Goal: Task Accomplishment & Management: Use online tool/utility

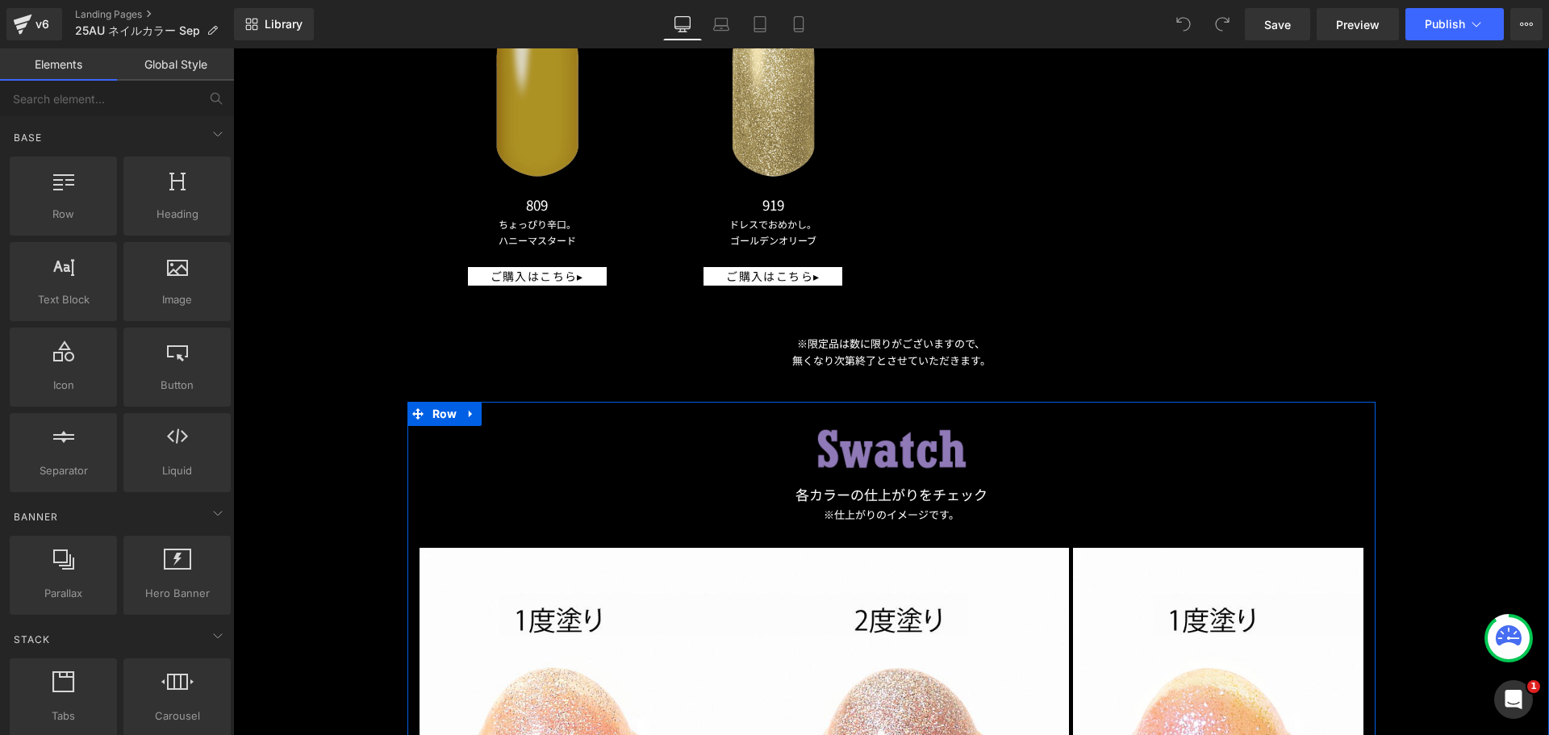
scroll to position [2502, 0]
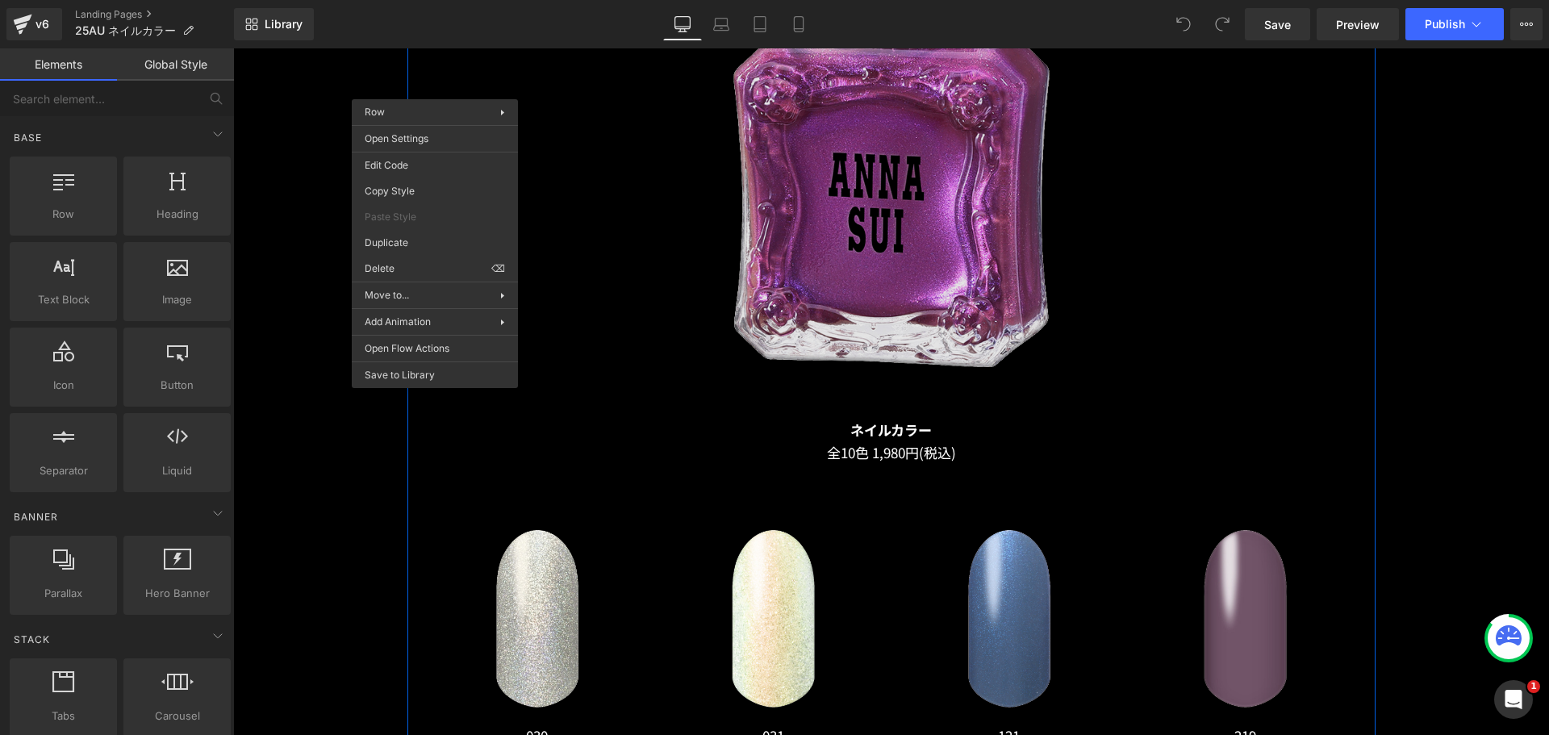
scroll to position [1614, 0]
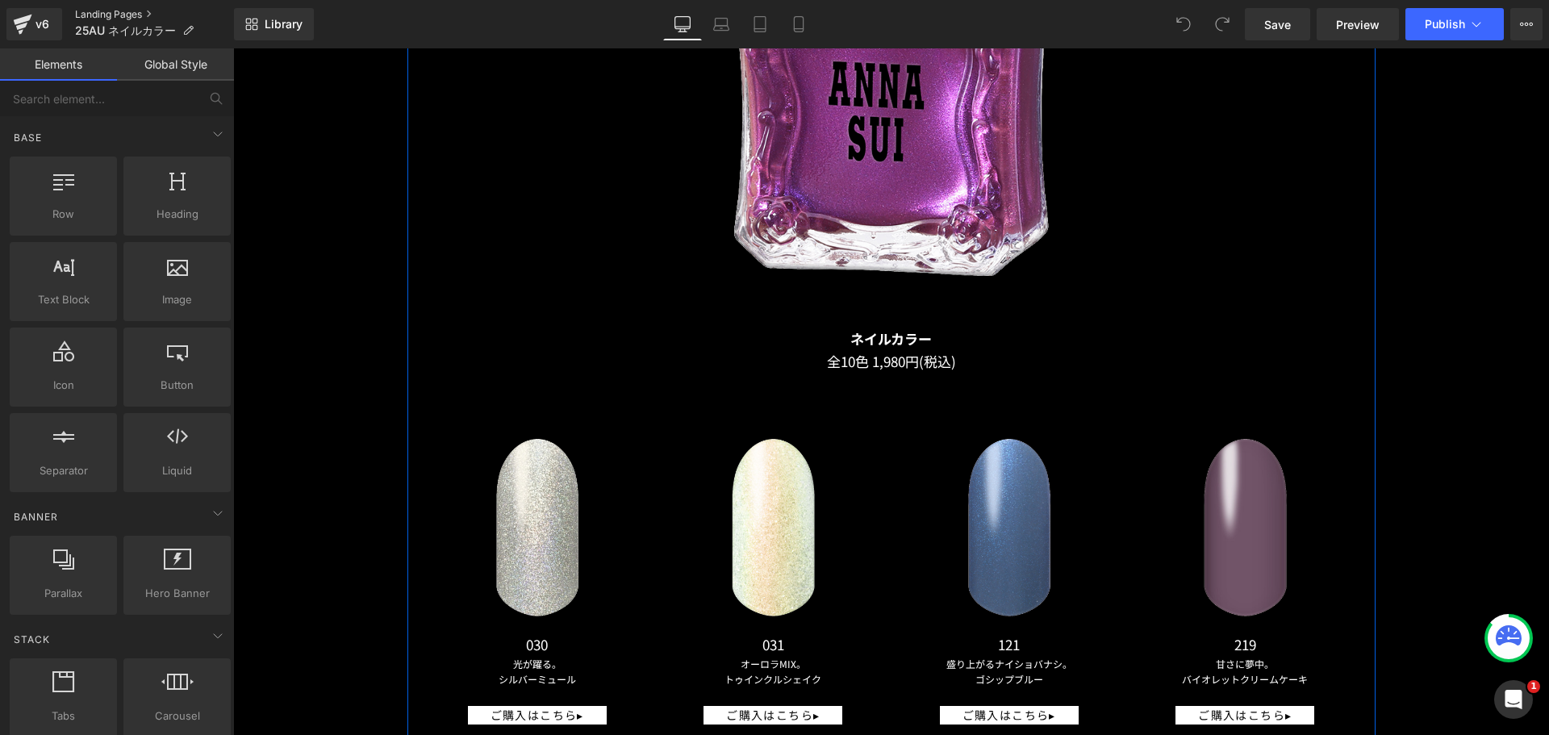
click at [112, 13] on link "Landing Pages" at bounding box center [154, 14] width 159 height 13
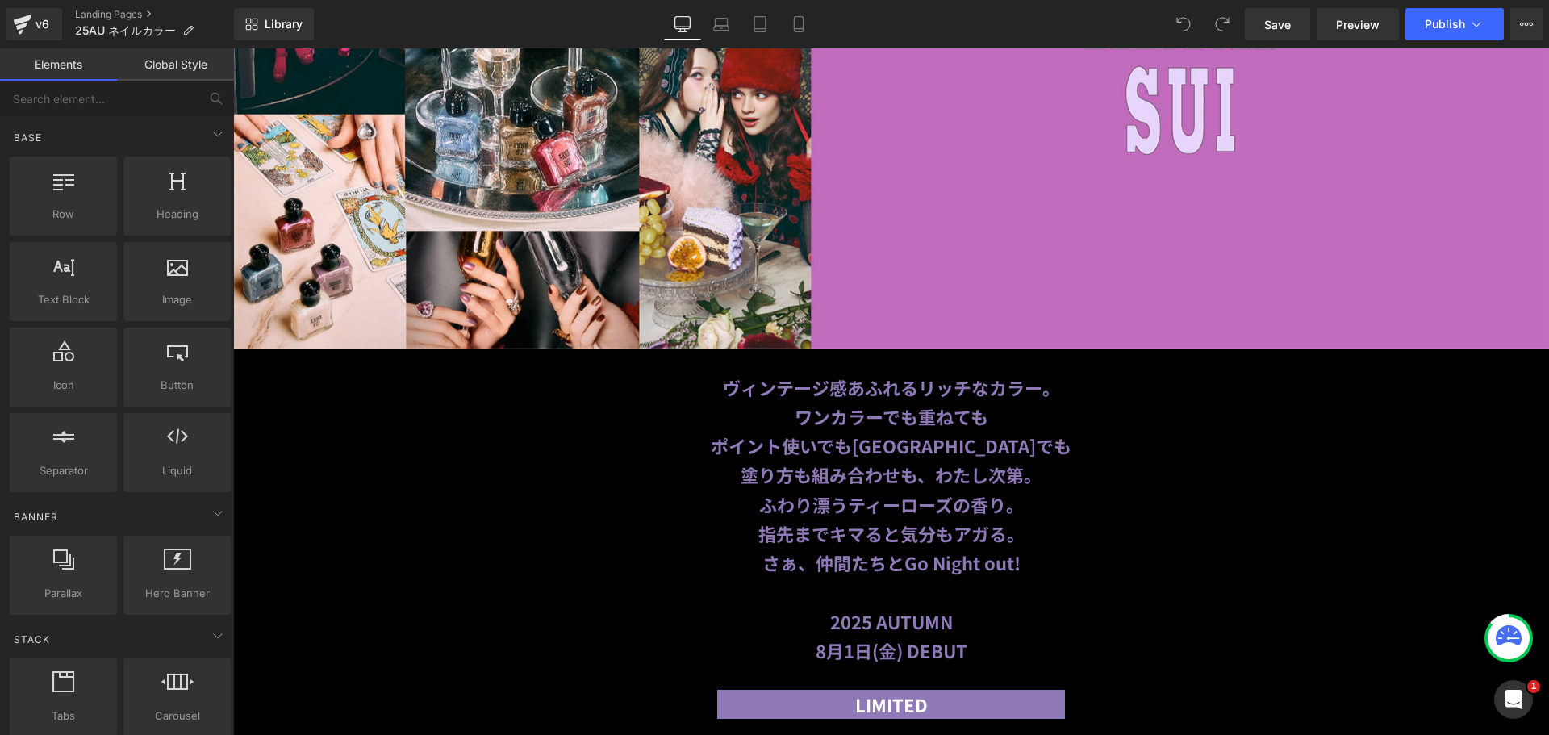
scroll to position [646, 0]
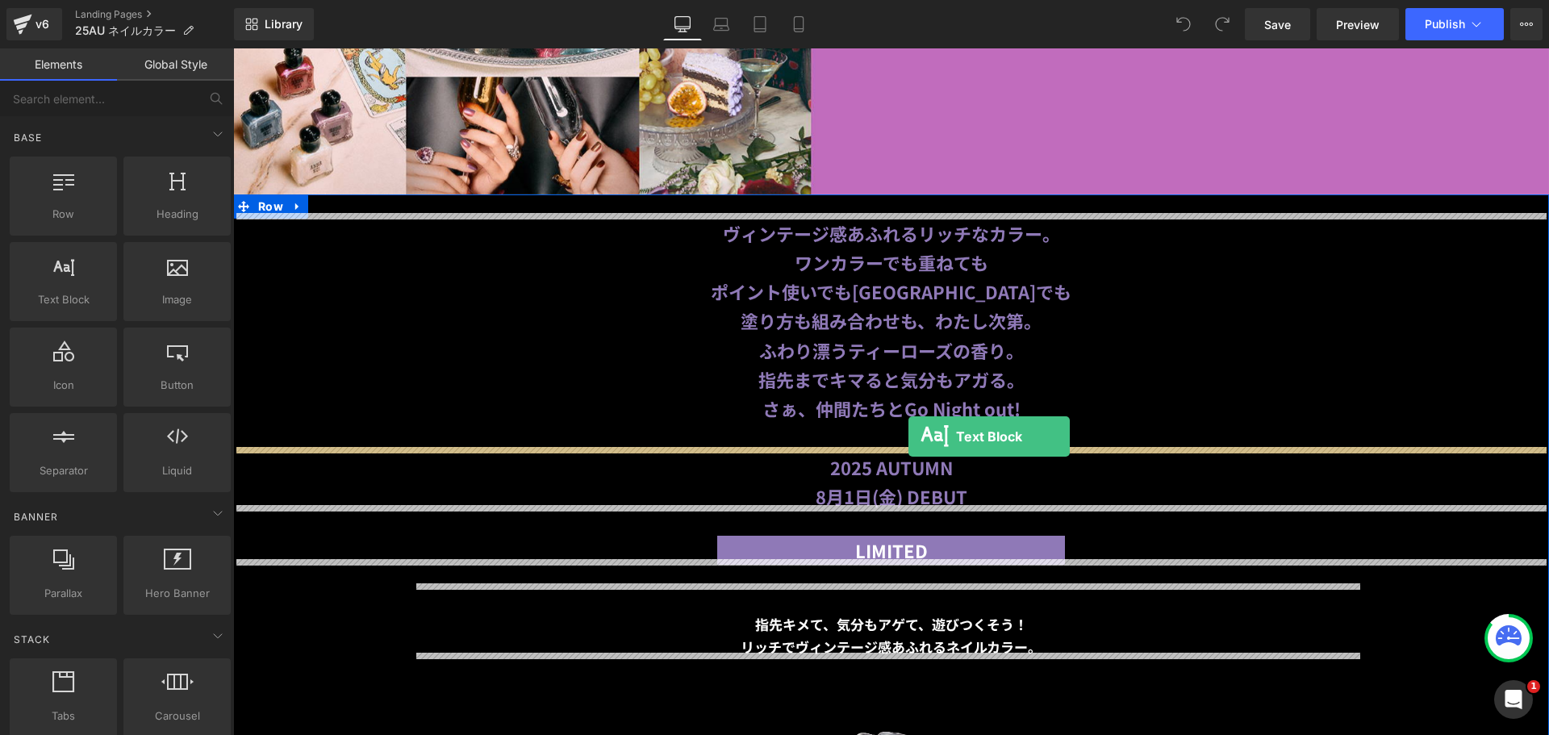
drag, startPoint x: 324, startPoint y: 339, endPoint x: 909, endPoint y: 437, distance: 593.1
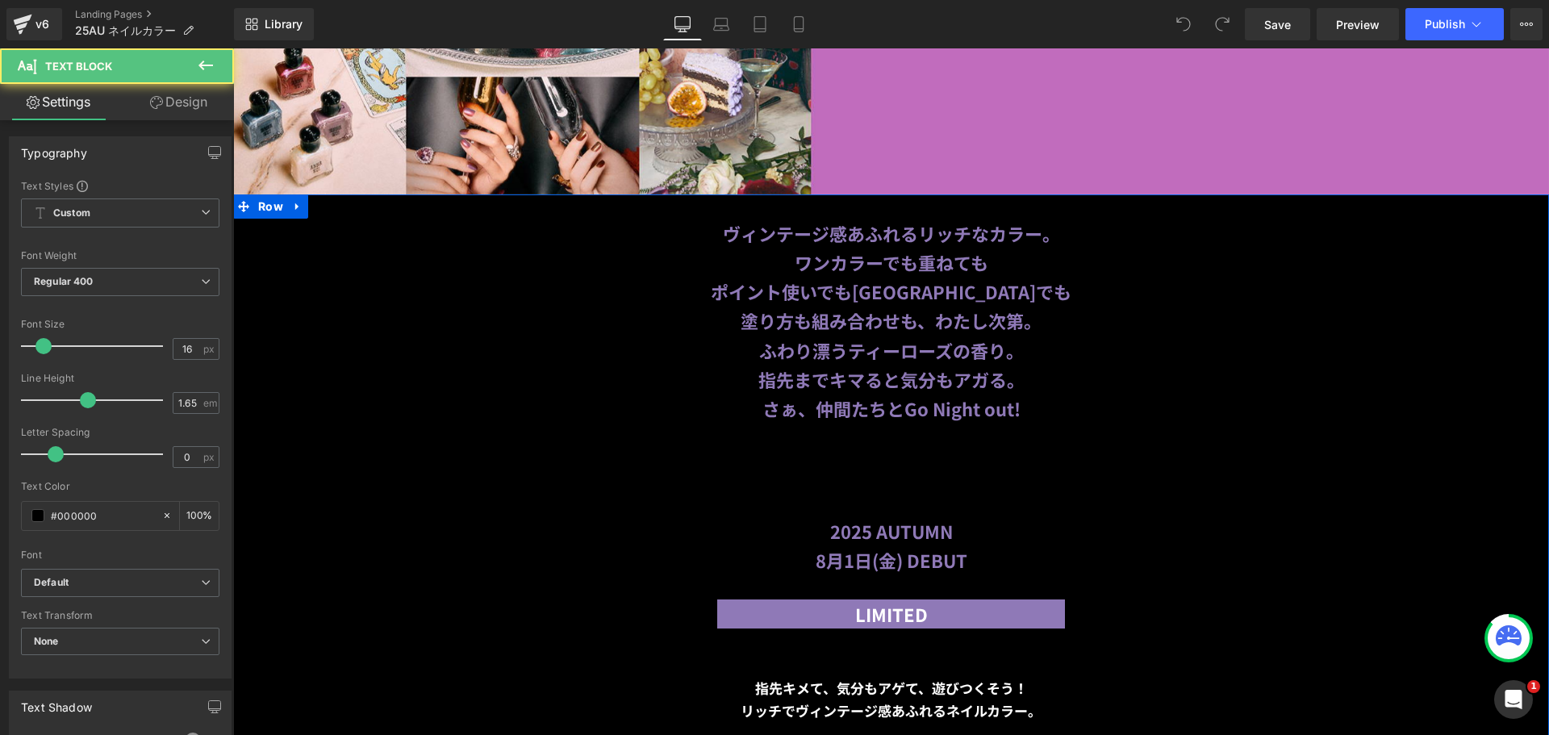
scroll to position [645, 0]
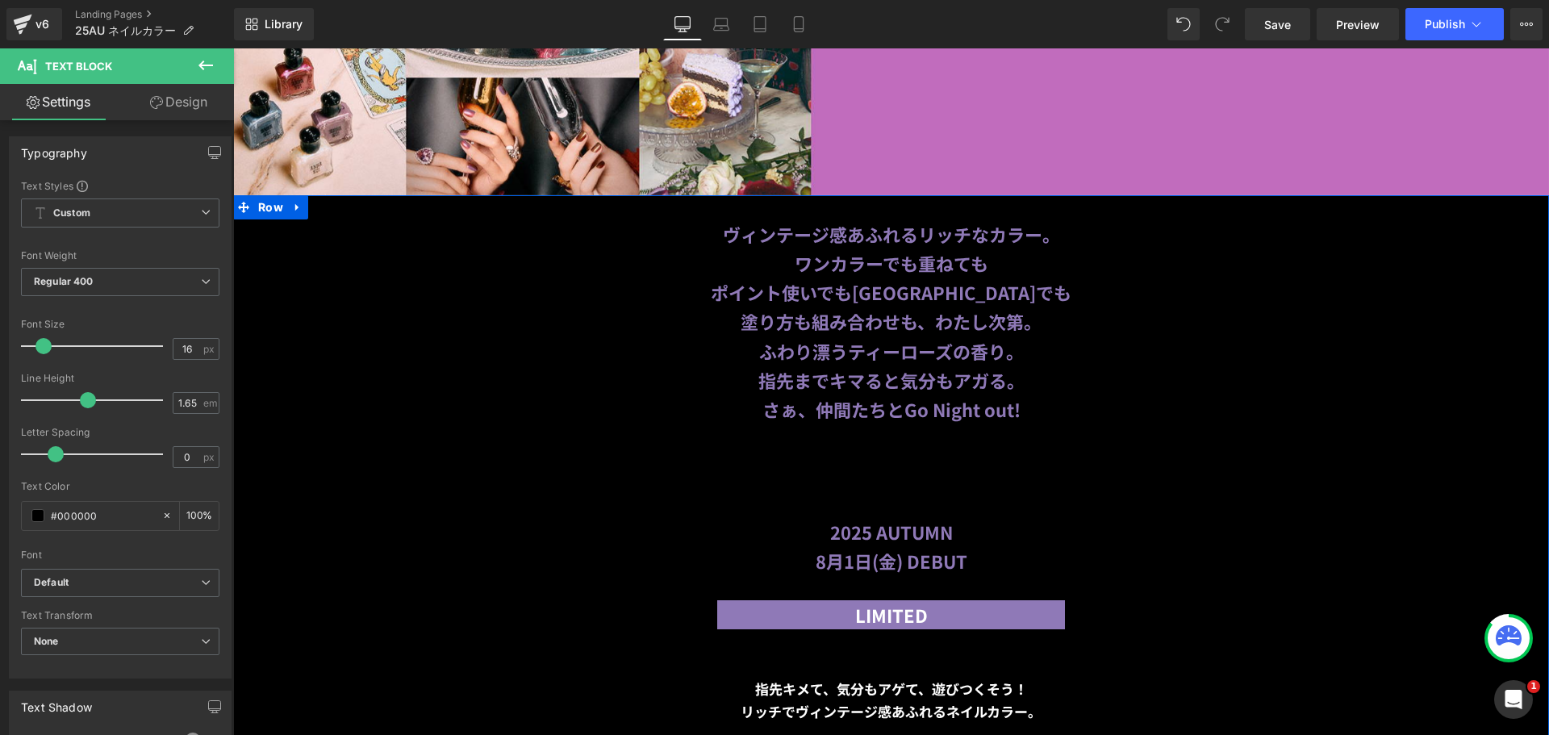
click at [912, 467] on p "Lorem ipsum dolor sit amet, consectetur adipiscing elit, sed do eiusmod tempor …" at bounding box center [891, 486] width 1316 height 64
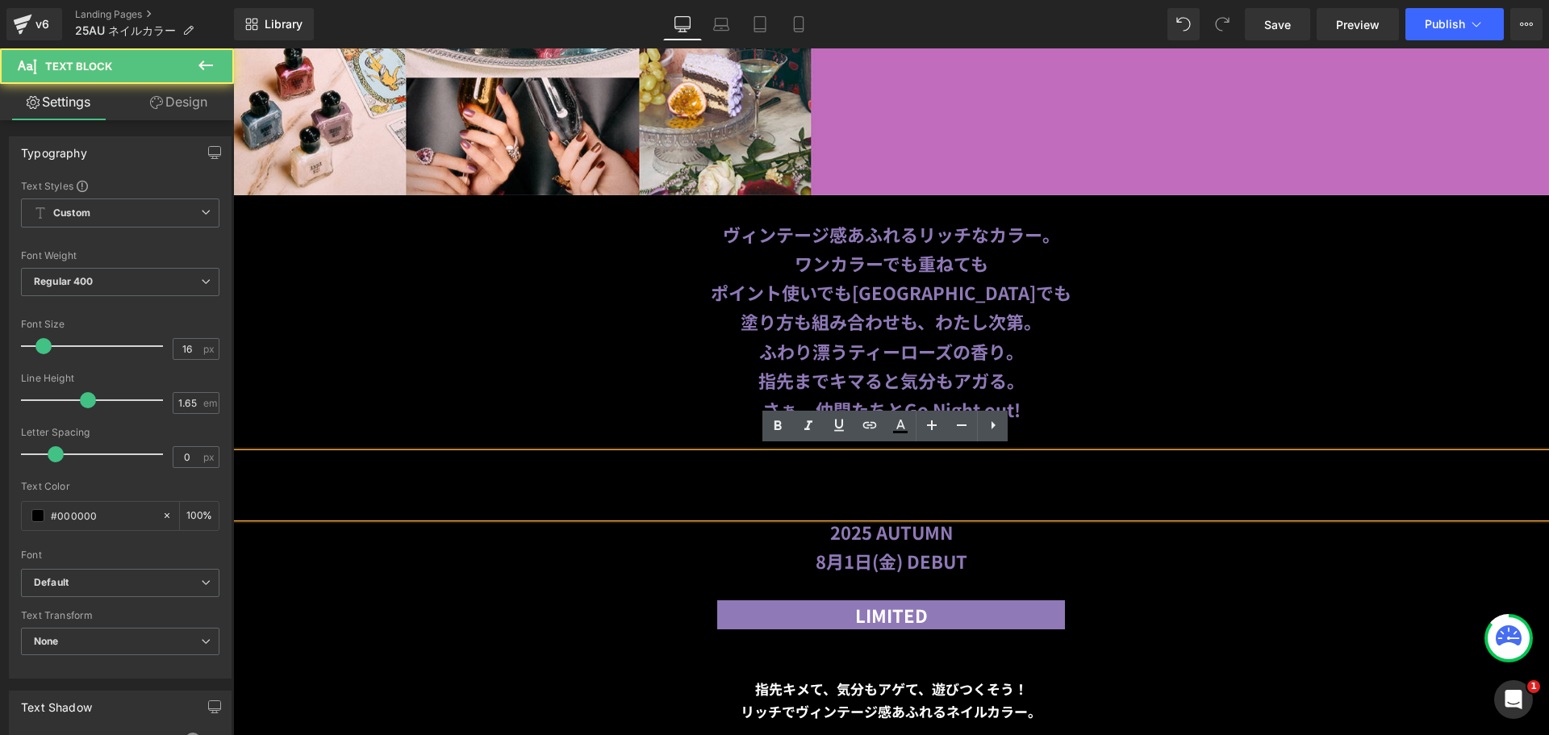
click at [1075, 498] on p "Lorem ipsum dolor sit amet, consectetur adipiscing elit, sed do eiusmod tempor …" at bounding box center [891, 486] width 1316 height 64
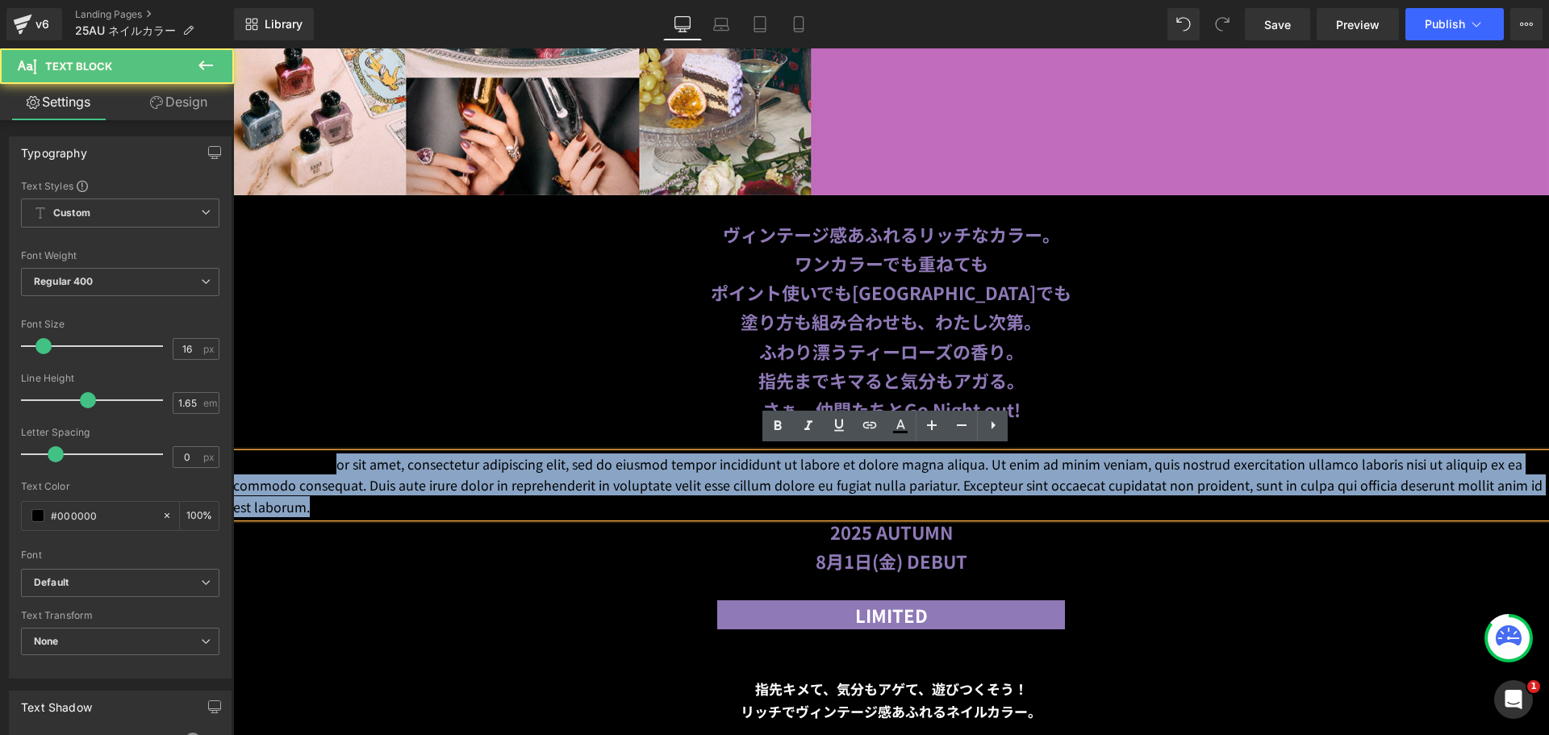
drag, startPoint x: 1190, startPoint y: 504, endPoint x: 323, endPoint y: 454, distance: 868.9
click at [328, 454] on p "Lorem ipsum dolor sit amet, consectetur adipiscing elit, sed do eiusmod tempor …" at bounding box center [891, 486] width 1316 height 64
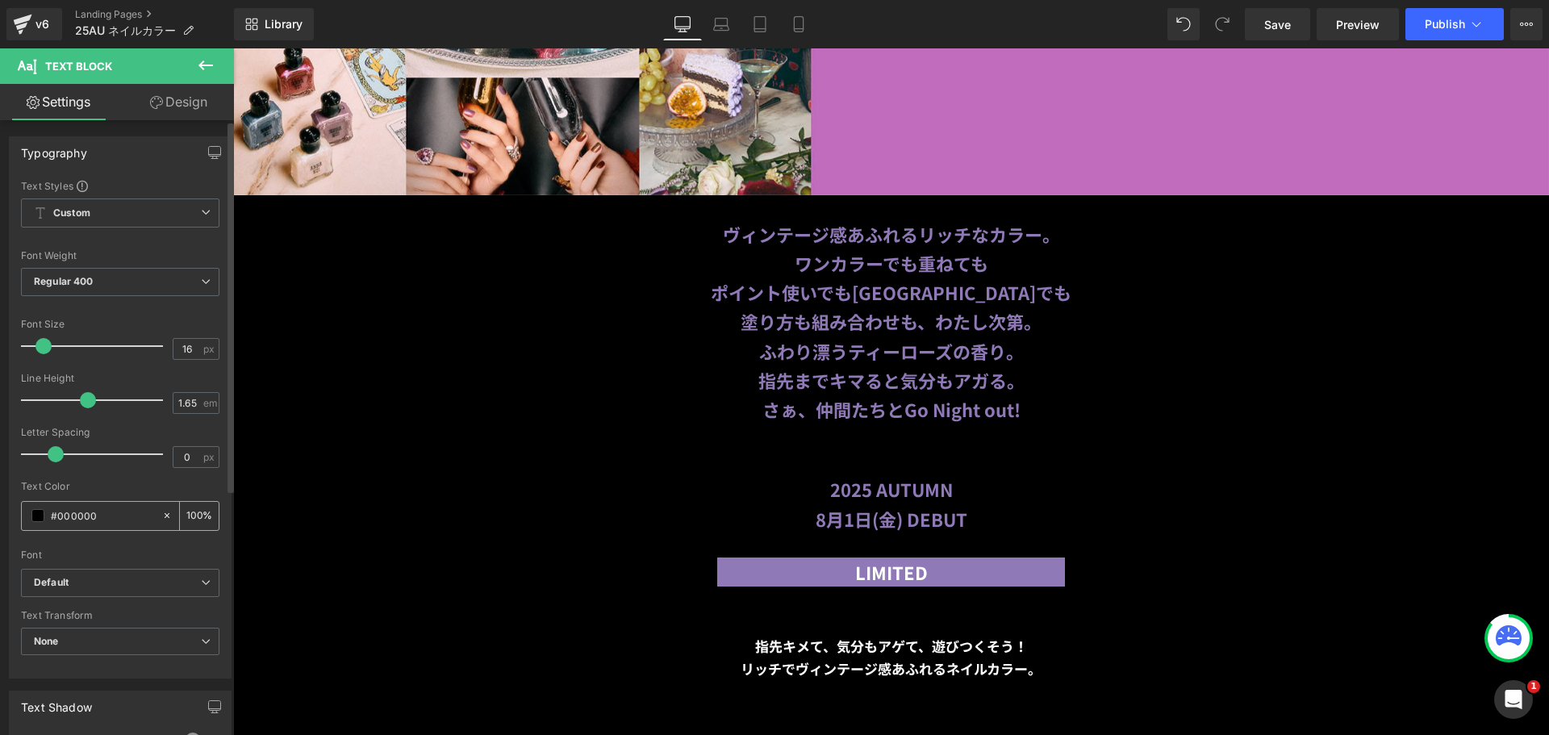
click at [36, 516] on span at bounding box center [37, 515] width 13 height 13
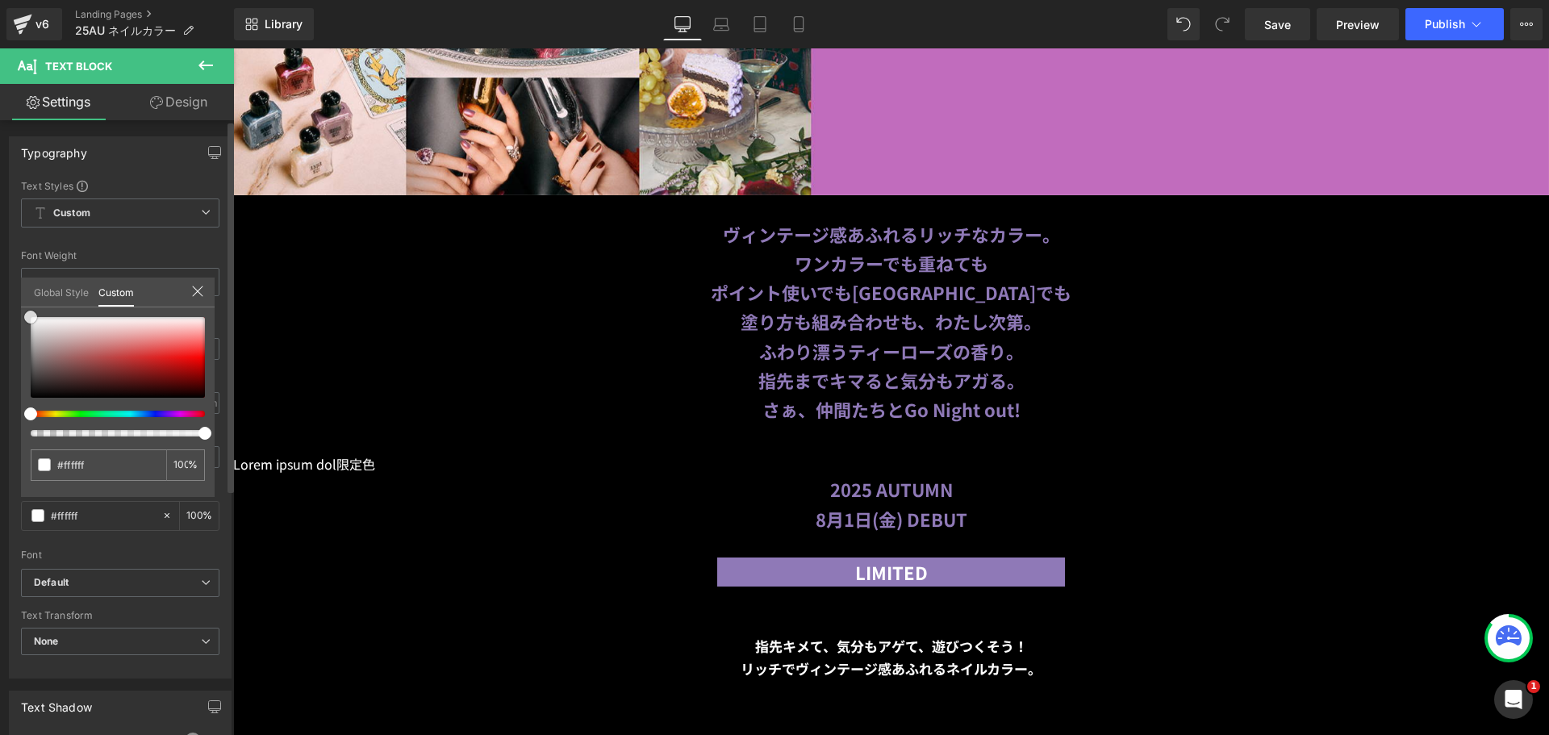
drag, startPoint x: 52, startPoint y: 328, endPoint x: 19, endPoint y: 286, distance: 53.4
click at [19, 286] on div "Typography Text Styles Custom Custom Setup Global Style Custom Setup Global Sty…" at bounding box center [120, 401] width 241 height 554
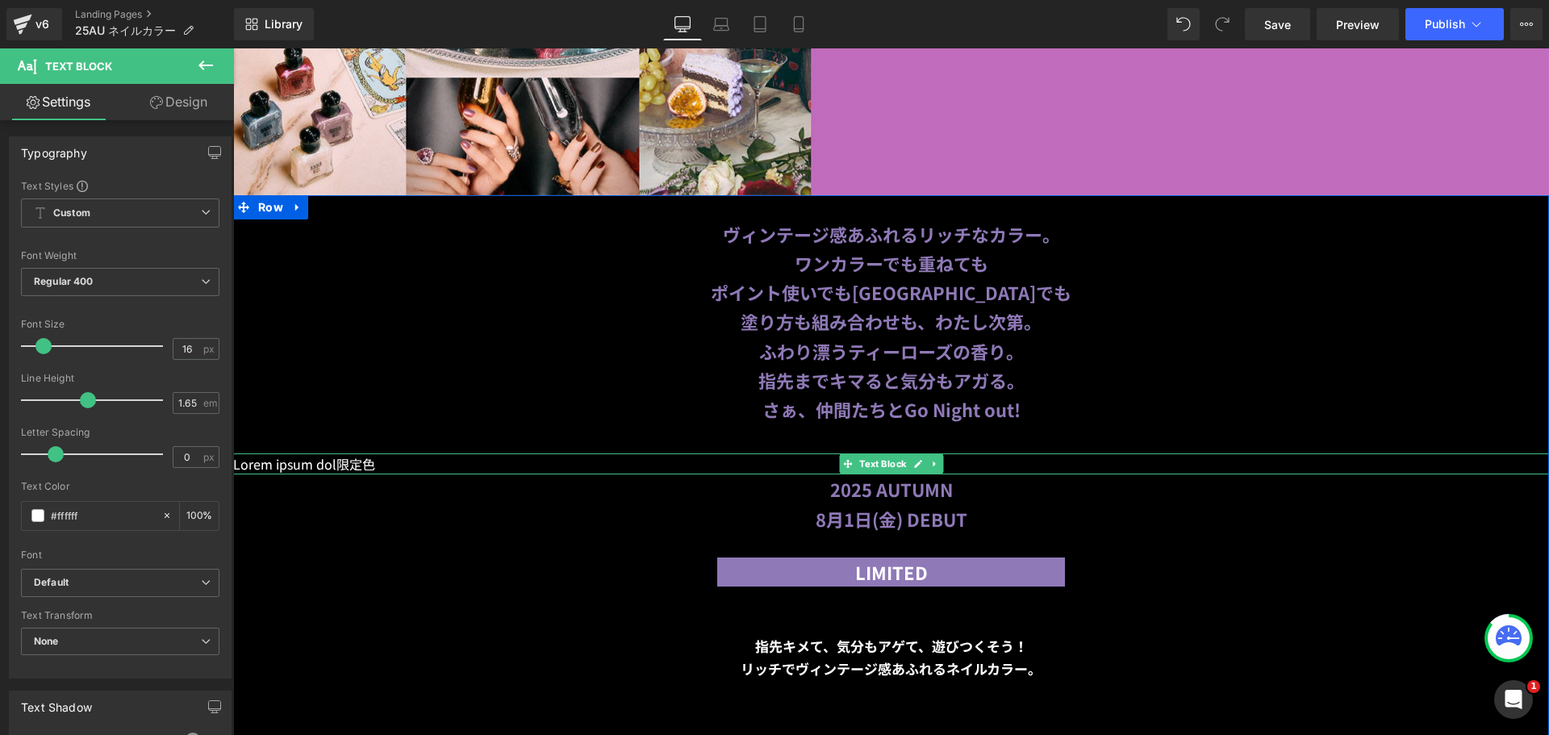
click at [378, 459] on p "Lorem ipsum dol限定色" at bounding box center [891, 464] width 1316 height 21
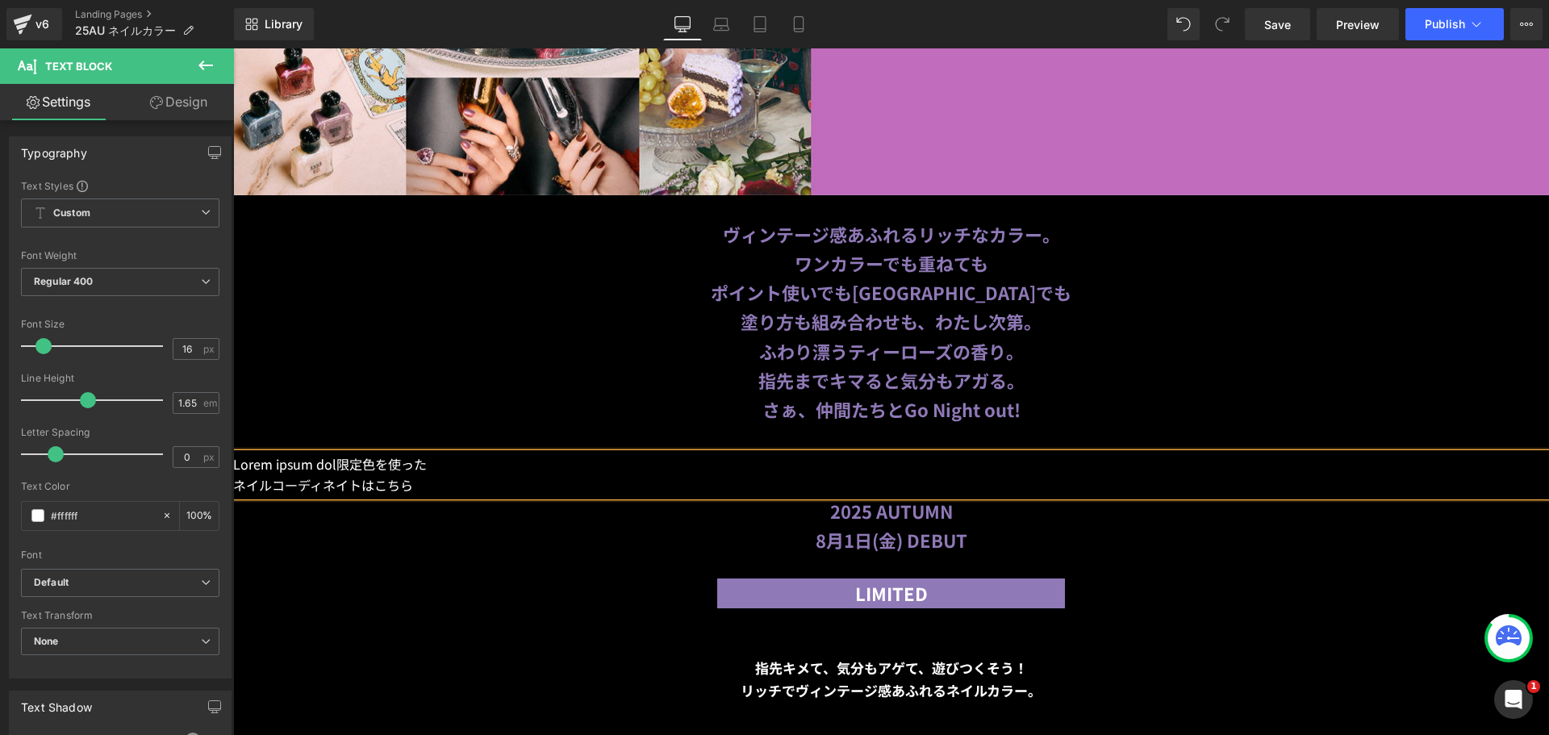
click at [330, 460] on p "Lorem ipsum dol限定色を使った" at bounding box center [891, 464] width 1316 height 21
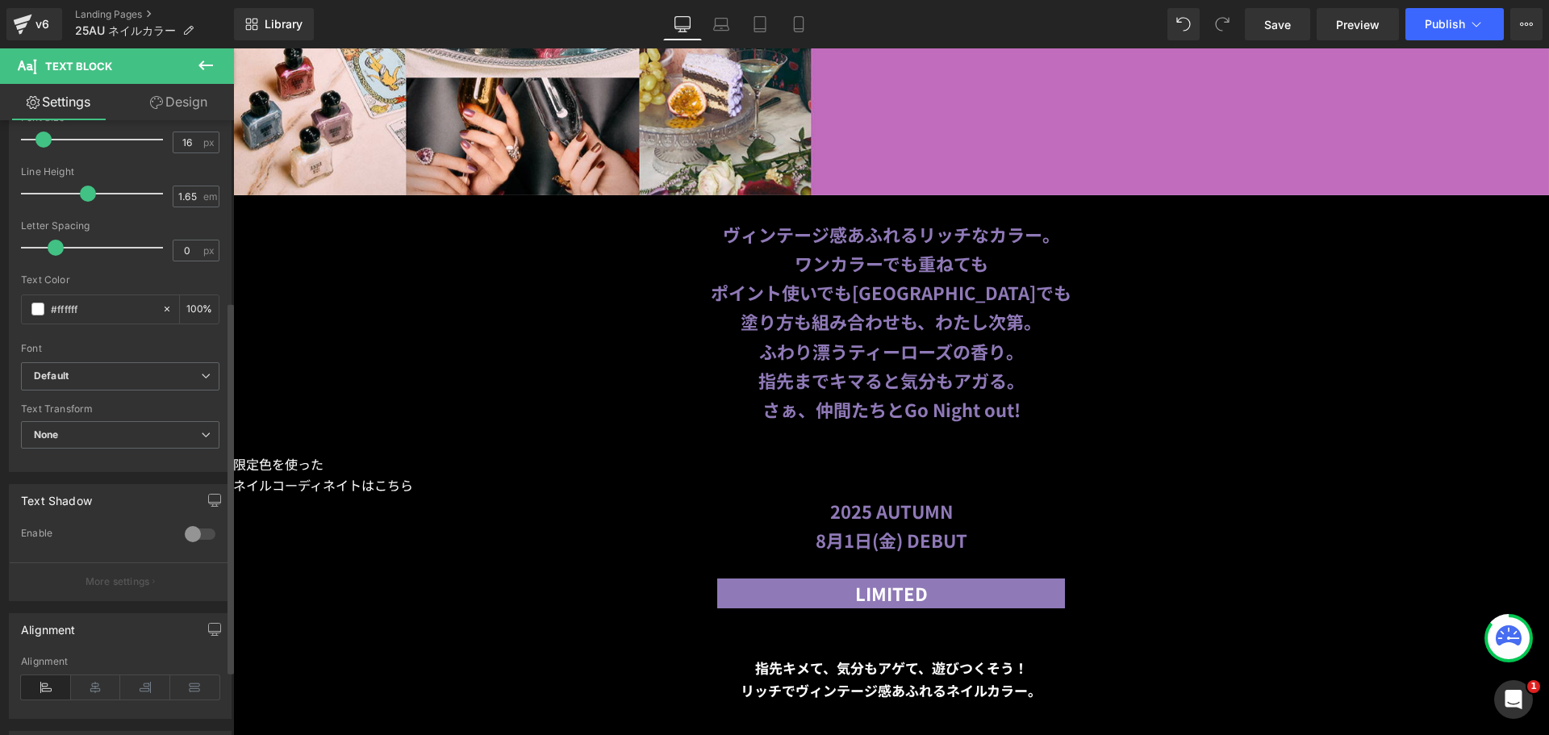
scroll to position [323, 0]
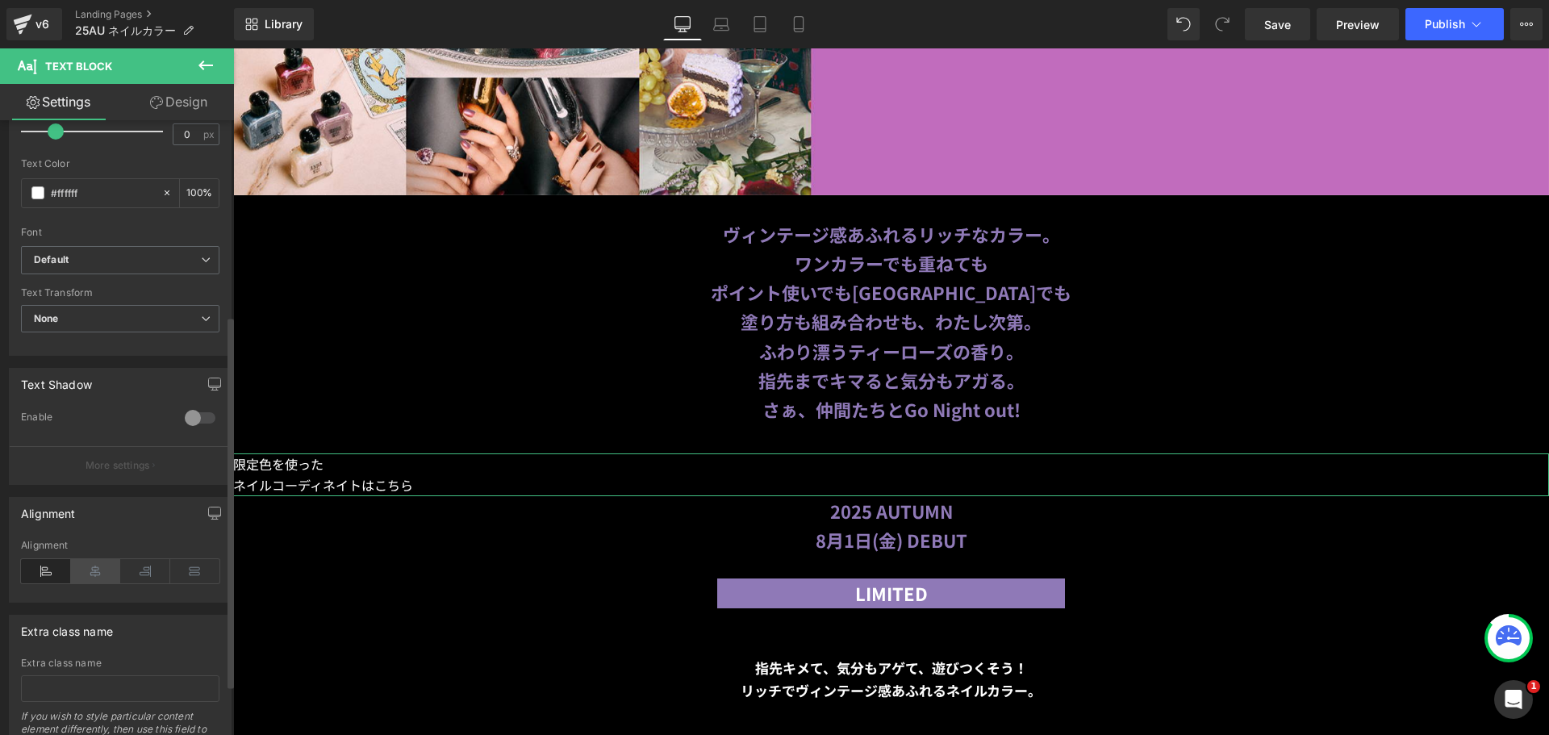
click at [96, 571] on icon at bounding box center [96, 571] width 50 height 24
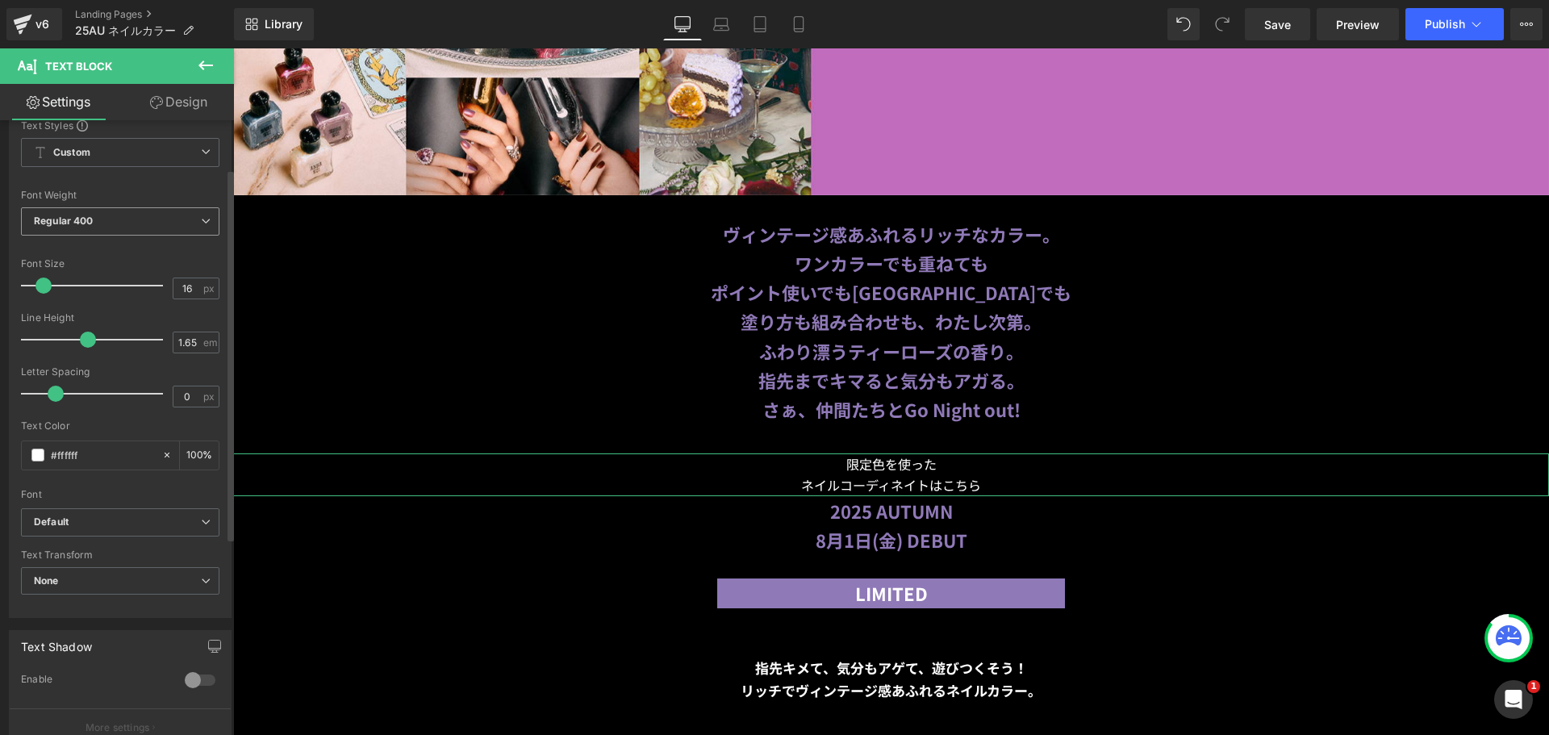
scroll to position [0, 0]
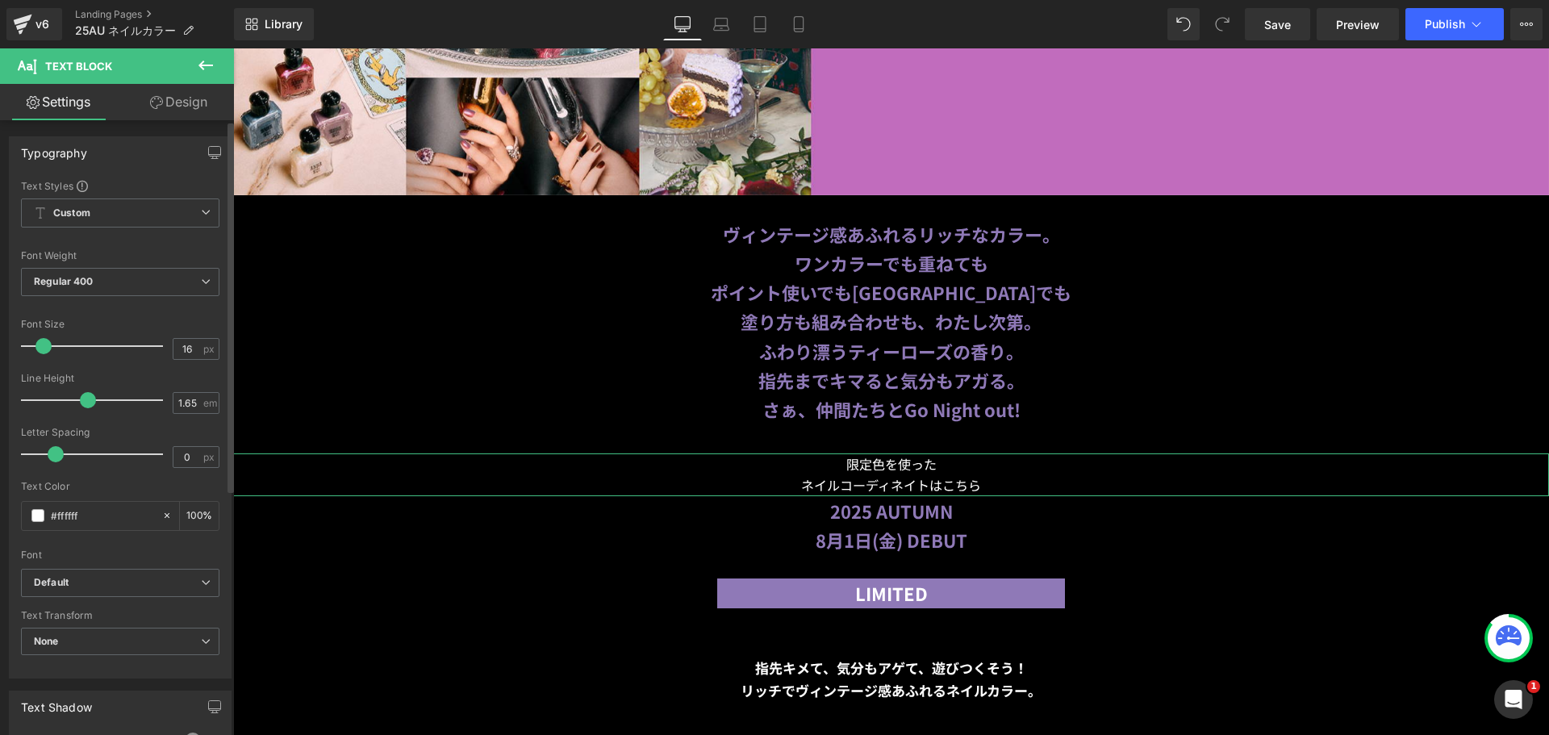
drag, startPoint x: 50, startPoint y: 345, endPoint x: 45, endPoint y: 335, distance: 10.8
click at [50, 344] on span at bounding box center [44, 346] width 16 height 16
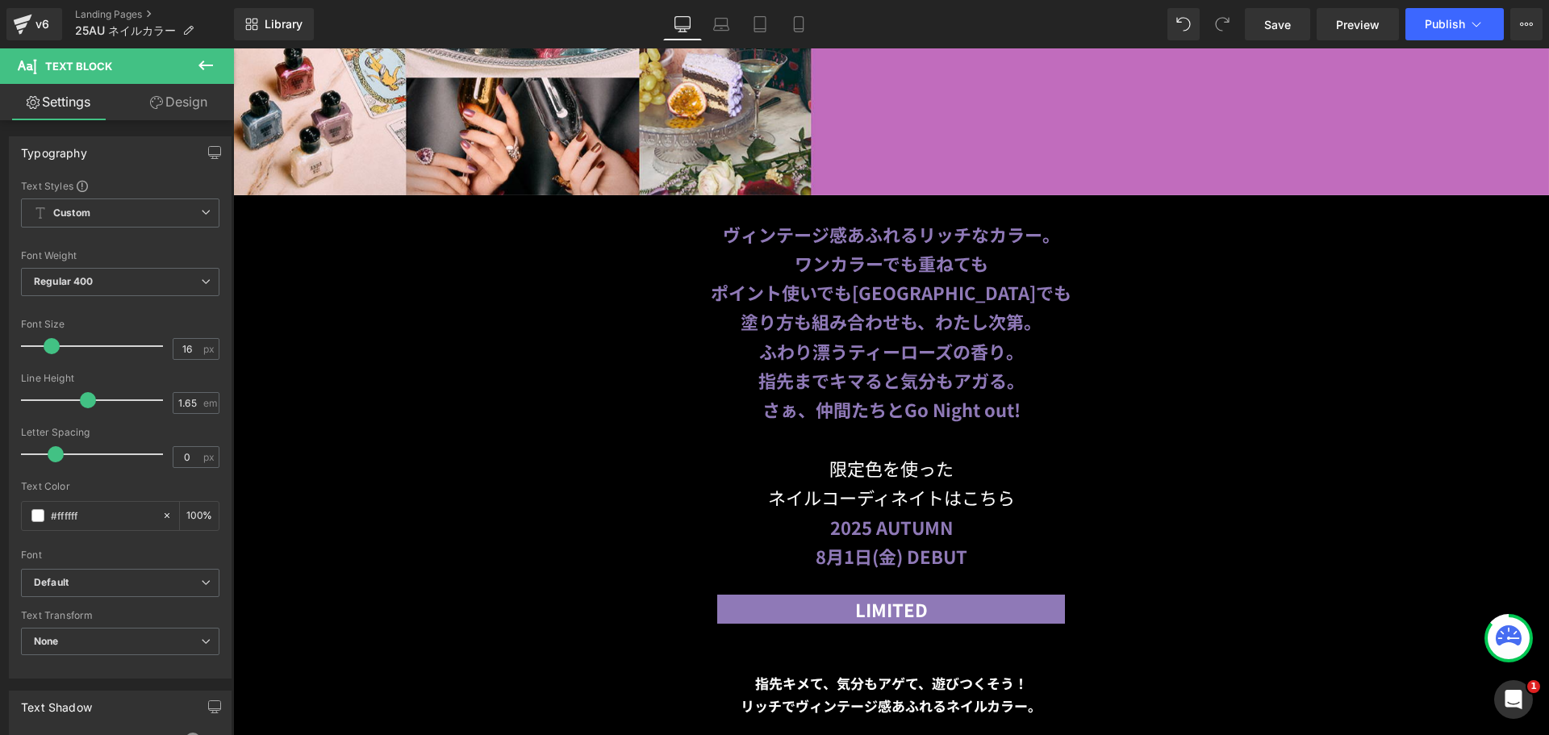
click at [213, 61] on icon at bounding box center [205, 65] width 19 height 19
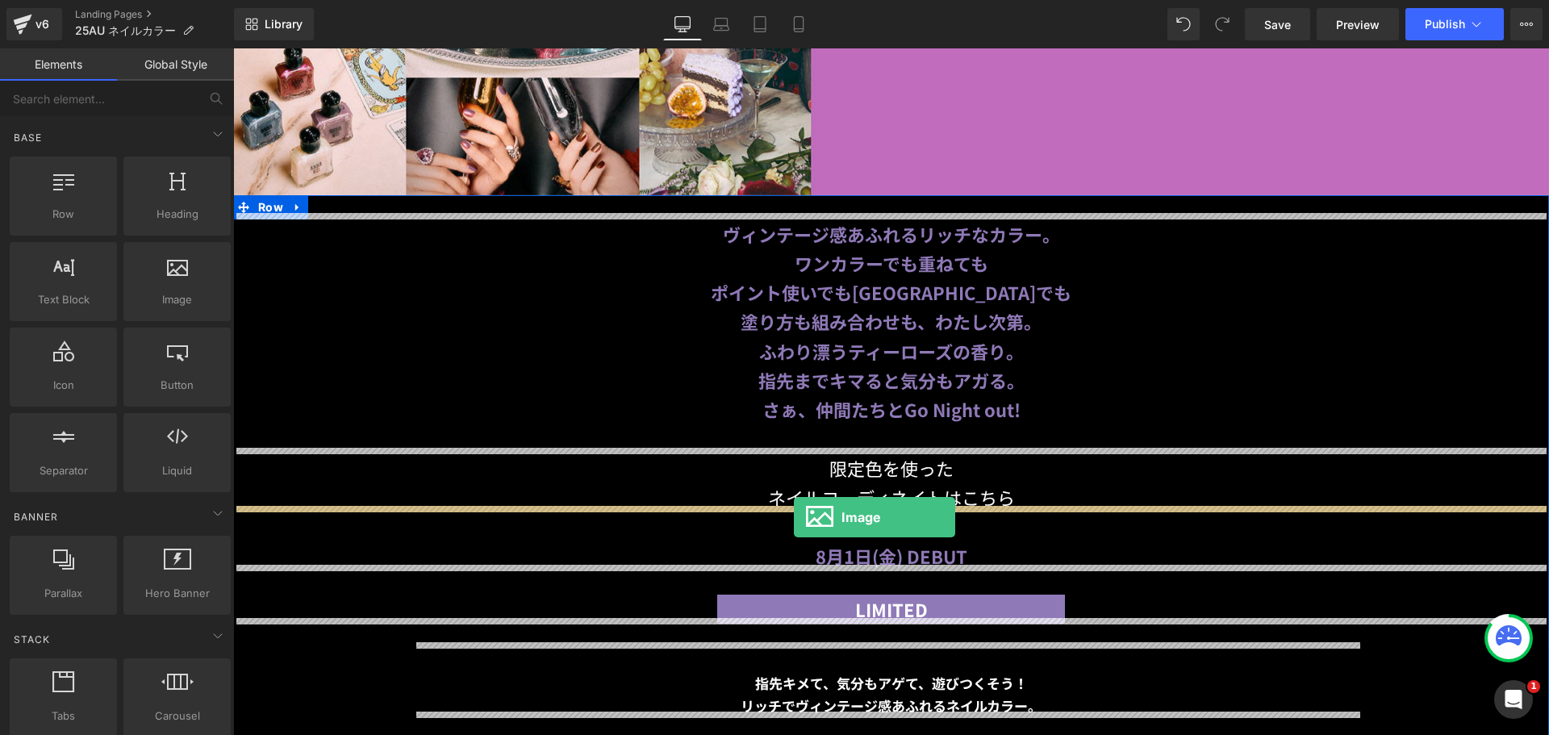
drag, startPoint x: 379, startPoint y: 328, endPoint x: 794, endPoint y: 517, distance: 456.1
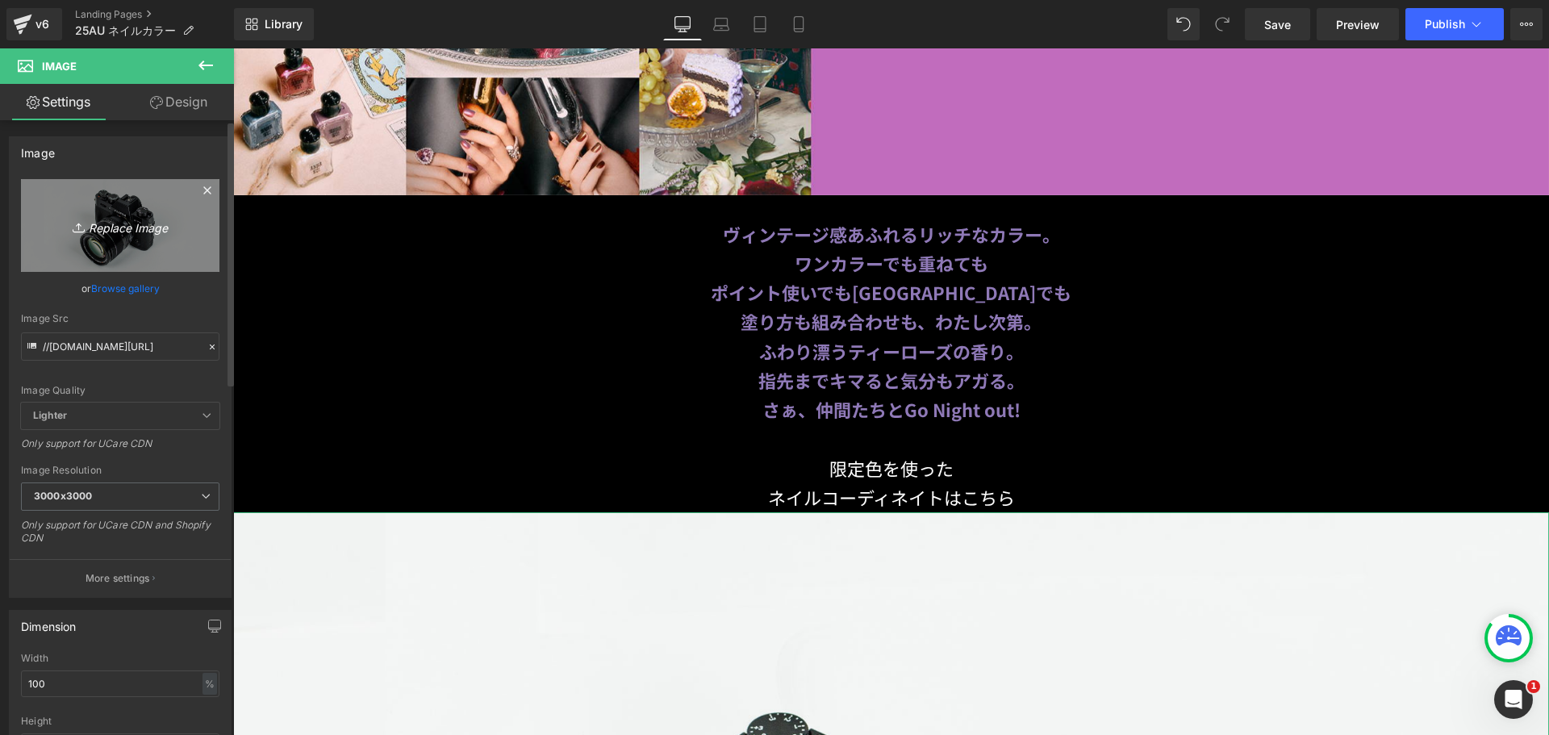
click at [140, 254] on link "Replace Image" at bounding box center [120, 225] width 199 height 93
type input "C:\fakepath\link_btn01.png"
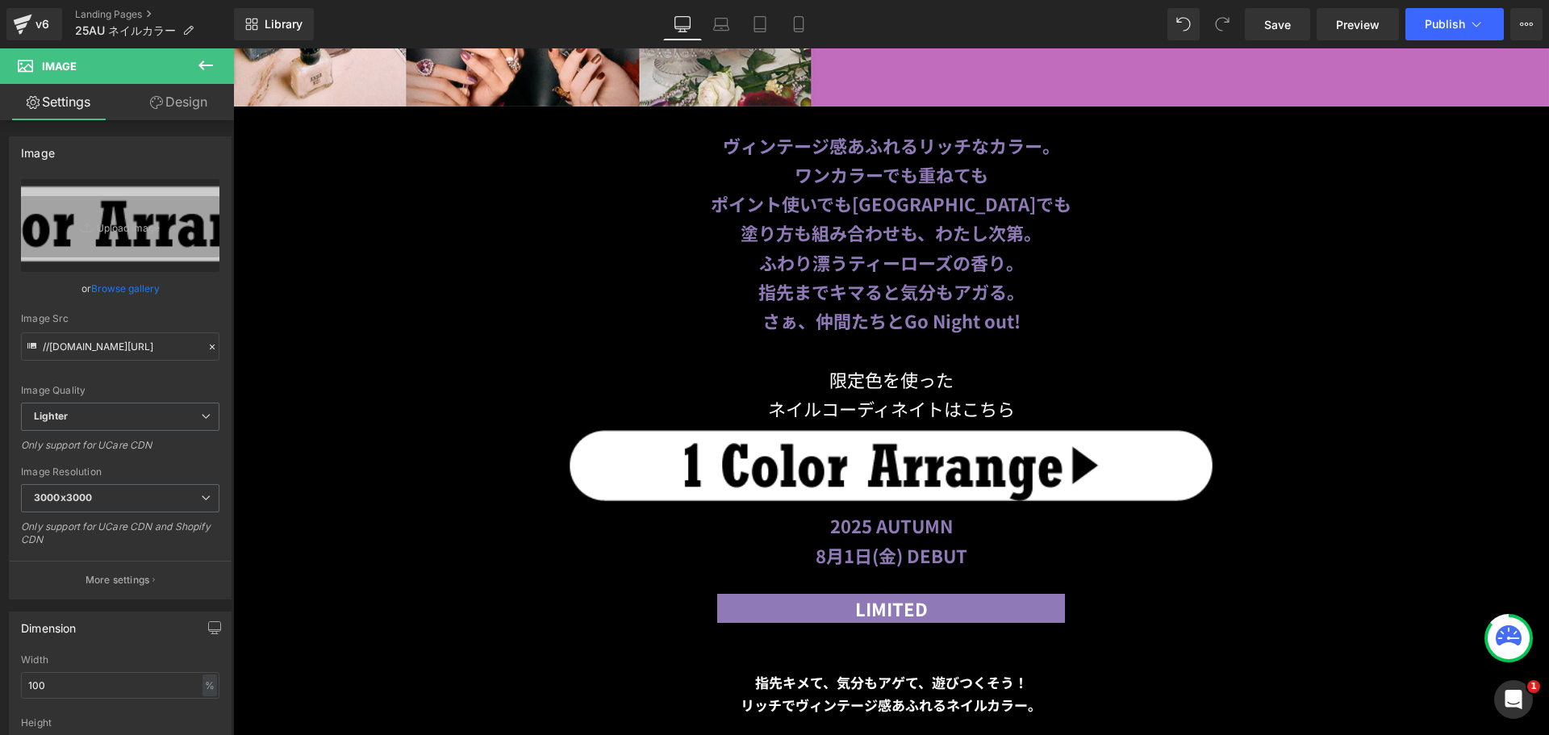
scroll to position [806, 0]
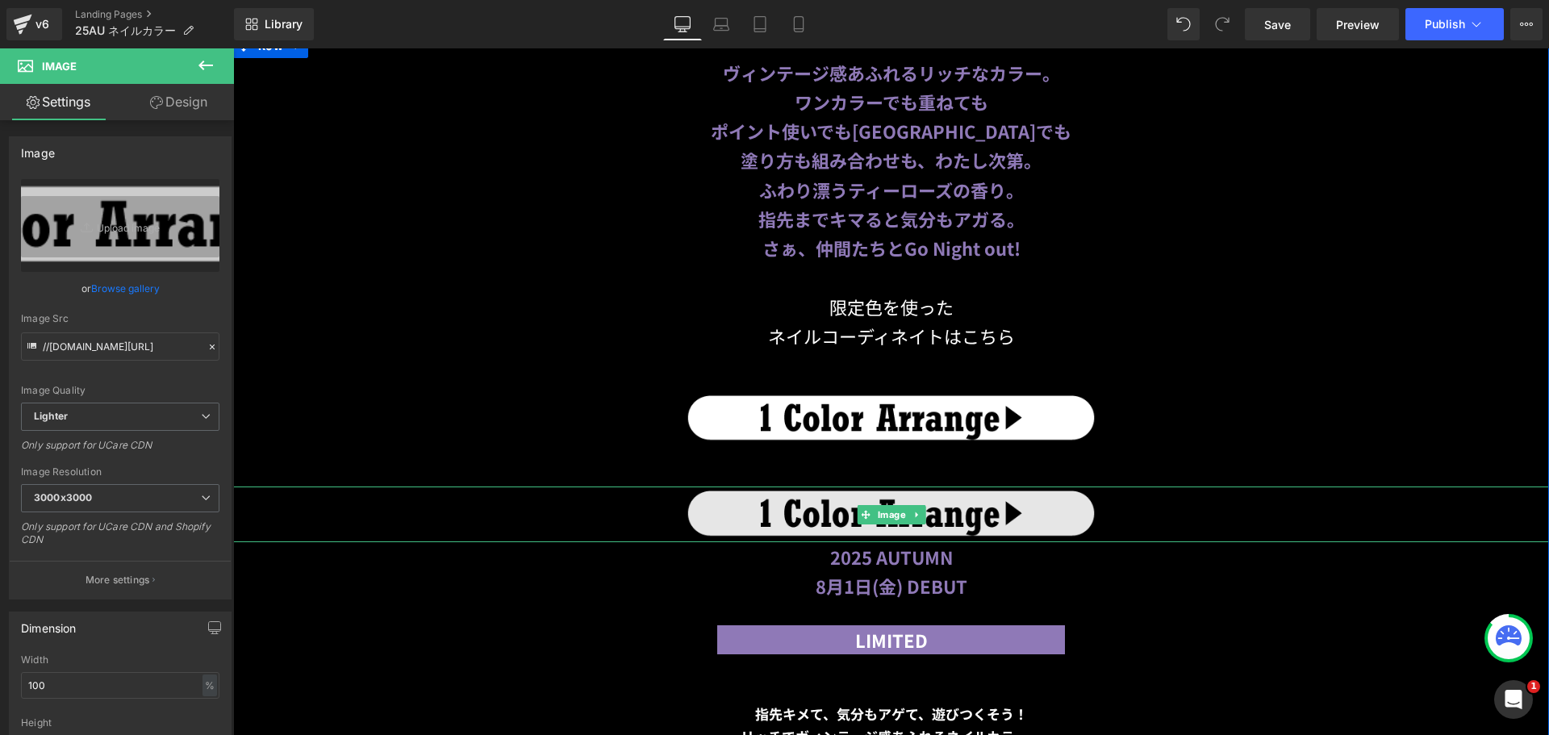
click at [709, 503] on img at bounding box center [891, 515] width 1316 height 56
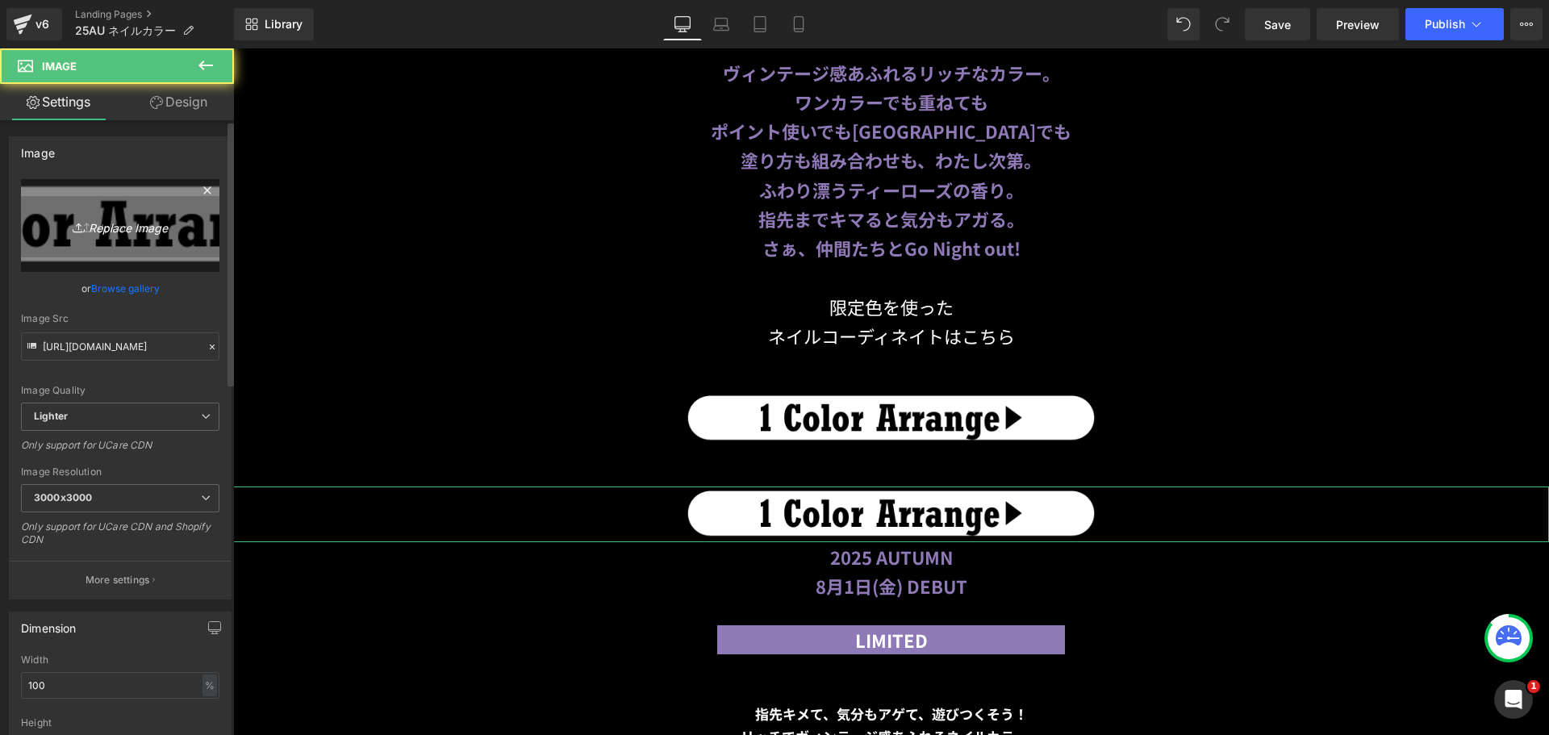
click at [152, 268] on link "Replace Image" at bounding box center [120, 225] width 199 height 93
type input "C:\fakepath\link_btn02.gif"
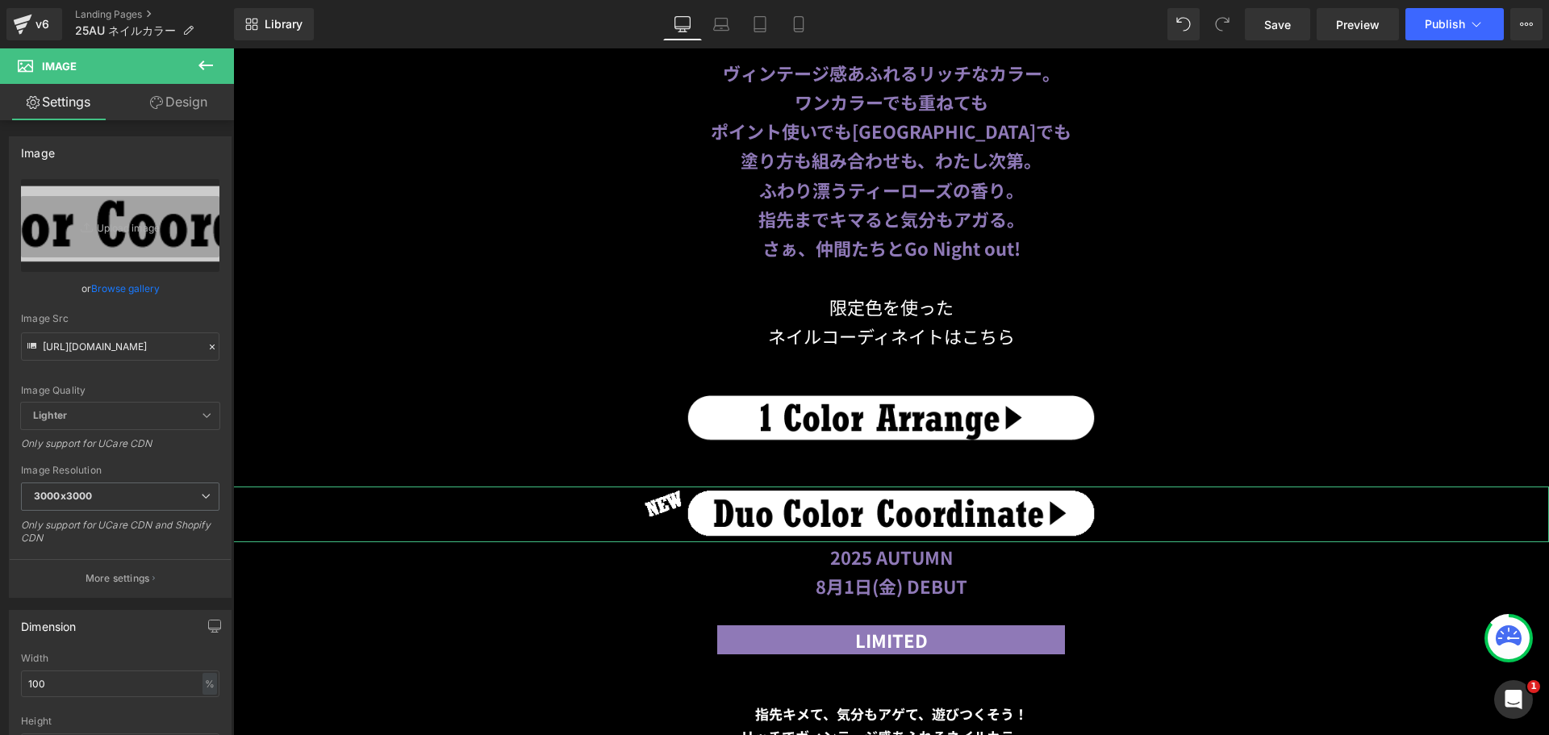
click at [181, 95] on link "Design" at bounding box center [178, 102] width 117 height 36
click at [0, 0] on div "Spacing" at bounding box center [0, 0] width 0 height 0
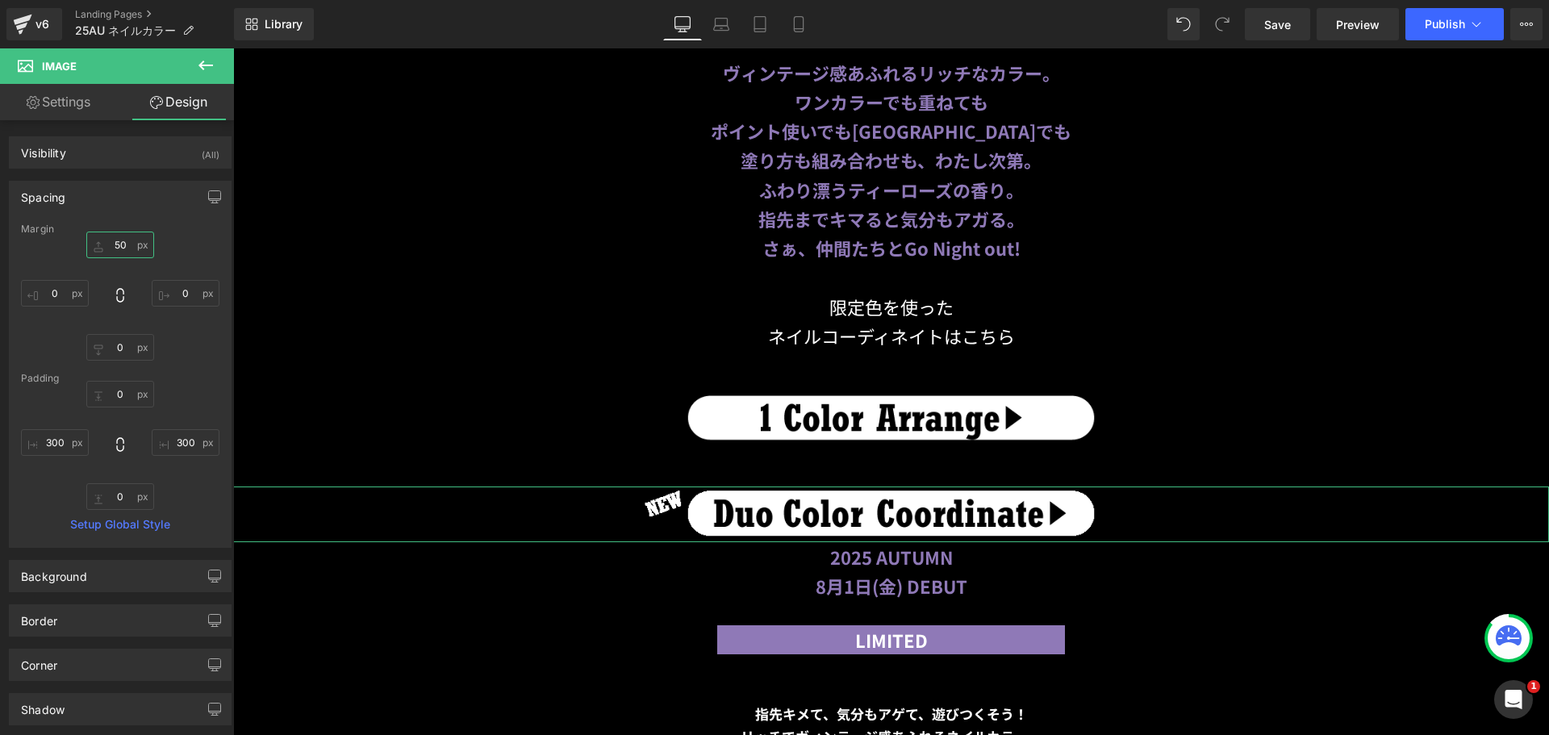
drag, startPoint x: 111, startPoint y: 241, endPoint x: 86, endPoint y: 240, distance: 25.0
click at [111, 242] on input "50" at bounding box center [120, 245] width 68 height 27
type input "１"
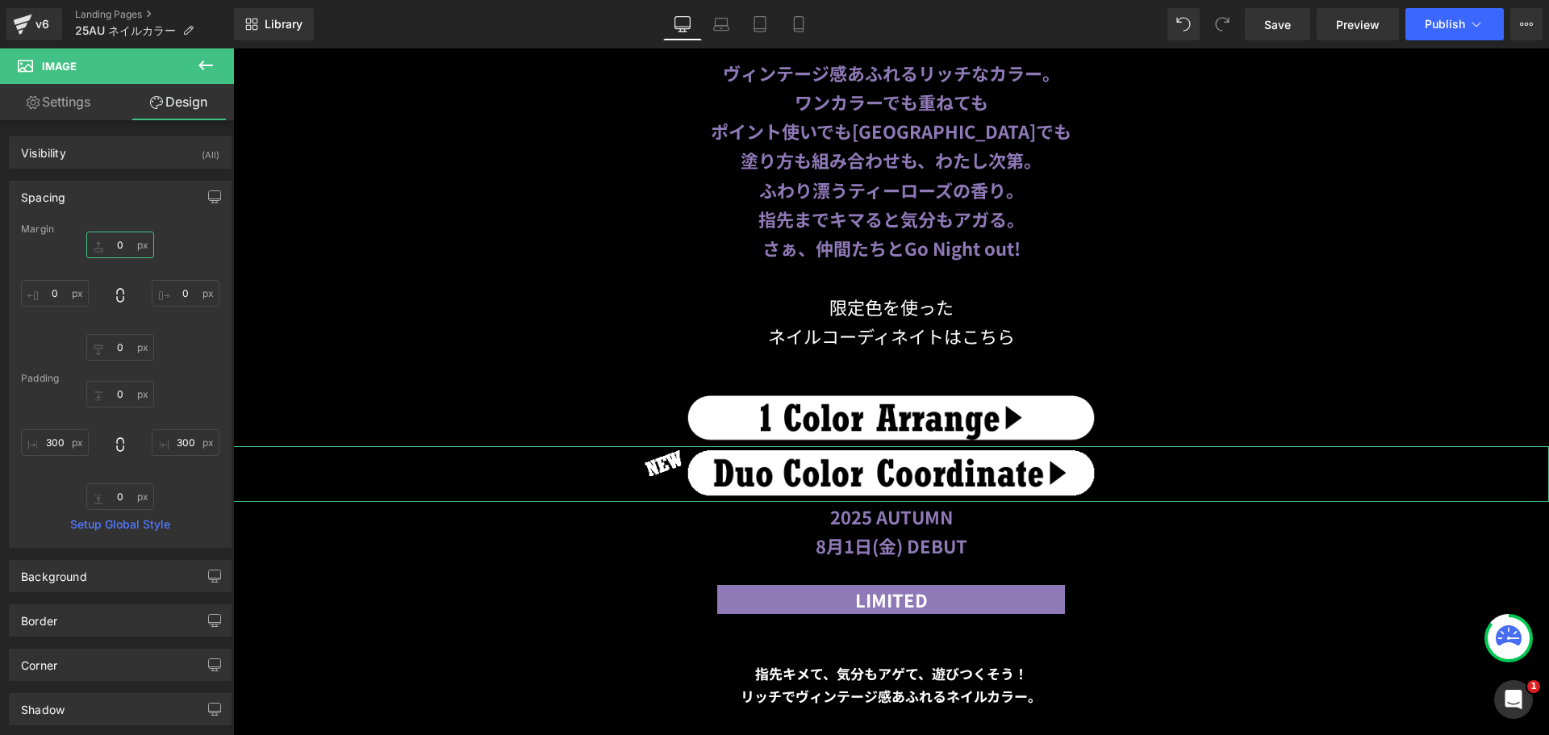
type input "１０"
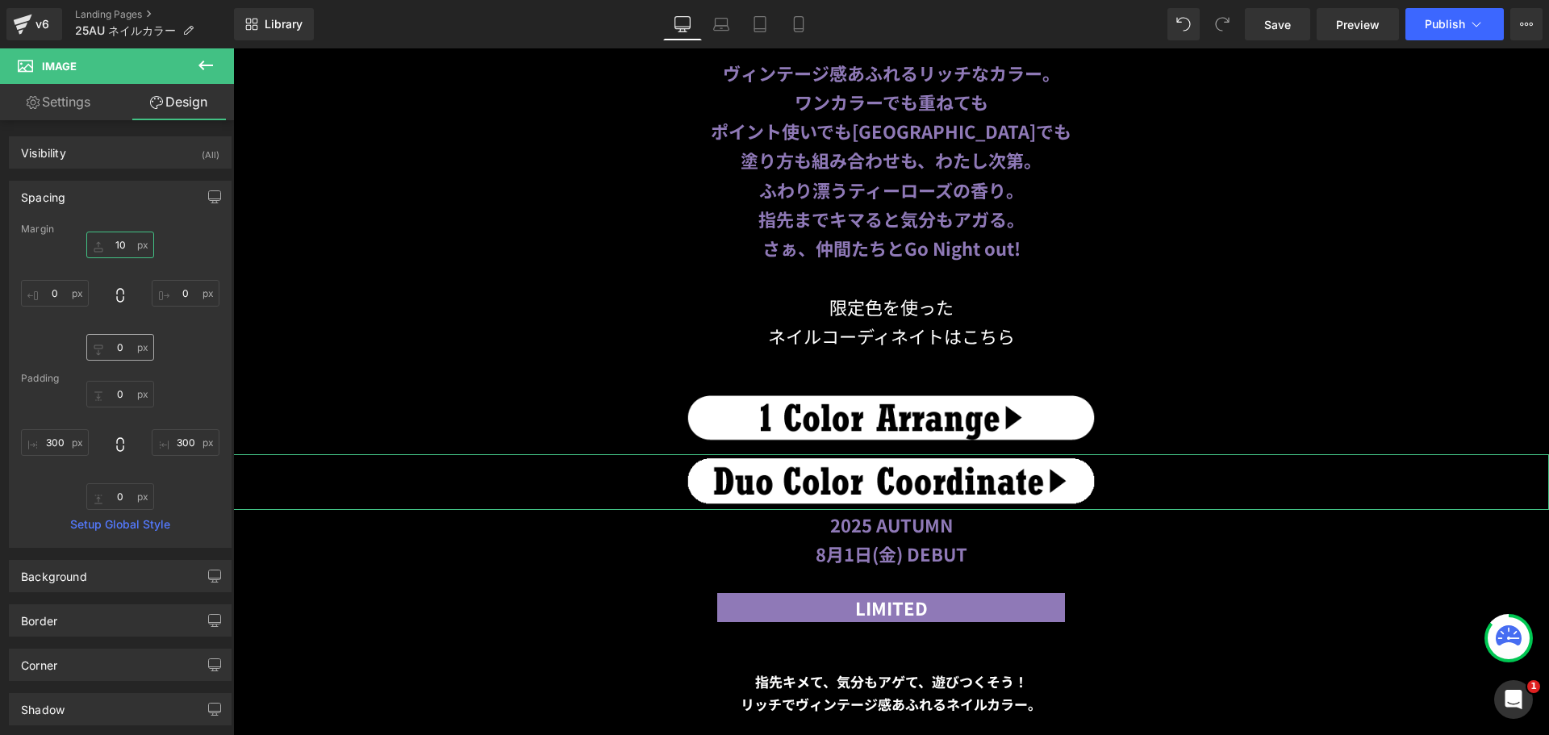
type input "10"
click at [116, 355] on input "0" at bounding box center [120, 347] width 68 height 27
type input "３"
type input "３０"
type input "30"
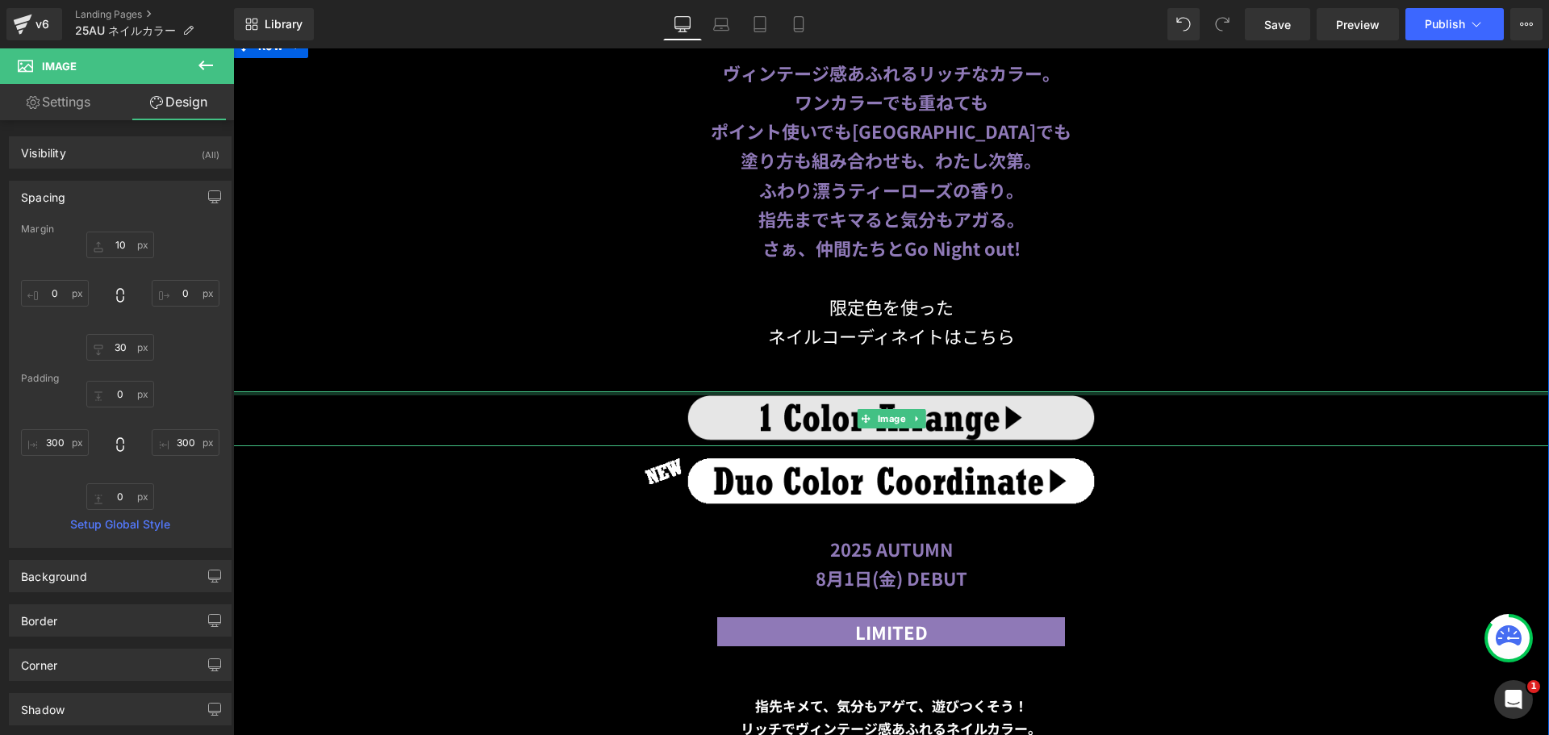
click at [814, 391] on img at bounding box center [891, 419] width 1316 height 56
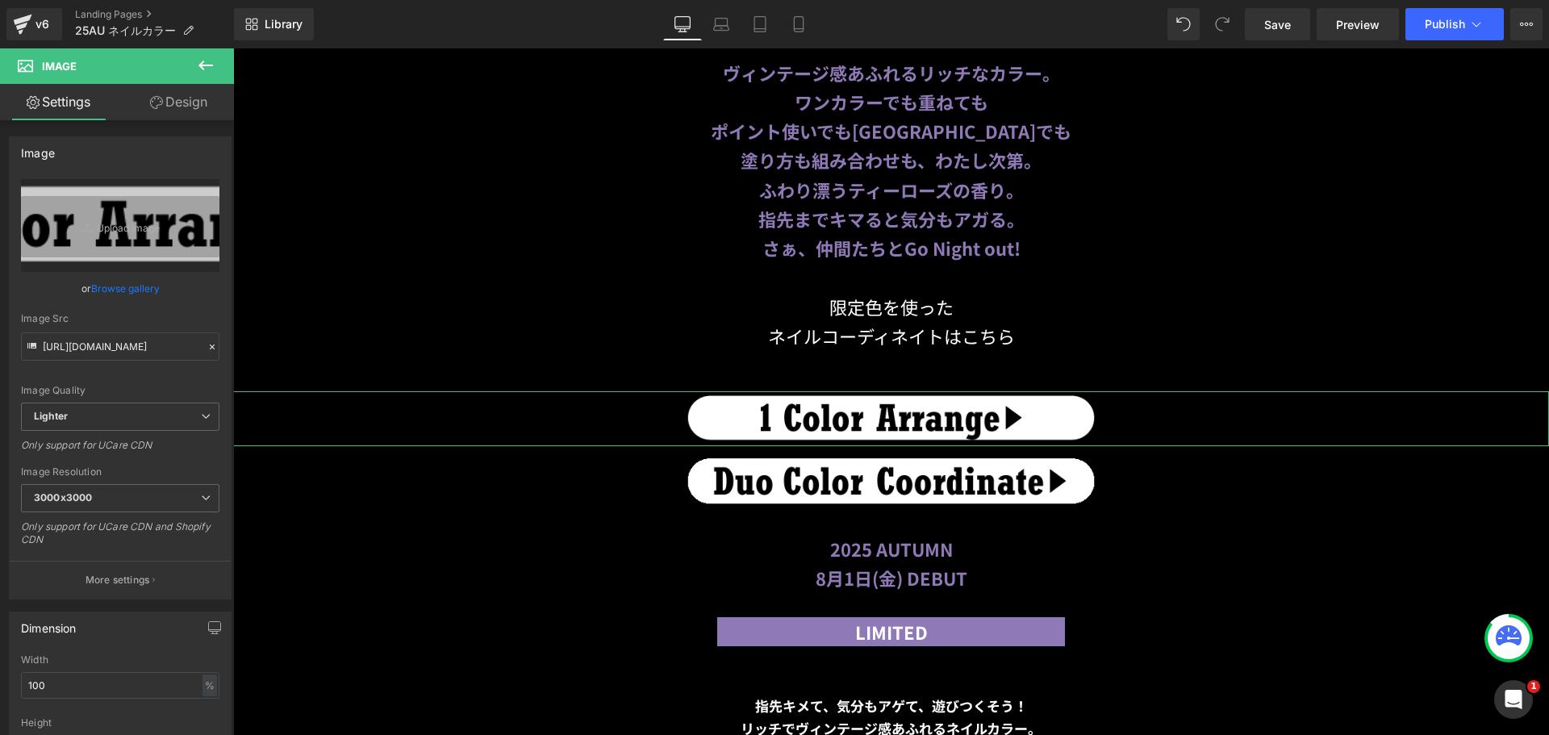
drag, startPoint x: 195, startPoint y: 102, endPoint x: 153, endPoint y: 198, distance: 104.8
click at [195, 102] on link "Design" at bounding box center [178, 102] width 117 height 36
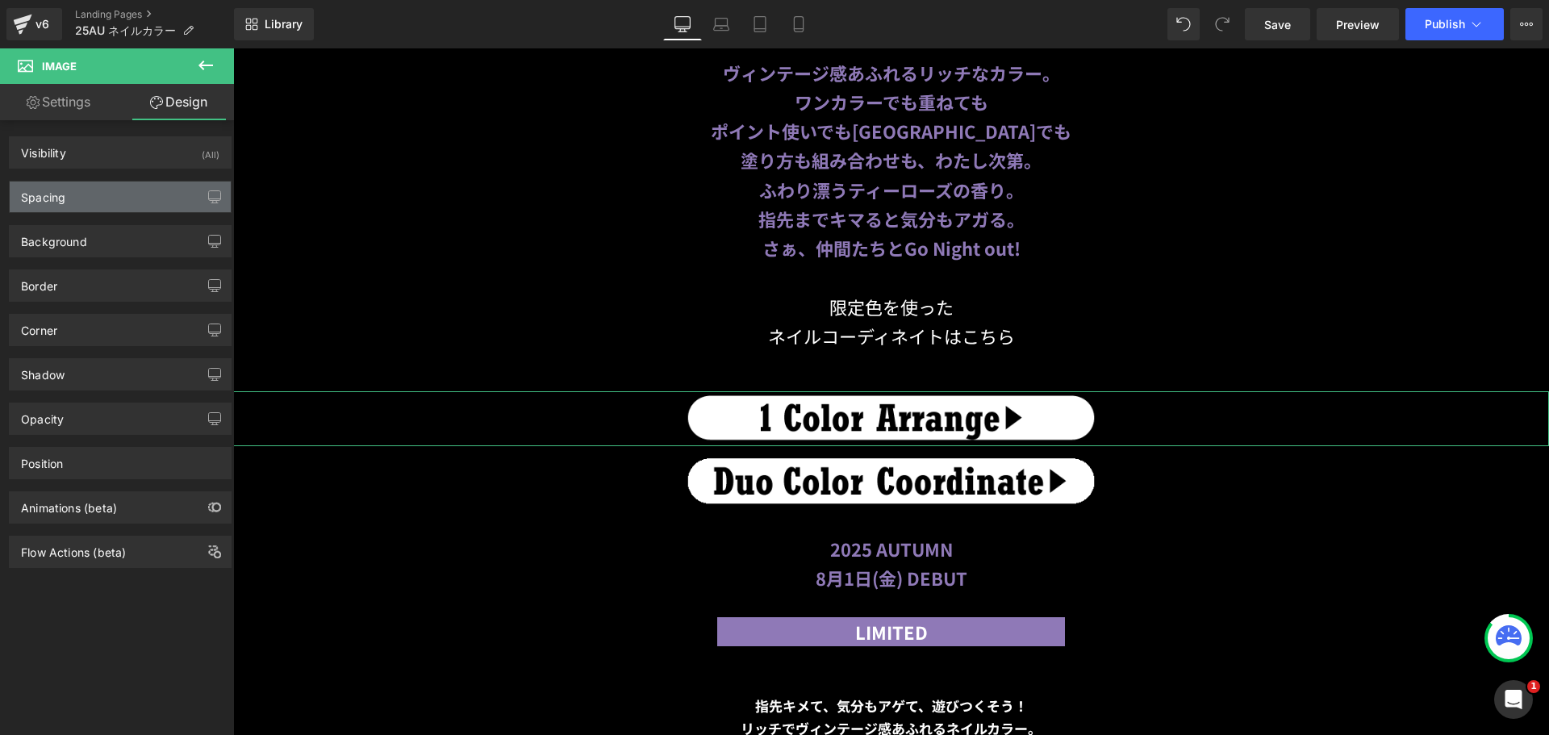
click at [153, 199] on div "Spacing" at bounding box center [120, 197] width 221 height 31
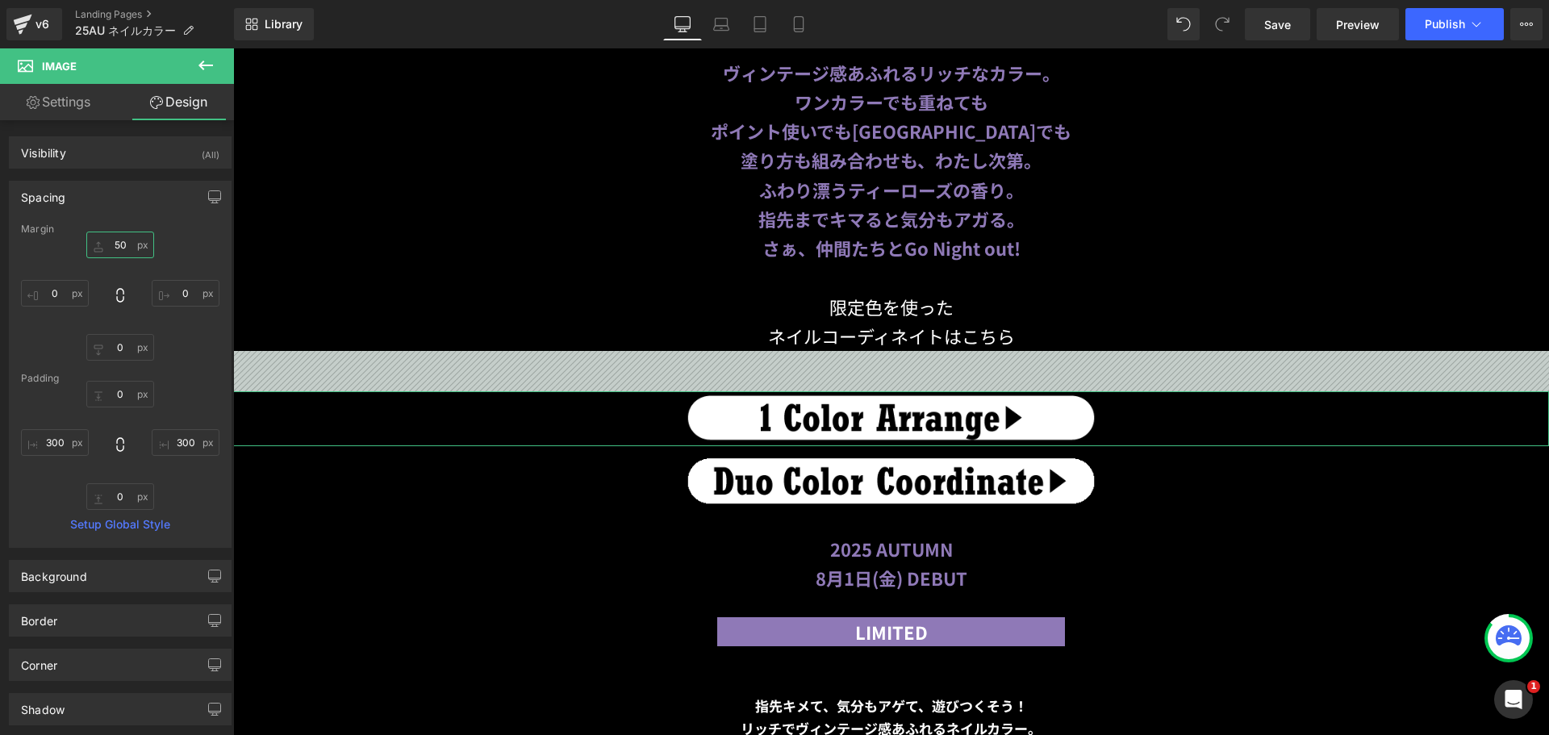
click at [116, 240] on input "text" at bounding box center [120, 245] width 68 height 27
type input "１"
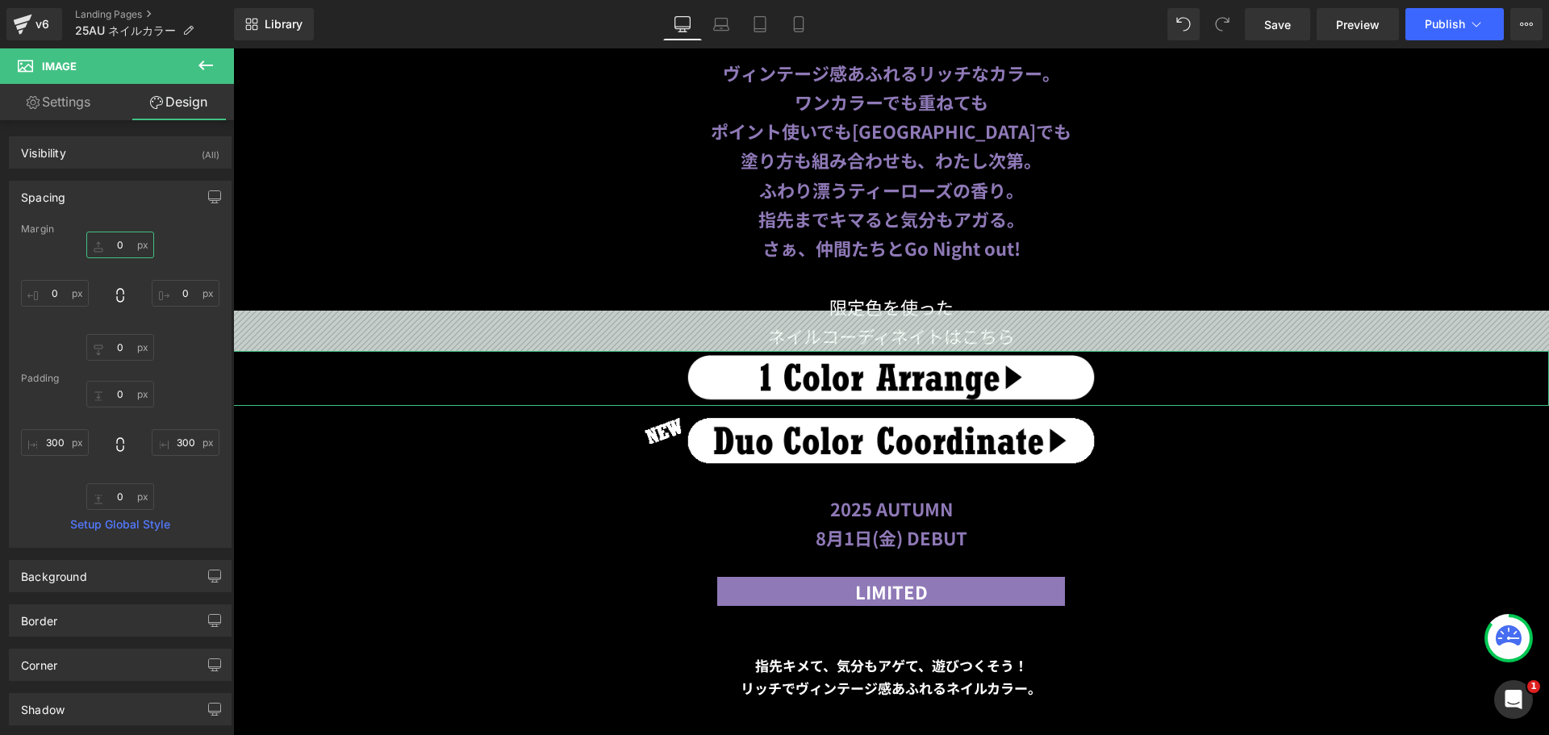
type input "１０"
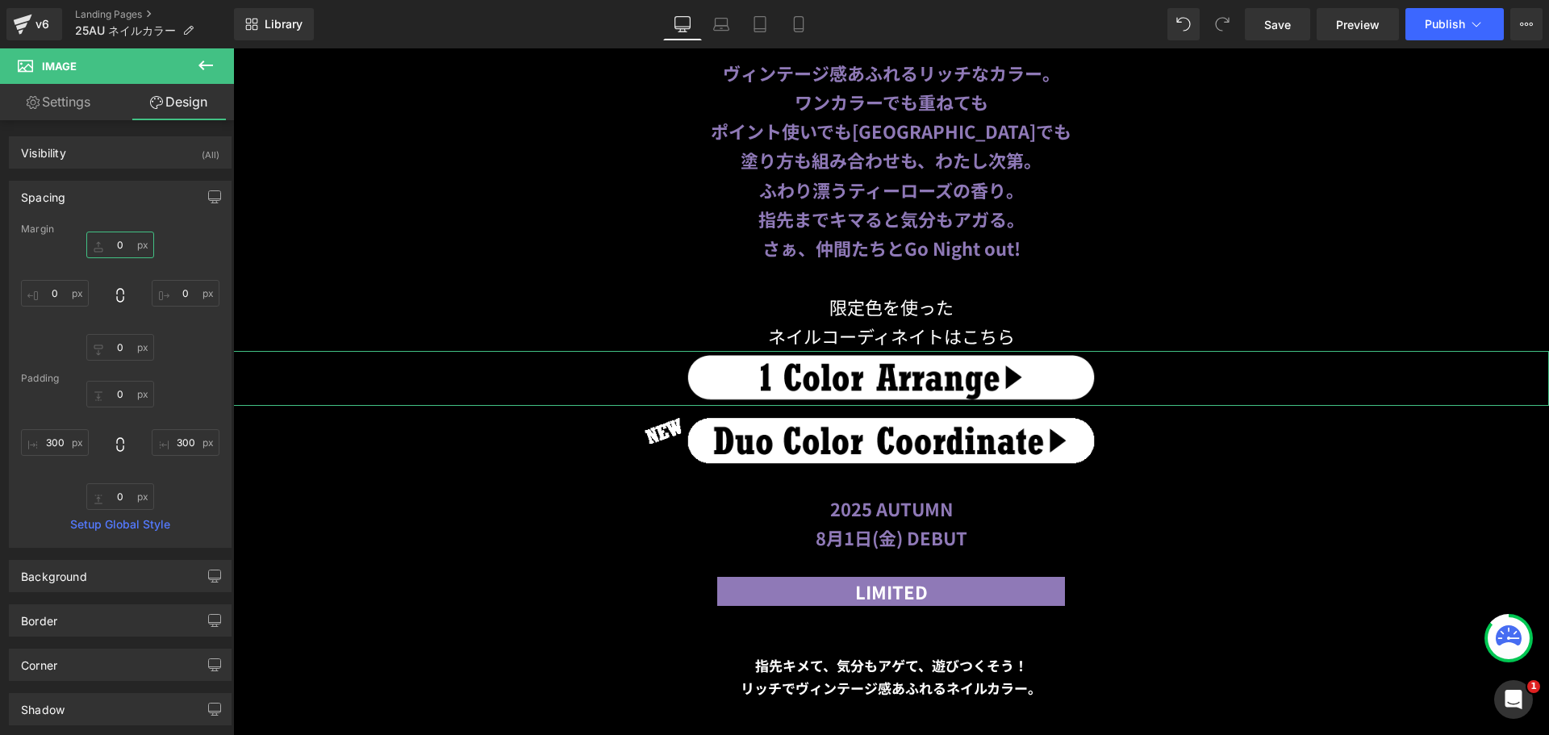
type input "10"
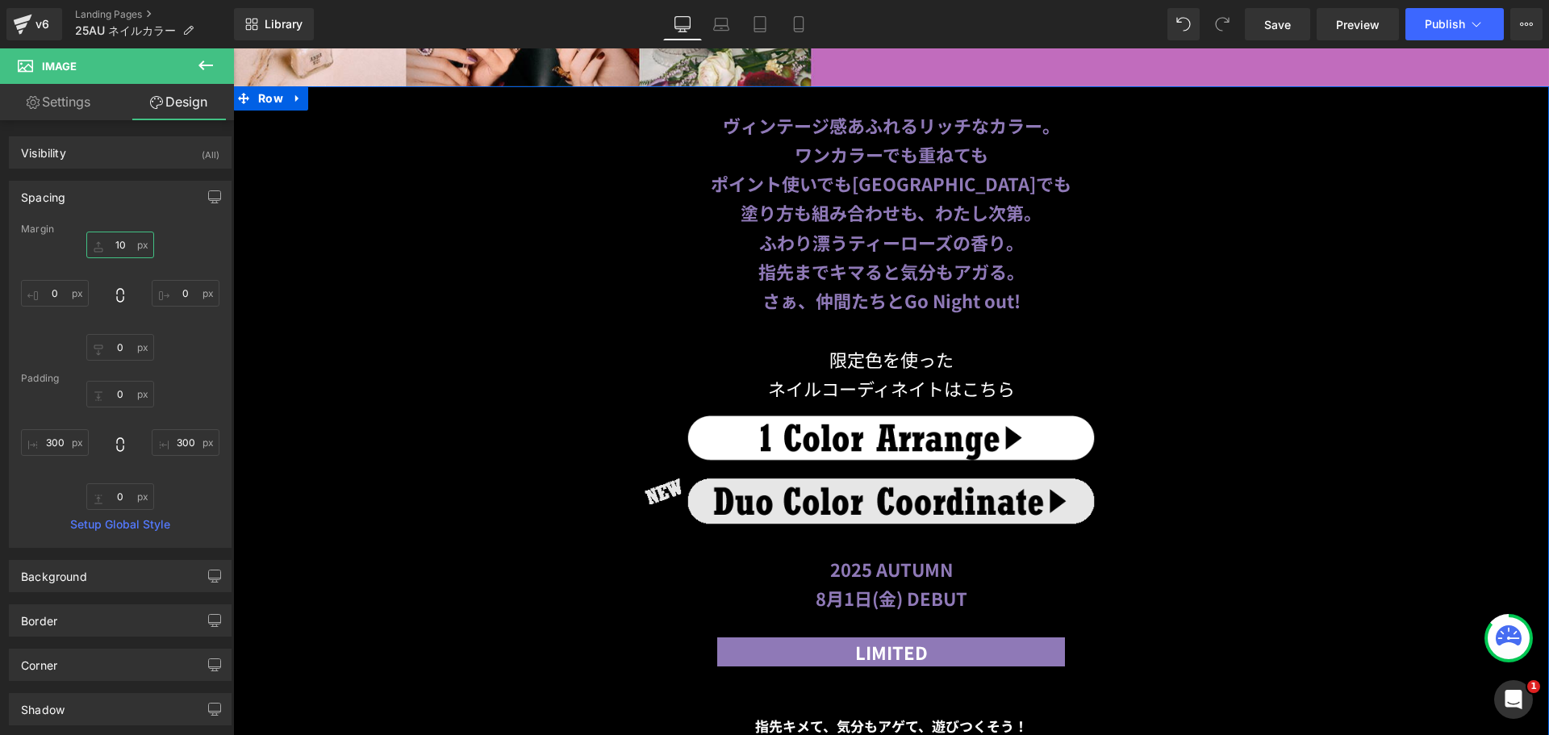
scroll to position [725, 0]
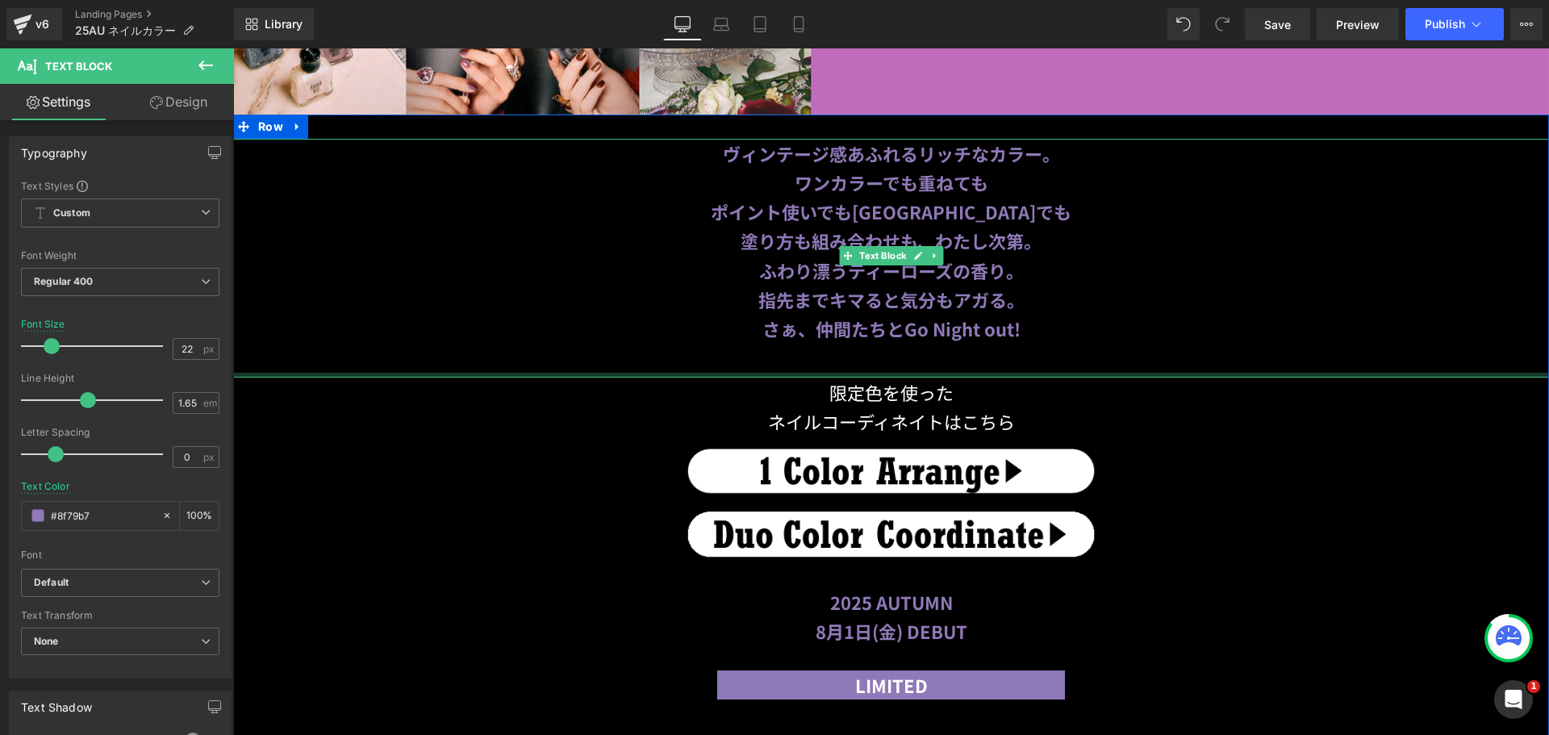
click at [884, 373] on div at bounding box center [891, 375] width 1316 height 5
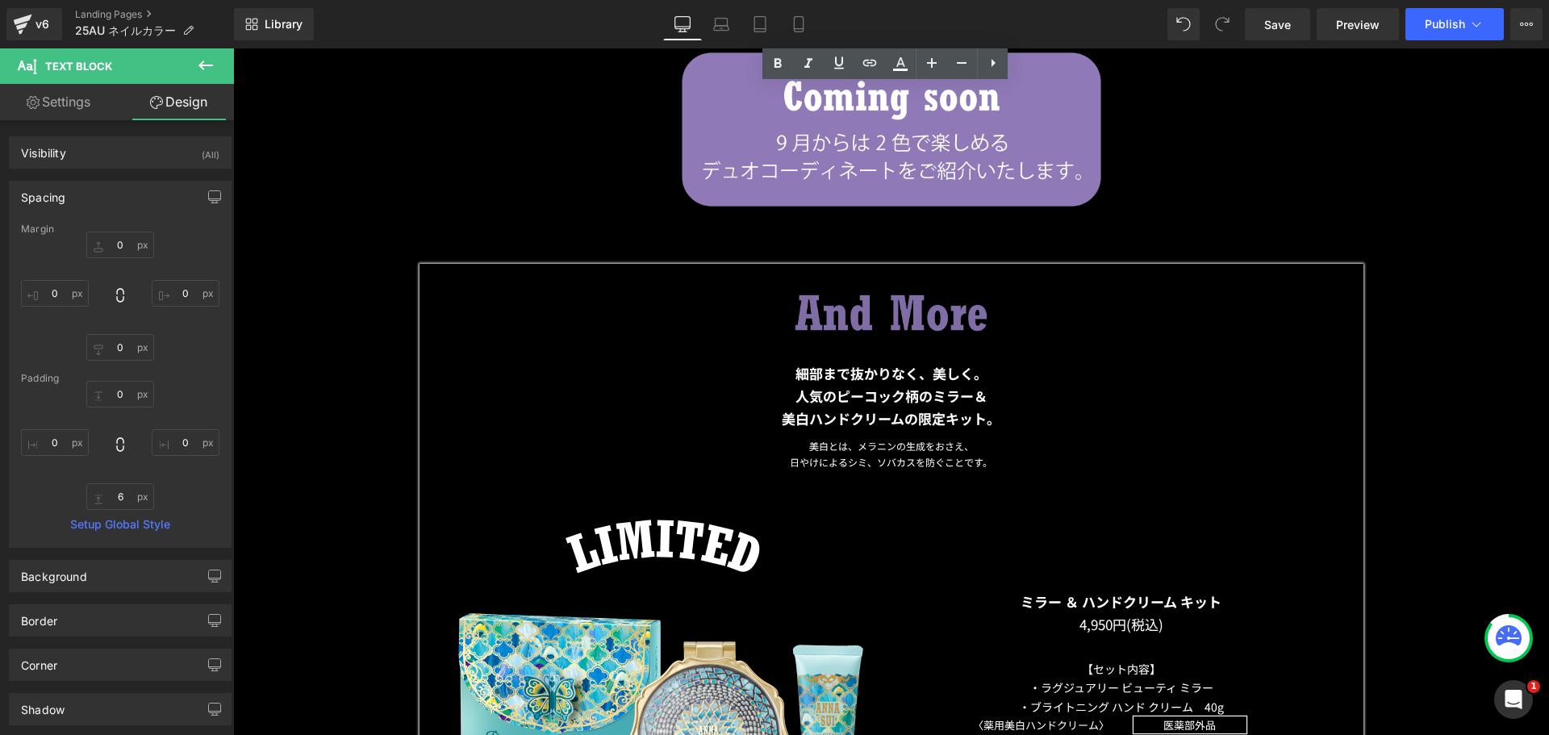
scroll to position [12023, 0]
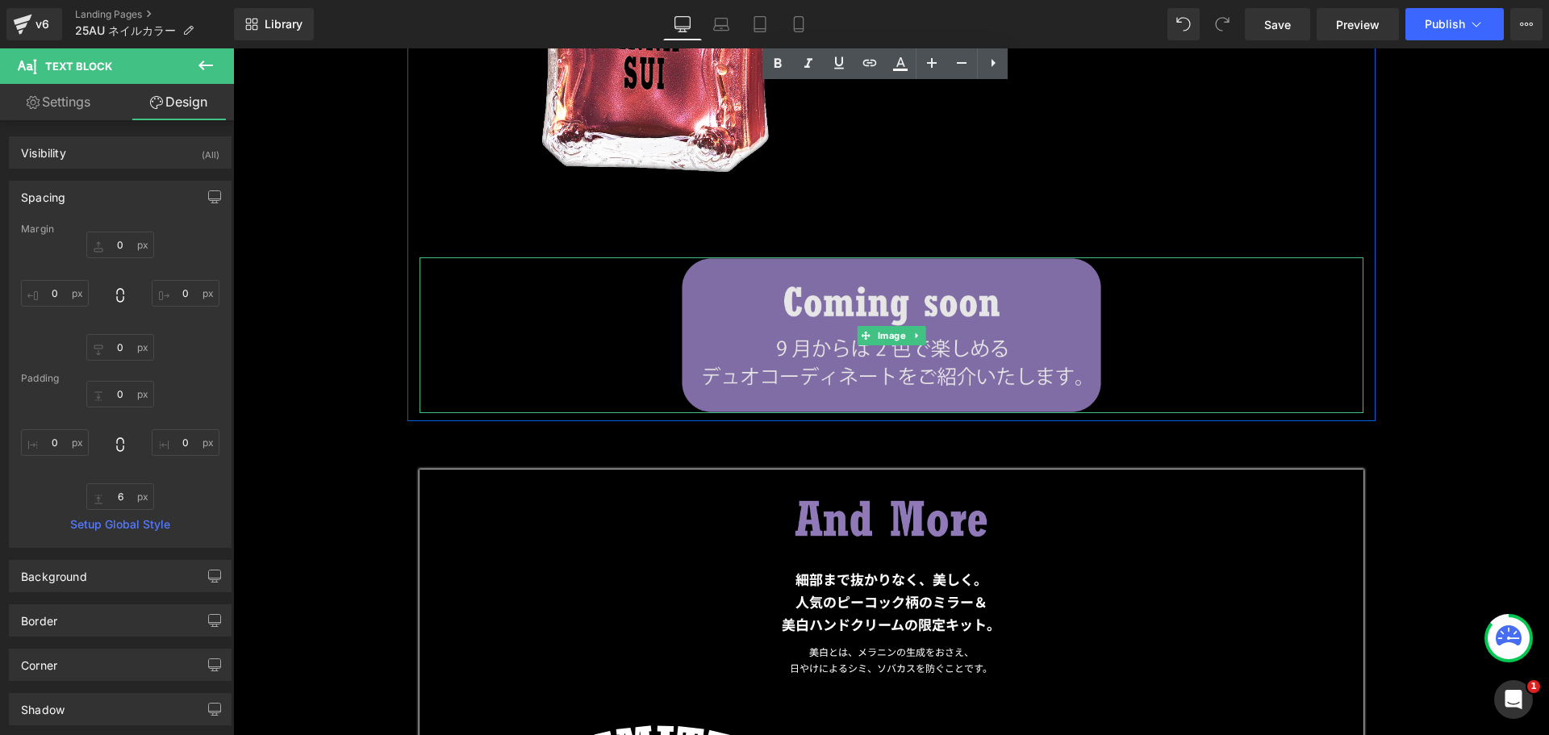
click at [764, 322] on img at bounding box center [892, 335] width 944 height 156
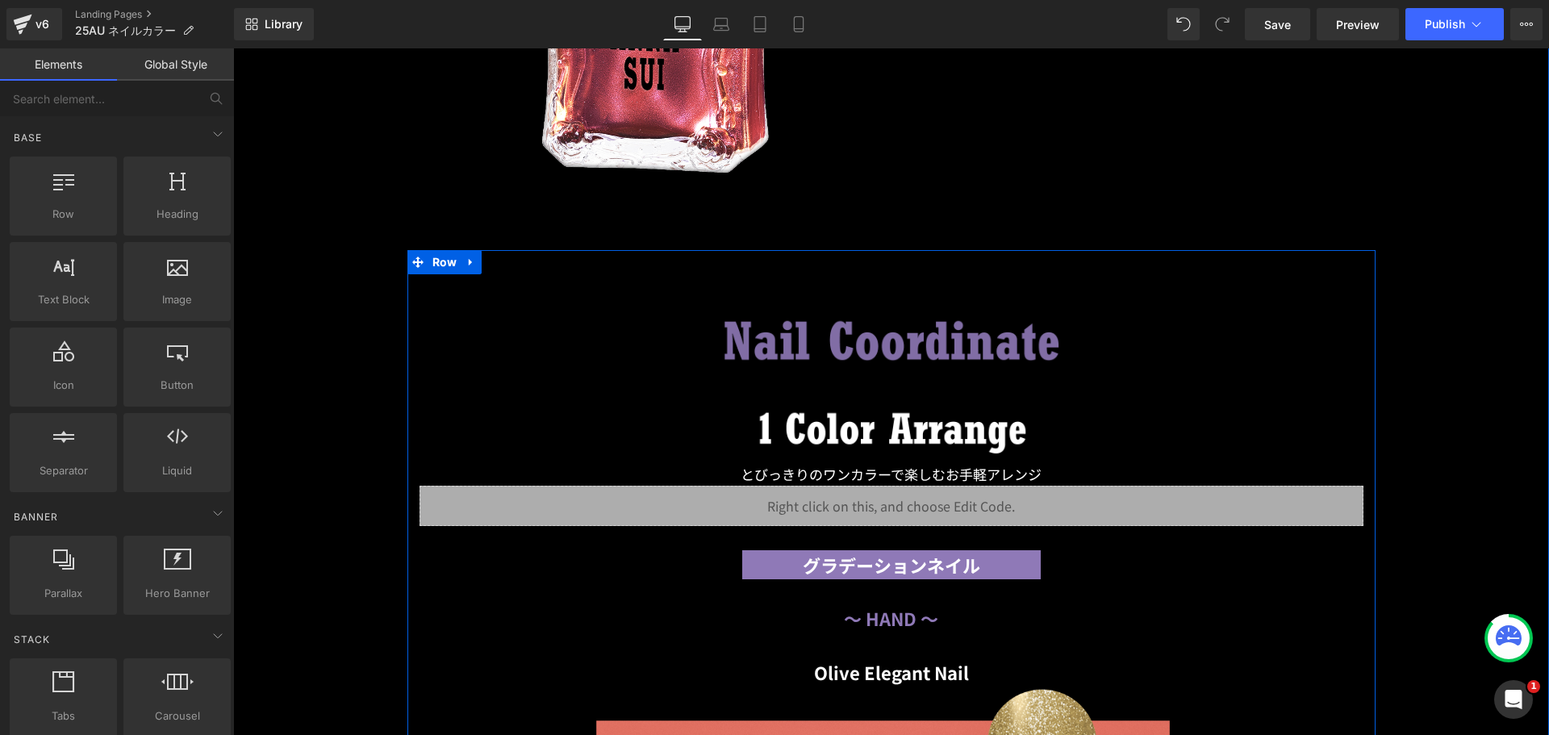
scroll to position [12010, 0]
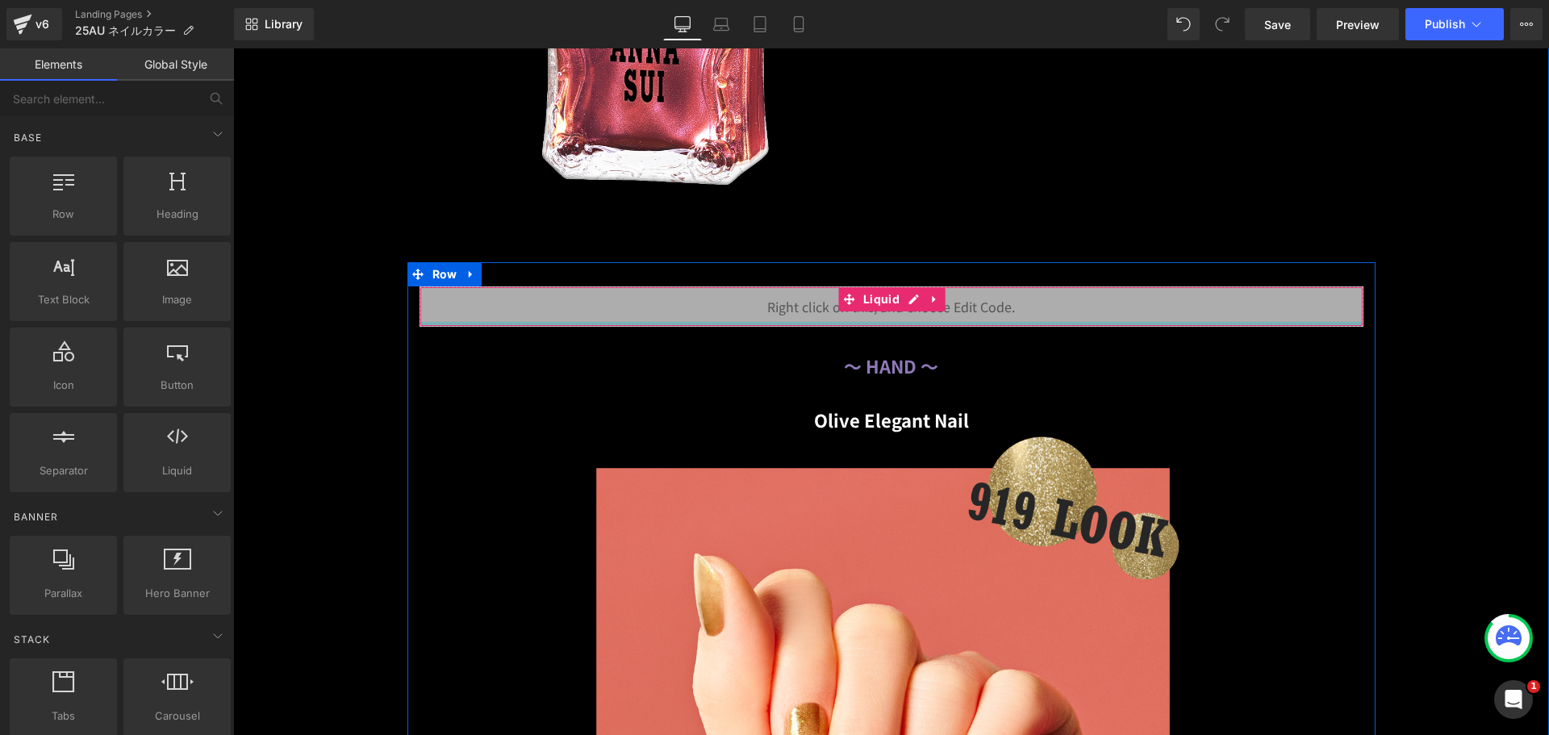
click at [803, 322] on div at bounding box center [891, 324] width 943 height 4
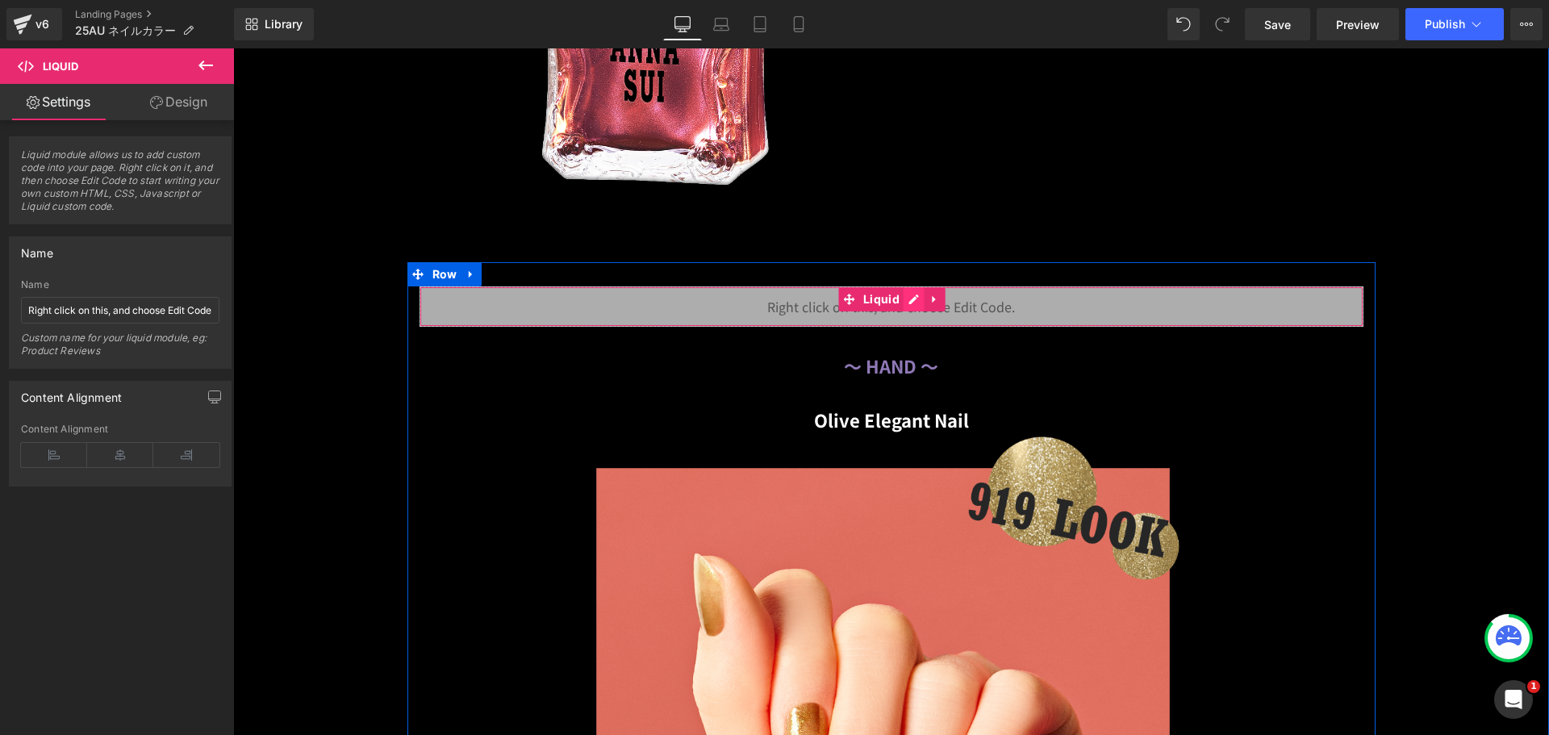
click at [903, 293] on div "Liquid" at bounding box center [892, 306] width 944 height 40
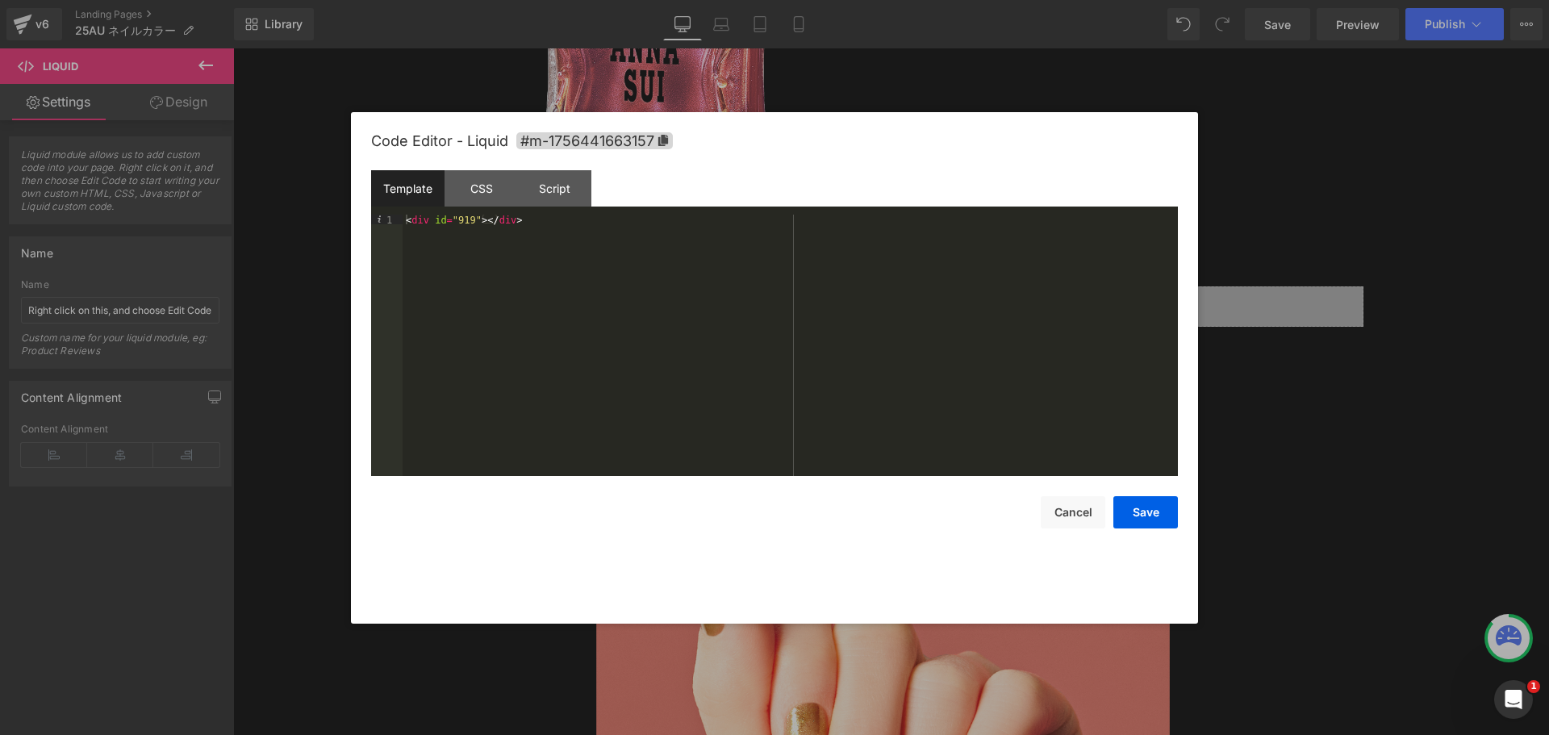
click at [463, 219] on div "< div id = "919" > </ div >" at bounding box center [790, 355] width 775 height 281
type textarea "ﾂ"
click at [1166, 512] on button "Save" at bounding box center [1146, 512] width 65 height 32
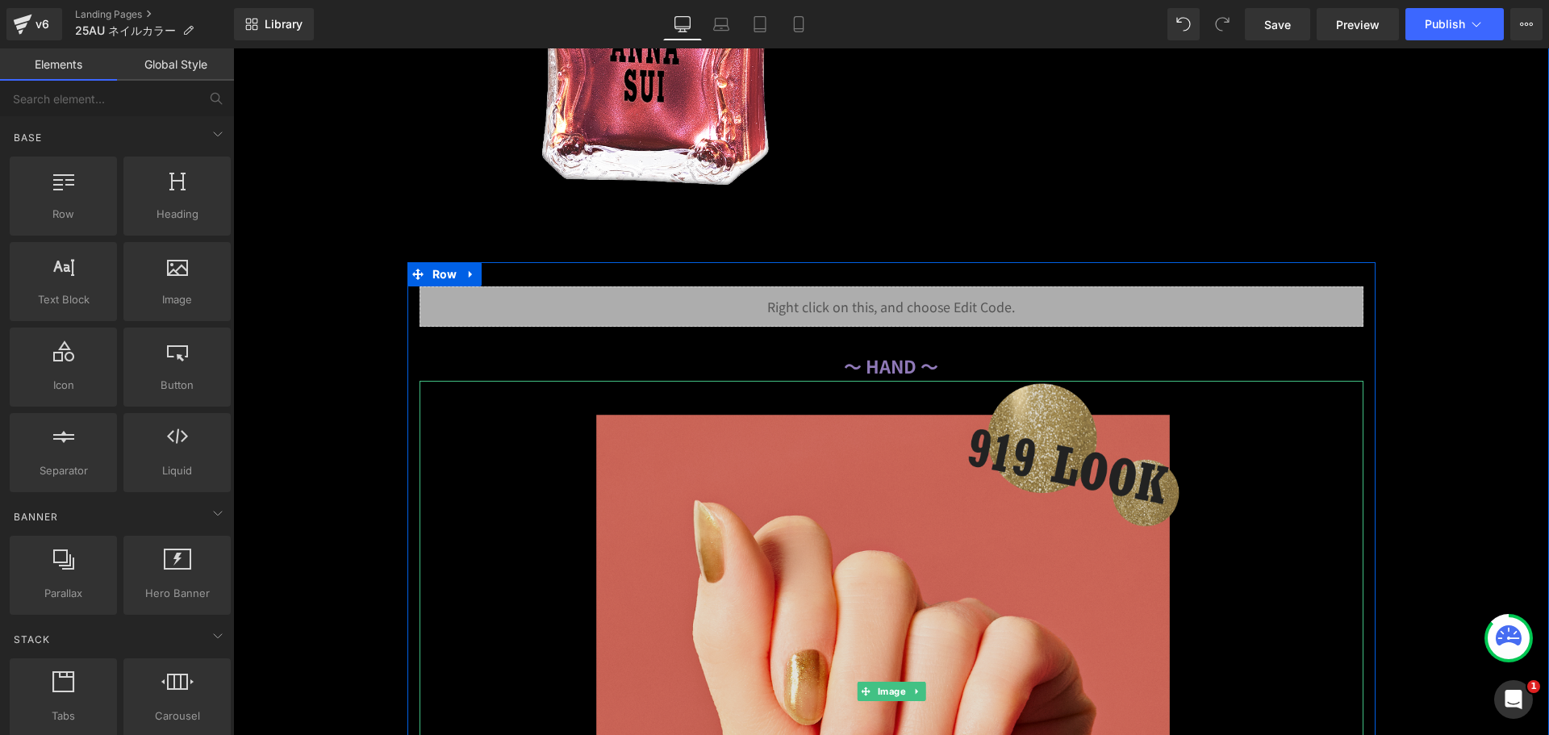
click at [865, 448] on img at bounding box center [892, 691] width 944 height 621
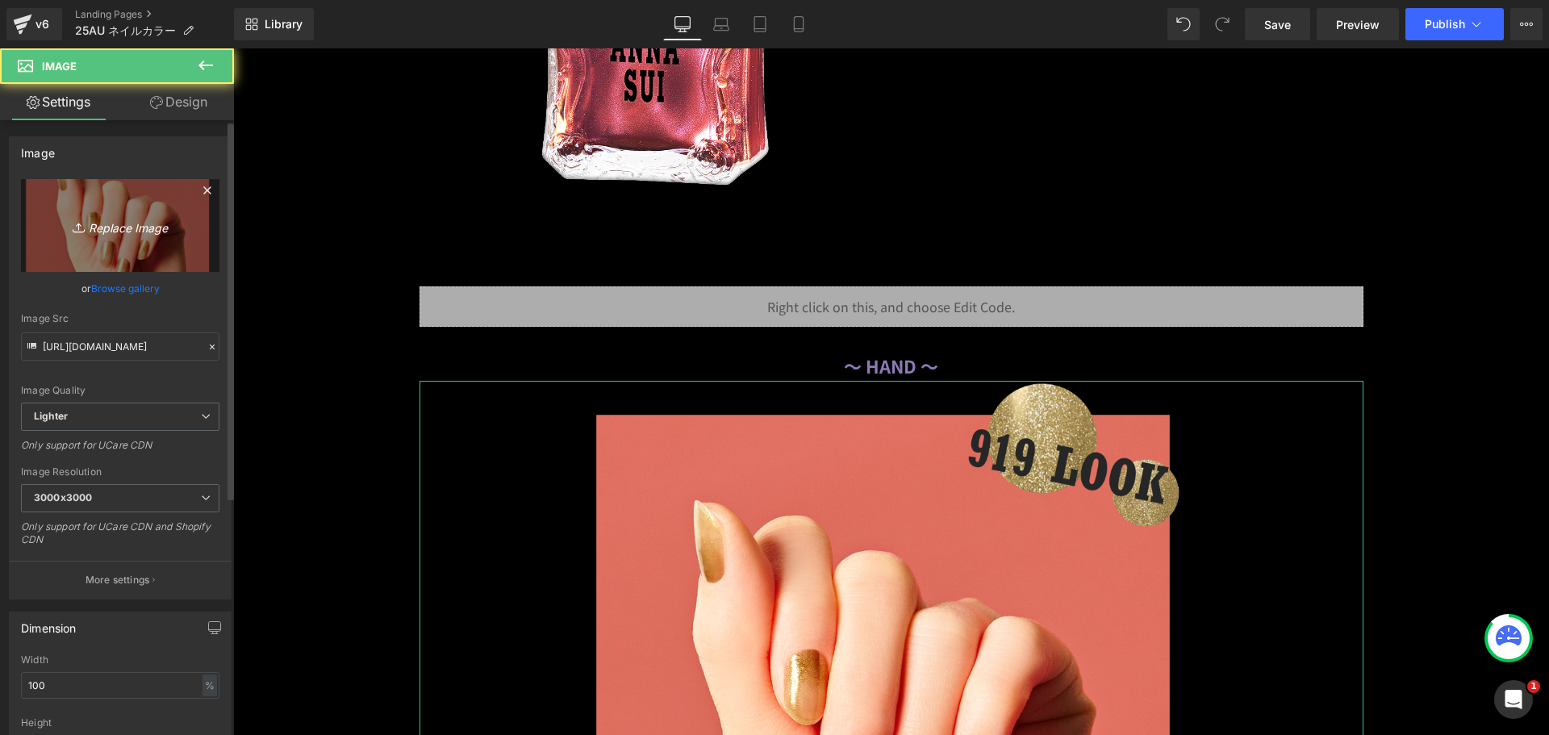
click at [130, 238] on link "Replace Image" at bounding box center [120, 225] width 199 height 93
type input "C:\fakepath\41_494_030x809.png"
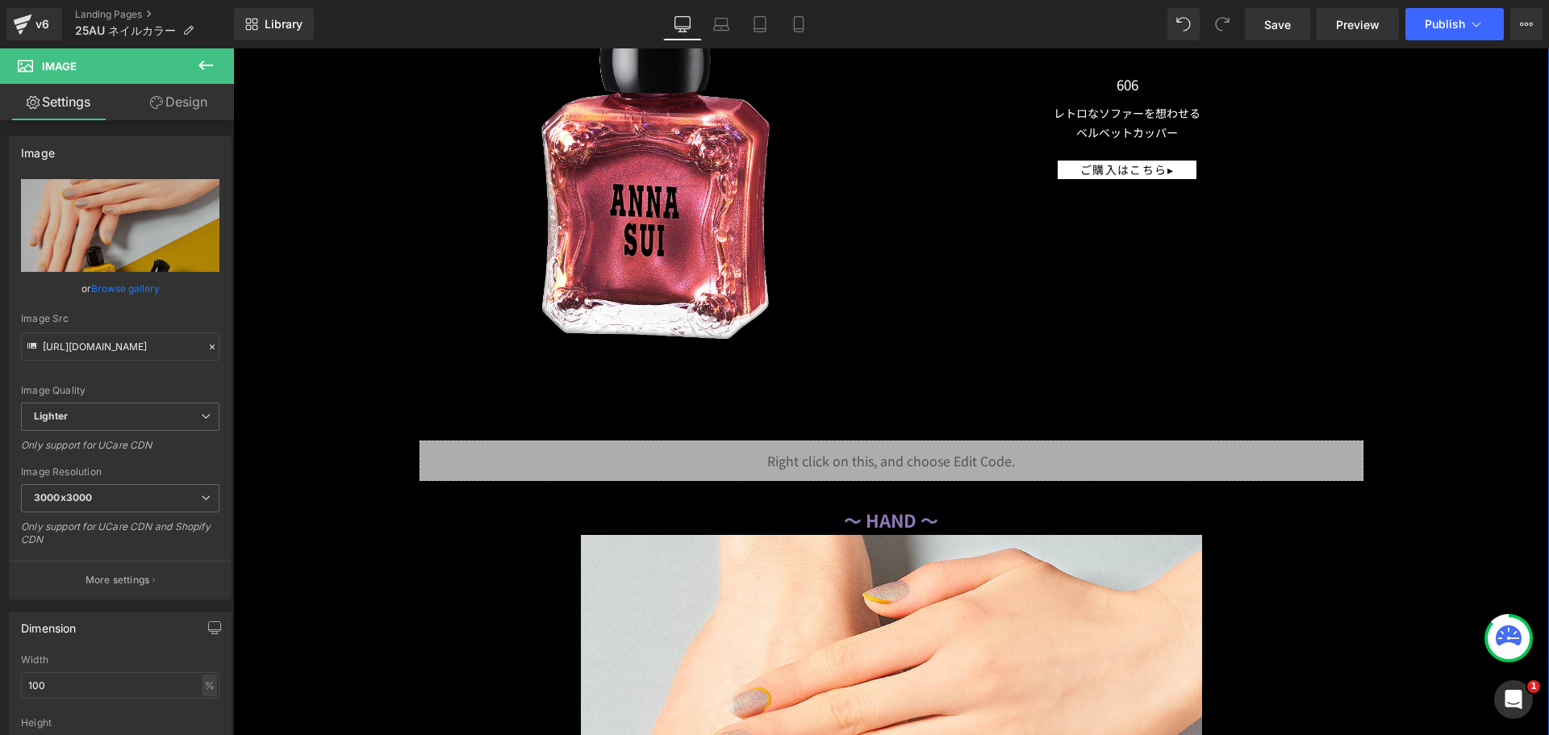
scroll to position [12171, 0]
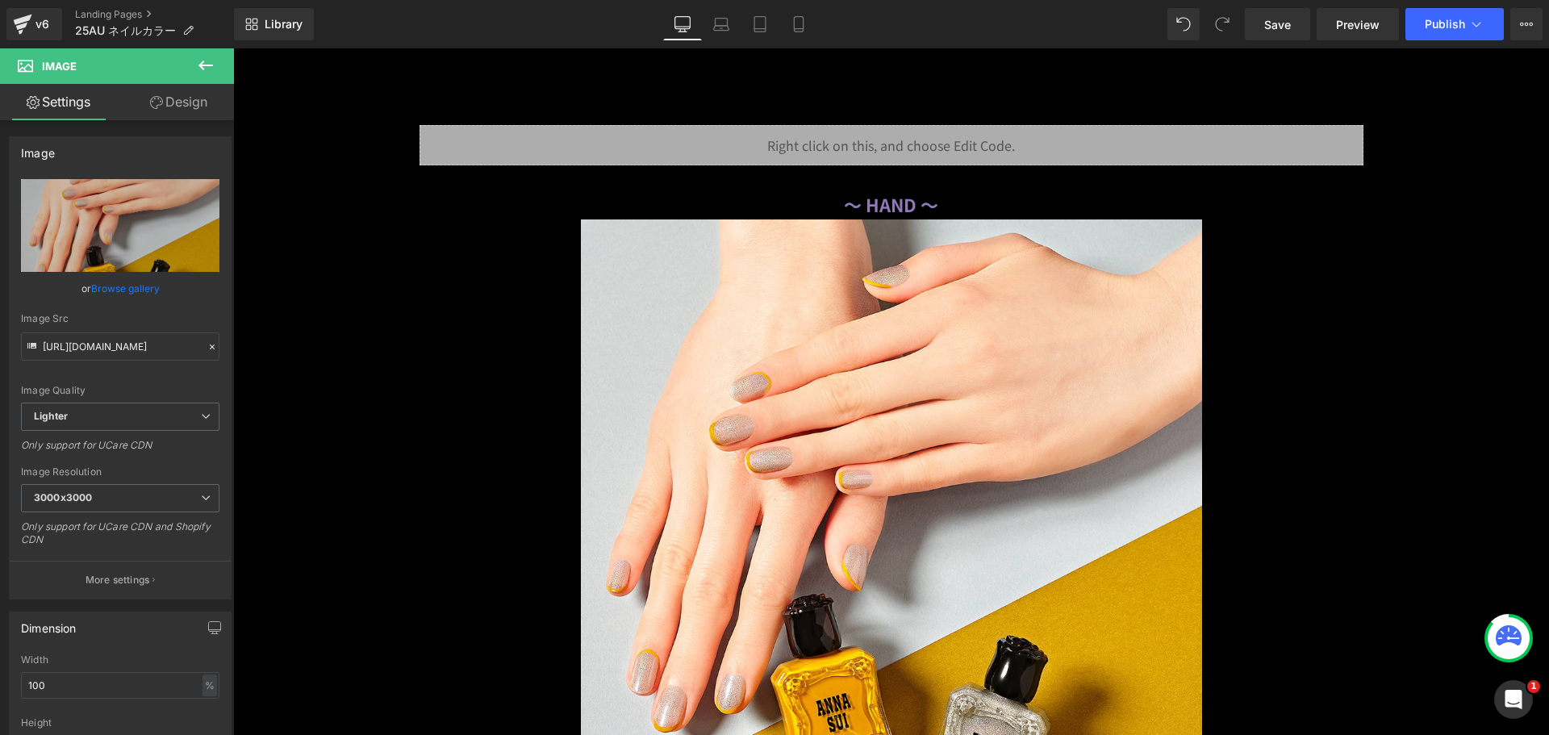
click at [206, 55] on button at bounding box center [206, 66] width 56 height 36
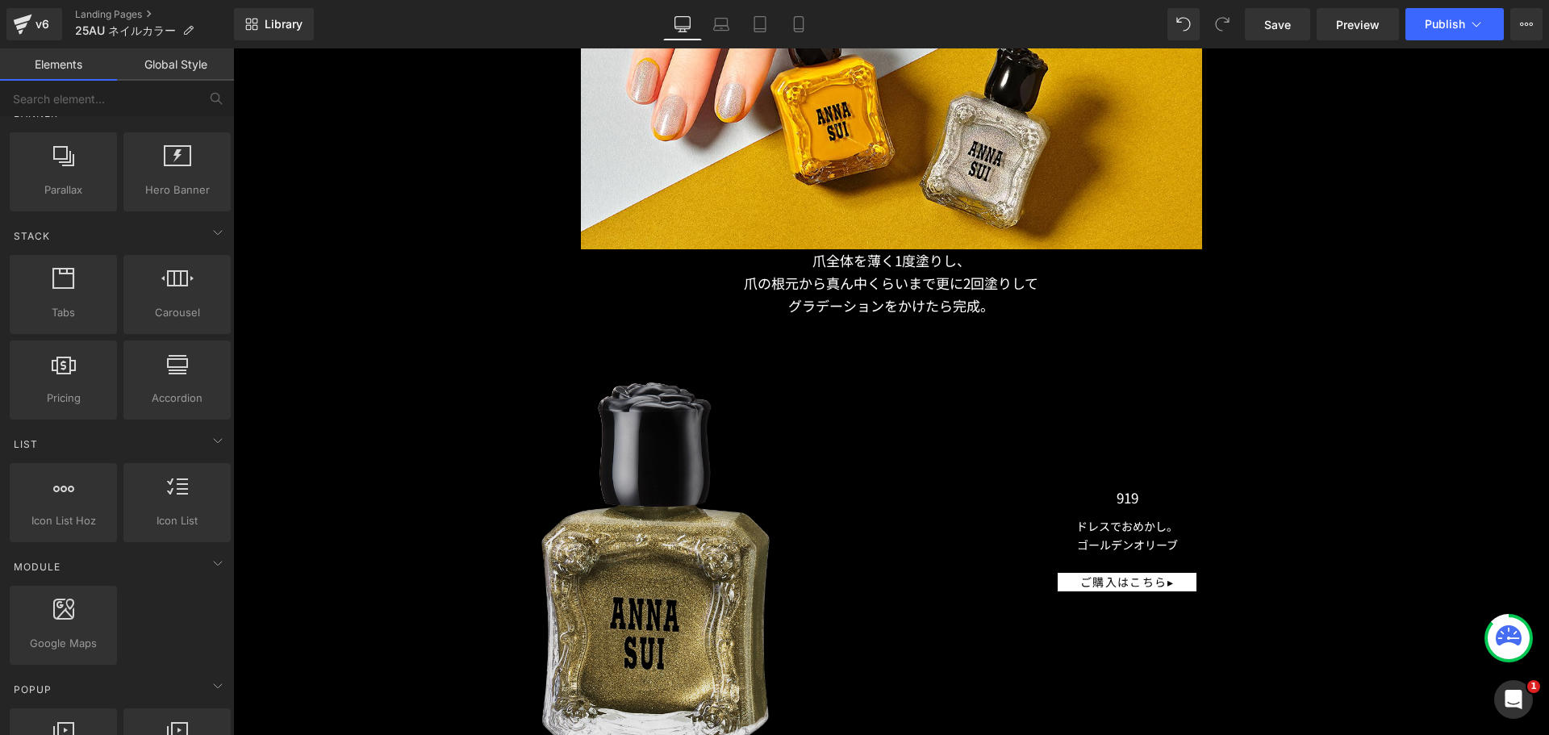
scroll to position [12655, 0]
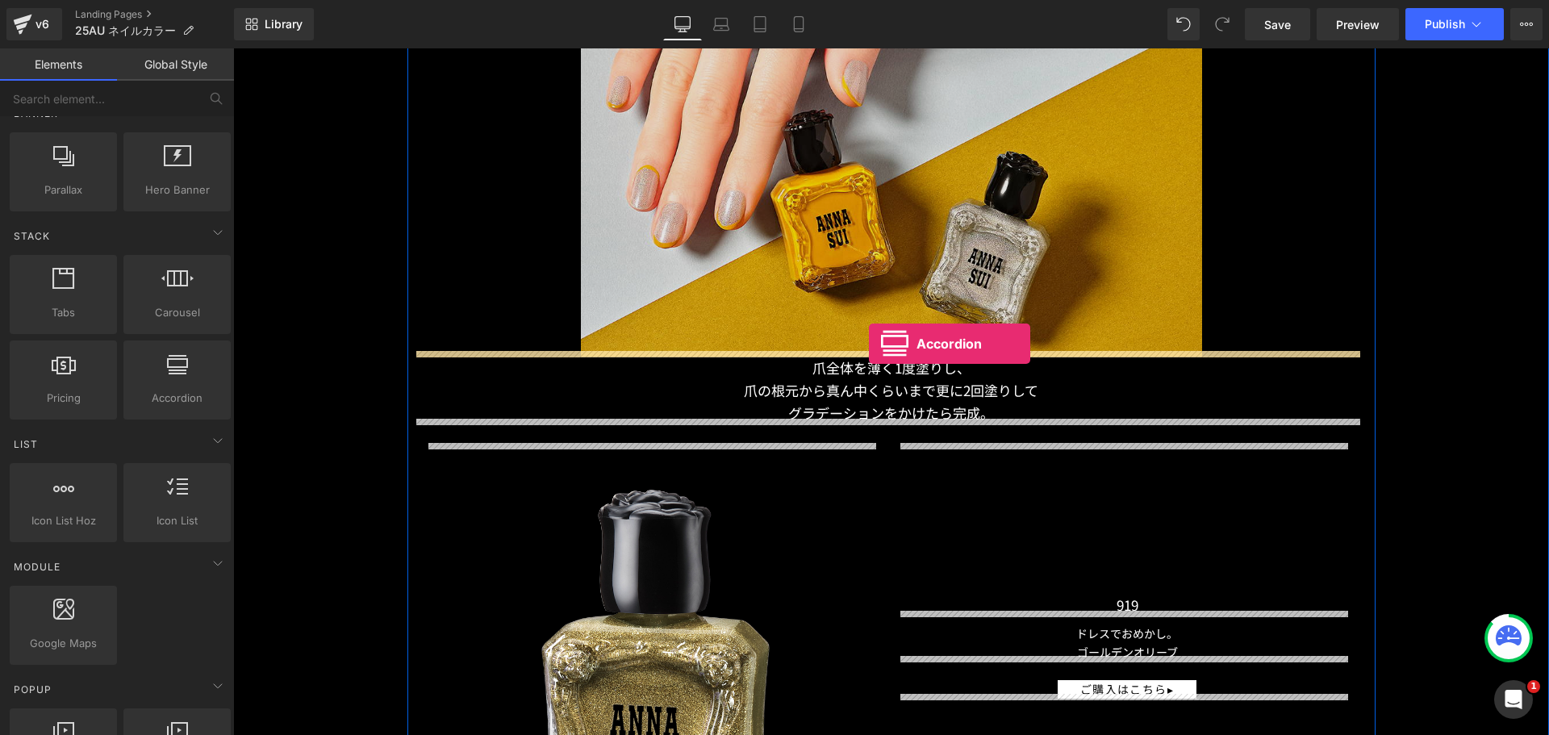
drag, startPoint x: 419, startPoint y: 415, endPoint x: 869, endPoint y: 344, distance: 455.8
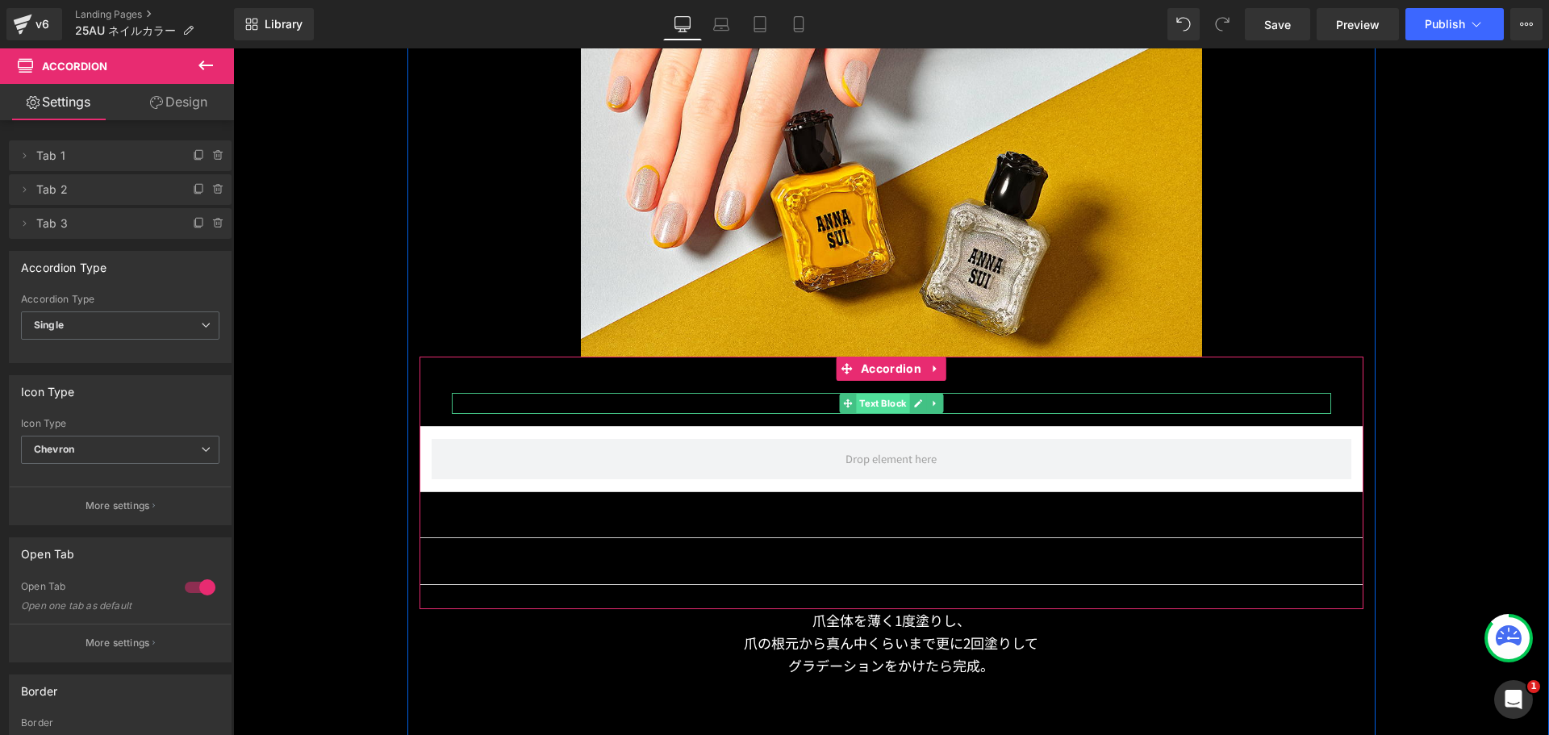
click at [880, 394] on span "Text Block" at bounding box center [882, 403] width 53 height 19
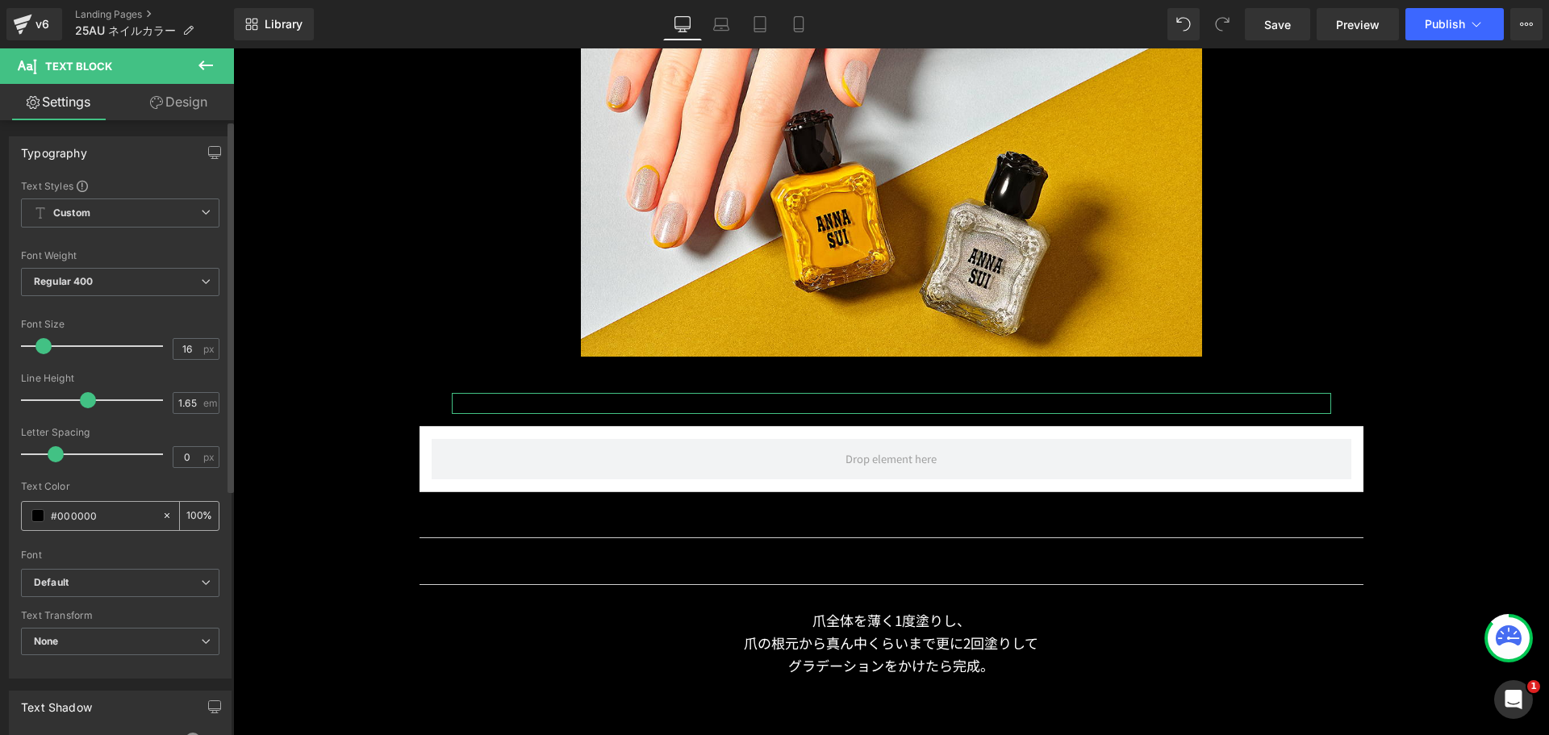
click at [30, 522] on div "#000000" at bounding box center [92, 516] width 140 height 28
click at [36, 518] on span at bounding box center [37, 515] width 13 height 13
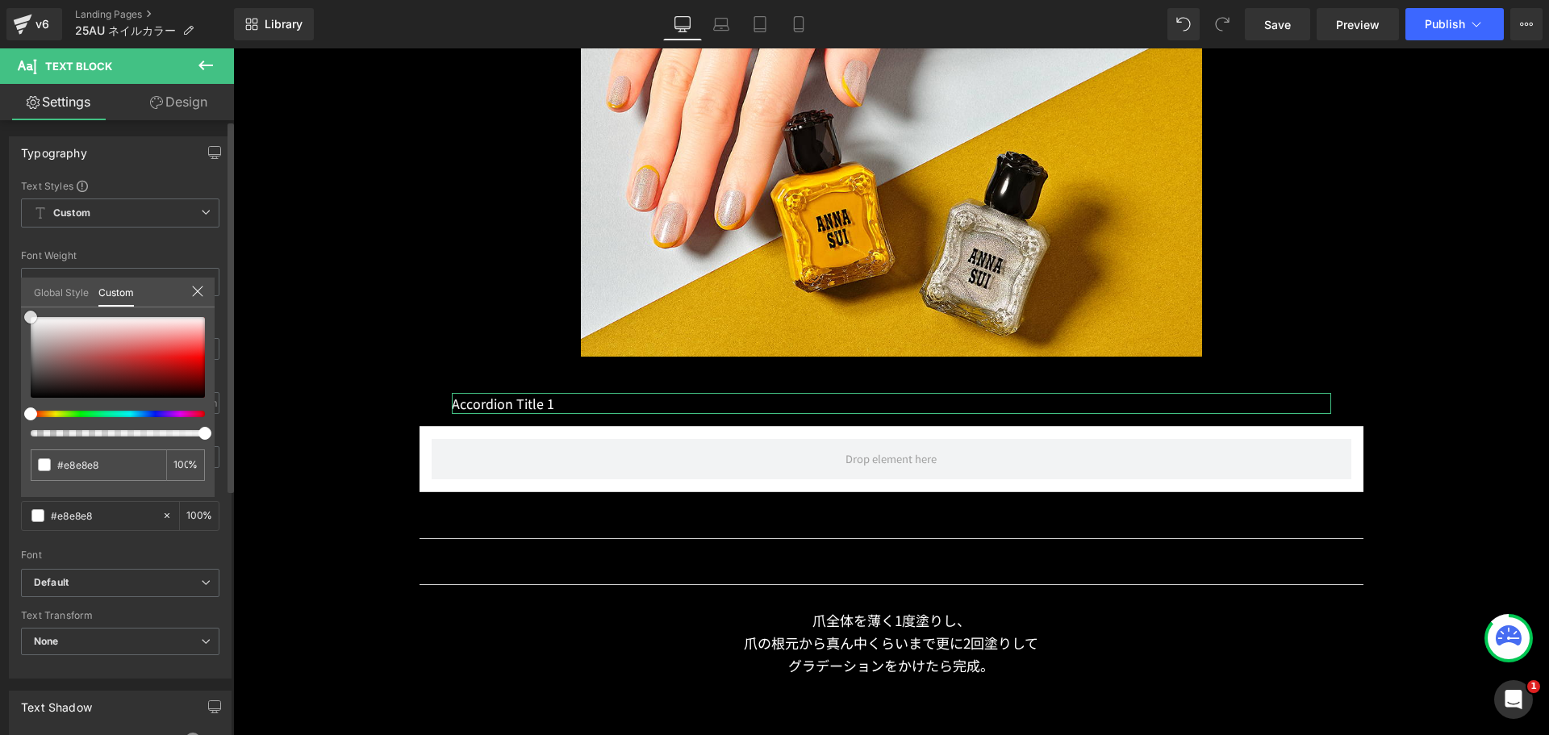
drag, startPoint x: 33, startPoint y: 341, endPoint x: 17, endPoint y: 299, distance: 44.2
click at [17, 299] on div "Typography Text Styles Custom Custom Setup Global Style Custom Setup Global Sty…" at bounding box center [120, 401] width 241 height 554
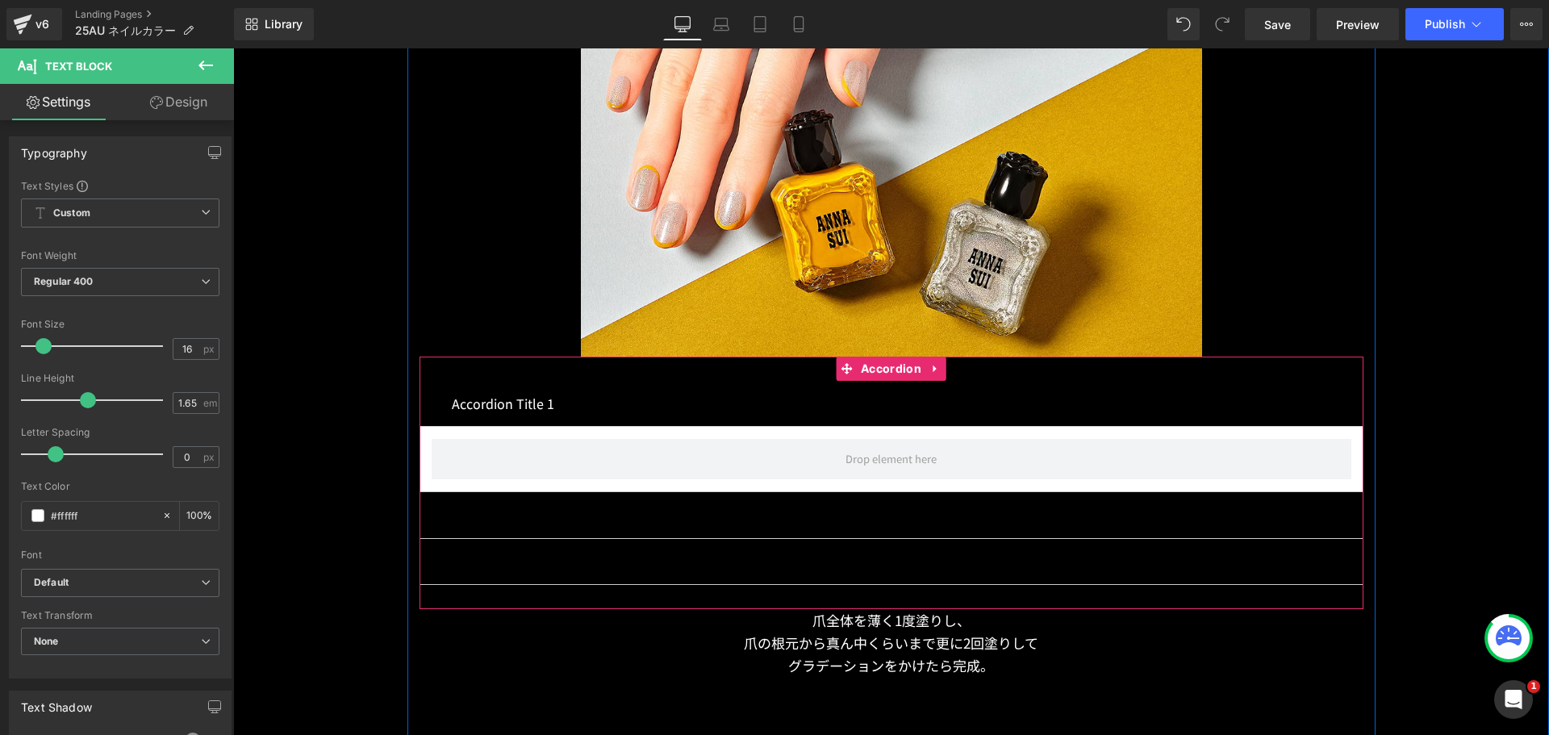
click at [577, 387] on div "Accordion Title 1 Text Block" at bounding box center [892, 404] width 944 height 46
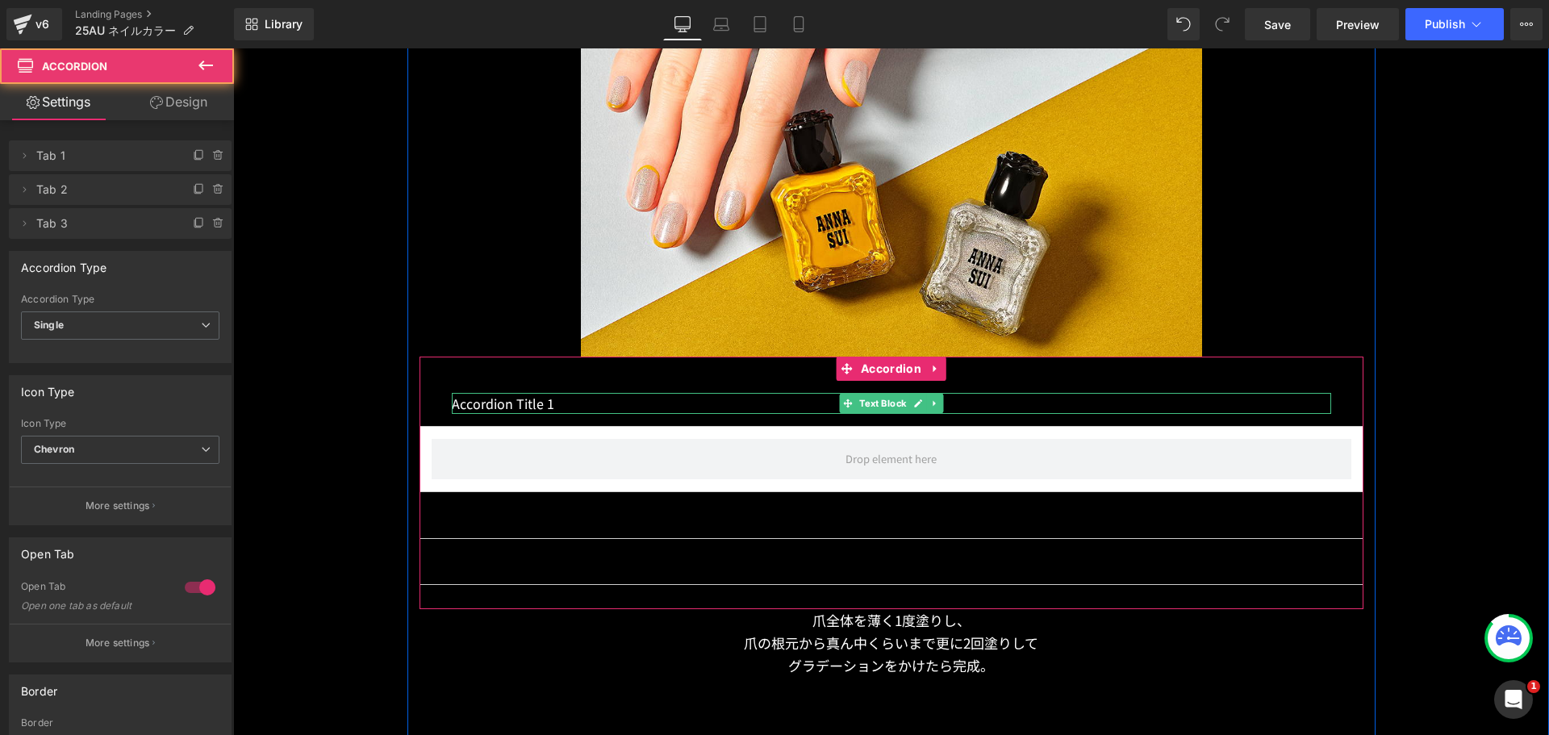
click at [576, 395] on p "Accordion Title 1" at bounding box center [892, 403] width 880 height 21
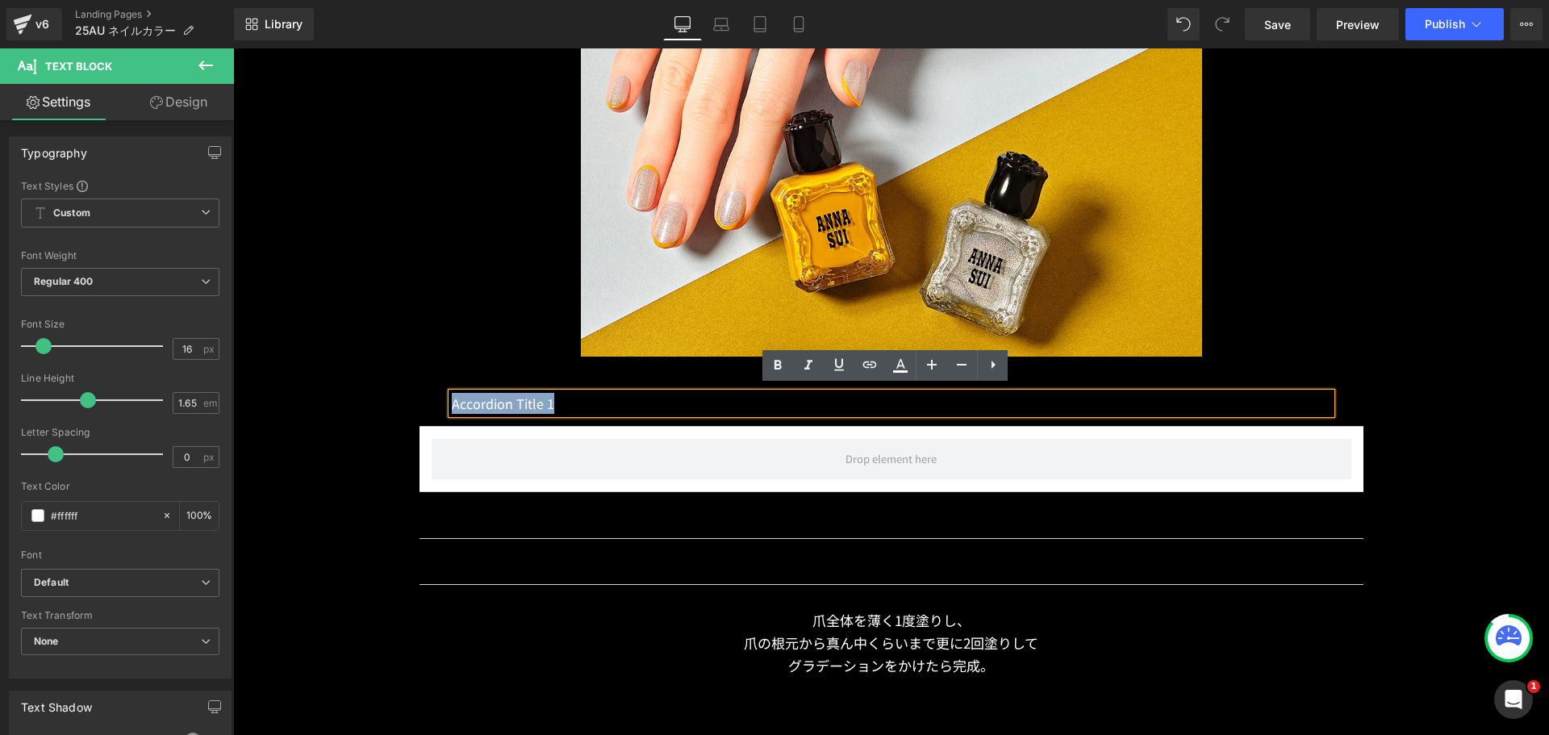
drag, startPoint x: 576, startPoint y: 395, endPoint x: 395, endPoint y: 403, distance: 180.9
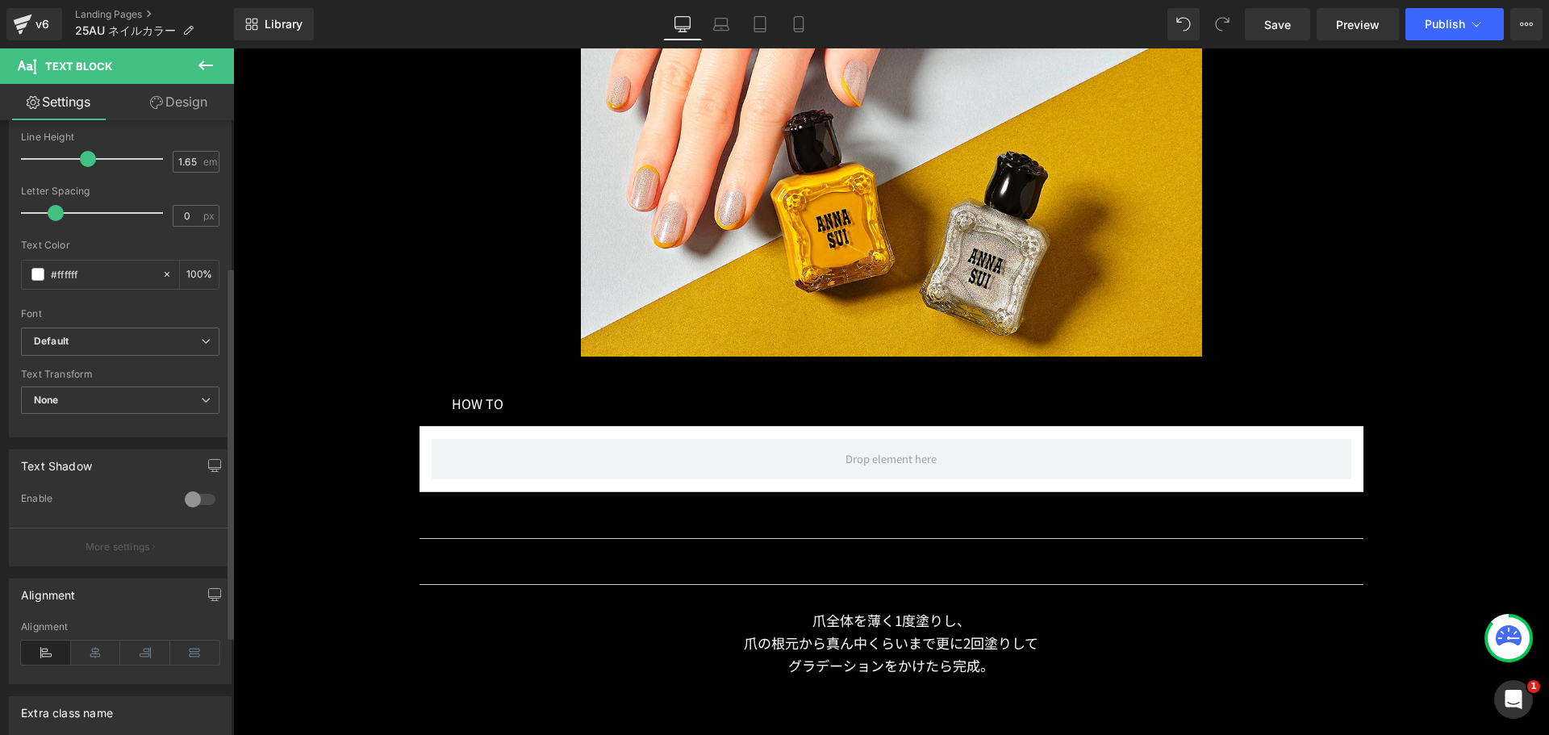
scroll to position [242, 0]
click at [90, 645] on icon at bounding box center [96, 652] width 50 height 24
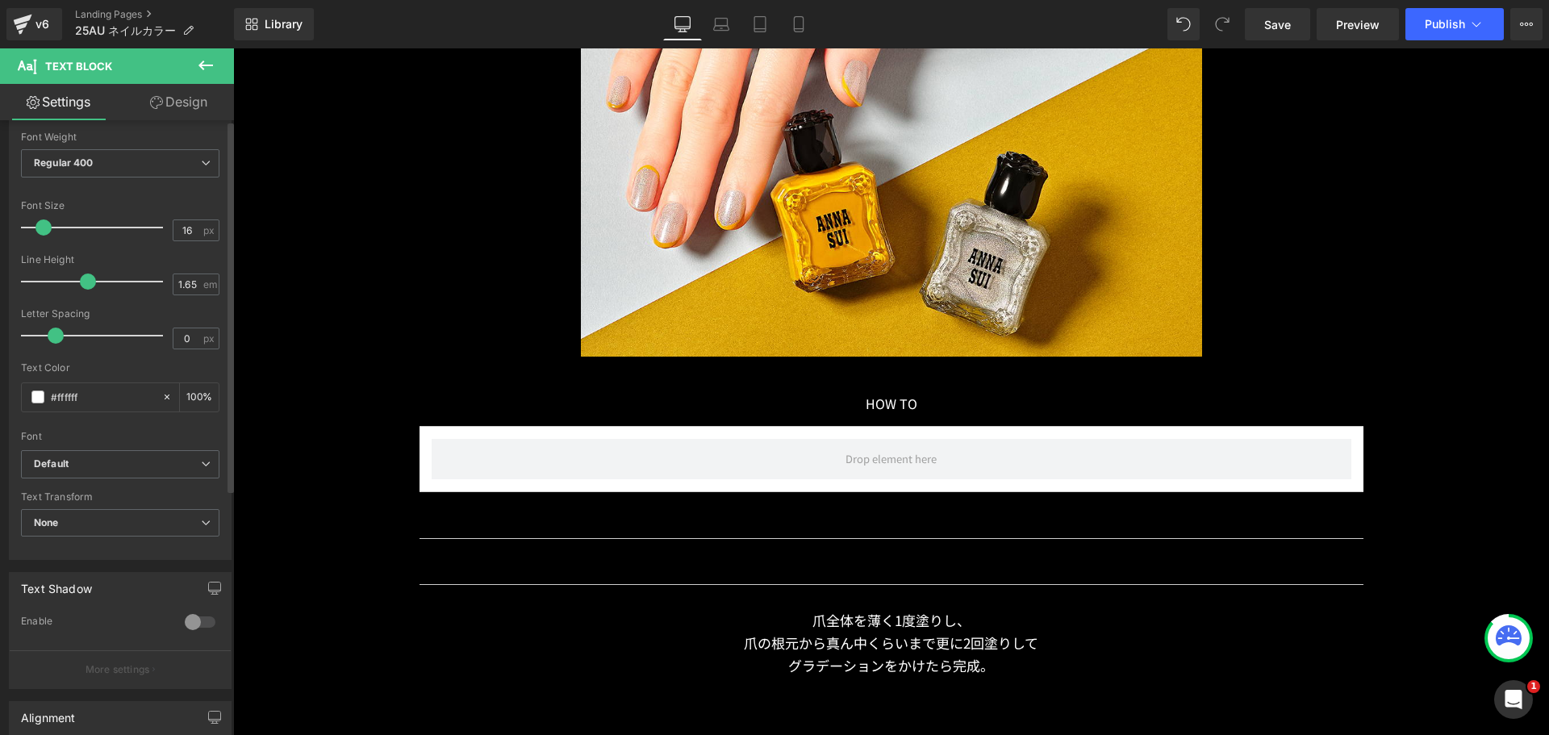
scroll to position [0, 0]
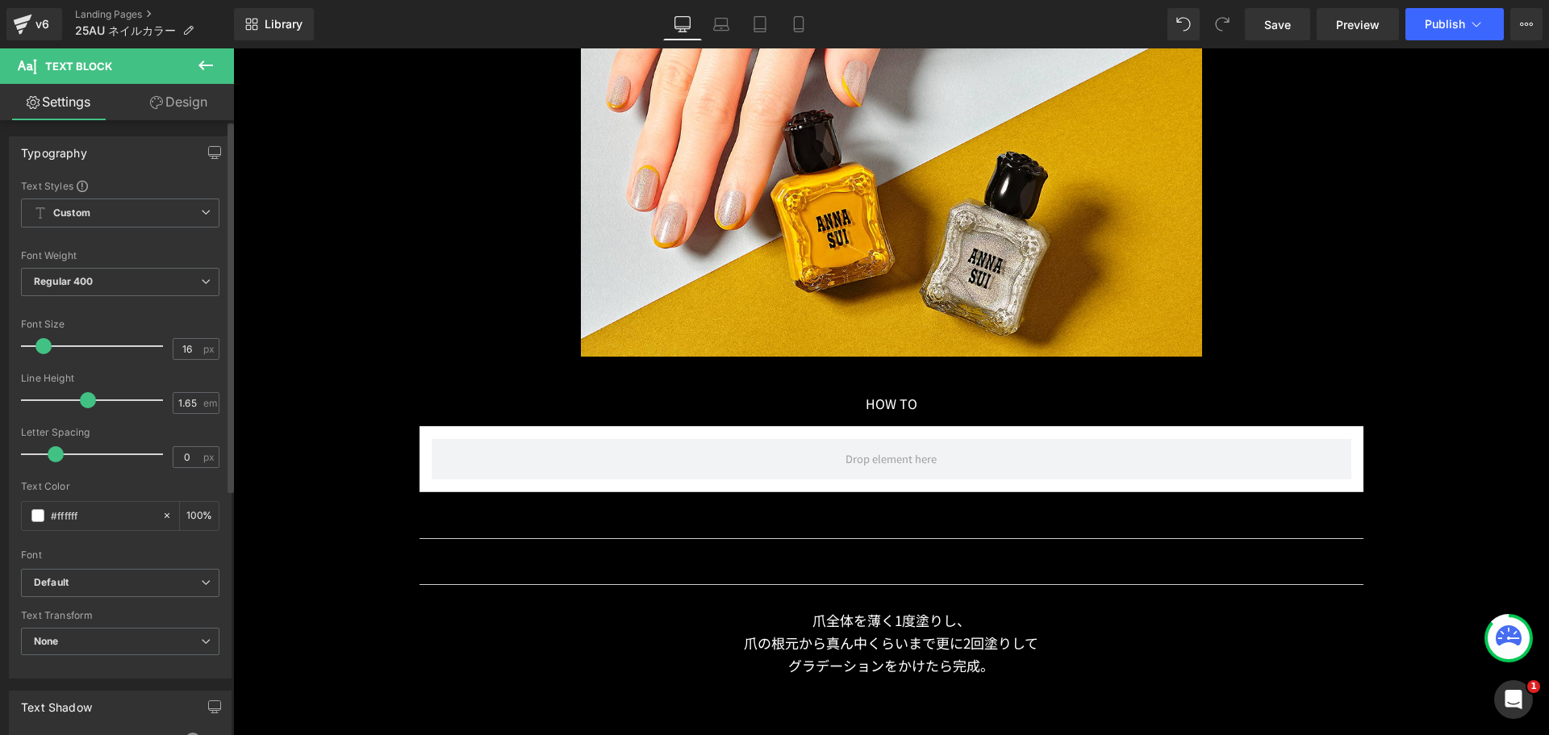
click at [40, 349] on span at bounding box center [44, 346] width 16 height 16
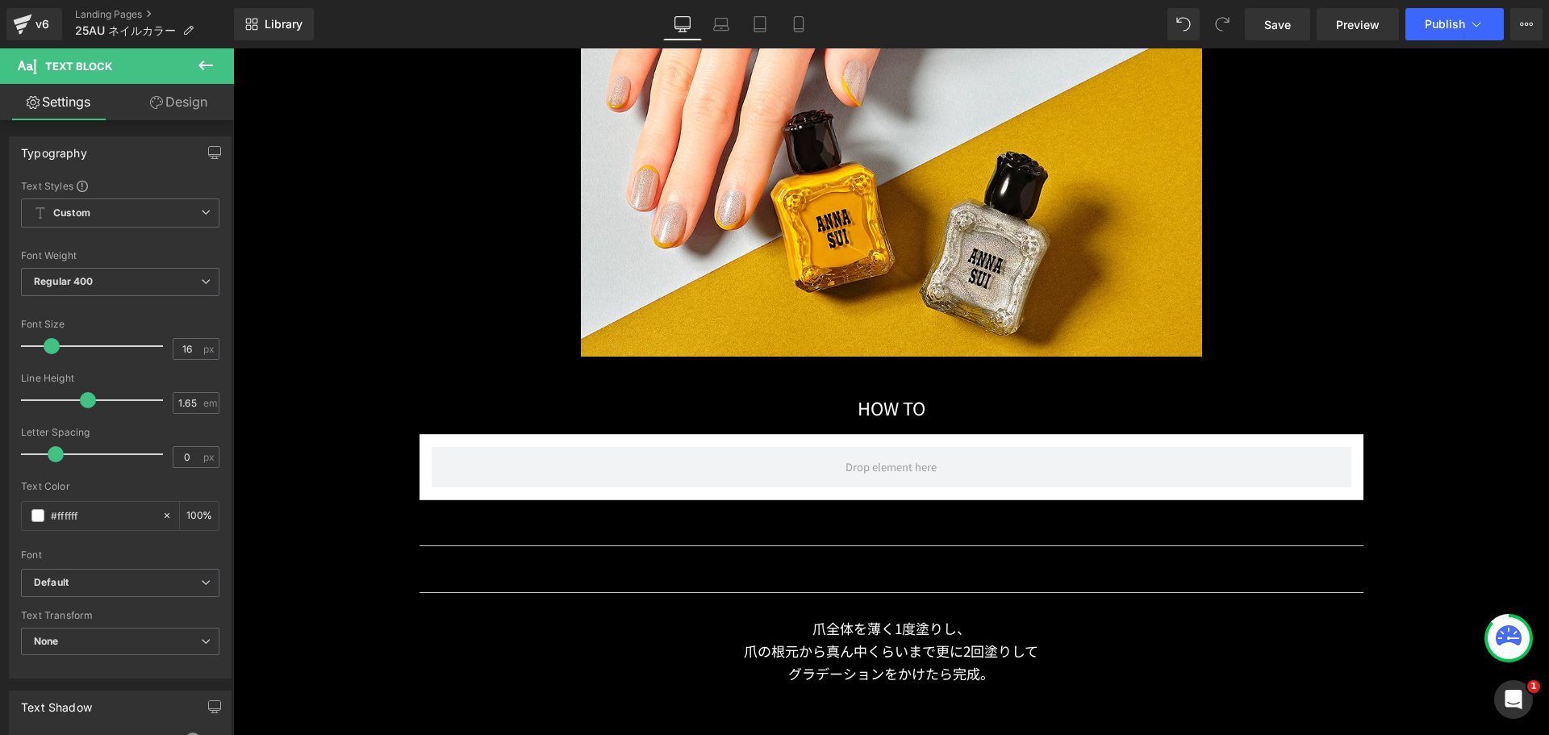
click at [215, 71] on icon at bounding box center [205, 65] width 19 height 19
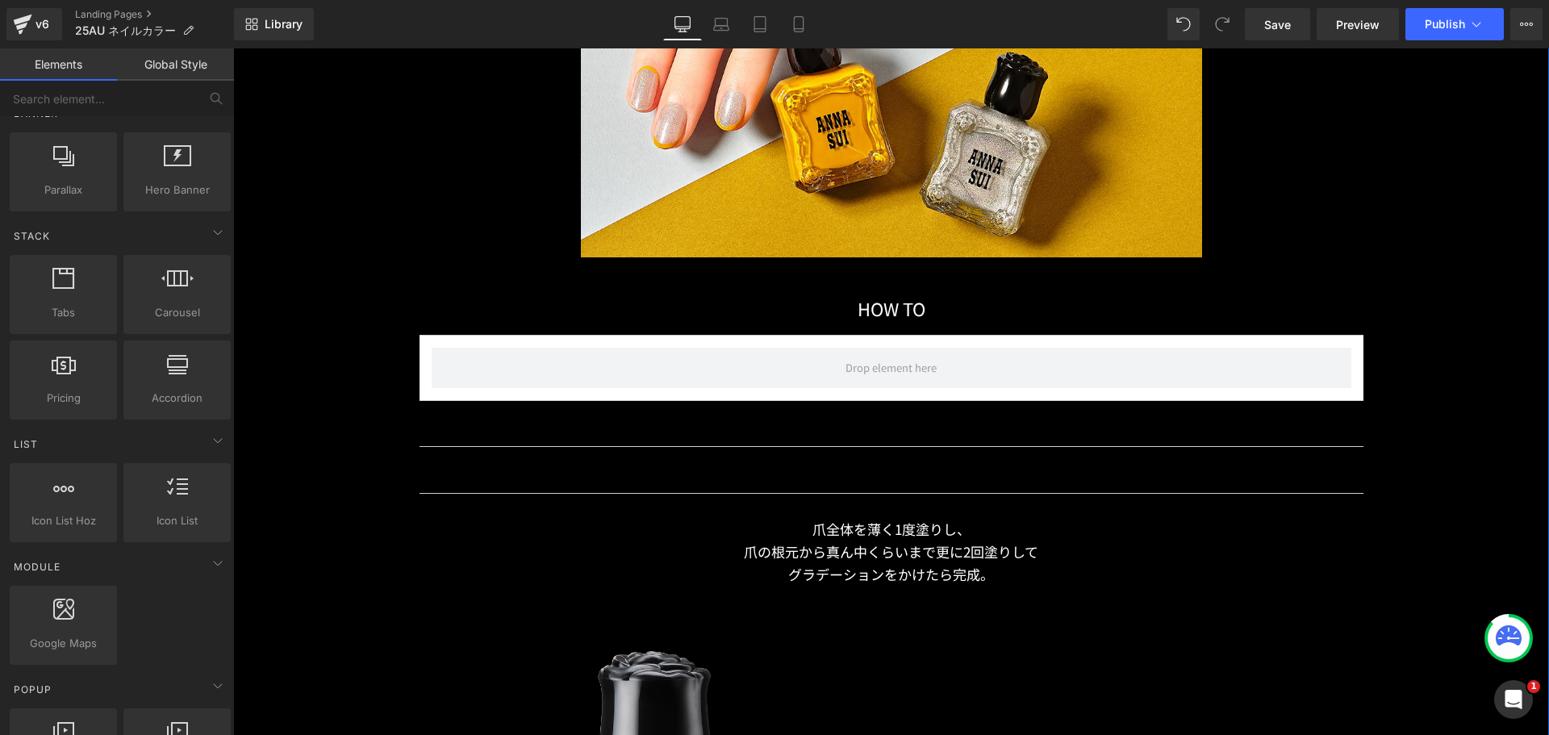
scroll to position [12817, 0]
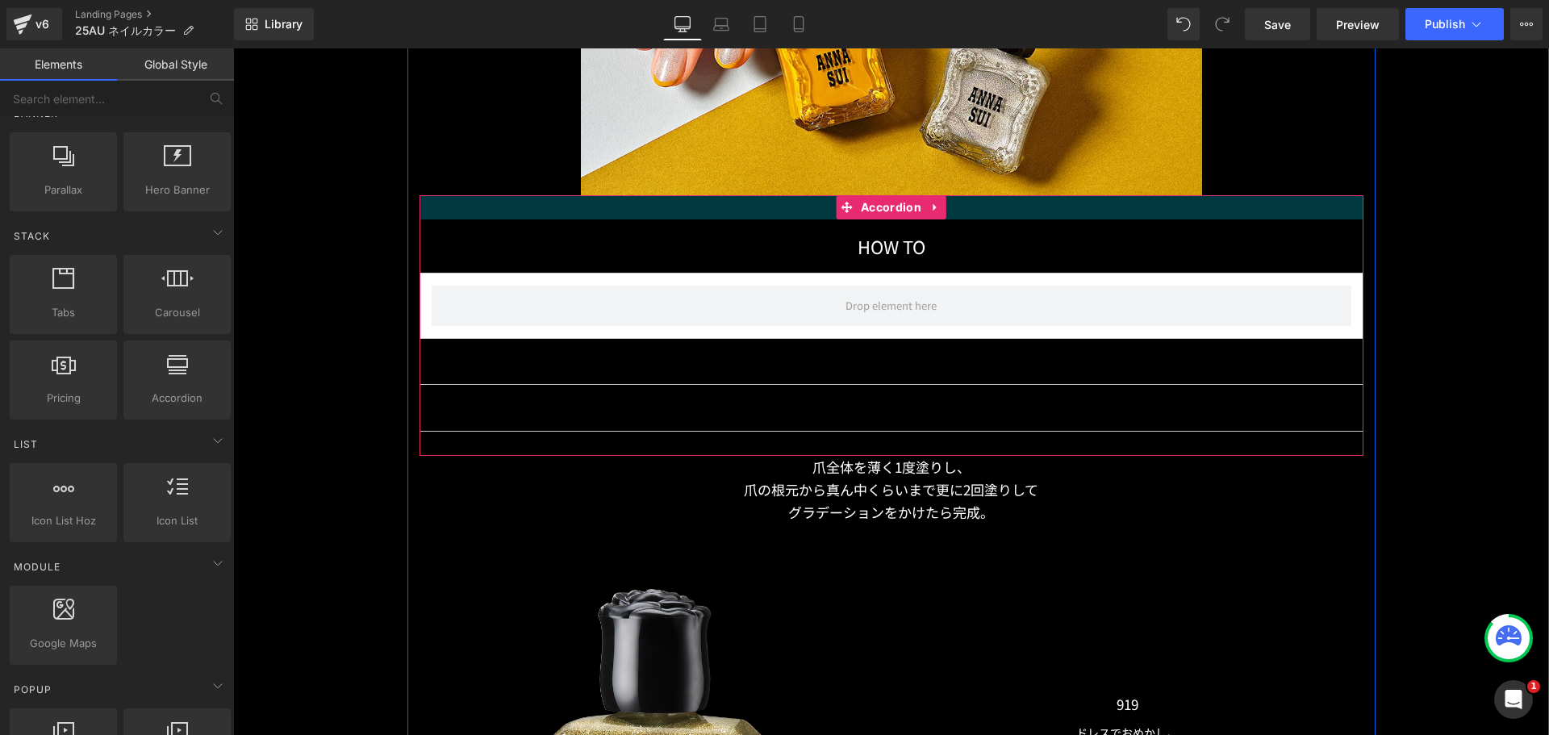
click at [498, 210] on div at bounding box center [892, 207] width 944 height 24
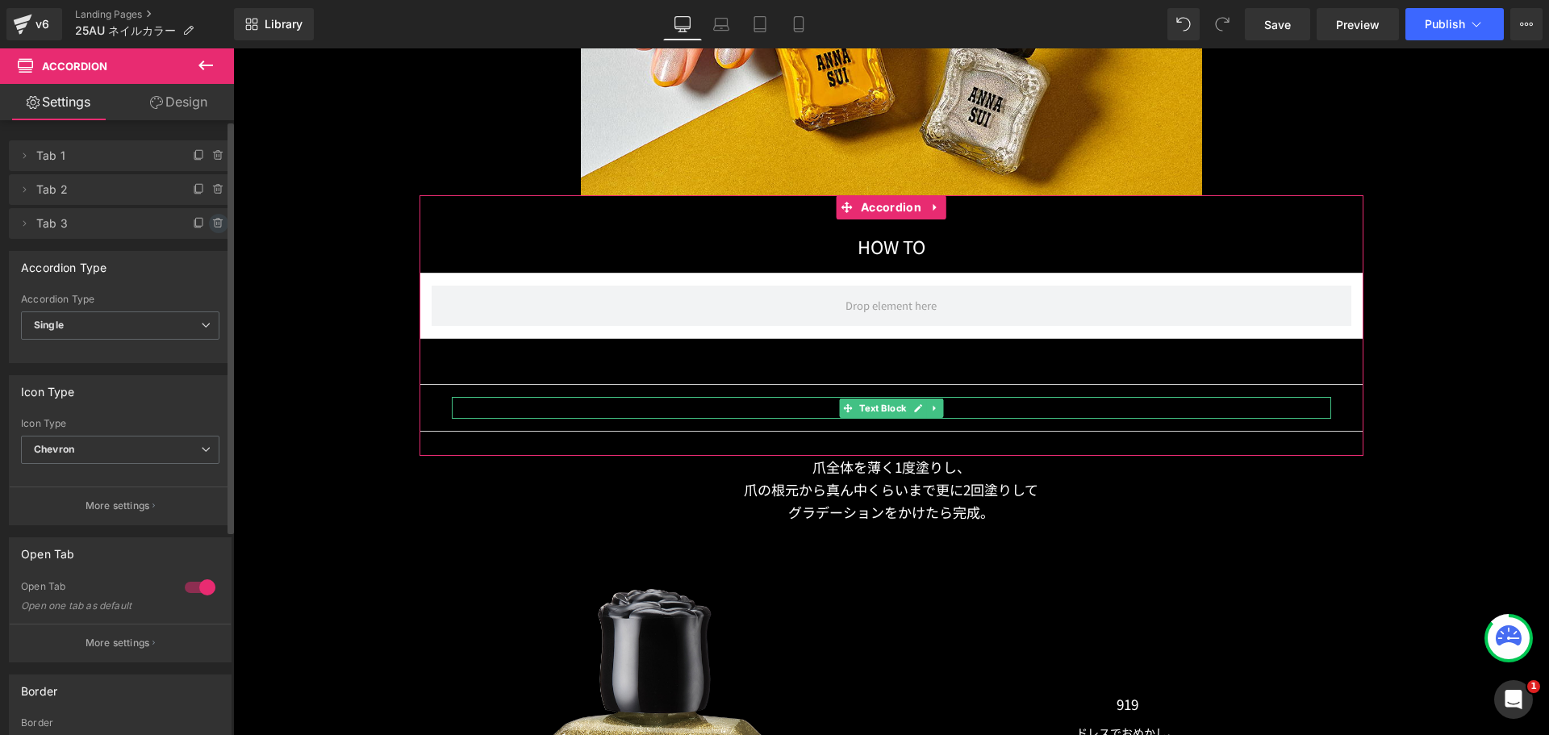
click at [216, 219] on icon at bounding box center [217, 220] width 3 height 2
click at [187, 228] on button "Delete" at bounding box center [201, 224] width 51 height 21
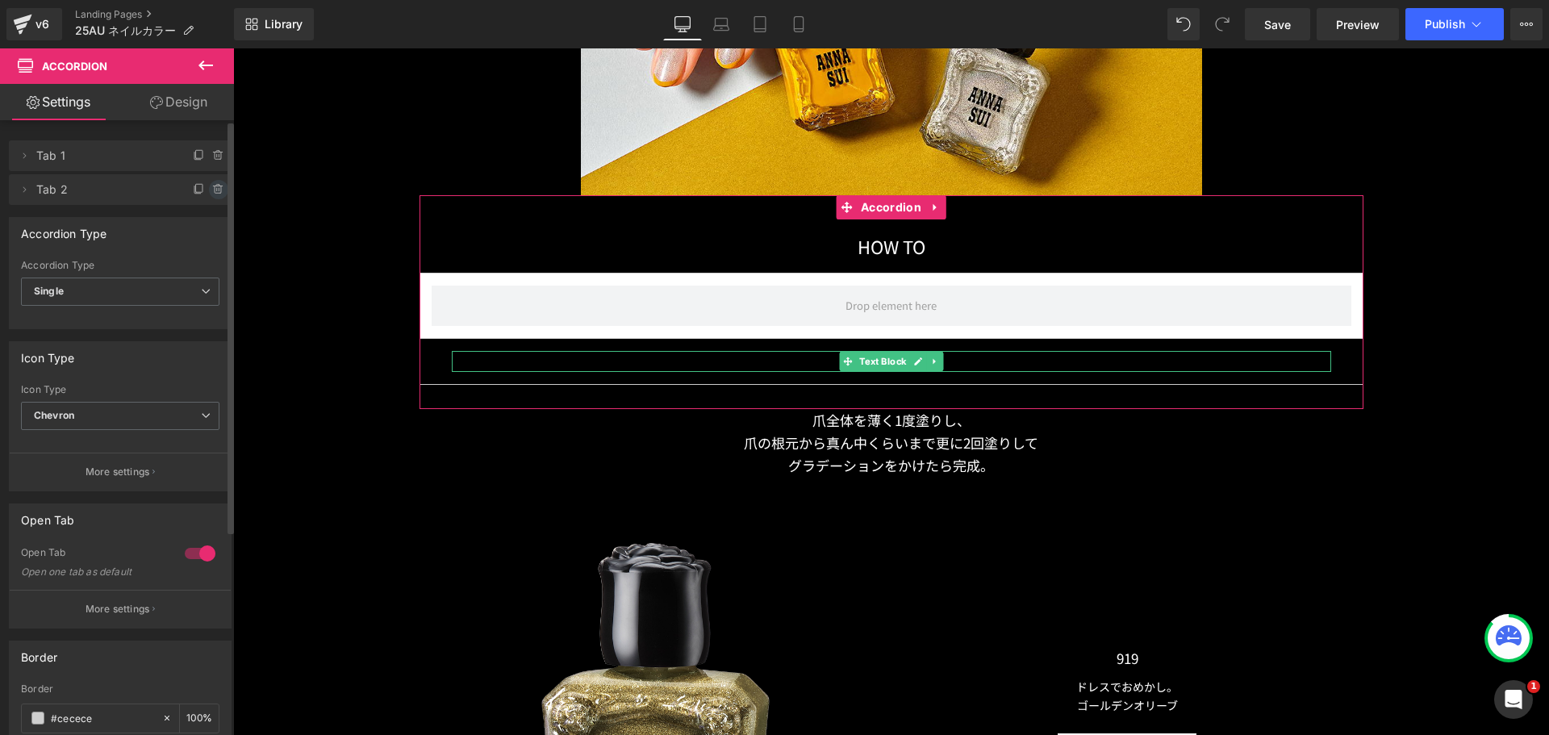
click at [216, 186] on icon at bounding box center [218, 189] width 13 height 13
click at [197, 192] on button "Delete" at bounding box center [201, 190] width 51 height 21
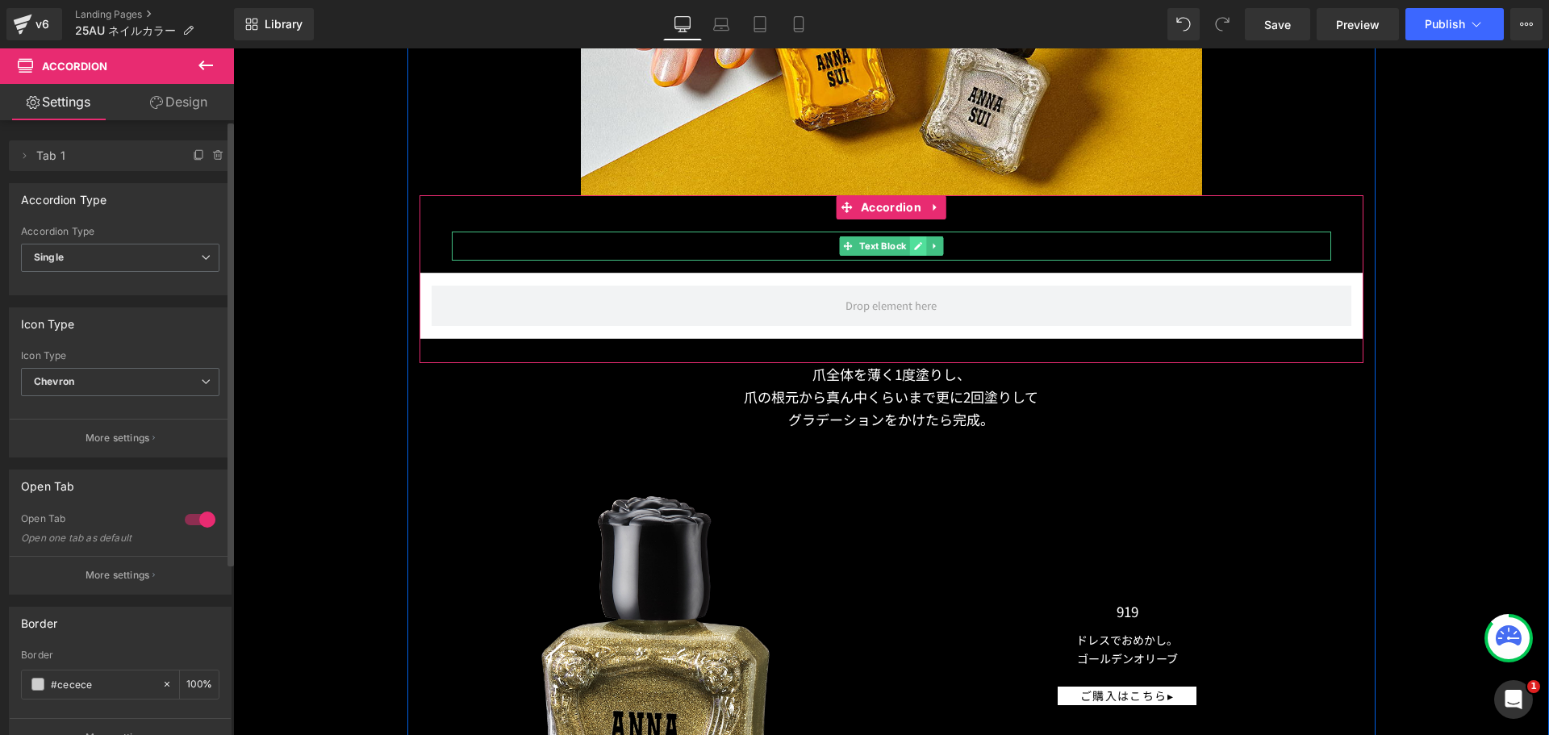
click at [915, 241] on icon at bounding box center [917, 246] width 9 height 10
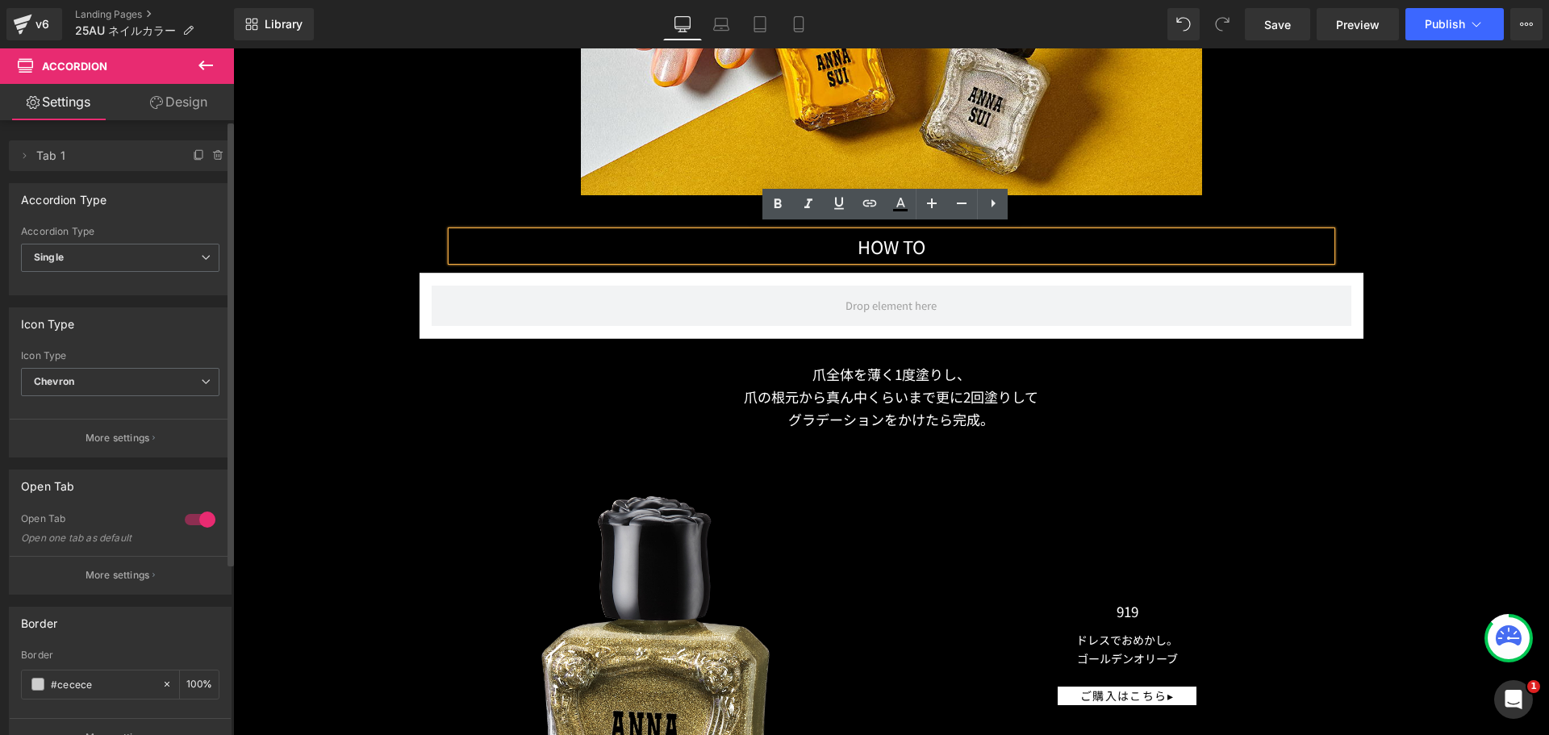
click at [929, 244] on p "HOW TO" at bounding box center [892, 246] width 880 height 29
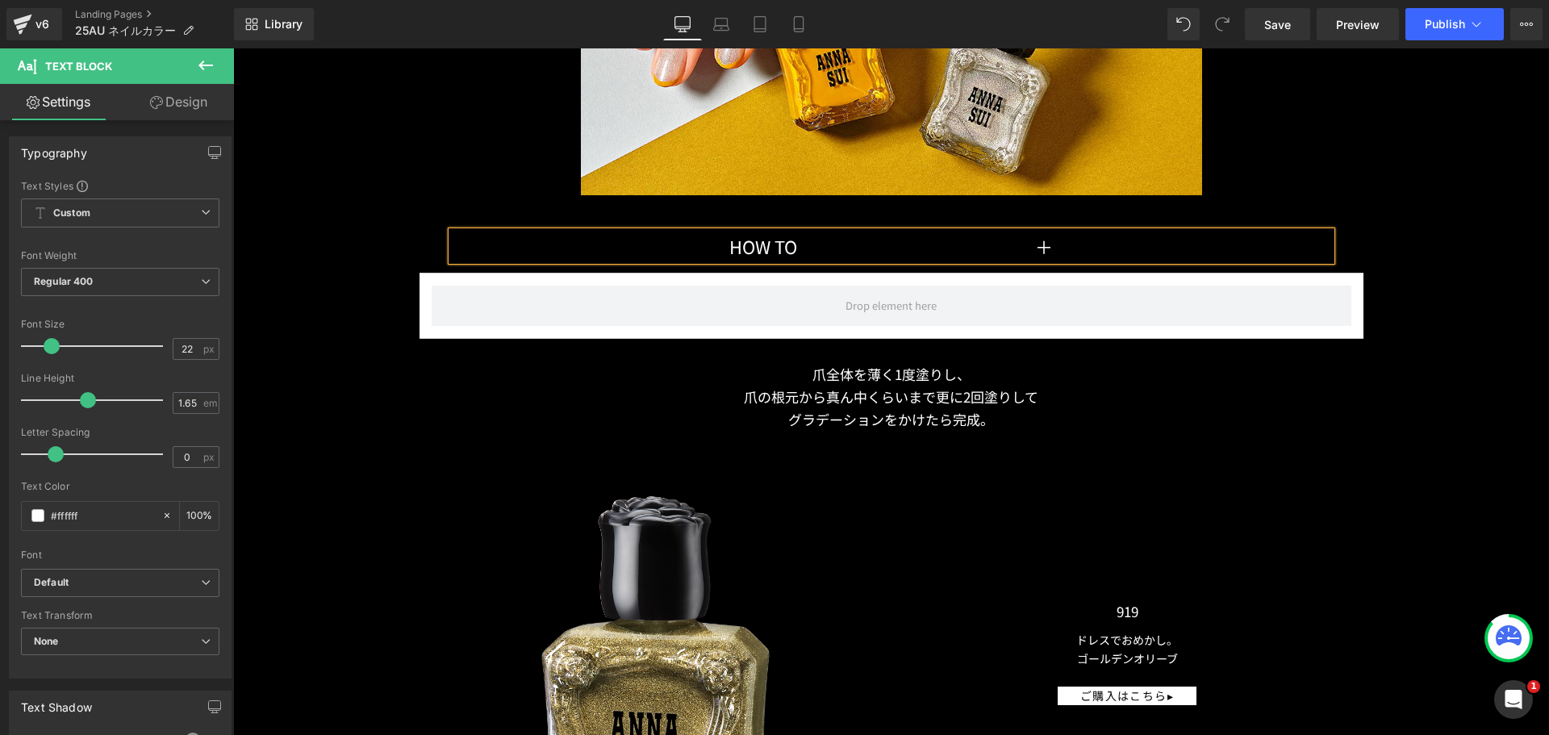
click at [652, 232] on p "HOW TO ＋" at bounding box center [892, 246] width 880 height 29
click at [1060, 239] on p "HOW TO ＋" at bounding box center [892, 246] width 880 height 29
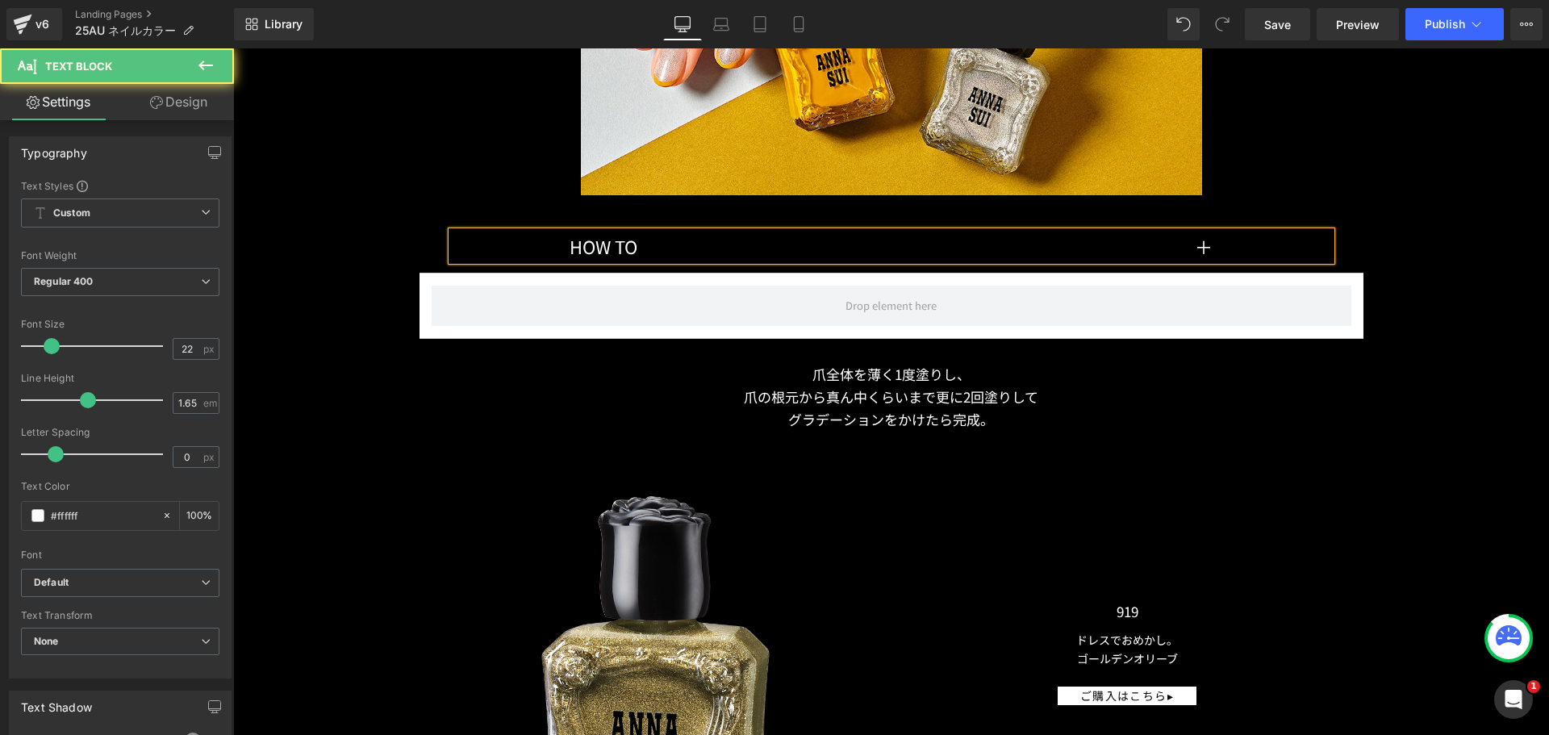
click at [677, 232] on p "HOW TO 　　　　　　　　　　　　　　　　　　 ＋" at bounding box center [892, 246] width 880 height 29
click at [1111, 240] on p "HOW TO 　　　　　　　　　　　　　　　　　　 ＋" at bounding box center [892, 246] width 880 height 29
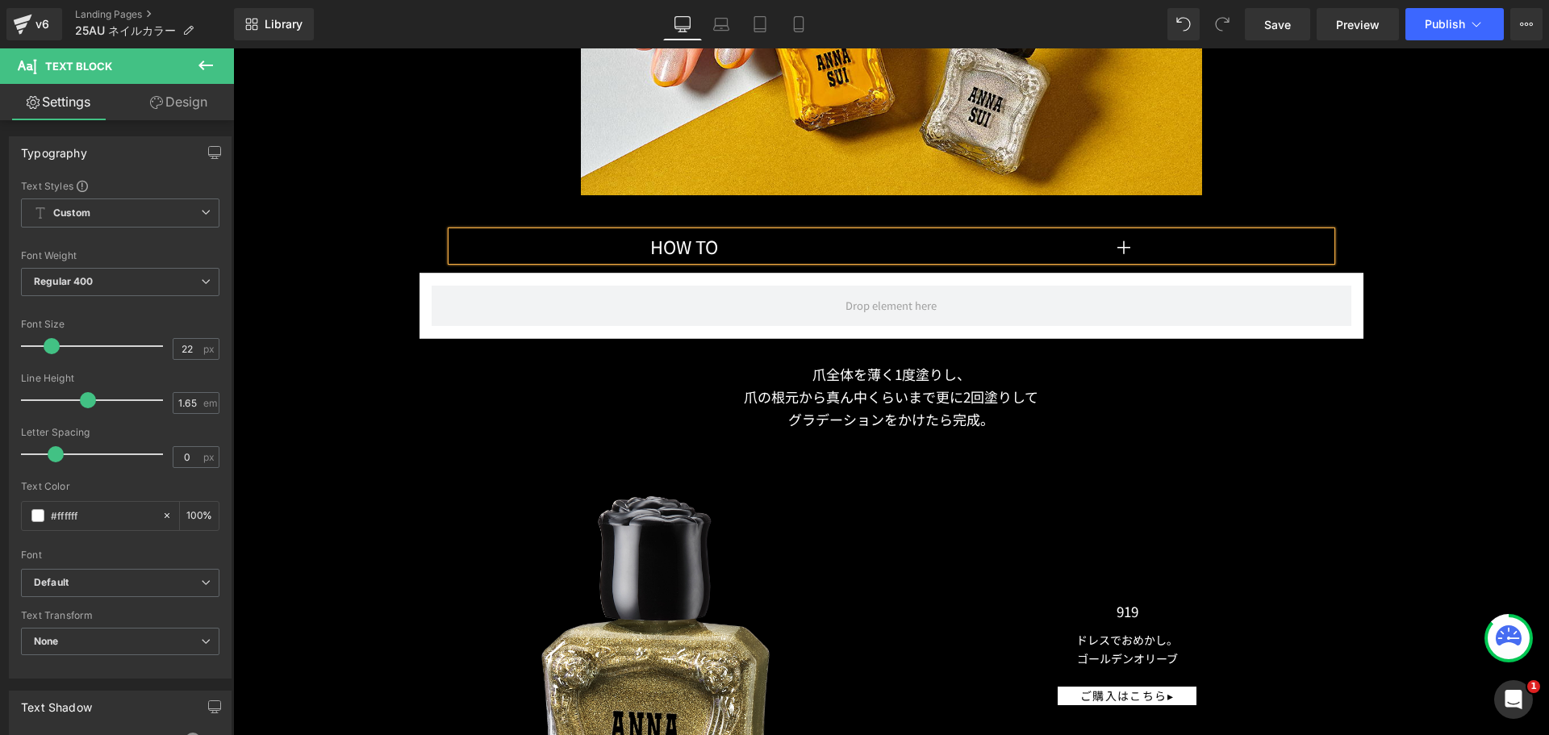
click at [1113, 235] on p "HOW TO 　　　　　　　　　　　　　　　　 ＋" at bounding box center [892, 246] width 880 height 29
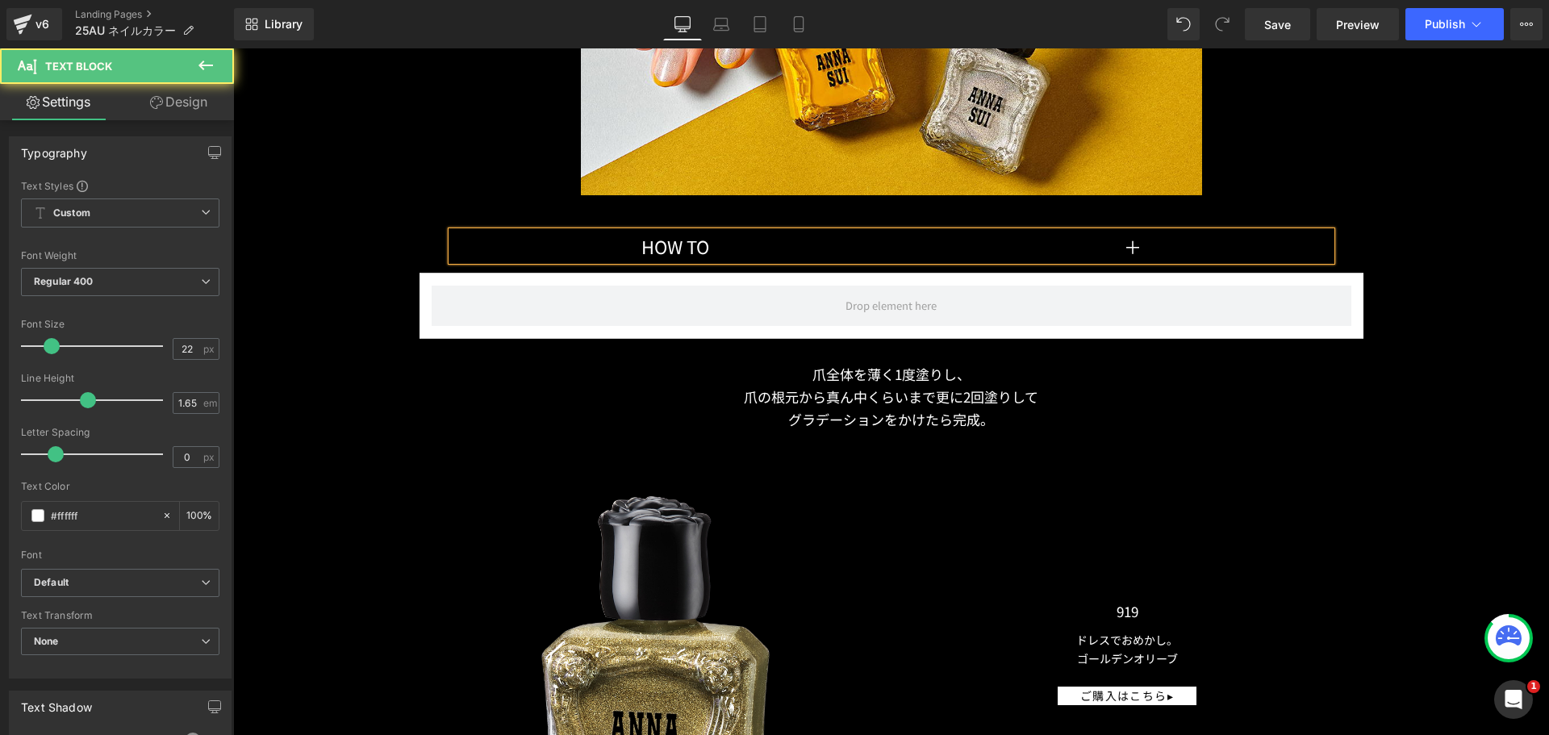
click at [763, 245] on p "HOW TO 　　　　　　　　　　　　　　　　　 ＋" at bounding box center [892, 246] width 880 height 29
click at [1016, 242] on p "HOW TO 　　　　　　　　　　　　　　　　　 ＋" at bounding box center [892, 246] width 880 height 29
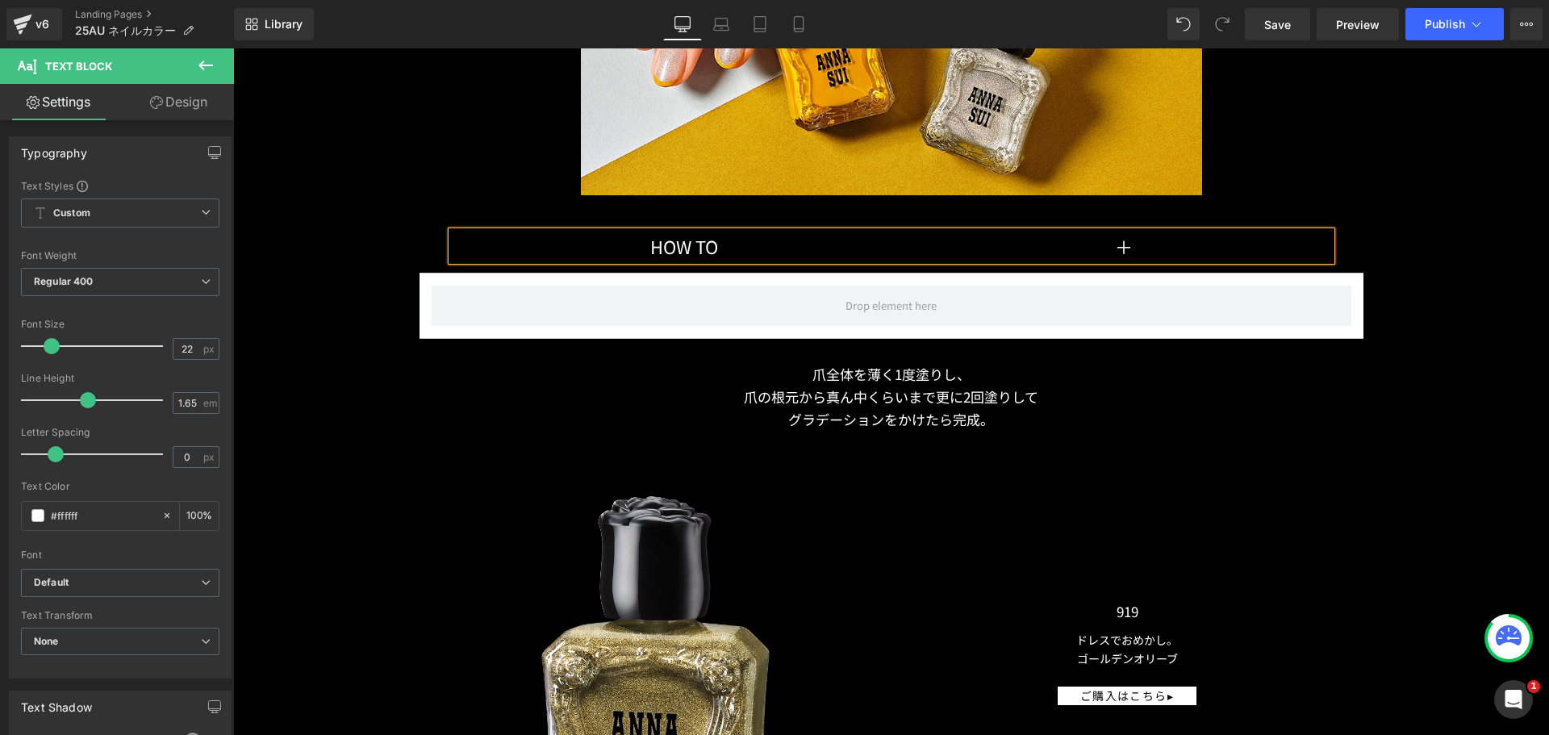
click at [1009, 242] on p "HOW TO 　　　　　　　　　　　　　　　　 ＋" at bounding box center [892, 246] width 880 height 29
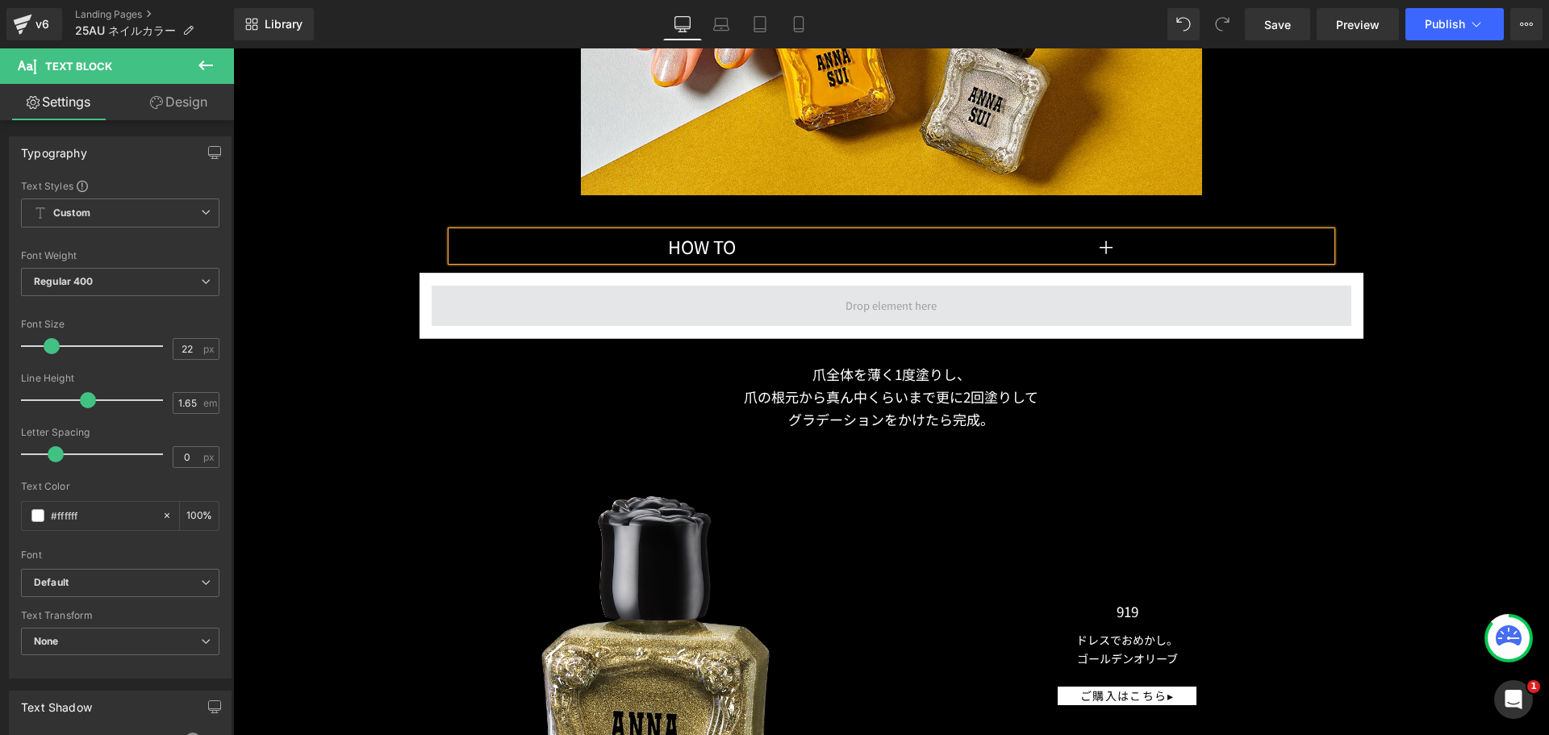
click at [757, 298] on span at bounding box center [892, 306] width 920 height 40
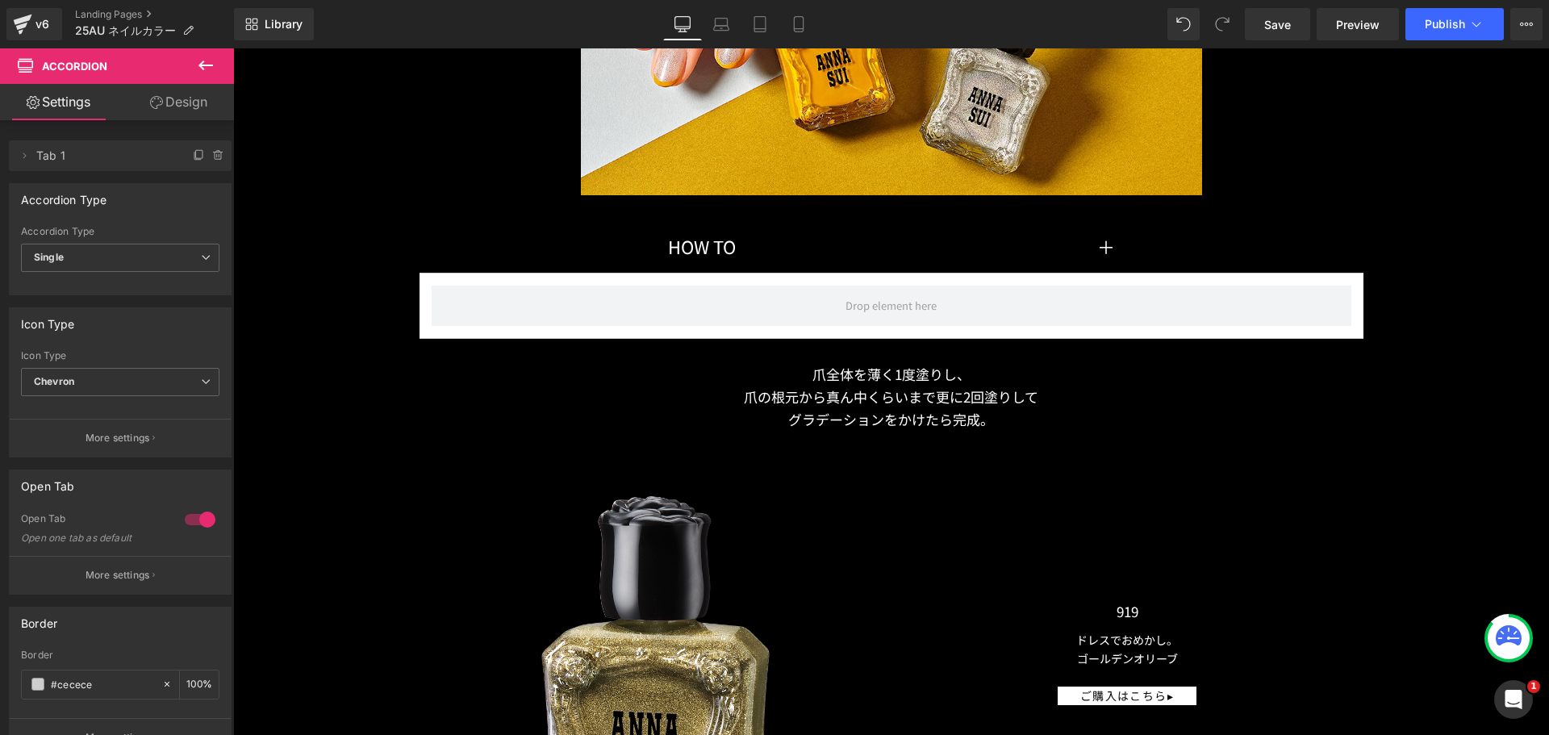
click at [203, 63] on icon at bounding box center [206, 66] width 15 height 10
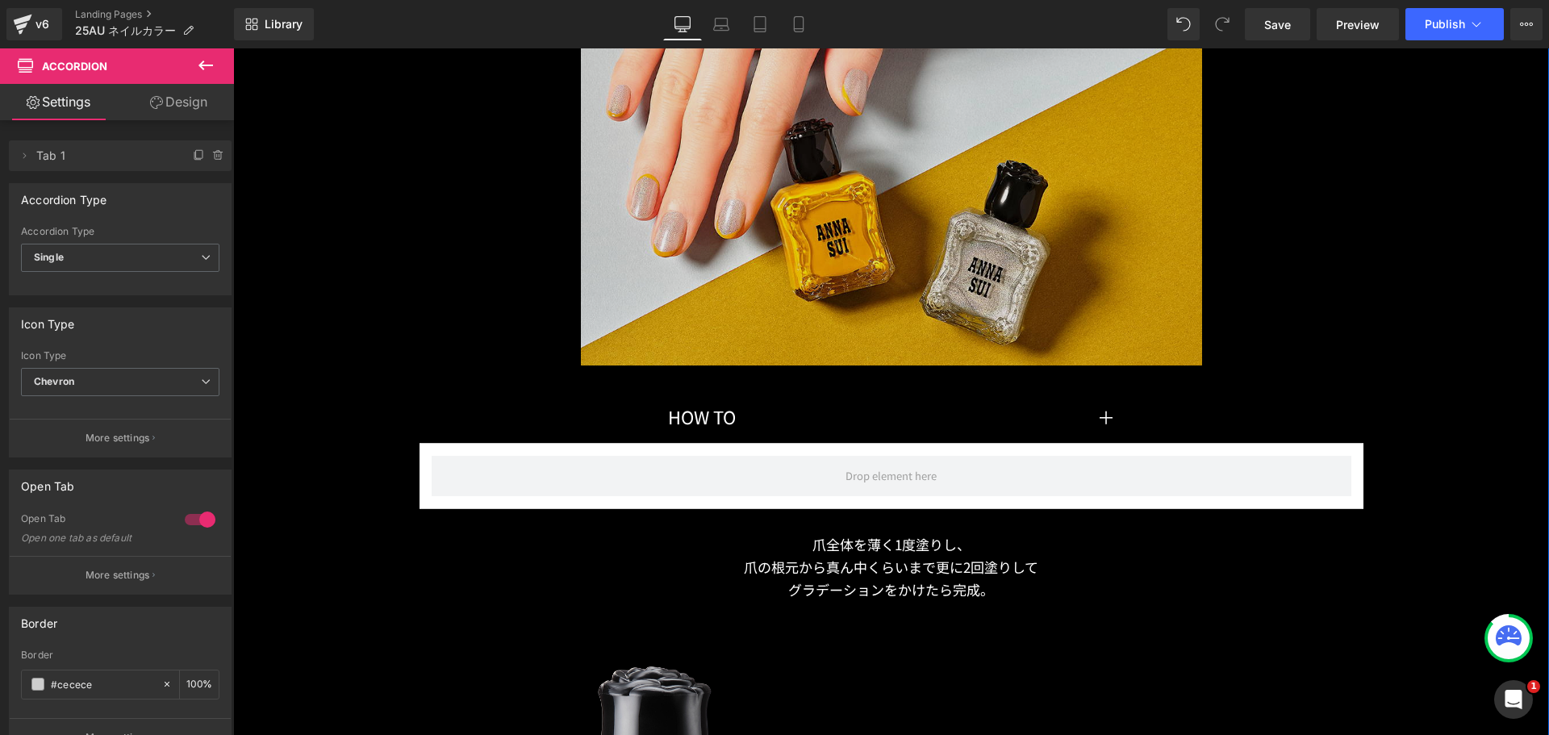
scroll to position [12767, 0]
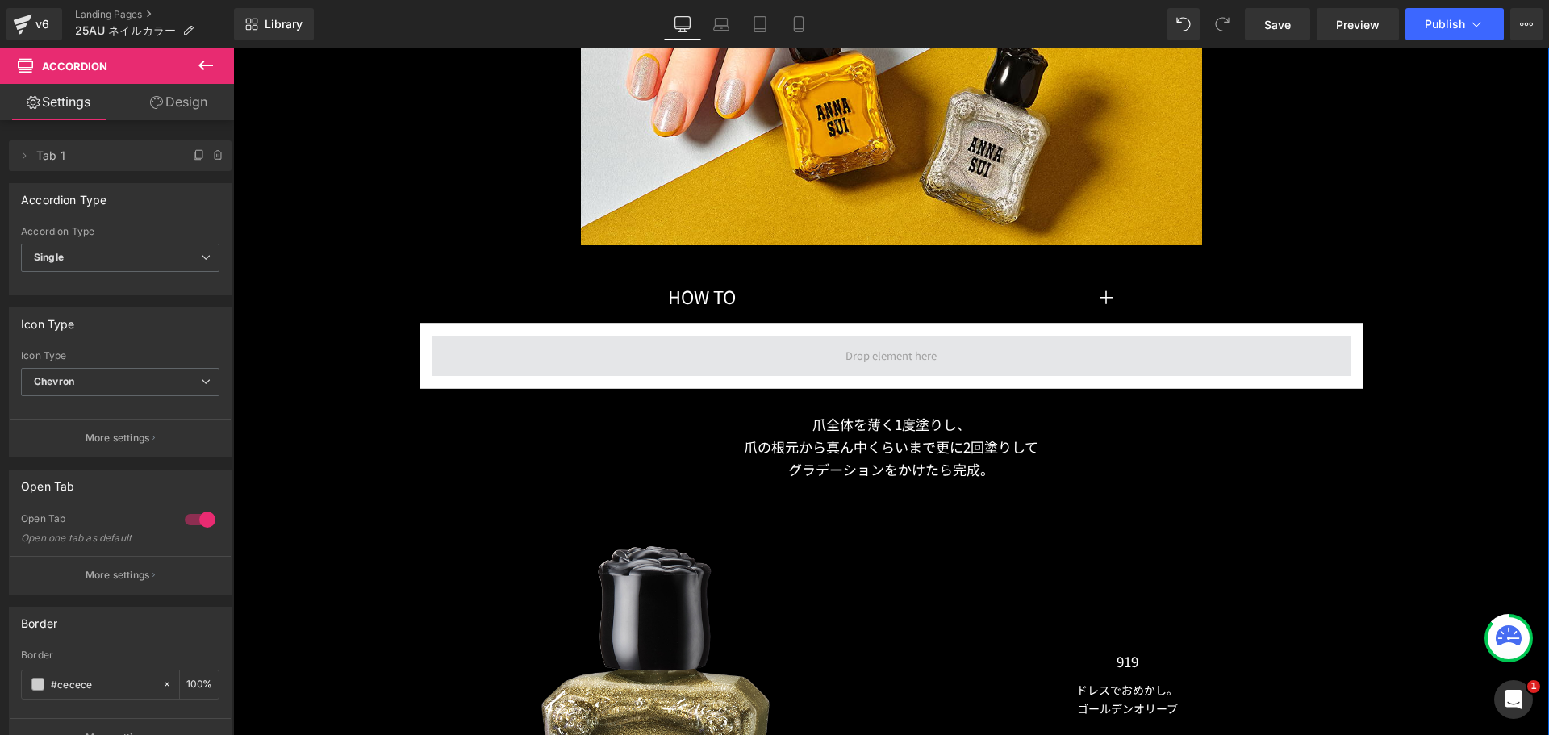
click at [767, 350] on span at bounding box center [892, 356] width 920 height 40
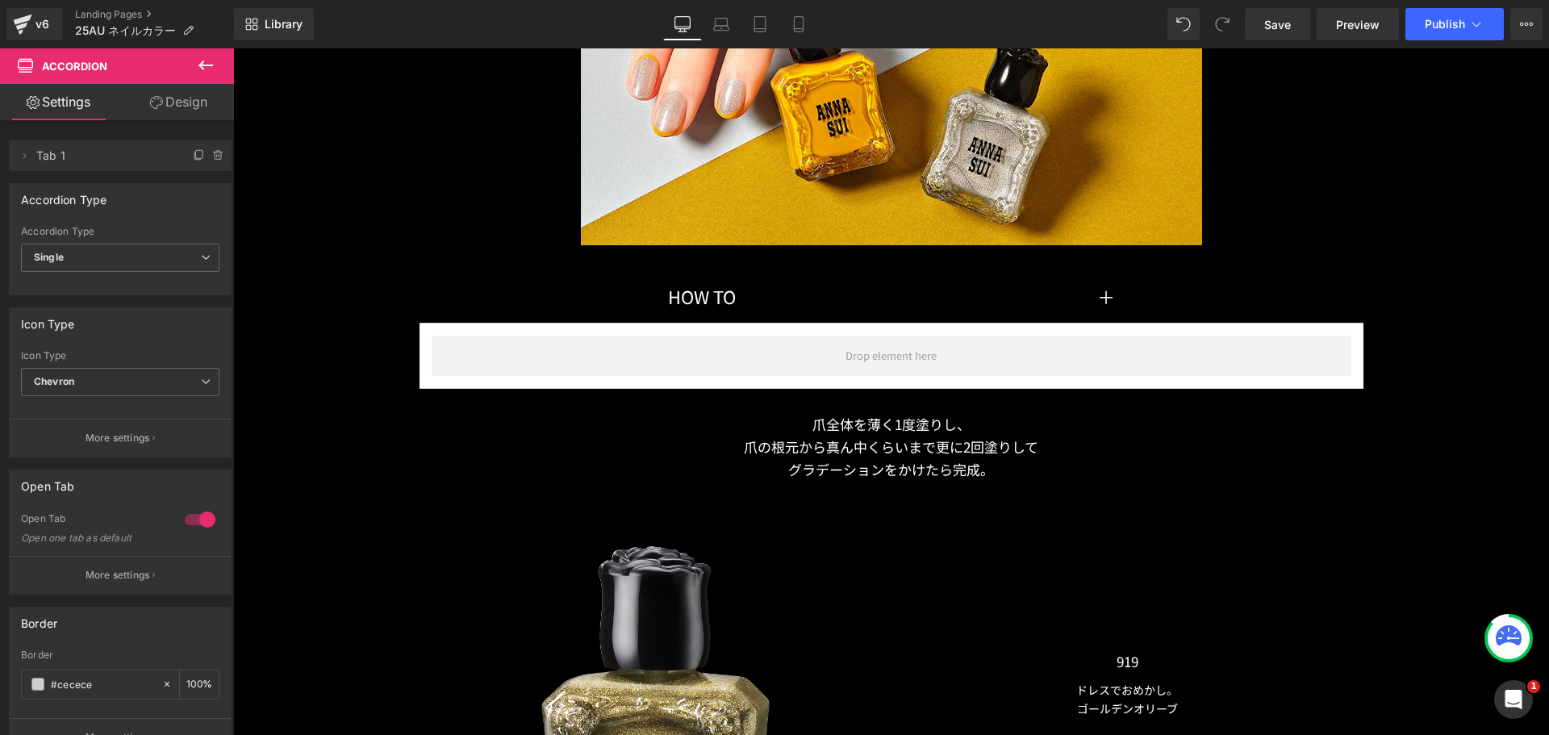
click at [195, 52] on button at bounding box center [206, 66] width 56 height 36
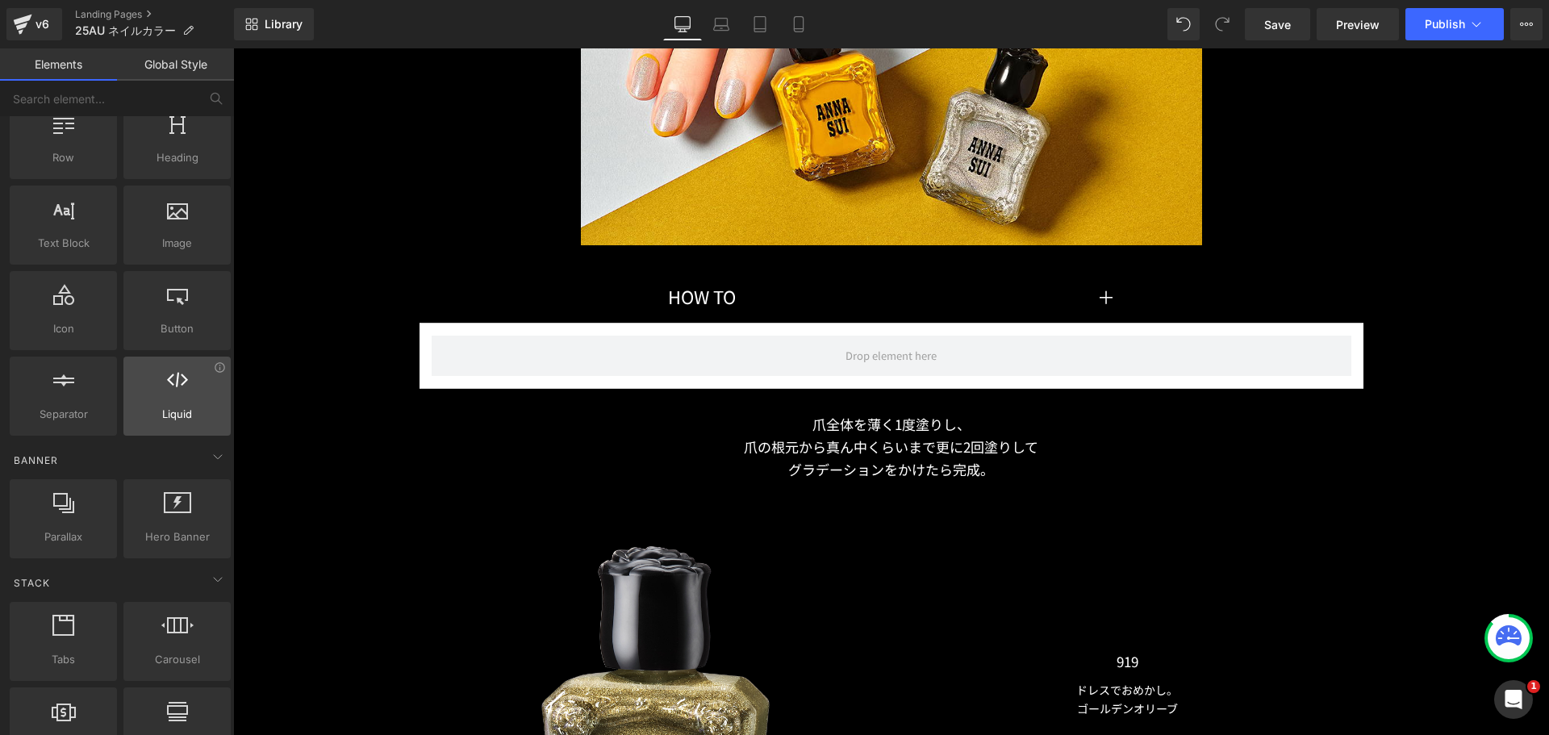
scroll to position [0, 0]
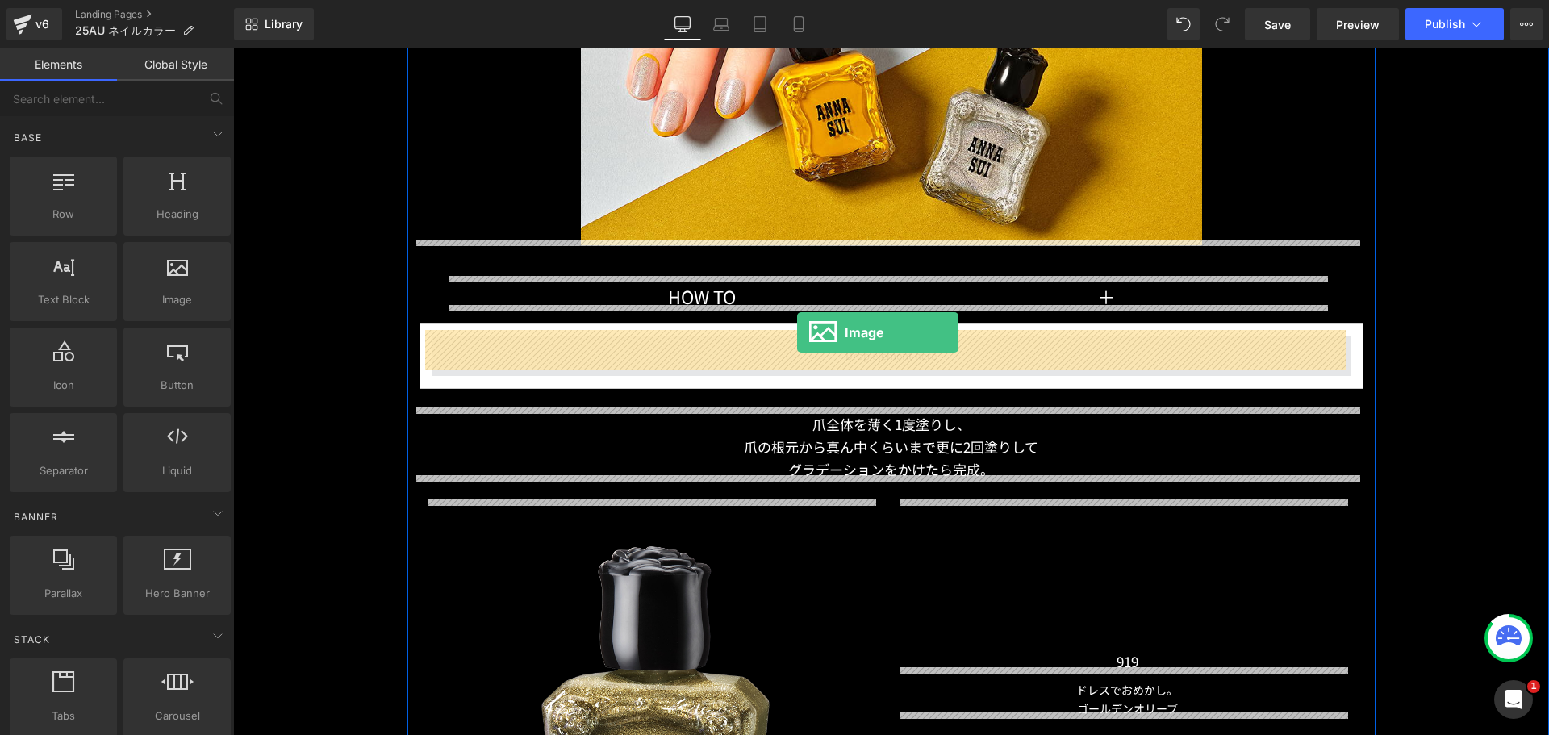
drag, startPoint x: 416, startPoint y: 344, endPoint x: 797, endPoint y: 332, distance: 381.0
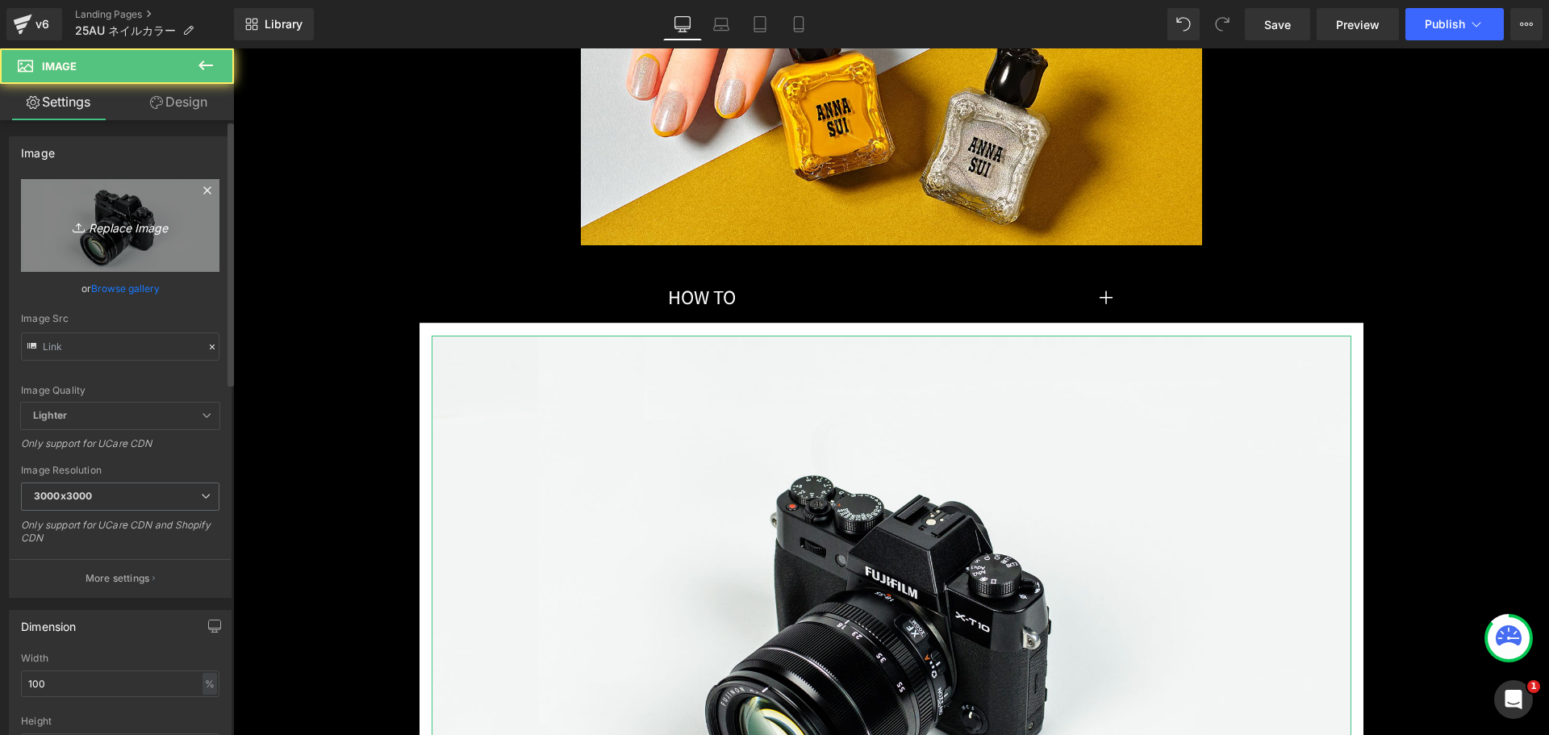
click at [157, 224] on icon "Replace Image" at bounding box center [120, 225] width 129 height 20
type input "C:\fakepath\duo_coordinate_howto01.png"
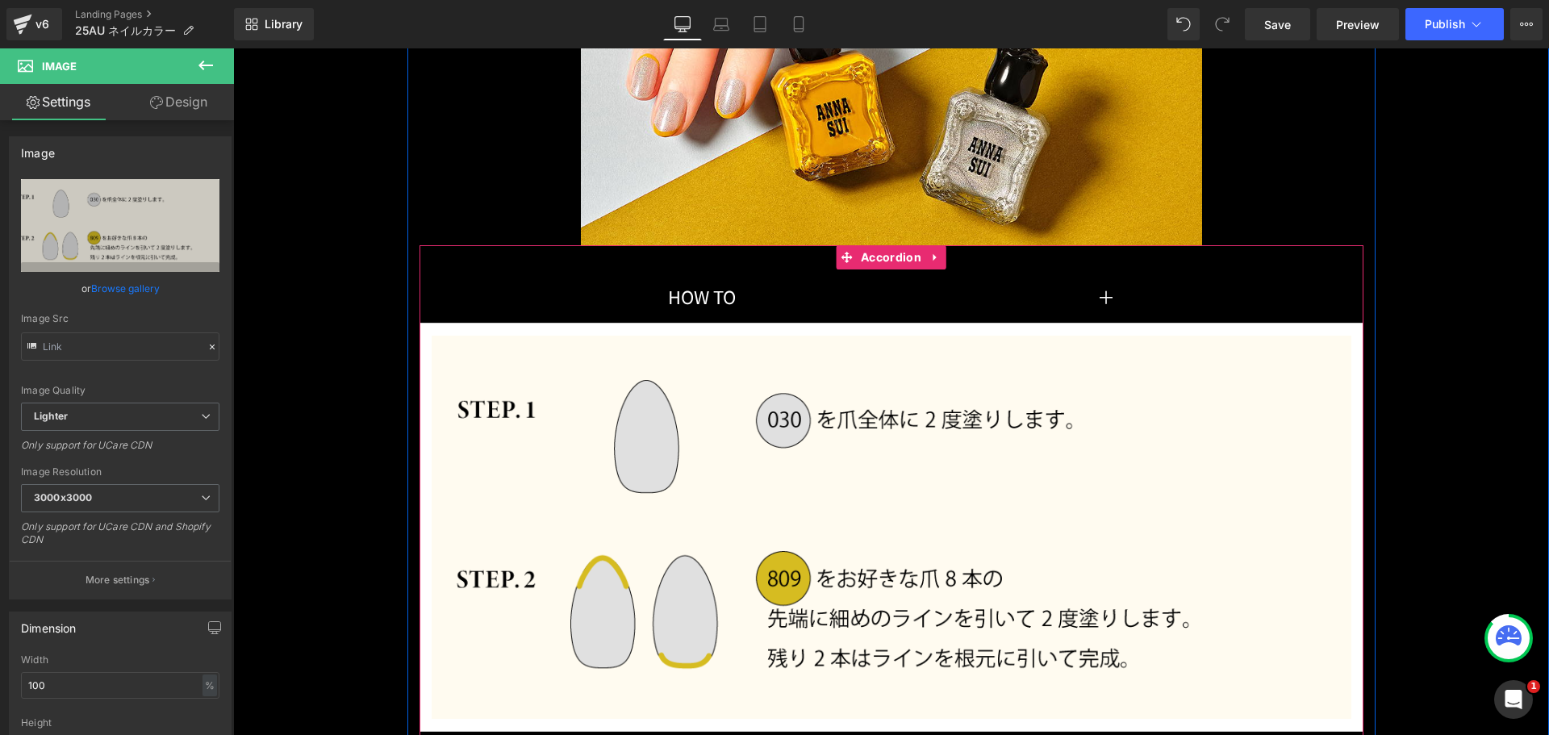
click at [606, 324] on article "Image" at bounding box center [892, 528] width 944 height 408
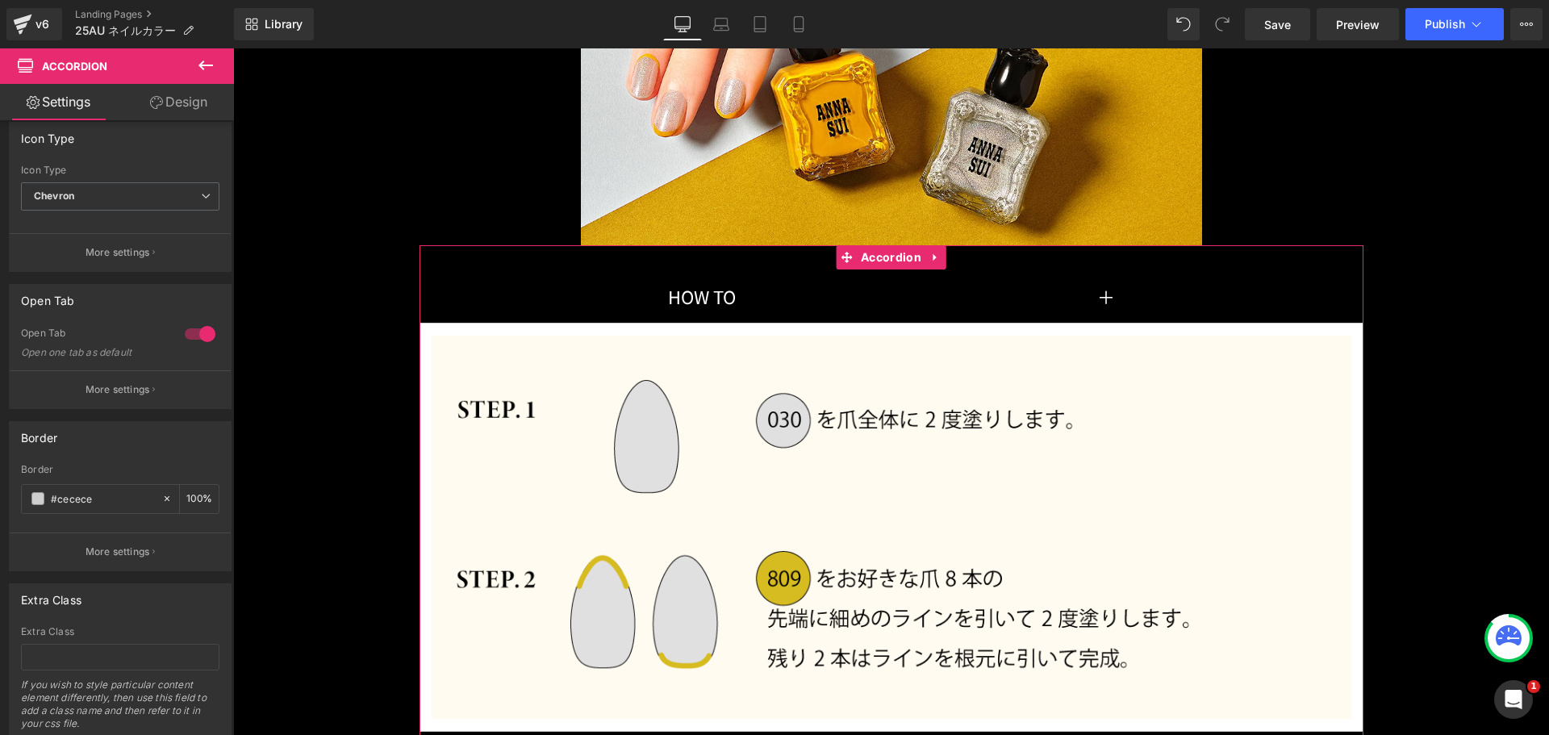
scroll to position [237, 0]
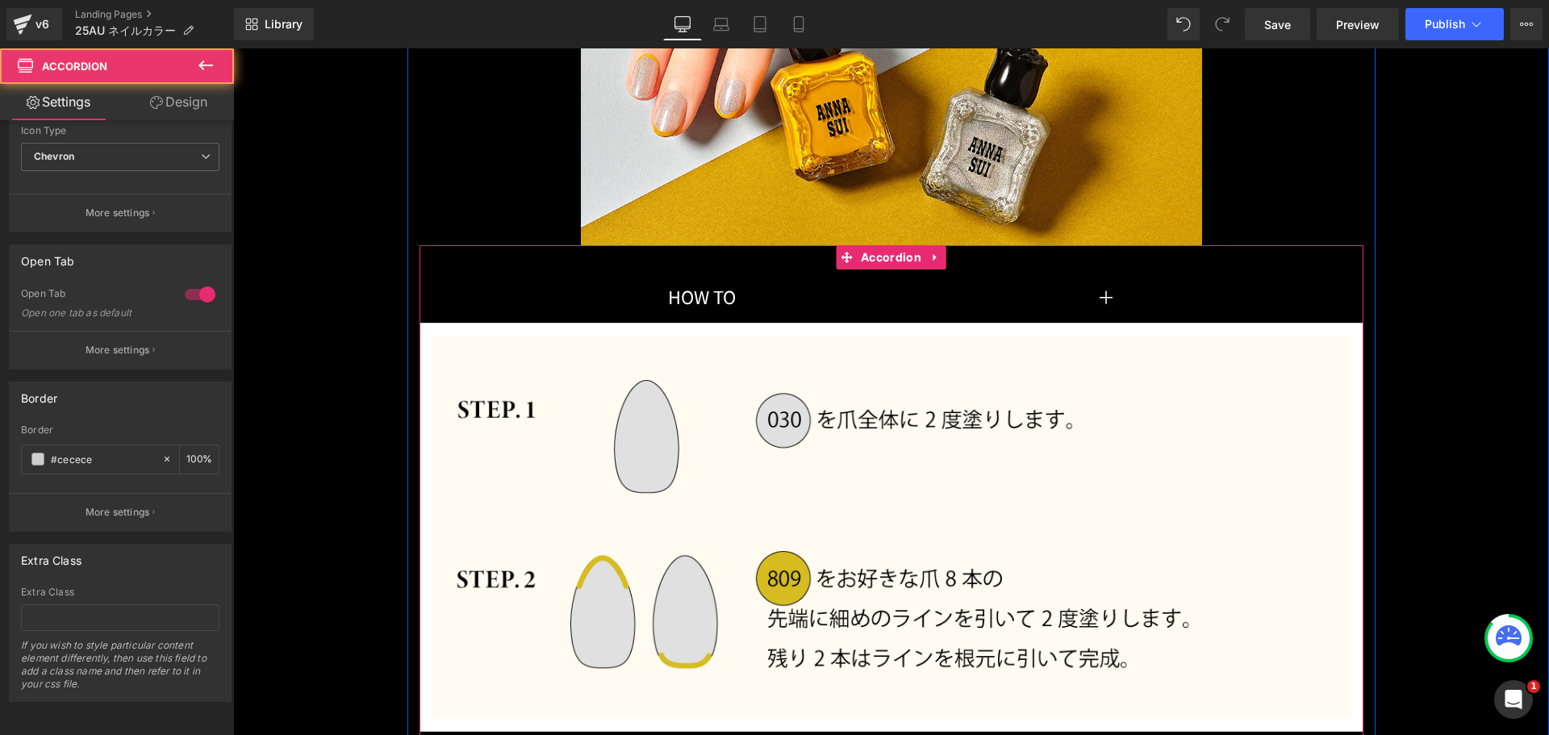
click at [484, 324] on article "Image" at bounding box center [892, 528] width 944 height 408
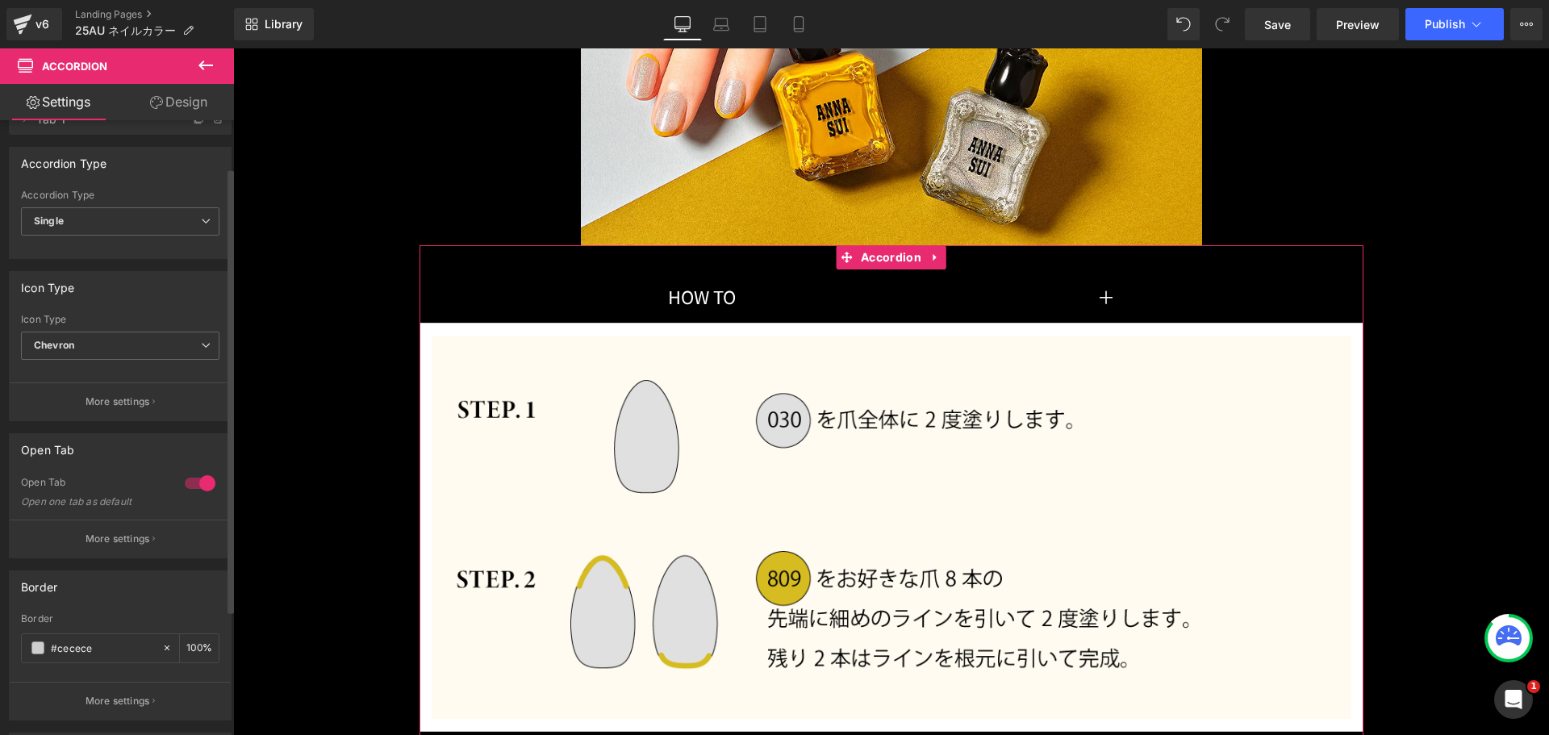
scroll to position [0, 0]
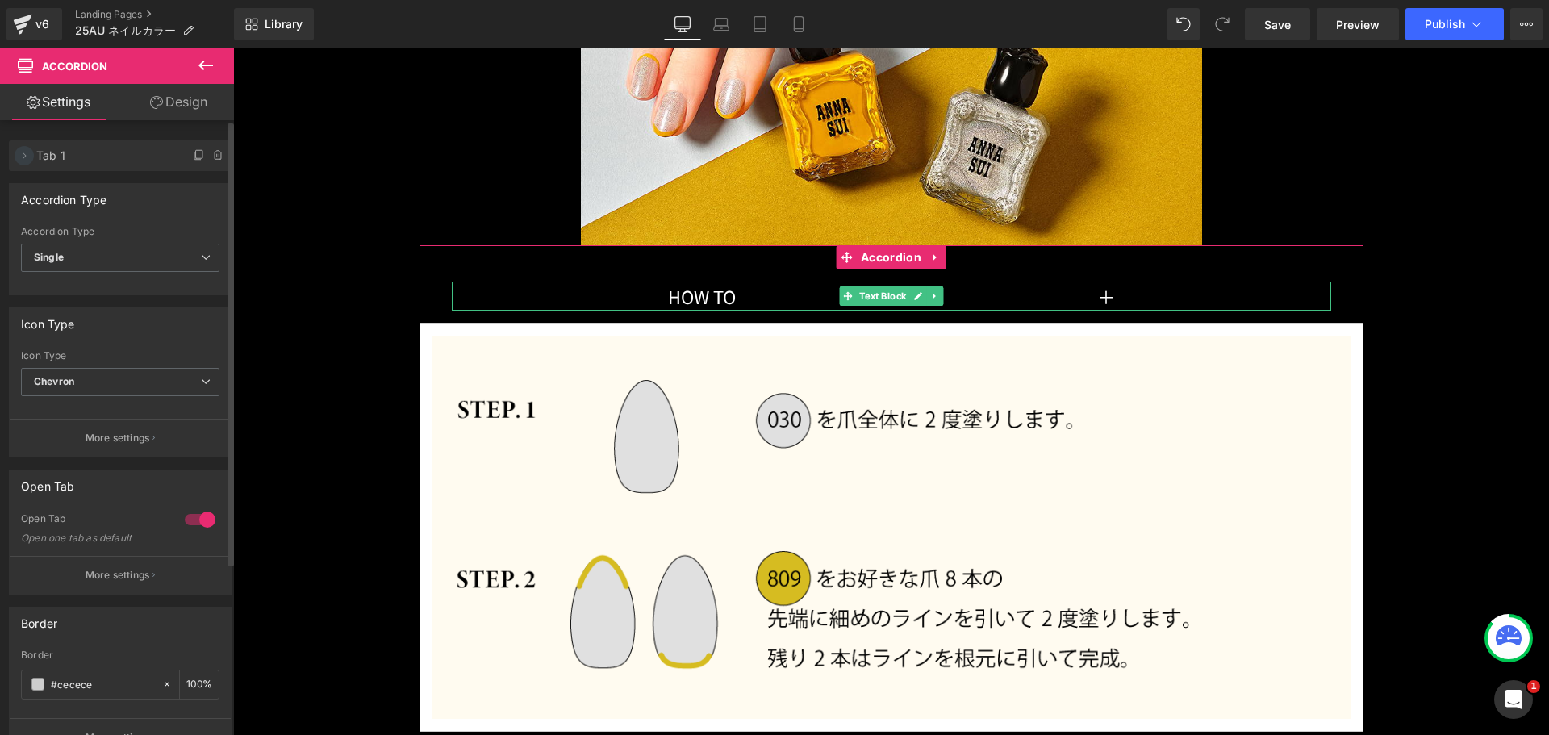
click at [25, 153] on icon at bounding box center [24, 155] width 13 height 13
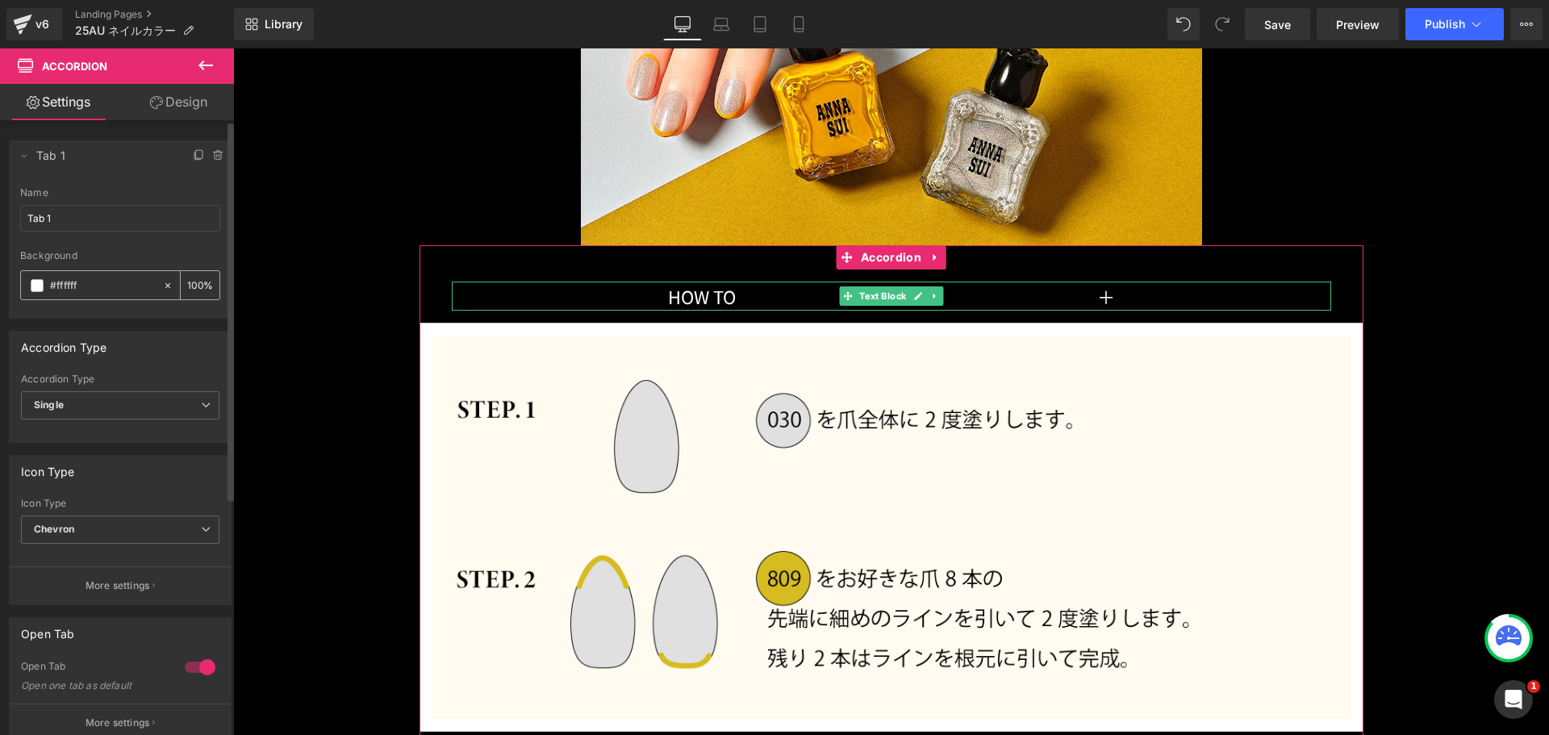
click at [162, 283] on icon at bounding box center [167, 285] width 11 height 11
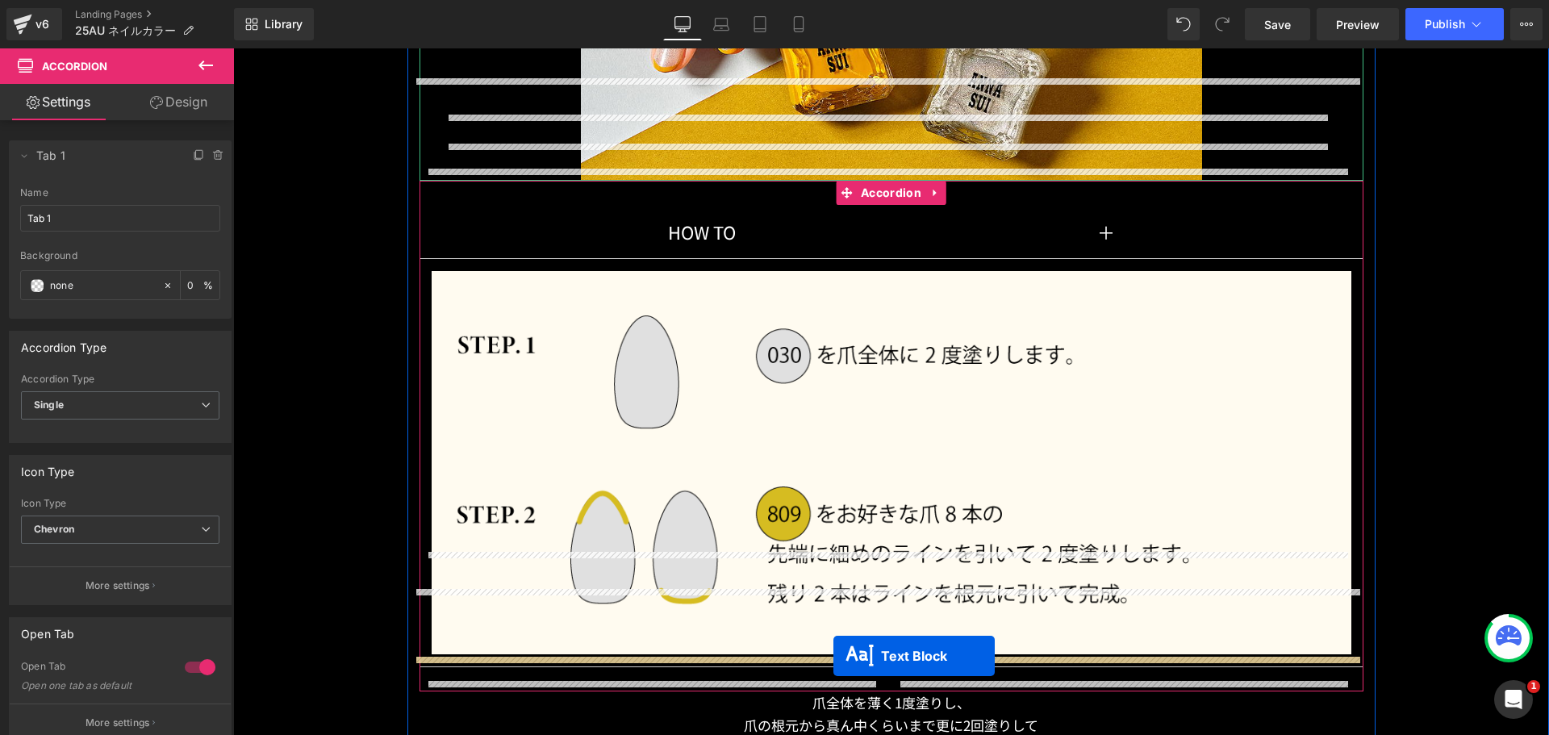
scroll to position [12993, 0]
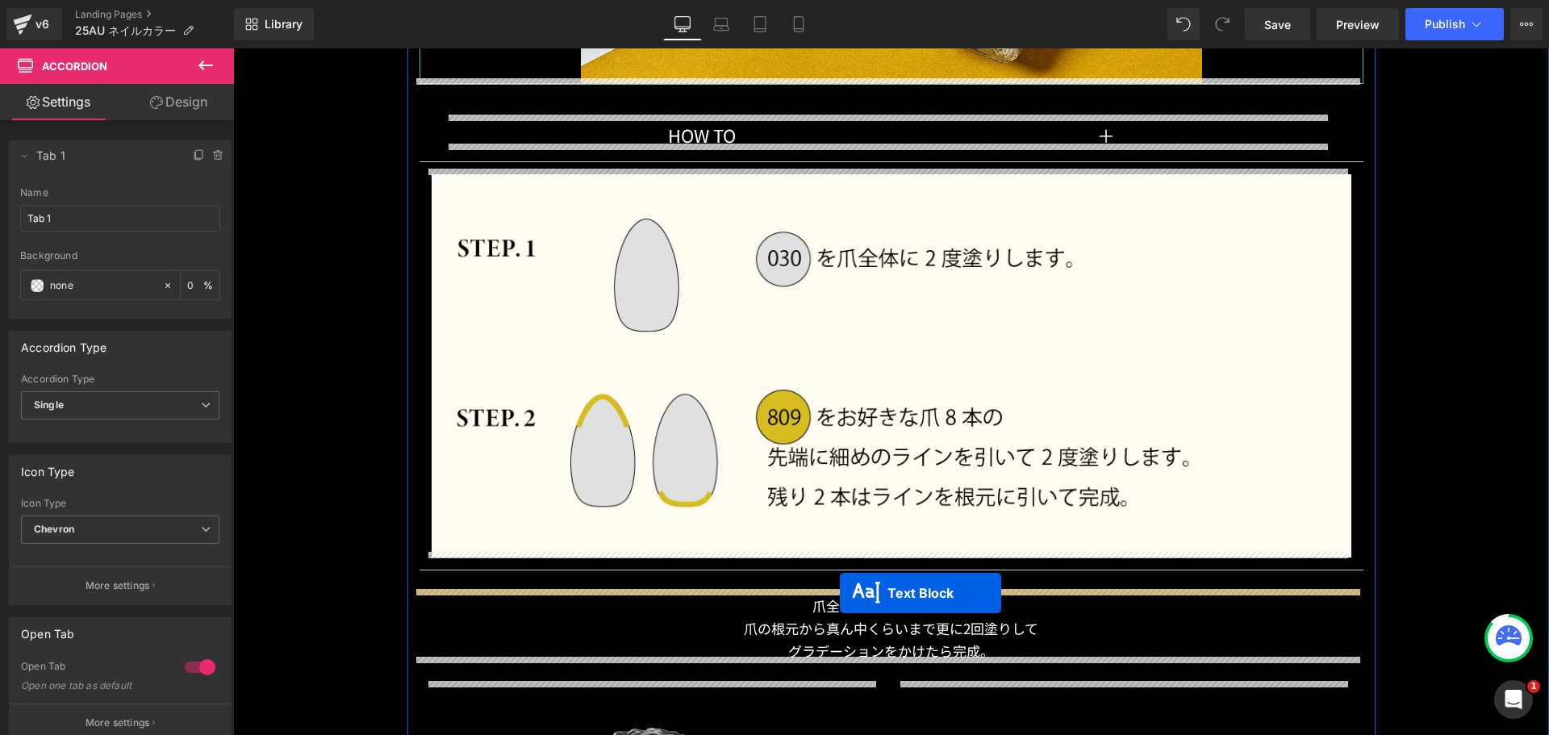
drag, startPoint x: 839, startPoint y: 382, endPoint x: 840, endPoint y: 593, distance: 210.6
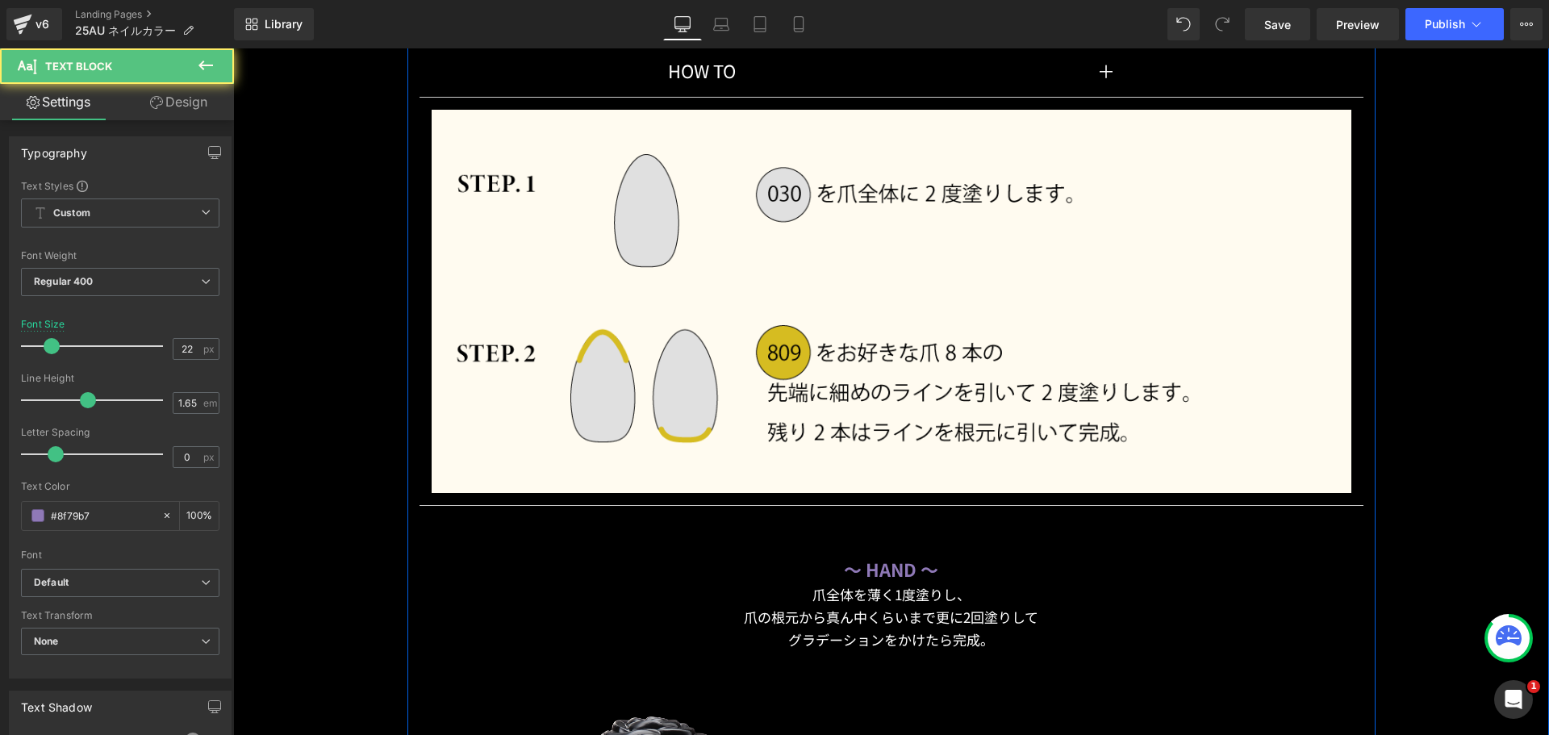
scroll to position [12928, 0]
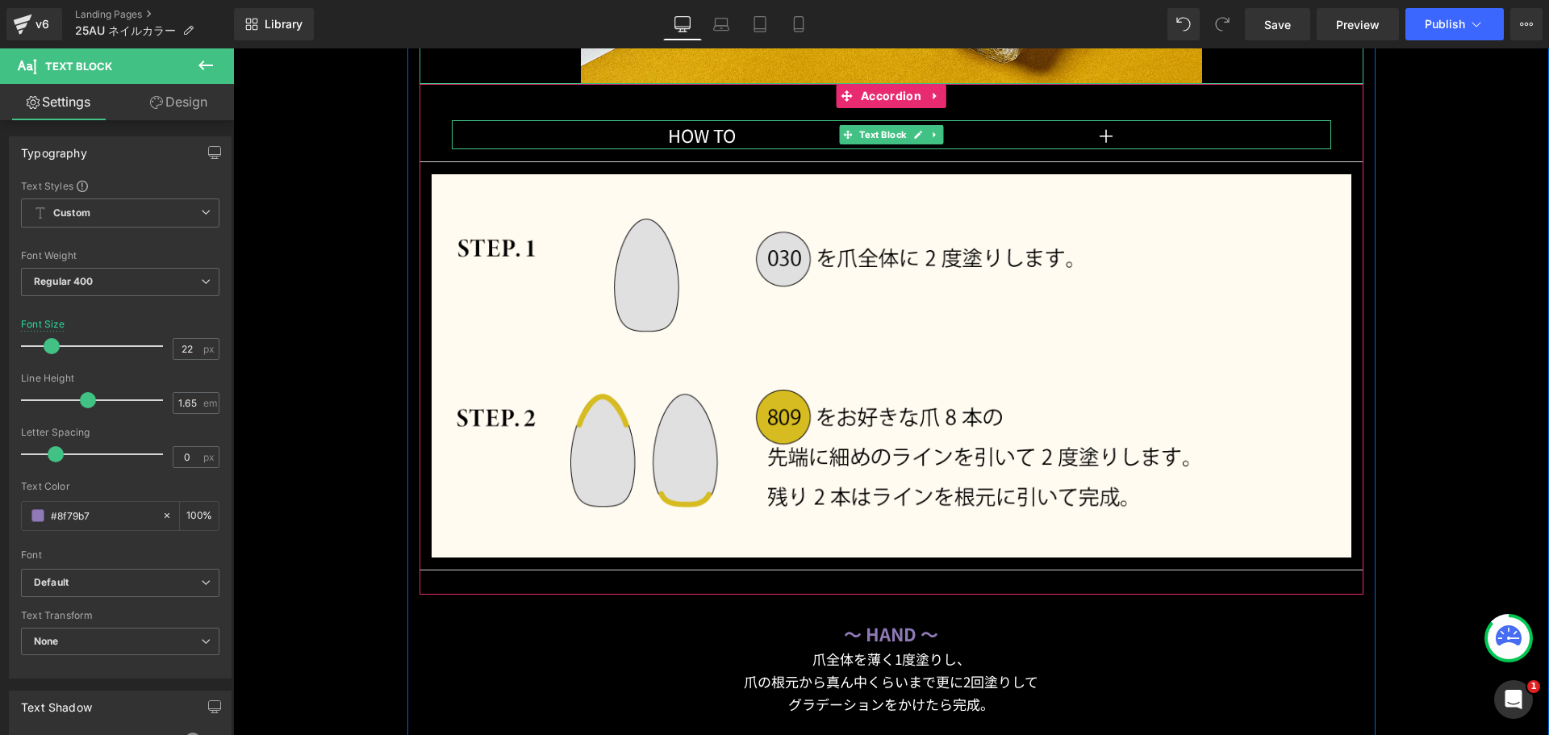
drag, startPoint x: 636, startPoint y: 126, endPoint x: 608, endPoint y: 106, distance: 34.7
click at [636, 126] on p "HOW TO 　　　　　　　　　　　　　　 ＋" at bounding box center [892, 134] width 880 height 29
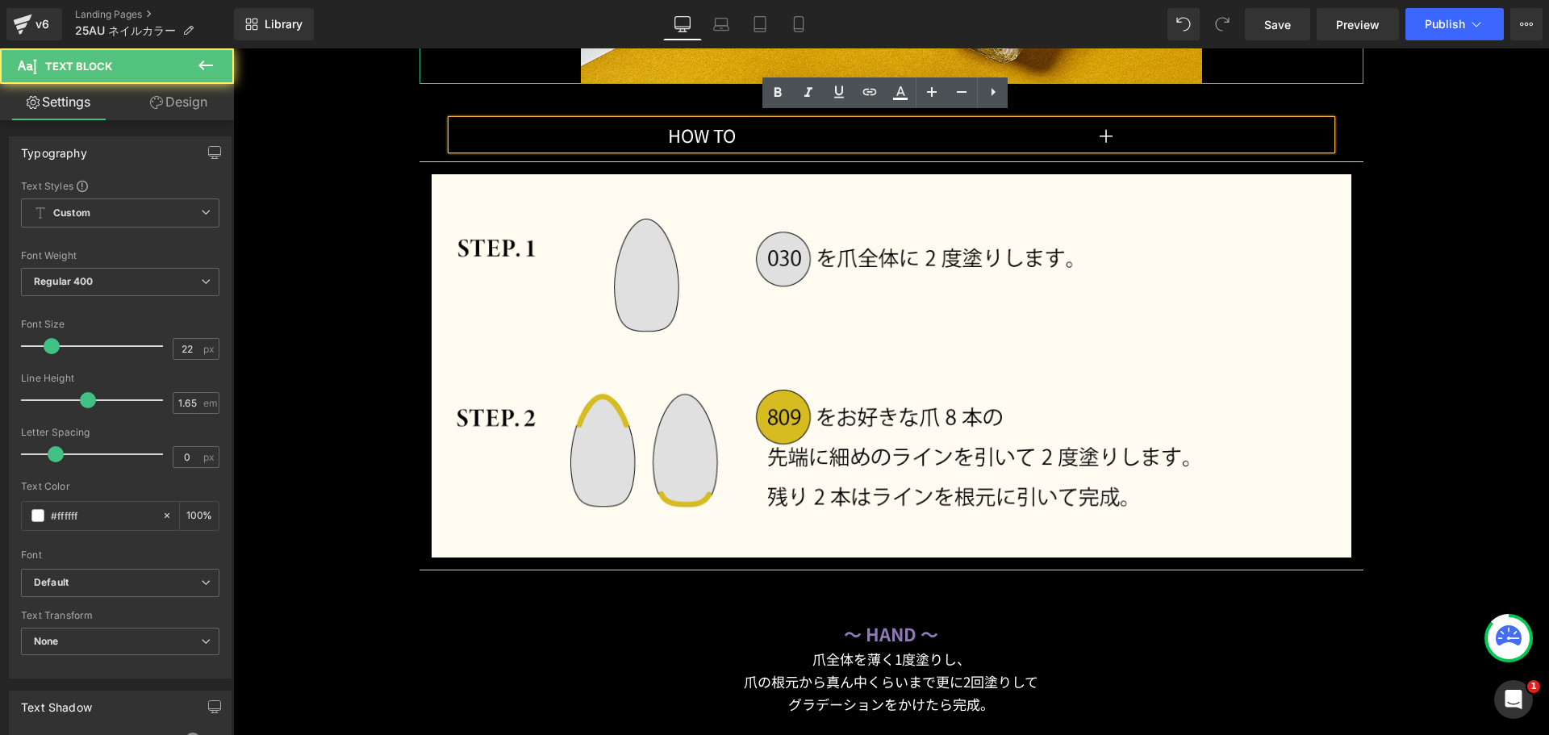
click at [467, 108] on div "HOW TO 　　　　　　　　　　　　　　 ＋ Text Block" at bounding box center [892, 135] width 944 height 54
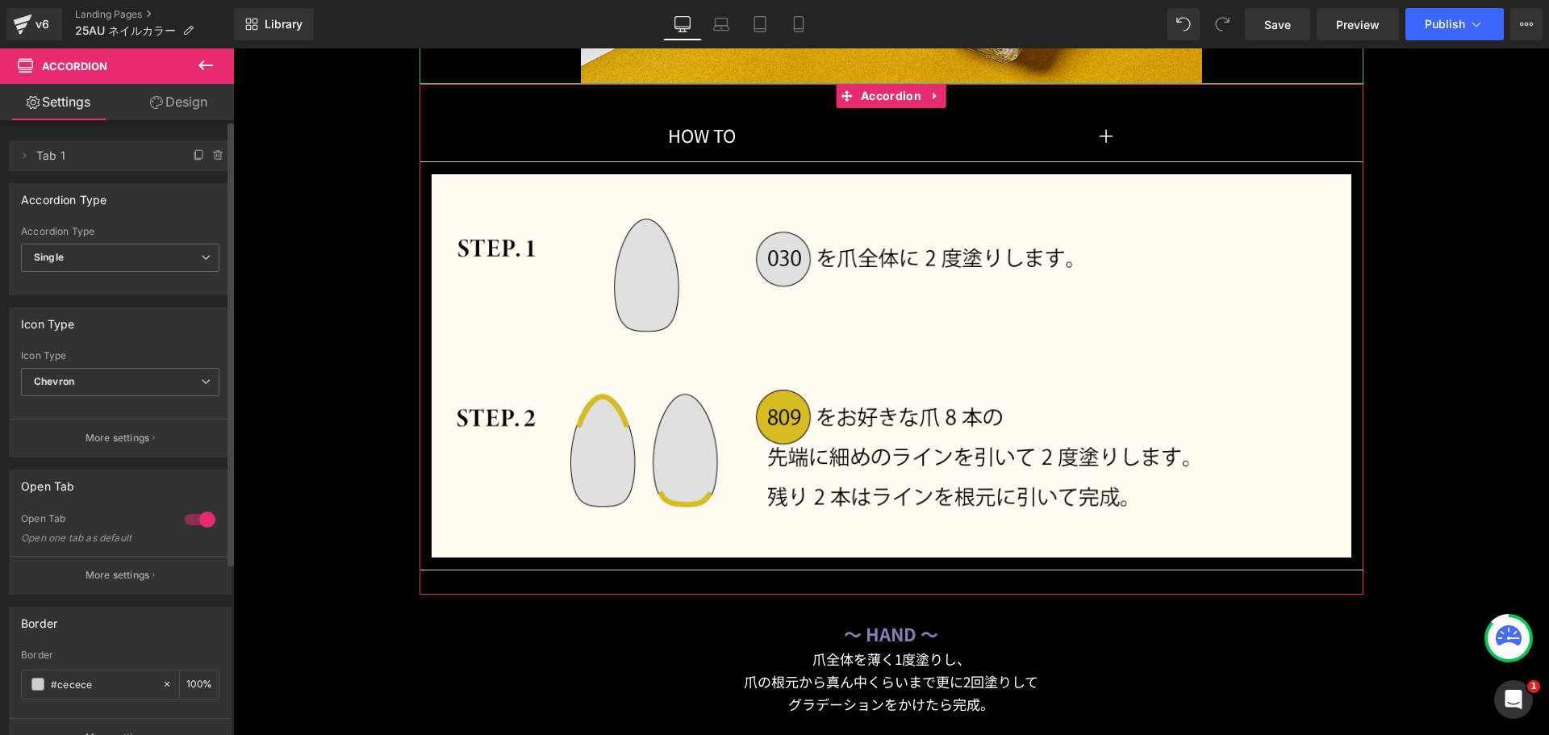
click at [181, 522] on div at bounding box center [200, 520] width 39 height 26
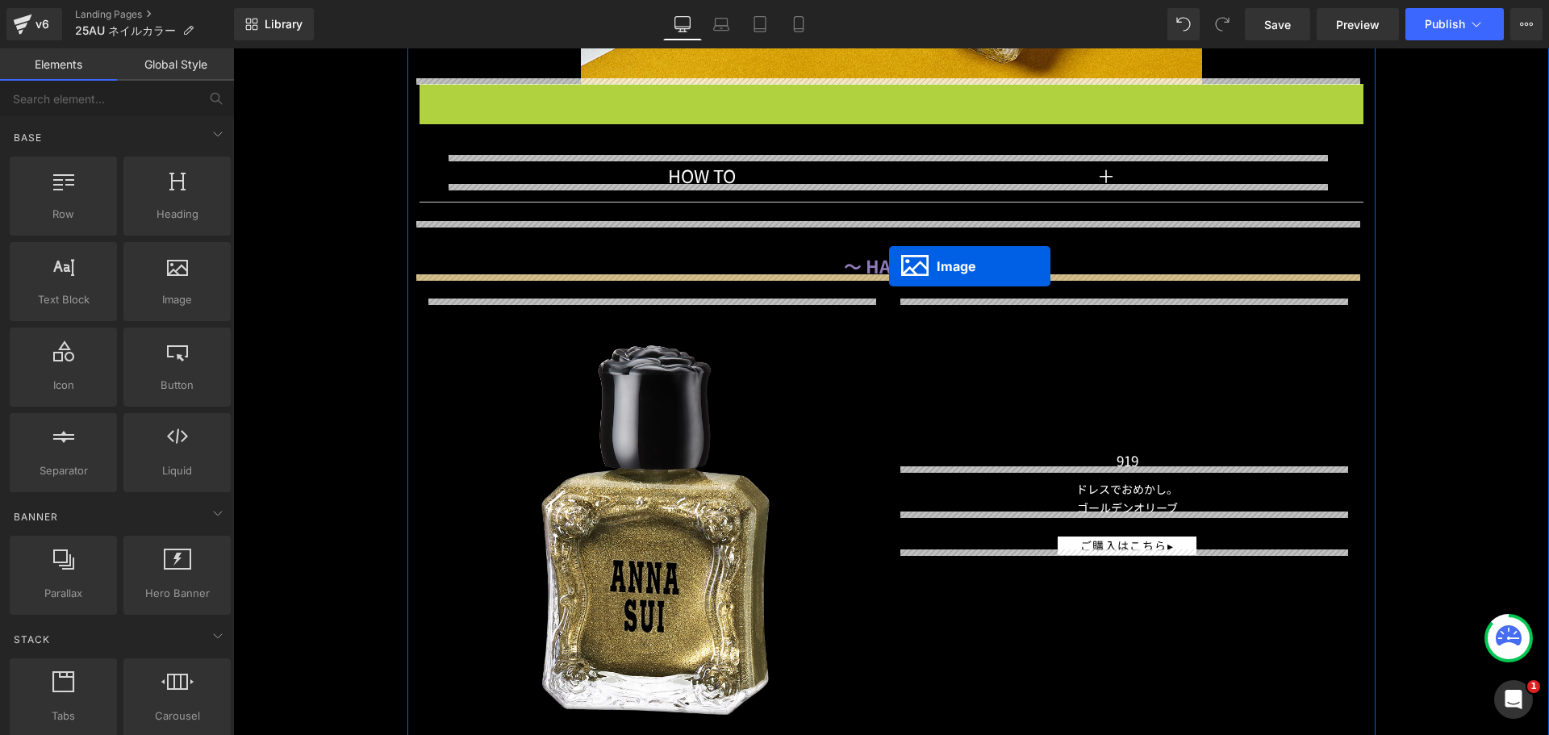
drag, startPoint x: 857, startPoint y: 392, endPoint x: 889, endPoint y: 266, distance: 130.0
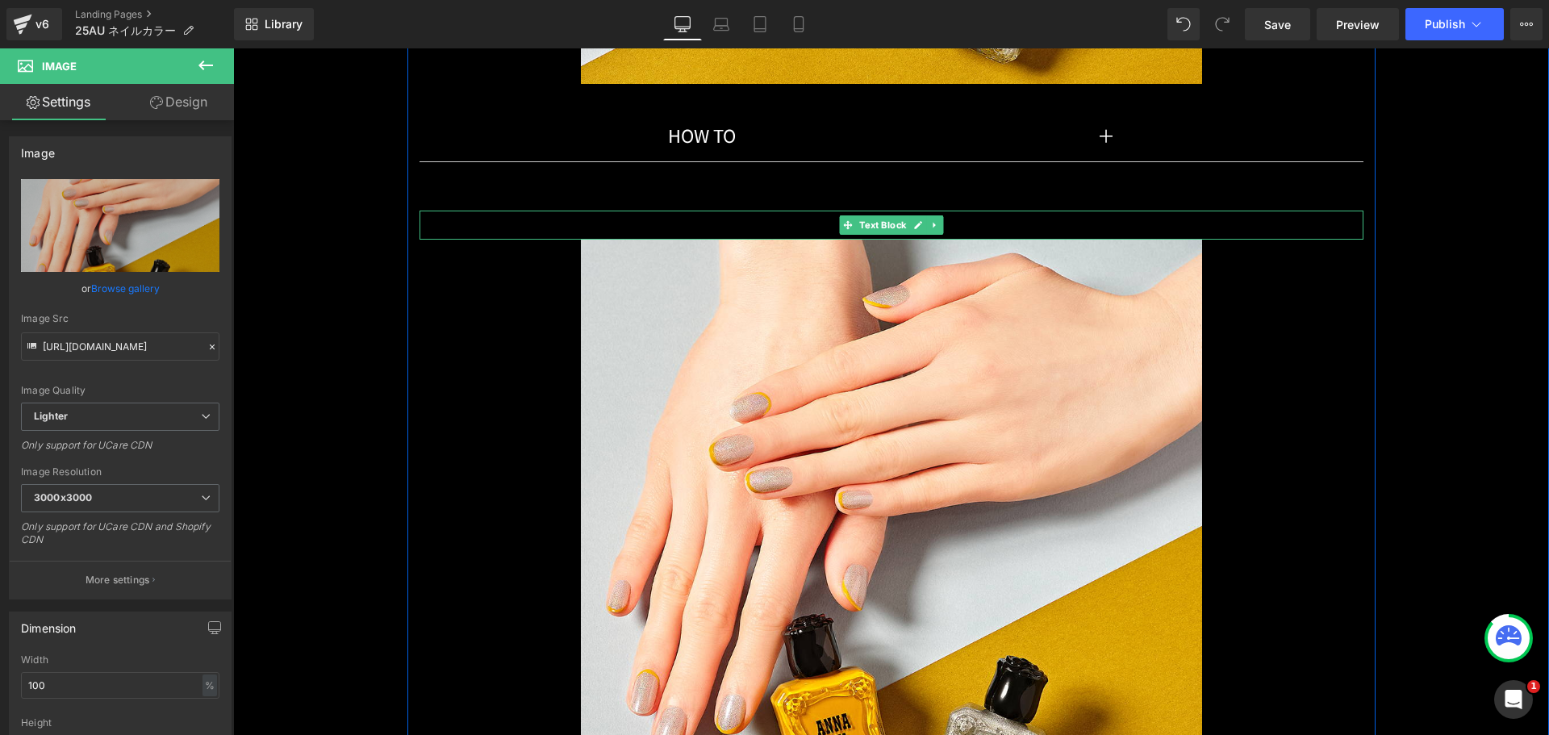
click at [903, 236] on div at bounding box center [892, 238] width 944 height 4
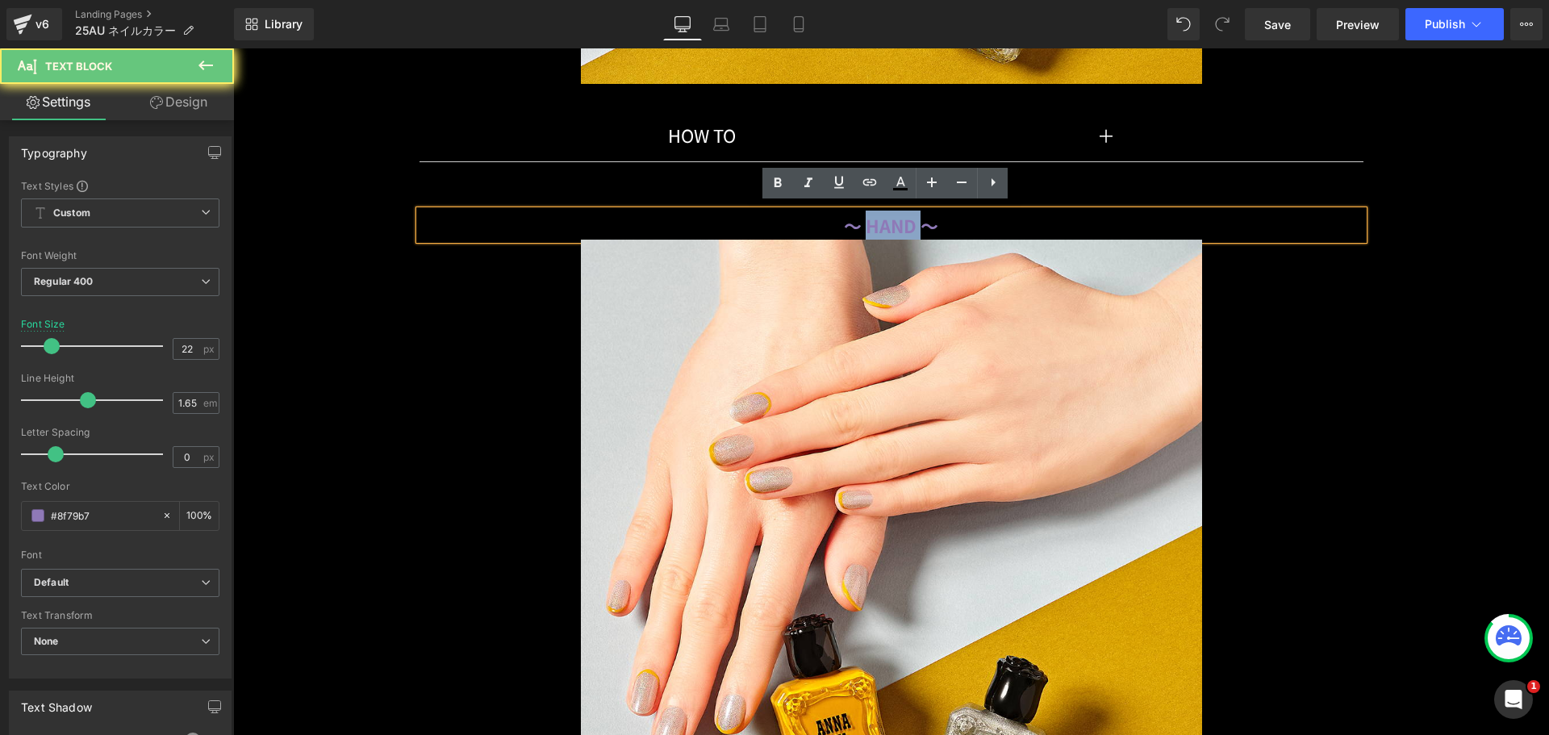
click at [903, 230] on strong "～ HAND ～" at bounding box center [891, 225] width 94 height 26
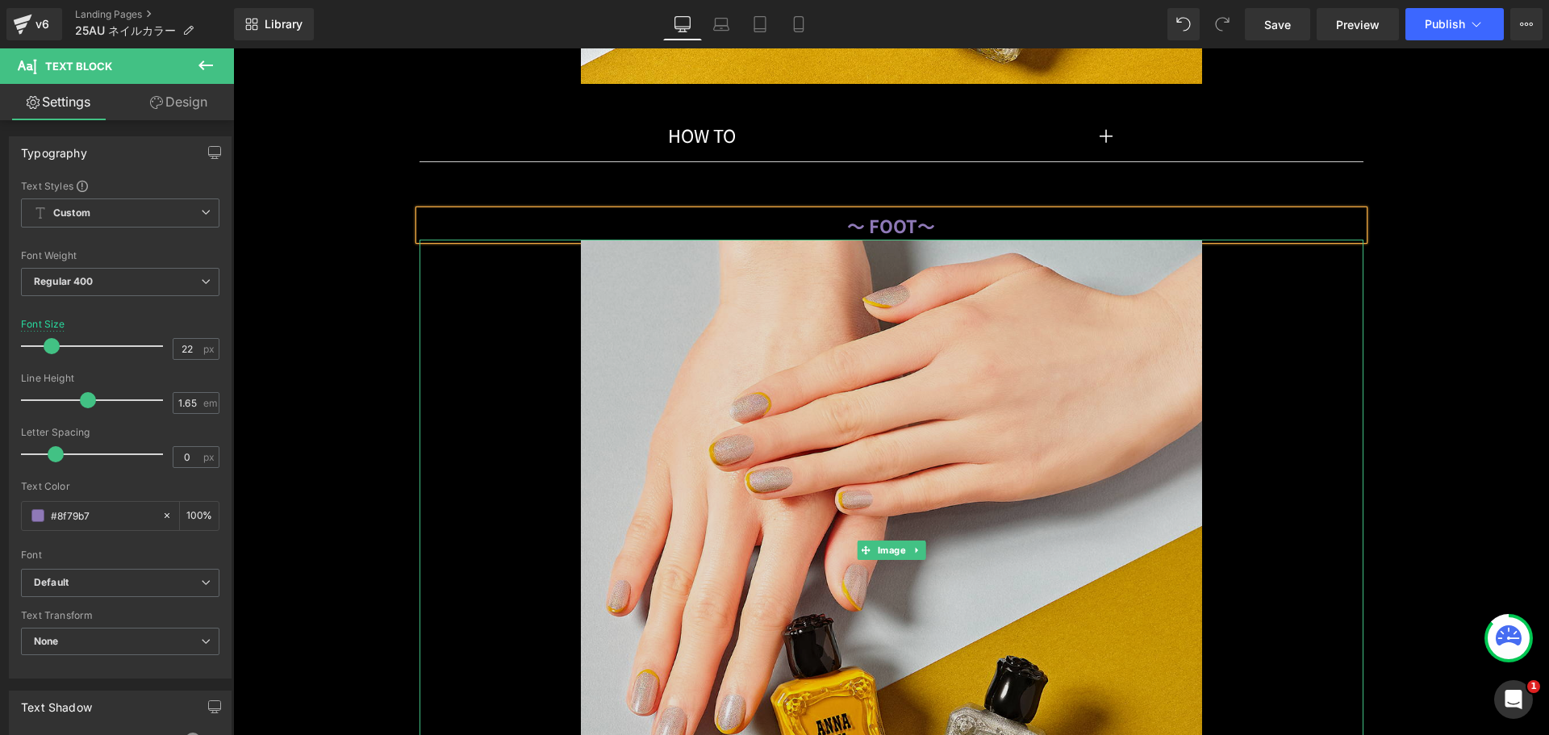
click at [831, 355] on img at bounding box center [892, 550] width 944 height 621
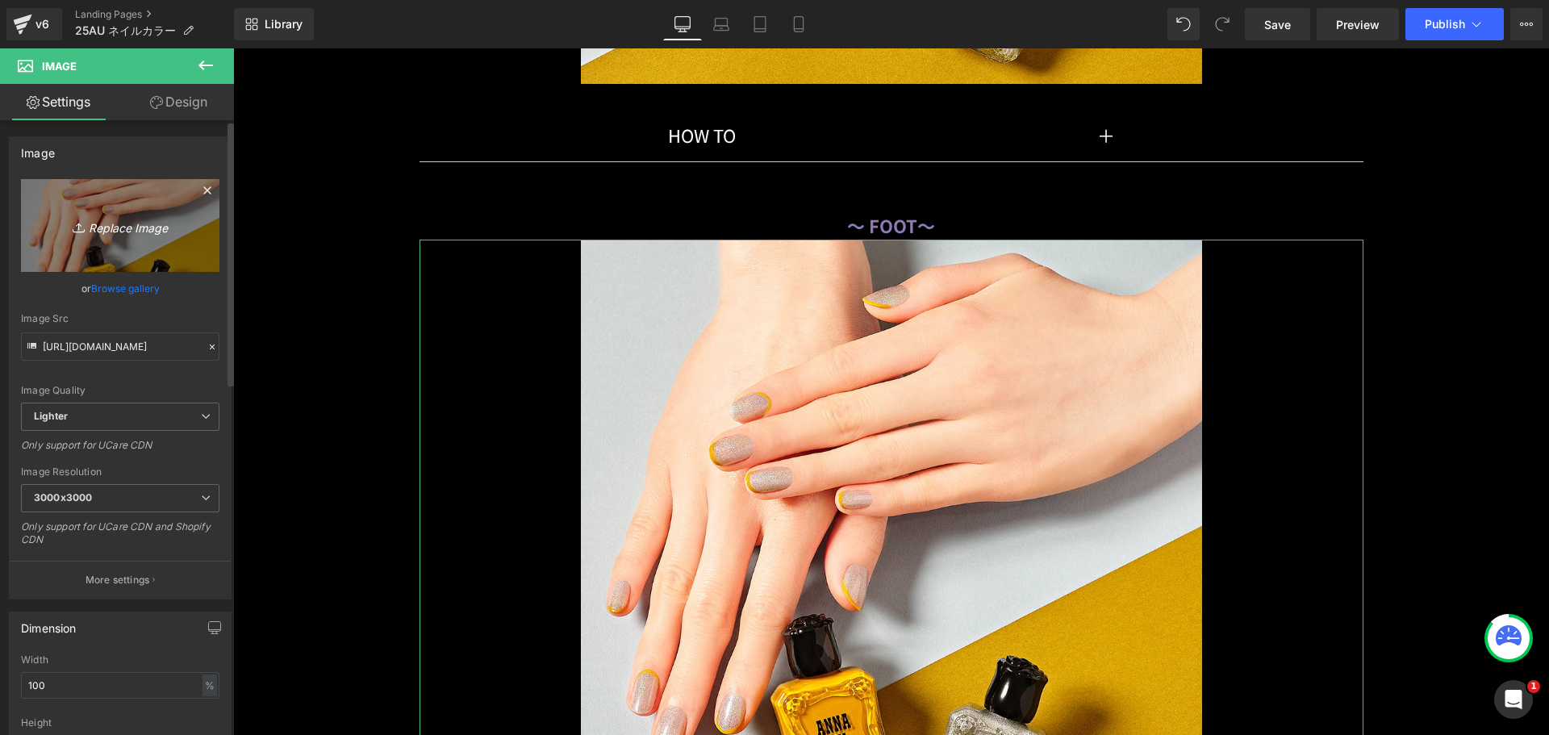
click at [130, 256] on link "Replace Image" at bounding box center [120, 225] width 199 height 93
type input "C:\fakepath\41_509_030x809.png"
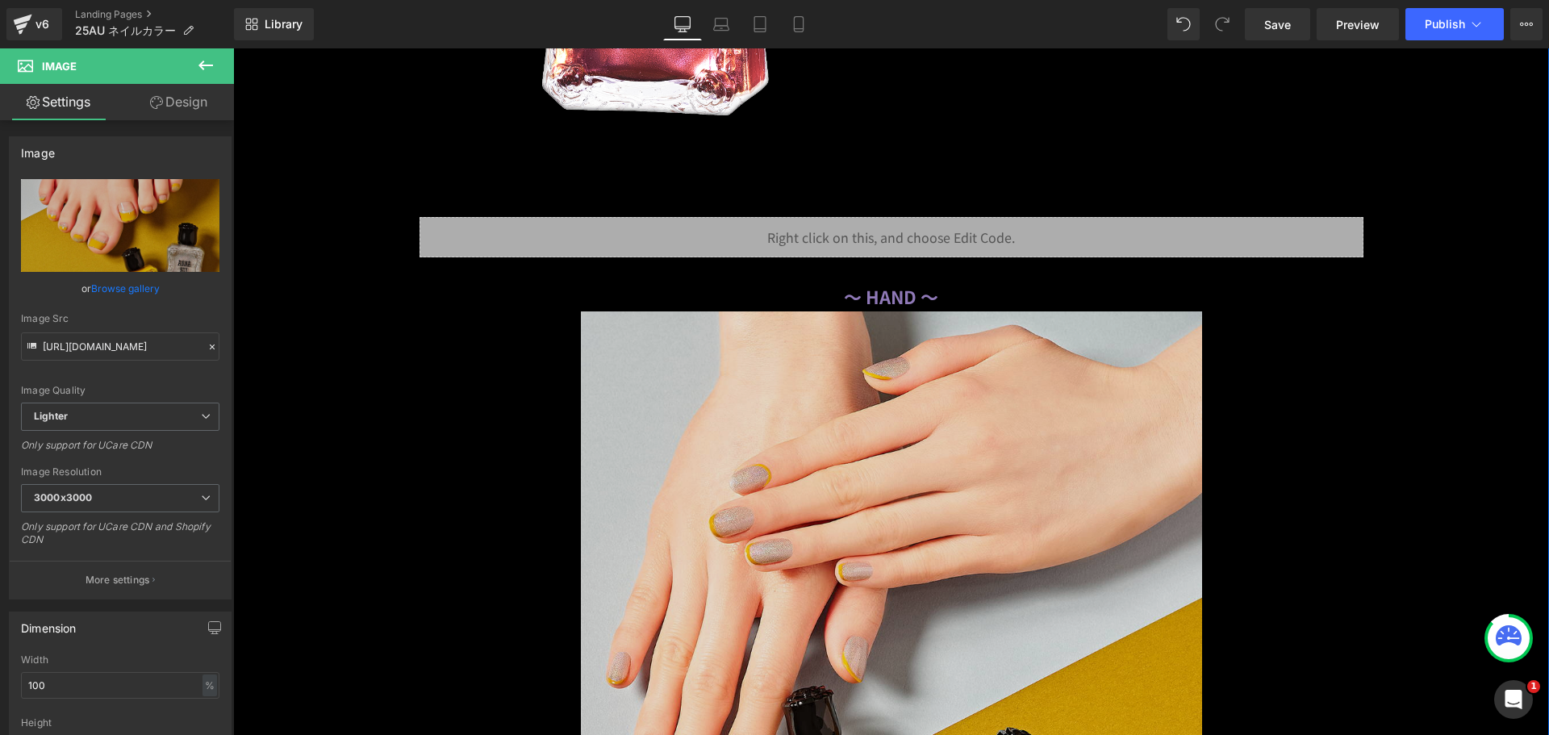
scroll to position [11960, 0]
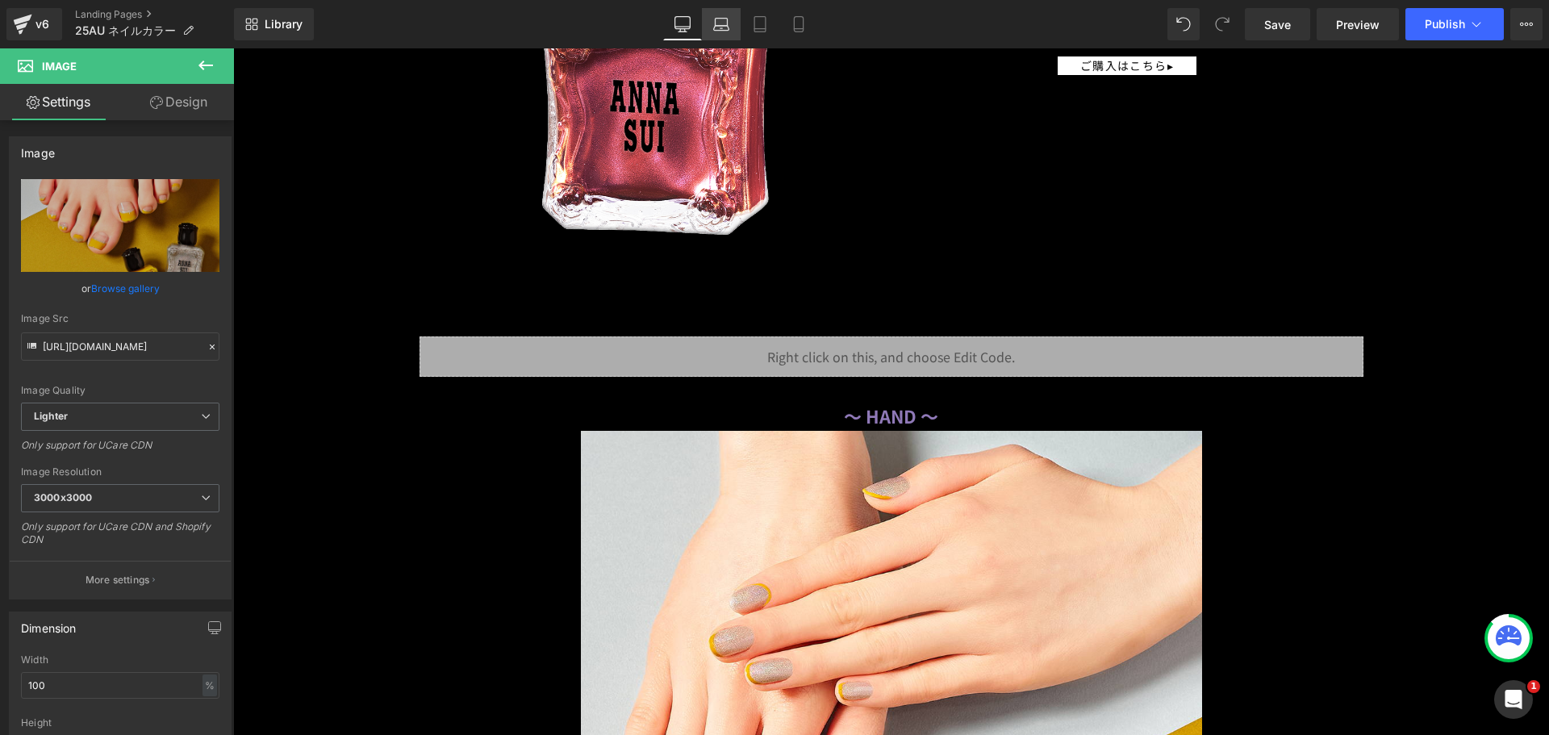
click at [705, 18] on link "Laptop" at bounding box center [721, 24] width 39 height 32
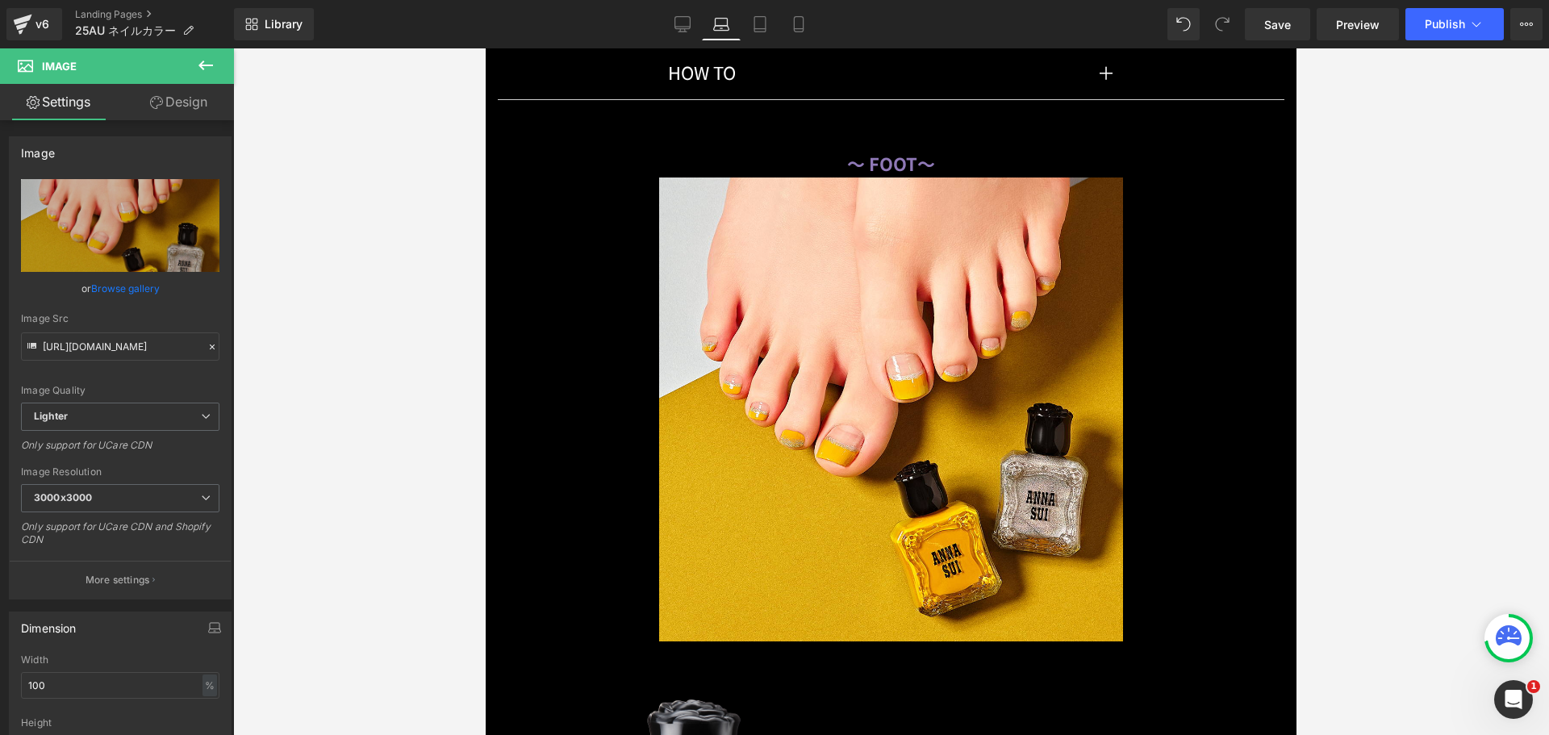
scroll to position [10742, 0]
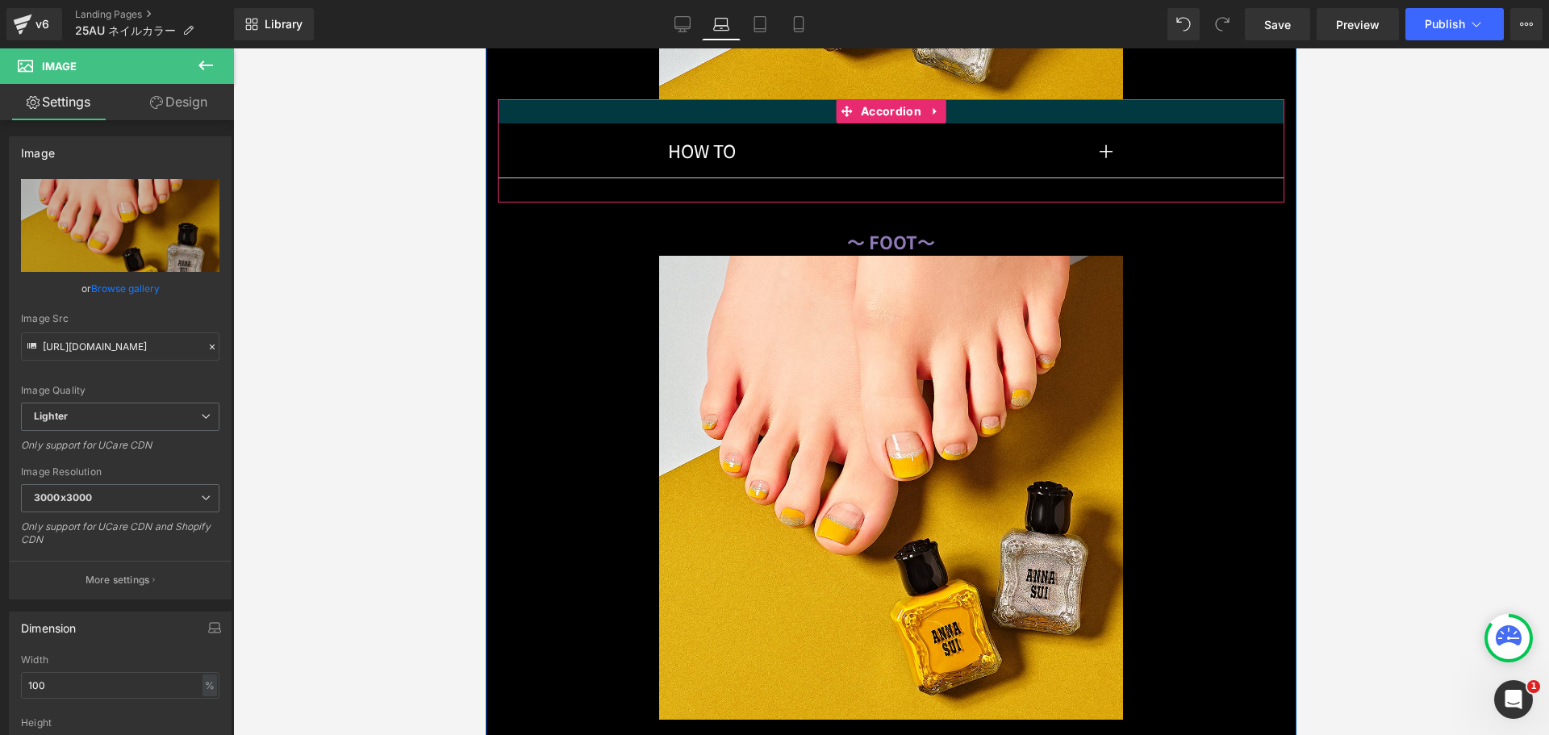
click at [718, 111] on div at bounding box center [891, 111] width 787 height 24
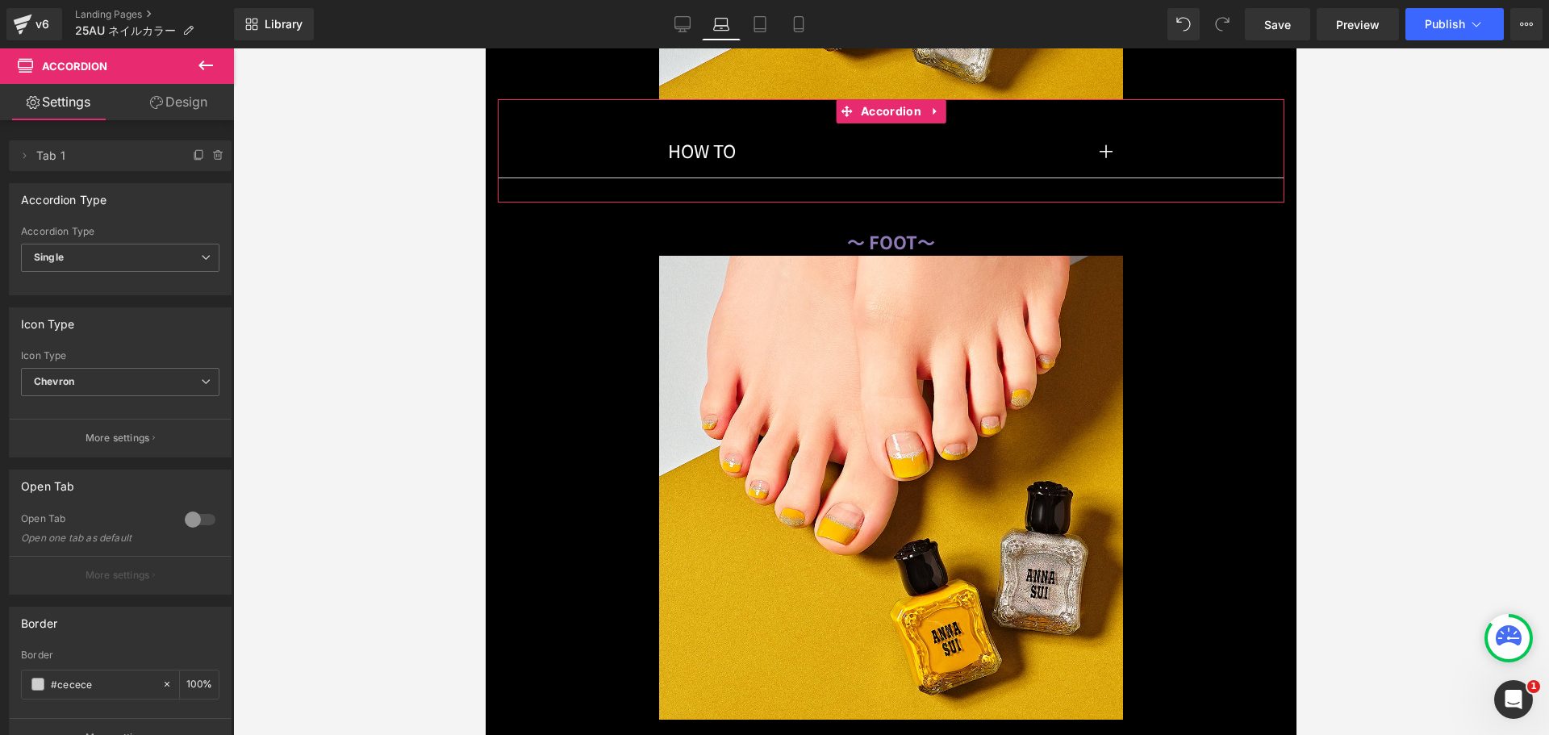
click at [177, 105] on link "Design" at bounding box center [178, 102] width 117 height 36
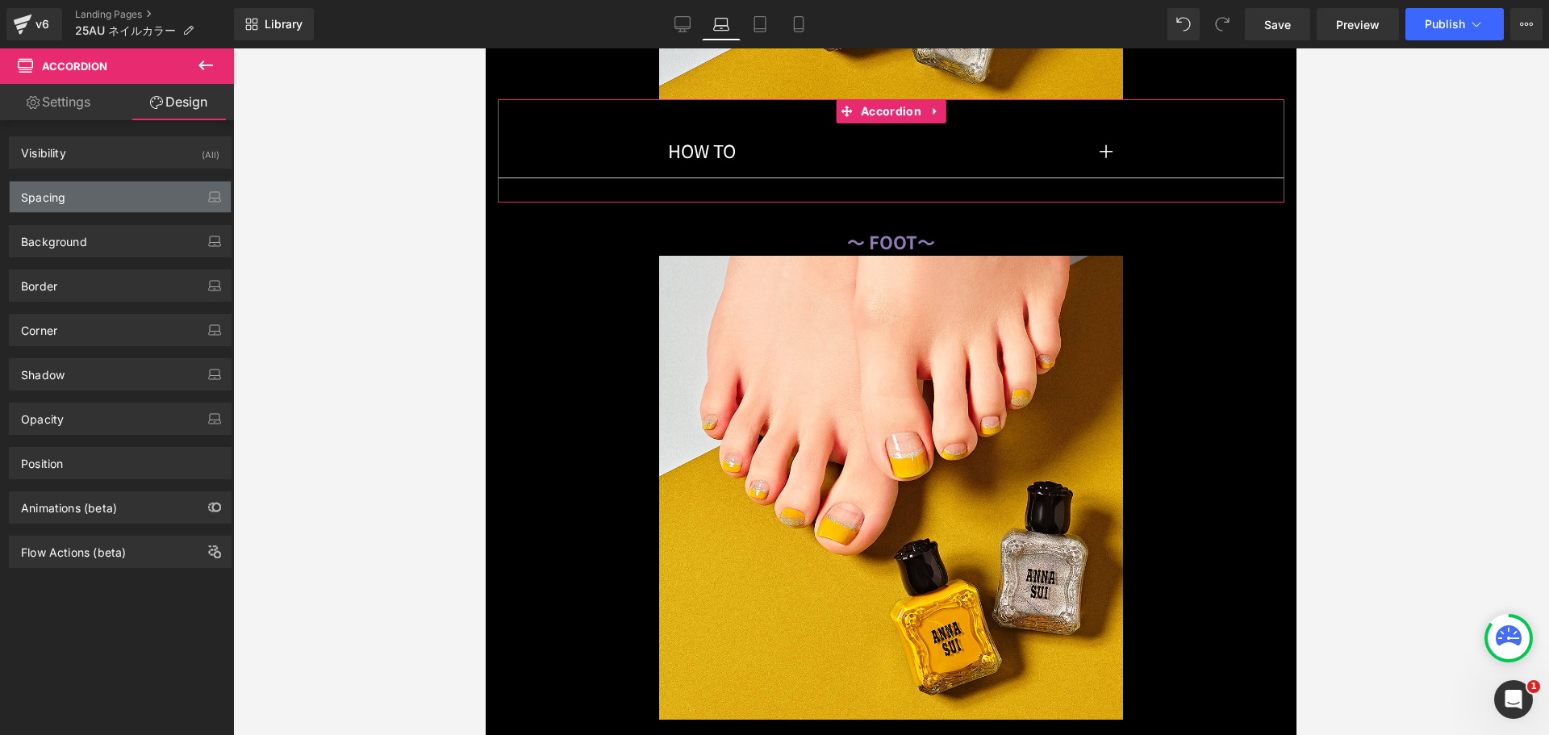
click at [110, 192] on div "Spacing" at bounding box center [120, 197] width 221 height 31
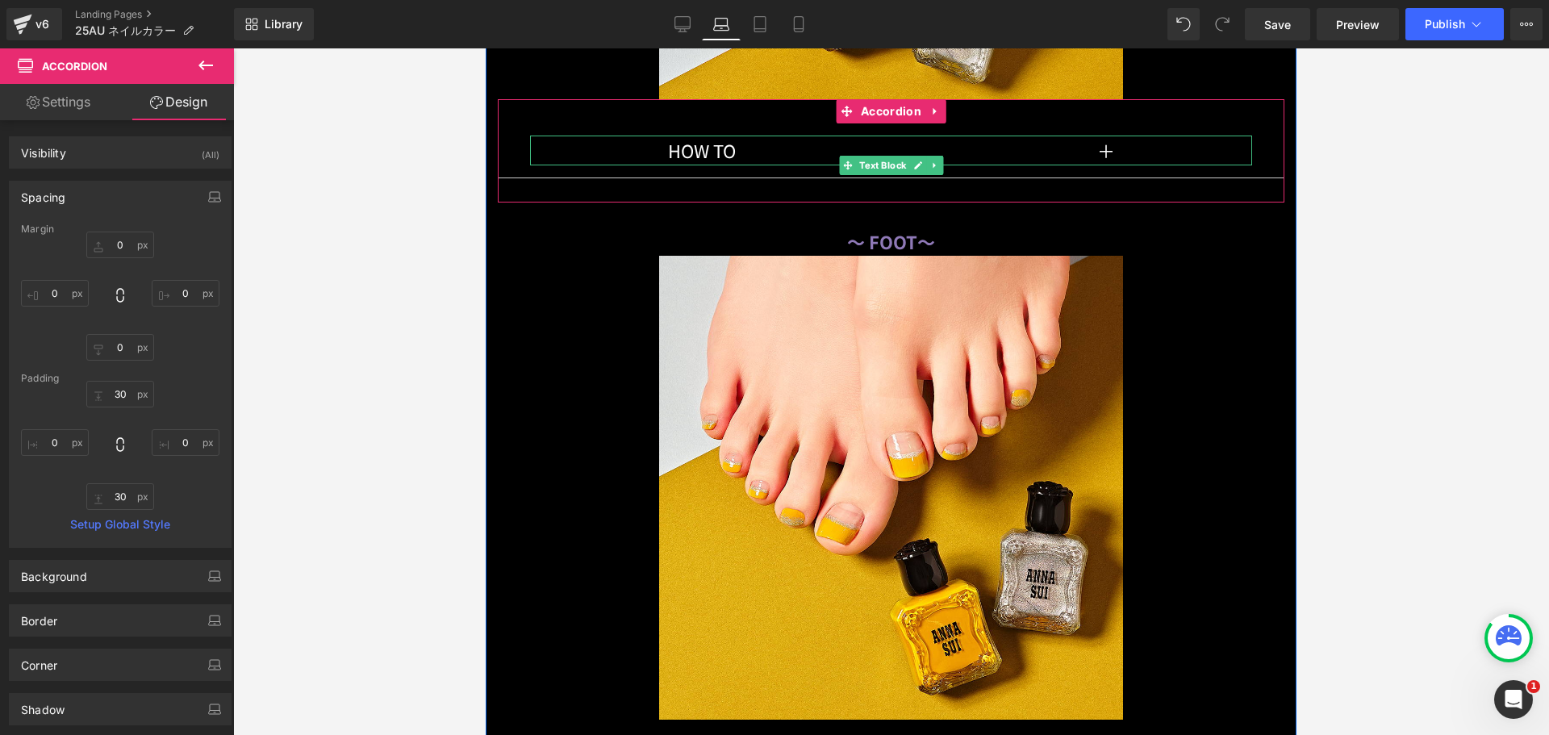
click at [1064, 156] on p "HOW TO 　　　　　　　　　　　　　　 ＋" at bounding box center [891, 150] width 722 height 29
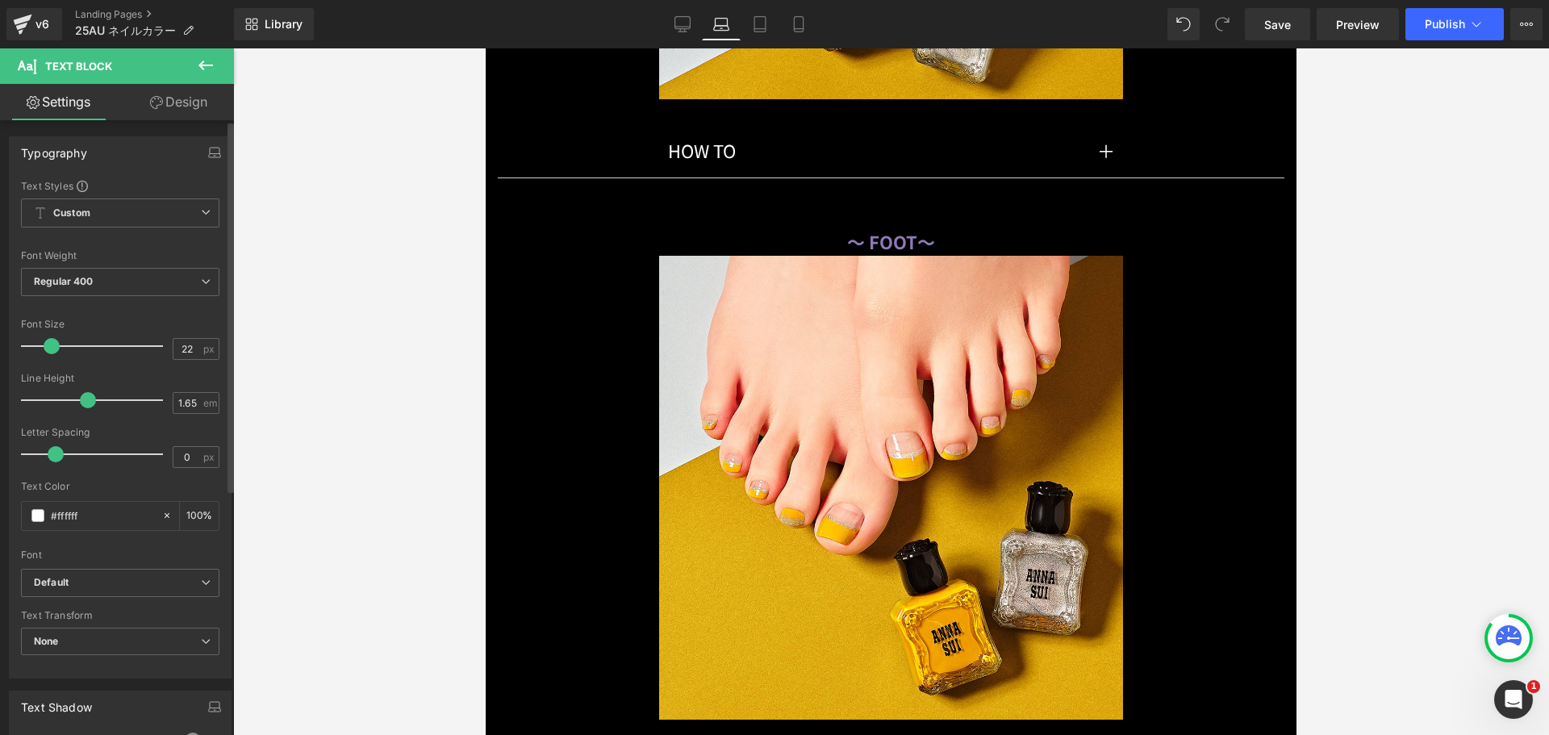
click at [44, 345] on span at bounding box center [52, 346] width 16 height 16
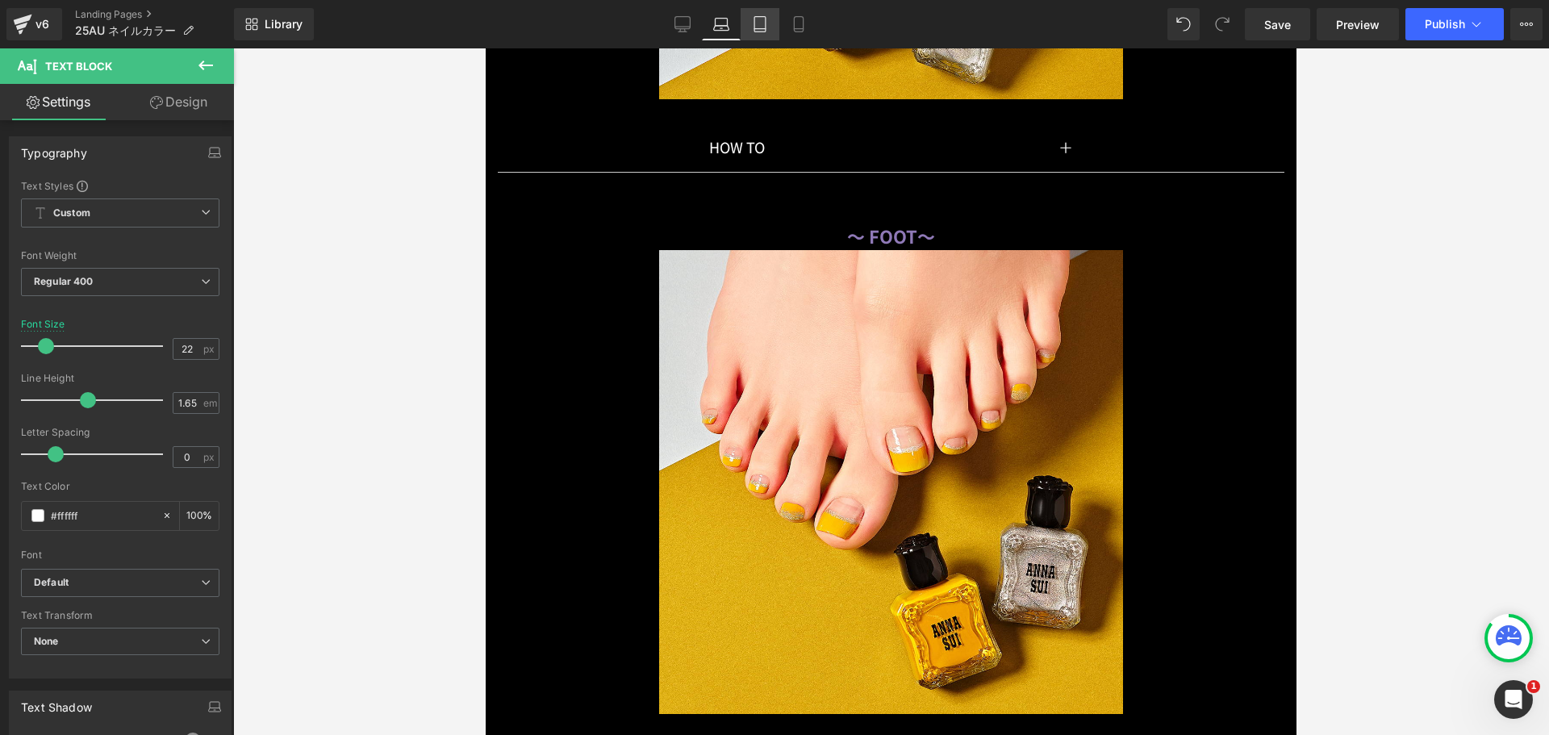
click at [762, 23] on icon at bounding box center [760, 24] width 16 height 16
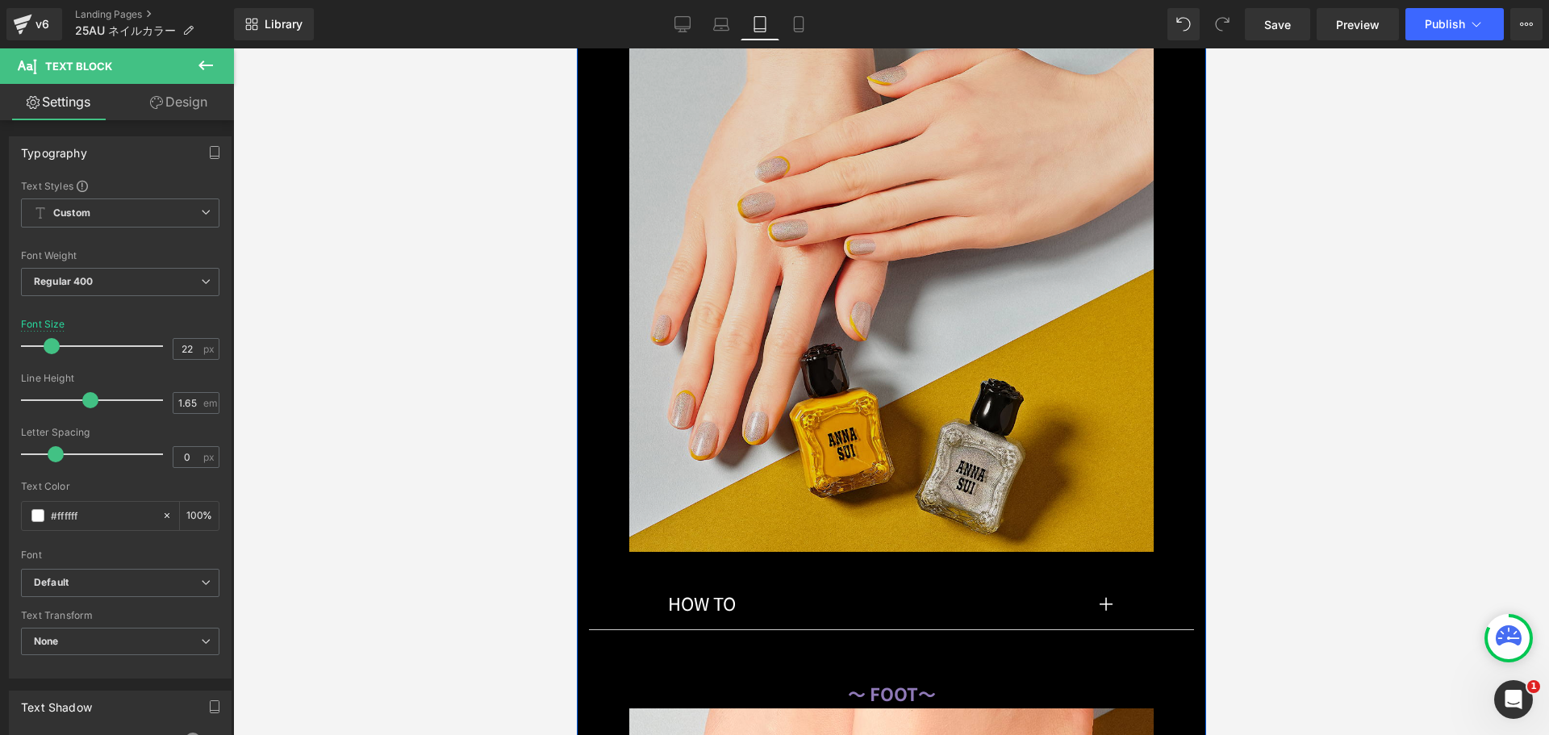
scroll to position [10986, 0]
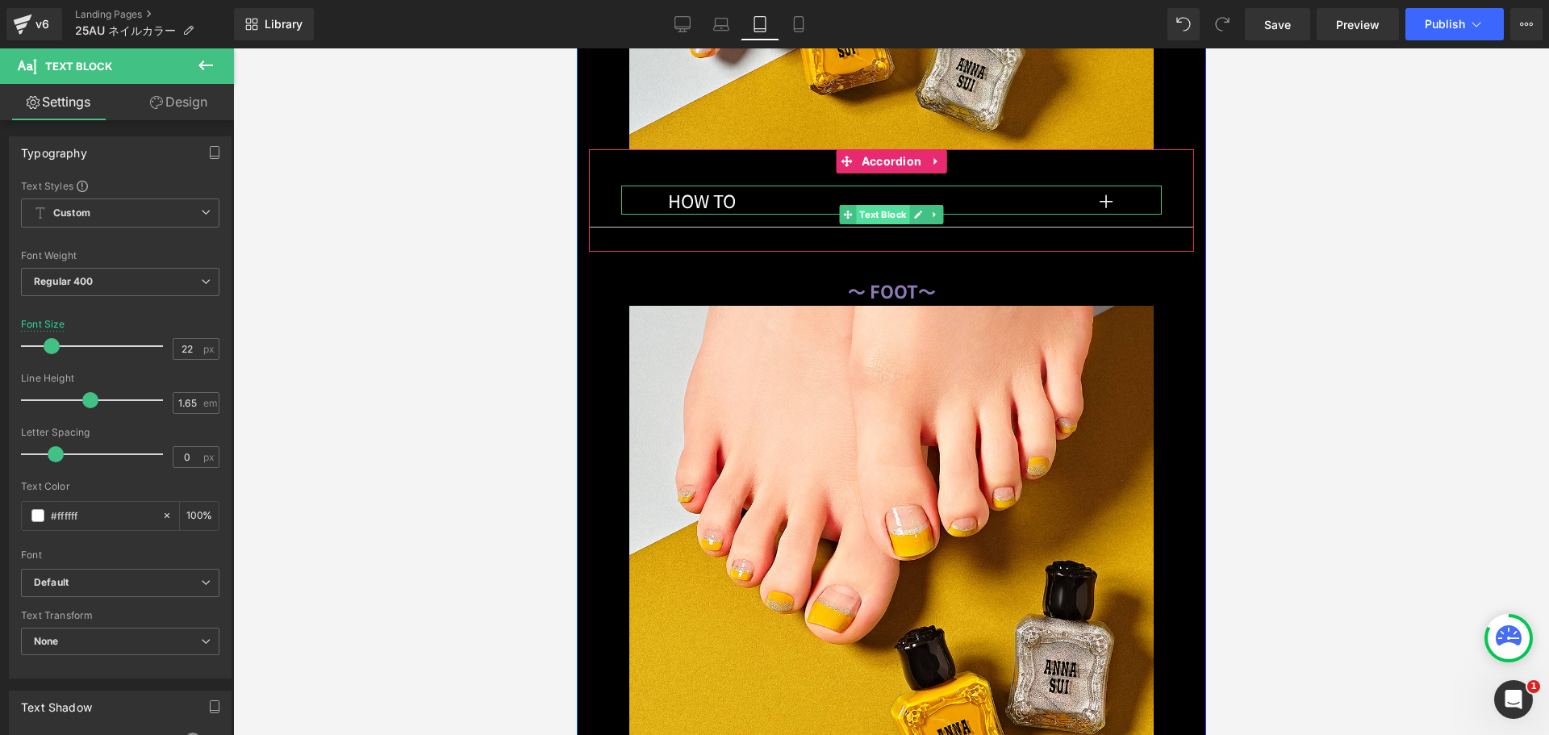
click at [896, 205] on span "Text Block" at bounding box center [881, 214] width 53 height 19
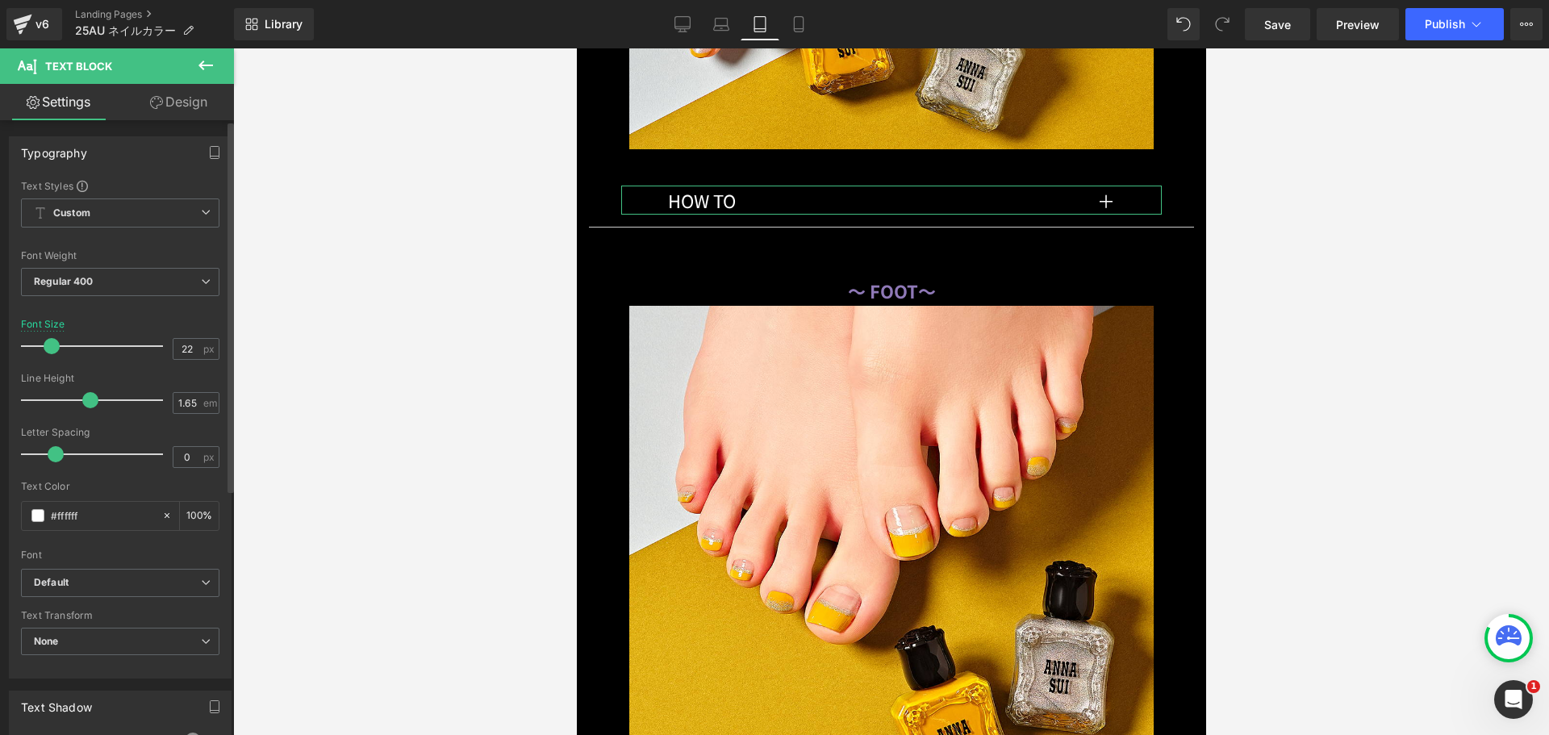
click at [54, 344] on span at bounding box center [52, 346] width 16 height 16
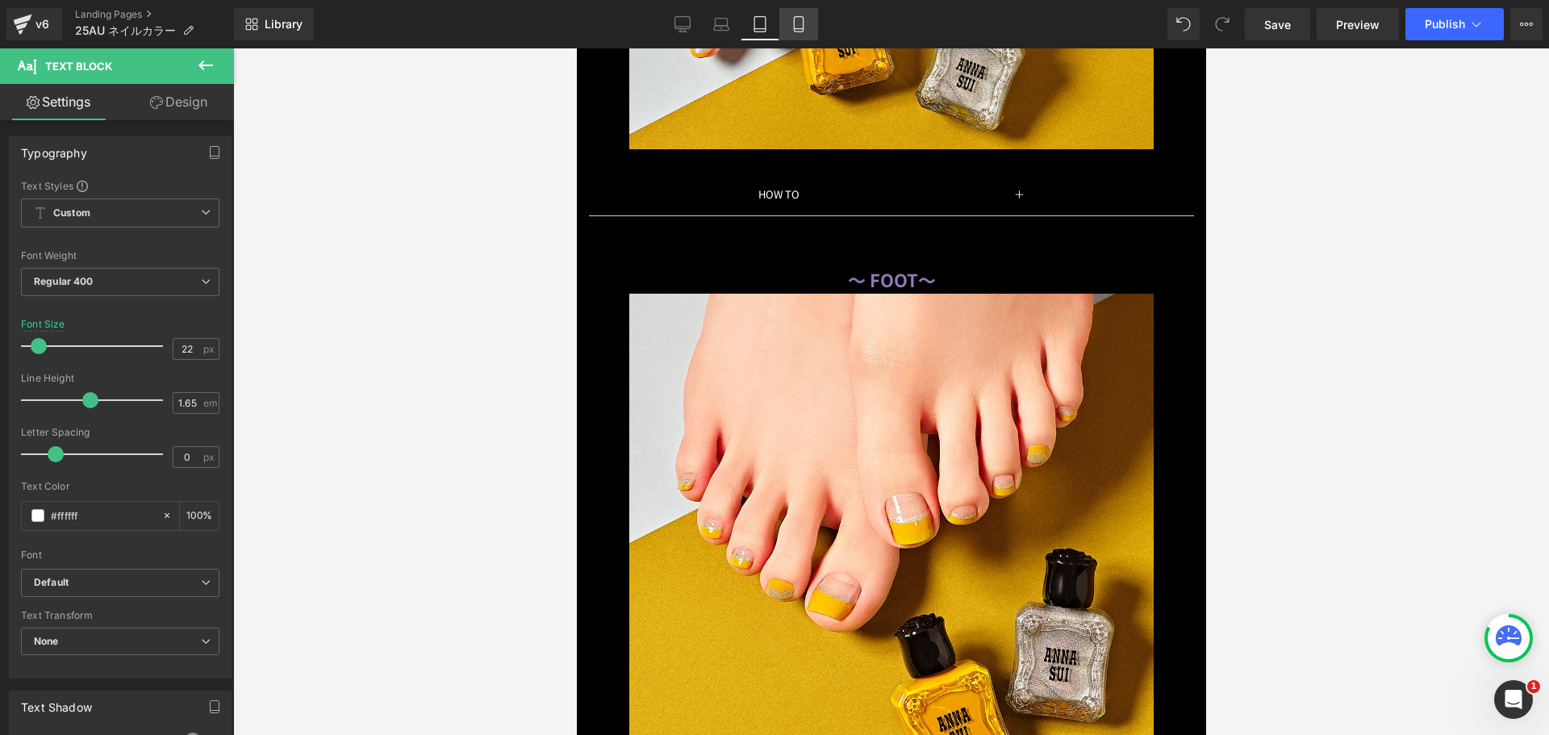
click at [806, 22] on icon at bounding box center [799, 24] width 16 height 16
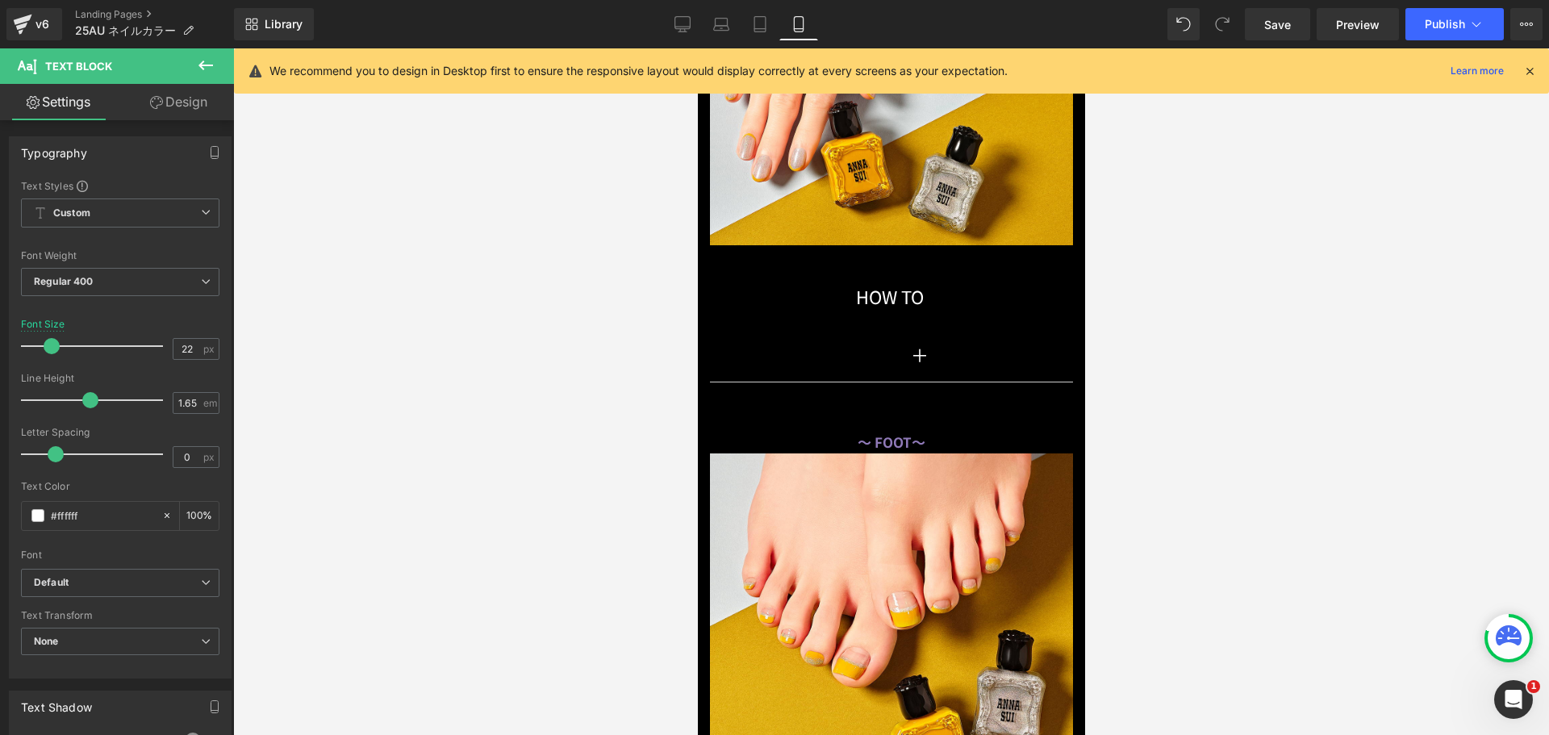
scroll to position [7861, 0]
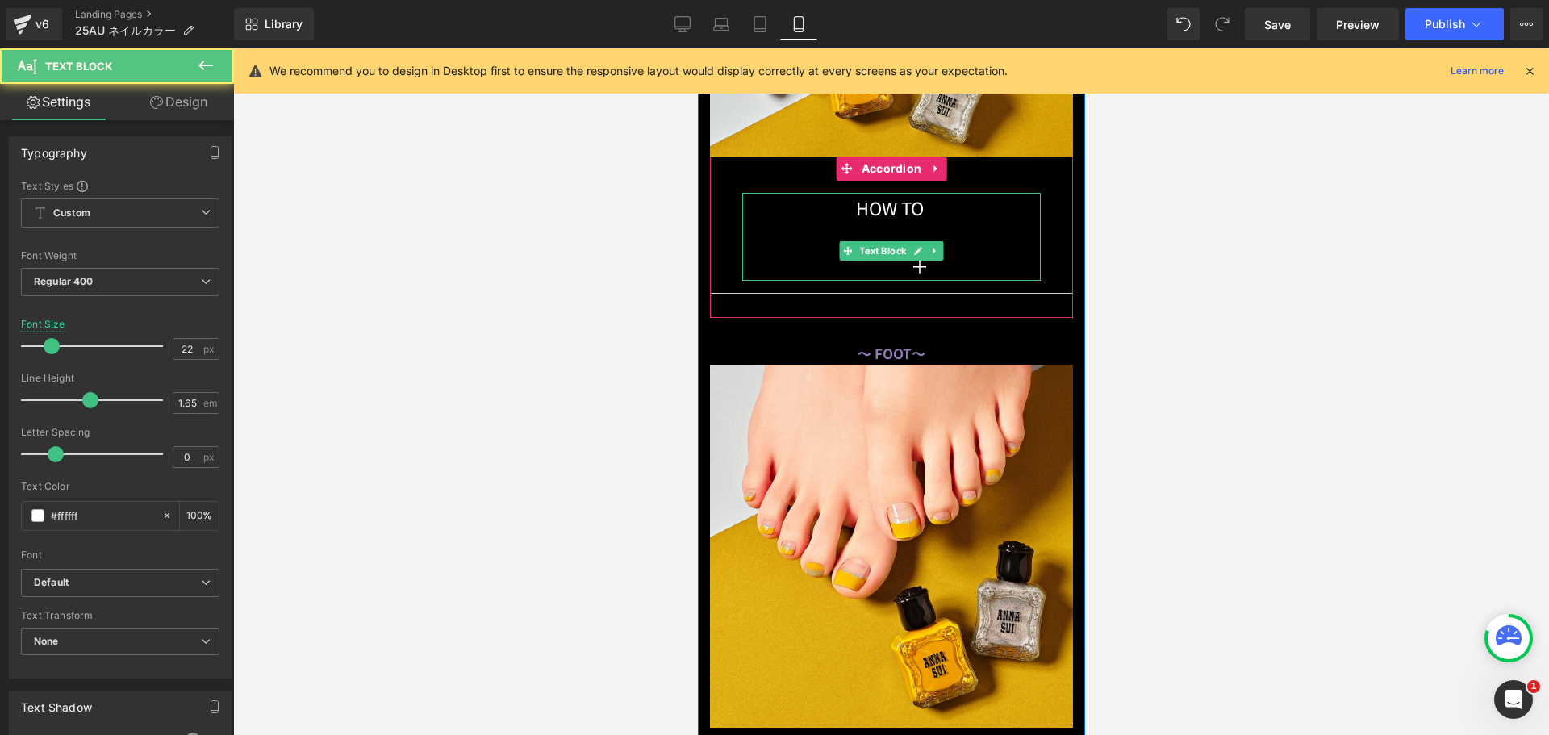
click at [873, 235] on div "HOW TO 　　　　　　　　　　　　　　 ＋ Text Block" at bounding box center [891, 237] width 299 height 88
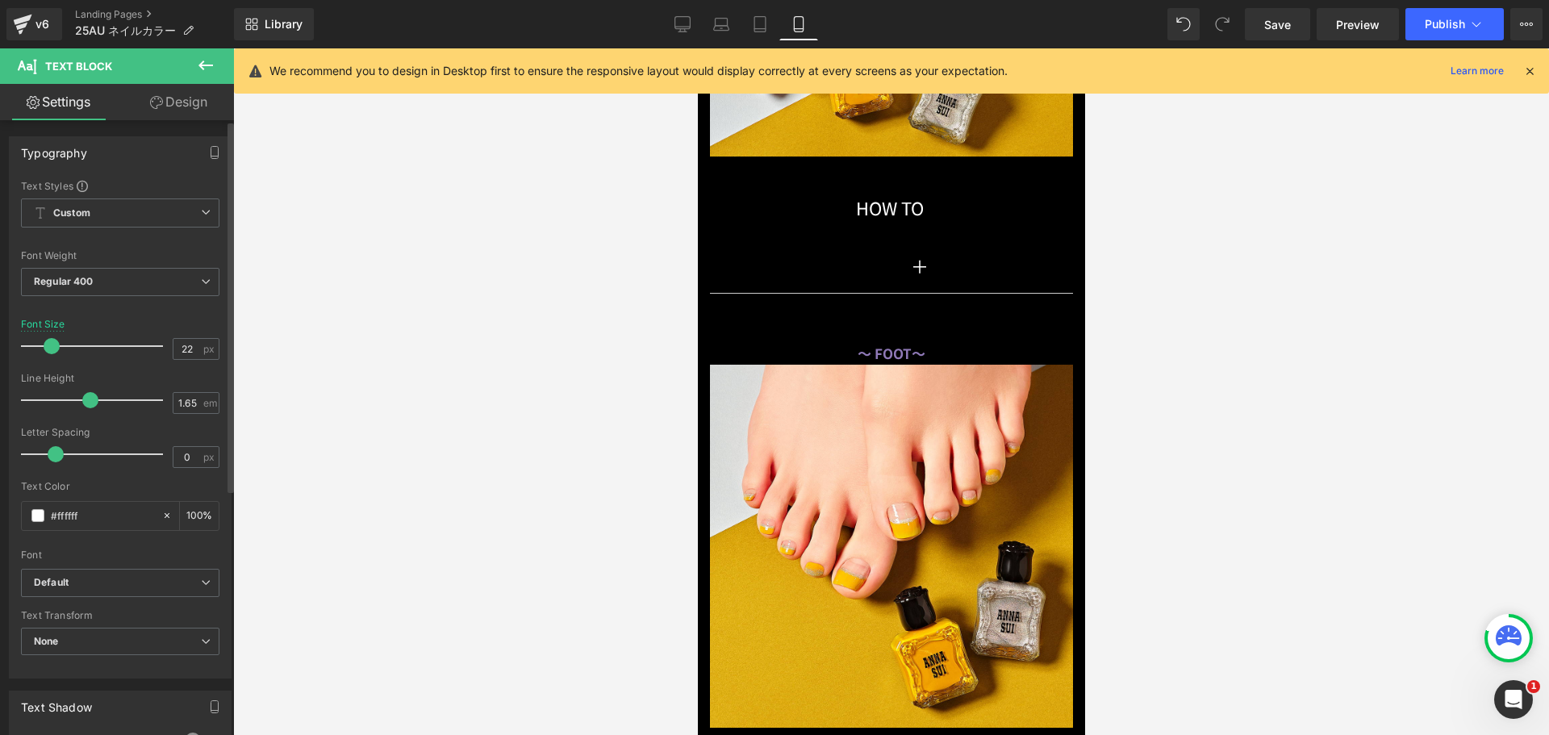
click at [55, 347] on span at bounding box center [52, 346] width 16 height 16
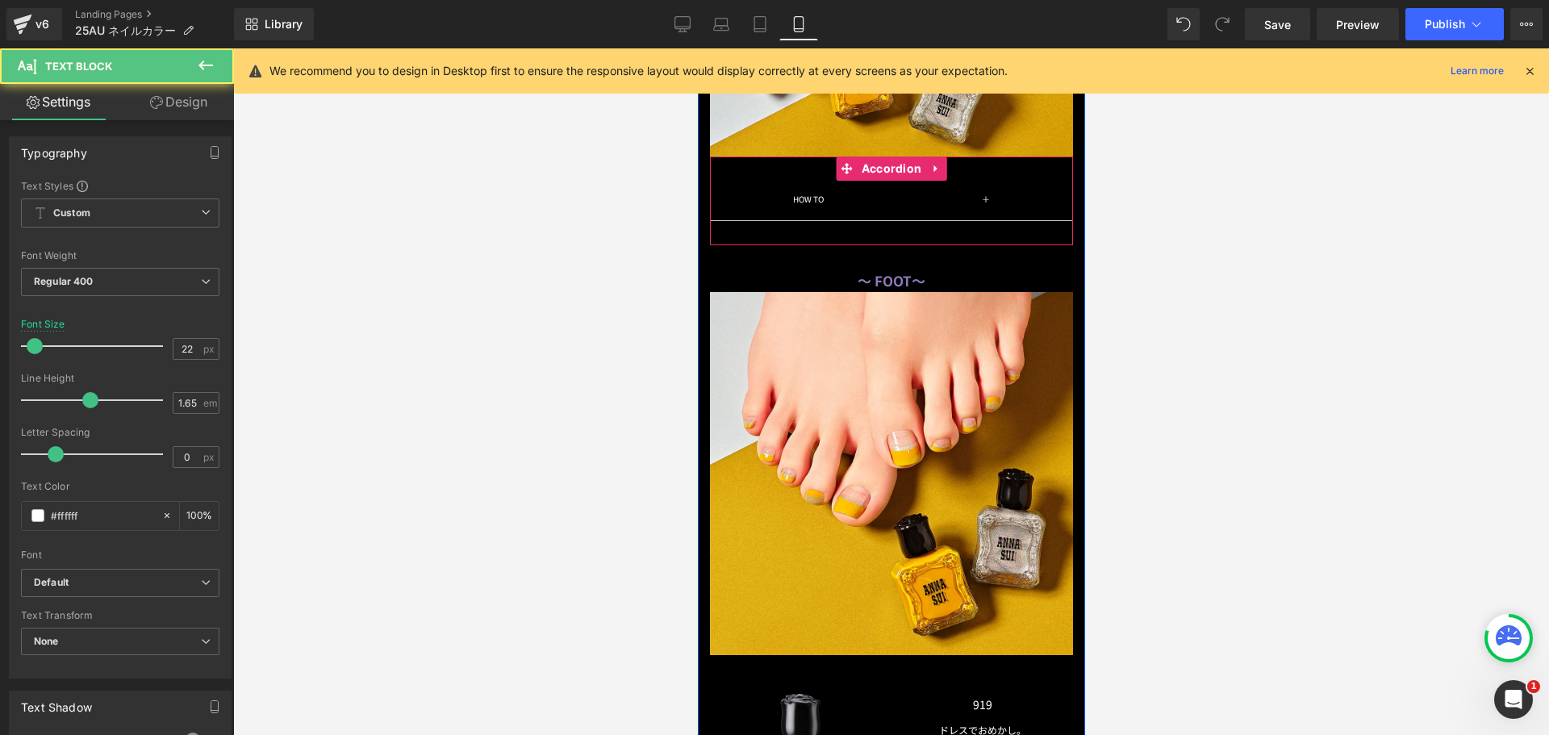
click at [784, 194] on p "HOW TO 　　　　　　　　　　　　　　 ＋" at bounding box center [891, 200] width 299 height 14
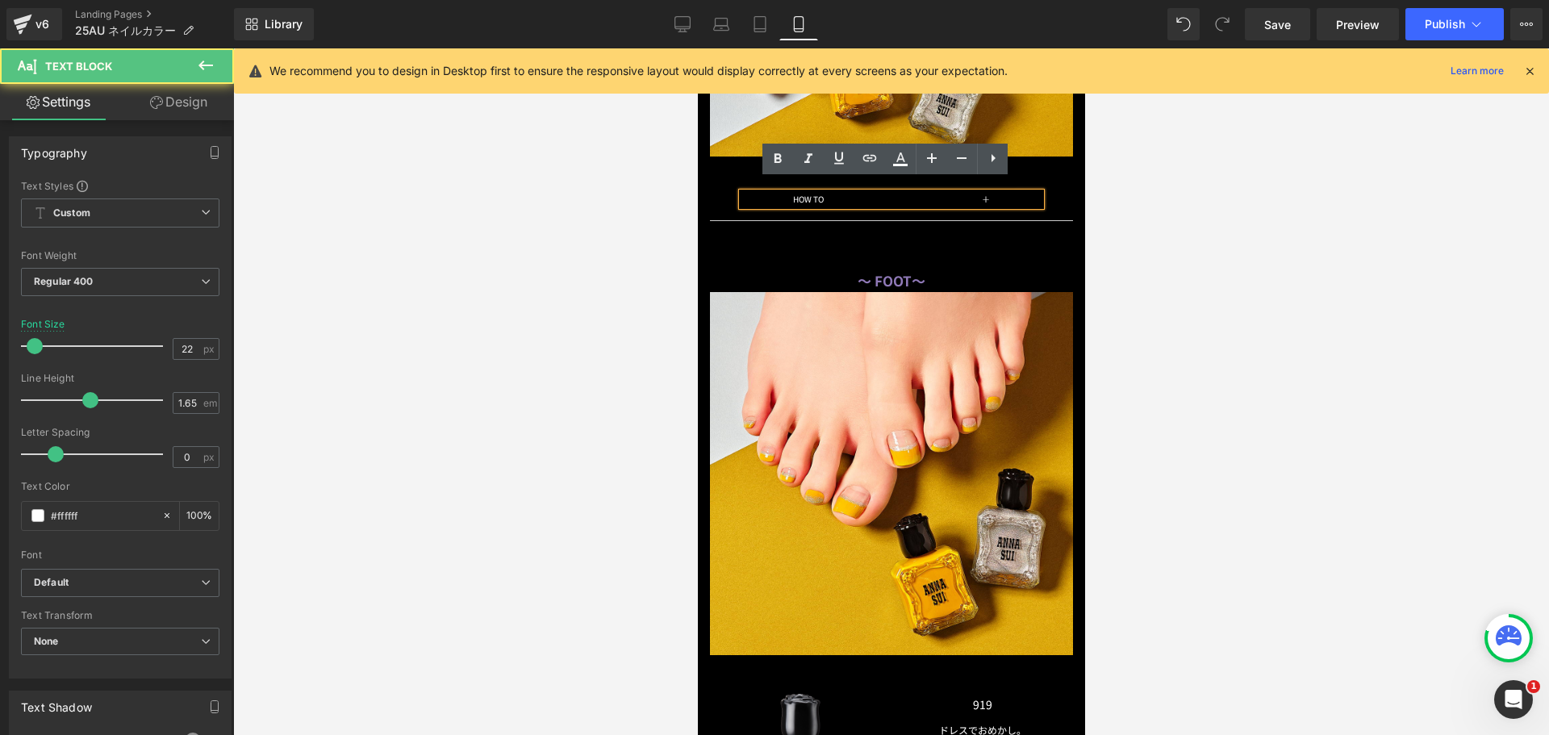
click at [744, 157] on div "HOW TO 　　　　　　　　　　　　　　 ＋ Text Block Image Accordion" at bounding box center [890, 201] width 363 height 89
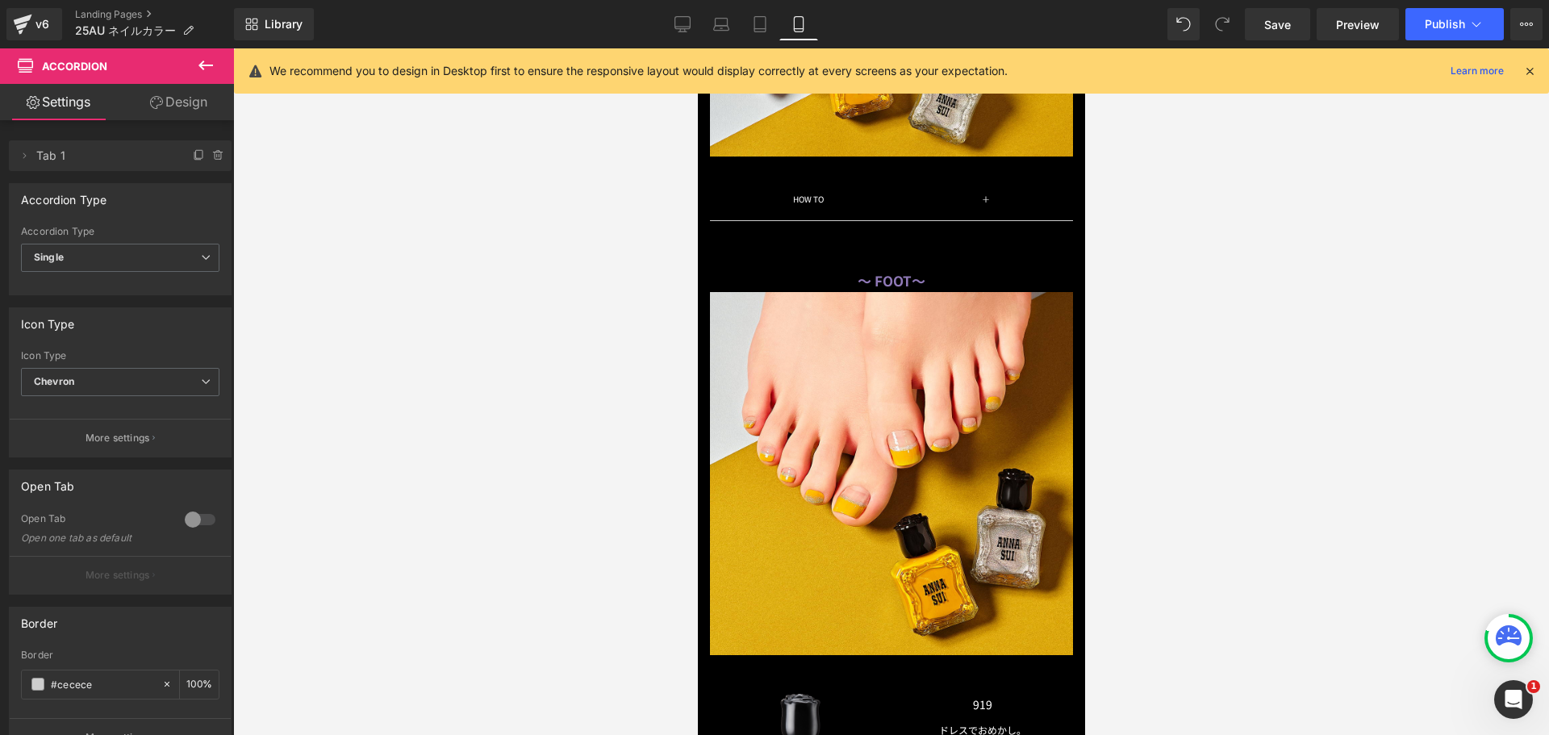
click at [729, 158] on div "HOW TO 　　　　　　　　　　　　　　 ＋ Text Block Image Accordion" at bounding box center [890, 201] width 363 height 89
click at [186, 100] on link "Design" at bounding box center [178, 102] width 117 height 36
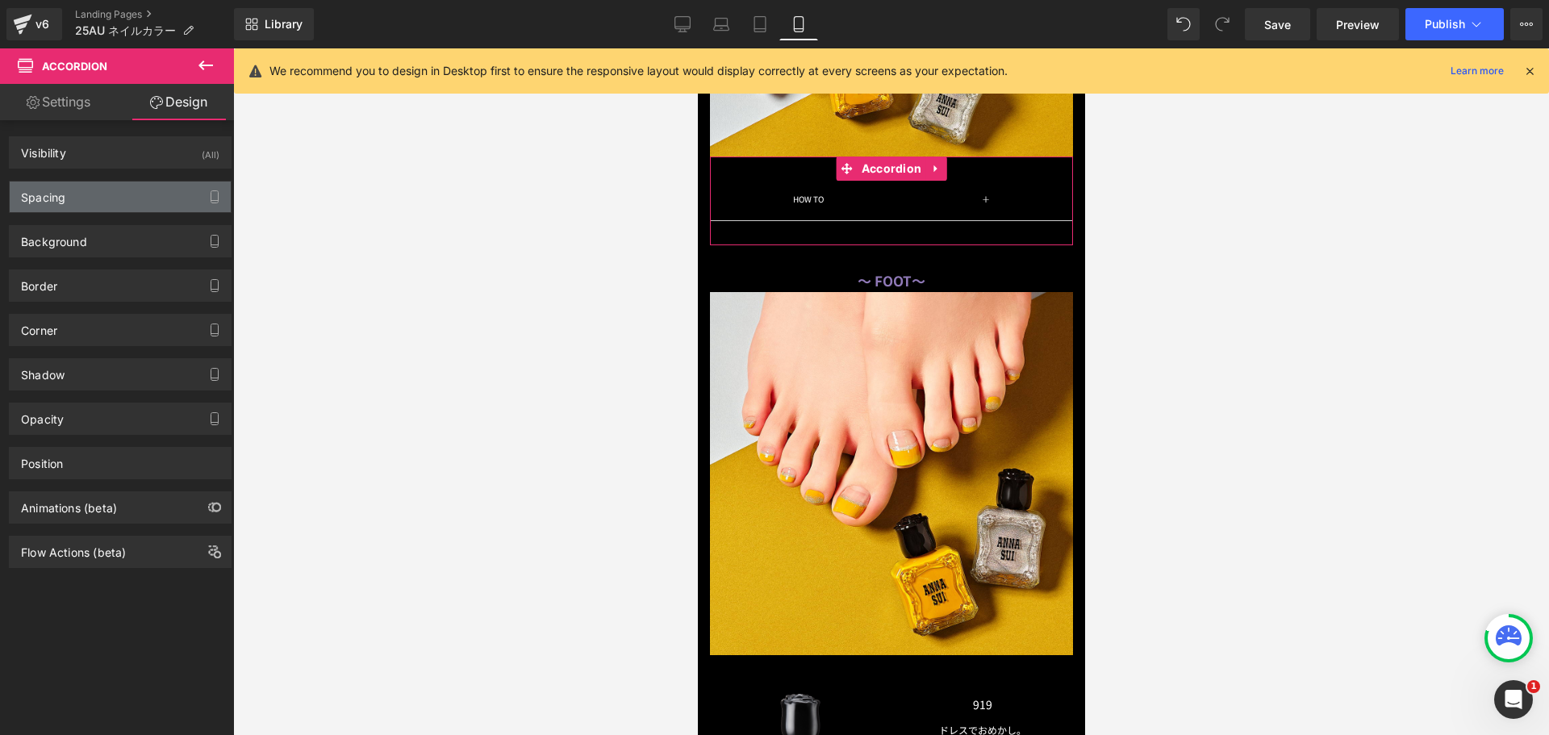
click at [124, 189] on div "Spacing" at bounding box center [120, 197] width 221 height 31
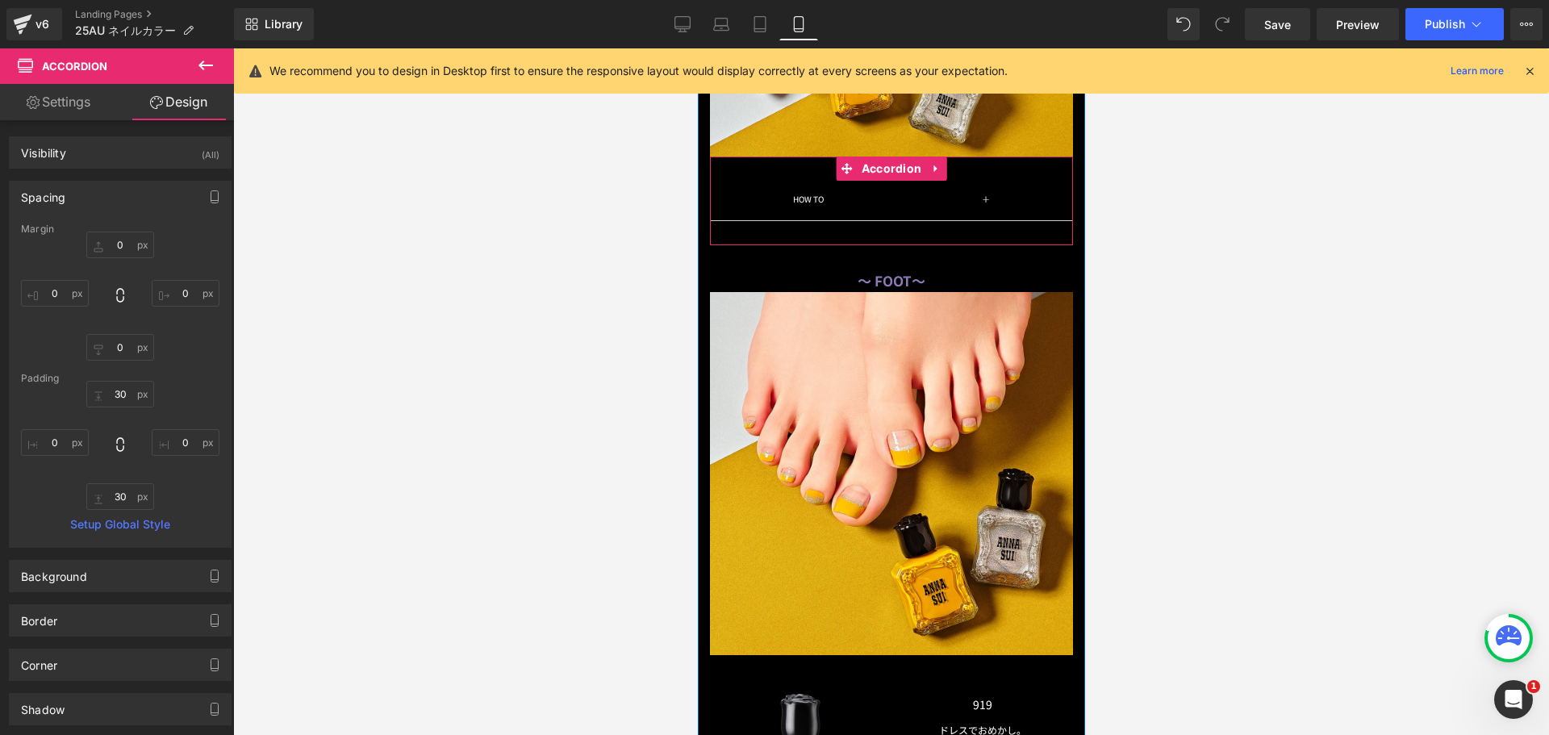
click at [964, 199] on p "HOW TO 　　　　　　　　　　　　　　 ＋" at bounding box center [891, 200] width 299 height 14
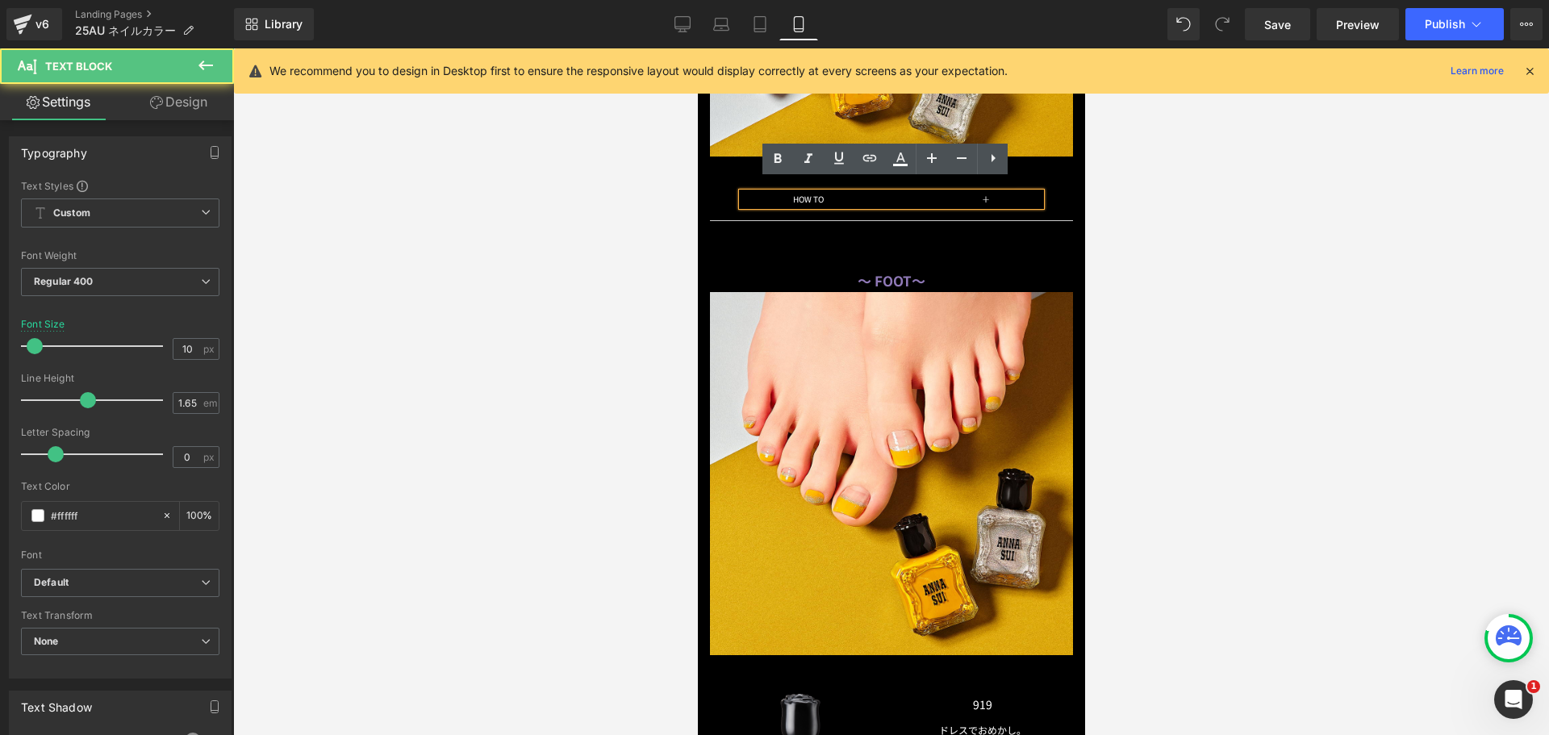
click at [939, 193] on p "HOW TO 　　　　　　　　　　　　　　 ＋" at bounding box center [891, 200] width 299 height 14
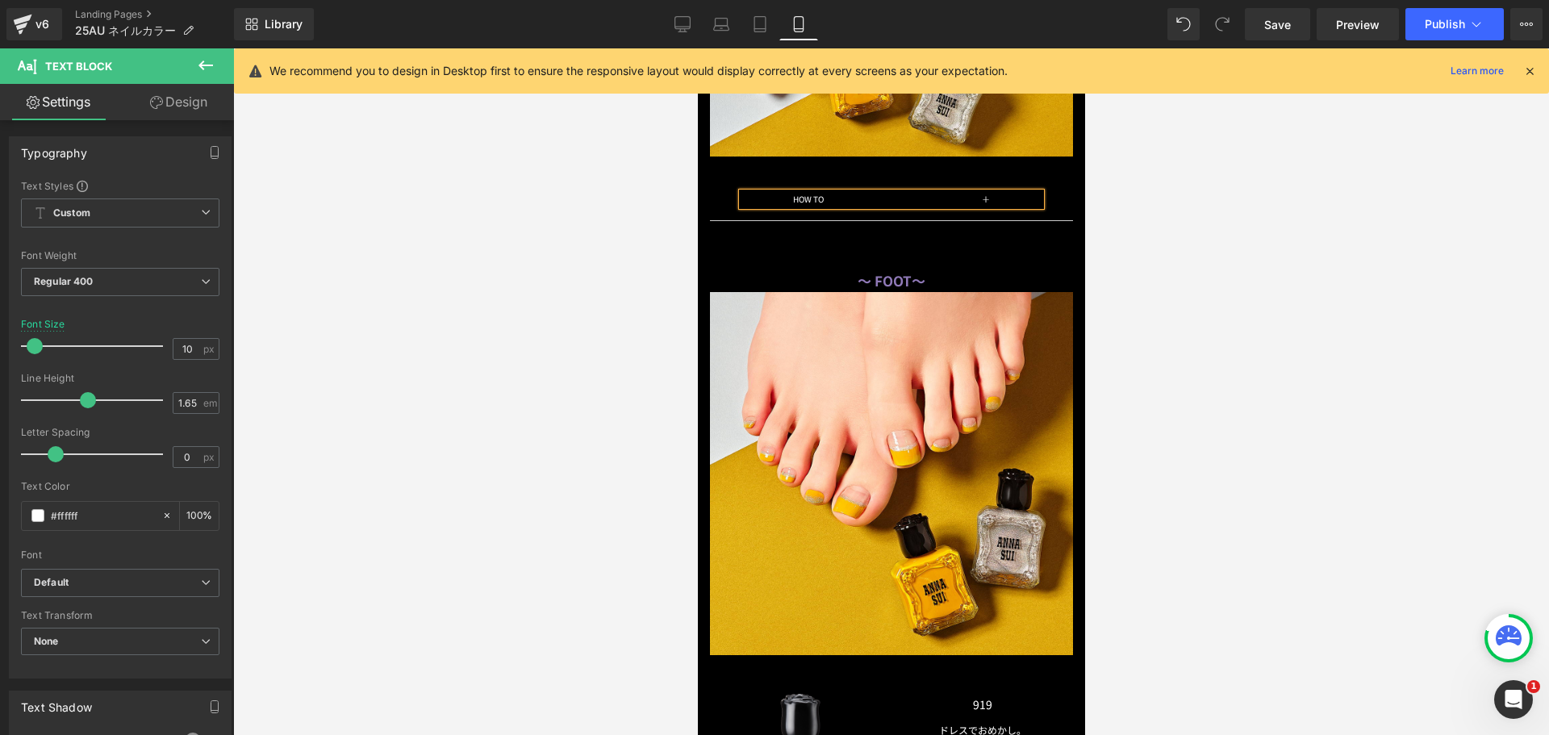
click at [958, 193] on p "HOW TO 　　　　　　　　　　　　　　 ＋" at bounding box center [891, 200] width 299 height 14
click at [984, 193] on p "HOW TO 　　　　　　　　　　　　　　 ＋" at bounding box center [891, 200] width 299 height 14
click at [855, 193] on p "HOW TO 　　　　　　　　　　 ＋" at bounding box center [891, 200] width 299 height 14
click at [967, 193] on p "HOW TO 　　　　　　　　　　 ＋" at bounding box center [891, 200] width 299 height 14
click at [864, 193] on p "HOW TO 　　　　　　　　　 ＋" at bounding box center [891, 200] width 299 height 14
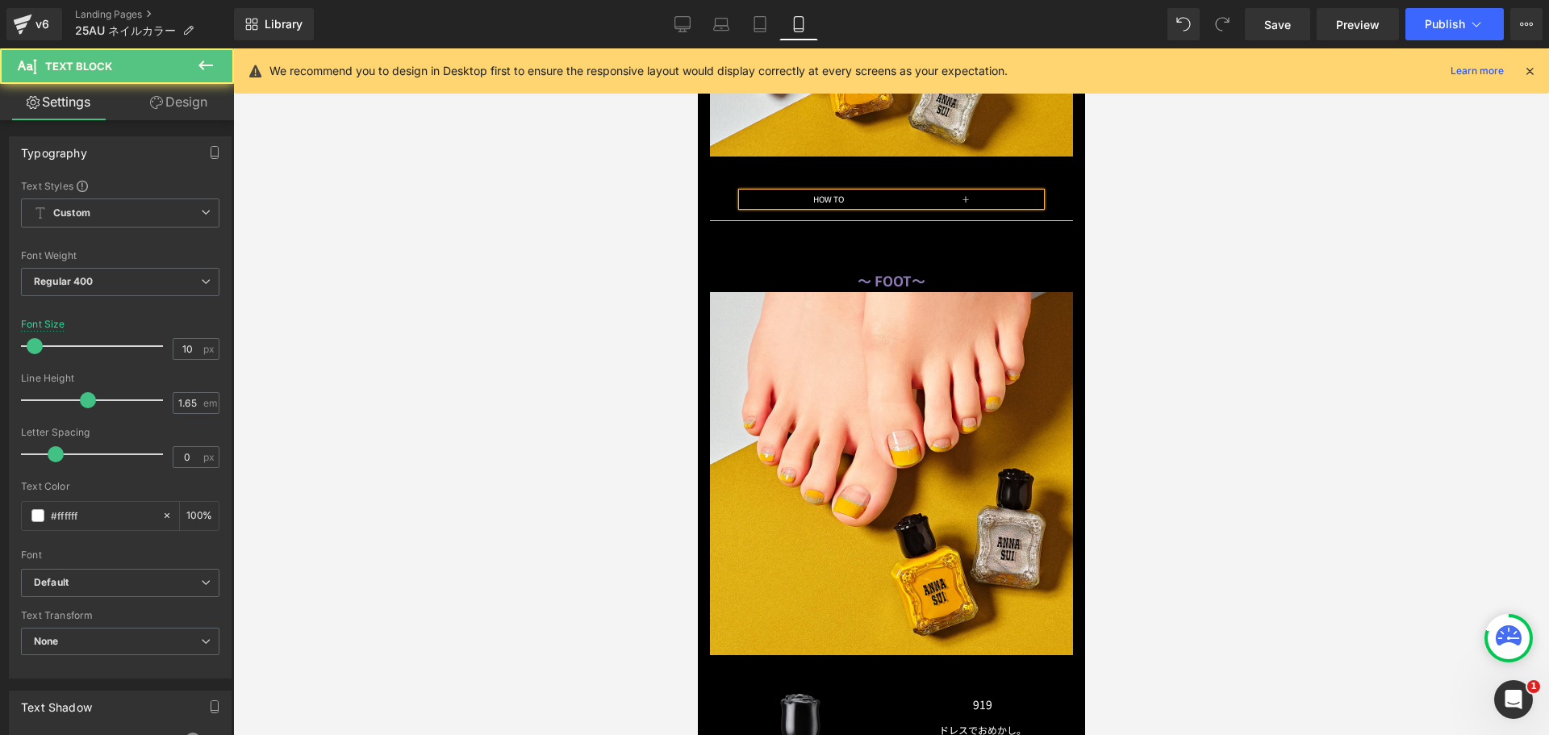
click at [953, 193] on p "HOW TO 　　　　　　　　　 ＋" at bounding box center [891, 200] width 299 height 14
click at [868, 193] on p "HOW TO 　　　　　　　 ＋" at bounding box center [891, 200] width 299 height 14
click at [956, 193] on p "HOW TO 　　　　　　　 ＋" at bounding box center [891, 200] width 299 height 14
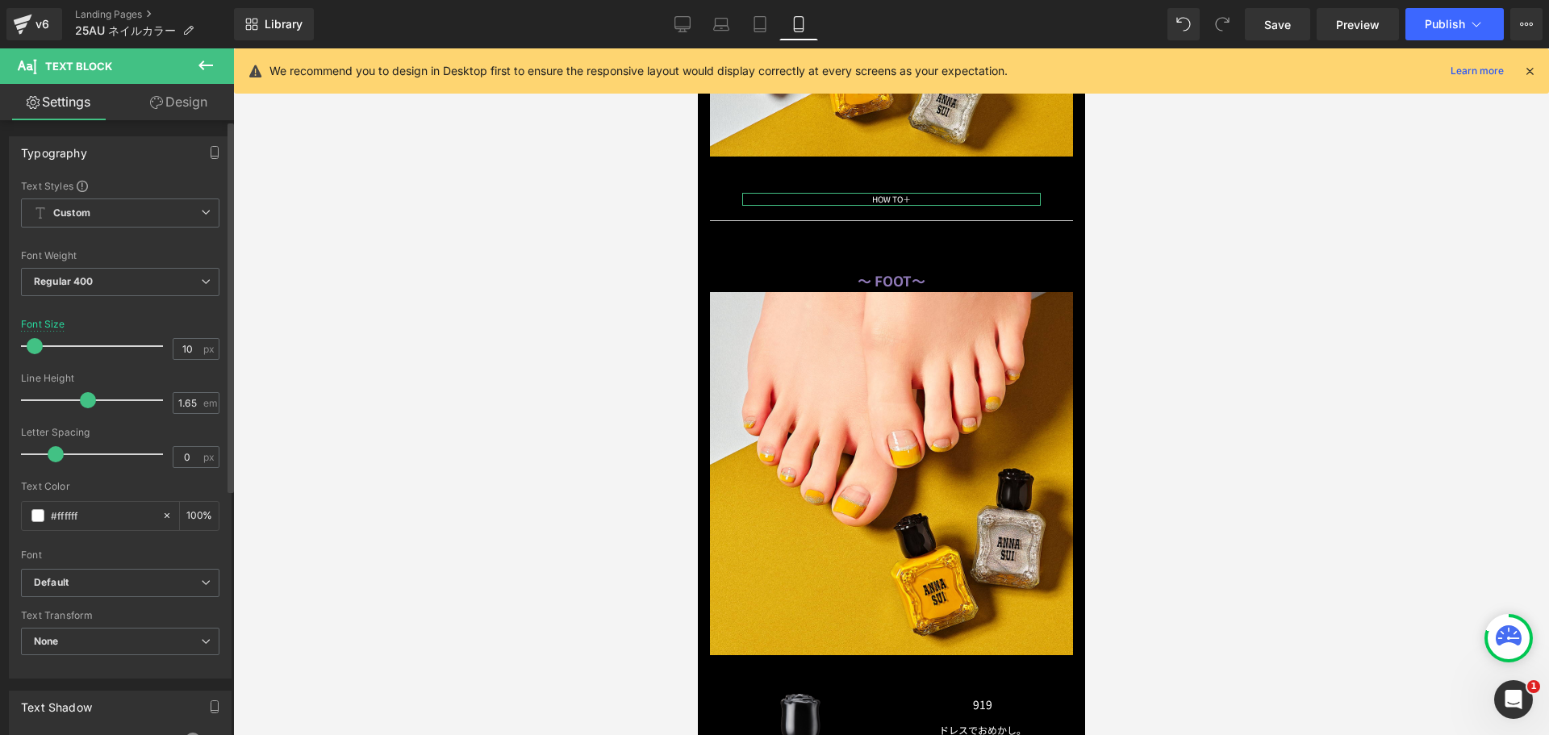
click at [32, 349] on span at bounding box center [35, 346] width 16 height 16
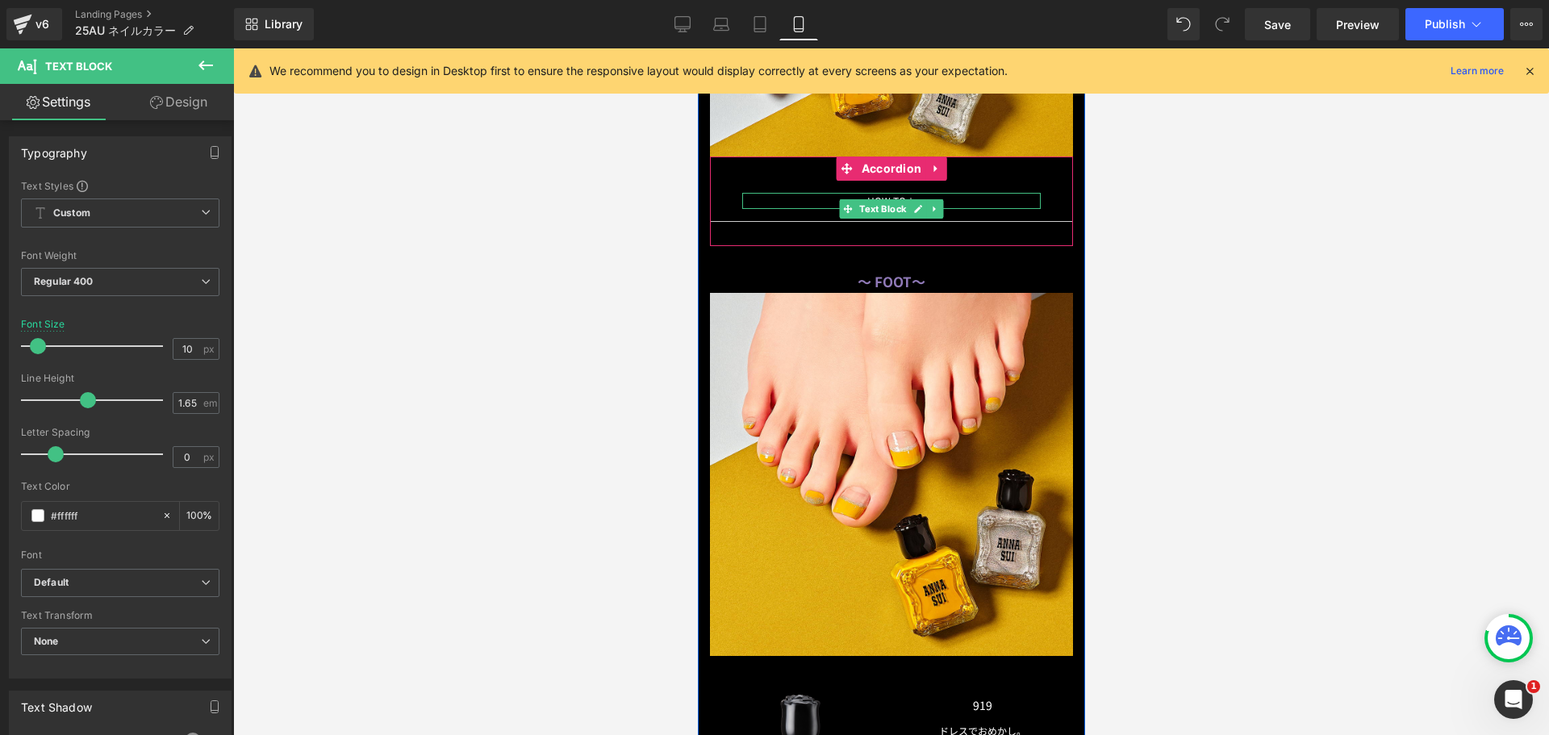
click at [915, 194] on span "＋" at bounding box center [910, 201] width 10 height 14
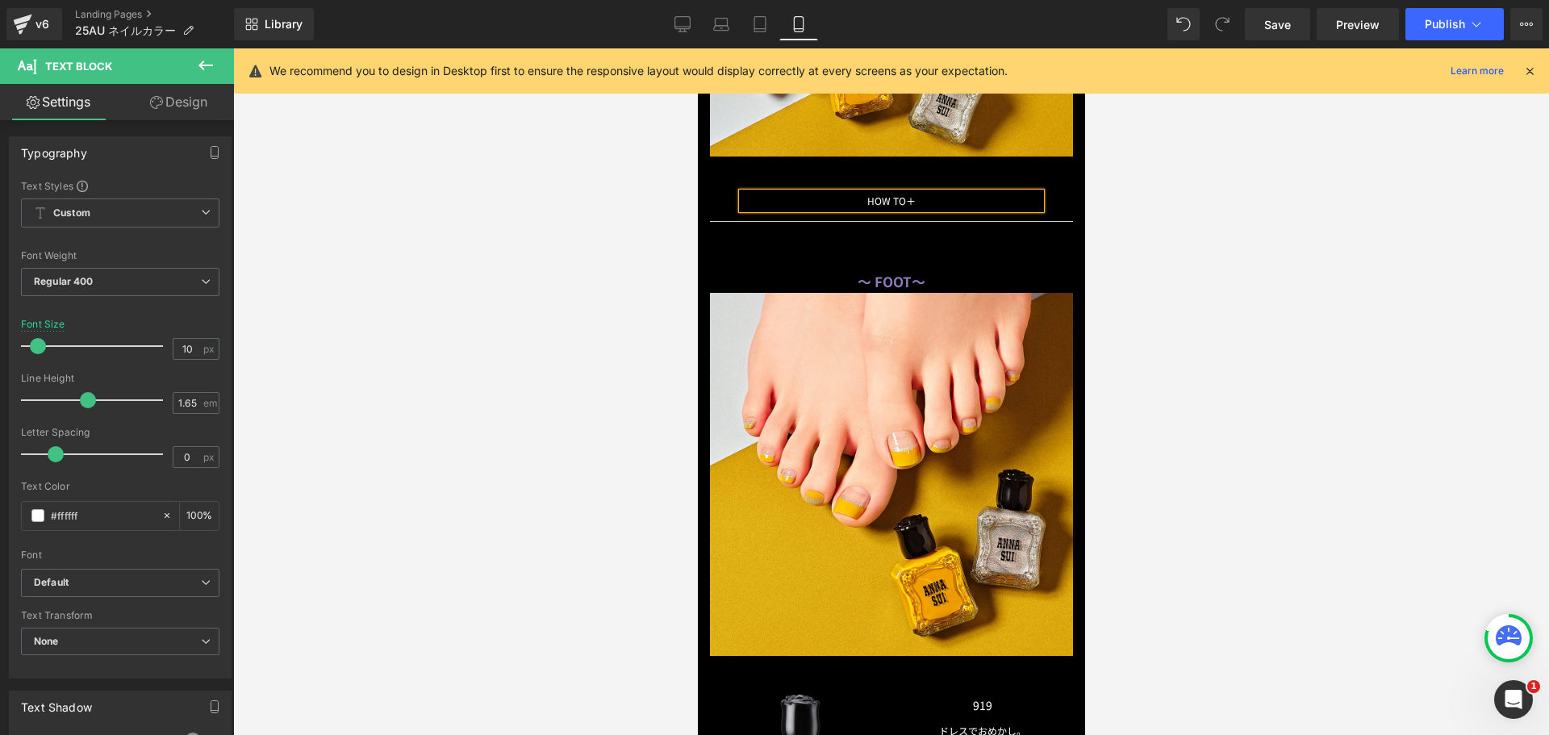
click at [884, 193] on p "HOW TO 　　 ＋" at bounding box center [891, 201] width 299 height 16
click at [915, 194] on span "＋" at bounding box center [910, 201] width 10 height 14
click at [782, 196] on p "HOW TO 　　 　　　　　　　　　　 ＋" at bounding box center [891, 201] width 299 height 16
click at [915, 194] on span "＋" at bounding box center [910, 201] width 10 height 14
click at [971, 193] on p "HOW TO 　　　　　　　　　　 ＋" at bounding box center [891, 201] width 299 height 16
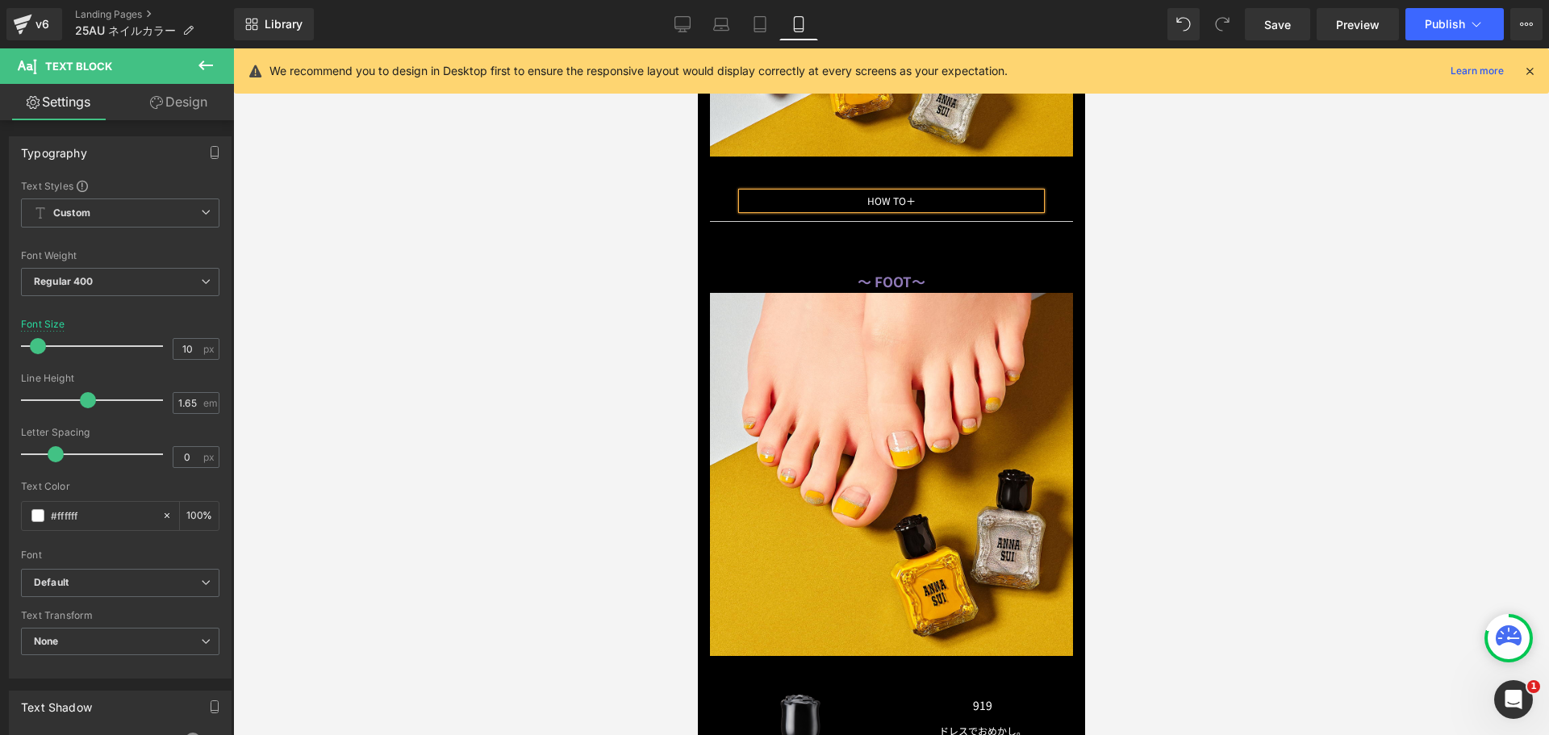
click at [855, 196] on p "HOW TO 　　　　　　　　 ＋" at bounding box center [891, 201] width 299 height 16
click at [930, 193] on div "HOW TO 　　　　　　　　 ＋" at bounding box center [891, 201] width 299 height 16
click at [915, 194] on span "＋" at bounding box center [910, 201] width 10 height 14
click at [837, 193] on p "HOW TO 　　　　　　　　 ＋" at bounding box center [891, 201] width 299 height 16
click at [984, 193] on p "HOW TO 　　　　　　　　 ＋" at bounding box center [891, 201] width 299 height 16
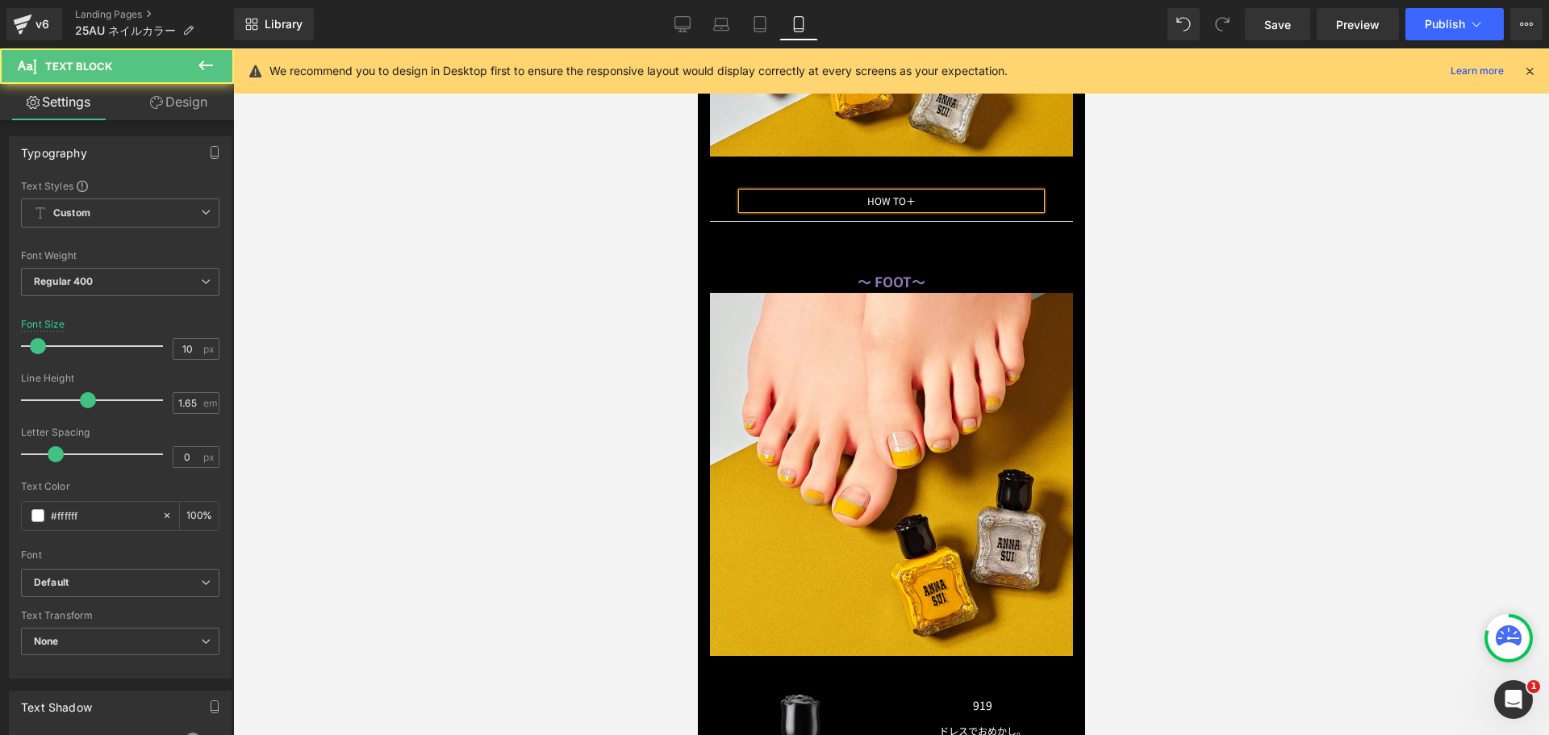
click at [860, 195] on p "HOW TO 　　　　　　 ＋" at bounding box center [891, 201] width 299 height 16
click at [915, 194] on span "＋" at bounding box center [910, 201] width 10 height 14
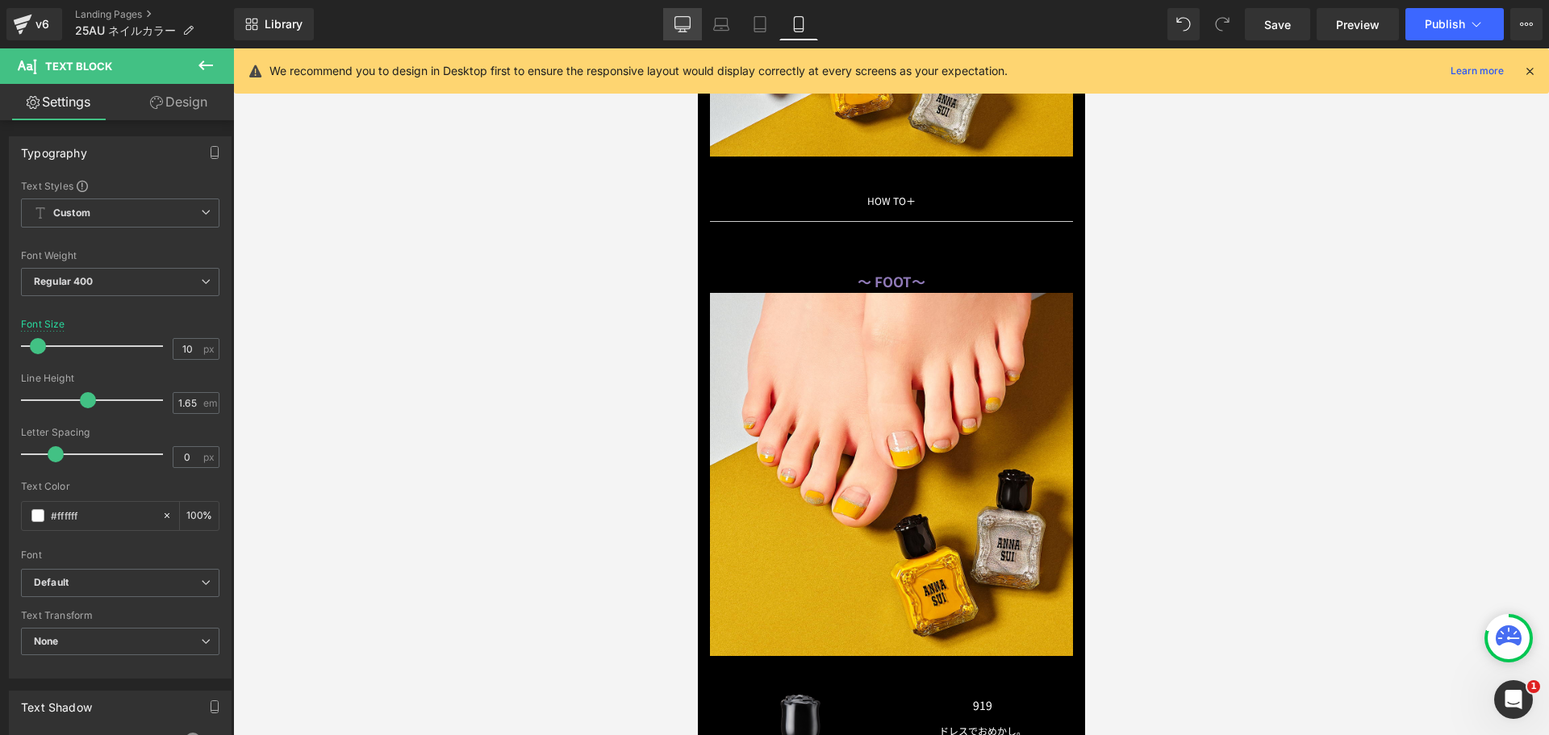
click at [691, 27] on icon at bounding box center [682, 23] width 15 height 12
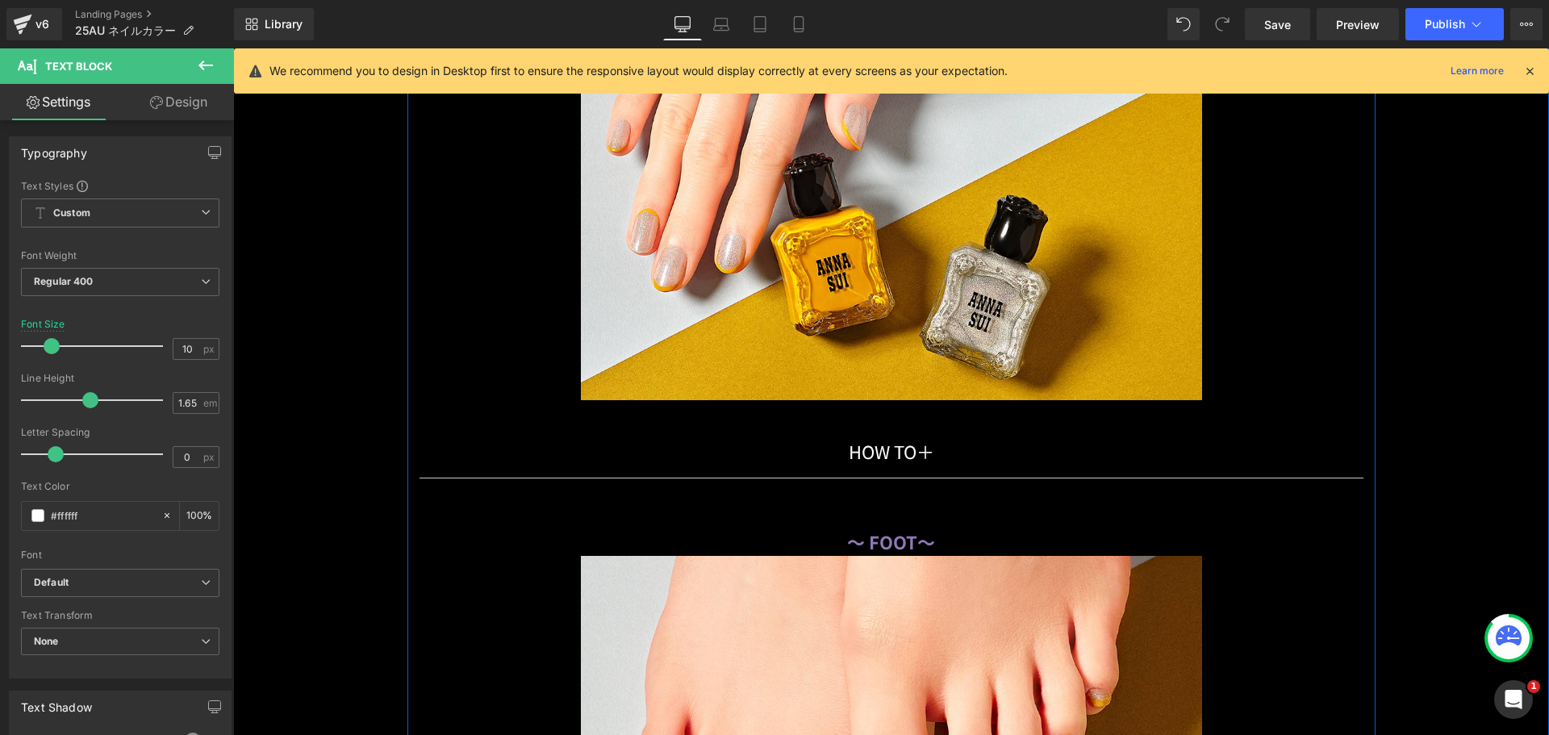
scroll to position [12690, 0]
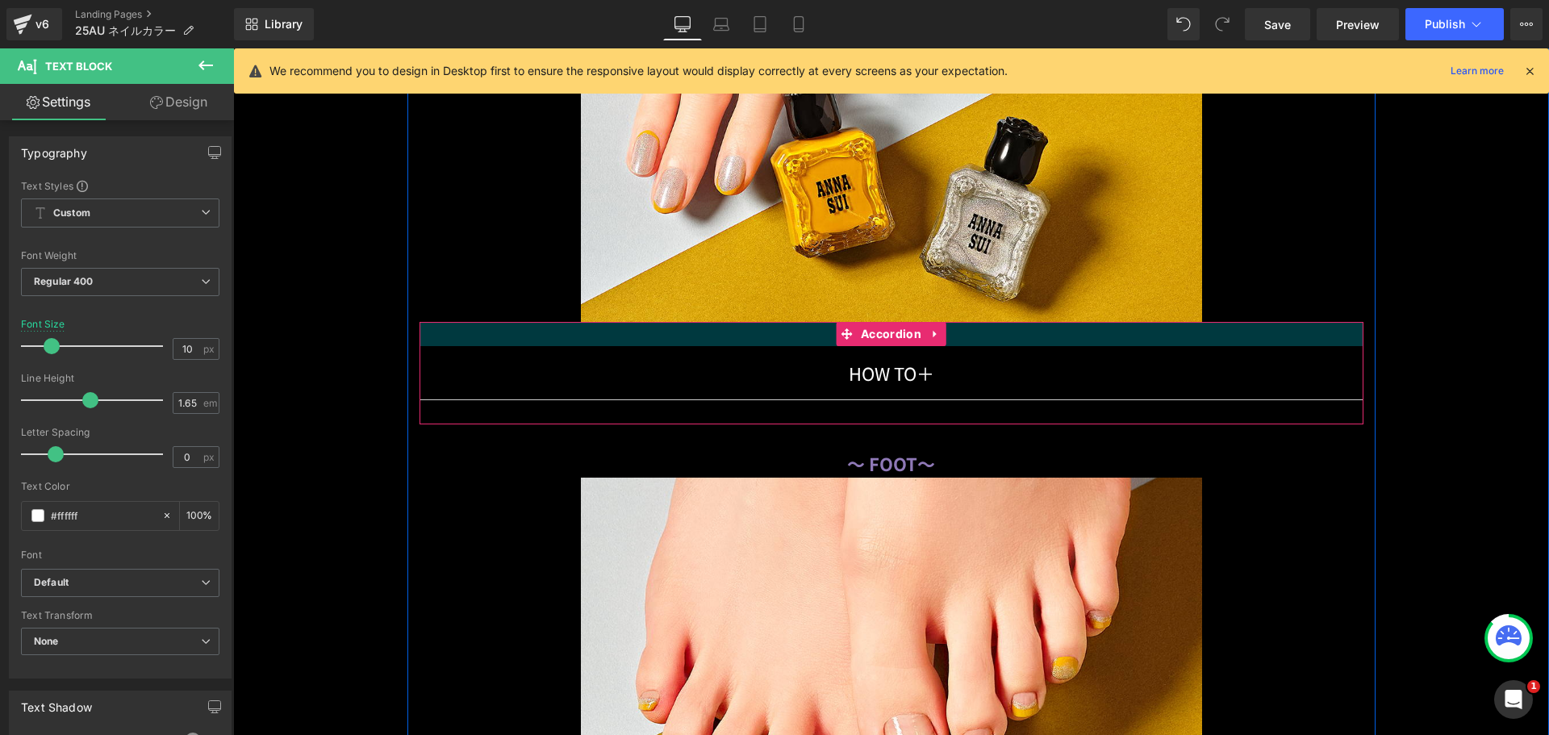
click at [459, 331] on div at bounding box center [892, 334] width 944 height 24
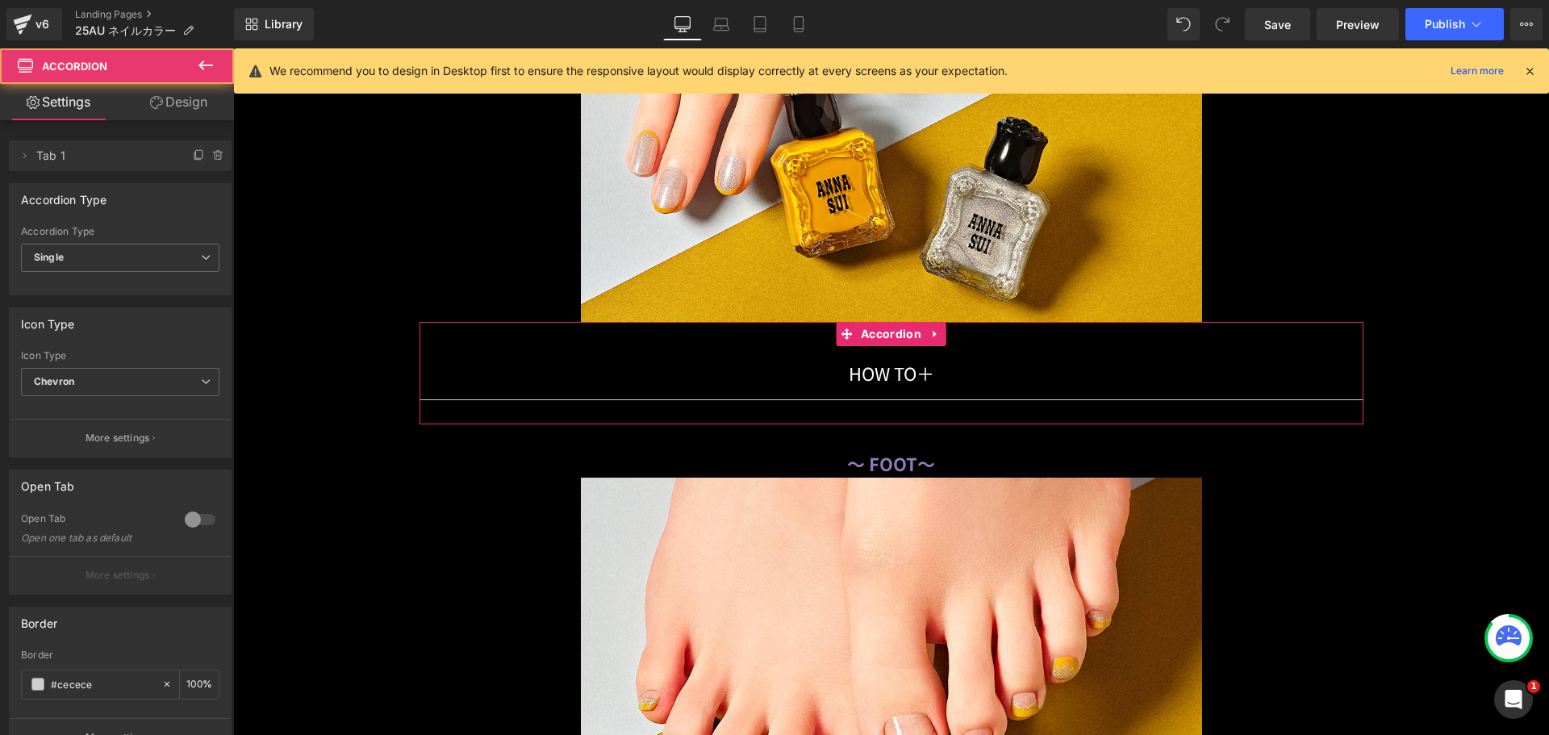
click at [150, 98] on icon at bounding box center [156, 102] width 13 height 13
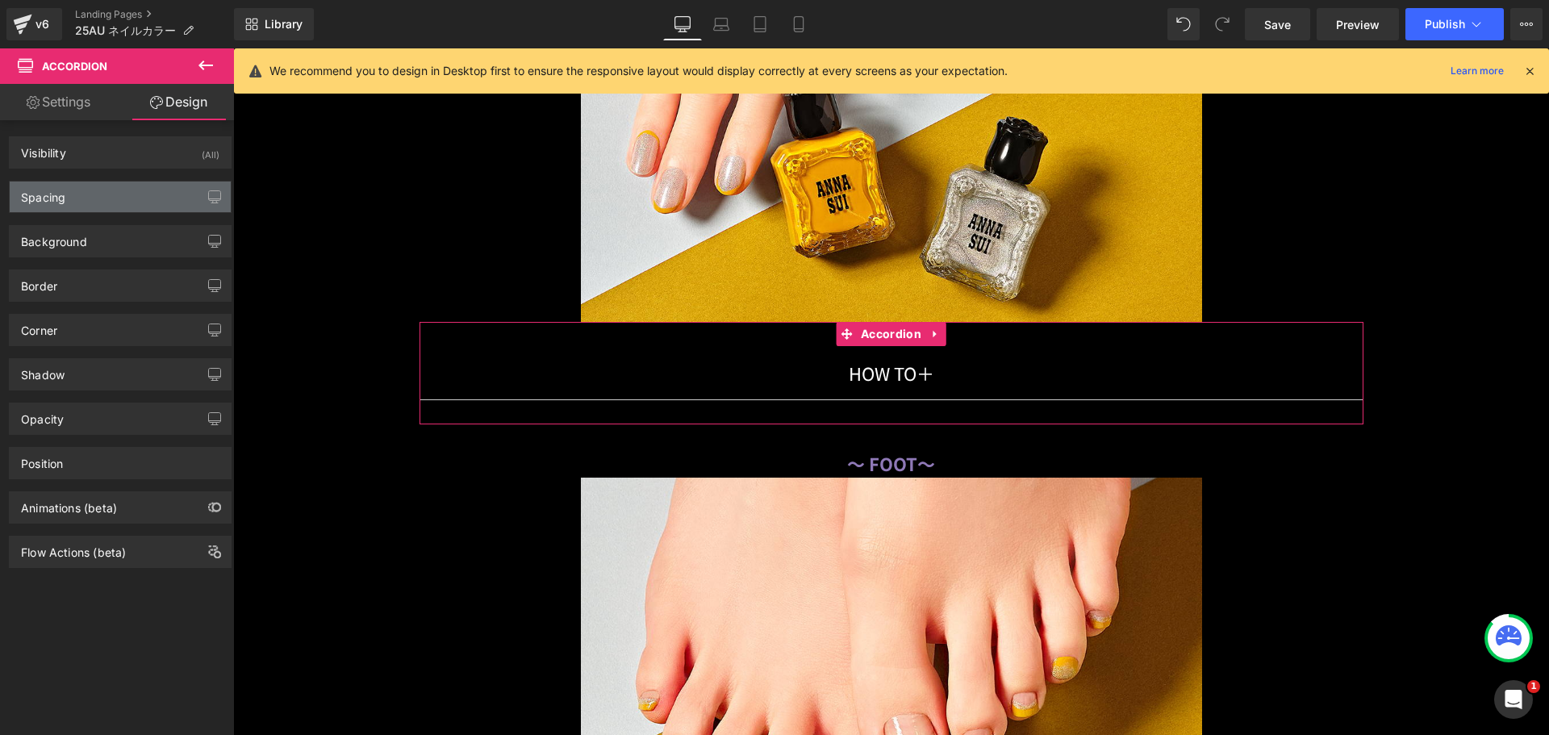
click at [86, 194] on div "Spacing" at bounding box center [120, 197] width 221 height 31
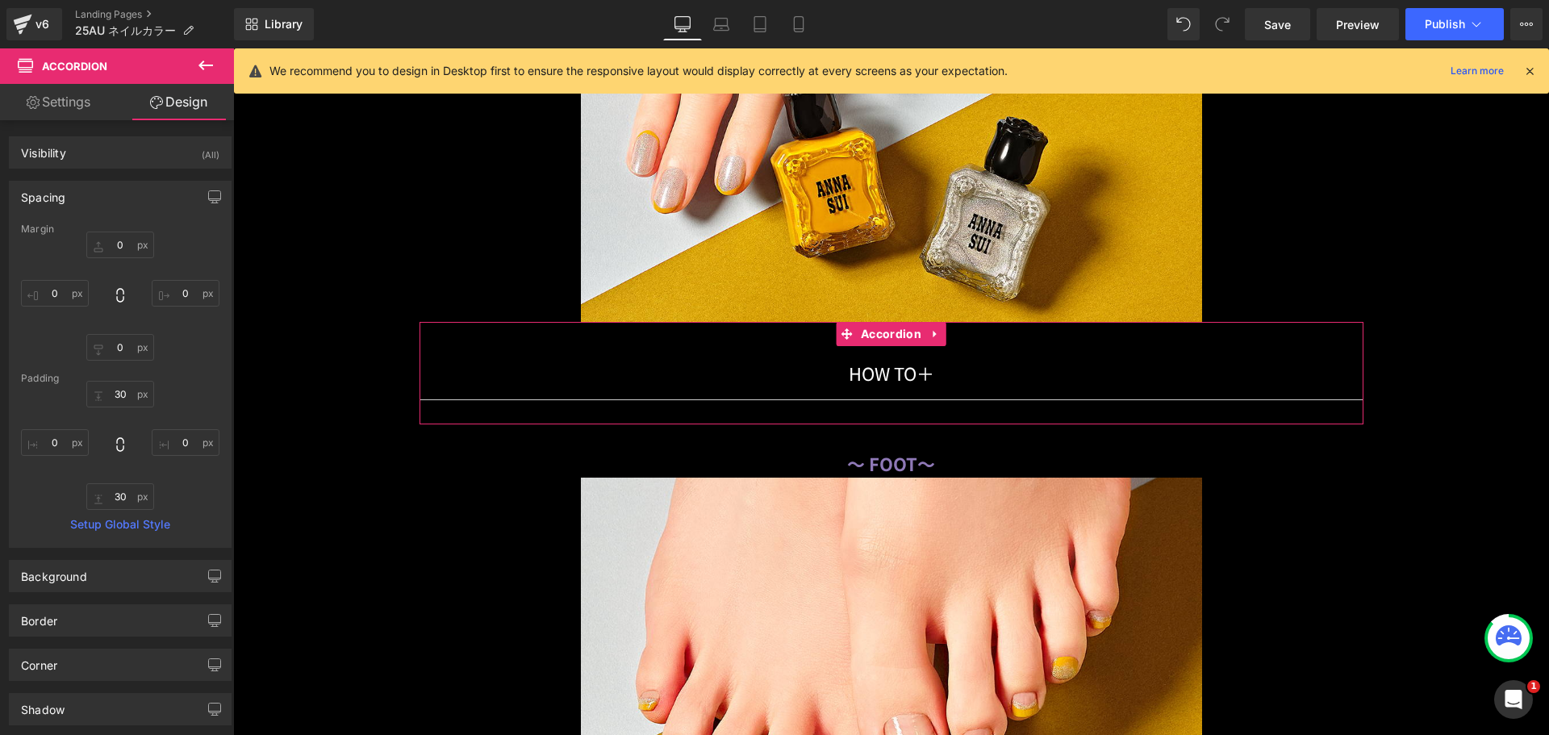
click at [56, 274] on div "0 0 0 0" at bounding box center [120, 296] width 199 height 129
click at [56, 284] on input "0" at bounding box center [55, 293] width 68 height 27
type input "２０"
type input "２００"
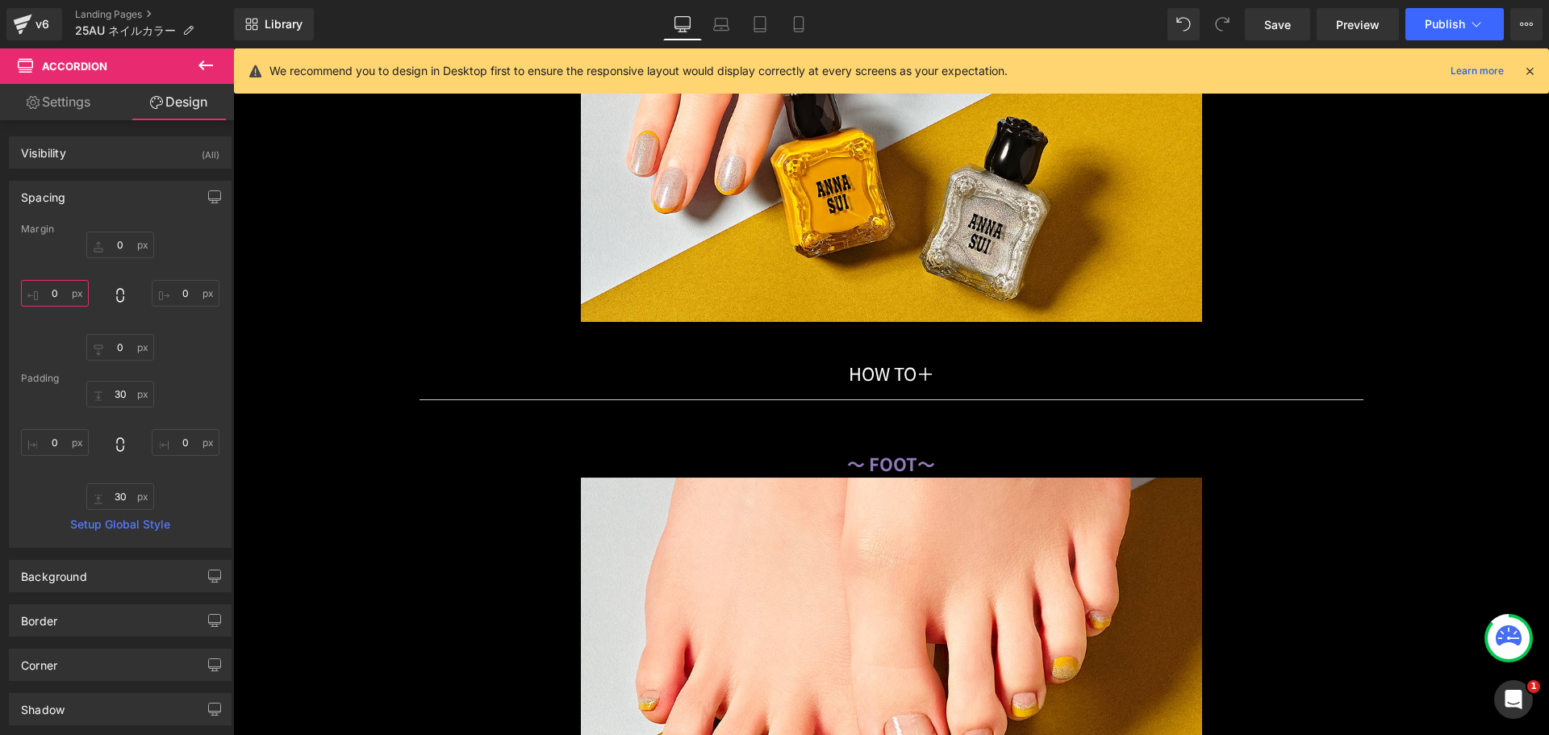
scroll to position [0, 0]
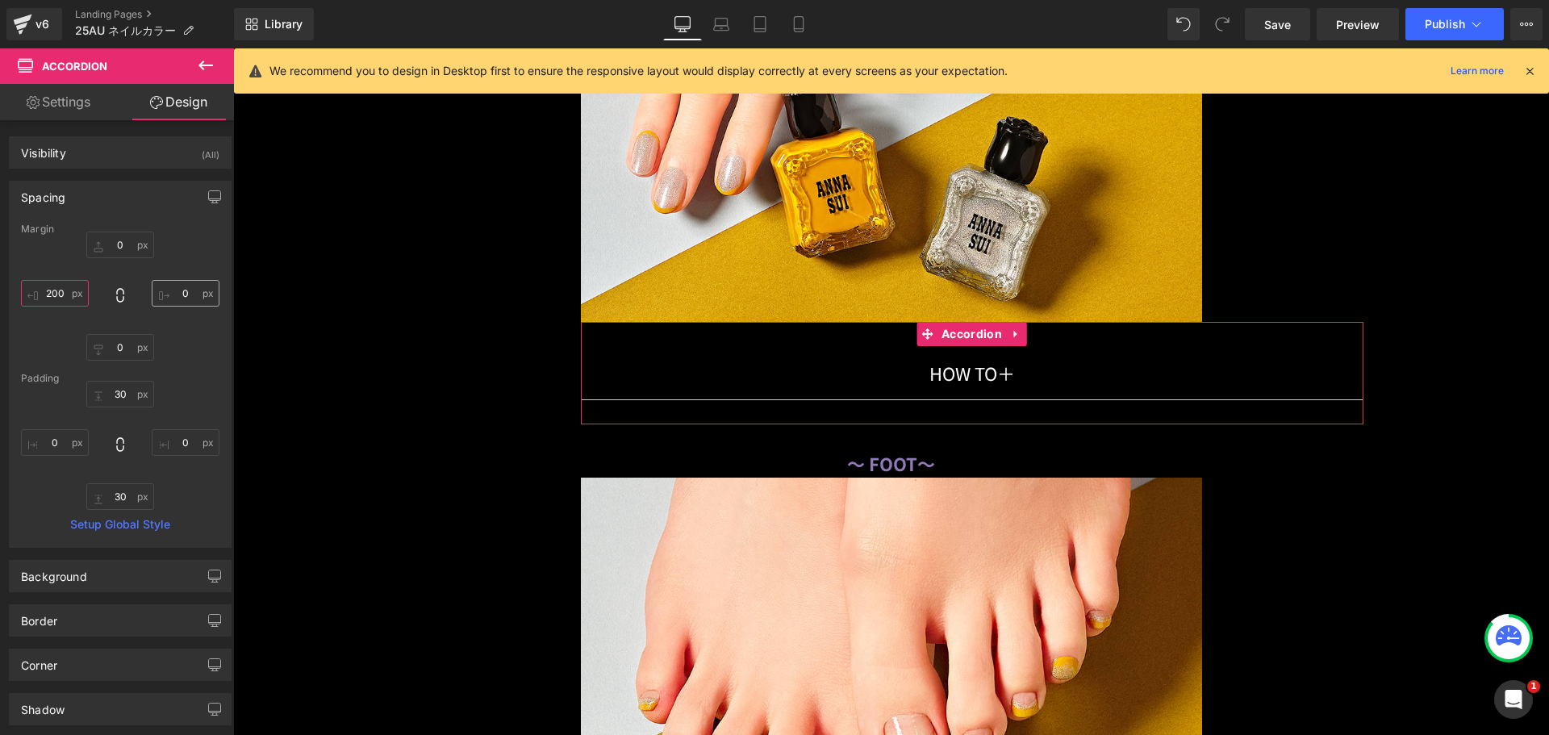
type input "200"
click at [184, 293] on input "0" at bounding box center [186, 293] width 68 height 27
type input "２０"
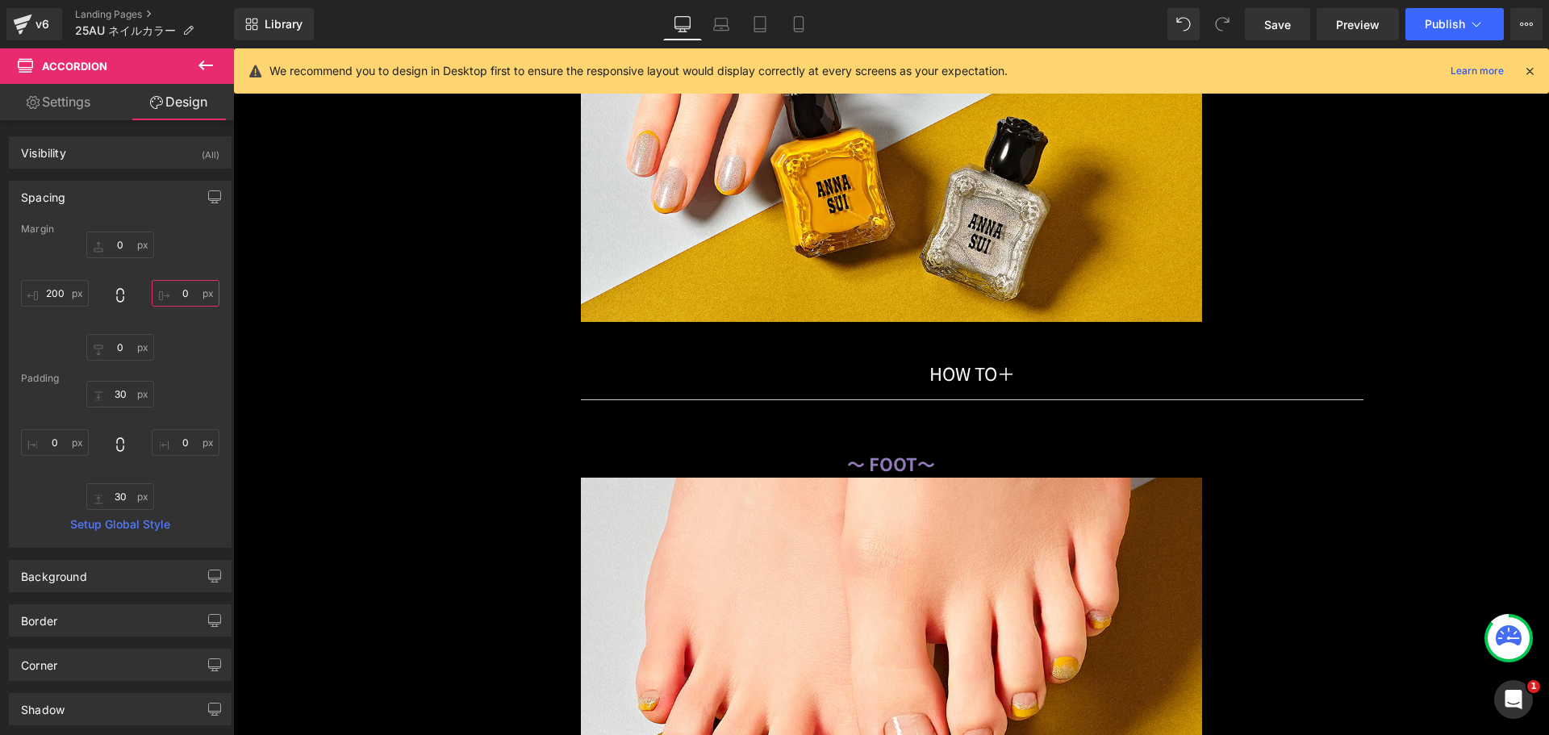
type input "２００"
type input "200"
click at [722, 15] on link "Laptop" at bounding box center [721, 24] width 39 height 32
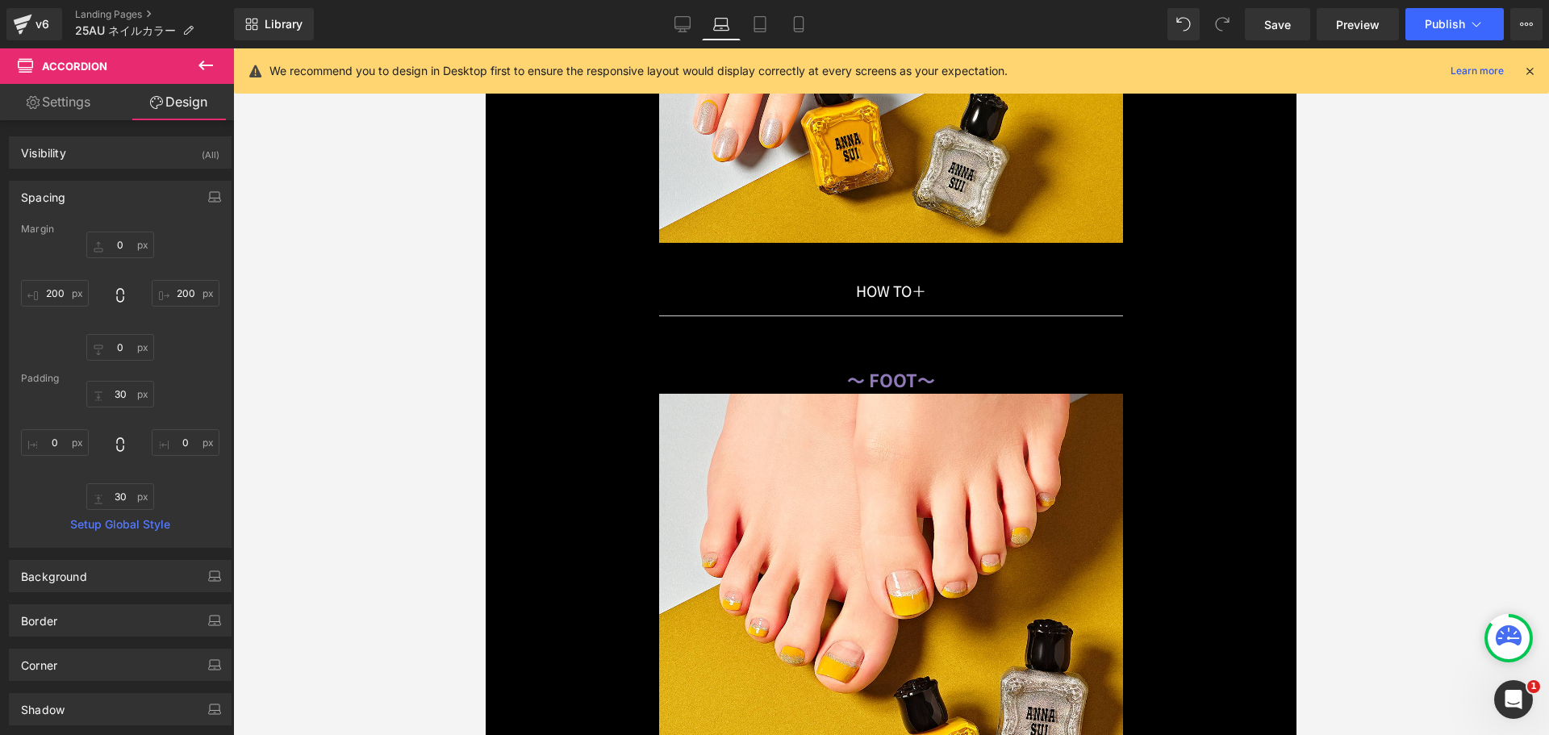
scroll to position [10520, 0]
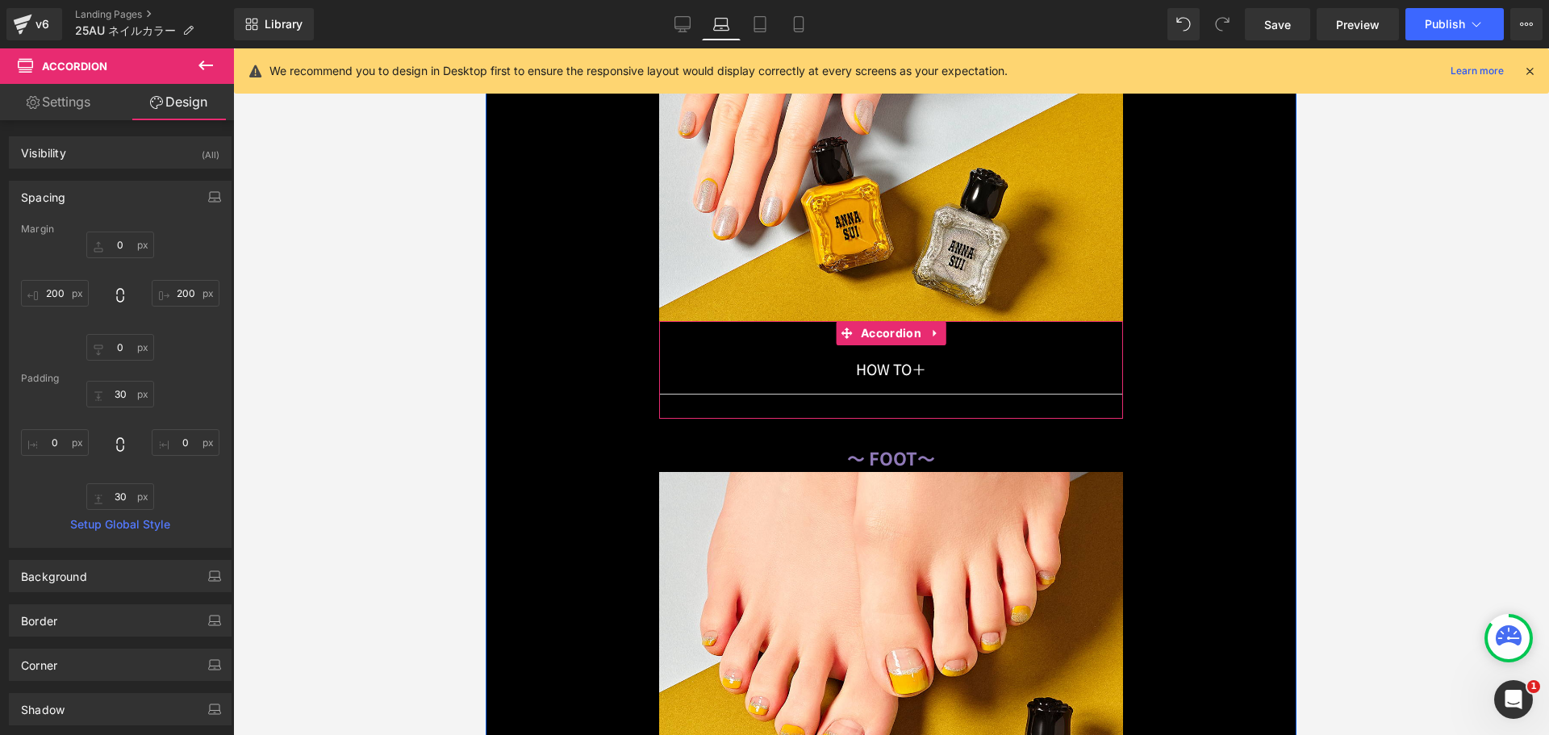
click at [688, 345] on div "HOW TO 　　　　　　　 ＋ Text Block" at bounding box center [891, 369] width 464 height 49
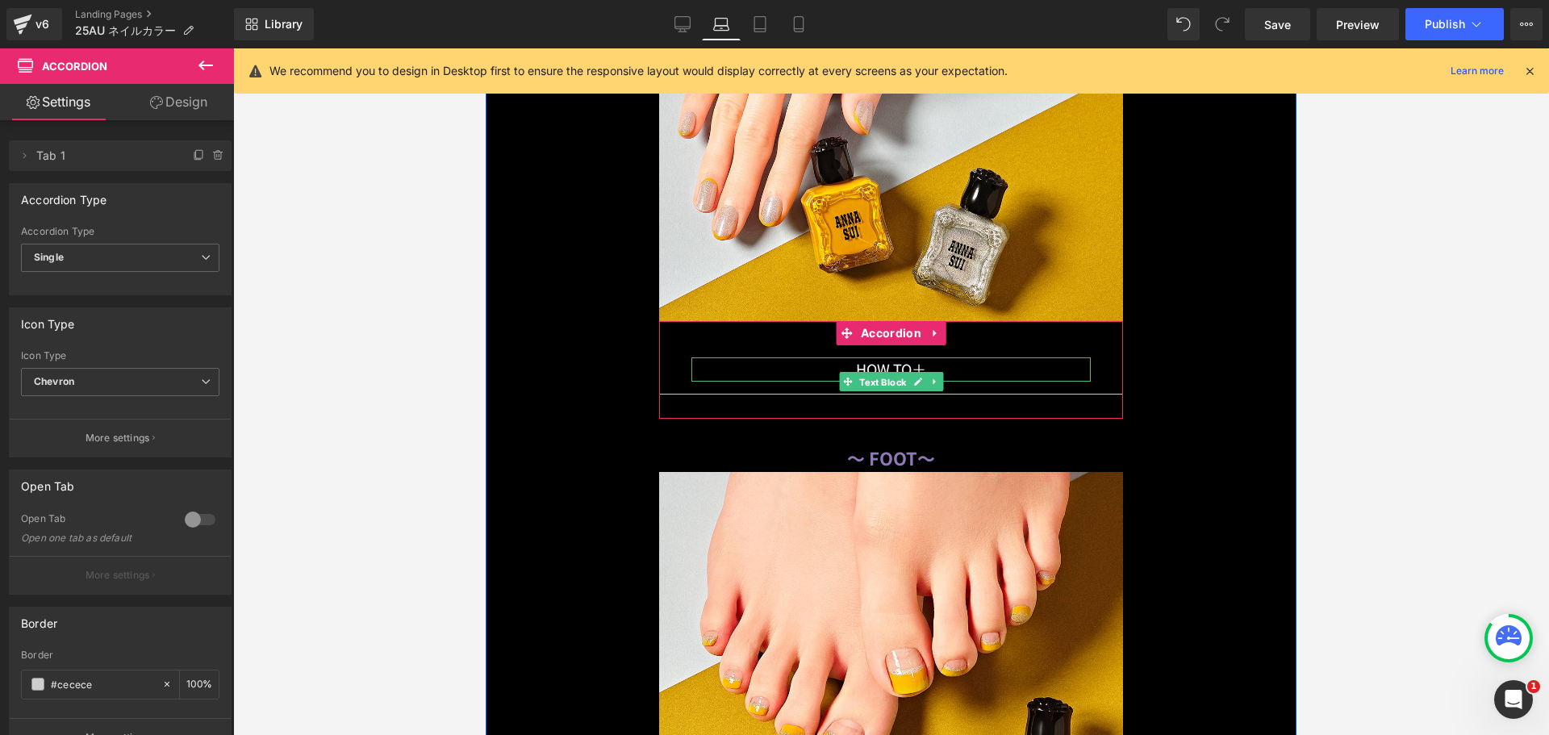
click at [876, 373] on span "Text Block" at bounding box center [882, 382] width 53 height 19
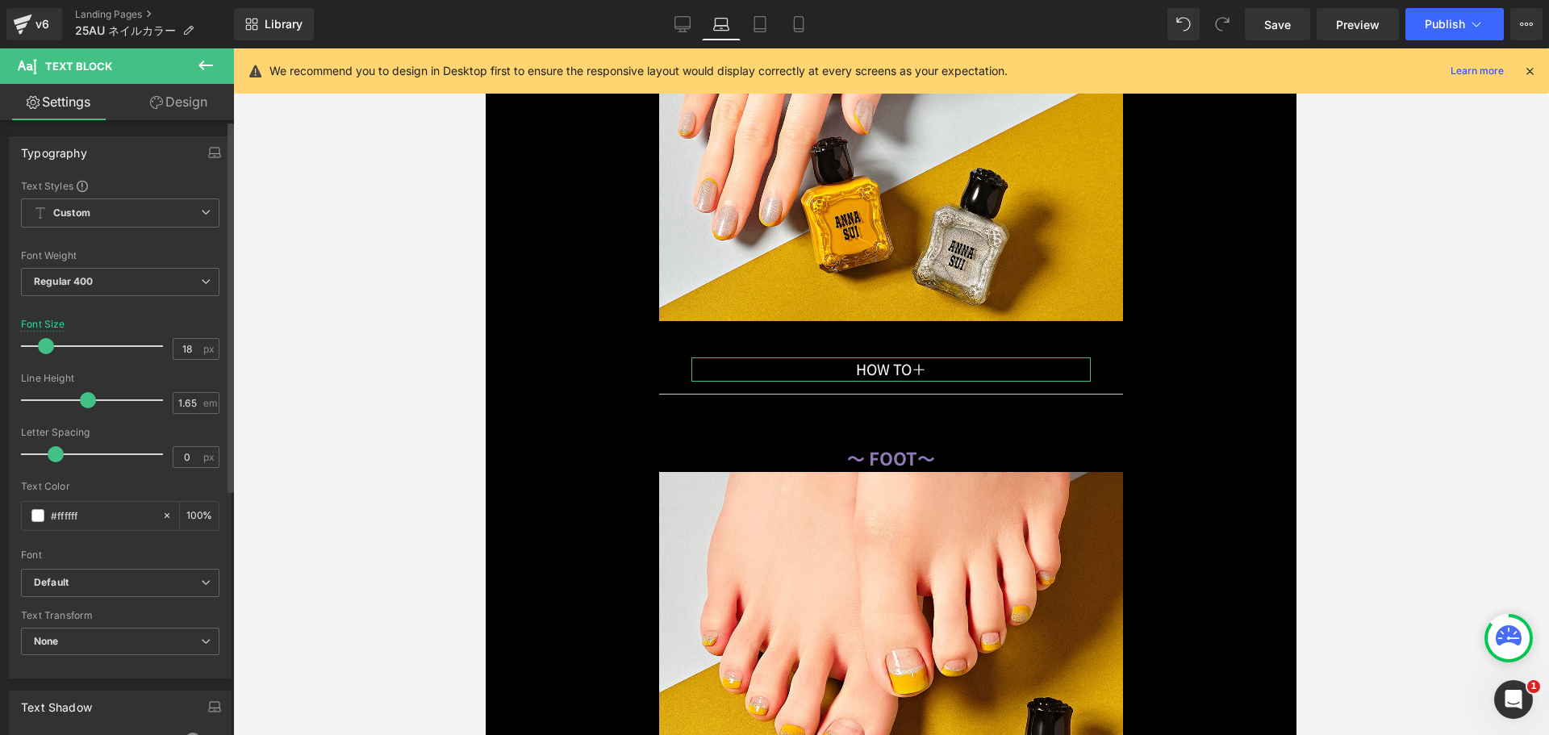
click at [48, 349] on span at bounding box center [46, 346] width 16 height 16
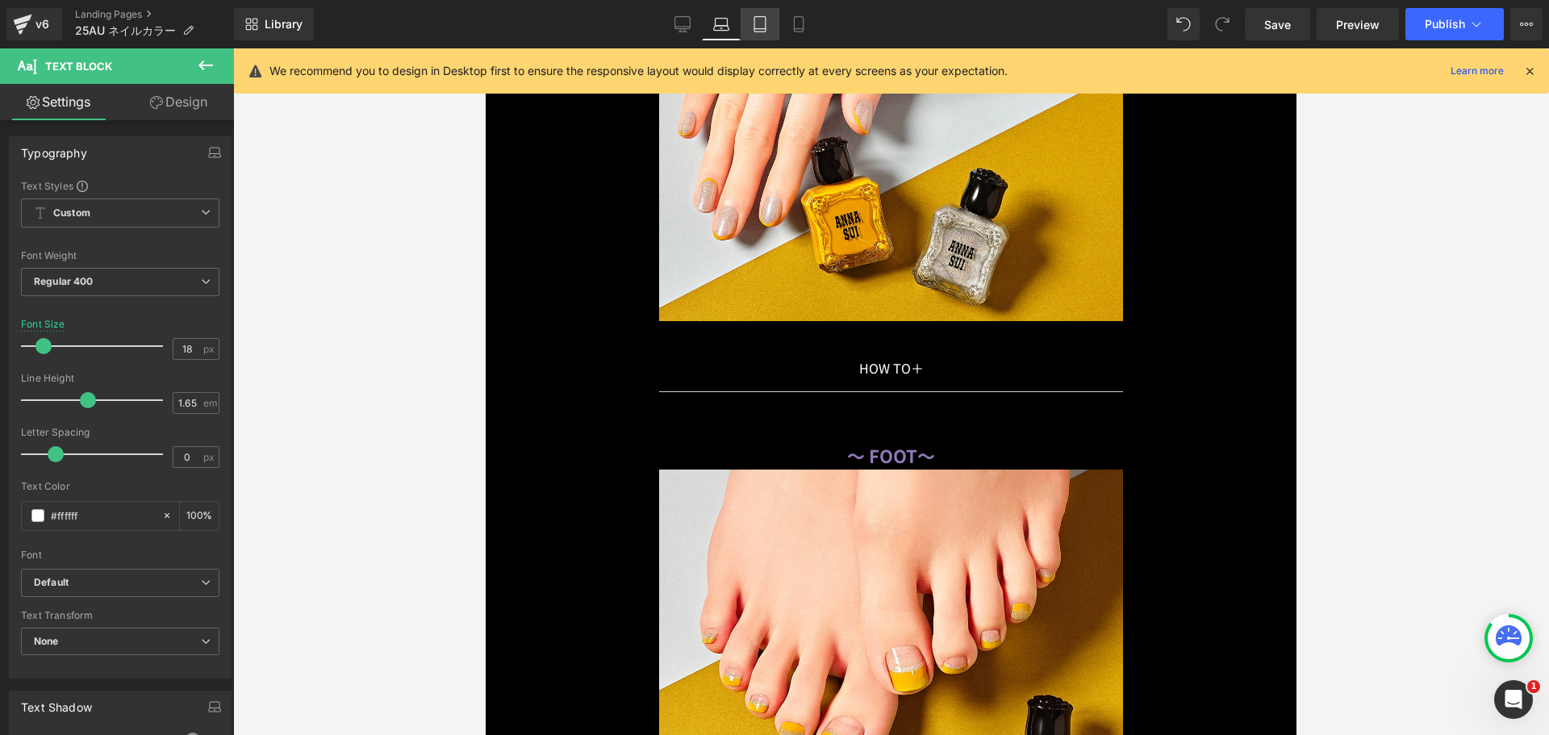
click at [763, 27] on icon at bounding box center [760, 24] width 16 height 16
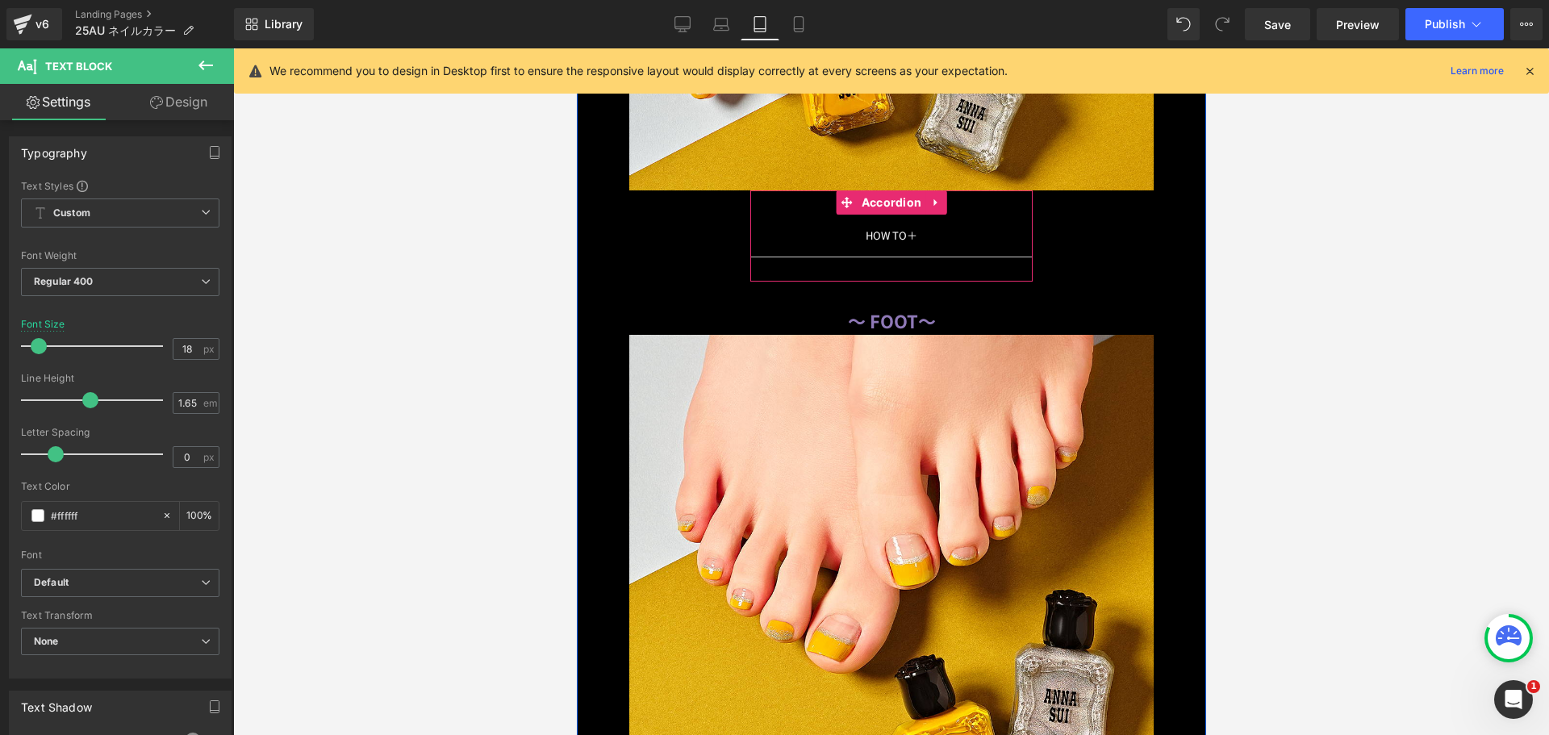
scroll to position [10799, 0]
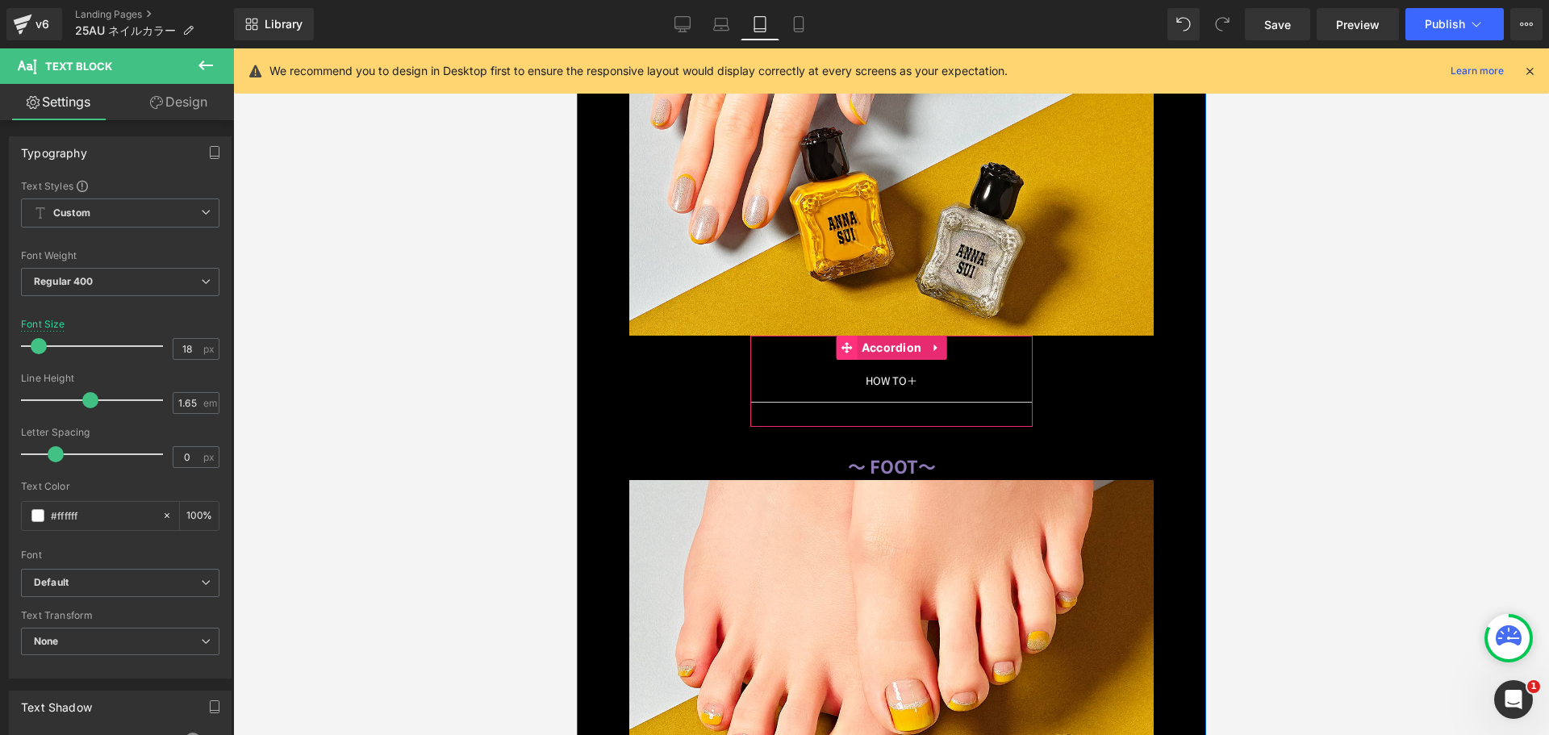
click at [849, 337] on span at bounding box center [846, 348] width 21 height 24
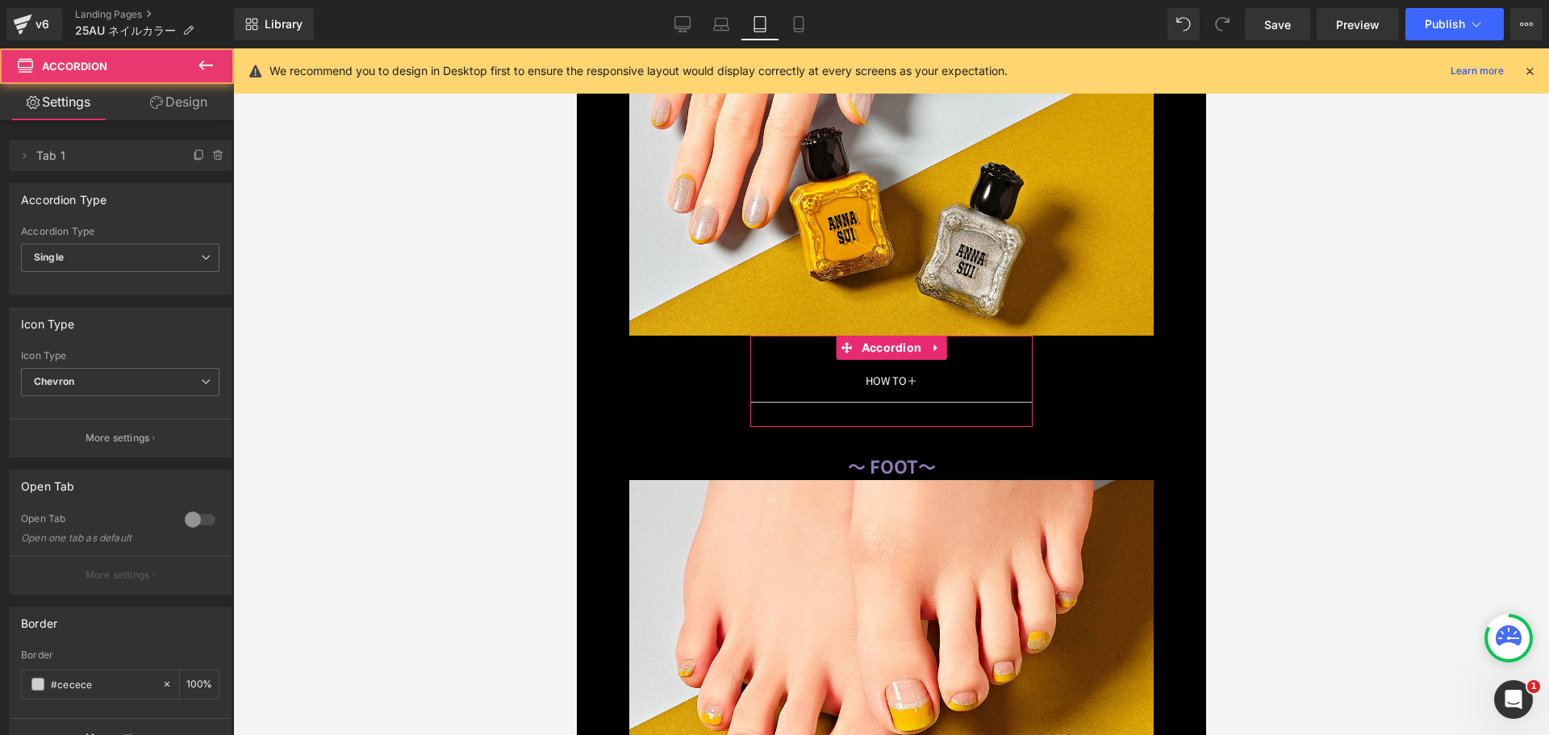
click at [162, 107] on link "Design" at bounding box center [178, 102] width 117 height 36
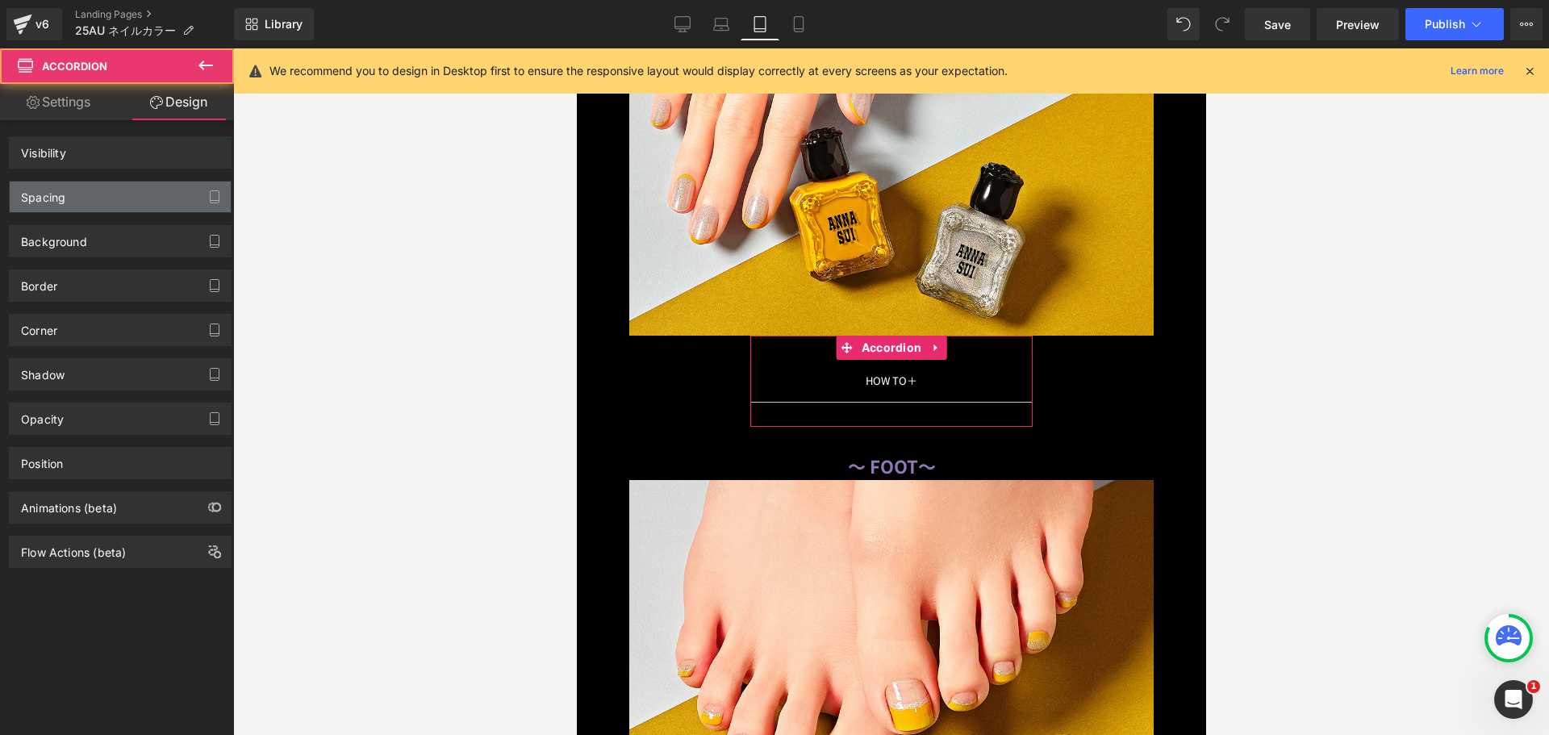
click at [82, 203] on div "Spacing" at bounding box center [120, 197] width 221 height 31
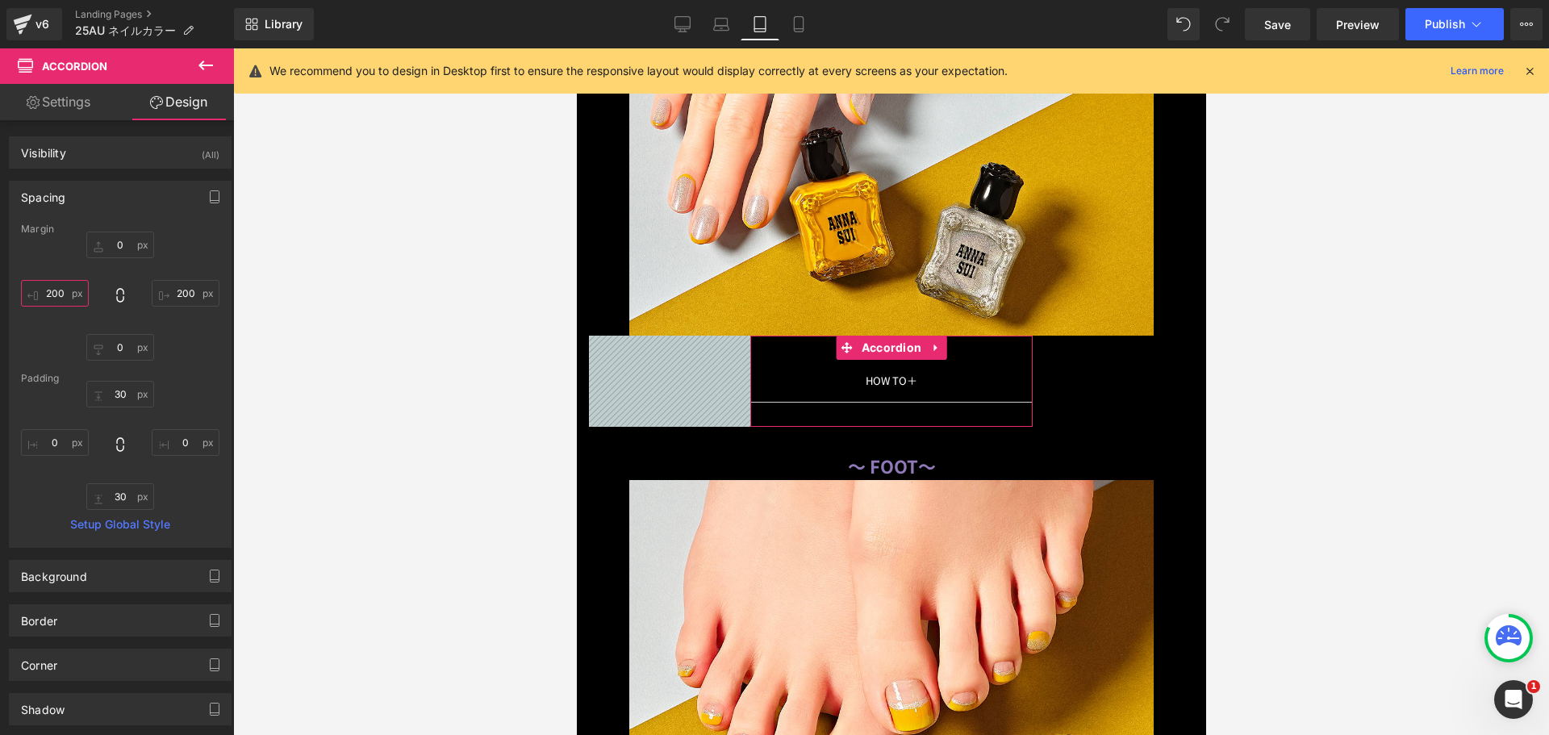
click at [50, 292] on input "200" at bounding box center [55, 293] width 68 height 27
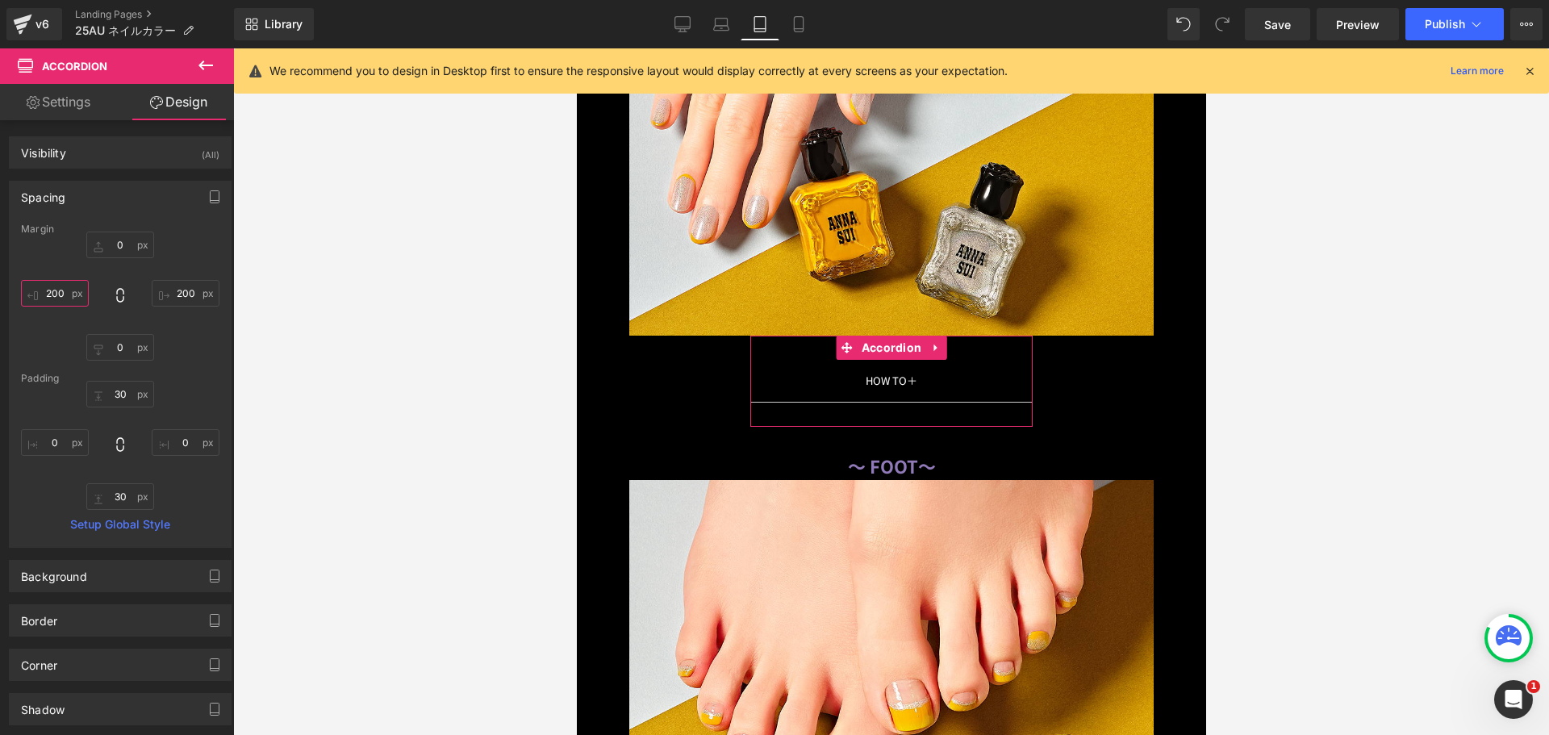
type input "１"
type input "１５０"
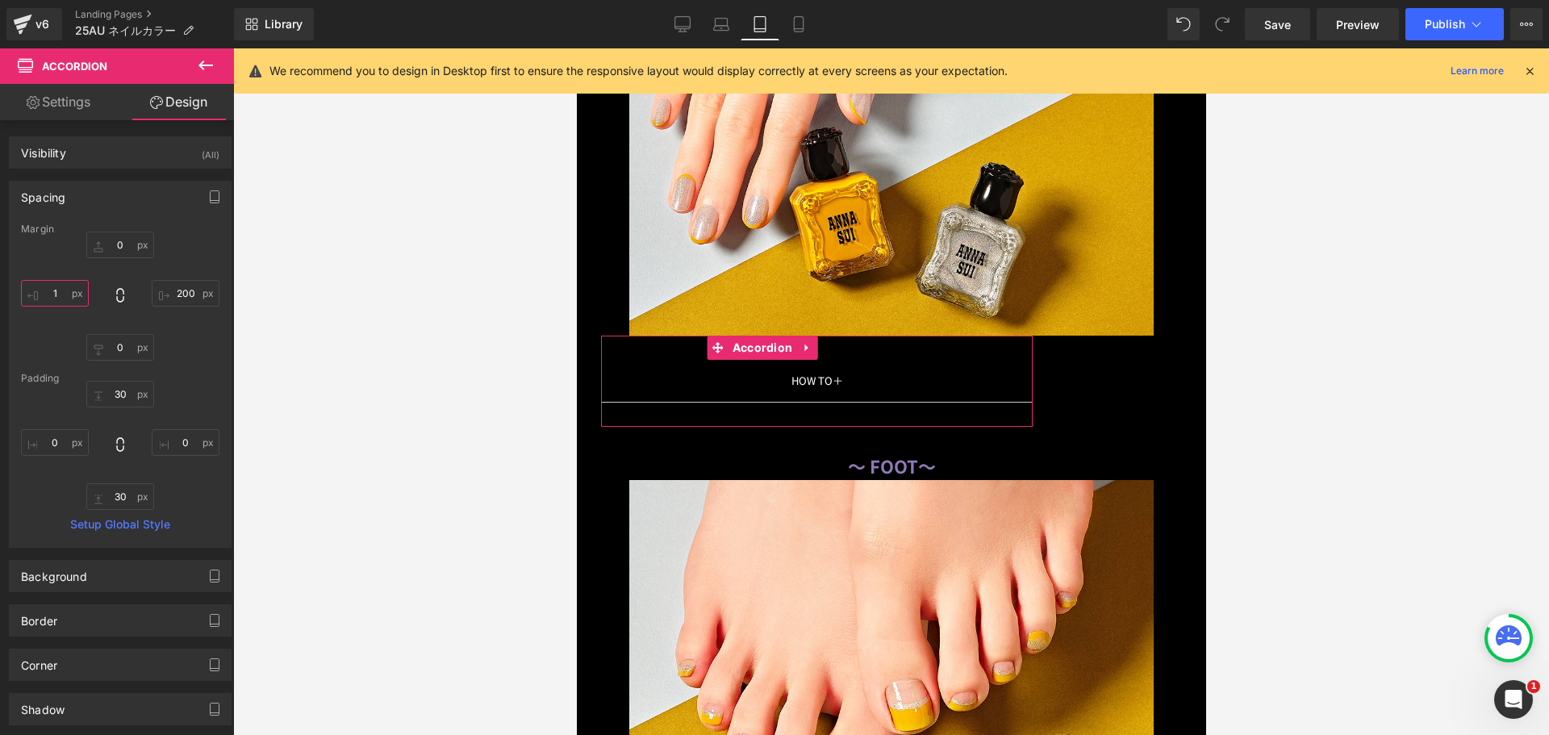
type input "1０"
type input "1"
type input "１０"
type input "１００"
type input "100"
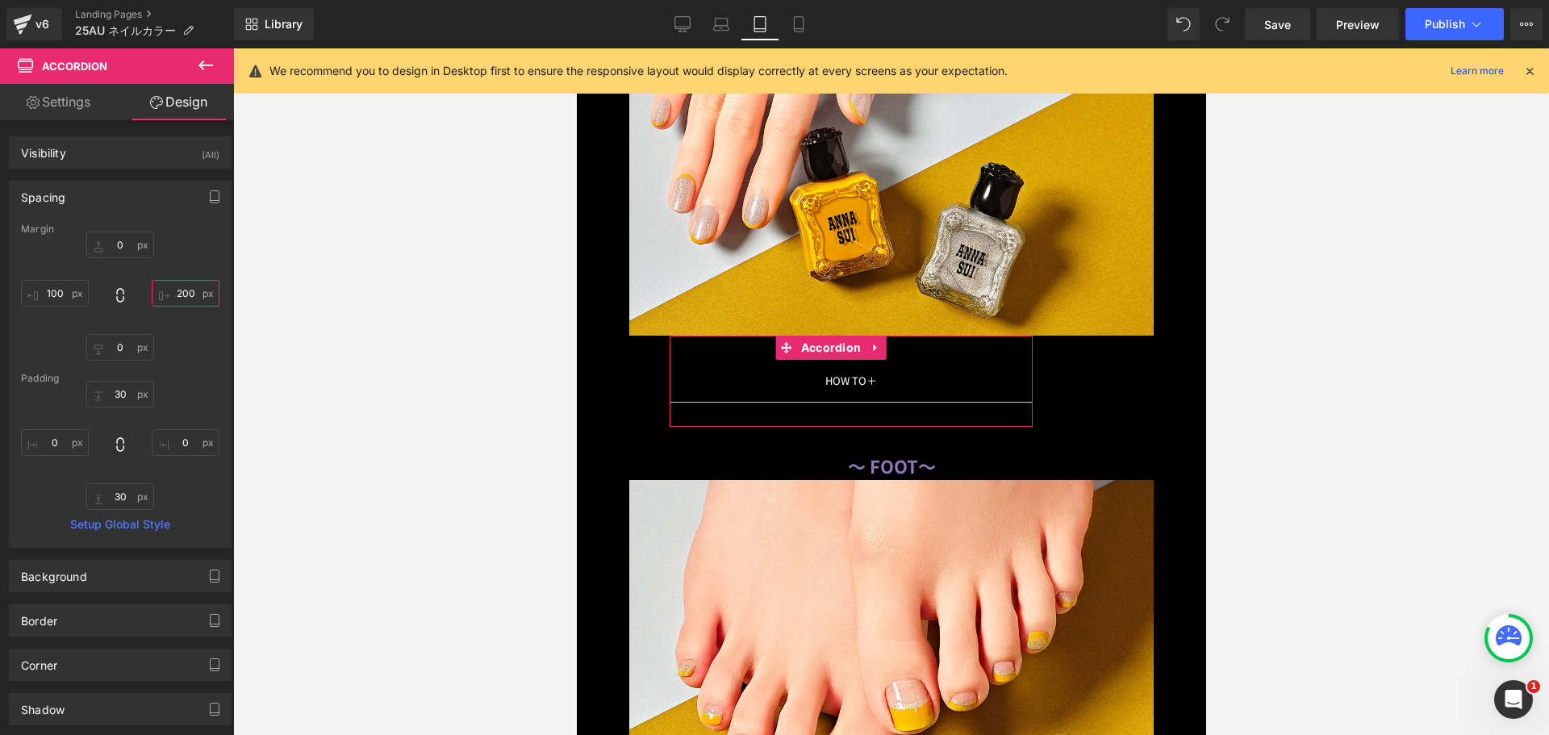
click at [175, 292] on input "200" at bounding box center [186, 293] width 68 height 27
type input "１０"
type input "１００"
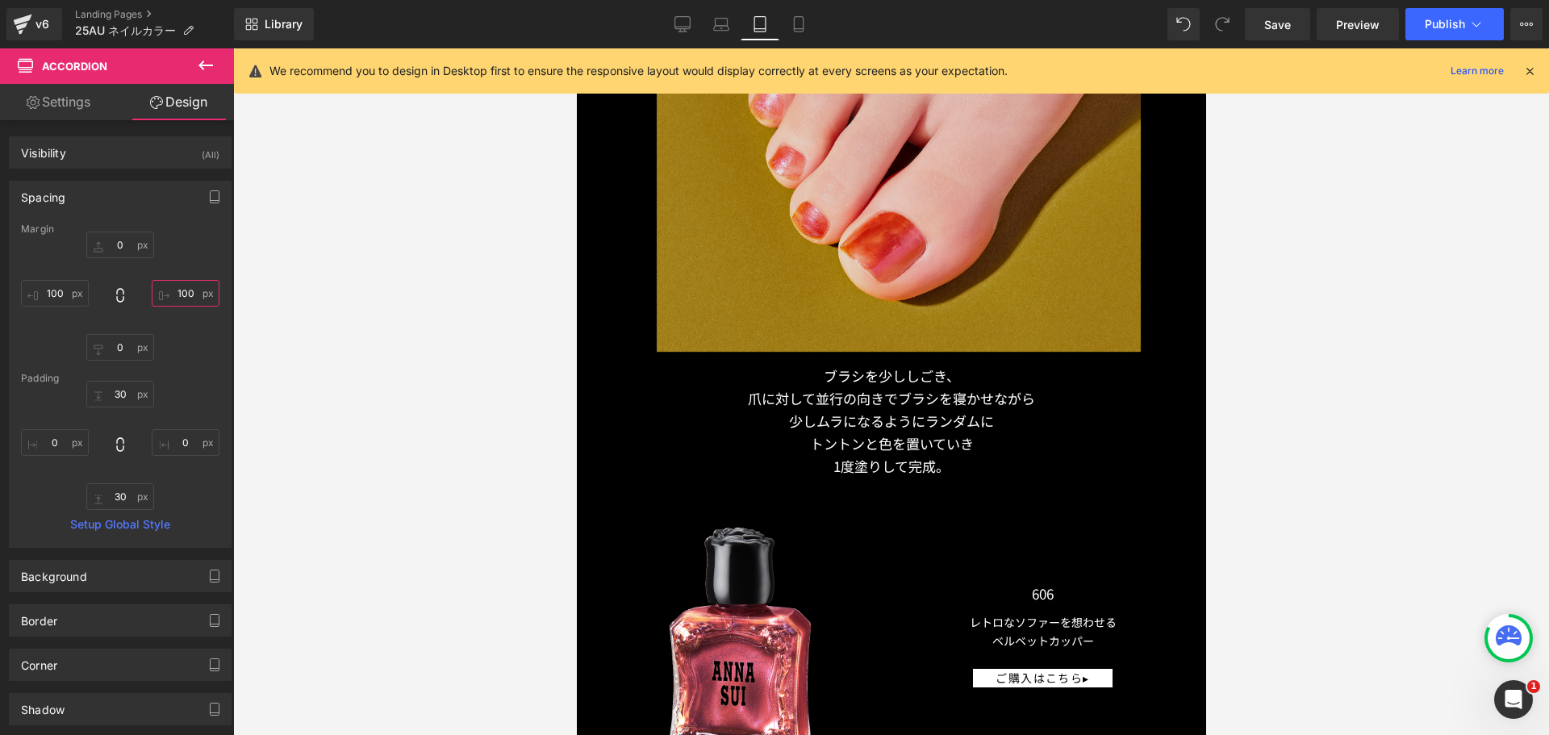
scroll to position [9589, 0]
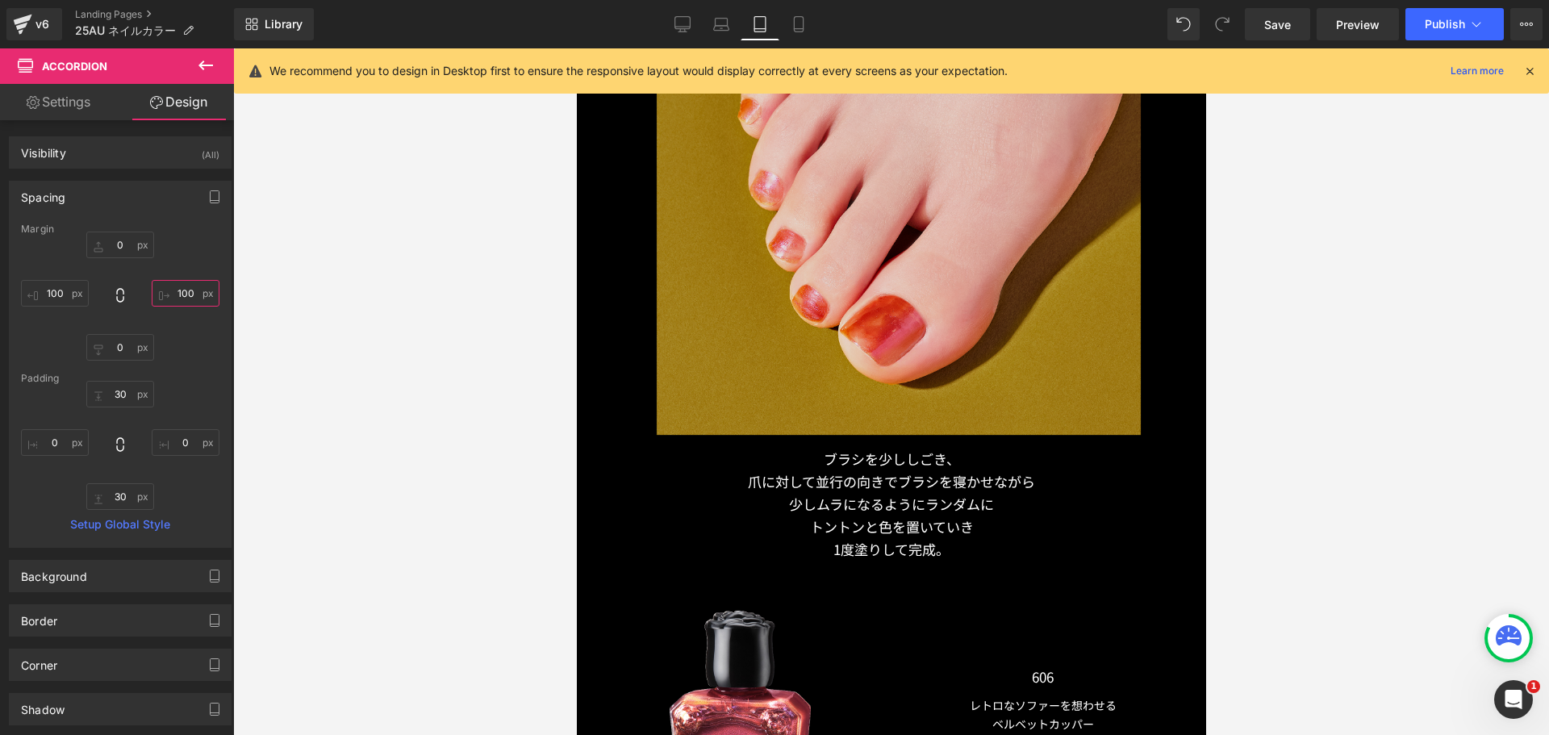
type input "100"
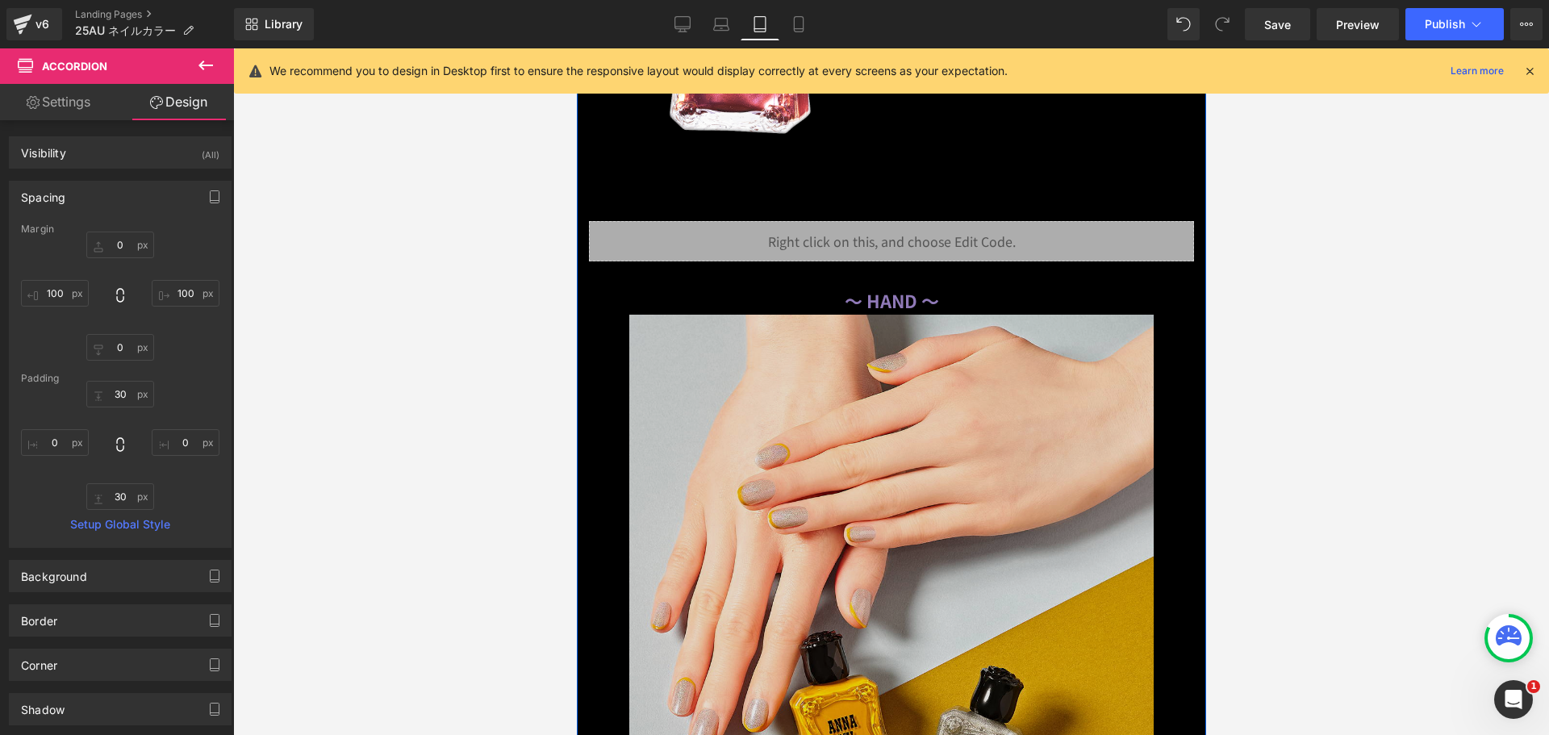
scroll to position [10396, 0]
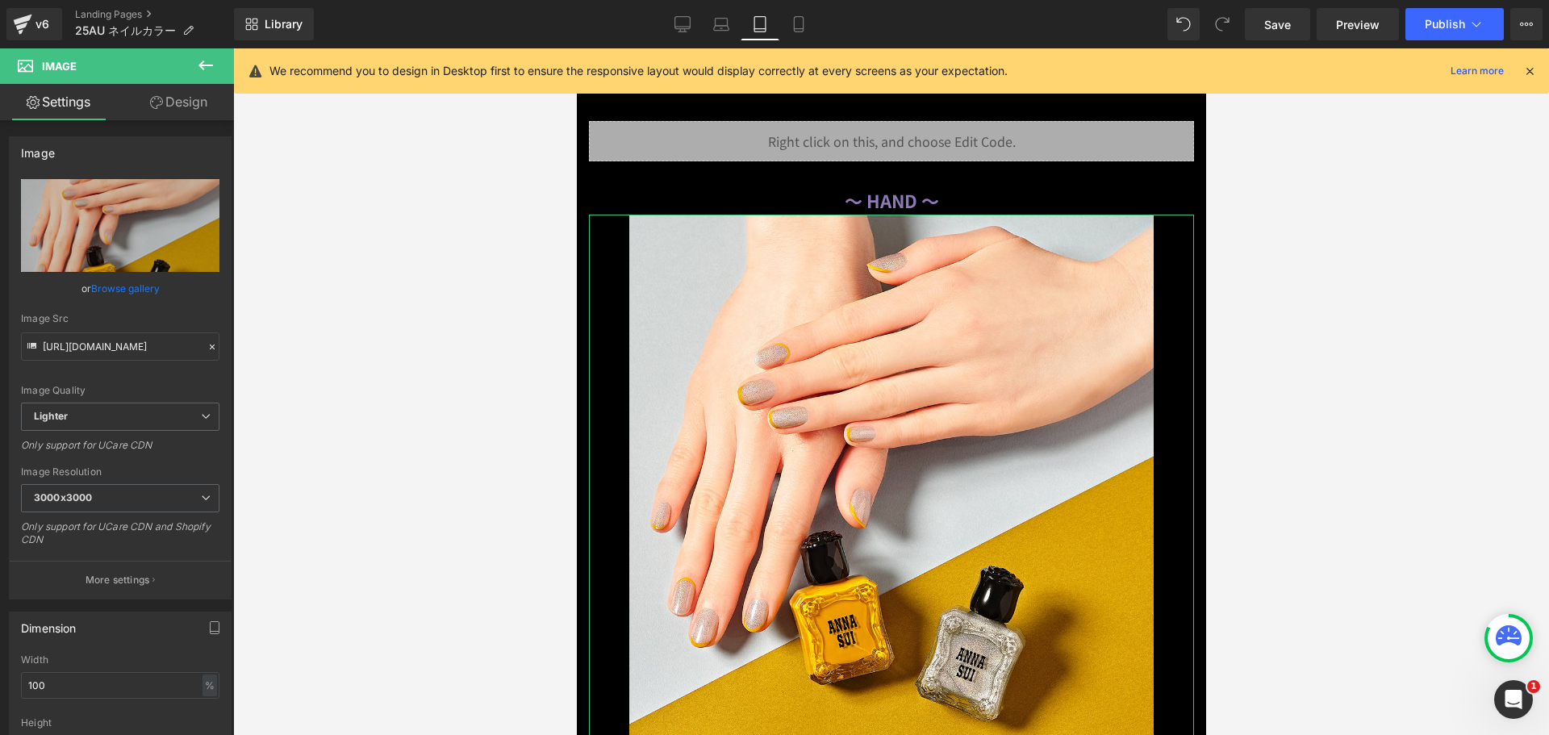
click at [150, 102] on icon at bounding box center [156, 102] width 13 height 13
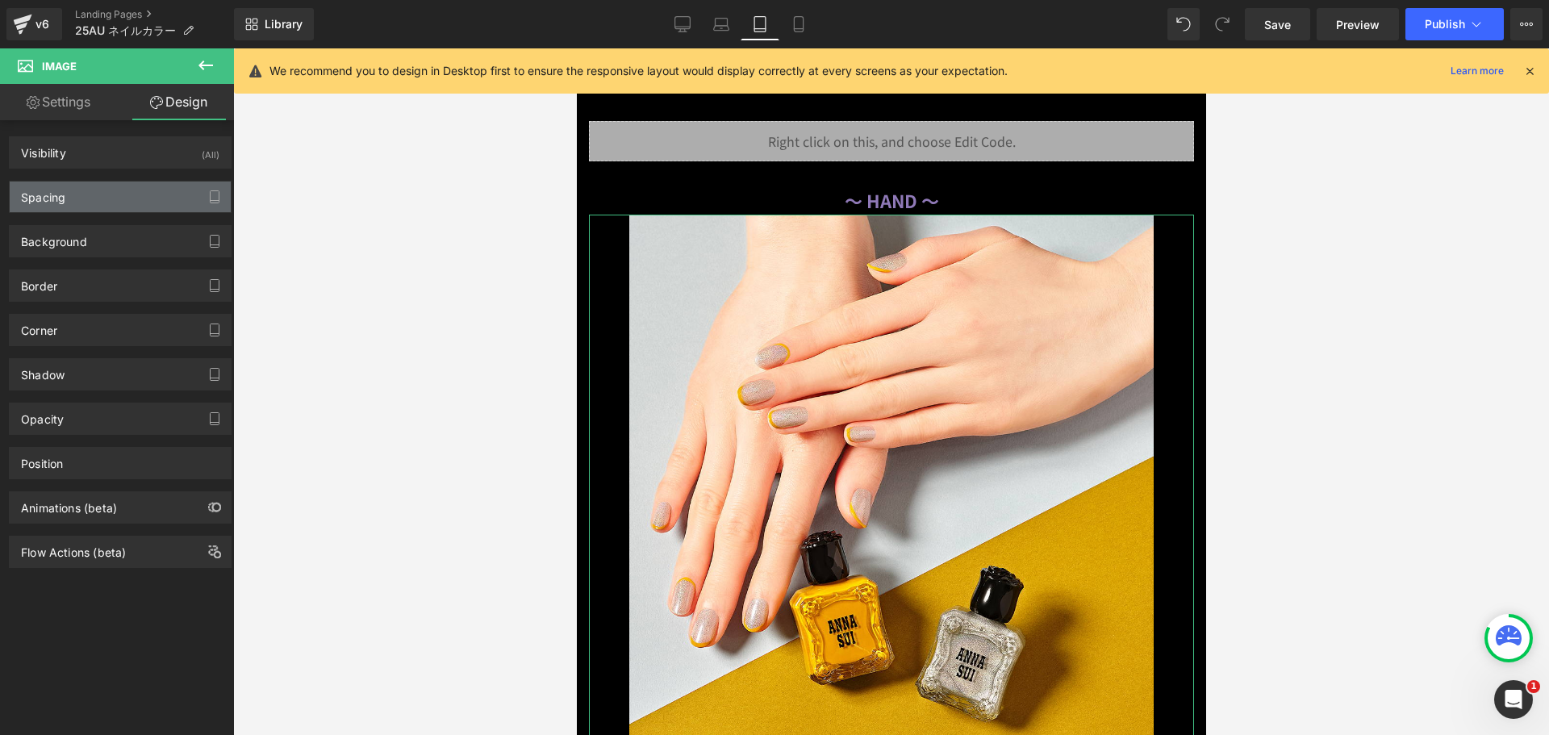
click at [111, 209] on div "Spacing" at bounding box center [120, 197] width 221 height 31
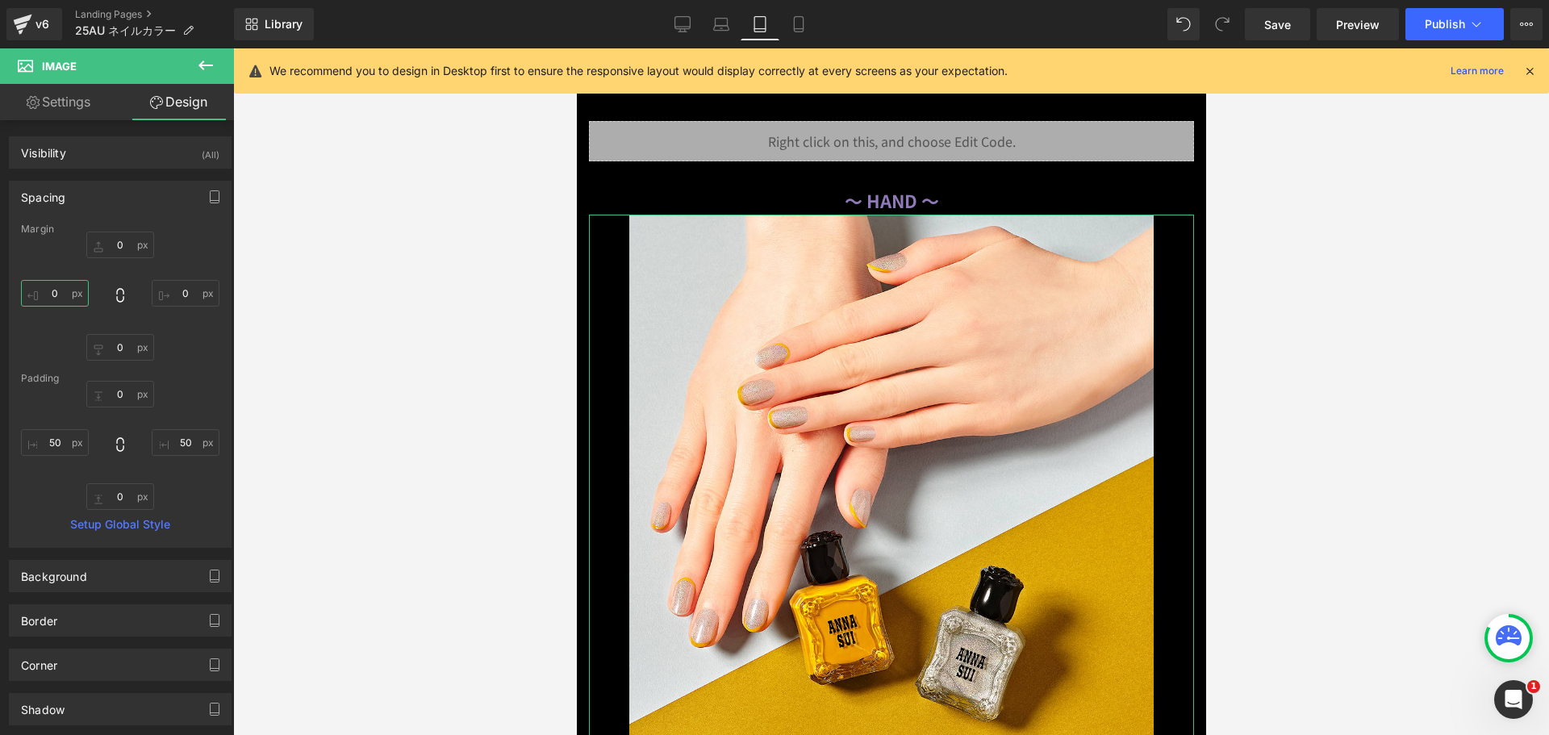
click at [61, 293] on input "text" at bounding box center [55, 293] width 68 height 27
type input "３０"
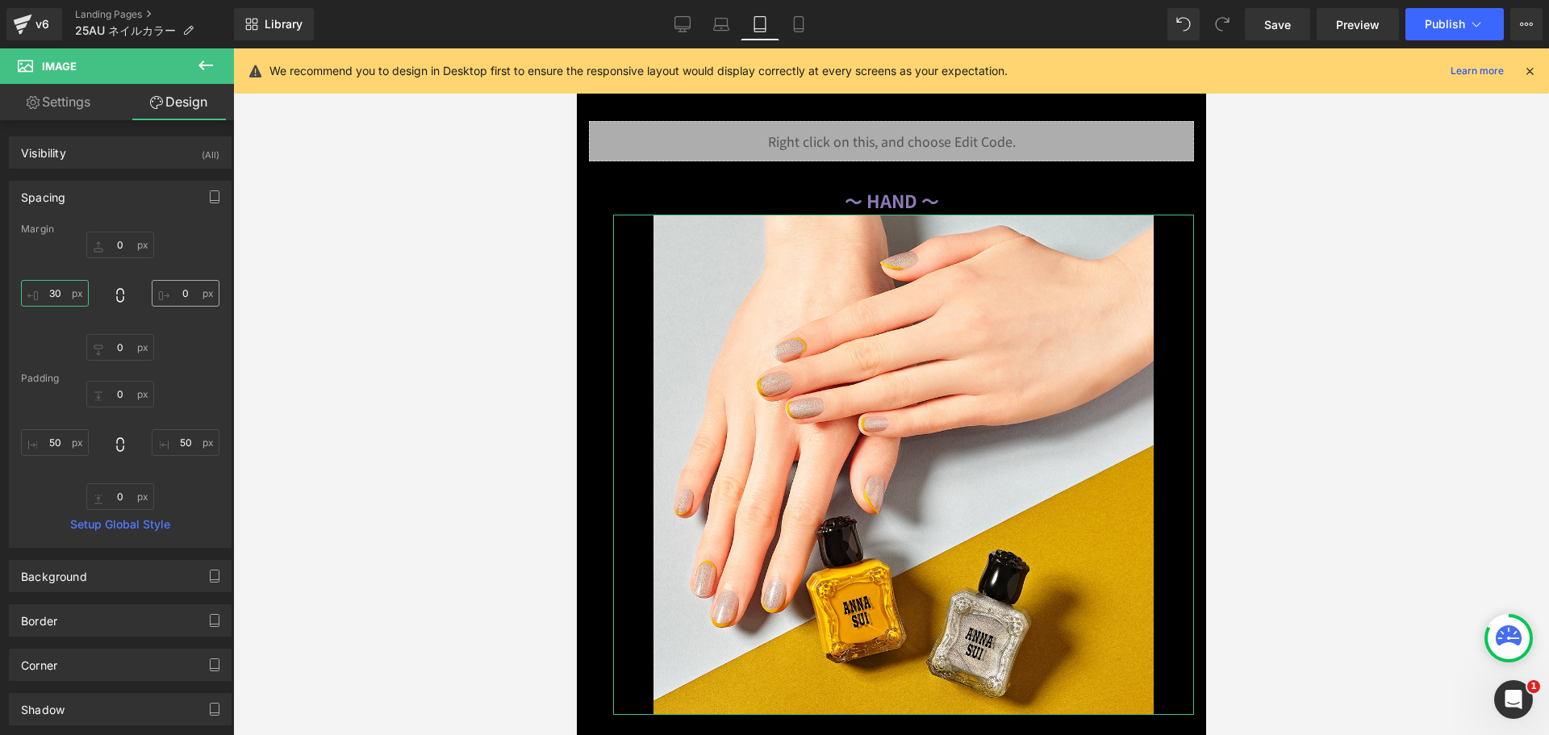
type input "30"
click at [169, 289] on input "text" at bounding box center [186, 293] width 68 height 27
type input "３０"
type input "30"
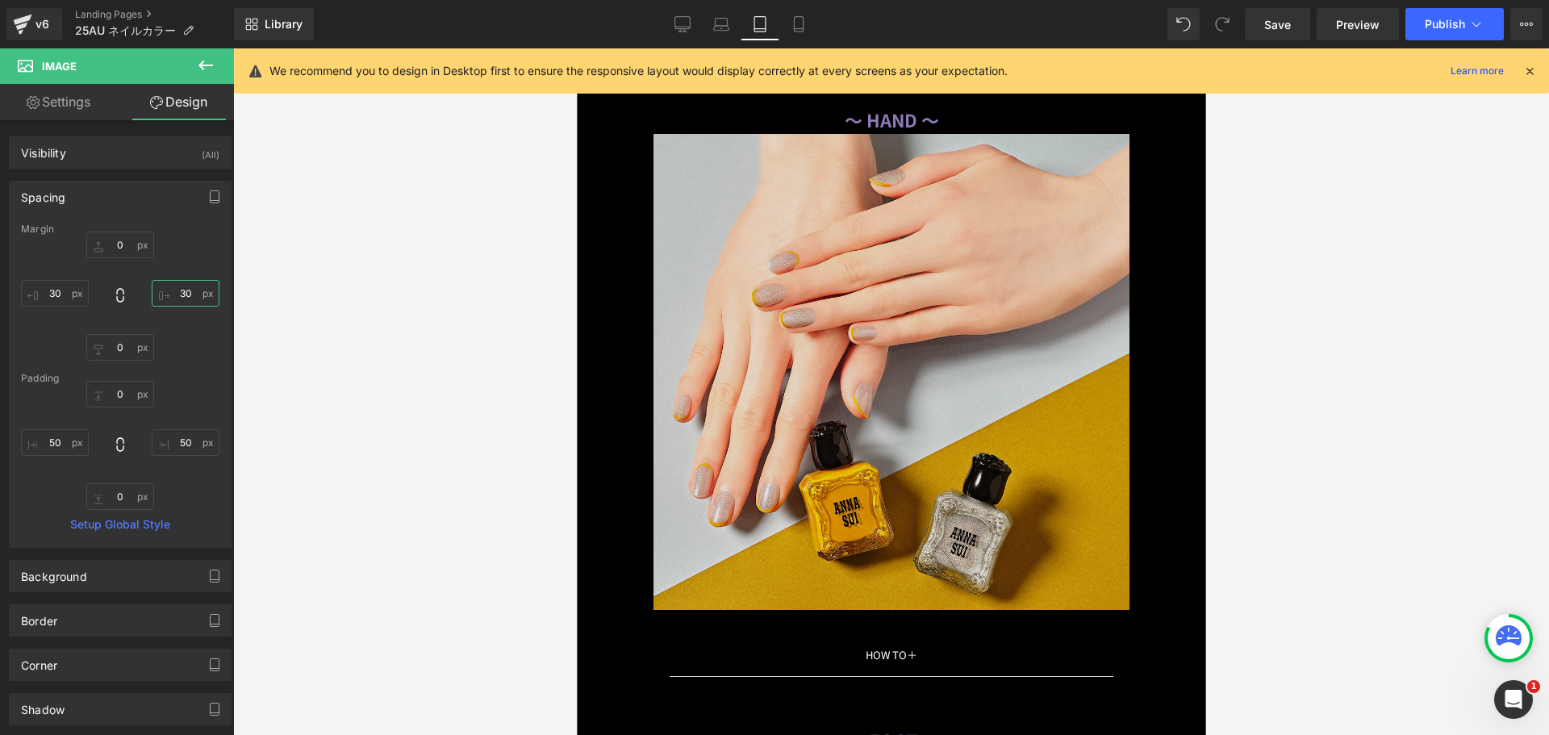
scroll to position [10638, 0]
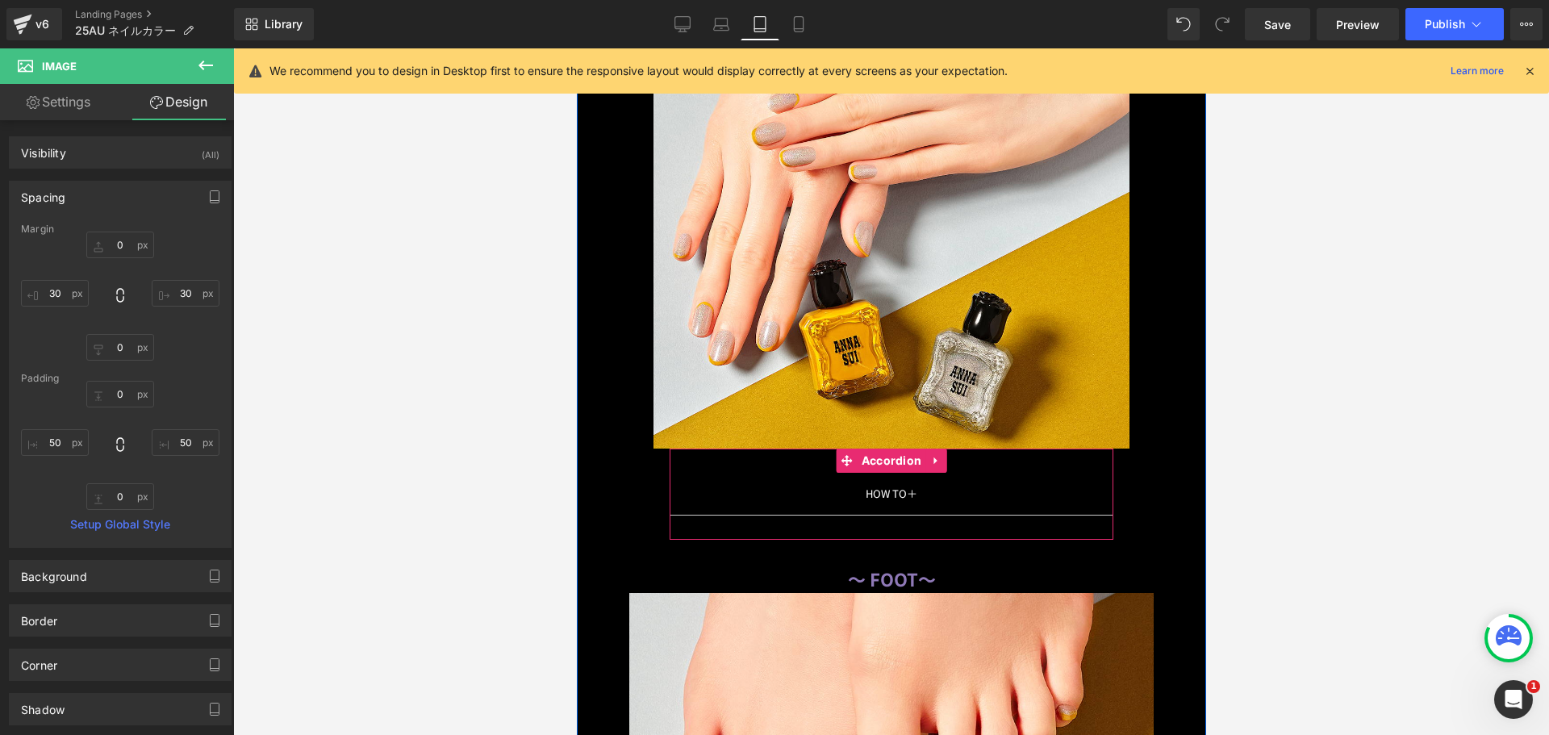
click at [683, 459] on div at bounding box center [891, 461] width 444 height 24
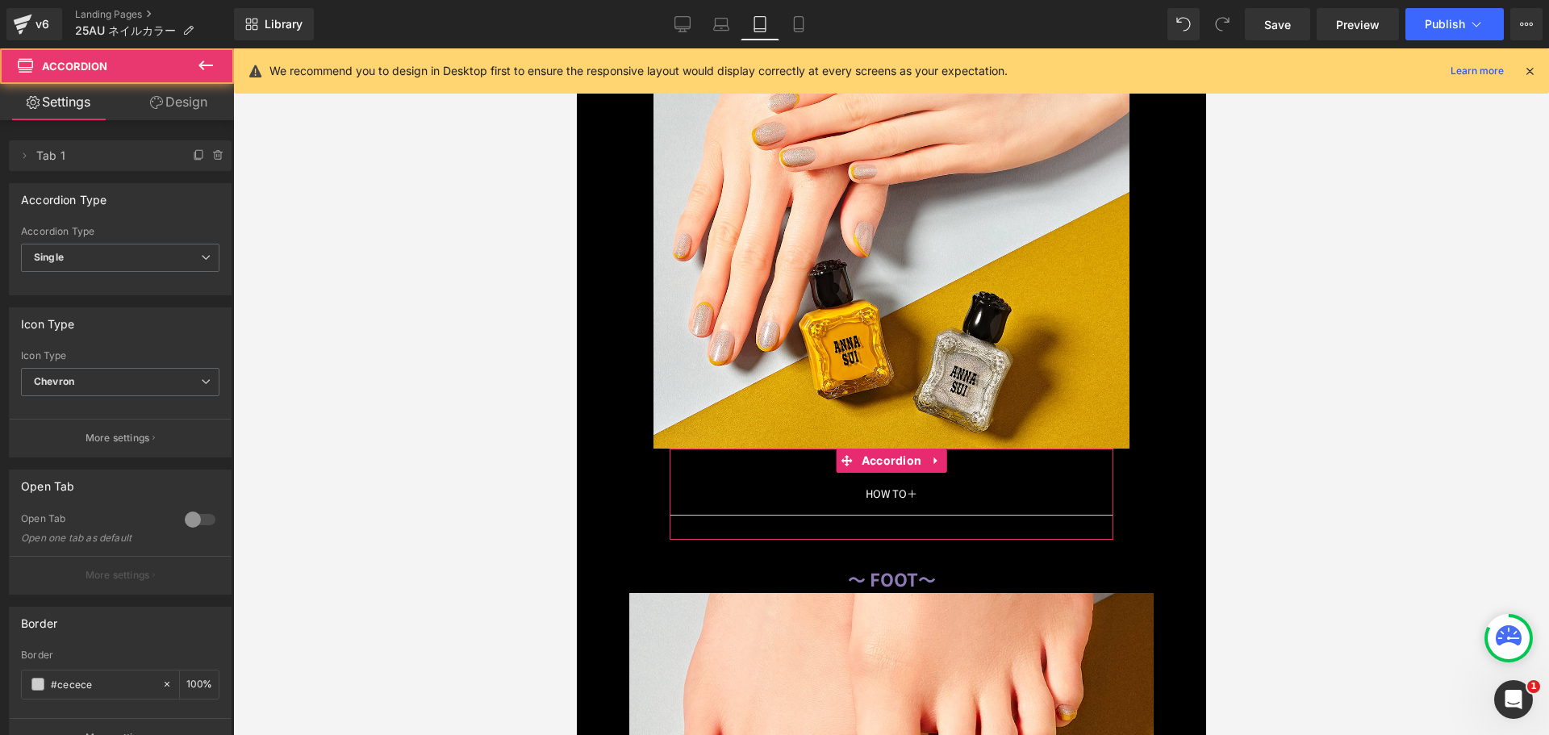
click at [160, 108] on icon at bounding box center [156, 102] width 13 height 13
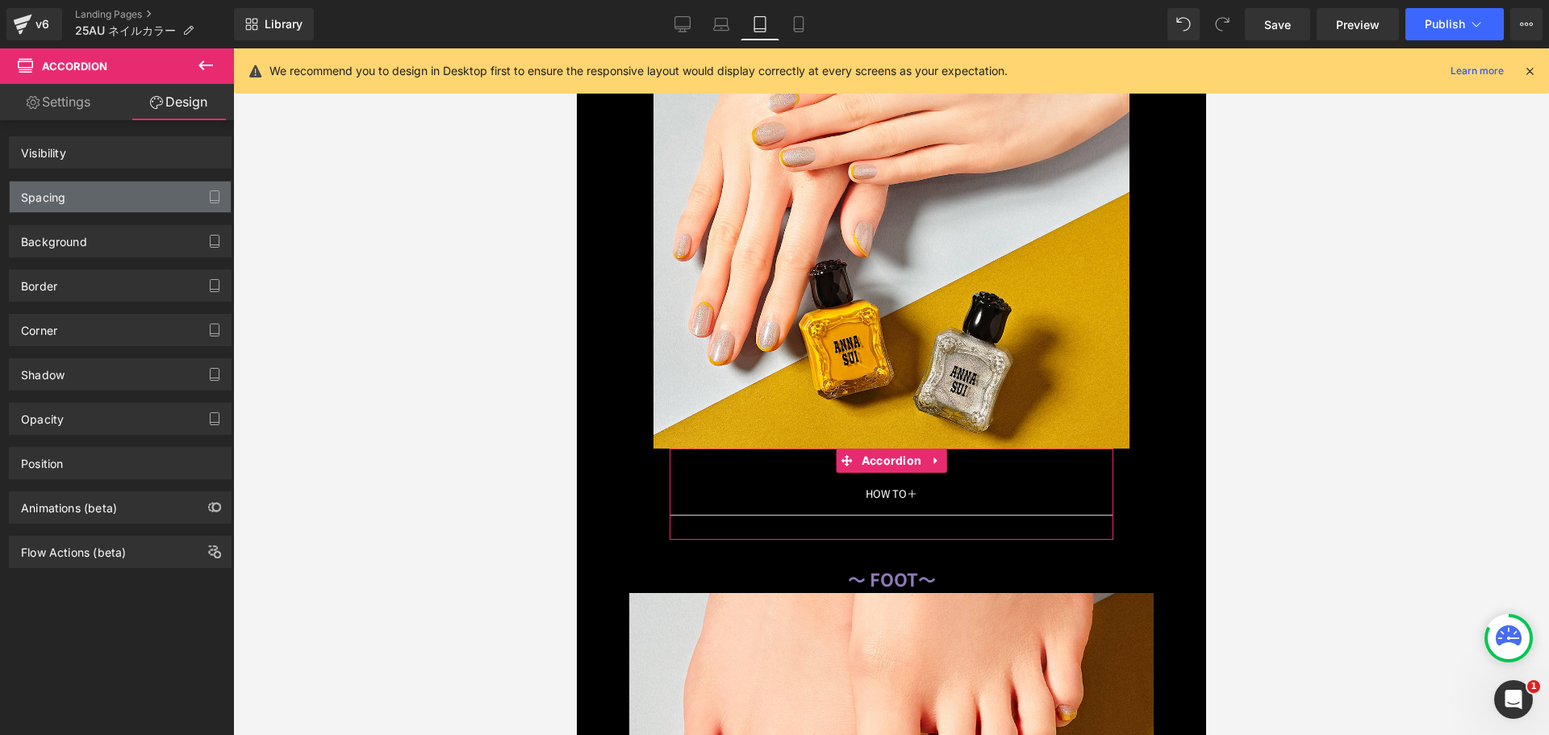
click at [86, 182] on div "Spacing" at bounding box center [120, 197] width 221 height 31
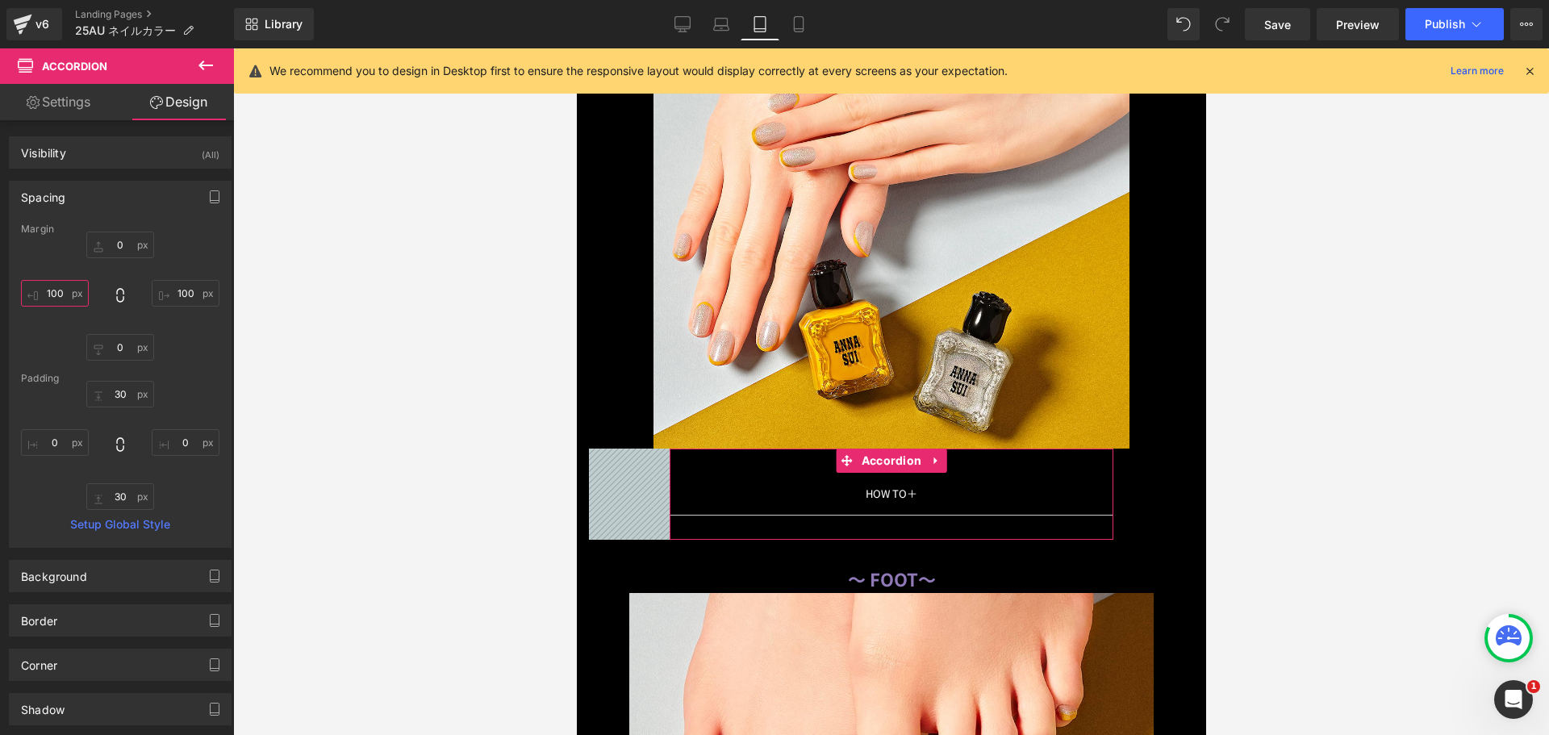
click at [57, 288] on input "100" at bounding box center [55, 293] width 68 height 27
type input "８０"
type input "80"
click at [182, 295] on input "100" at bounding box center [186, 293] width 68 height 27
type input "８０"
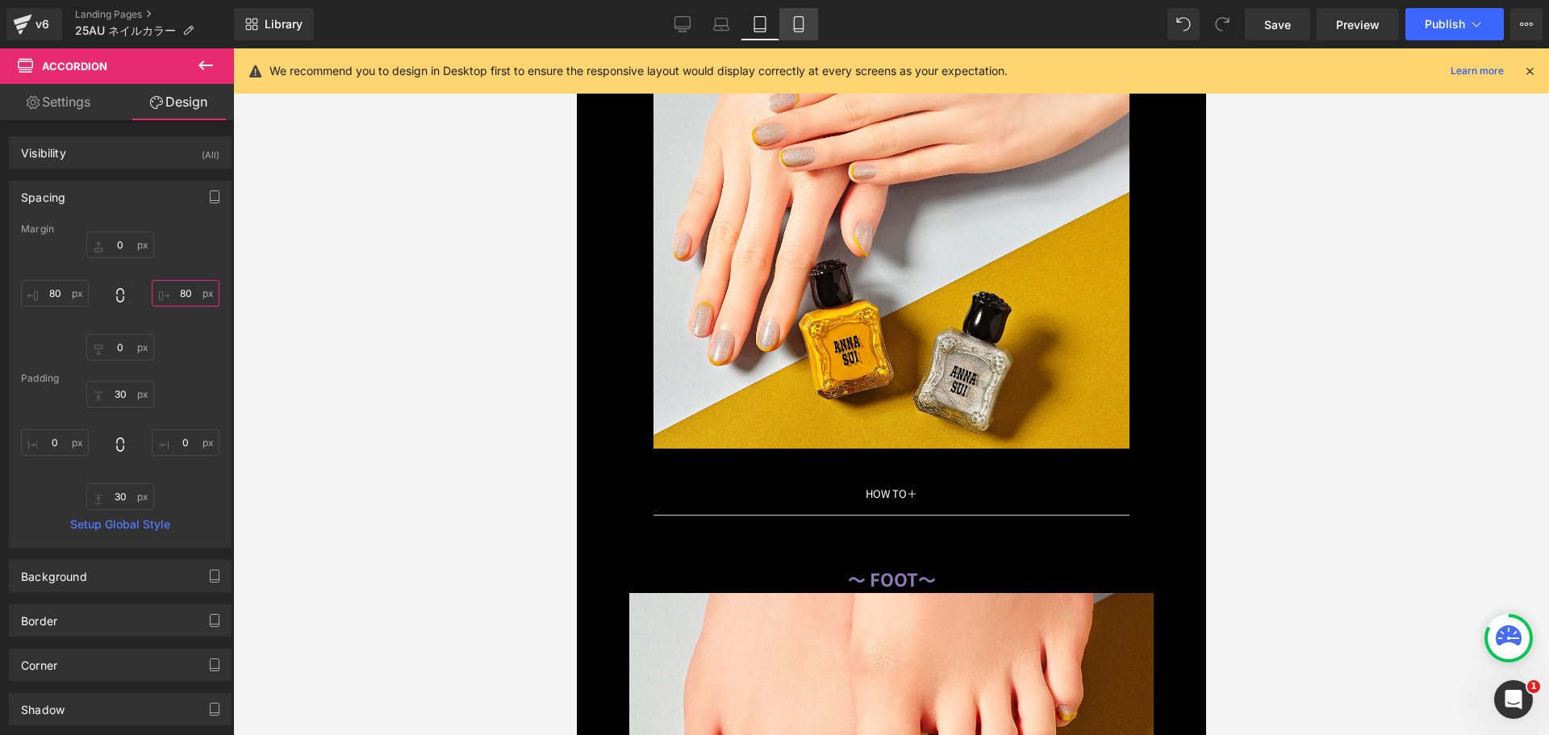
type input "80"
click at [796, 30] on icon at bounding box center [799, 24] width 16 height 16
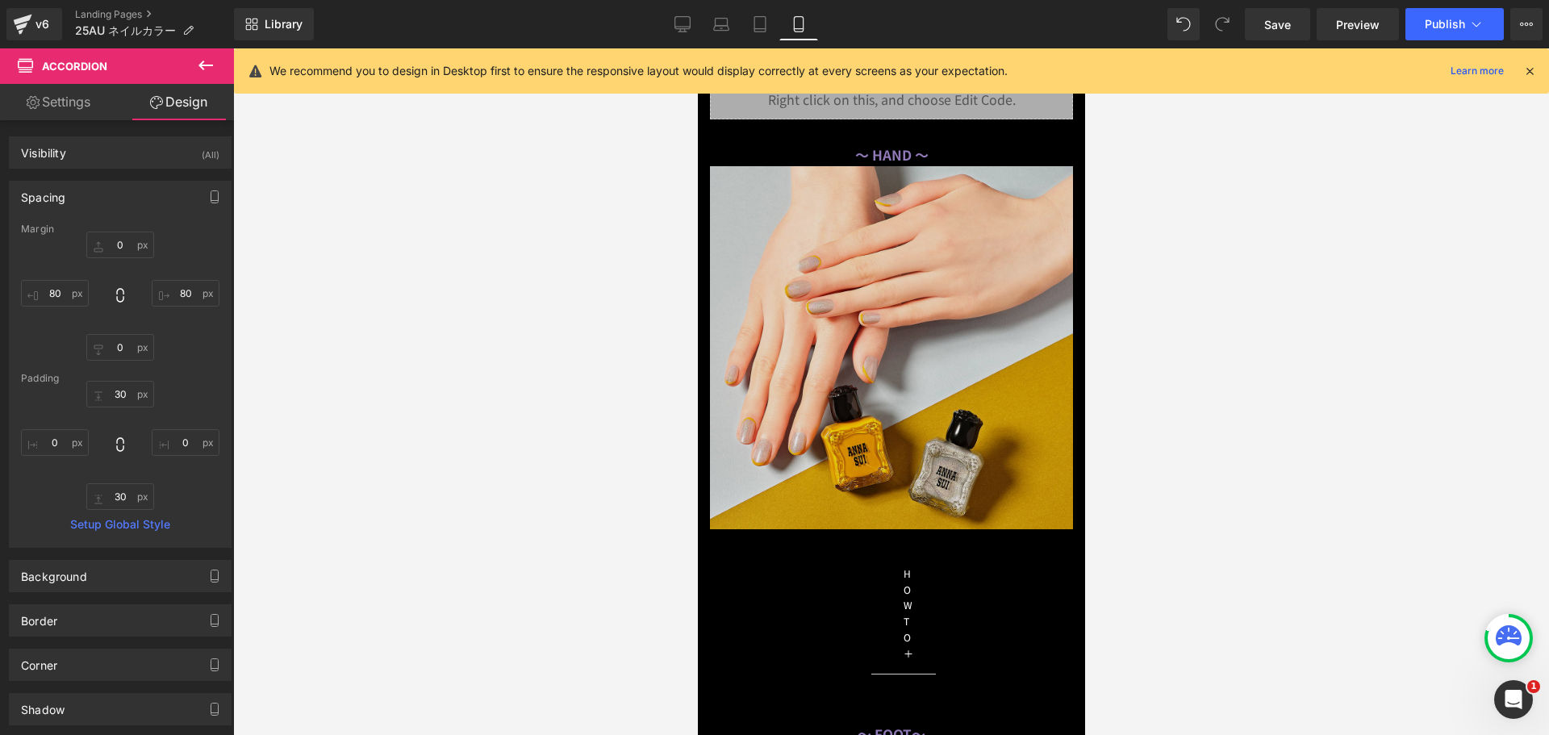
scroll to position [7488, 0]
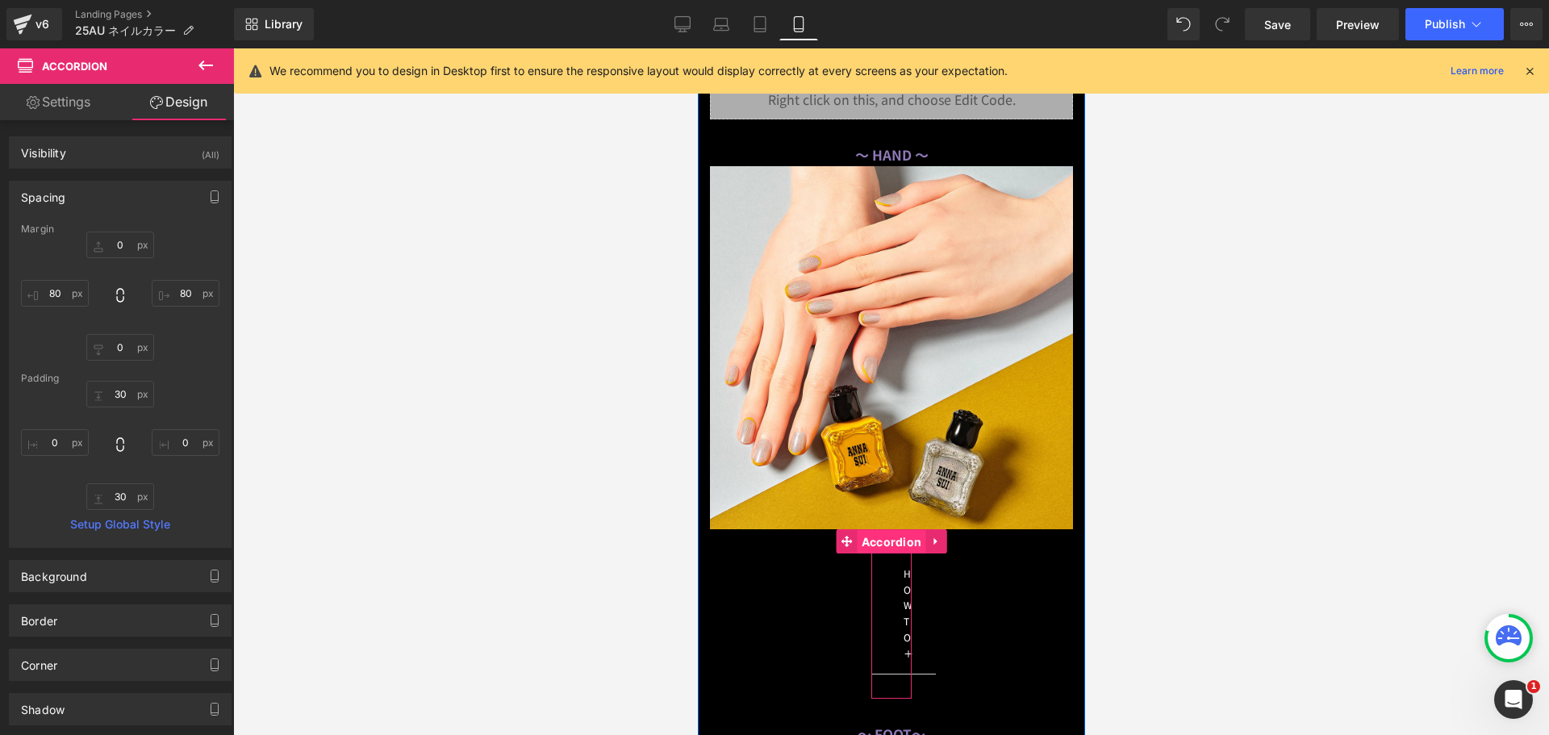
click at [884, 534] on span "Accordion" at bounding box center [891, 542] width 69 height 24
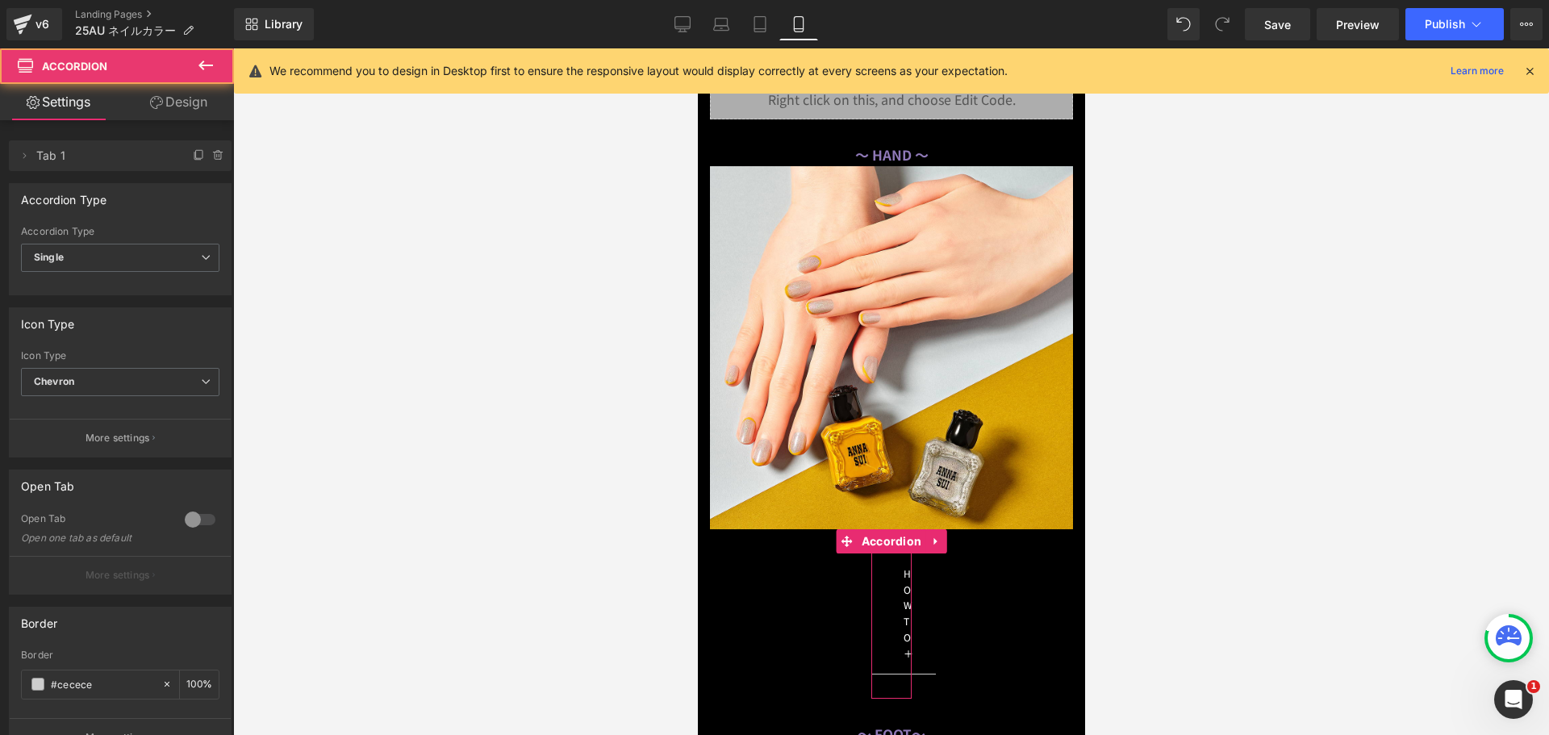
click at [173, 106] on link "Design" at bounding box center [178, 102] width 117 height 36
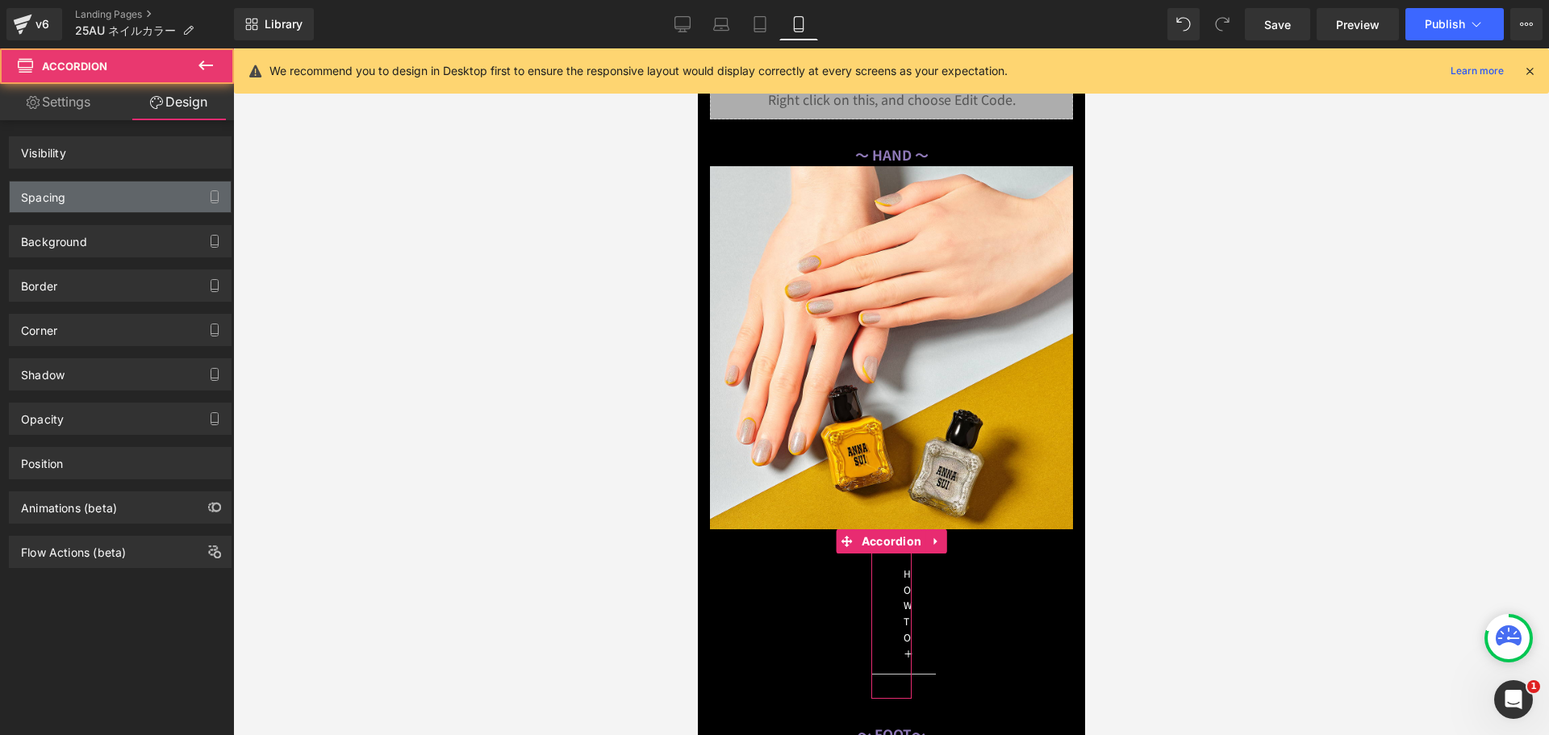
click at [102, 187] on div "Spacing" at bounding box center [120, 197] width 221 height 31
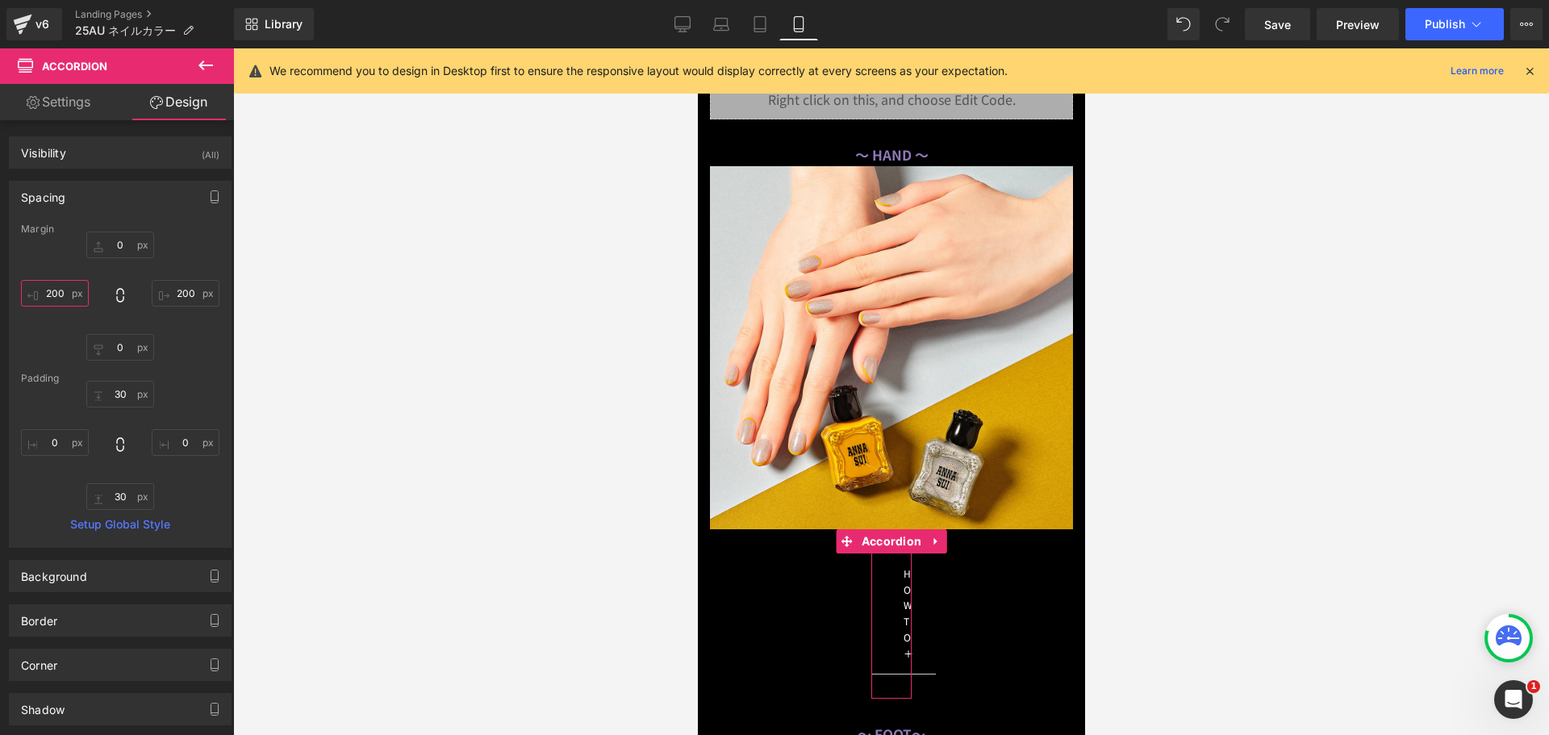
click at [54, 290] on input "200" at bounding box center [55, 293] width 68 height 27
type input "０"
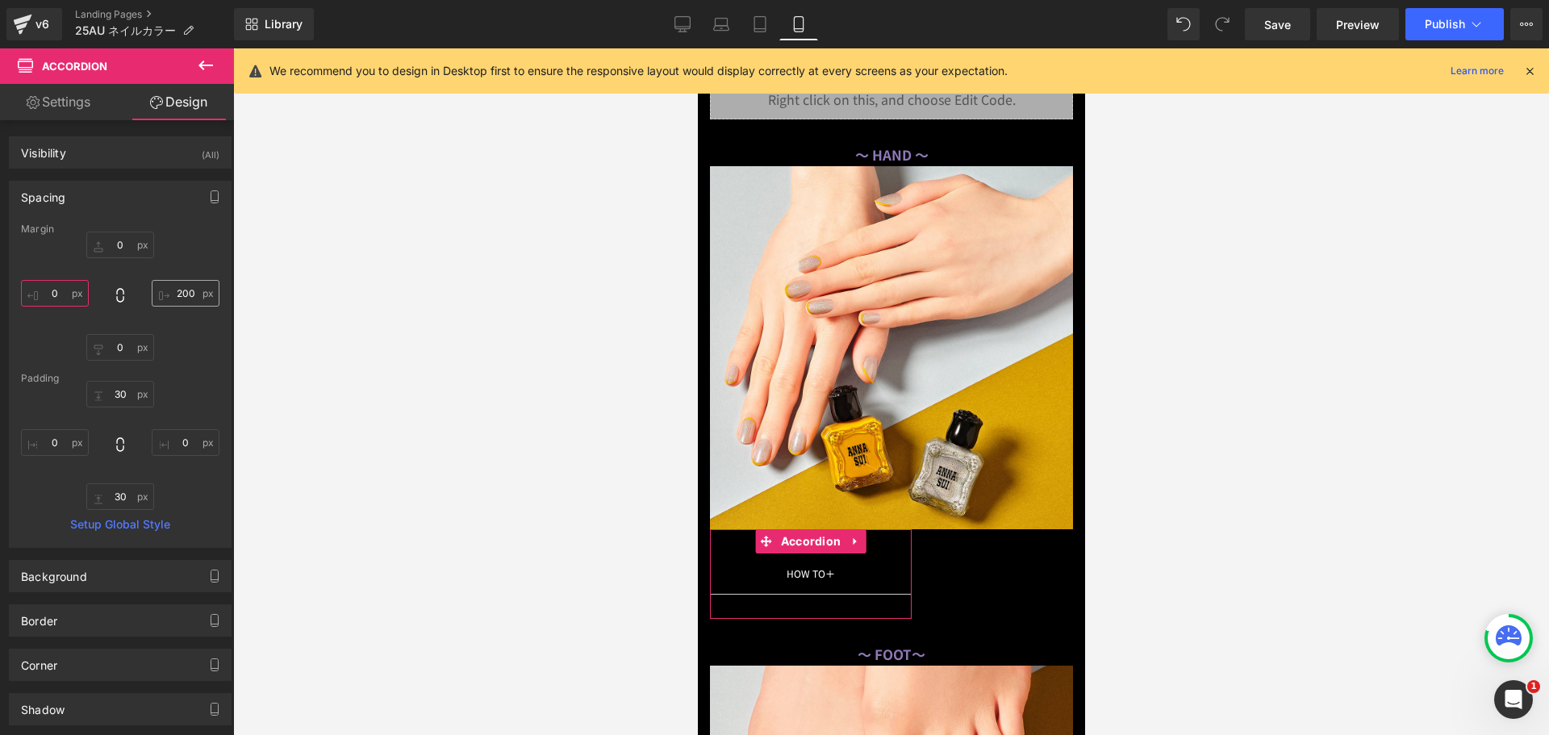
type input "０"
click at [177, 291] on input "200" at bounding box center [186, 293] width 68 height 27
type input "０"
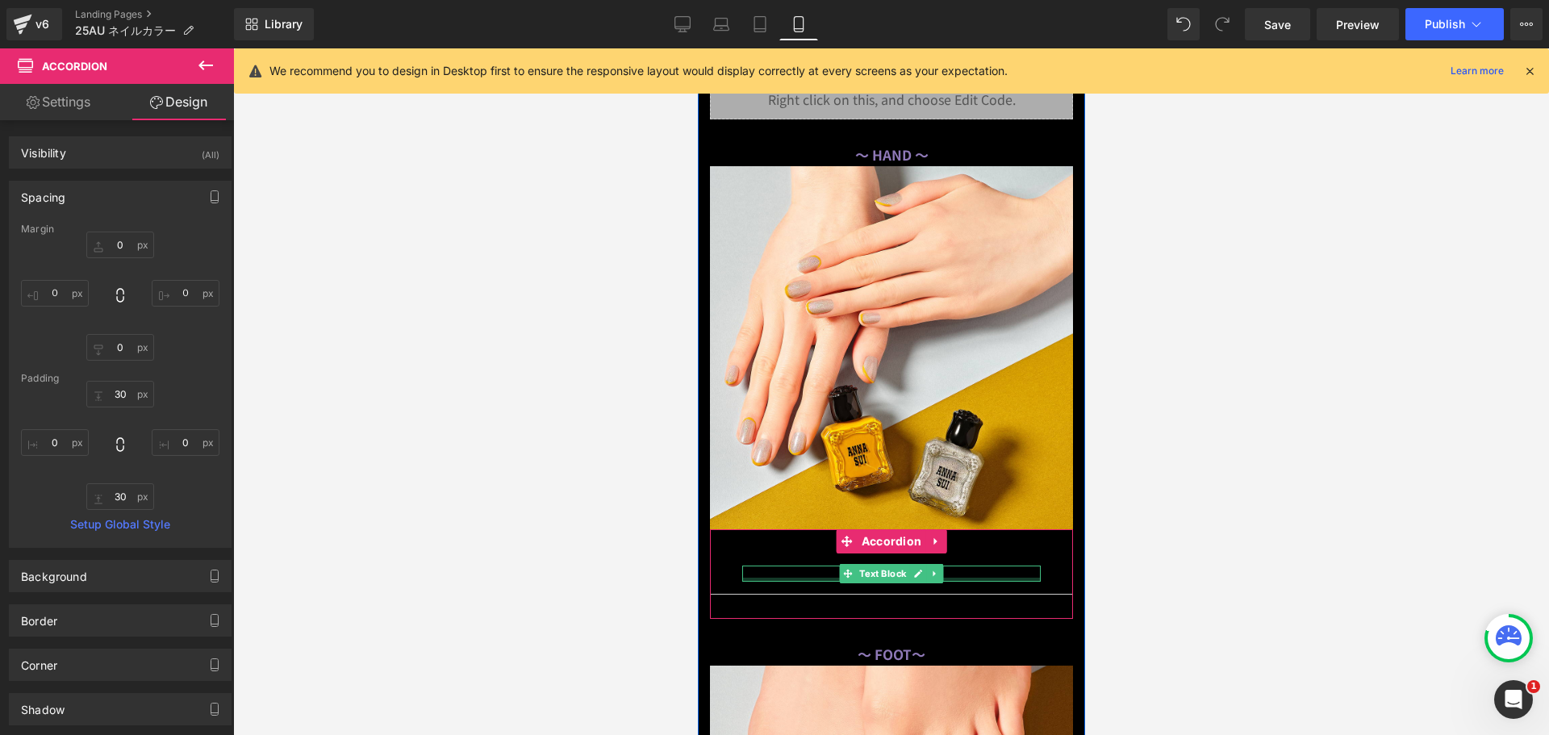
click at [954, 578] on div at bounding box center [891, 580] width 299 height 4
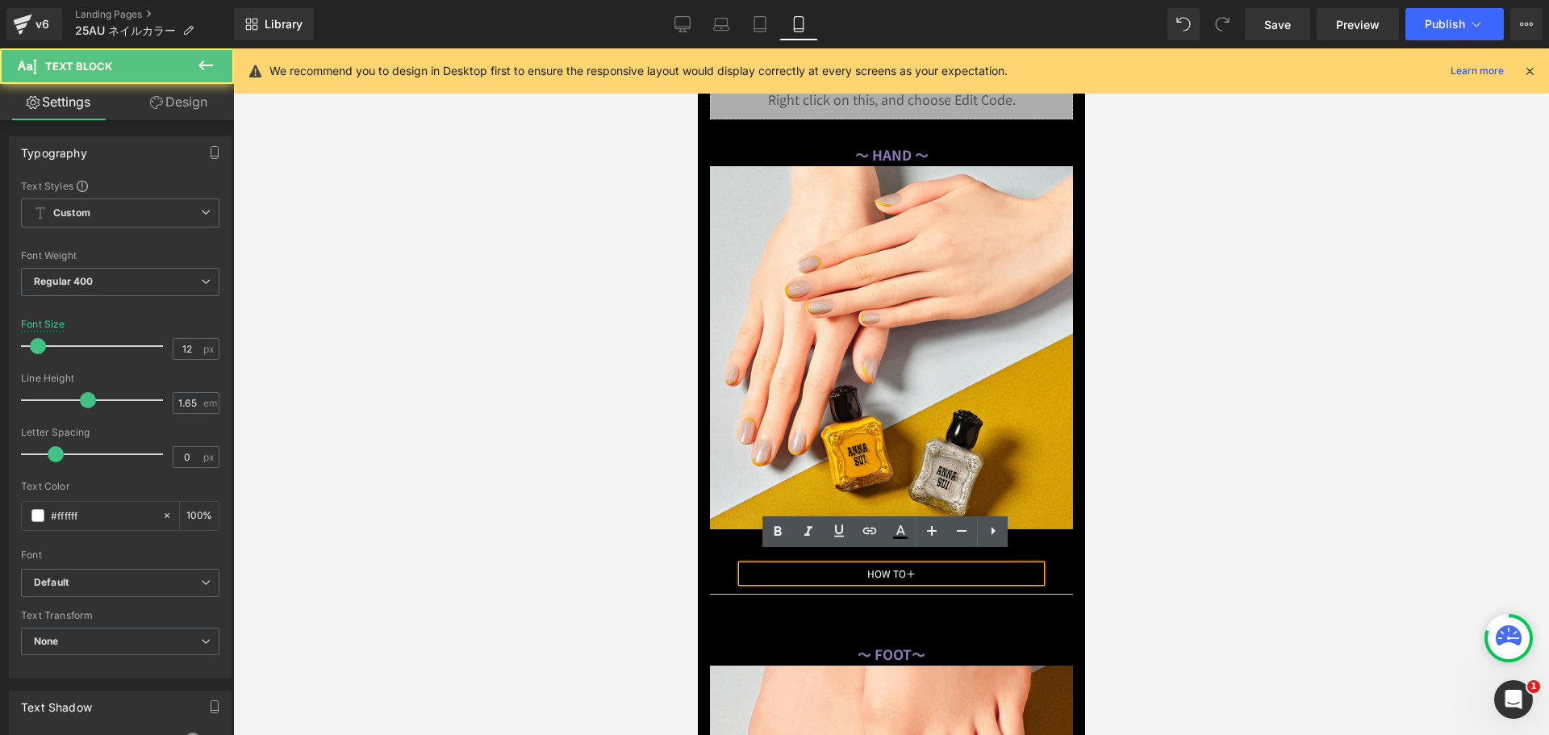
click at [915, 566] on span "＋" at bounding box center [910, 573] width 10 height 14
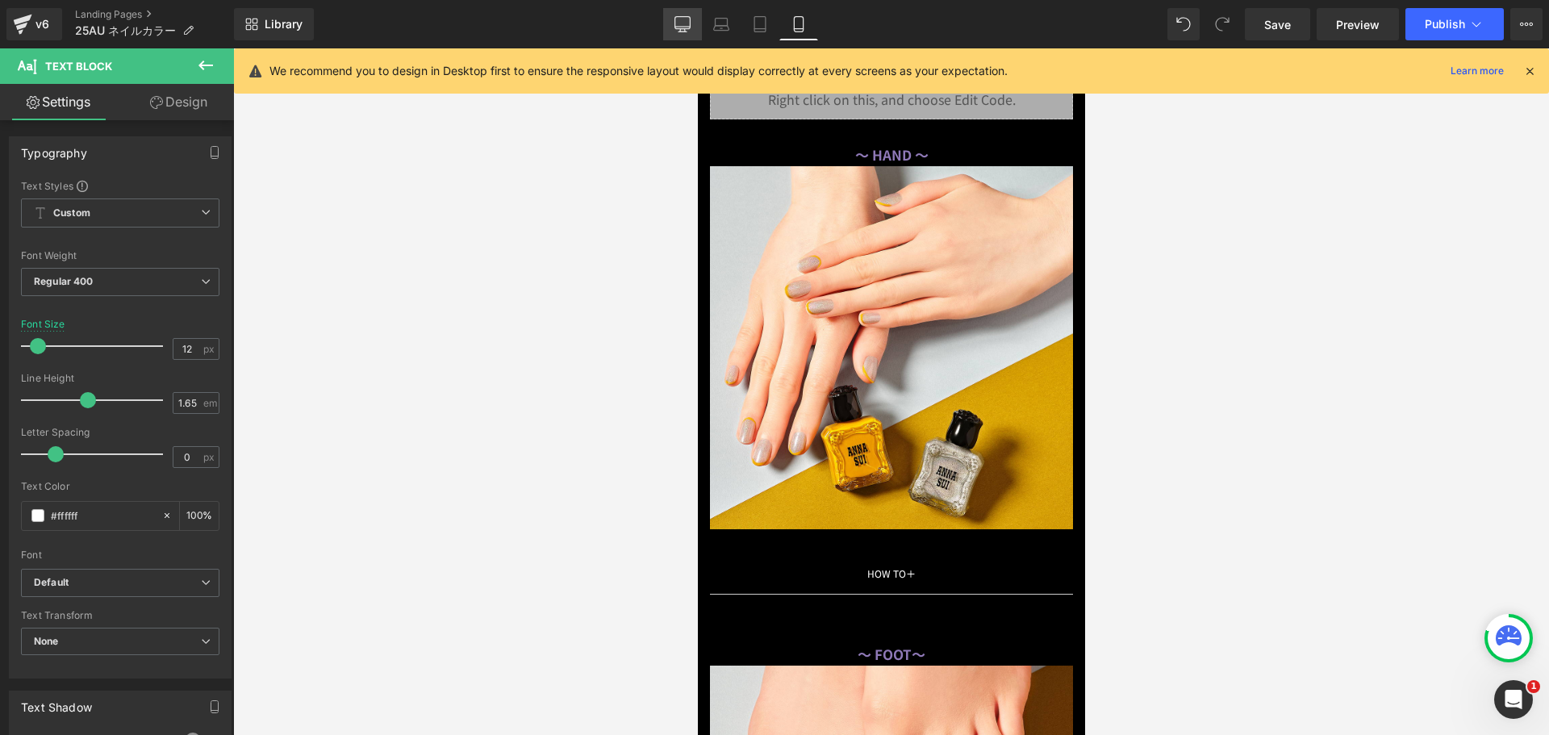
click at [678, 23] on icon at bounding box center [683, 24] width 16 height 16
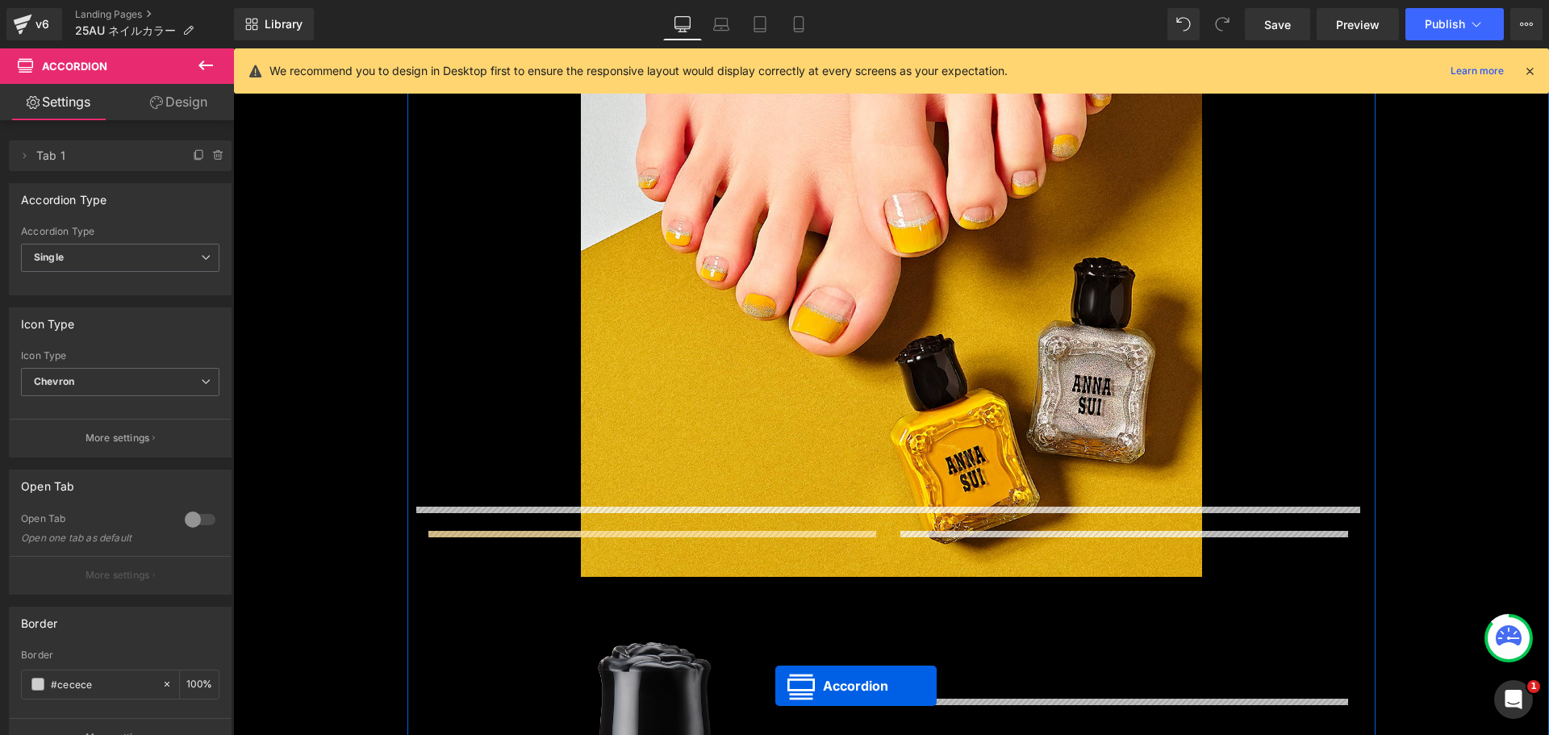
scroll to position [13349, 0]
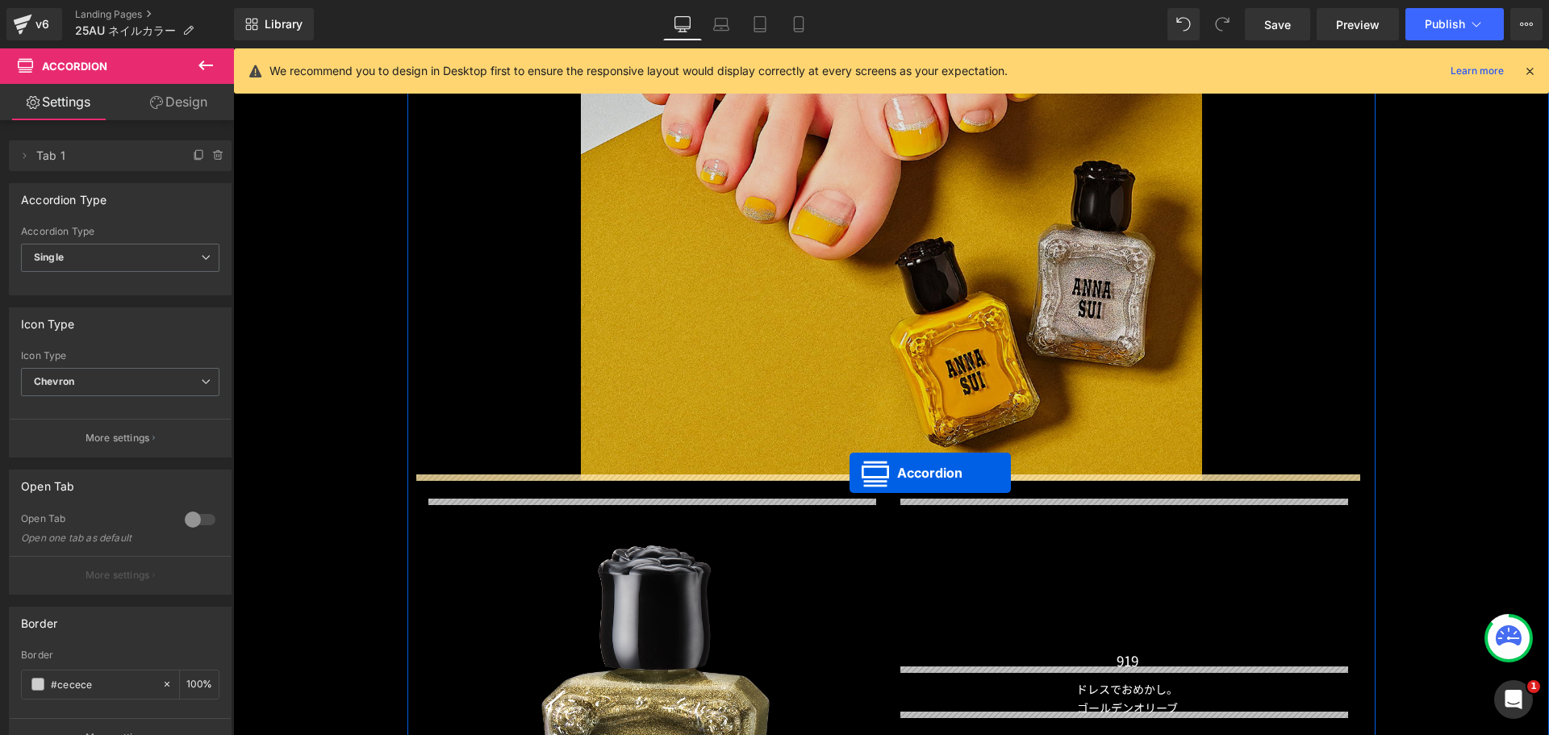
drag, startPoint x: 835, startPoint y: 336, endPoint x: 850, endPoint y: 473, distance: 137.1
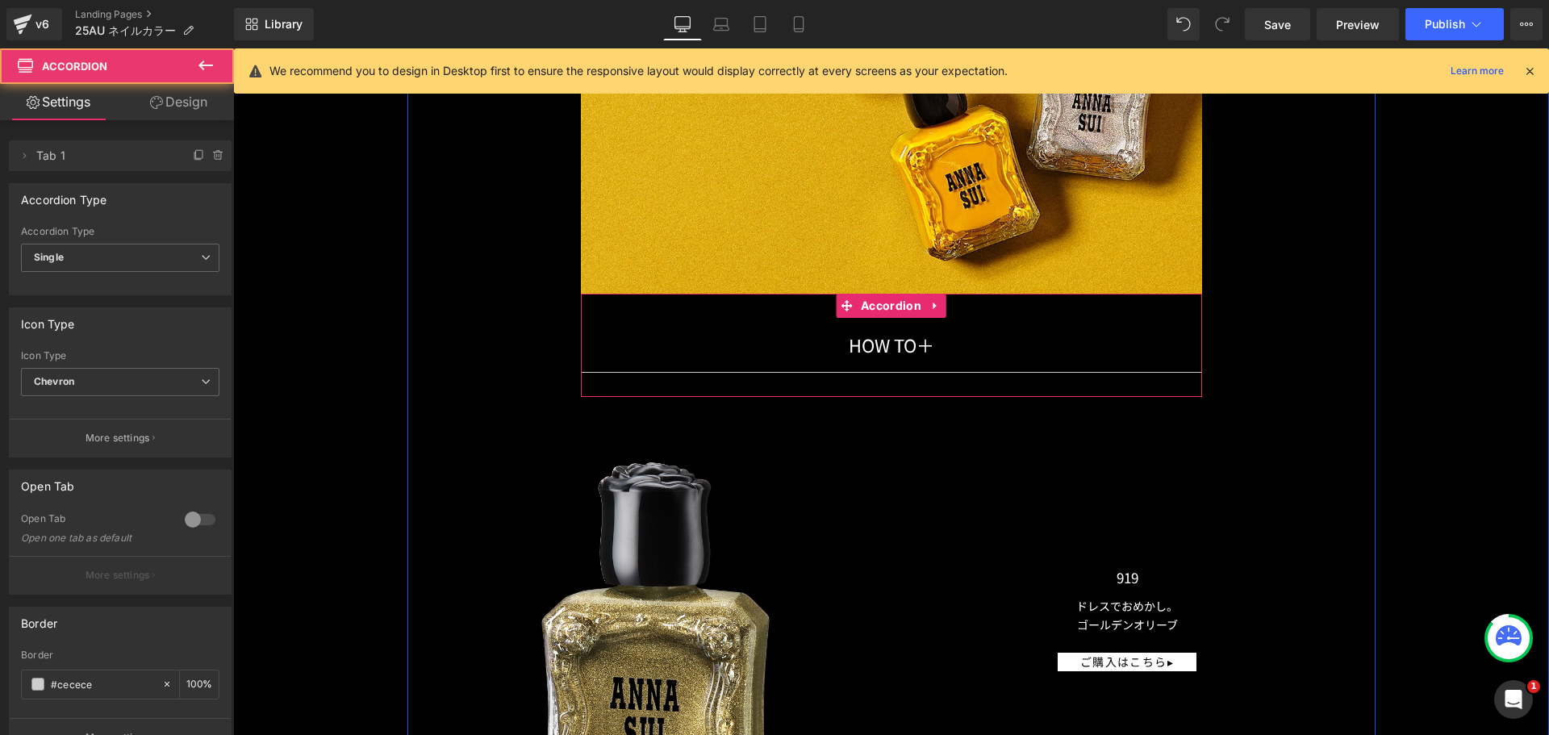
scroll to position [13632, 0]
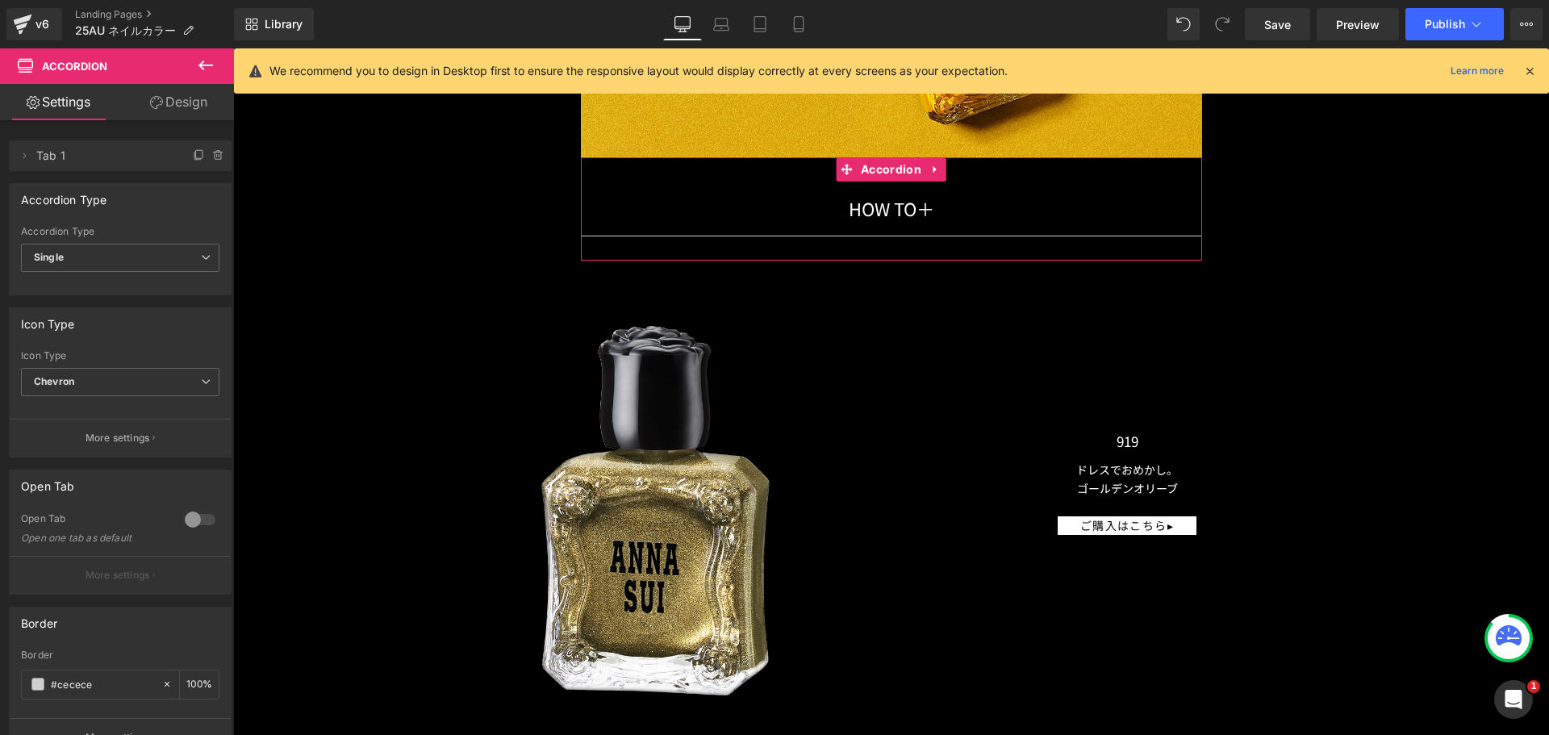
click at [206, 517] on div at bounding box center [200, 520] width 39 height 26
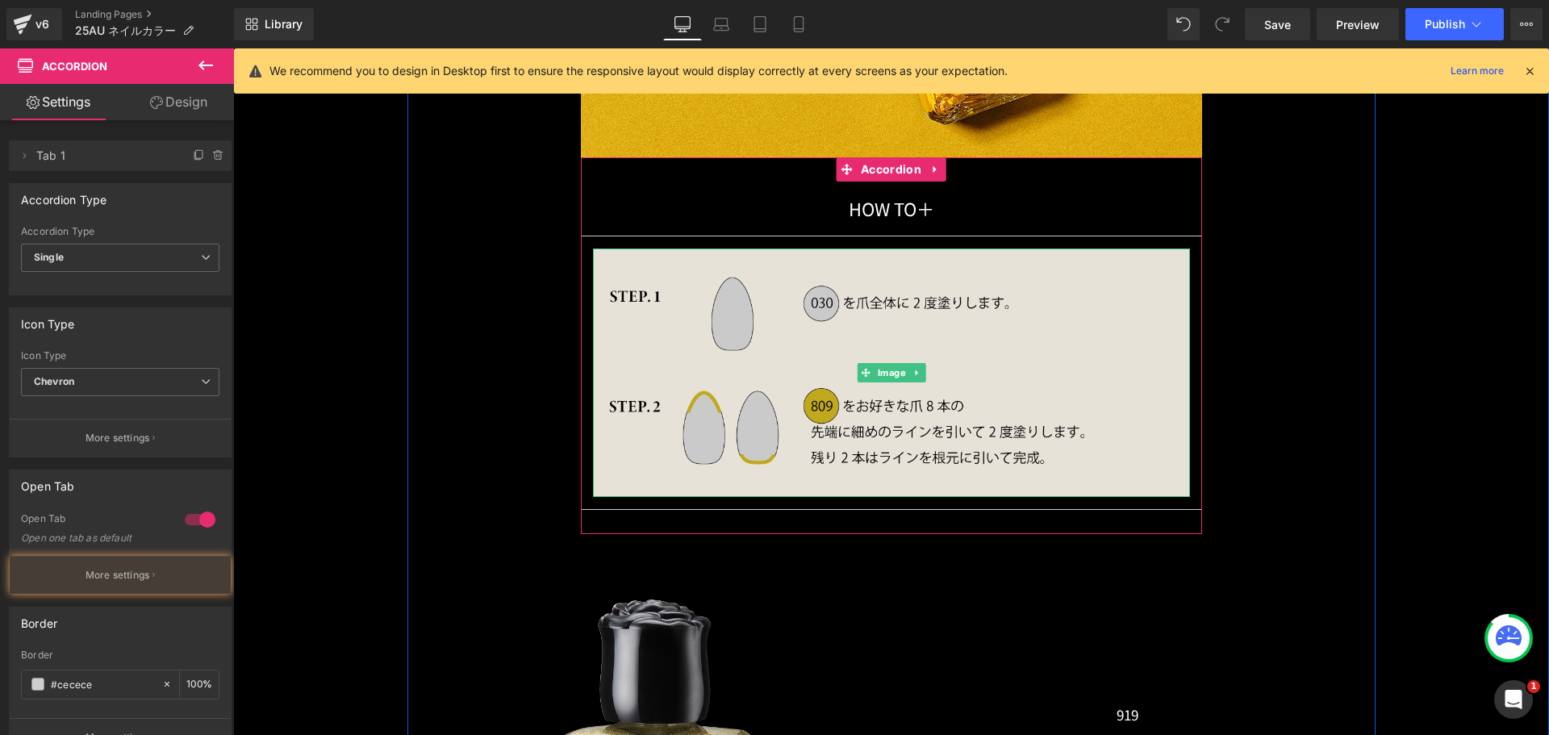
click at [855, 307] on img at bounding box center [891, 373] width 597 height 249
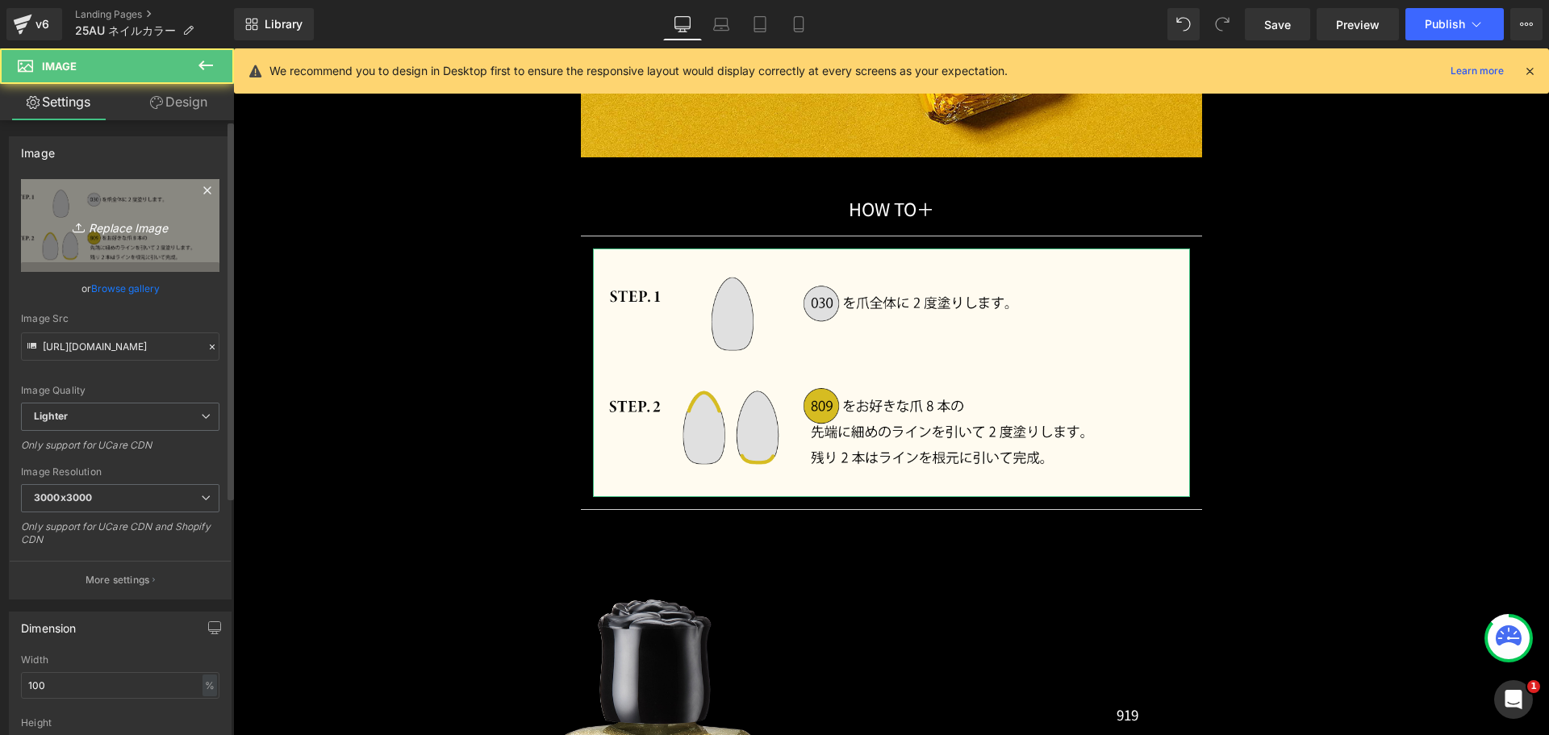
click at [119, 243] on link "Replace Image" at bounding box center [120, 225] width 199 height 93
type input "C:\fakepath\duo_coordinate_howto02.png"
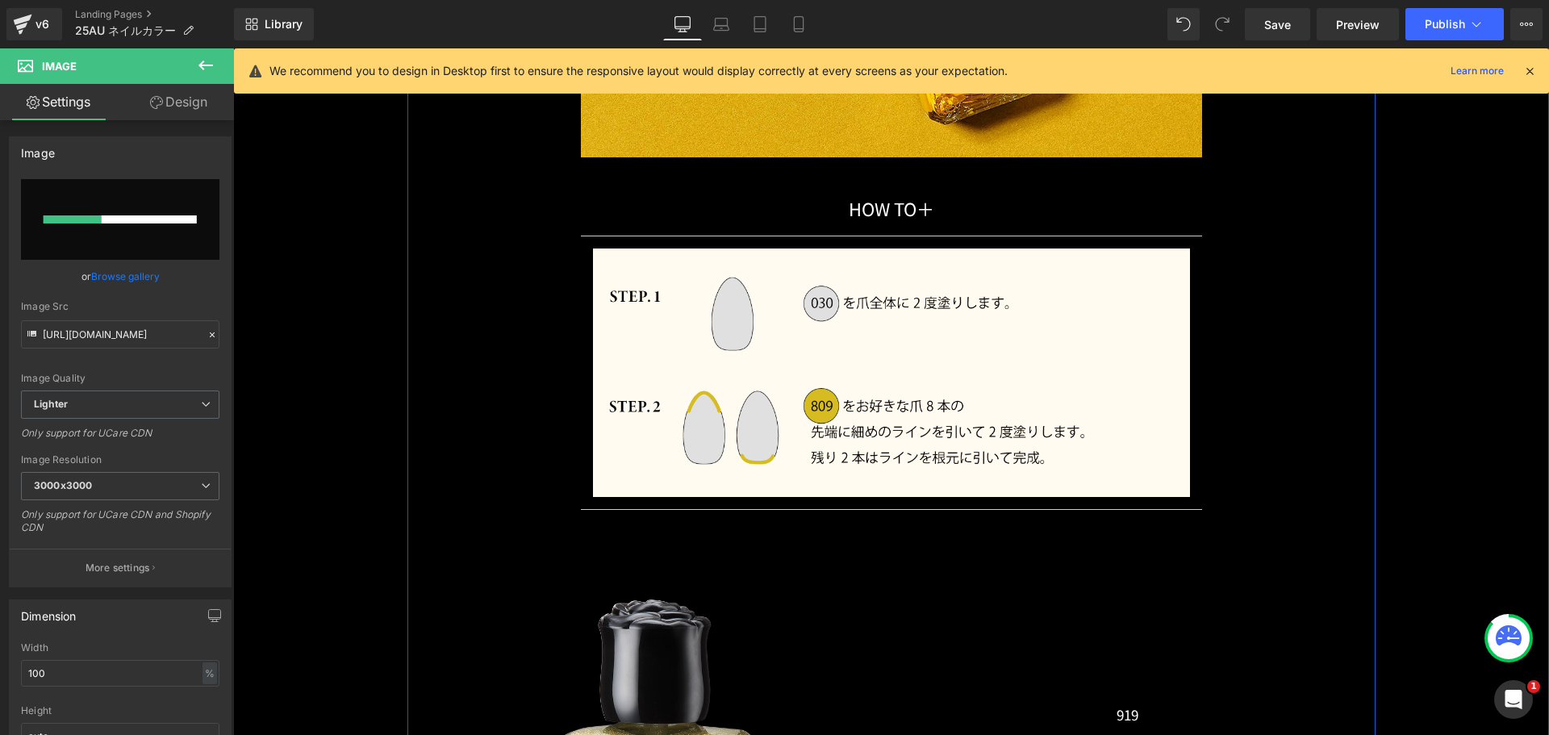
scroll to position [13470, 0]
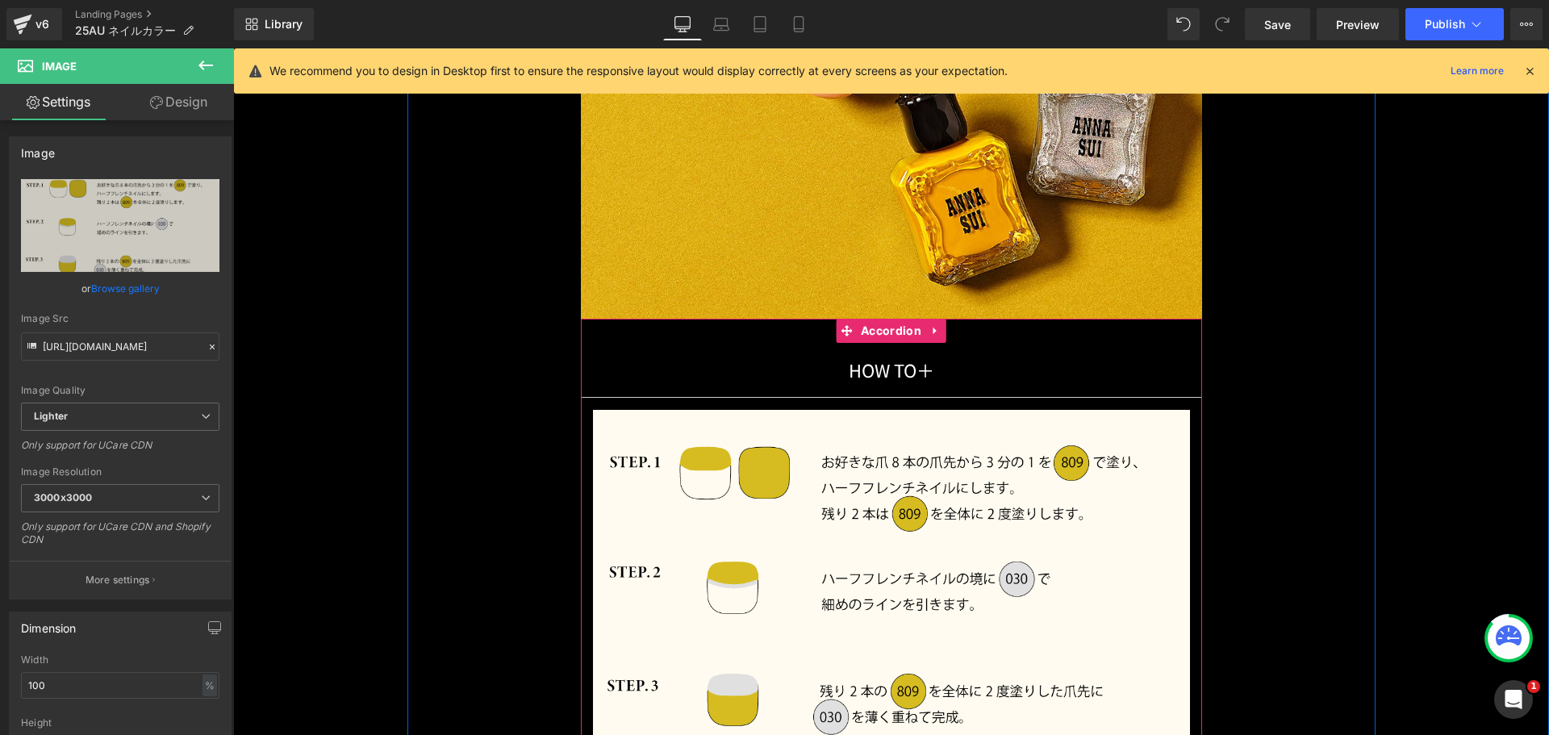
drag, startPoint x: 704, startPoint y: 340, endPoint x: 655, endPoint y: 336, distance: 48.6
click at [703, 343] on div "HOW TO 　　　　　　　　 ＋ Text Block" at bounding box center [891, 370] width 621 height 54
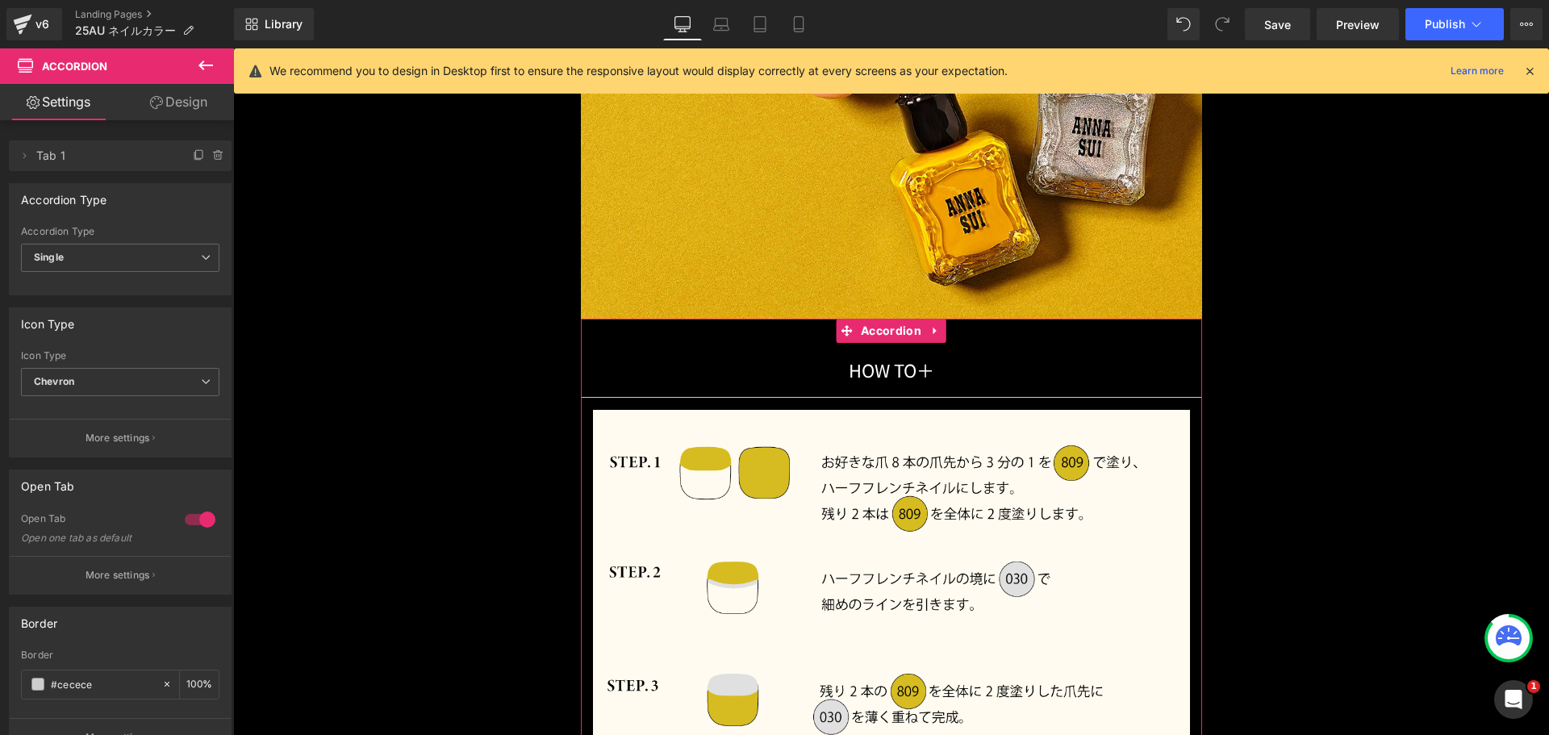
click at [185, 520] on div at bounding box center [200, 520] width 39 height 26
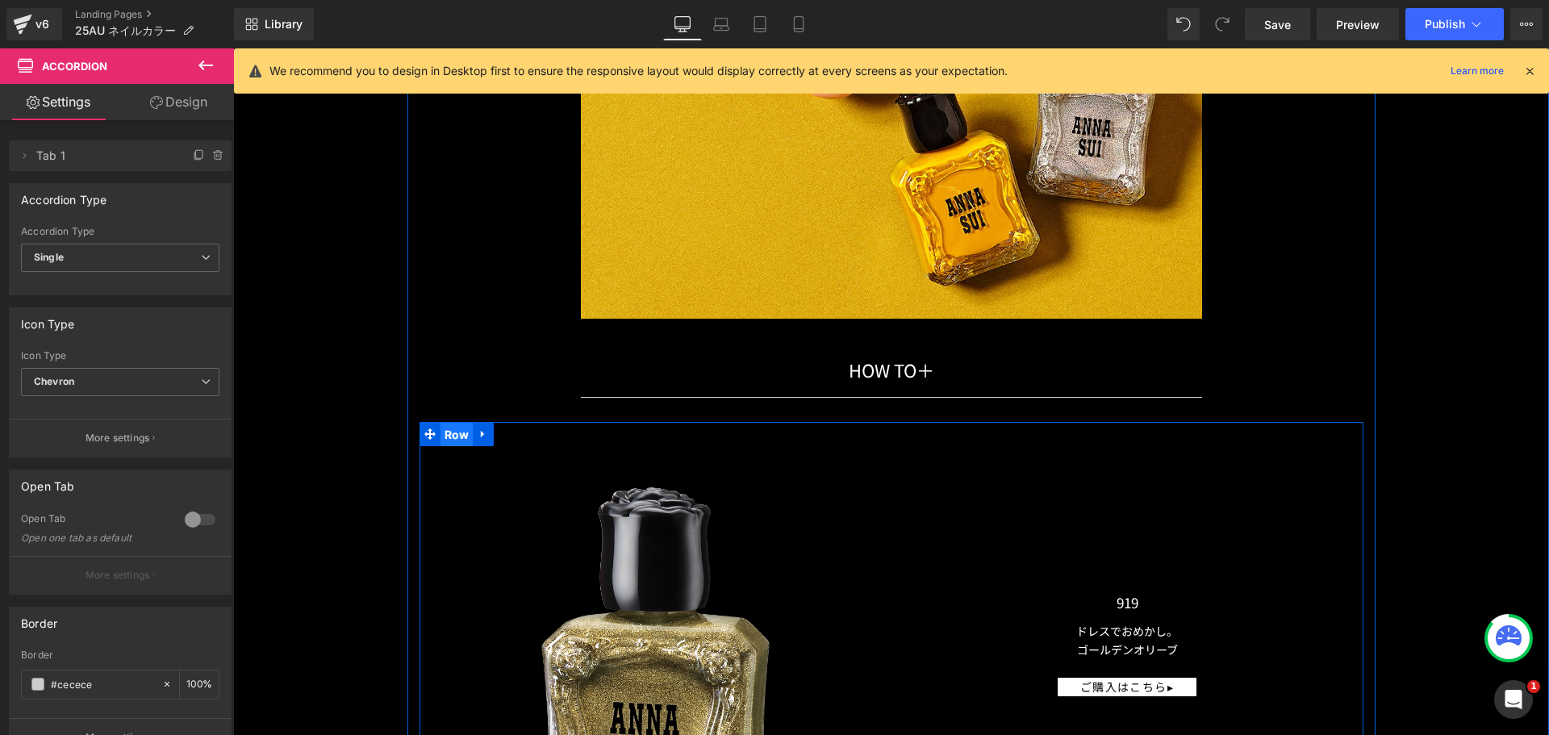
click at [441, 433] on span "Row" at bounding box center [457, 435] width 33 height 24
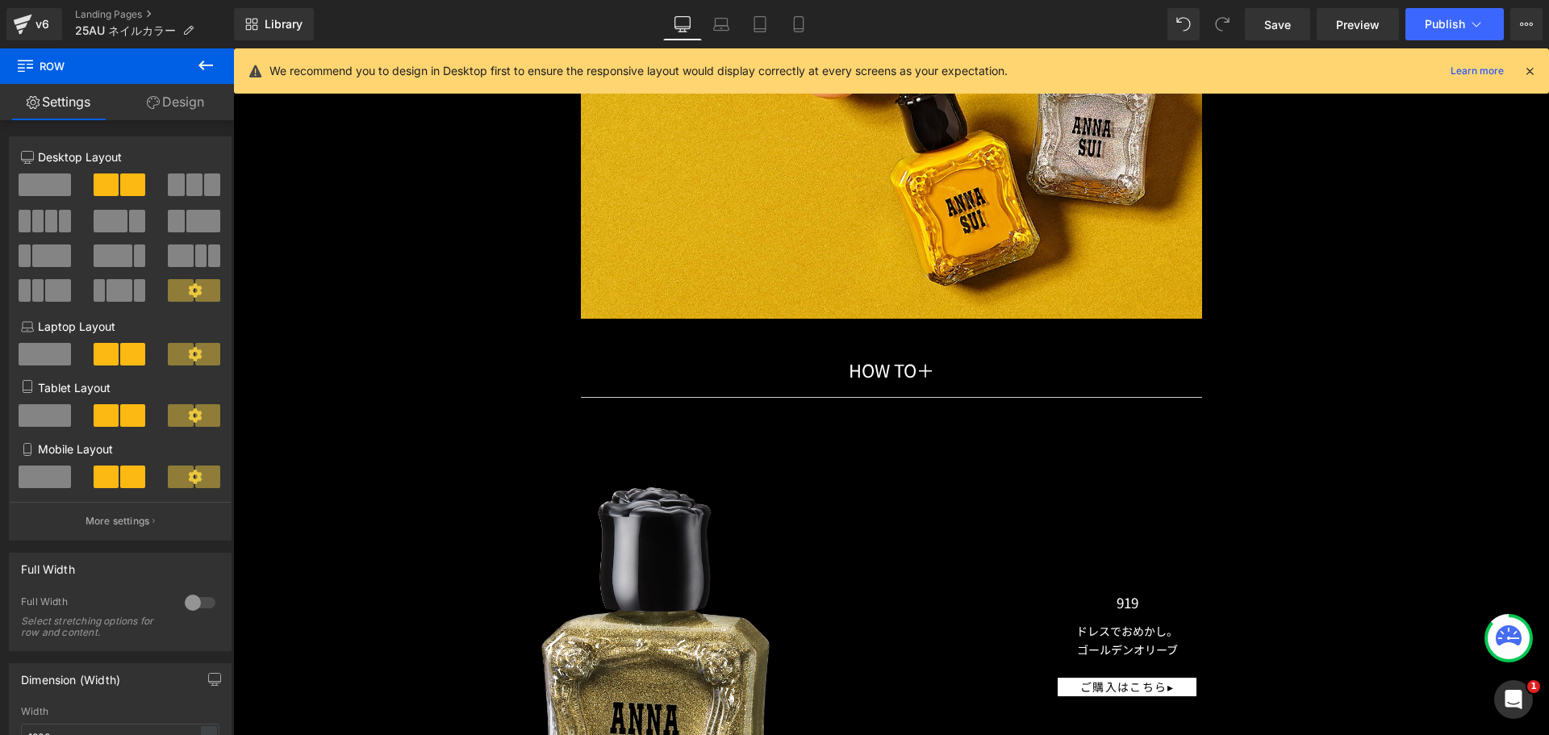
click at [201, 68] on icon at bounding box center [206, 66] width 15 height 10
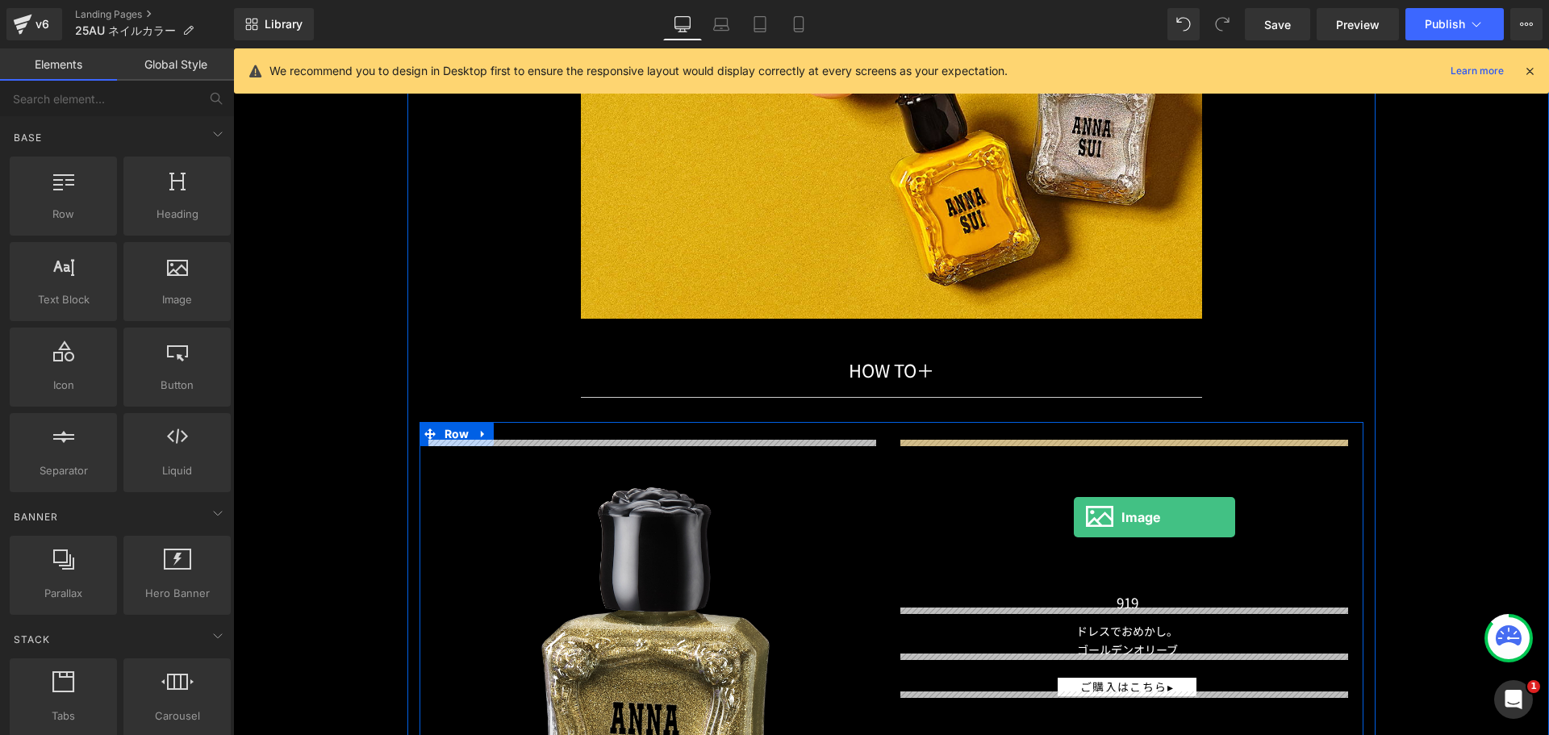
drag, startPoint x: 408, startPoint y: 345, endPoint x: 1074, endPoint y: 517, distance: 687.6
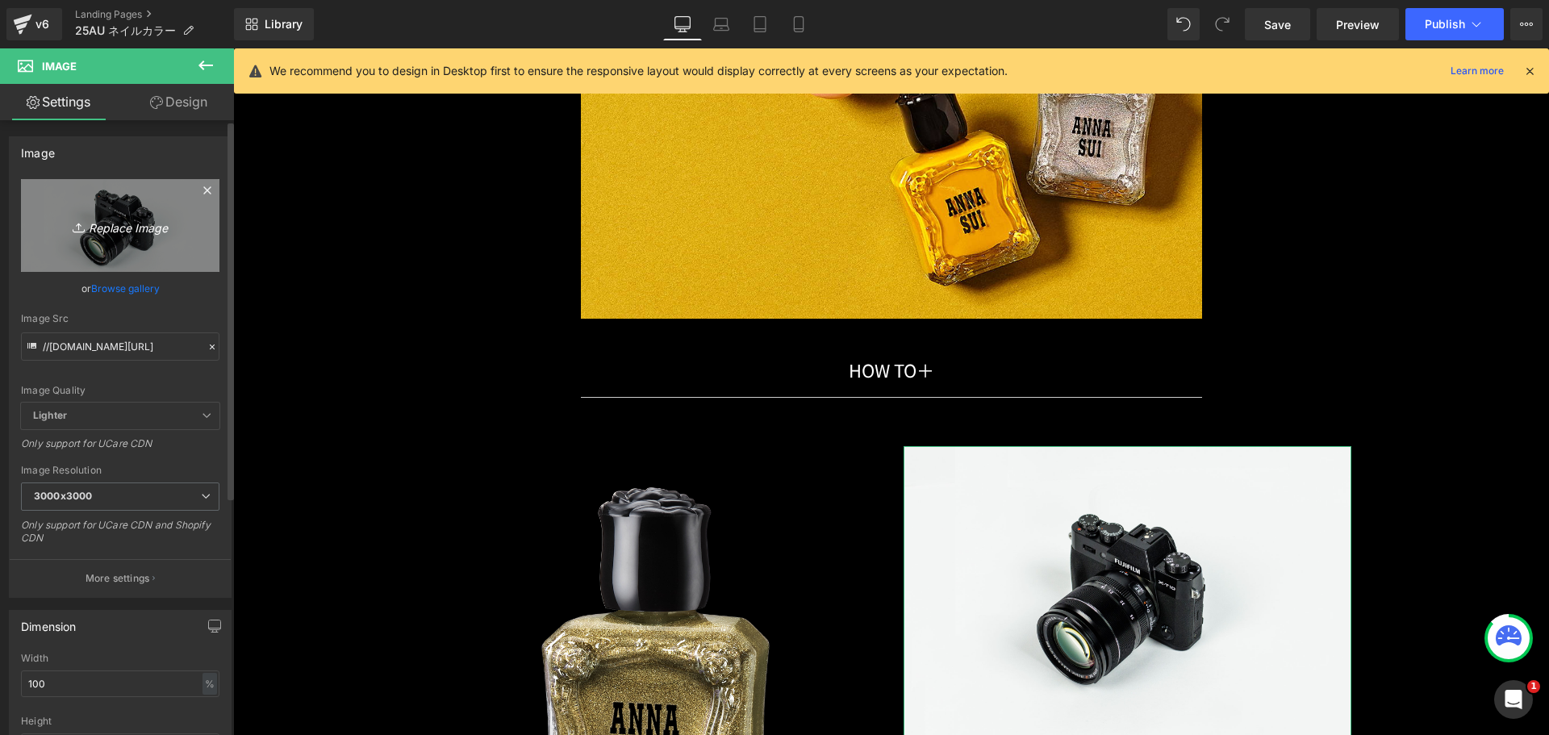
click at [92, 190] on link "Replace Image" at bounding box center [120, 225] width 199 height 93
type input "C:\fakepath\25AU_NAIL_COLOR_a_809.png"
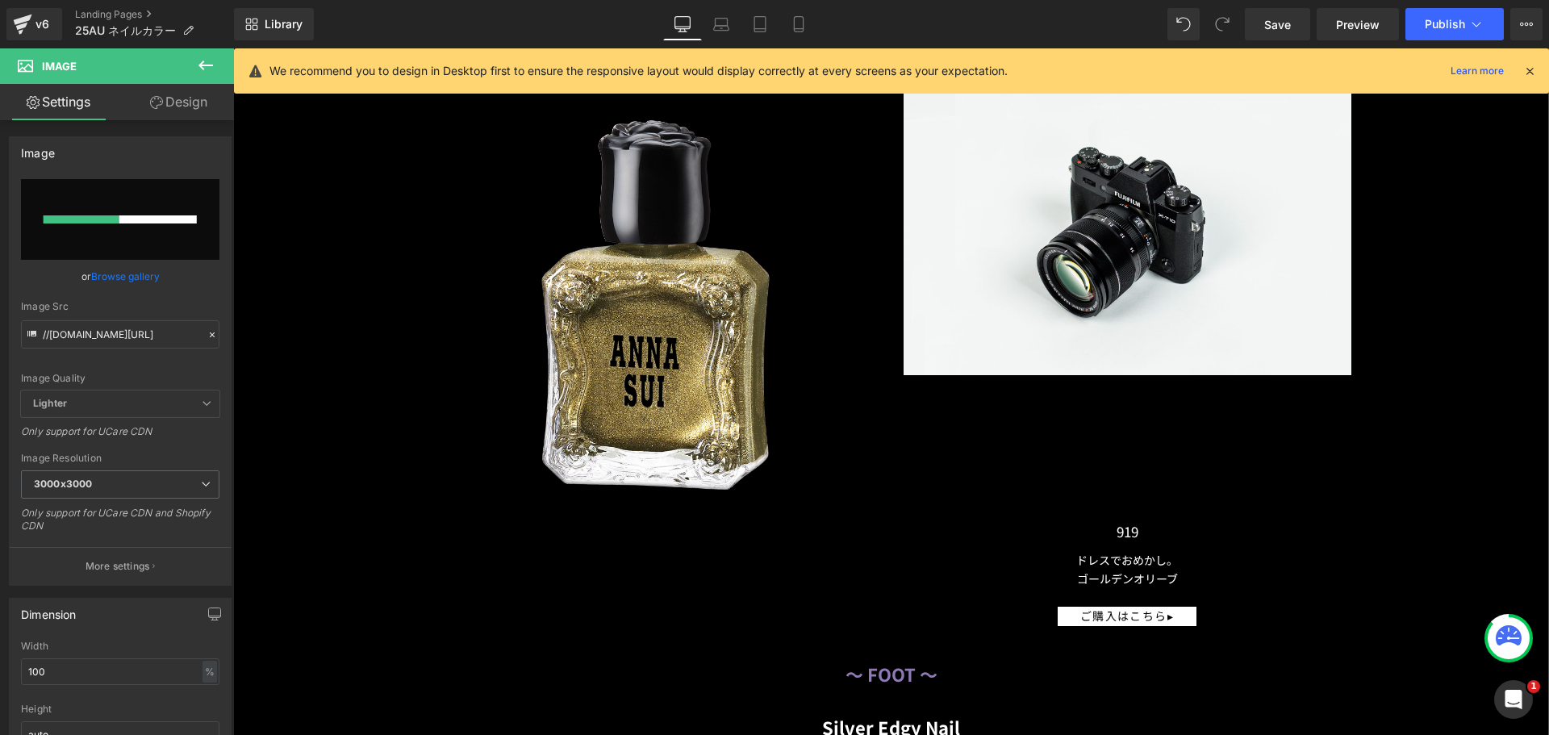
scroll to position [13955, 0]
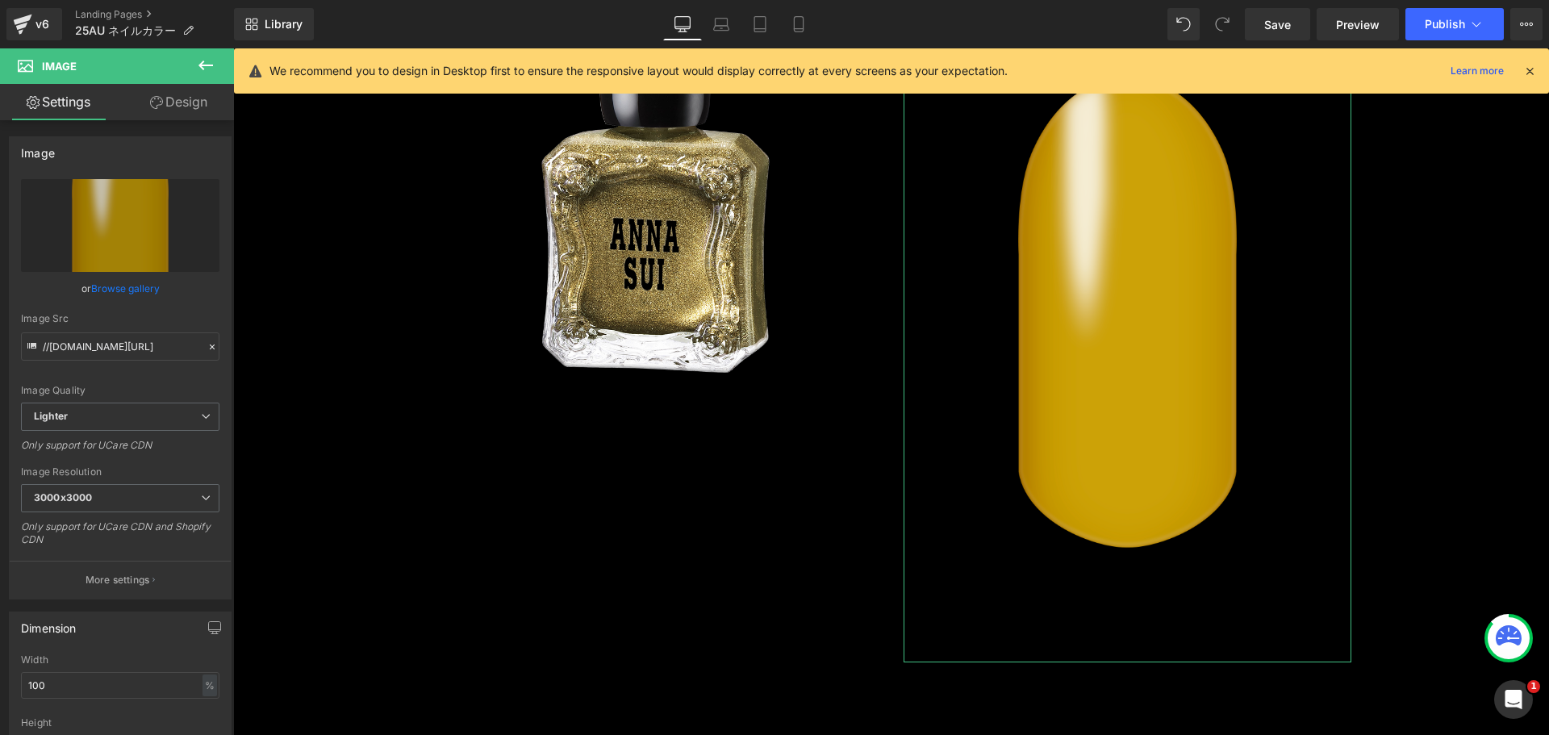
click at [173, 107] on link "Design" at bounding box center [178, 102] width 117 height 36
click at [0, 0] on div "Spacing" at bounding box center [0, 0] width 0 height 0
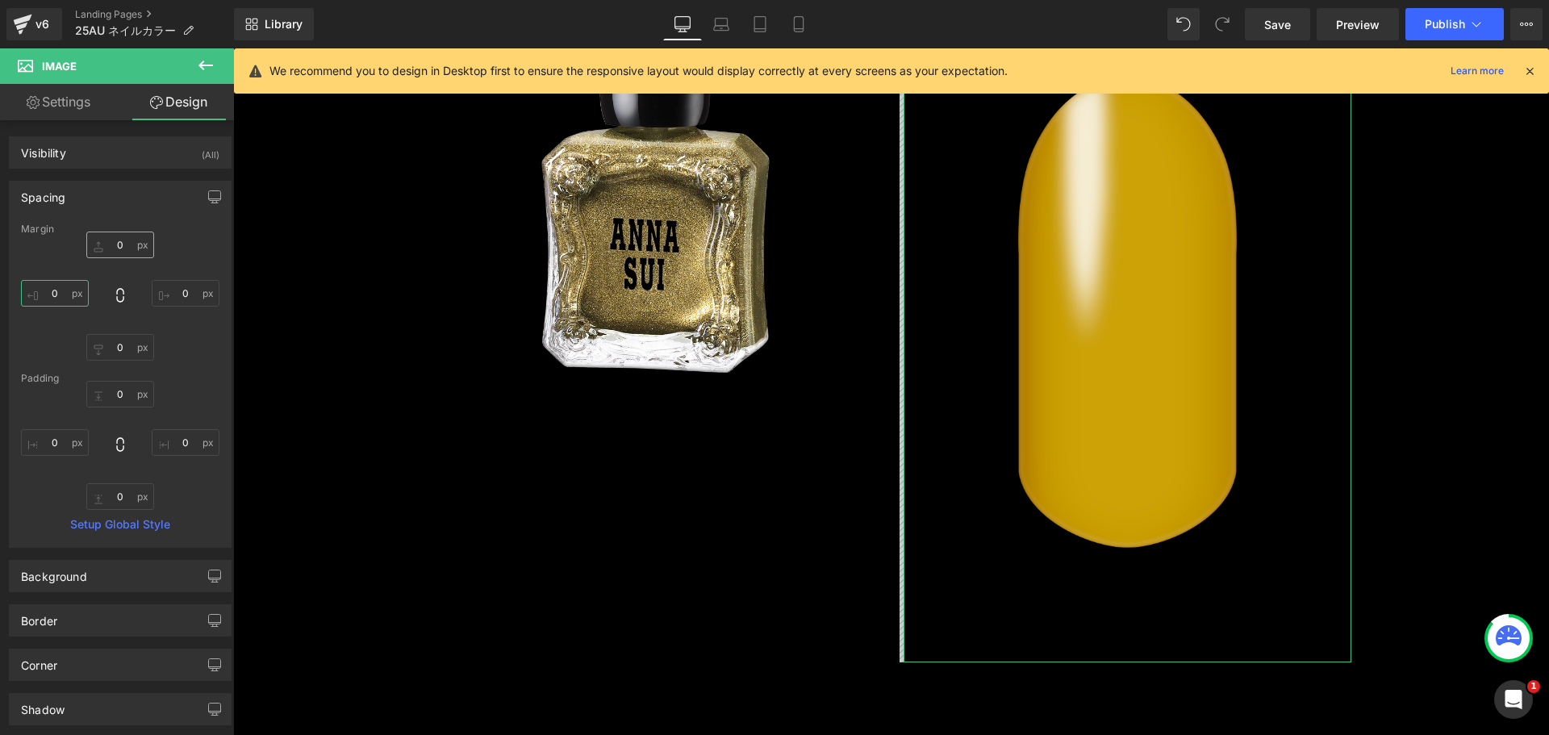
click at [66, 290] on input "text" at bounding box center [55, 293] width 68 height 27
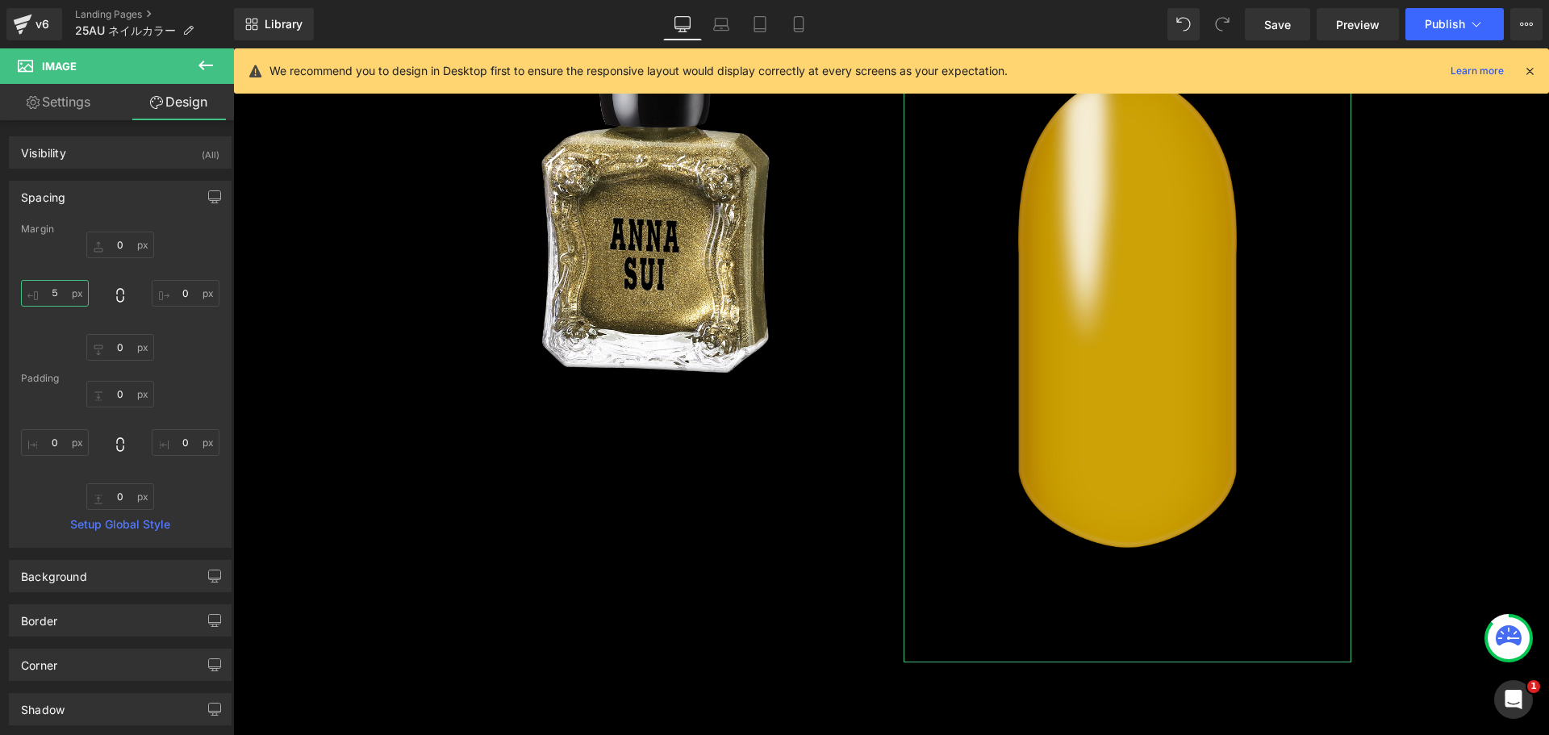
type input "５０"
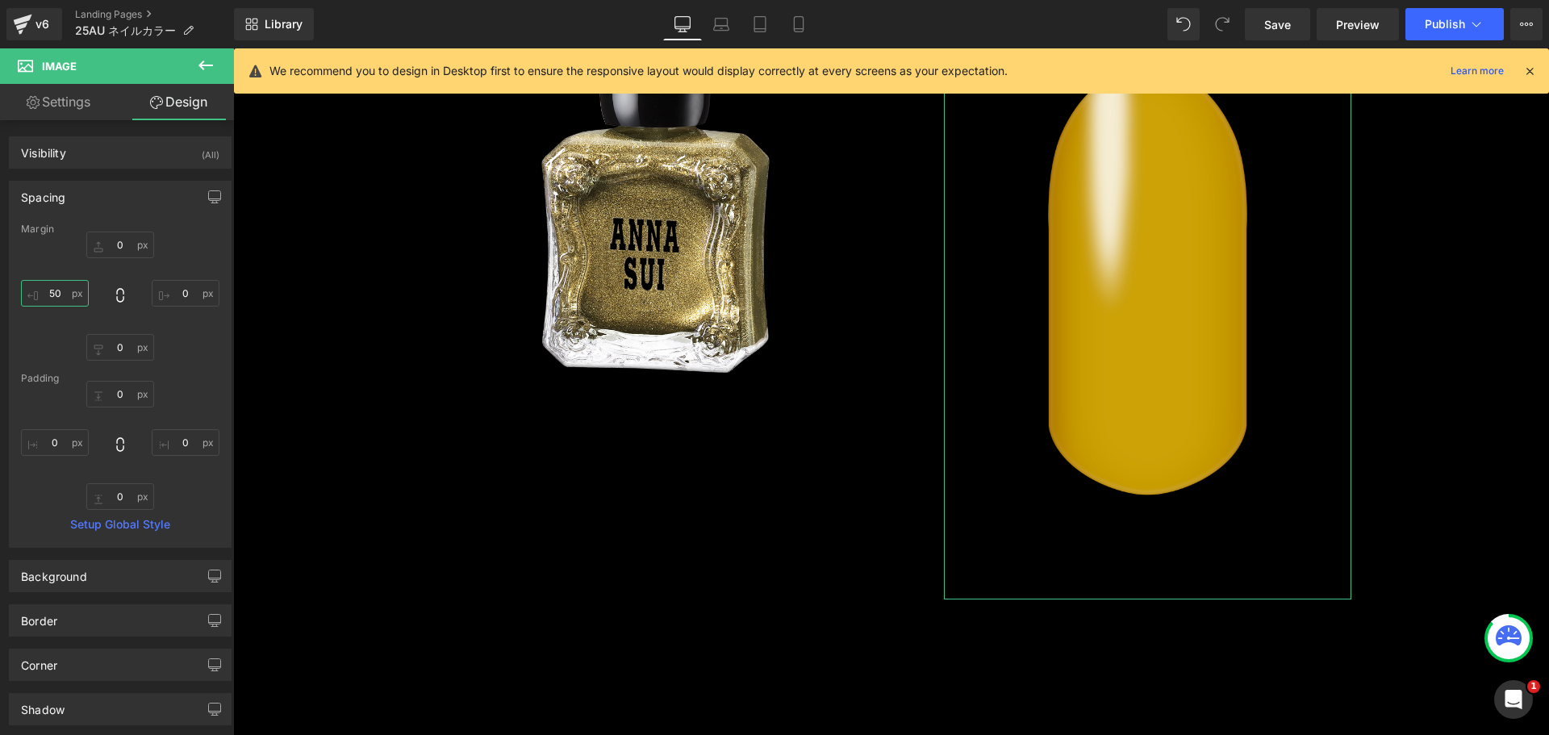
type input "5"
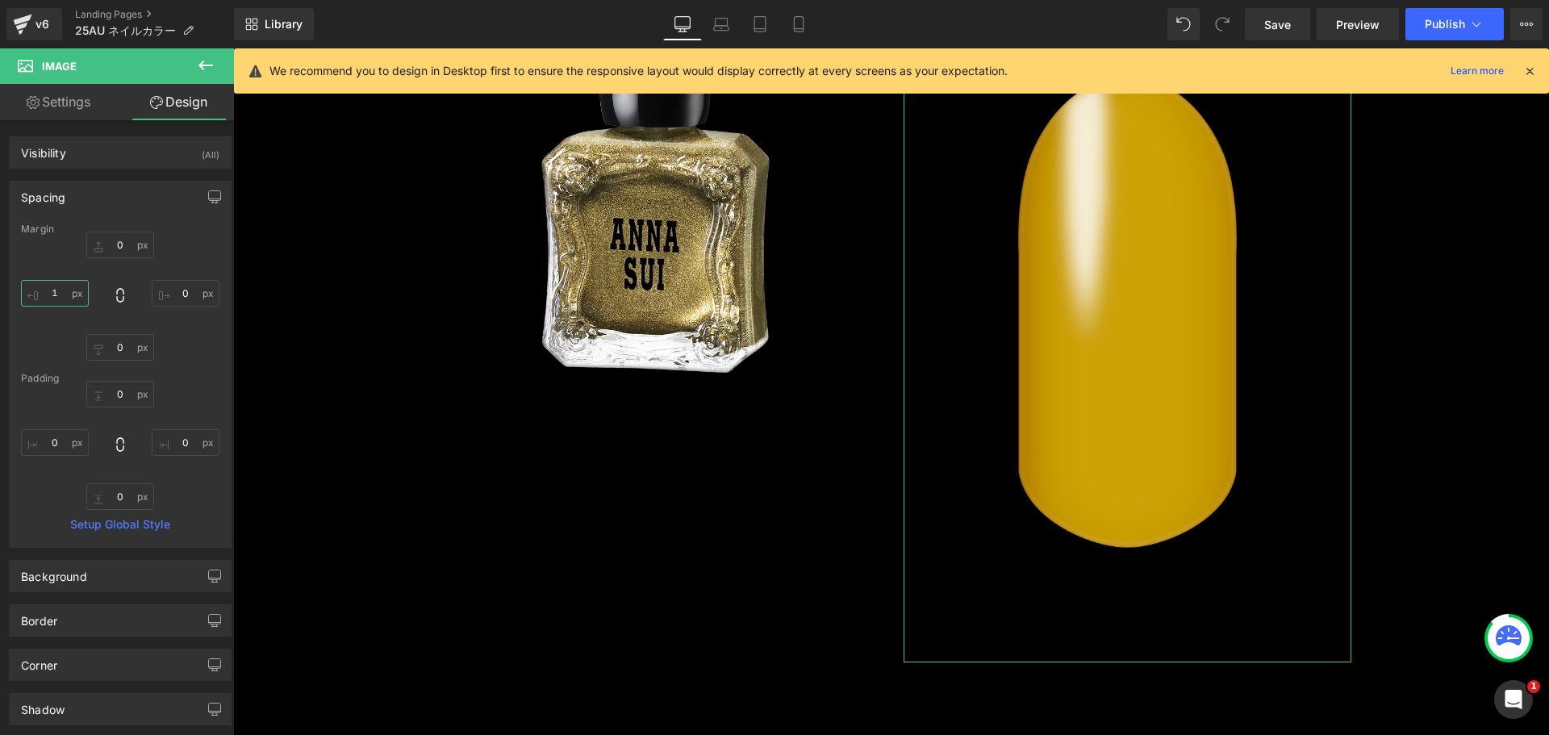
type input "１０"
type input "１００"
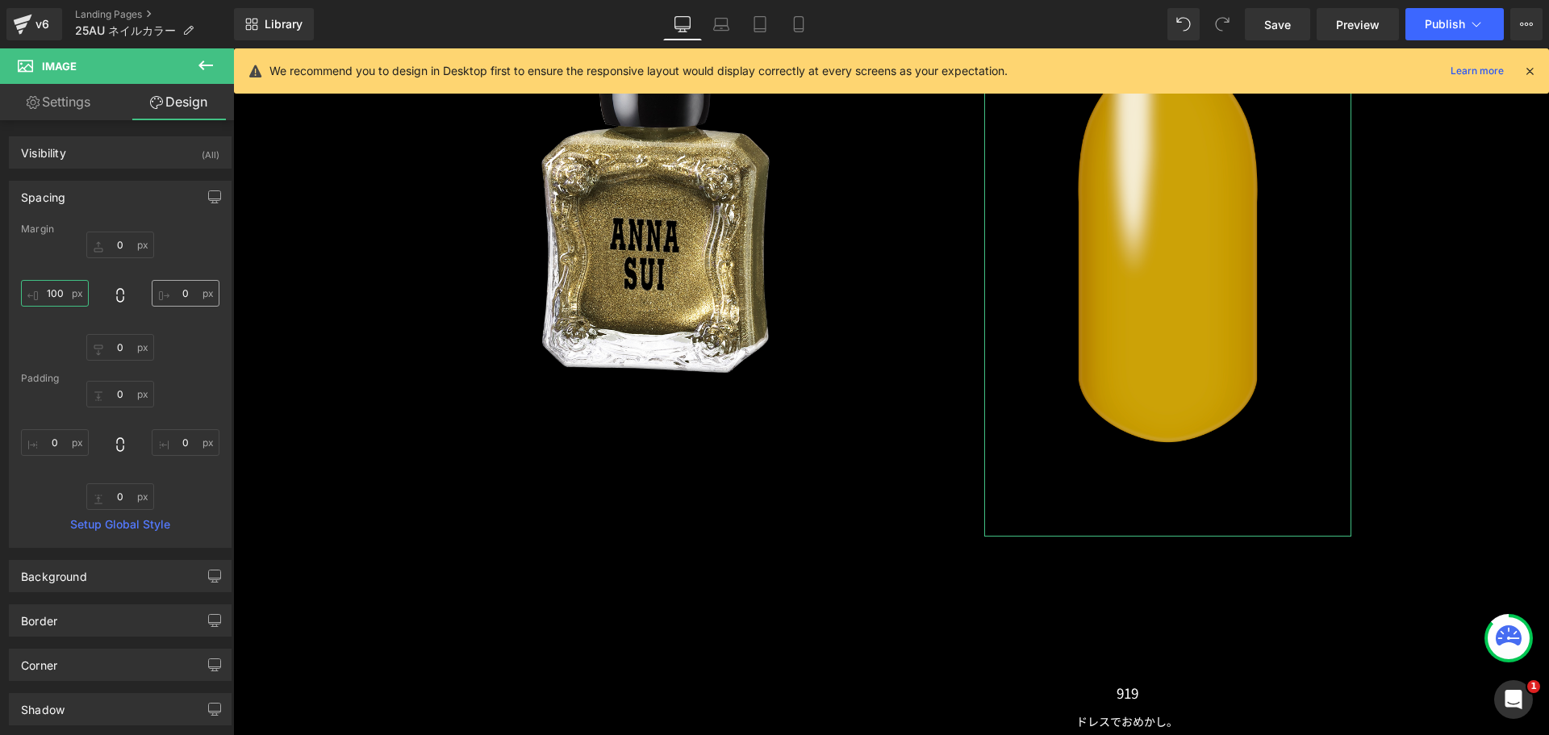
type input "100"
click at [181, 289] on input "text" at bounding box center [186, 293] width 68 height 27
type input "１０"
type input "１００"
type input "100"
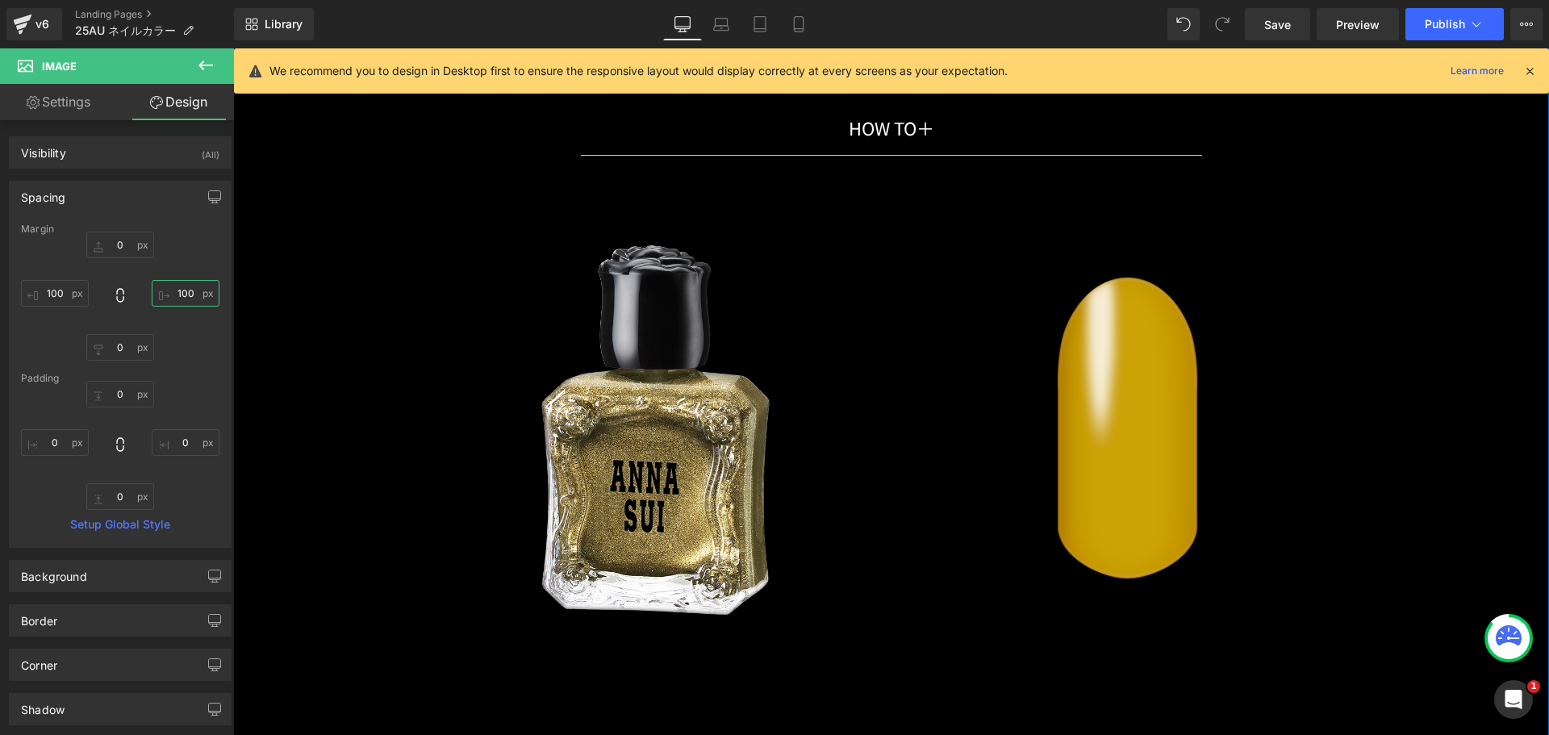
scroll to position [13551, 0]
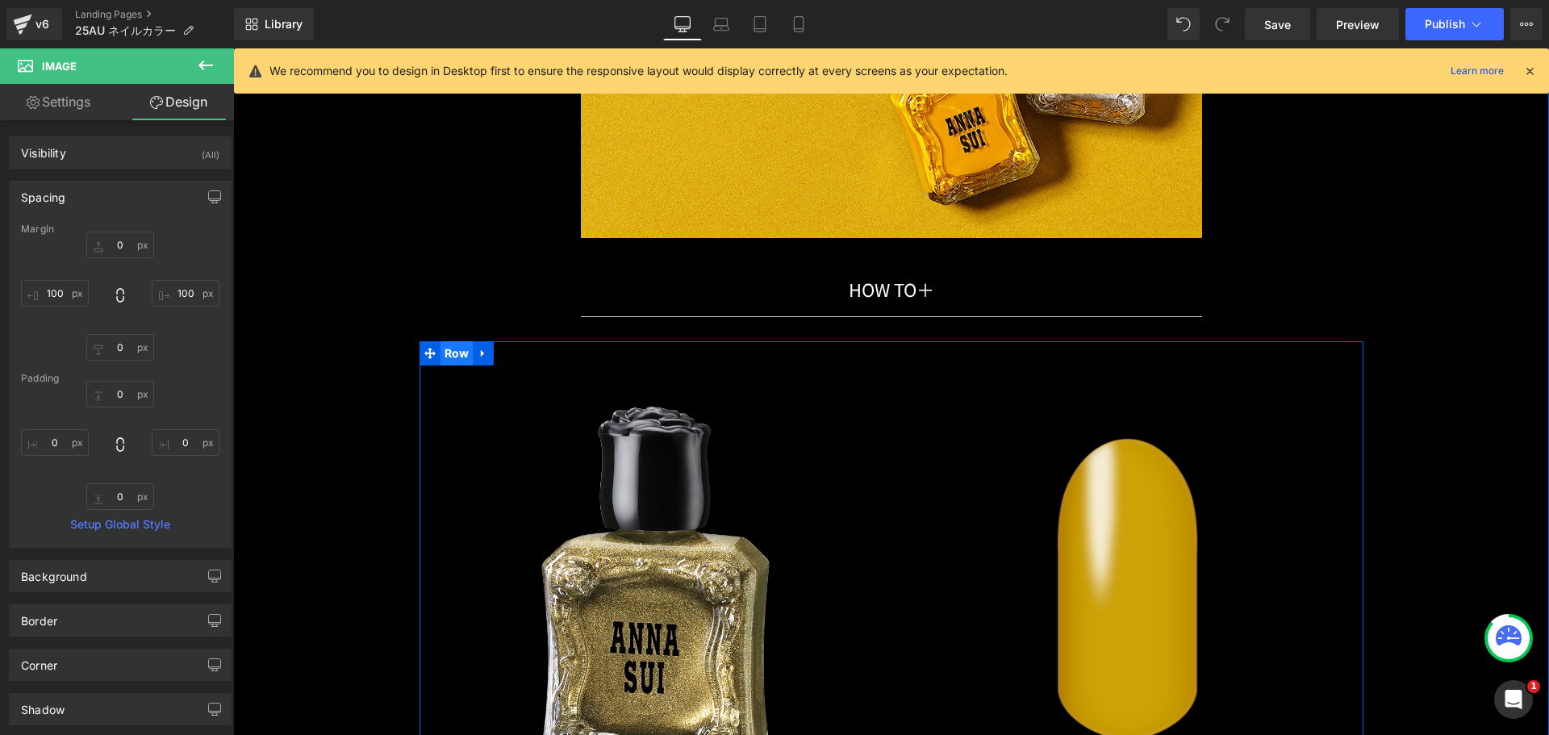
click at [442, 351] on span "Row" at bounding box center [457, 353] width 33 height 24
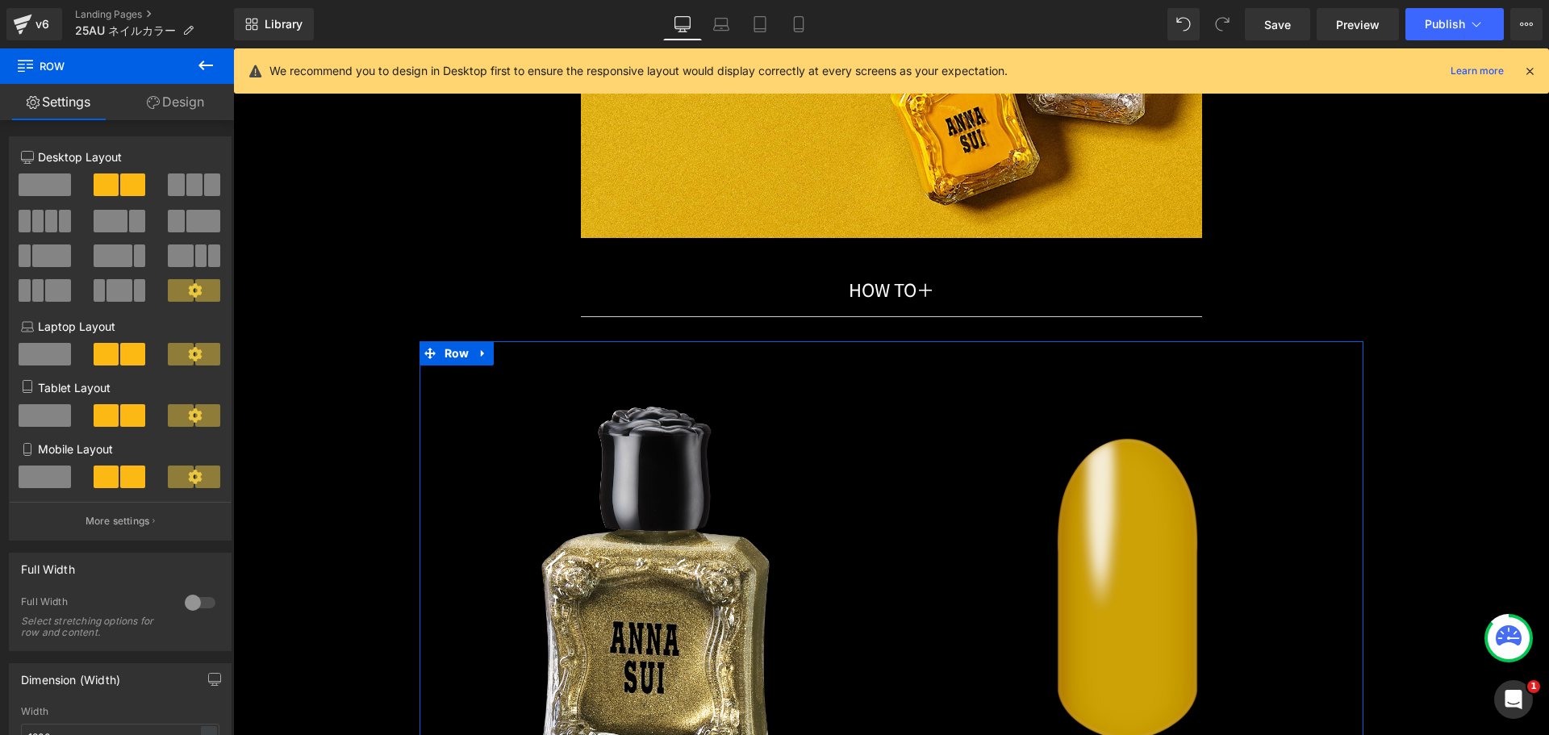
click at [189, 107] on link "Design" at bounding box center [175, 102] width 117 height 36
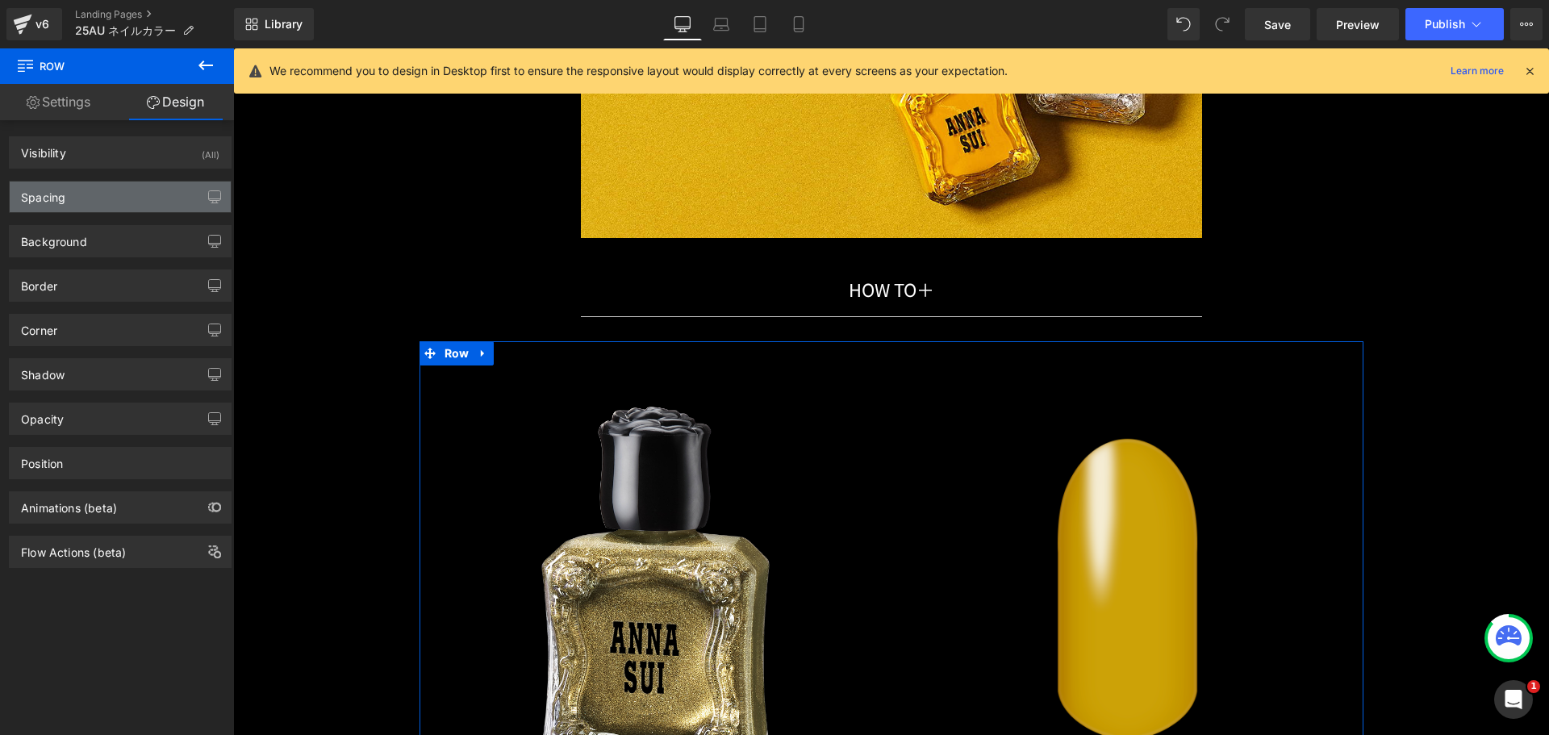
click at [128, 194] on div "Spacing" at bounding box center [120, 197] width 221 height 31
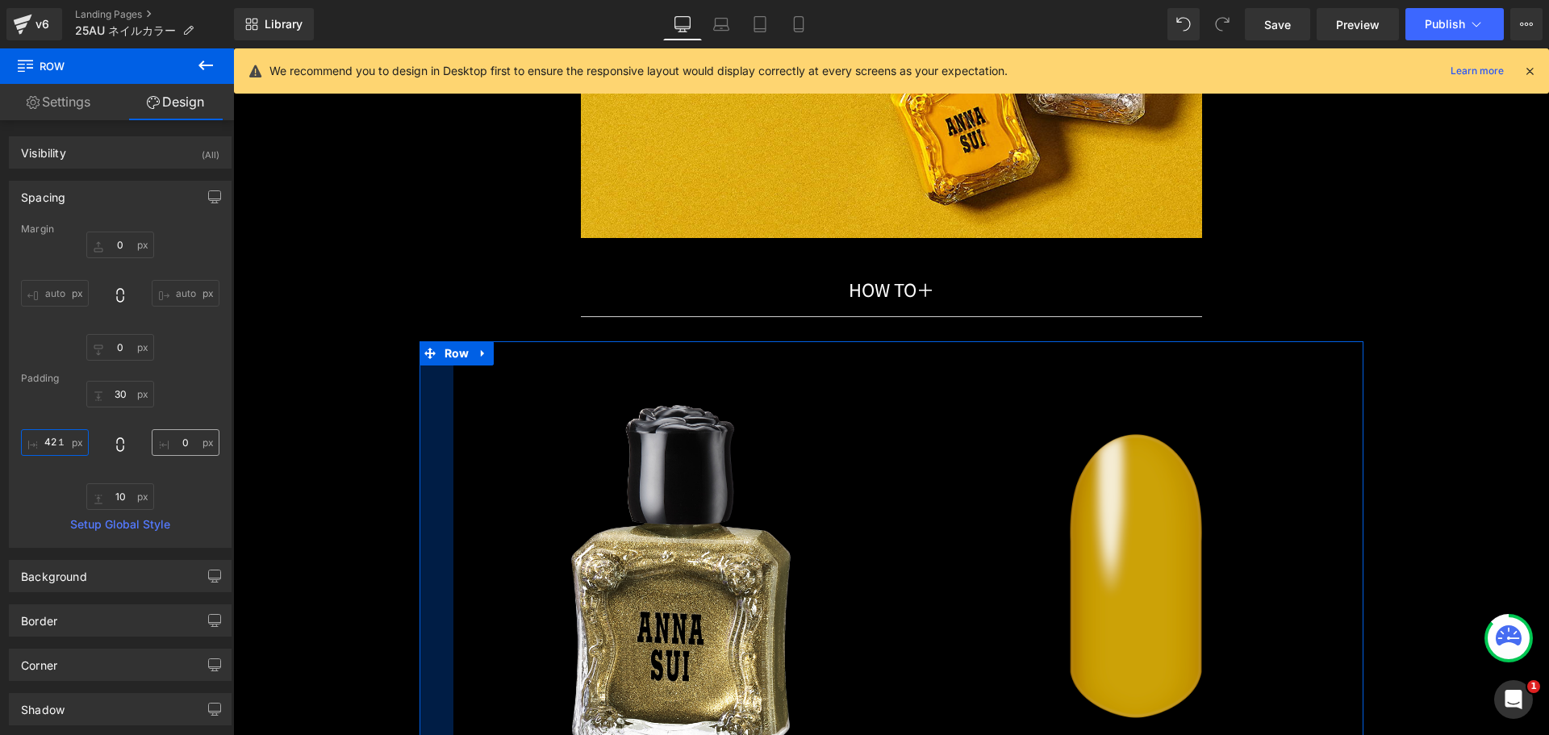
type input "42１０"
type input "１００"
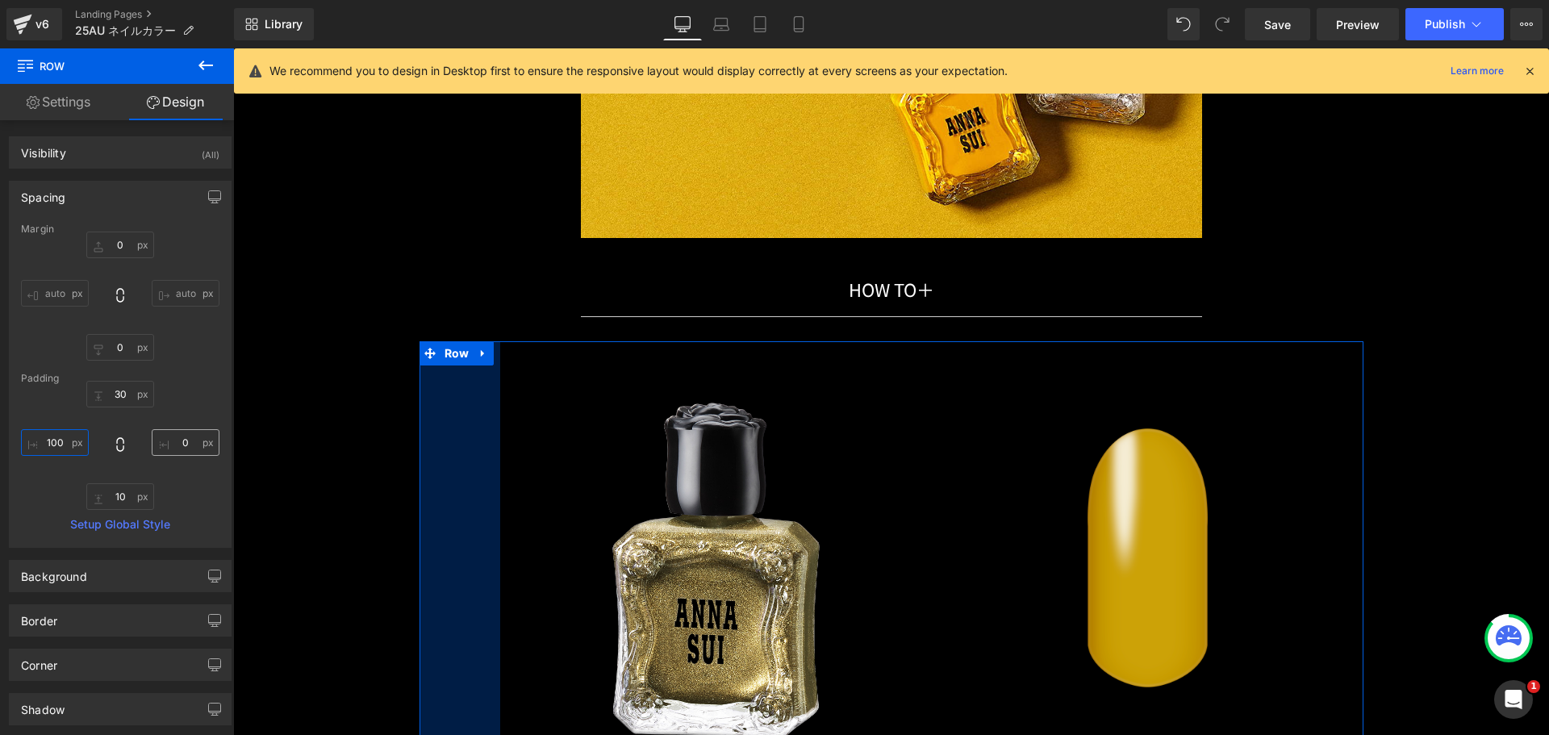
type input "100"
click at [156, 445] on input "text" at bounding box center [186, 442] width 68 height 27
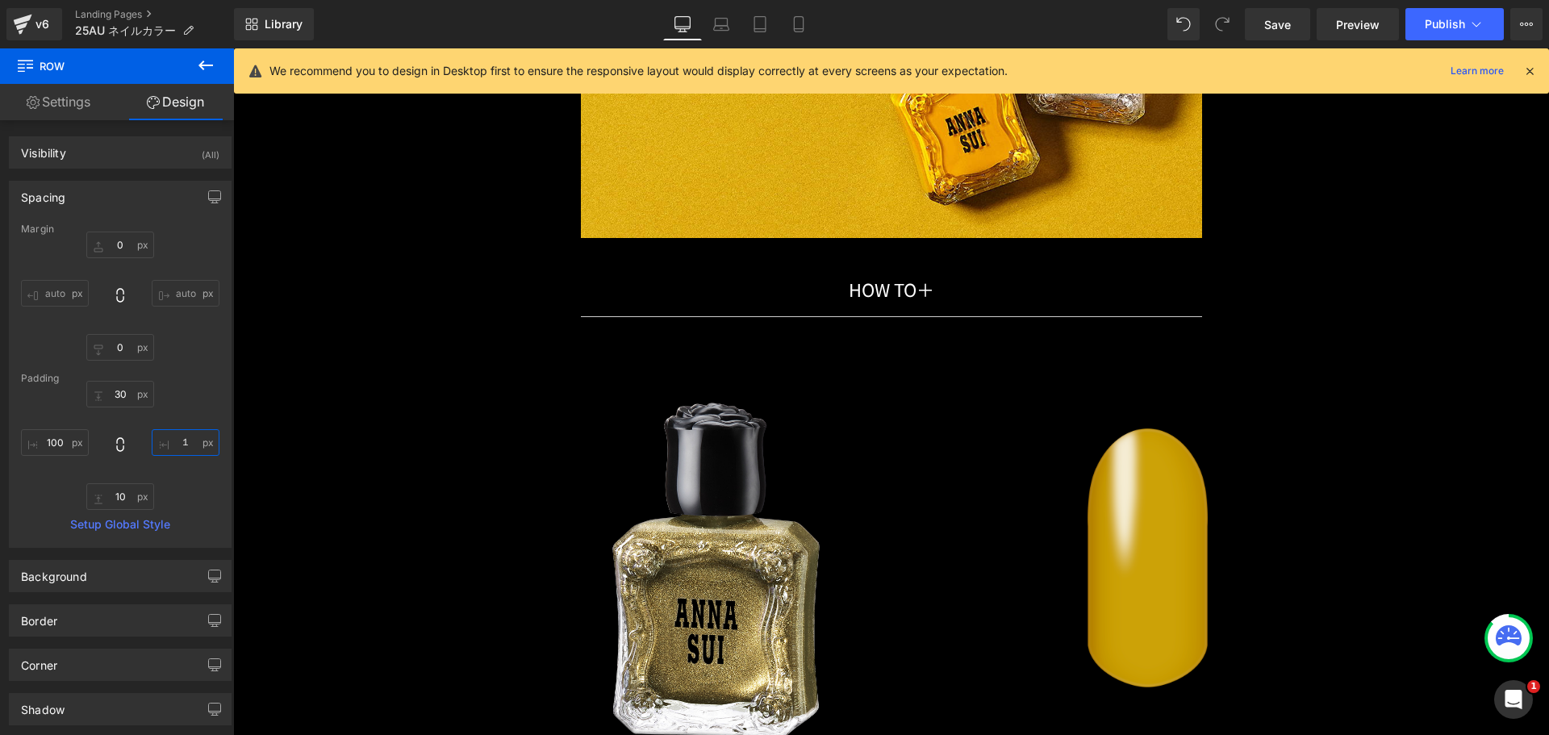
type input "１０"
type input "１００"
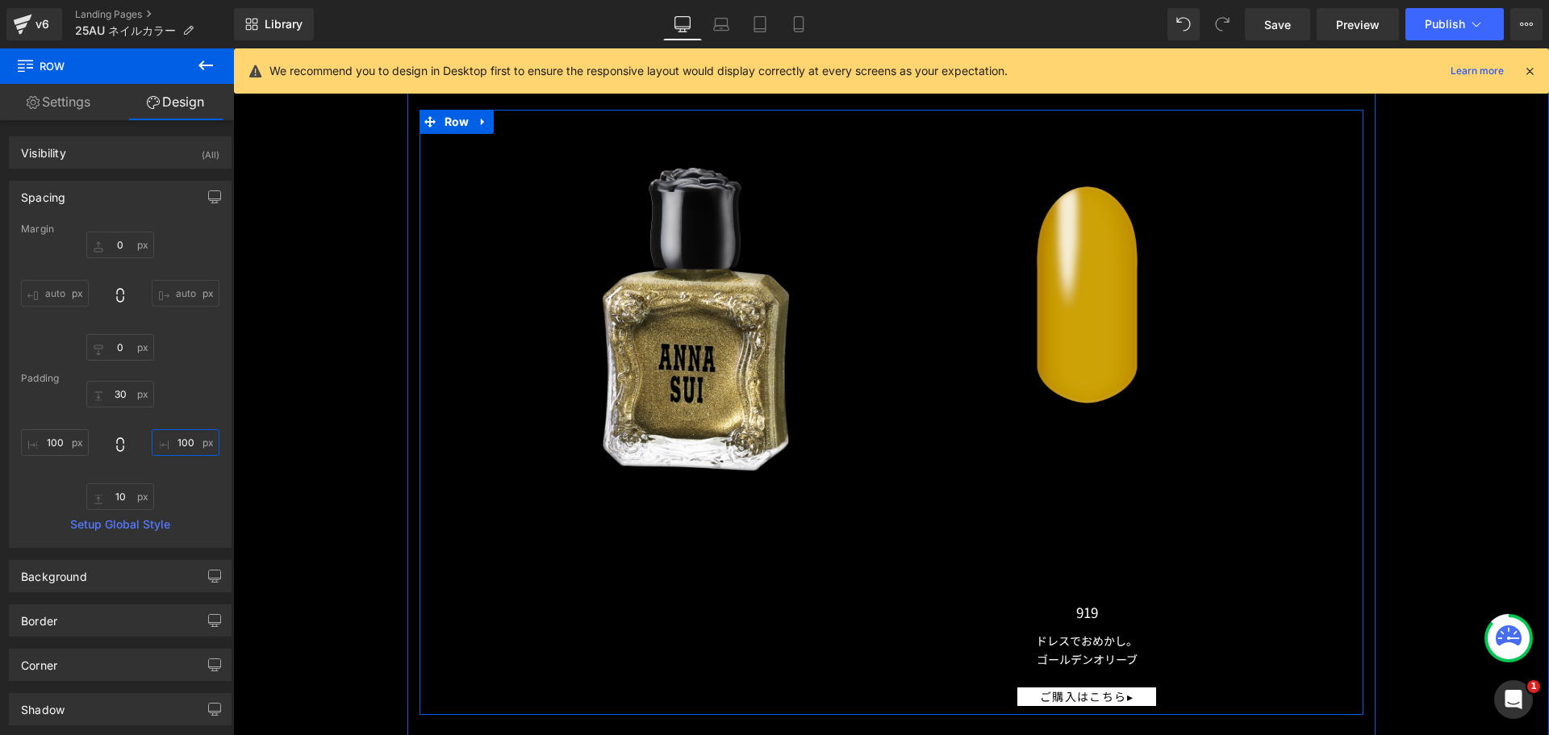
scroll to position [13713, 0]
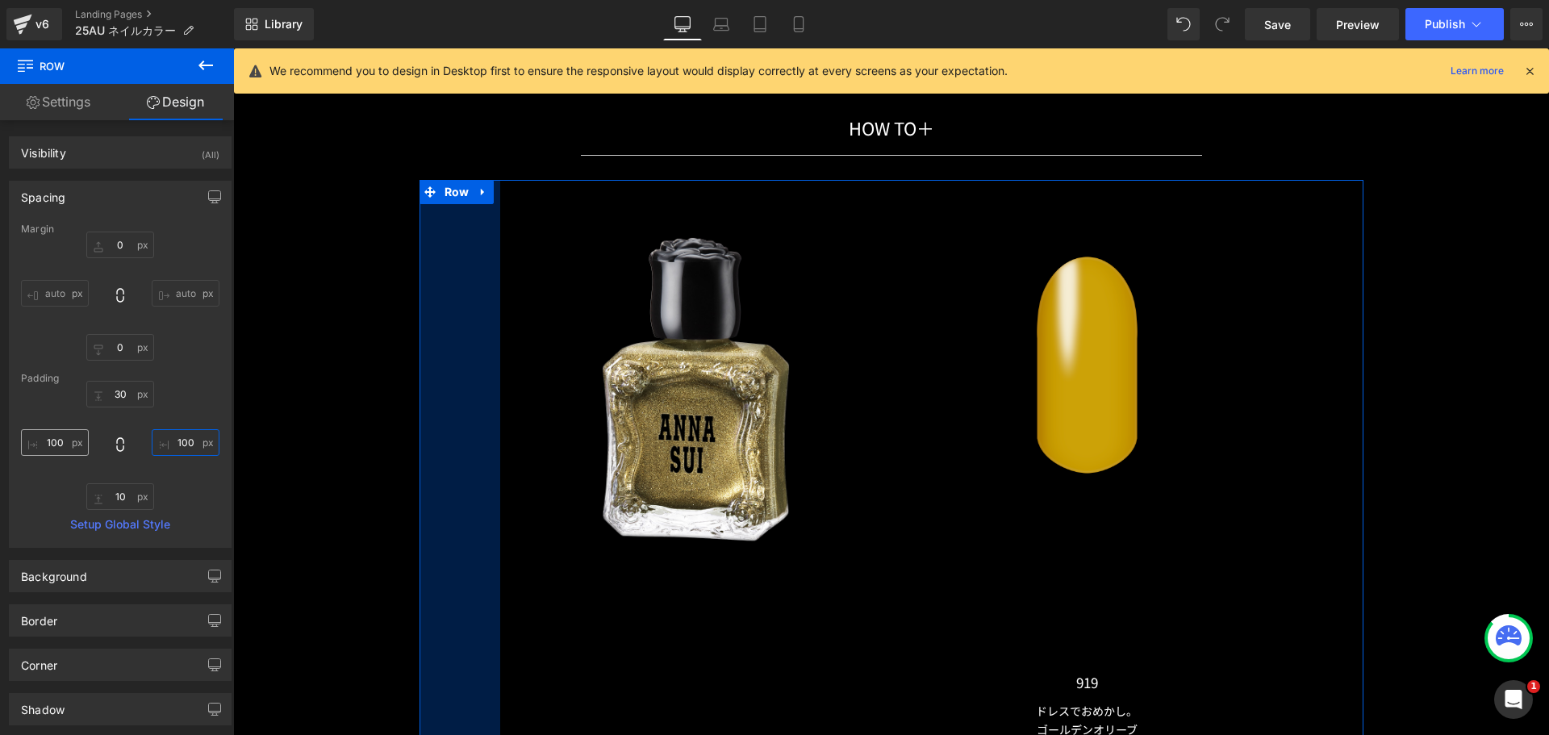
type input "100"
click at [37, 443] on input "100" at bounding box center [55, 442] width 68 height 27
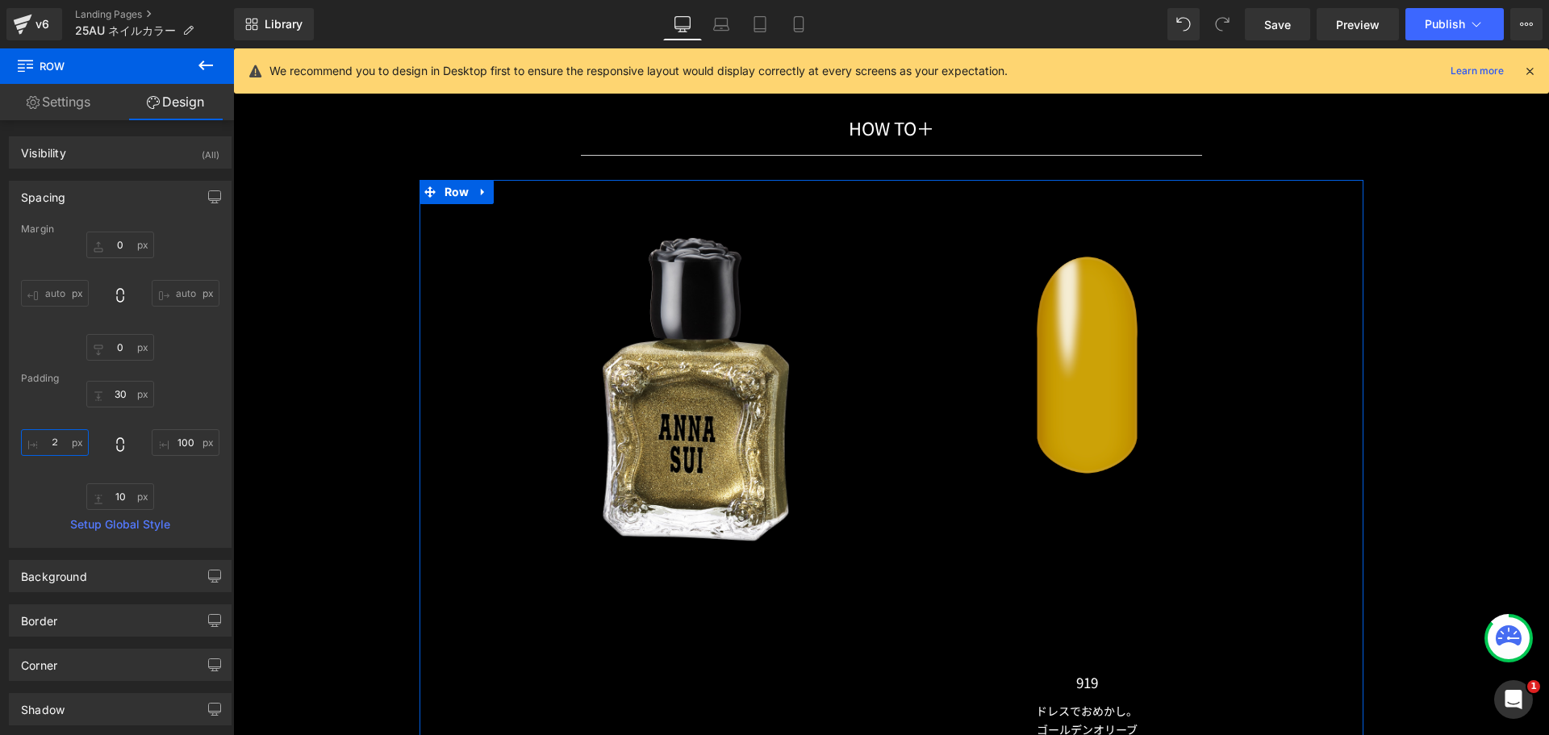
type input "２０"
type input "２００"
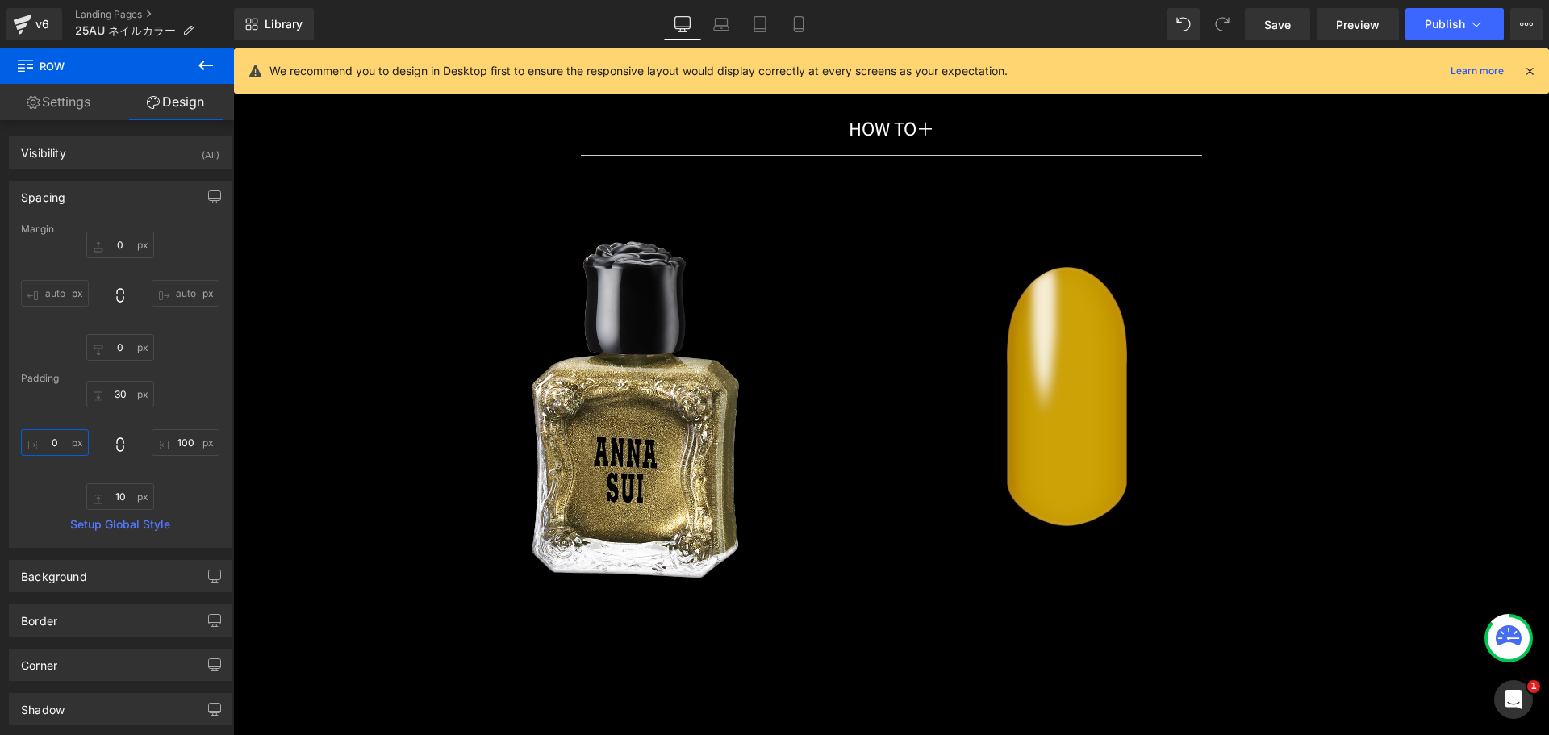
scroll to position [0, 0]
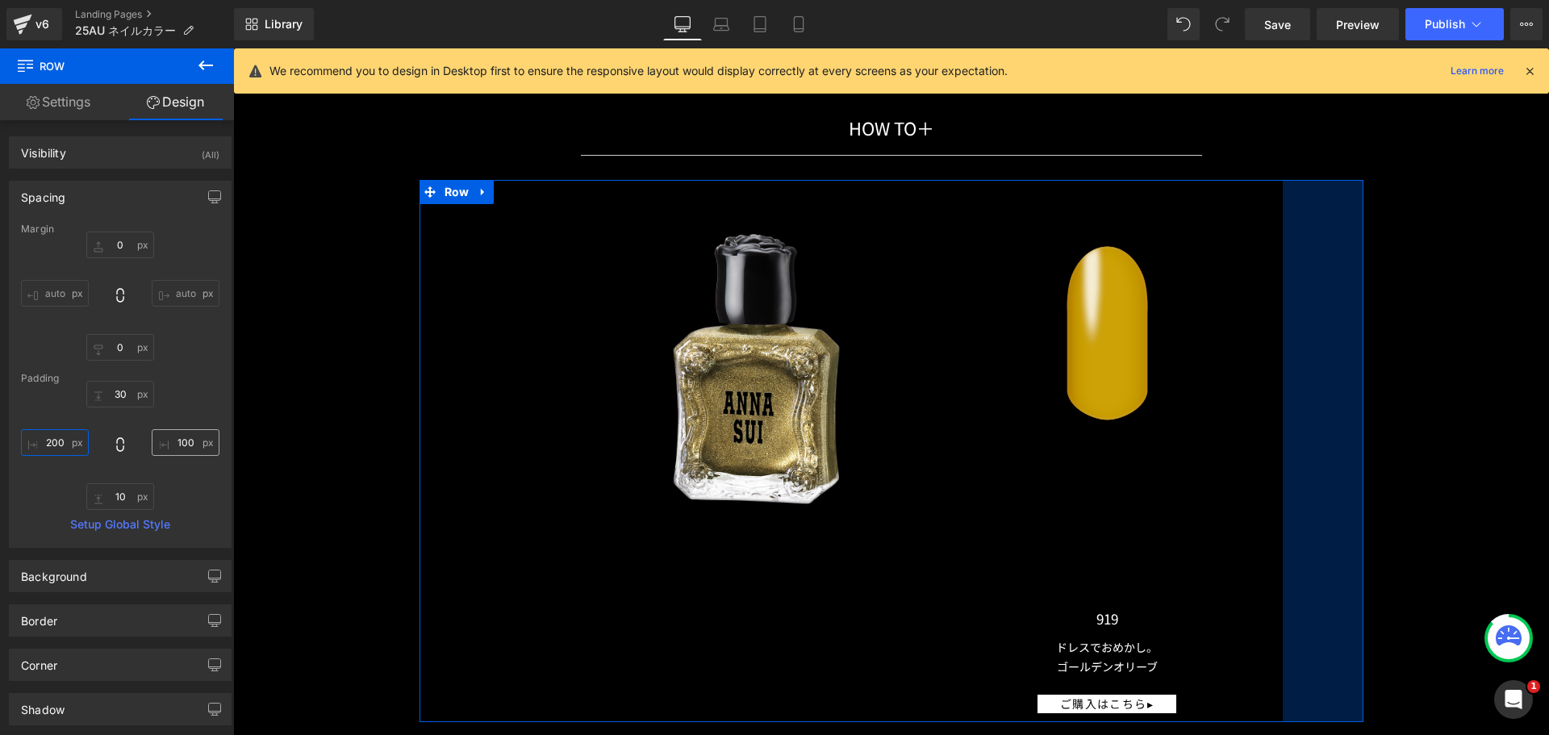
type input "200"
click at [167, 447] on input "100" at bounding box center [186, 442] width 68 height 27
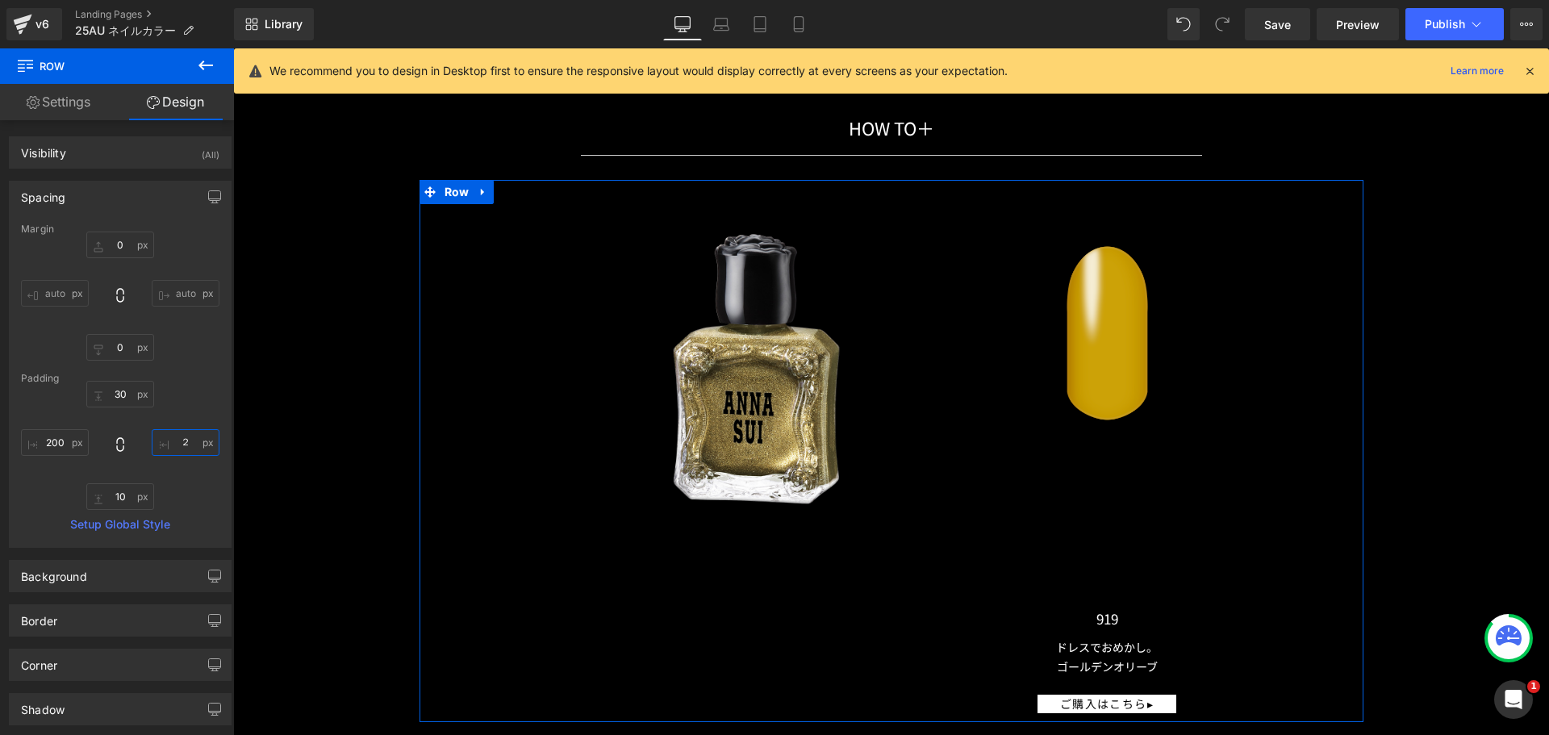
type input "２０"
type input "２００"
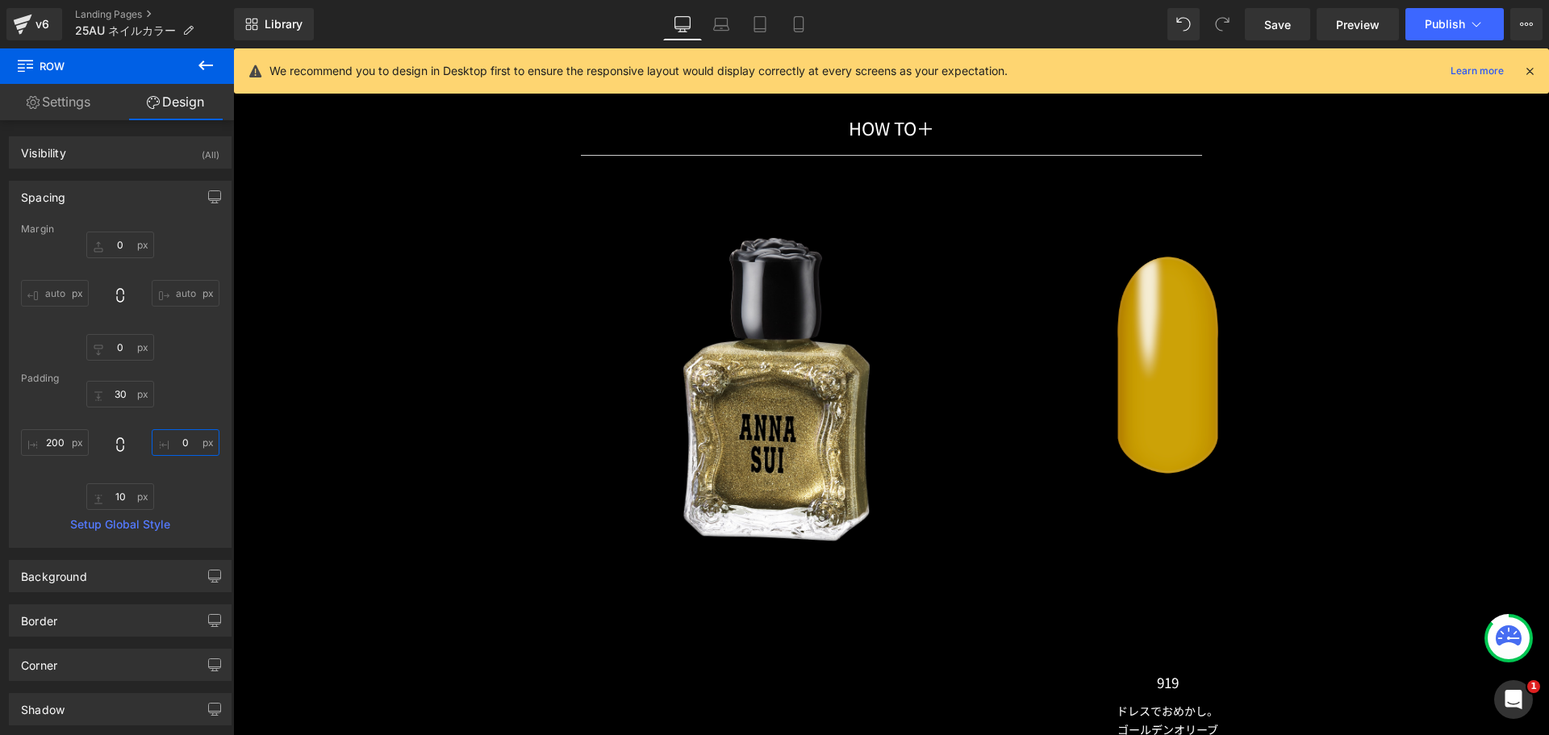
type input "200"
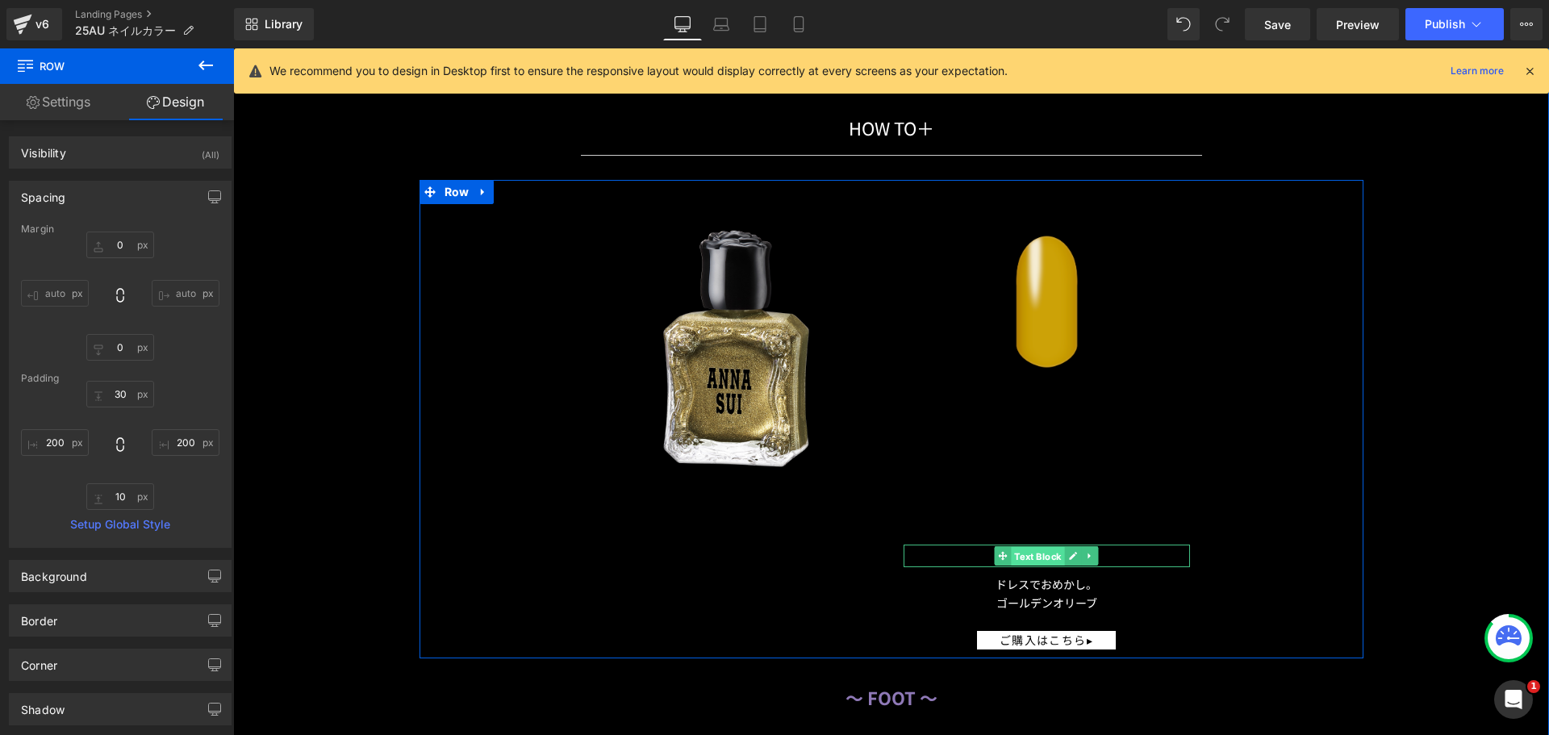
click at [1035, 550] on span "Text Block" at bounding box center [1037, 556] width 53 height 19
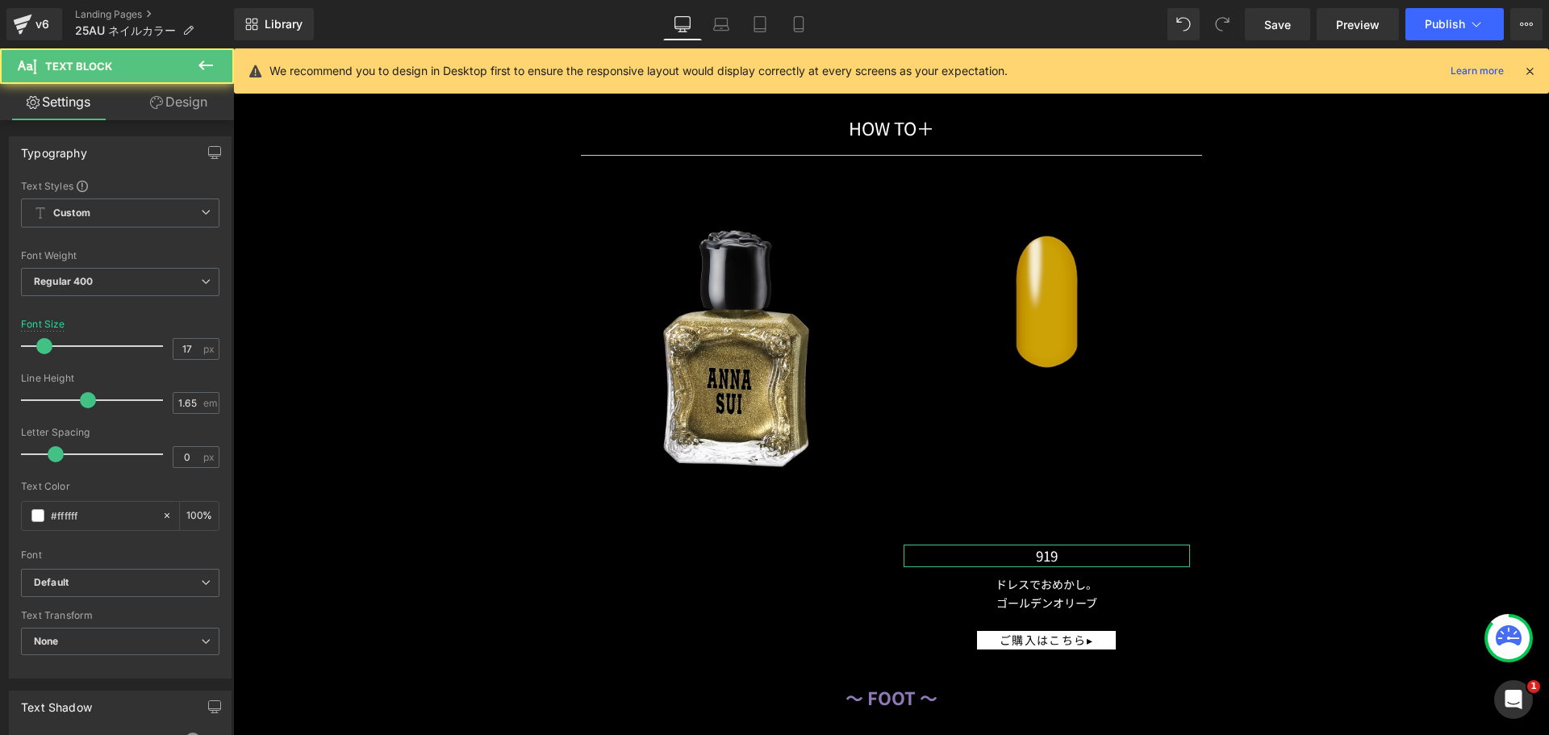
click at [153, 98] on icon at bounding box center [156, 102] width 13 height 13
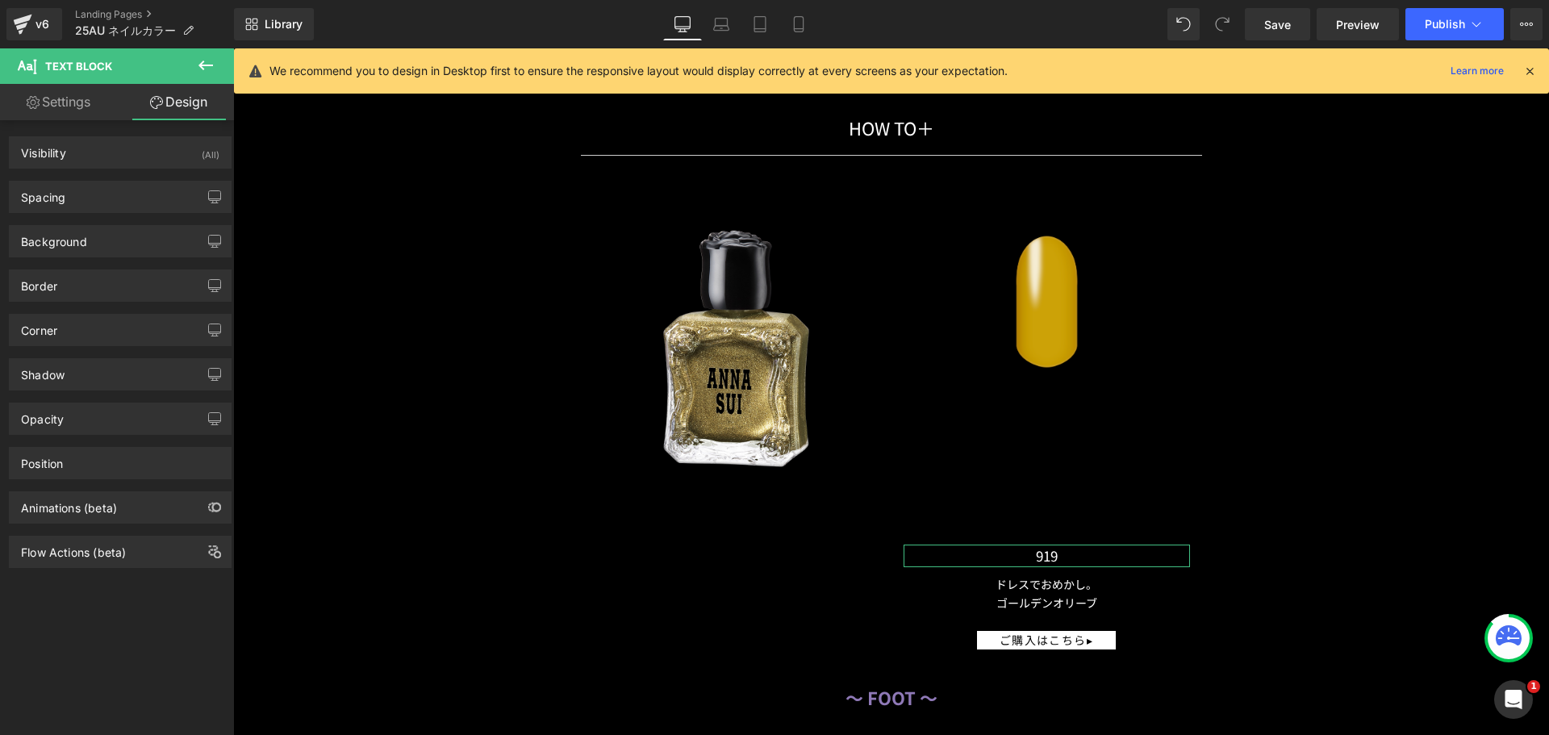
click at [148, 176] on div "Spacing Margin Padding" at bounding box center [120, 191] width 241 height 44
click at [127, 192] on div "Spacing" at bounding box center [120, 197] width 221 height 31
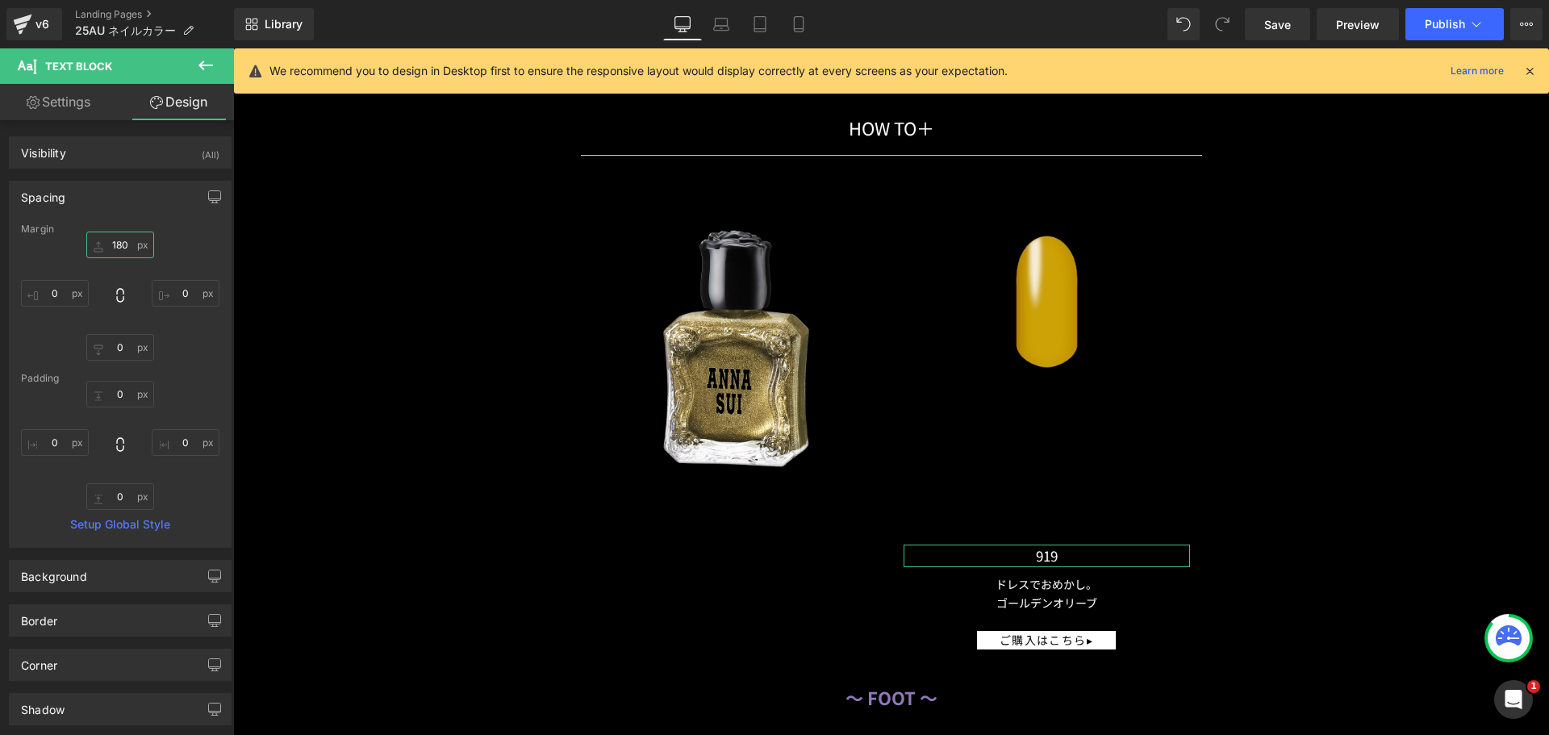
click at [111, 240] on input "text" at bounding box center [120, 245] width 68 height 27
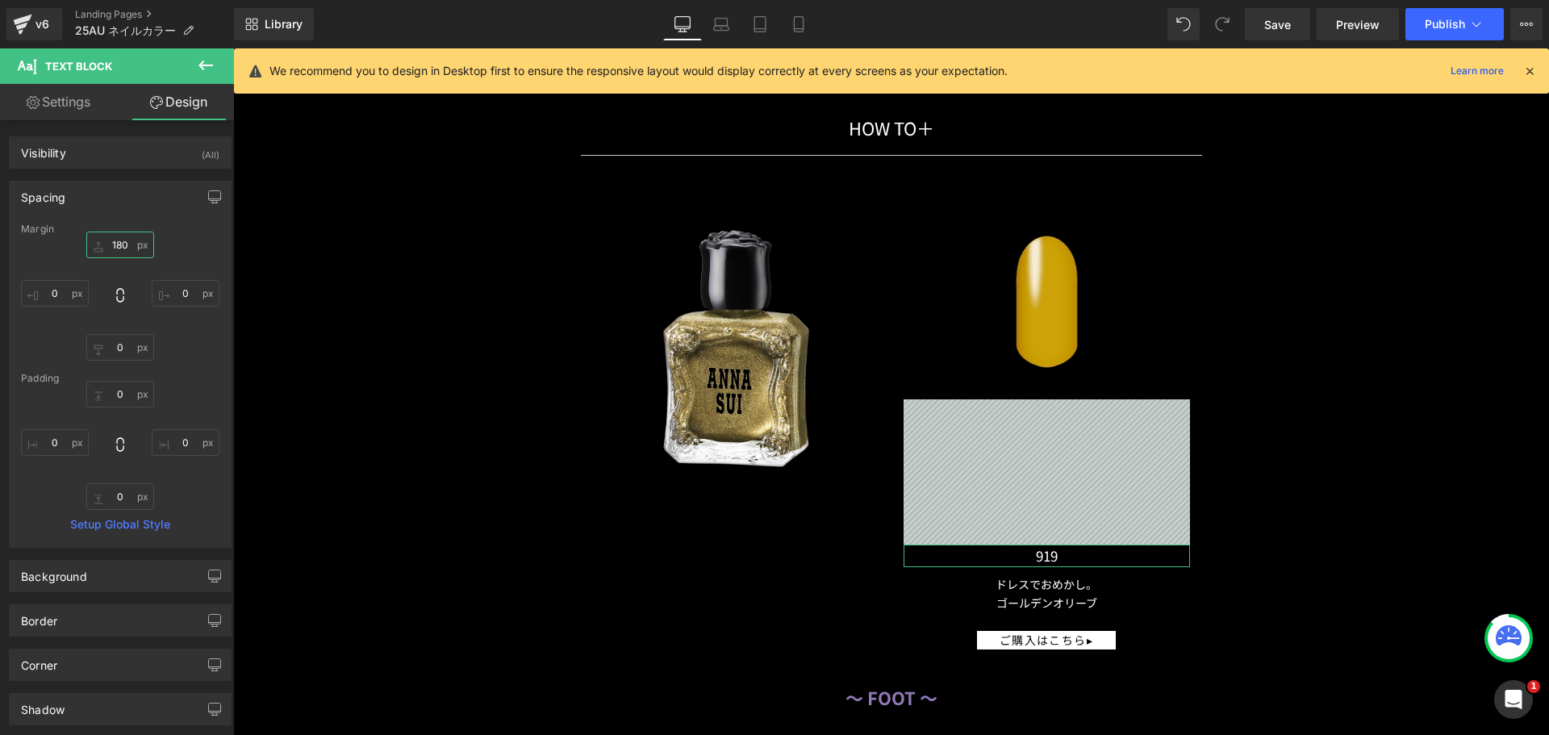
type input "ー"
type input "ー２０"
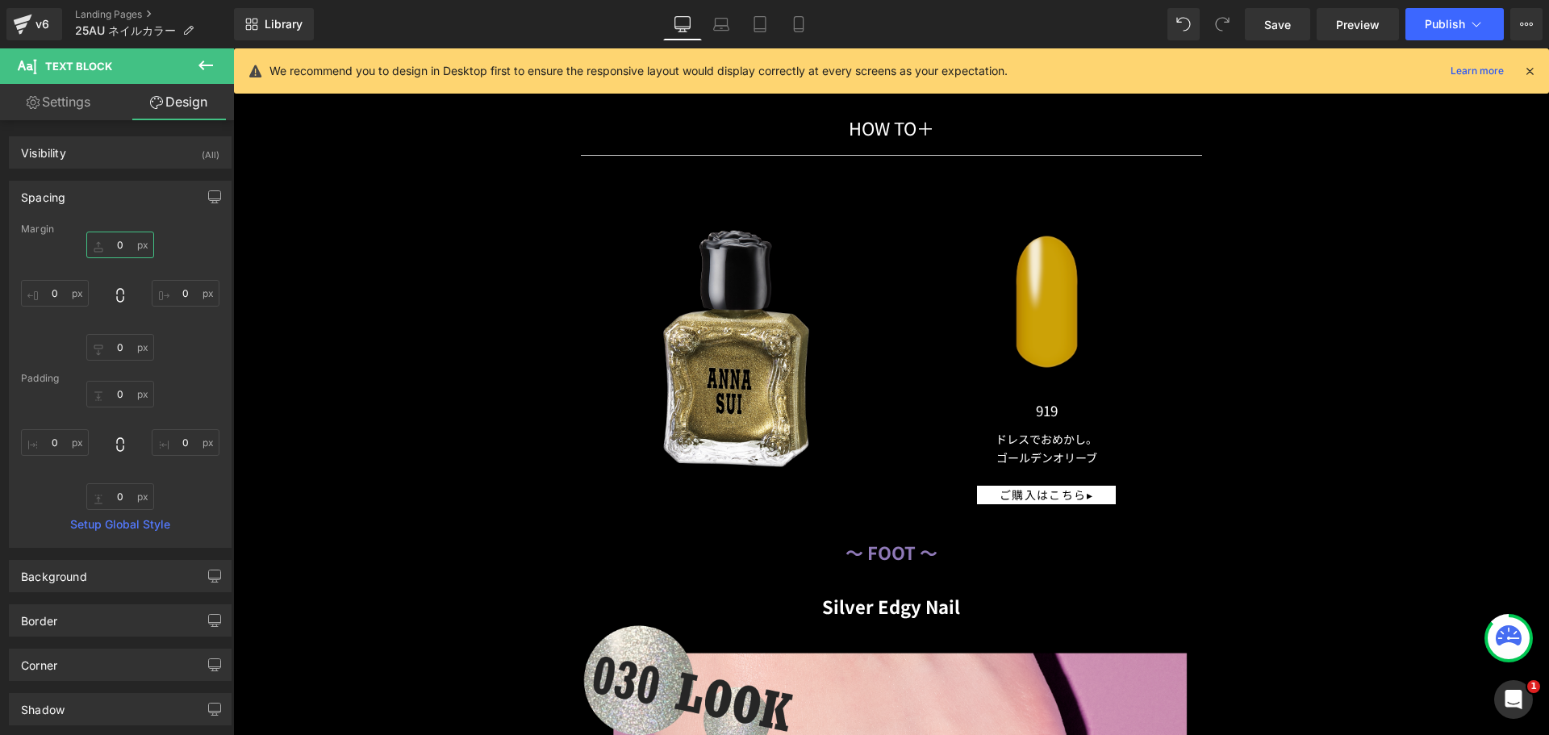
type input "-20"
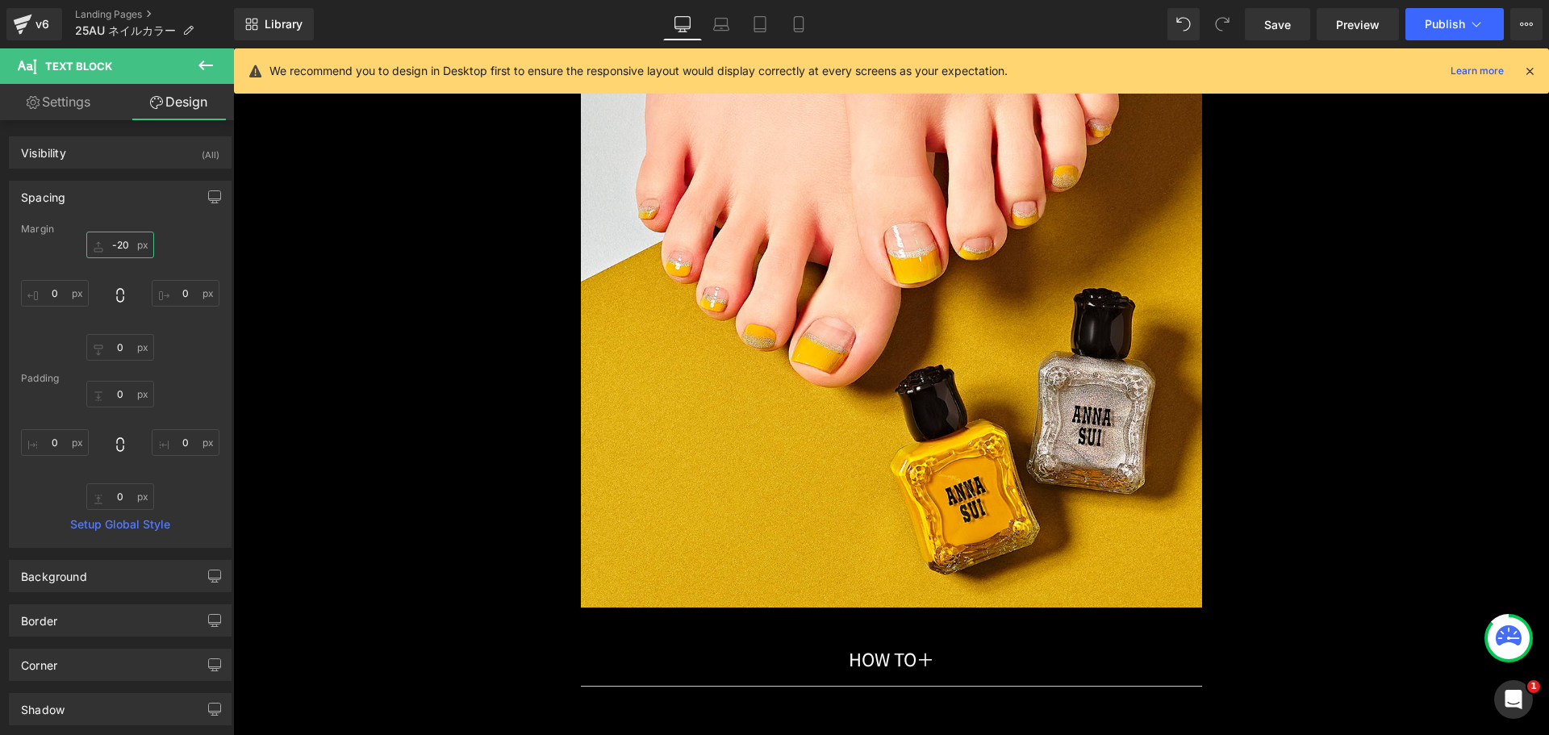
scroll to position [13665, 0]
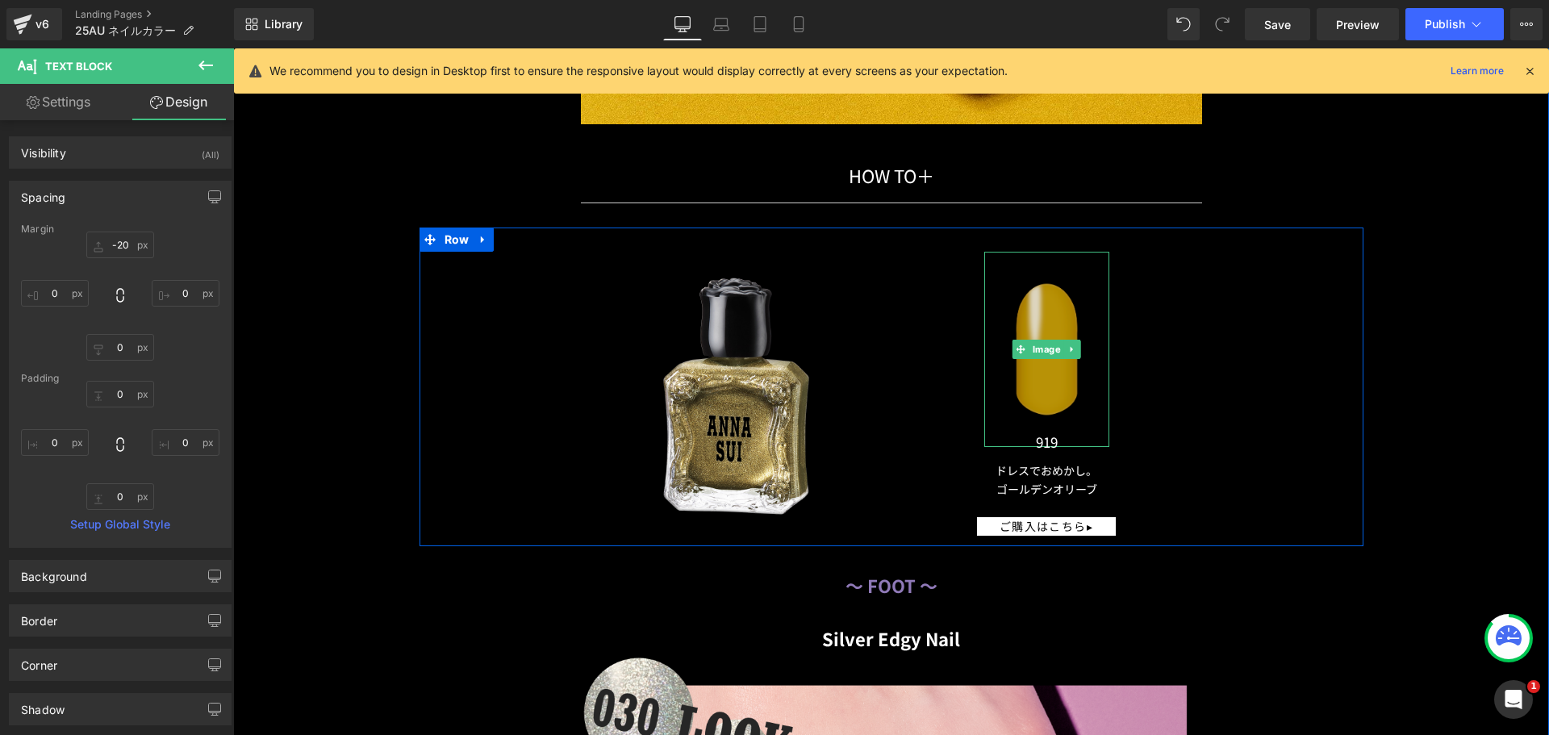
click at [1064, 361] on img at bounding box center [1046, 350] width 125 height 196
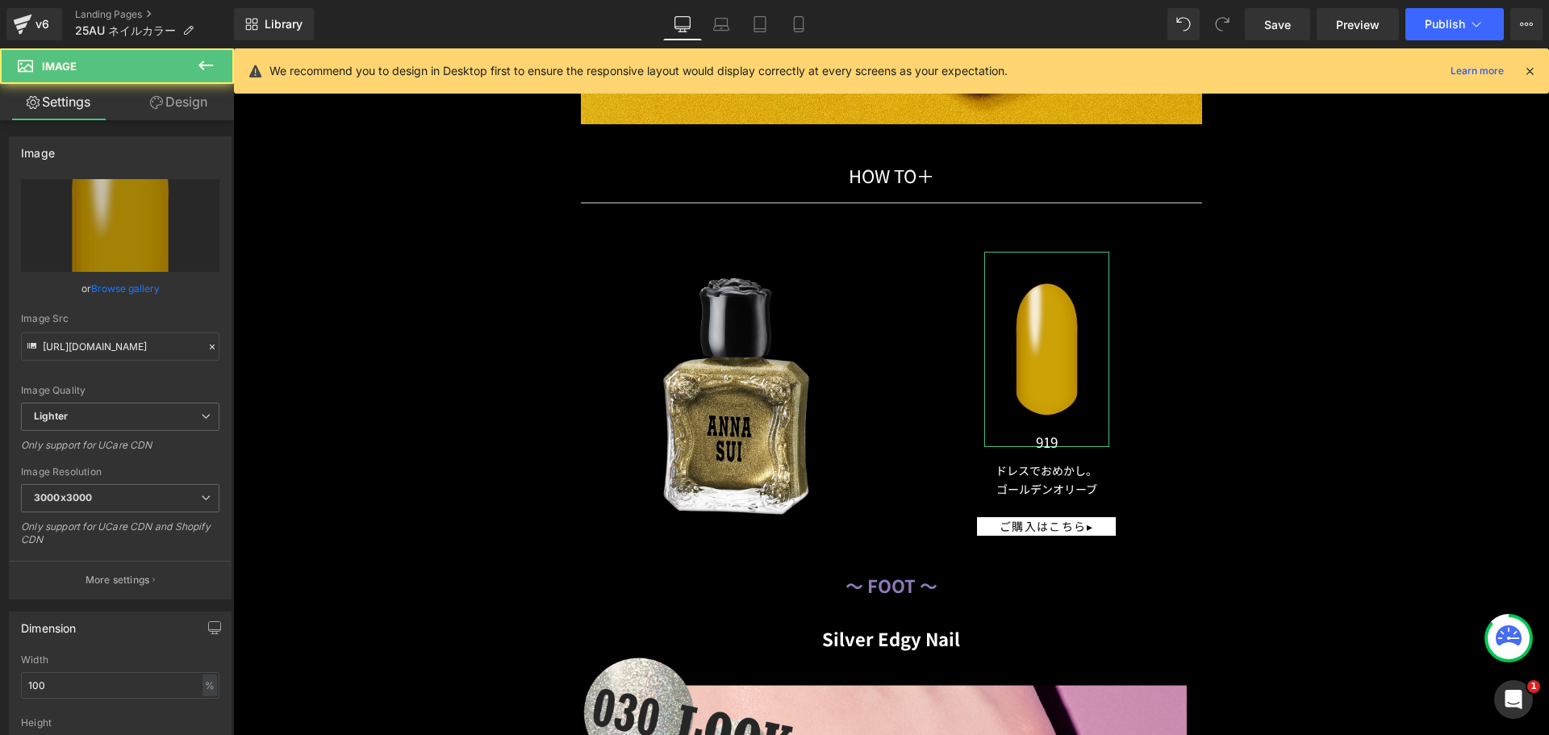
click at [182, 90] on link "Design" at bounding box center [178, 102] width 117 height 36
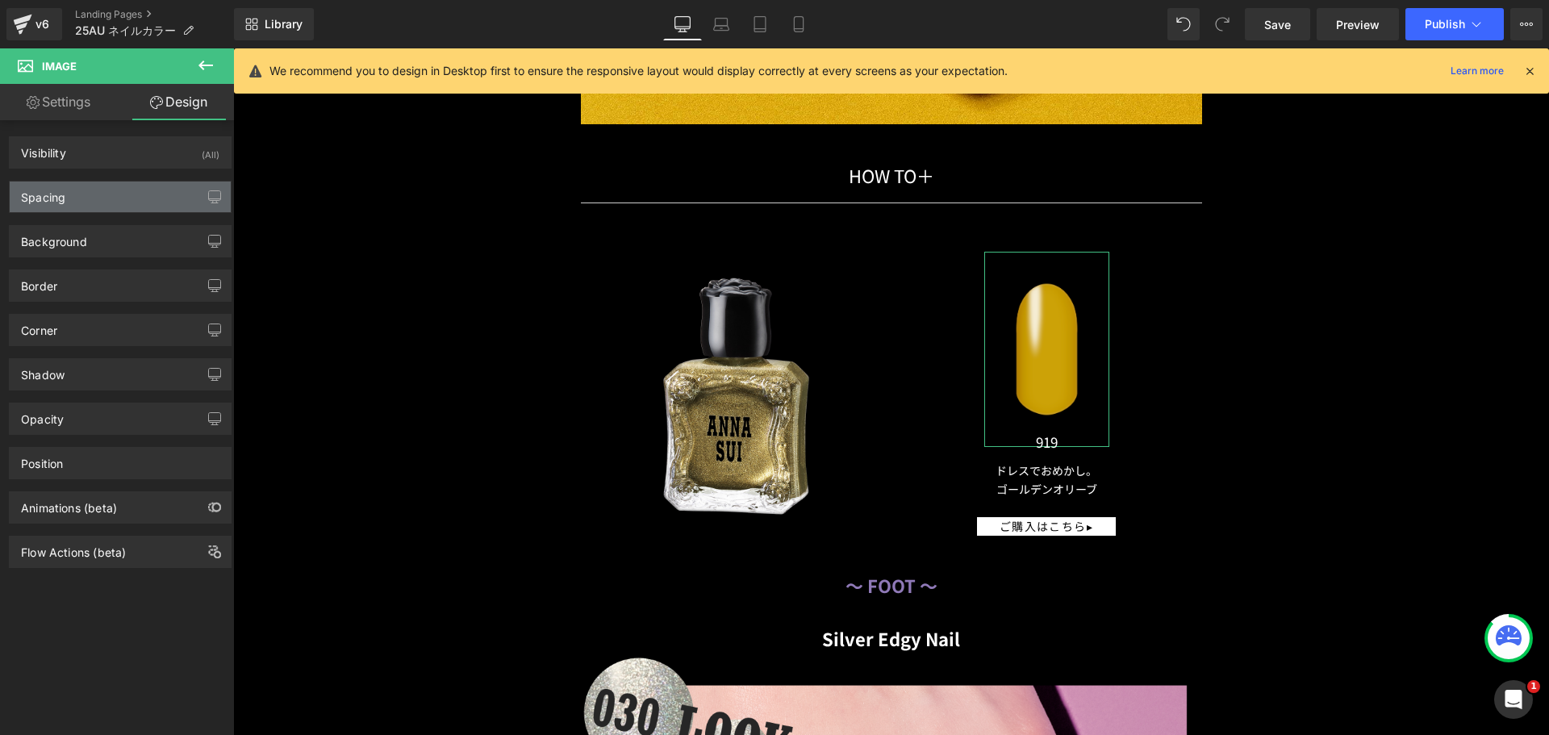
click at [120, 194] on div "Spacing" at bounding box center [120, 197] width 221 height 31
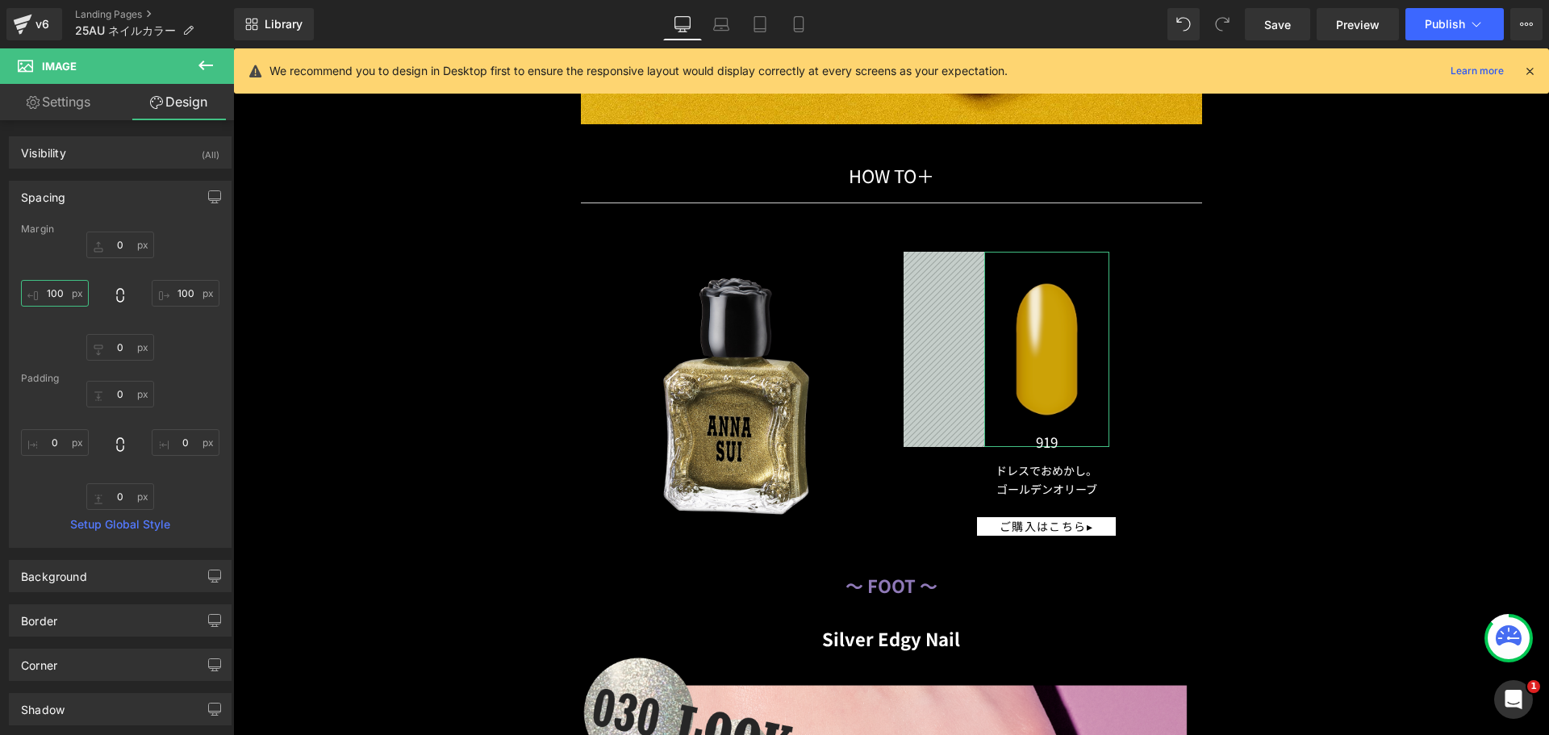
click at [69, 299] on input "text" at bounding box center [55, 293] width 68 height 27
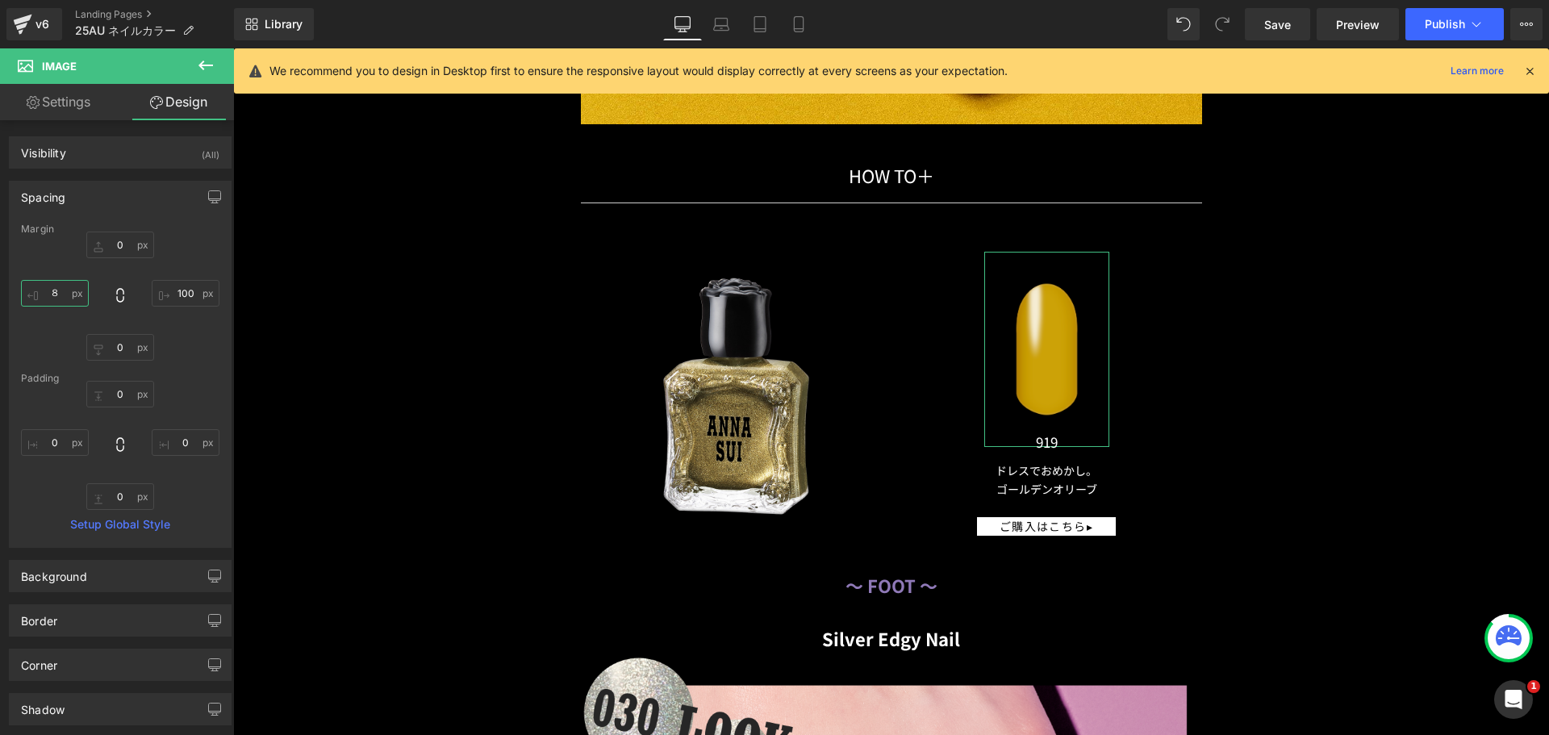
type input "８０"
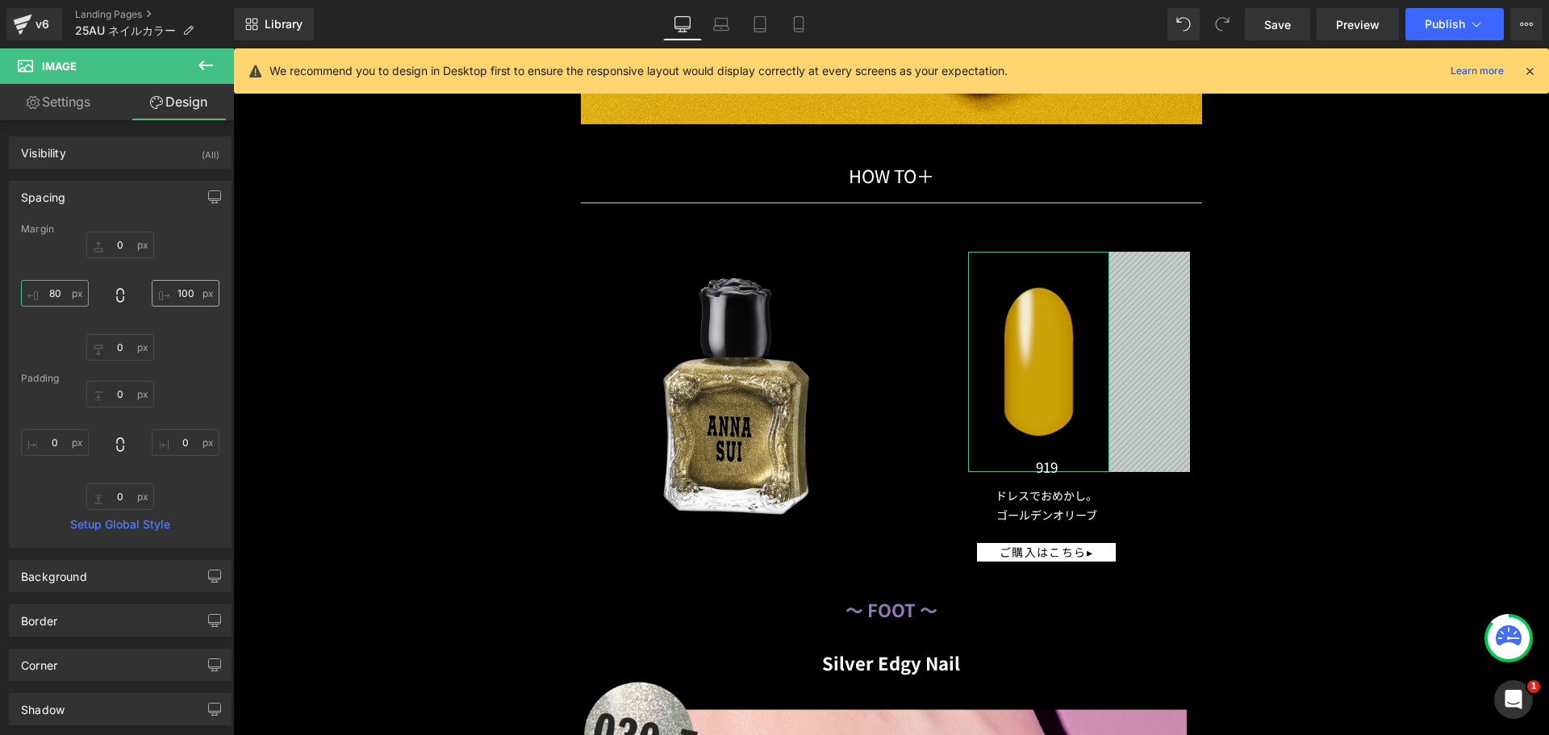
type input "80"
click at [178, 293] on input "text" at bounding box center [186, 293] width 68 height 27
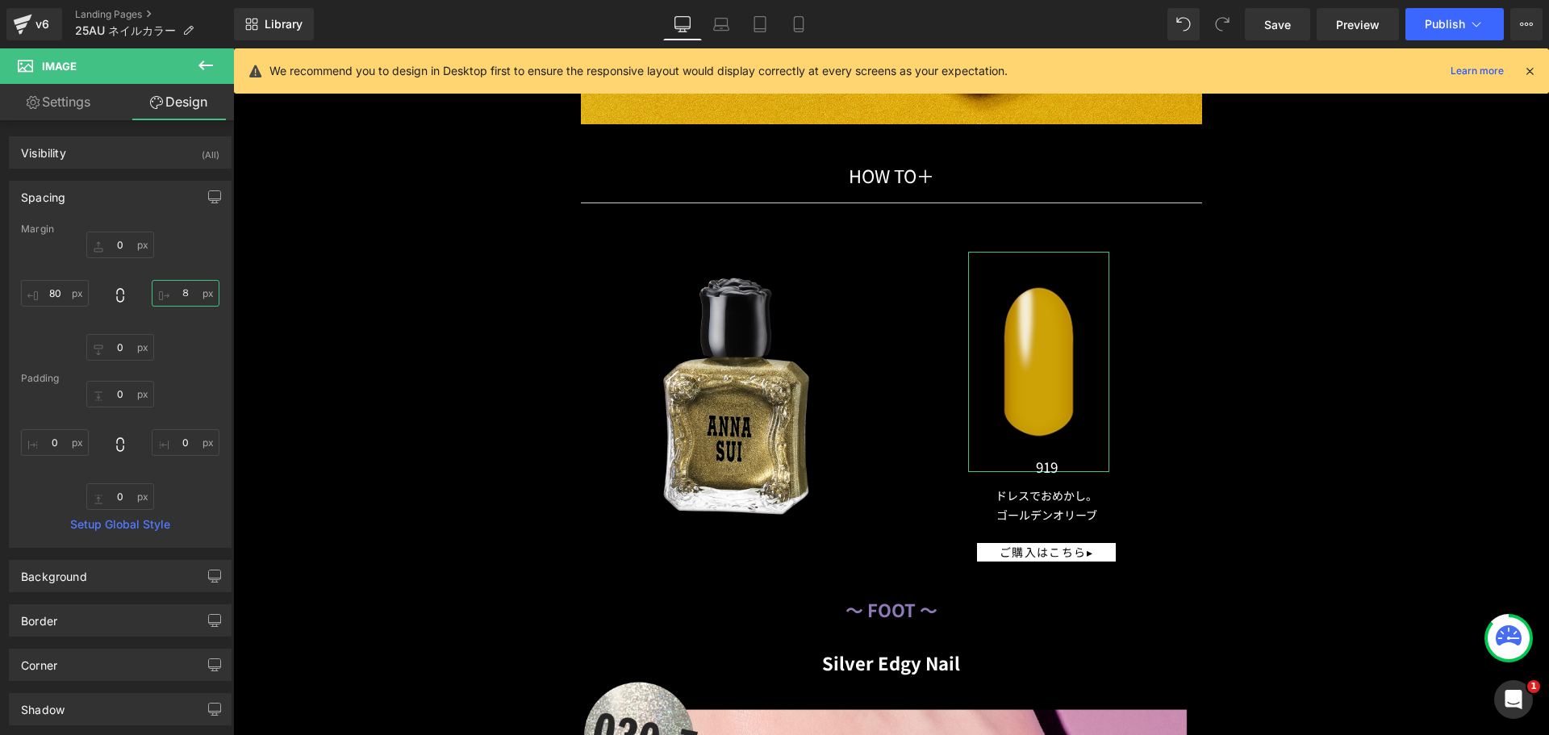
type input "８０"
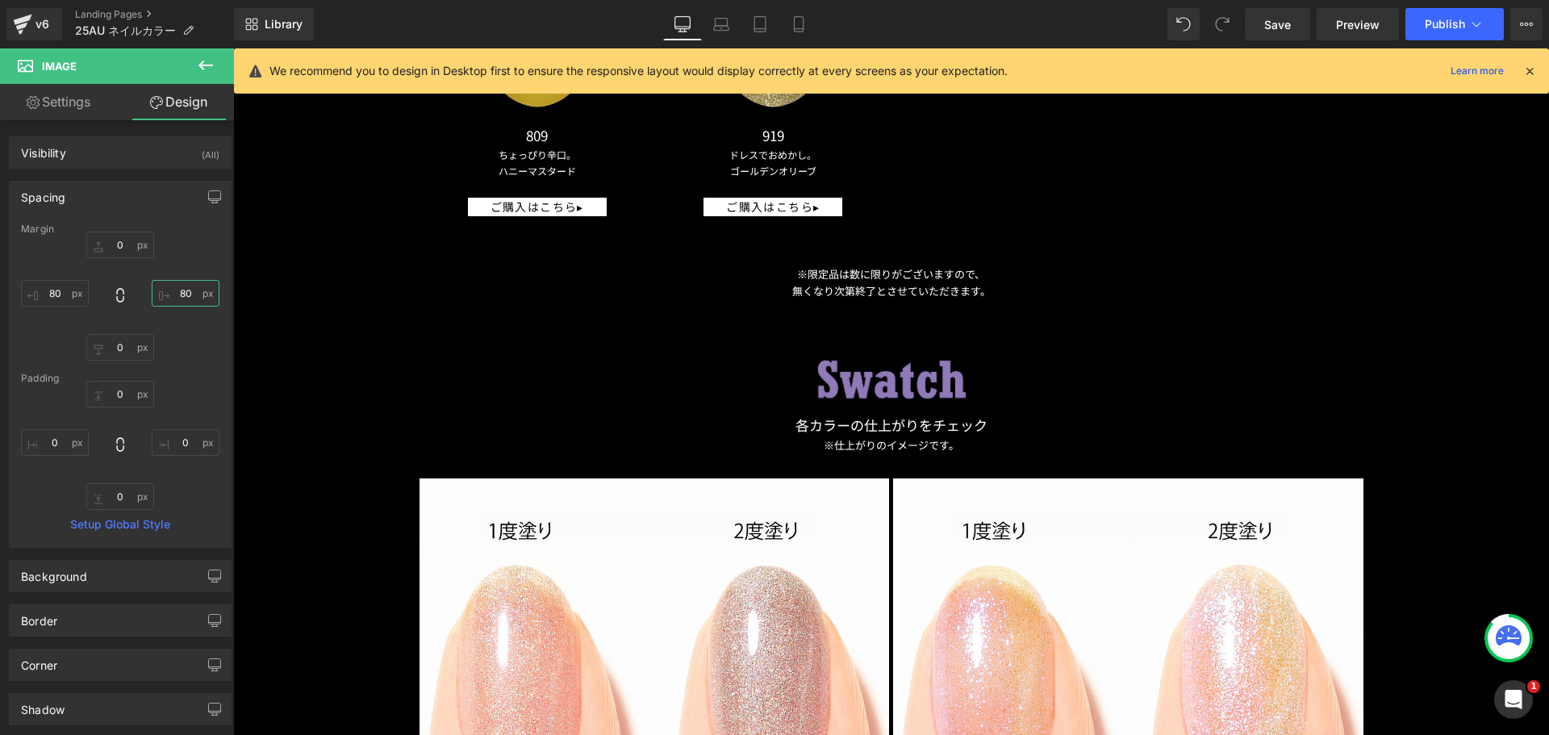
scroll to position [2612, 0]
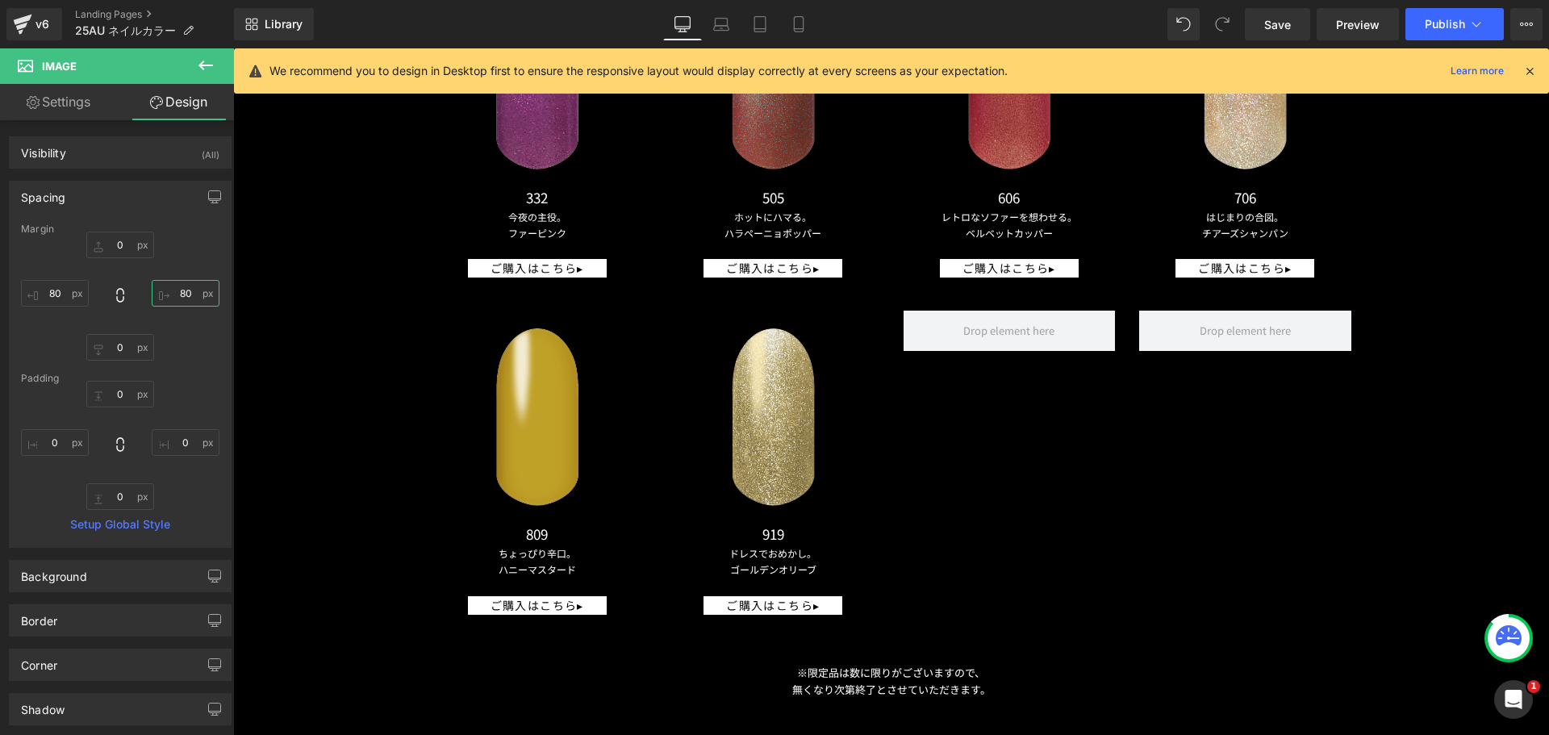
type input "80"
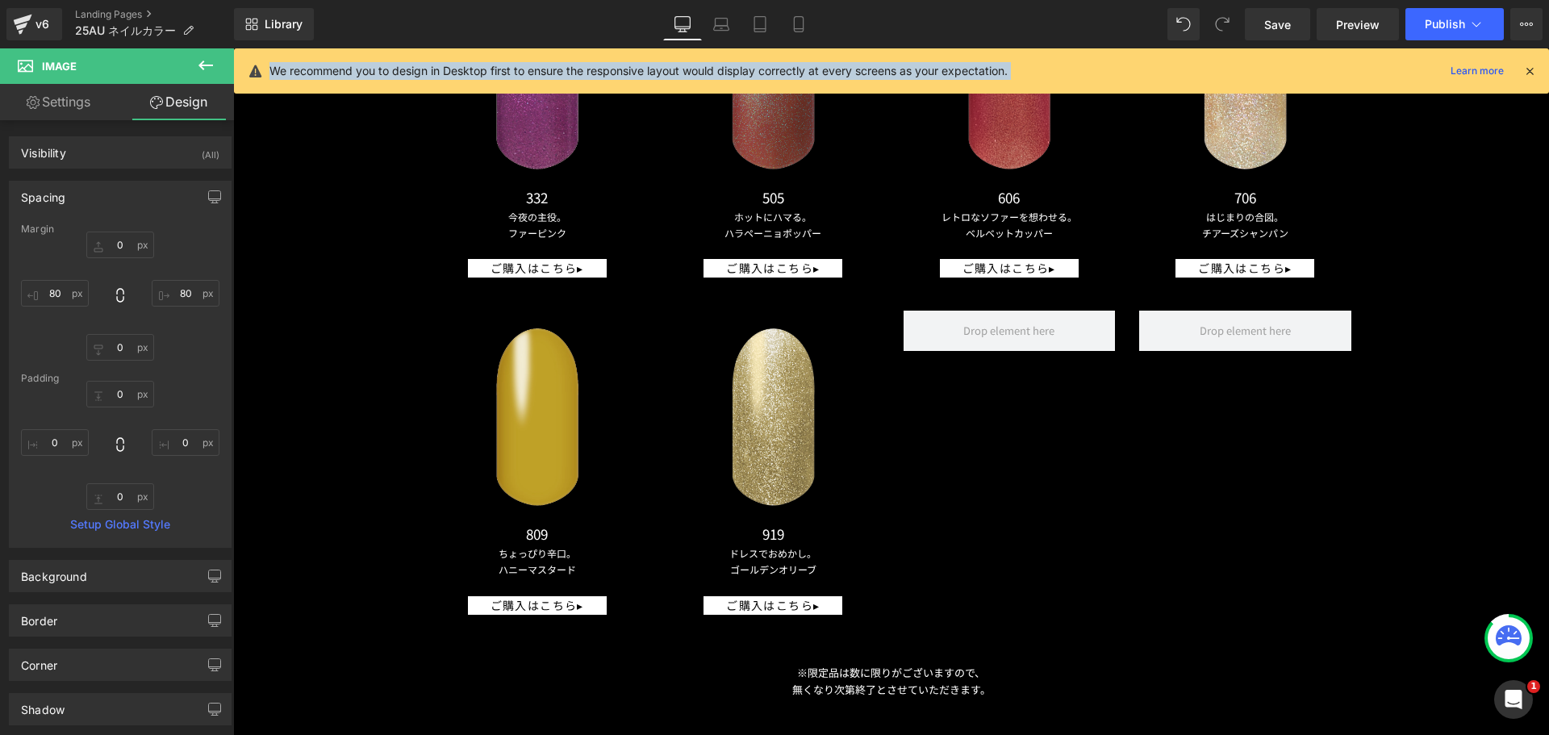
click at [1509, 48] on div "Library Desktop Desktop Laptop Tablet Mobile Save Preview Publish Scheduled Vie…" at bounding box center [891, 24] width 1315 height 48
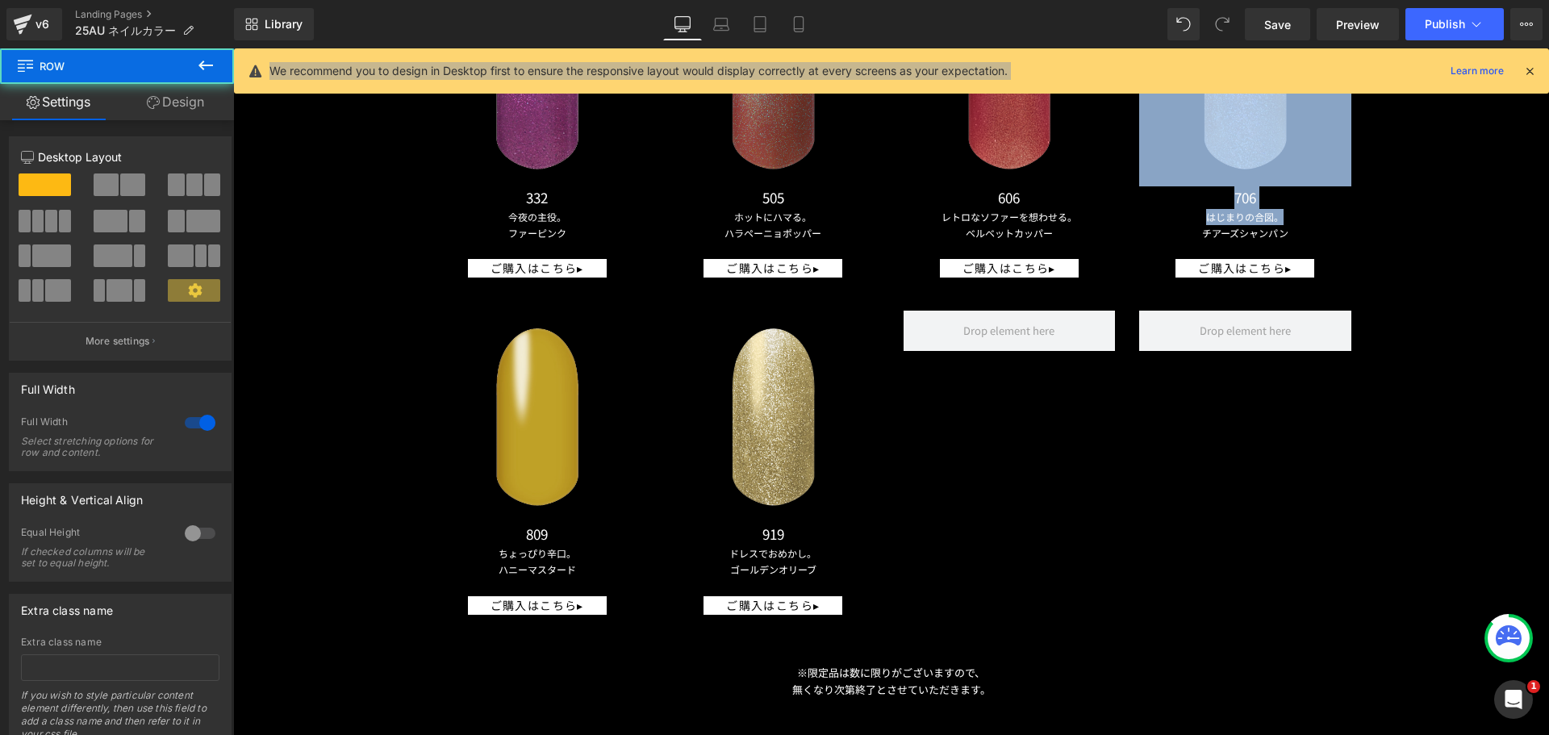
drag, startPoint x: 1536, startPoint y: 146, endPoint x: 1549, endPoint y: 178, distance: 34.0
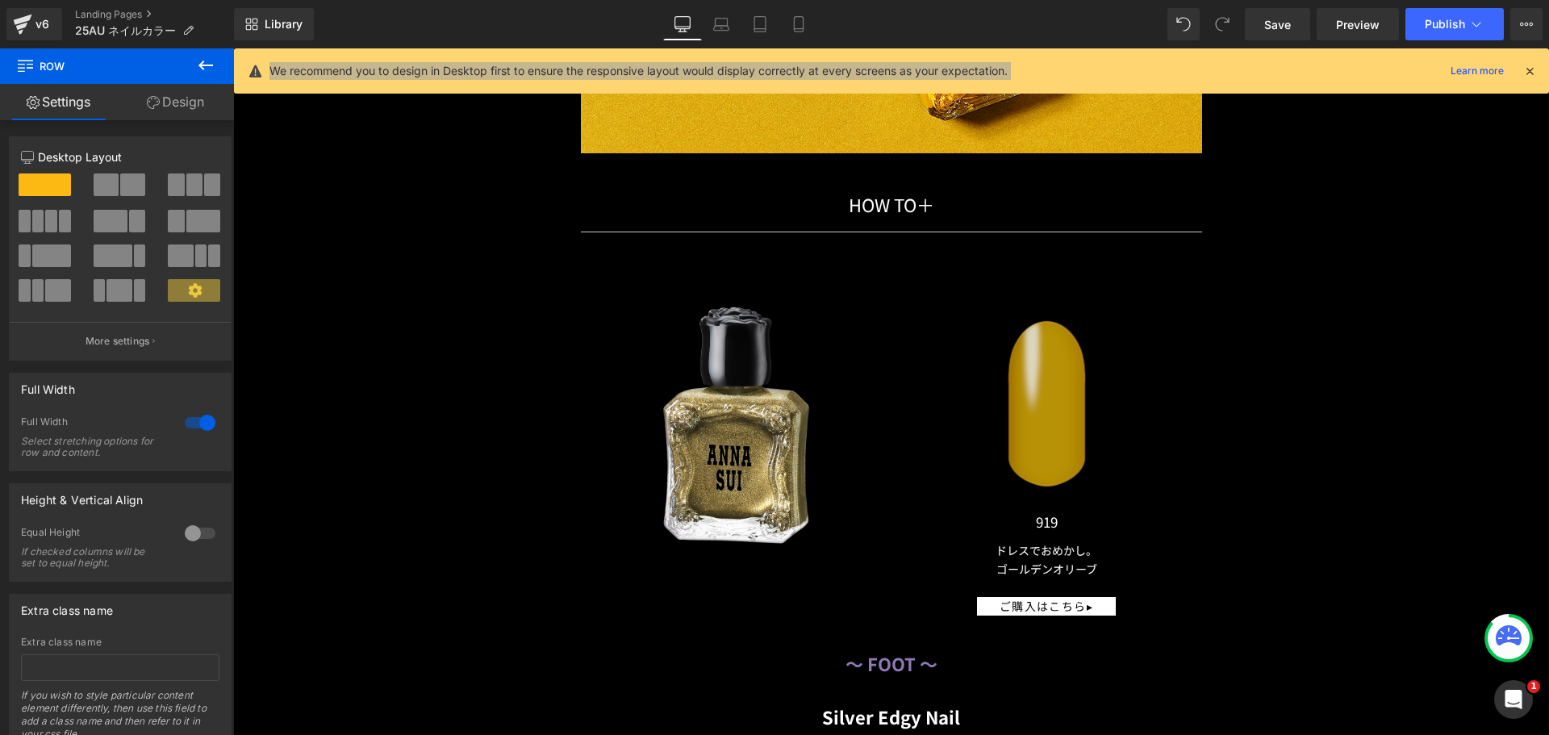
scroll to position [13608, 0]
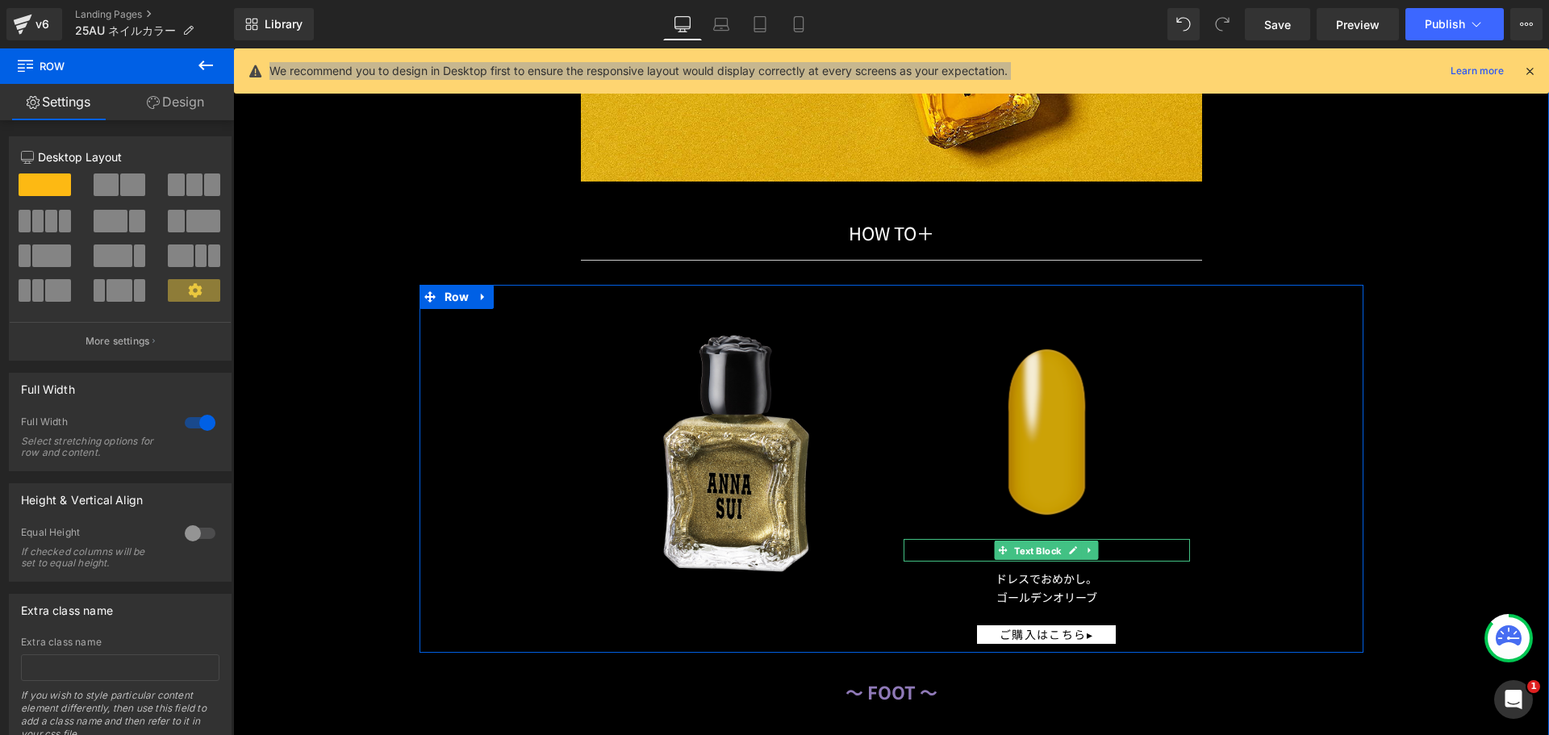
click at [1028, 542] on span "Text Block" at bounding box center [1037, 550] width 53 height 19
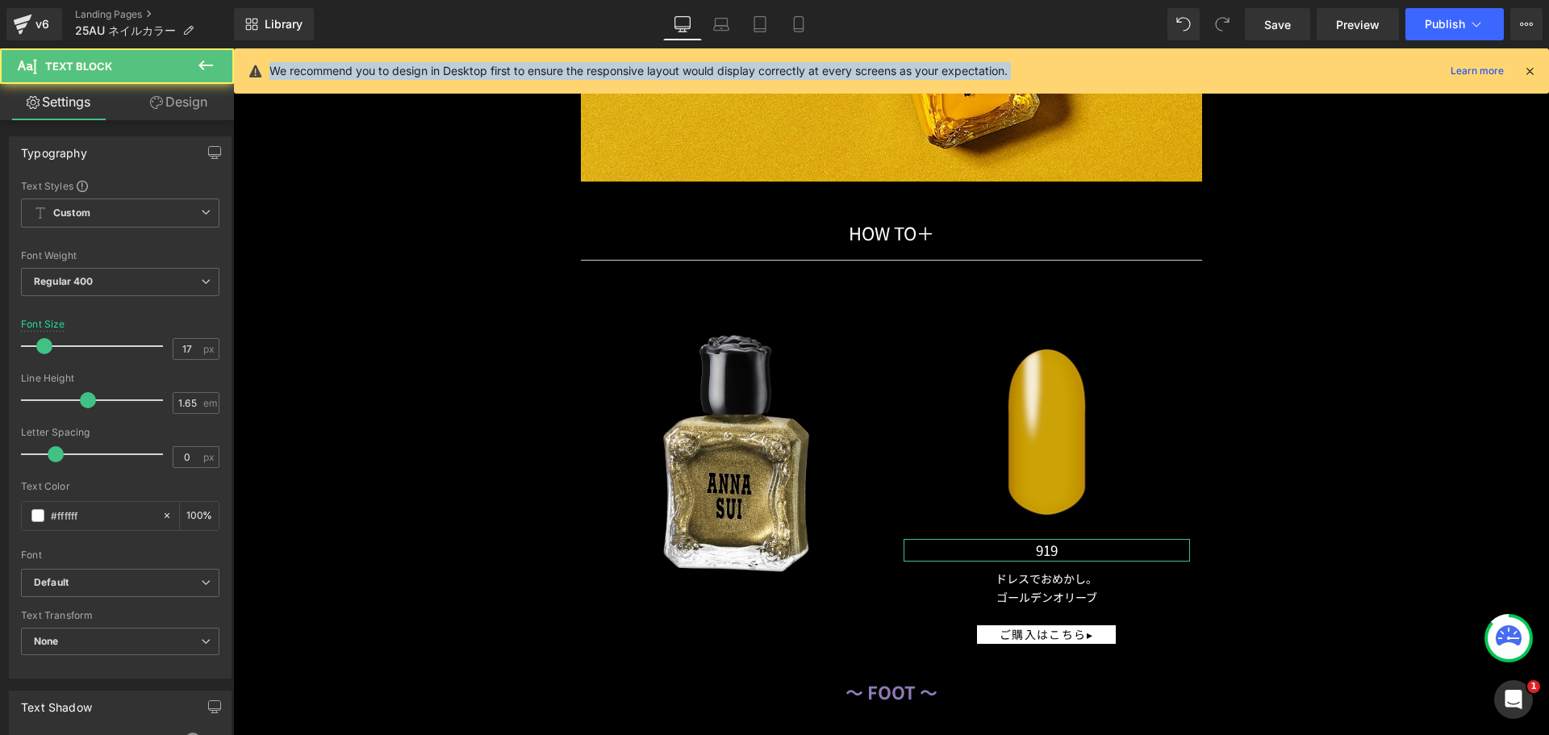
click at [177, 117] on link "Design" at bounding box center [178, 102] width 117 height 36
click at [0, 0] on div "Spacing" at bounding box center [0, 0] width 0 height 0
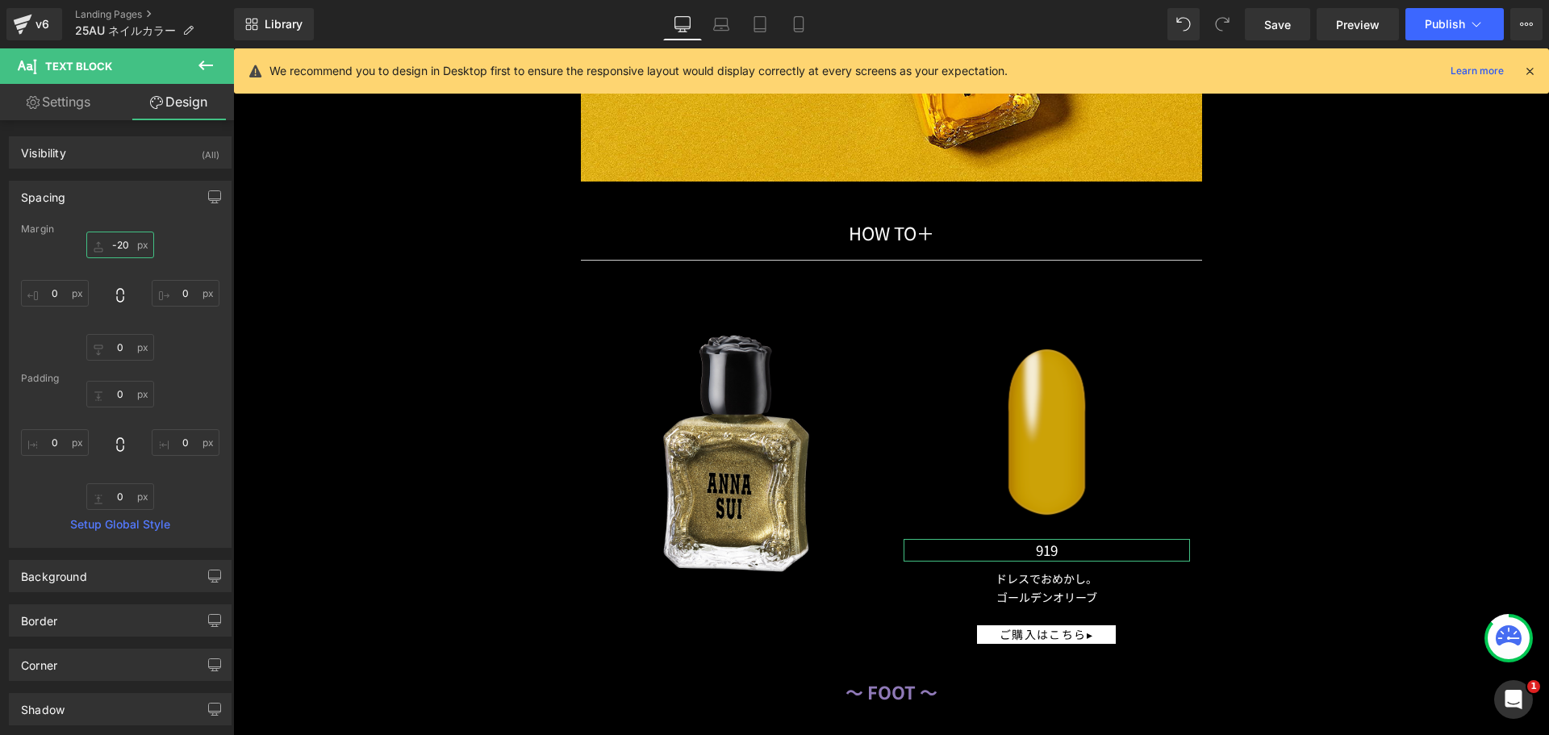
click at [121, 240] on input "text" at bounding box center [120, 245] width 68 height 27
type input "ー"
type input "ー３０"
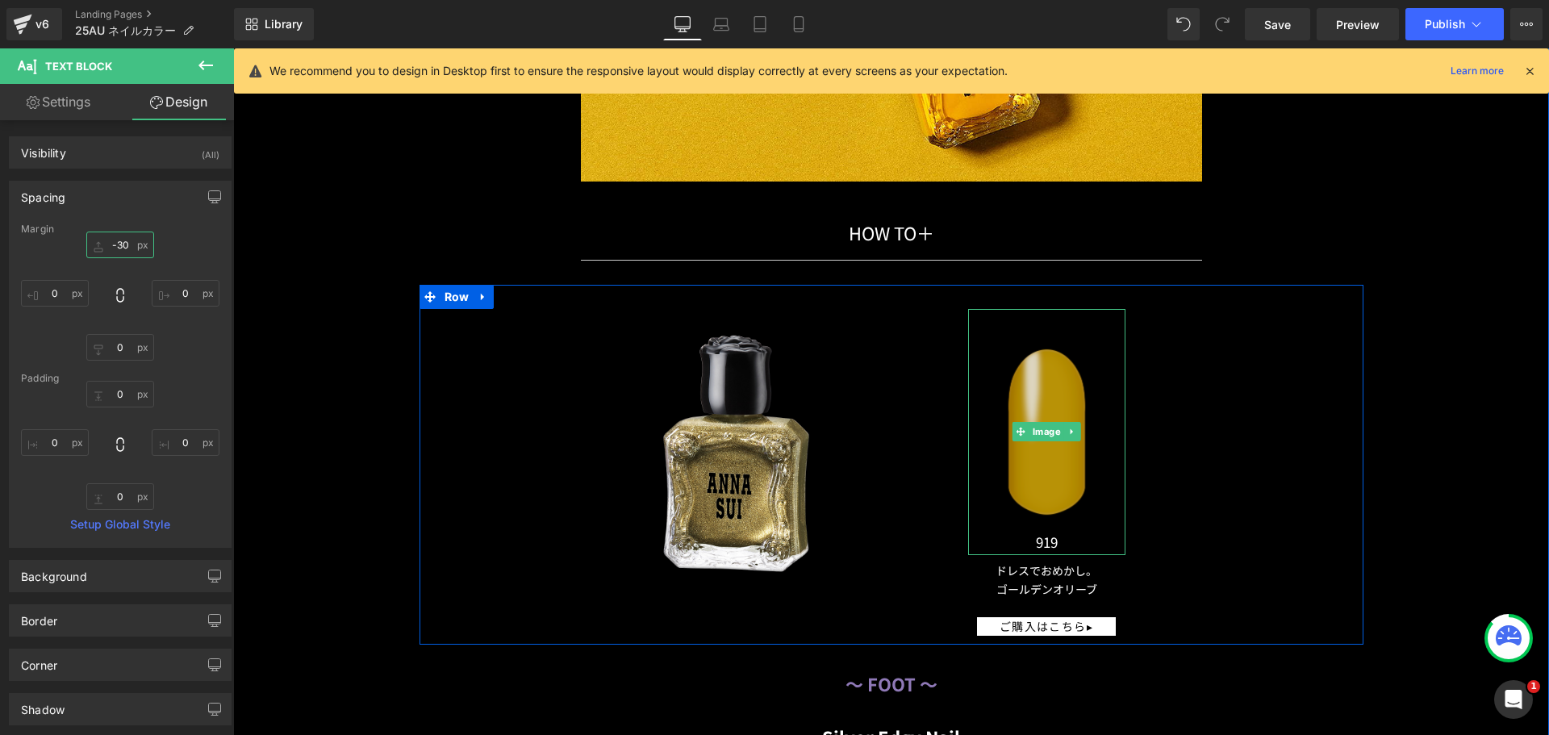
type input "-30"
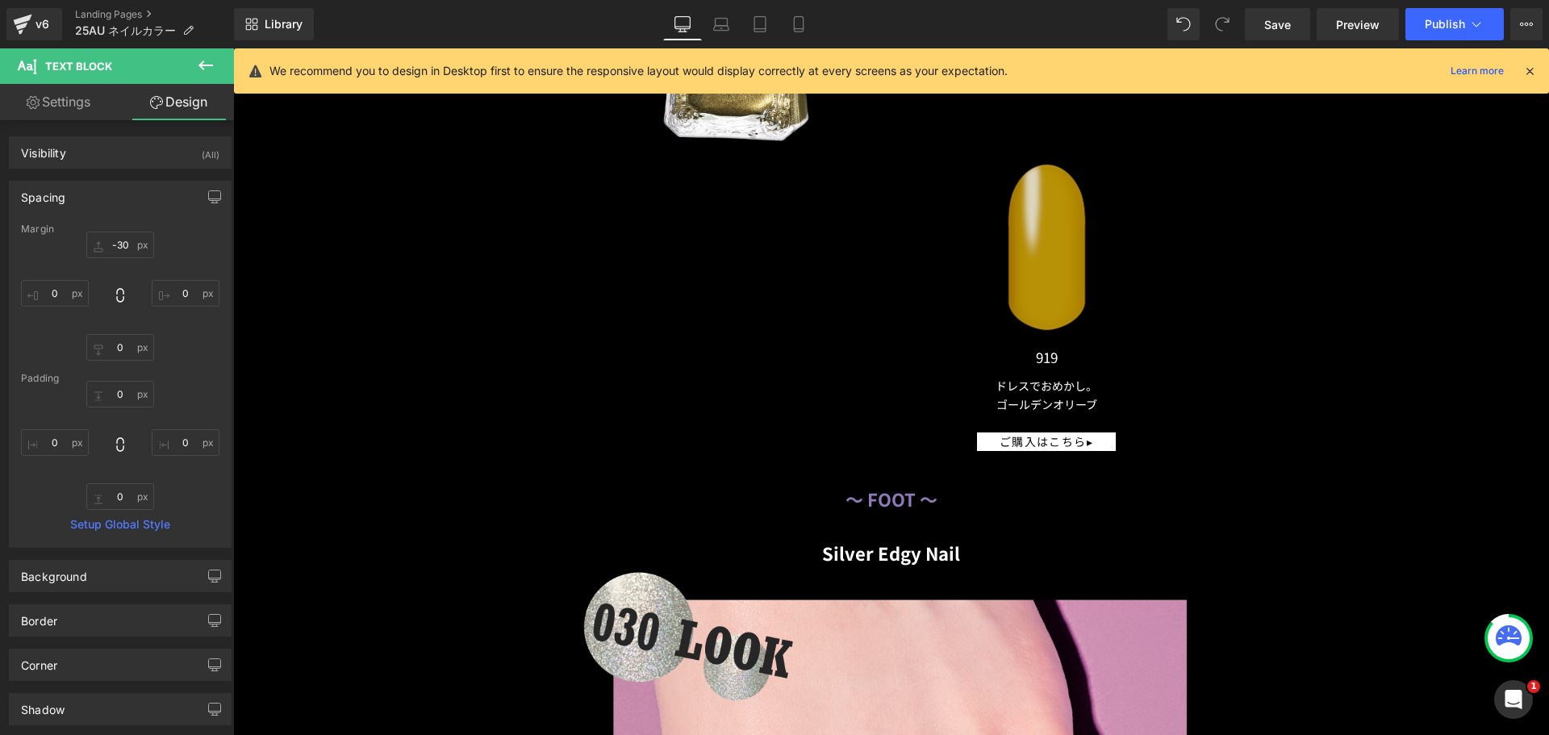
scroll to position [13802, 0]
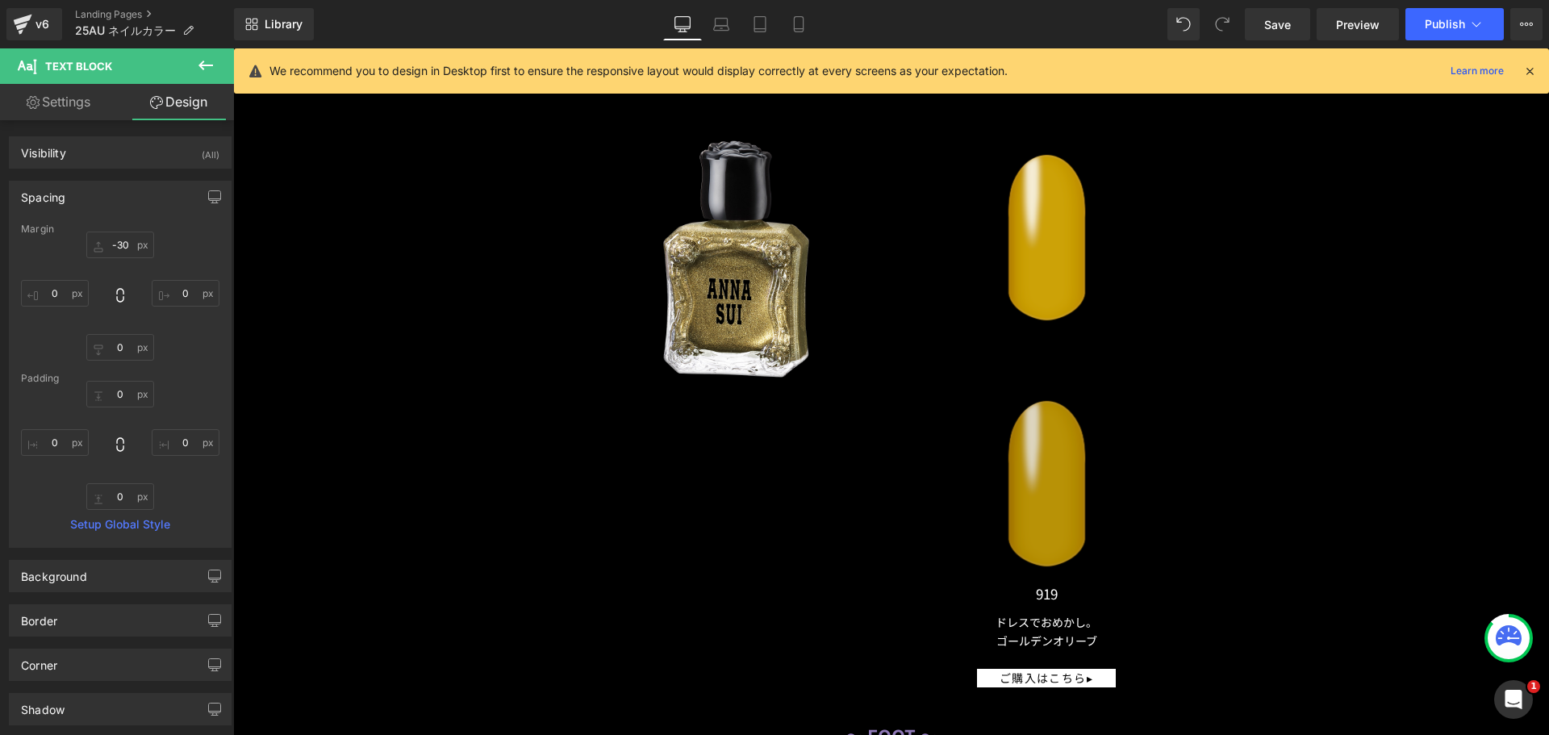
click at [1039, 469] on div "Image" at bounding box center [1046, 484] width 157 height 246
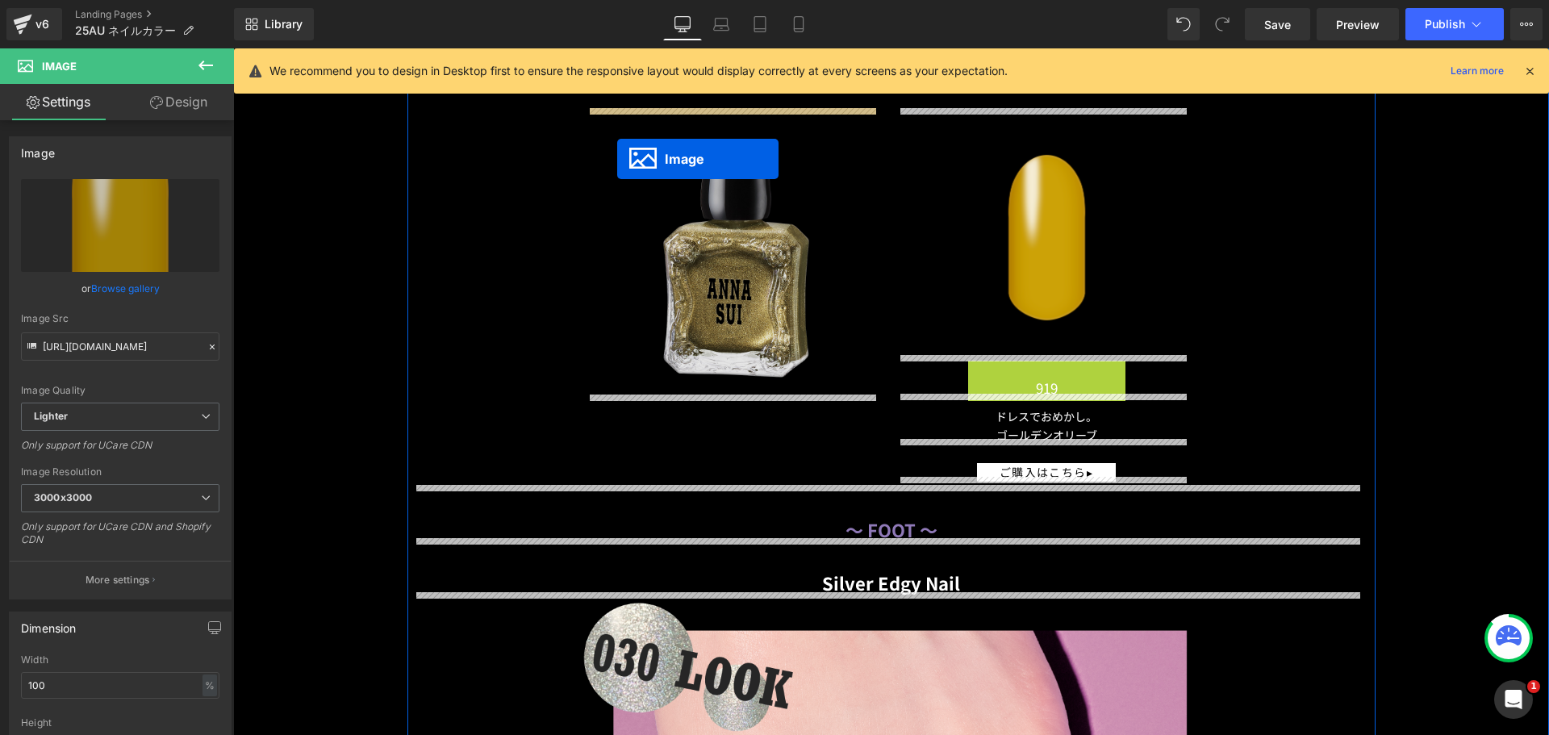
drag, startPoint x: 1012, startPoint y: 480, endPoint x: 617, endPoint y: 159, distance: 508.8
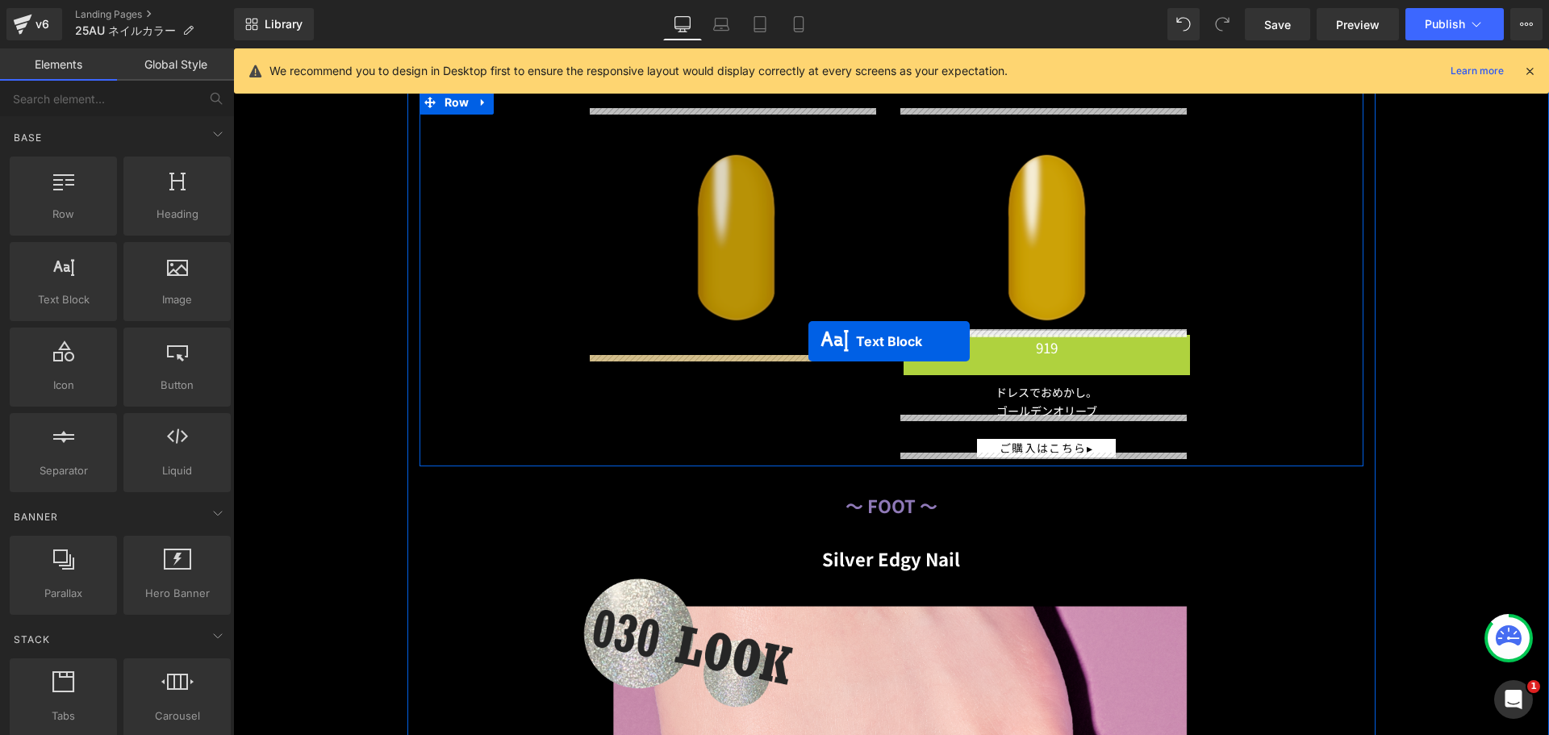
drag, startPoint x: 1035, startPoint y: 341, endPoint x: 770, endPoint y: 335, distance: 264.8
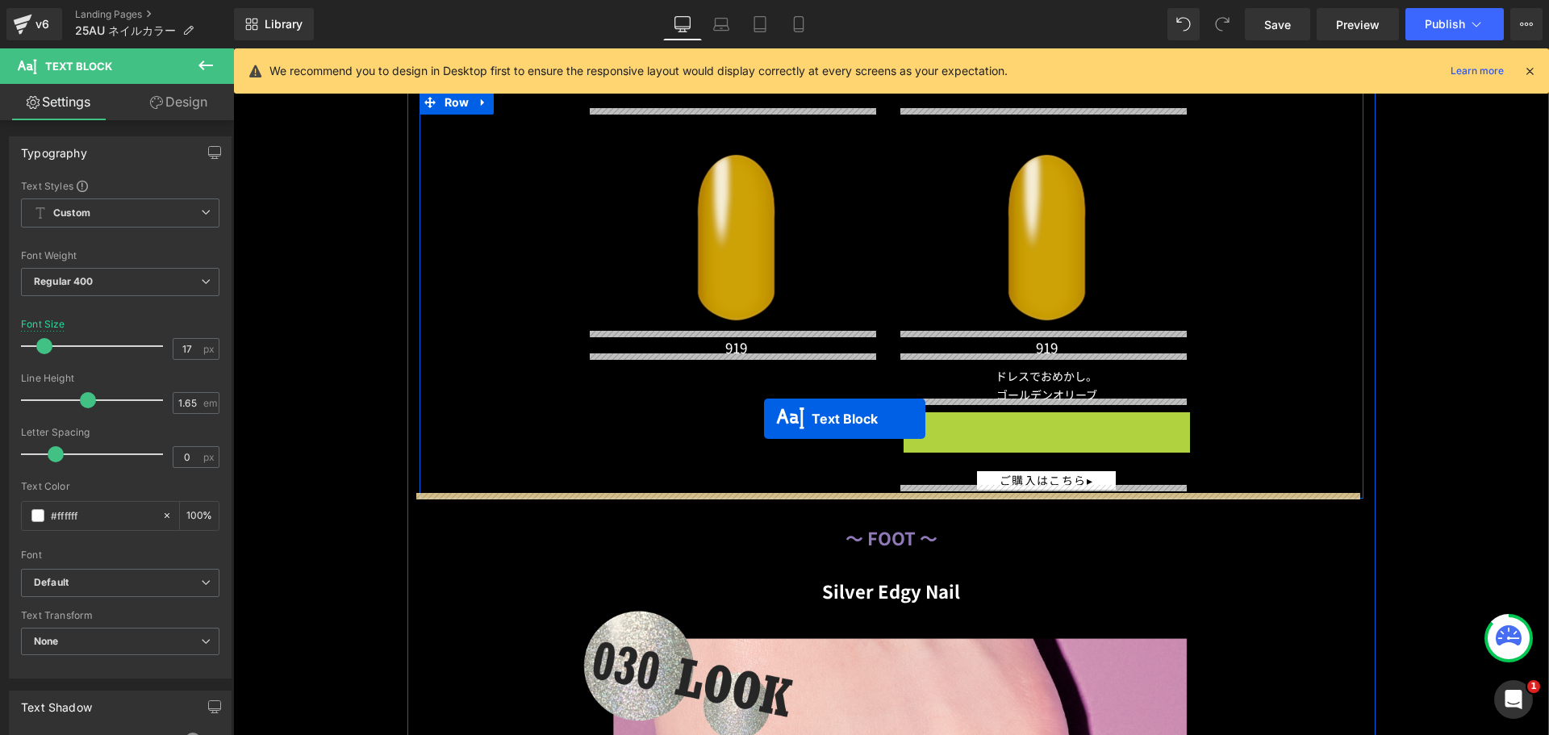
drag, startPoint x: 999, startPoint y: 428, endPoint x: 871, endPoint y: 434, distance: 128.5
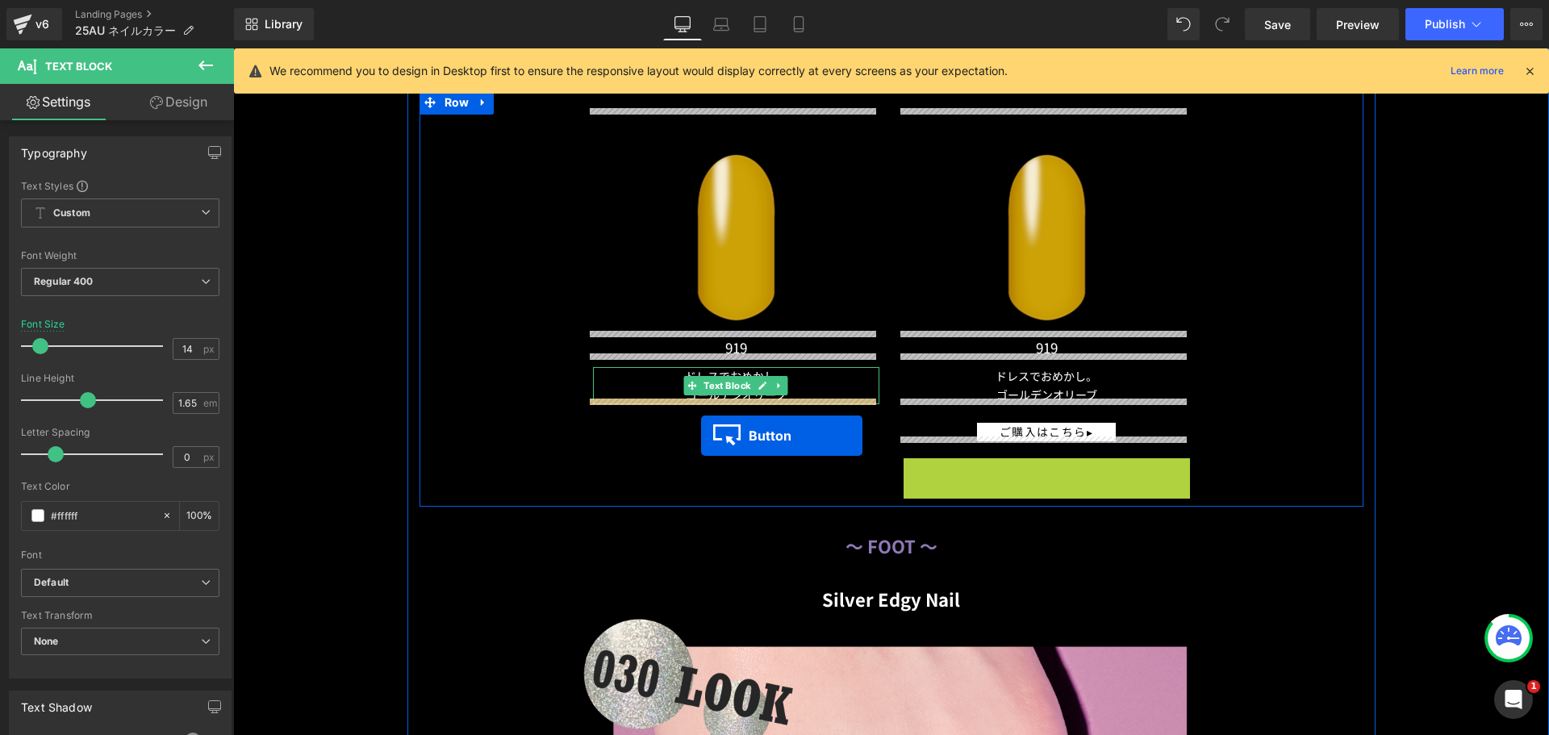
drag, startPoint x: 1014, startPoint y: 460, endPoint x: 701, endPoint y: 436, distance: 314.0
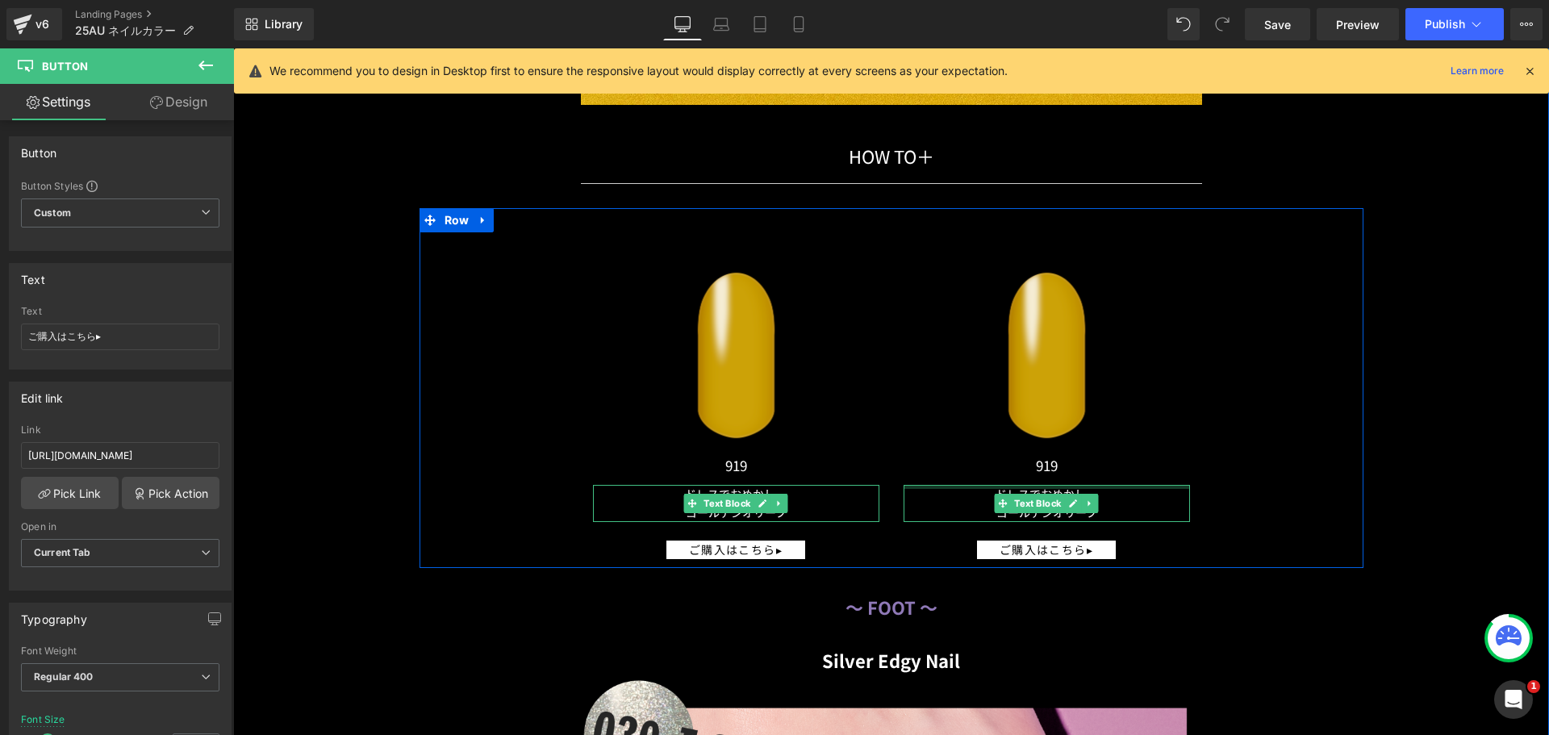
scroll to position [13560, 0]
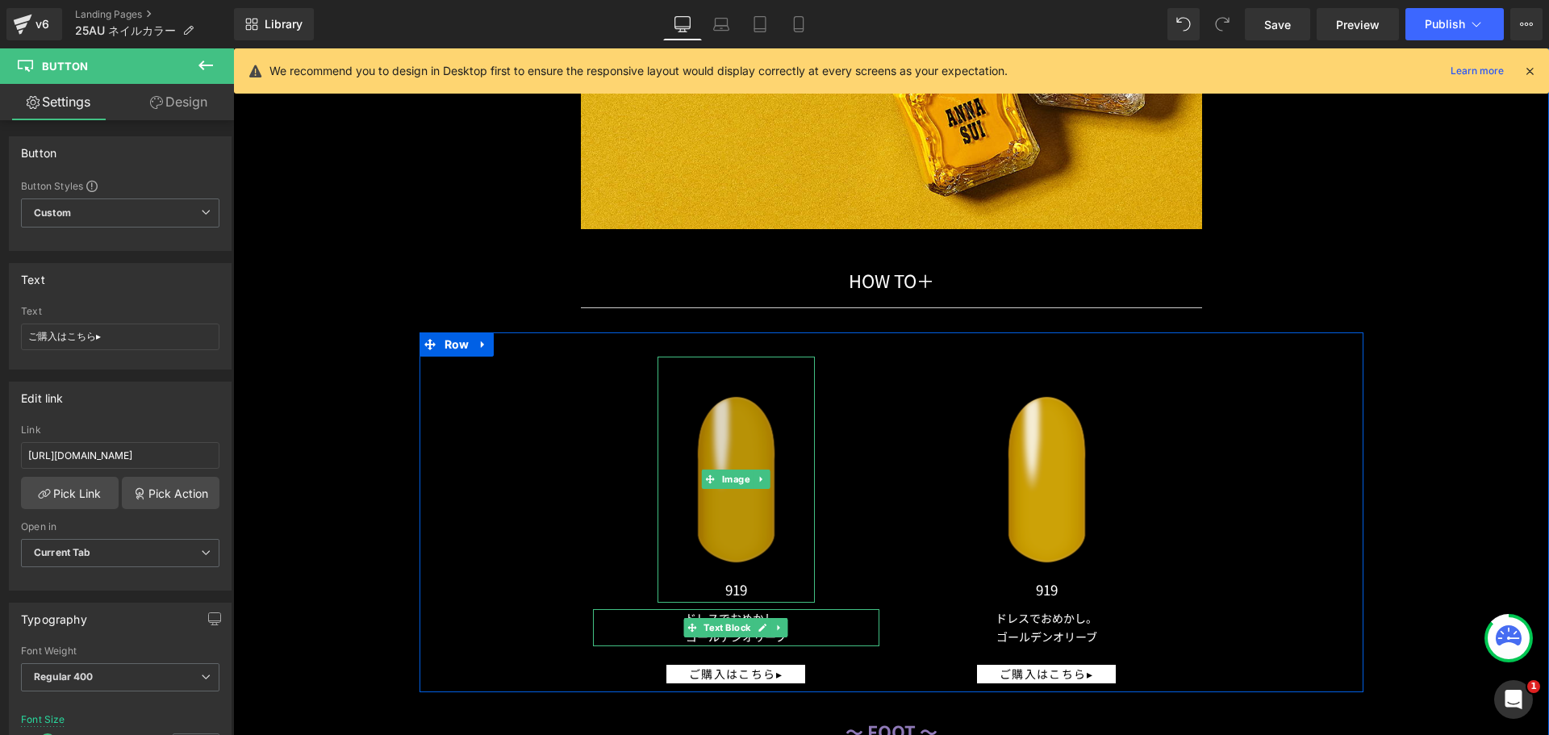
click at [738, 459] on img at bounding box center [736, 480] width 157 height 246
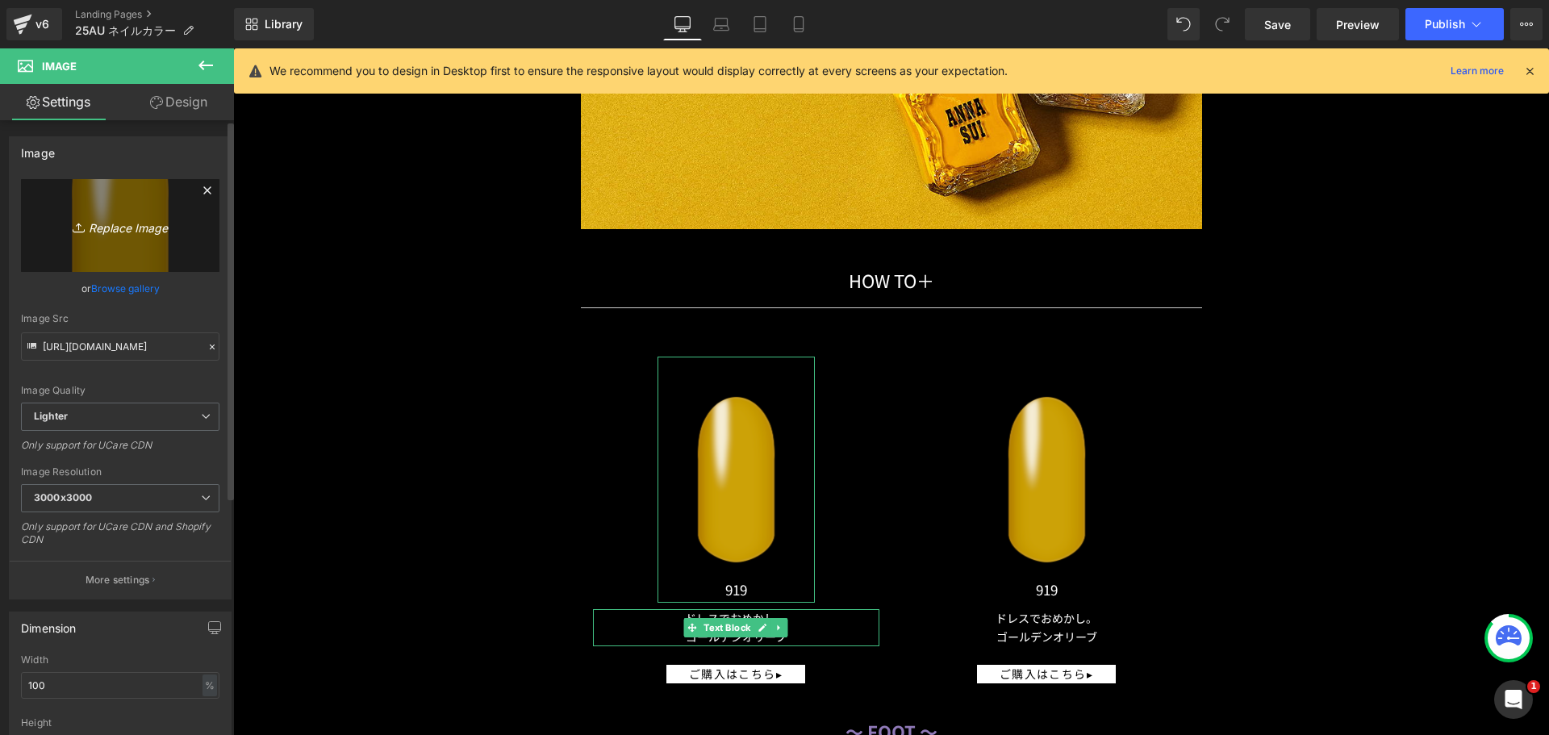
click at [79, 228] on icon at bounding box center [79, 227] width 0 height 6
type input "C:\fakepath\25AU_NAIL_COLOR_a_030.png"
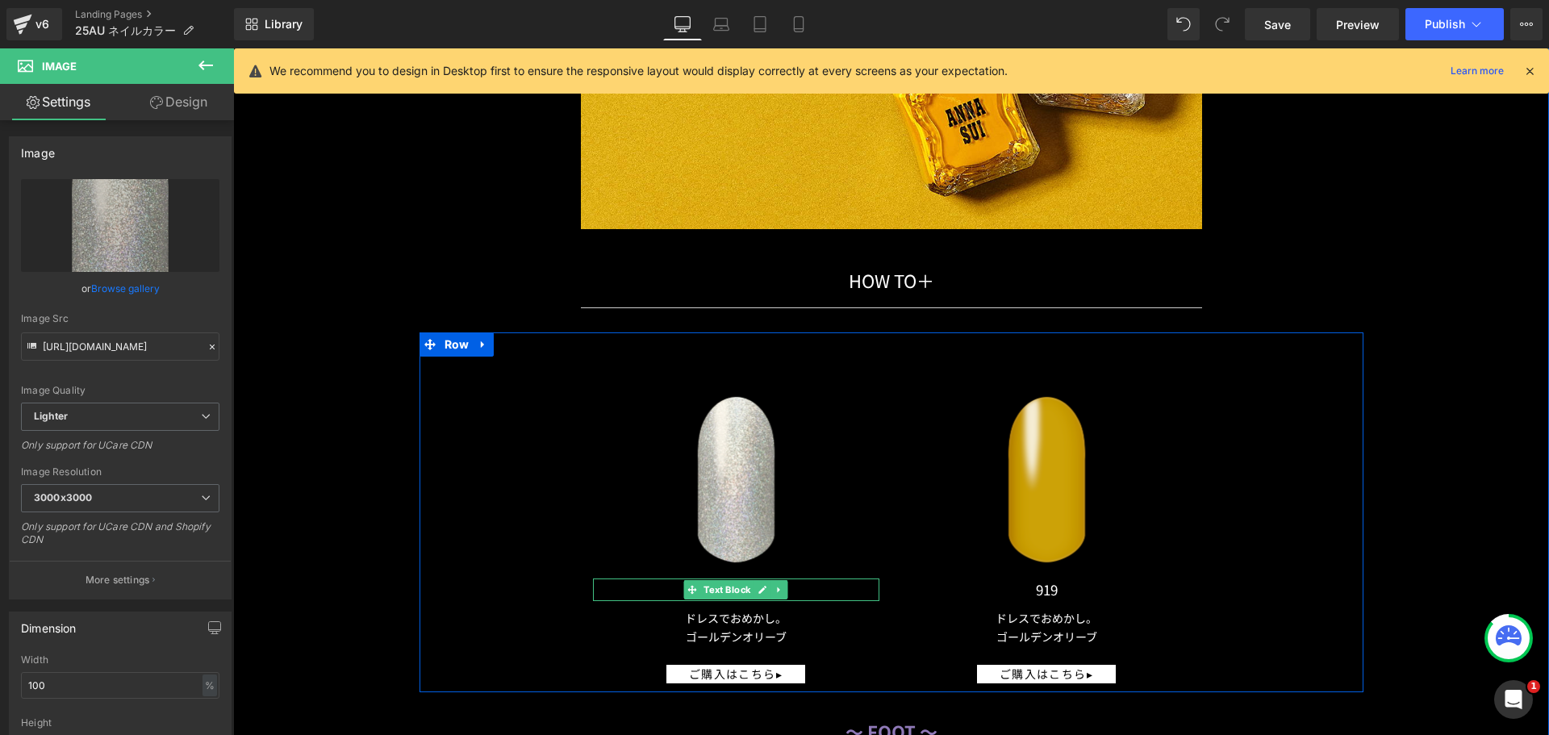
drag, startPoint x: 717, startPoint y: 581, endPoint x: 761, endPoint y: 574, distance: 45.0
click at [716, 580] on span "Text Block" at bounding box center [726, 589] width 53 height 19
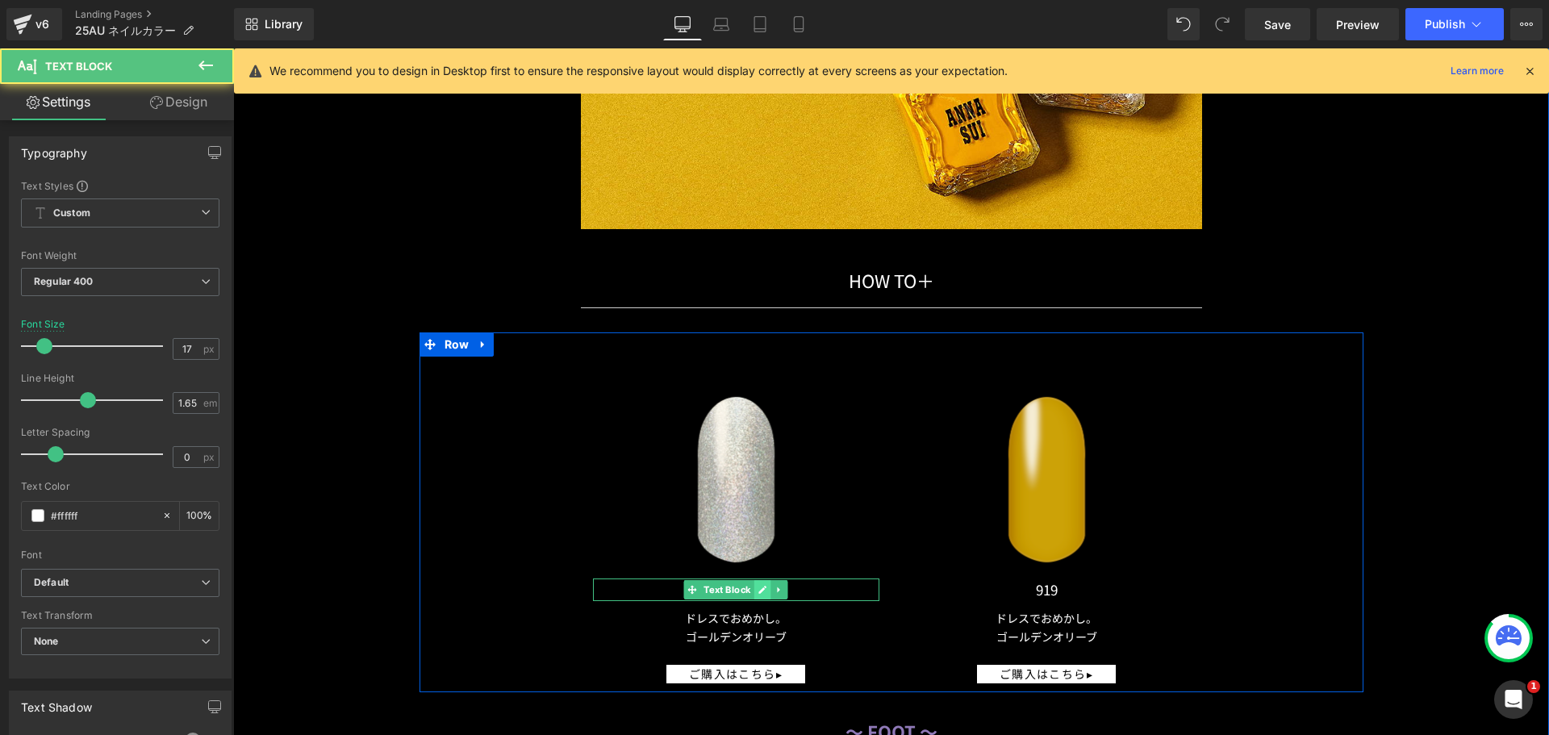
click at [763, 582] on link at bounding box center [763, 589] width 17 height 19
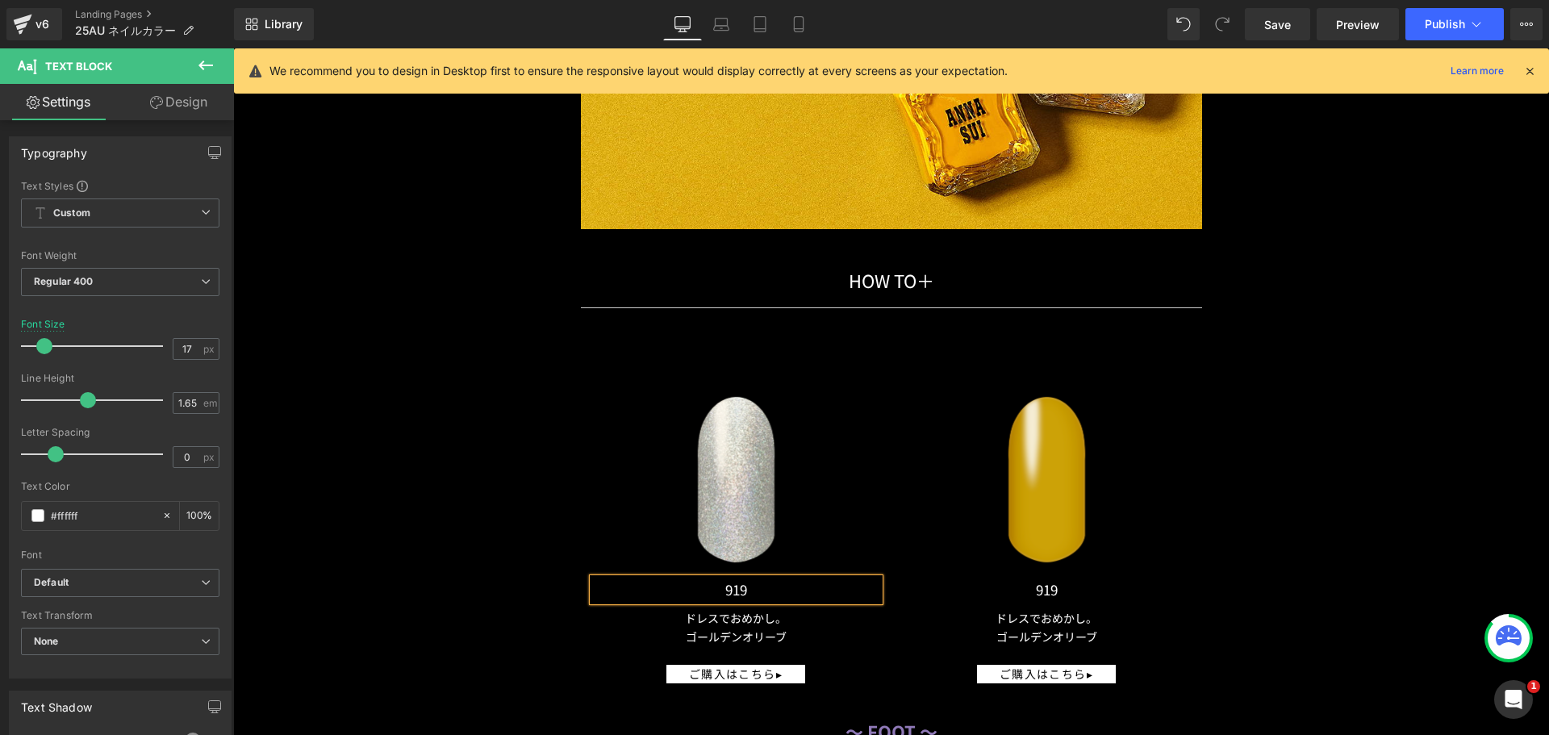
drag, startPoint x: 804, startPoint y: 583, endPoint x: 792, endPoint y: 586, distance: 11.6
click at [792, 586] on p "919" at bounding box center [736, 590] width 286 height 23
click at [1036, 582] on span "Text Block" at bounding box center [1037, 589] width 53 height 19
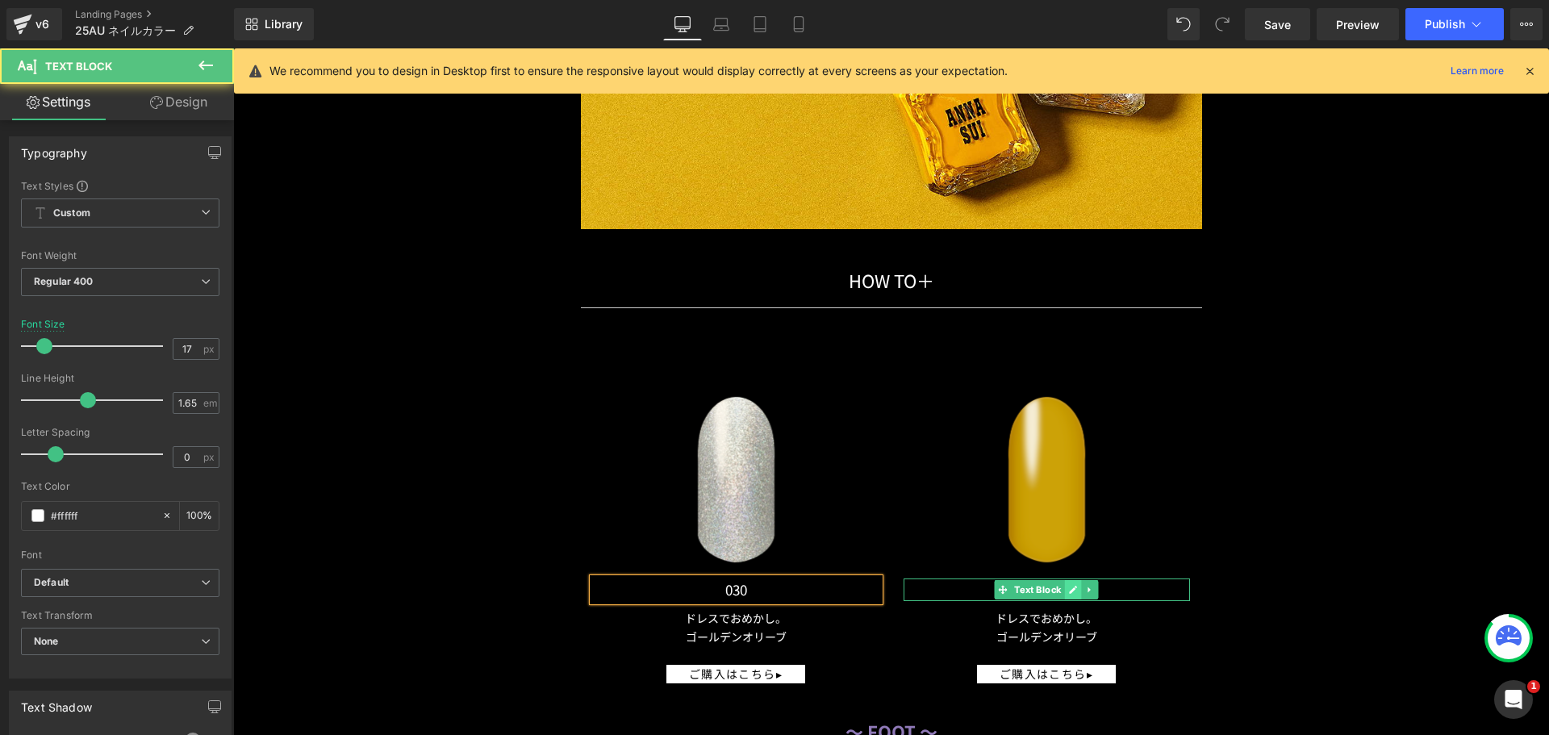
click at [1069, 585] on icon at bounding box center [1073, 590] width 9 height 10
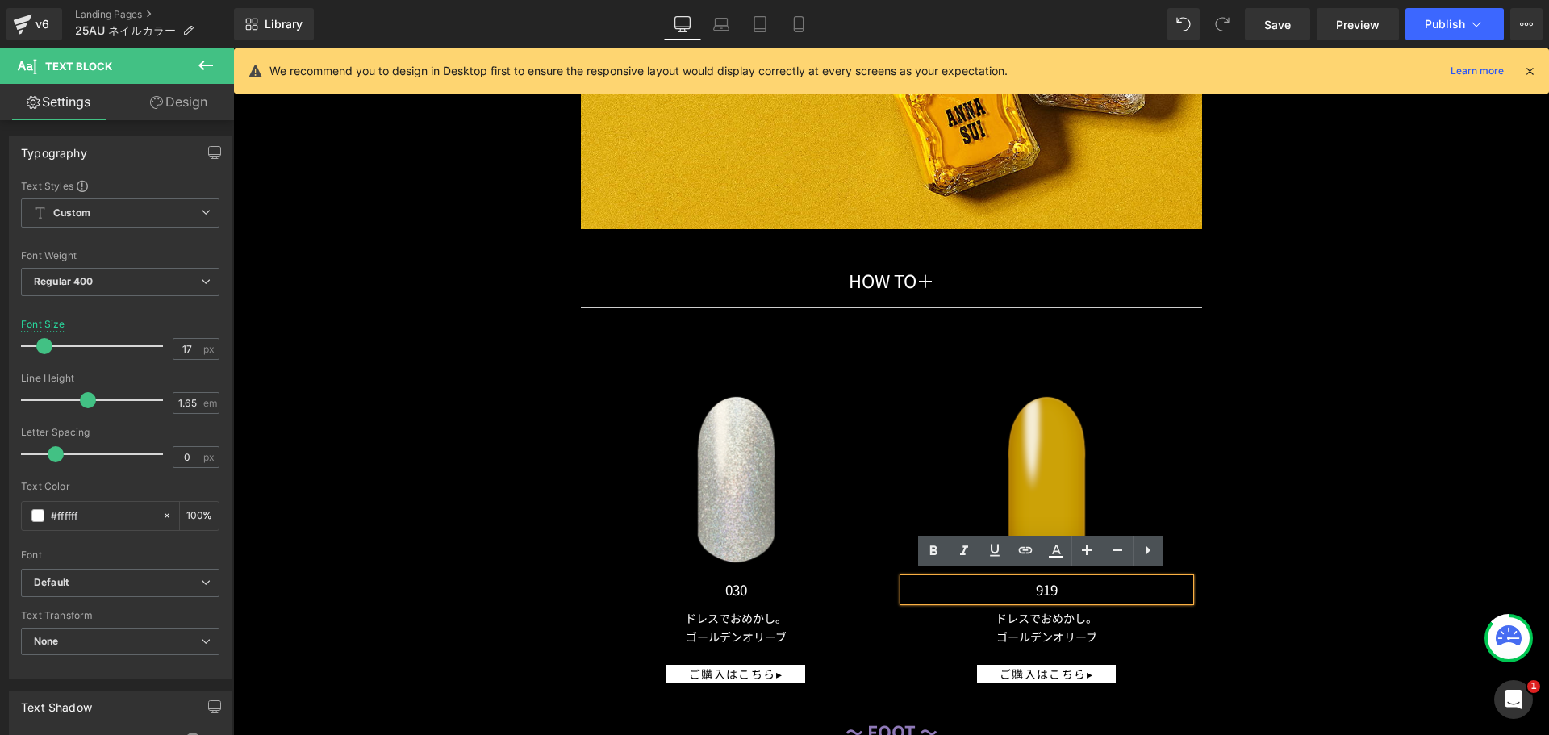
click at [1065, 582] on p "919" at bounding box center [1047, 590] width 286 height 23
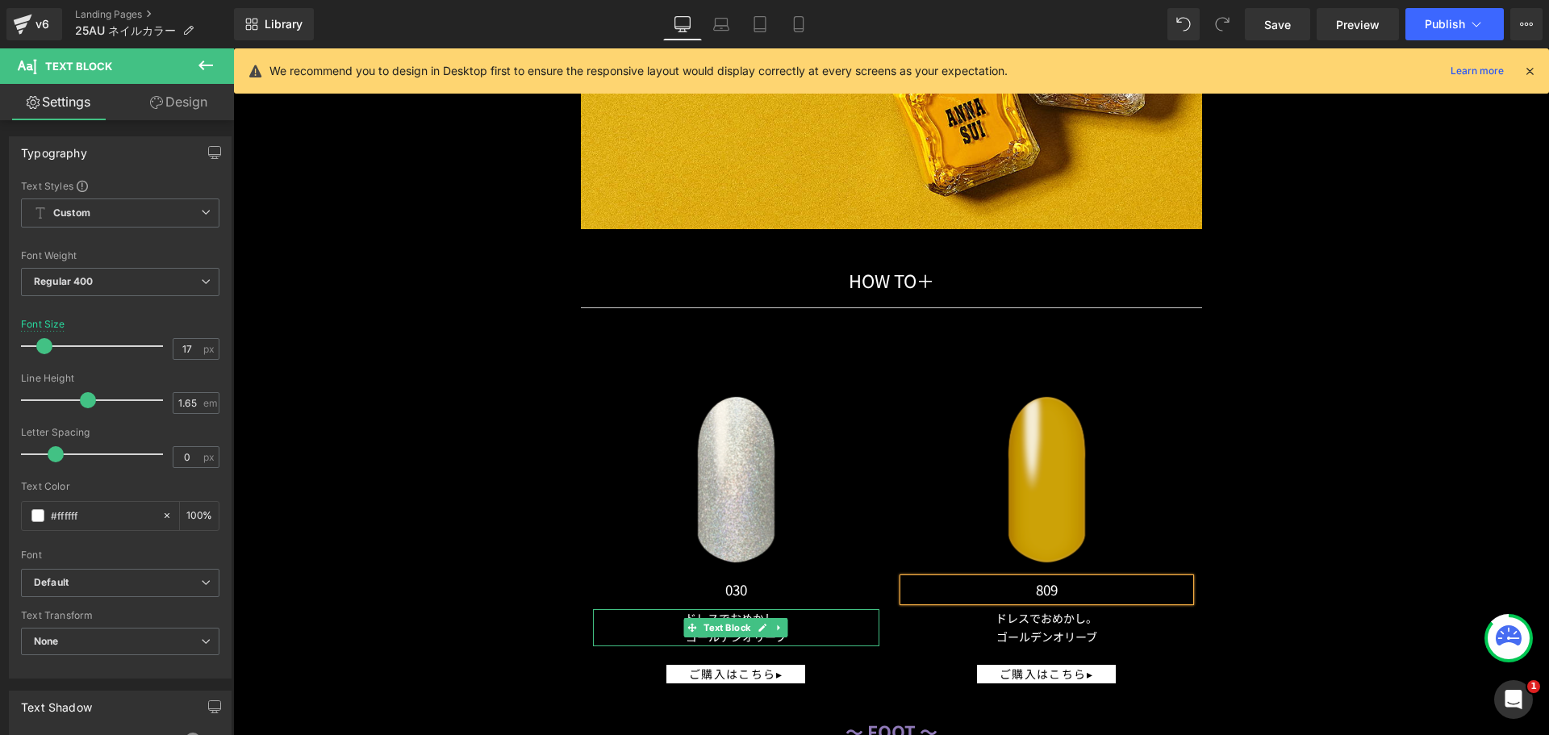
click at [700, 622] on span "Text Block" at bounding box center [726, 627] width 53 height 19
click at [779, 634] on p "ゴールデンオリーブ" at bounding box center [736, 637] width 286 height 19
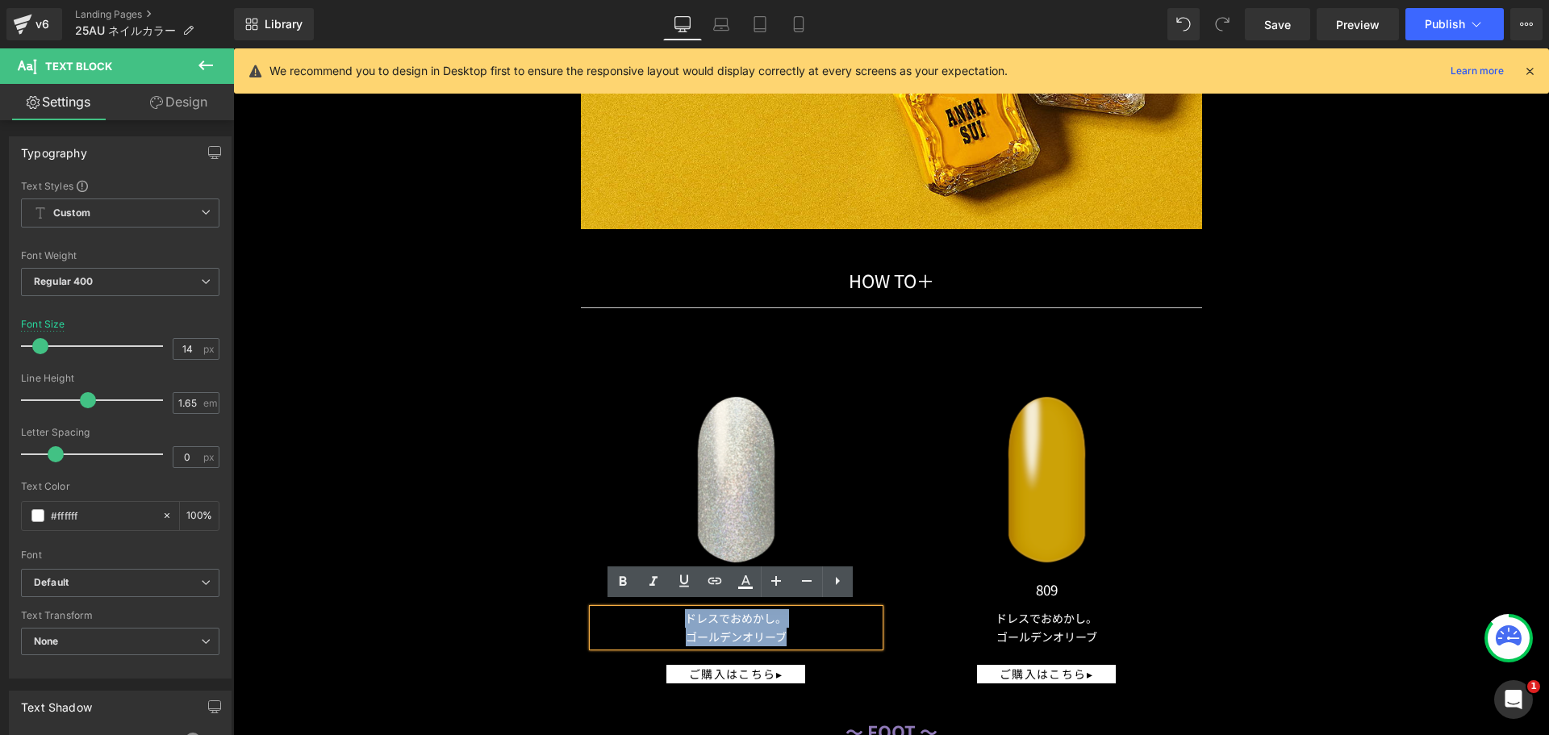
drag, startPoint x: 788, startPoint y: 631, endPoint x: 558, endPoint y: 600, distance: 232.0
click at [558, 600] on div "Image 030 Text Block ドレスでおめかし。 ゴールデンオリーブ Text Block ご購入はこちら▸ Button Image 809 T…" at bounding box center [892, 512] width 944 height 361
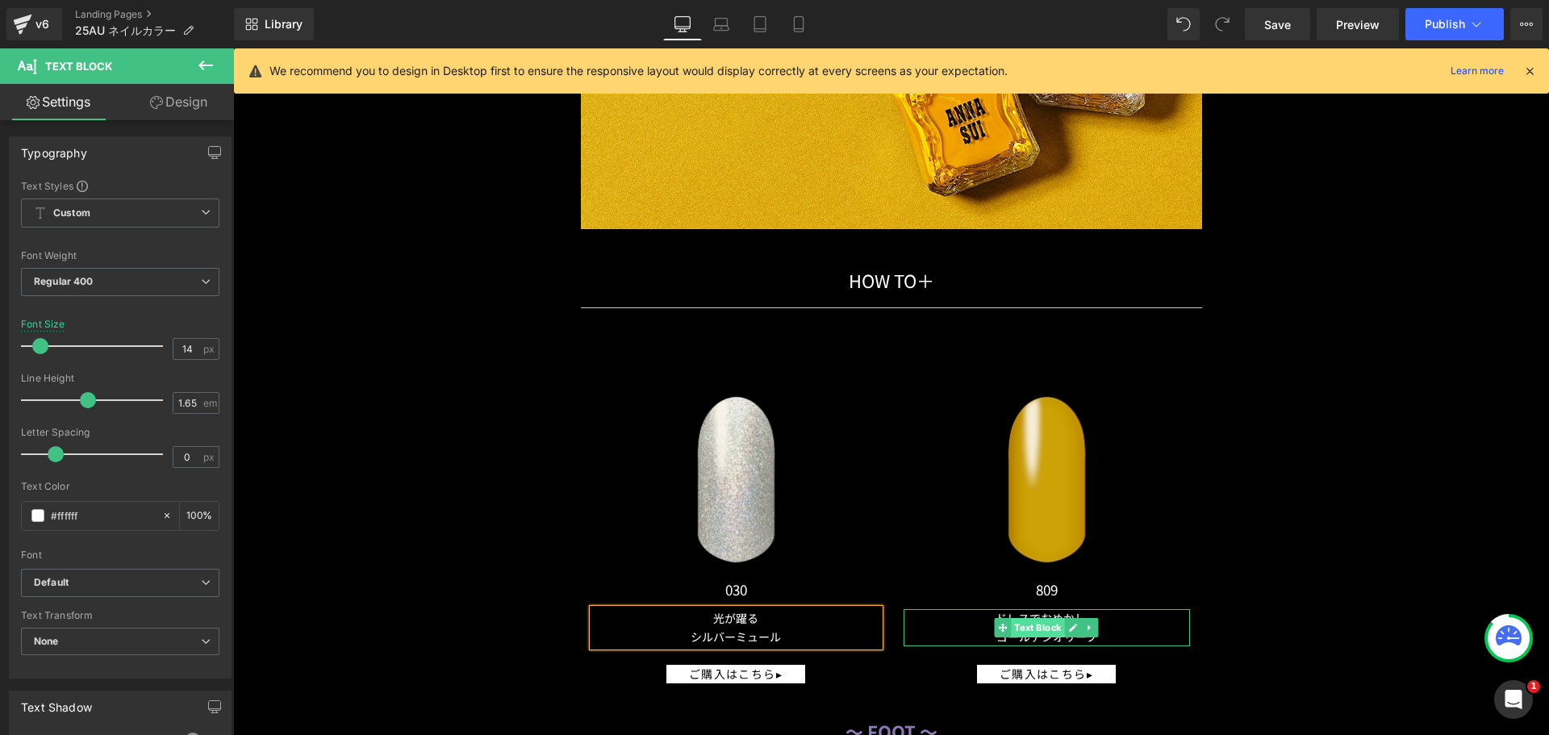
click at [1011, 621] on span "Text Block" at bounding box center [1037, 627] width 53 height 19
click at [1072, 621] on ul "Text Block" at bounding box center [1047, 627] width 104 height 19
click at [1072, 623] on icon at bounding box center [1073, 628] width 9 height 10
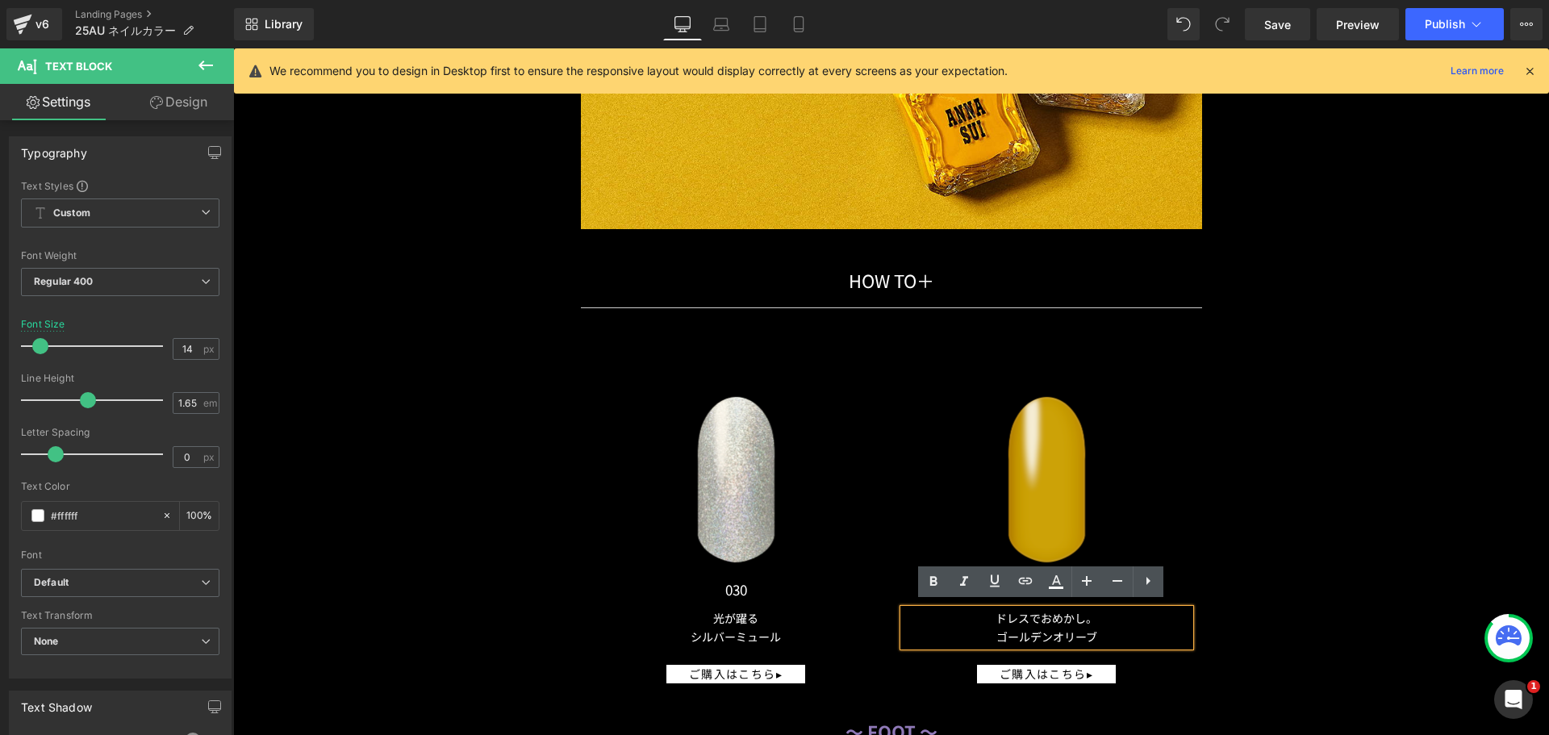
click at [1094, 628] on p "ゴールデンオリーブ" at bounding box center [1047, 637] width 286 height 19
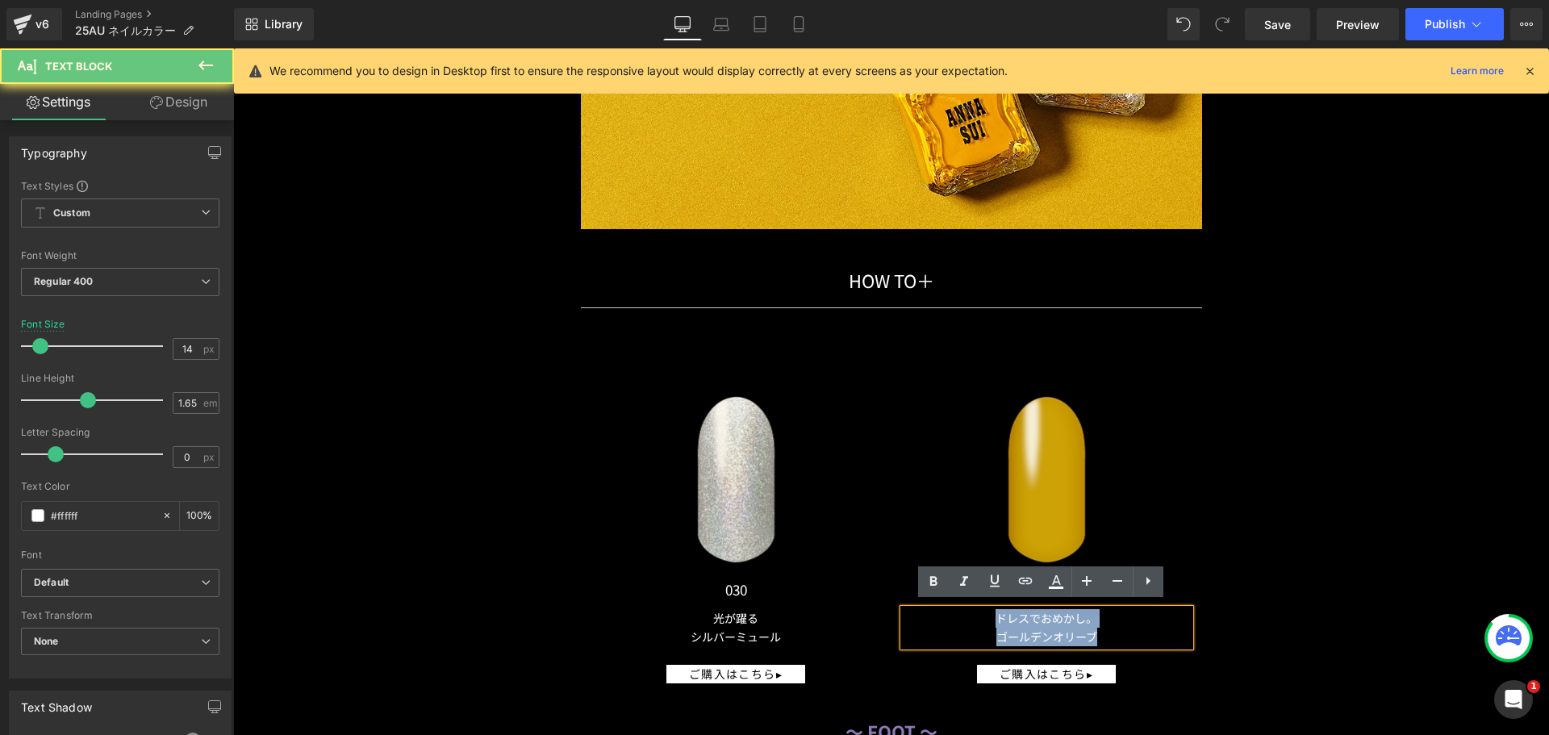
drag, startPoint x: 1094, startPoint y: 626, endPoint x: 888, endPoint y: 599, distance: 207.6
click at [892, 599] on div "Image 809 Text Block ドレスでおめかし。 ゴールデンオリーブ Text Block ご購入はこちら▸ Button" at bounding box center [1047, 521] width 311 height 328
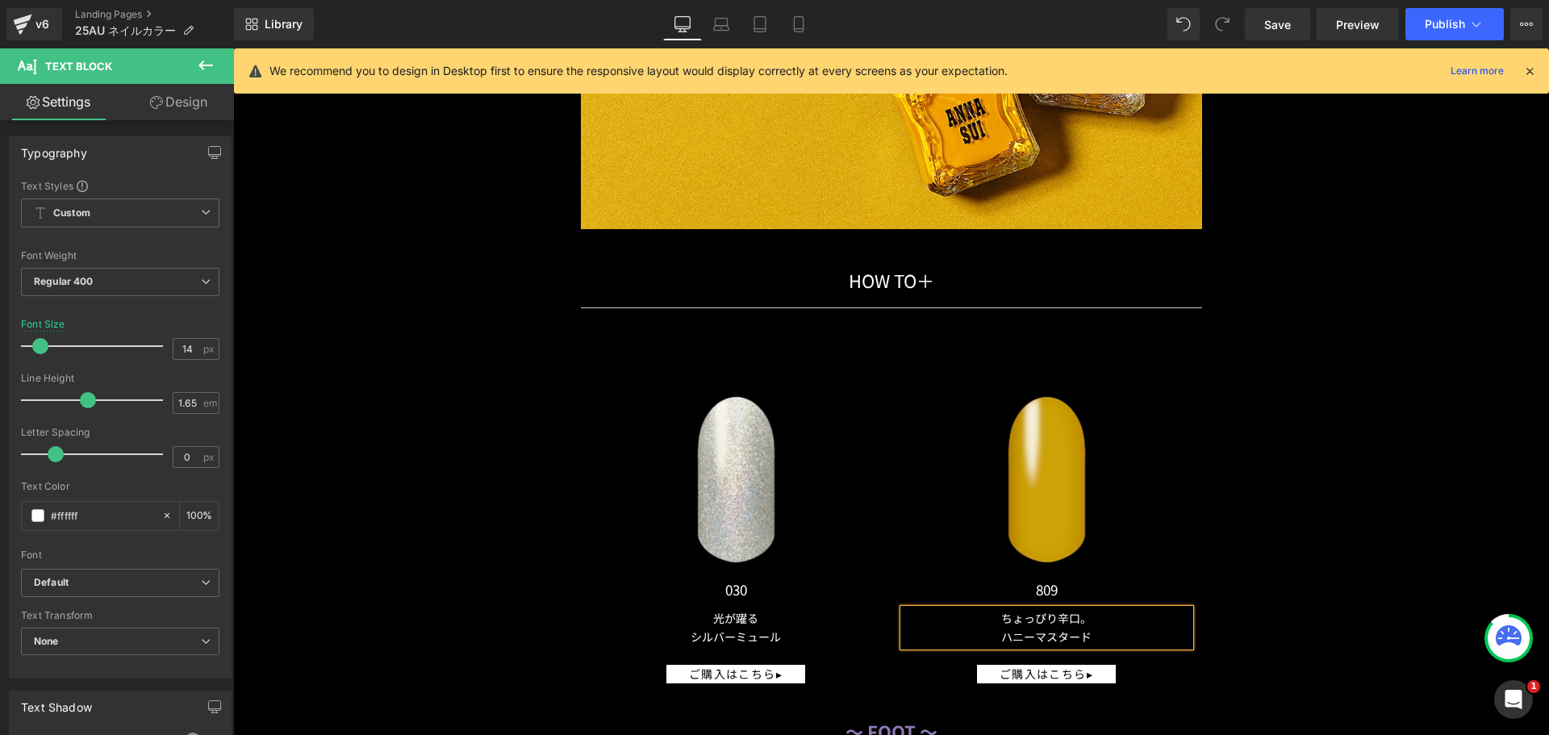
click at [769, 671] on div "Rendering Content" at bounding box center [774, 672] width 99 height 18
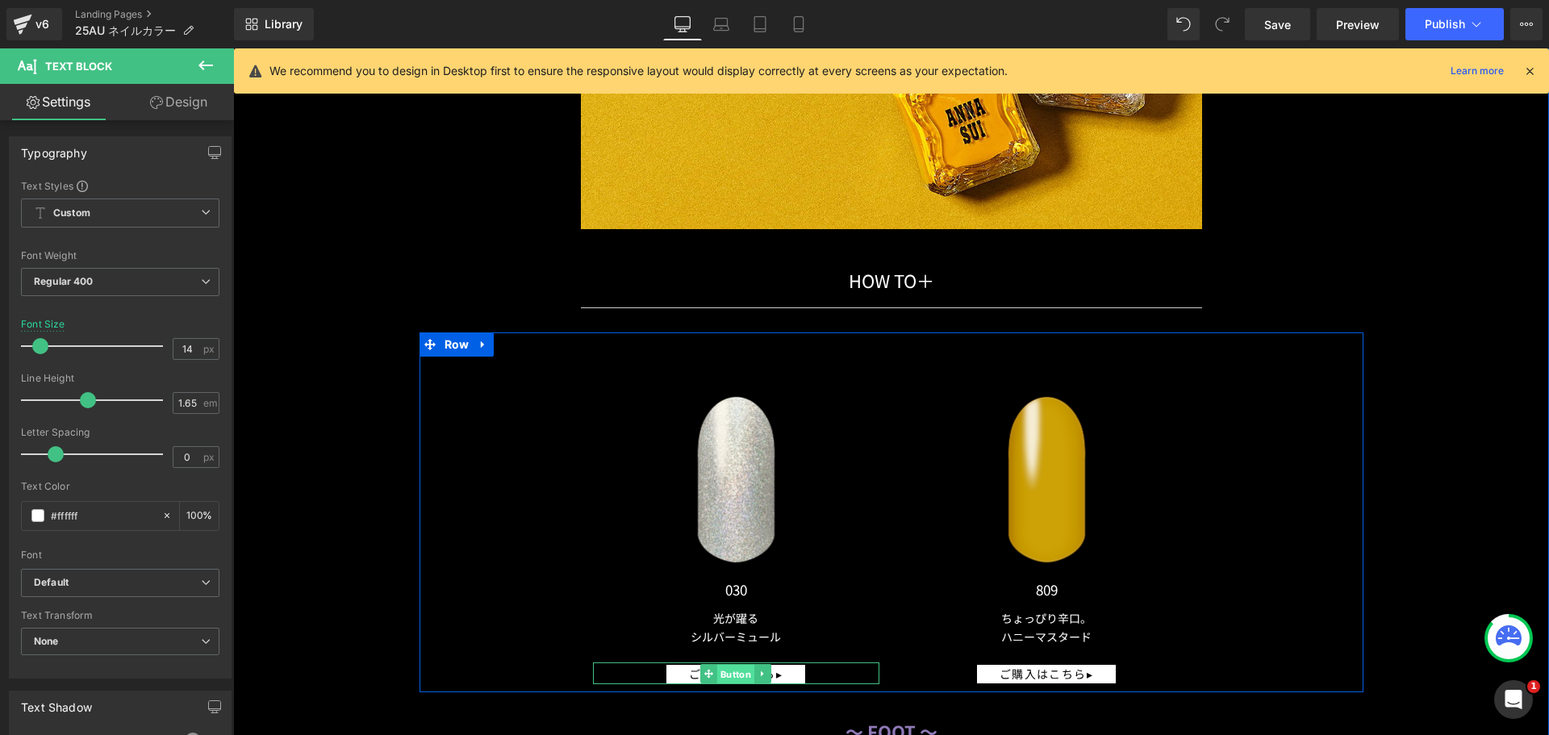
click at [717, 664] on span "Button" at bounding box center [735, 673] width 37 height 19
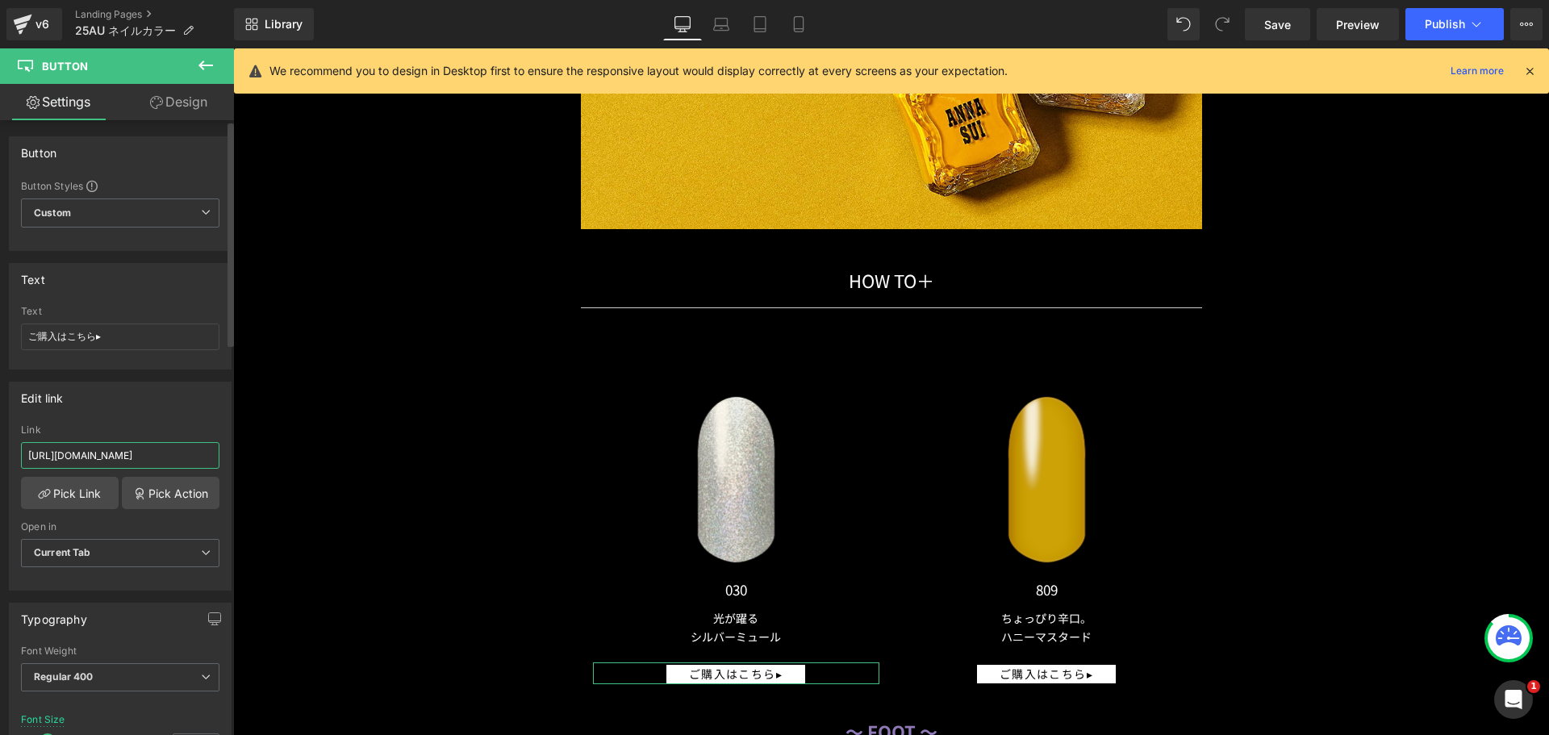
click at [163, 452] on input "[URL][DOMAIN_NAME]" at bounding box center [120, 455] width 199 height 27
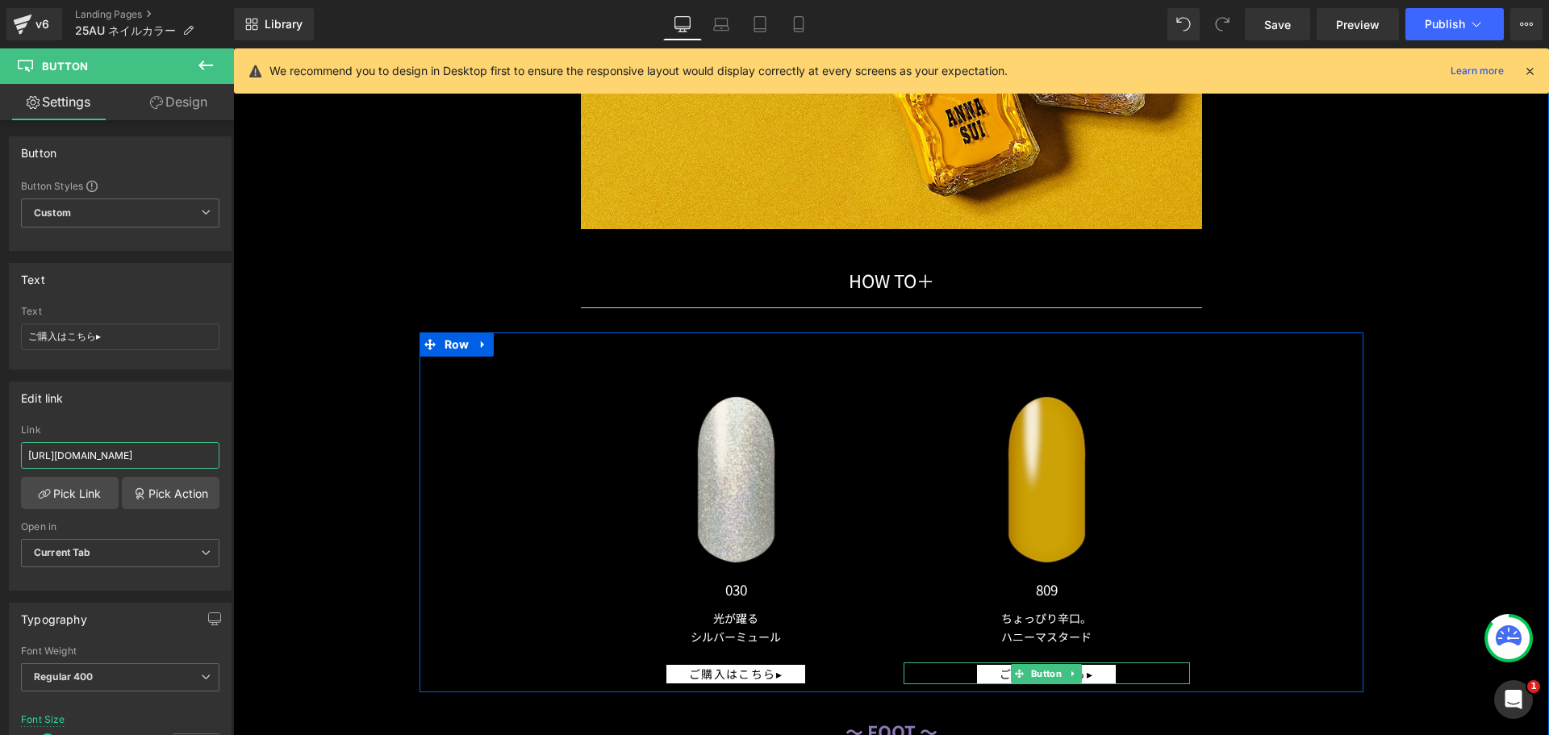
type input "https://annasui.co.jp/products/asadni030"
click at [1065, 664] on link at bounding box center [1073, 673] width 17 height 19
click at [1026, 664] on span "Button" at bounding box center [1021, 673] width 37 height 19
click at [1000, 667] on span "ご購入はこちら▸" at bounding box center [1047, 674] width 94 height 19
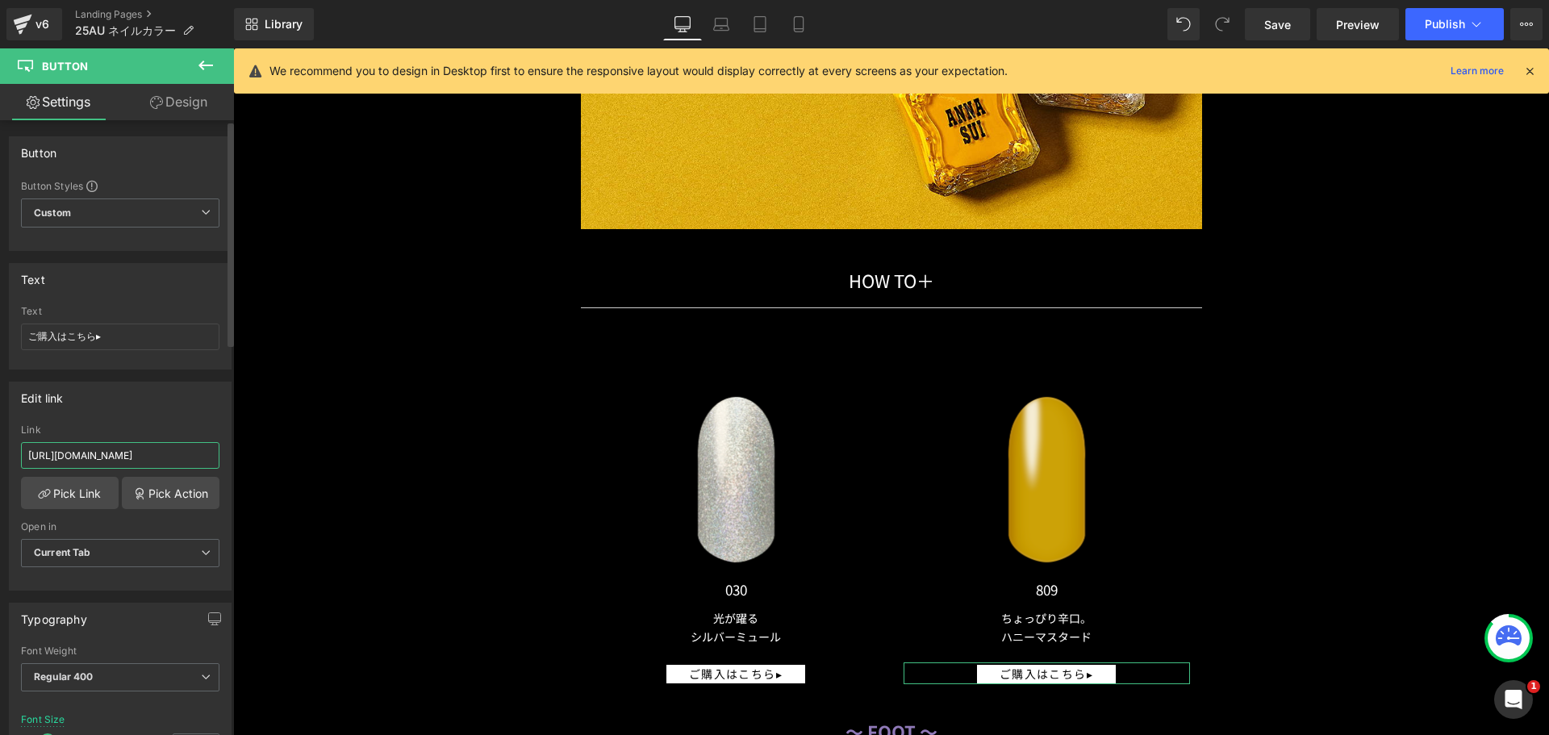
drag, startPoint x: 175, startPoint y: 458, endPoint x: 184, endPoint y: 442, distance: 17.7
click at [175, 458] on input "[URL][DOMAIN_NAME]" at bounding box center [120, 455] width 199 height 27
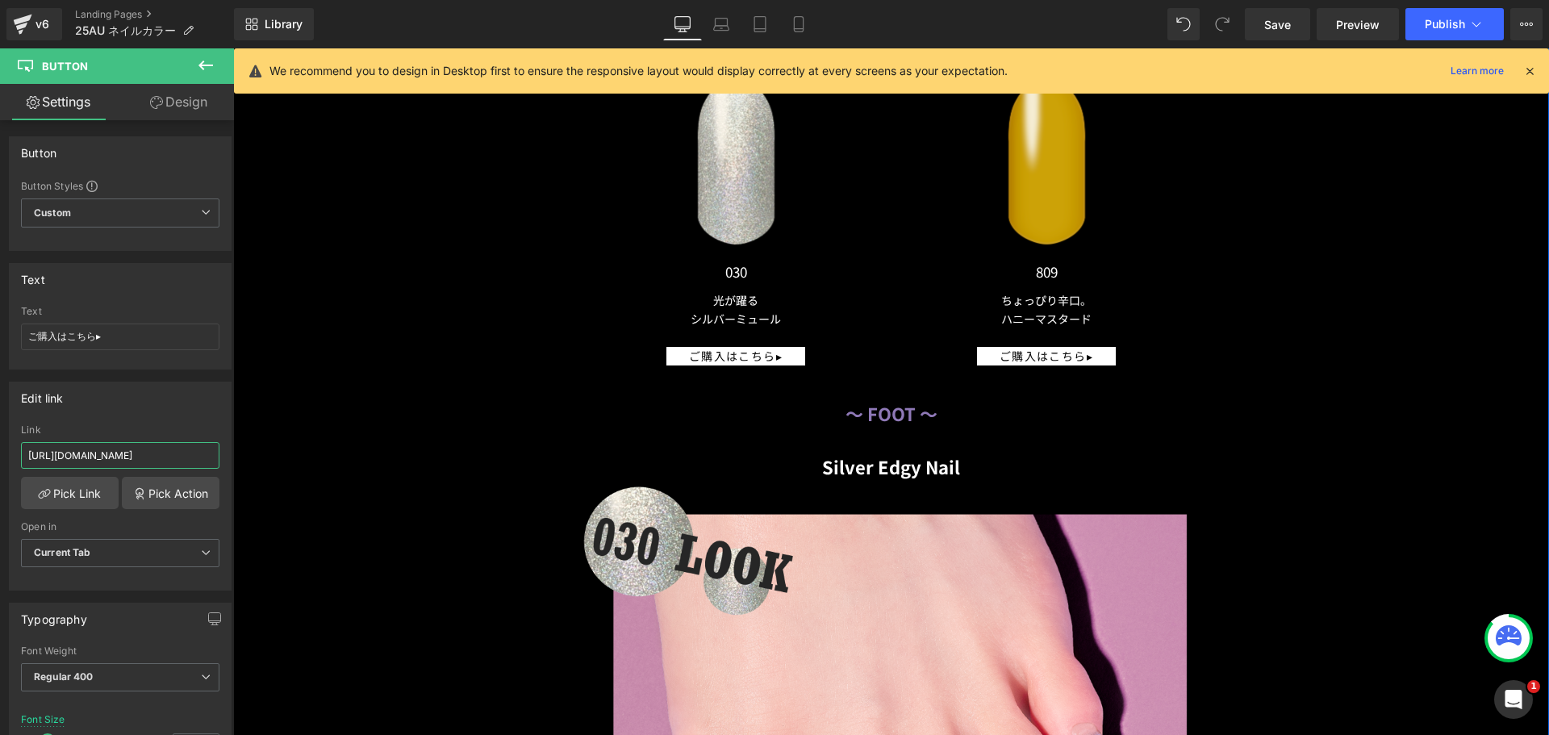
scroll to position [14035, 0]
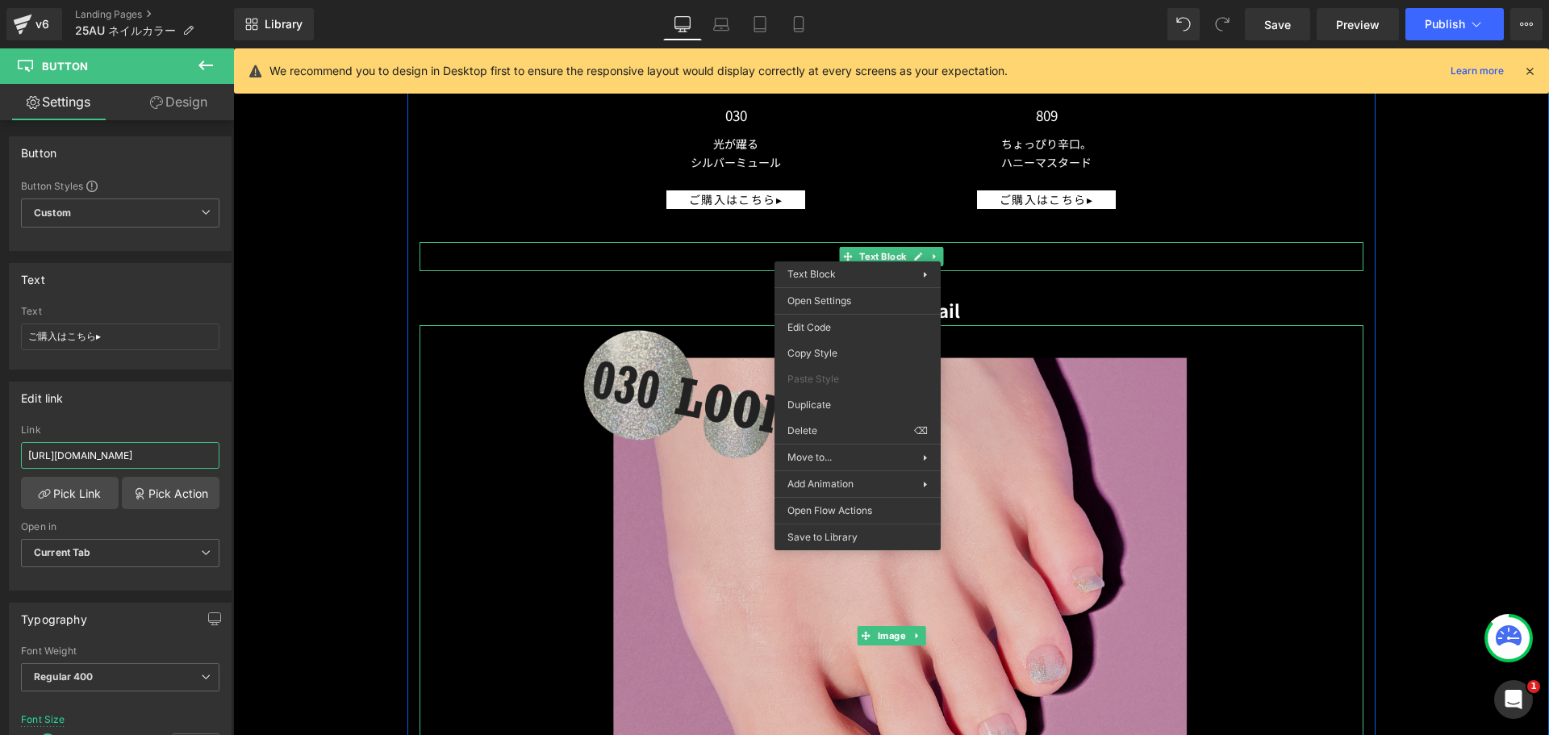
type input "https://annasui.co.jp/products/asadni809"
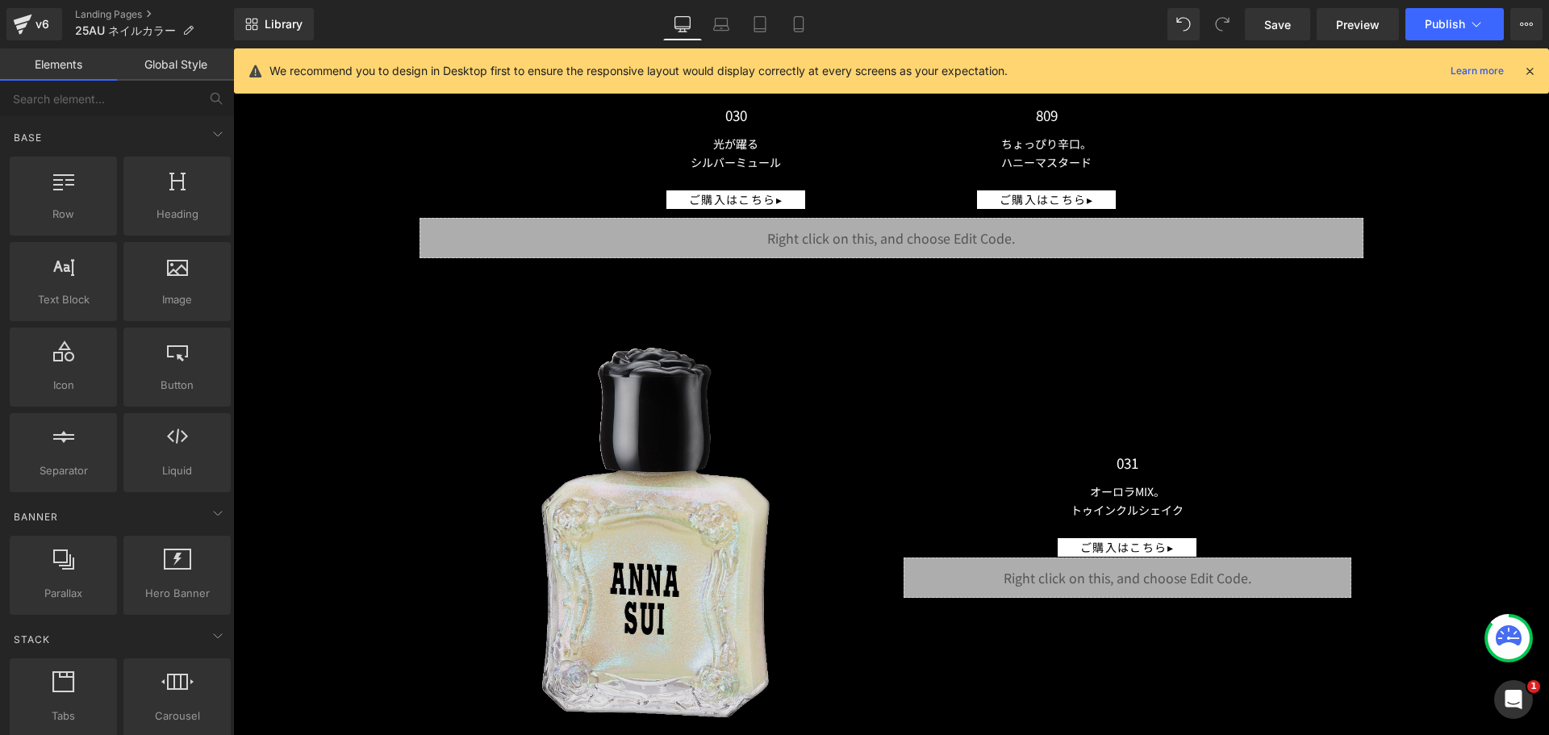
drag, startPoint x: 1087, startPoint y: 490, endPoint x: 854, endPoint y: 437, distance: 239.0
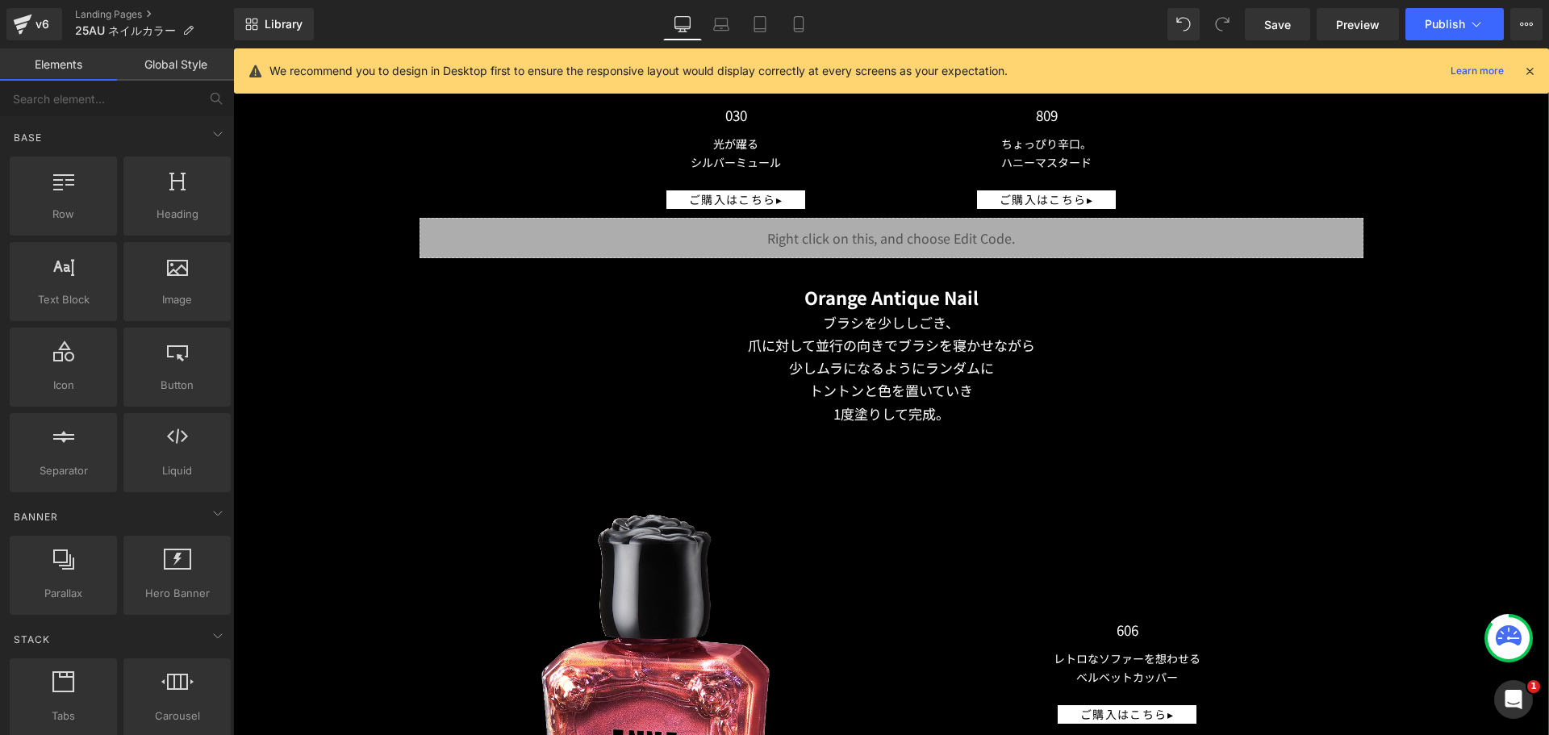
scroll to position [14115, 0]
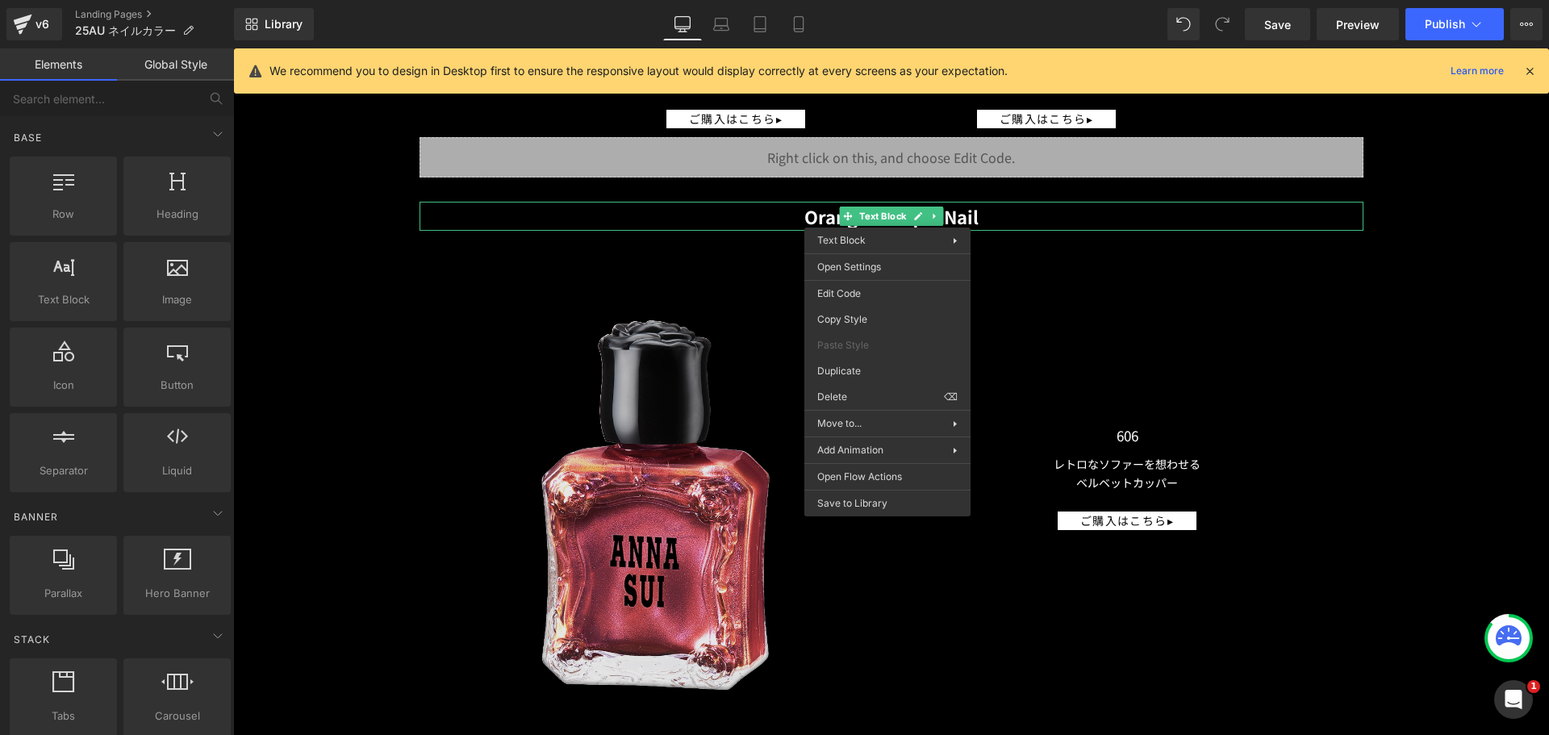
drag, startPoint x: 1065, startPoint y: 458, endPoint x: 832, endPoint y: 403, distance: 239.4
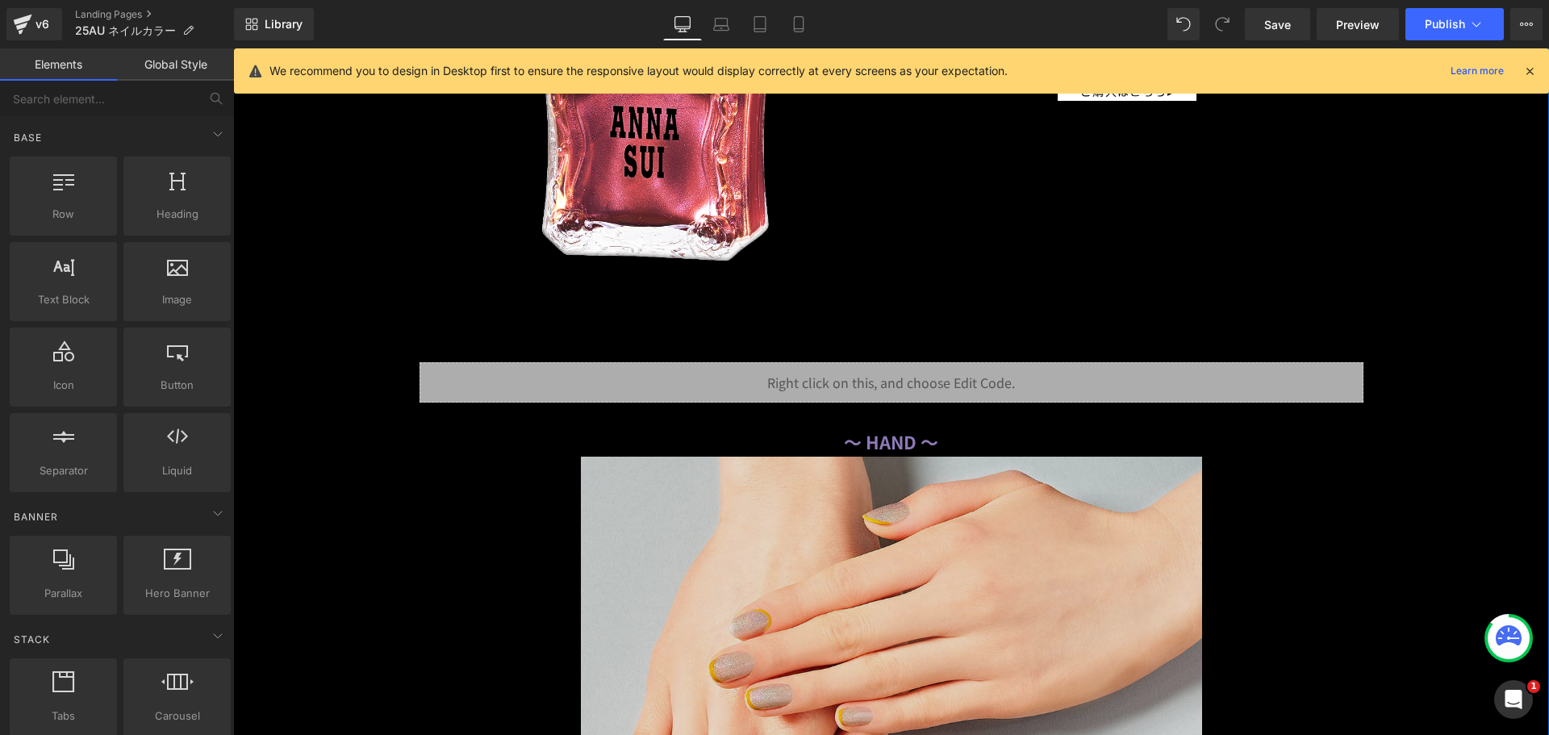
scroll to position [11775, 0]
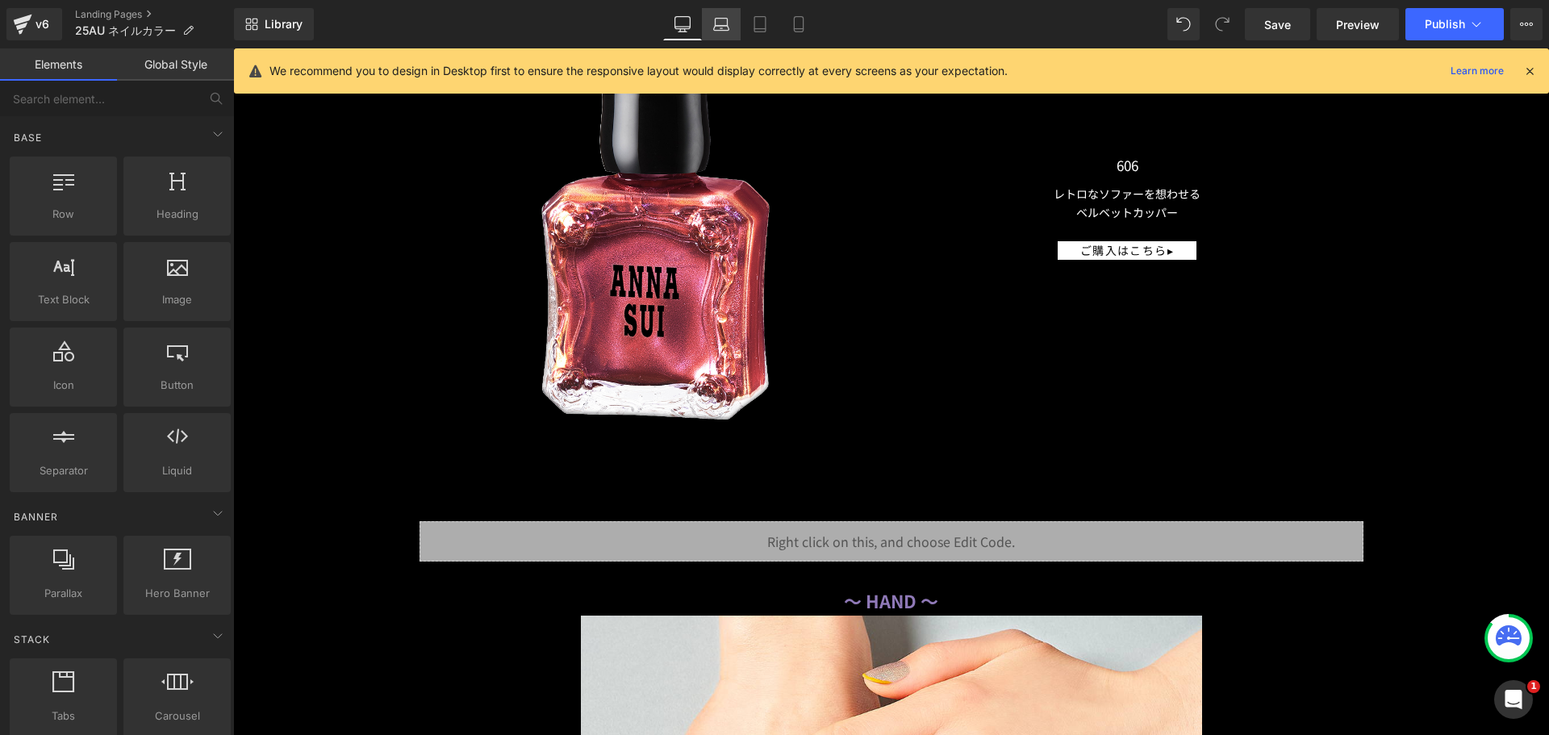
click at [725, 21] on icon at bounding box center [721, 24] width 16 height 16
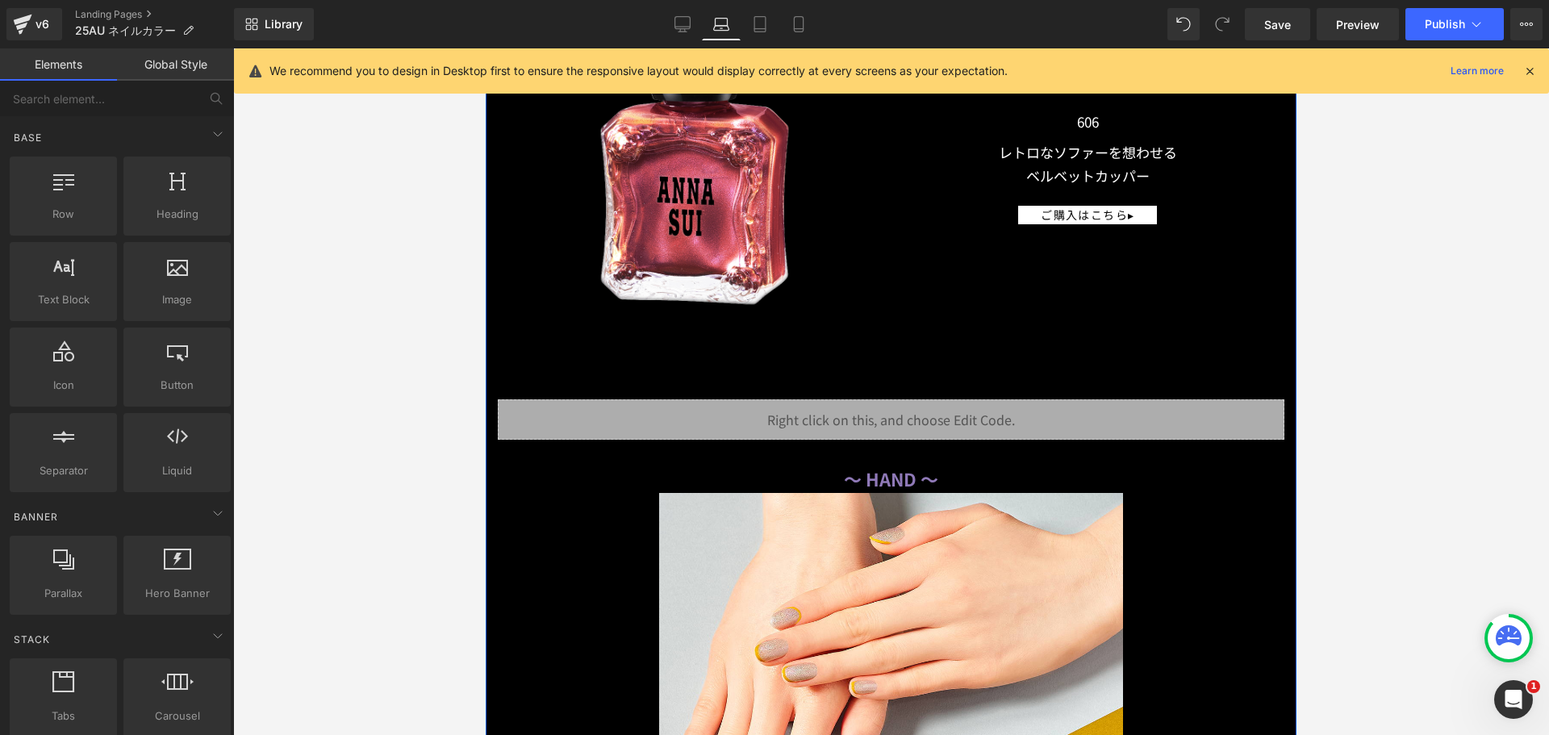
scroll to position [9767, 0]
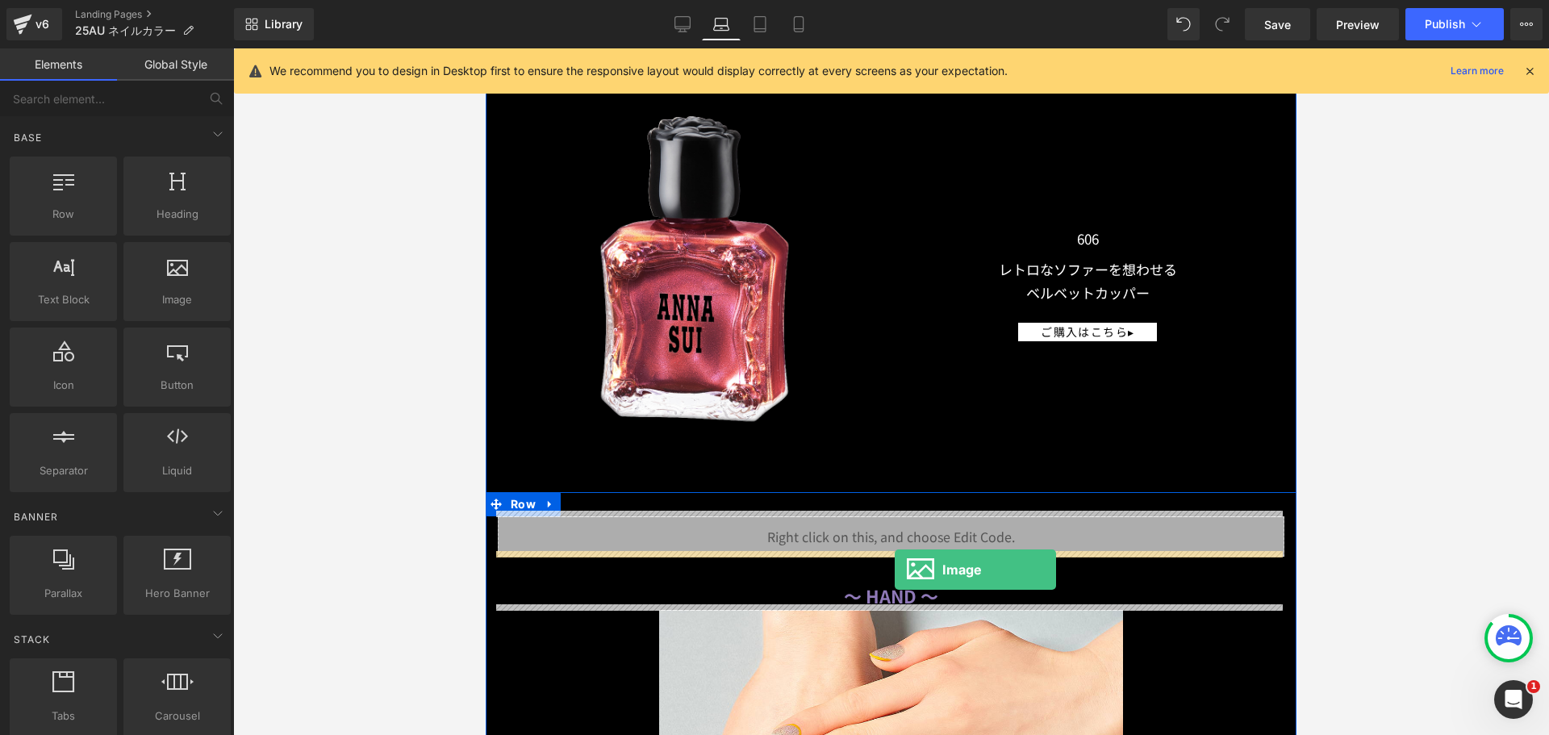
drag, startPoint x: 664, startPoint y: 316, endPoint x: 895, endPoint y: 570, distance: 342.7
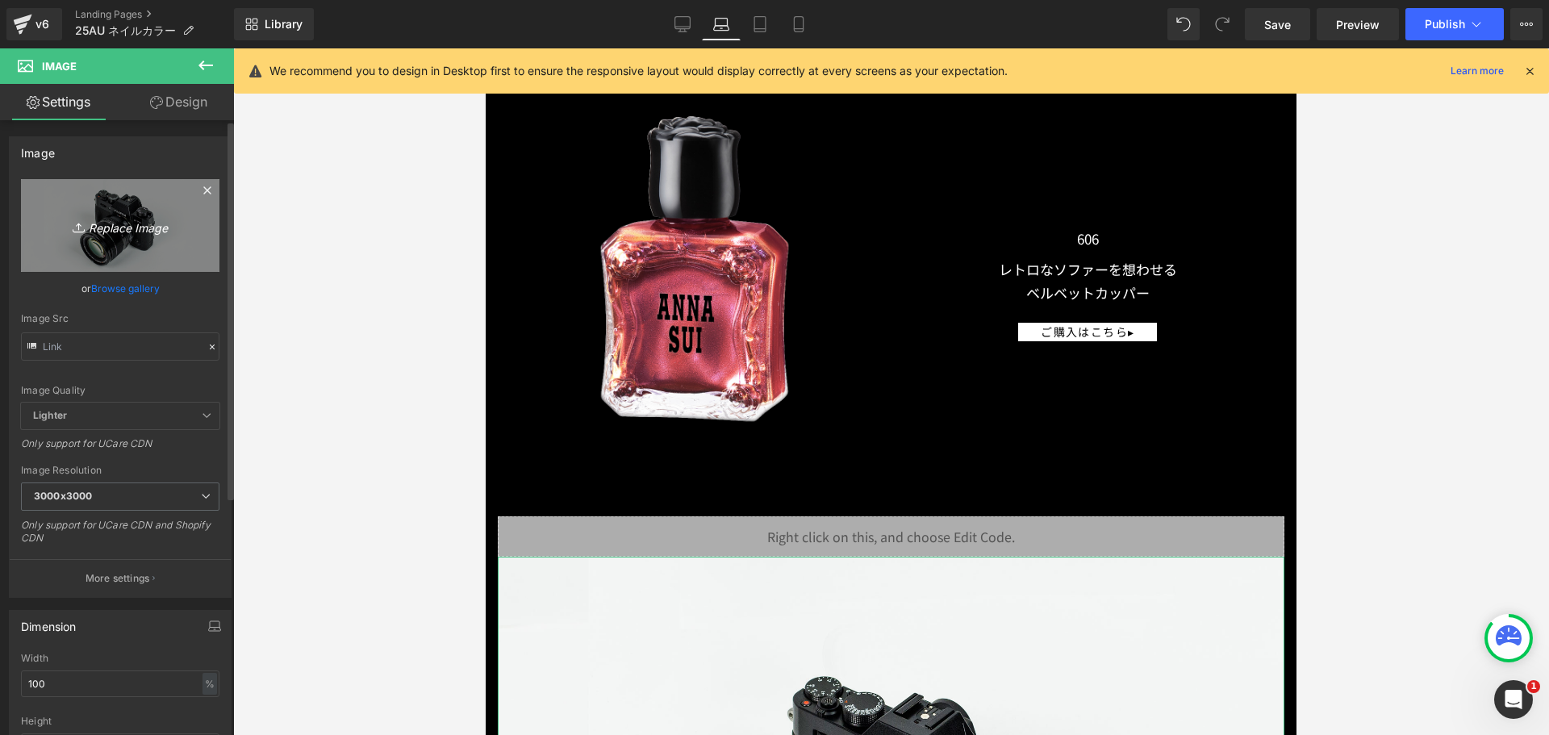
click at [143, 218] on icon "Replace Image" at bounding box center [120, 225] width 129 height 20
type input "C:\fakepath\nail_title_duocolor.png"
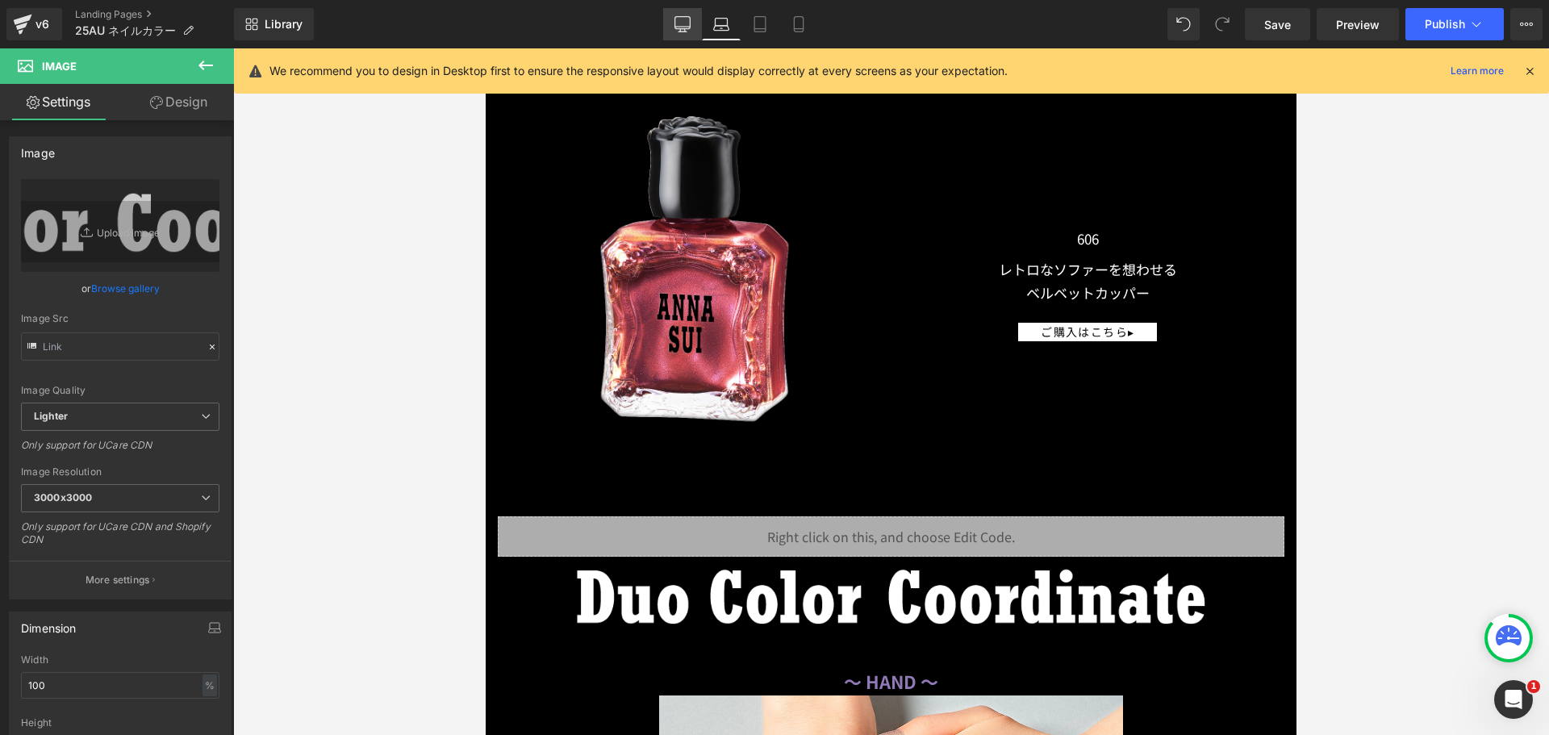
click at [688, 14] on link "Desktop" at bounding box center [682, 24] width 39 height 32
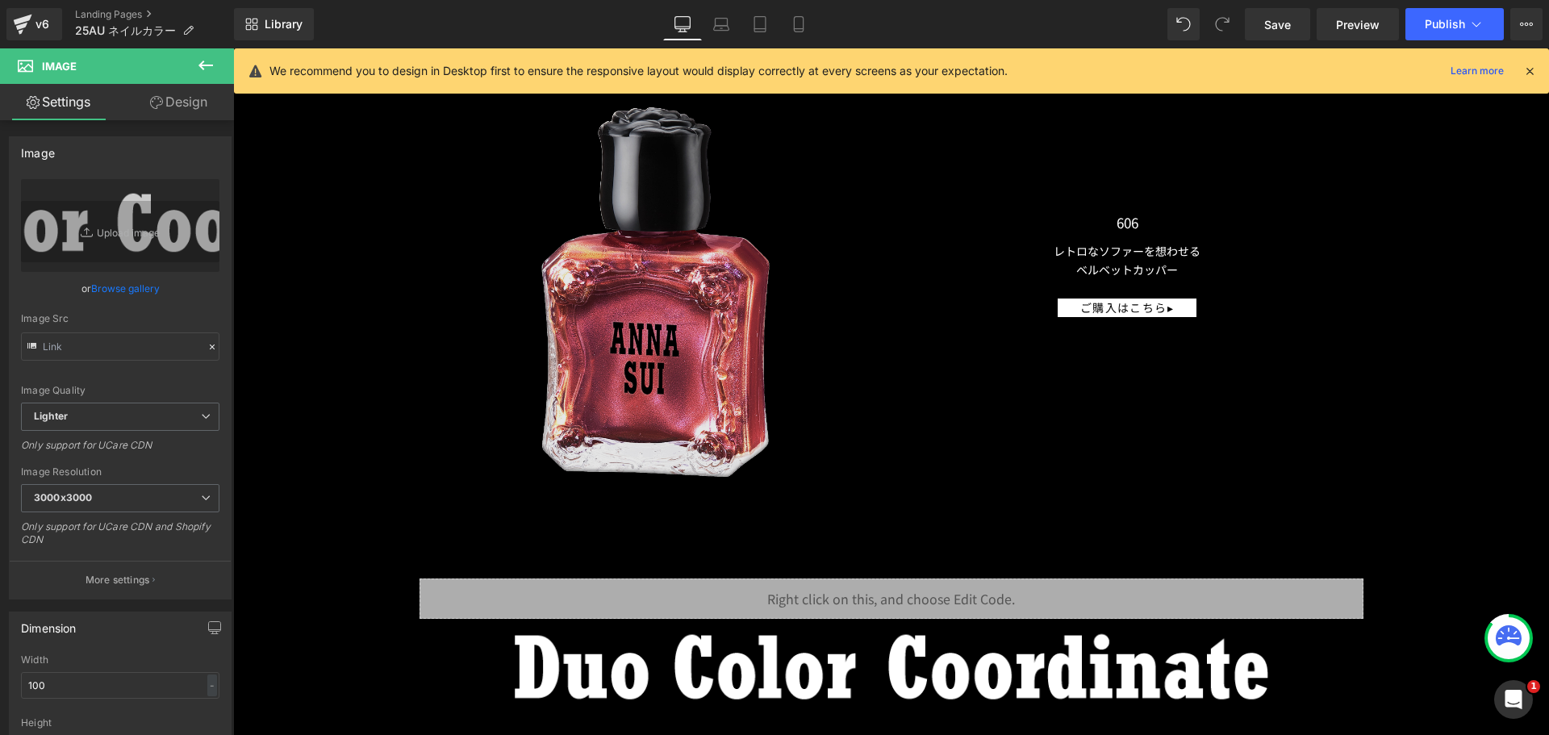
scroll to position [11789, 0]
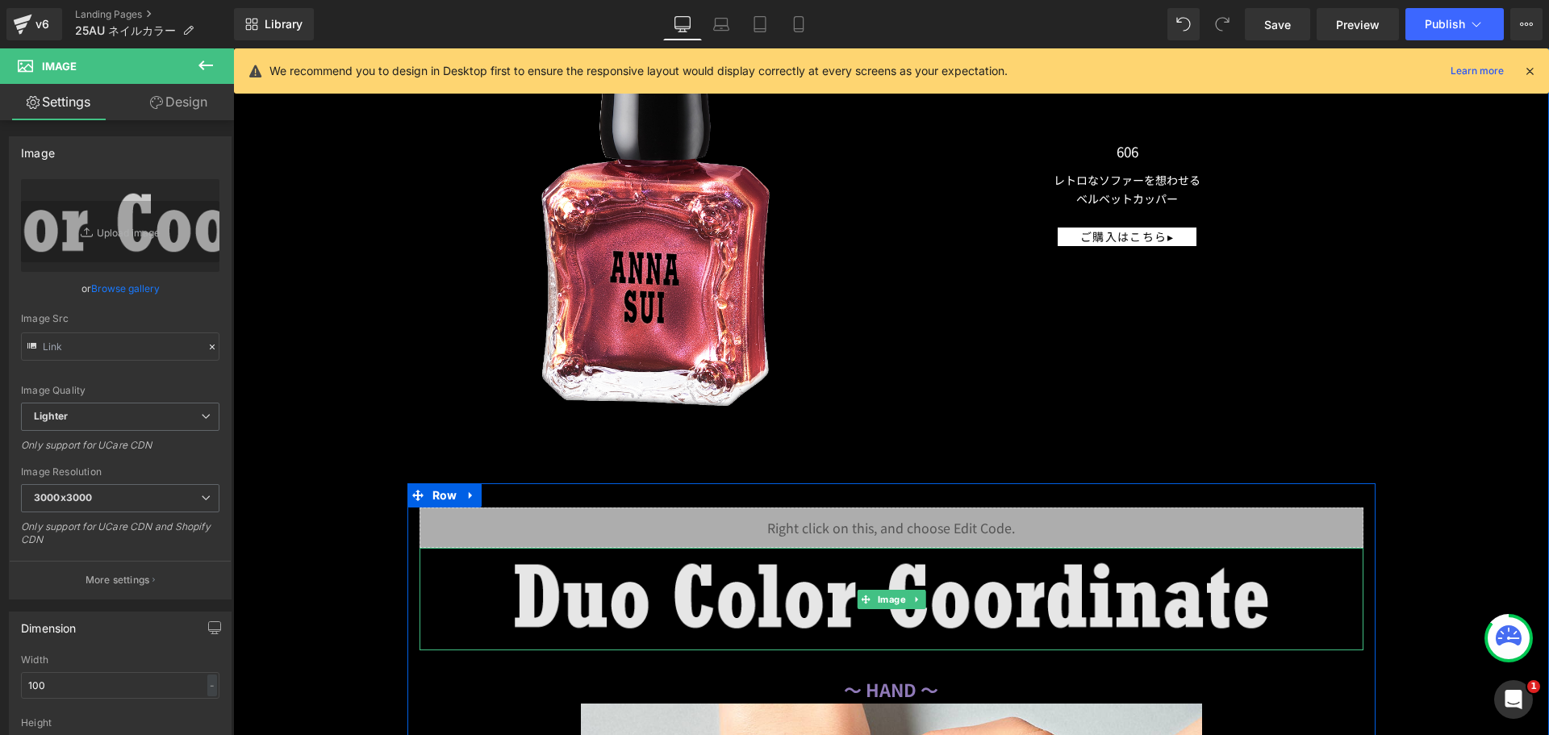
click at [670, 598] on img at bounding box center [892, 599] width 944 height 102
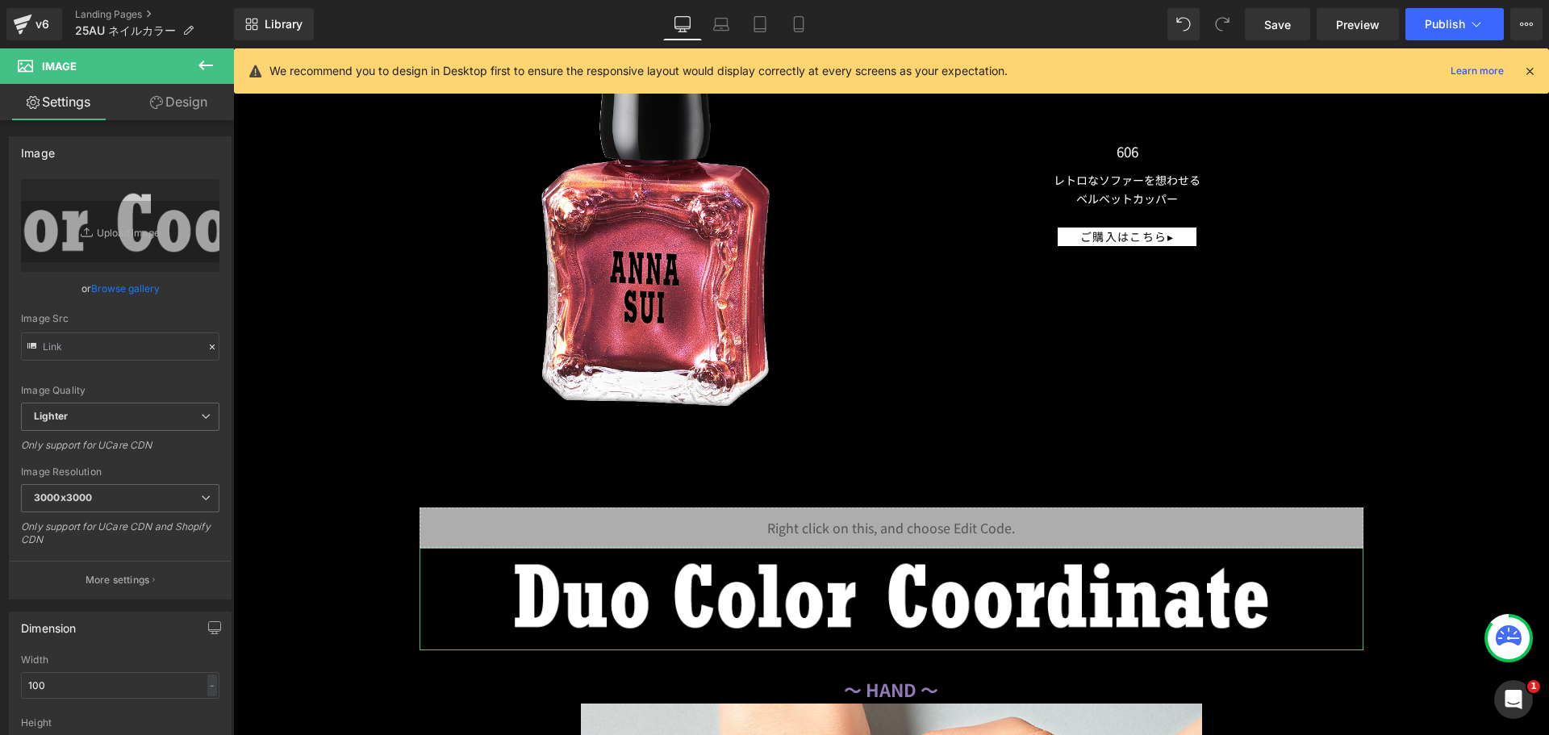
click at [193, 105] on link "Design" at bounding box center [178, 102] width 117 height 36
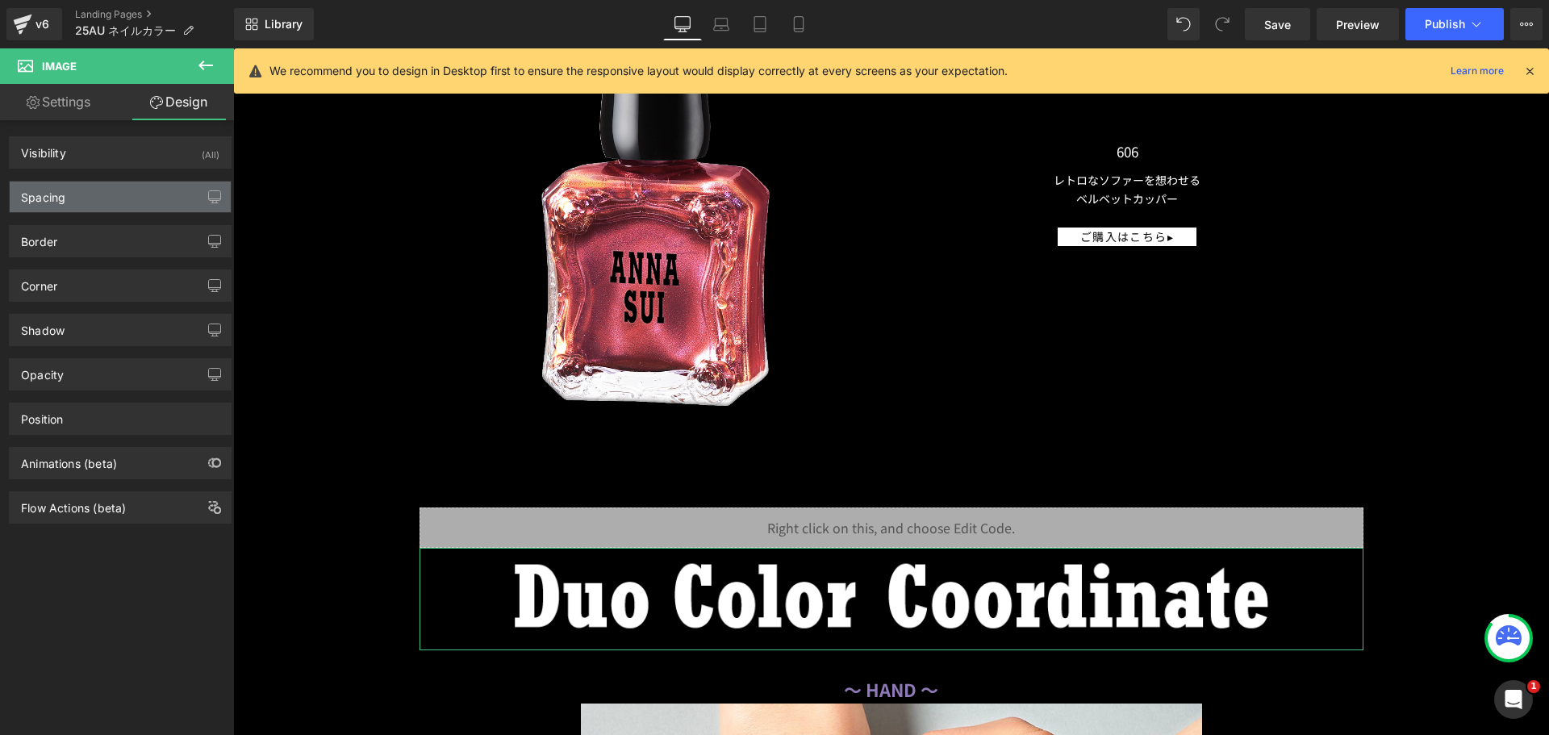
click at [154, 205] on div "Spacing" at bounding box center [120, 197] width 221 height 31
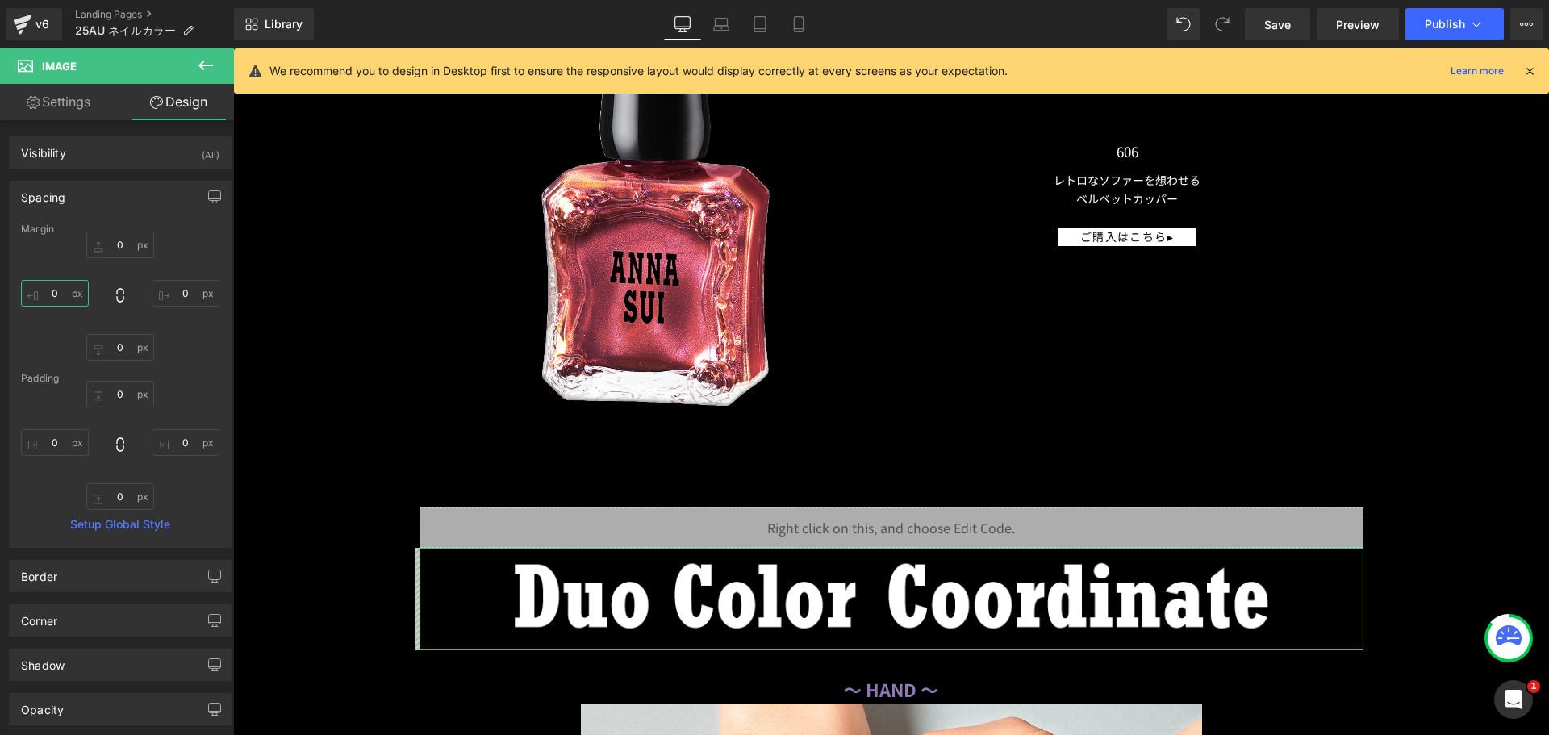
drag, startPoint x: 70, startPoint y: 295, endPoint x: 90, endPoint y: 268, distance: 33.4
click at [68, 295] on input "0" at bounding box center [55, 293] width 68 height 27
type input "２"
type input "２０"
type input "２００"
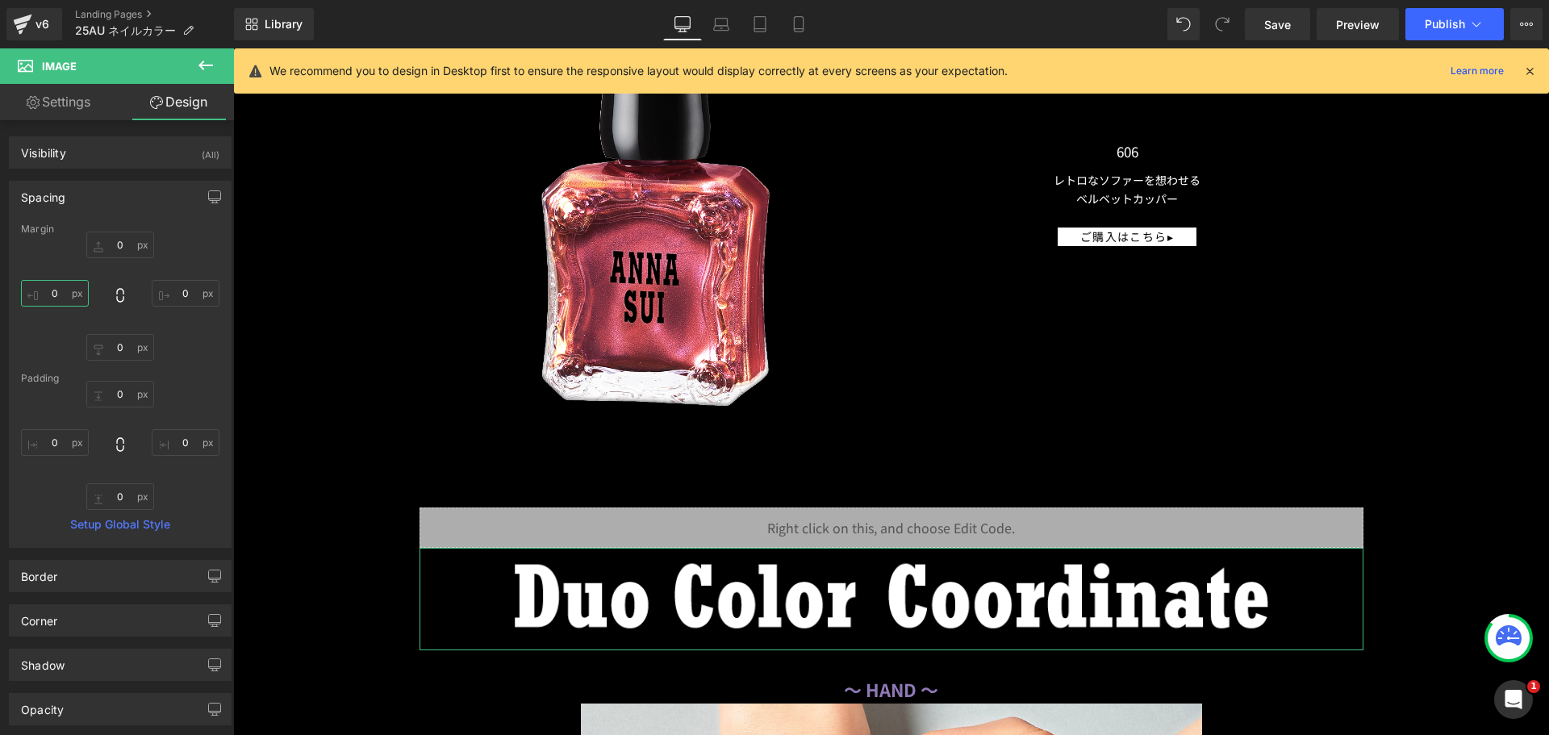
scroll to position [0, 0]
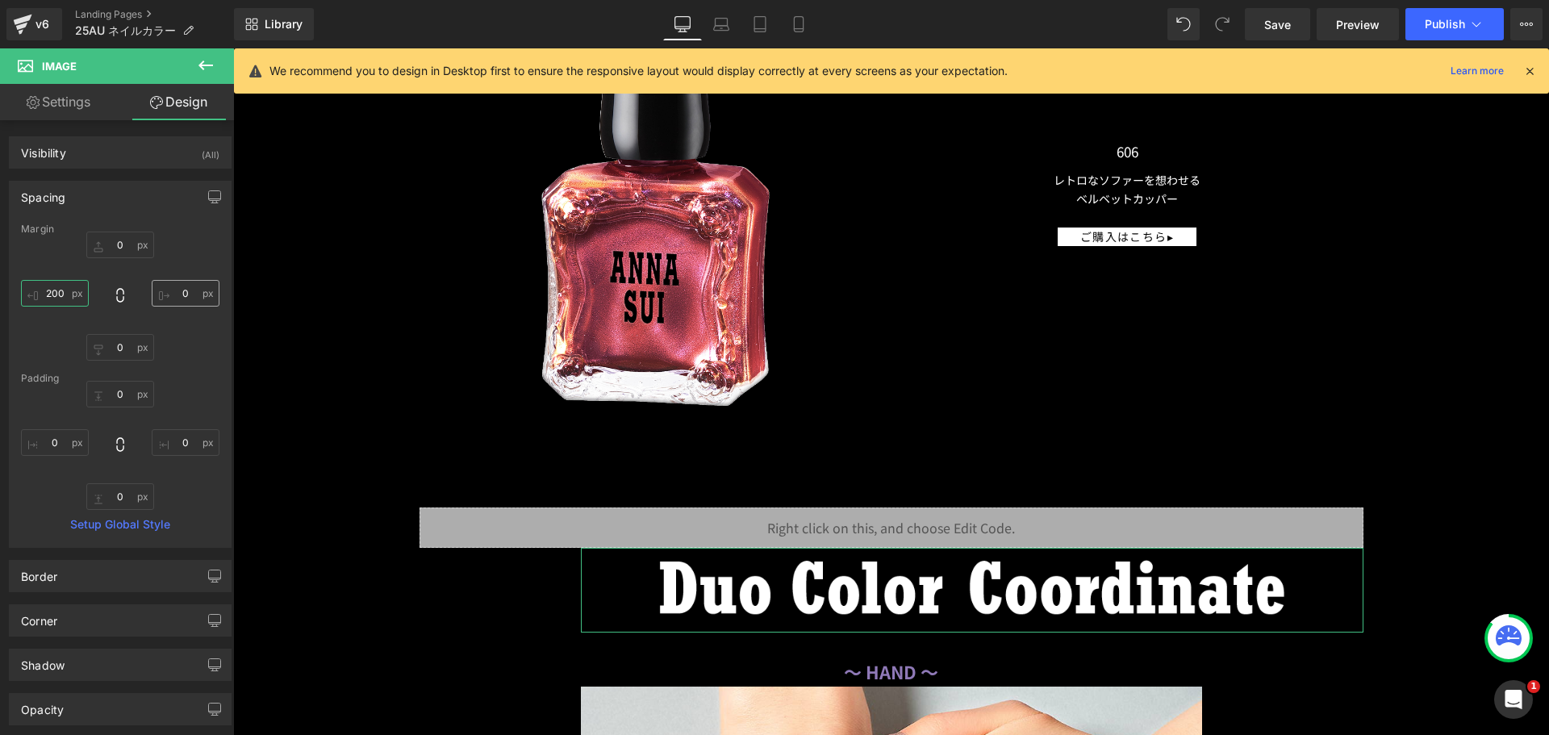
type input "200"
click at [167, 290] on input "0" at bounding box center [186, 293] width 68 height 27
type input "２"
type input "２０"
type input "２００"
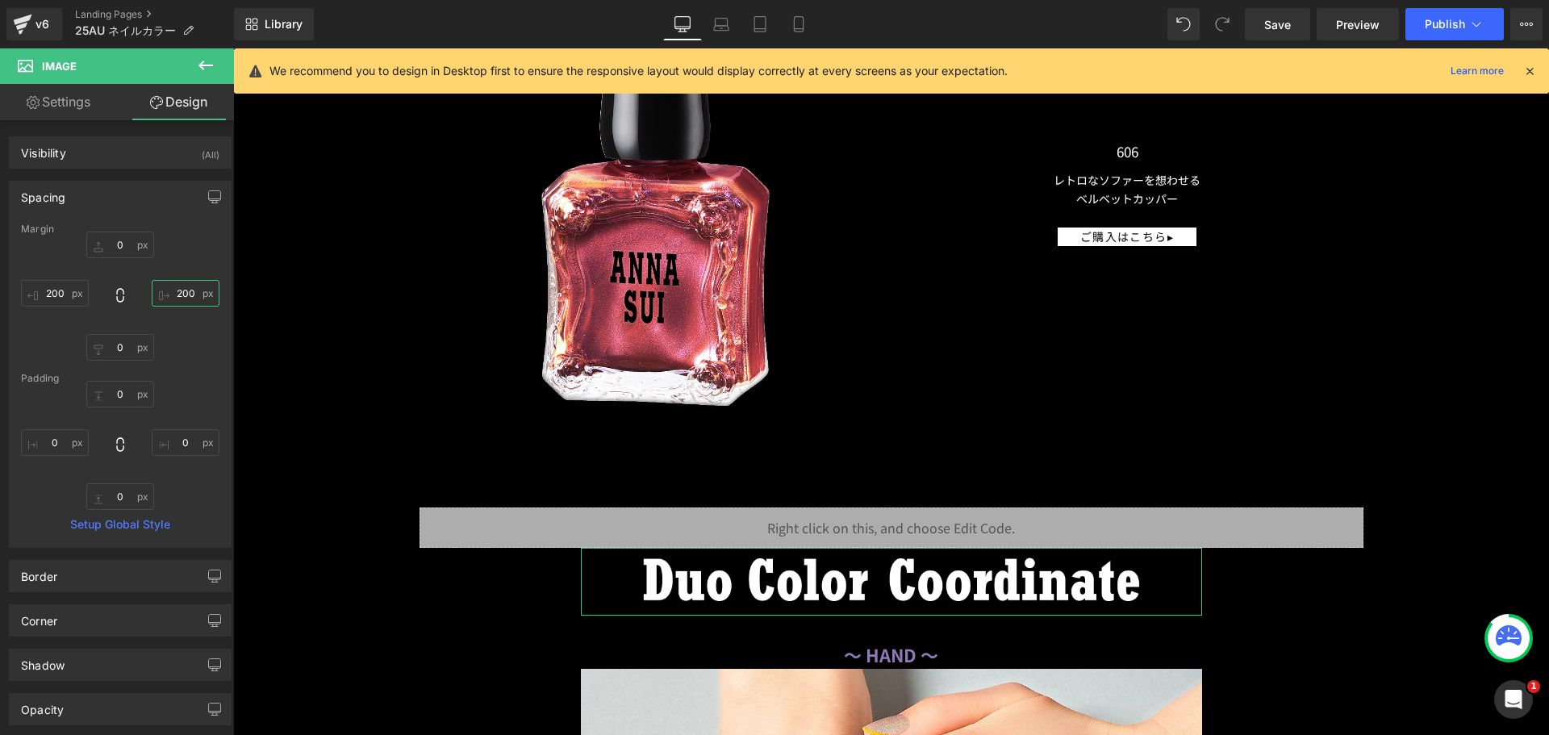
type input "200"
click at [181, 103] on link "Design" at bounding box center [178, 102] width 117 height 36
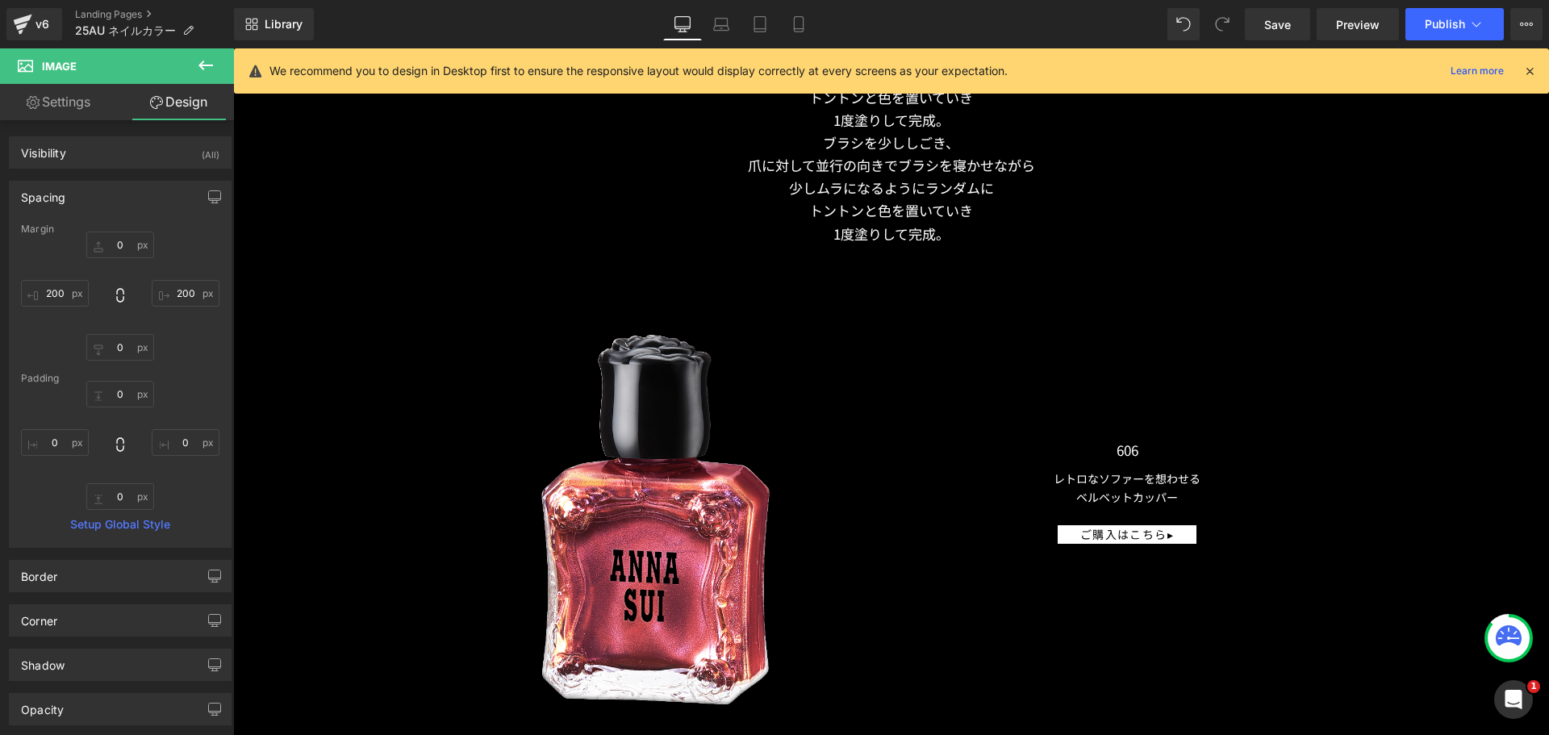
scroll to position [11618, 0]
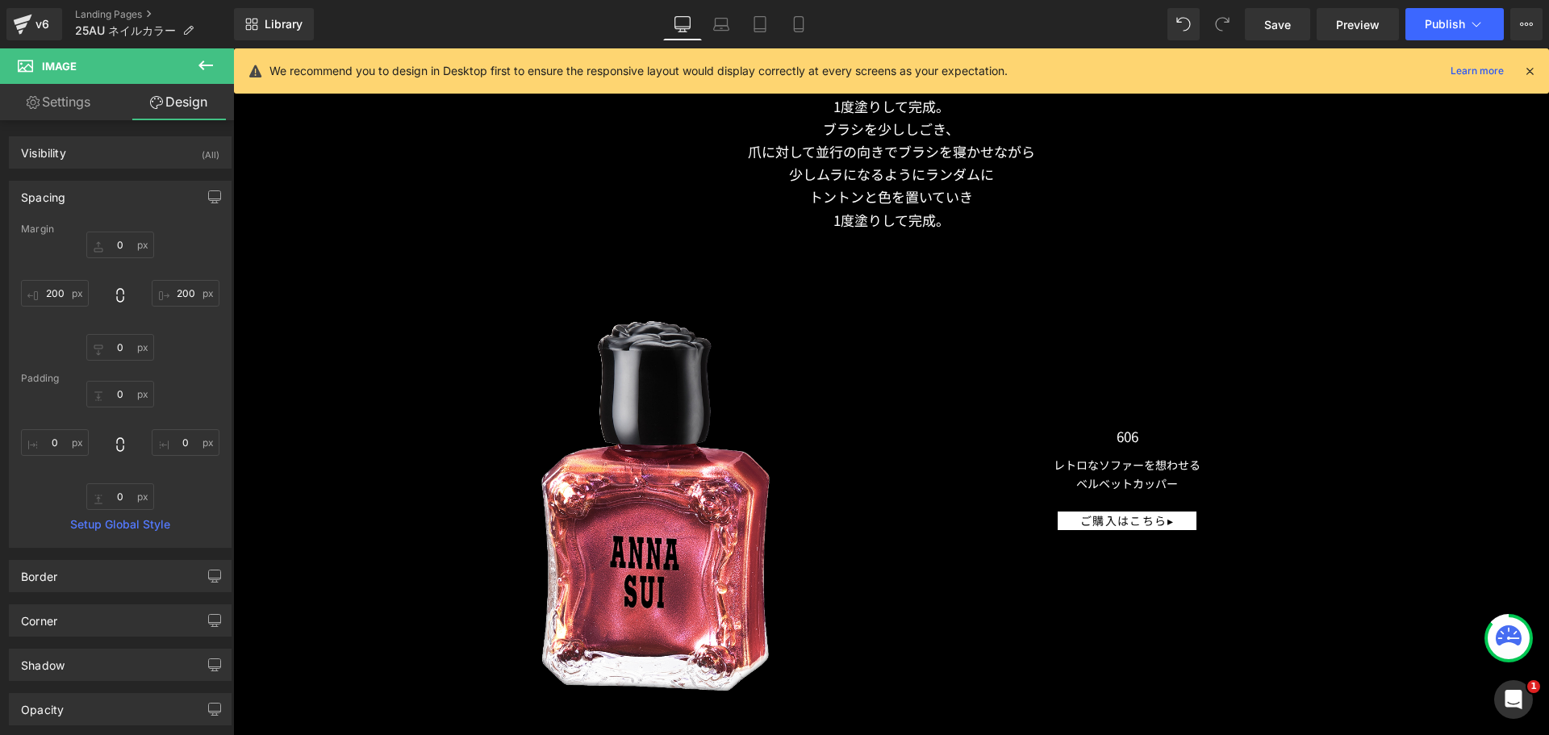
click at [856, 173] on div "ブラシを少ししごき、 爪に対して並行の向きでブラシを寝かせながら 少しムラになるようにランダムに トントンと色を置いていき 1度塗りして完成。 Text Bl…" at bounding box center [892, 174] width 944 height 113
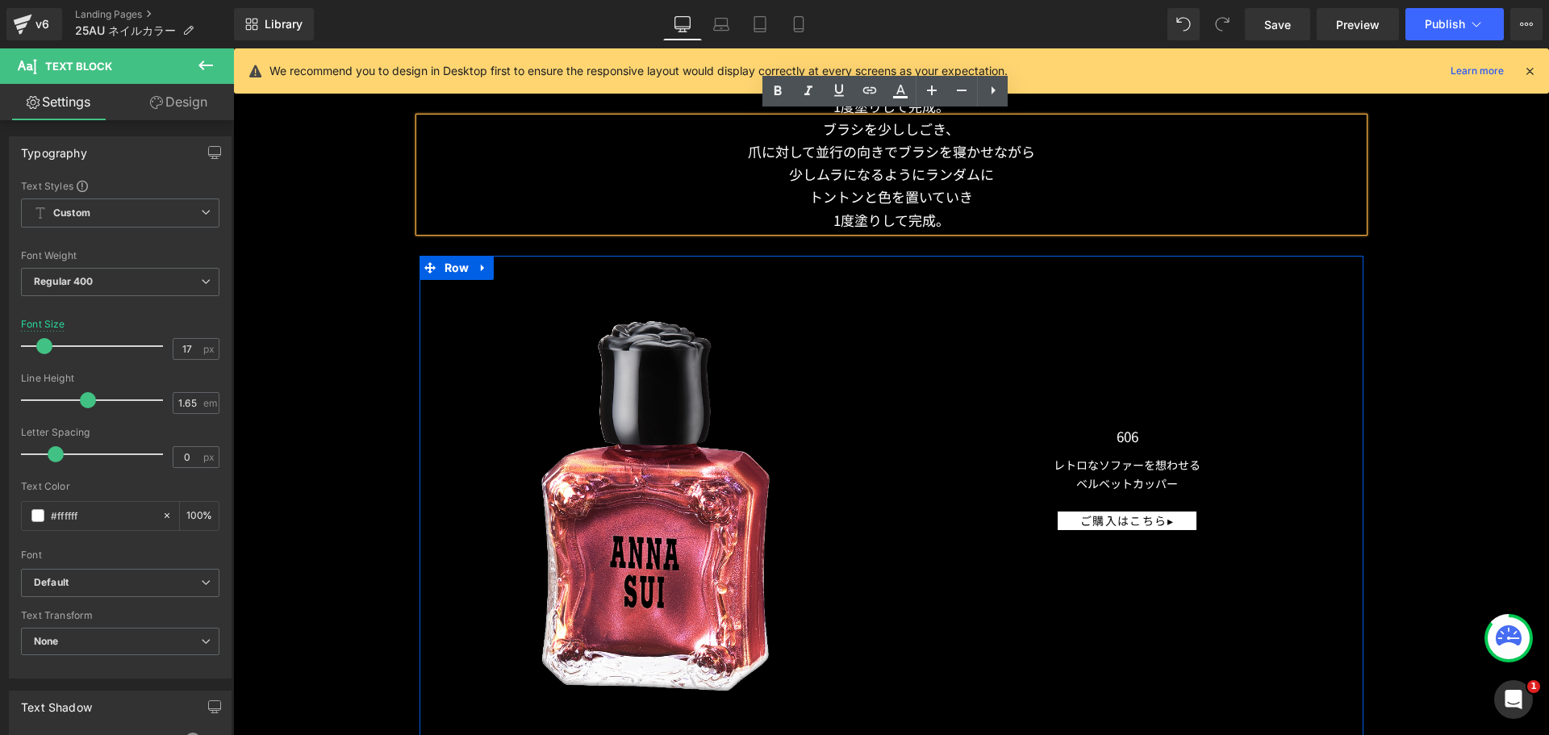
click at [1086, 304] on div "606 Text Block レトロなソファーを想わせる ベルベットカッパー Text Block ご購入はこちら▸ Button" at bounding box center [1128, 405] width 472 height 251
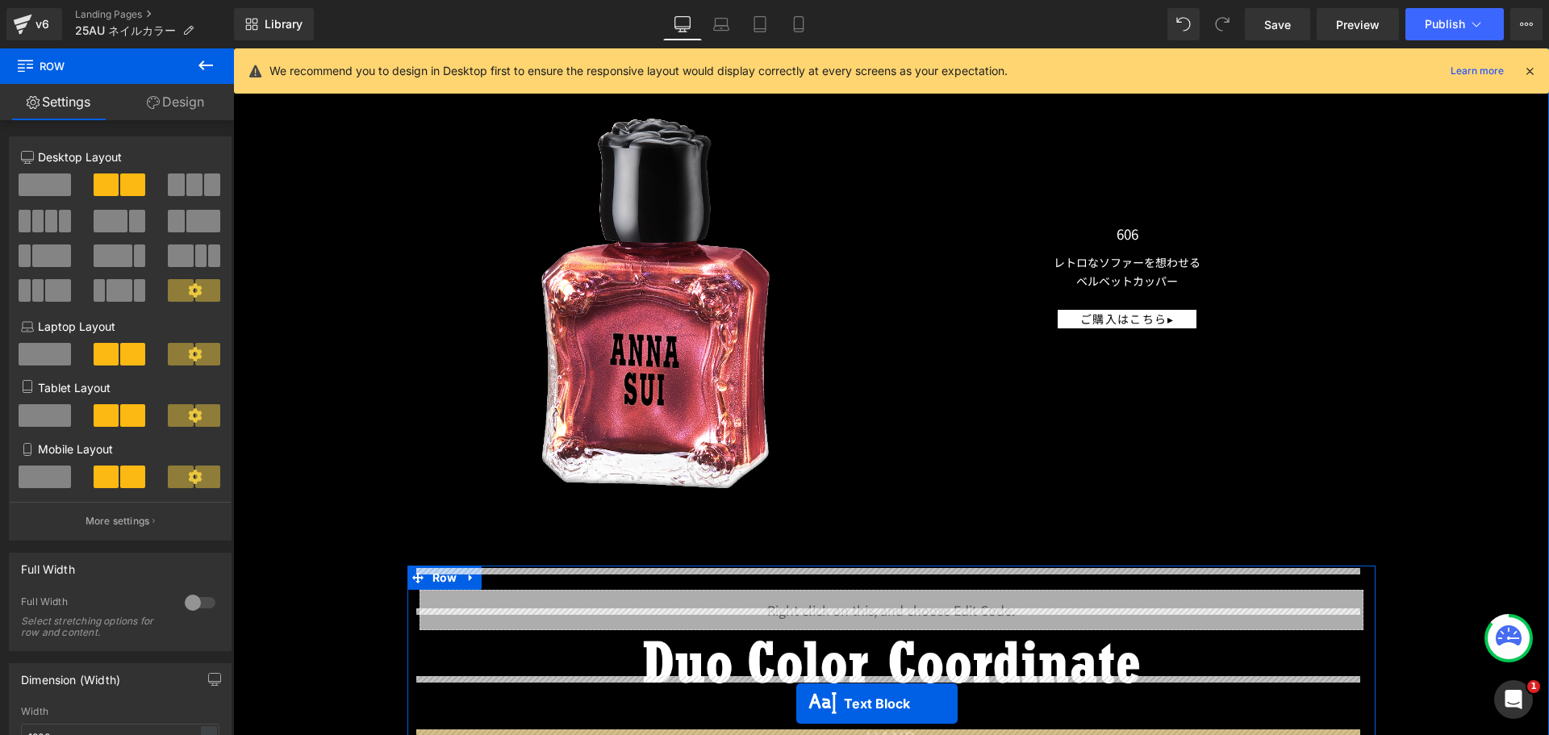
scroll to position [11892, 0]
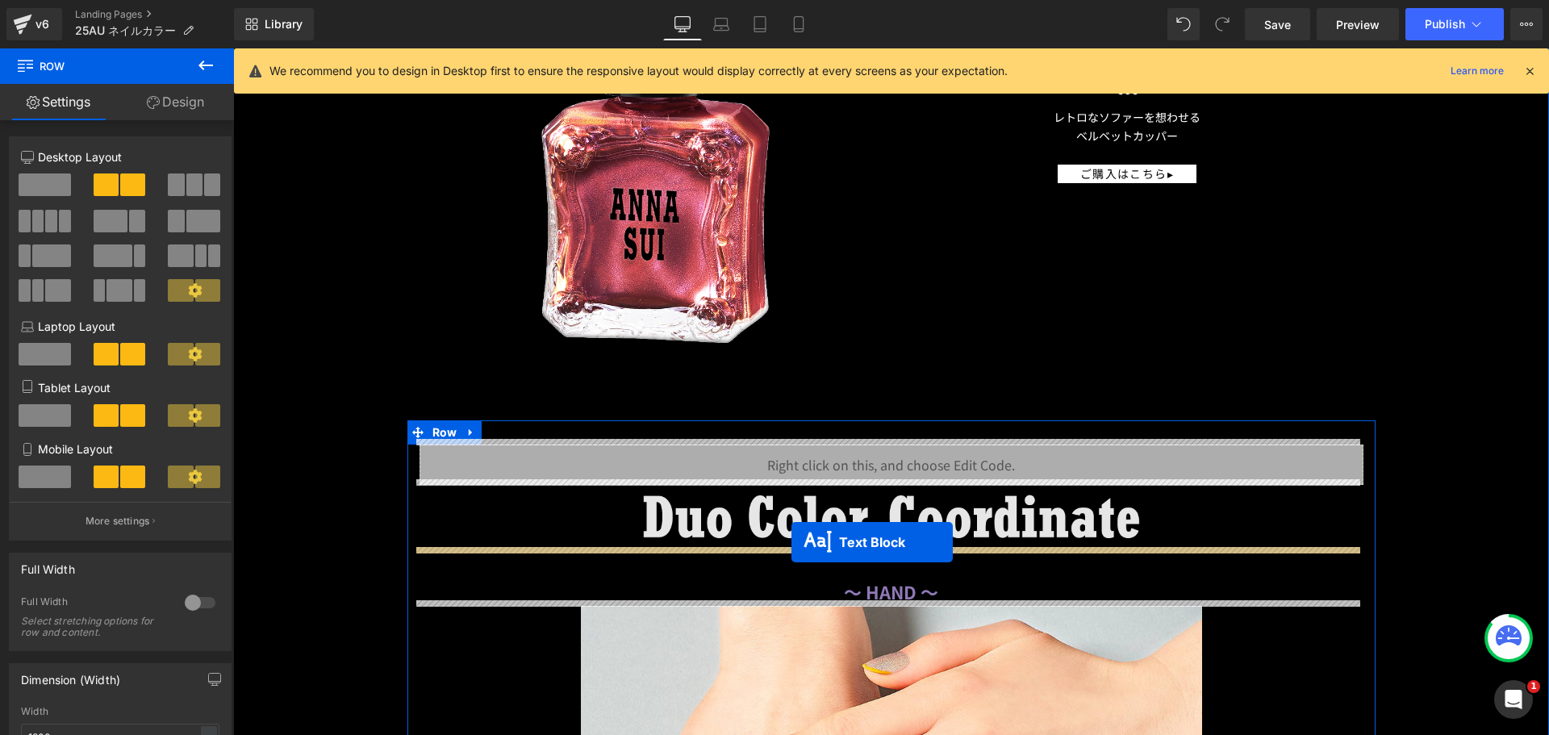
drag, startPoint x: 835, startPoint y: 170, endPoint x: 792, endPoint y: 545, distance: 376.9
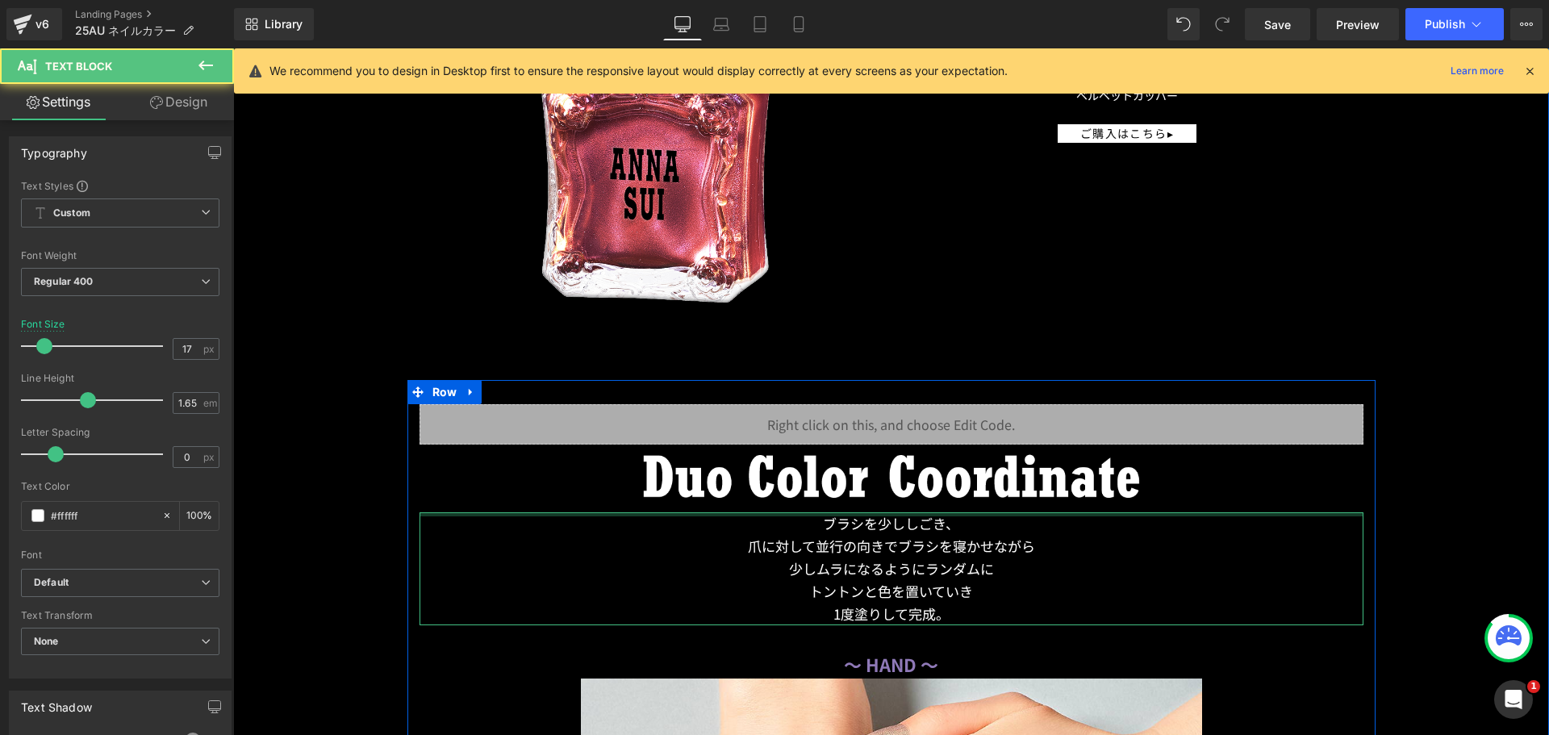
scroll to position [11852, 0]
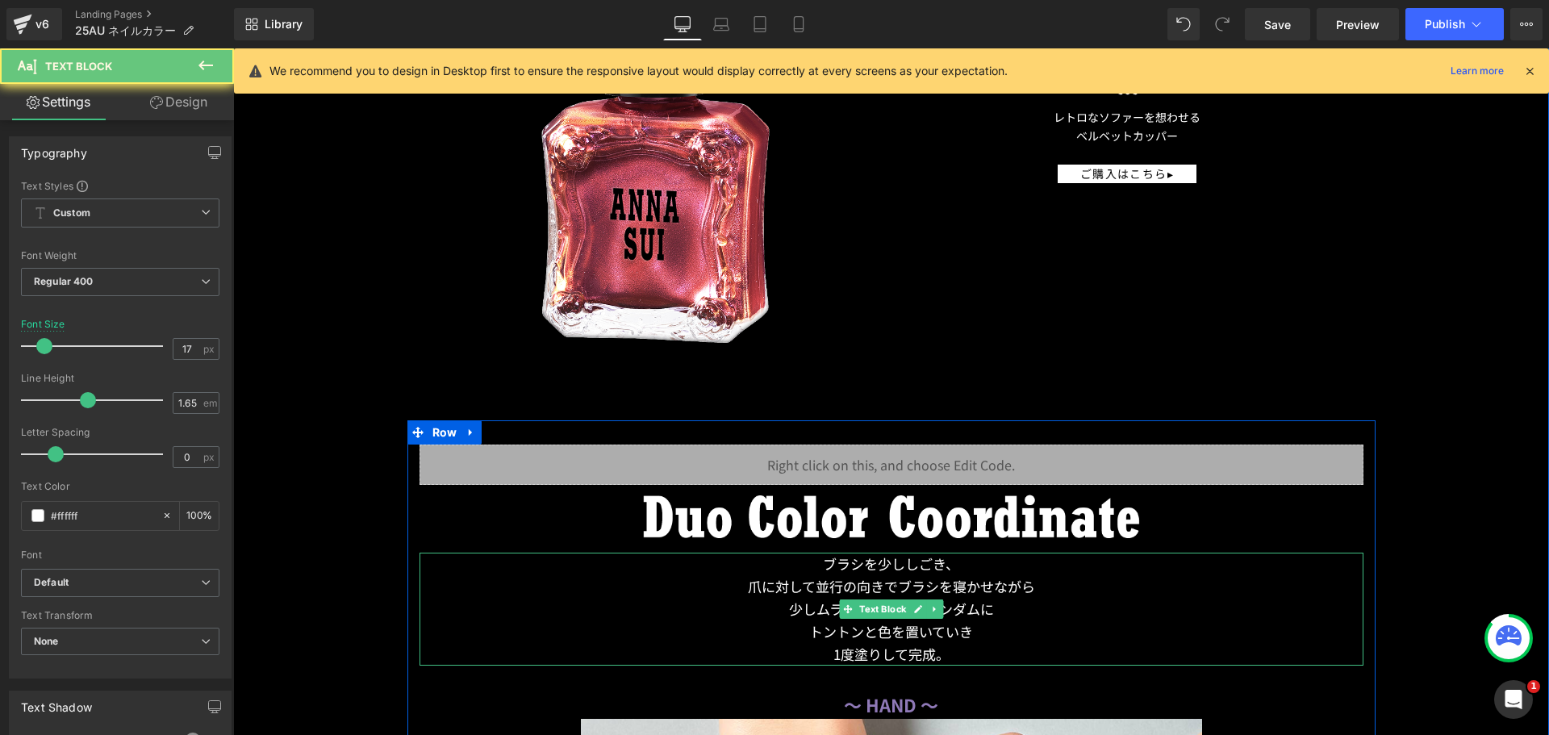
click at [855, 584] on p "爪に対して並行の向きでブラシを寝かせながら" at bounding box center [892, 586] width 944 height 23
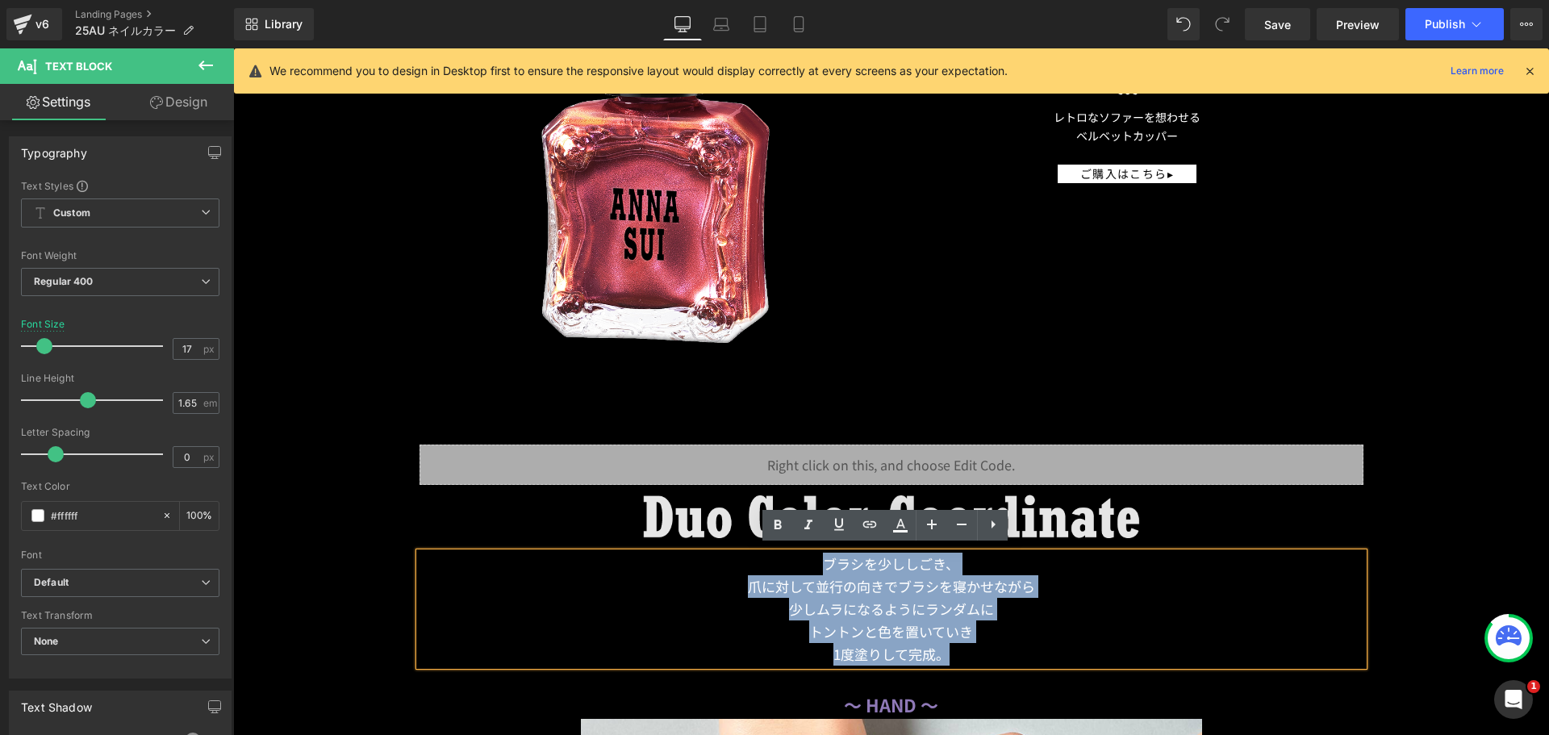
drag, startPoint x: 942, startPoint y: 646, endPoint x: 705, endPoint y: 525, distance: 265.6
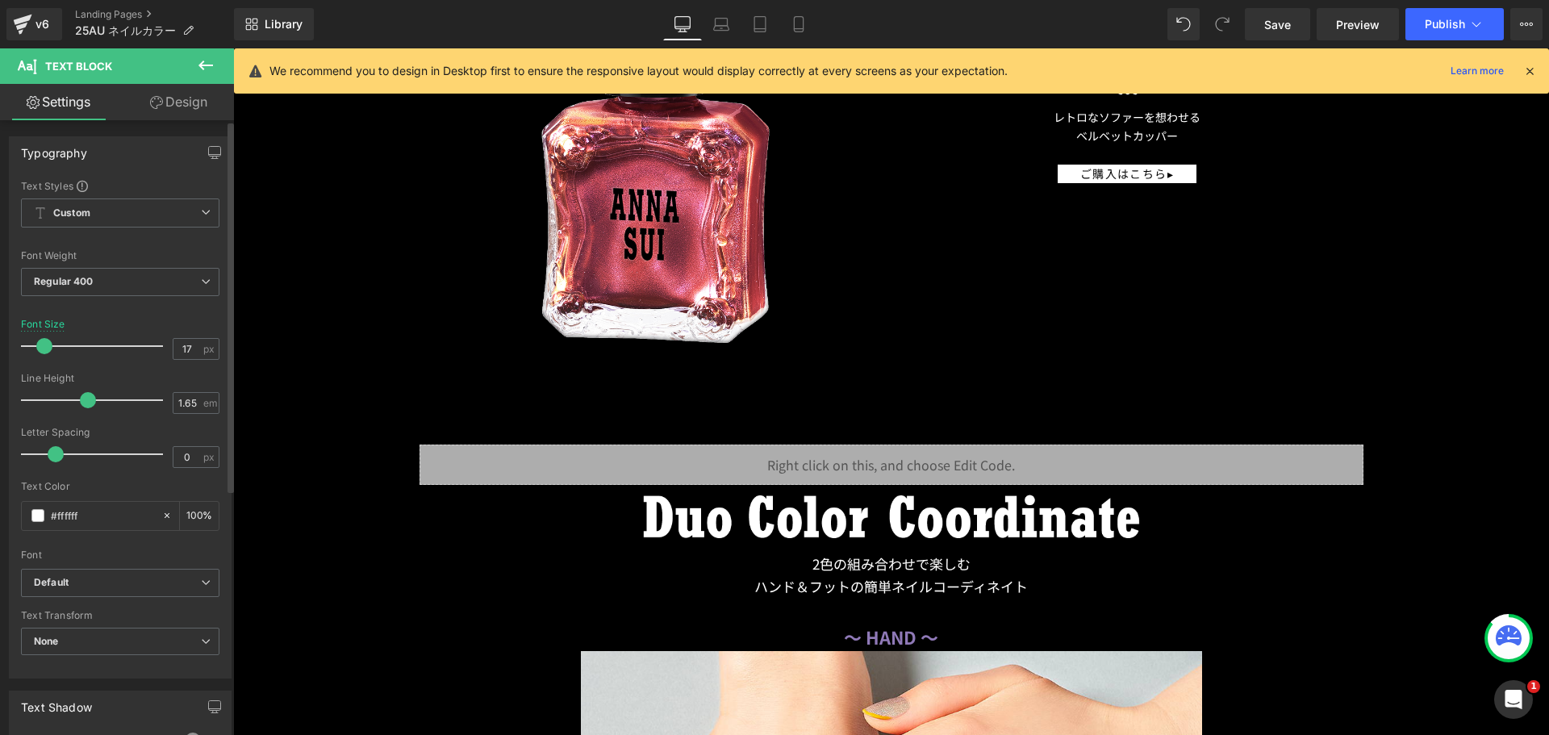
click at [37, 345] on span at bounding box center [44, 346] width 16 height 16
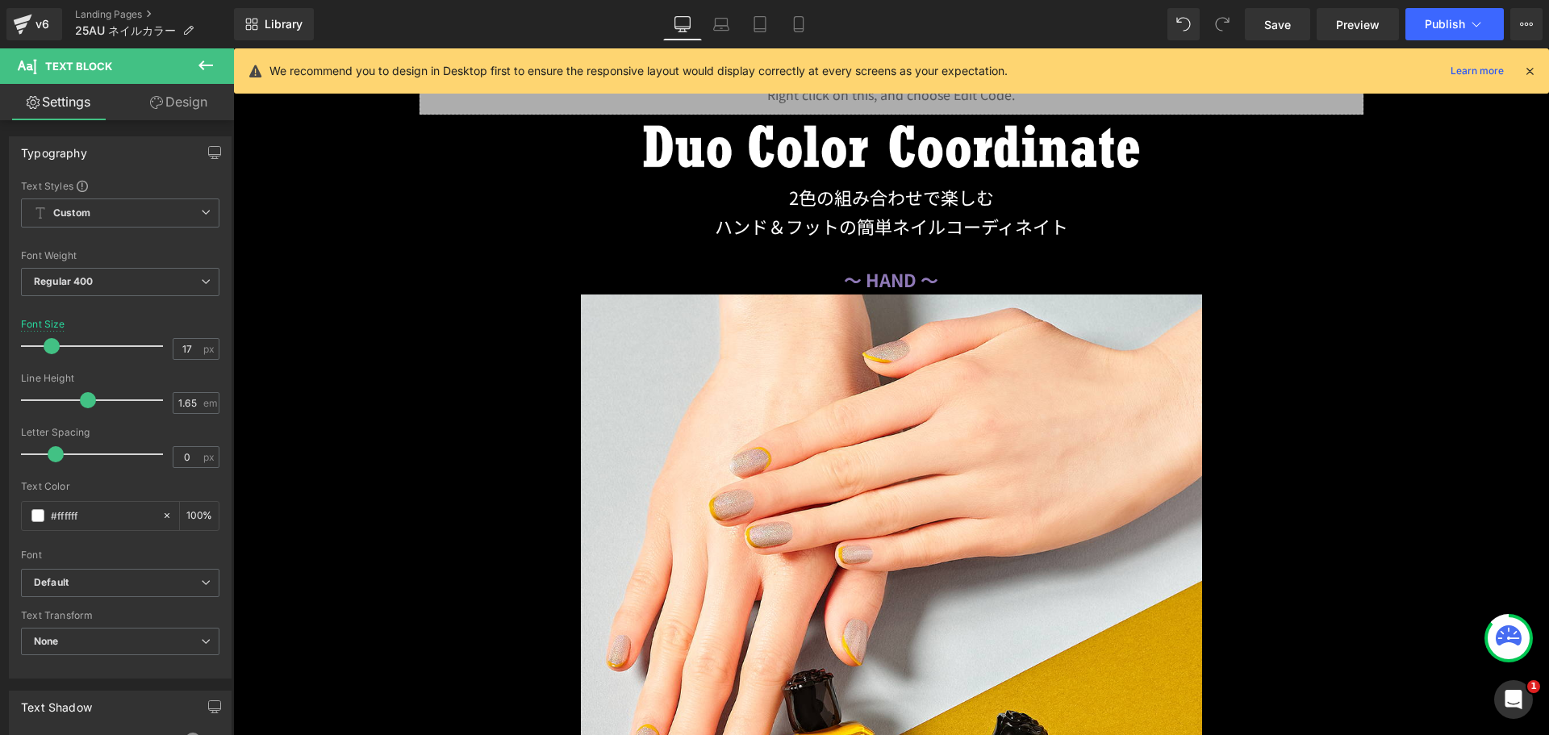
scroll to position [12078, 0]
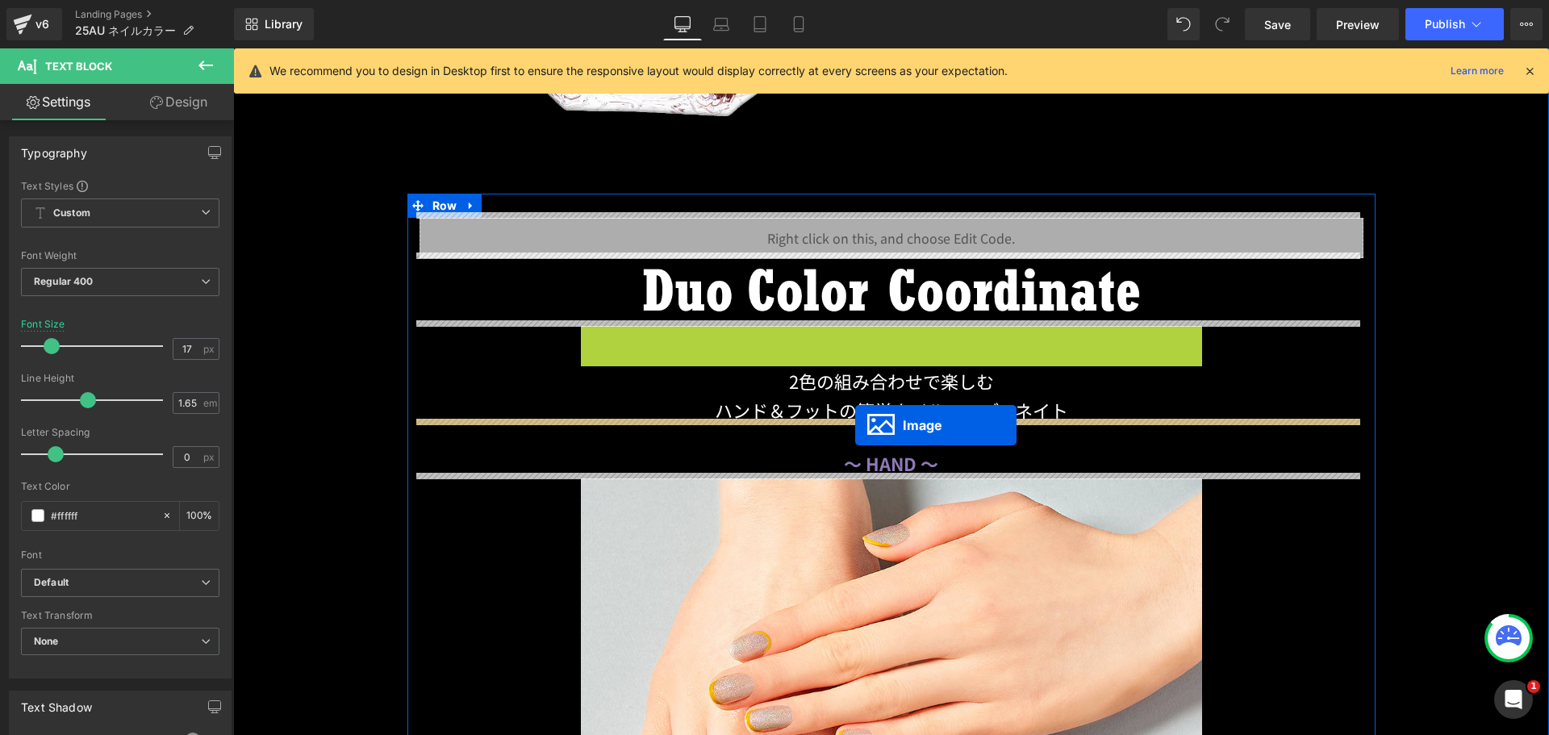
drag, startPoint x: 854, startPoint y: 353, endPoint x: 856, endPoint y: 422, distance: 69.4
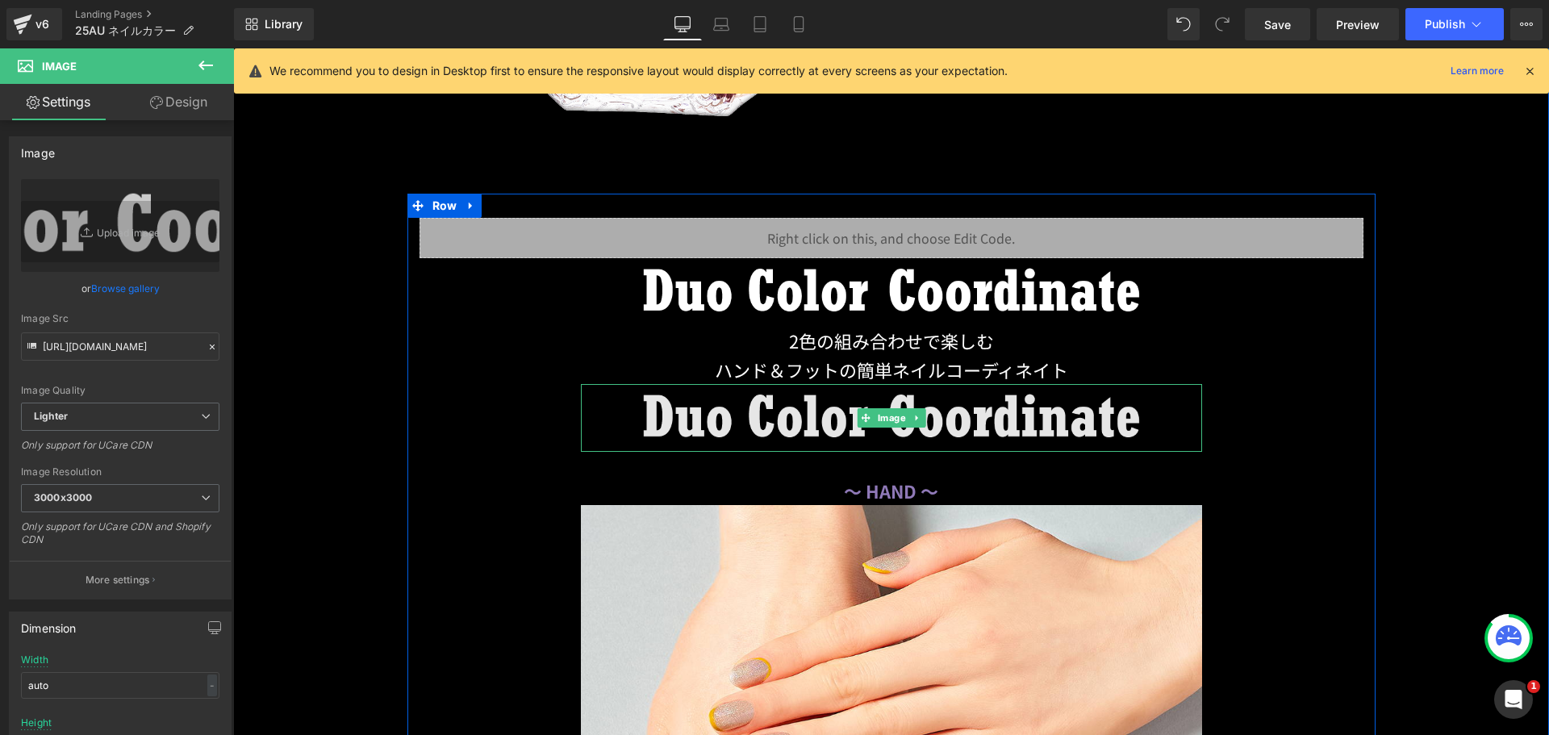
click at [749, 416] on img at bounding box center [891, 417] width 621 height 67
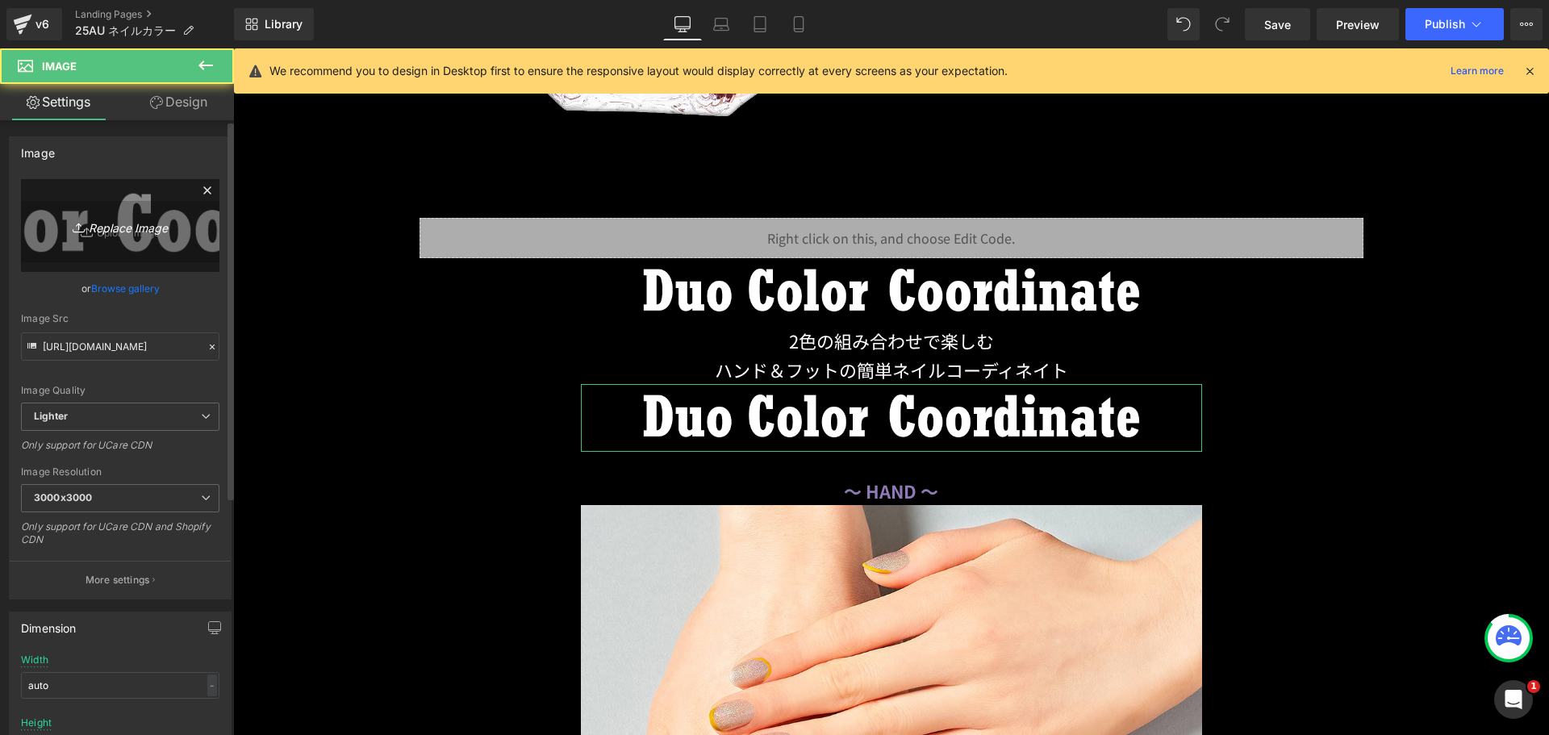
click at [153, 192] on link "Replace Image" at bounding box center [120, 225] width 199 height 93
type input "C:\fakepath\duo_color_030x809.png"
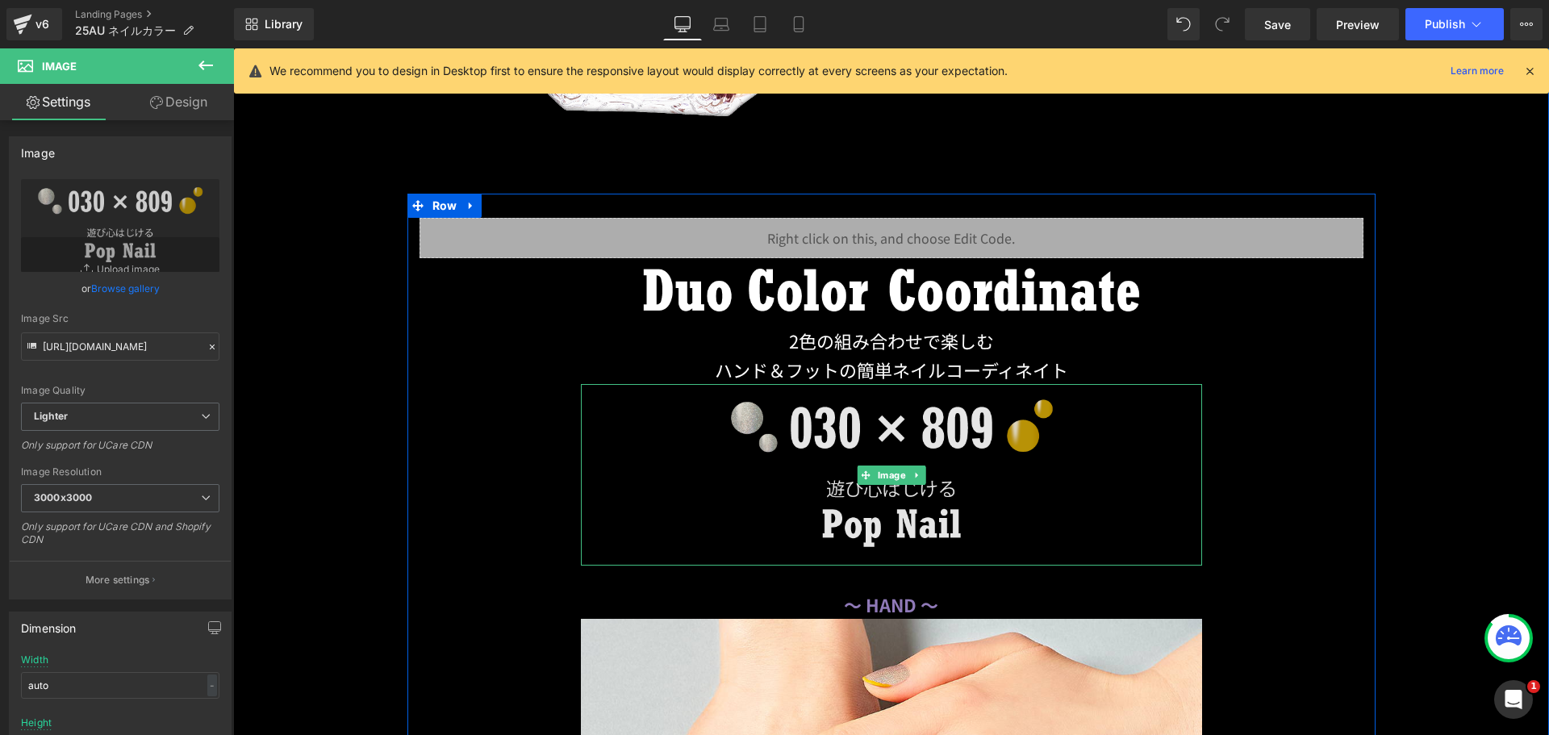
click at [704, 434] on img at bounding box center [891, 475] width 621 height 182
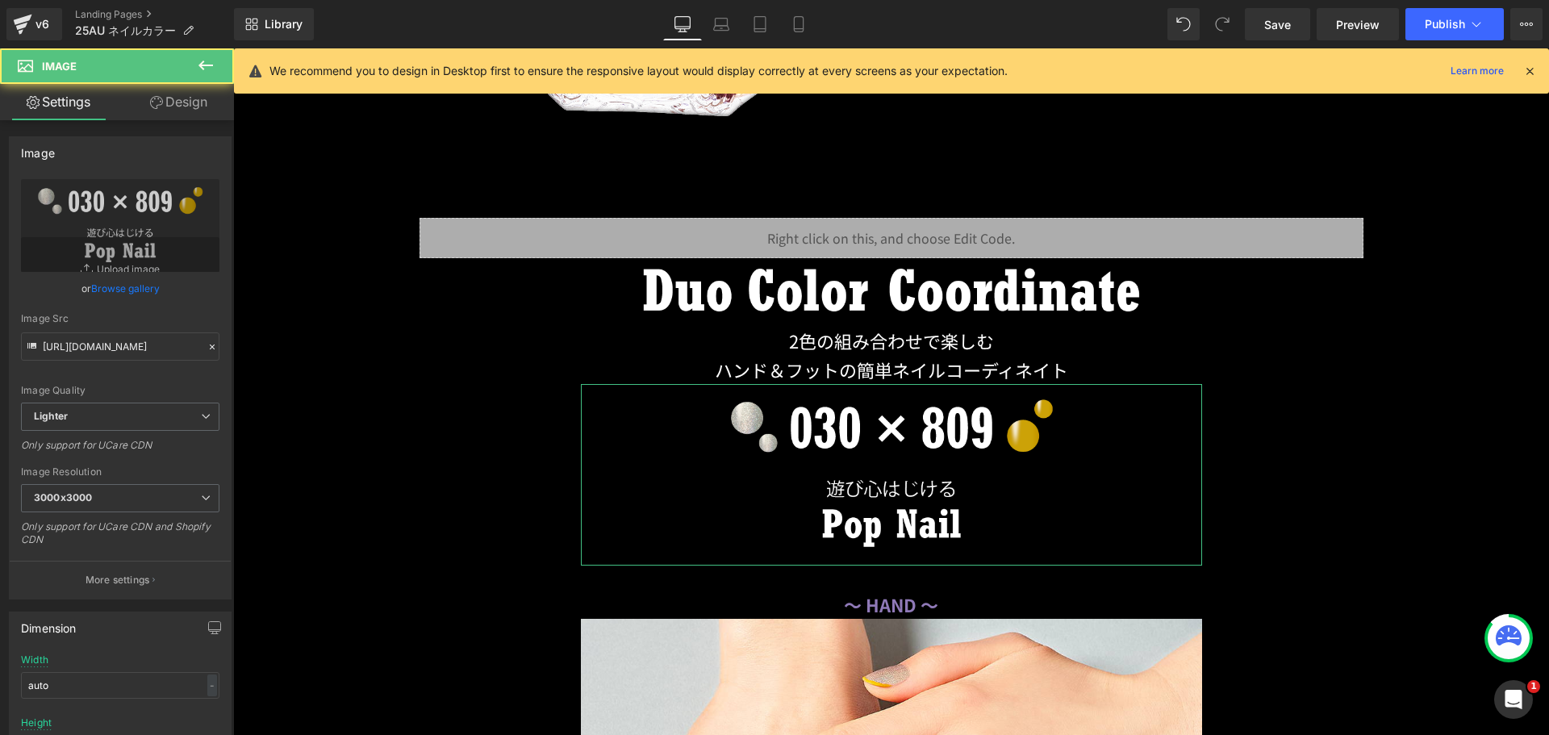
click at [178, 104] on link "Design" at bounding box center [178, 102] width 117 height 36
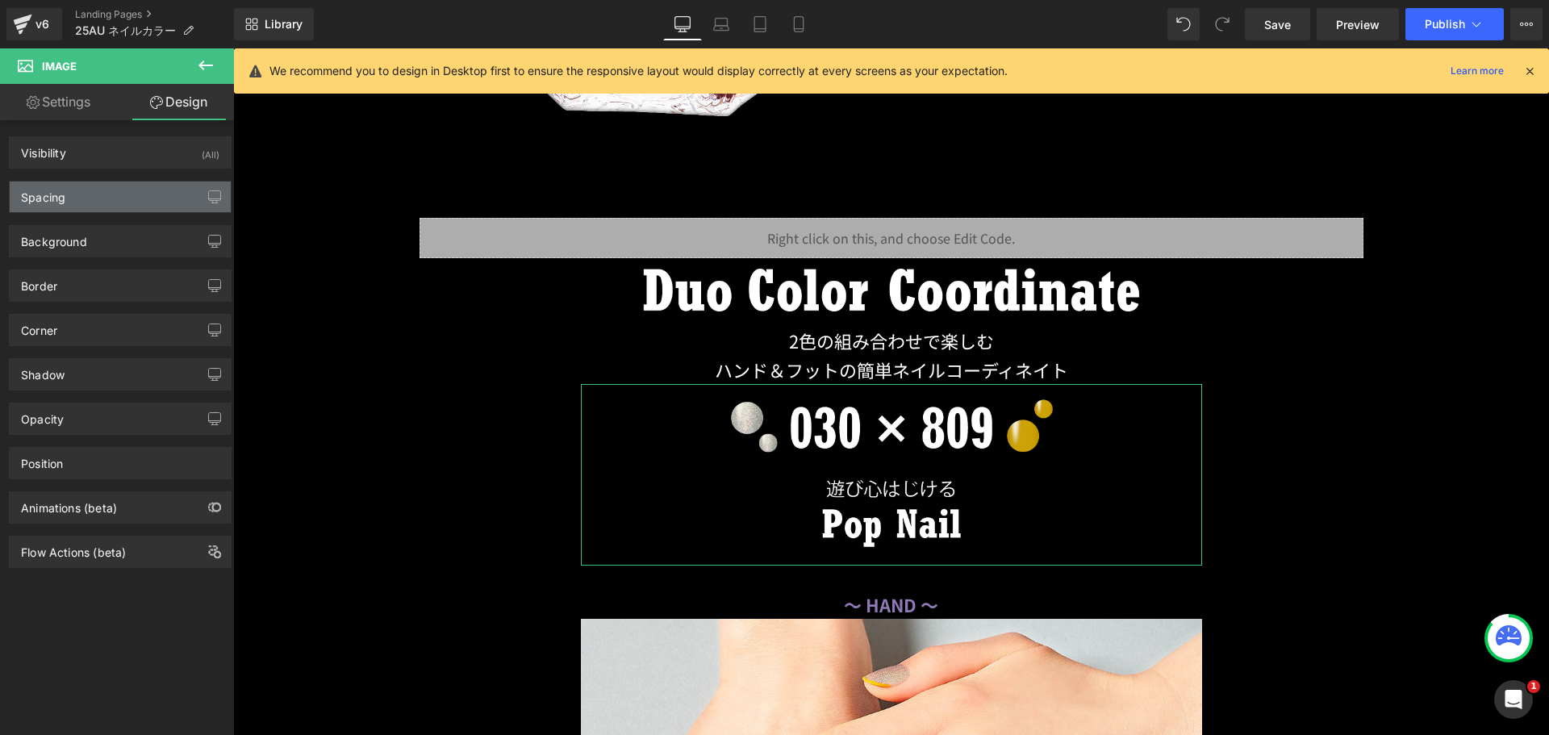
click at [102, 207] on div "Spacing" at bounding box center [120, 197] width 221 height 31
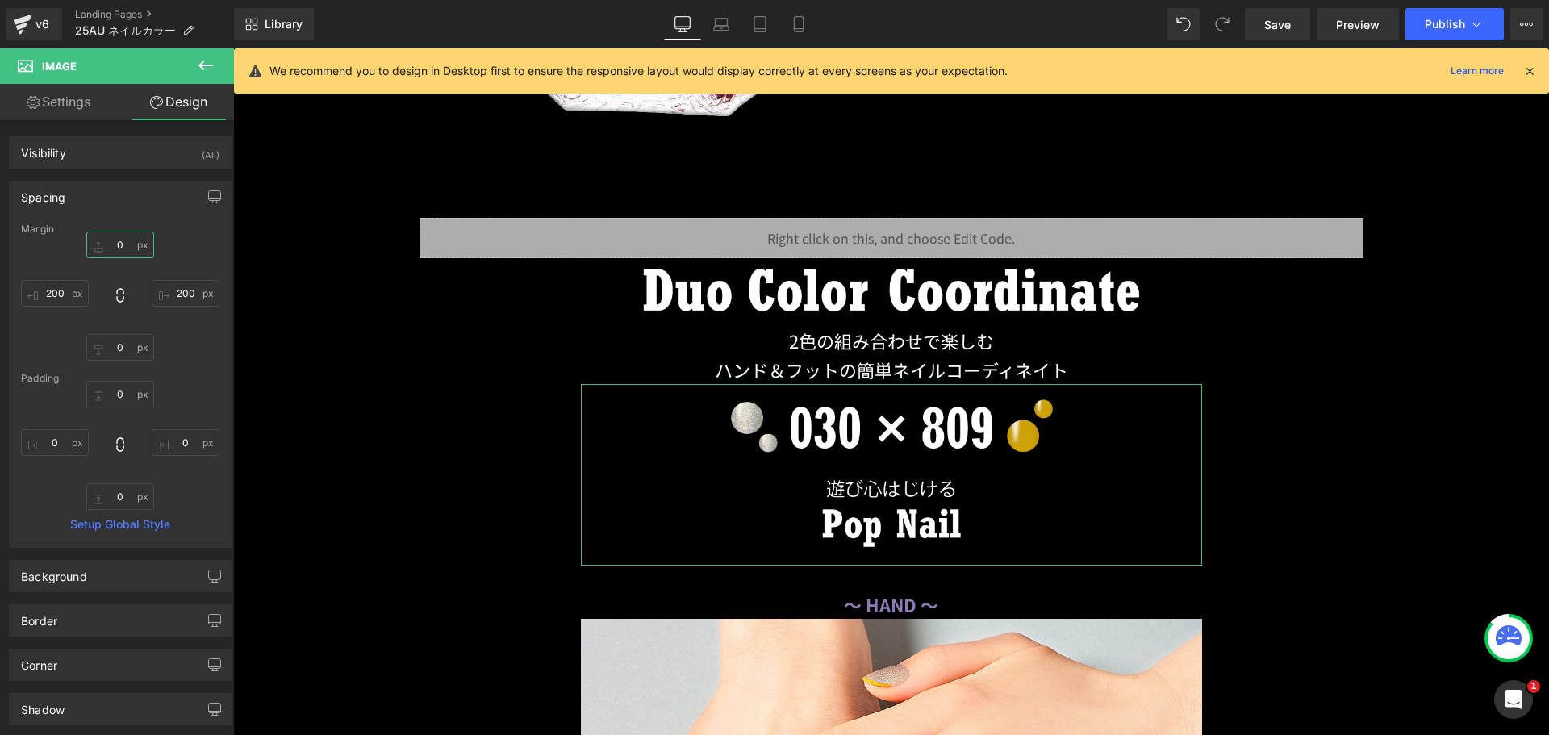
click at [119, 251] on input "0" at bounding box center [120, 245] width 68 height 27
type input "３"
type input "３０"
type input "30"
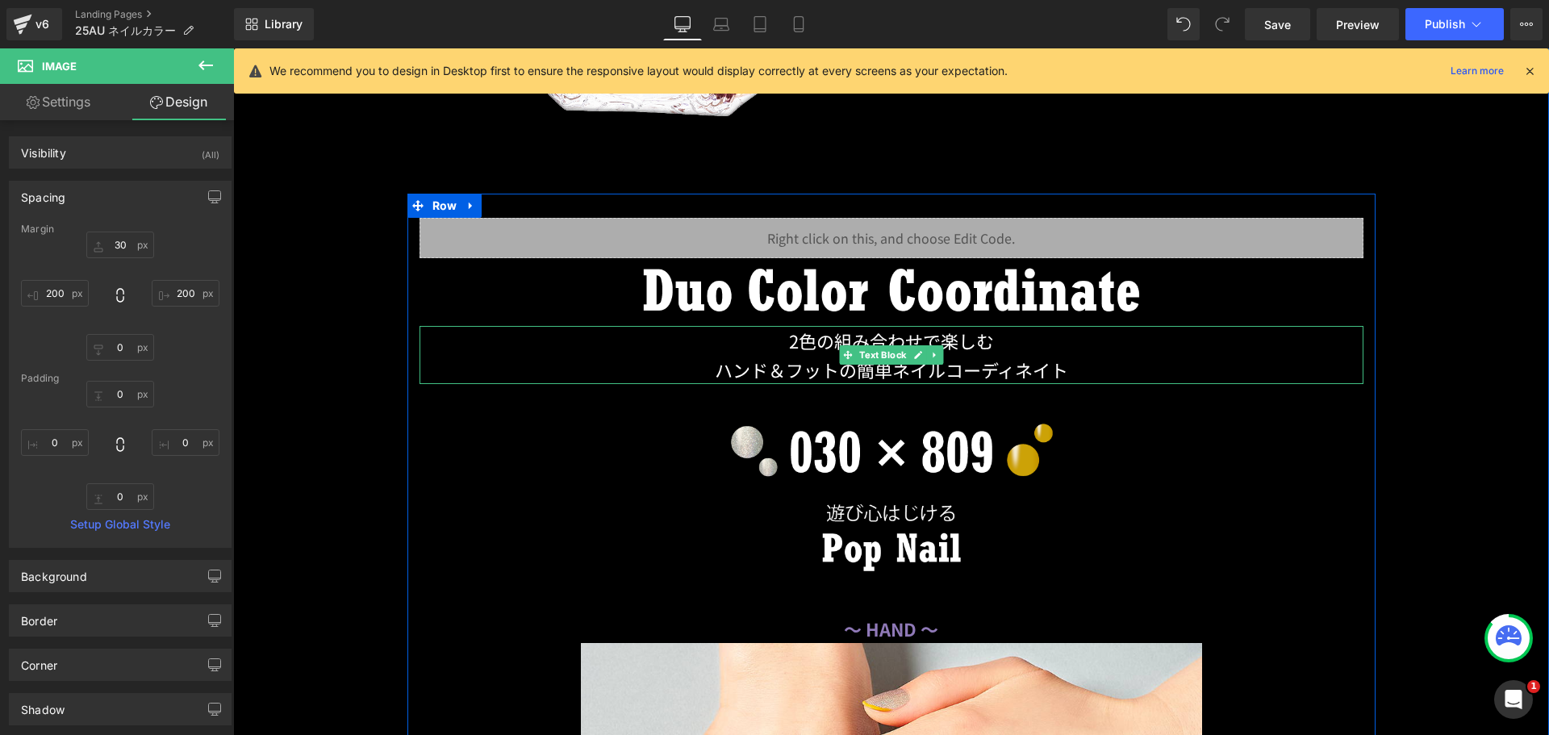
click at [868, 365] on p "ハンド＆フットの簡単ネイルコーディネイト" at bounding box center [892, 369] width 944 height 29
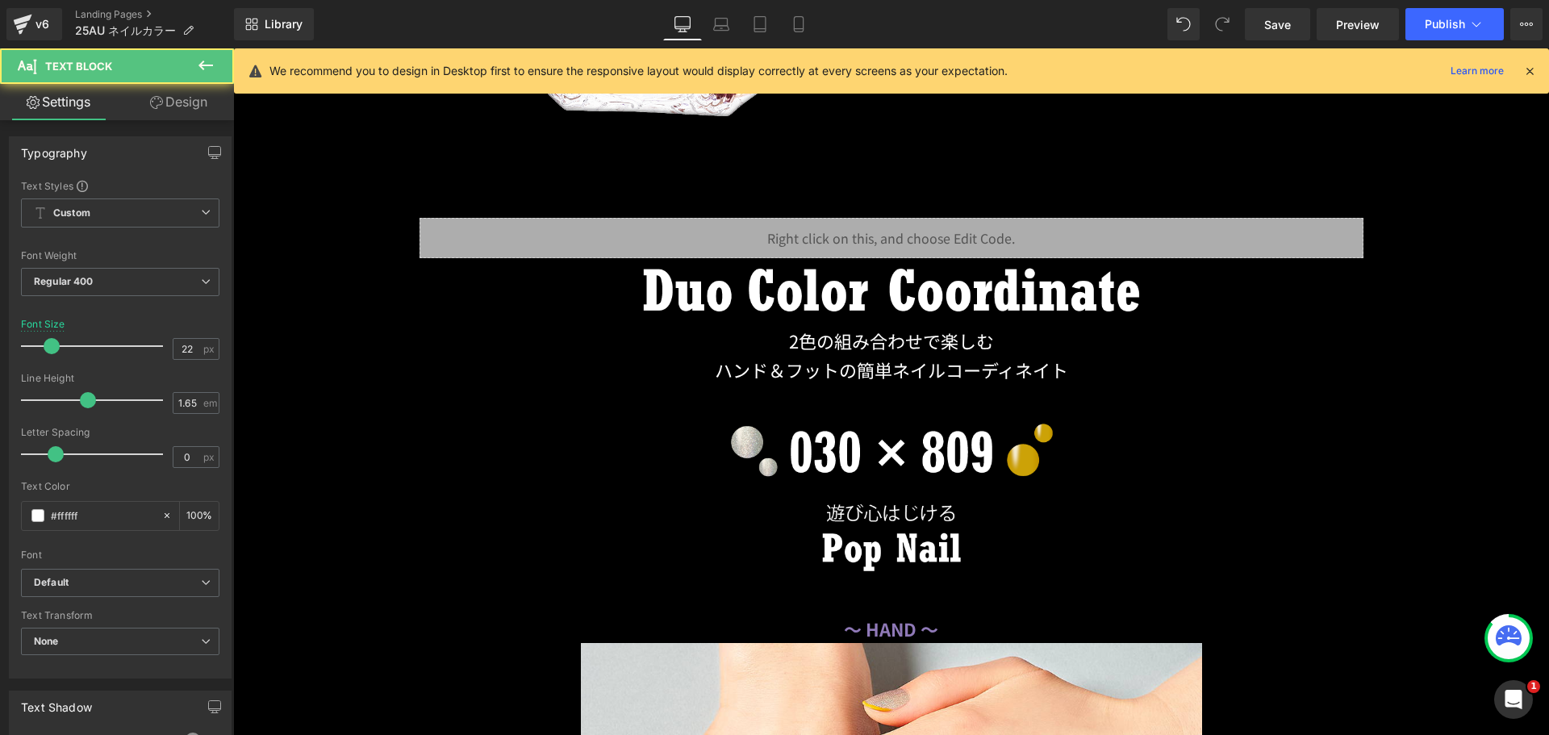
click at [159, 104] on icon at bounding box center [156, 102] width 13 height 13
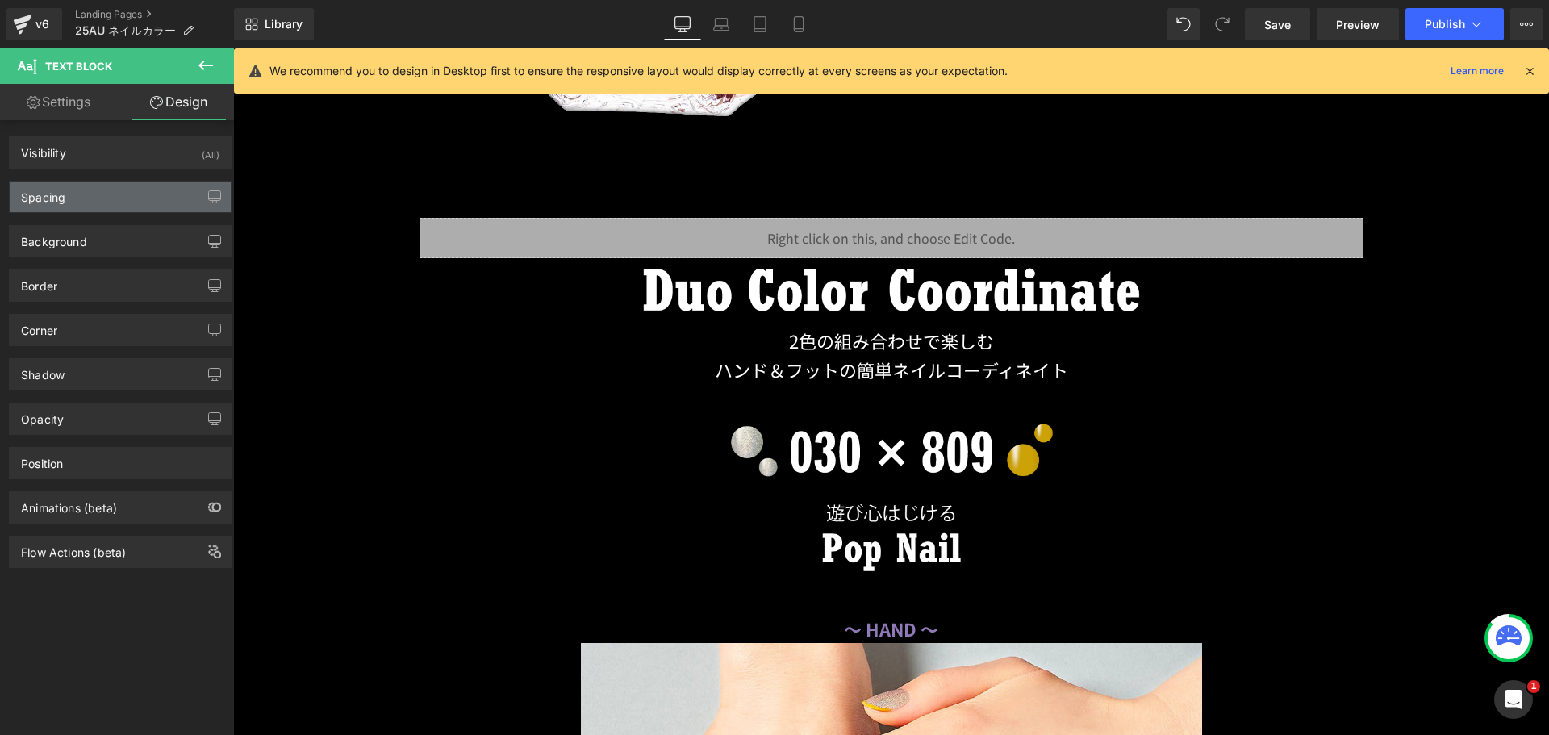
click at [126, 197] on div "Spacing" at bounding box center [120, 197] width 221 height 31
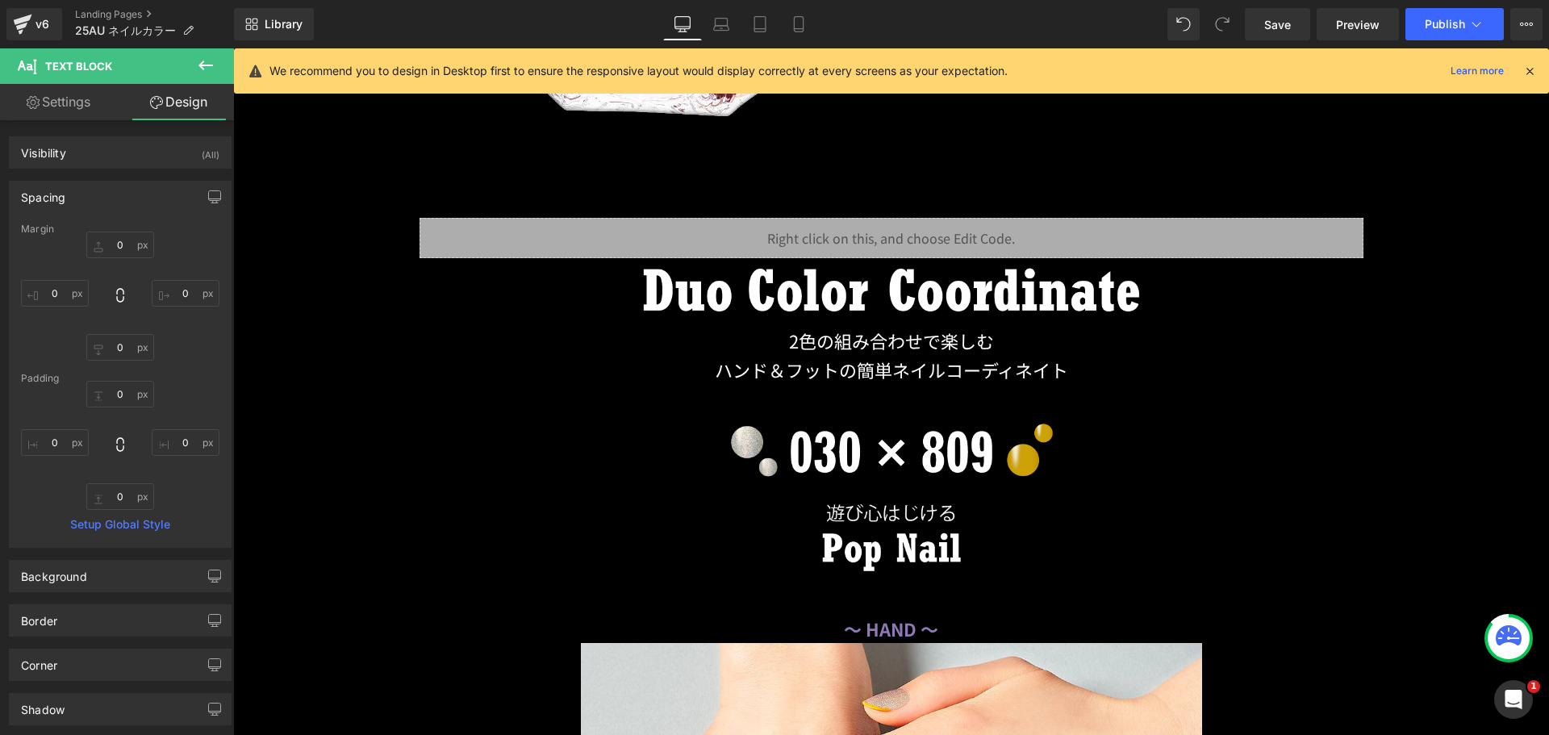
click at [104, 228] on div "Margin" at bounding box center [120, 229] width 199 height 11
click at [104, 240] on input "0" at bounding box center [120, 245] width 68 height 27
type input "１"
type input "１０"
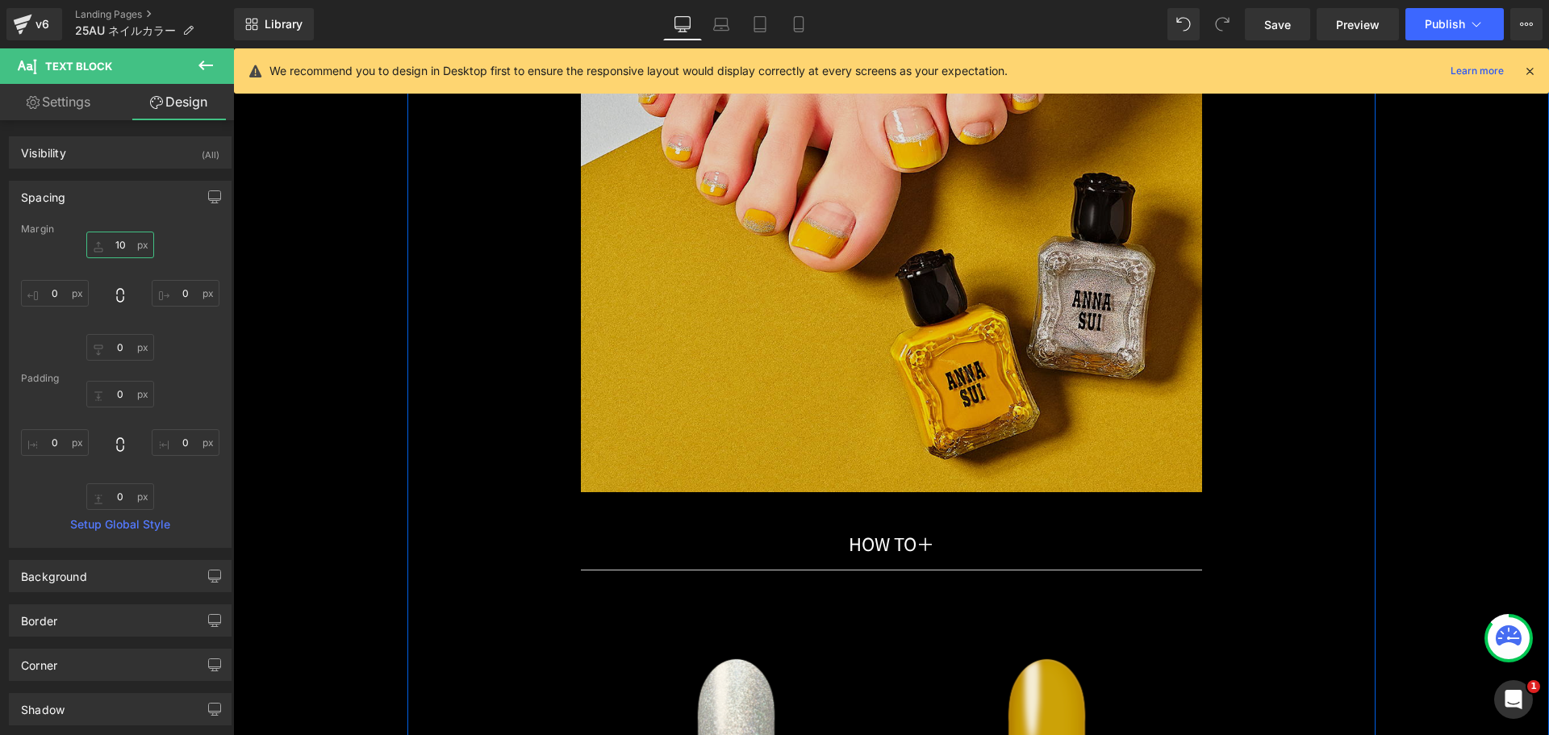
scroll to position [13692, 0]
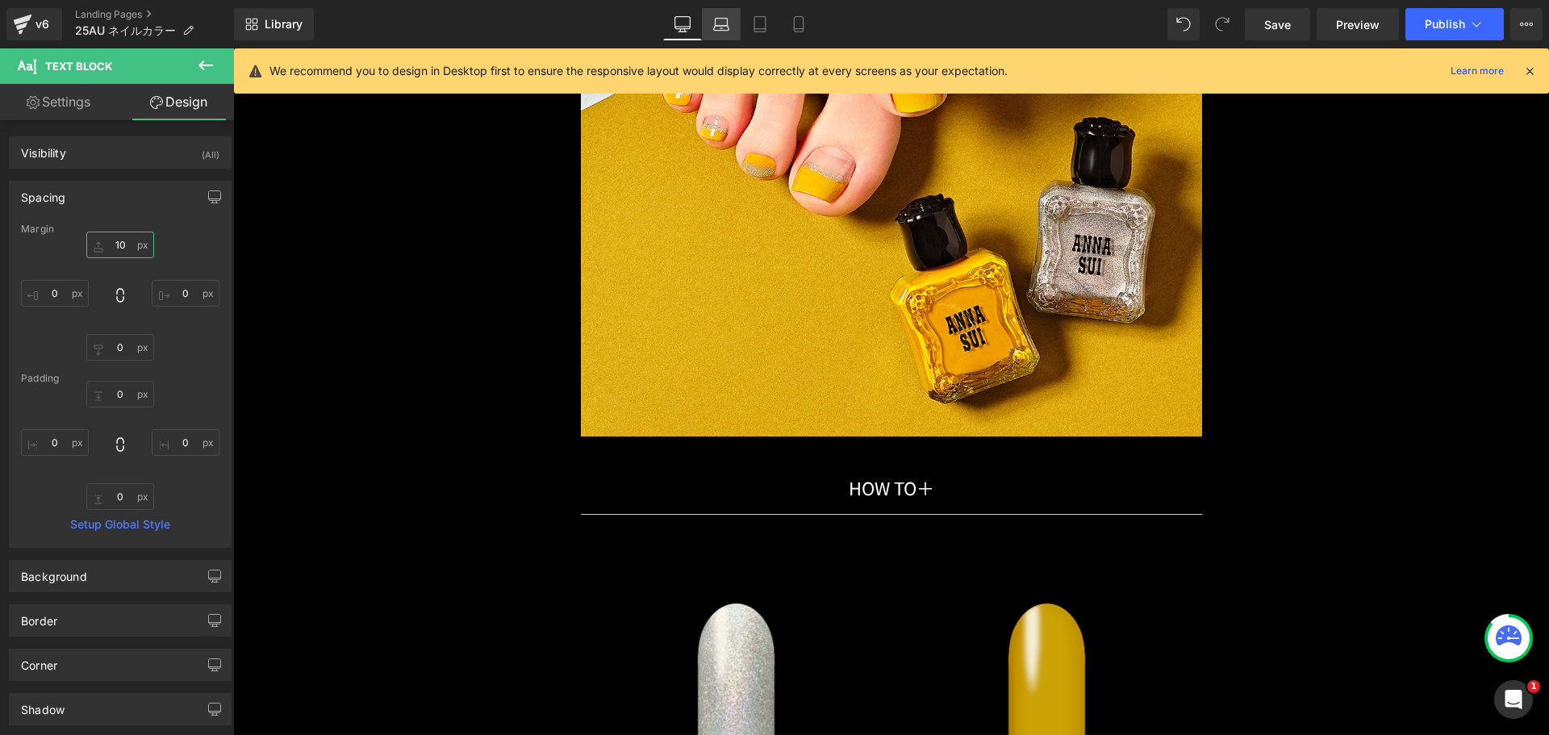
type input "10"
click at [719, 16] on icon at bounding box center [721, 24] width 16 height 16
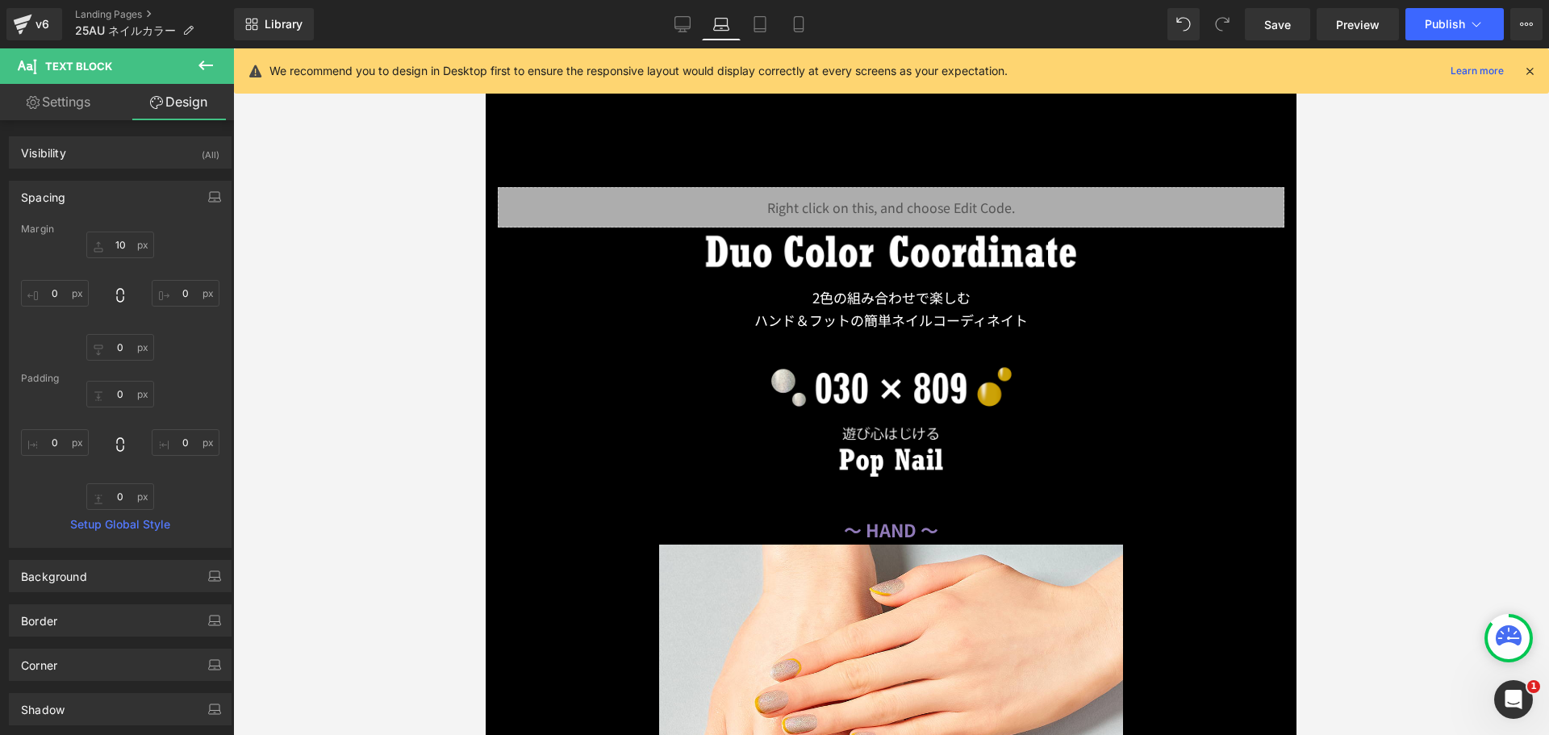
scroll to position [10097, 0]
click at [763, 24] on icon at bounding box center [760, 24] width 16 height 16
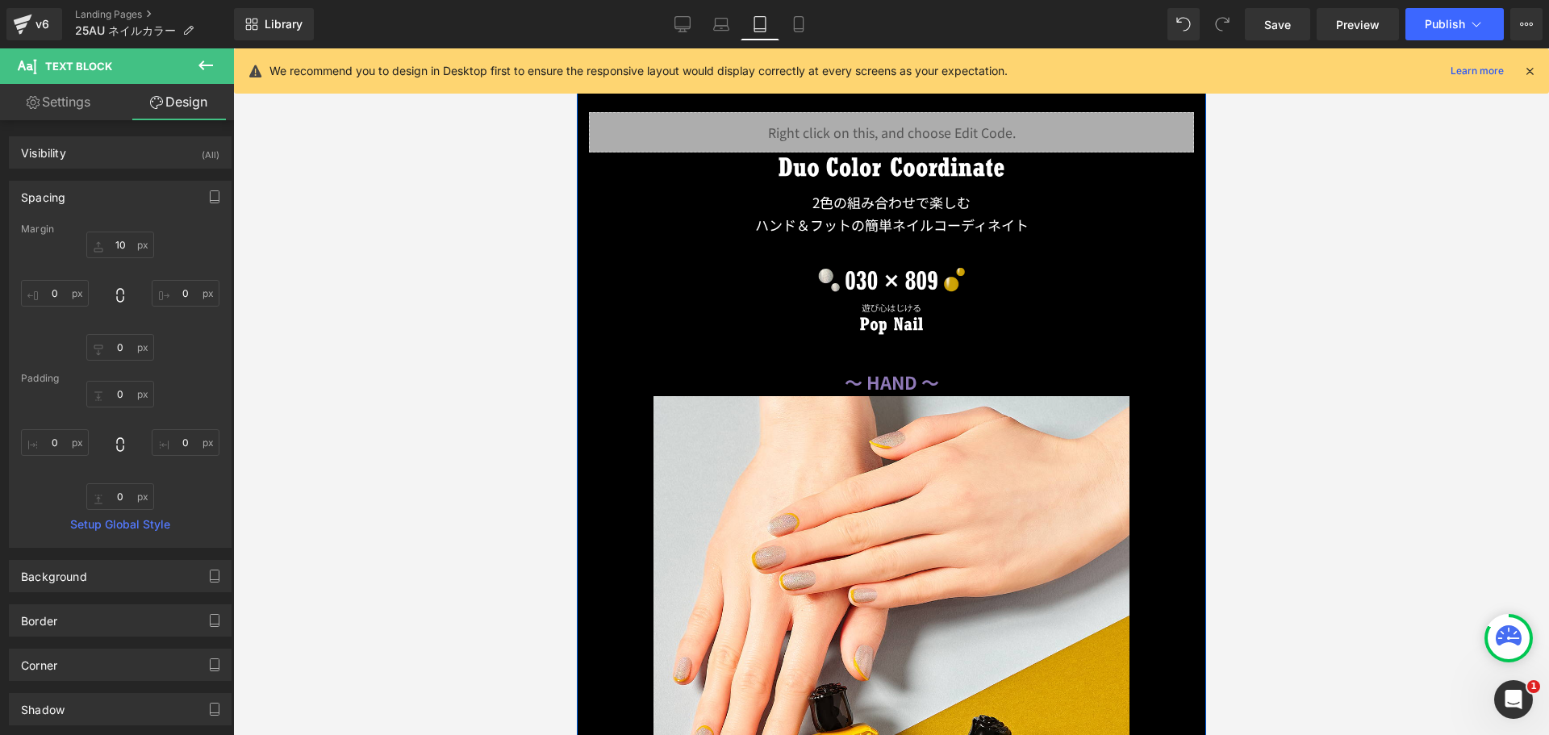
scroll to position [10334, 0]
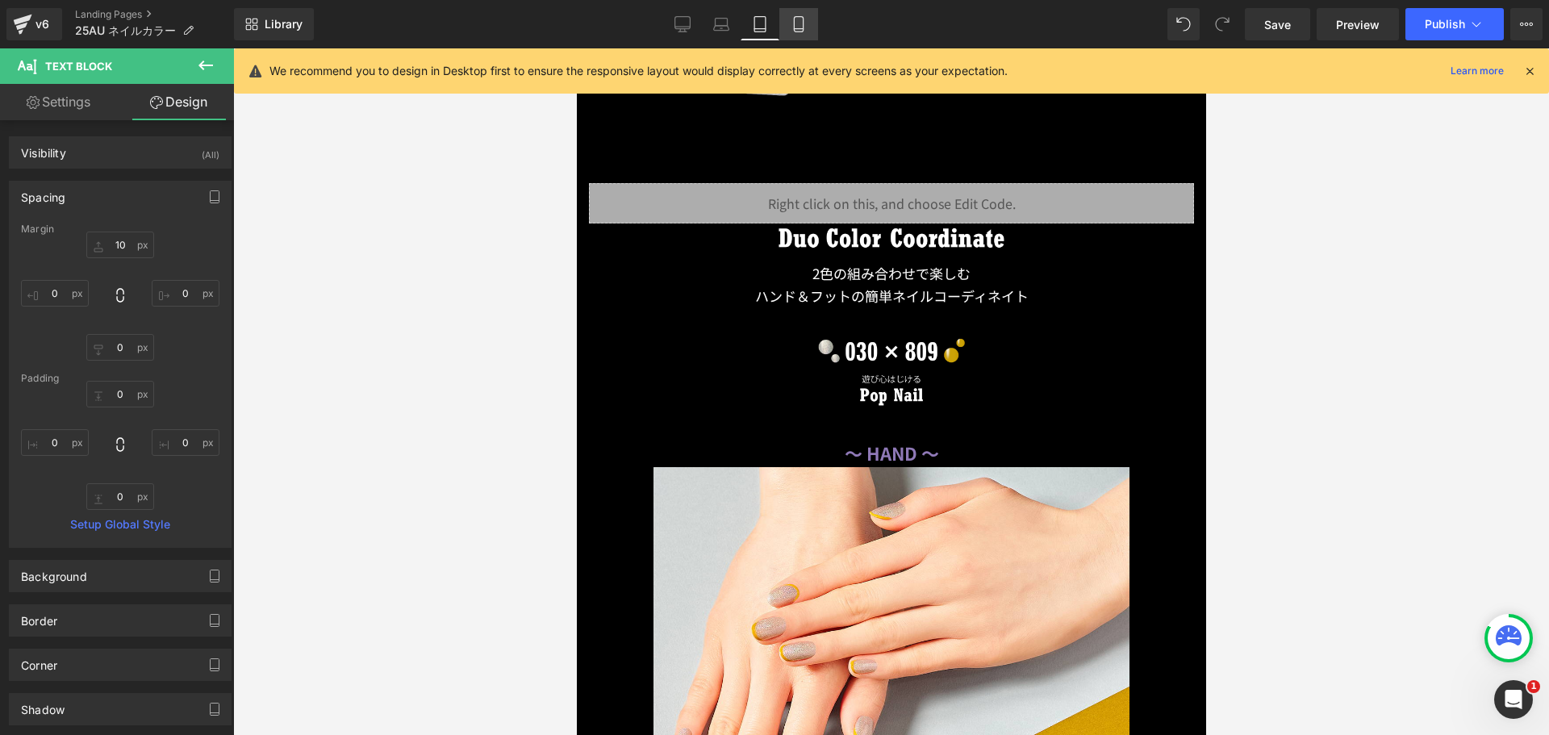
click at [787, 23] on link "Mobile" at bounding box center [799, 24] width 39 height 32
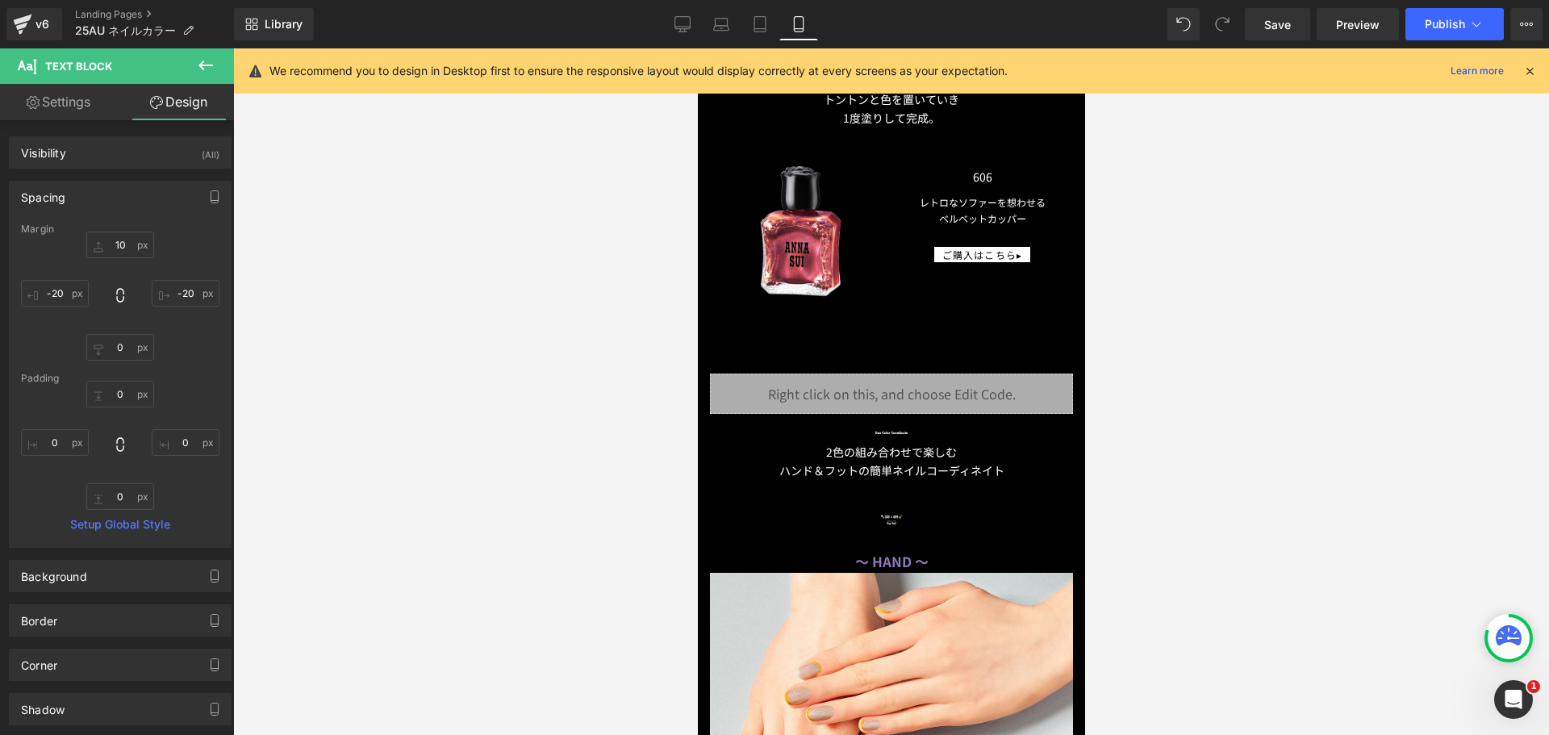
scroll to position [7184, 0]
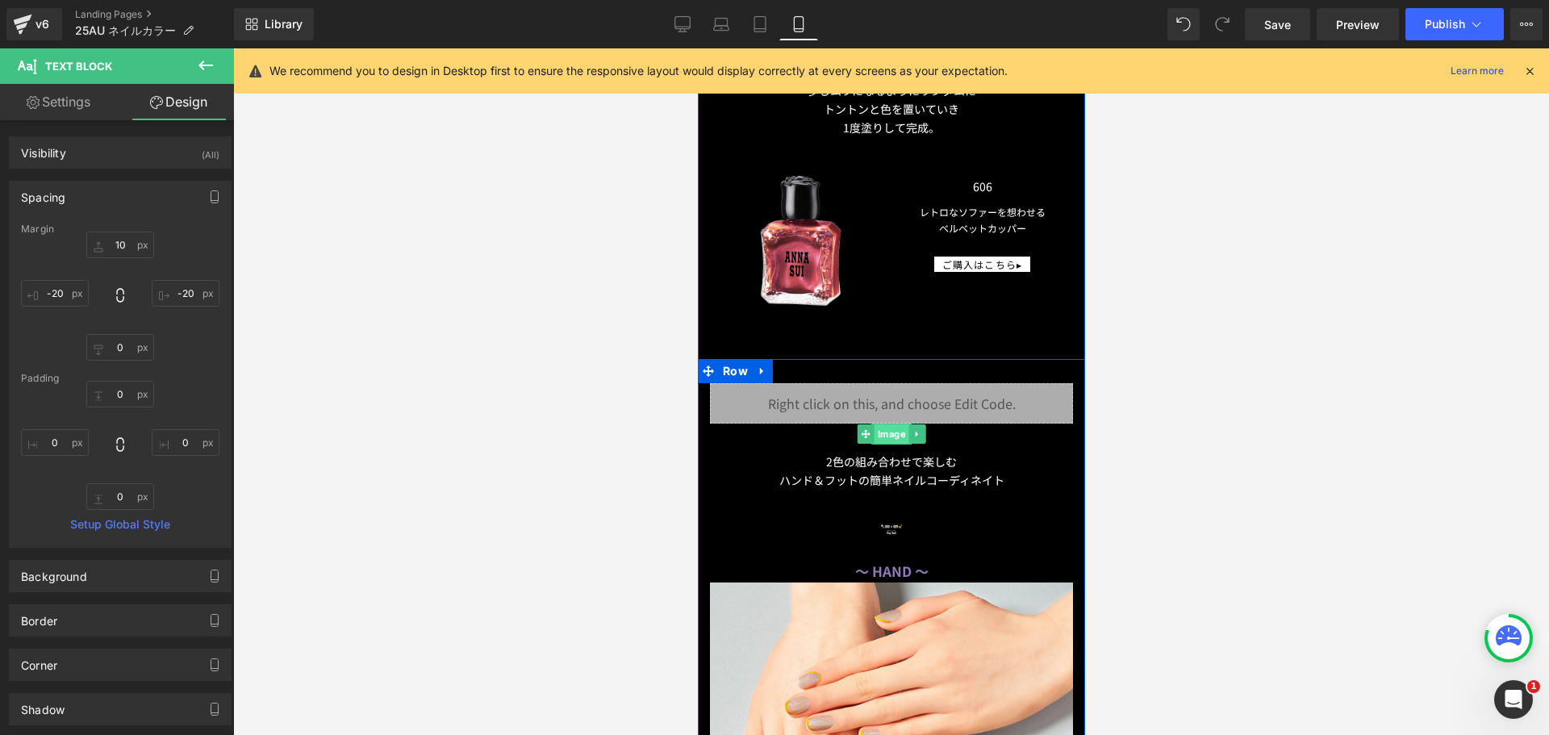
click at [882, 428] on span "Image" at bounding box center [891, 433] width 35 height 19
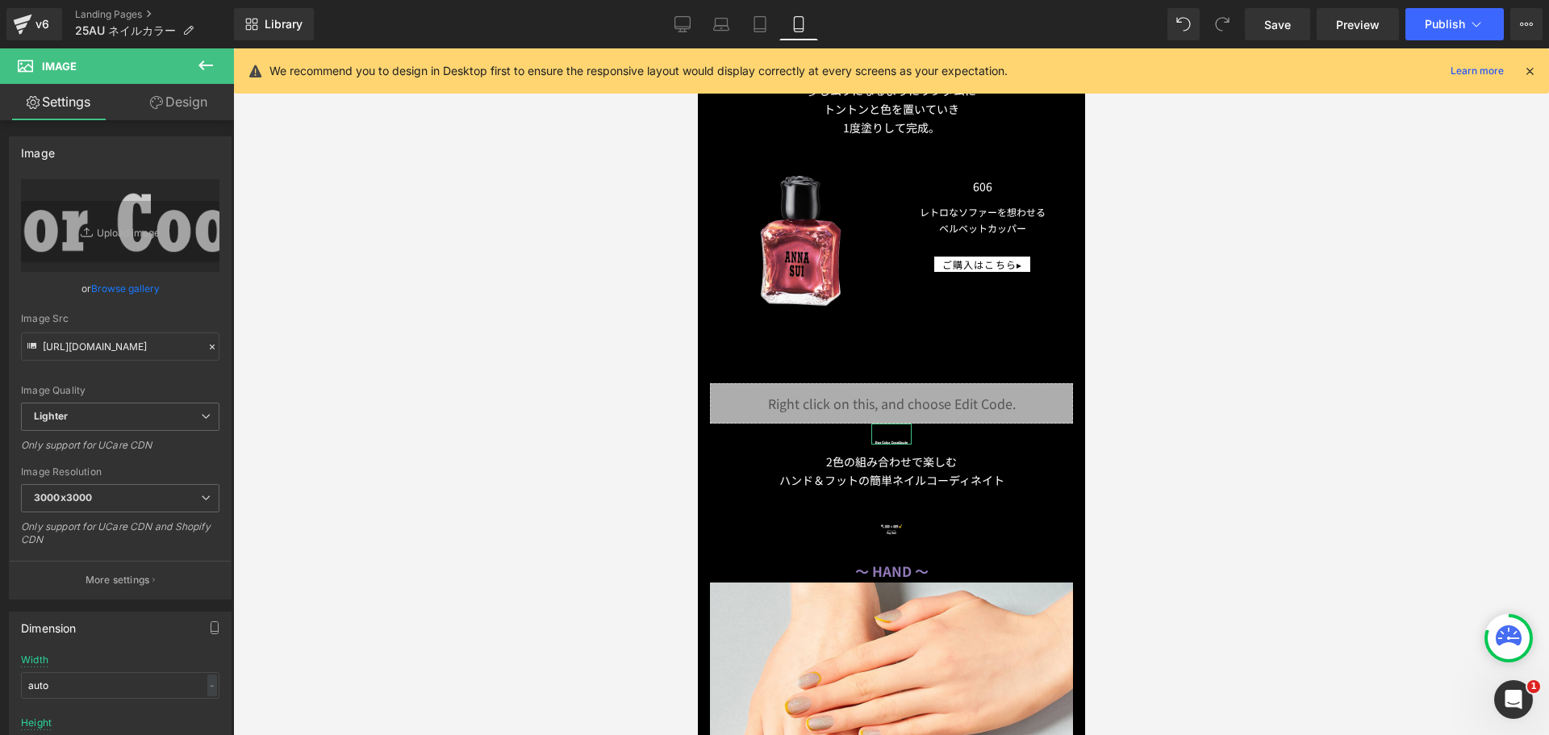
click at [173, 107] on link "Design" at bounding box center [178, 102] width 117 height 36
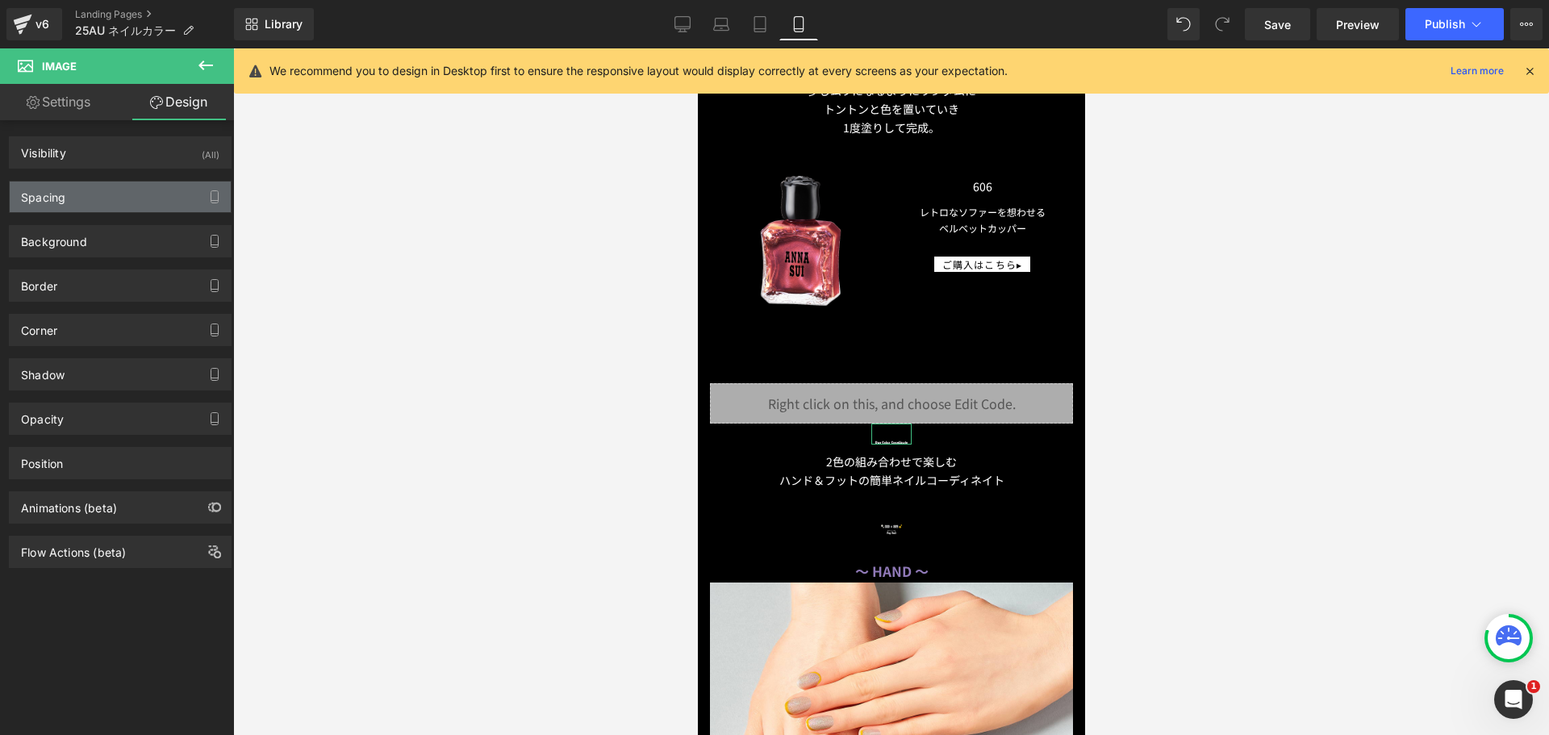
click at [110, 191] on div "Spacing" at bounding box center [120, 197] width 221 height 31
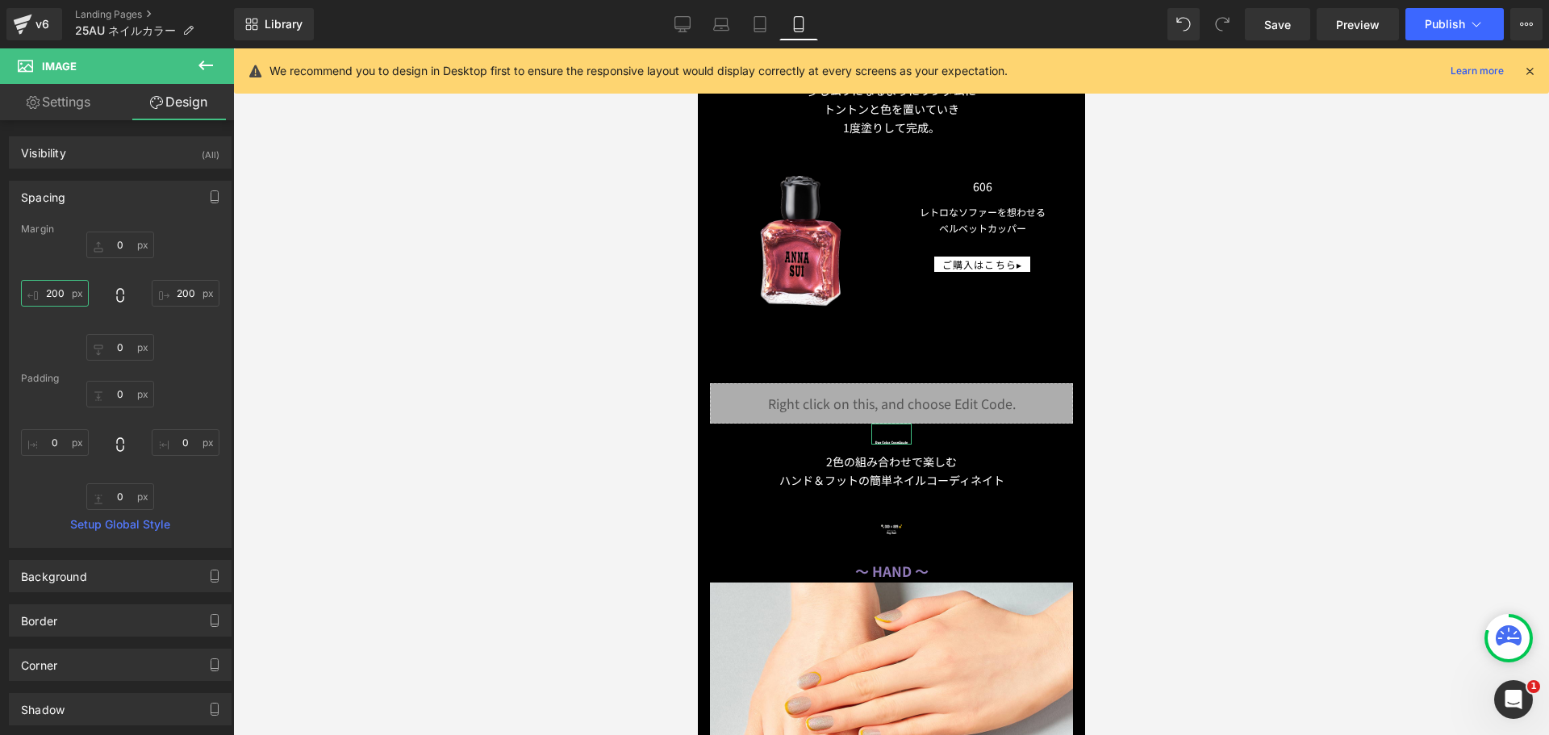
click at [44, 291] on input "text" at bounding box center [55, 293] width 68 height 27
type input "０"
click at [171, 286] on input "text" at bounding box center [186, 293] width 68 height 27
type input "０"
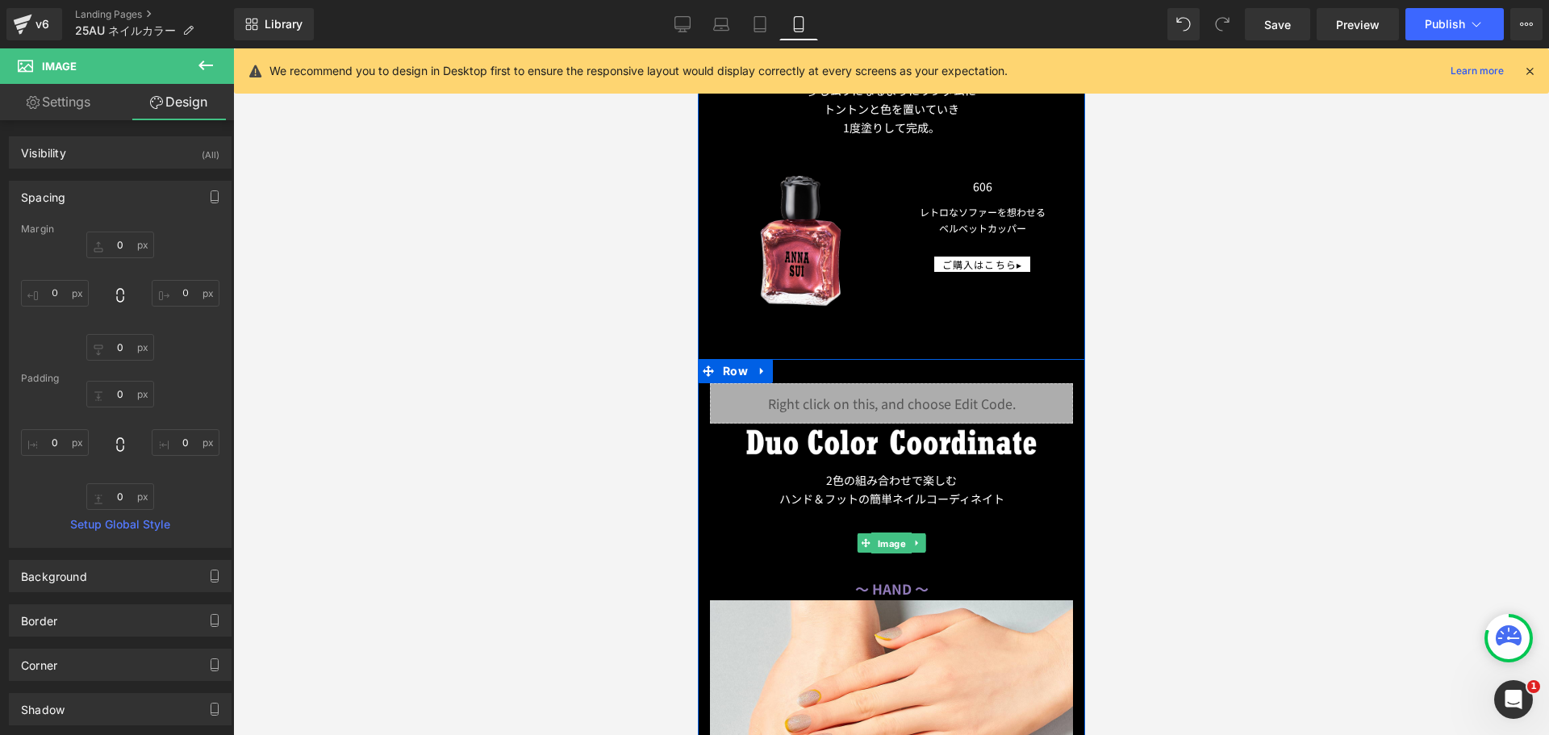
click at [879, 537] on span "Image" at bounding box center [891, 543] width 35 height 19
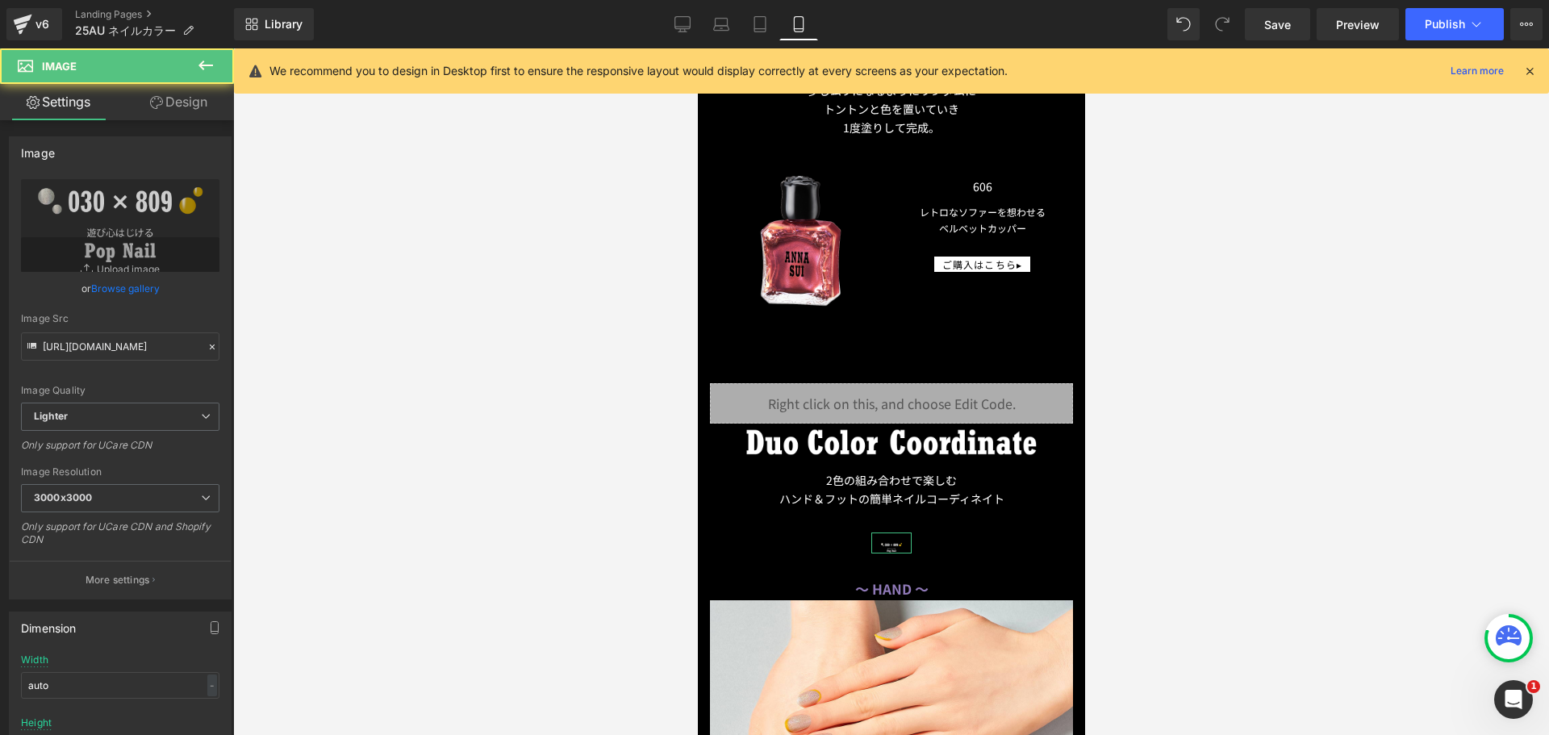
click at [207, 118] on link "Design" at bounding box center [178, 102] width 117 height 36
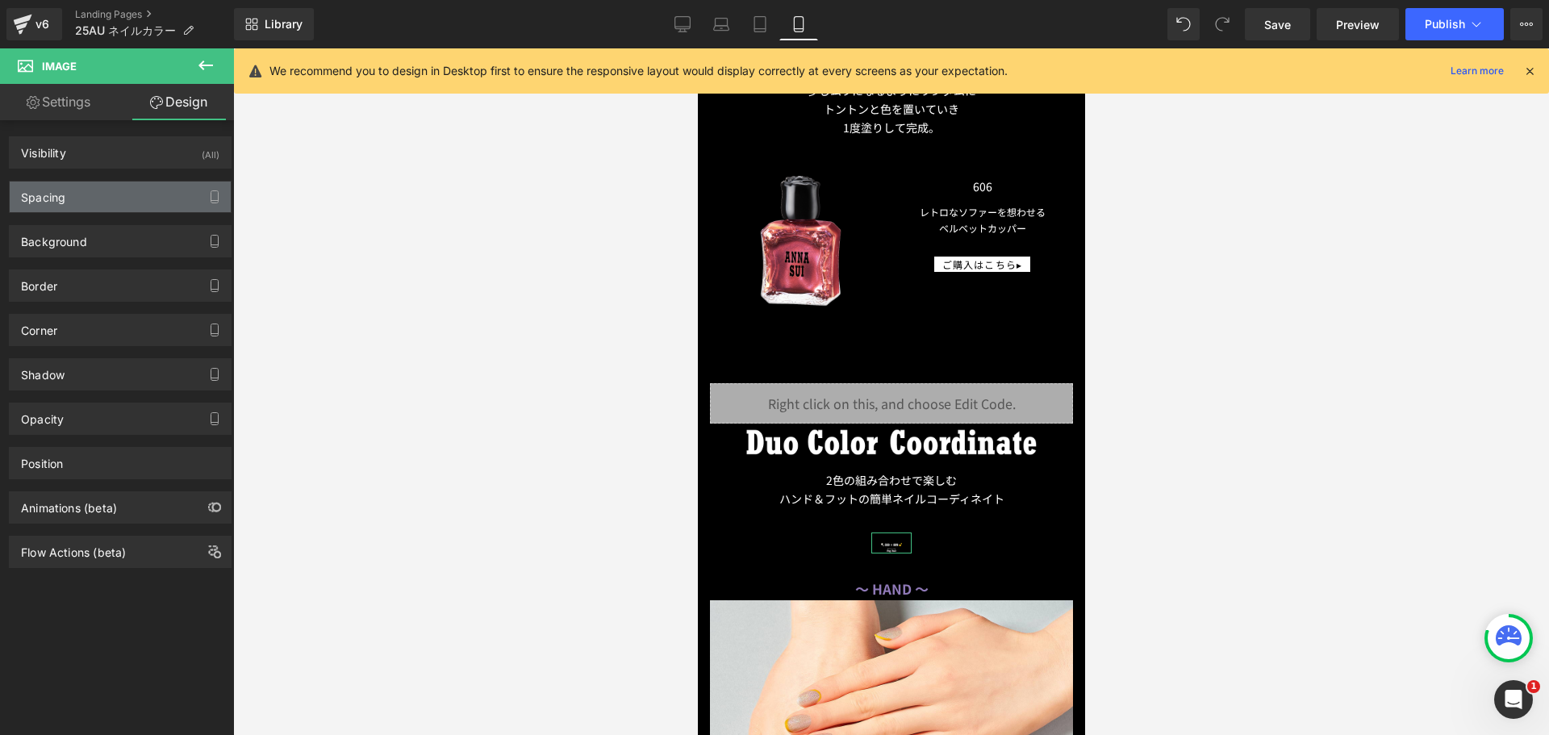
click at [127, 189] on div "Spacing" at bounding box center [120, 197] width 221 height 31
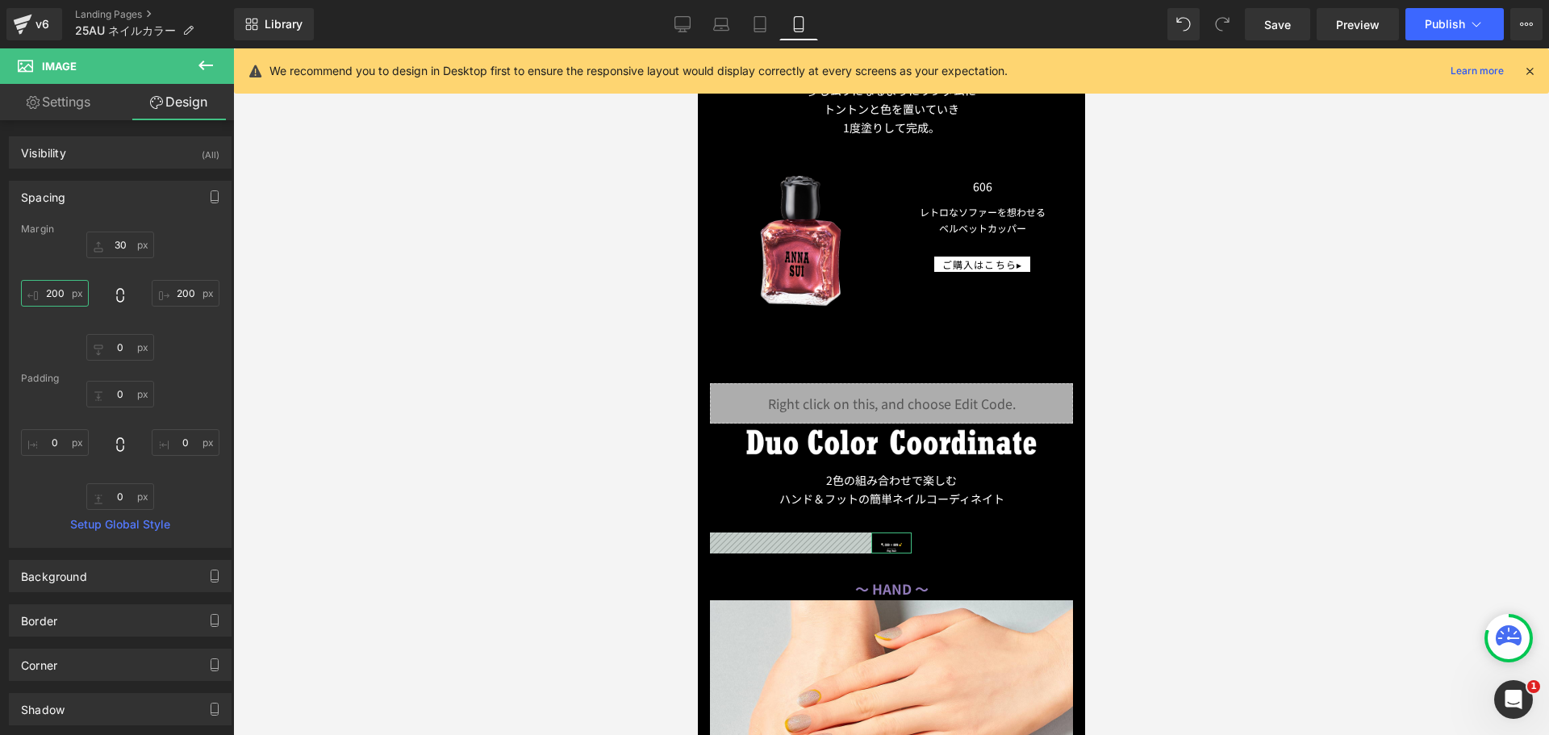
click at [58, 295] on input "200" at bounding box center [55, 293] width 68 height 27
type input "０"
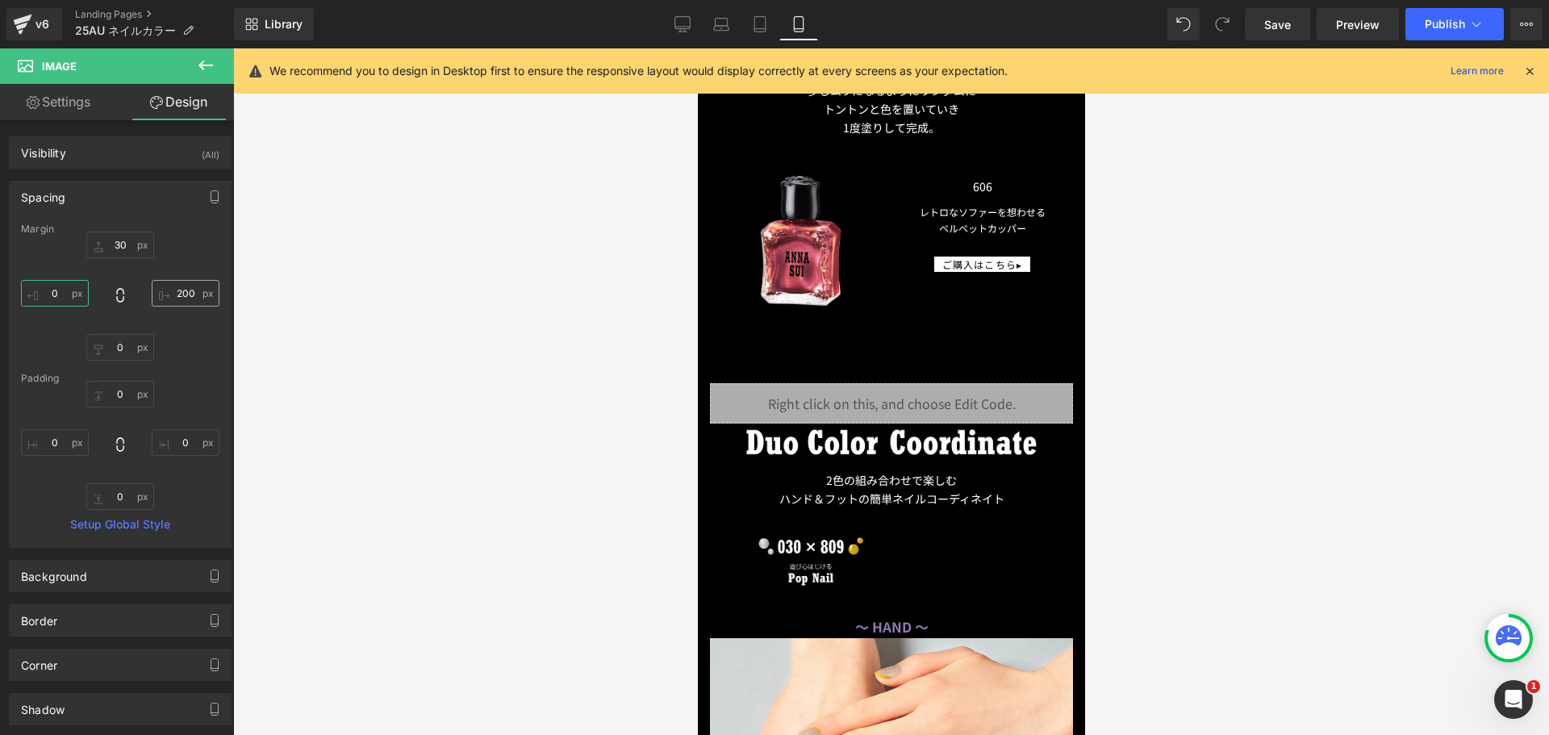
type input "０"
click at [175, 295] on input "200" at bounding box center [186, 293] width 68 height 27
type input "０"
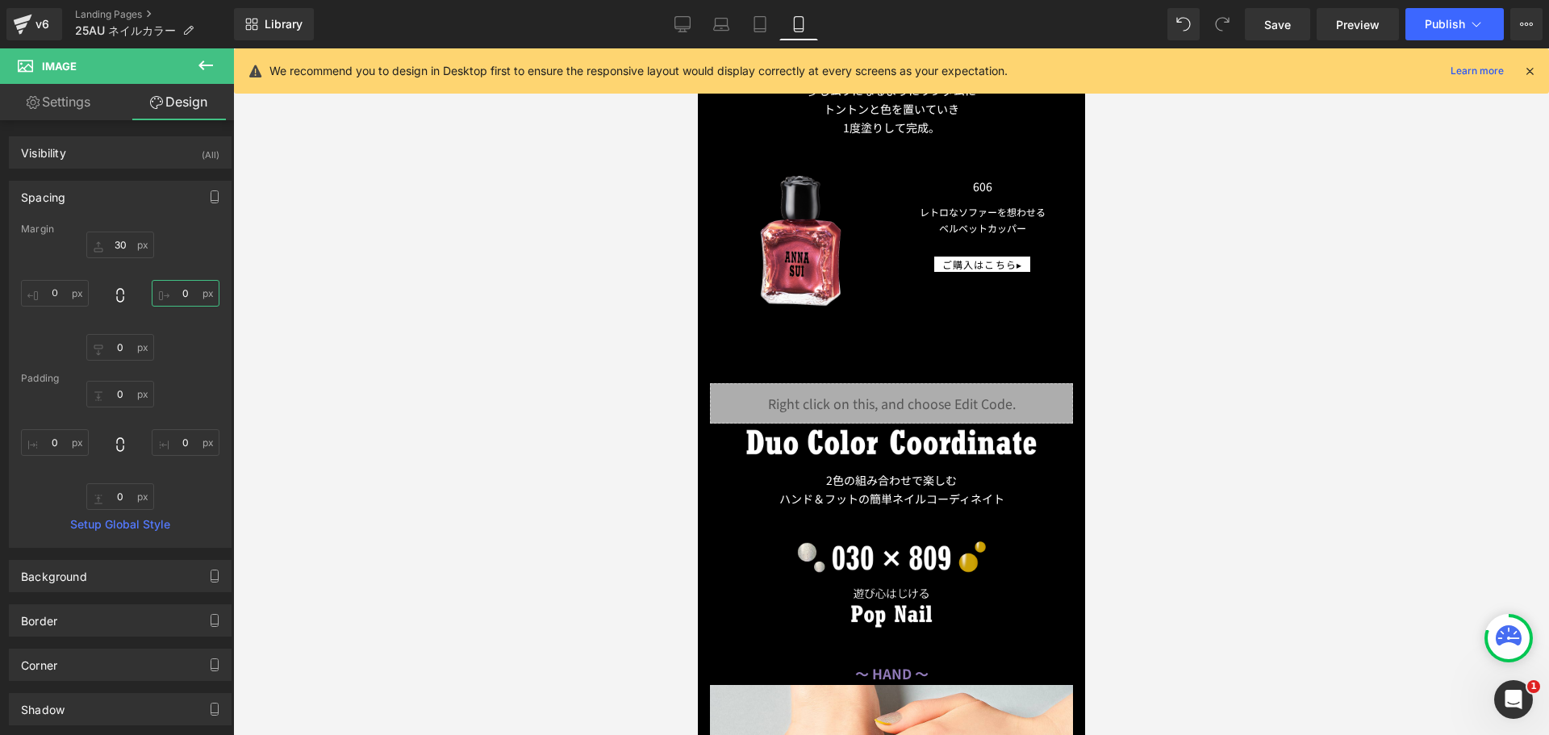
type input "０"
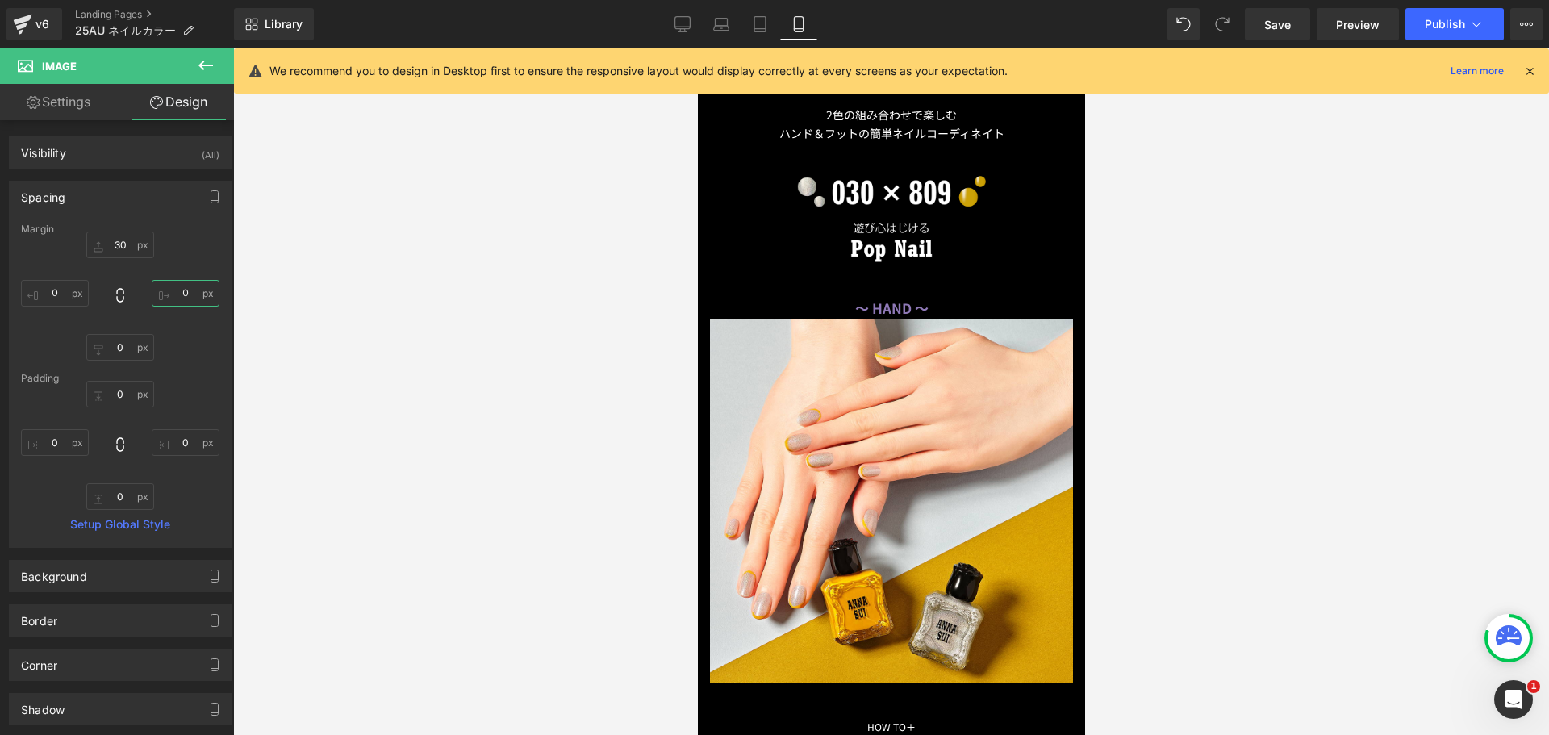
scroll to position [7636, 0]
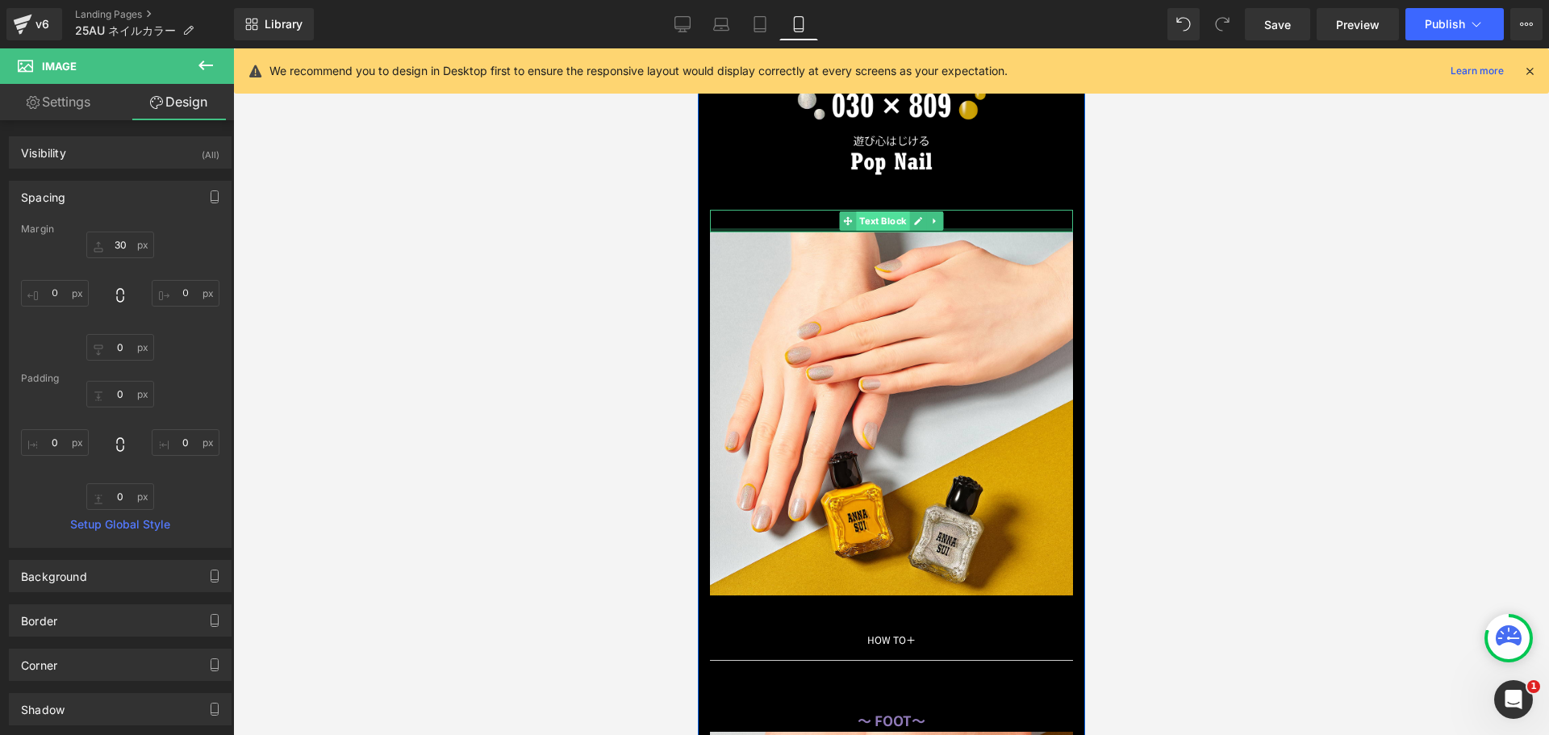
click at [841, 215] on span at bounding box center [847, 220] width 17 height 19
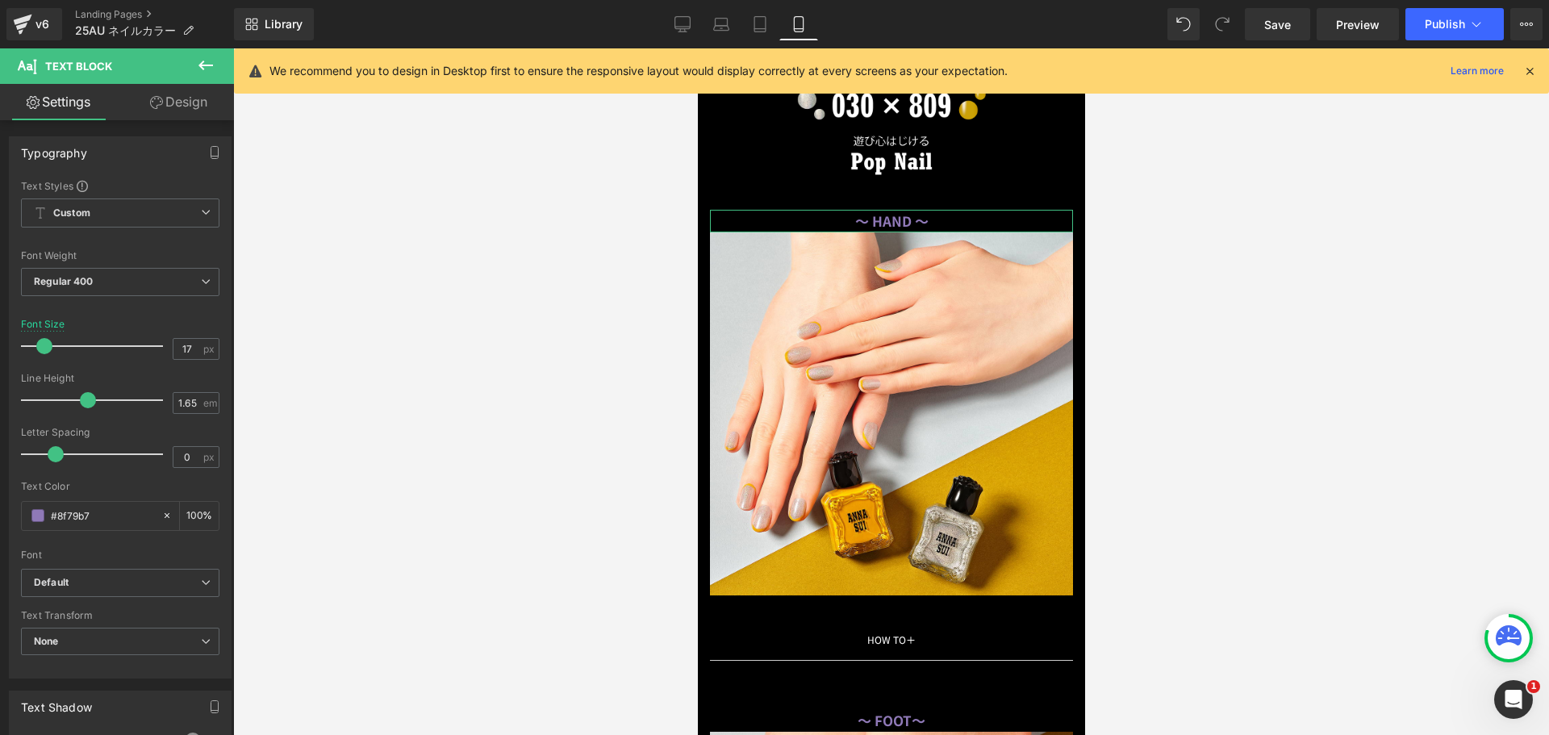
click at [181, 99] on link "Design" at bounding box center [178, 102] width 117 height 36
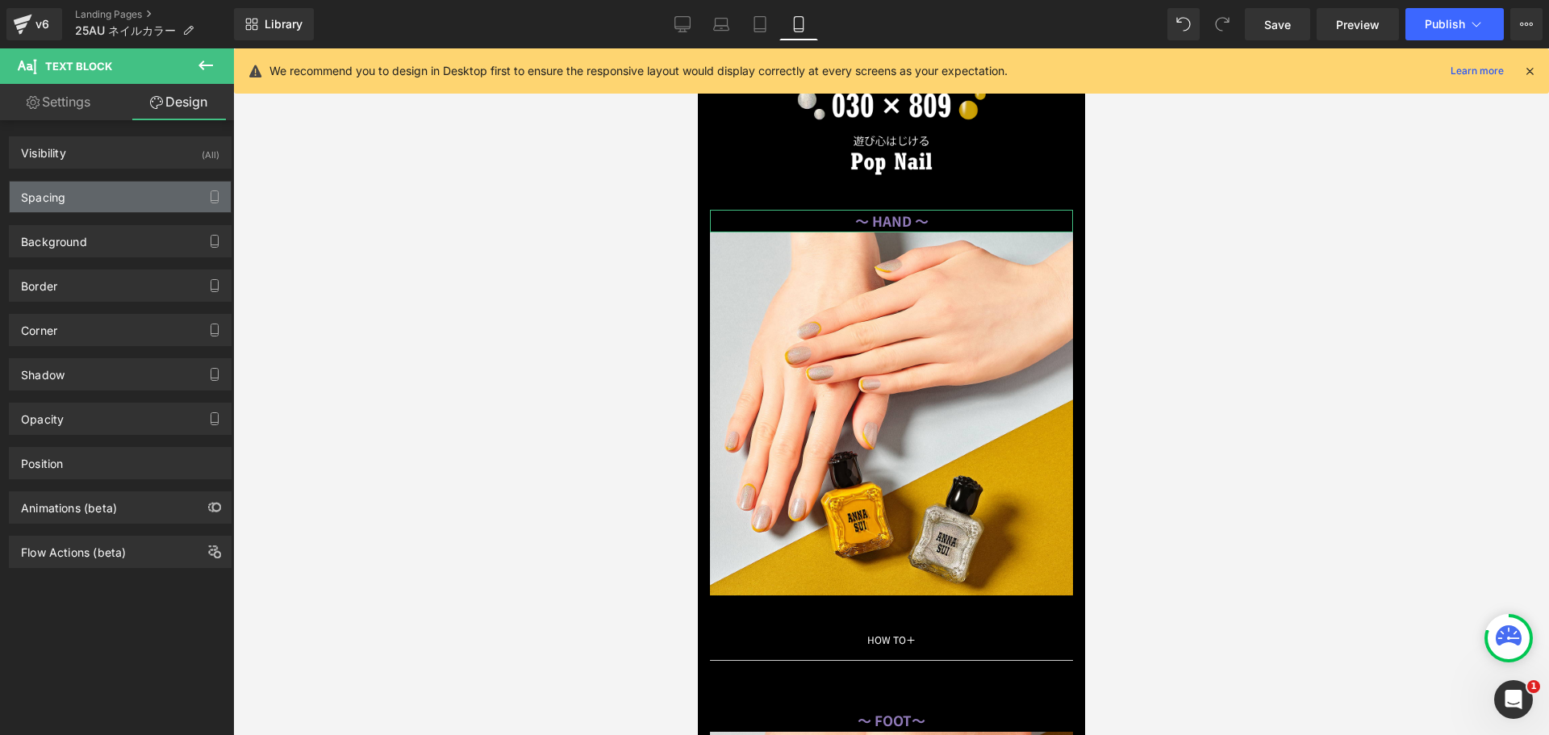
click at [137, 192] on div "Spacing" at bounding box center [120, 197] width 221 height 31
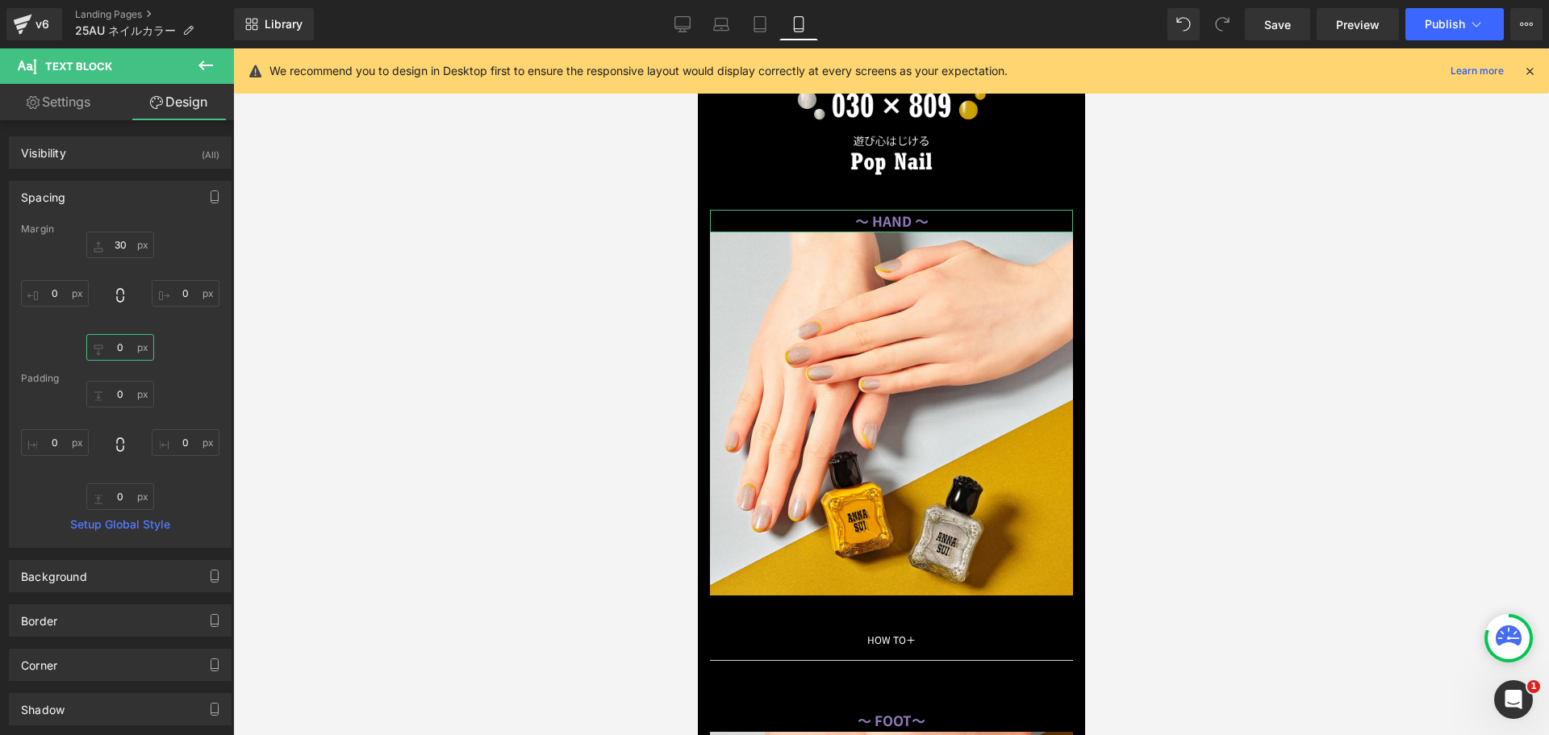
click at [105, 351] on input "text" at bounding box center [120, 347] width 68 height 27
type input "１０"
type input "10"
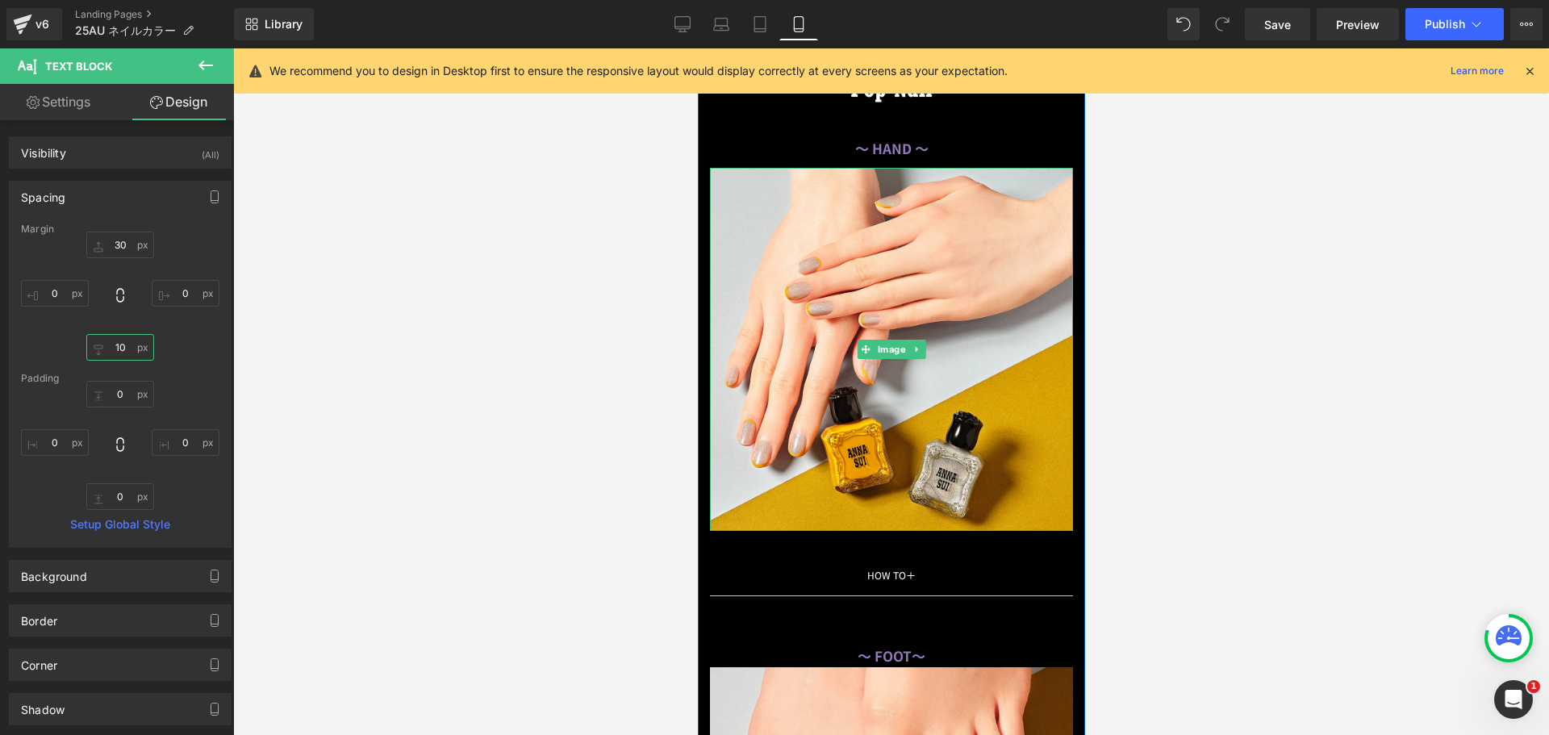
scroll to position [7878, 0]
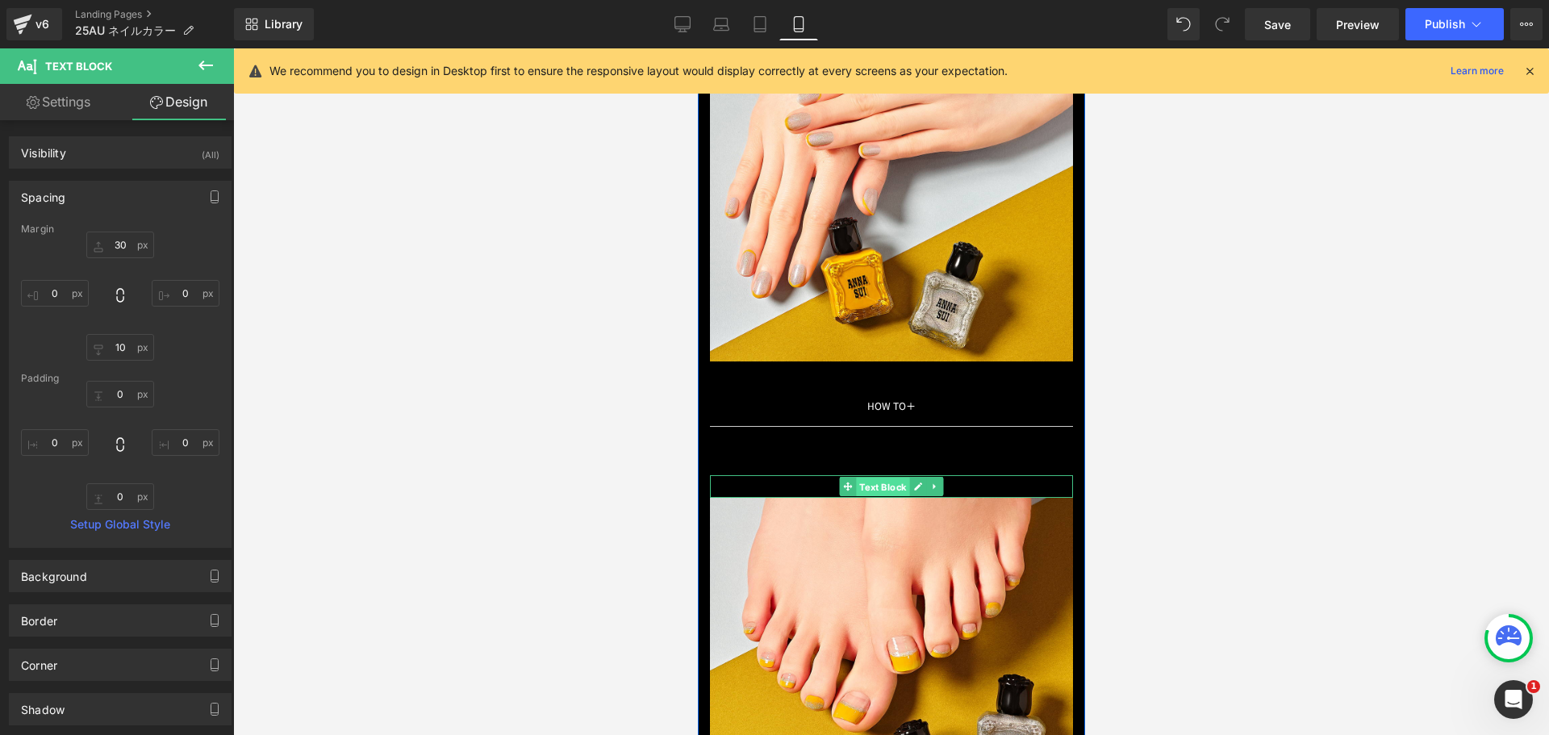
click at [902, 483] on span "Text Block" at bounding box center [881, 487] width 53 height 19
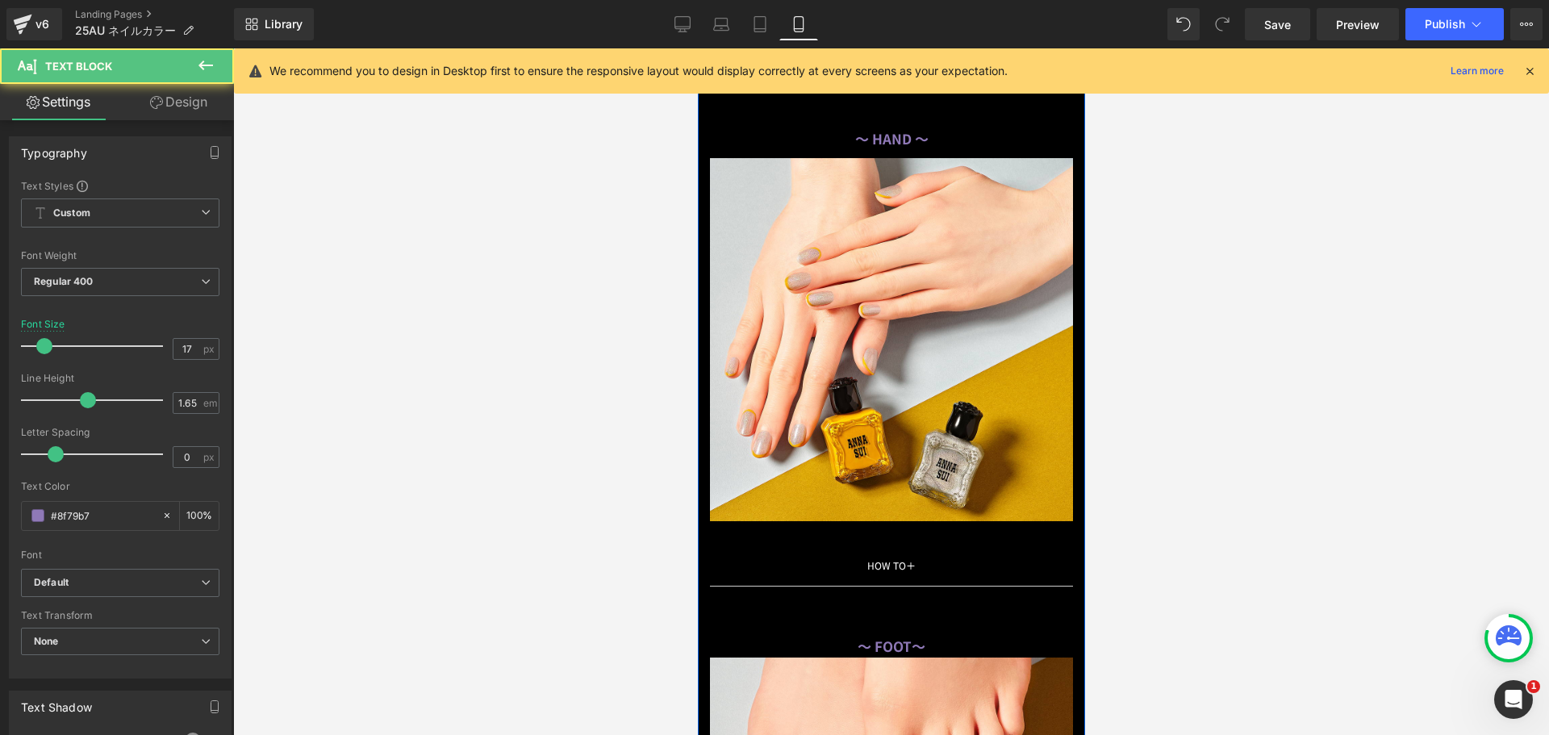
scroll to position [7717, 0]
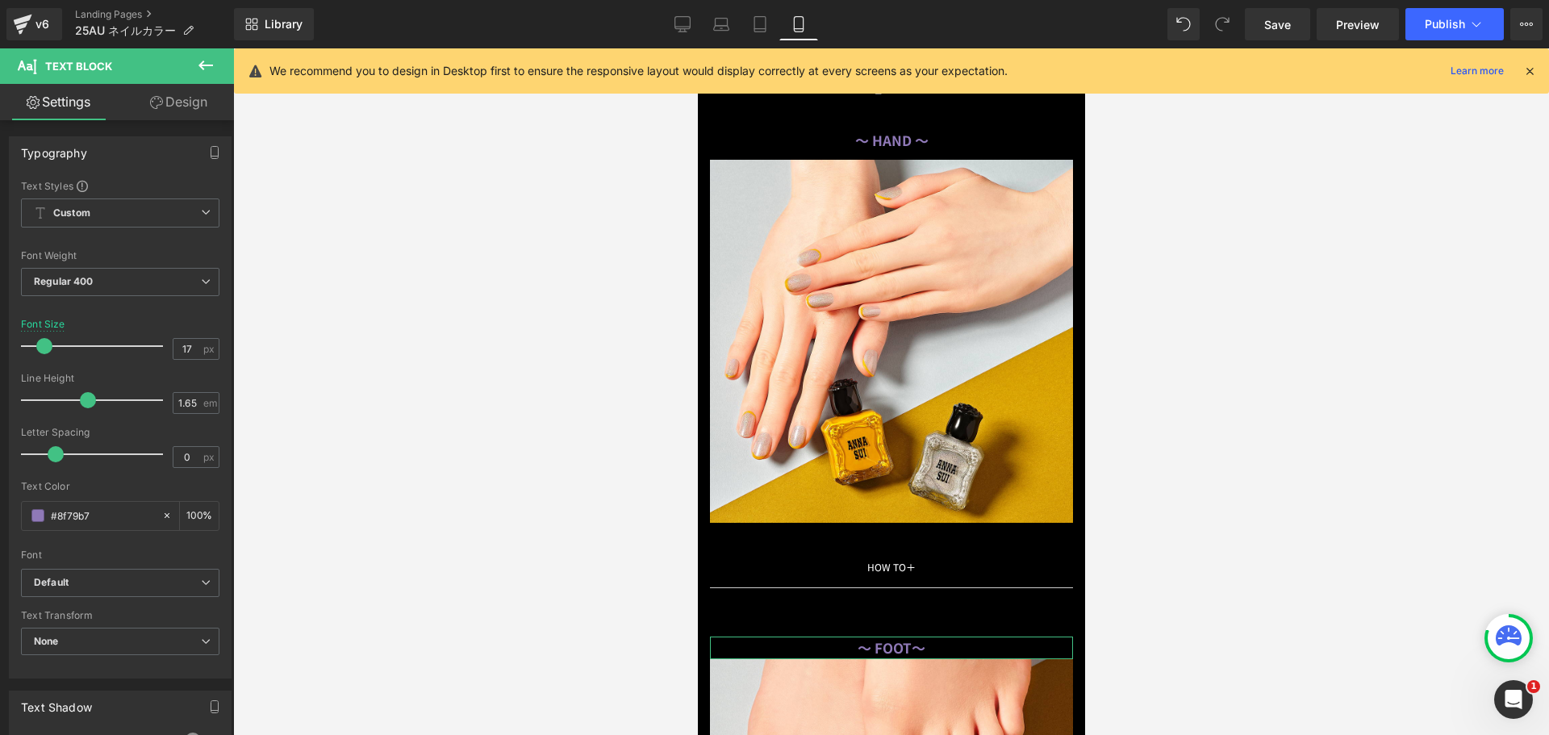
click at [169, 115] on link "Design" at bounding box center [178, 102] width 117 height 36
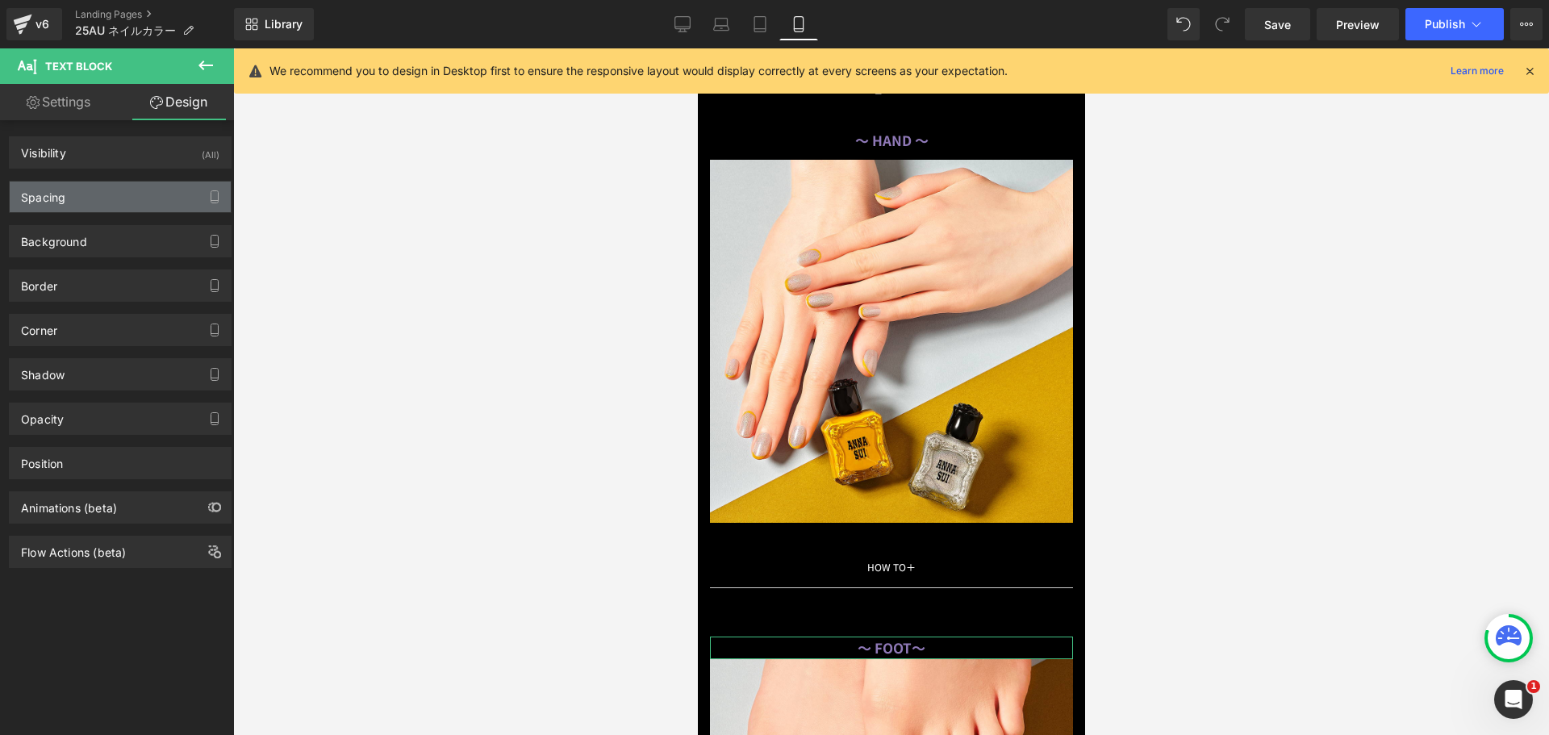
click at [129, 204] on div "Spacing" at bounding box center [120, 197] width 221 height 31
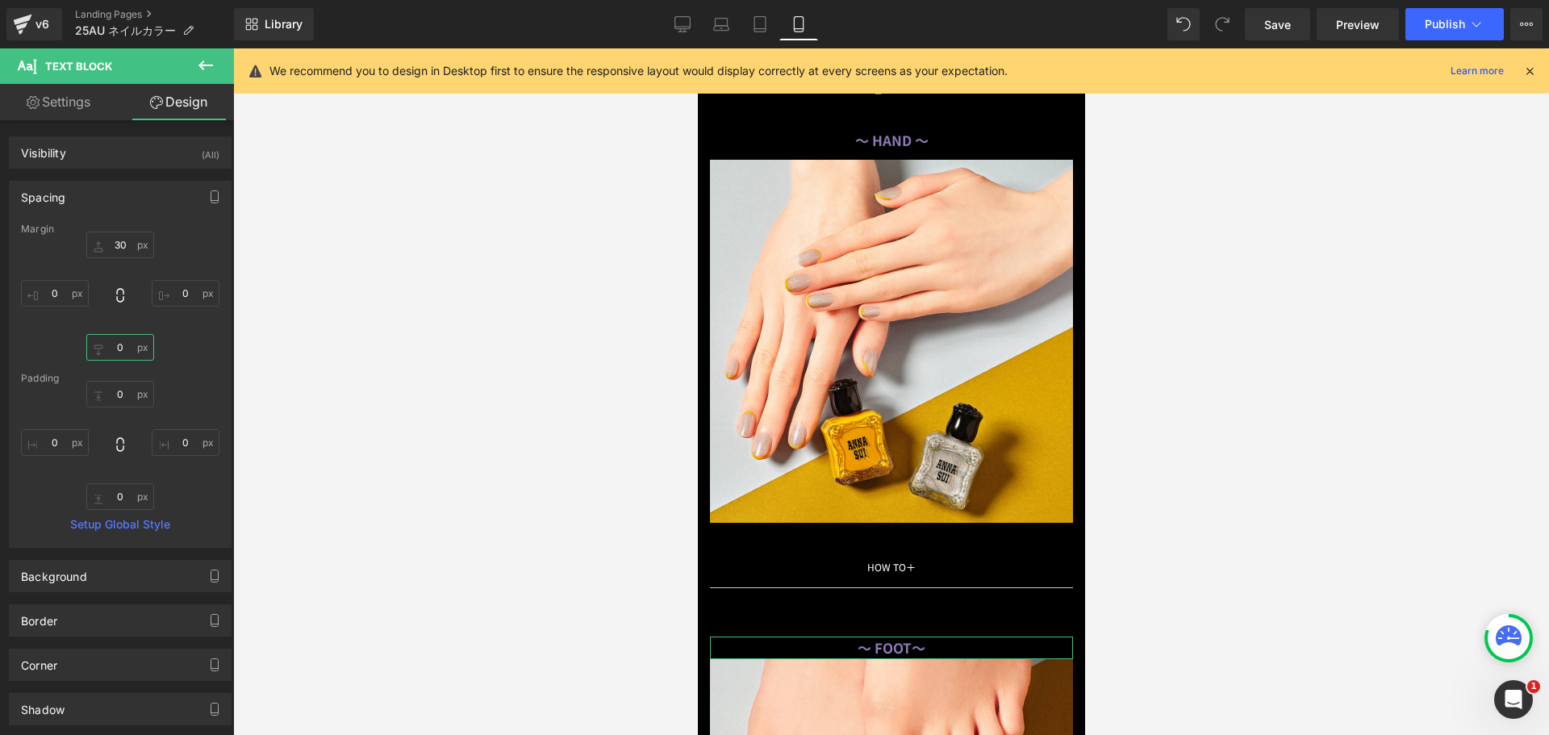
click at [115, 350] on input "0" at bounding box center [120, 347] width 68 height 27
type input "１"
type input "１０"
type input "10"
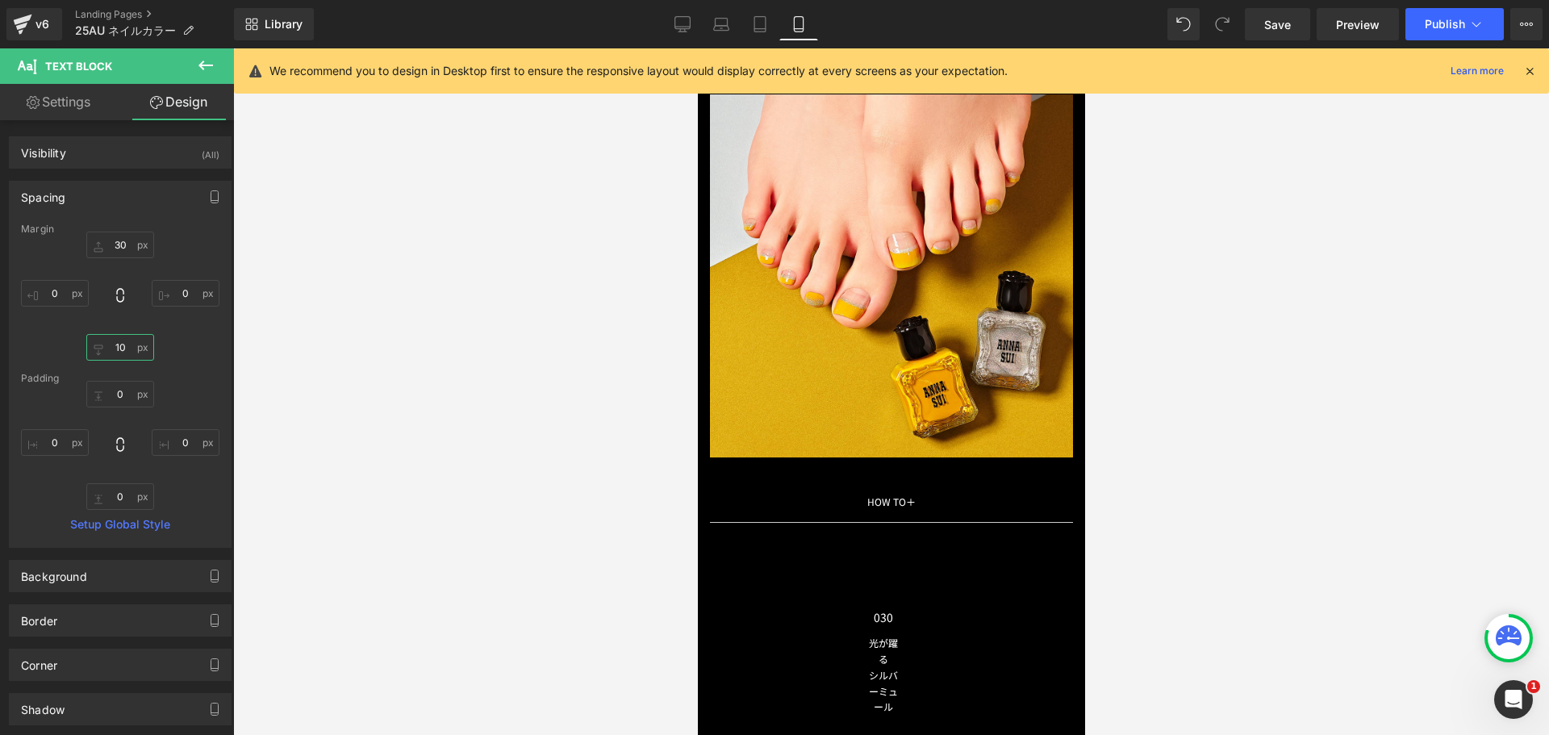
scroll to position [8443, 0]
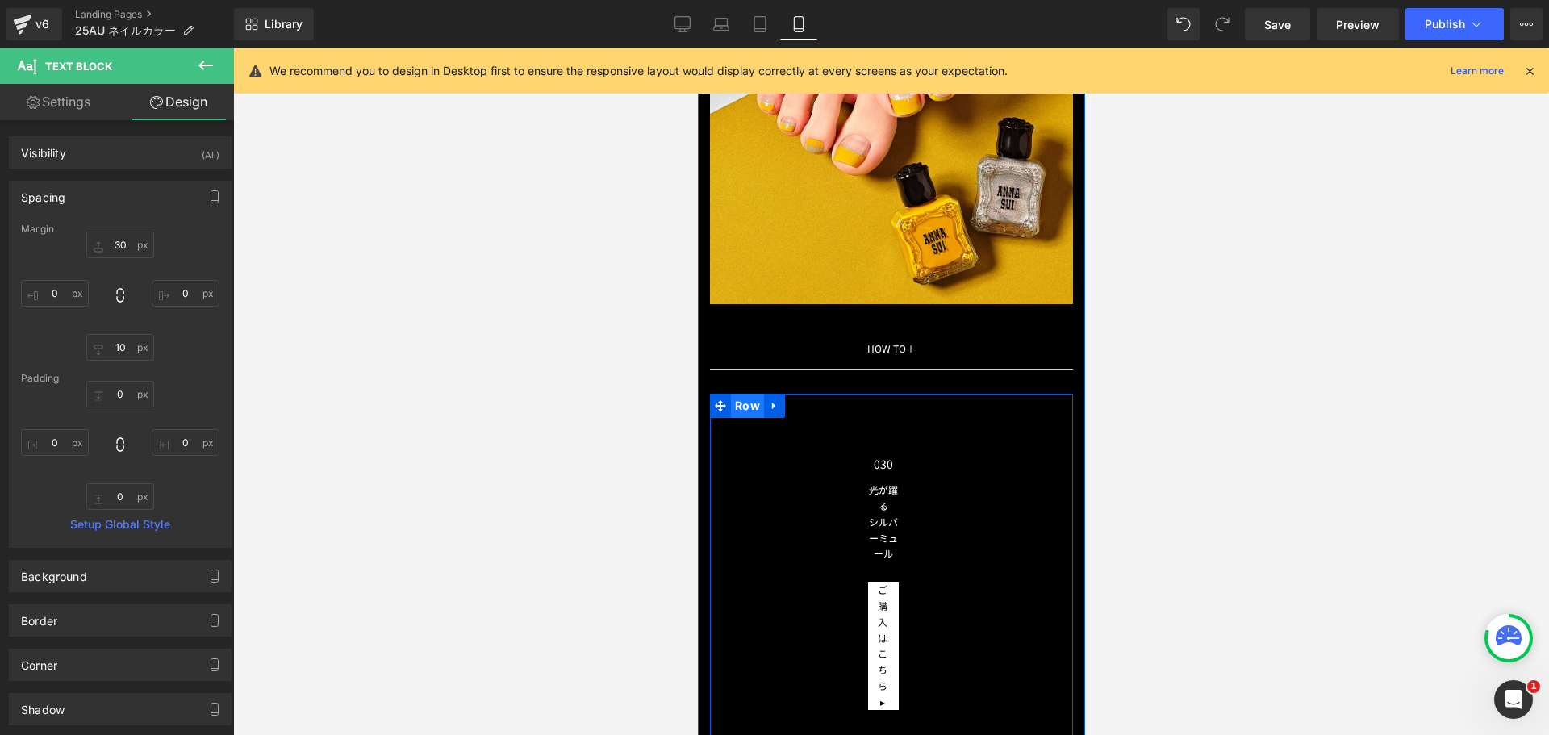
click at [746, 401] on span "Row" at bounding box center [746, 406] width 33 height 24
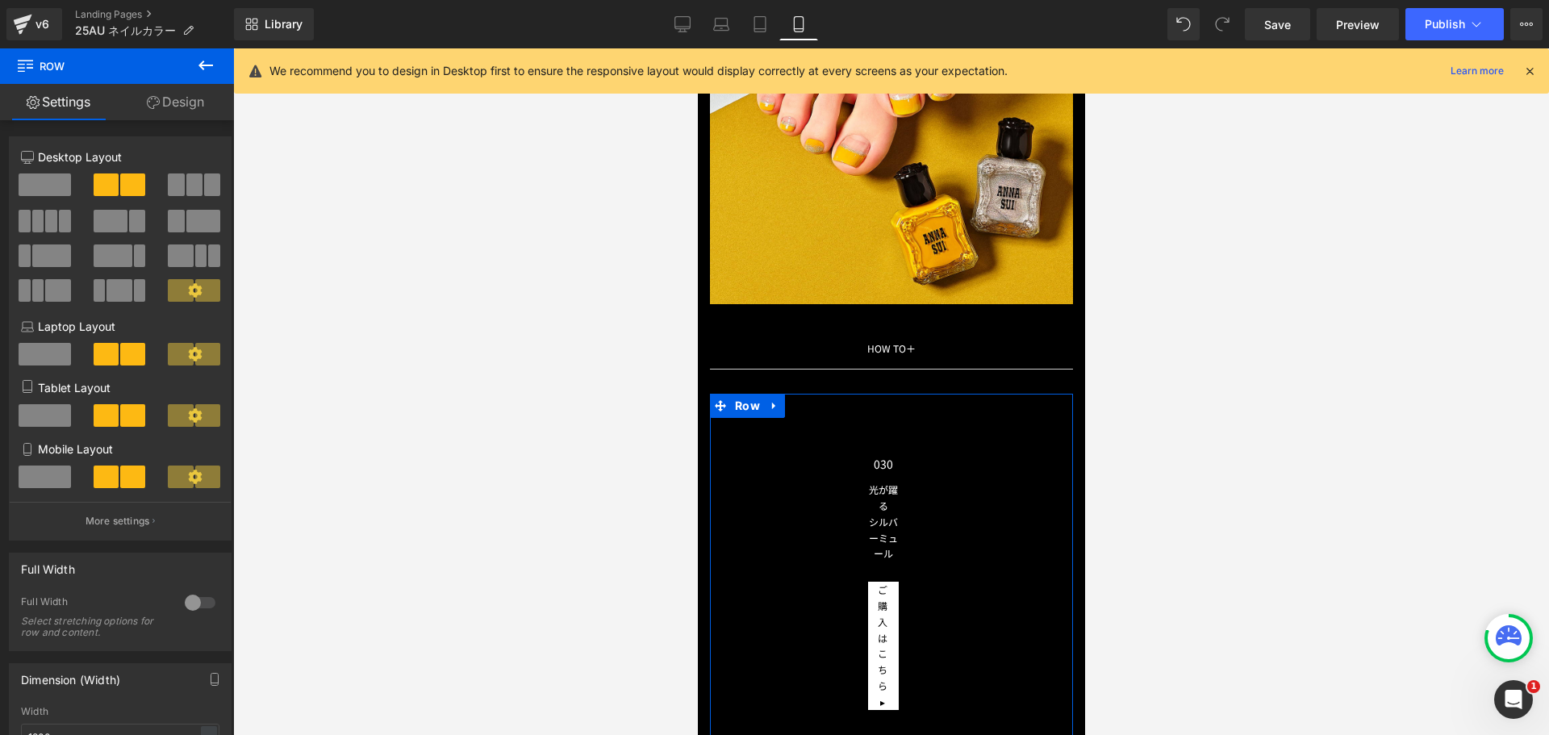
click at [194, 102] on link "Design" at bounding box center [175, 102] width 117 height 36
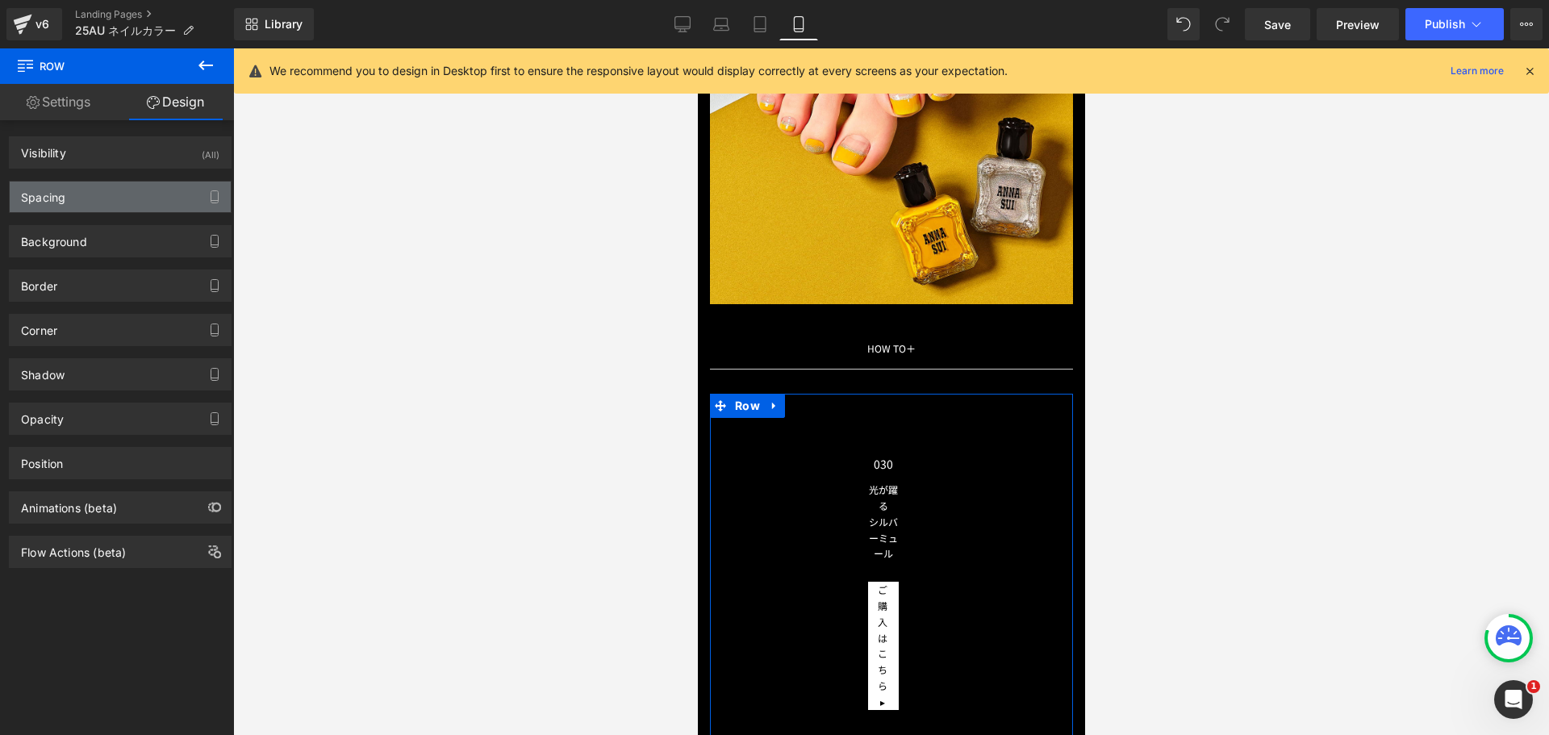
click at [89, 198] on div "Spacing" at bounding box center [120, 197] width 221 height 31
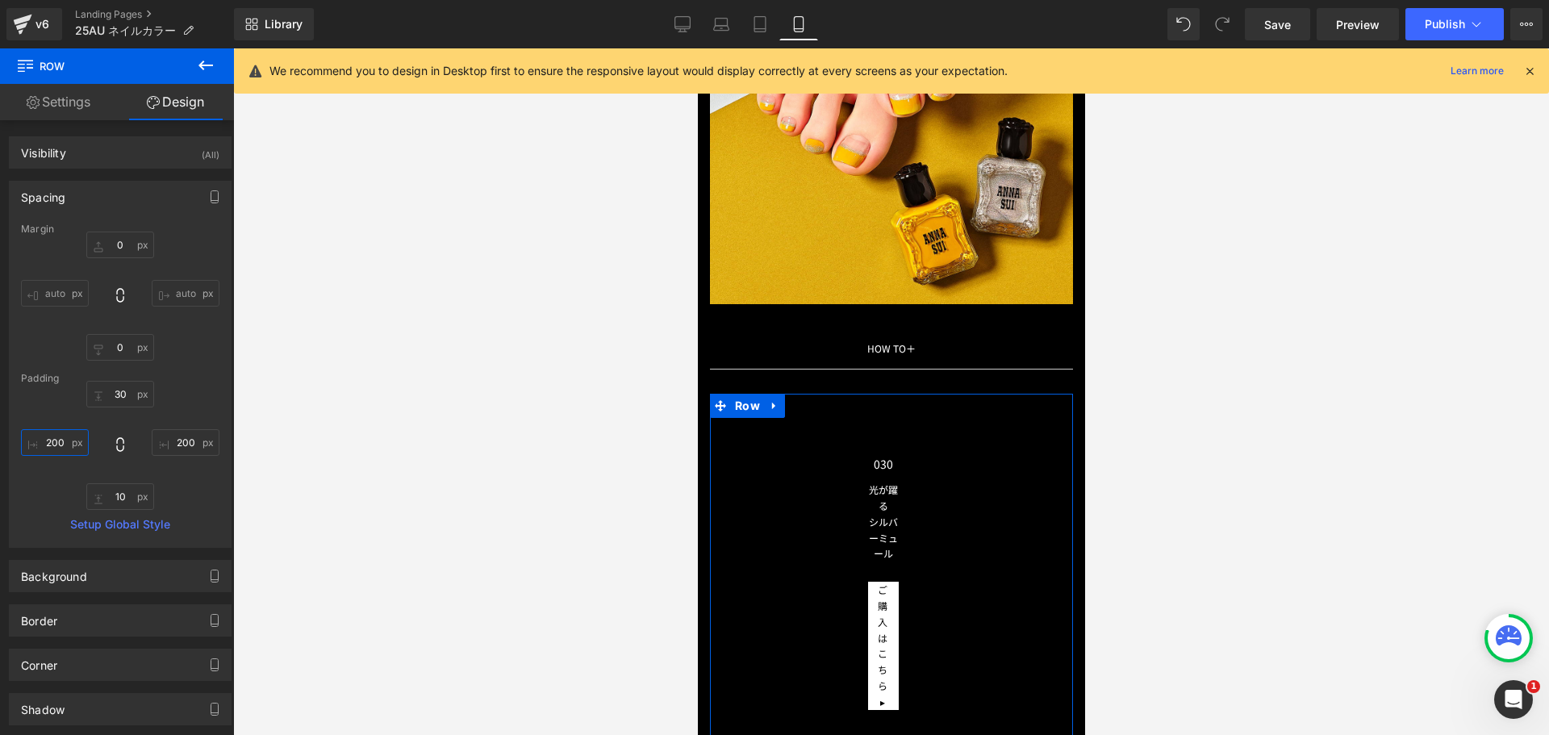
click at [48, 444] on input "text" at bounding box center [55, 442] width 68 height 27
type input "０"
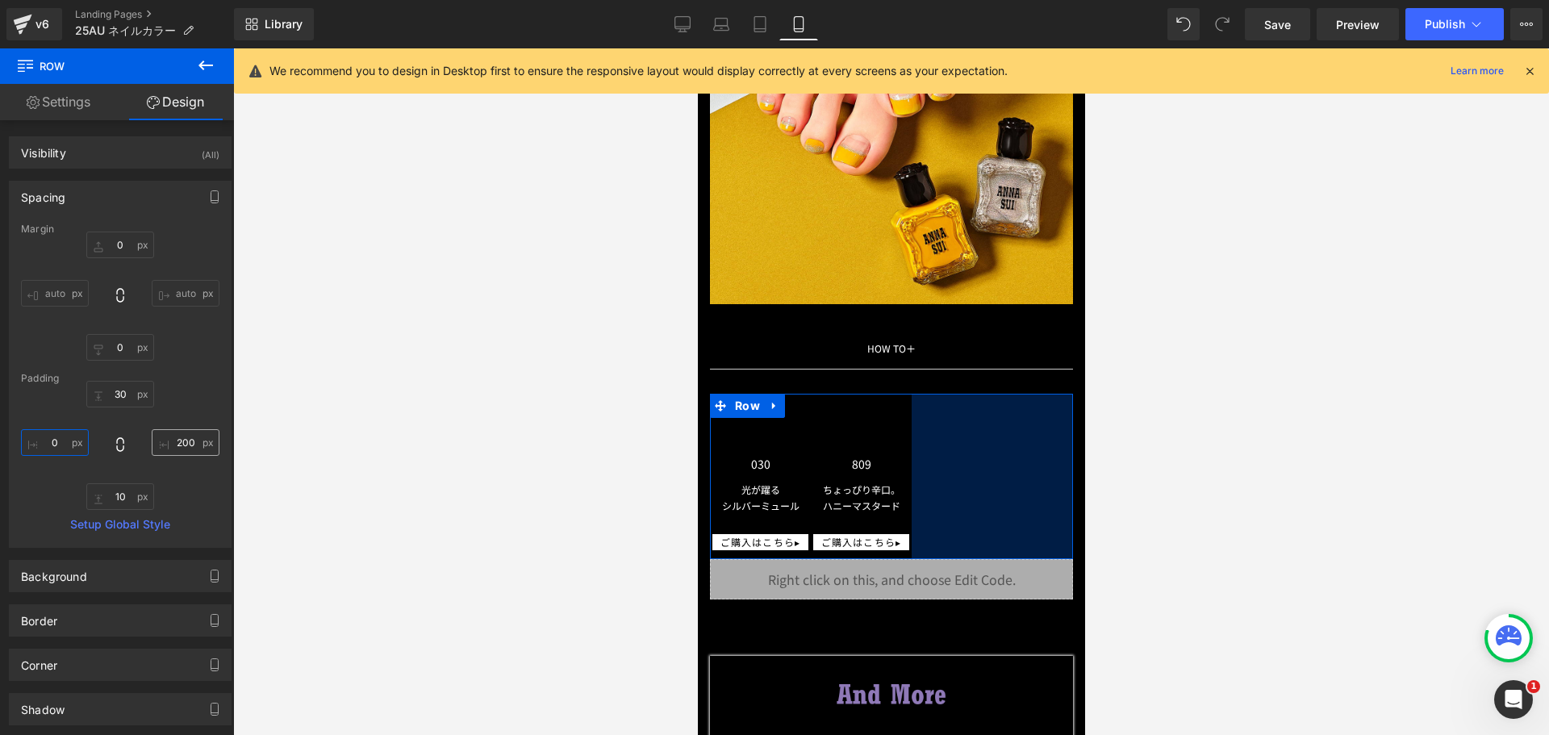
type input "０"
click at [170, 441] on input "text" at bounding box center [186, 442] width 68 height 27
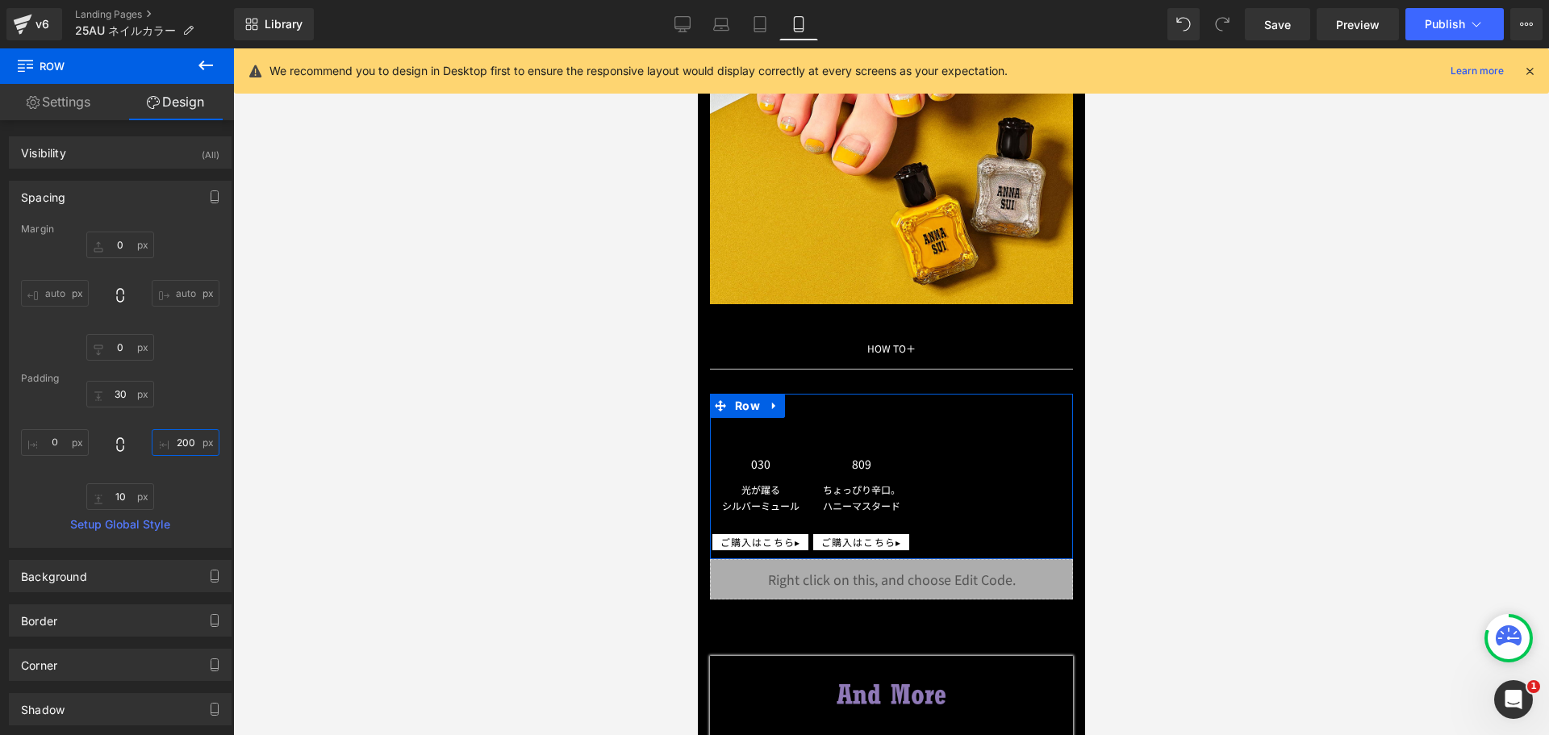
type input "０"
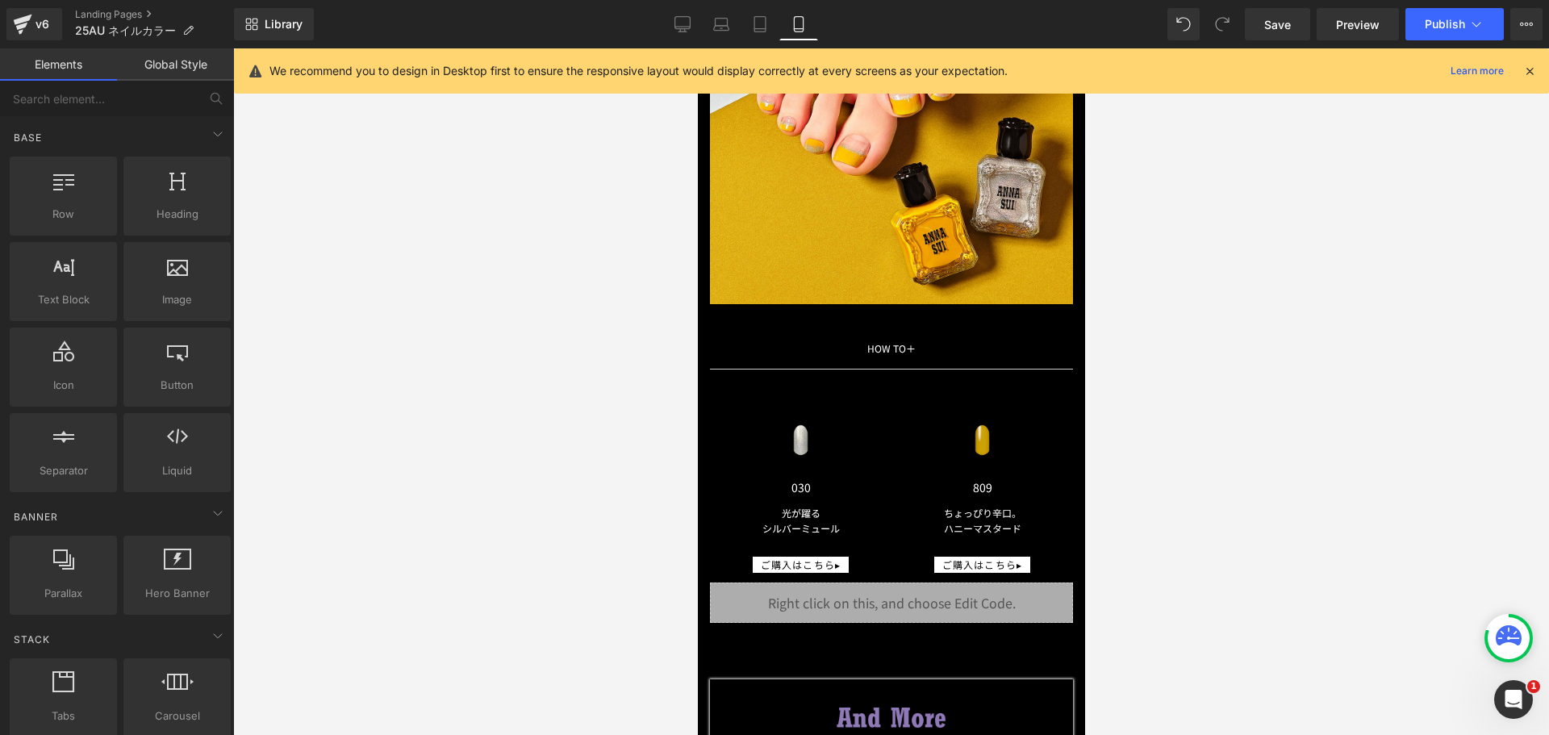
click at [1402, 486] on div at bounding box center [891, 391] width 1316 height 687
click at [623, 296] on div at bounding box center [891, 391] width 1316 height 687
click at [796, 306] on div "HOW TO 　　　　　　　　 ＋ Text Block Image Accordion" at bounding box center [890, 349] width 363 height 90
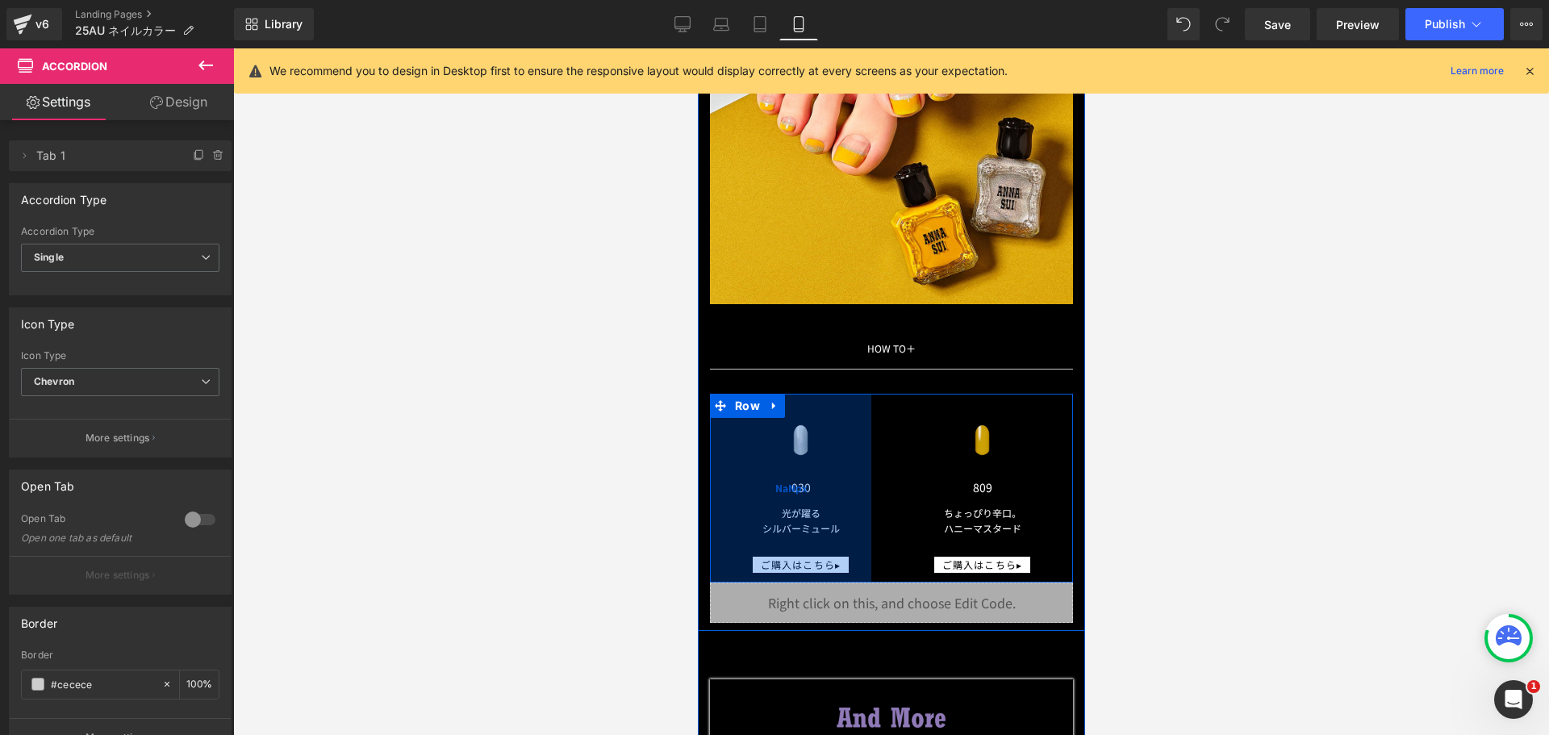
click at [796, 441] on div "NaNpx" at bounding box center [789, 488] width 161 height 189
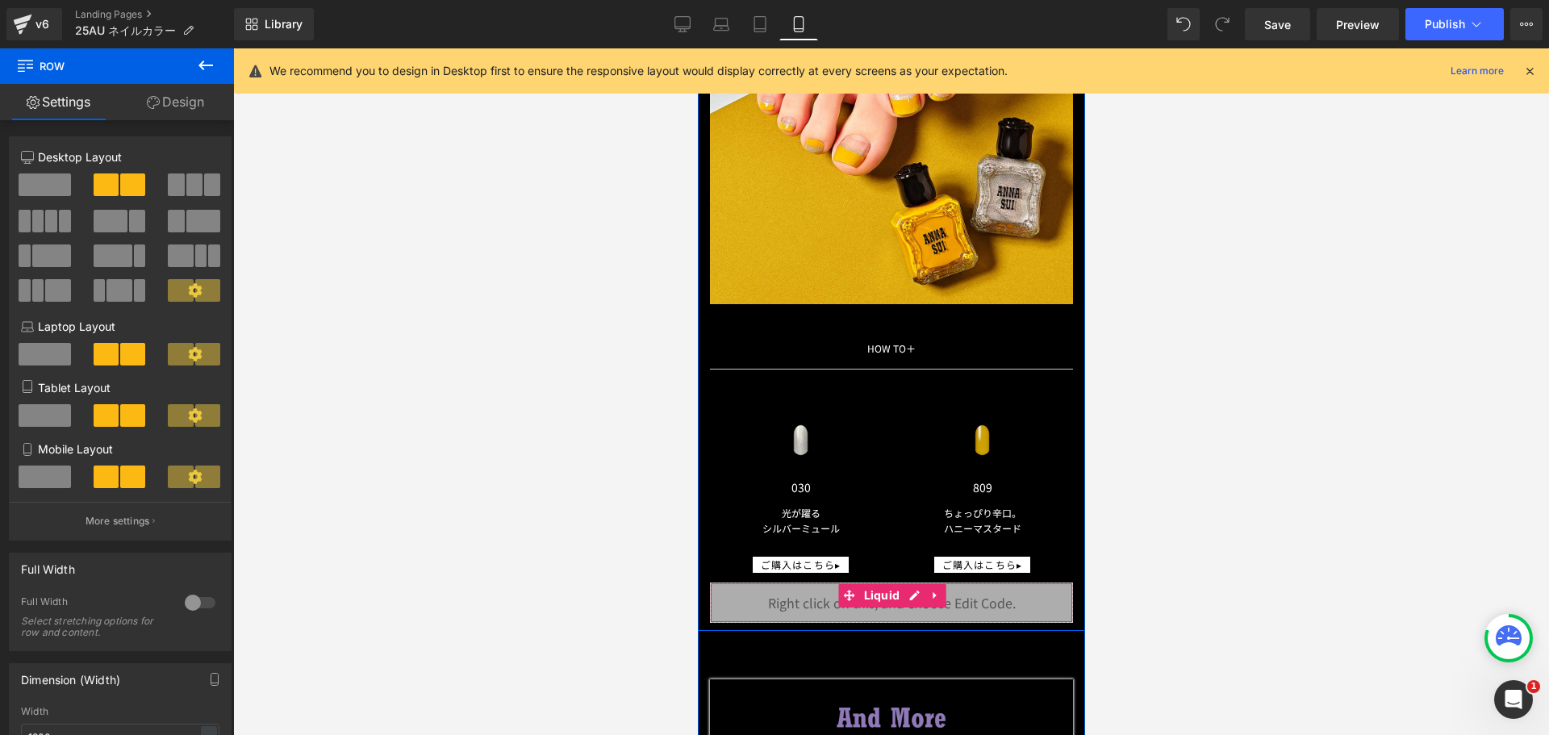
click at [813, 583] on div "Liquid" at bounding box center [890, 603] width 363 height 40
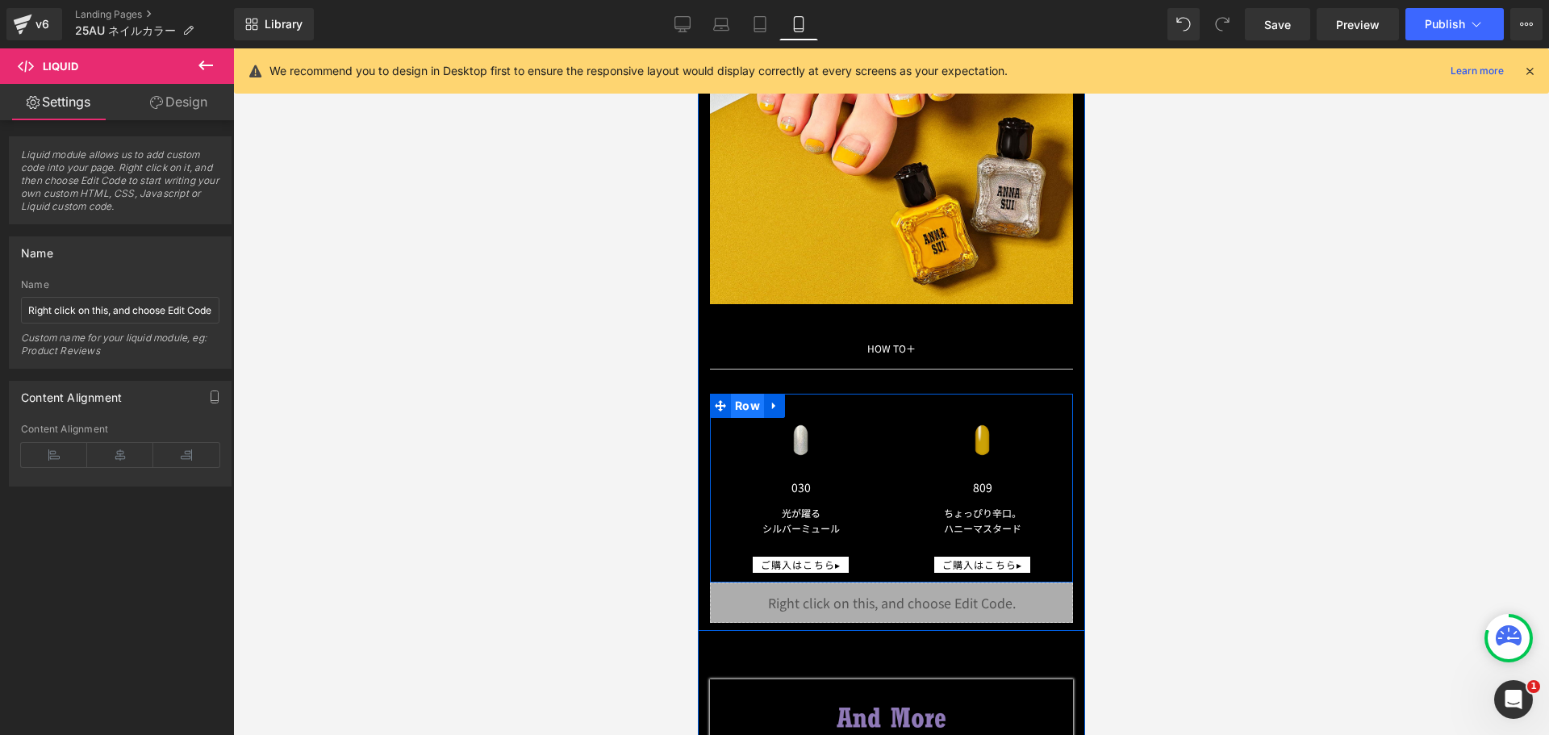
click at [739, 394] on span "Row" at bounding box center [746, 406] width 33 height 24
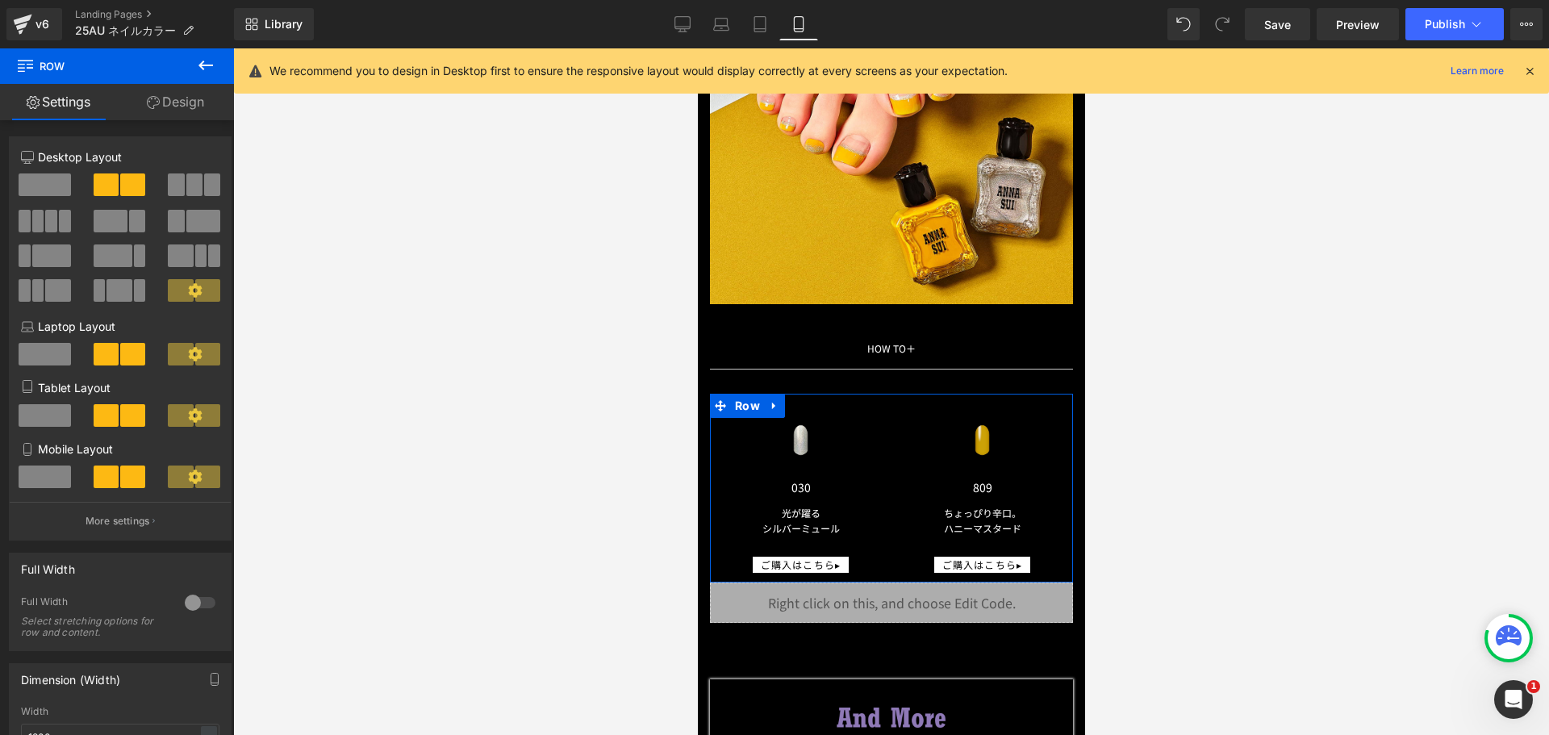
click at [179, 107] on link "Design" at bounding box center [175, 102] width 117 height 36
click at [0, 0] on div "Spacing" at bounding box center [0, 0] width 0 height 0
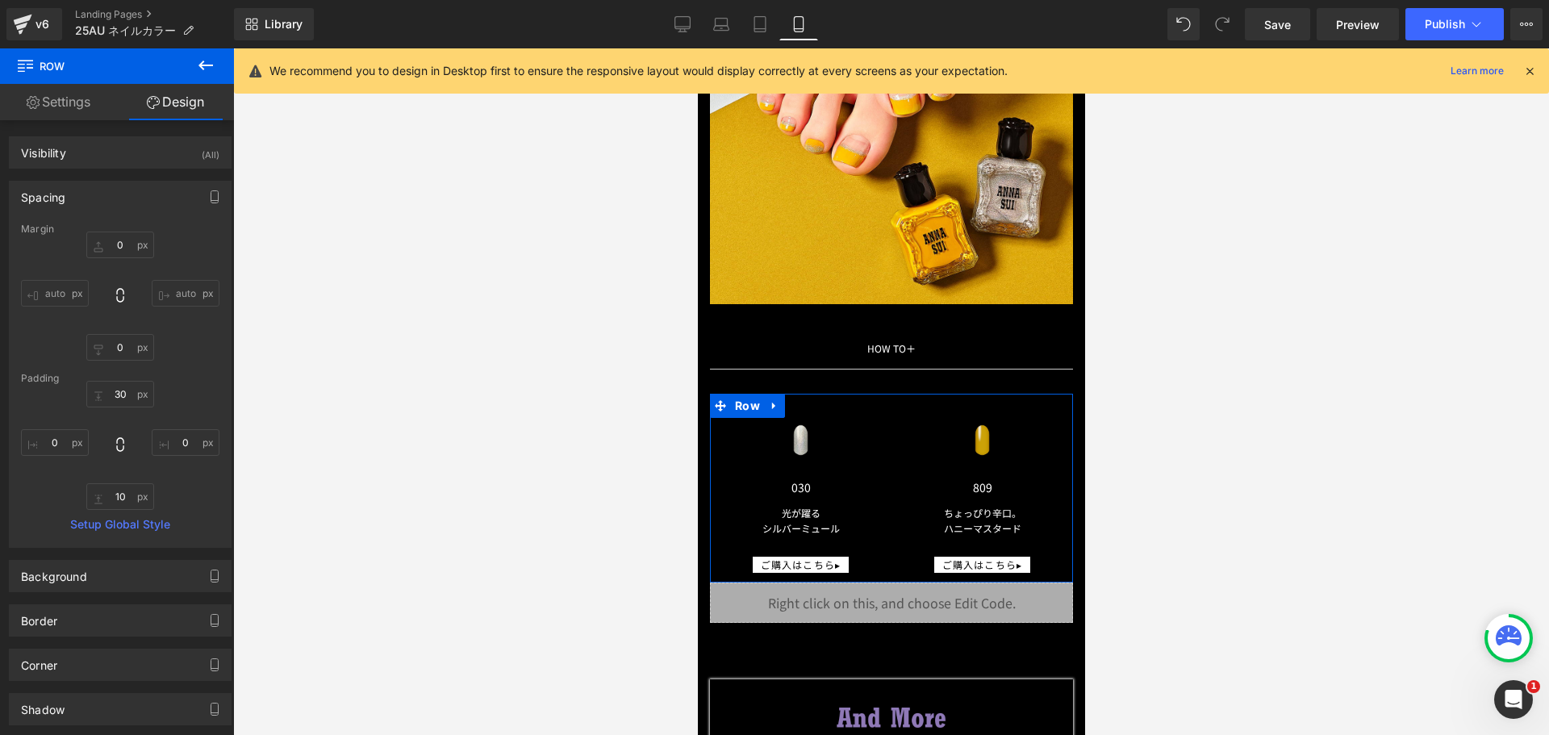
click at [36, 93] on link "Settings" at bounding box center [58, 102] width 117 height 36
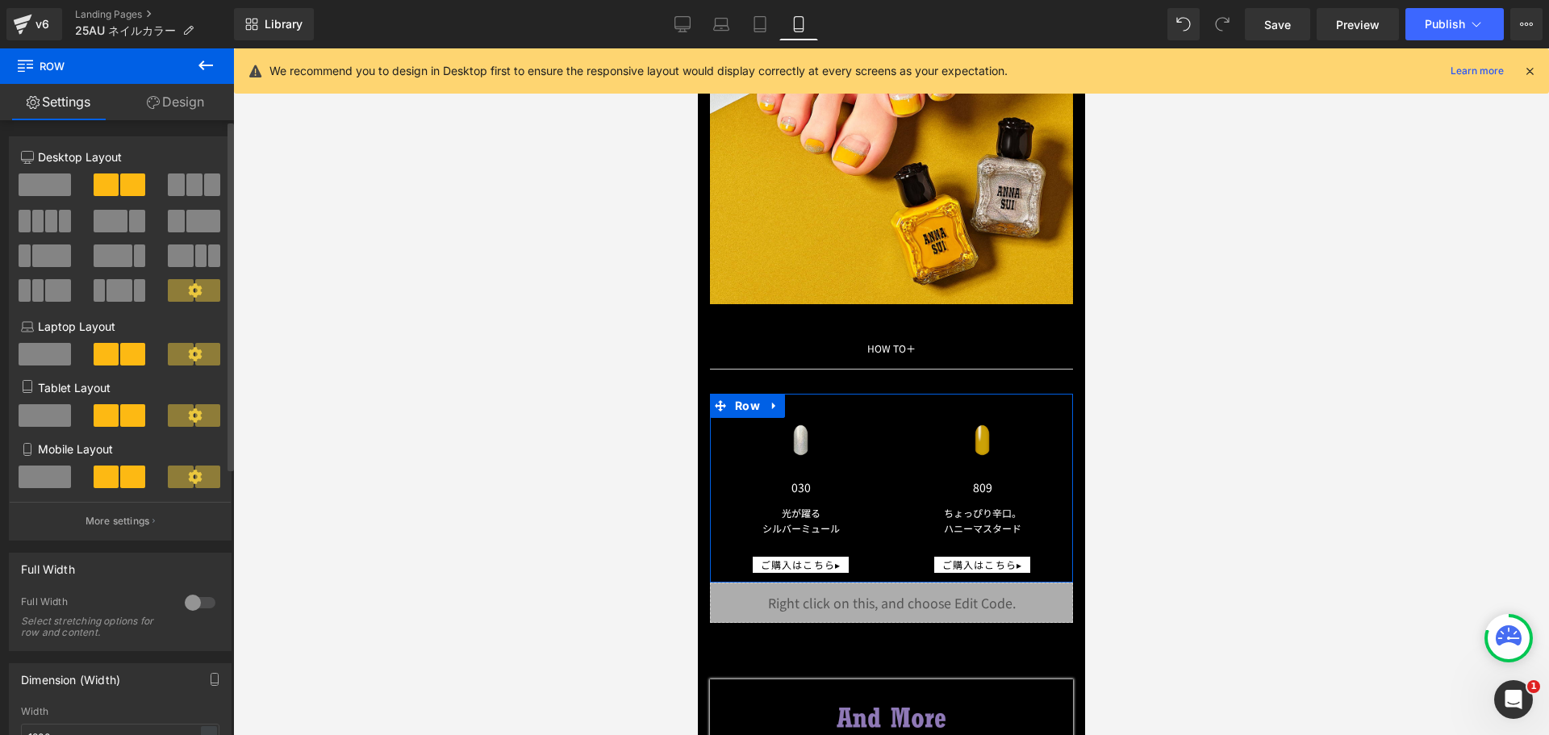
click at [125, 179] on span at bounding box center [132, 184] width 25 height 23
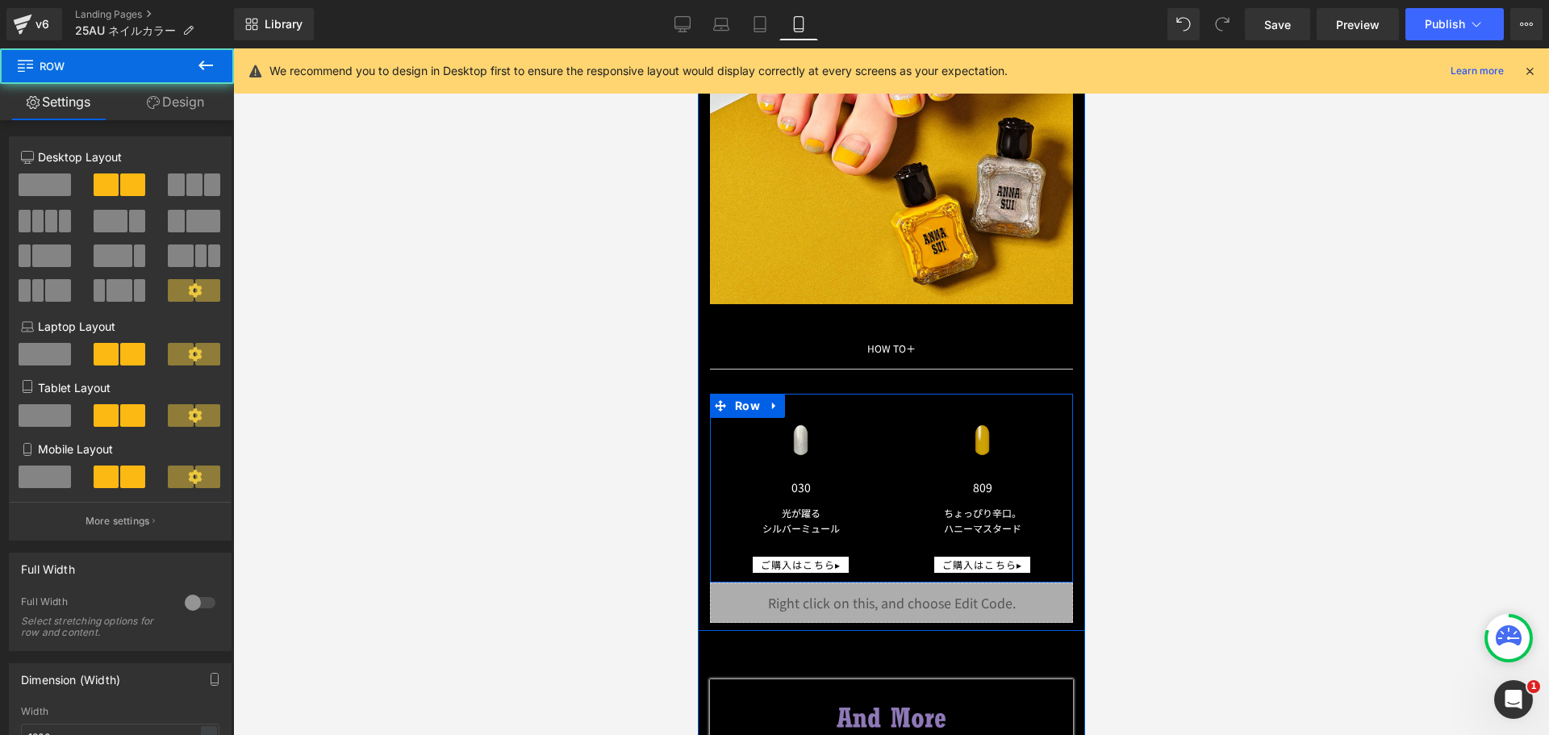
click at [877, 428] on div "Image 030 Text Block 光が躍る シルバーミュール Text Block ご購入はこちら▸ Button" at bounding box center [800, 496] width 182 height 157
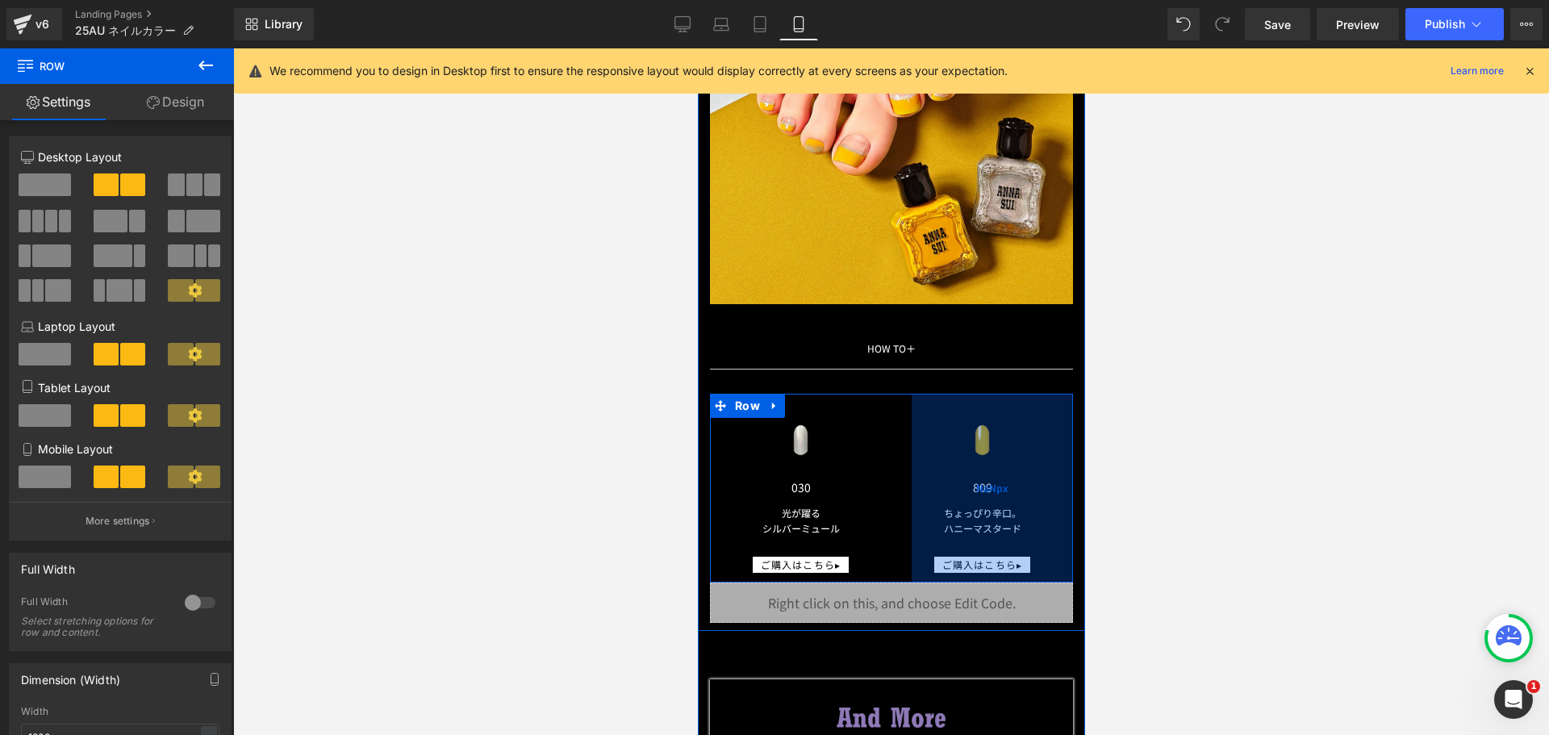
click at [971, 426] on div "NaNpx" at bounding box center [991, 488] width 161 height 189
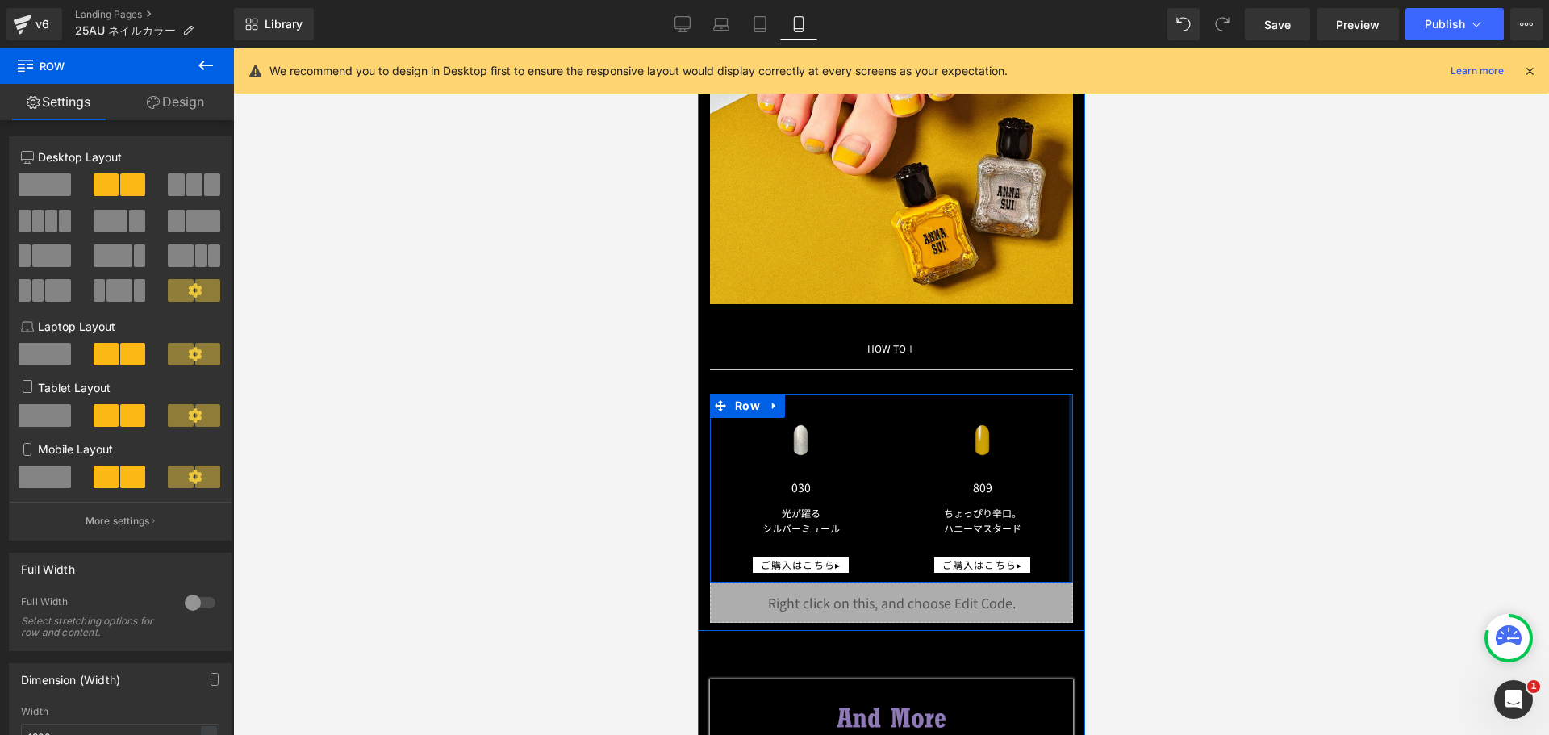
drag, startPoint x: 971, startPoint y: 426, endPoint x: 1022, endPoint y: 414, distance: 53.0
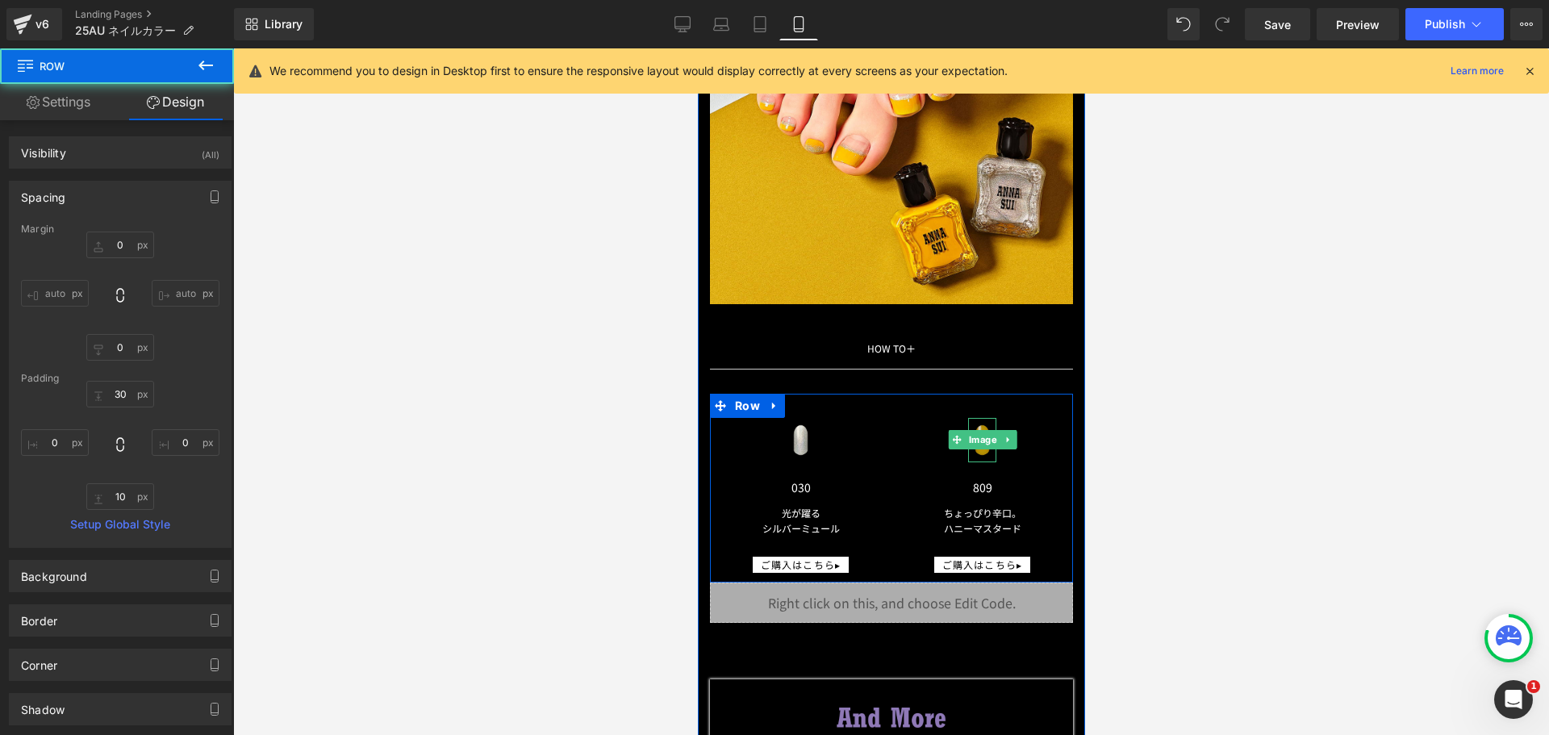
click at [977, 432] on span "Image" at bounding box center [981, 439] width 35 height 19
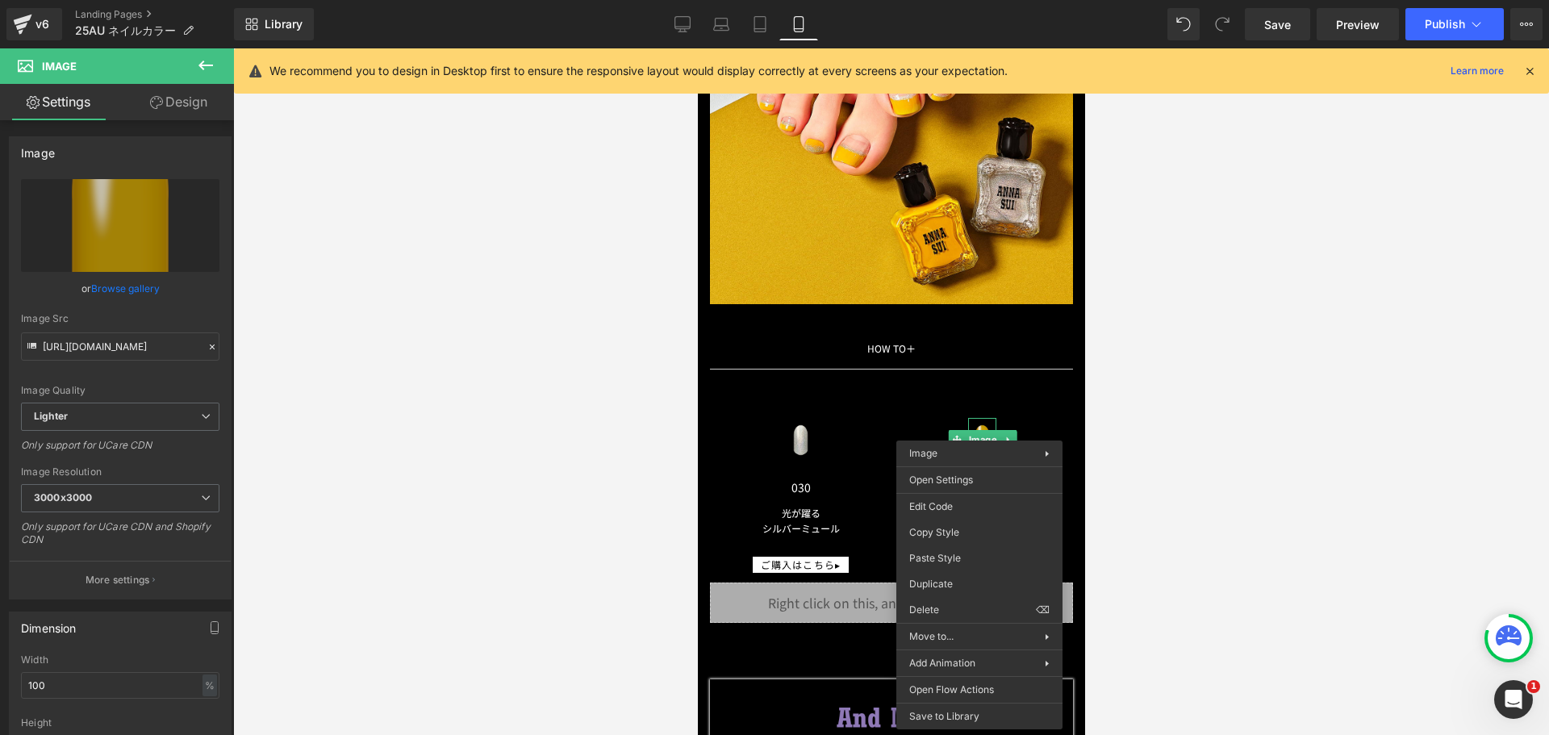
click at [176, 103] on link "Design" at bounding box center [178, 102] width 117 height 36
click at [0, 0] on div "Spacing" at bounding box center [0, 0] width 0 height 0
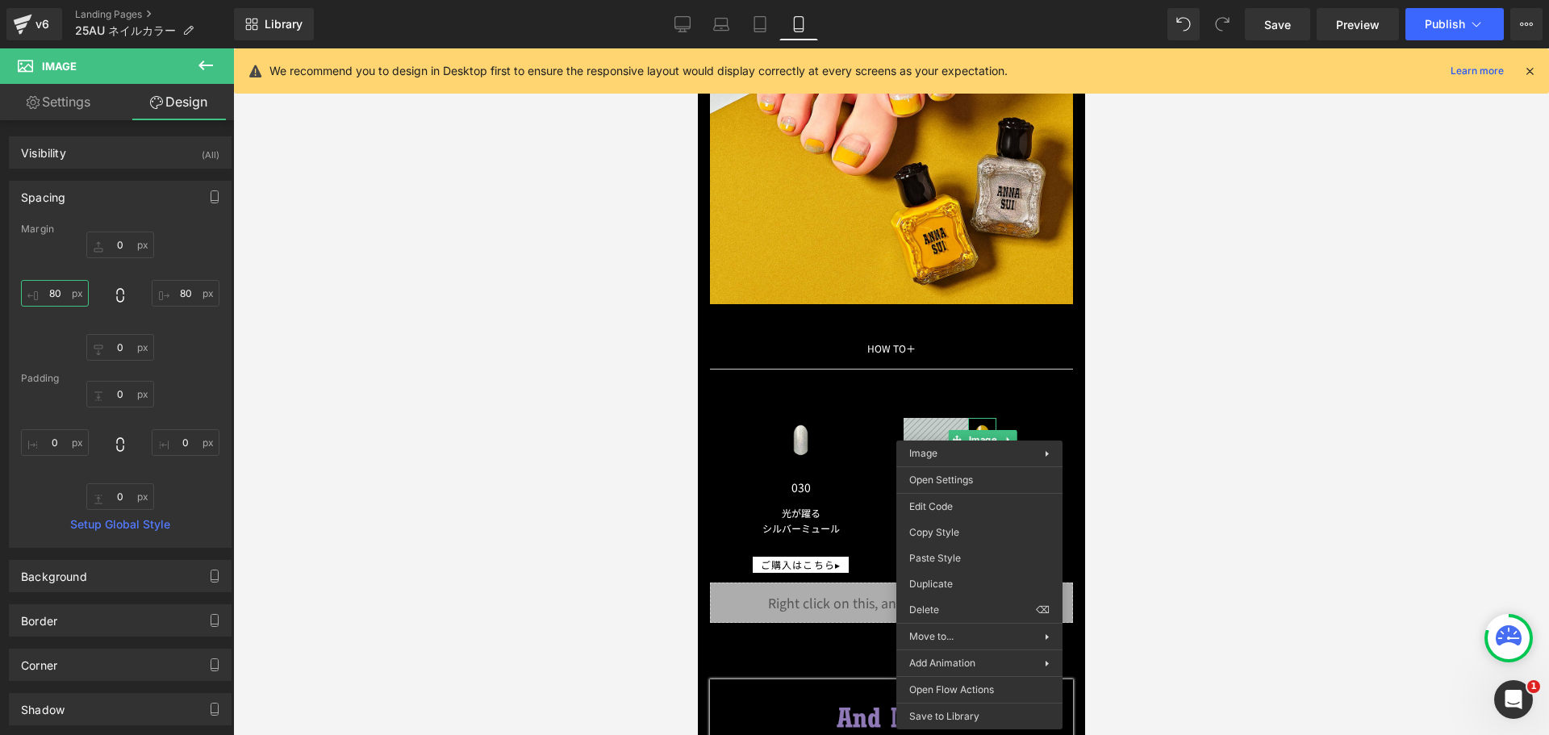
click at [61, 299] on input "80" at bounding box center [55, 293] width 68 height 27
type input "３０"
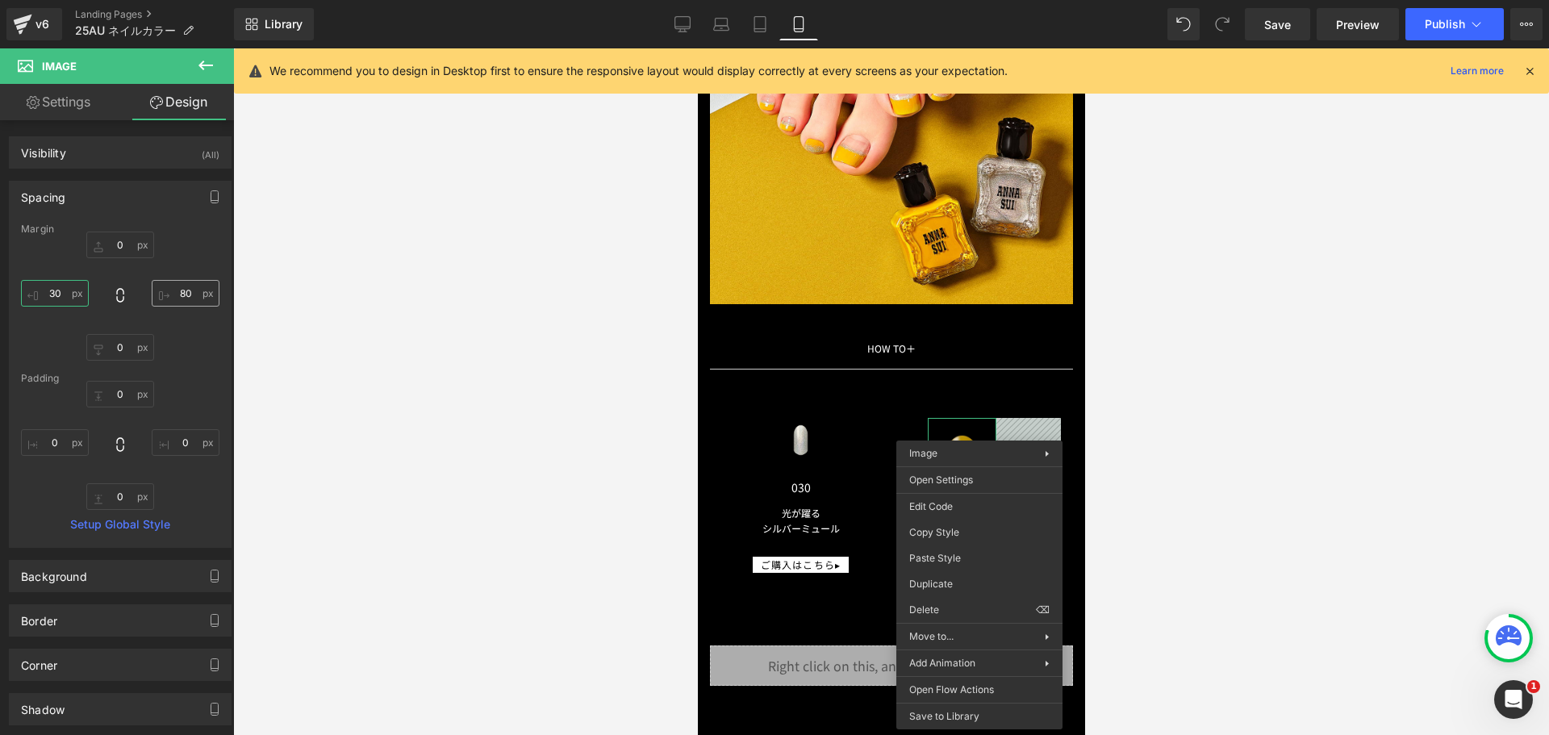
type input "30"
click at [178, 292] on input "80" at bounding box center [186, 293] width 68 height 27
type input "３０"
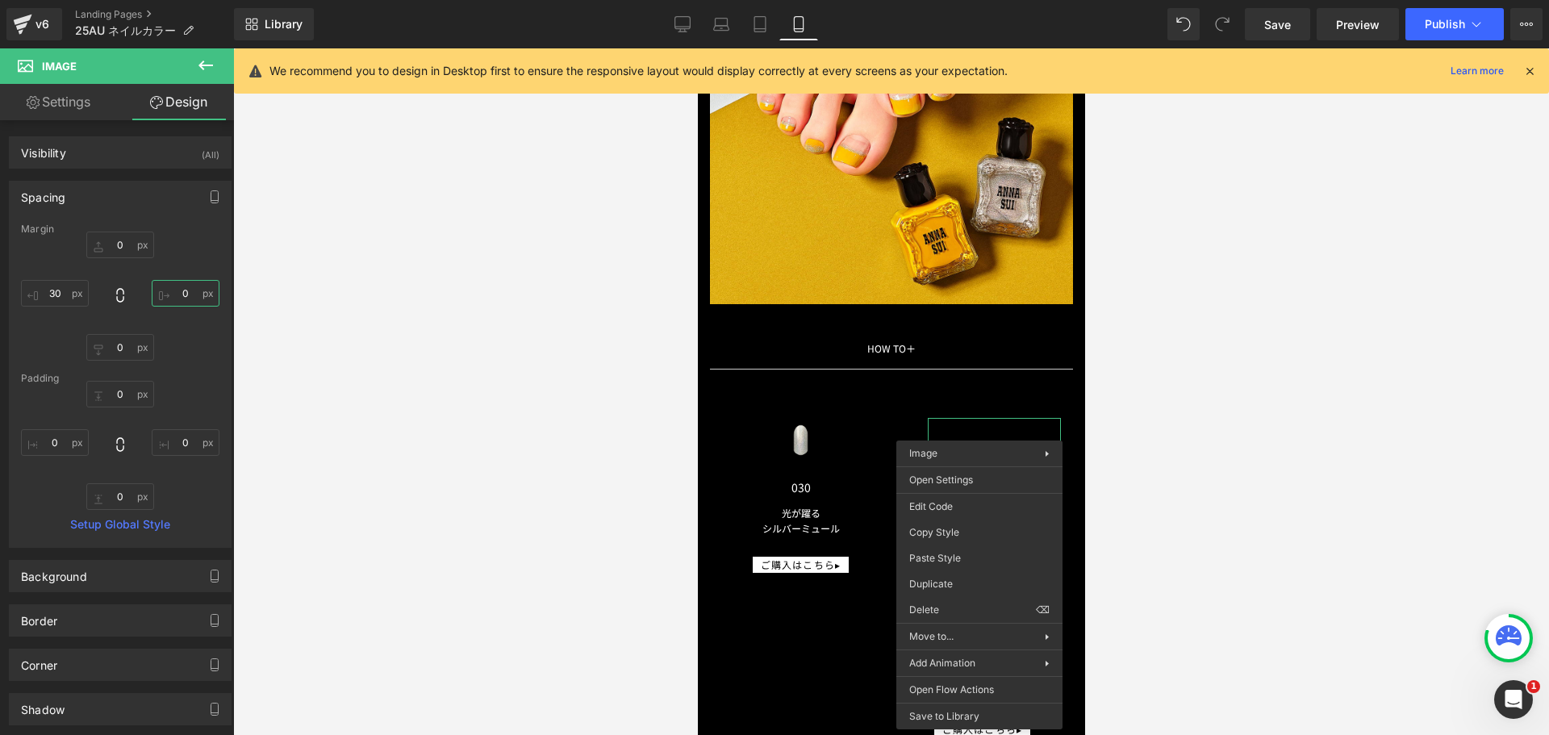
type input "30"
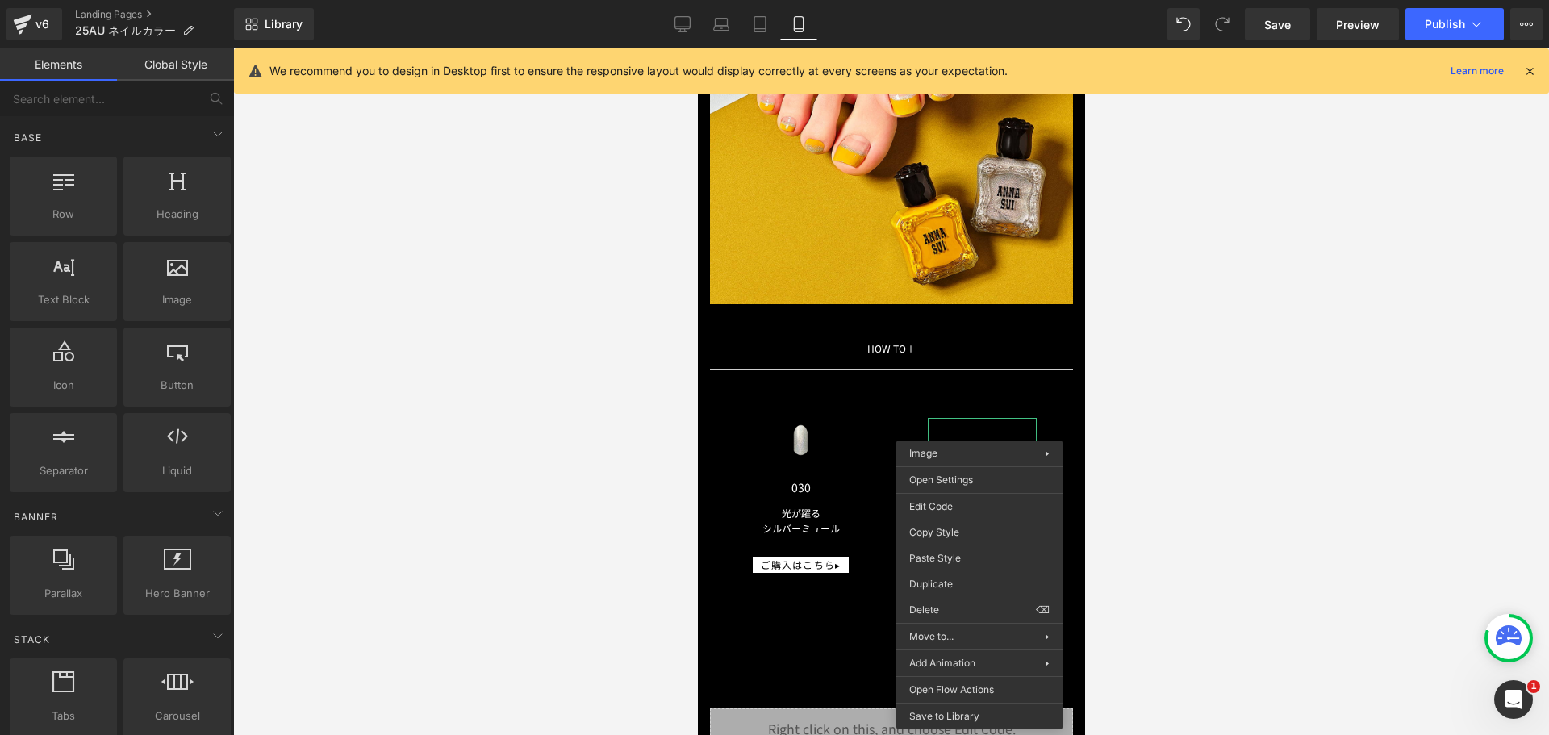
click at [1246, 425] on div at bounding box center [891, 391] width 1316 height 687
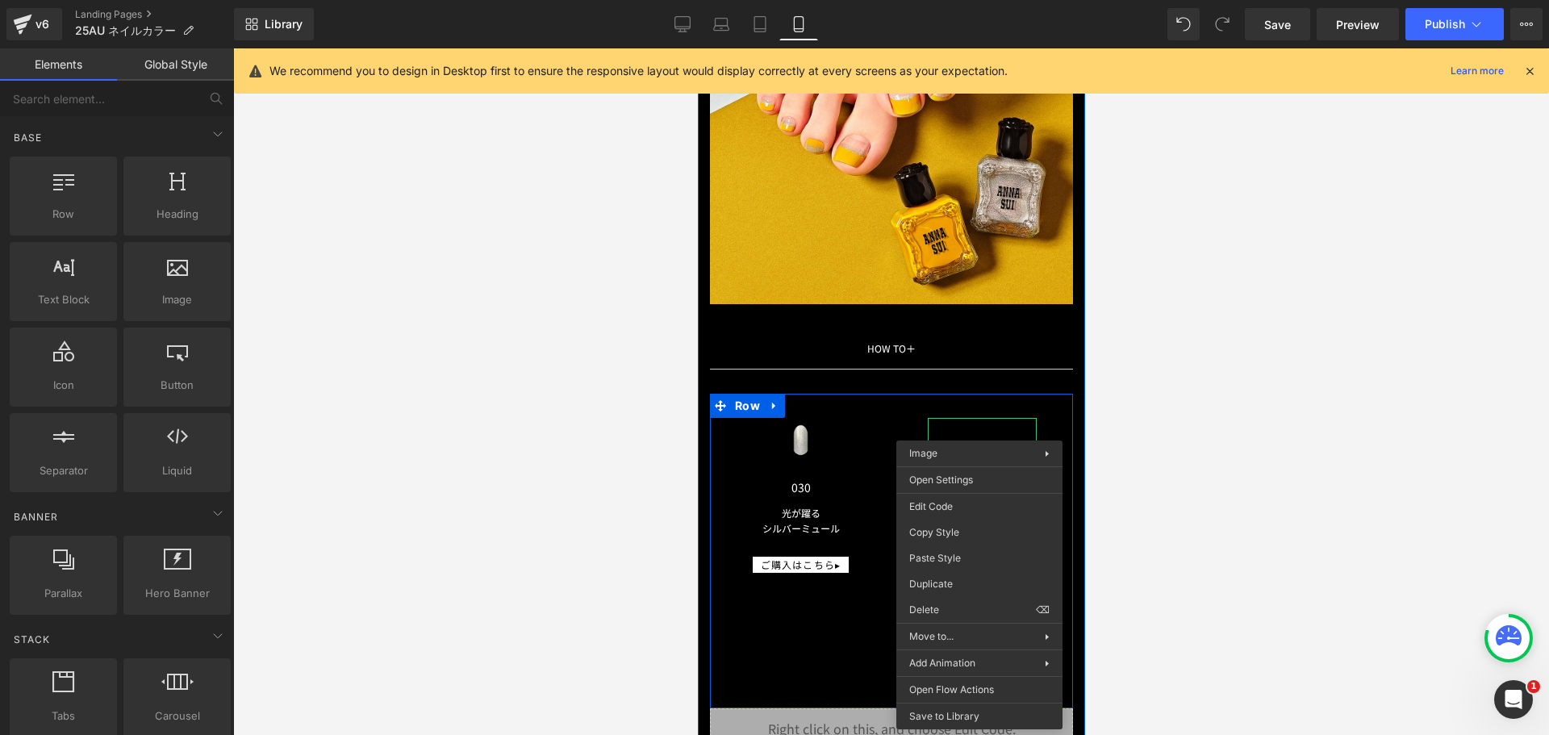
click at [943, 418] on img at bounding box center [981, 503] width 109 height 170
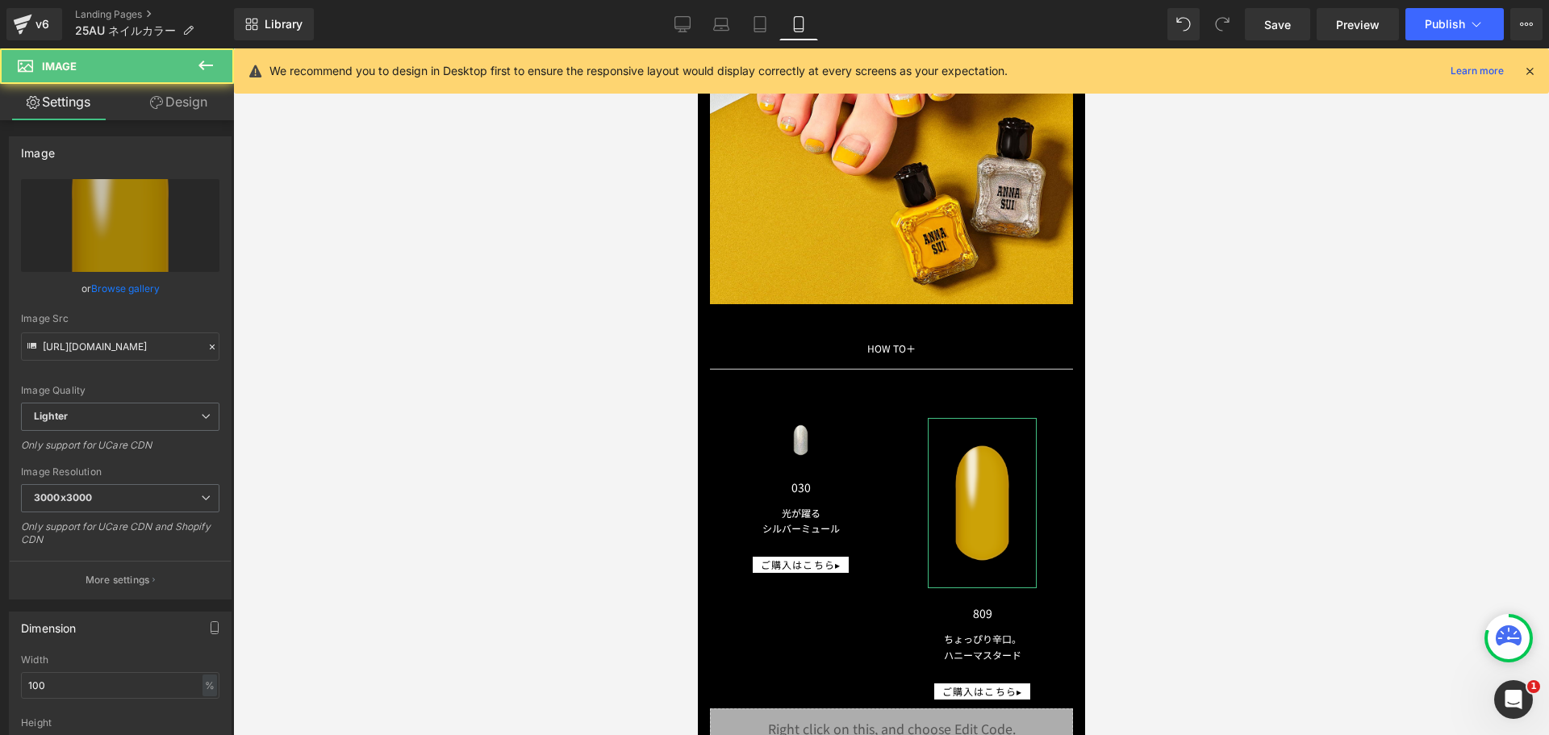
click at [201, 106] on link "Design" at bounding box center [178, 102] width 117 height 36
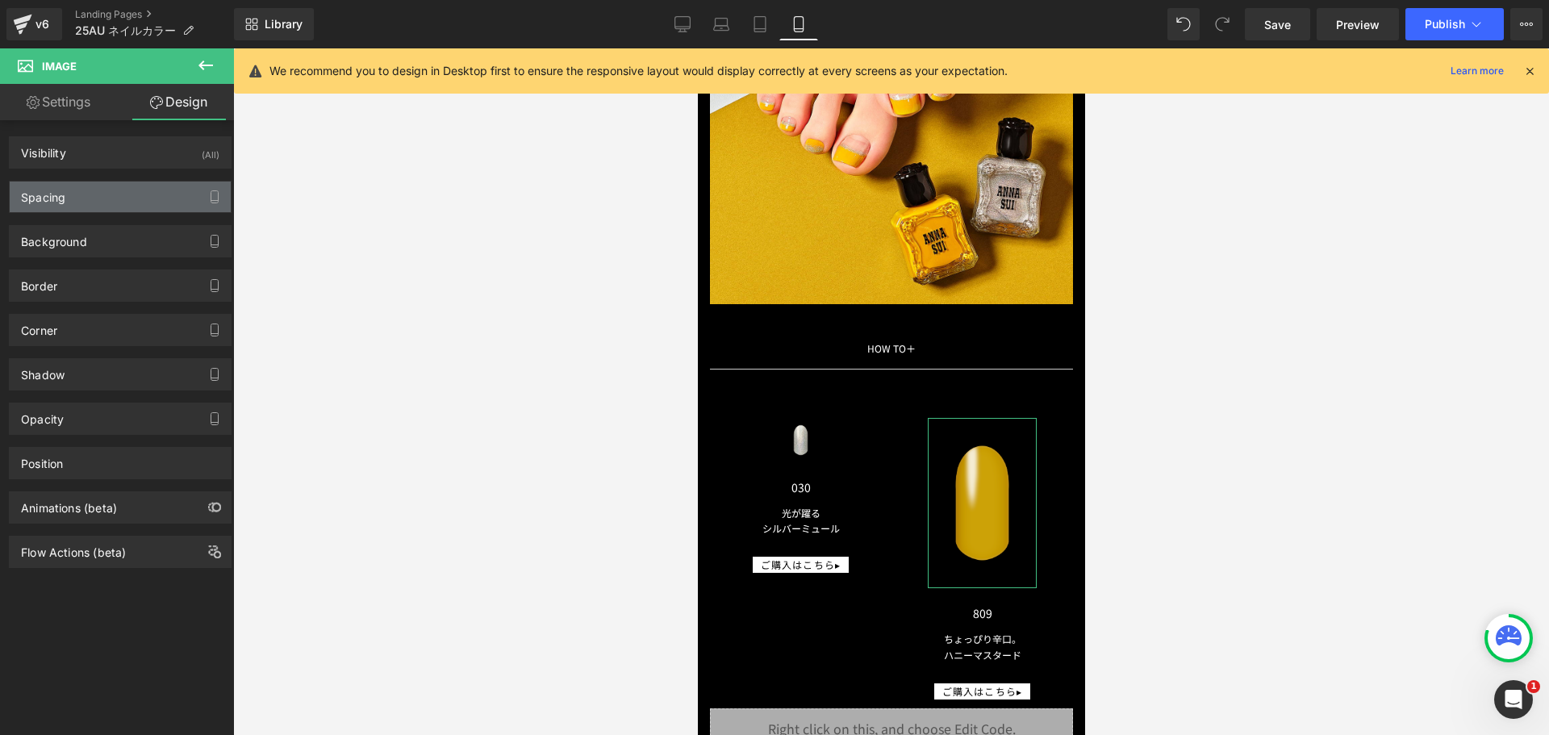
click at [142, 182] on div "Spacing" at bounding box center [120, 197] width 221 height 31
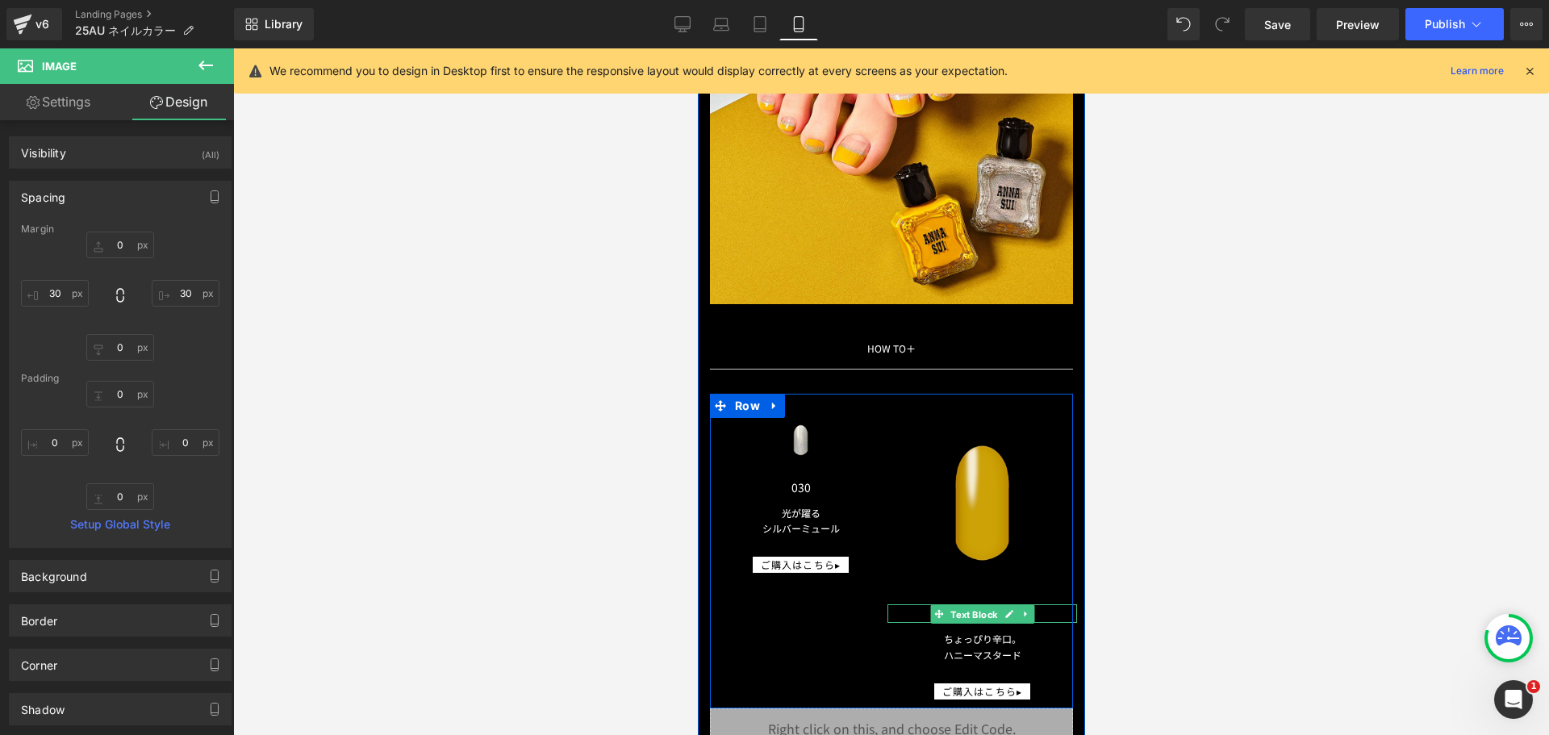
click at [972, 604] on span "Text Block" at bounding box center [973, 613] width 53 height 19
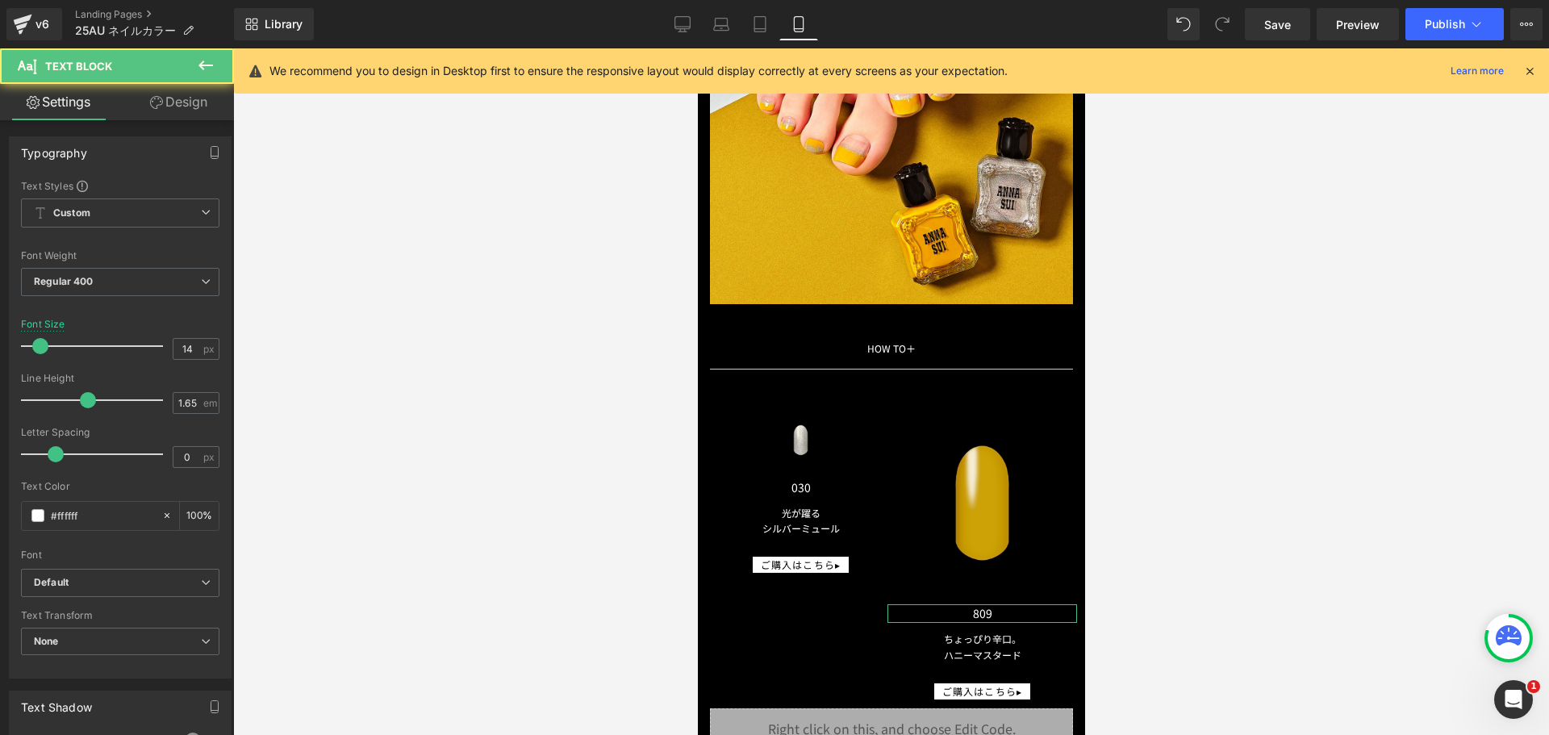
click at [178, 94] on link "Design" at bounding box center [178, 102] width 117 height 36
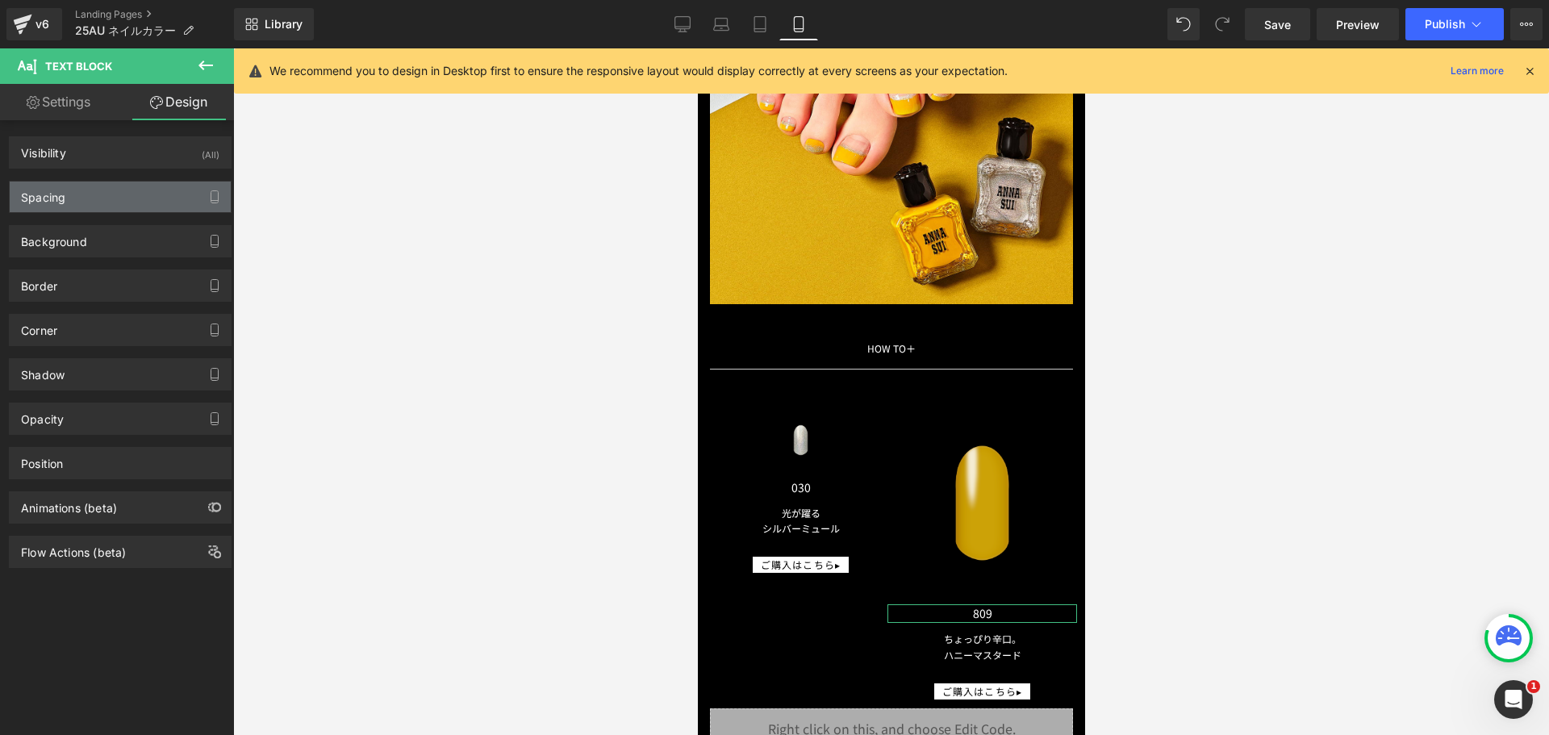
click at [110, 190] on div "Spacing" at bounding box center [120, 197] width 221 height 31
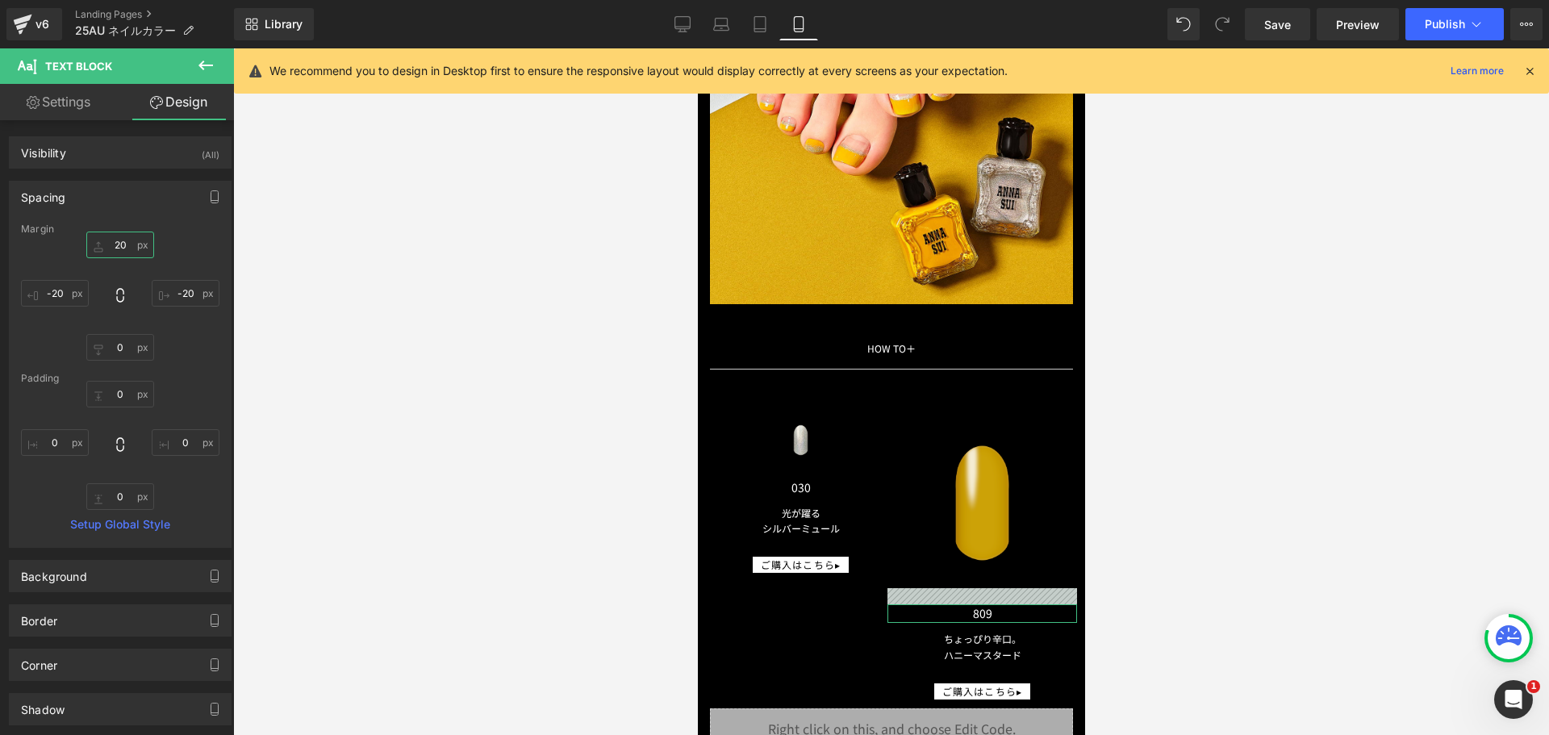
click at [106, 249] on input "text" at bounding box center [120, 245] width 68 height 27
type input "ー"
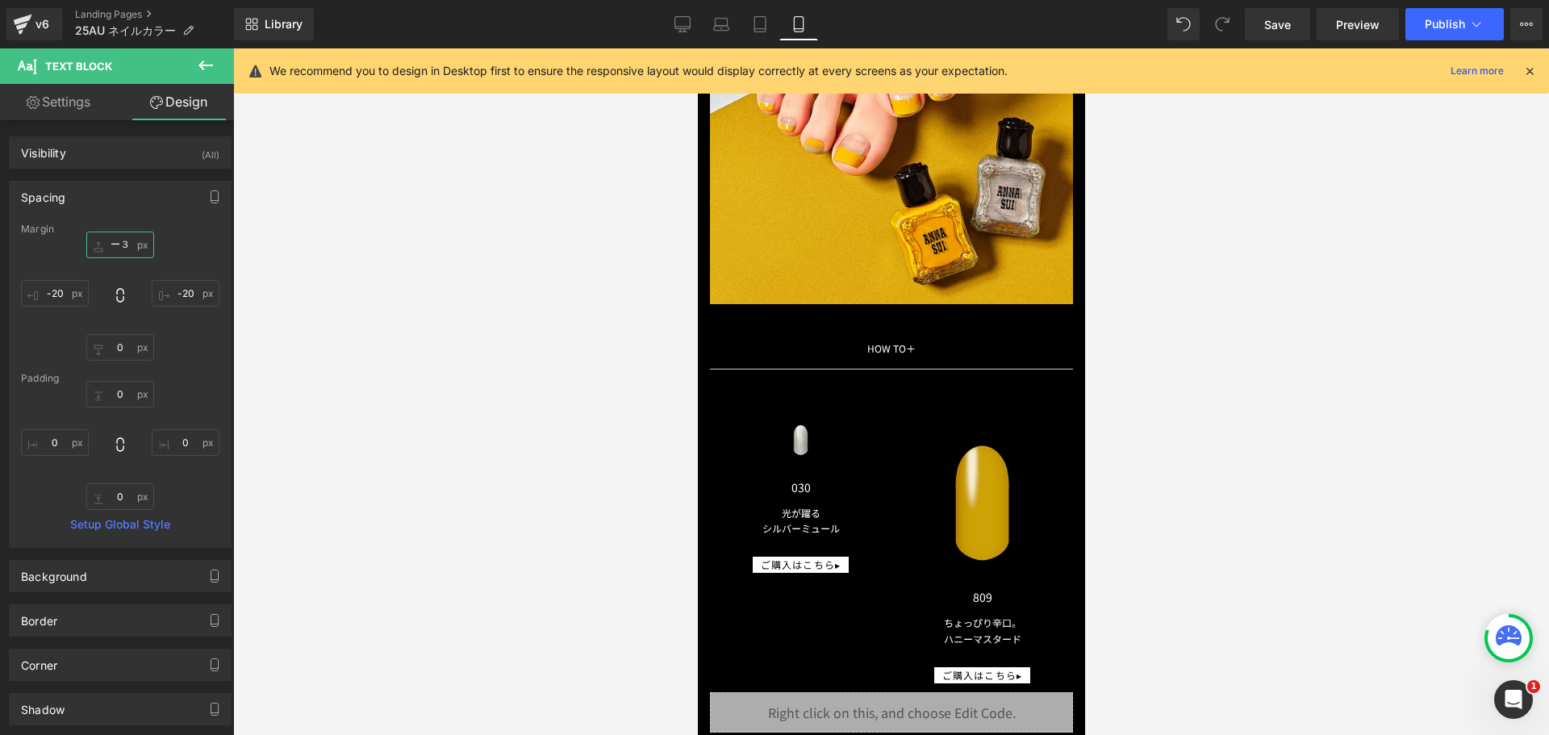
type input "ー３０"
type input "-２０"
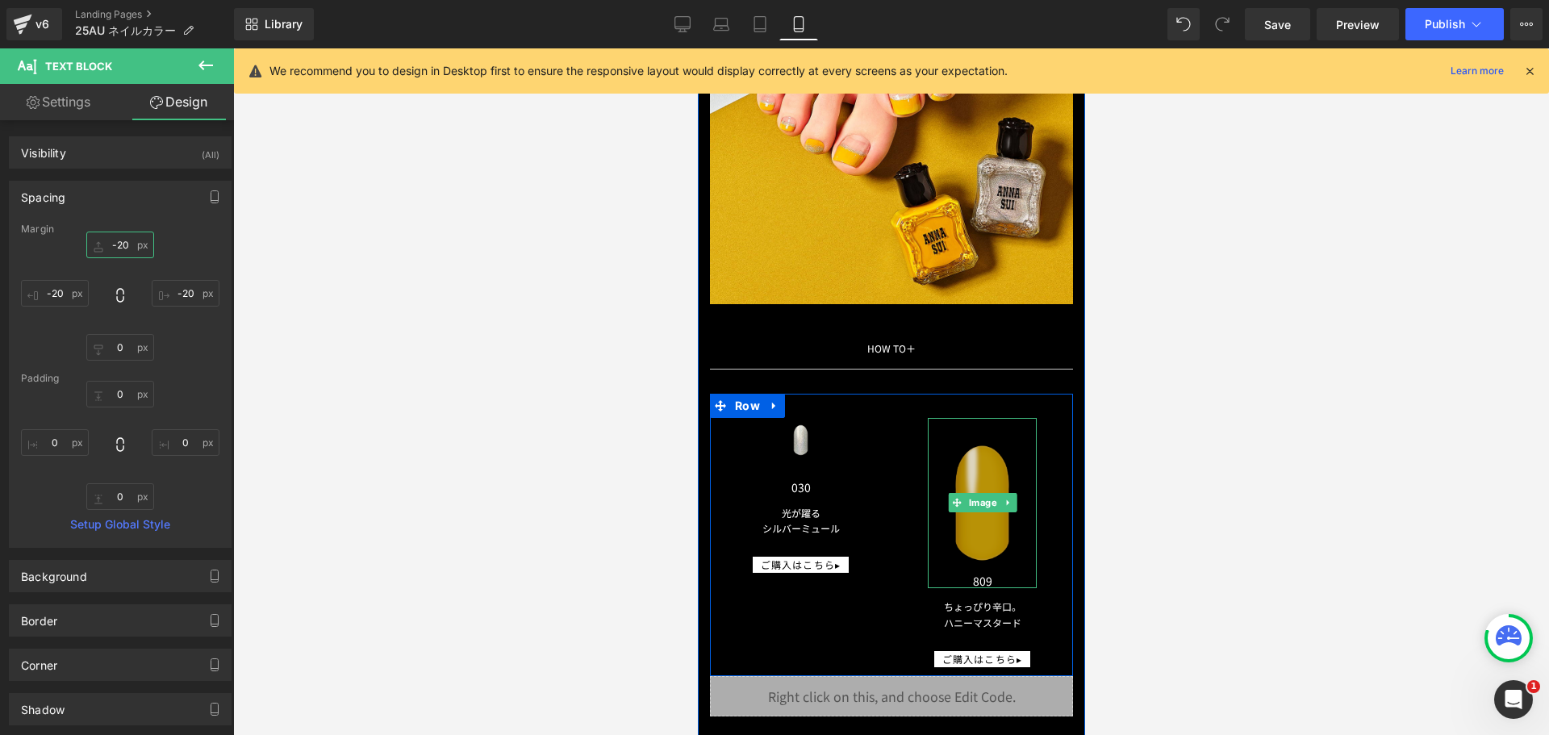
type input "-20"
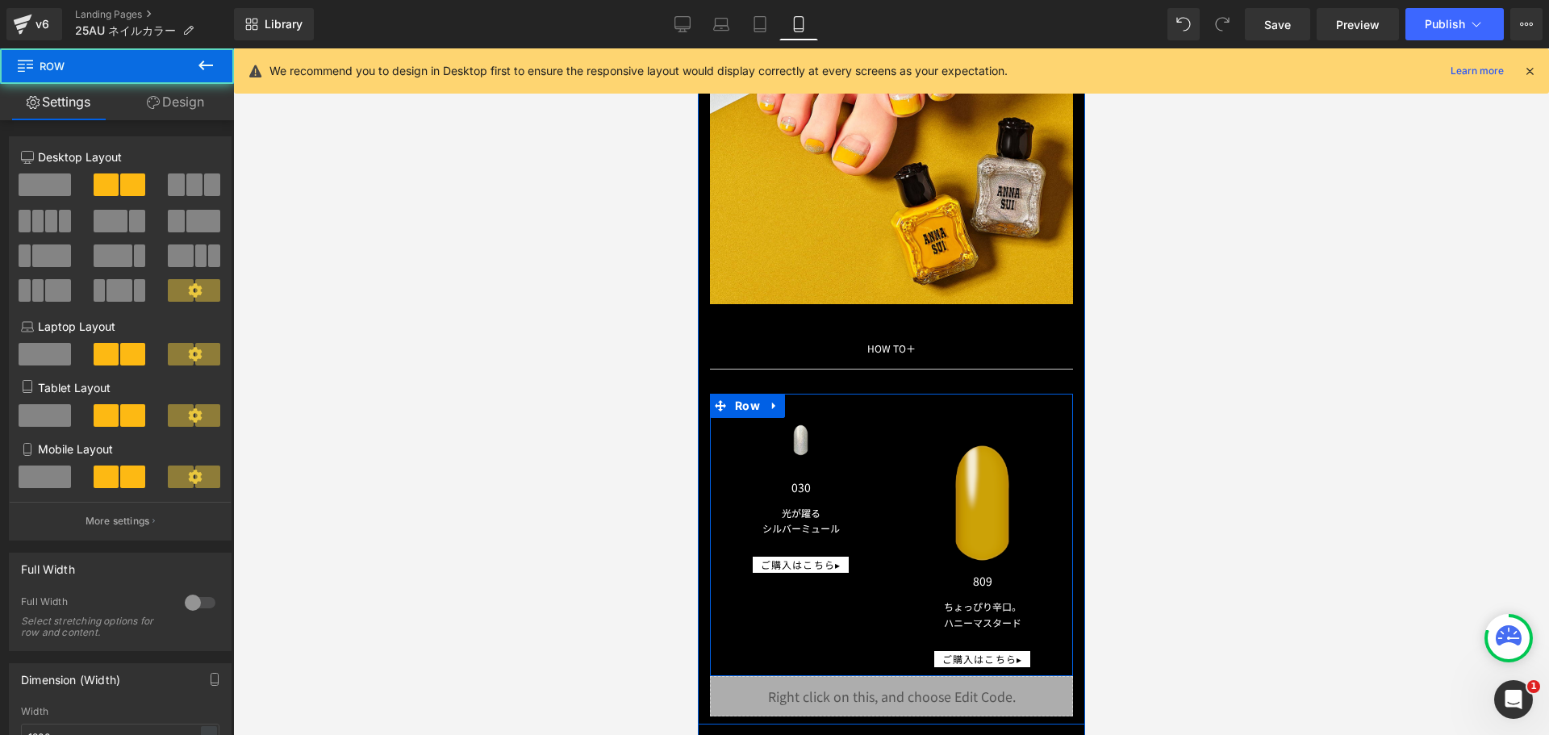
click at [868, 428] on div "Image 030 Text Block 光が躍る シルバーミュール Text Block ご購入はこちら▸ Button" at bounding box center [800, 496] width 182 height 157
drag, startPoint x: 791, startPoint y: 427, endPoint x: 1369, endPoint y: 479, distance: 580.1
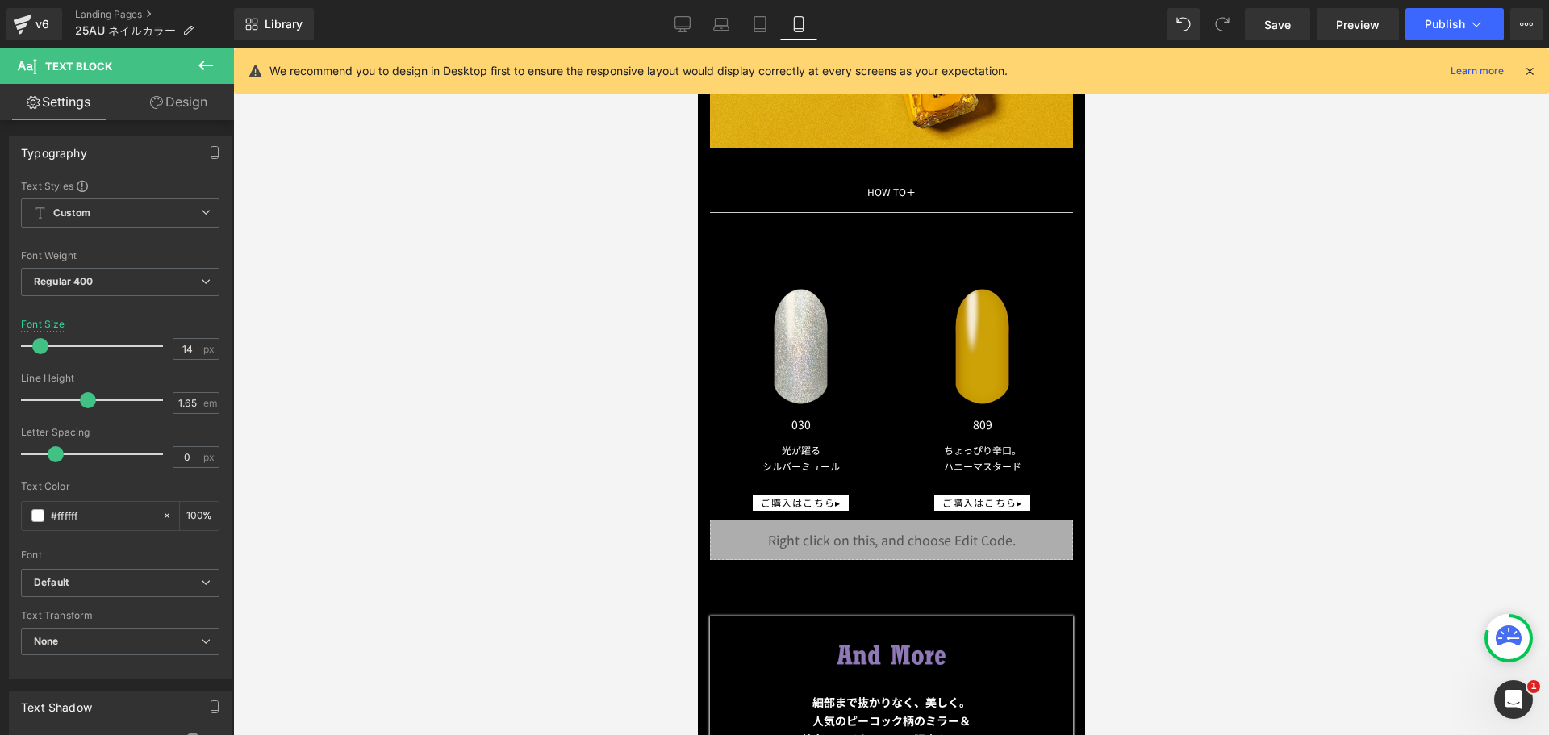
scroll to position [8614, 0]
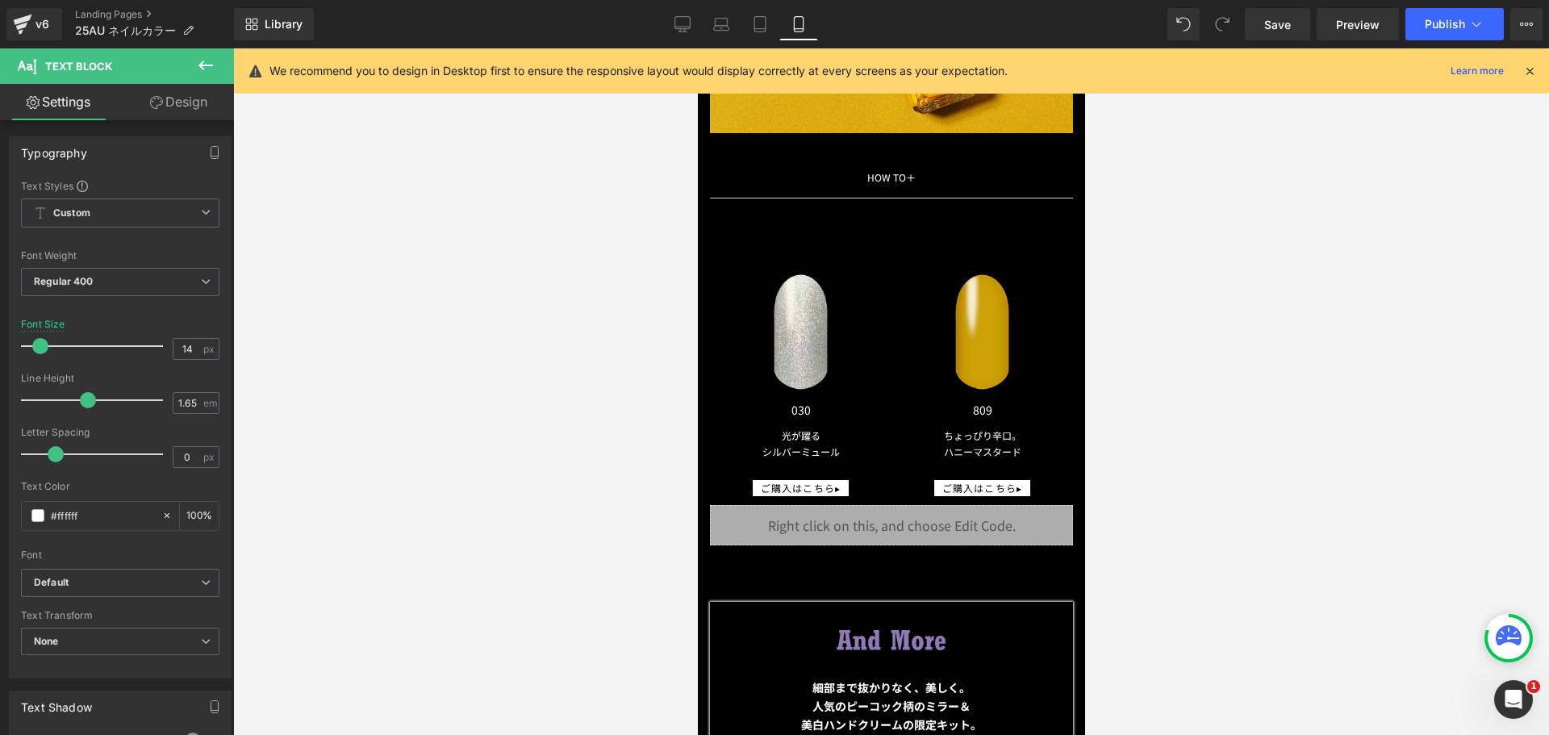
drag, startPoint x: 1075, startPoint y: 560, endPoint x: 1837, endPoint y: 614, distance: 763.7
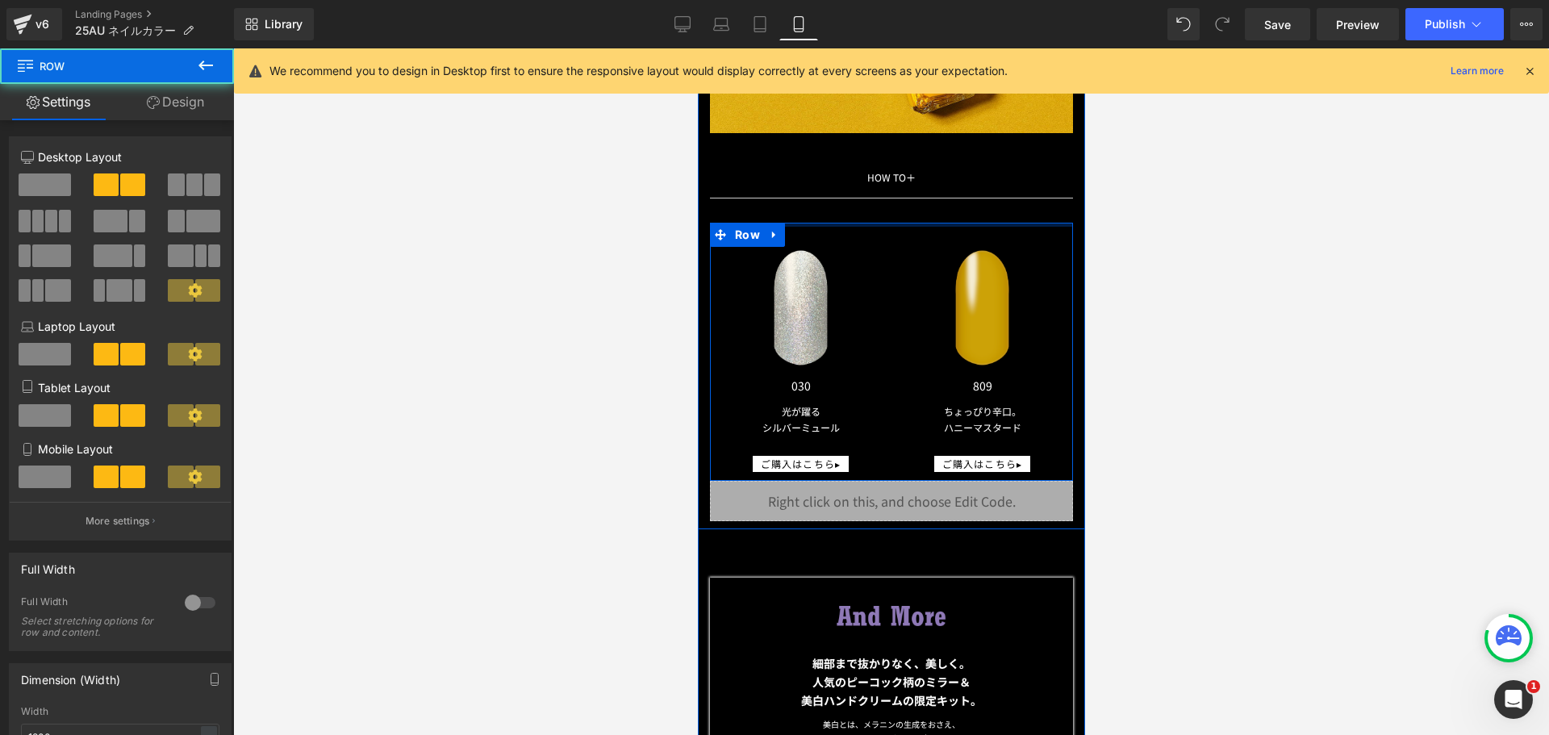
drag, startPoint x: 907, startPoint y: 228, endPoint x: 904, endPoint y: 186, distance: 42.1
click at [791, 288] on div "Image" at bounding box center [800, 308] width 109 height 170
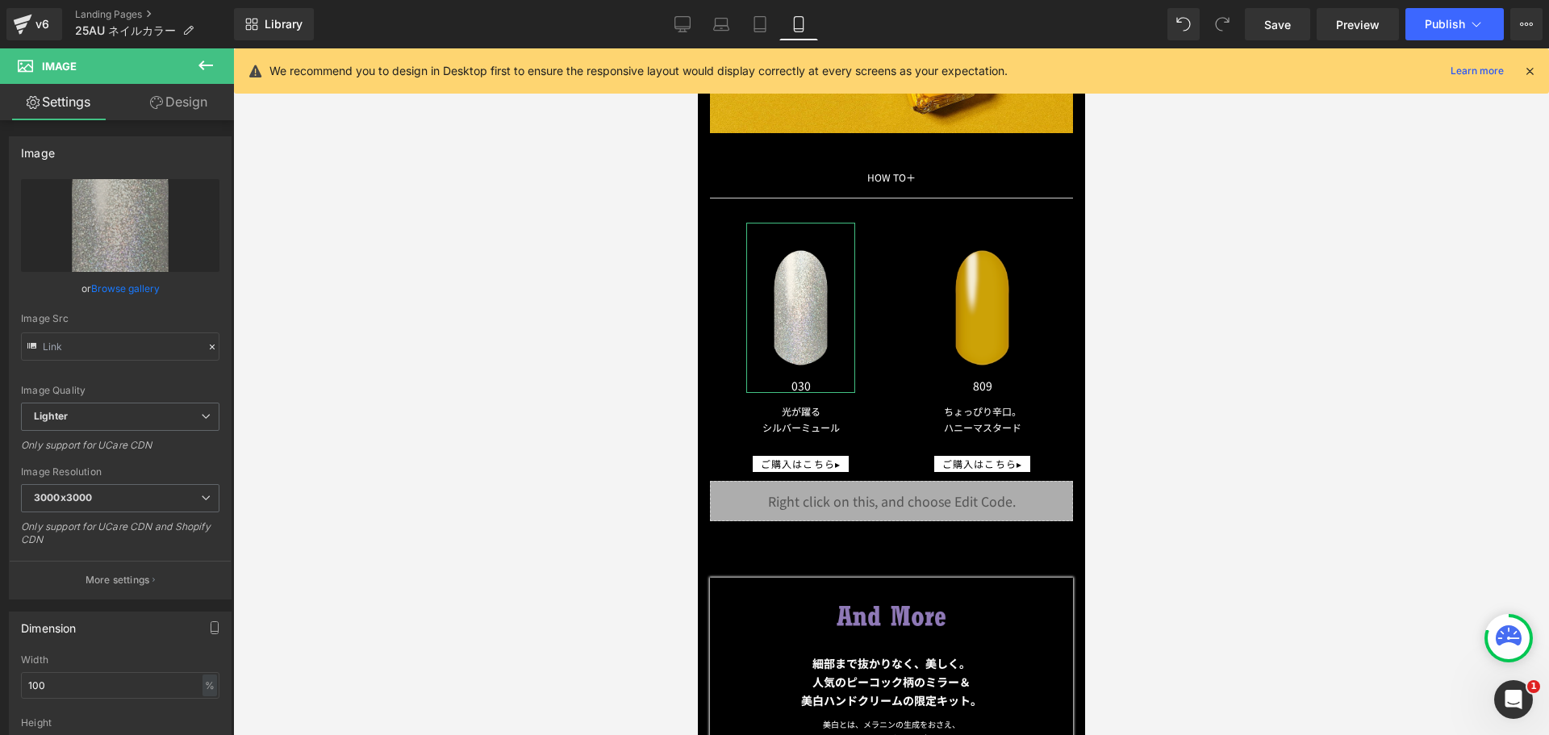
click at [180, 105] on link "Design" at bounding box center [178, 102] width 117 height 36
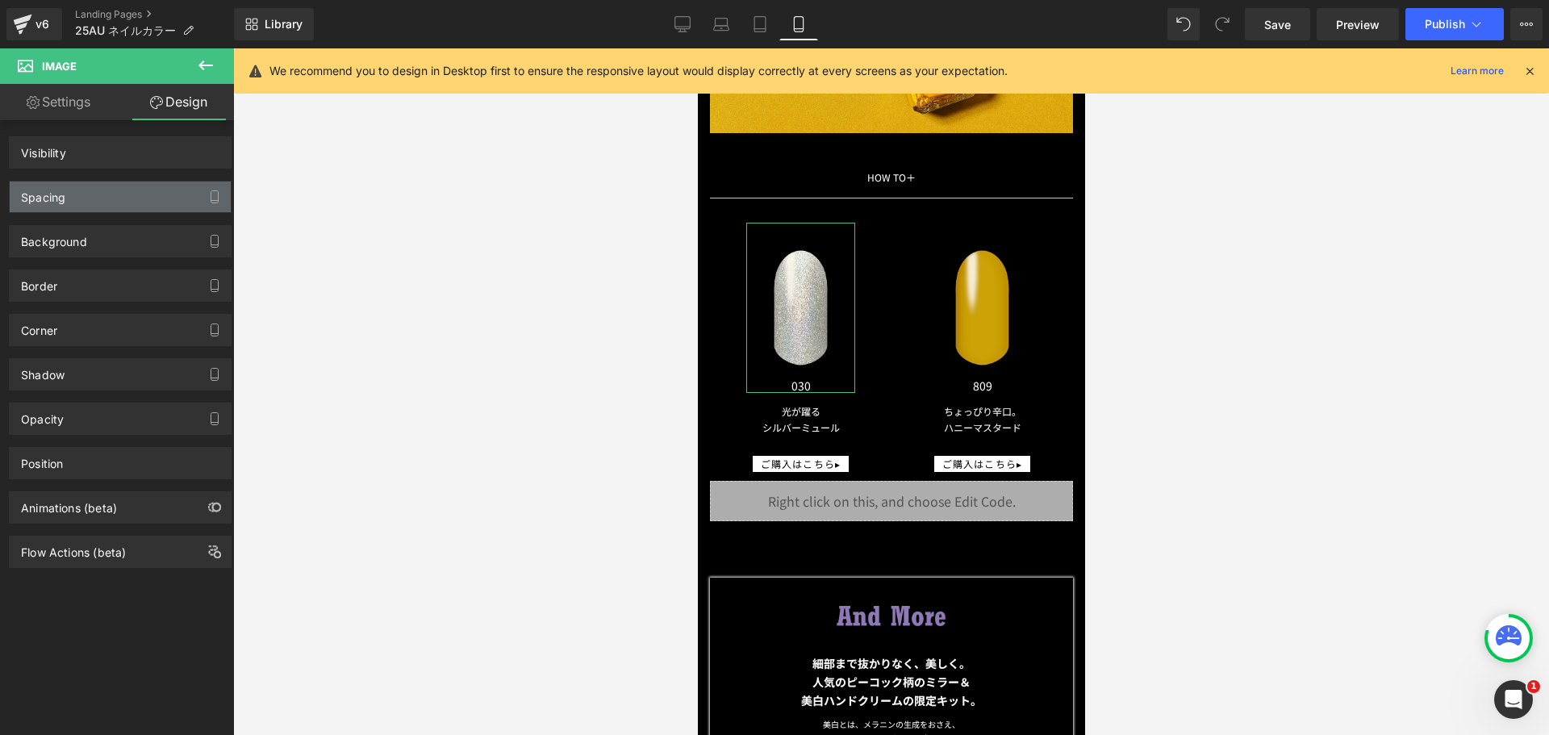
click at [107, 194] on div "Spacing" at bounding box center [120, 197] width 221 height 31
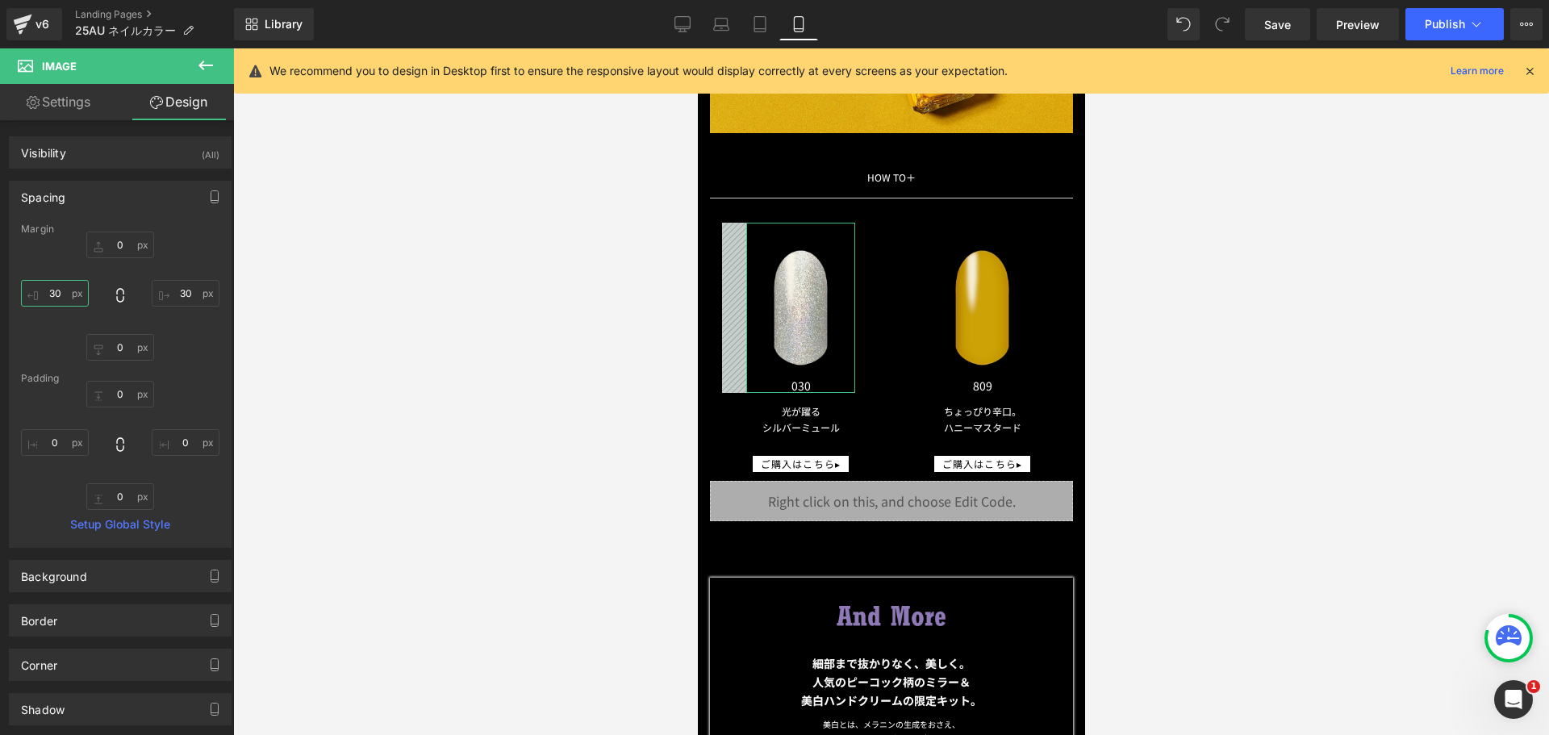
click at [71, 286] on input "30" at bounding box center [55, 293] width 68 height 27
type input "３"
type input "３５"
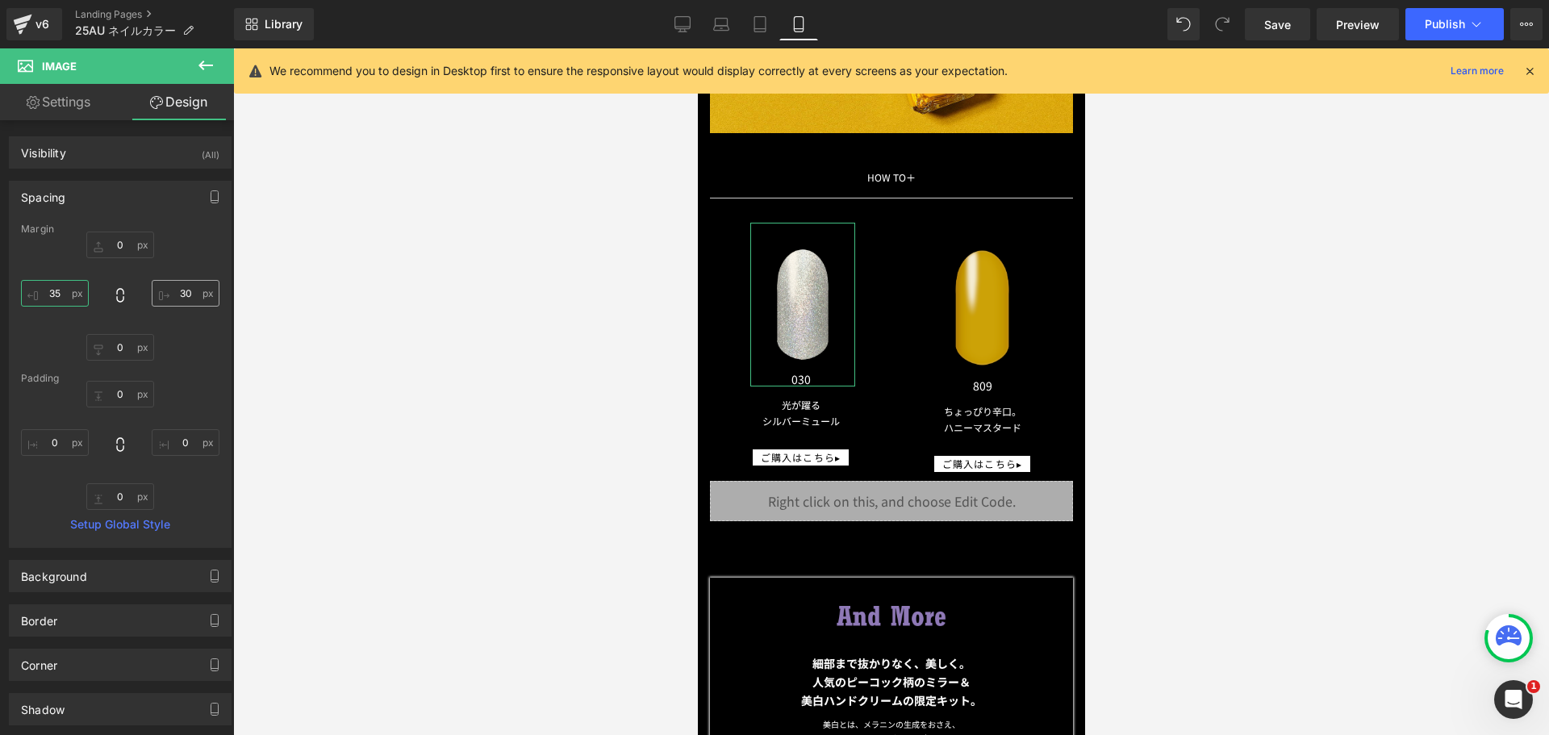
type input "35"
click at [184, 282] on input "30" at bounding box center [186, 293] width 68 height 27
type input "３５"
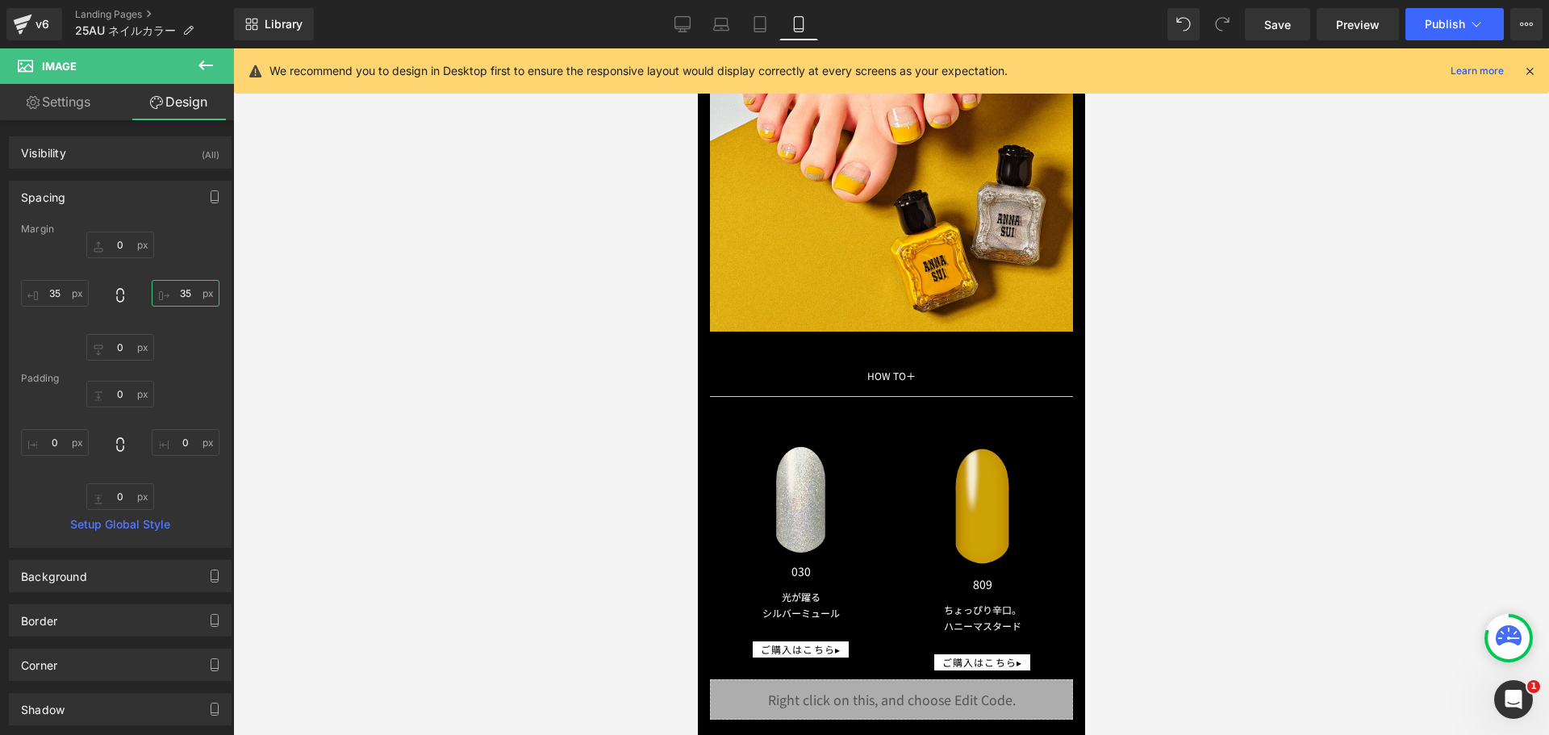
scroll to position [8359, 0]
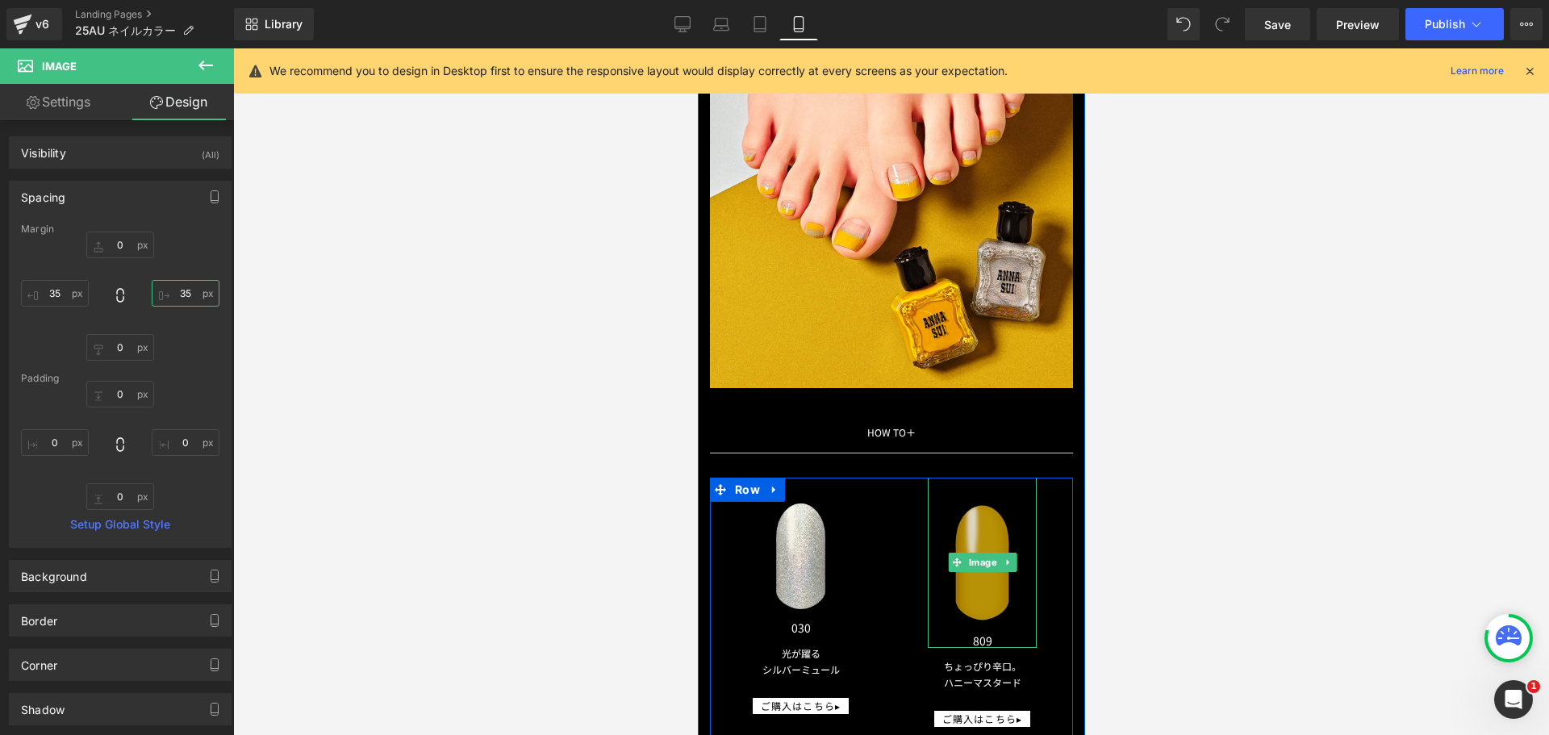
type input "35"
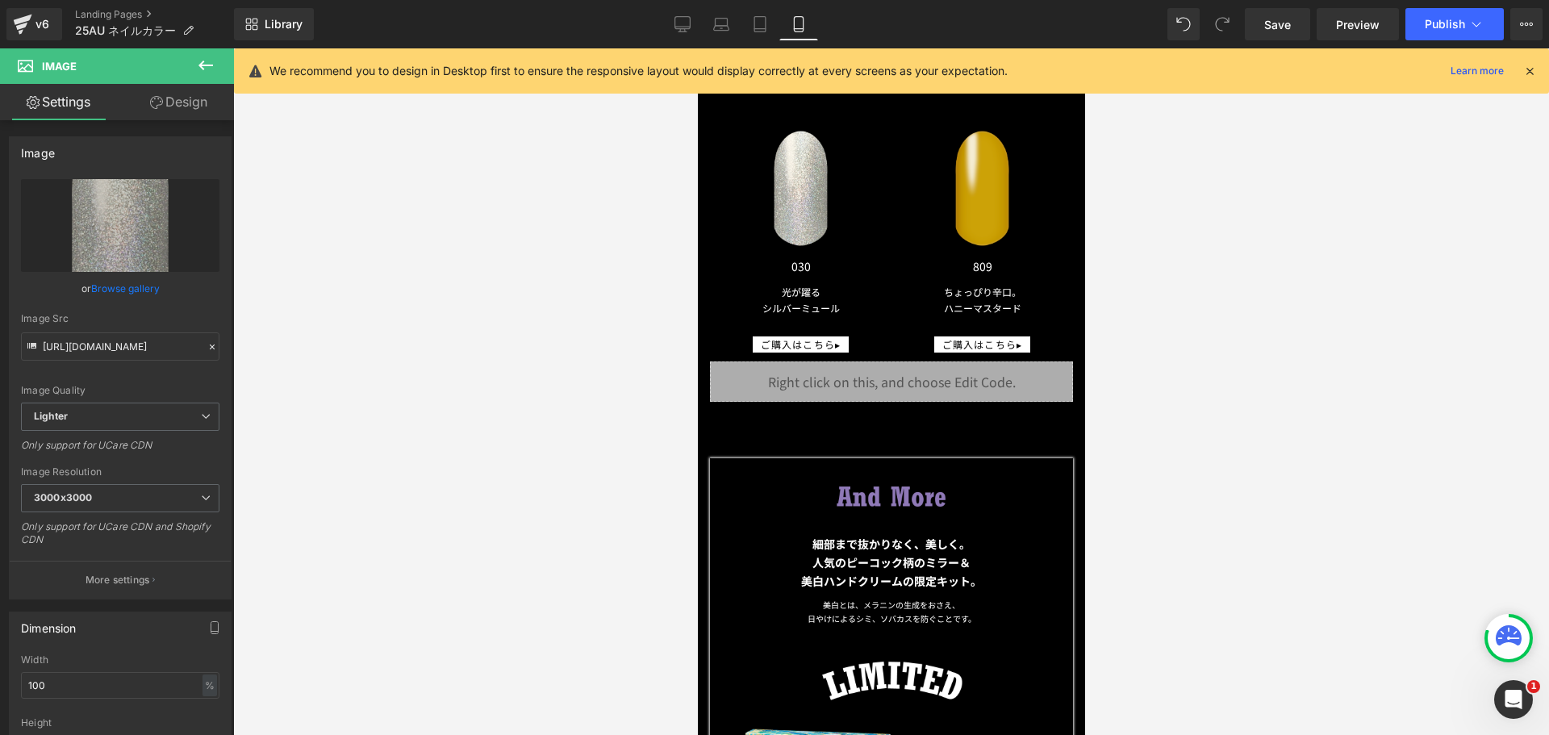
scroll to position [8843, 0]
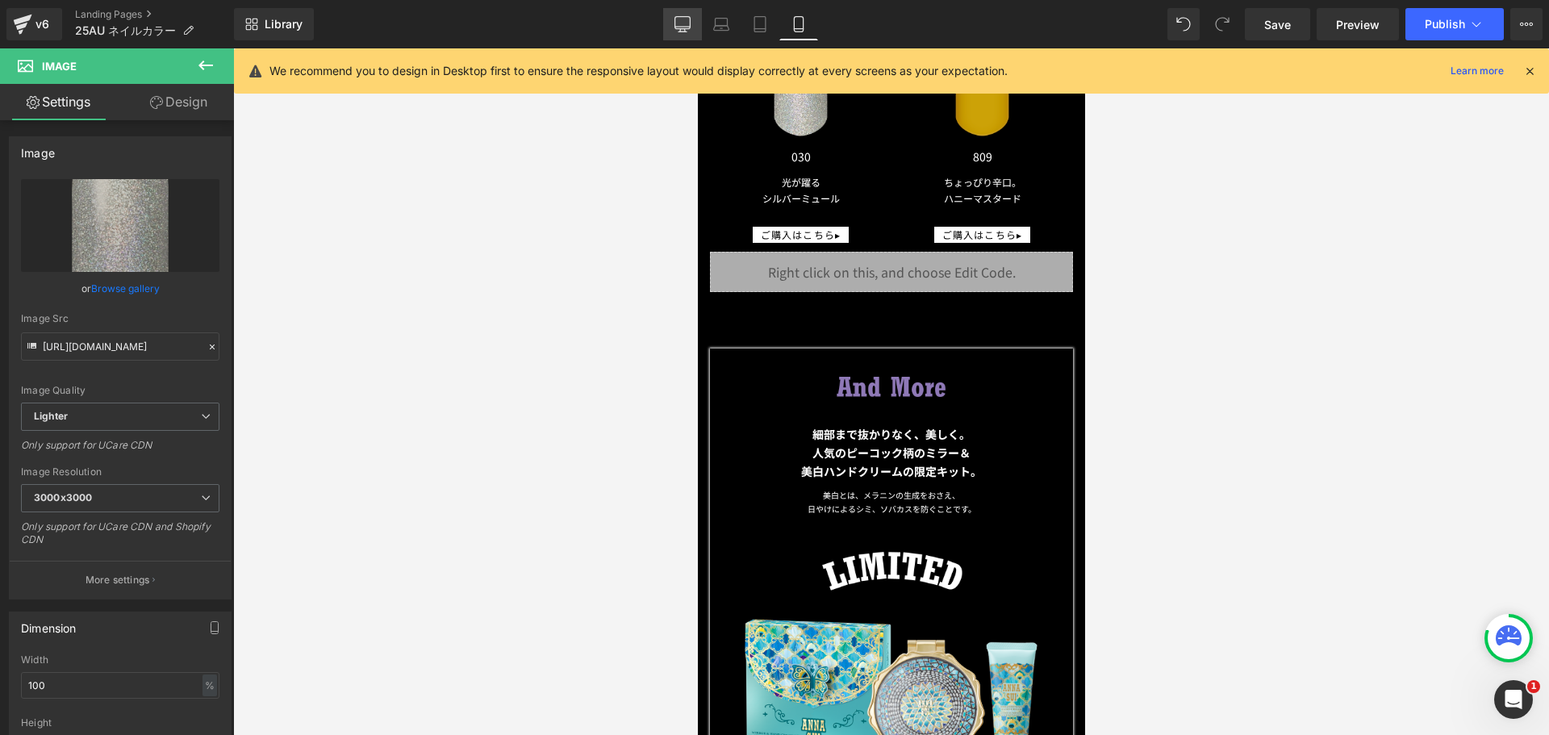
click at [684, 33] on link "Desktop" at bounding box center [682, 24] width 39 height 32
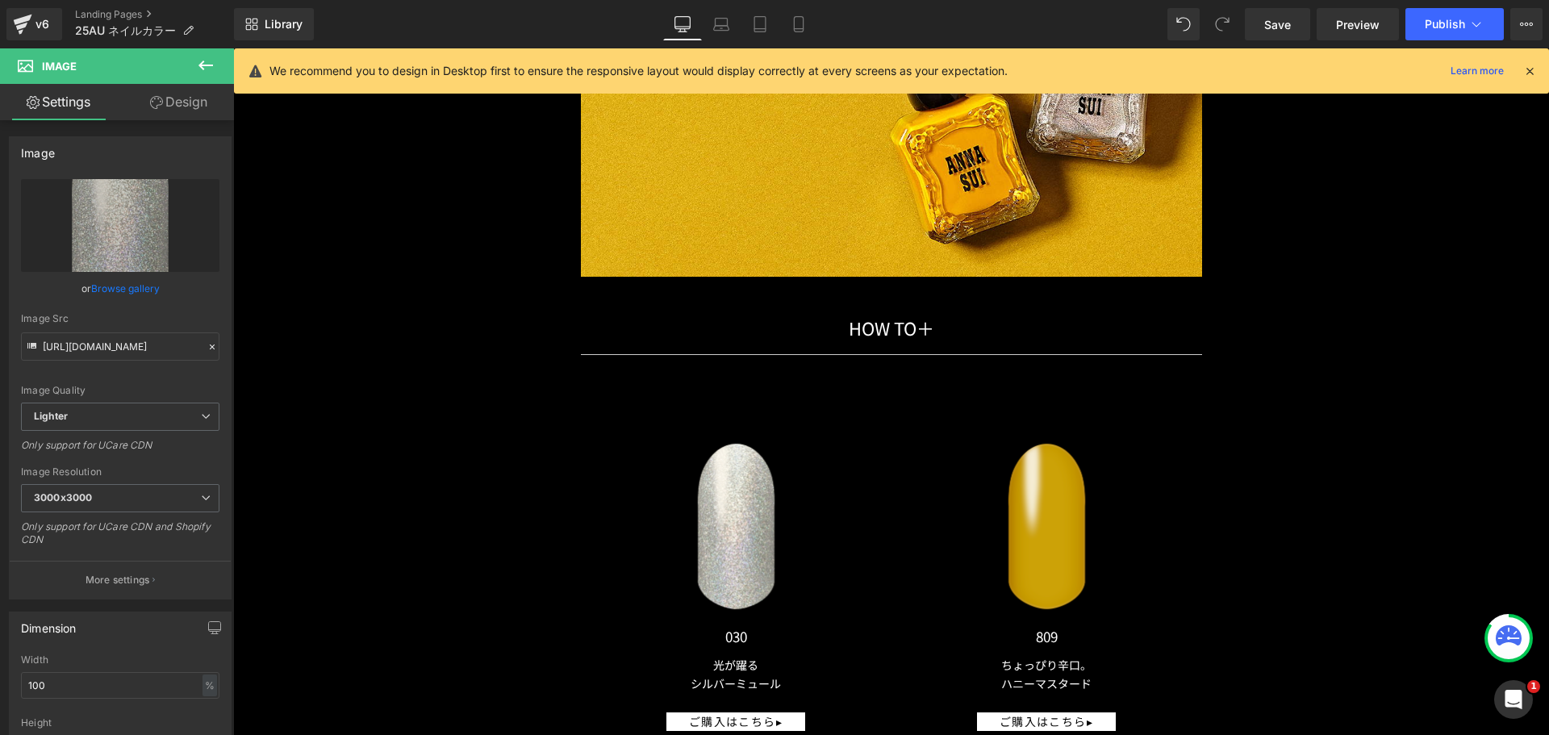
scroll to position [14091, 0]
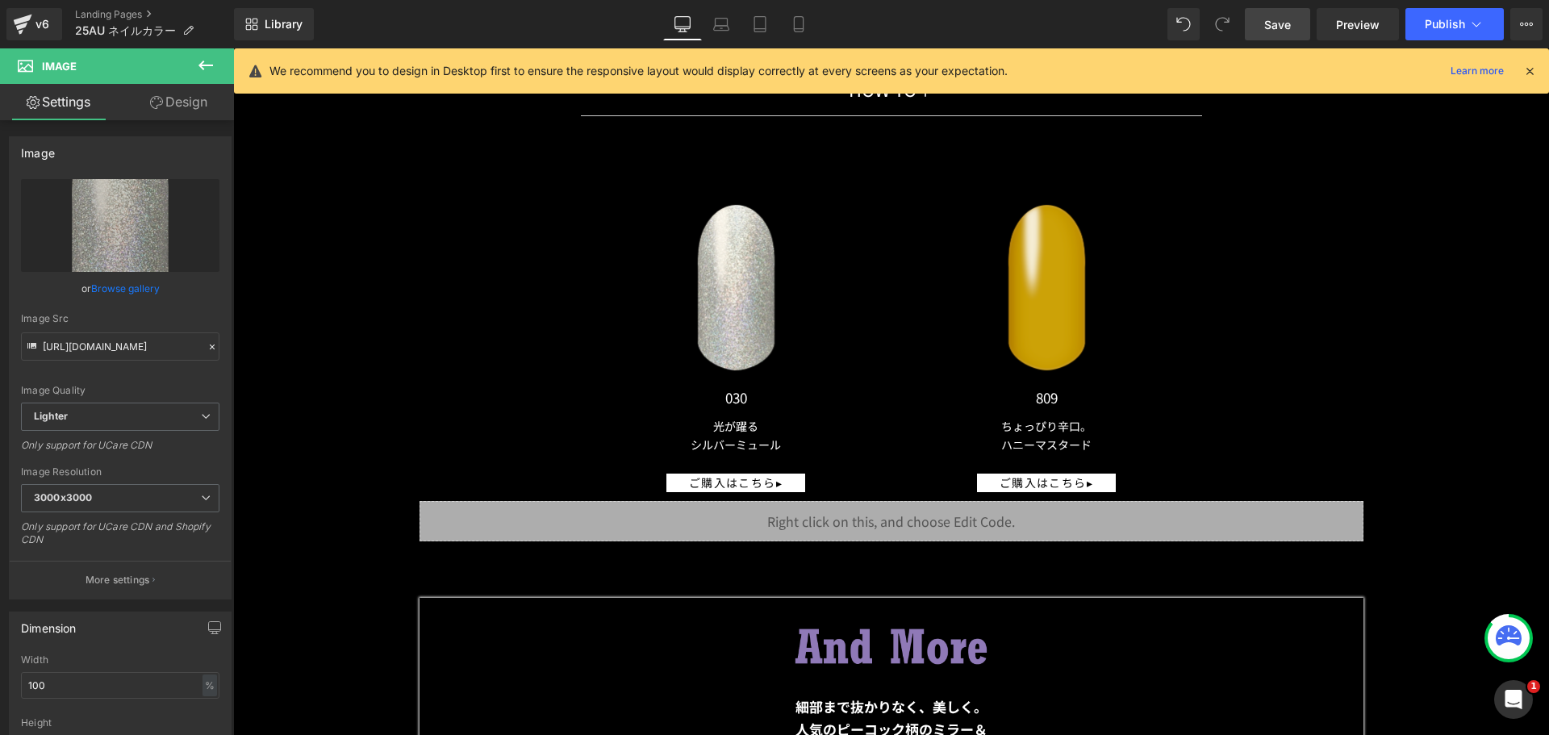
click at [1280, 24] on span "Save" at bounding box center [1277, 24] width 27 height 17
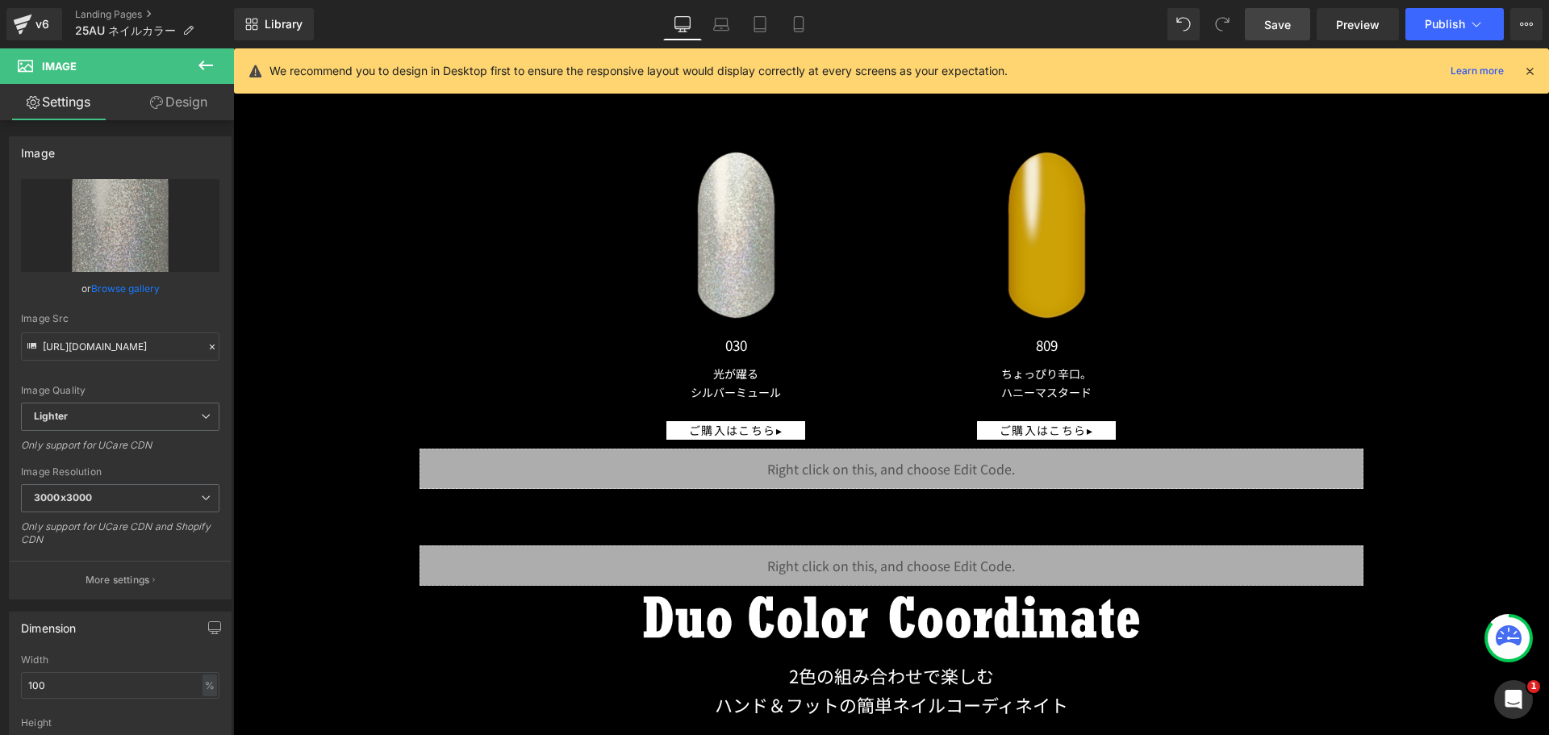
scroll to position [14239, 0]
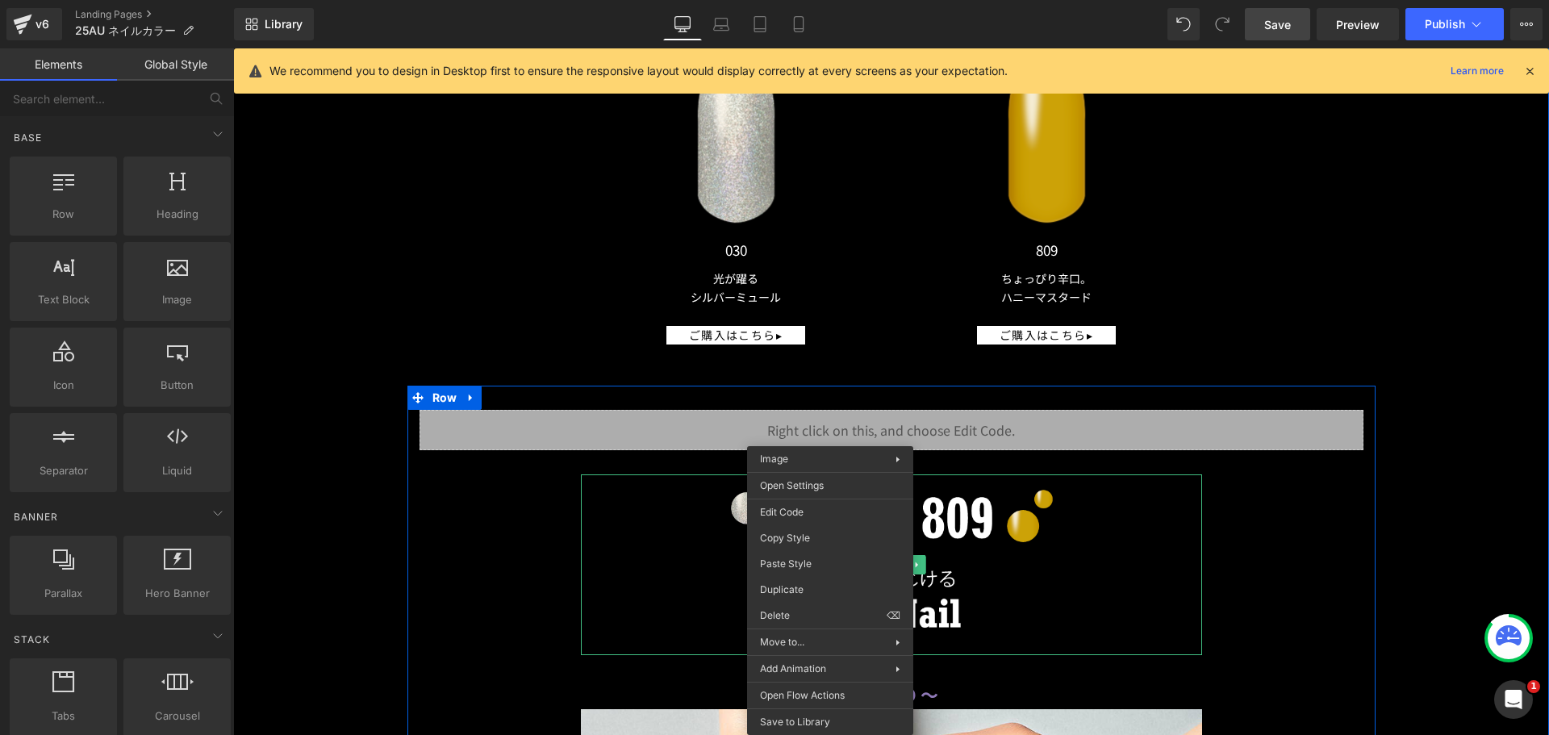
click at [664, 519] on img at bounding box center [891, 565] width 621 height 182
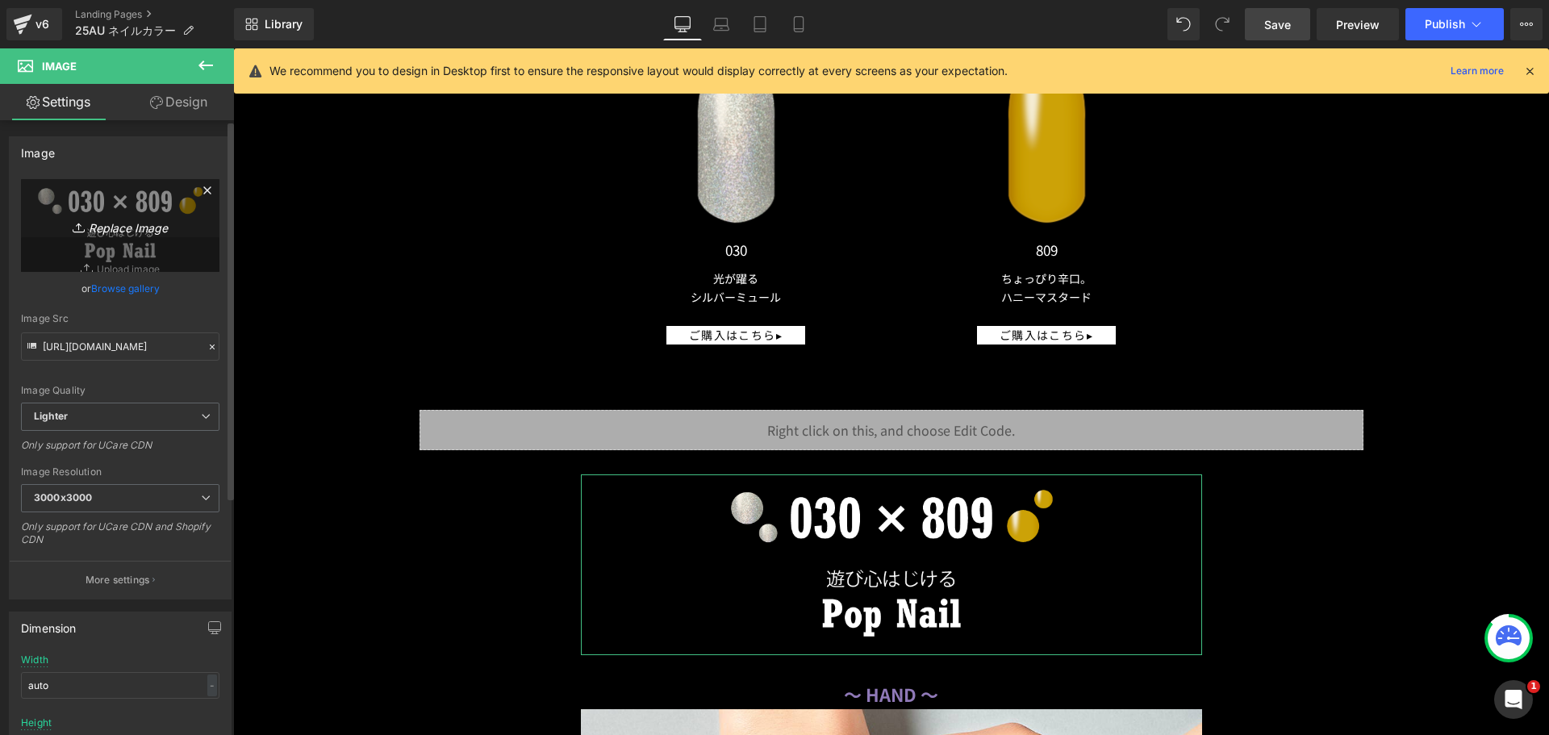
click at [119, 235] on icon "Replace Image" at bounding box center [120, 225] width 129 height 20
type input "C:\fakepath\duo_color_031x121.png"
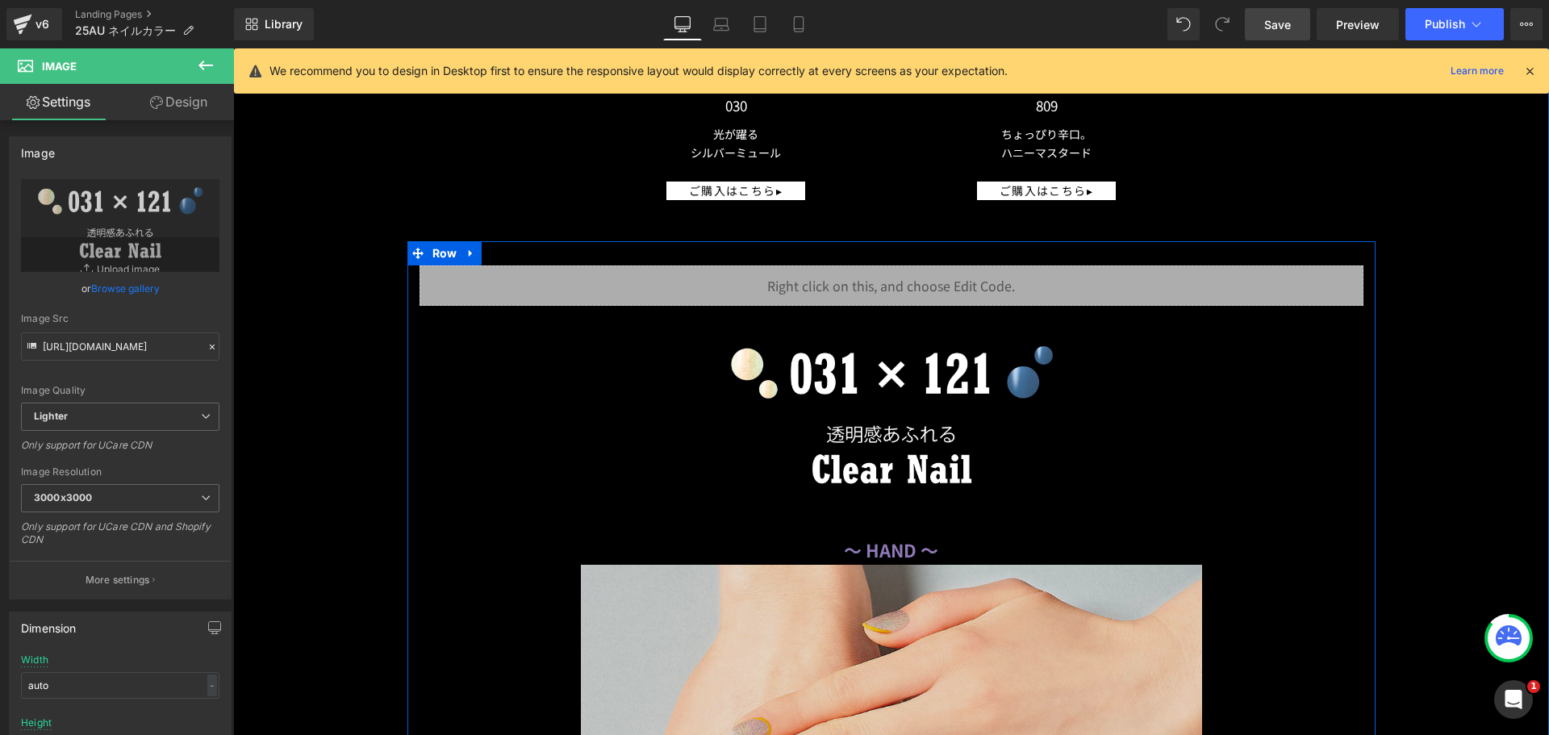
scroll to position [14481, 0]
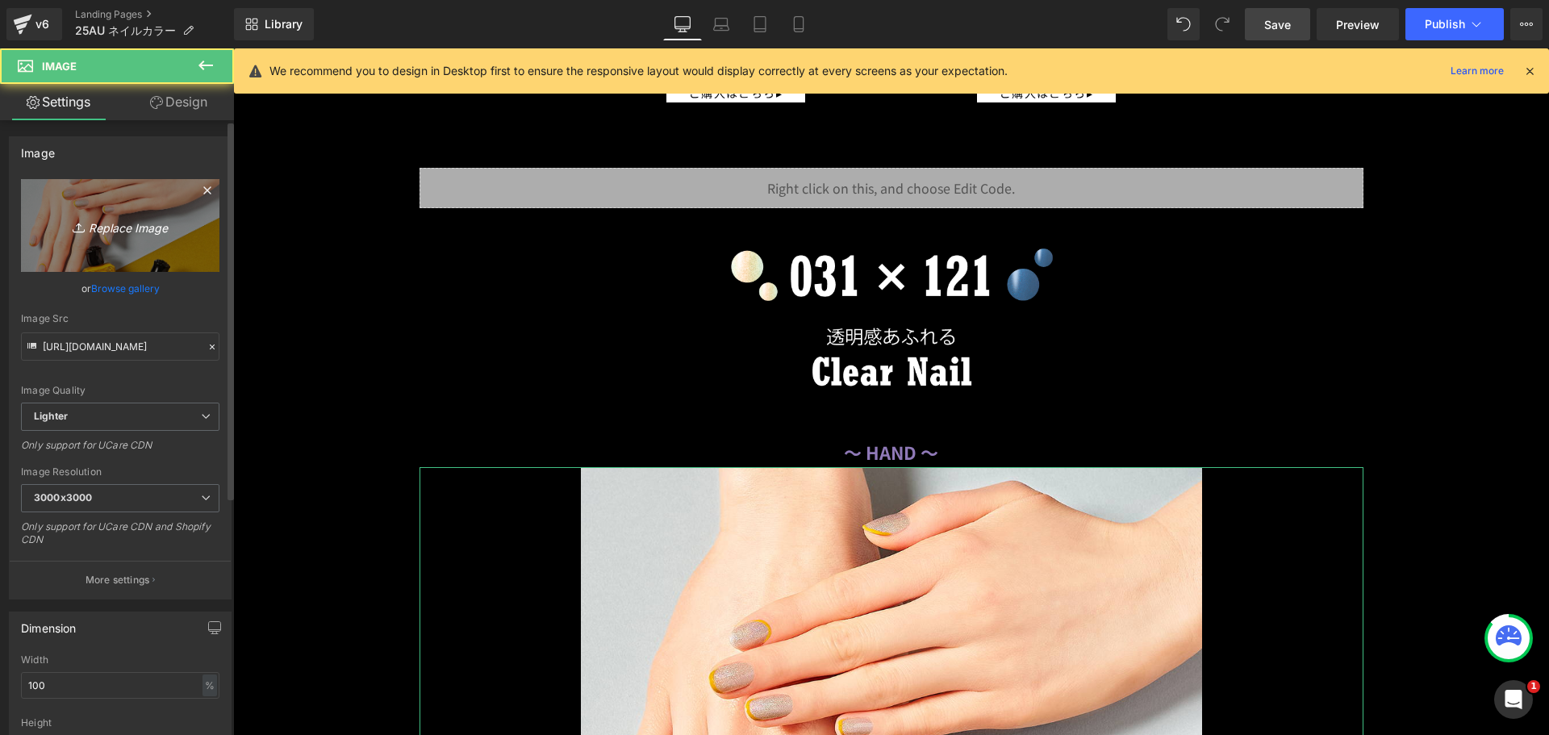
click at [140, 257] on link "Replace Image" at bounding box center [120, 225] width 199 height 93
type input "C:\fakepath\41_464_031x121.png"
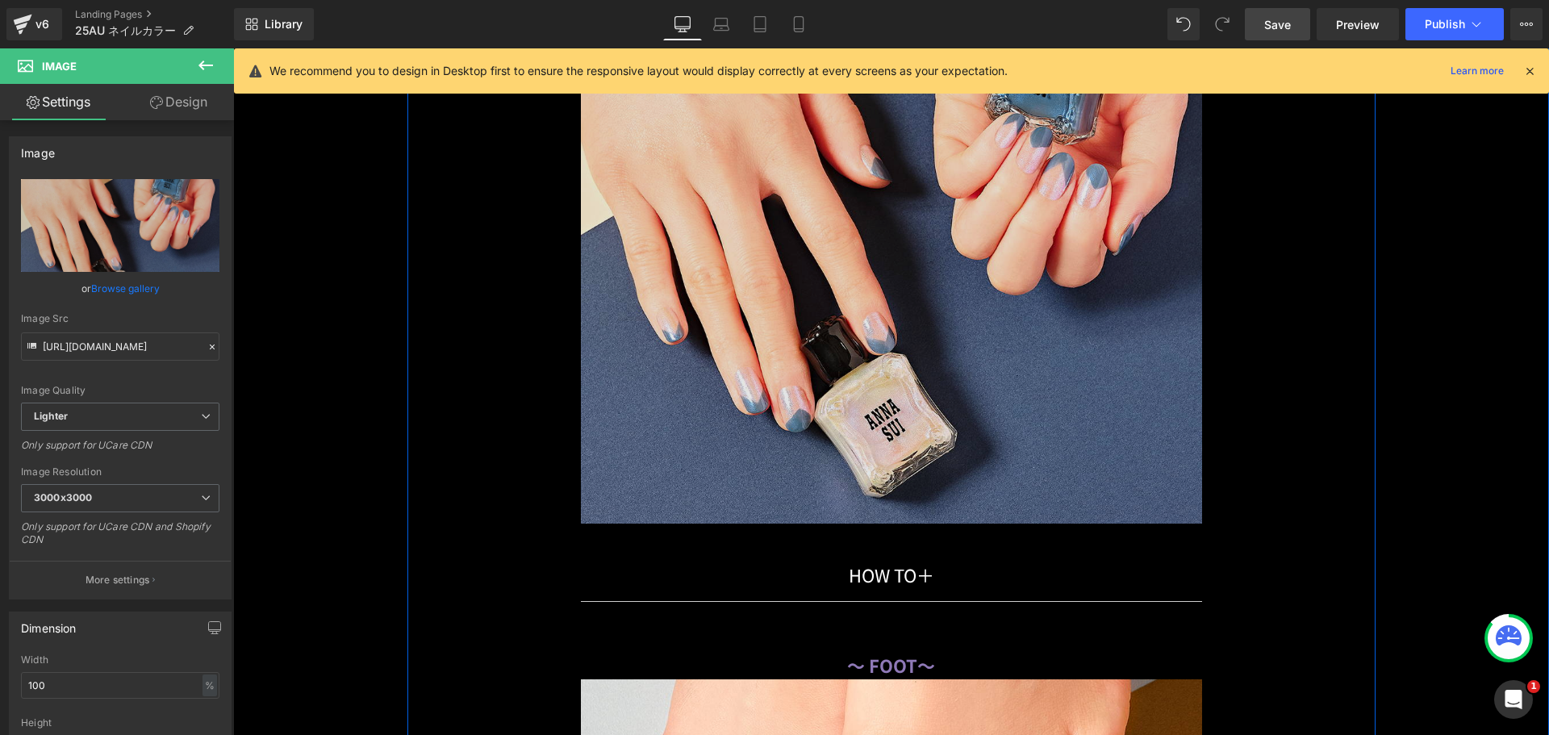
scroll to position [15288, 0]
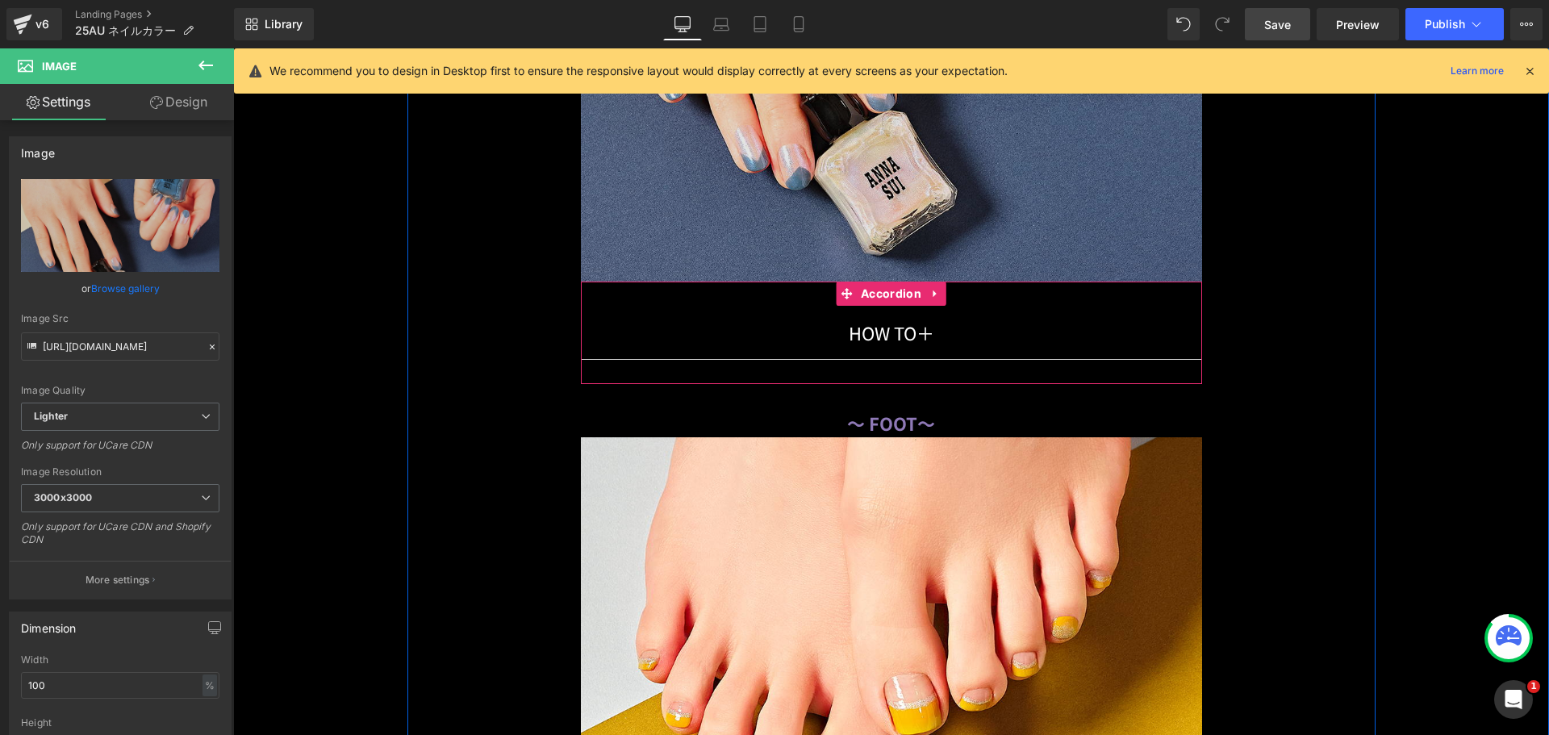
click at [613, 282] on div "HOW TO 　　　　　　　　 ＋ Text Block Image Accordion" at bounding box center [891, 333] width 621 height 102
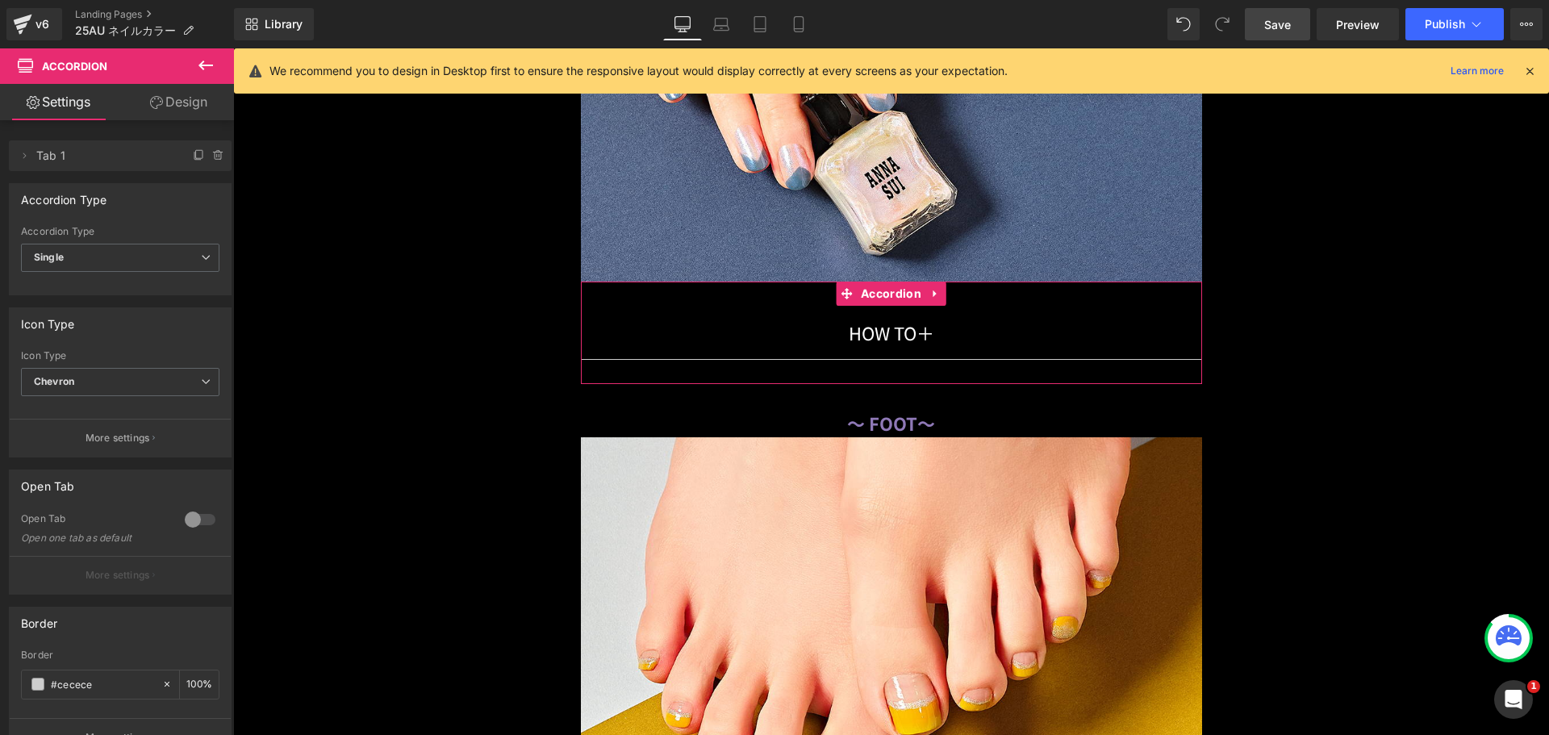
click at [194, 520] on div at bounding box center [200, 520] width 39 height 26
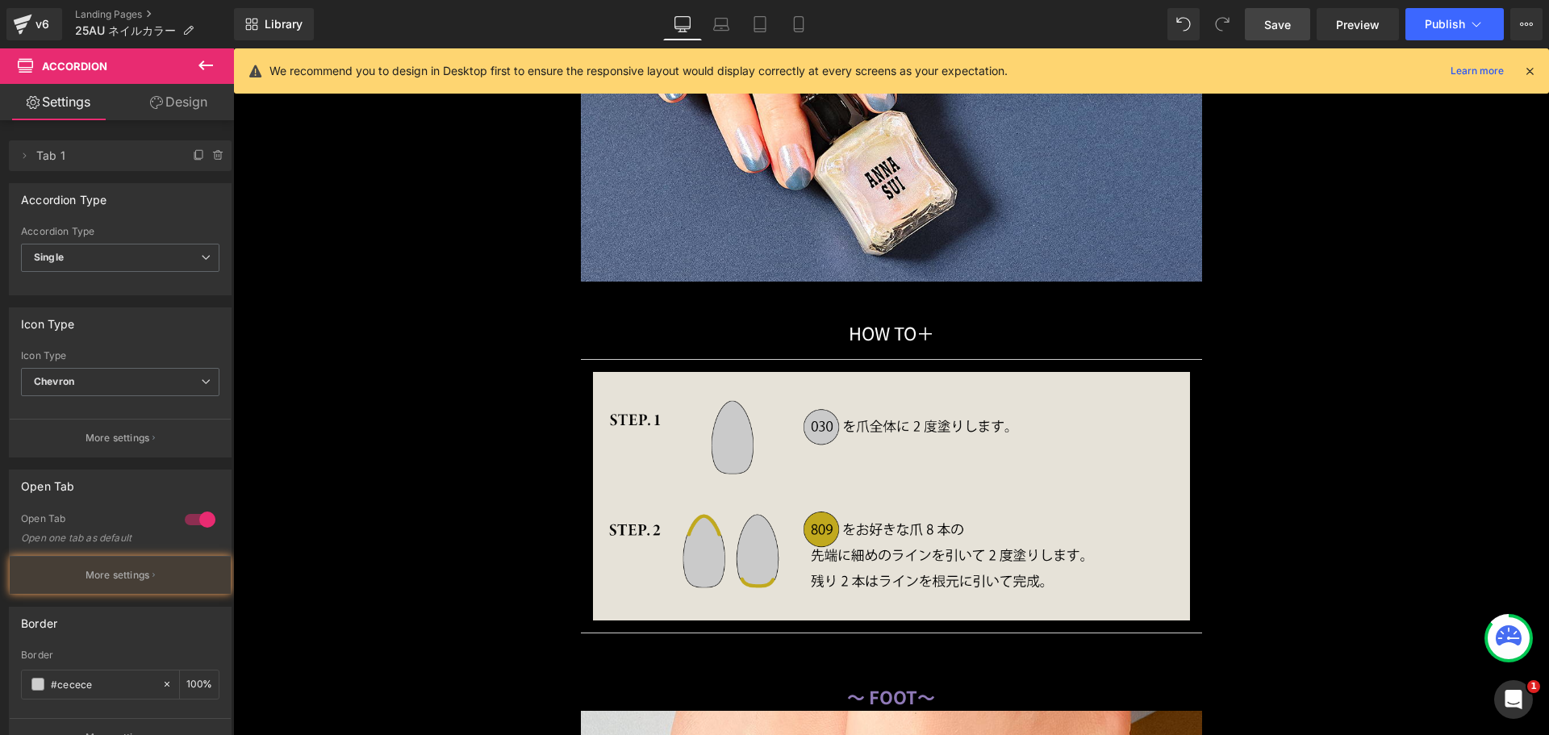
click at [740, 417] on img at bounding box center [891, 496] width 597 height 249
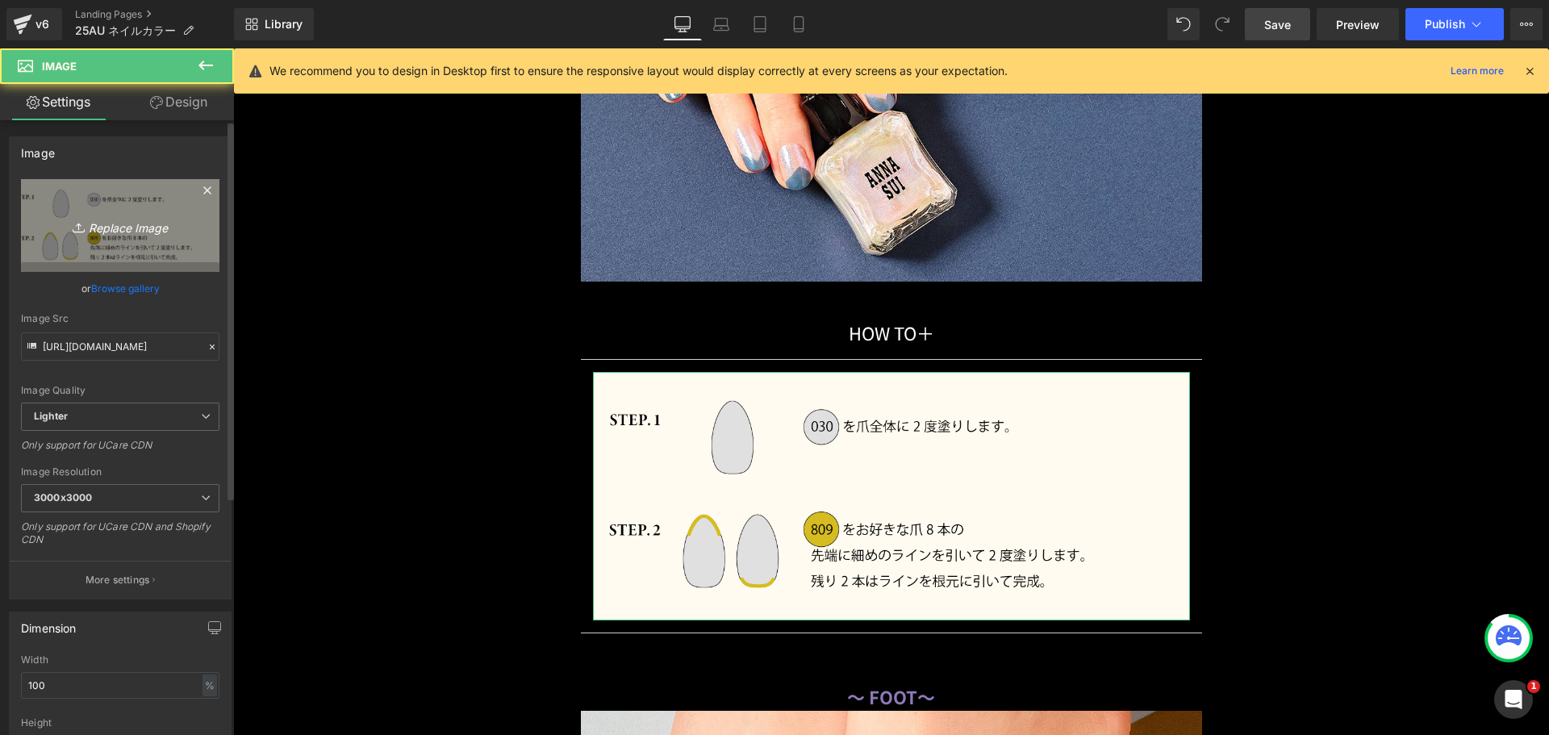
click at [84, 221] on icon at bounding box center [81, 227] width 16 height 16
type input "C:\fakepath\duo_coordinate_howto03.png"
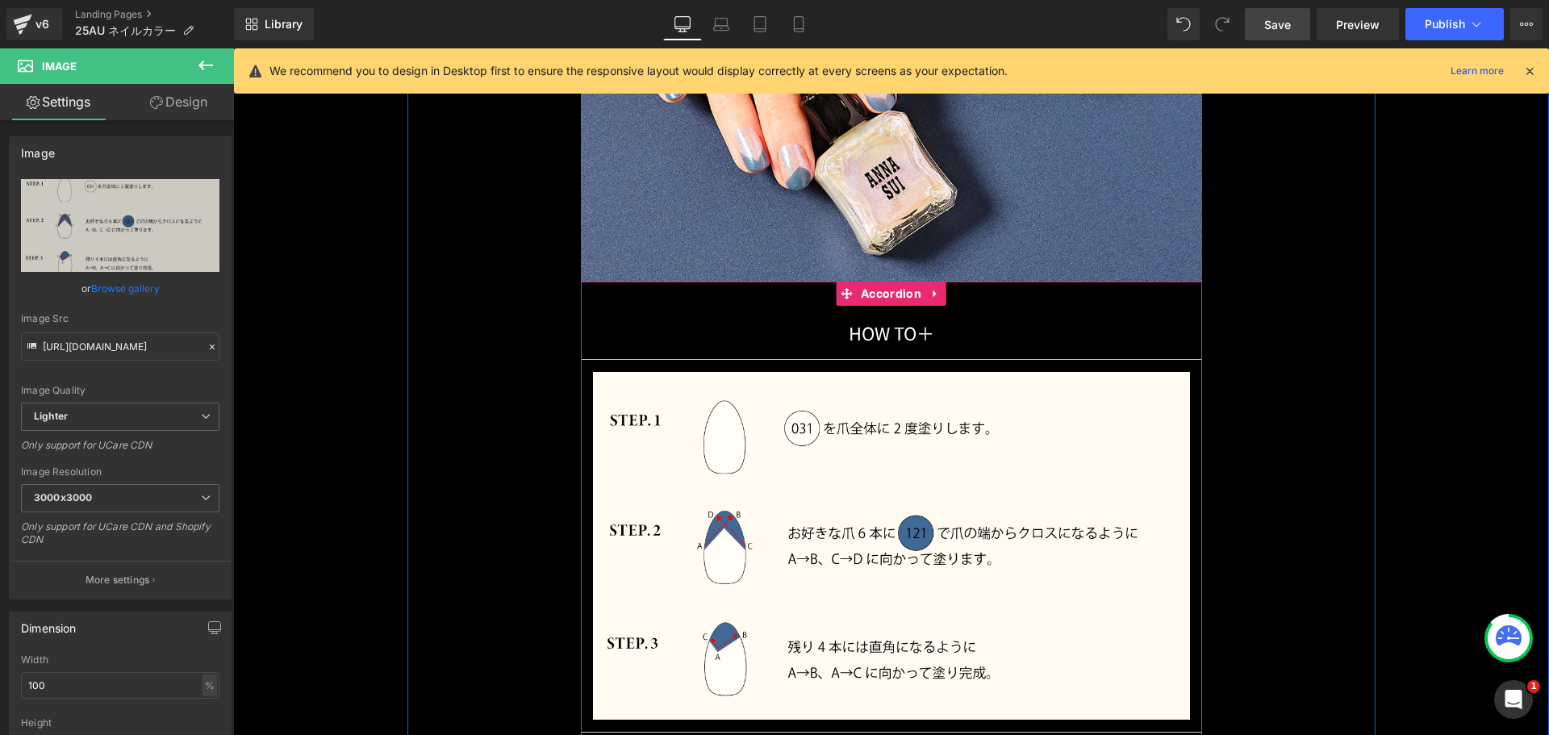
click at [679, 289] on div "HOW TO 　　　　　　　　 ＋ Text Block Image Accordion" at bounding box center [891, 520] width 621 height 476
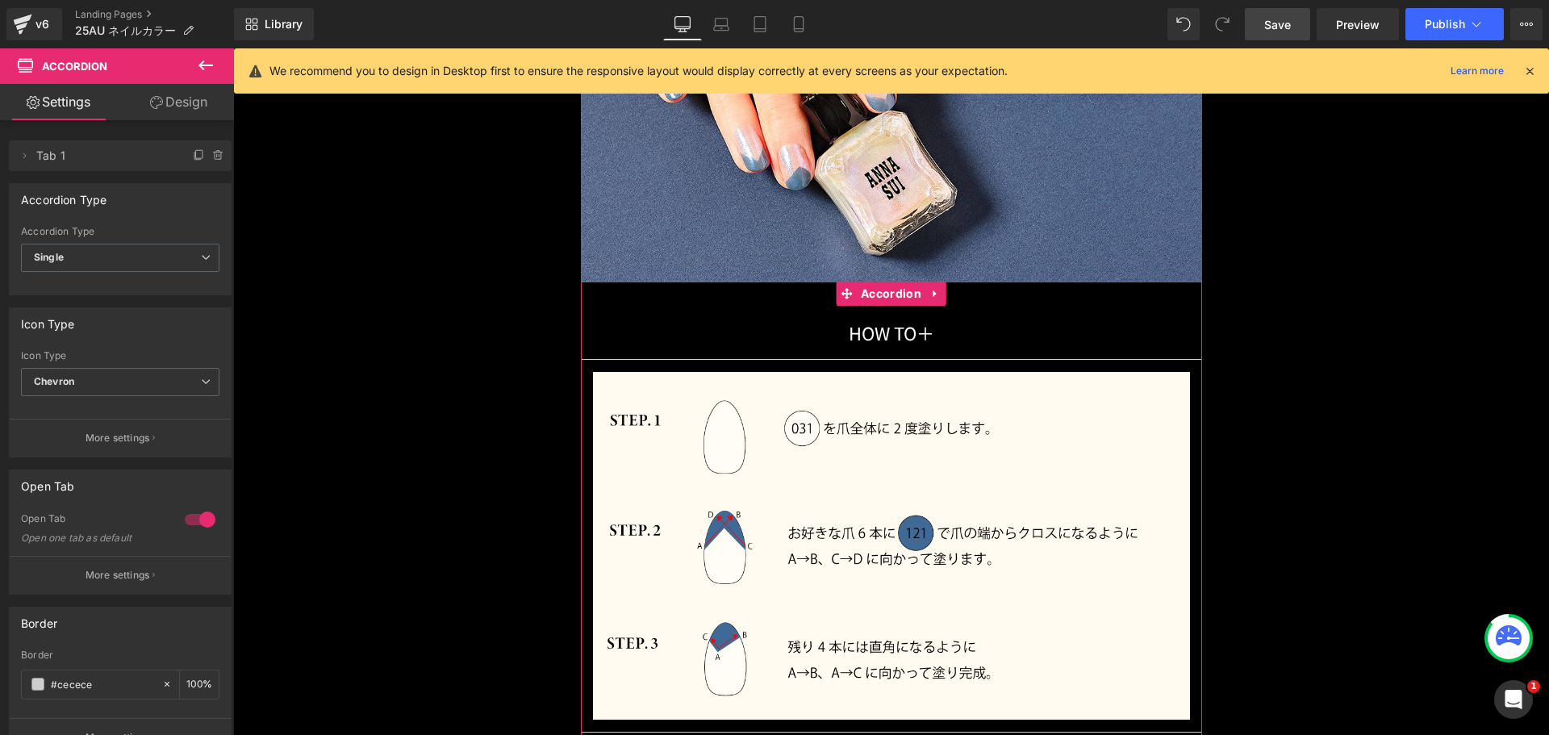
click at [186, 519] on div at bounding box center [200, 520] width 39 height 26
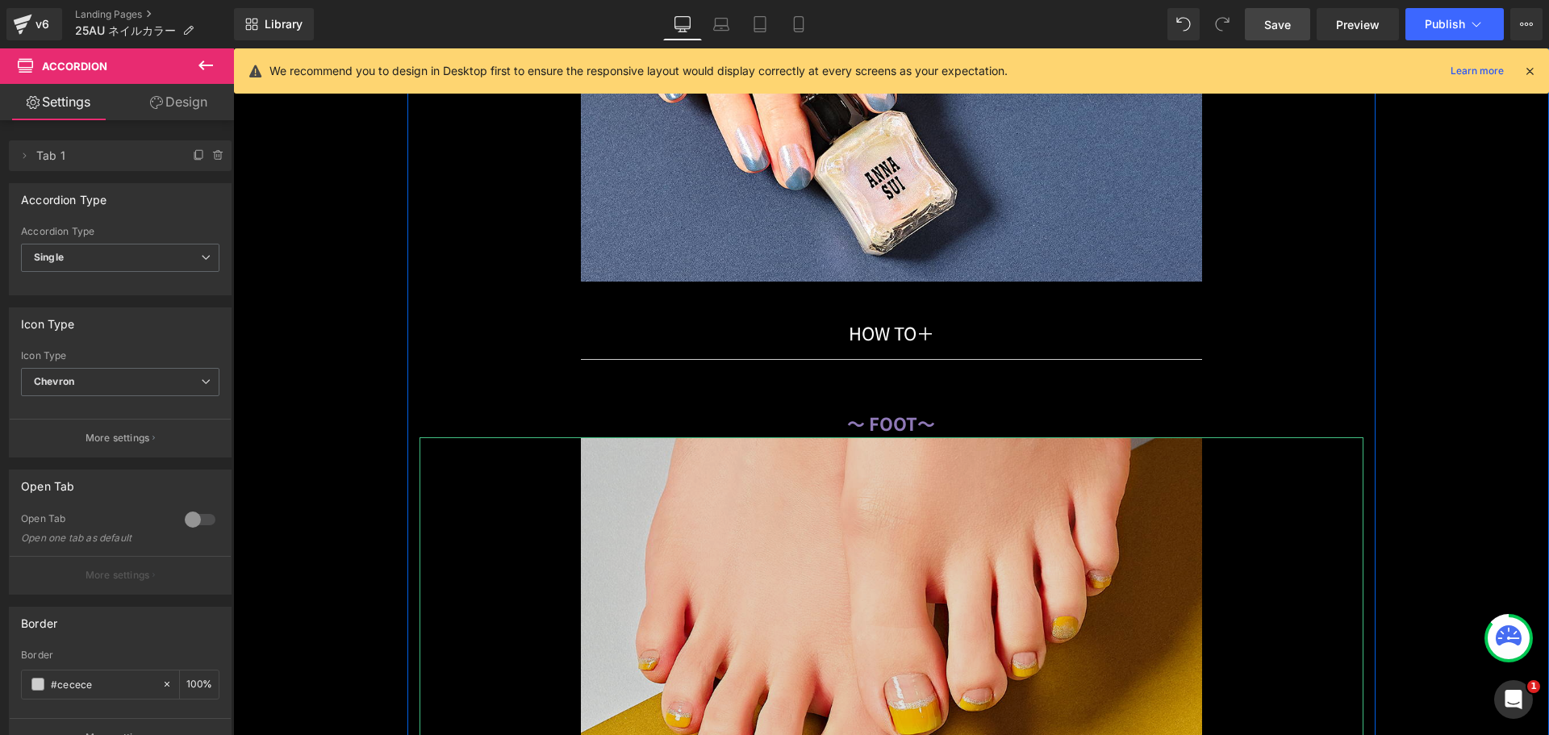
click at [726, 498] on img at bounding box center [892, 747] width 944 height 621
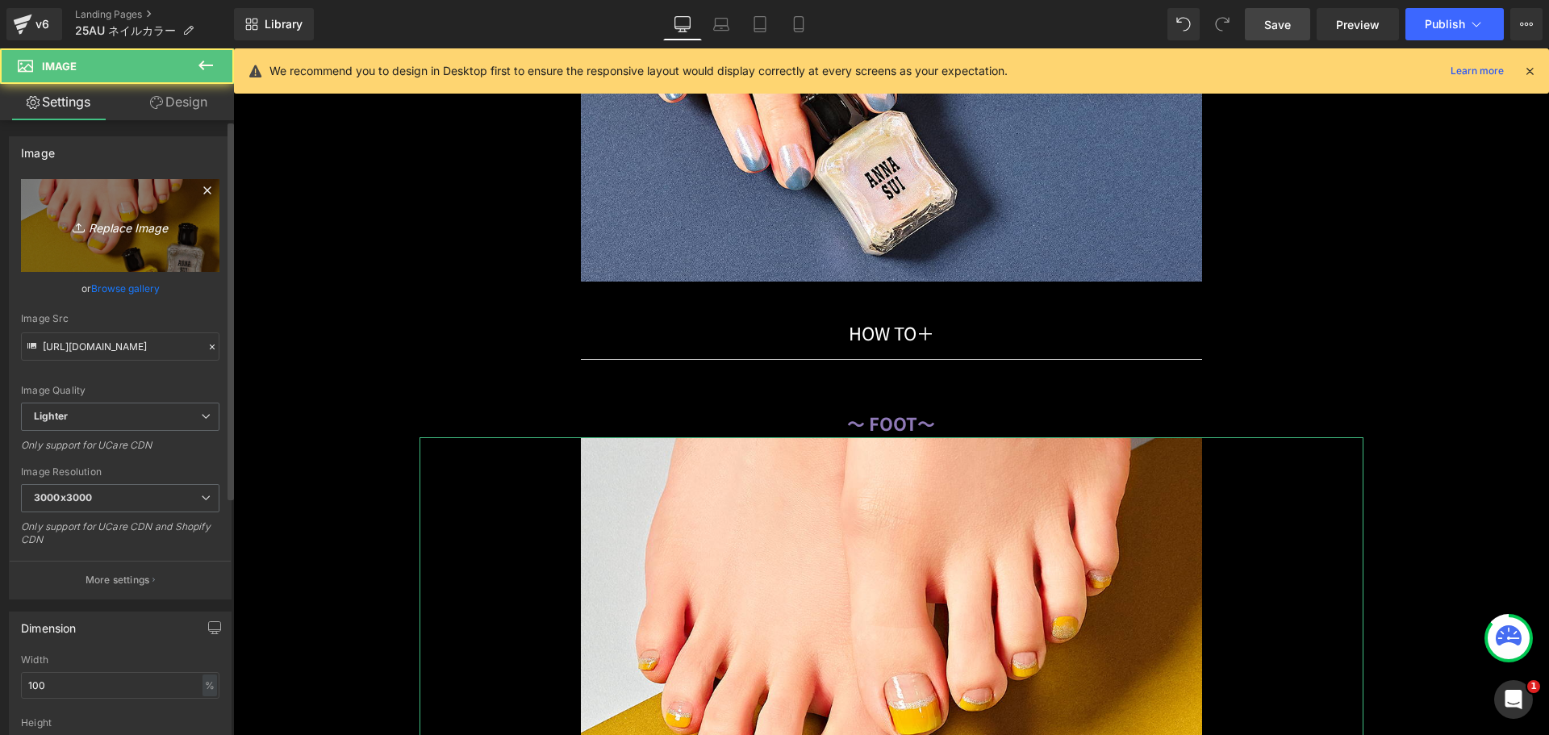
click at [172, 244] on link "Replace Image" at bounding box center [120, 225] width 199 height 93
type input "C:\fakepath\41_426_031x121.png"
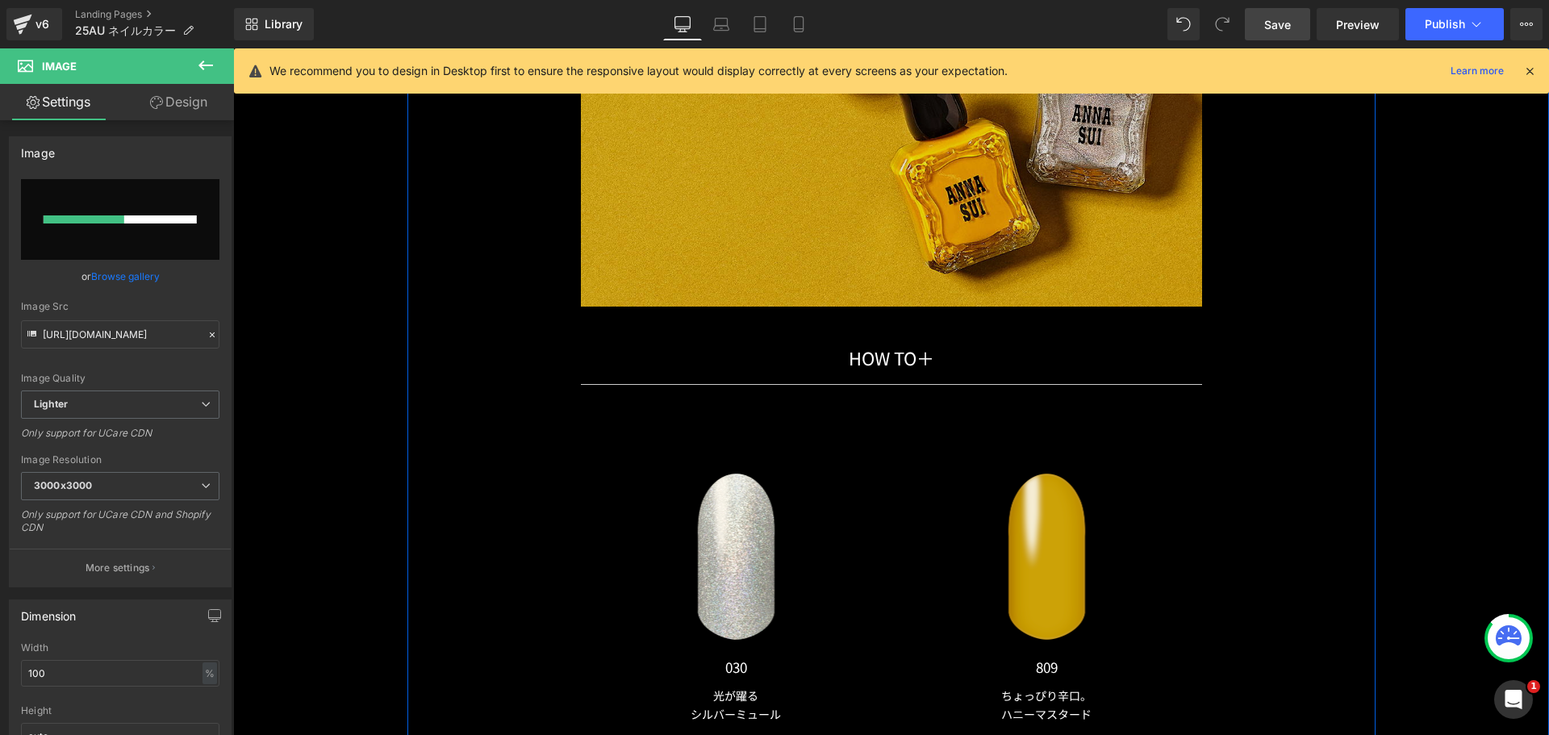
scroll to position [16175, 0]
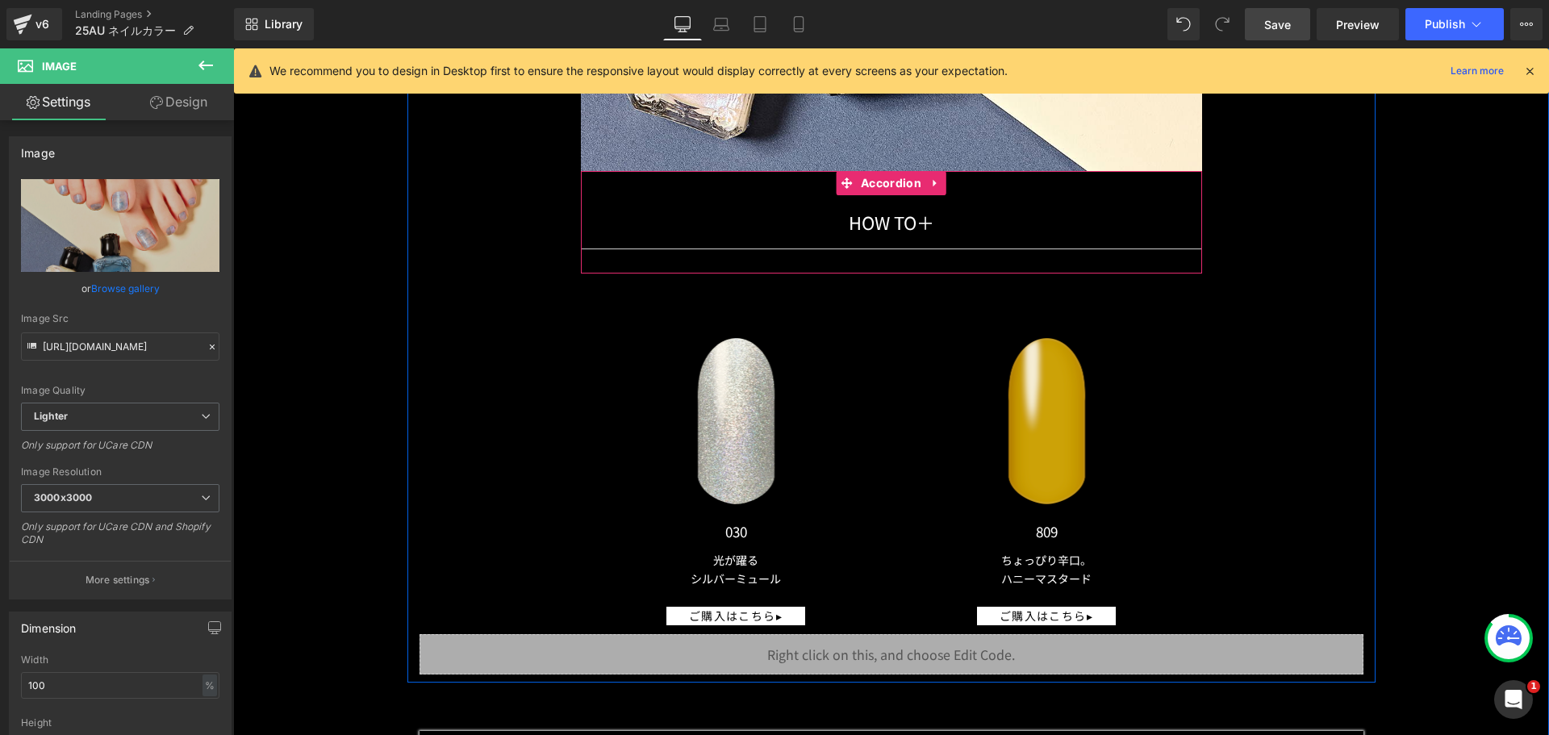
click at [603, 176] on div "HOW TO 　　　　　　　　 ＋ Text Block Image Accordion" at bounding box center [891, 222] width 621 height 102
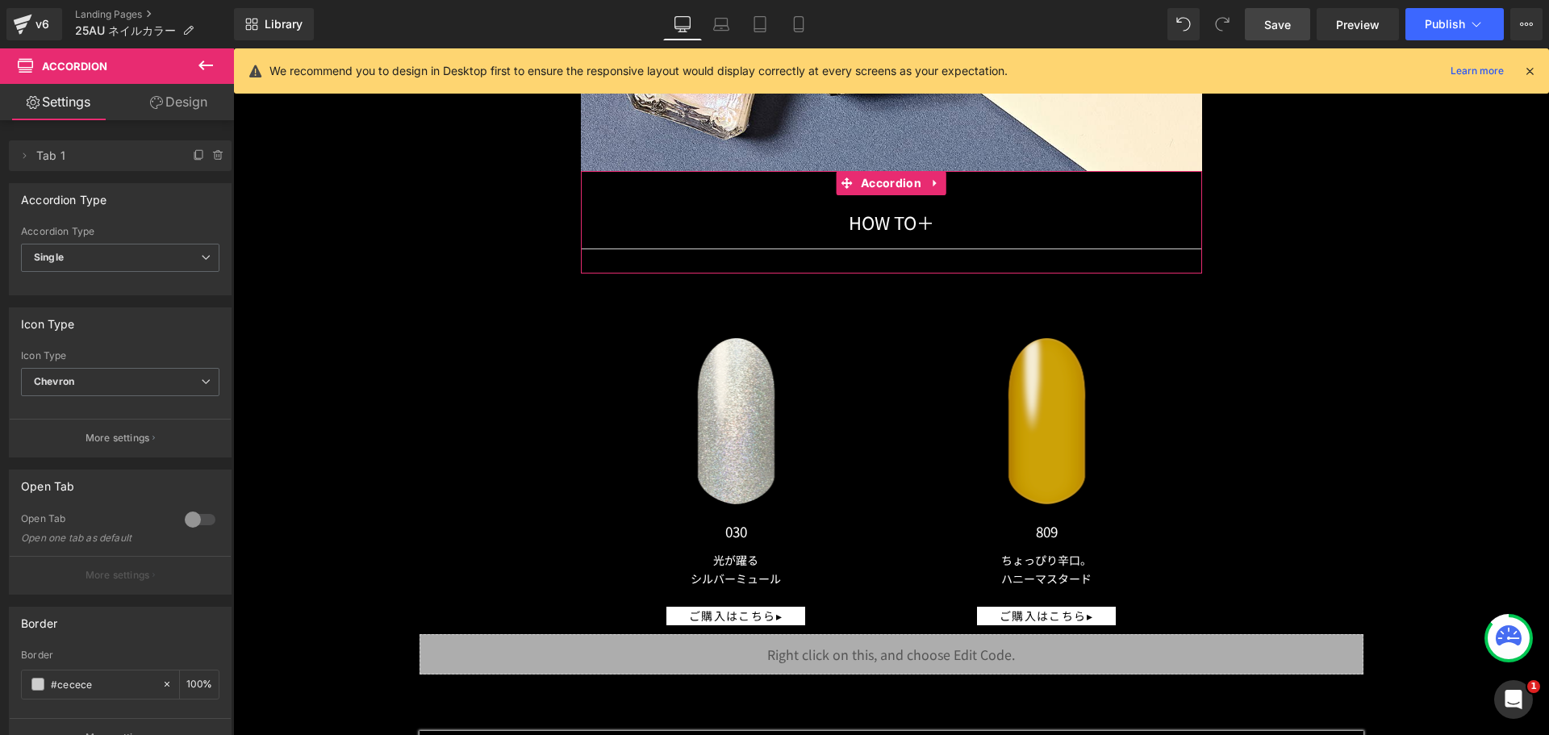
click at [199, 521] on div at bounding box center [200, 520] width 39 height 26
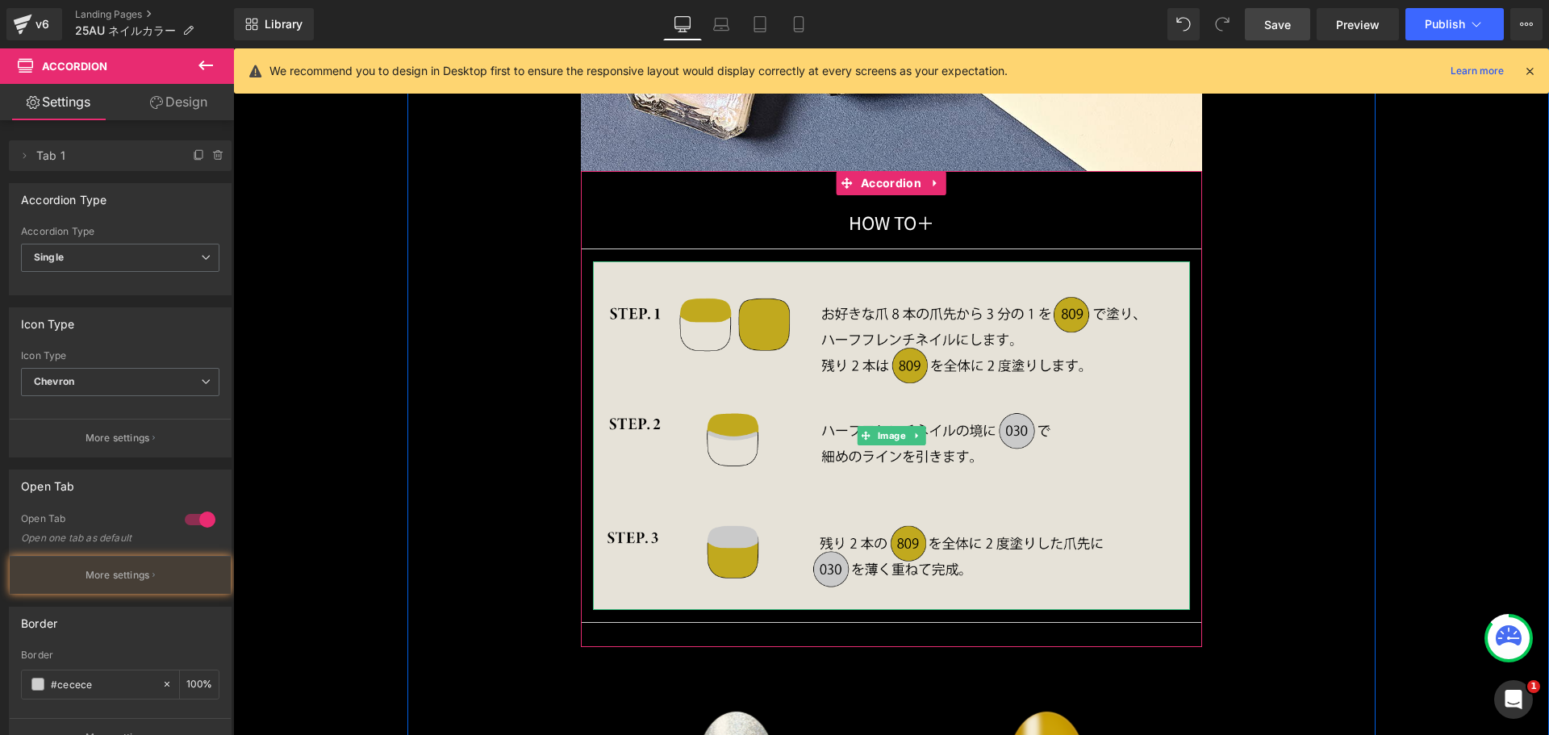
click at [861, 267] on img at bounding box center [891, 435] width 597 height 349
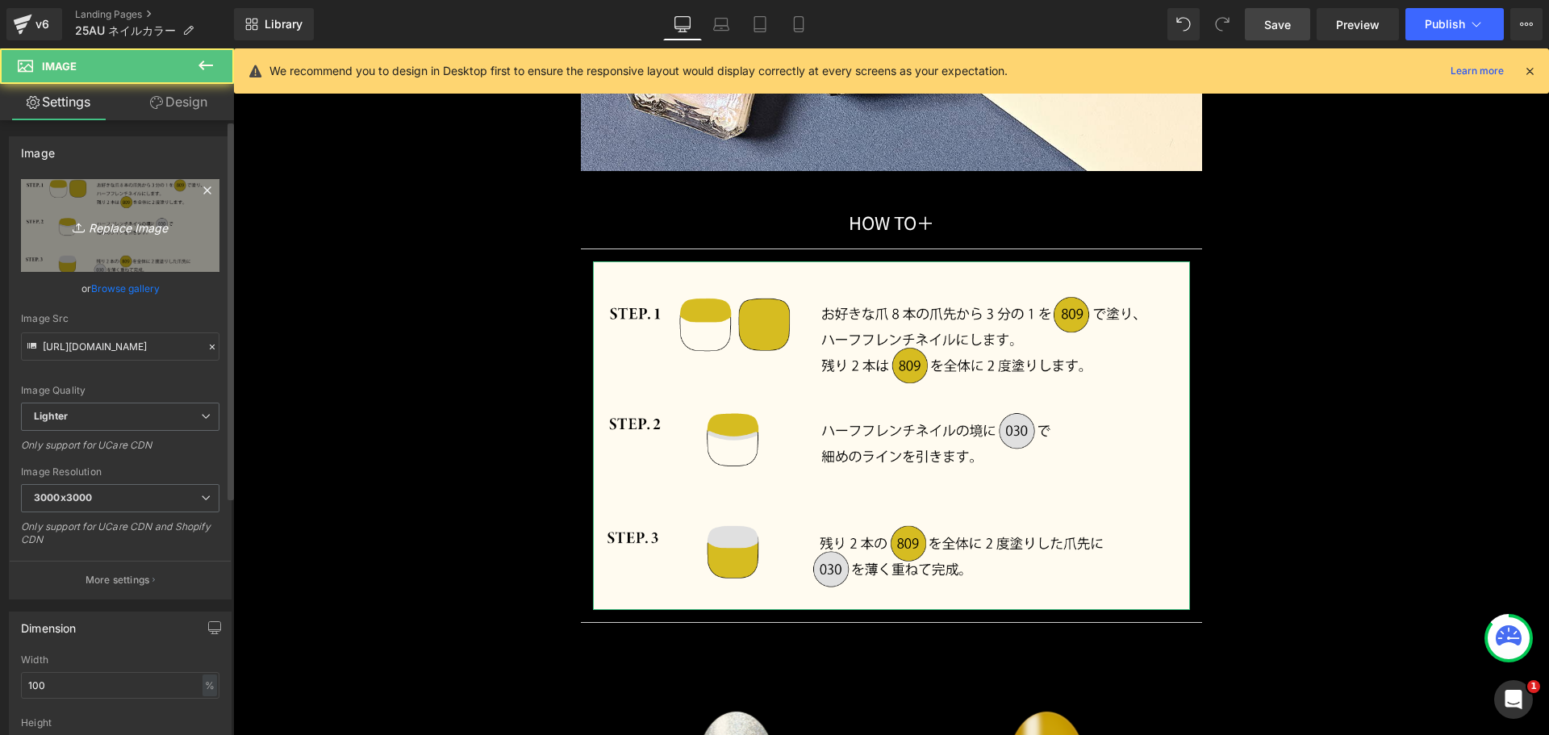
click at [146, 252] on link "Replace Image" at bounding box center [120, 225] width 199 height 93
type input "C:\fakepath\duo_coordinate_howto04.png"
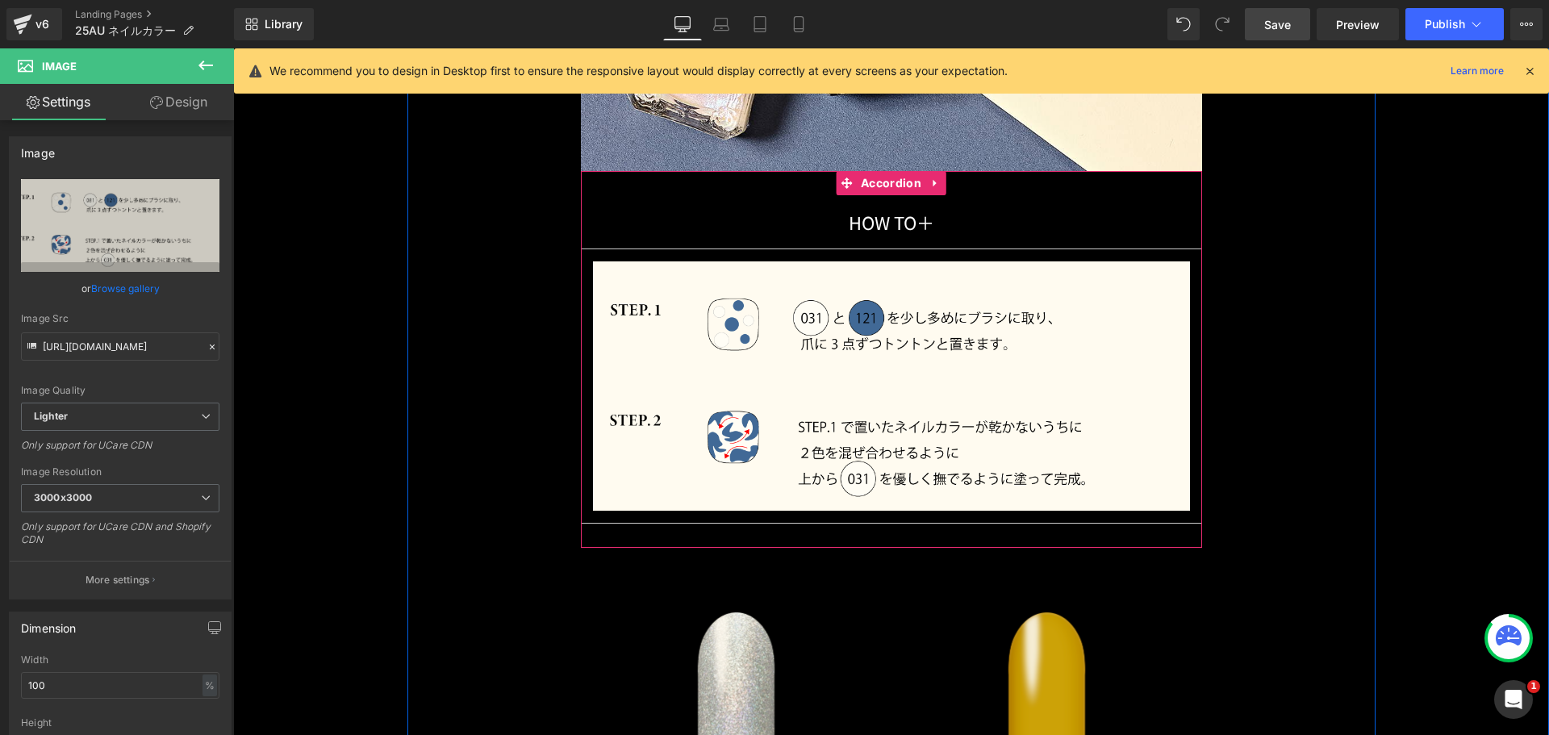
click at [591, 186] on div "HOW TO 　　　　　　　　 ＋ Text Block Image Accordion" at bounding box center [891, 359] width 621 height 377
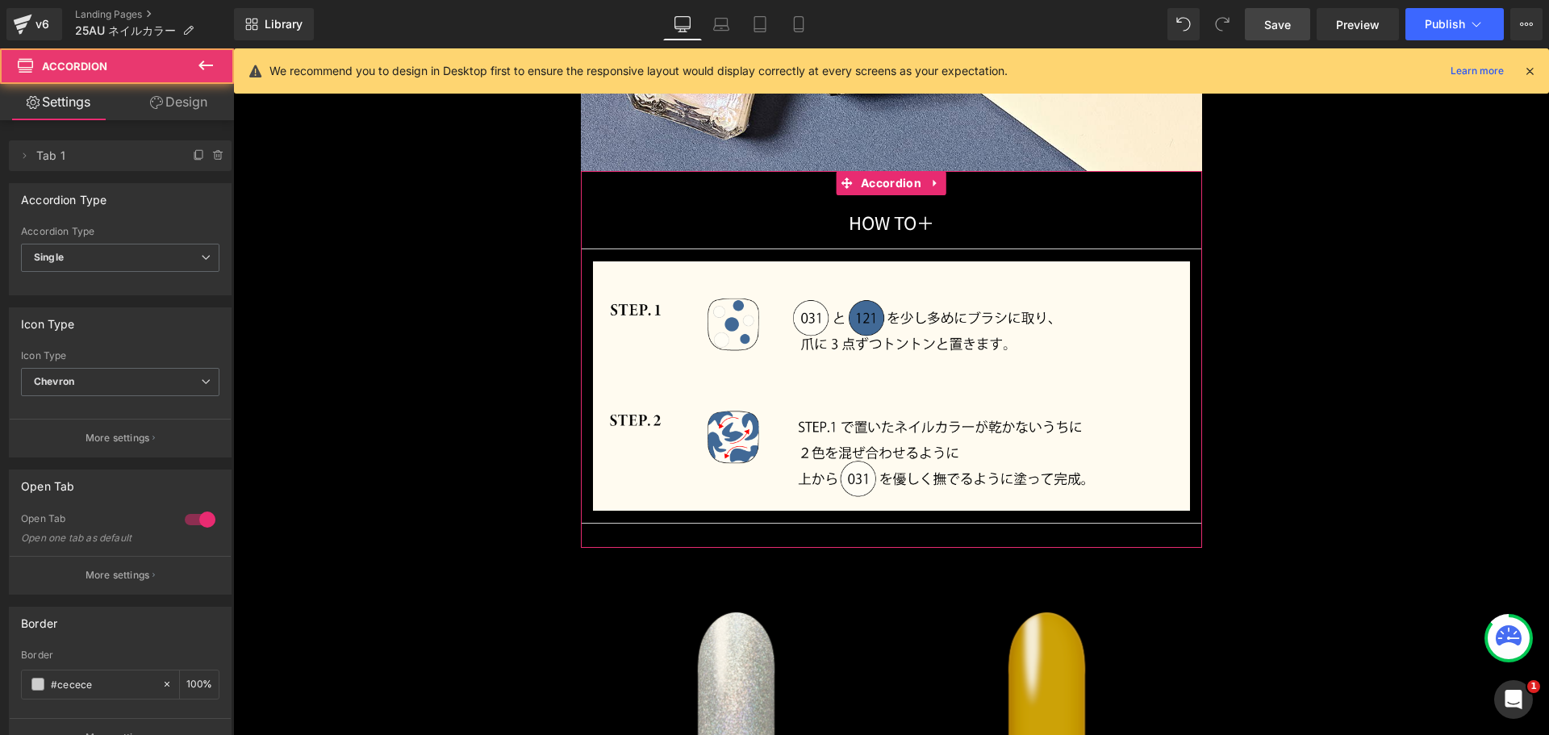
click at [181, 521] on div at bounding box center [200, 520] width 39 height 26
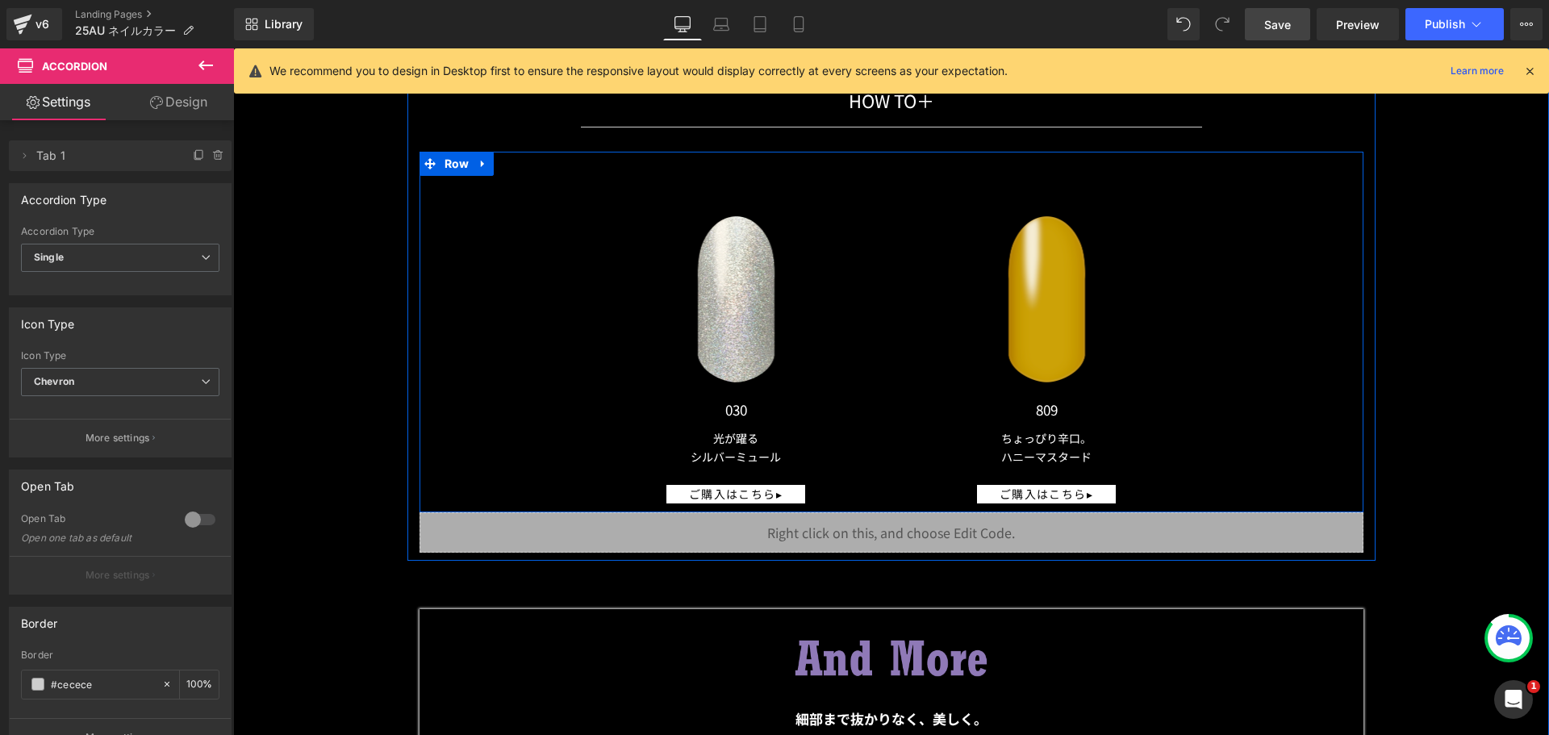
scroll to position [16417, 0]
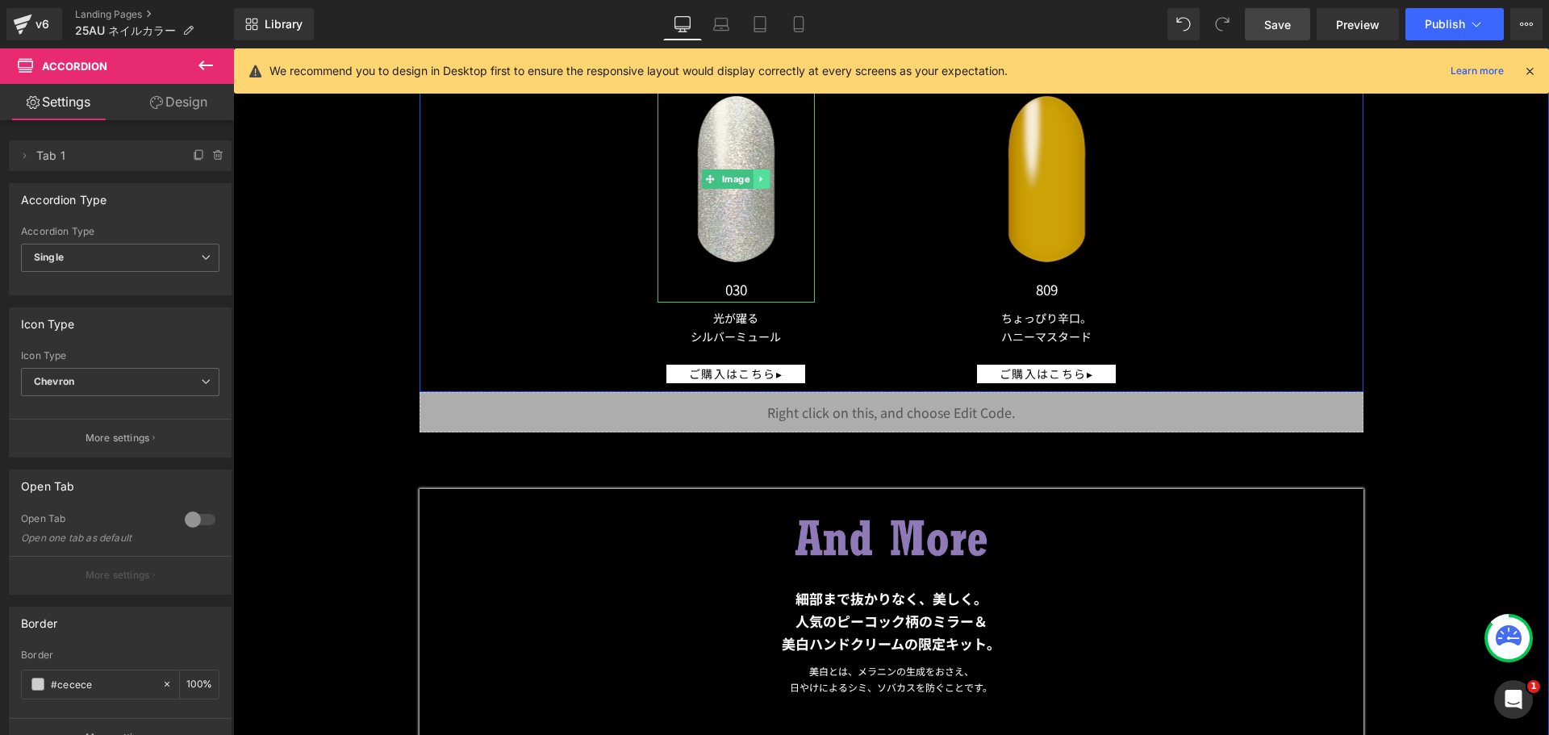
click at [757, 182] on link at bounding box center [761, 178] width 17 height 19
click at [711, 219] on img at bounding box center [736, 179] width 157 height 246
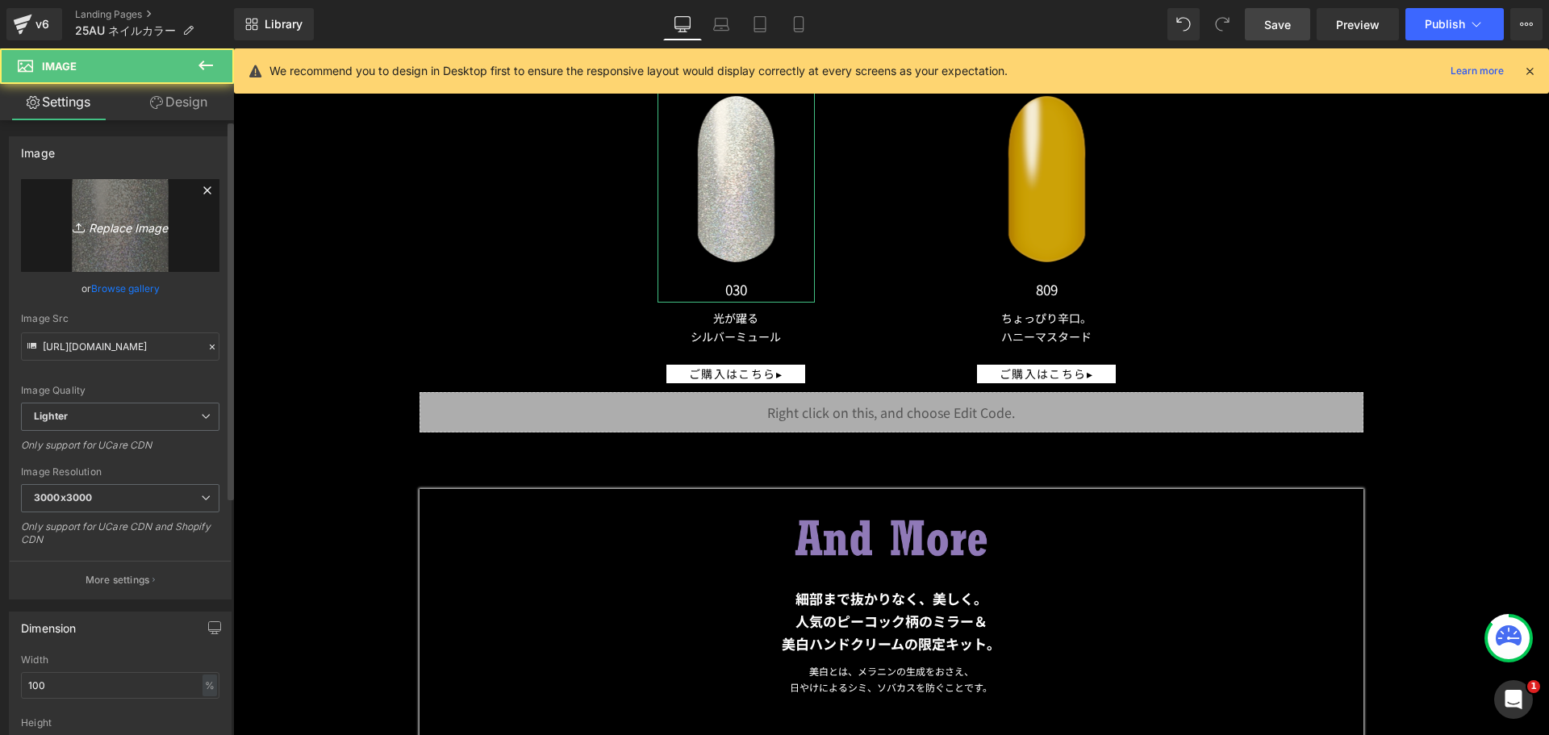
click at [166, 203] on link "Replace Image" at bounding box center [120, 225] width 199 height 93
type input "C:\fakepath\25AU_NAIL_COLOR_a_121.png"
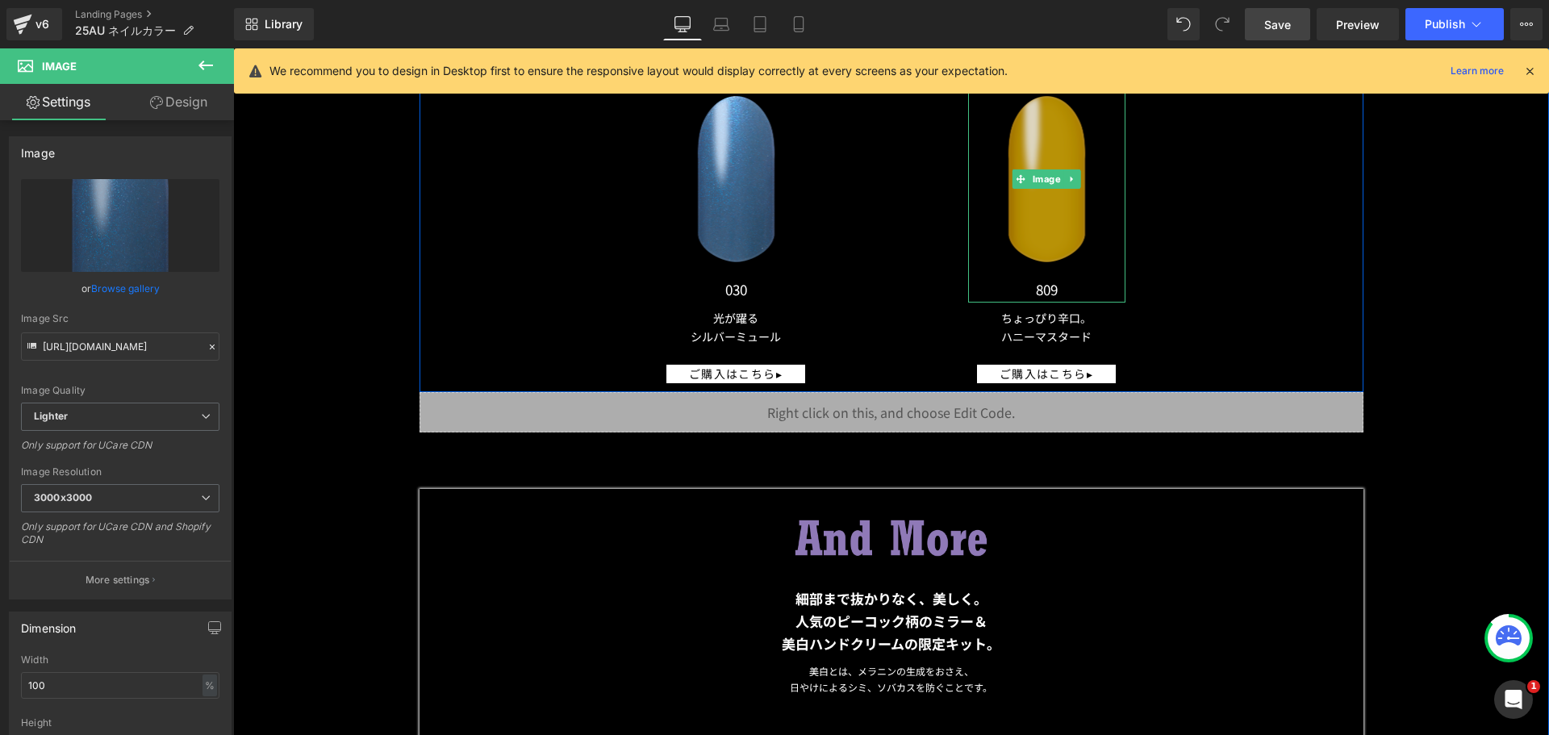
click at [1039, 218] on img at bounding box center [1046, 179] width 157 height 246
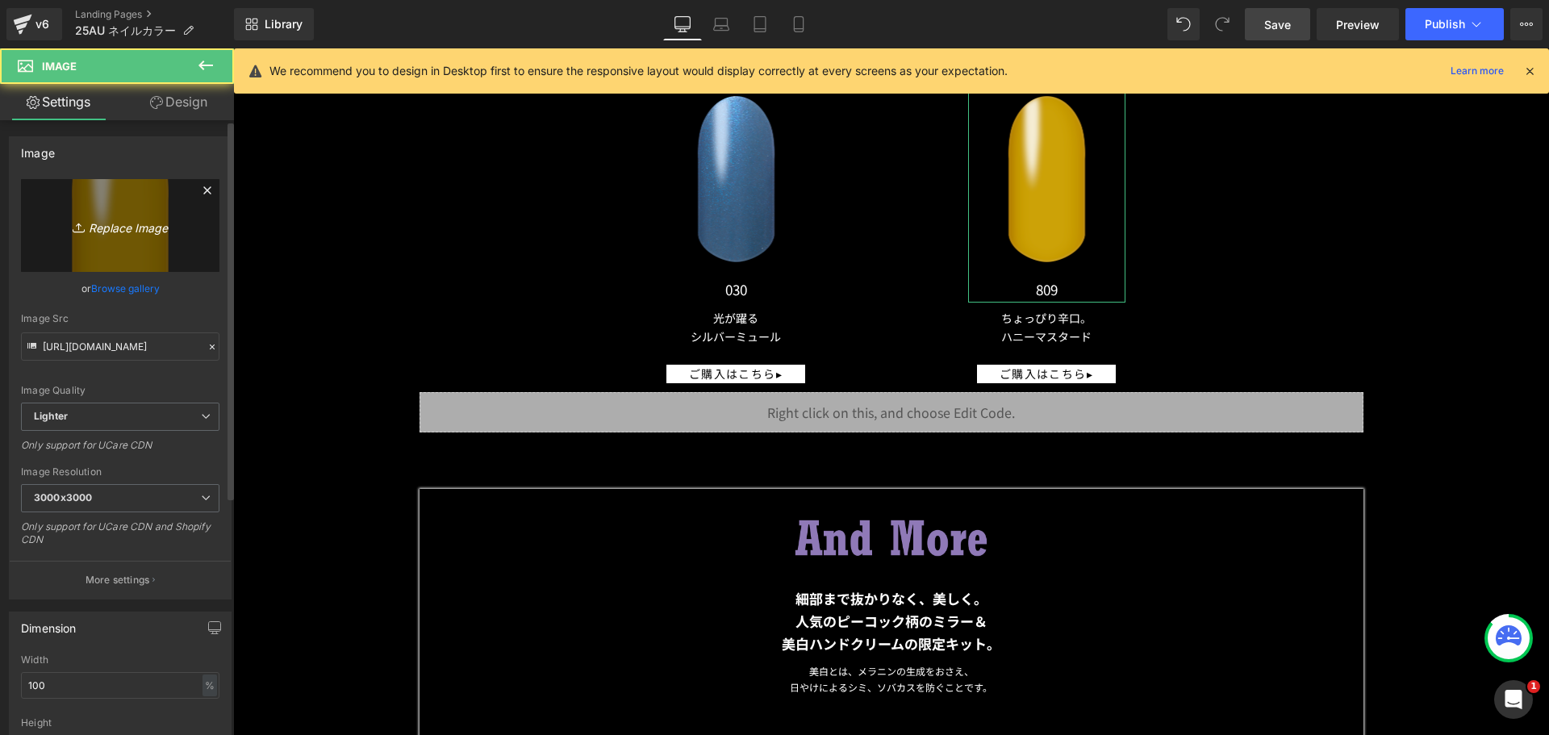
click at [104, 217] on icon "Replace Image" at bounding box center [120, 225] width 129 height 20
type input "C:\fakepath\25AU_NAIL_COLOR_a_031.png"
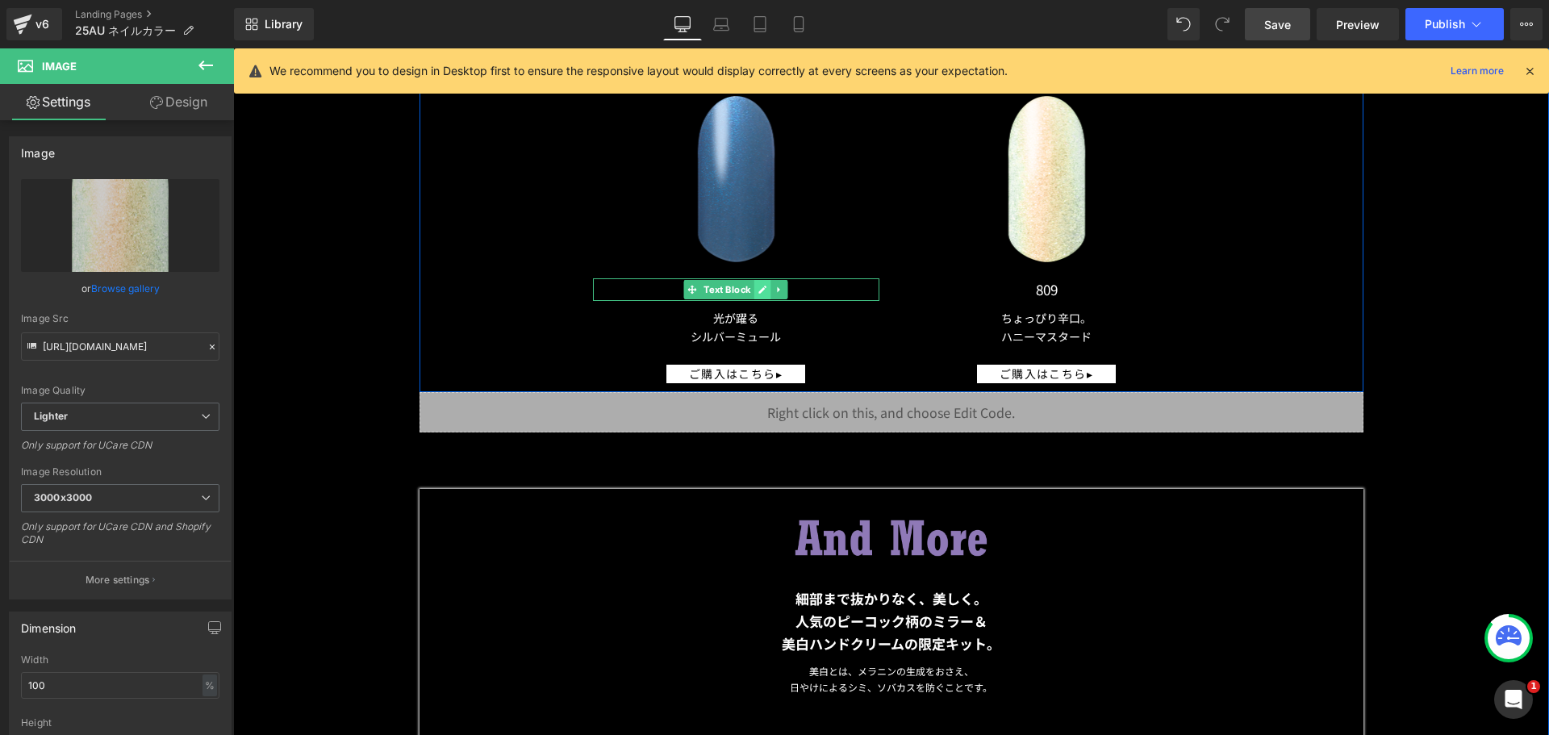
click at [755, 283] on link at bounding box center [763, 289] width 17 height 19
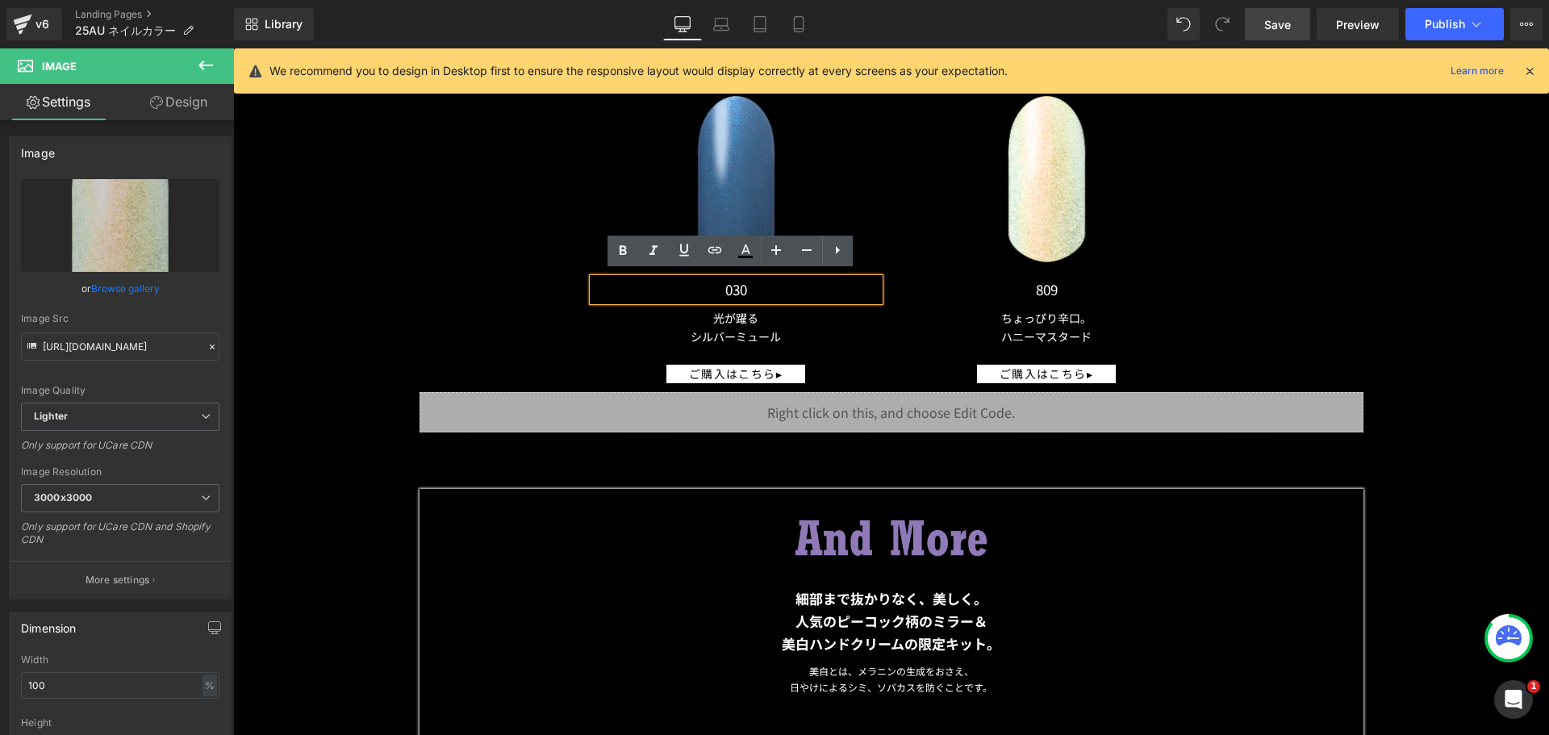
click at [746, 283] on p "030" at bounding box center [736, 289] width 286 height 23
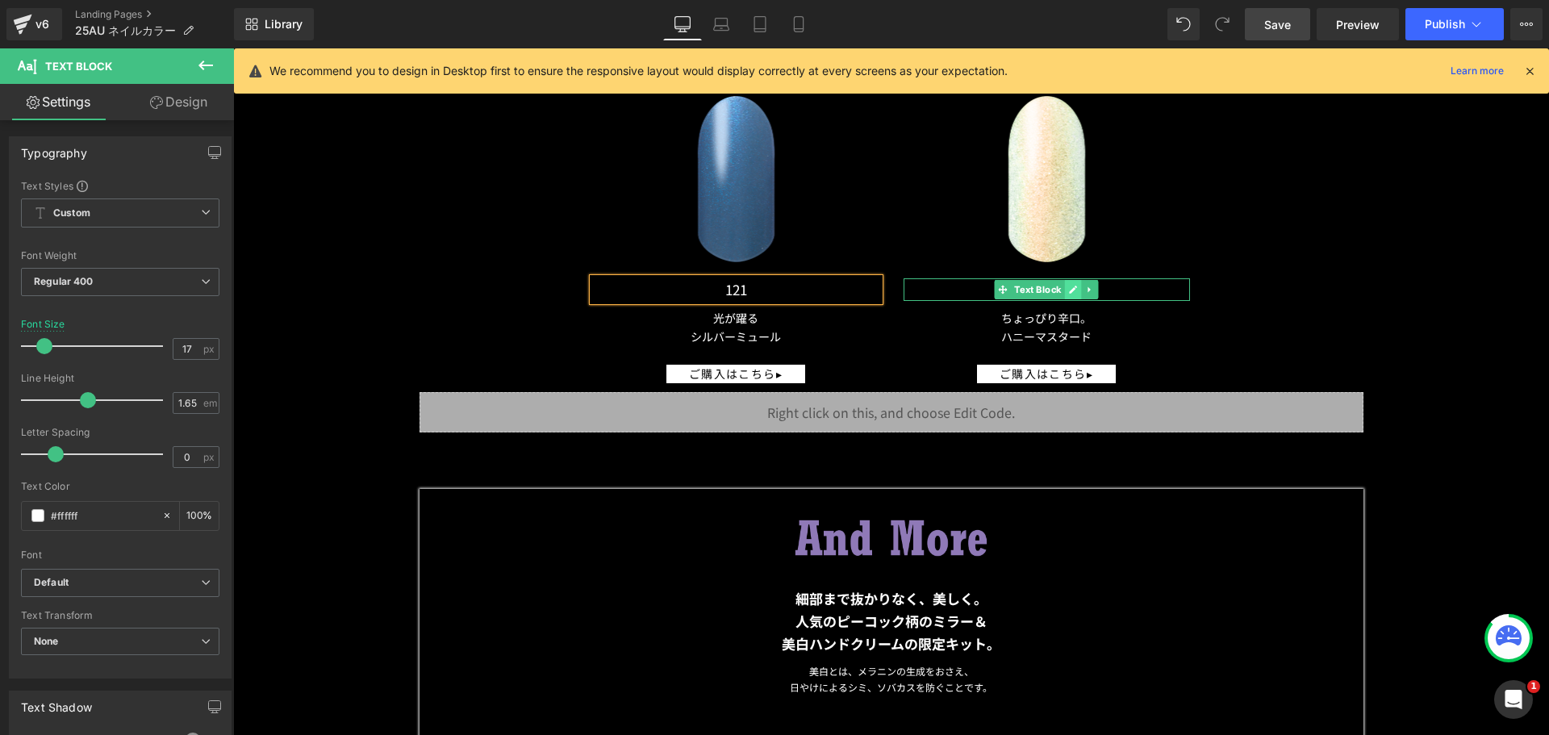
click at [1065, 281] on link at bounding box center [1073, 289] width 17 height 19
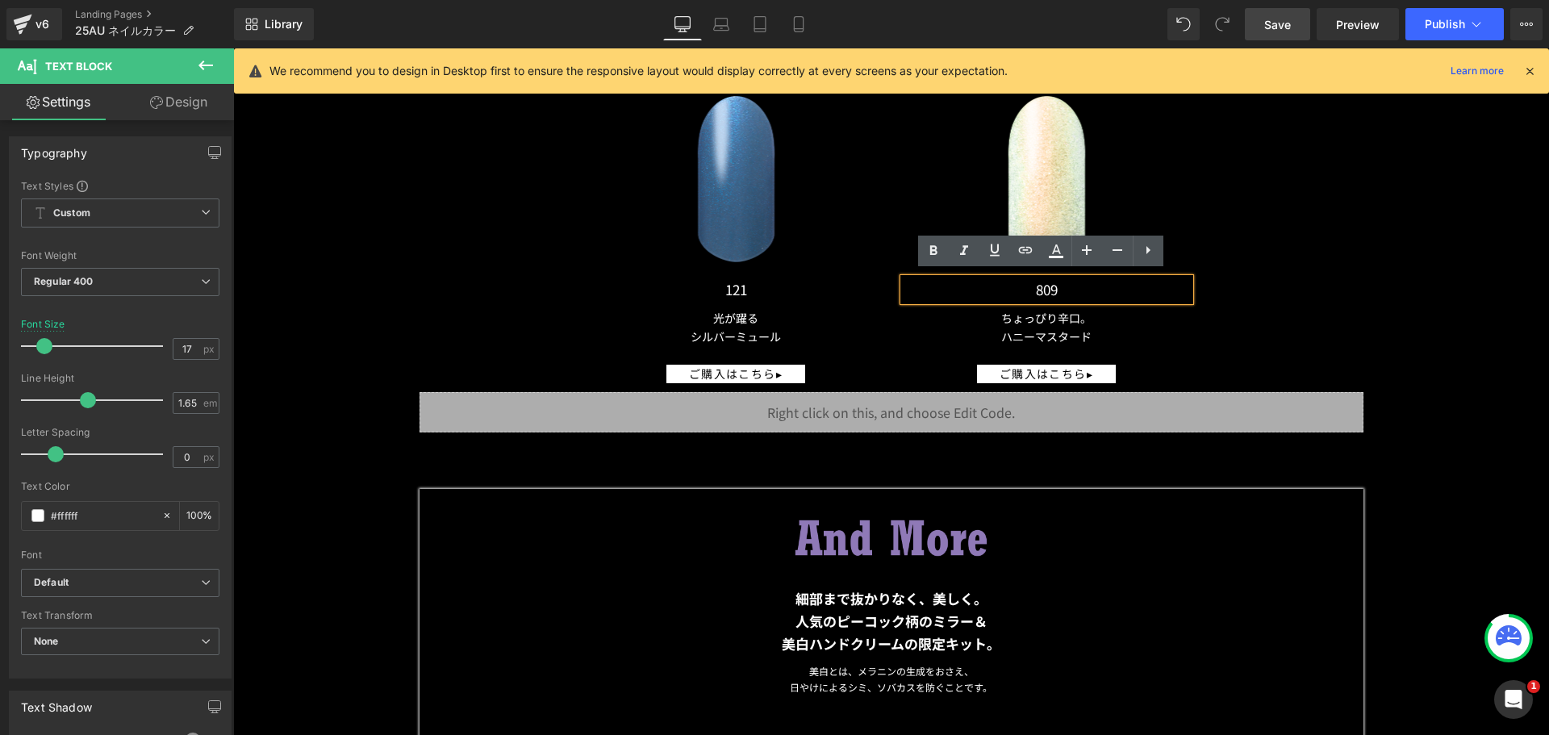
click at [1060, 281] on p "809" at bounding box center [1047, 289] width 286 height 23
click at [755, 327] on link at bounding box center [763, 327] width 17 height 19
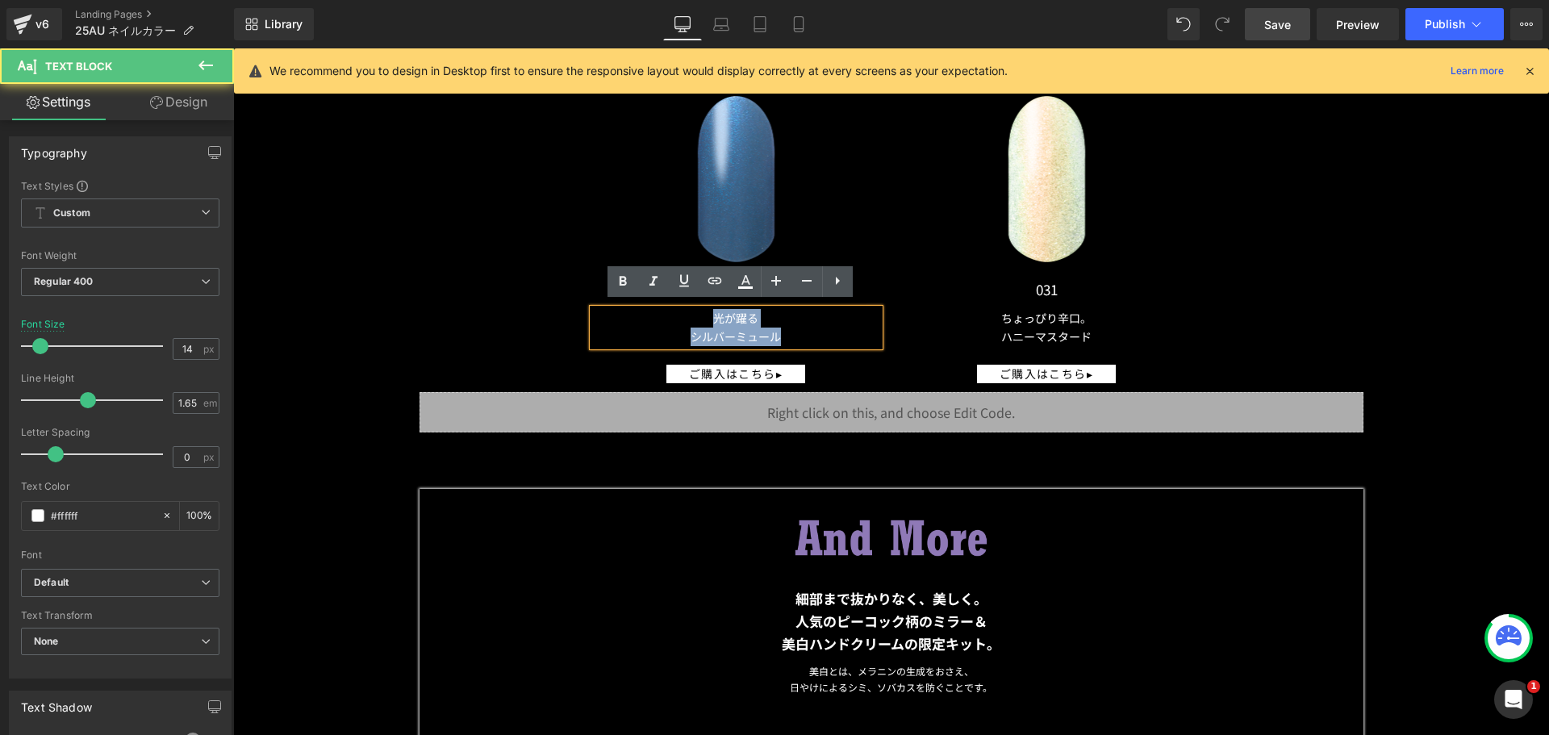
drag, startPoint x: 777, startPoint y: 330, endPoint x: 709, endPoint y: 317, distance: 69.0
click at [709, 317] on div "光が躍る シルバーミュール" at bounding box center [736, 327] width 286 height 37
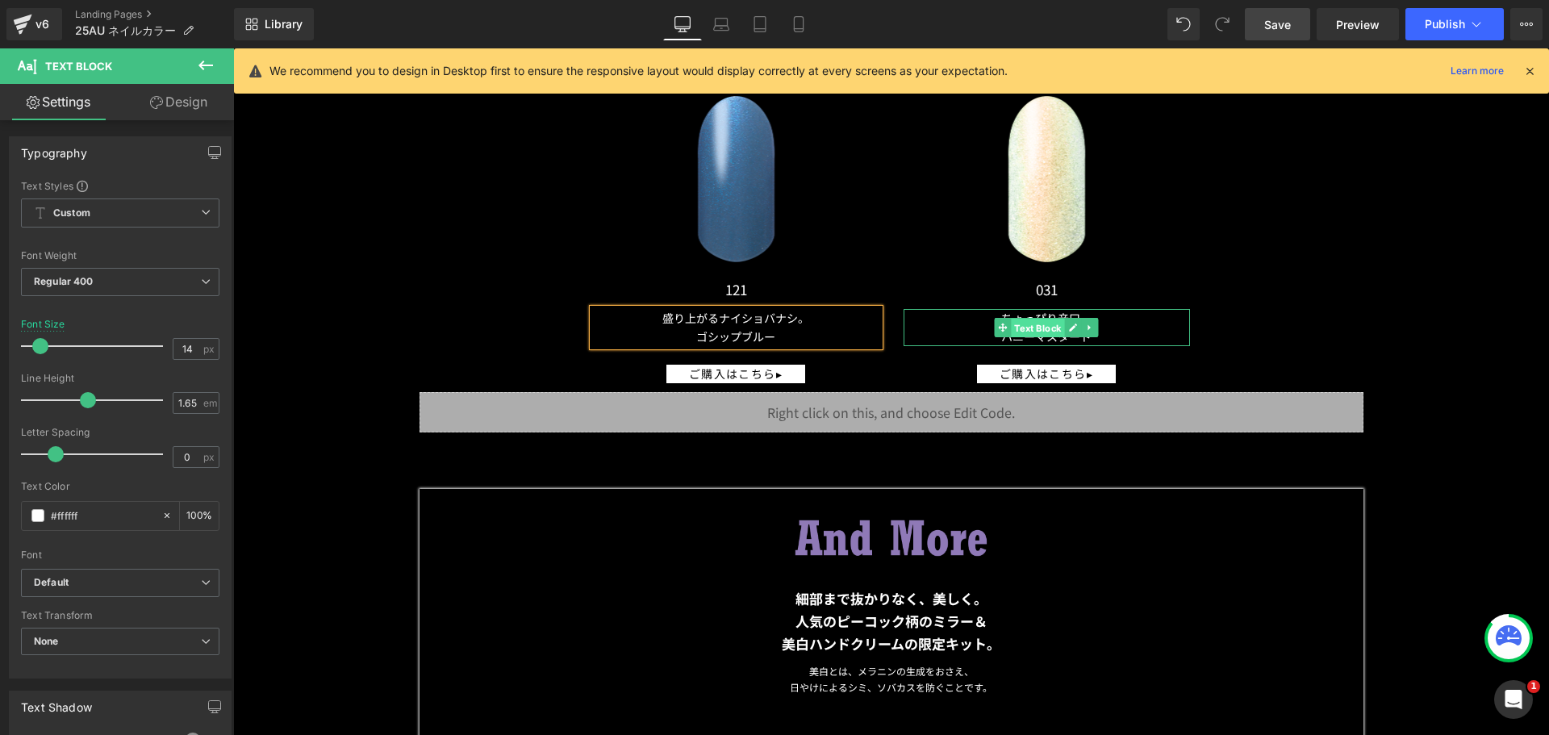
click at [1058, 321] on span "Text Block" at bounding box center [1037, 328] width 53 height 19
drag, startPoint x: 1070, startPoint y: 319, endPoint x: 1082, endPoint y: 315, distance: 12.8
click at [1069, 323] on icon at bounding box center [1073, 328] width 9 height 10
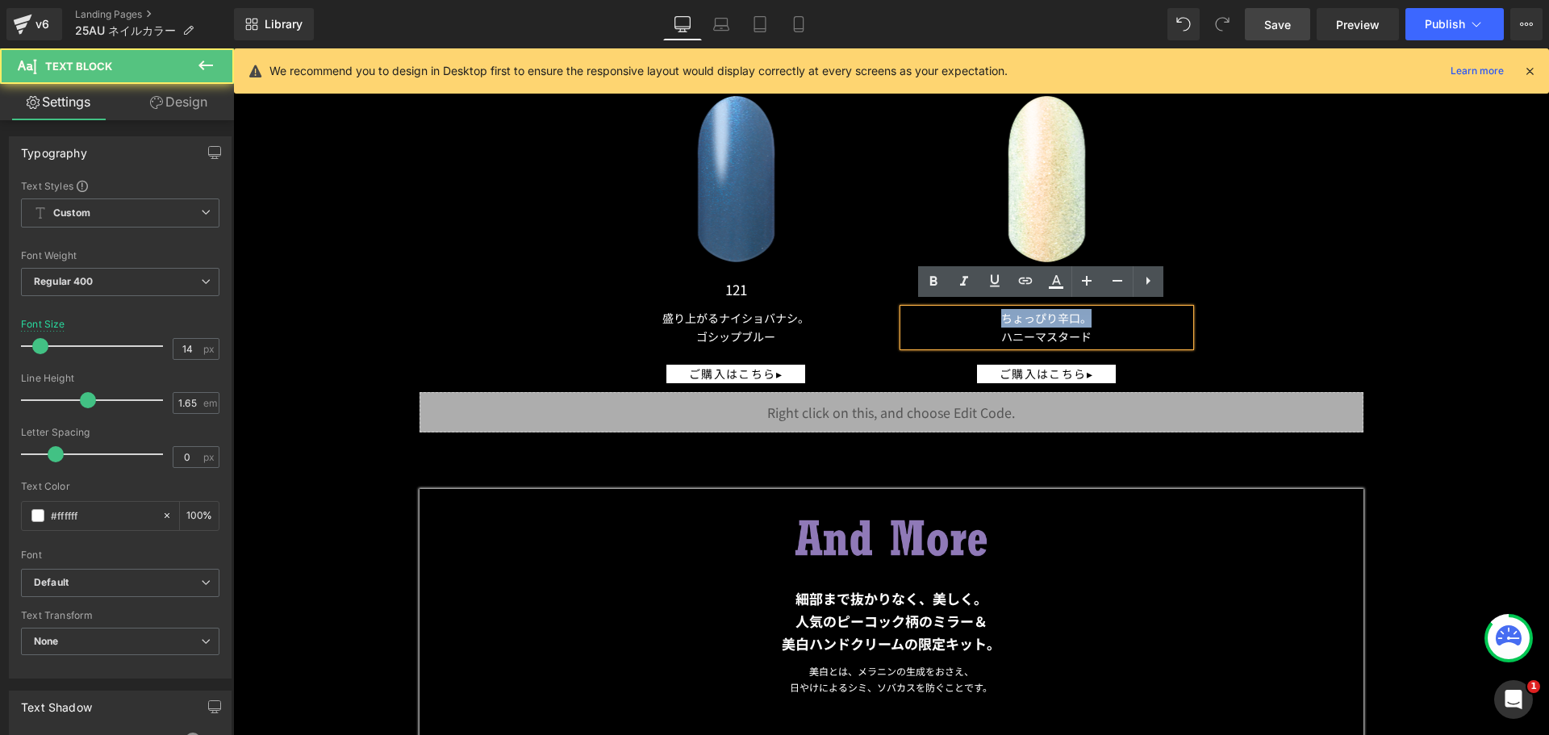
drag, startPoint x: 1103, startPoint y: 320, endPoint x: 990, endPoint y: 310, distance: 113.5
click at [990, 310] on p "ちょっぴり辛口。" at bounding box center [1047, 318] width 286 height 19
drag, startPoint x: 1113, startPoint y: 331, endPoint x: 918, endPoint y: 311, distance: 196.3
click at [918, 311] on div "ちょっぴり辛口。 ハニーマスタード" at bounding box center [1047, 327] width 286 height 37
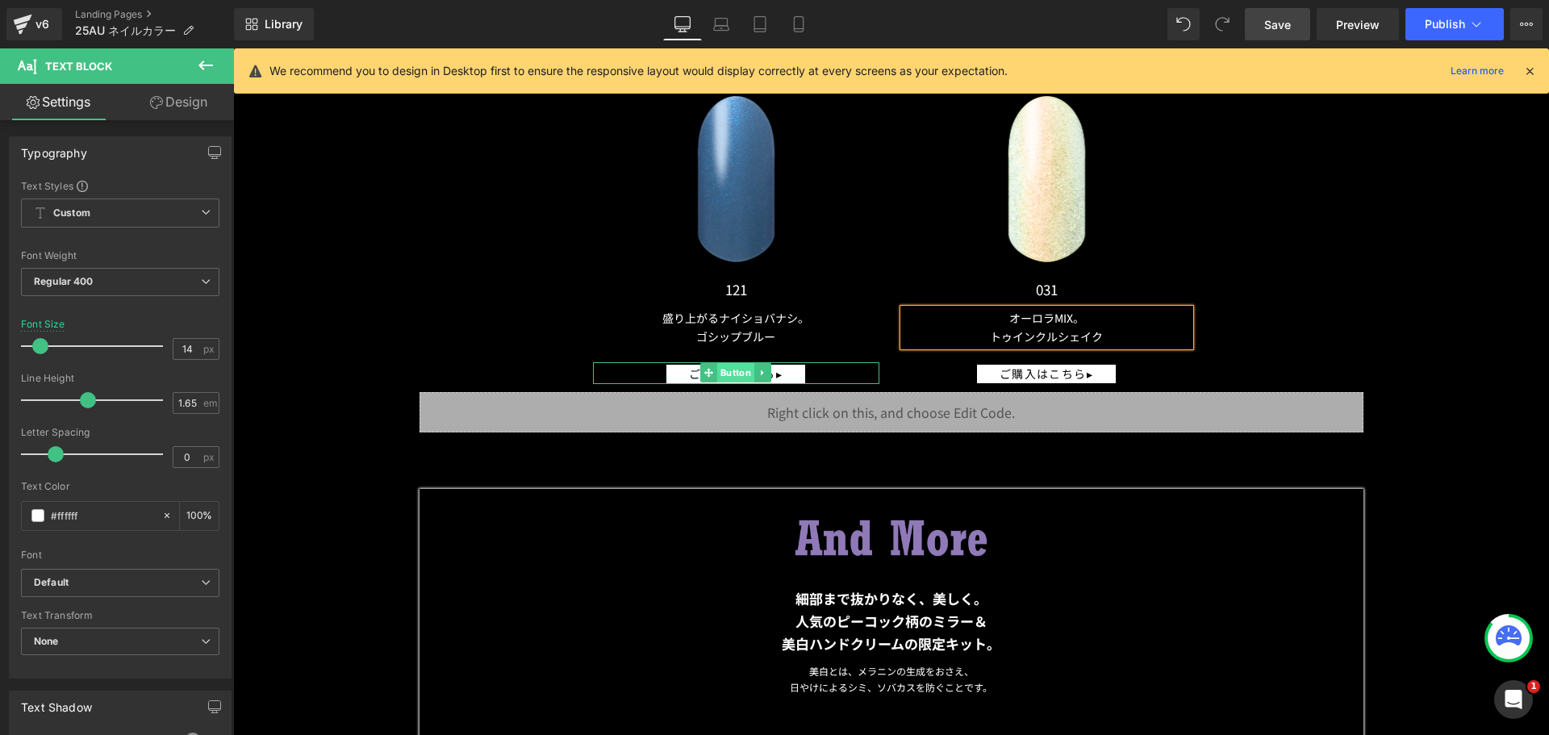
click at [738, 363] on span "Button" at bounding box center [735, 372] width 37 height 19
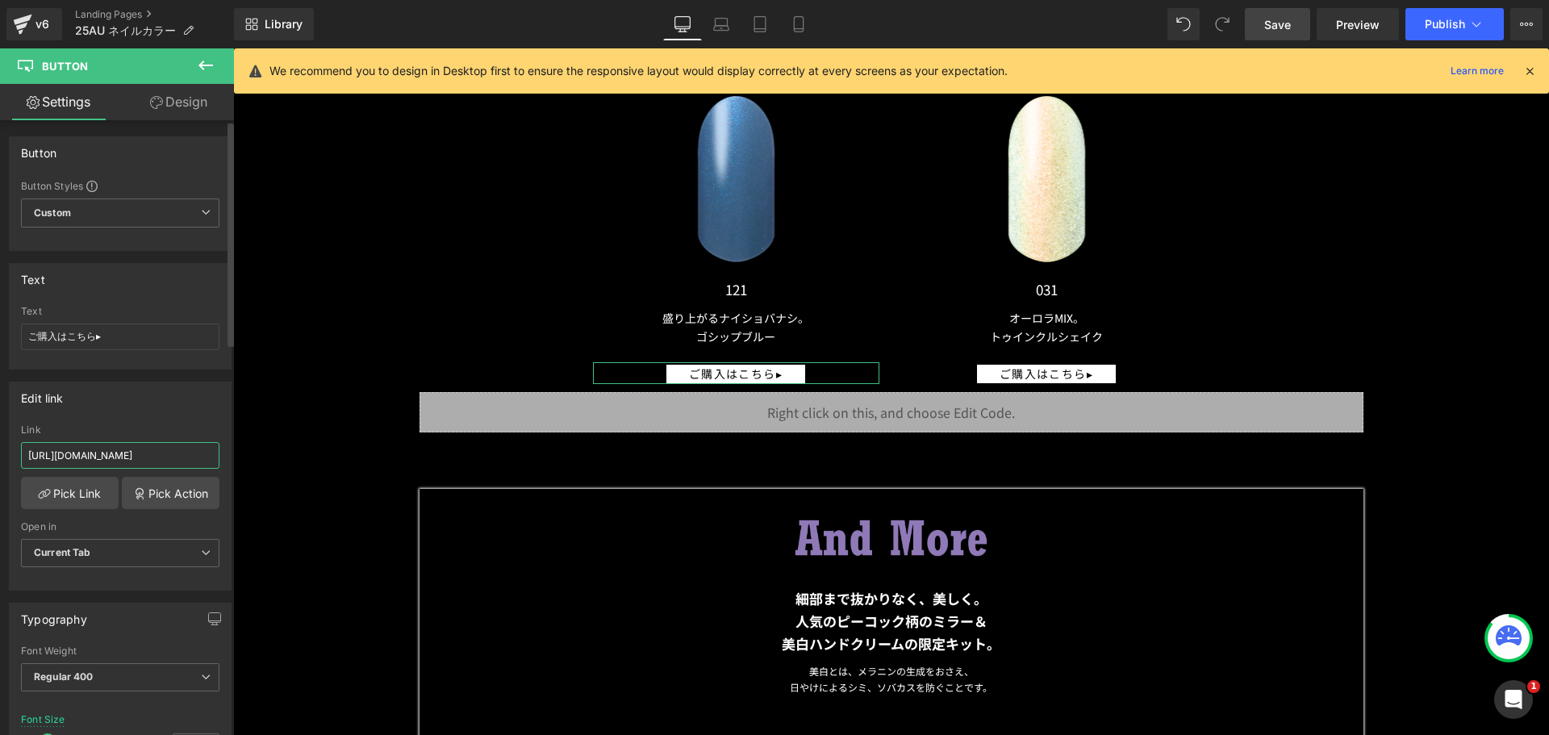
click at [169, 454] on input "https://annasui.co.jp/products/asadni030" at bounding box center [120, 455] width 199 height 27
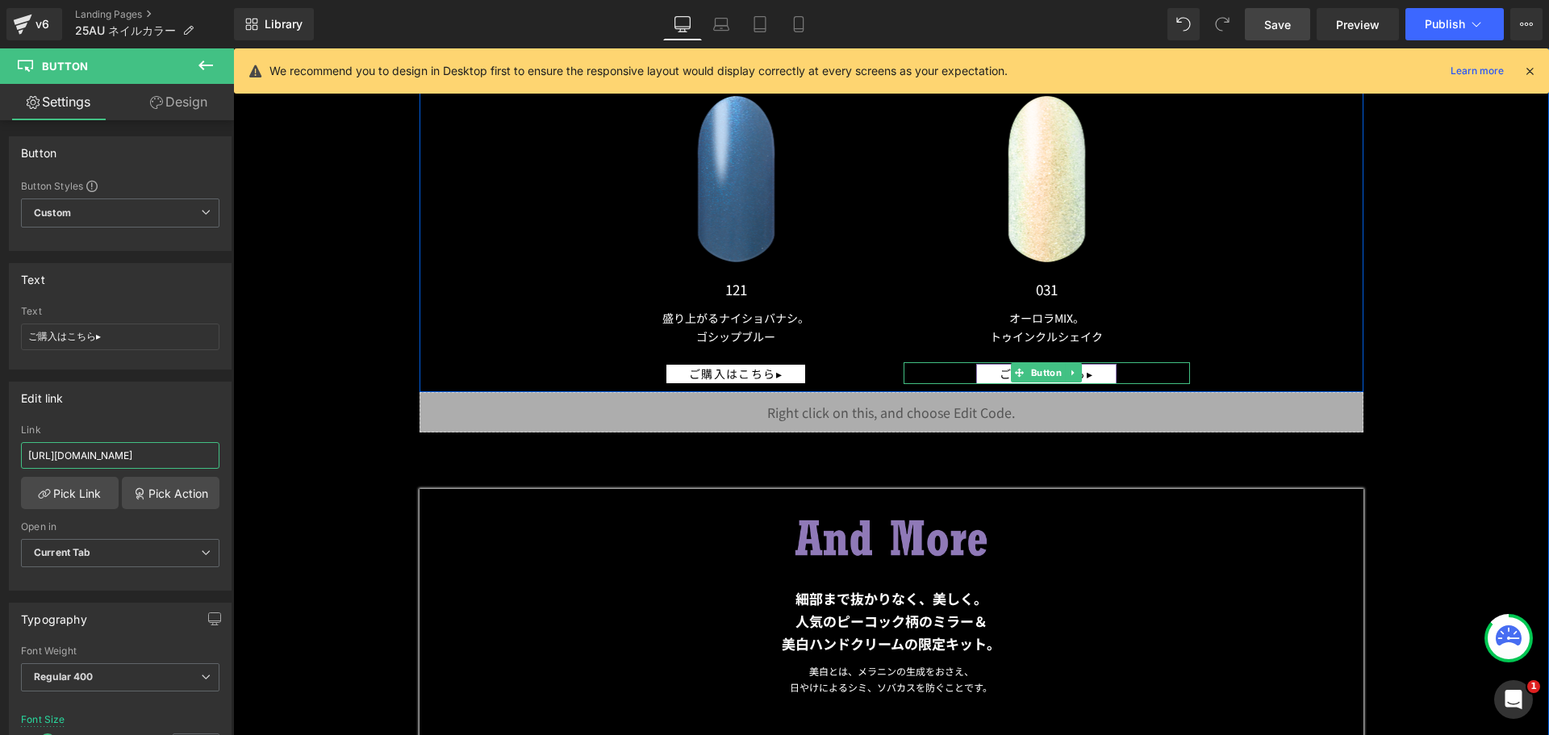
type input "[URL][DOMAIN_NAME]"
click at [1067, 374] on link at bounding box center [1073, 372] width 17 height 19
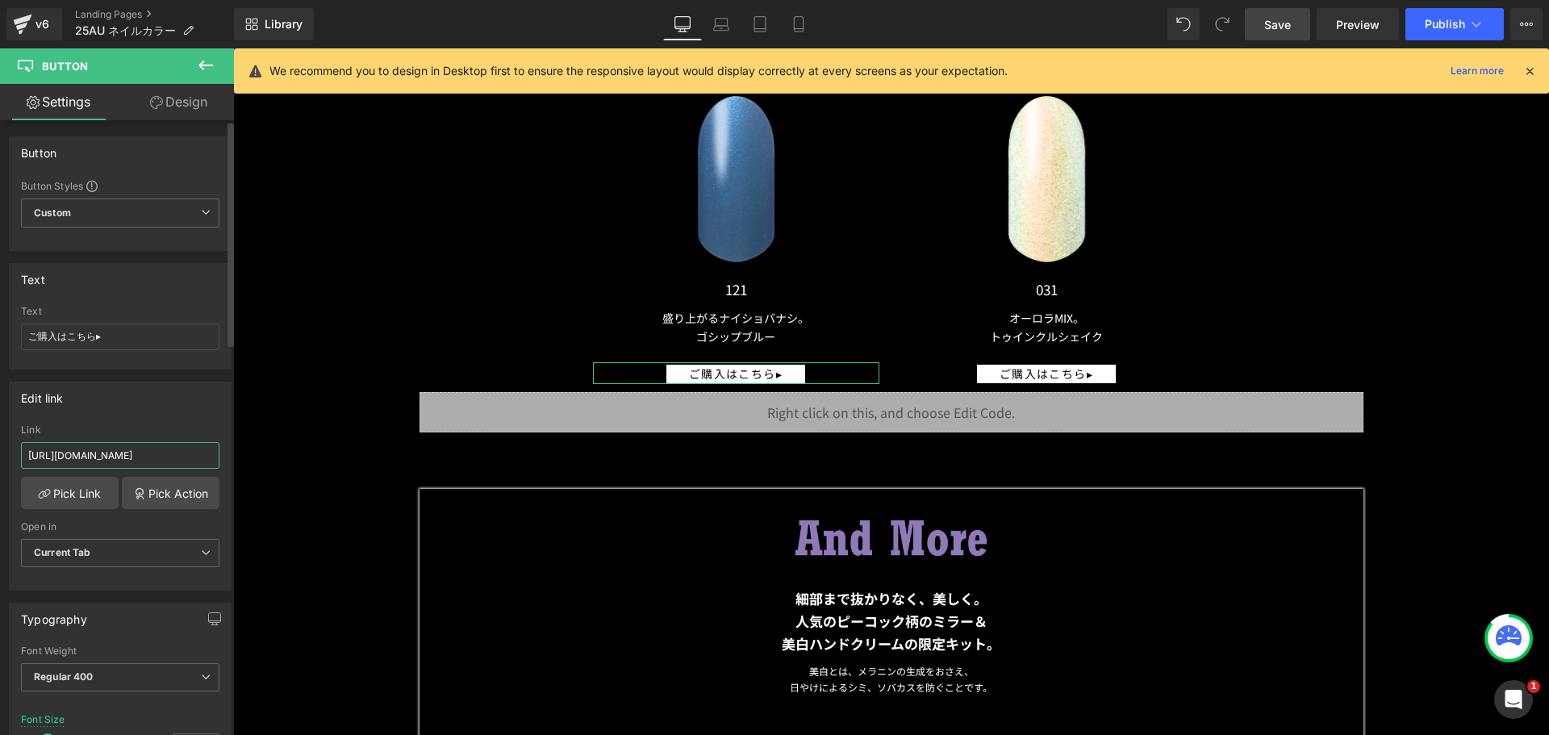
drag, startPoint x: 140, startPoint y: 462, endPoint x: 144, endPoint y: 452, distance: 10.5
click at [144, 452] on input "[URL][DOMAIN_NAME]" at bounding box center [120, 455] width 199 height 27
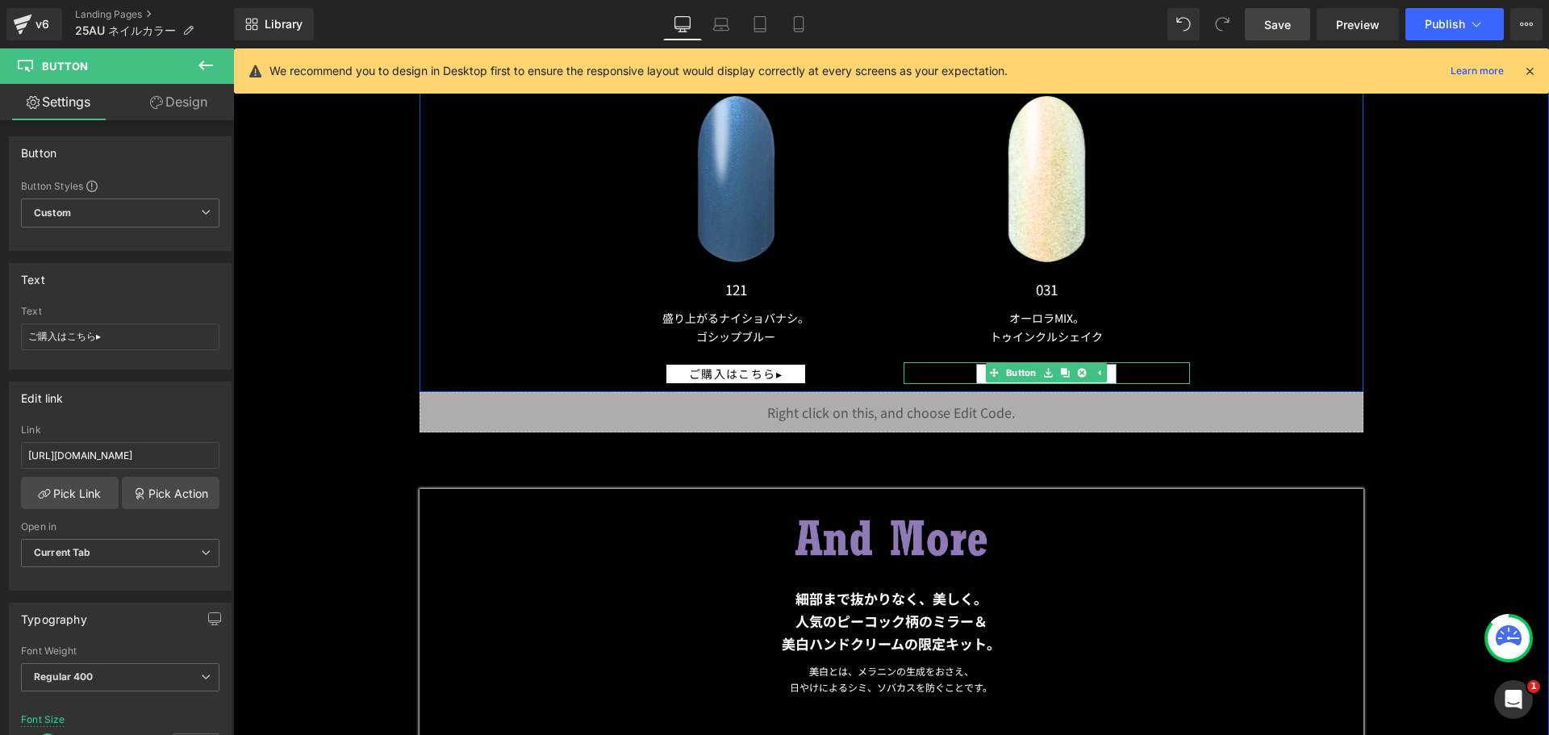
click at [1057, 363] on link at bounding box center [1065, 372] width 17 height 19
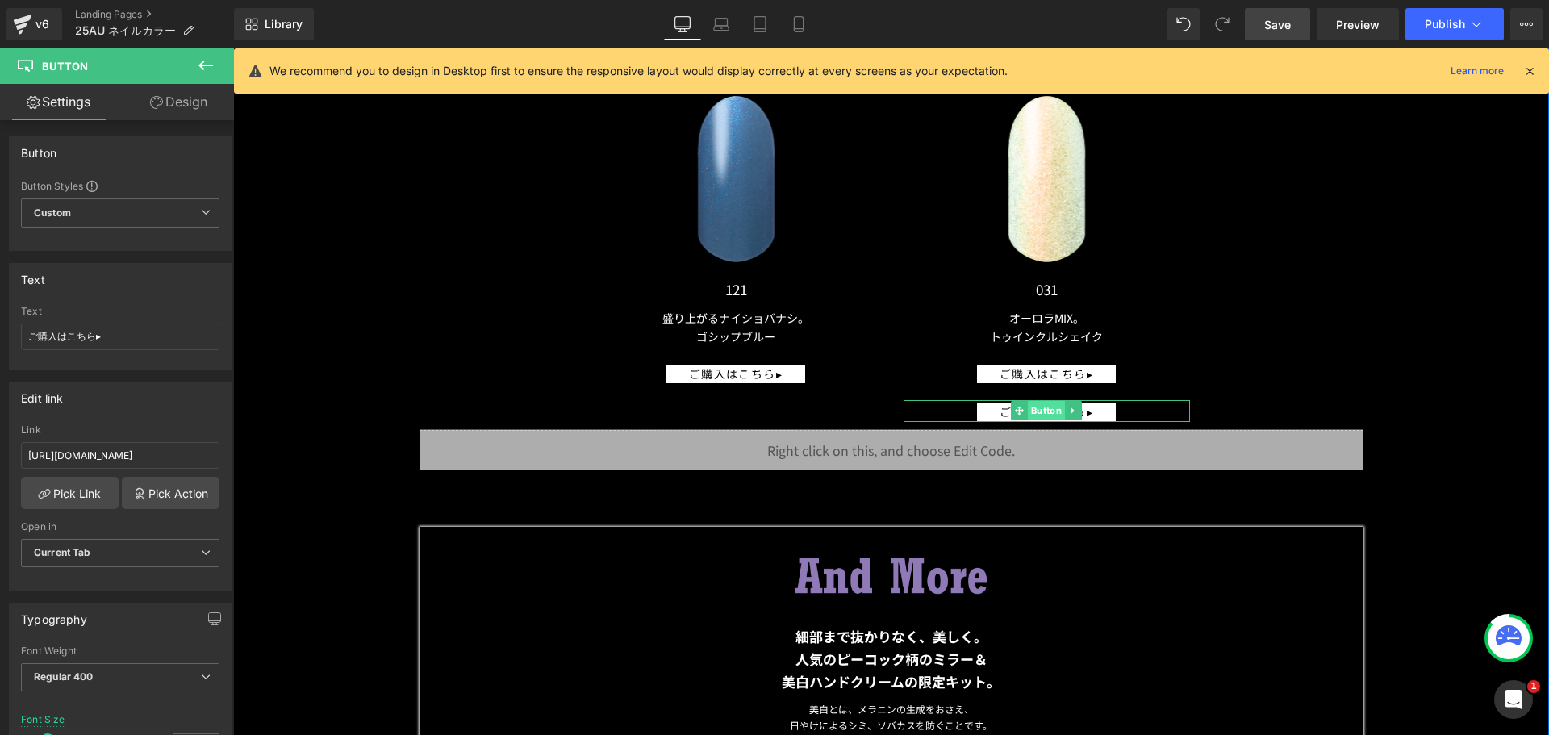
click at [1028, 401] on span "Button" at bounding box center [1046, 410] width 37 height 19
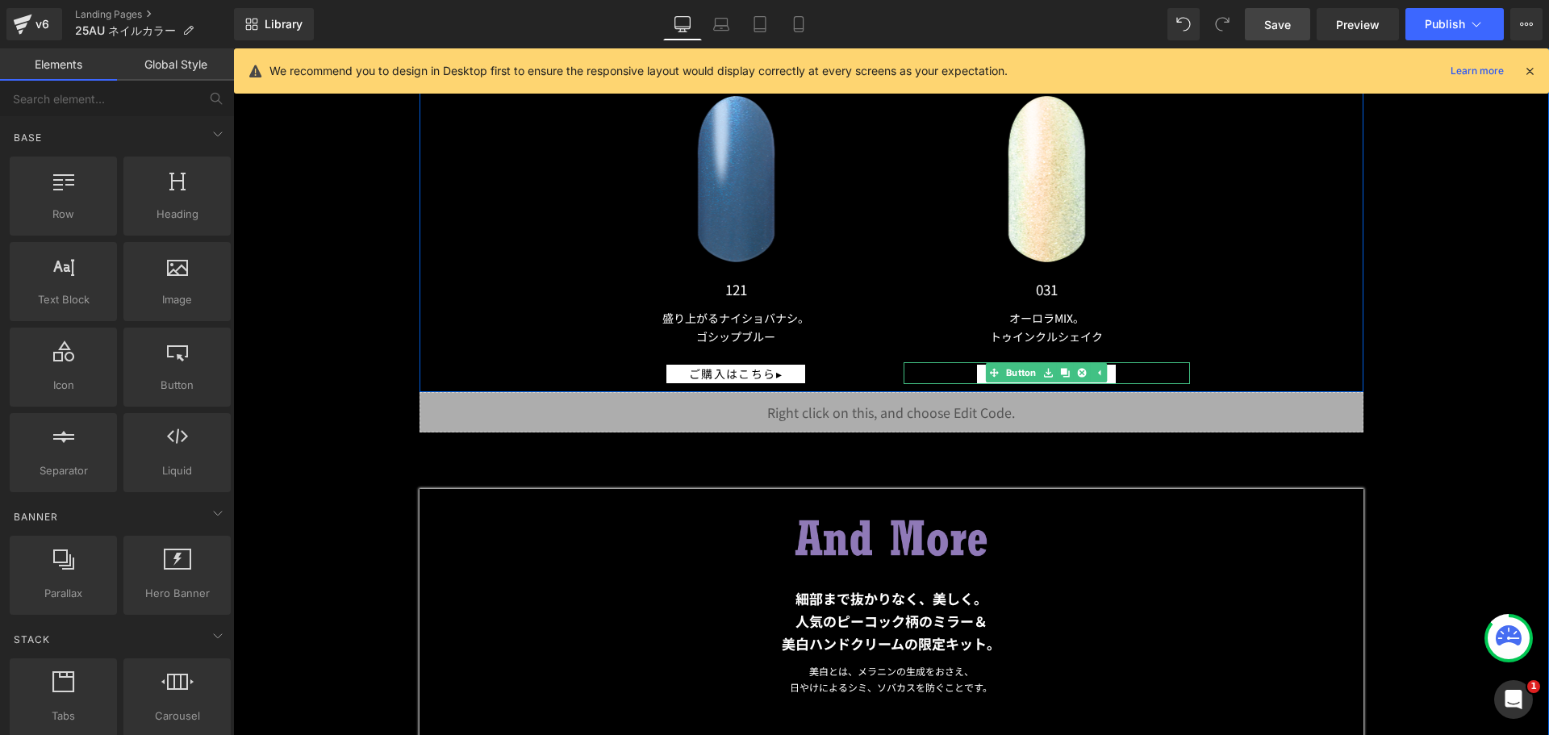
click at [996, 373] on div "ご購入はこちら▸ Button" at bounding box center [1047, 373] width 286 height 22
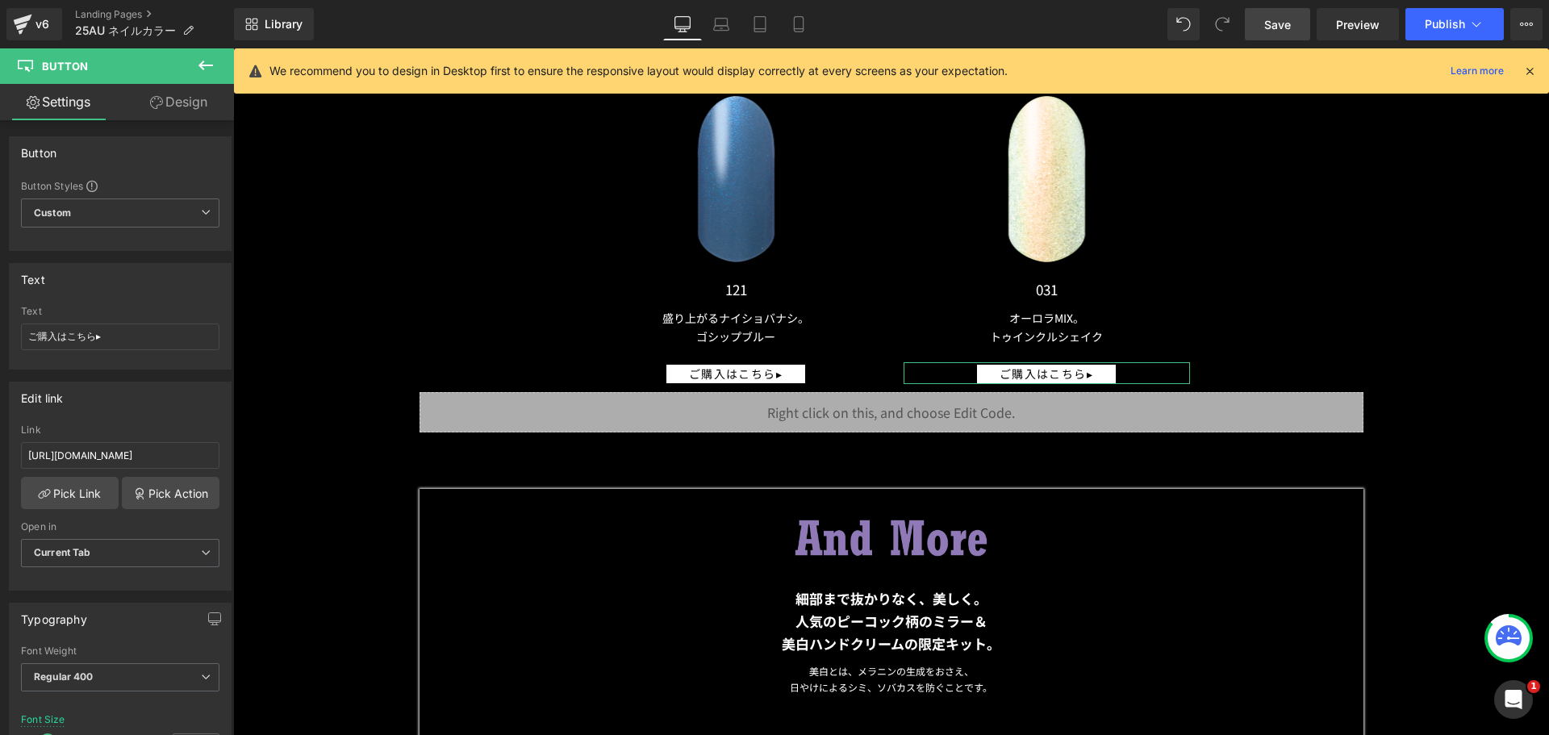
click at [189, 105] on link "Design" at bounding box center [178, 102] width 117 height 36
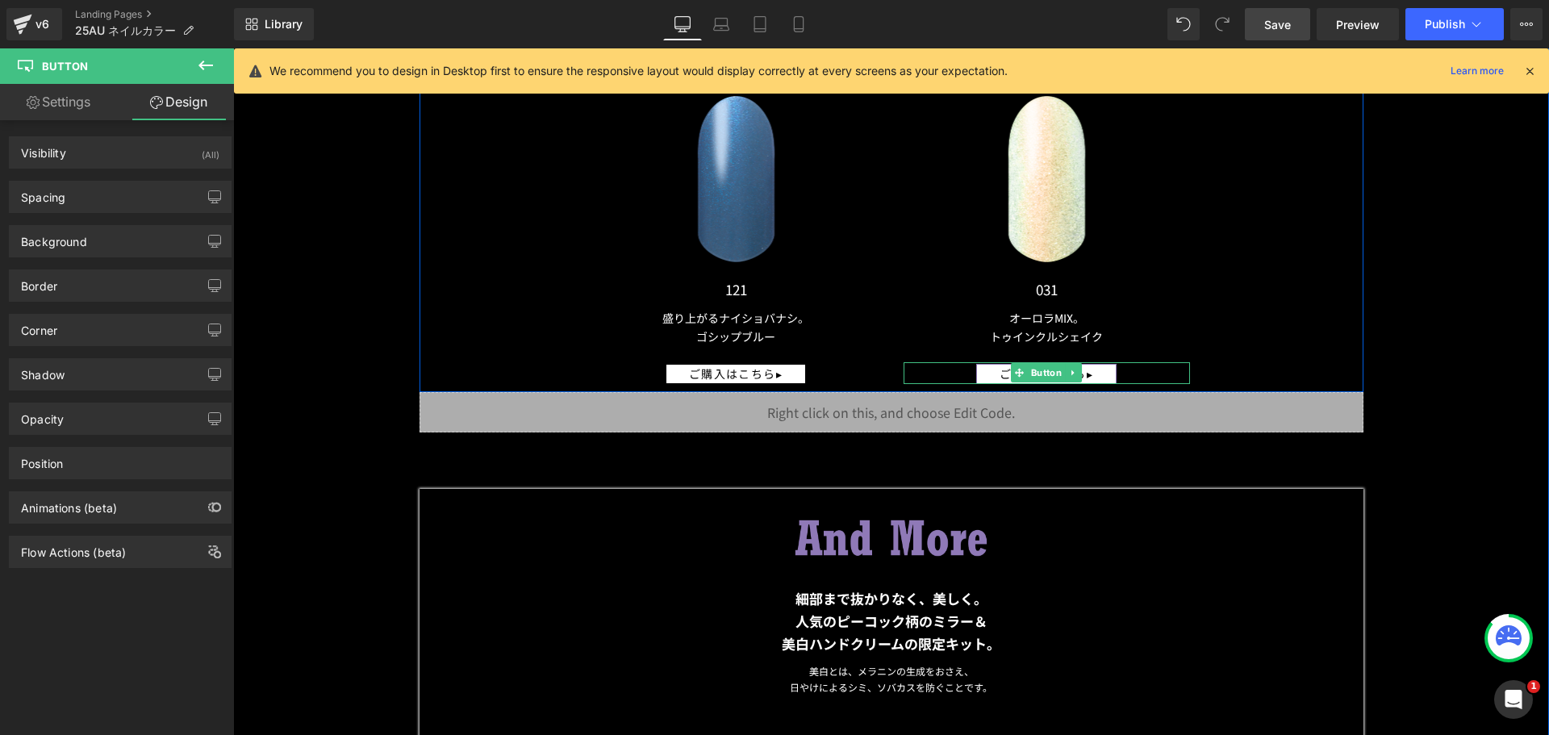
click at [982, 370] on link "ご購入はこちら▸" at bounding box center [1046, 374] width 140 height 20
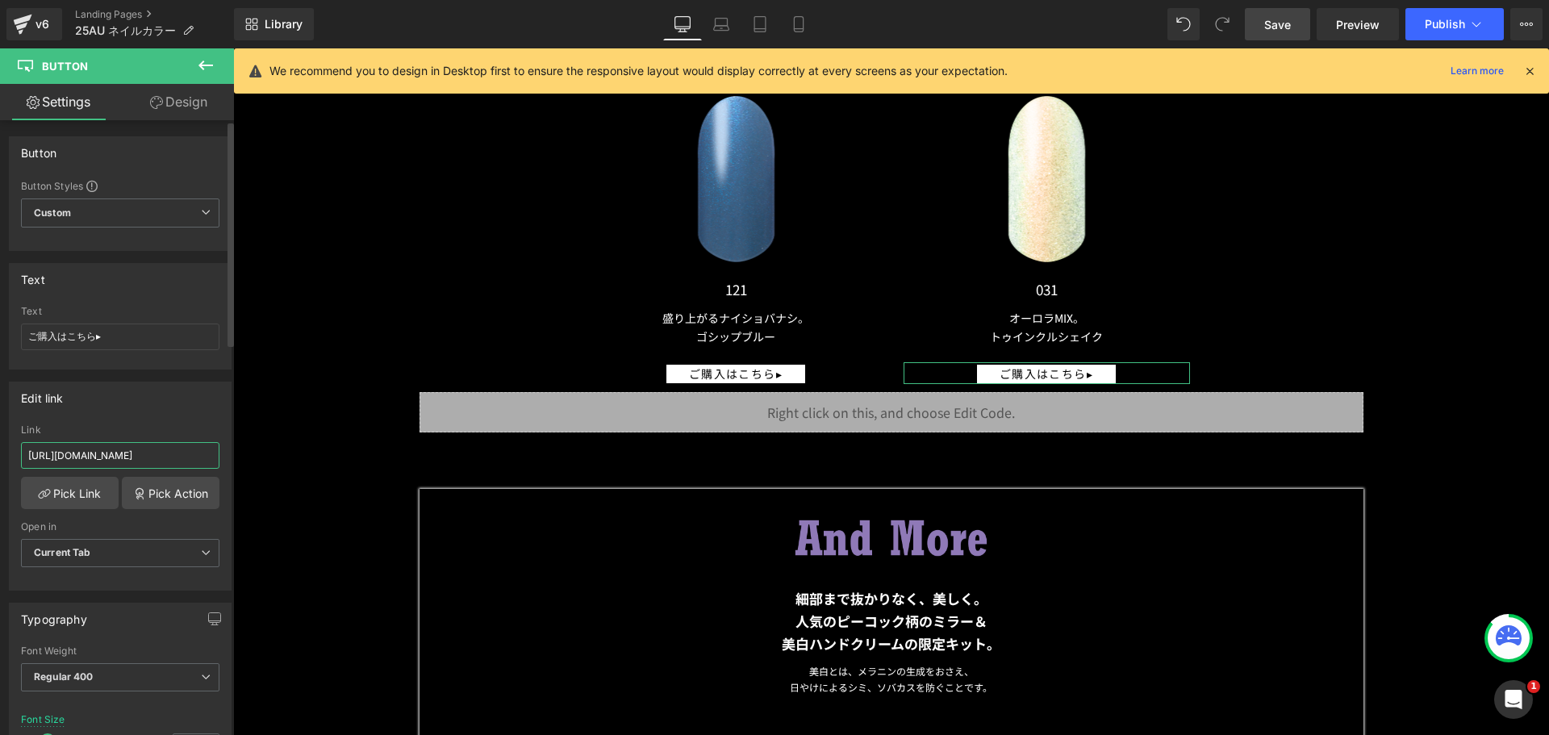
click at [141, 460] on input "https://annasui.co.jp/products/asadni809" at bounding box center [120, 455] width 199 height 27
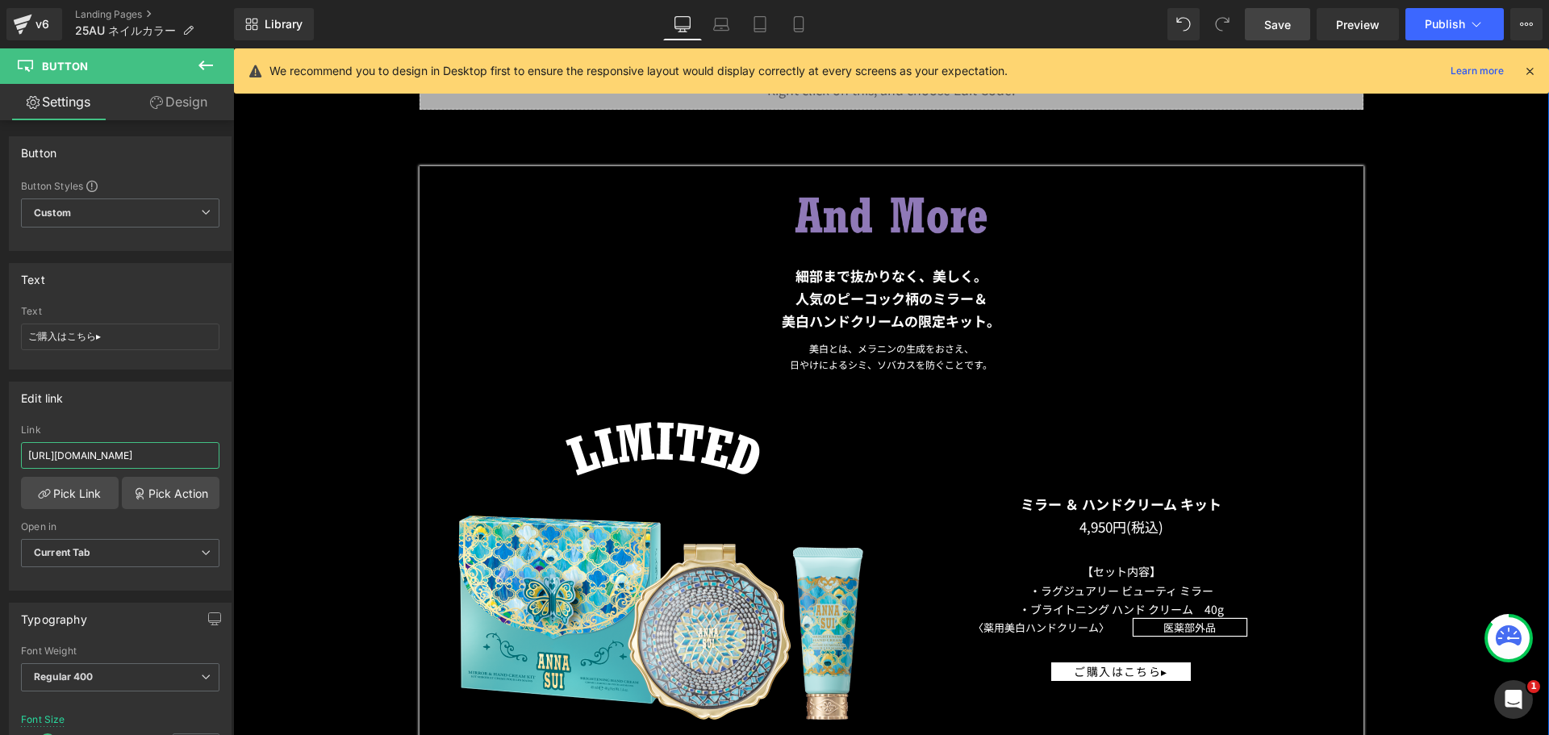
scroll to position [16579, 0]
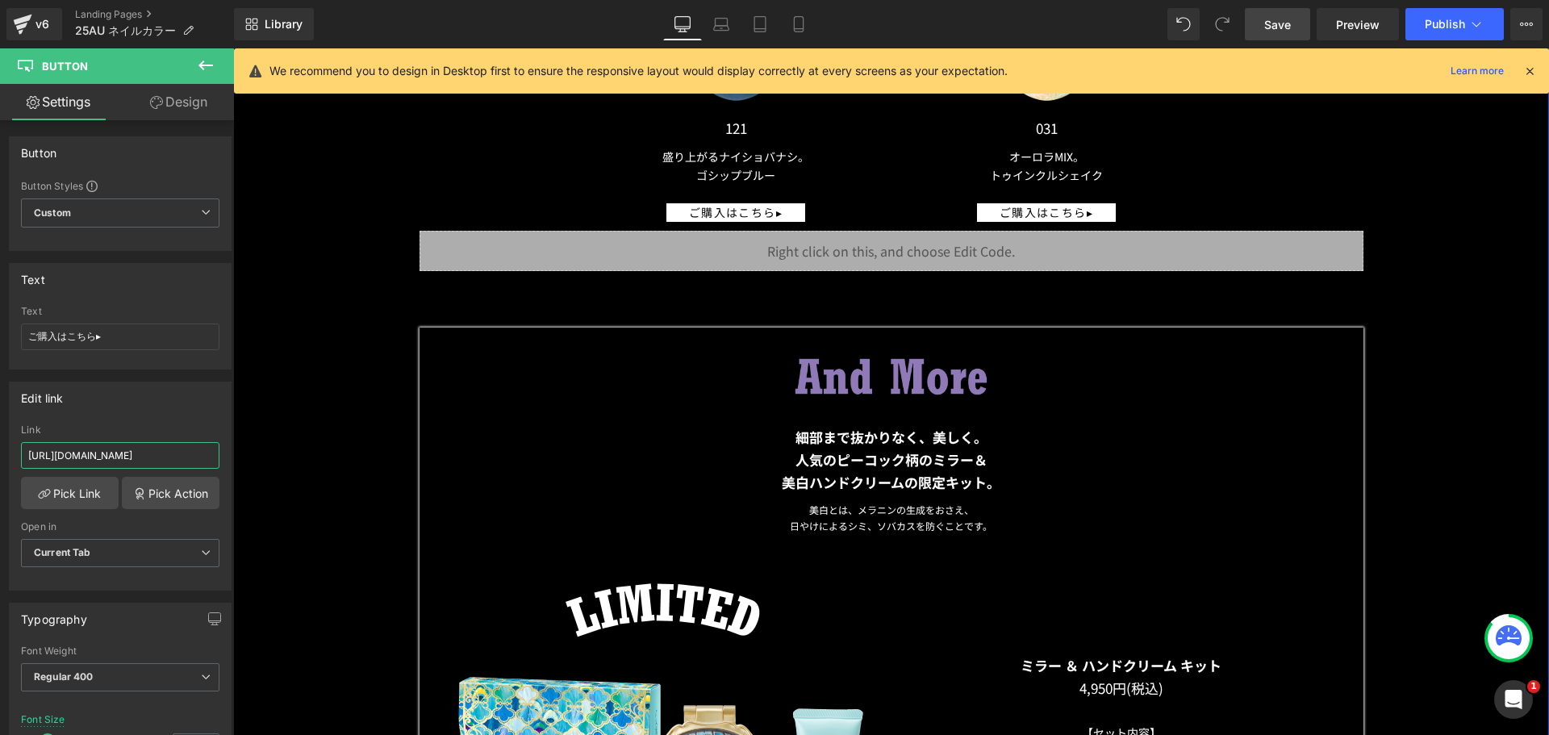
type input "[URL][DOMAIN_NAME]"
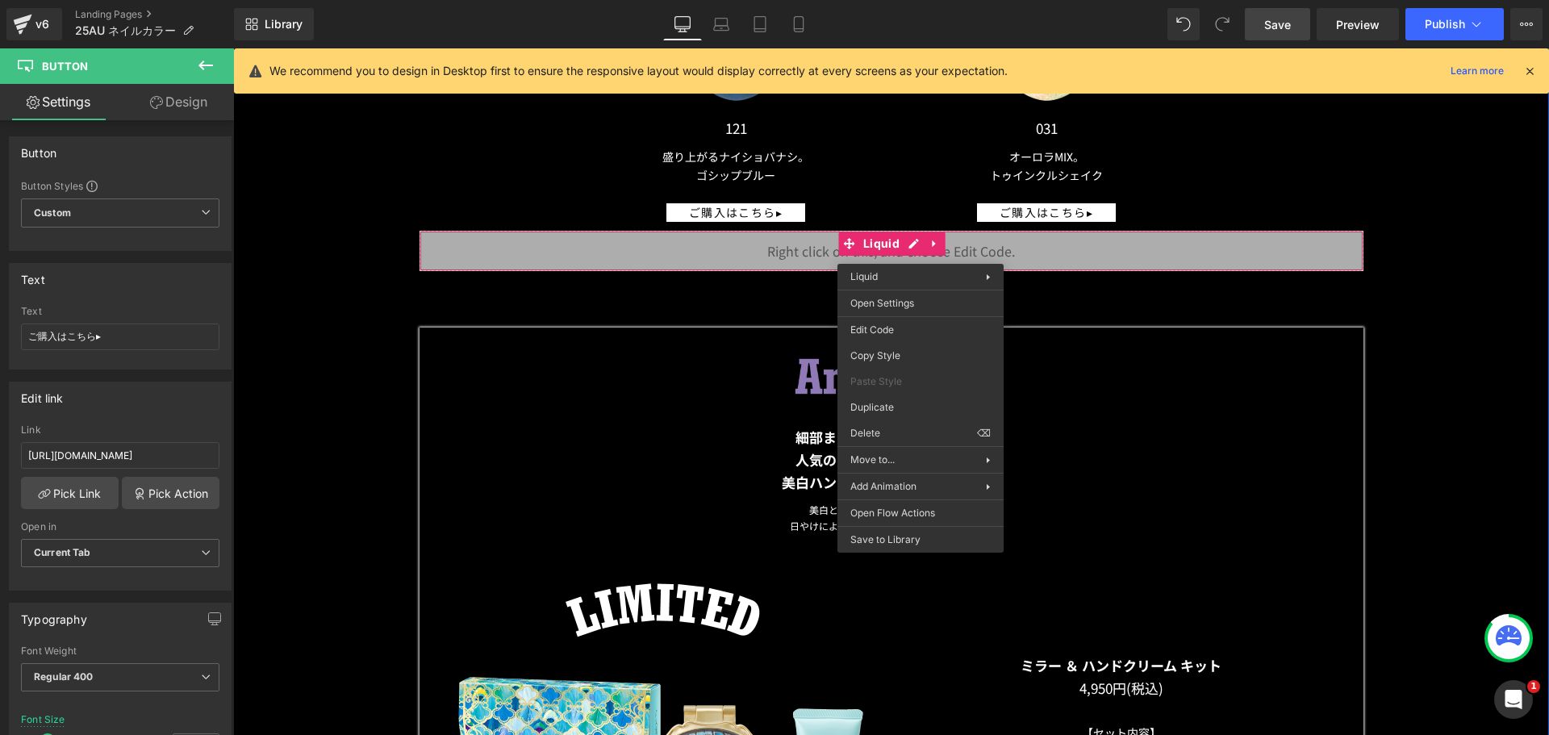
scroll to position [0, 0]
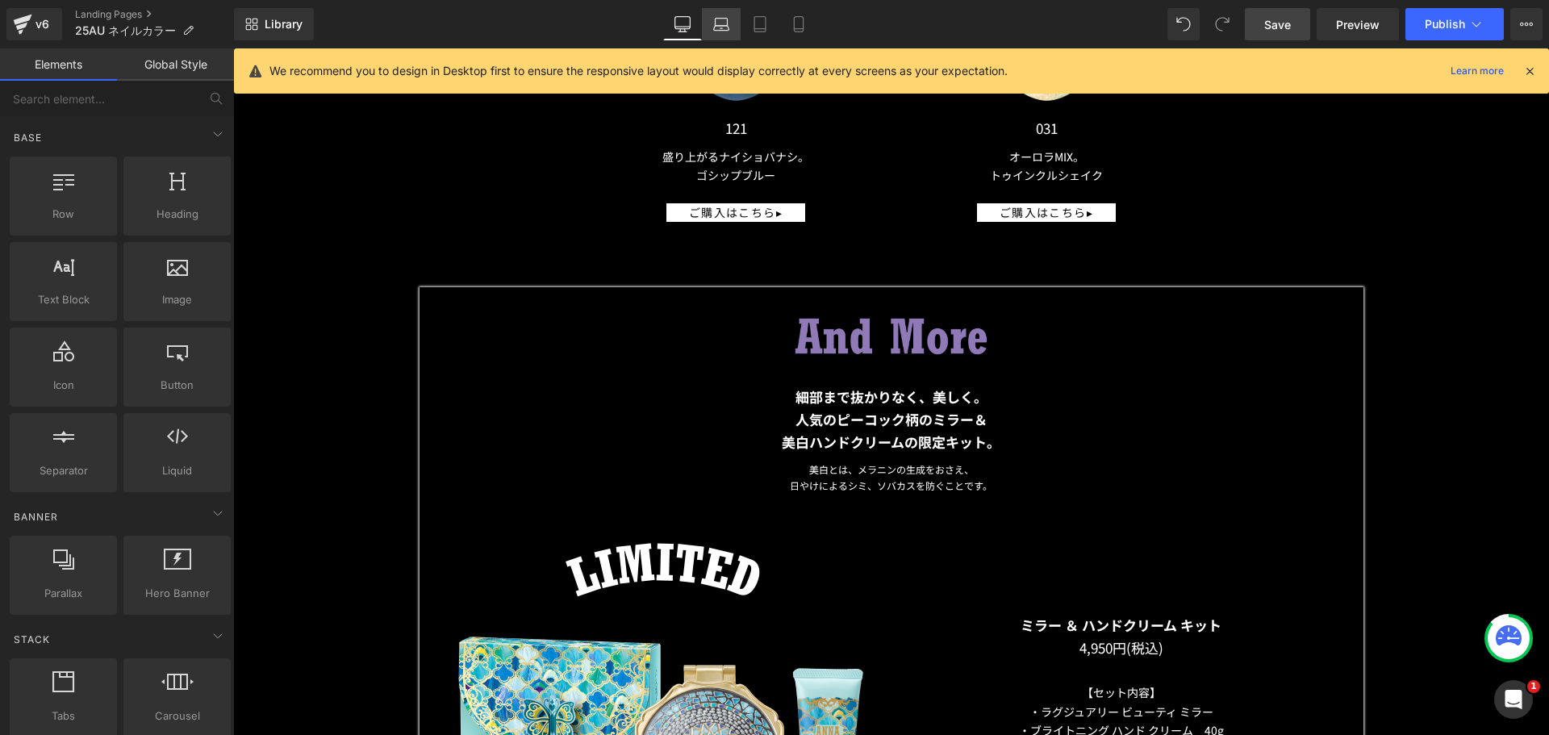
click at [726, 21] on icon at bounding box center [721, 24] width 16 height 16
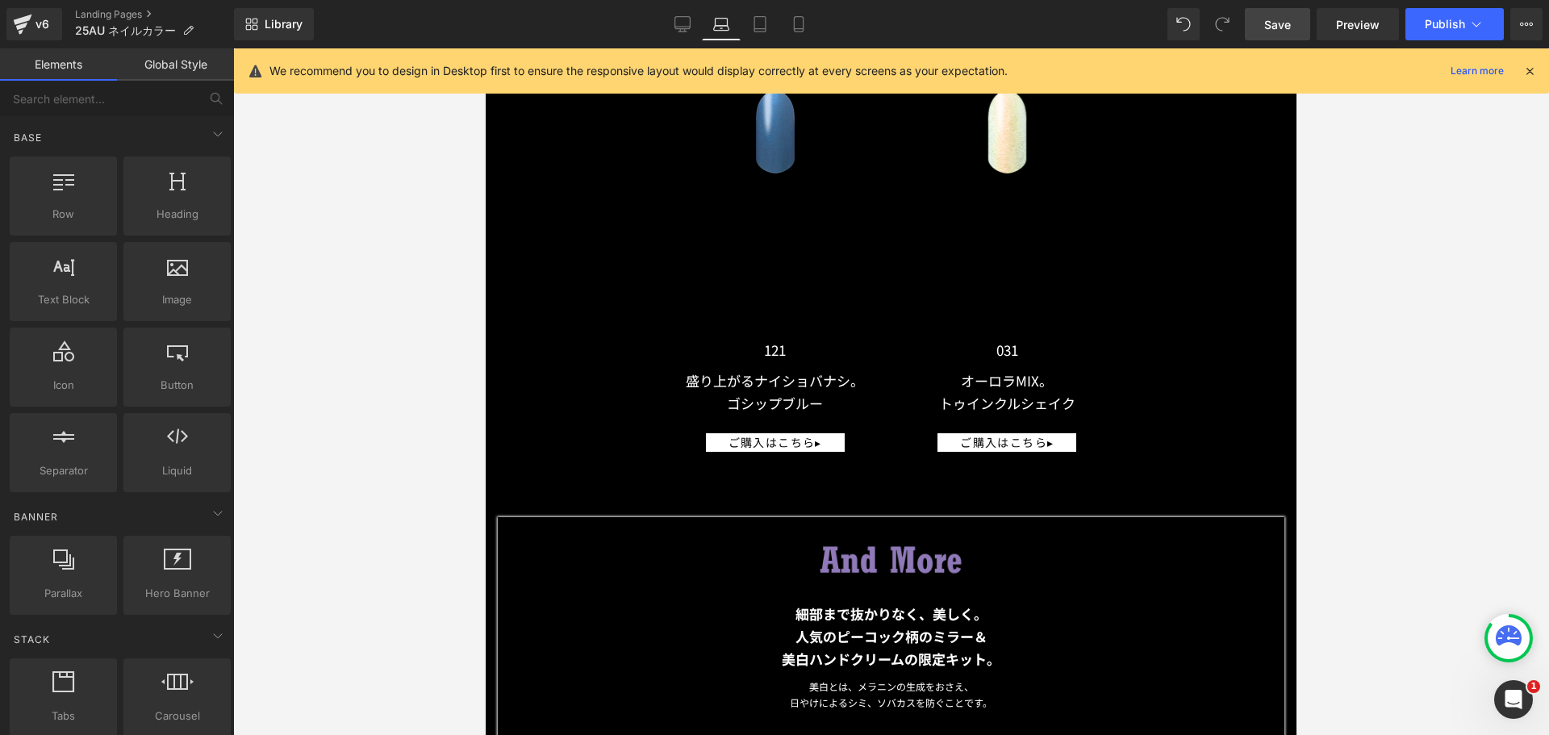
scroll to position [13500, 0]
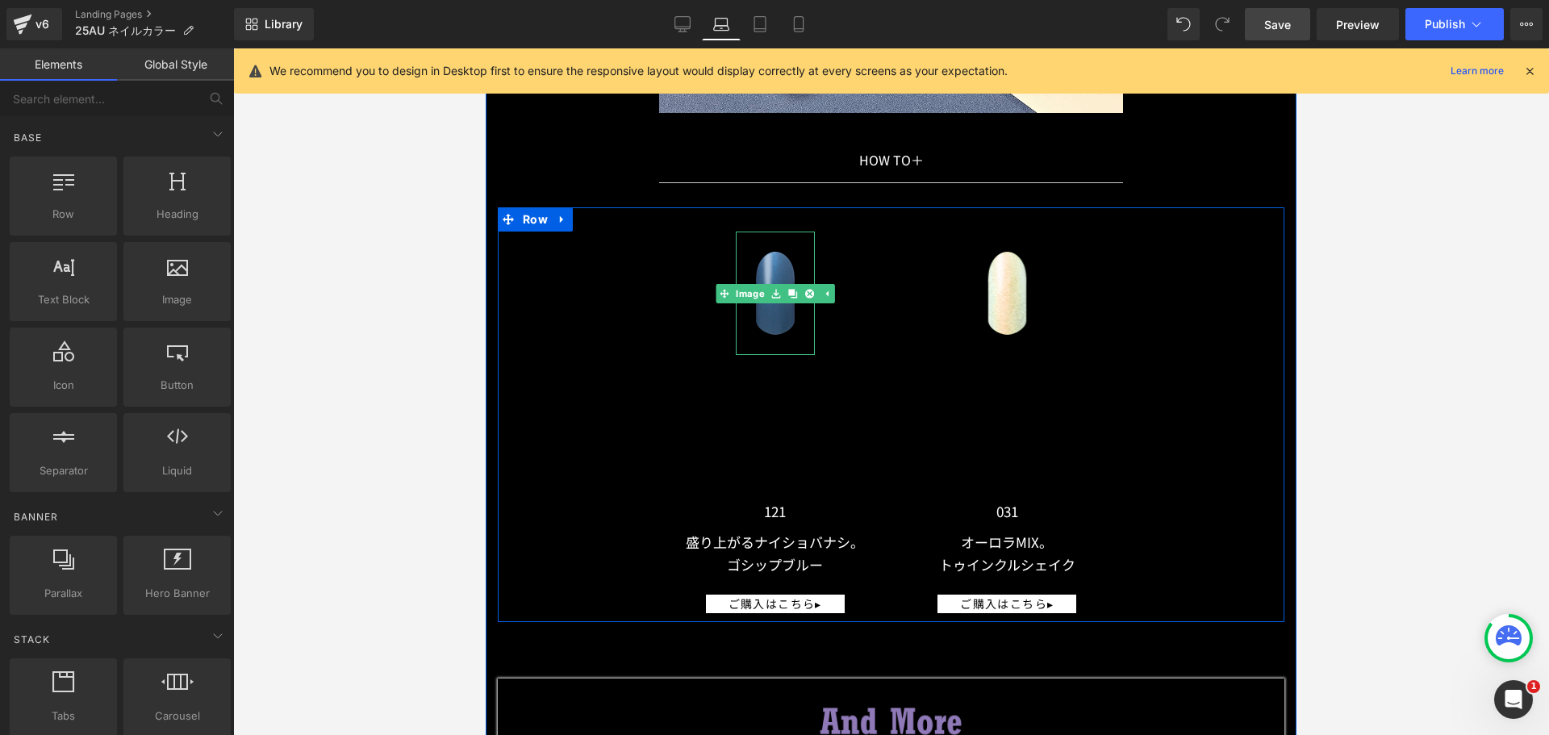
click at [755, 323] on img at bounding box center [775, 293] width 79 height 123
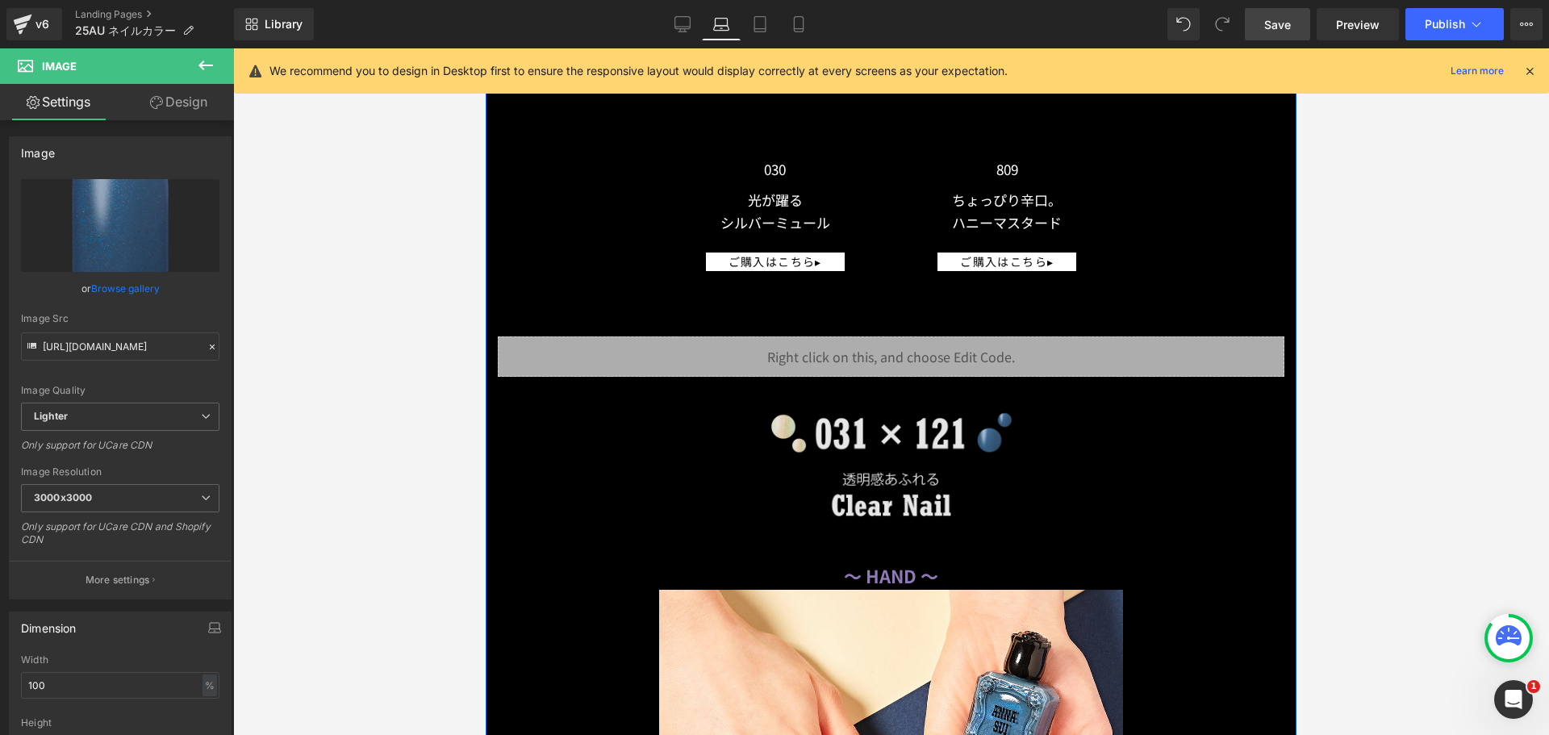
scroll to position [11777, 0]
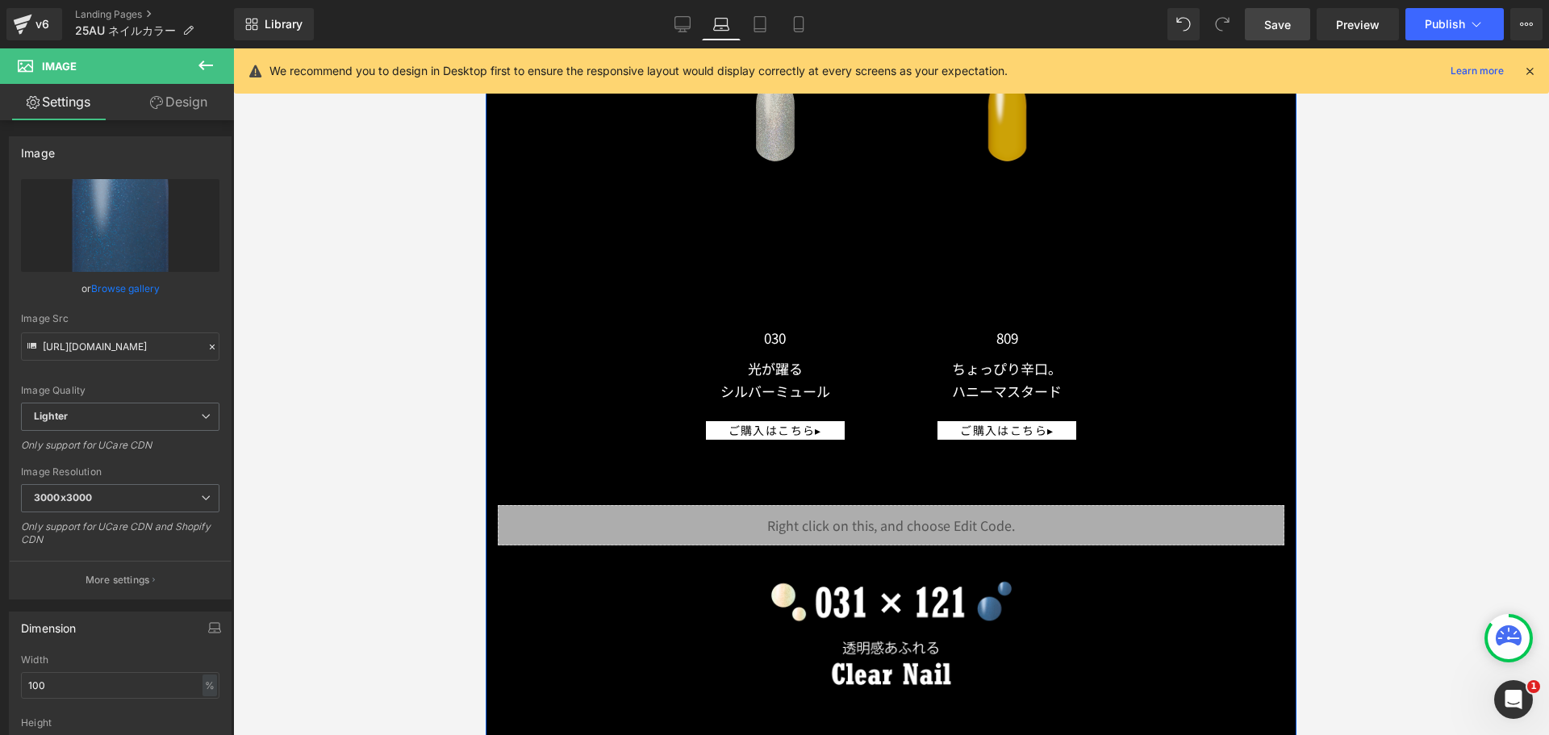
click at [761, 148] on img at bounding box center [775, 119] width 79 height 123
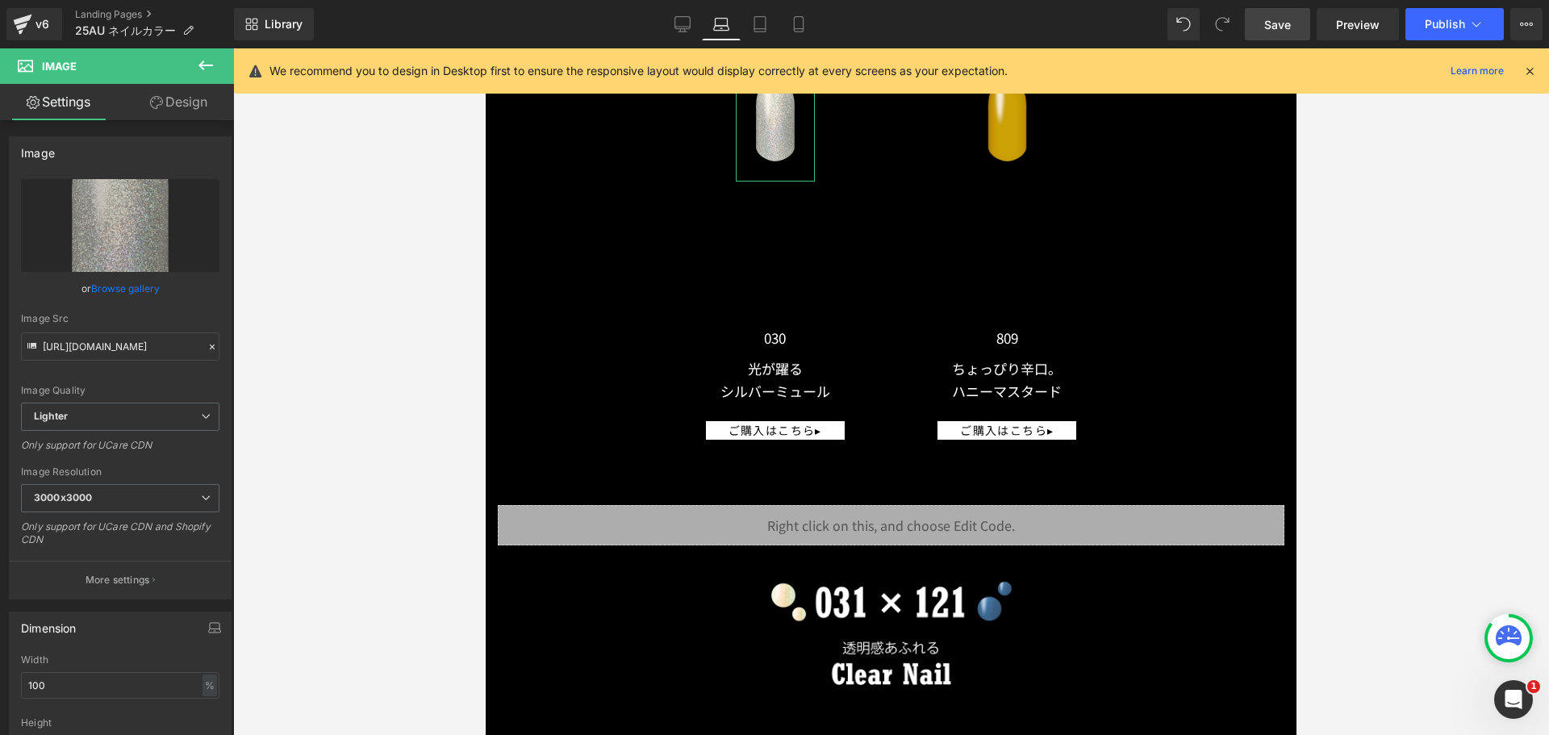
click at [159, 103] on icon at bounding box center [156, 102] width 13 height 13
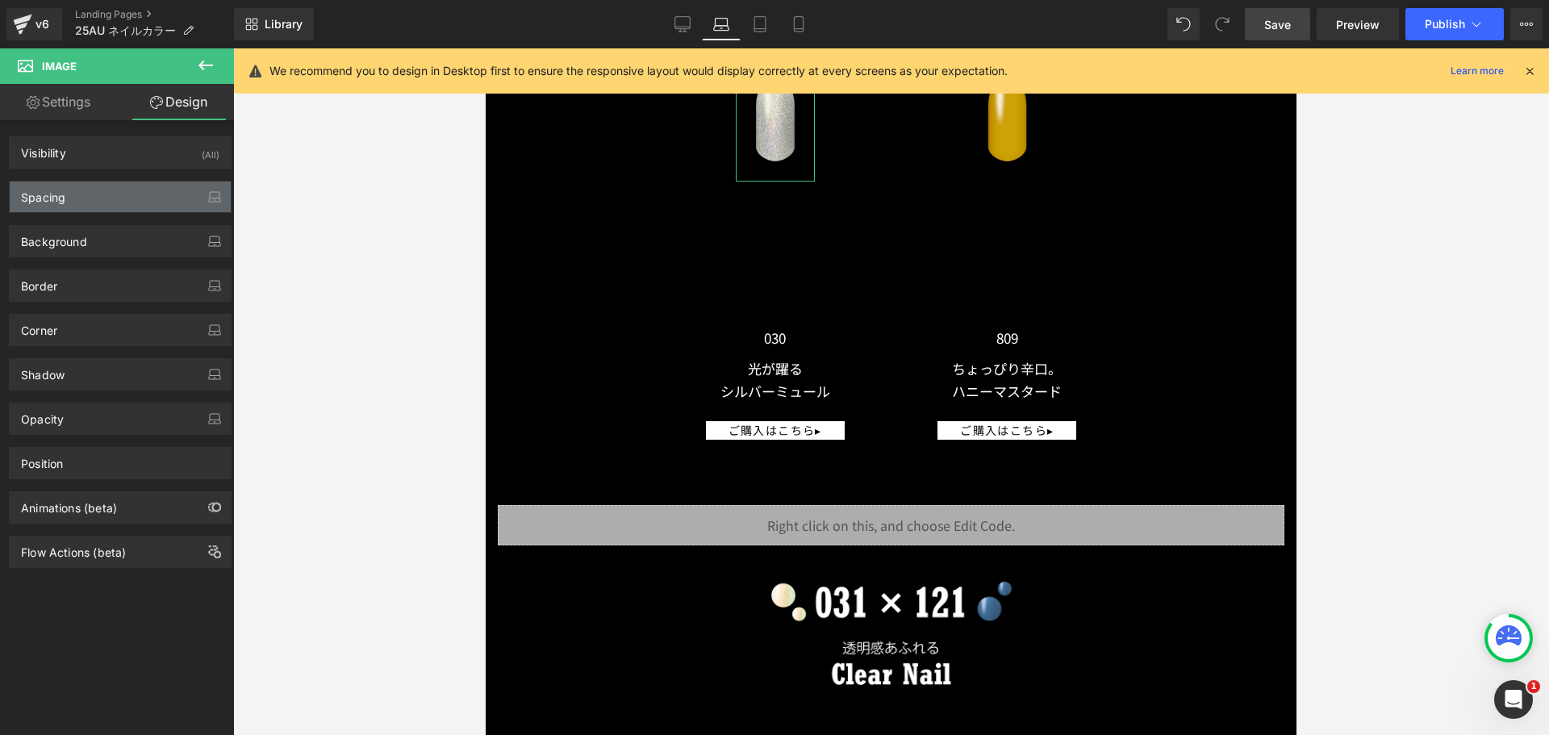
click at [129, 185] on div "Spacing" at bounding box center [120, 197] width 221 height 31
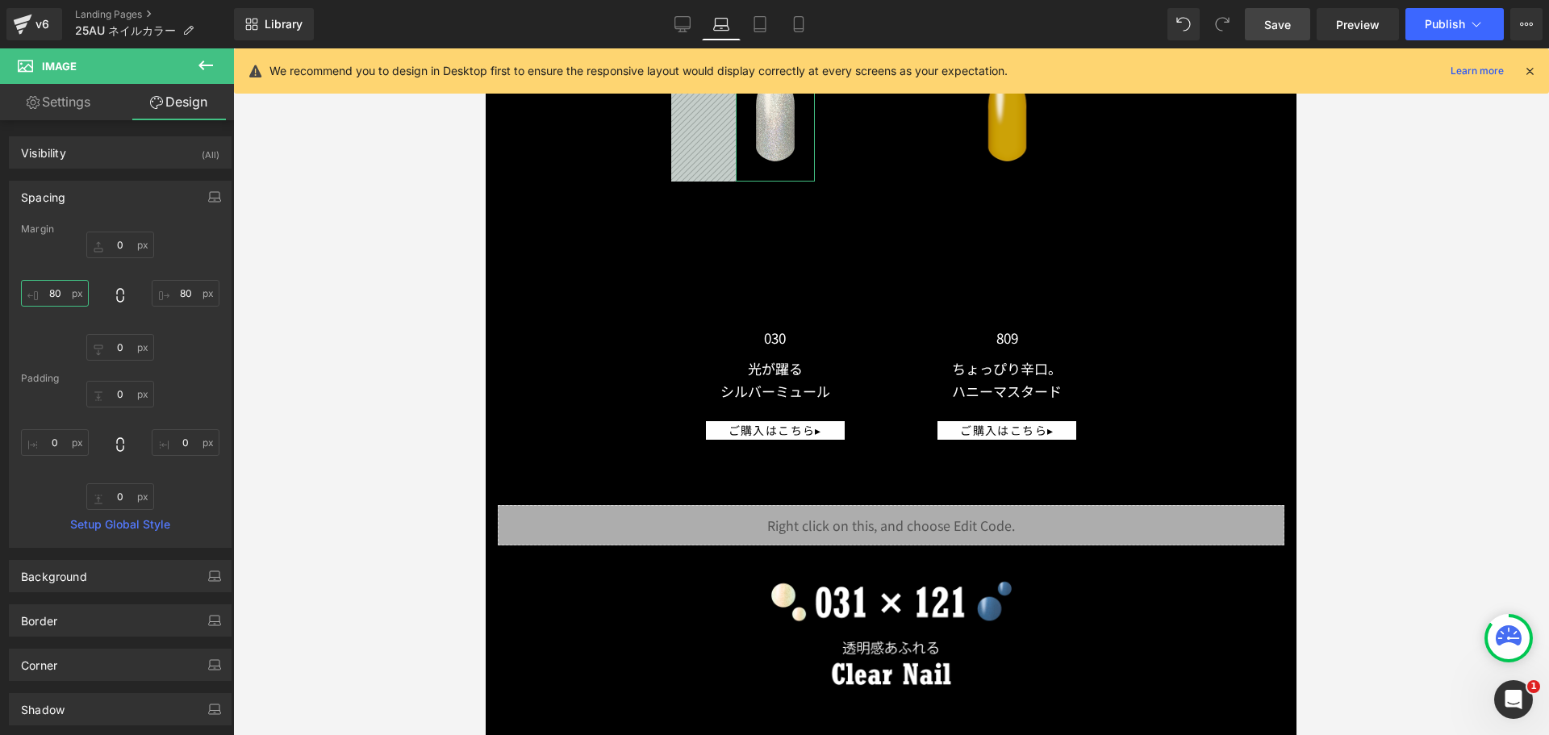
click at [57, 292] on input "text" at bounding box center [55, 293] width 68 height 27
type input "５０"
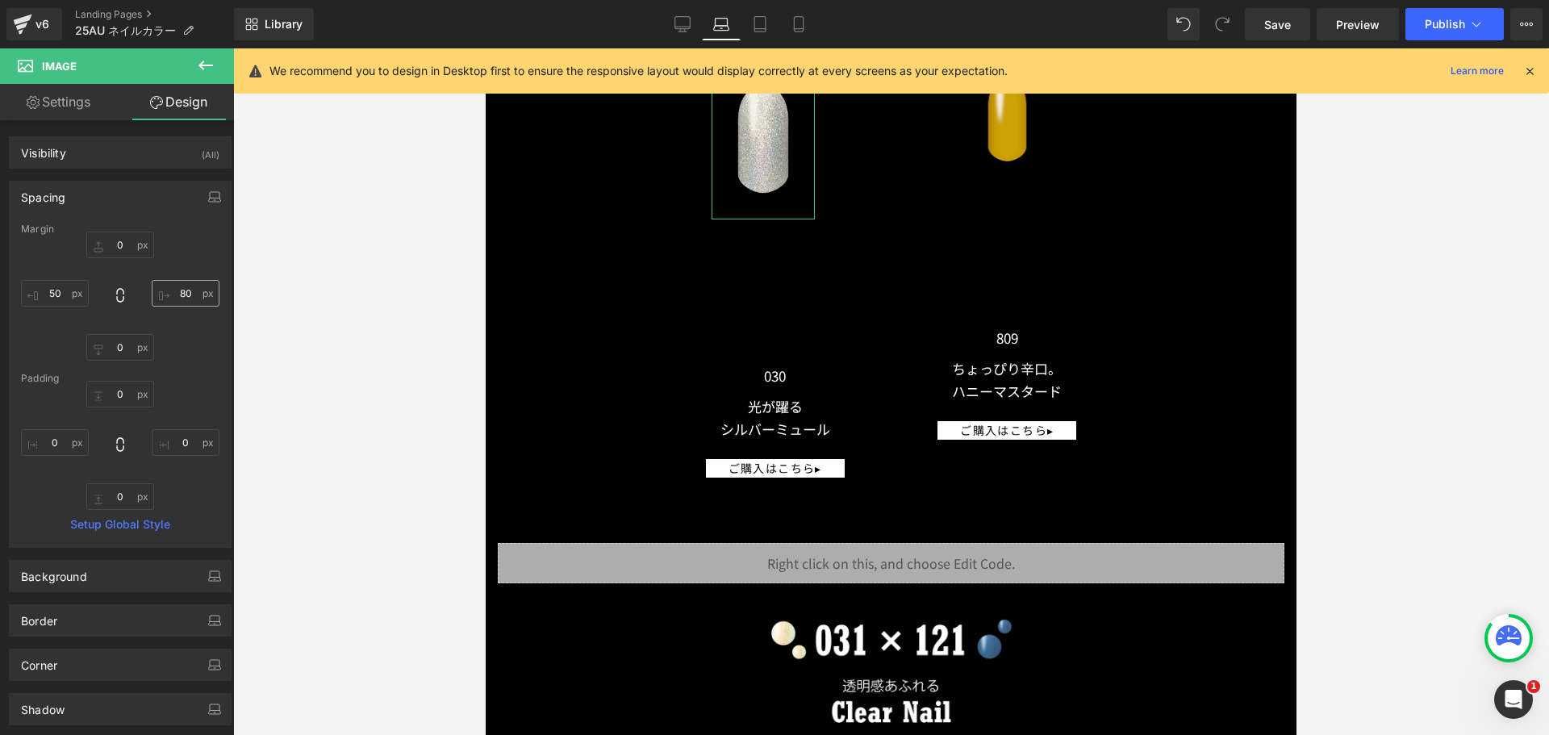
type input "50"
click at [180, 286] on input "80" at bounding box center [186, 293] width 68 height 27
type input "５０"
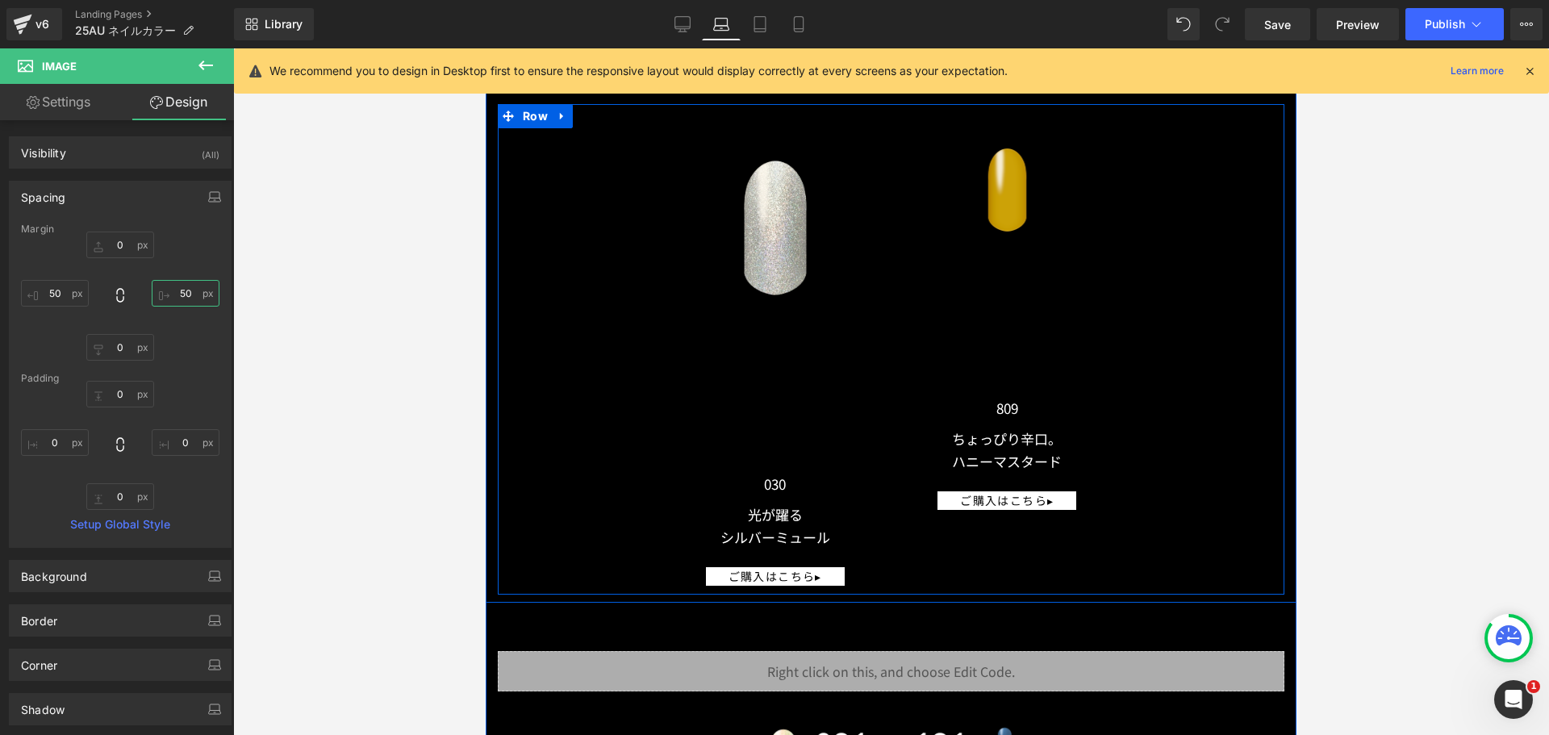
scroll to position [11616, 0]
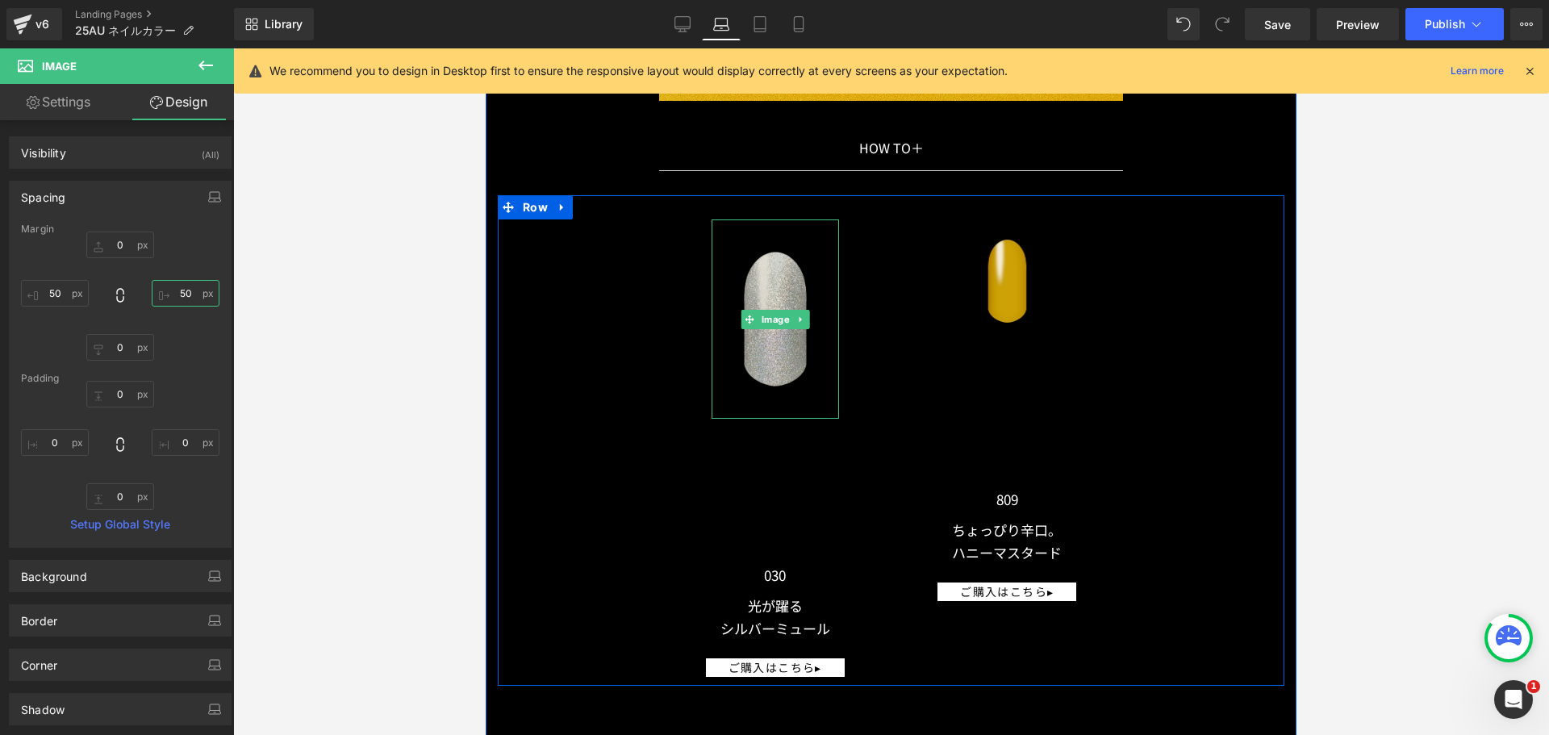
type input "50"
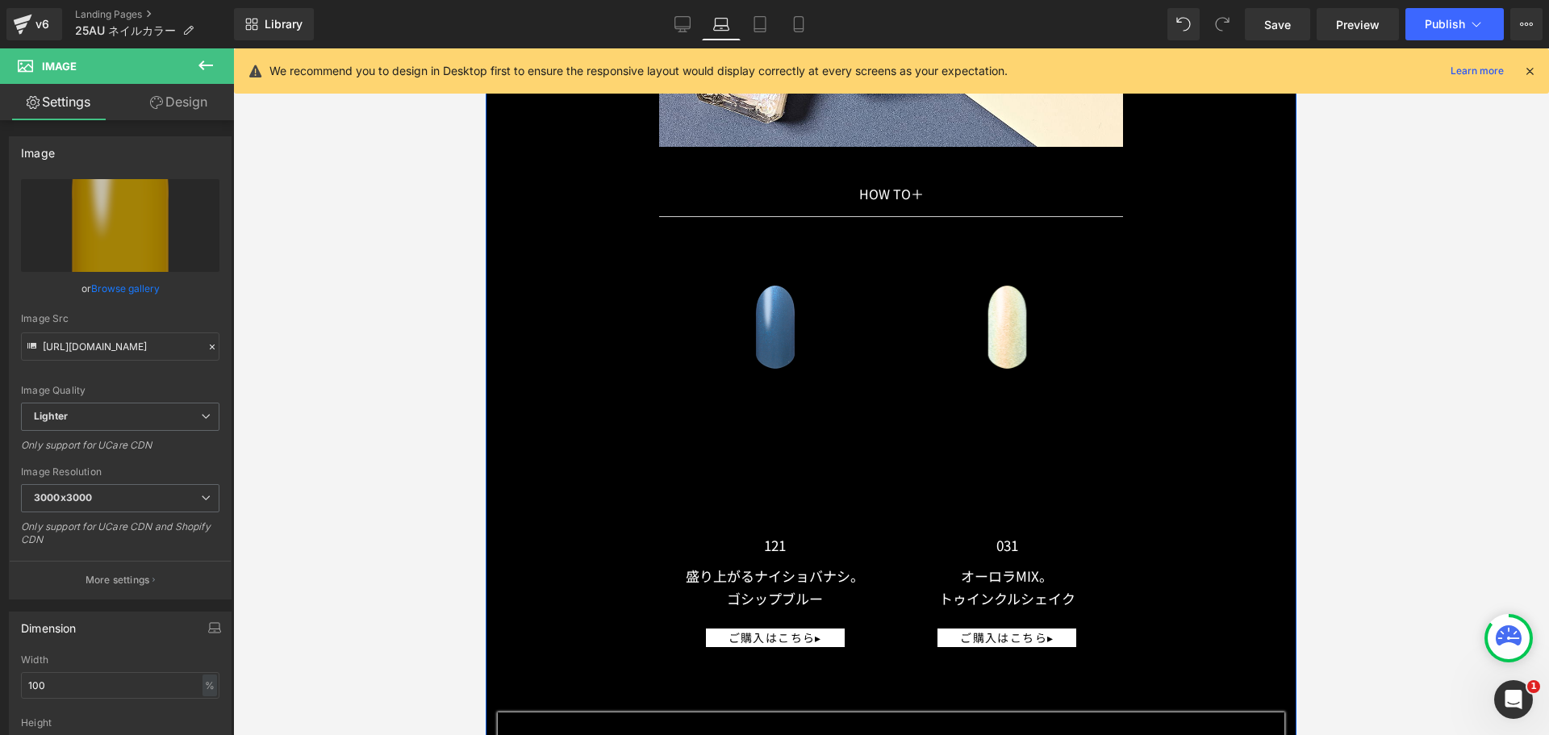
scroll to position [13633, 0]
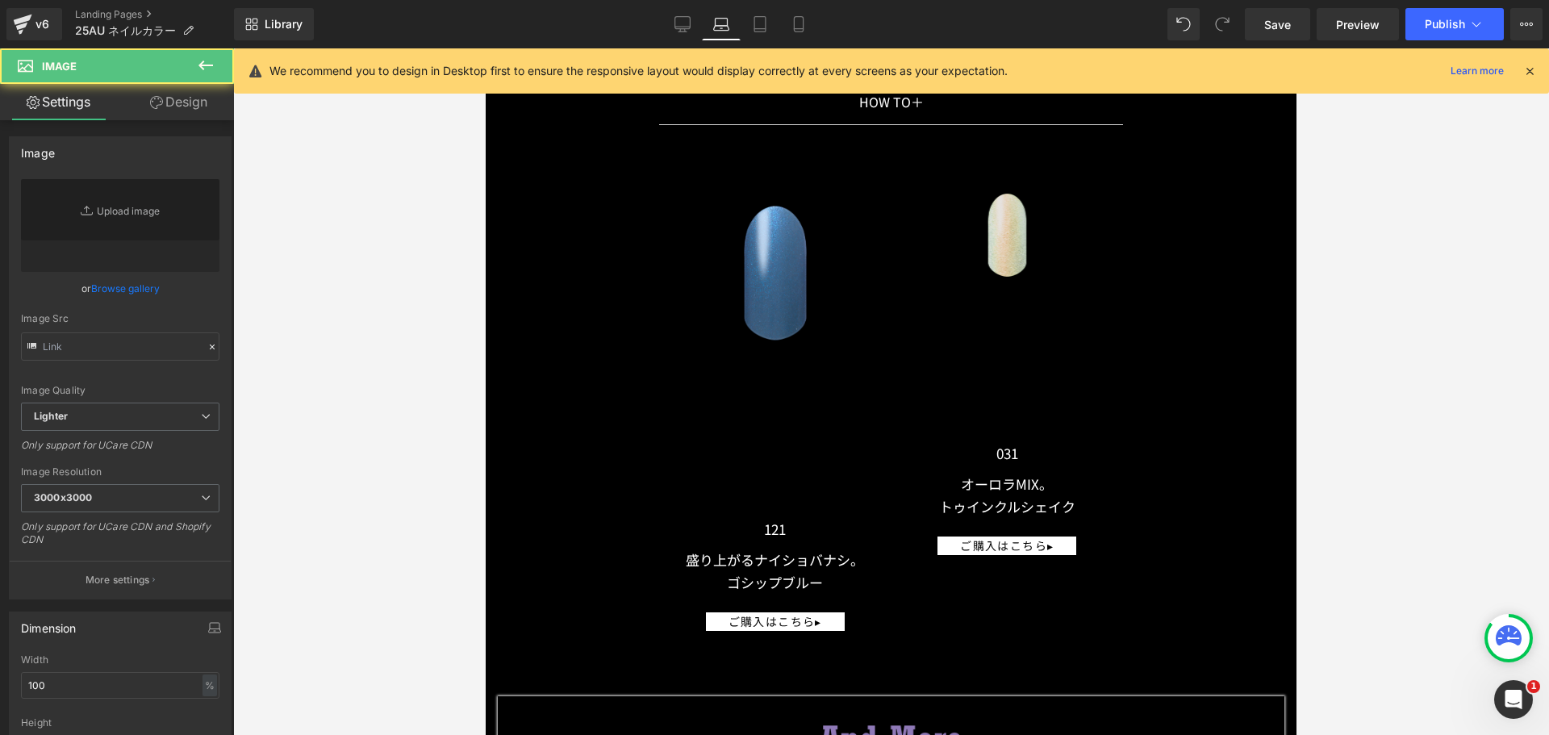
type input "[URL][DOMAIN_NAME]"
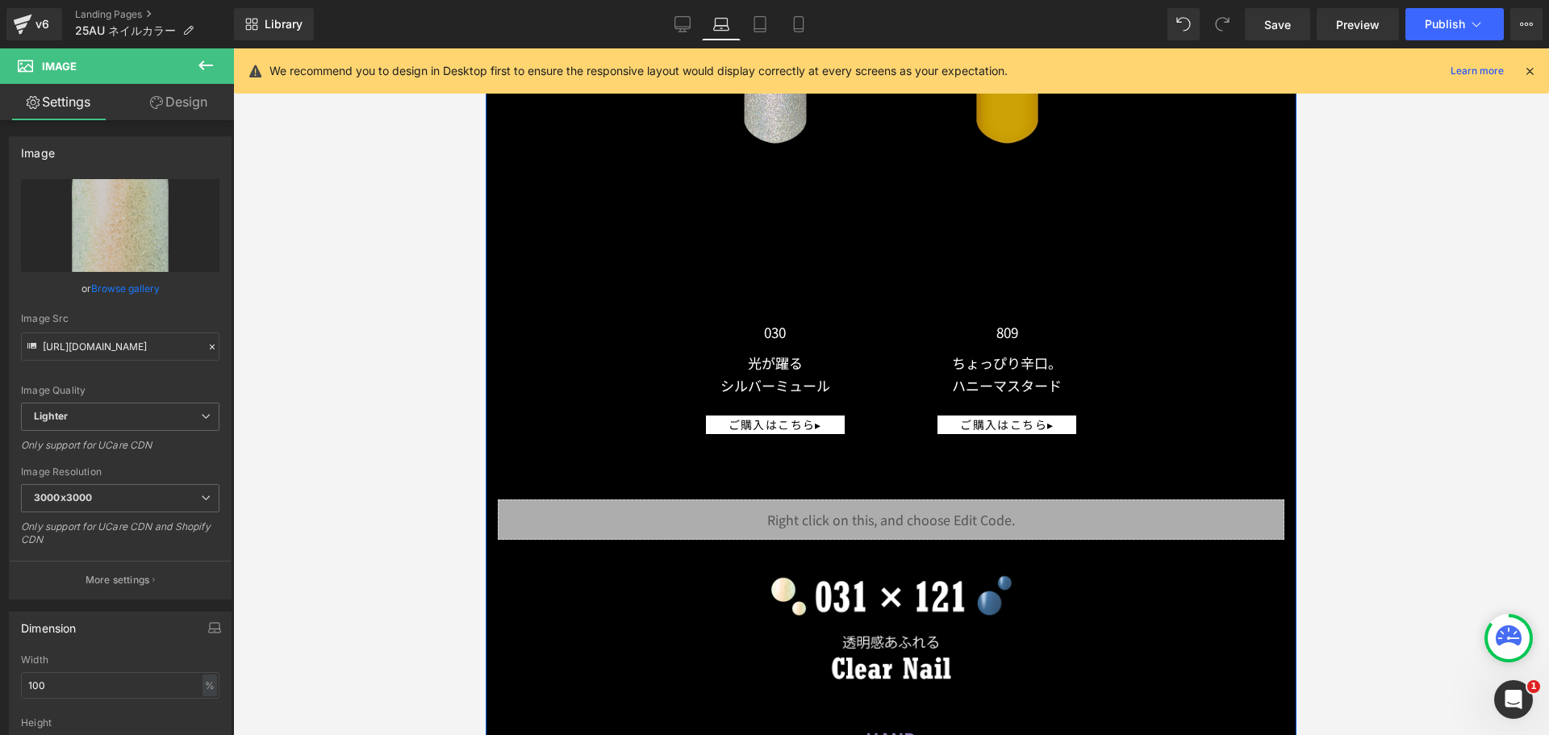
scroll to position [11858, 0]
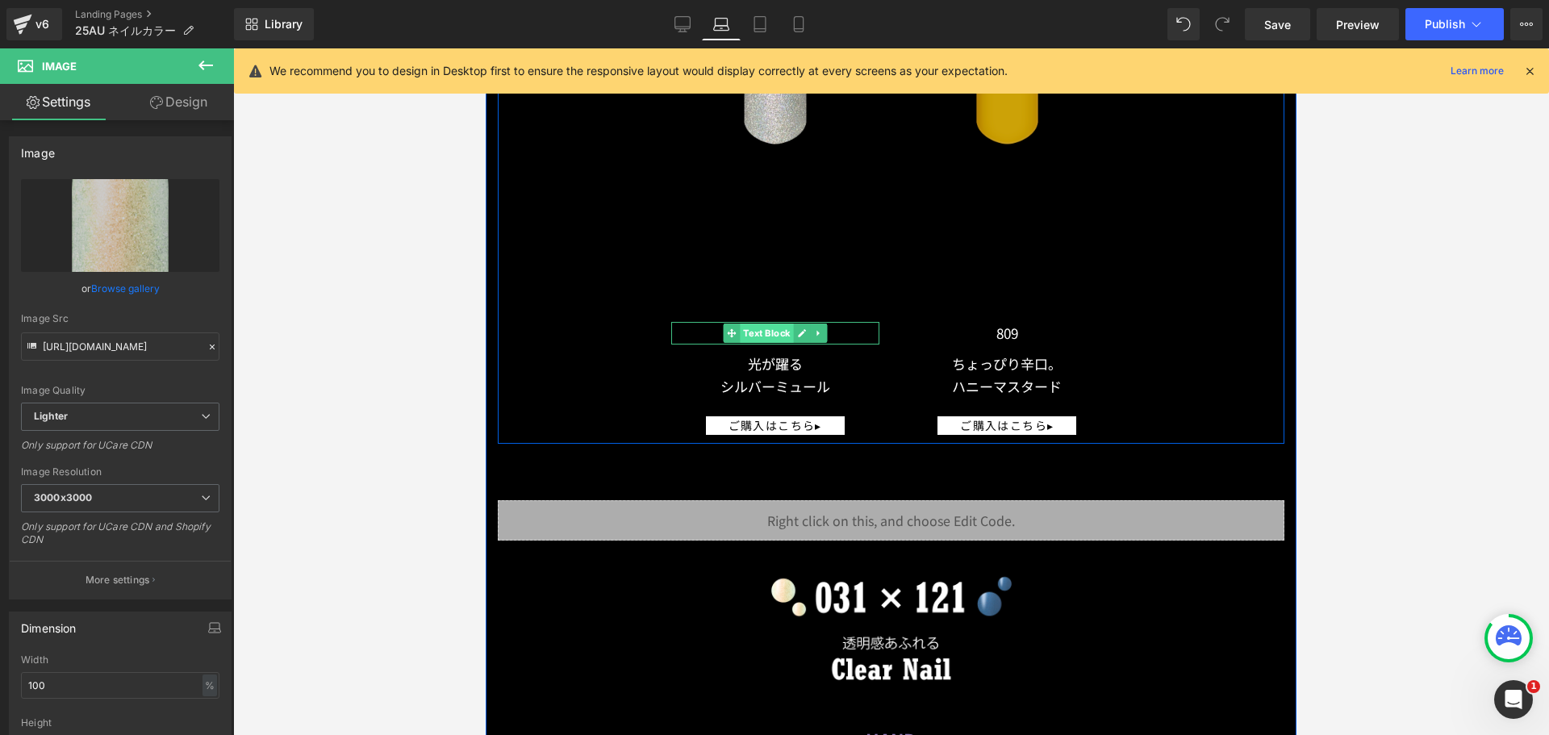
click at [772, 326] on span "Text Block" at bounding box center [766, 333] width 53 height 19
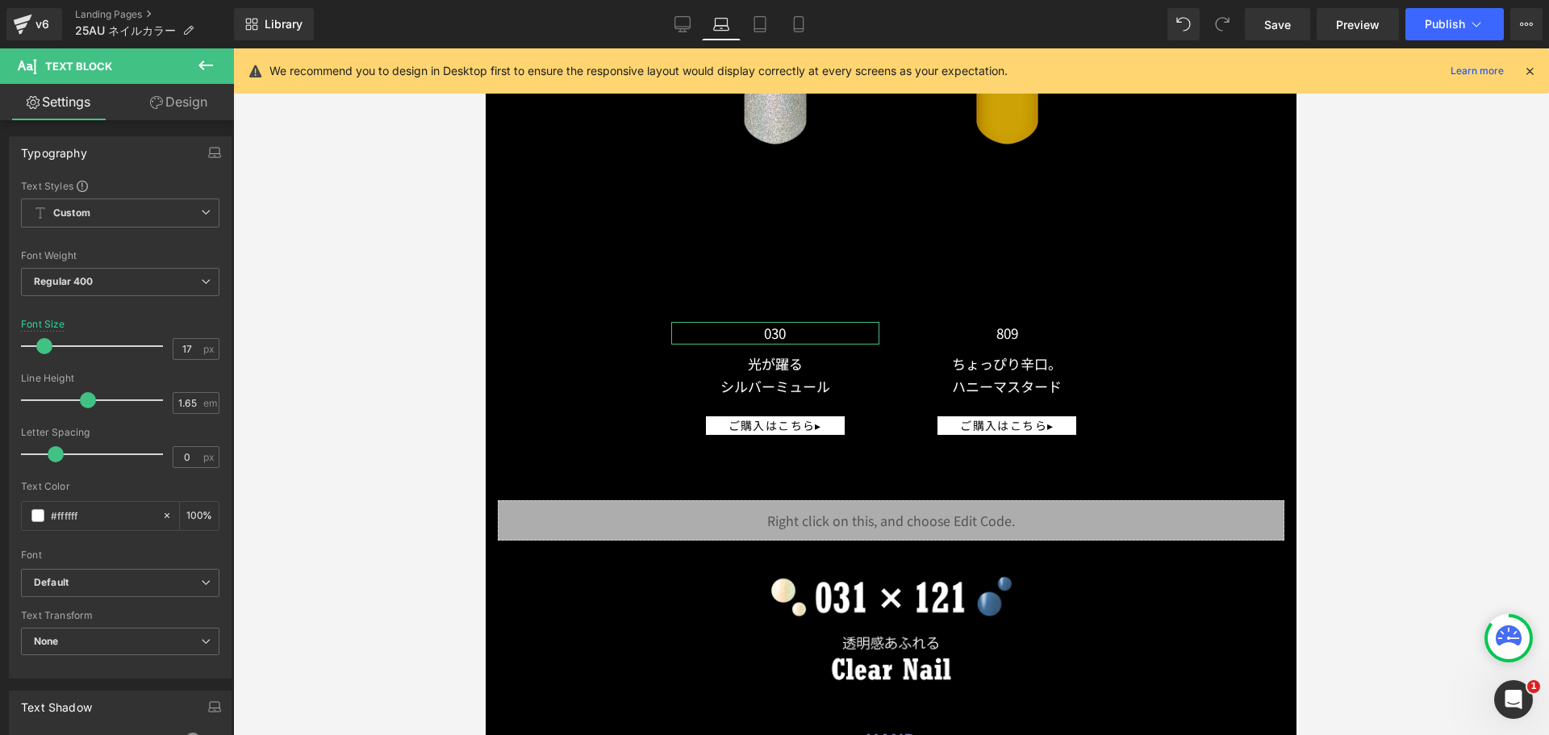
click at [182, 112] on link "Design" at bounding box center [178, 102] width 117 height 36
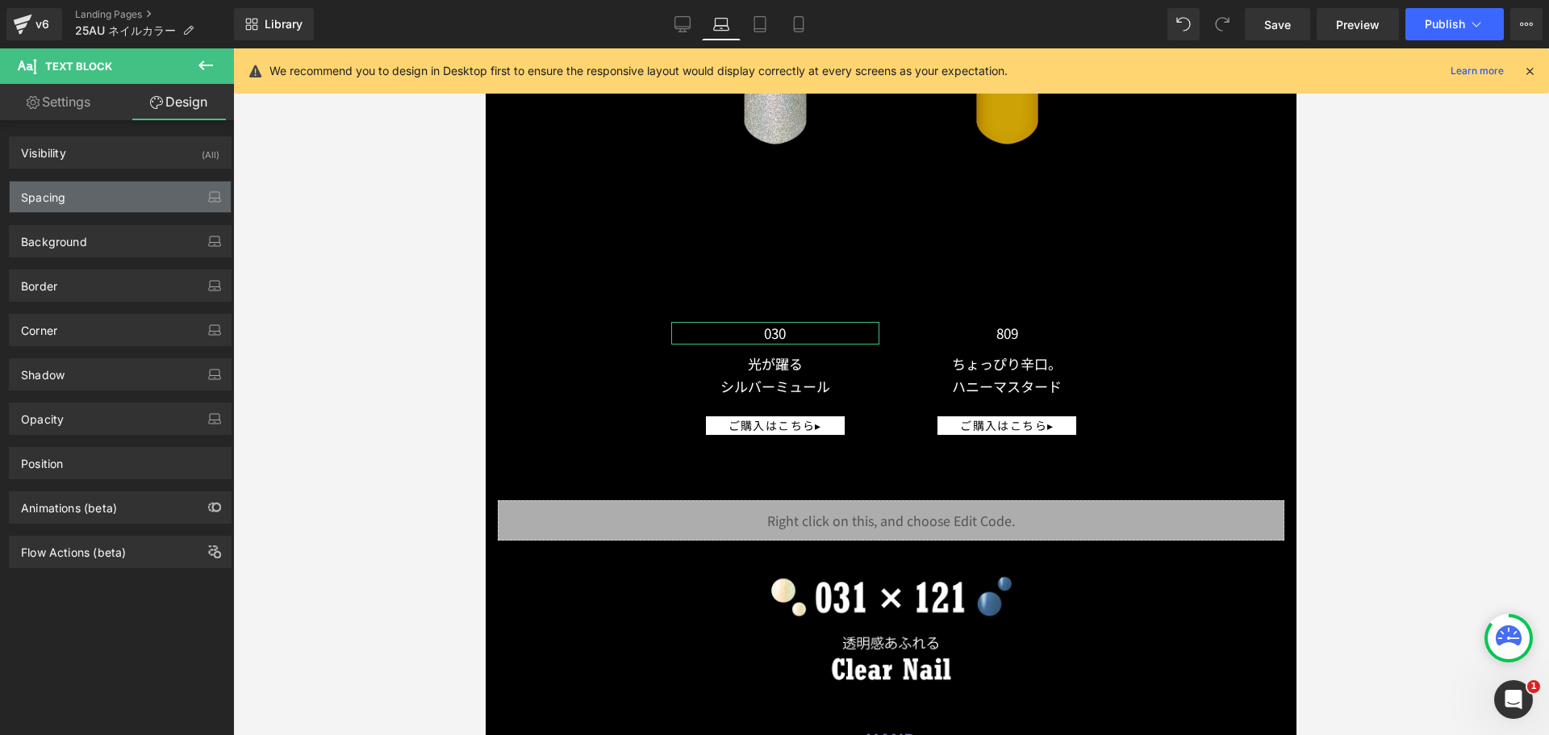
click at [151, 202] on div "Spacing" at bounding box center [120, 197] width 221 height 31
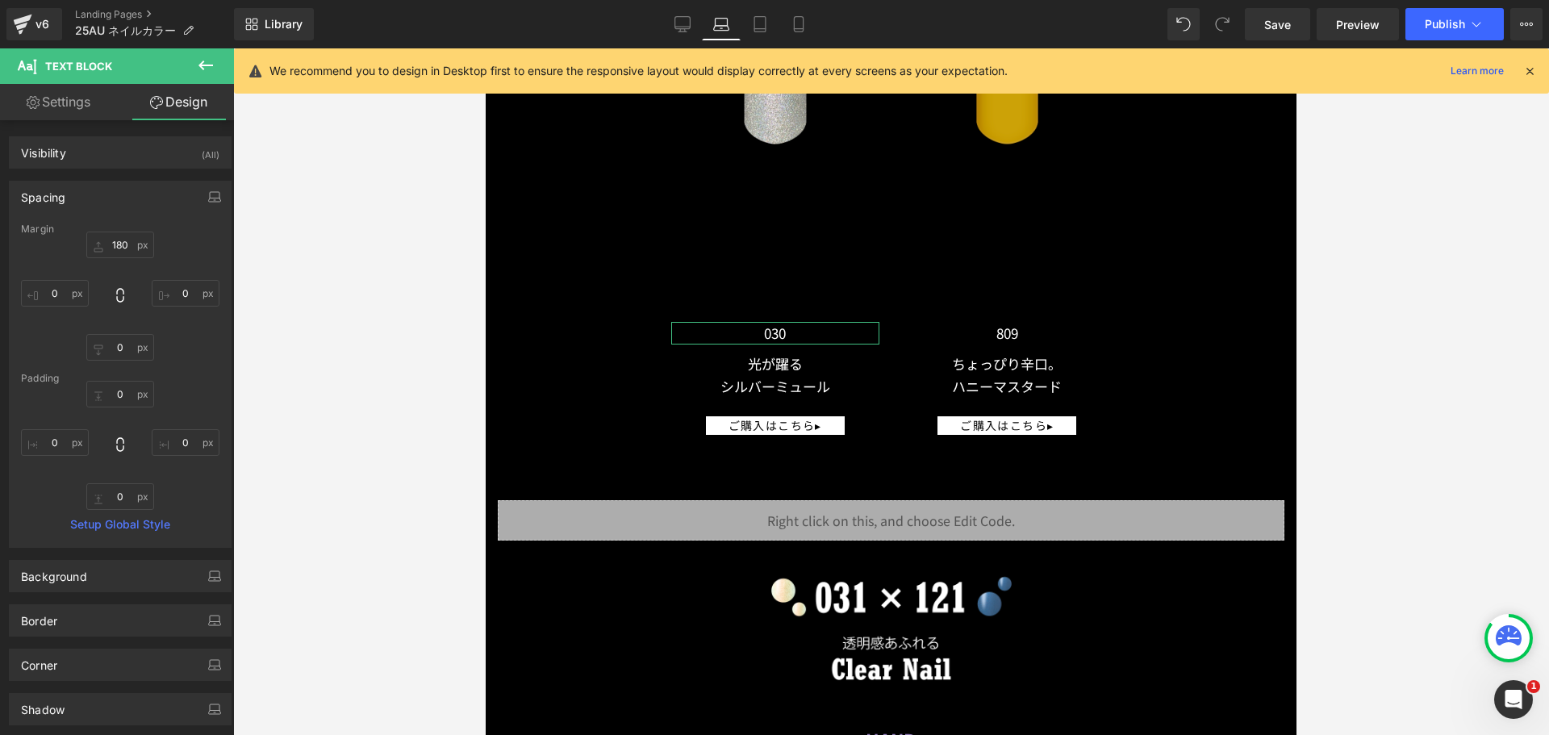
type input "180"
type input "0"
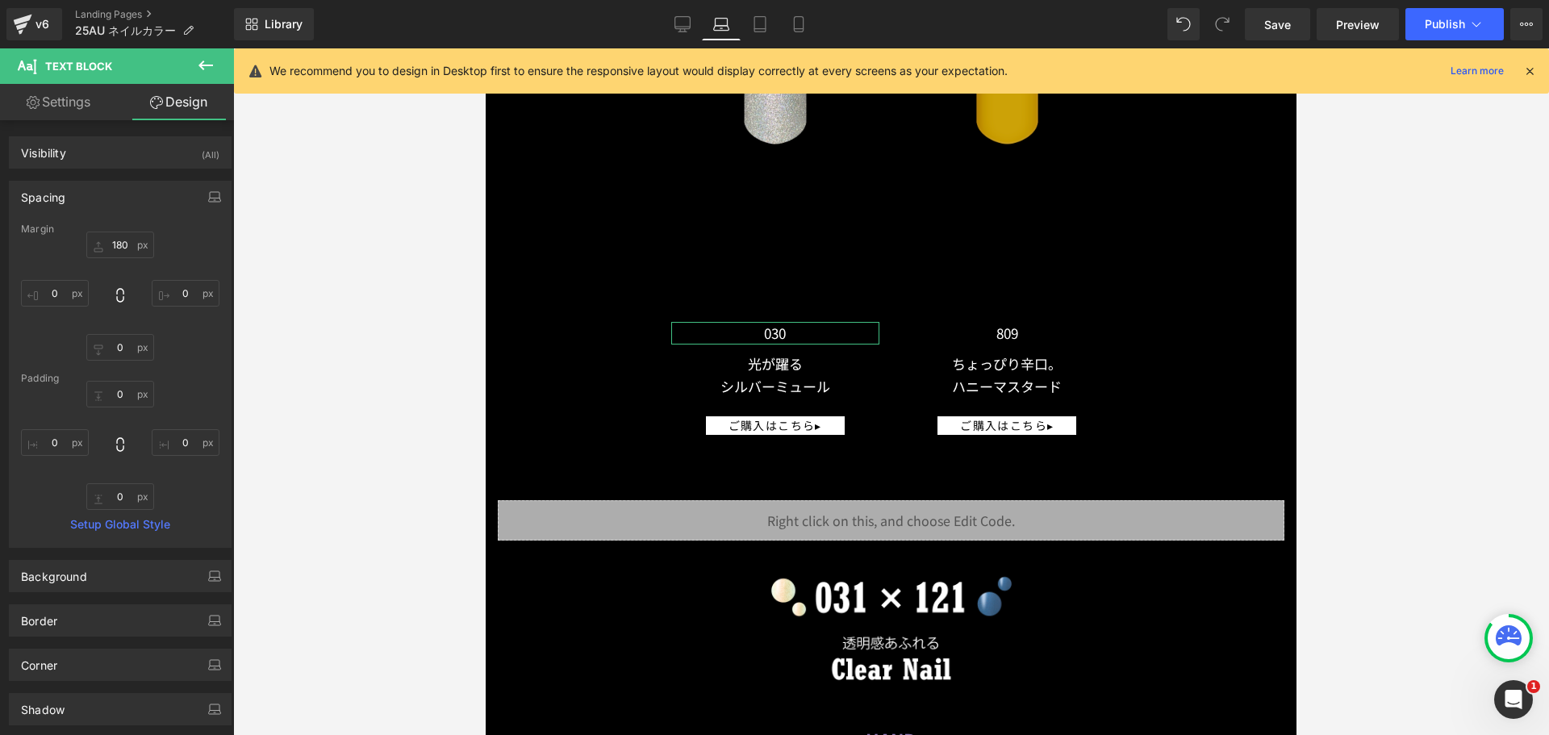
type input "0"
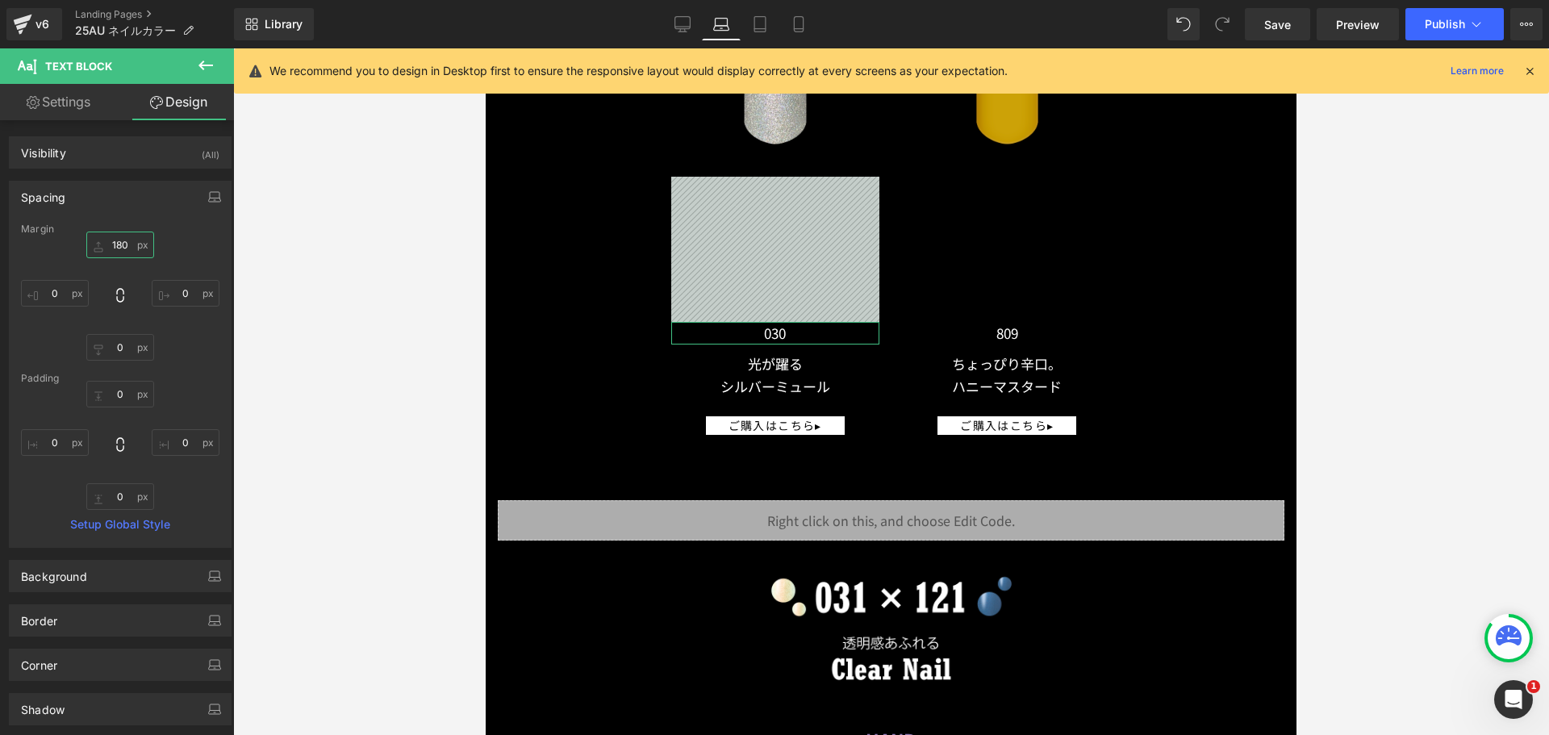
click at [116, 240] on input "180" at bounding box center [120, 245] width 68 height 27
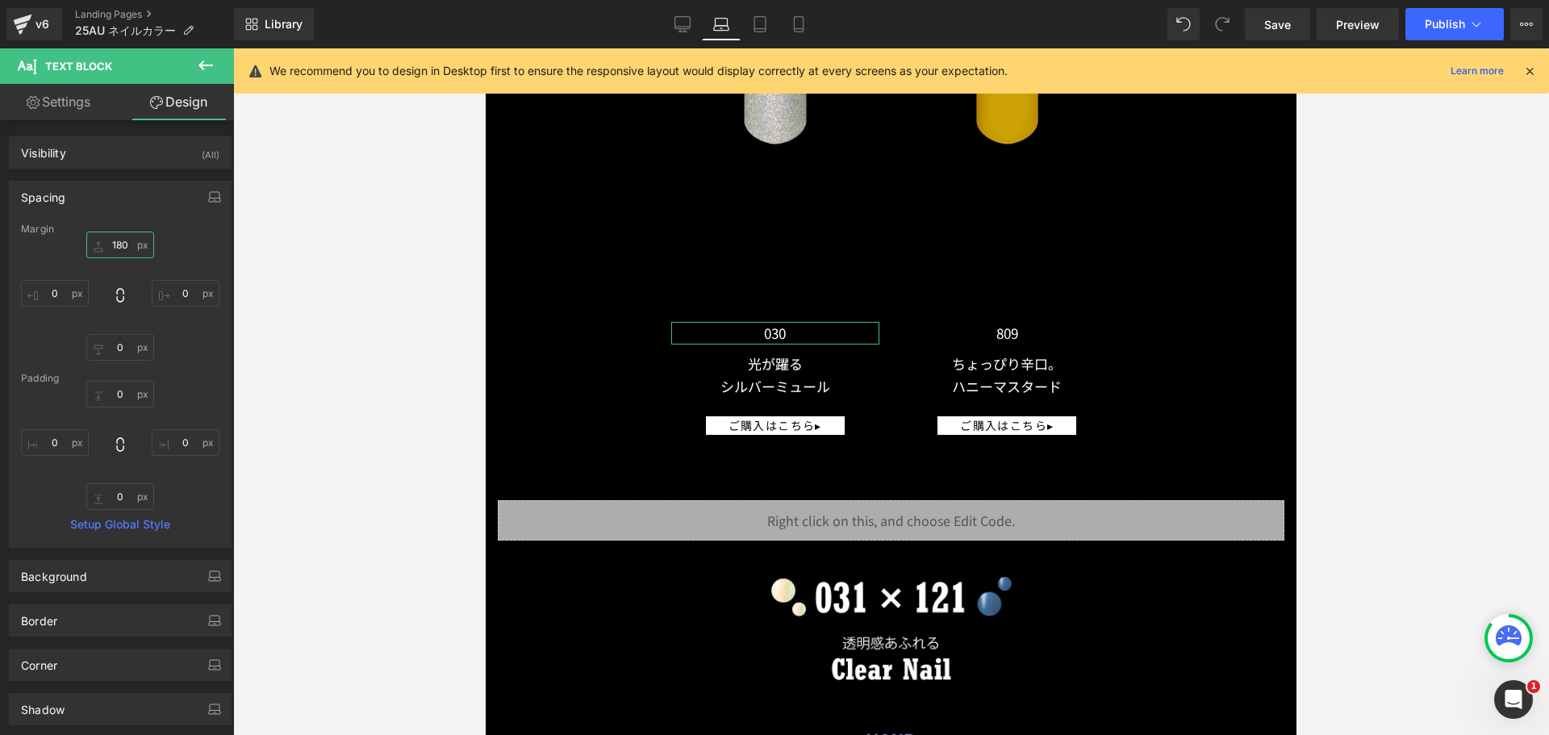
type input "０"
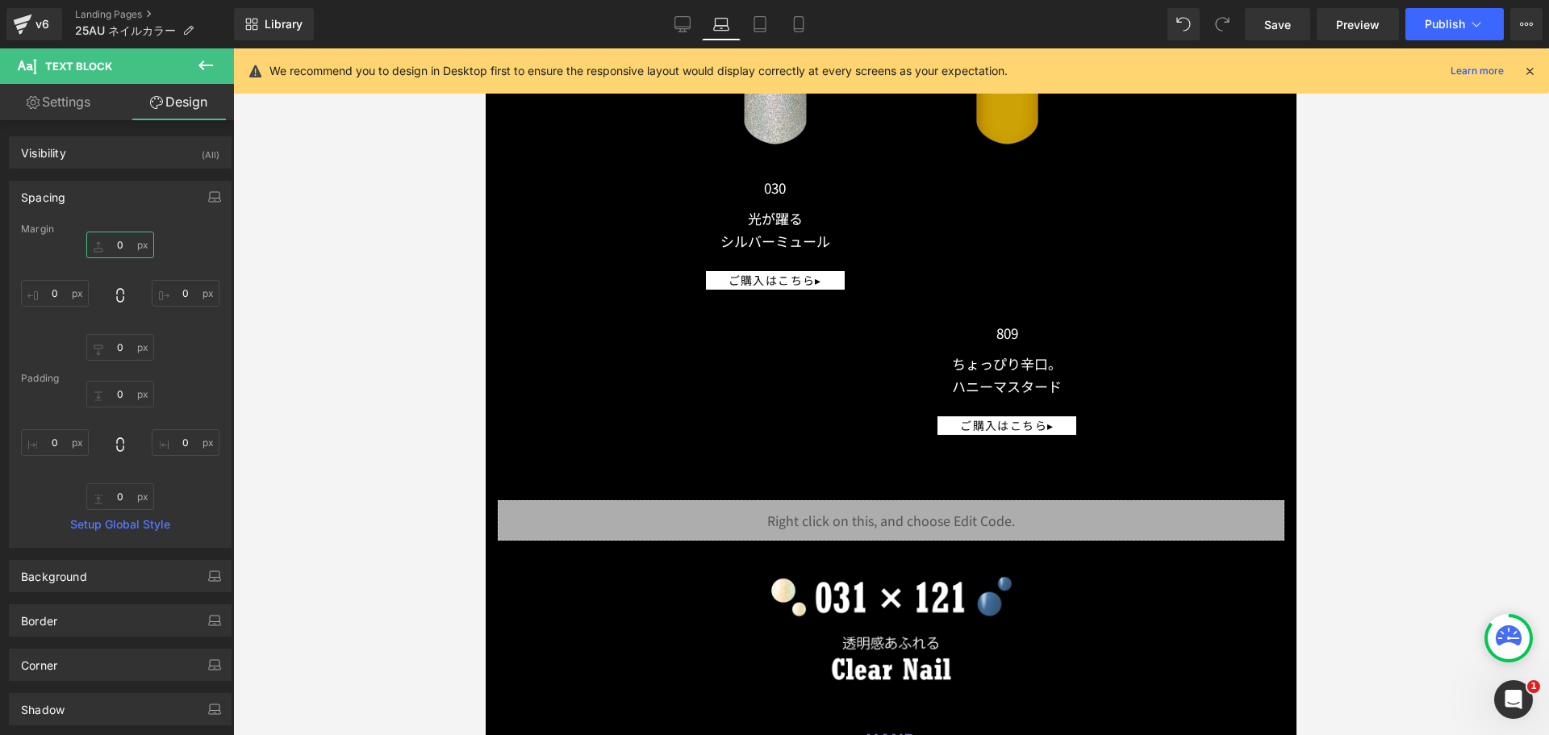
type input "ー"
type input "ー３"
type input "ー３０"
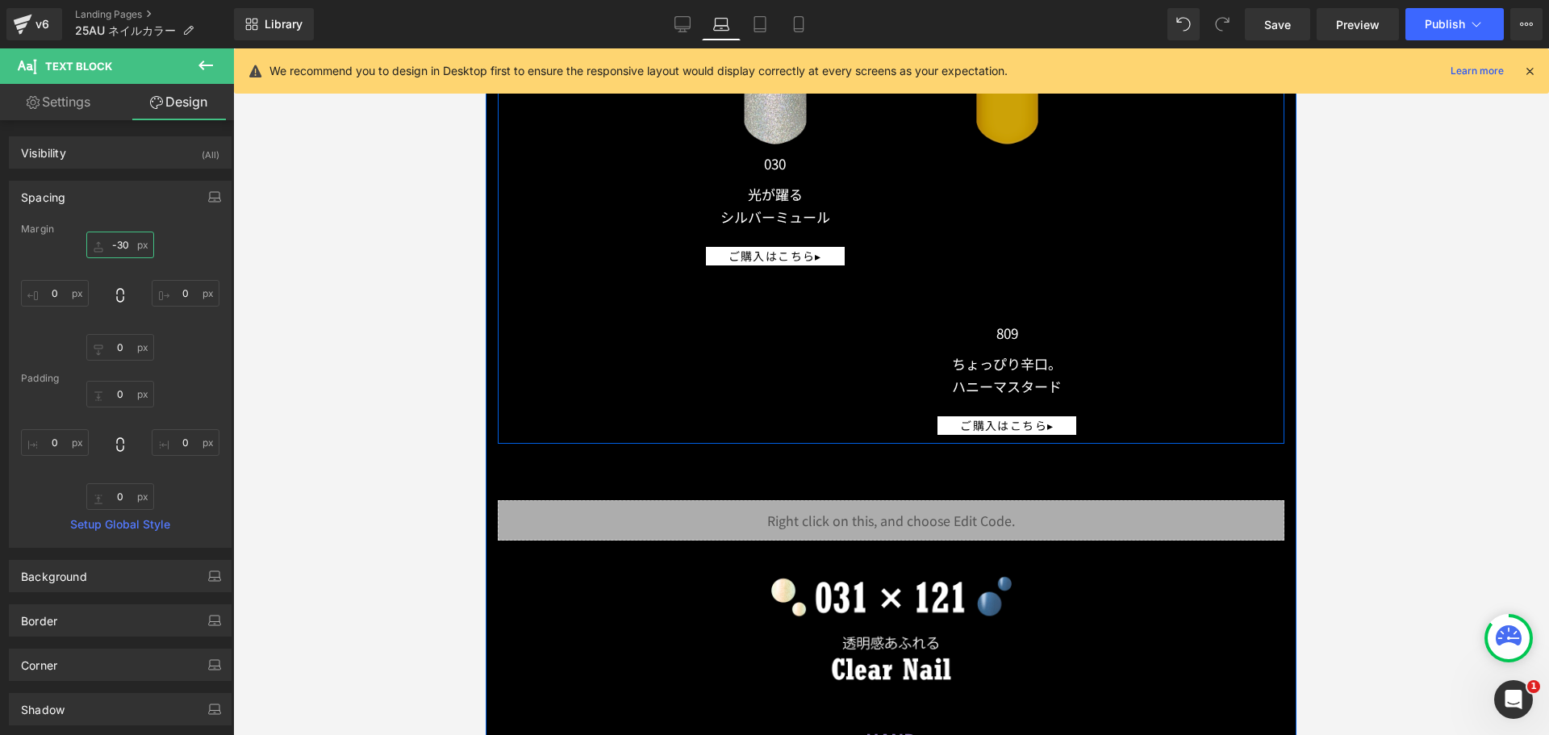
type input "-30"
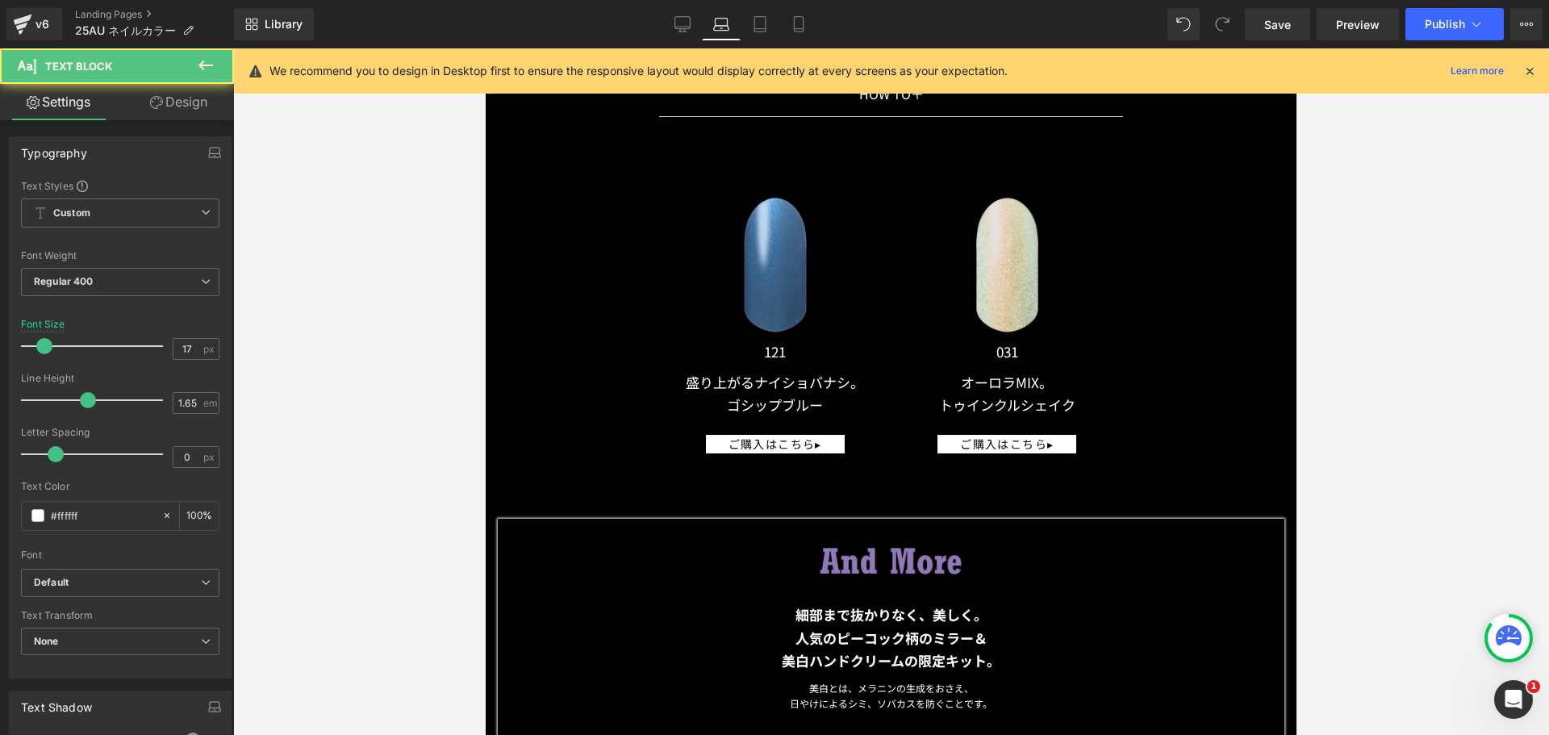
scroll to position [13391, 0]
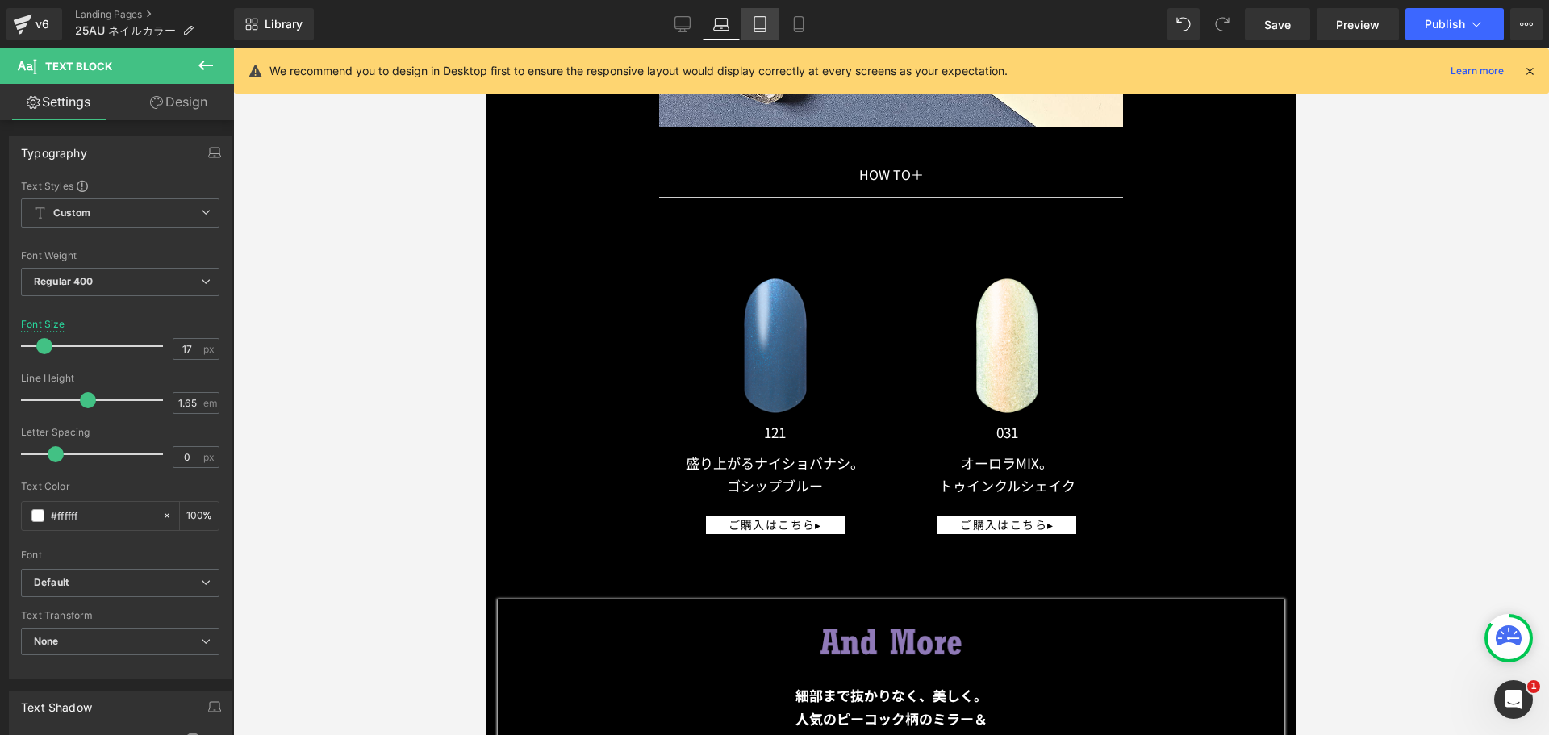
click at [758, 29] on icon at bounding box center [760, 29] width 11 height 0
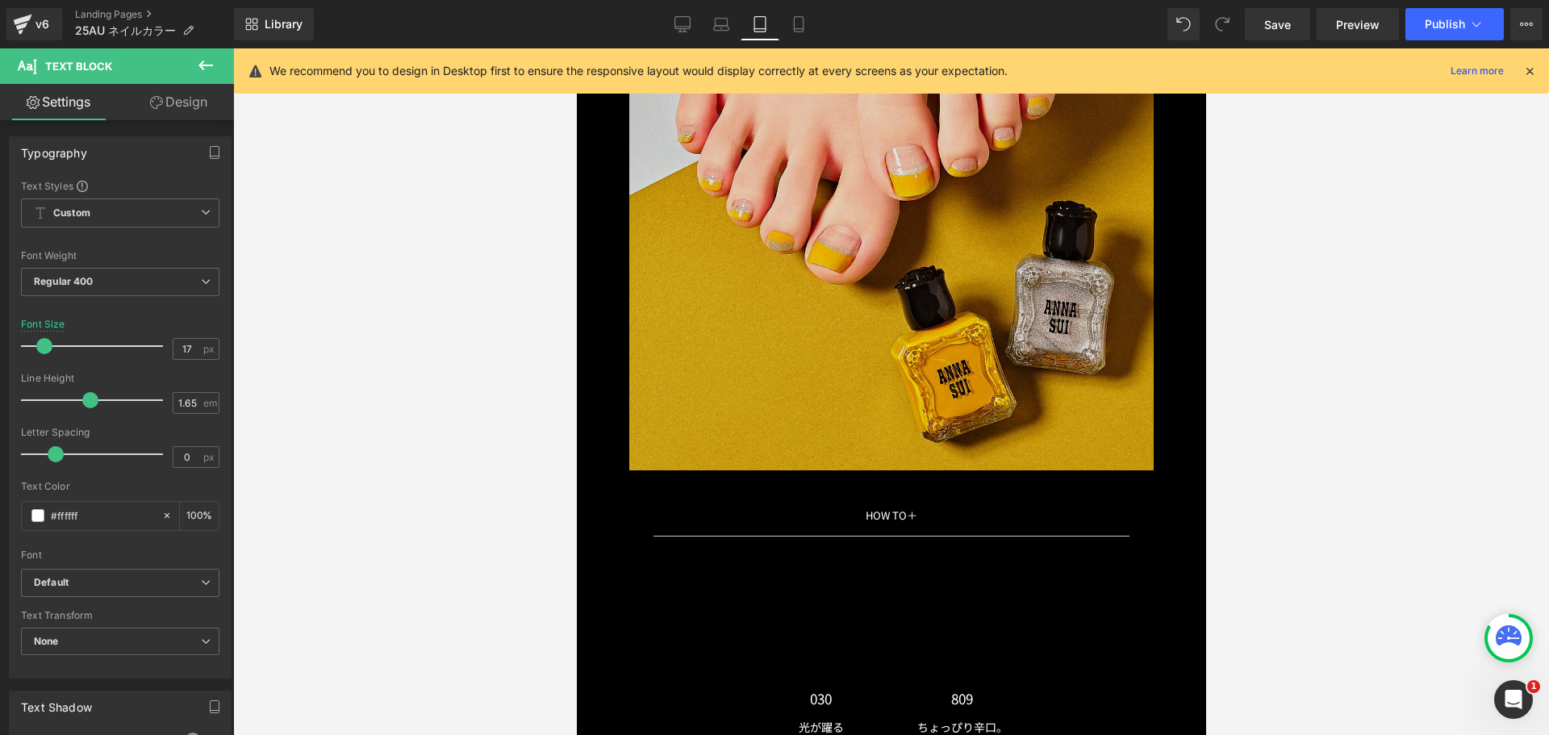
scroll to position [11595, 0]
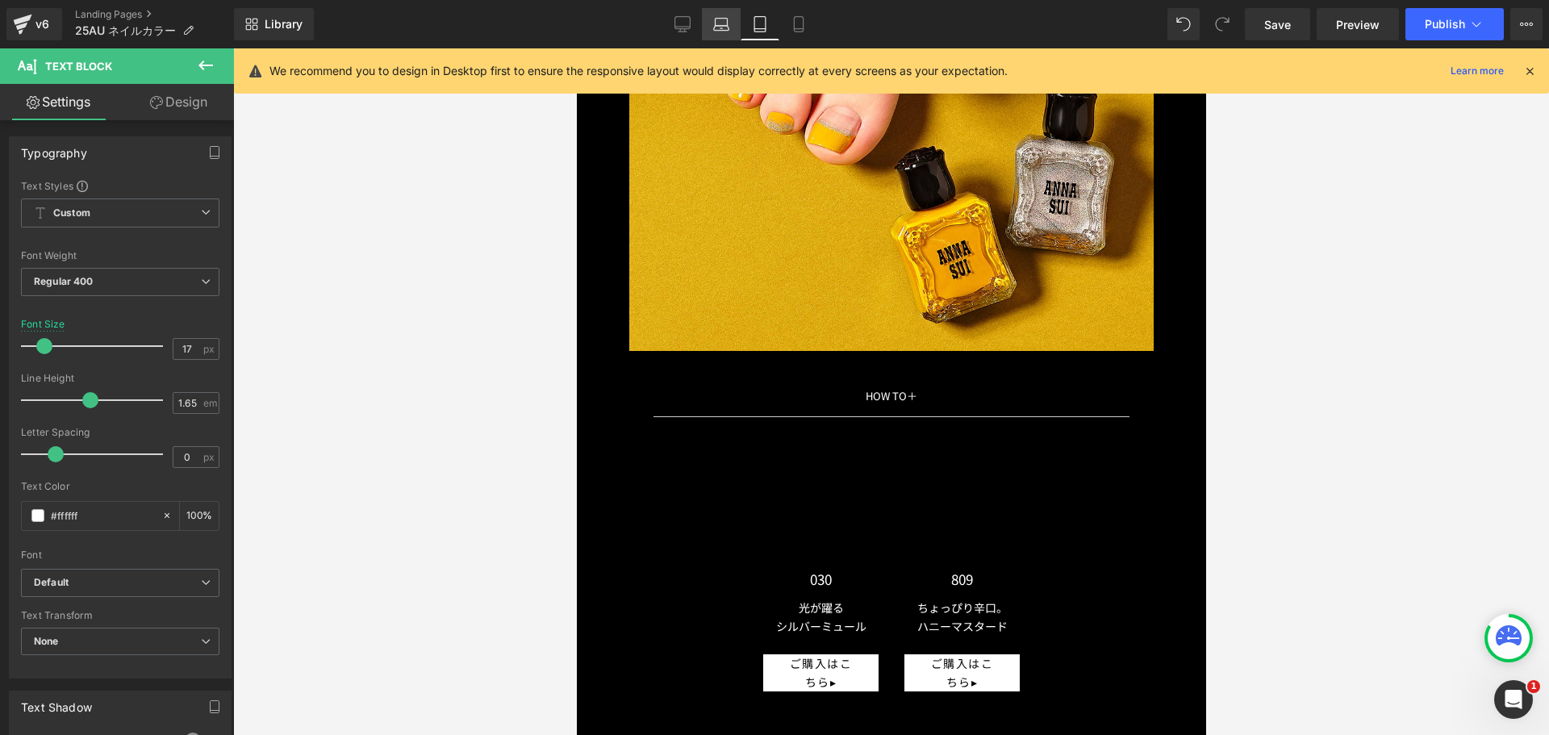
drag, startPoint x: 720, startPoint y: 17, endPoint x: 353, endPoint y: 177, distance: 400.4
click at [720, 17] on icon at bounding box center [721, 24] width 16 height 16
type input "100"
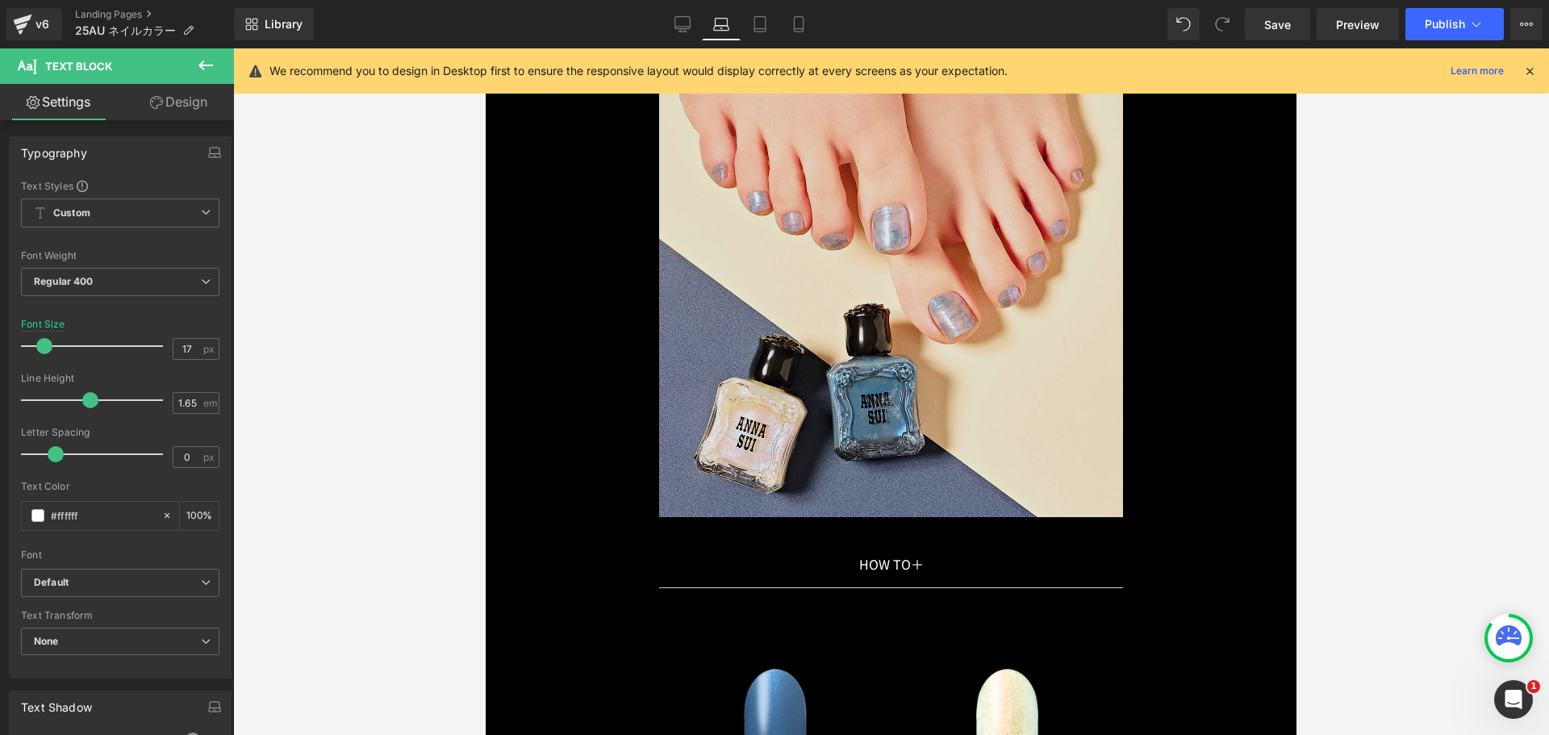
scroll to position [12997, 0]
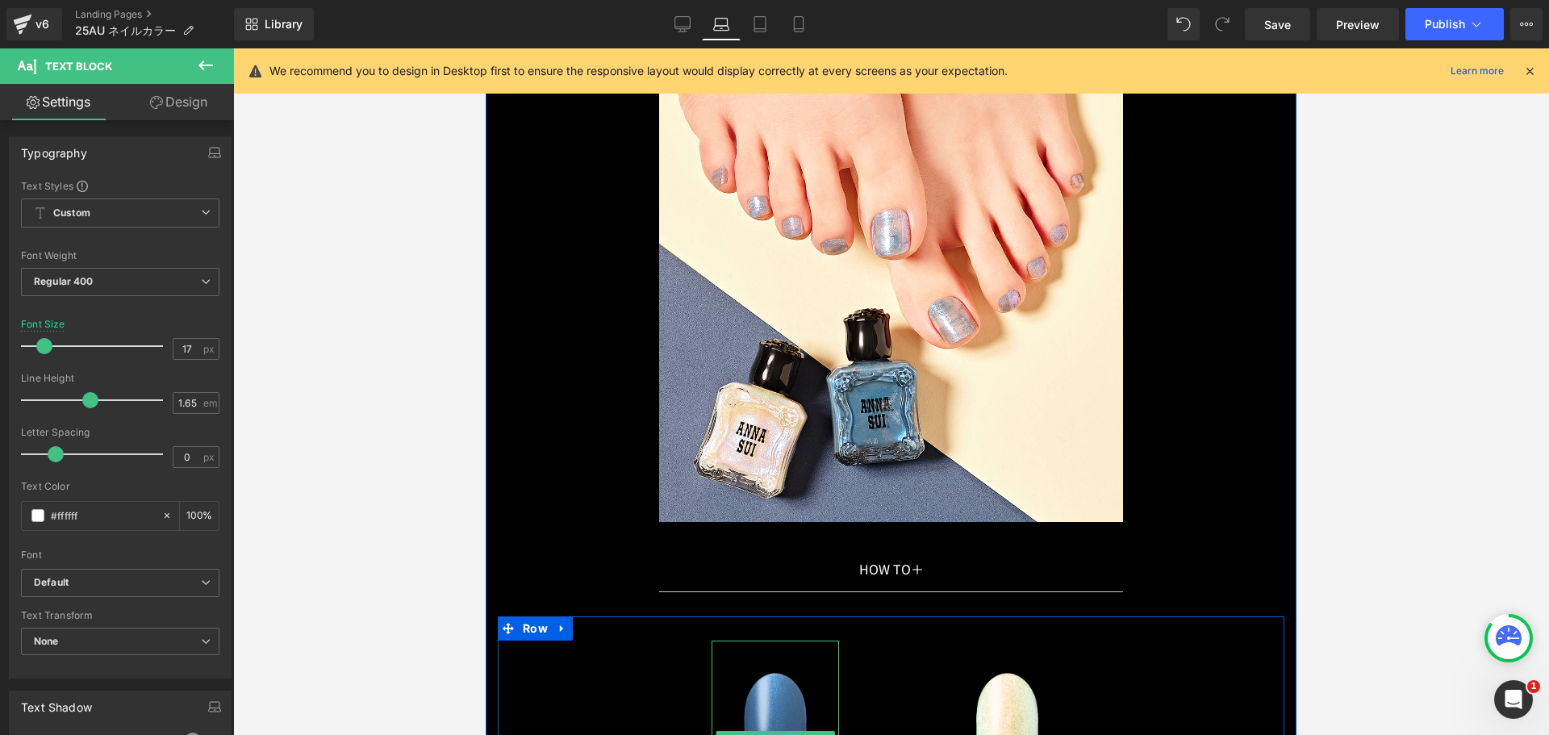
drag, startPoint x: 1231, startPoint y: 712, endPoint x: 745, endPoint y: 629, distance: 492.8
click at [745, 681] on img at bounding box center [775, 740] width 127 height 199
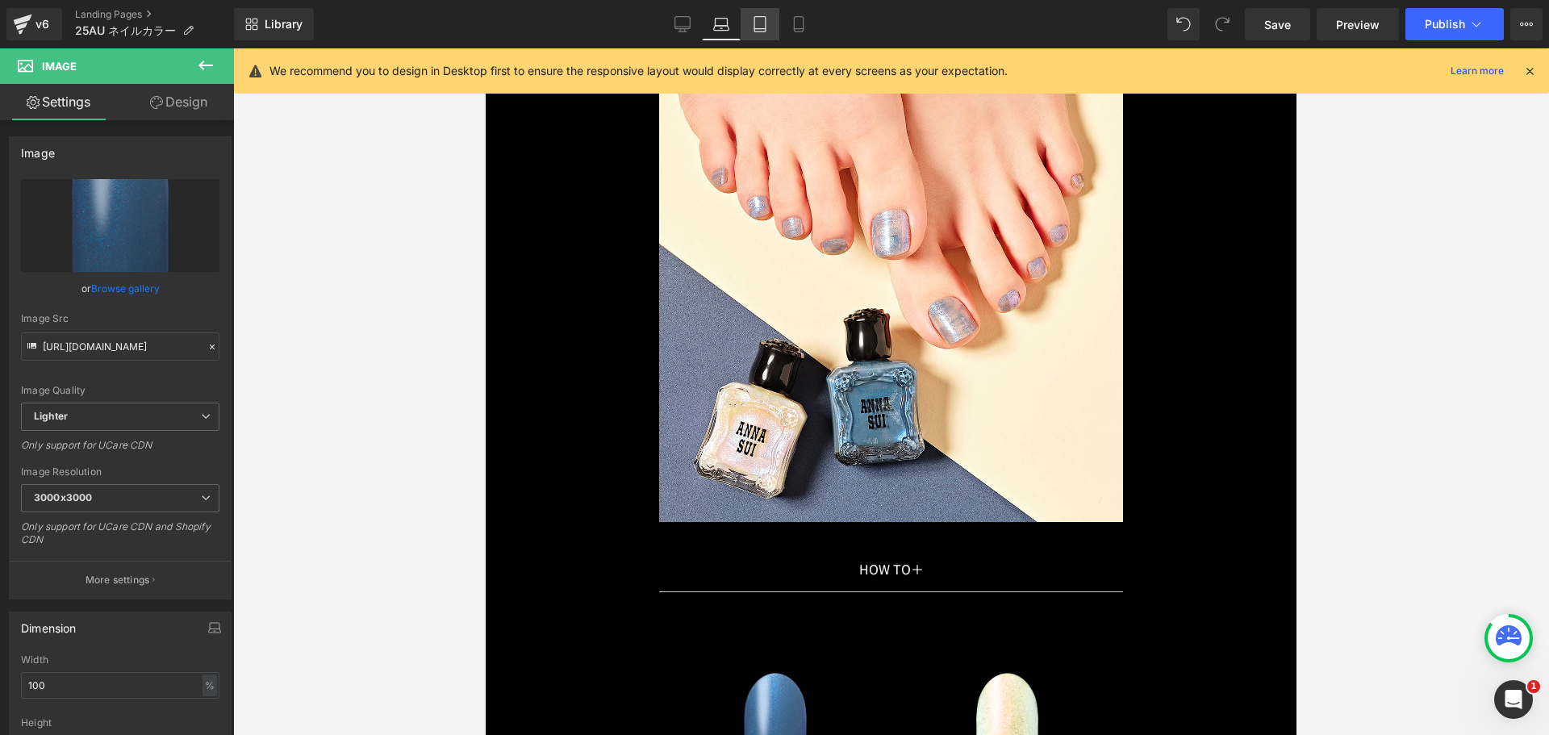
click at [746, 27] on link "Tablet" at bounding box center [760, 24] width 39 height 32
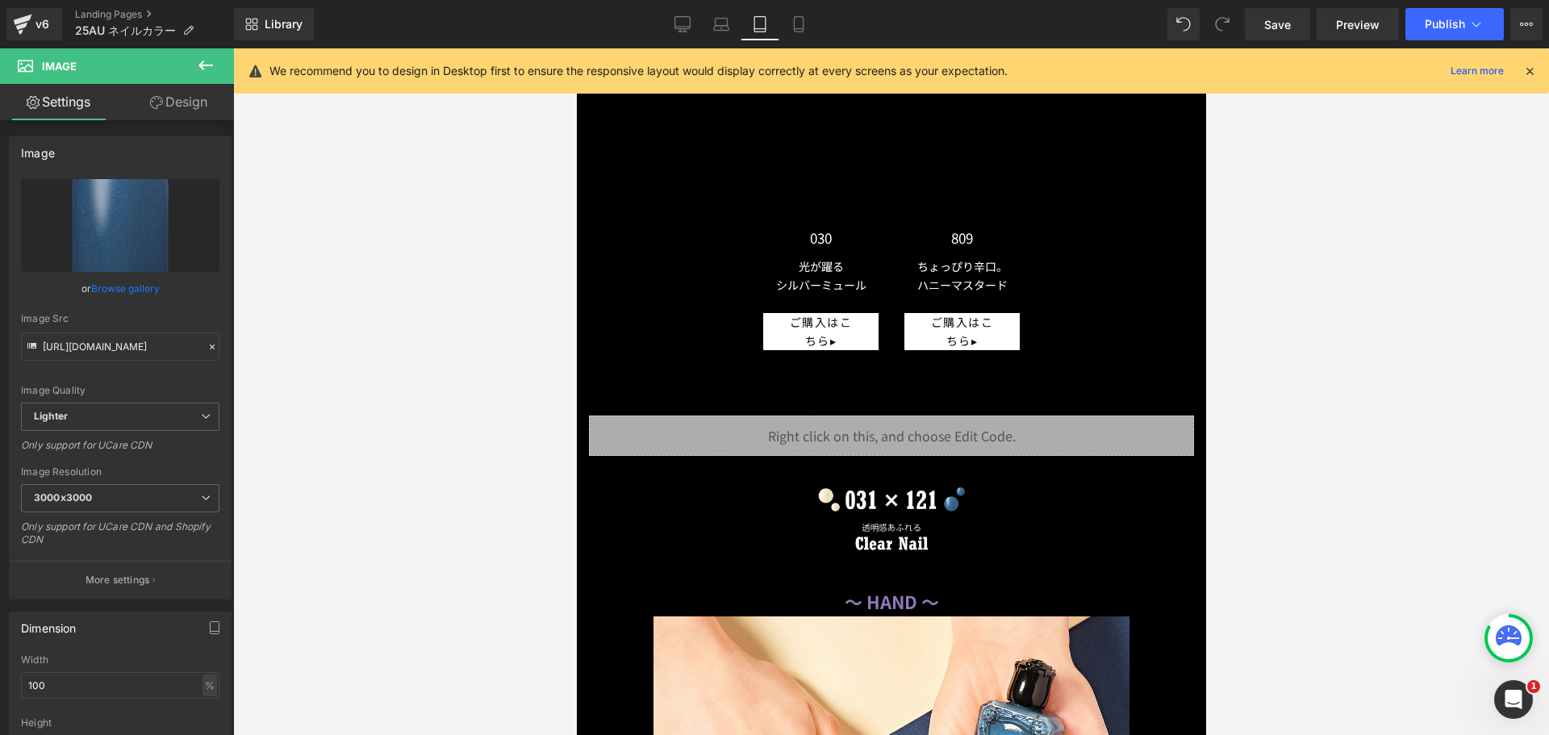
scroll to position [12428, 0]
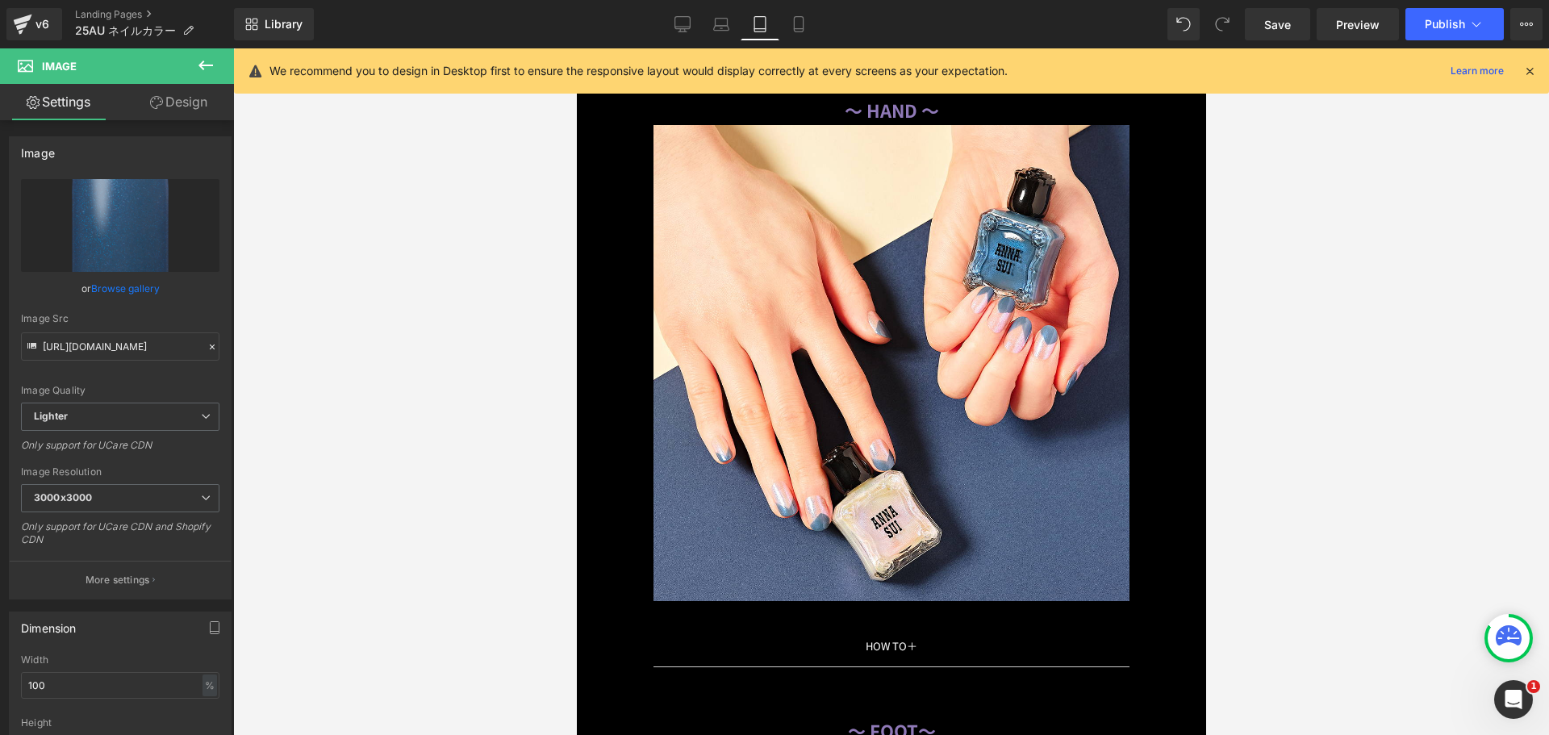
click at [169, 106] on link "Design" at bounding box center [178, 102] width 117 height 36
click at [0, 0] on div "Spacing" at bounding box center [0, 0] width 0 height 0
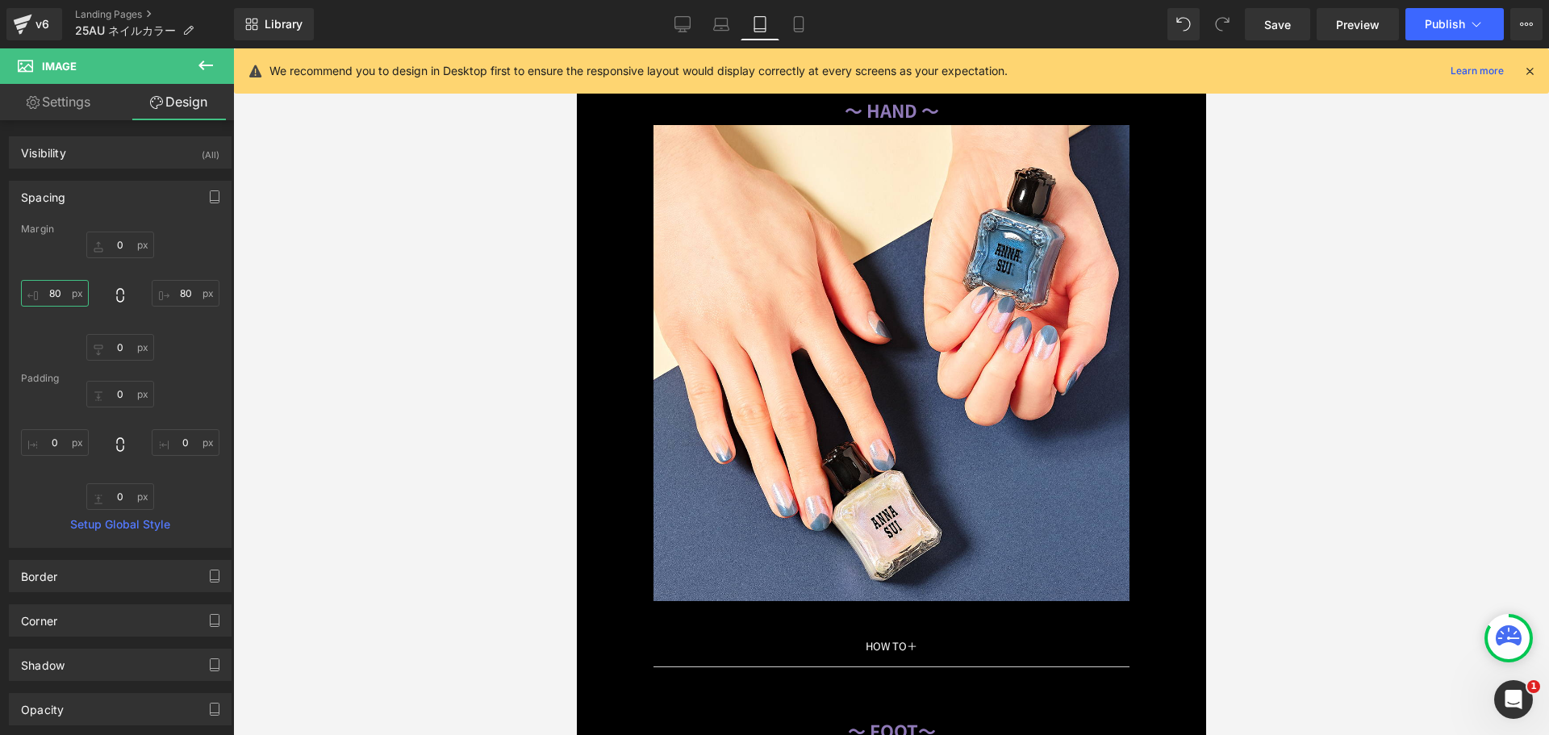
click at [69, 291] on input "80" at bounding box center [55, 293] width 68 height 27
type input "０"
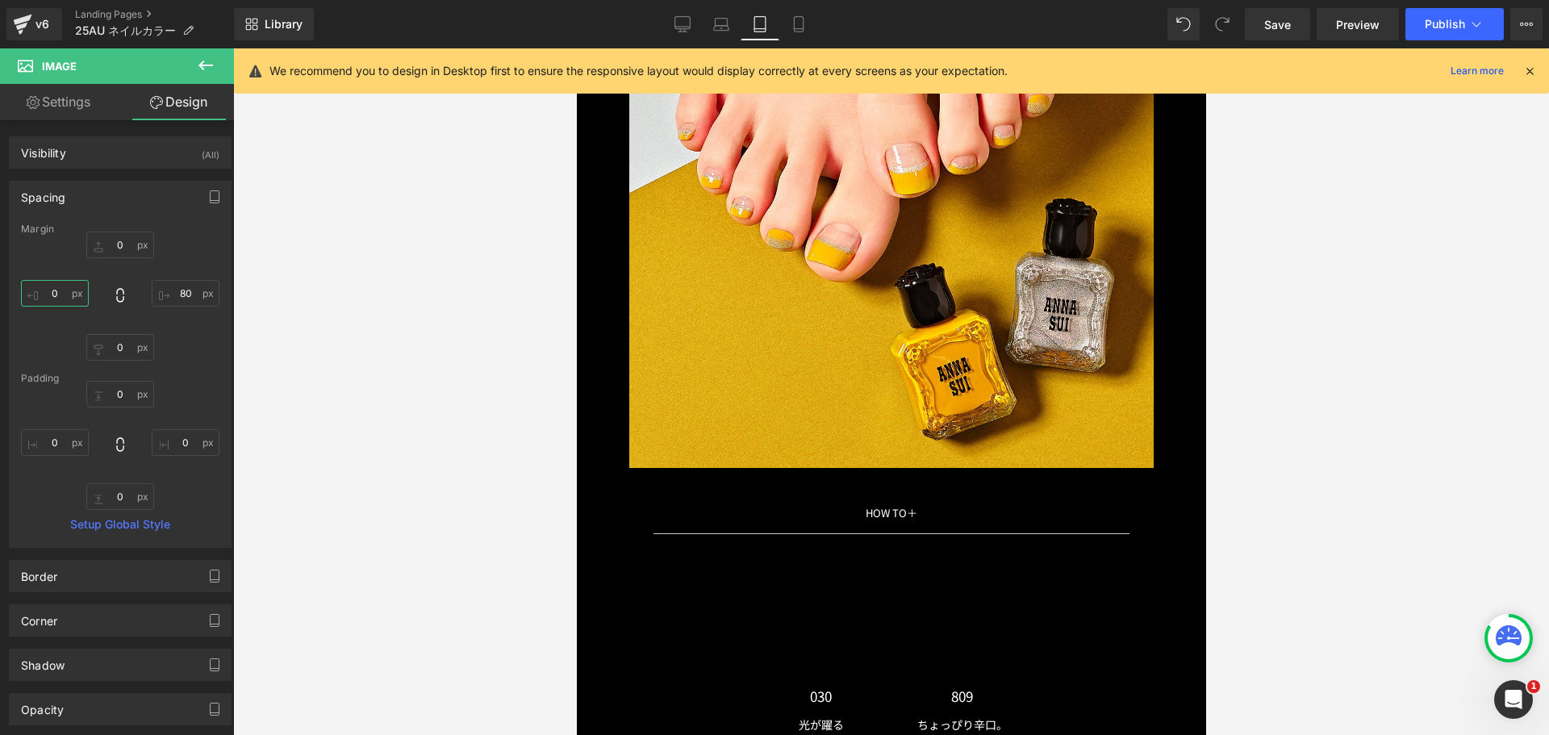
scroll to position [11540, 0]
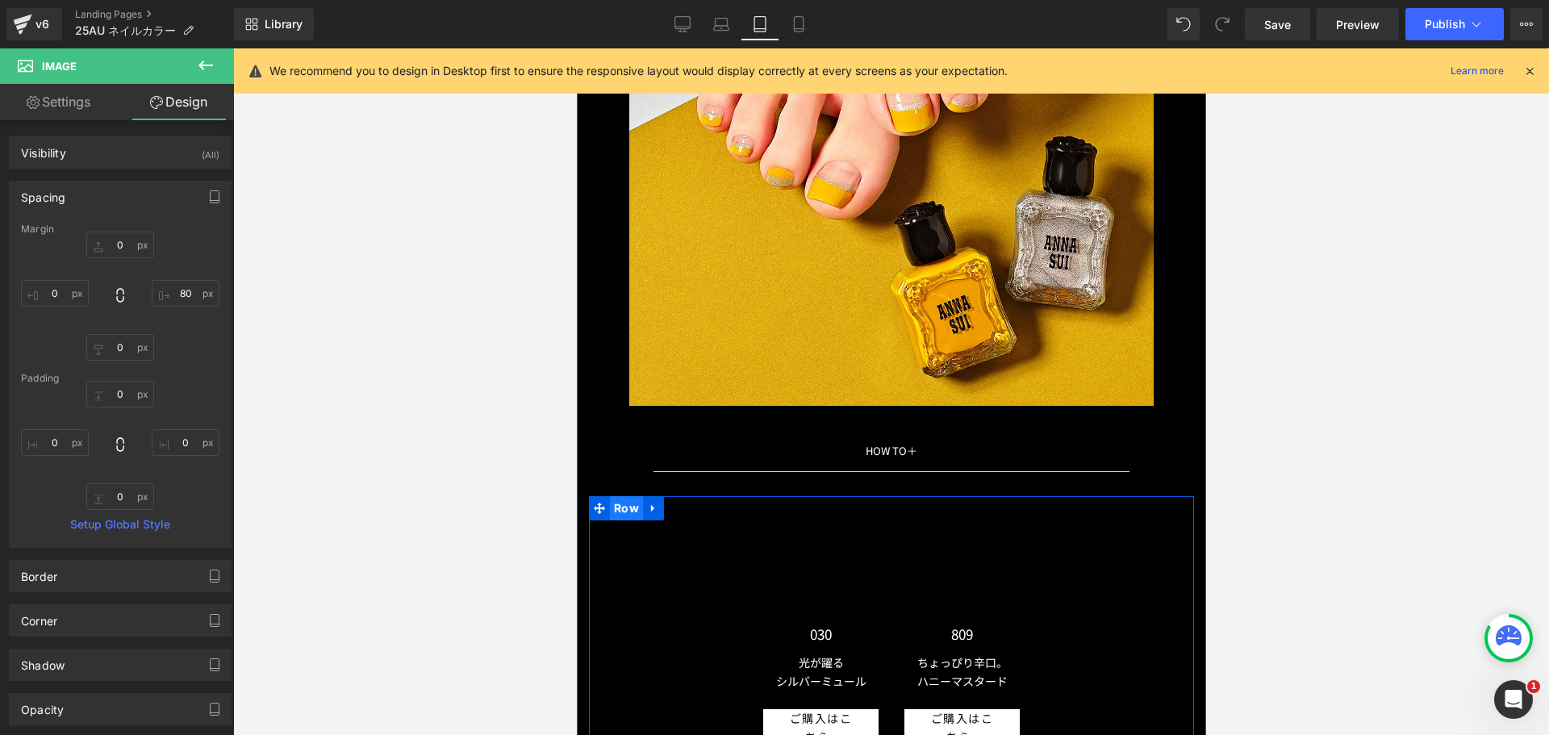
click at [614, 504] on span "Row" at bounding box center [625, 508] width 33 height 24
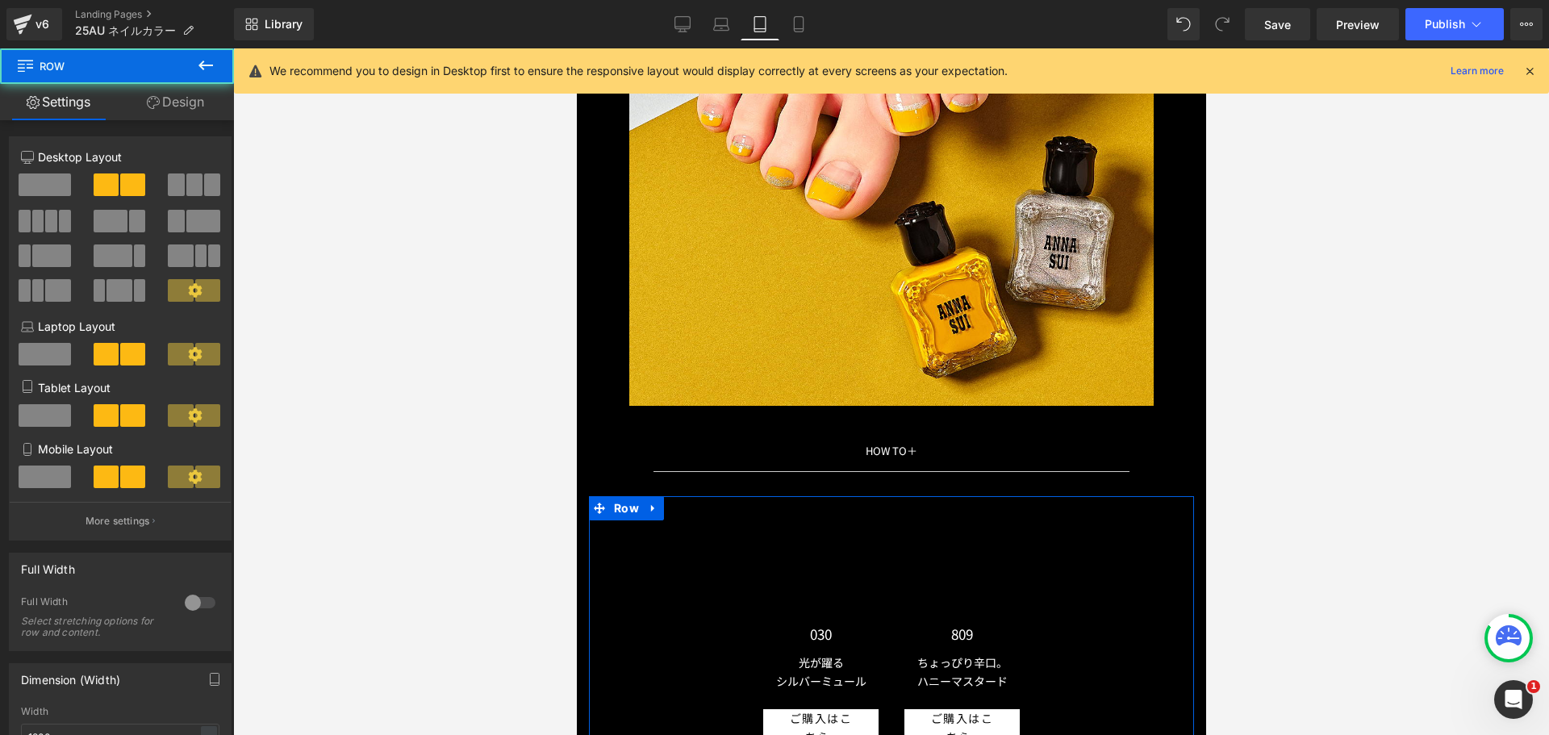
click at [185, 59] on button at bounding box center [206, 66] width 56 height 36
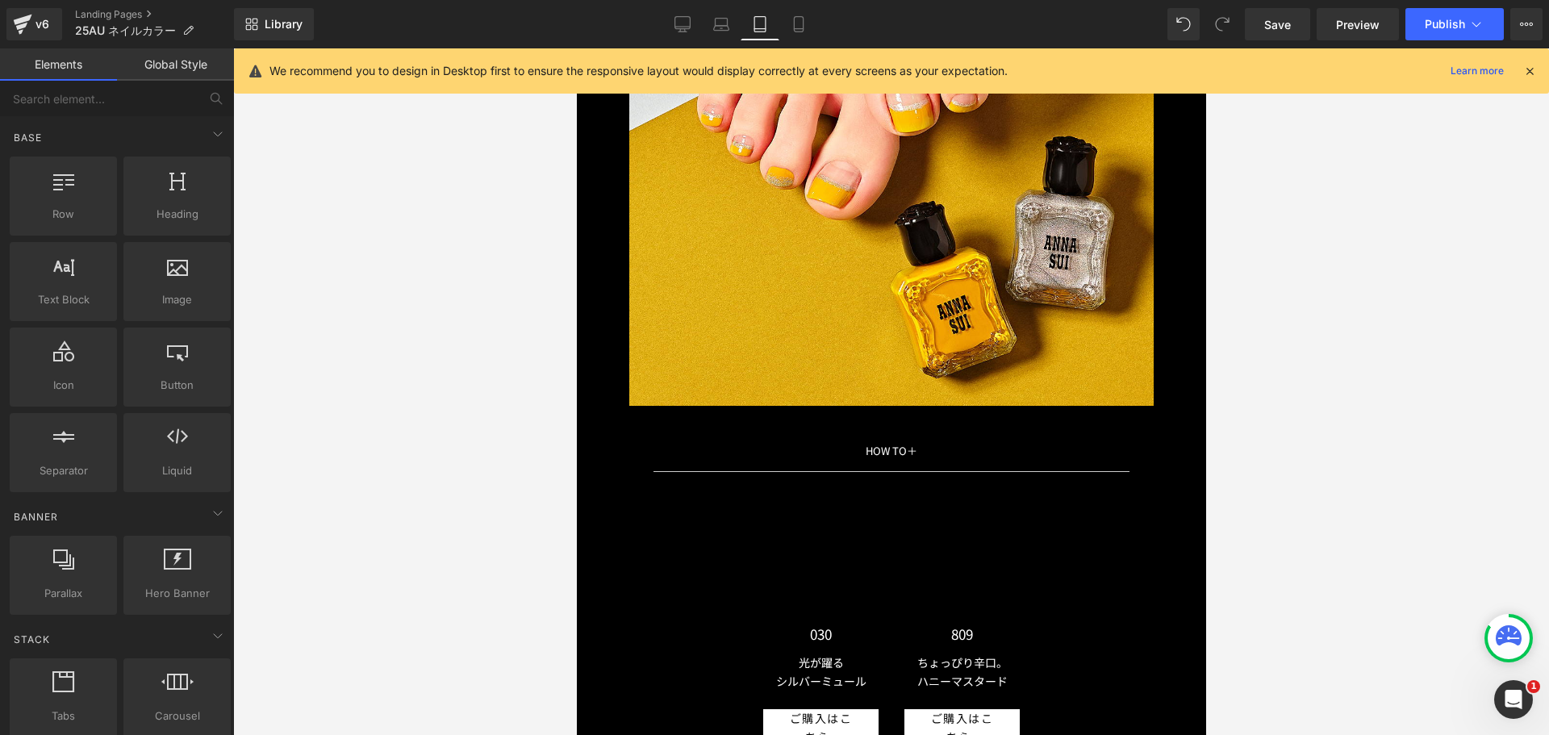
click at [189, 65] on link "Global Style" at bounding box center [175, 64] width 117 height 32
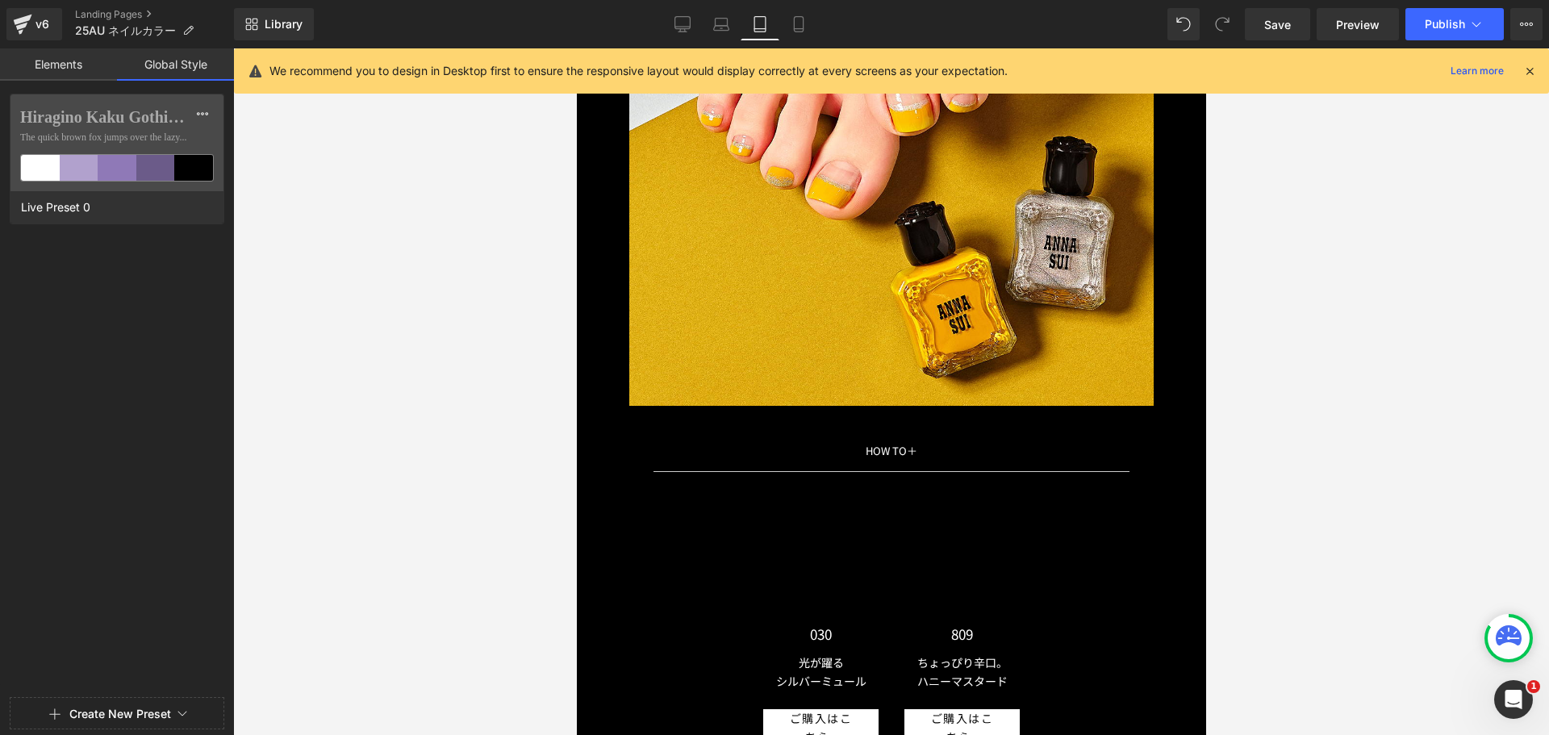
click at [62, 80] on link "Elements" at bounding box center [58, 64] width 117 height 32
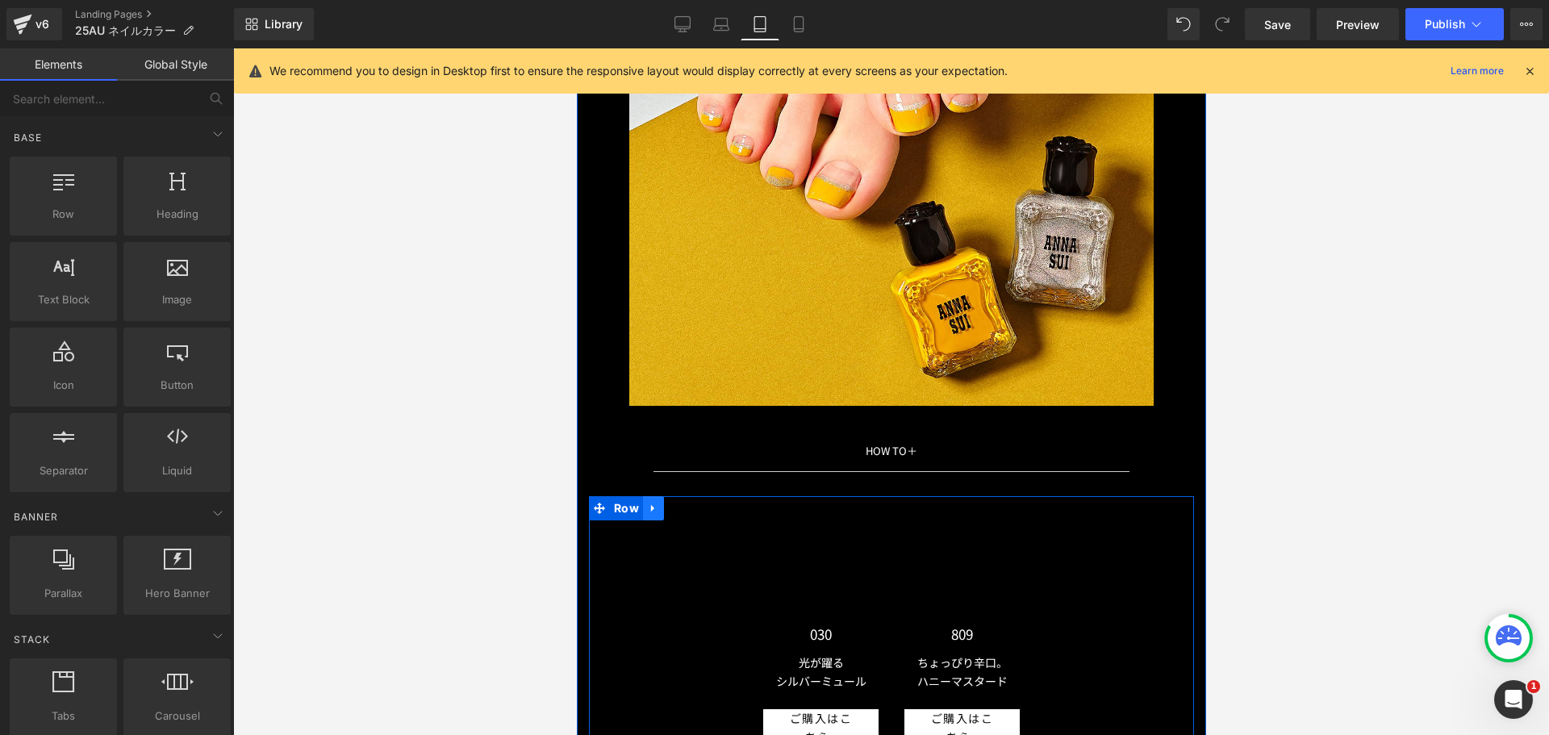
click at [650, 505] on icon at bounding box center [651, 508] width 3 height 7
click at [609, 496] on span "Row" at bounding box center [625, 508] width 33 height 24
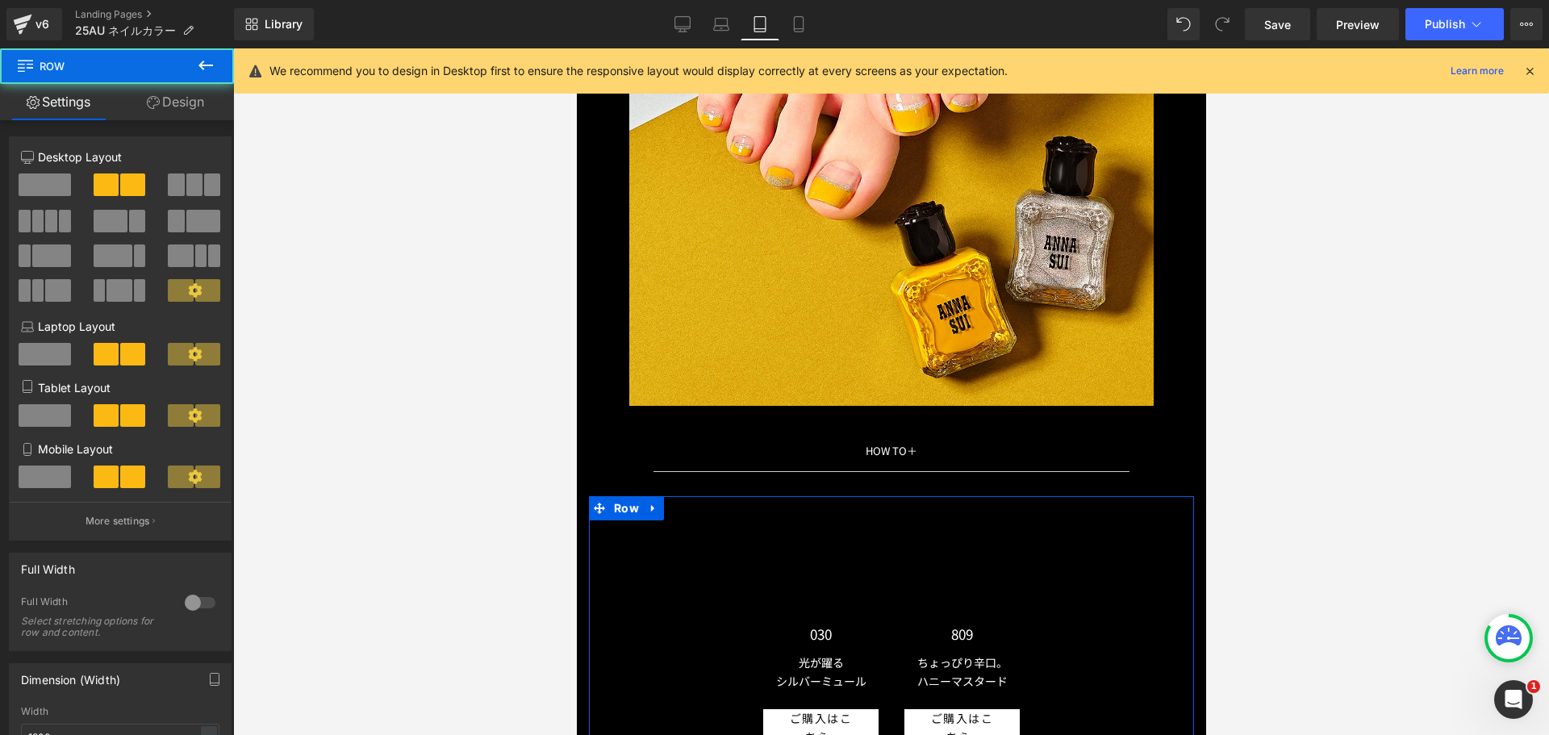
click at [185, 105] on link "Design" at bounding box center [175, 102] width 117 height 36
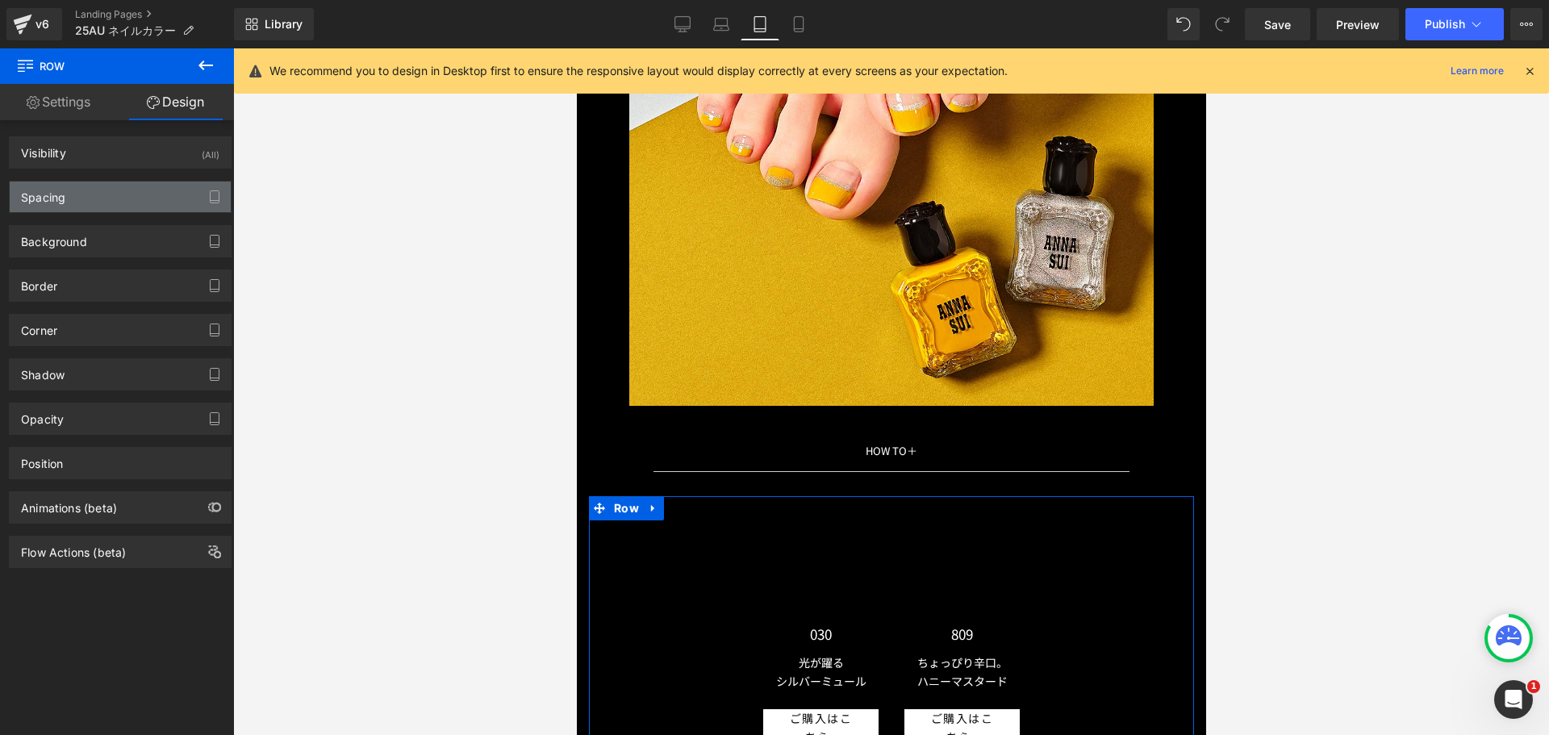
click at [155, 183] on div "Spacing" at bounding box center [120, 197] width 221 height 31
type input "0"
type input "30"
type input "200"
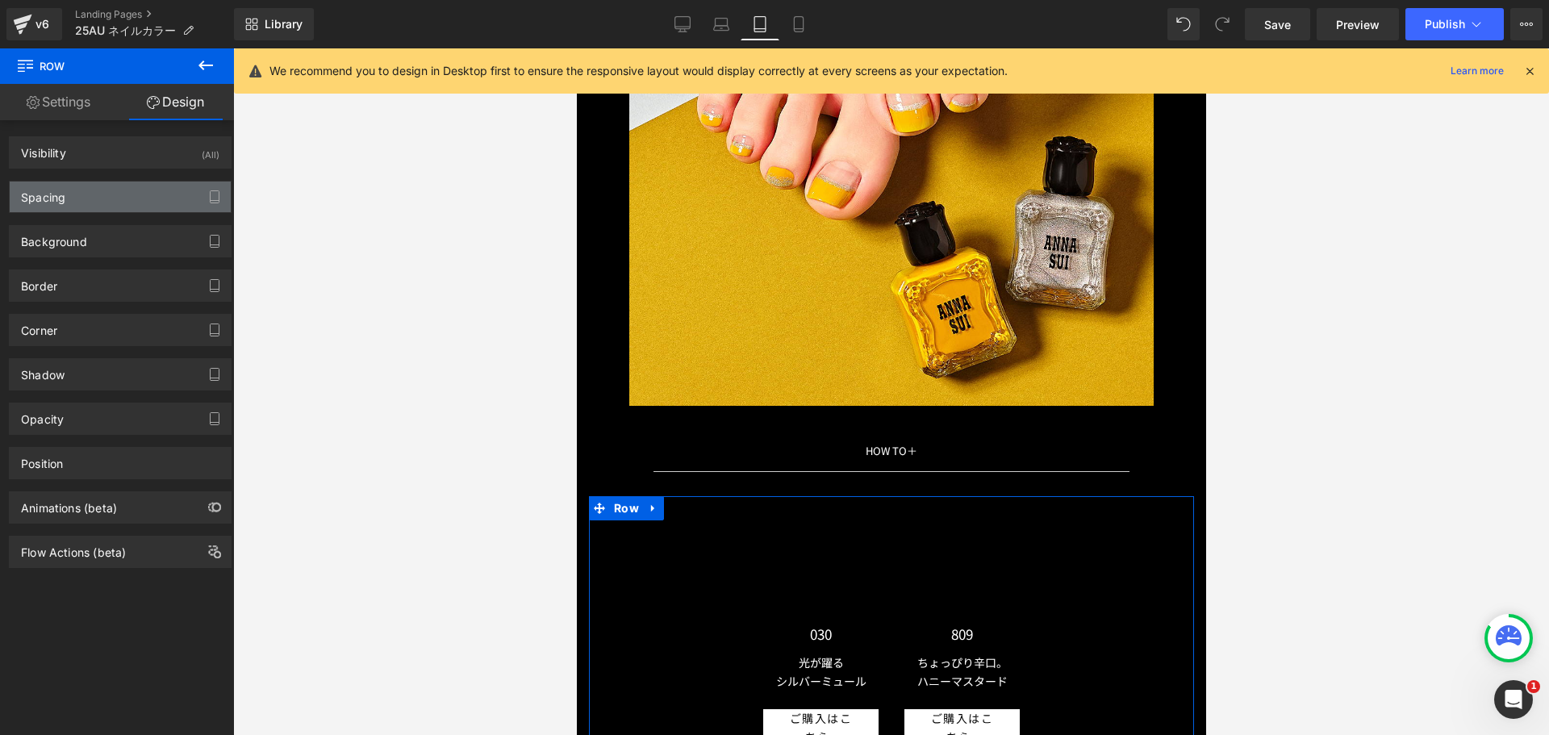
type input "10"
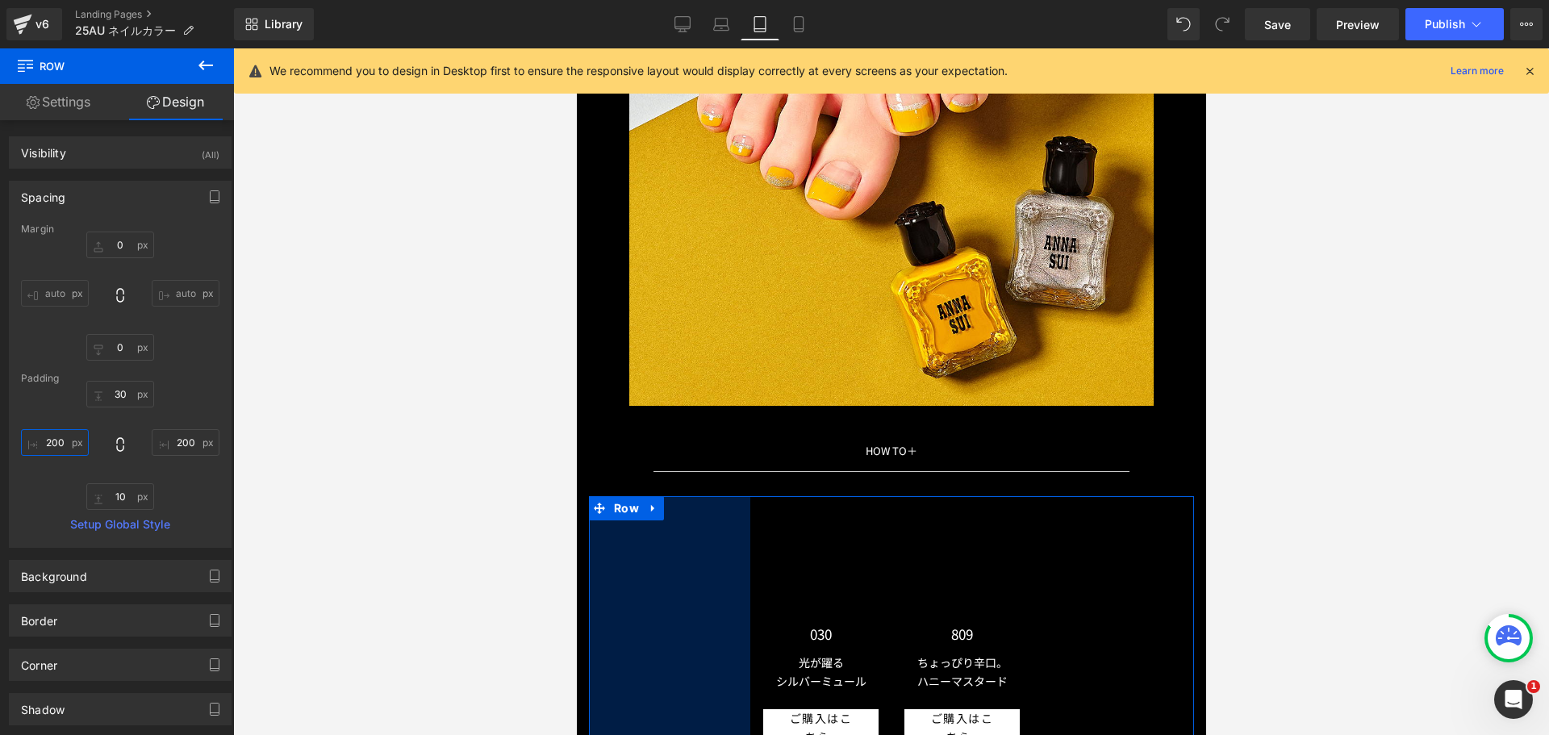
click at [62, 434] on input "200" at bounding box center [55, 442] width 68 height 27
type input "０"
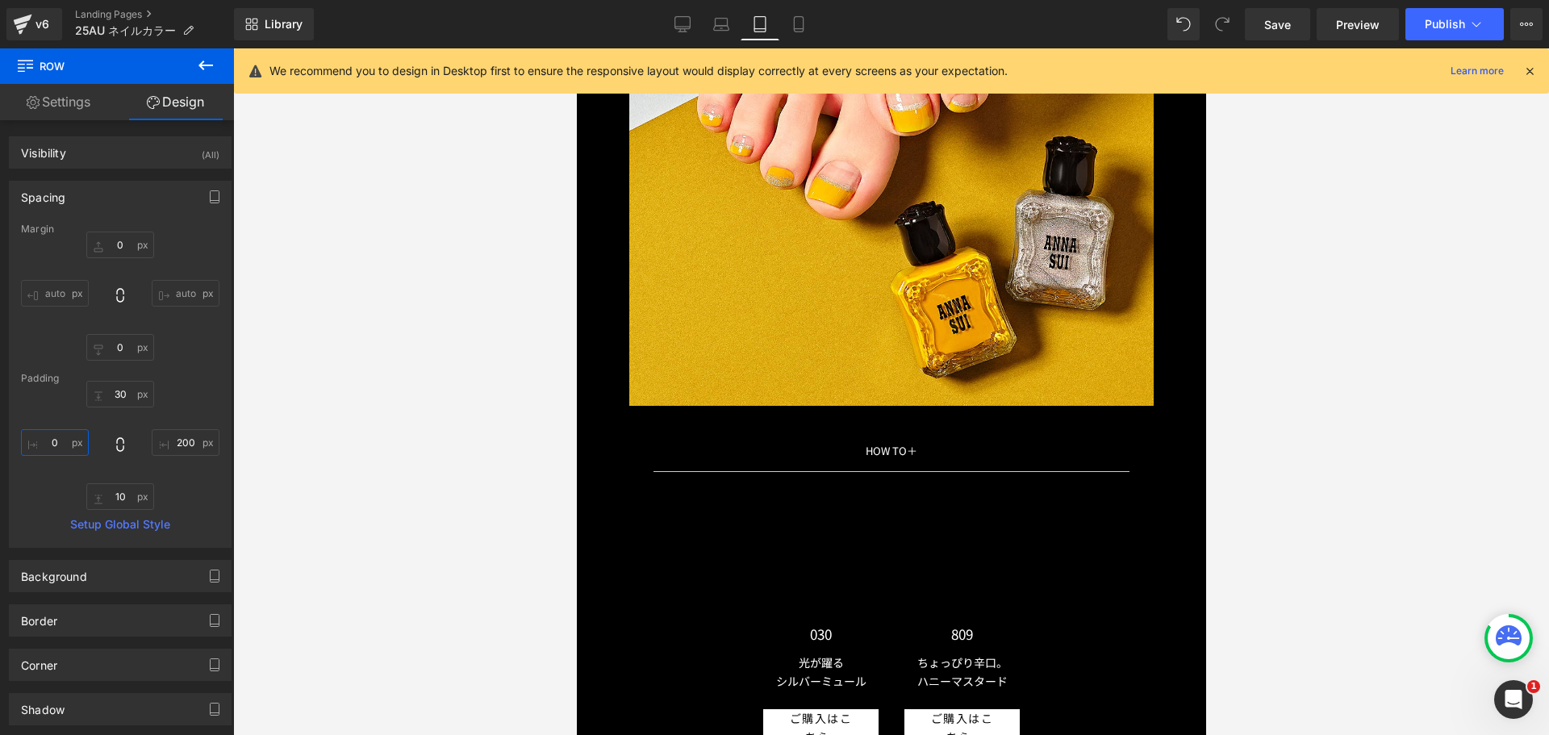
type input "００"
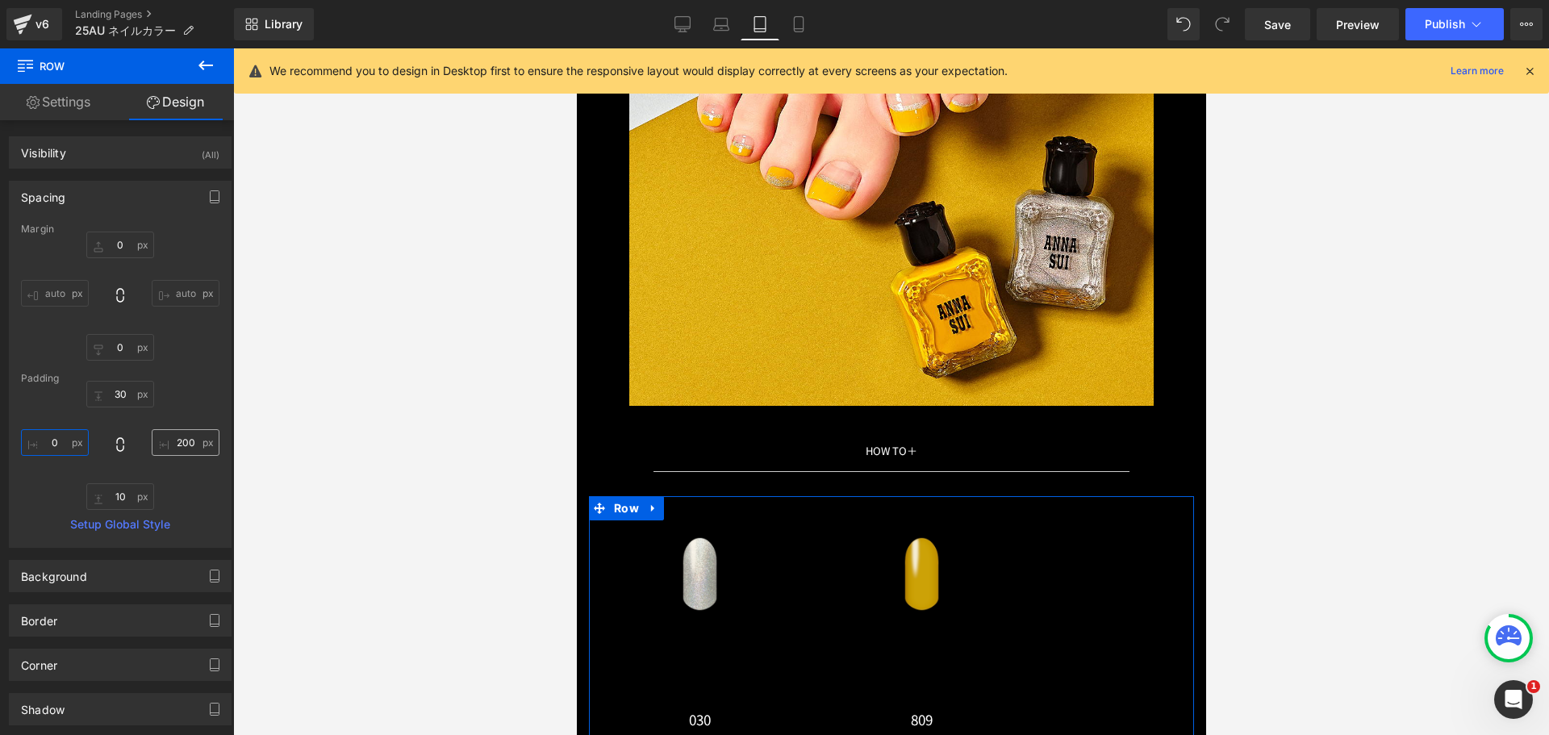
type input "００"
click at [190, 440] on input "200" at bounding box center [186, 442] width 68 height 27
type input "０"
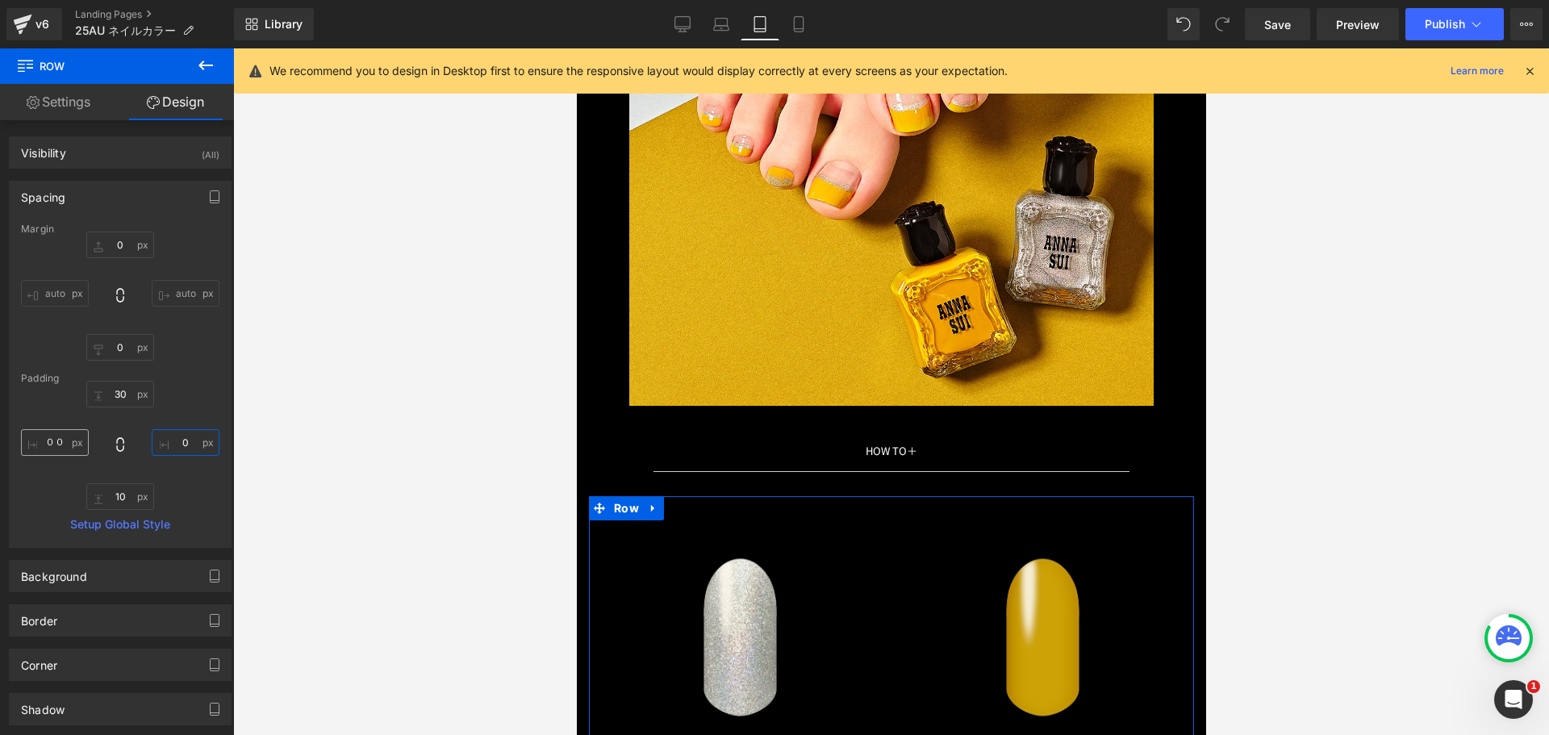
type input "0"
click at [52, 452] on input "００" at bounding box center [55, 442] width 68 height 27
type input "０"
type input "0"
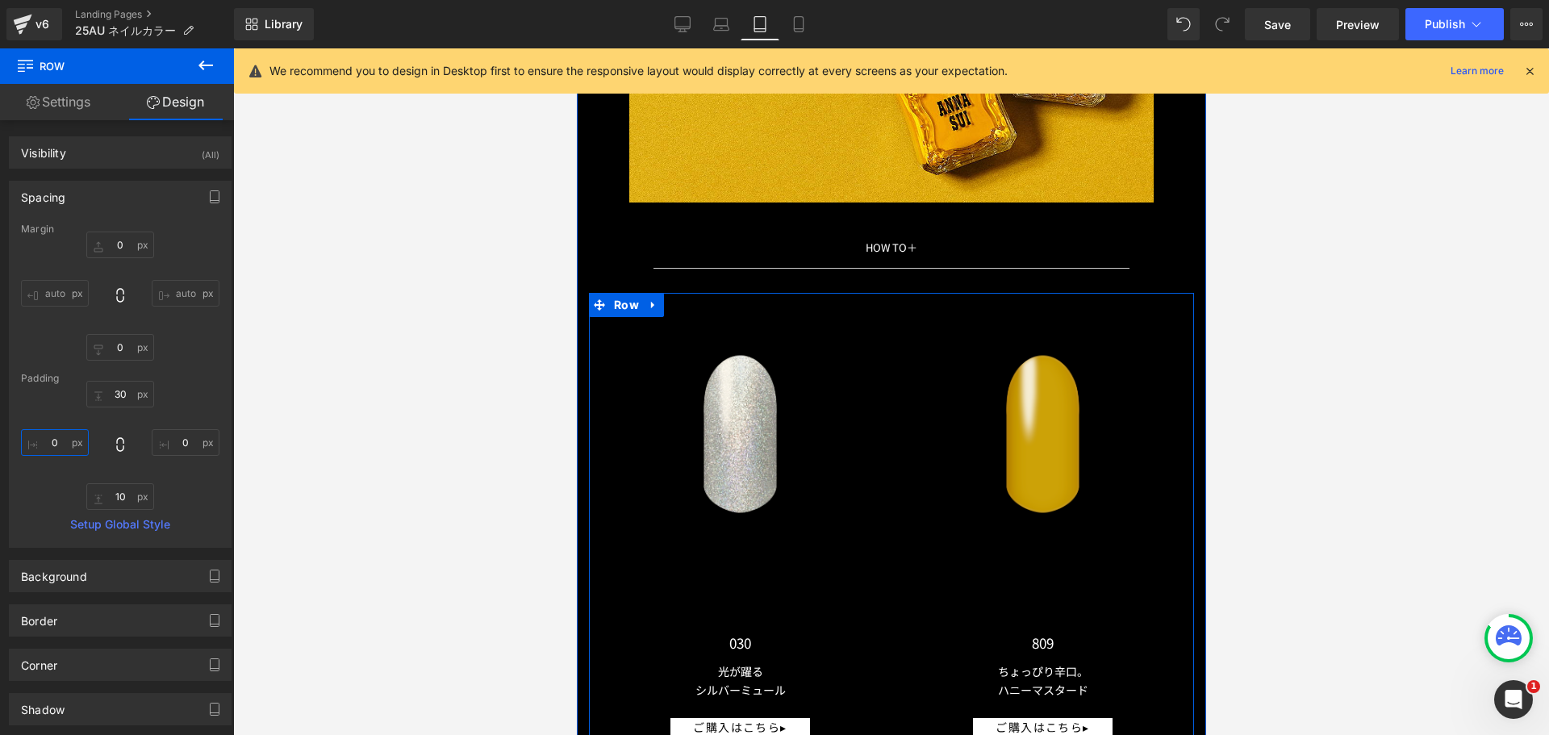
scroll to position [11863, 0]
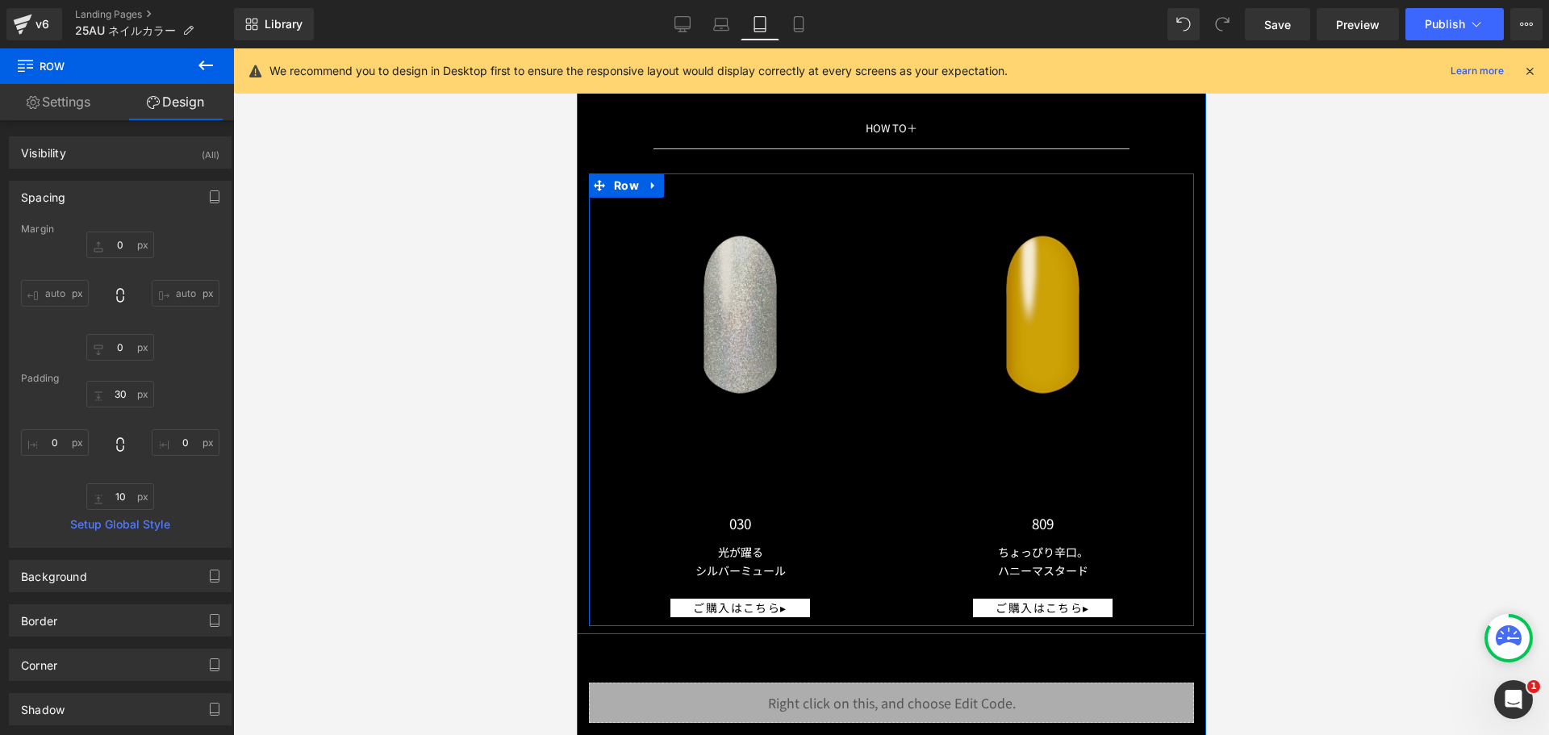
click at [722, 339] on img at bounding box center [739, 315] width 149 height 234
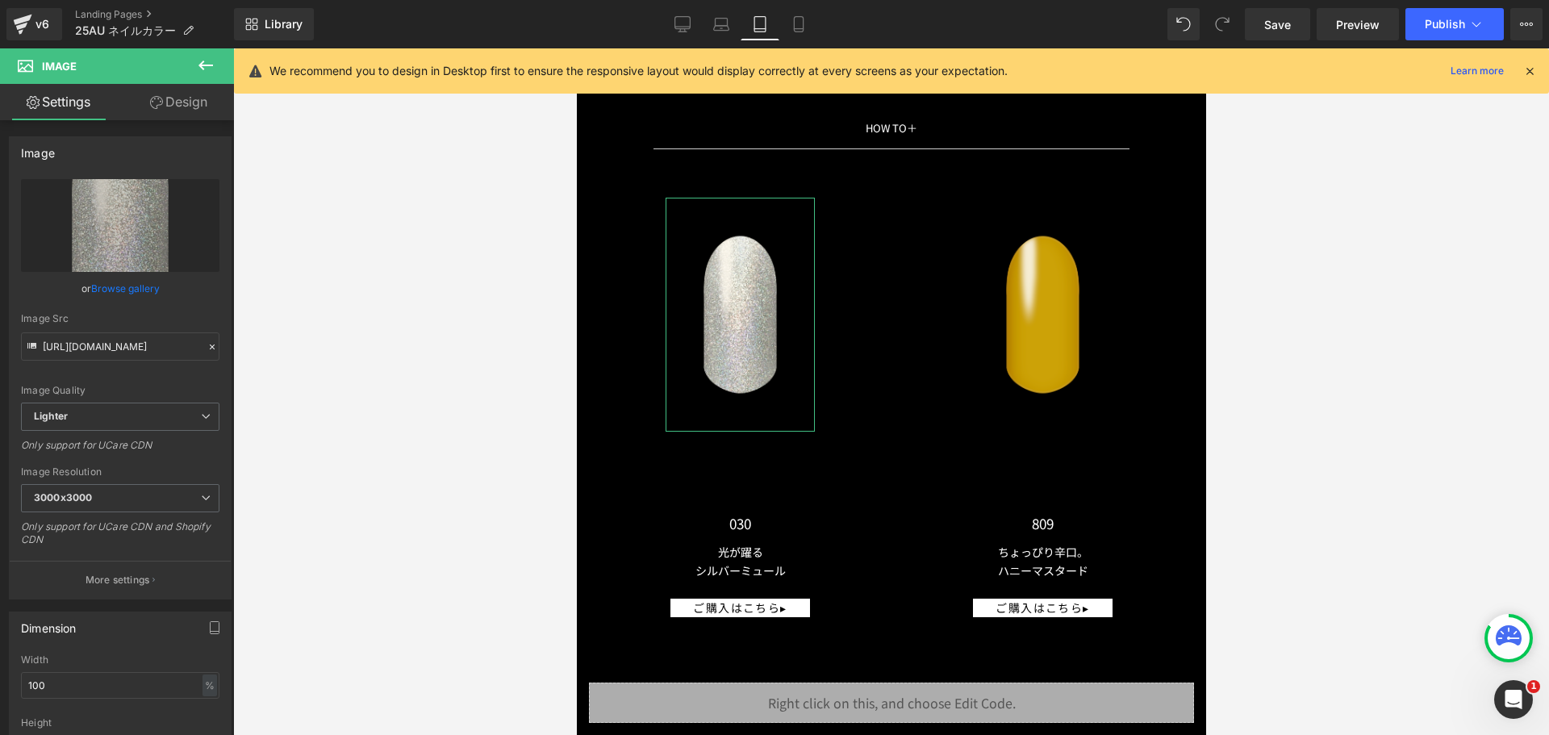
click at [163, 94] on link "Design" at bounding box center [178, 102] width 117 height 36
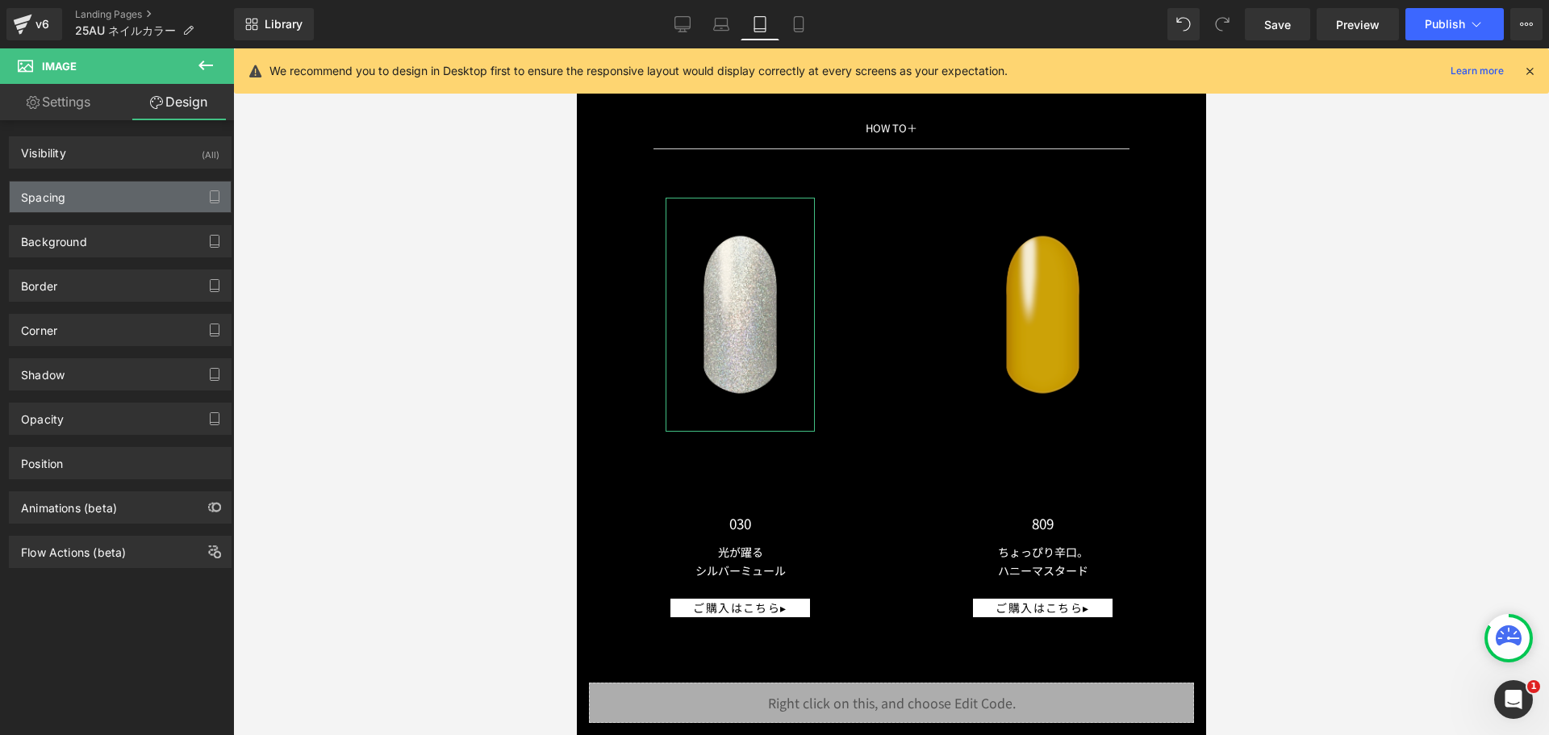
click at [148, 186] on div "Spacing" at bounding box center [120, 197] width 221 height 31
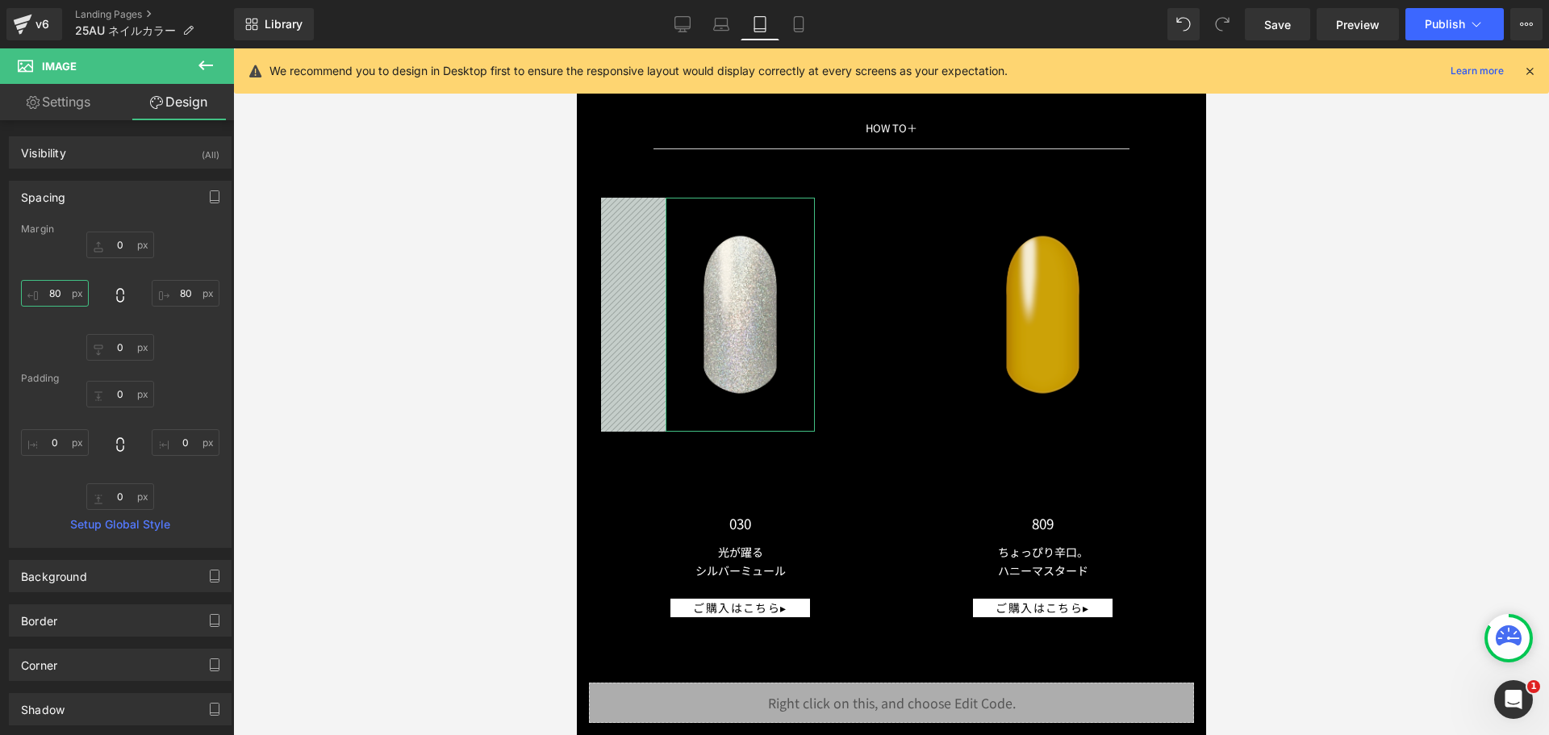
click at [51, 293] on input "80" at bounding box center [55, 293] width 68 height 27
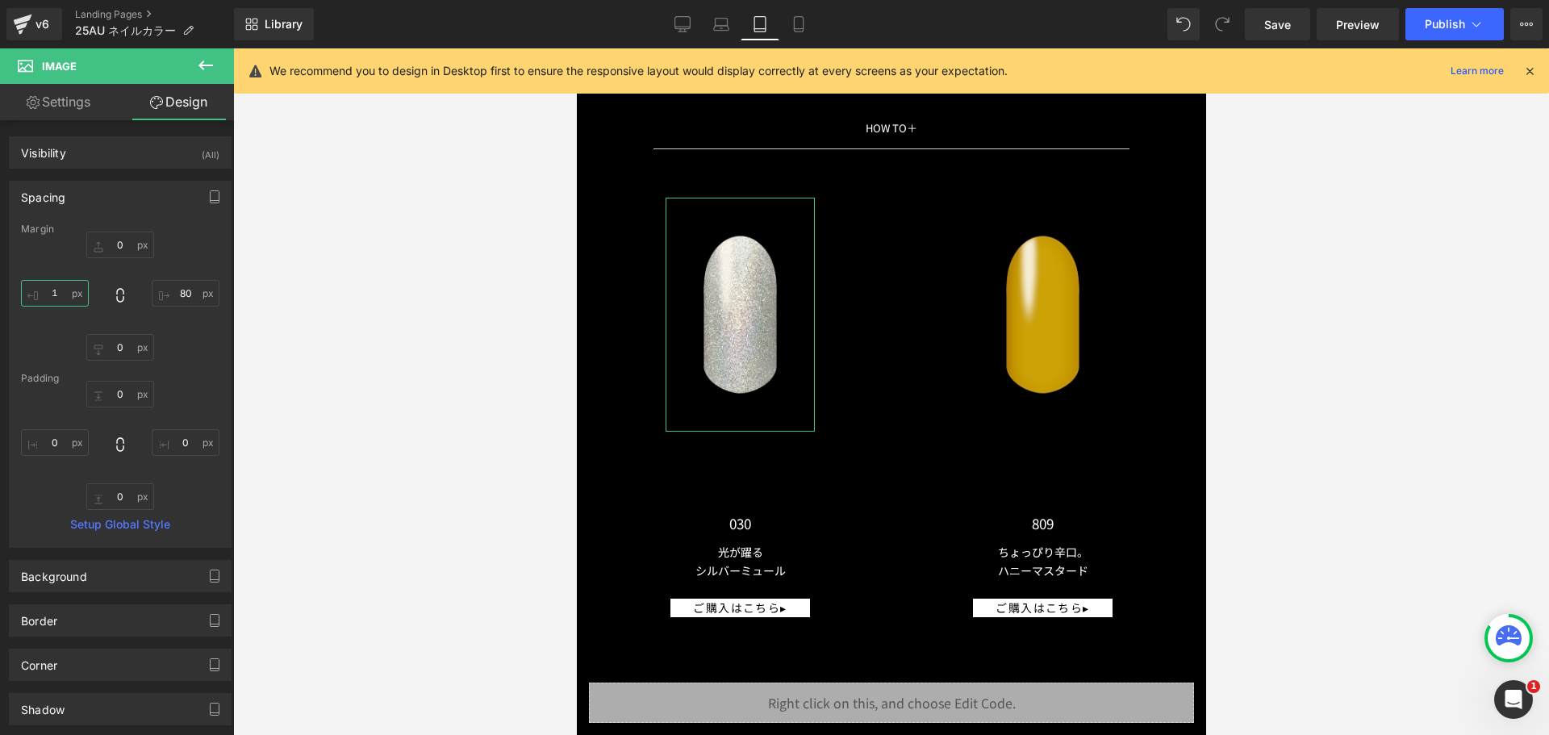
type input "１０"
type input "１００"
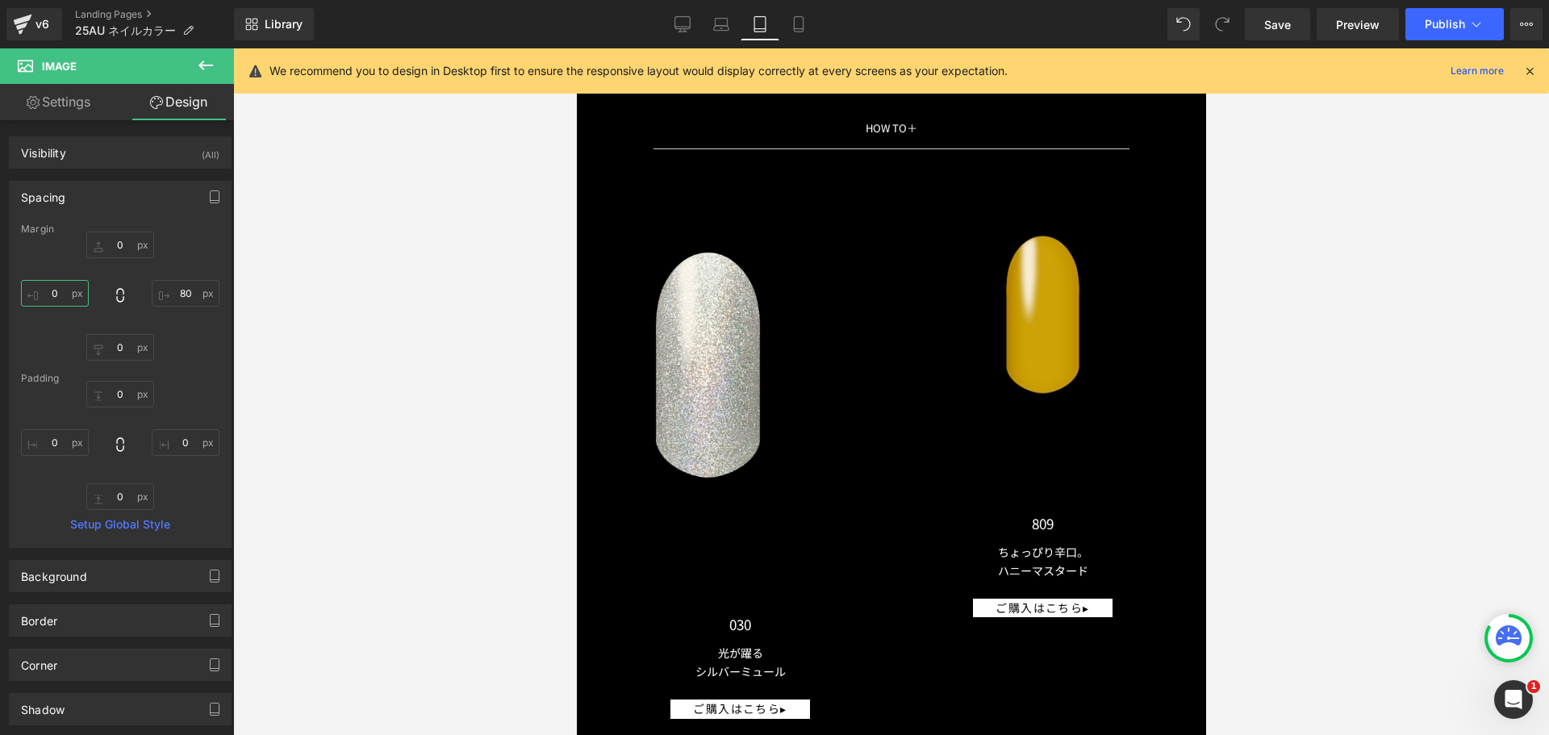
scroll to position [0, 0]
type input "100"
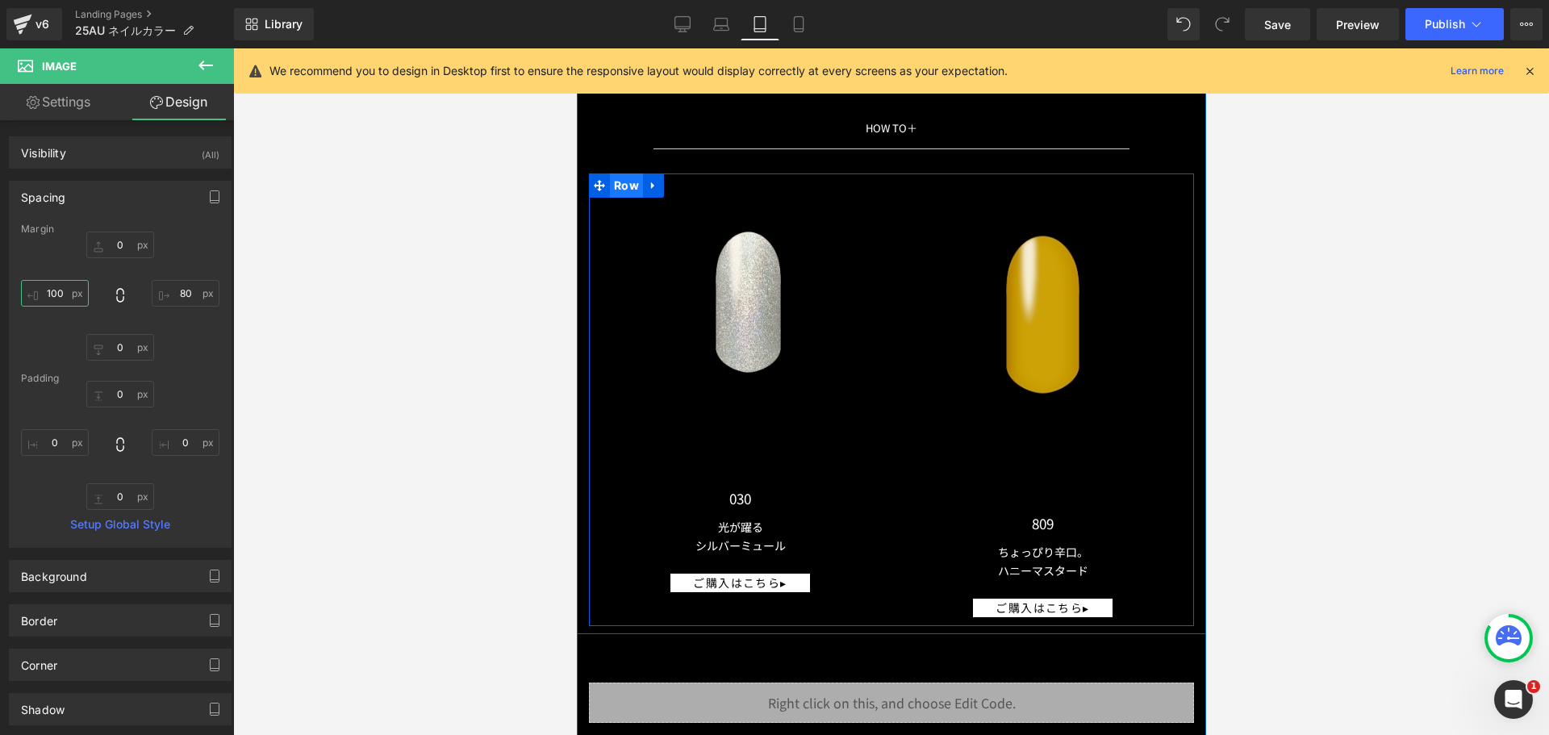
drag, startPoint x: 619, startPoint y: 172, endPoint x: 1112, endPoint y: 203, distance: 494.0
click at [619, 173] on span "Row" at bounding box center [625, 185] width 33 height 24
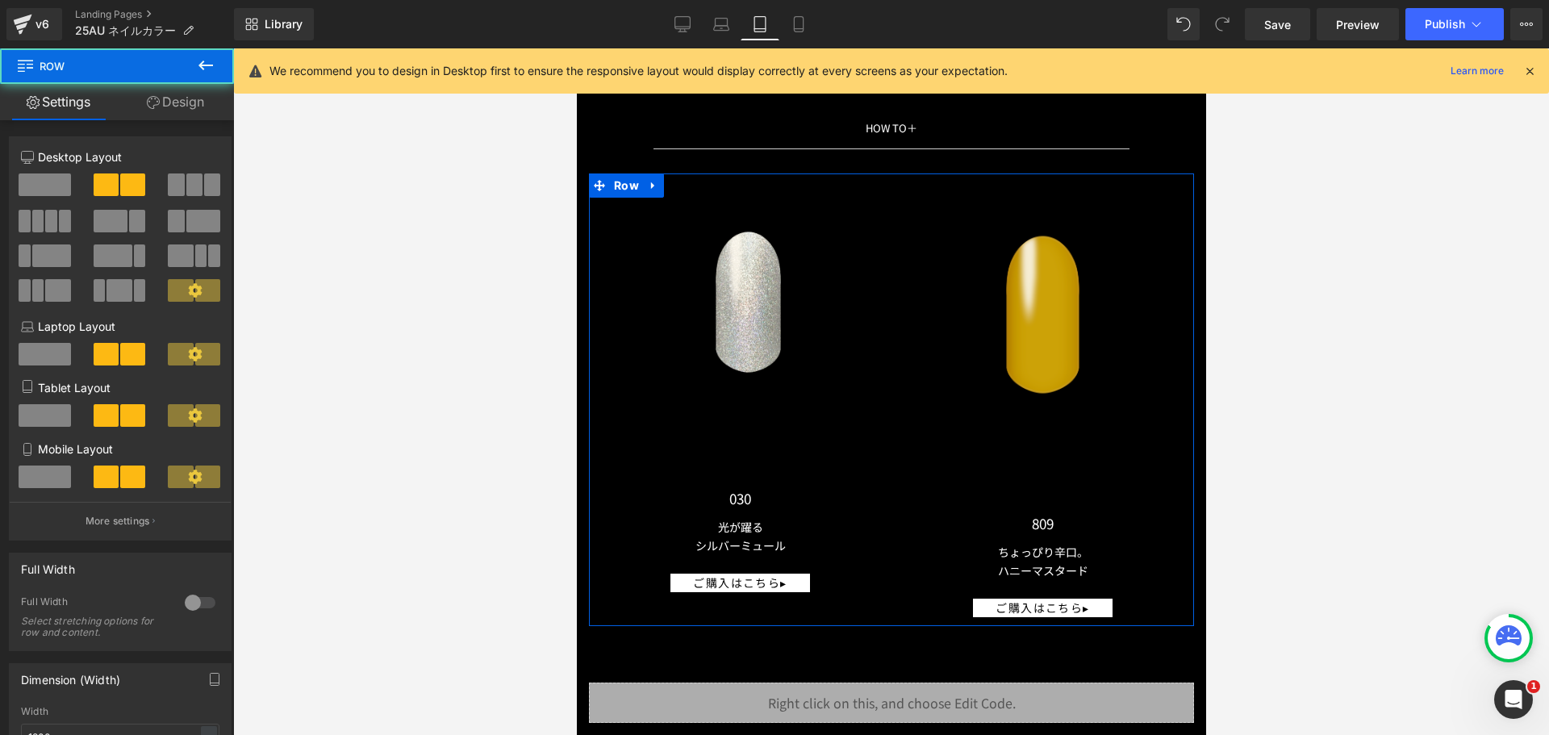
click at [178, 105] on link "Design" at bounding box center [175, 102] width 117 height 36
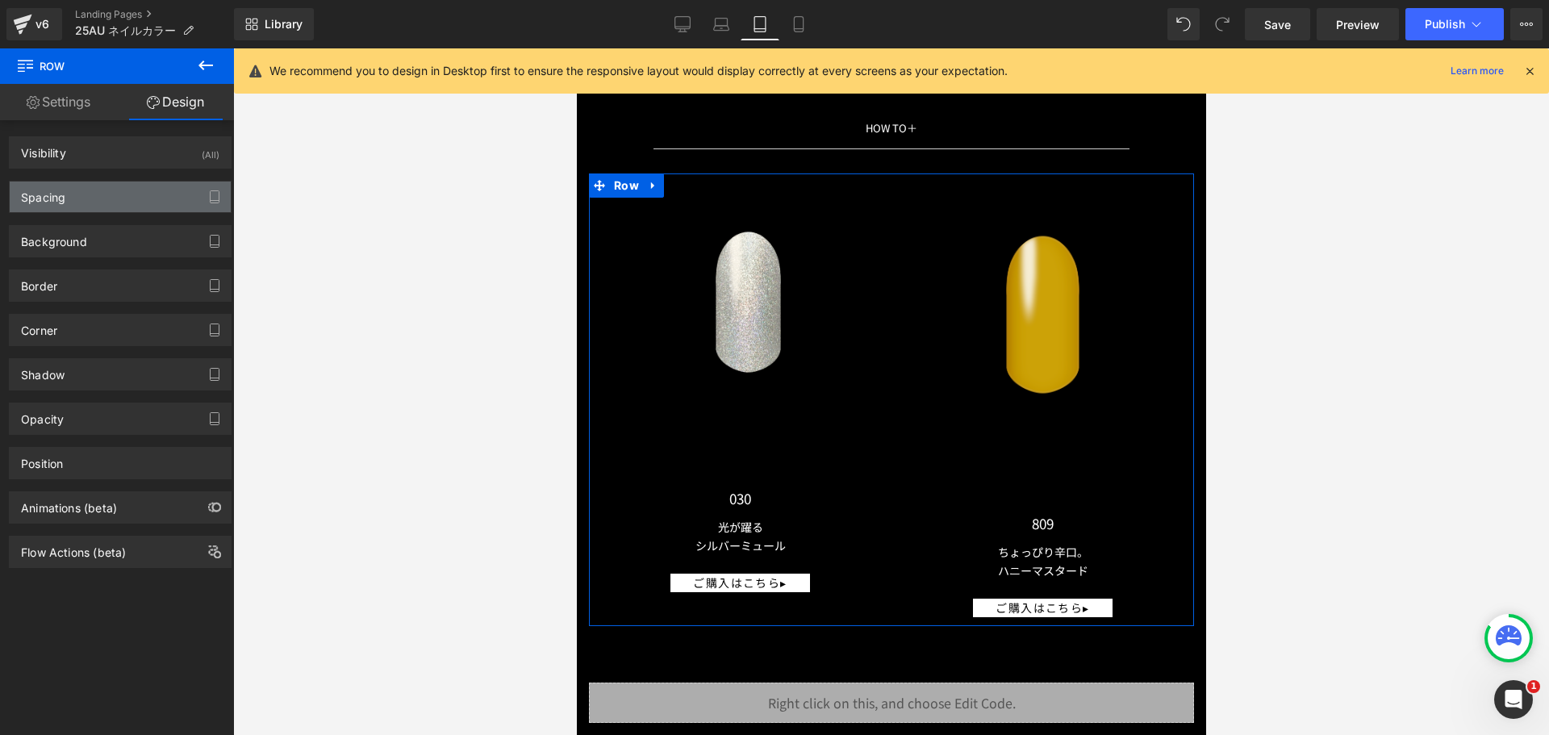
click at [82, 200] on div "Spacing" at bounding box center [120, 197] width 221 height 31
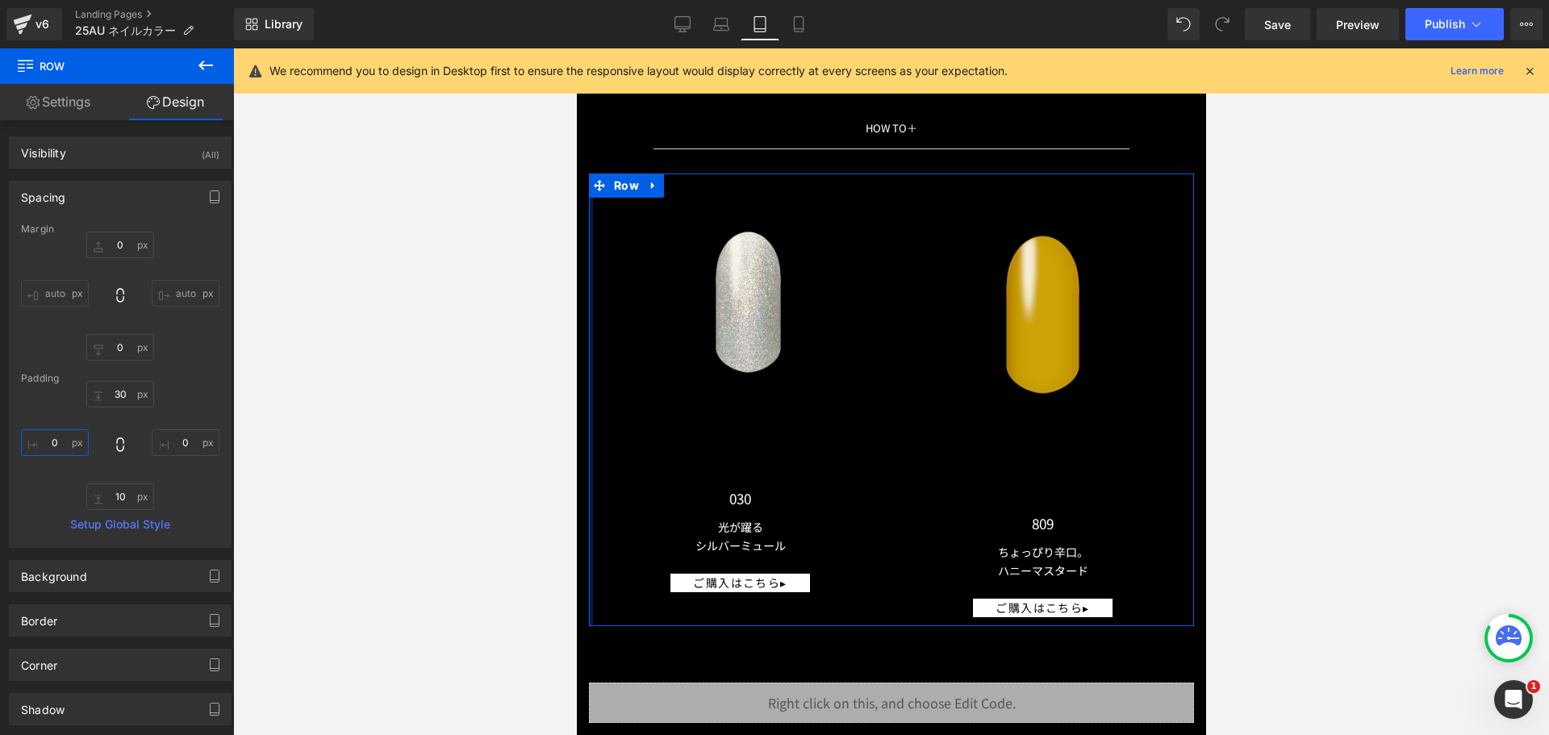
click at [40, 445] on input "0" at bounding box center [55, 442] width 68 height 27
type input "１０"
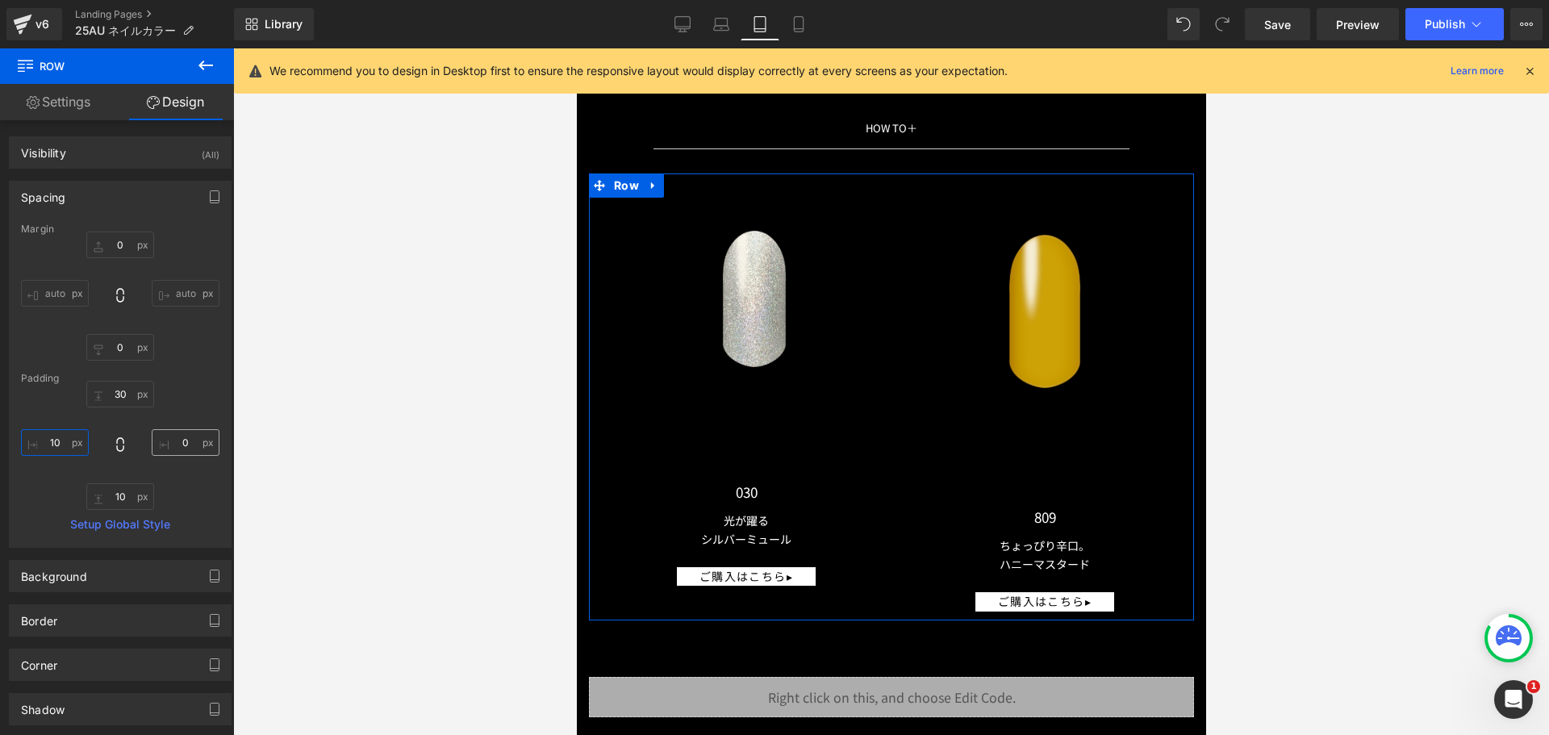
type input "10"
click at [183, 439] on input "0" at bounding box center [186, 442] width 68 height 27
type input "１"
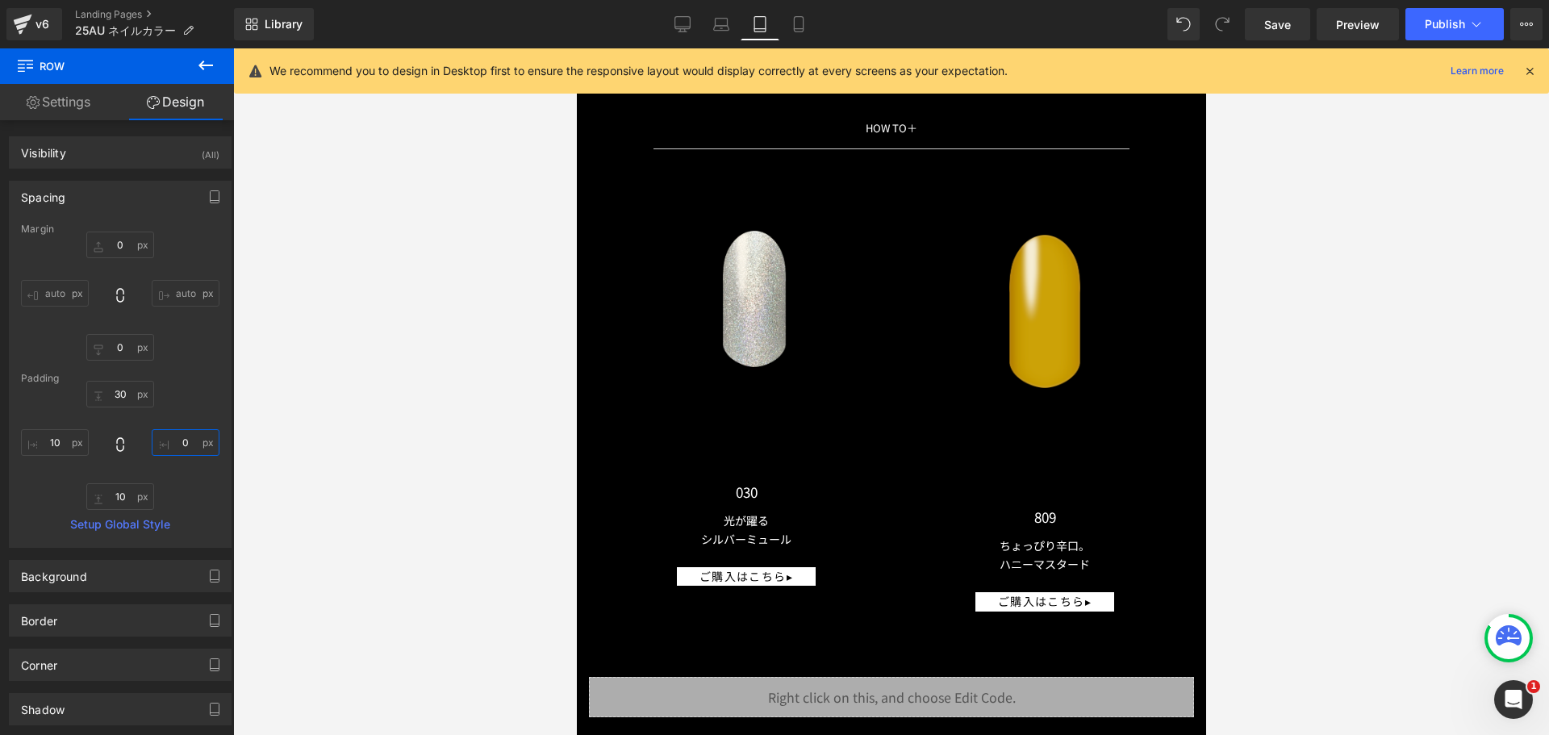
type input "１９"
type input "19"
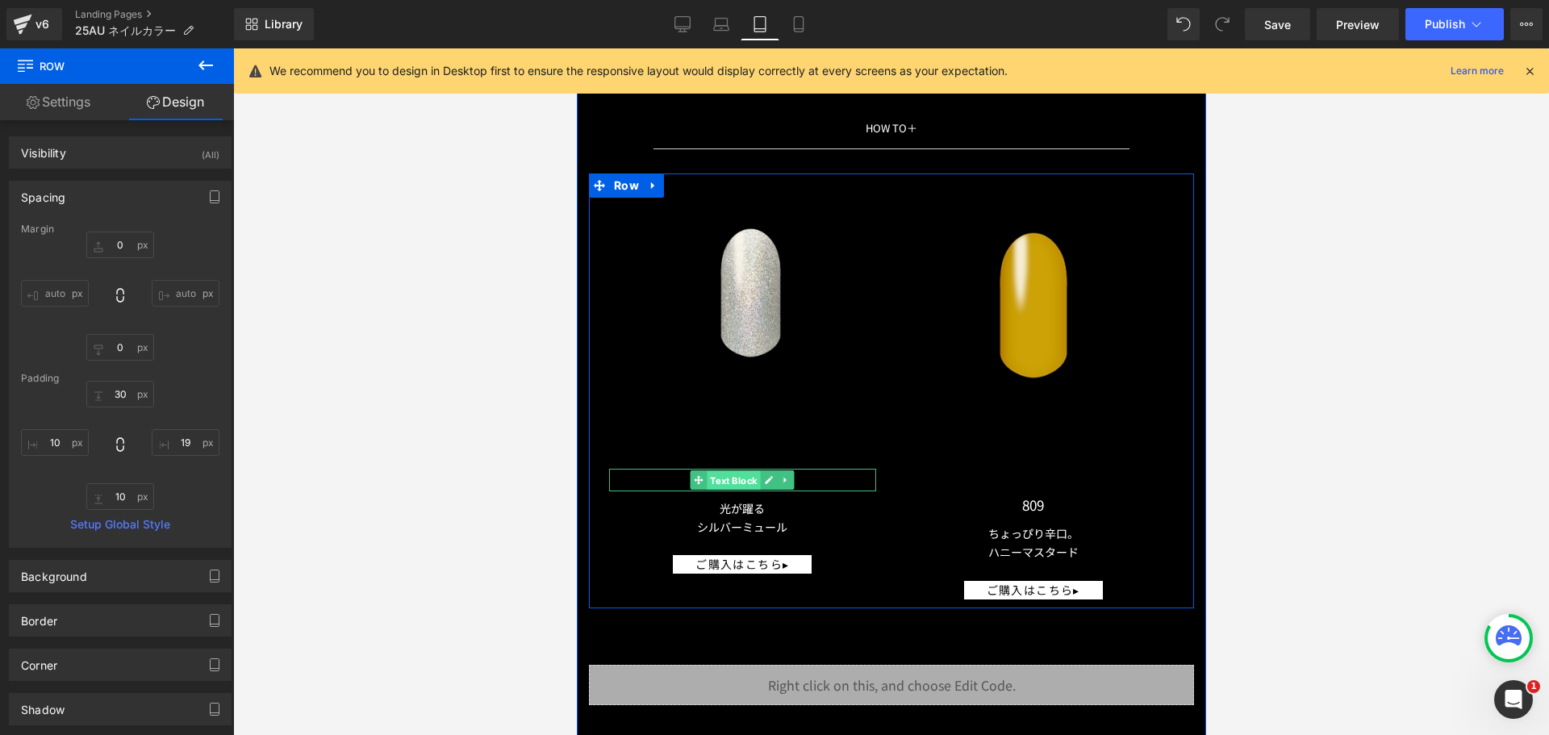
click at [730, 471] on span "Text Block" at bounding box center [733, 480] width 53 height 19
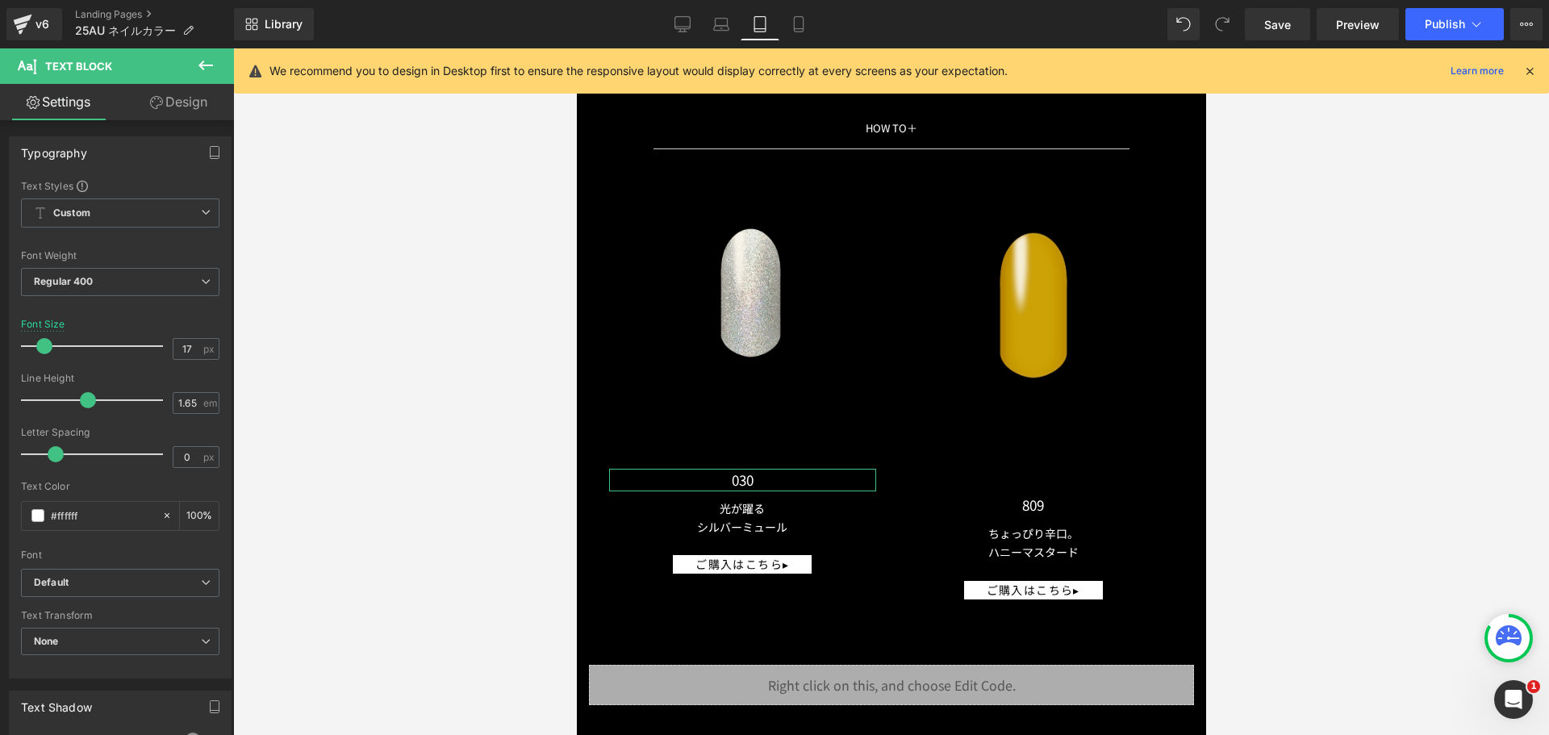
click at [187, 106] on link "Design" at bounding box center [178, 102] width 117 height 36
click at [0, 0] on div "Spacing" at bounding box center [0, 0] width 0 height 0
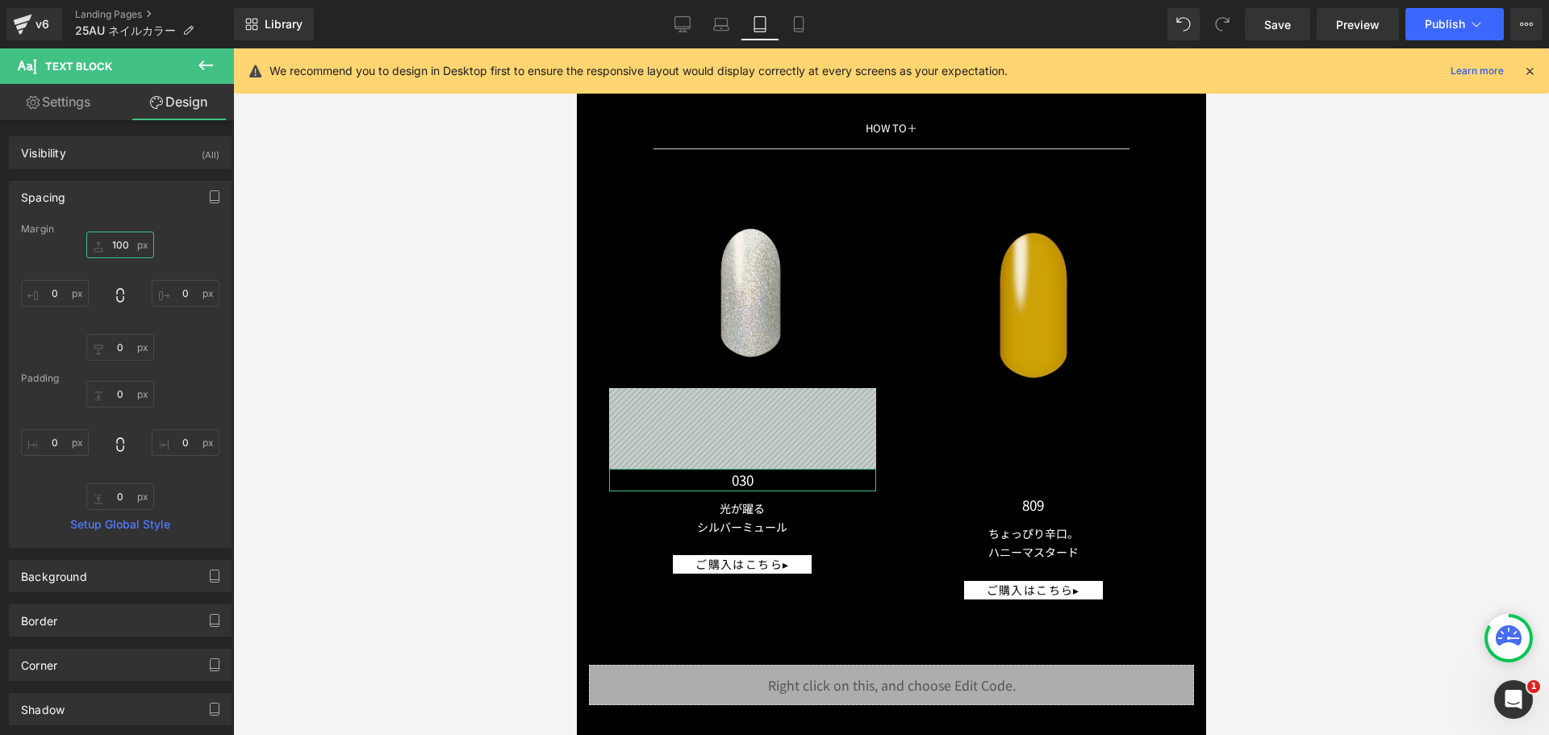
click at [146, 256] on input "100" at bounding box center [120, 245] width 68 height 27
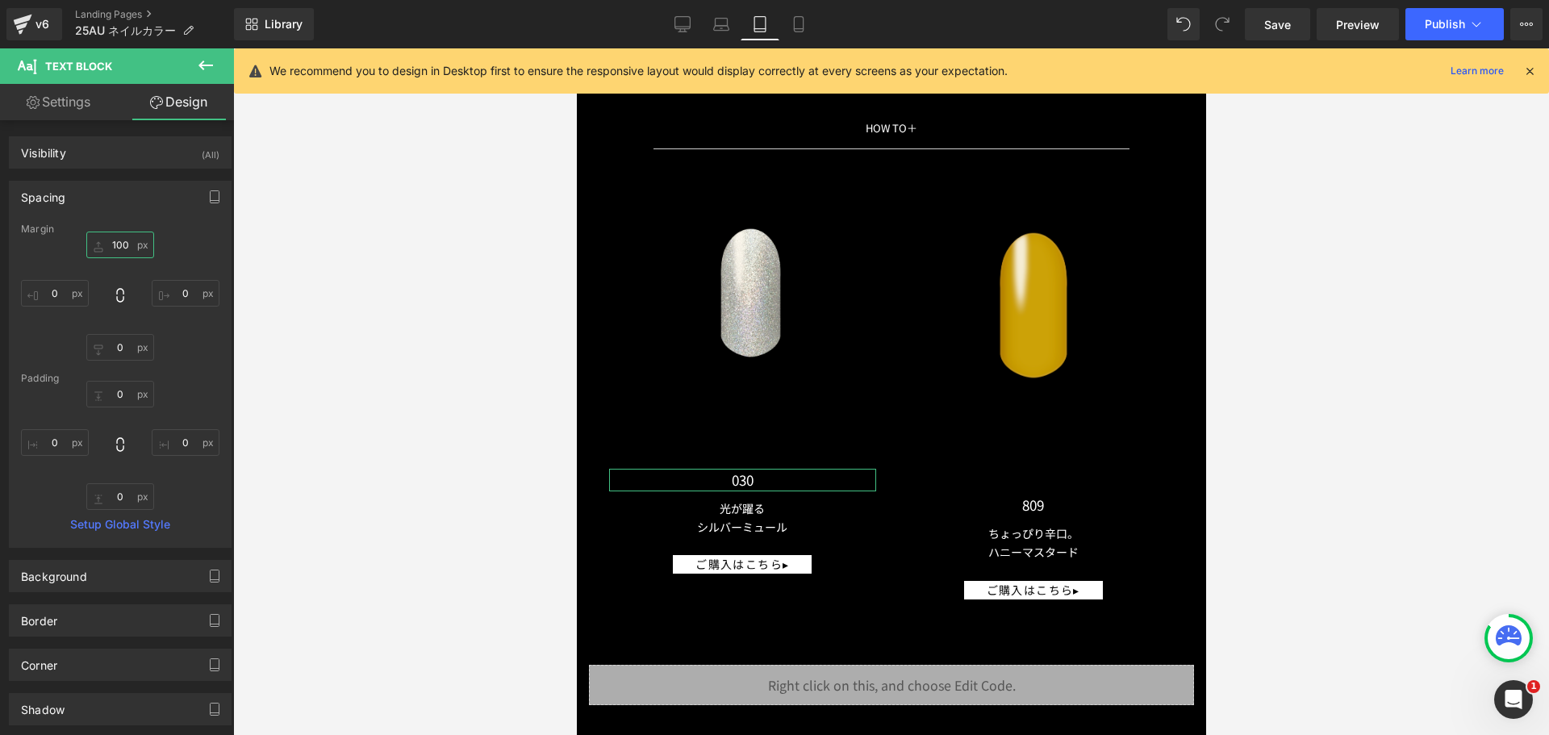
type input "ー"
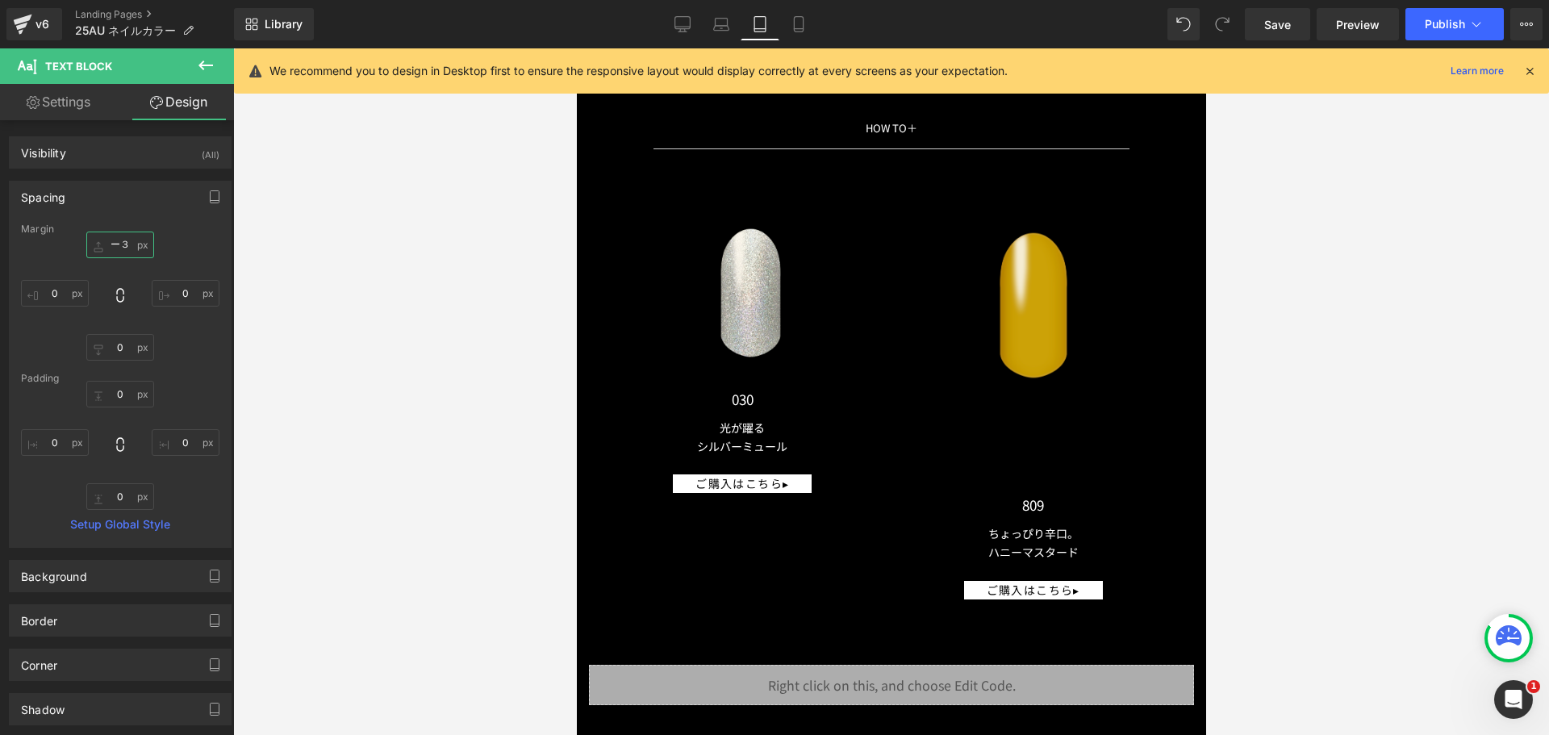
type input "ー３０"
type input "-"
type input "ー"
type input "ー２０"
type input "-20"
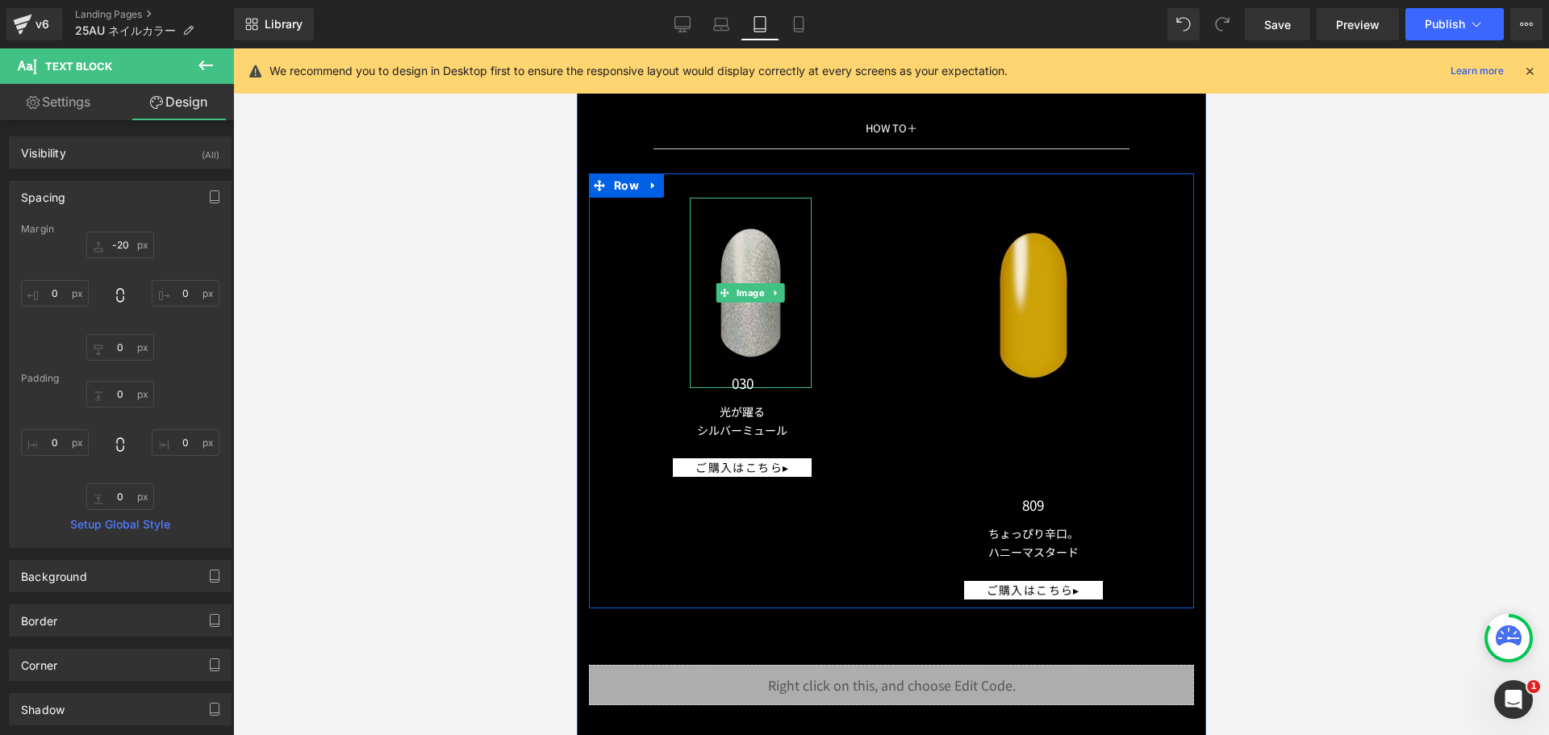
click at [750, 302] on img at bounding box center [750, 293] width 122 height 190
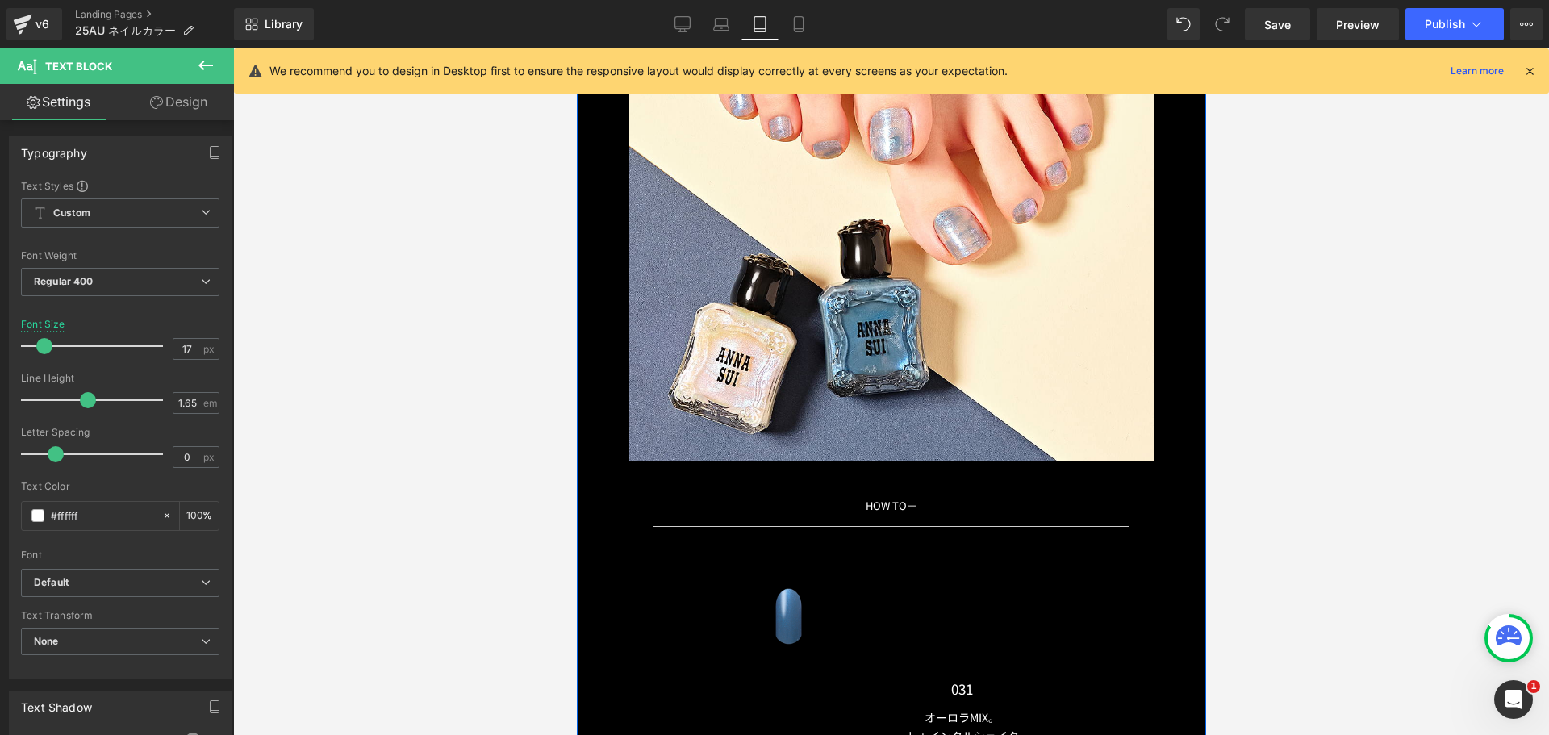
scroll to position [13477, 0]
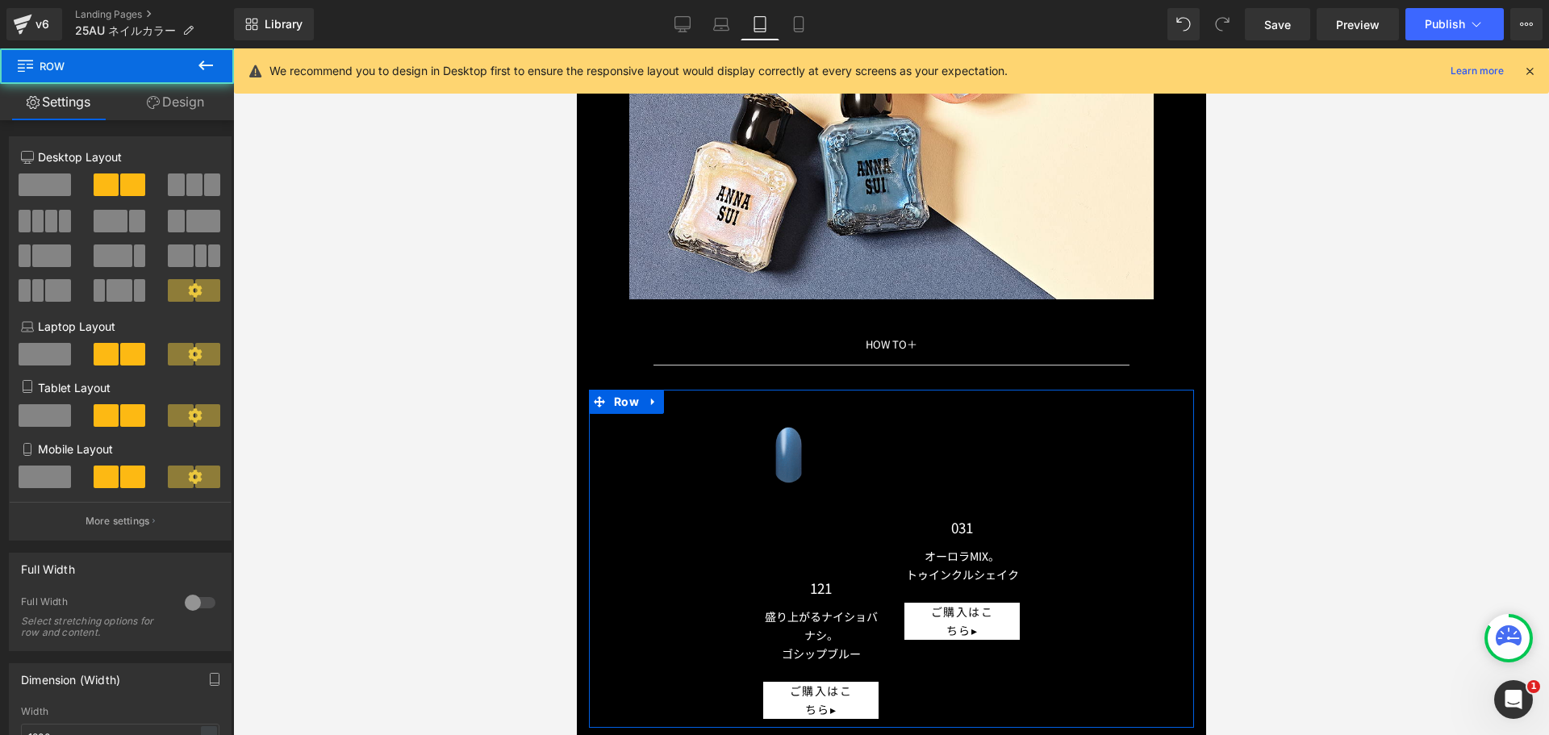
click at [573, 543] on div "Text Block You are previewing how the will restyle your page. You can not edit …" at bounding box center [774, 381] width 1549 height 763
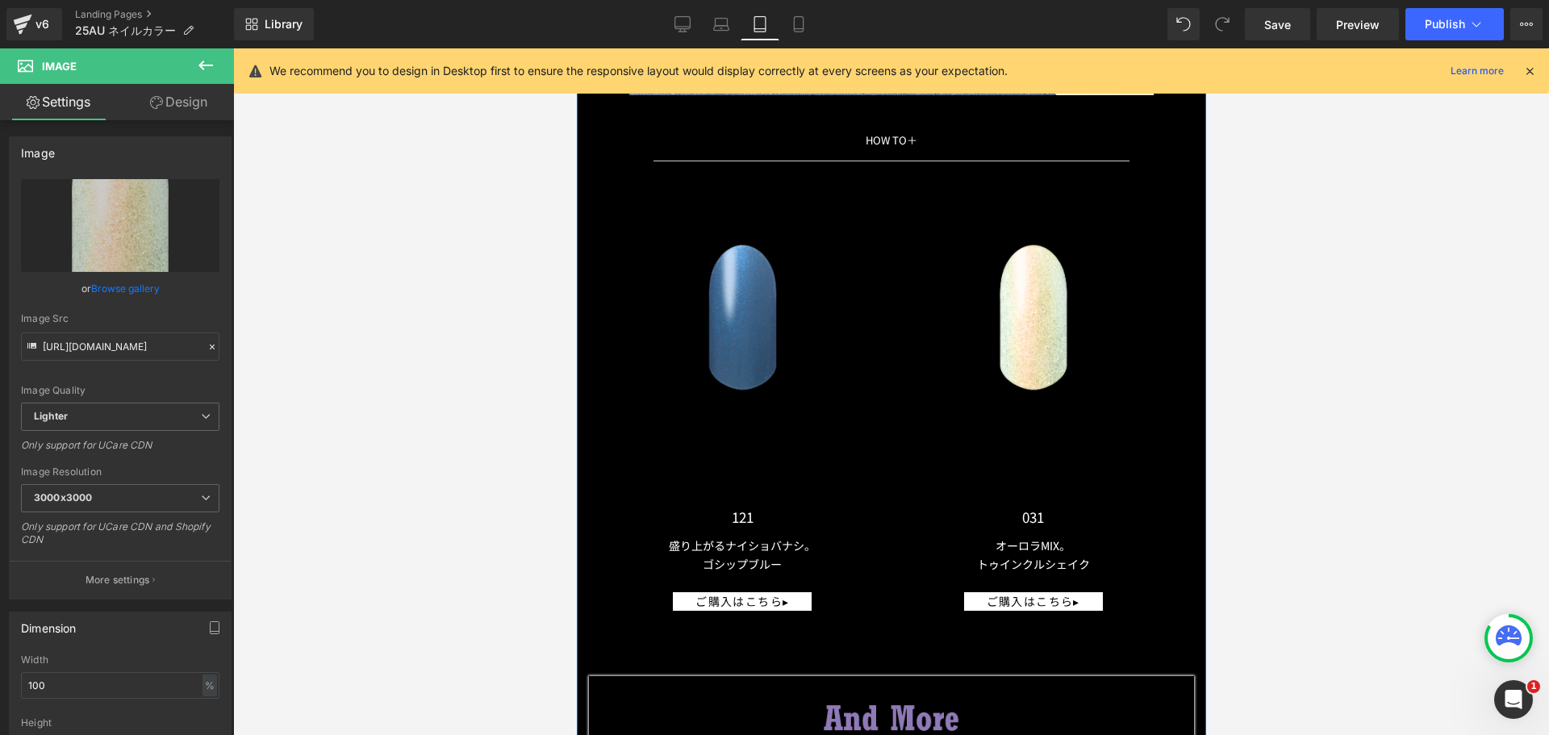
scroll to position [13800, 0]
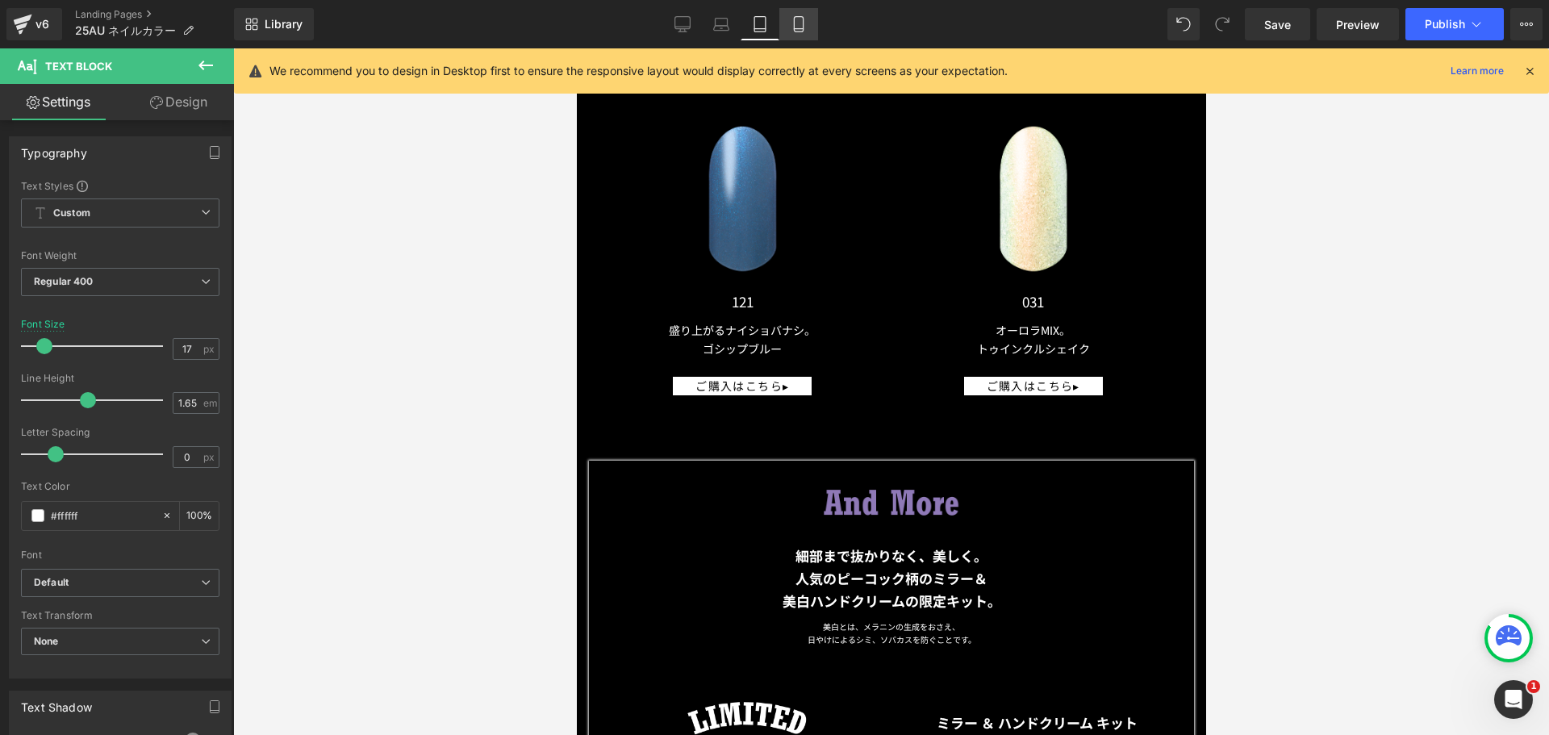
click at [813, 23] on link "Mobile" at bounding box center [799, 24] width 39 height 32
type input "14"
type input "100"
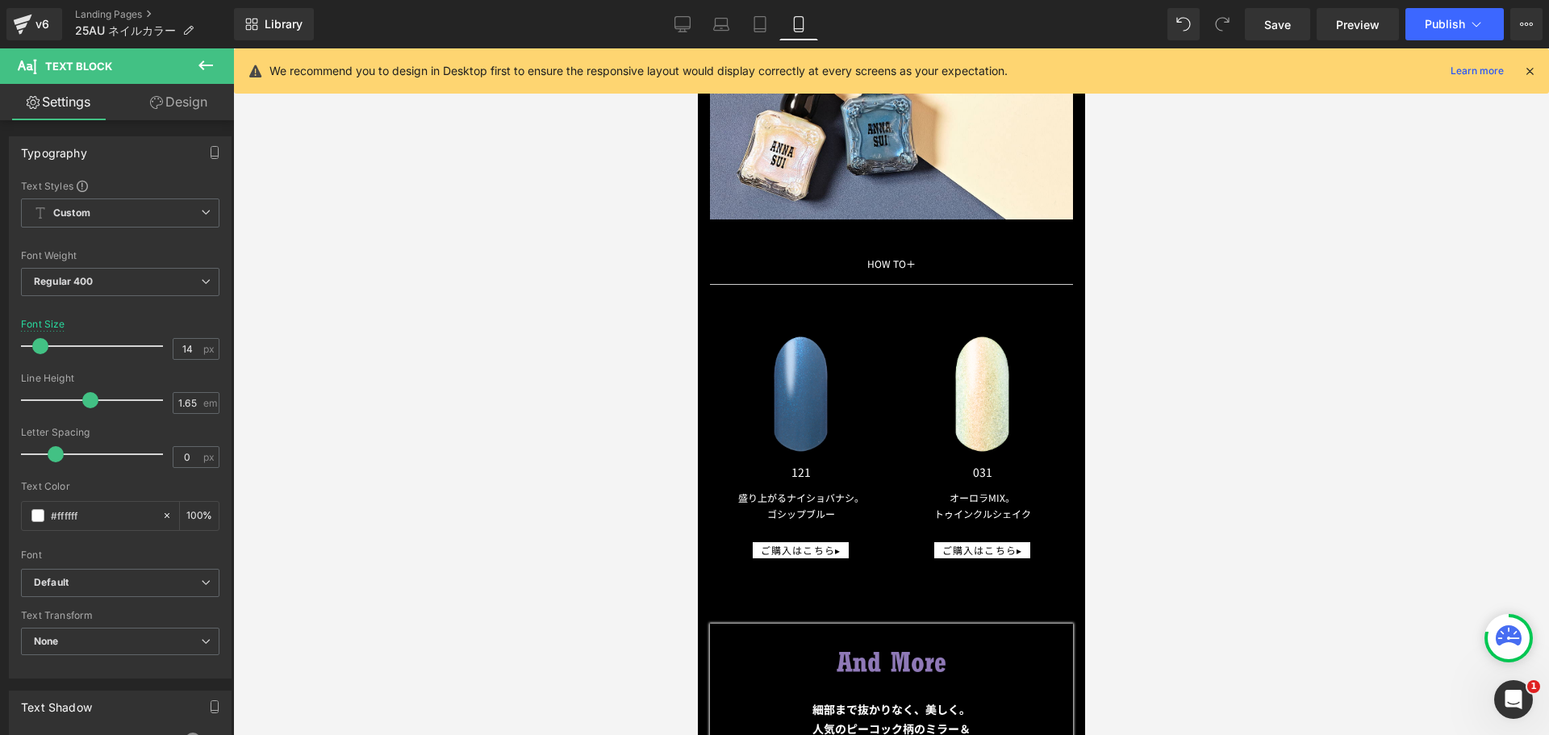
scroll to position [10189, 0]
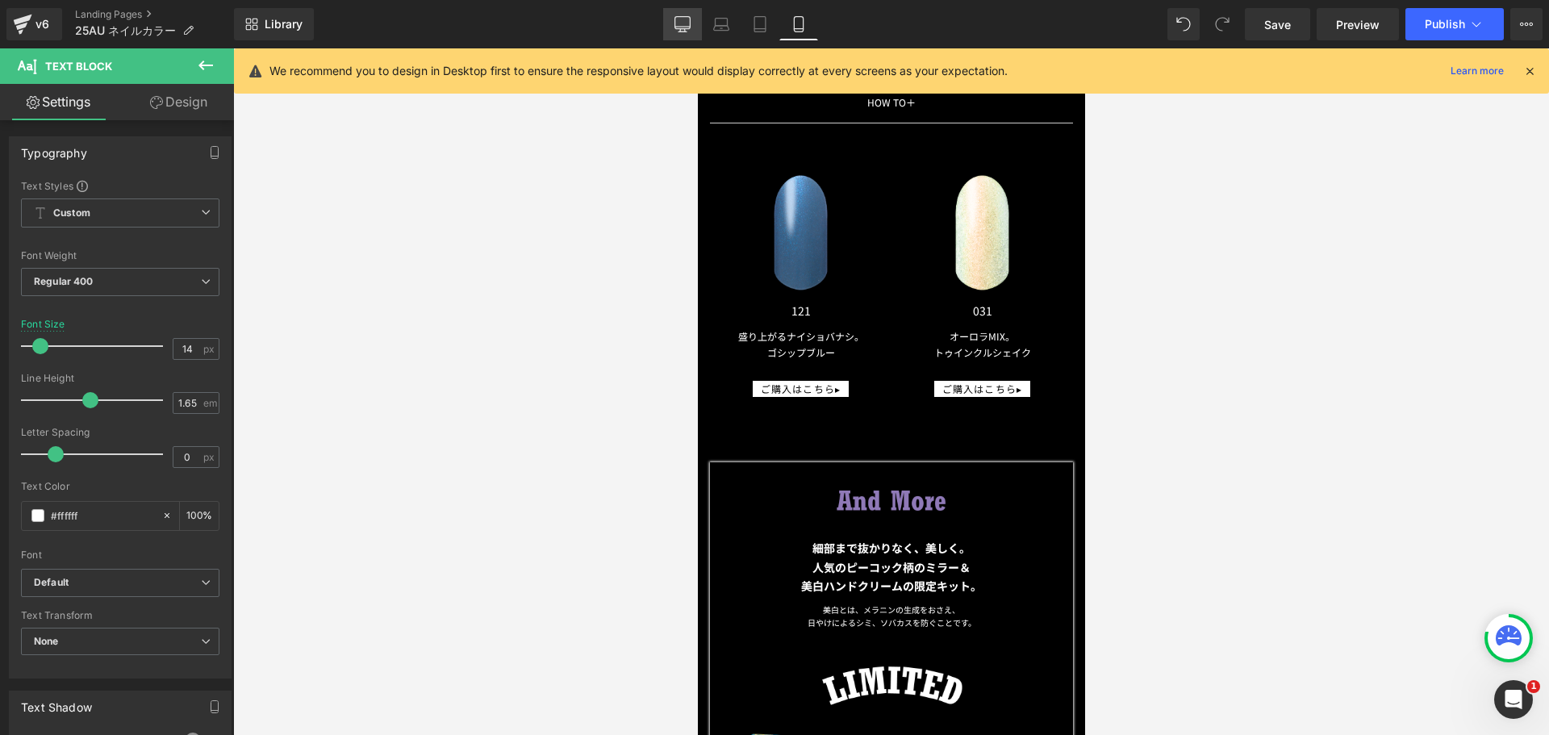
click at [690, 22] on icon at bounding box center [683, 24] width 16 height 16
type input "17"
type input "100"
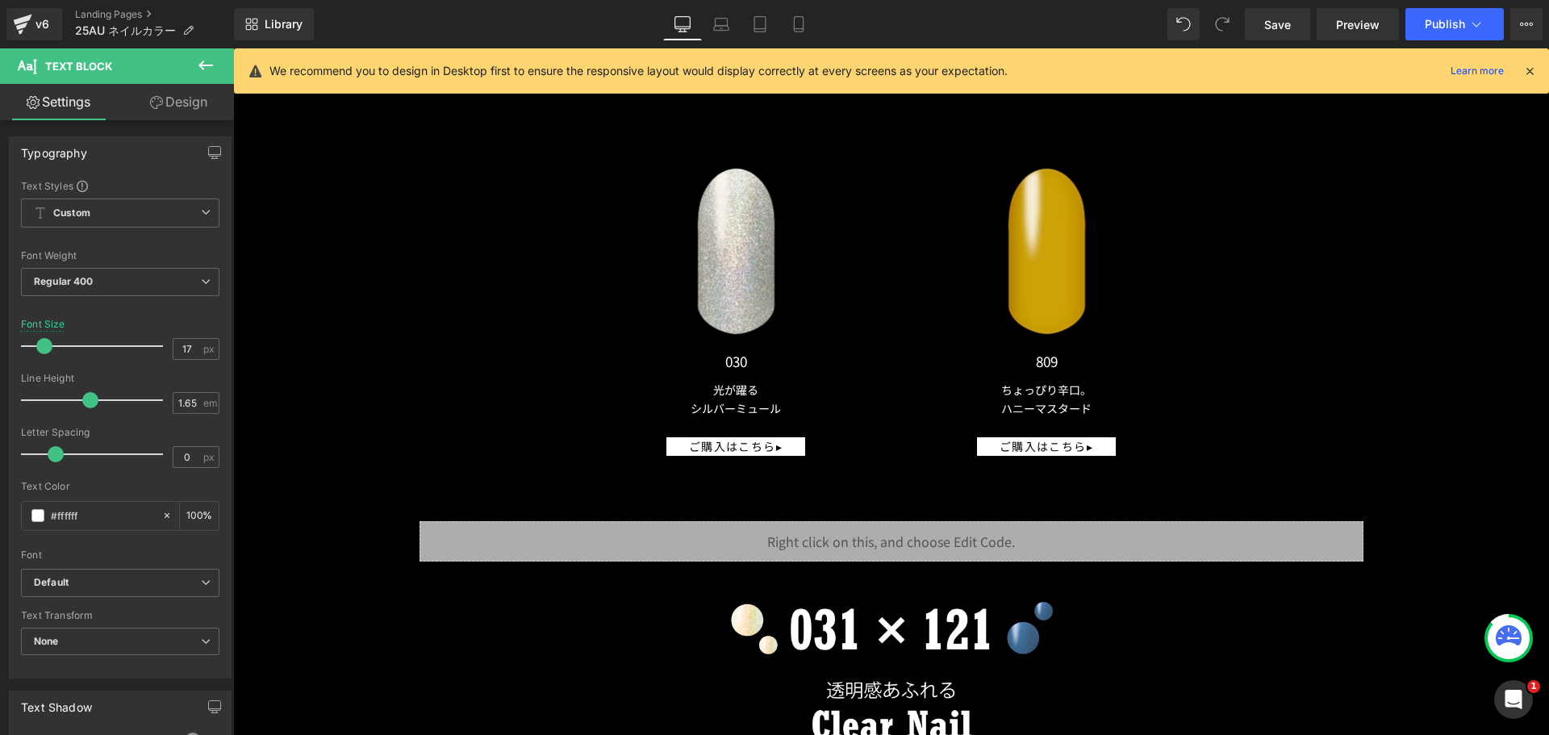
scroll to position [14221, 0]
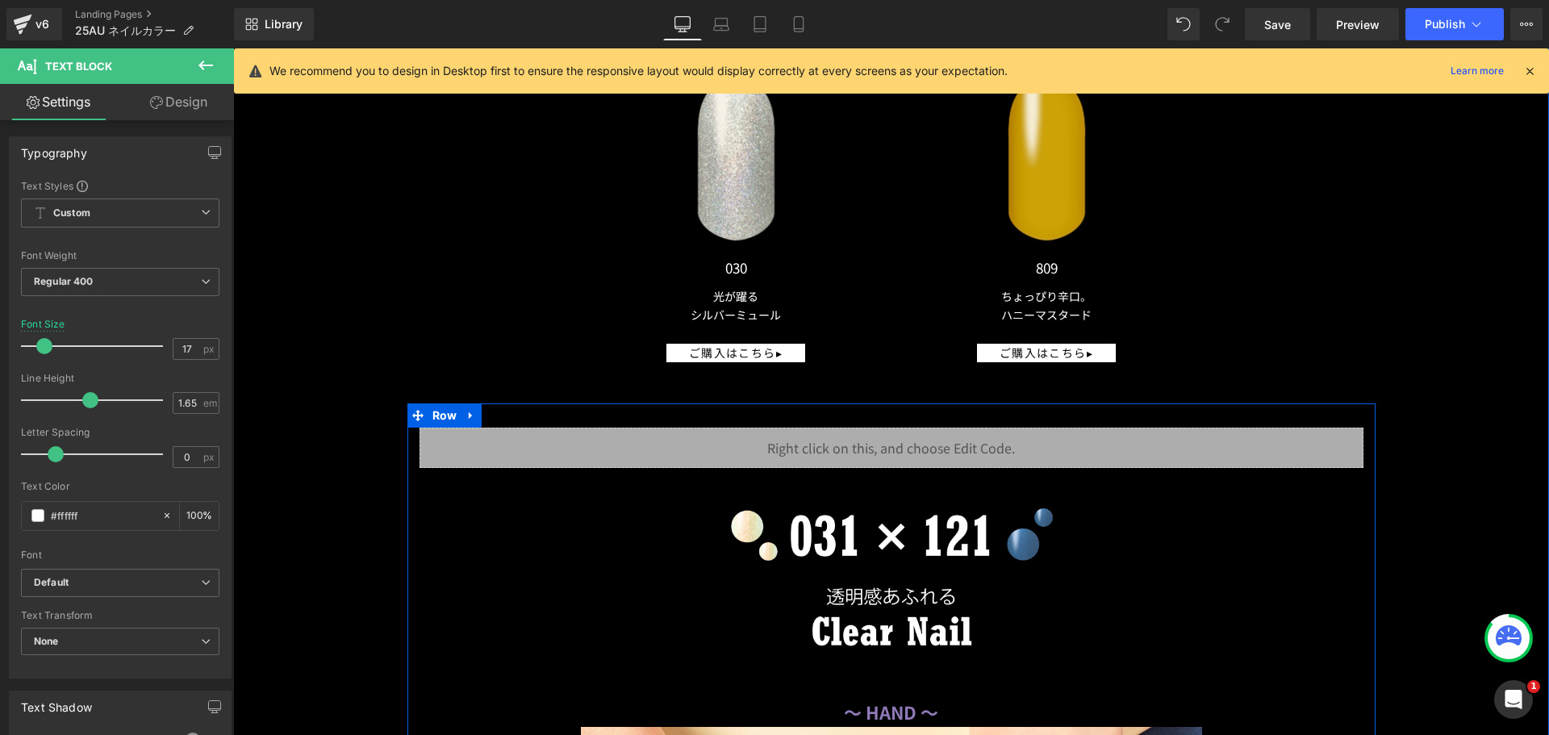
click at [907, 433] on div "Liquid" at bounding box center [892, 448] width 944 height 40
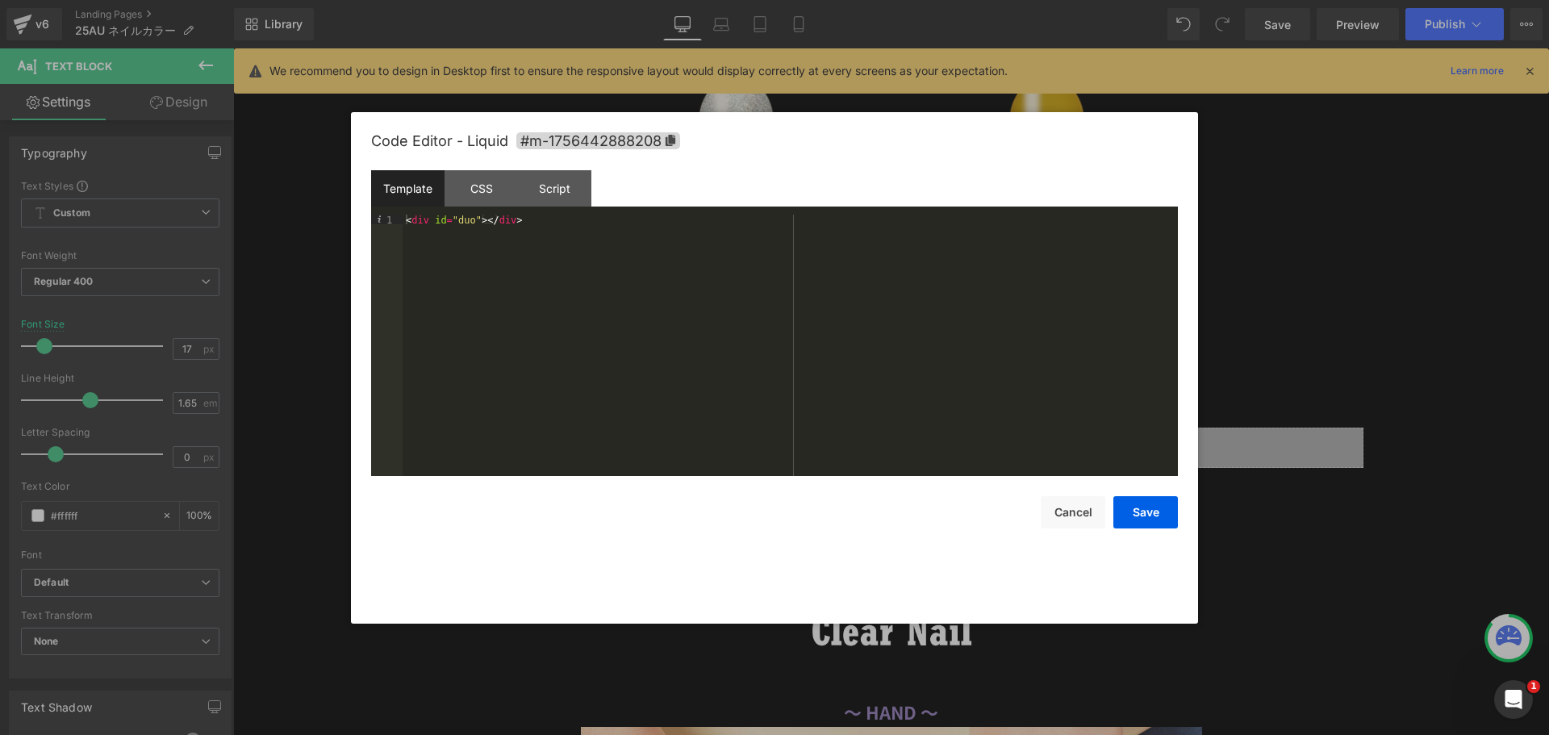
click at [465, 223] on div "< div id = "duo" > </ div >" at bounding box center [790, 355] width 775 height 281
type textarea "031"
type textarea "づ"
click at [1151, 505] on button "Save" at bounding box center [1146, 512] width 65 height 32
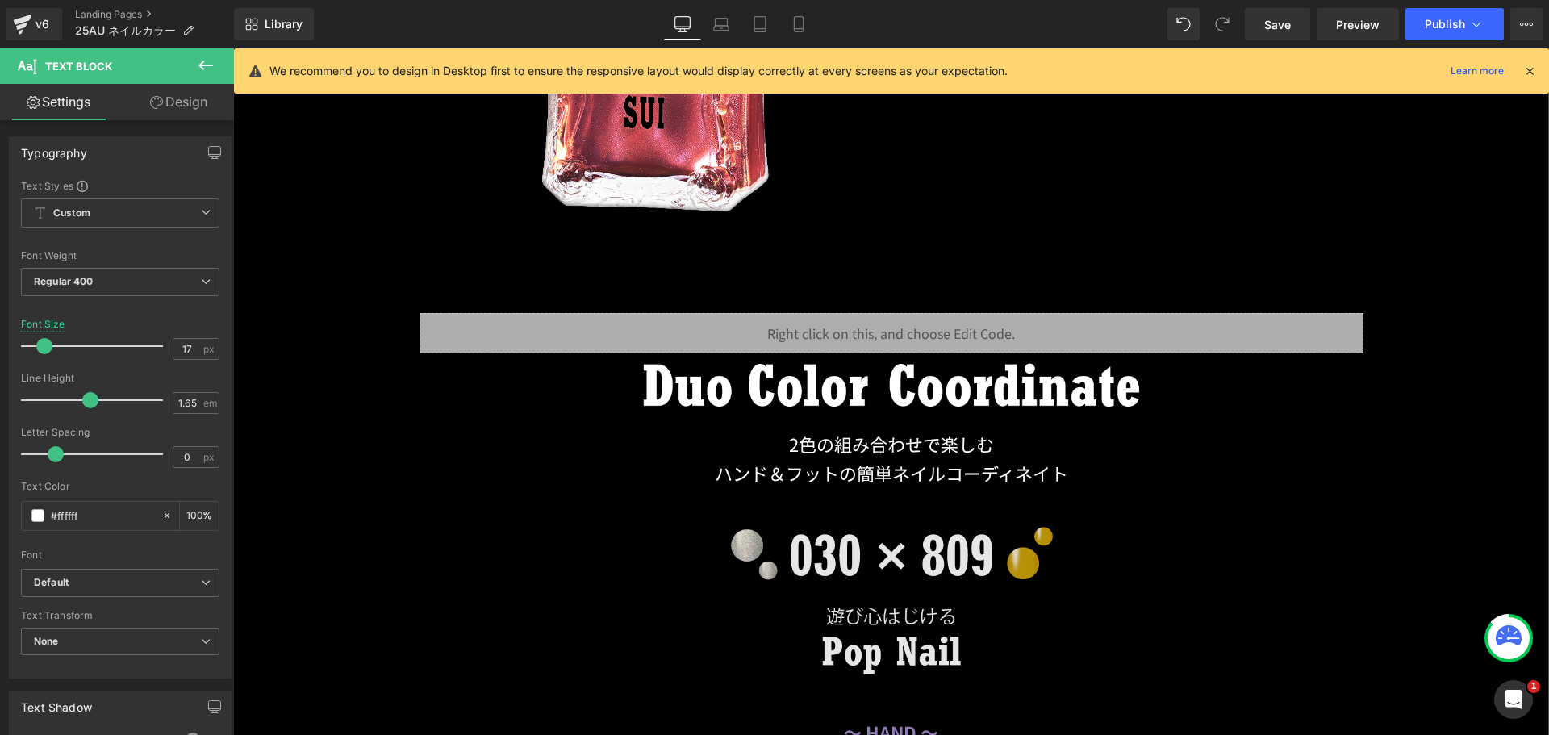
scroll to position [11800, 0]
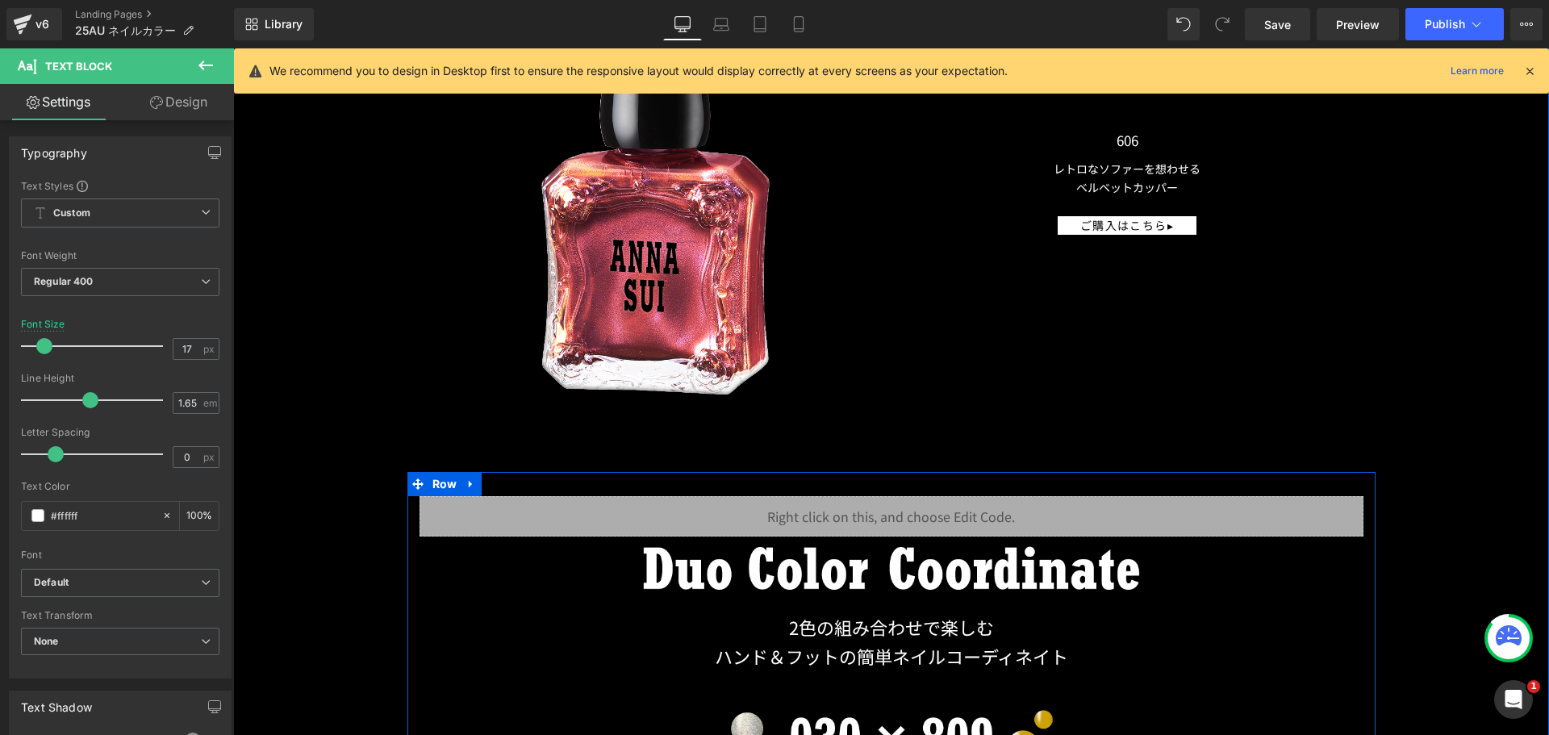
click at [897, 500] on div "Liquid" at bounding box center [892, 516] width 944 height 40
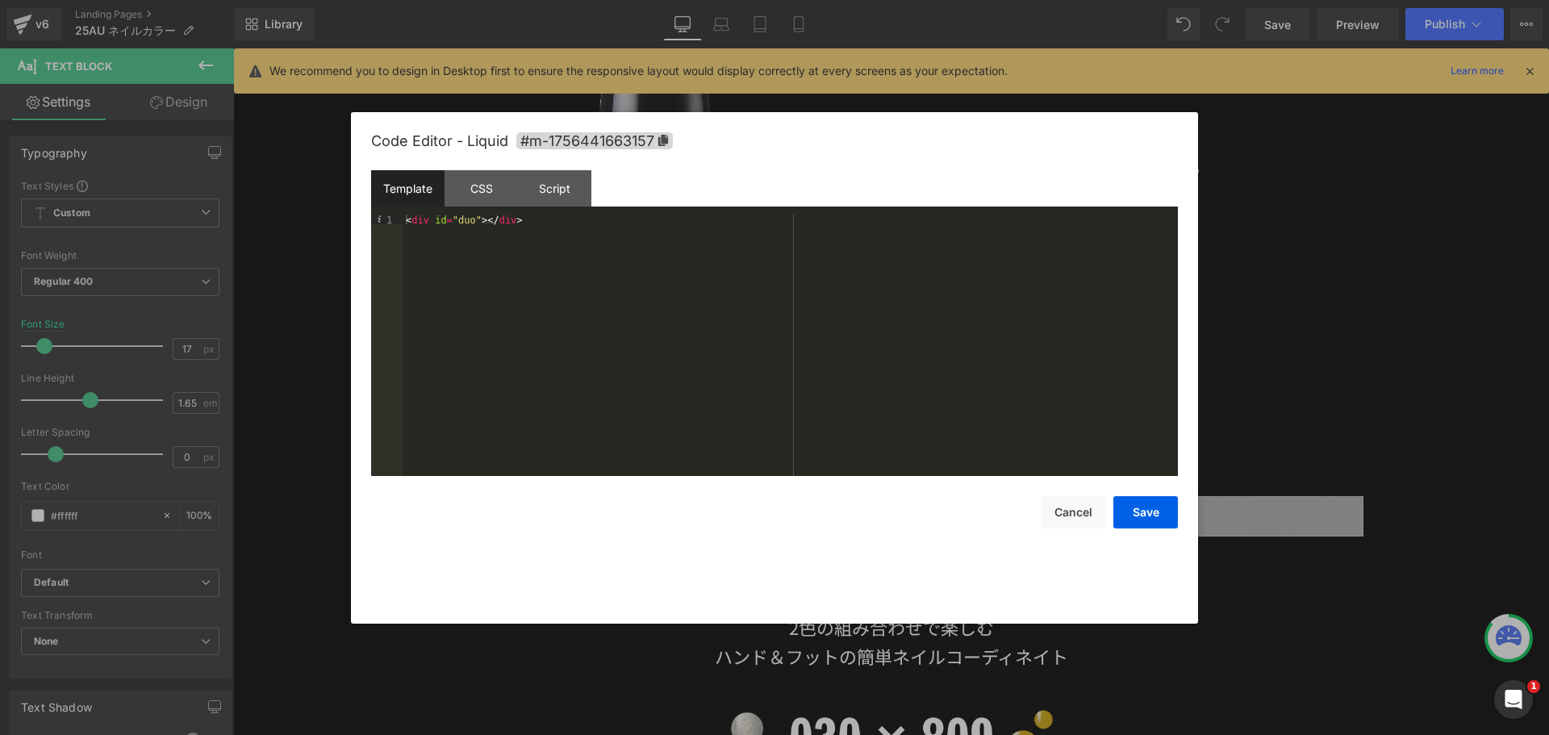
click at [466, 213] on div "Template CSS Script Data" at bounding box center [774, 192] width 807 height 44
click at [462, 216] on div "< div id = "duo" > </ div >" at bounding box center [790, 355] width 775 height 281
click at [1151, 513] on button "Save" at bounding box center [1146, 512] width 65 height 32
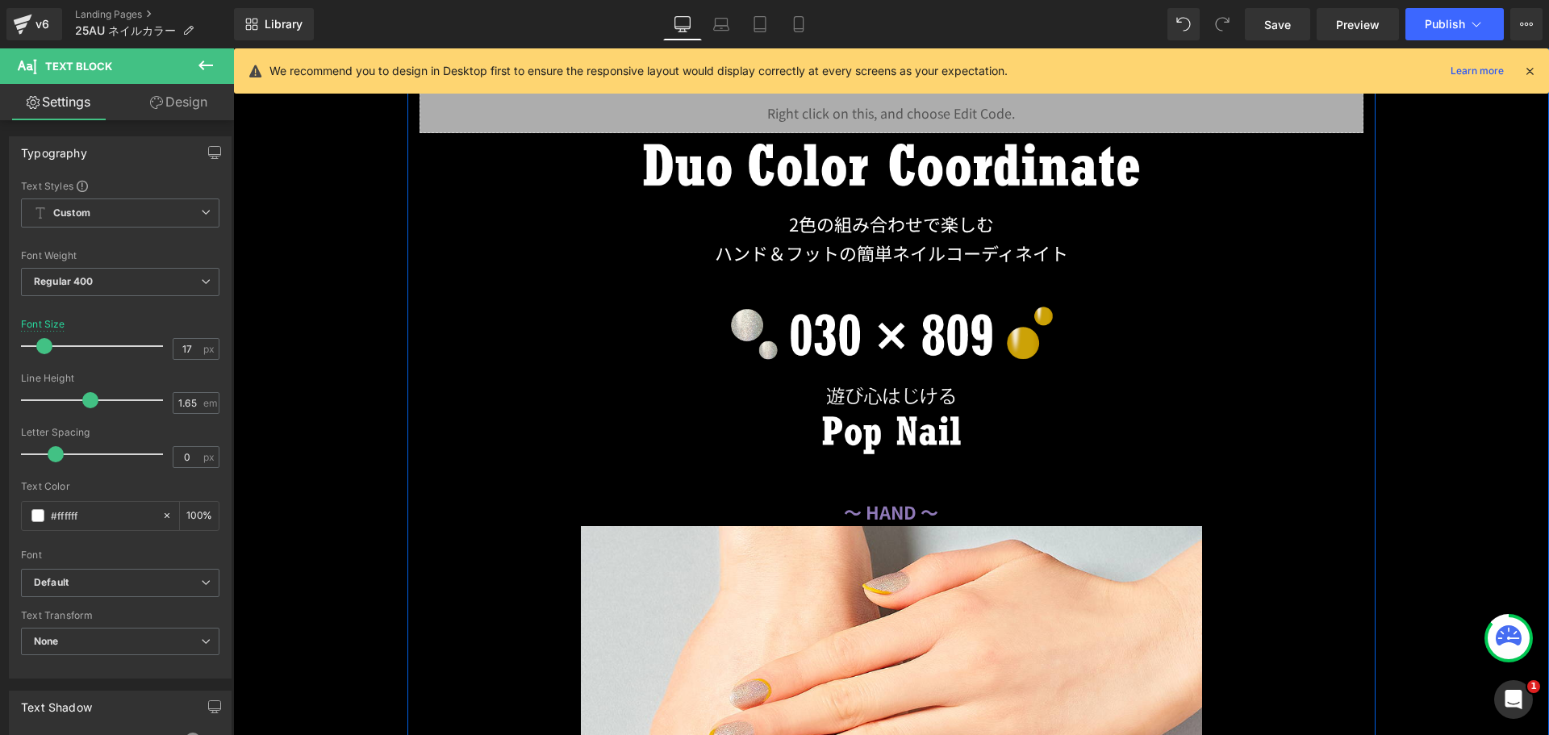
scroll to position [12123, 0]
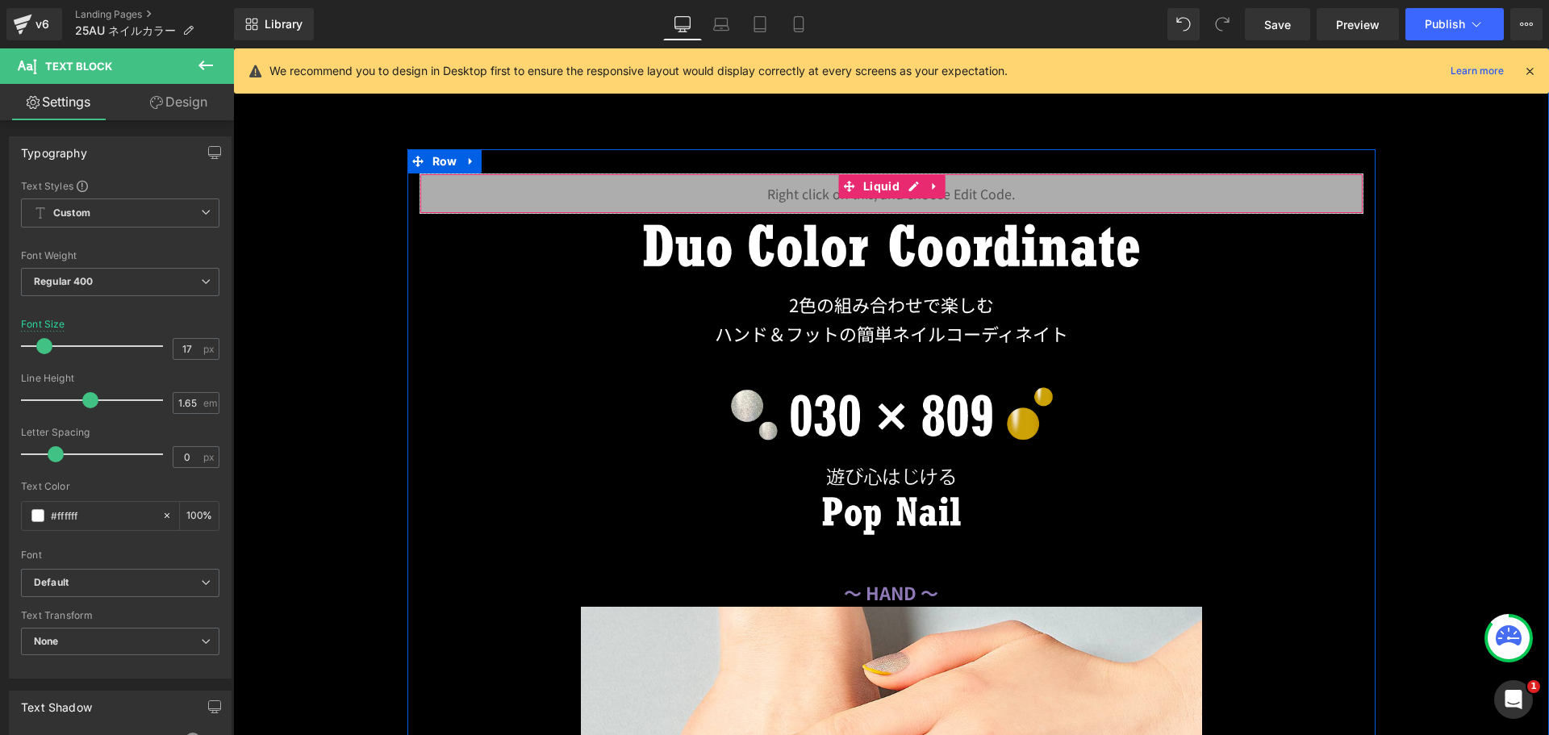
click at [922, 195] on div "Liquid" at bounding box center [892, 193] width 944 height 40
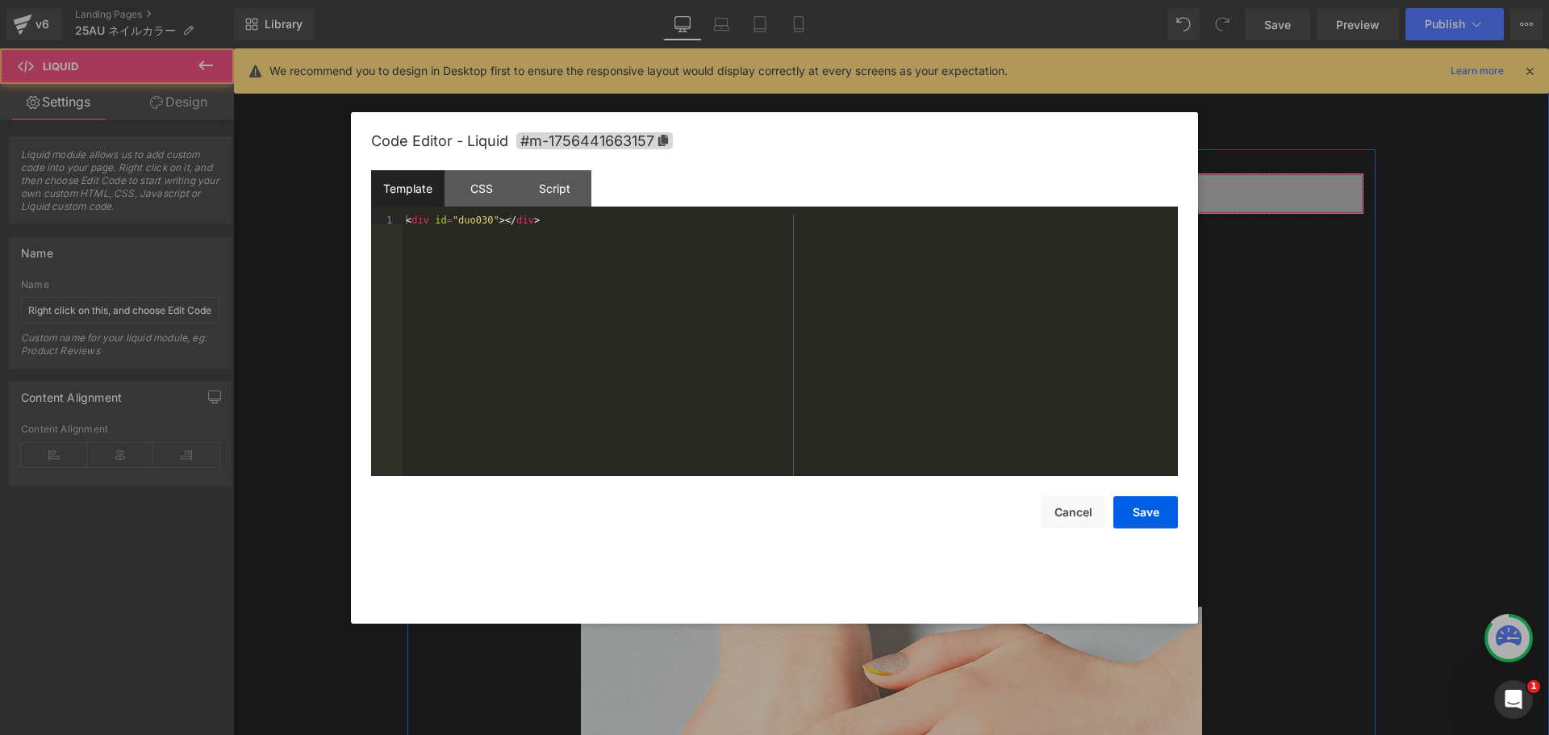
click at [906, 177] on div "Liquid" at bounding box center [892, 193] width 944 height 40
click at [473, 213] on div "Template CSS Script Data" at bounding box center [774, 192] width 807 height 44
click at [474, 223] on div "< div id = "duo030" > </ div >" at bounding box center [790, 355] width 775 height 281
click at [1166, 505] on button "Save" at bounding box center [1146, 512] width 65 height 32
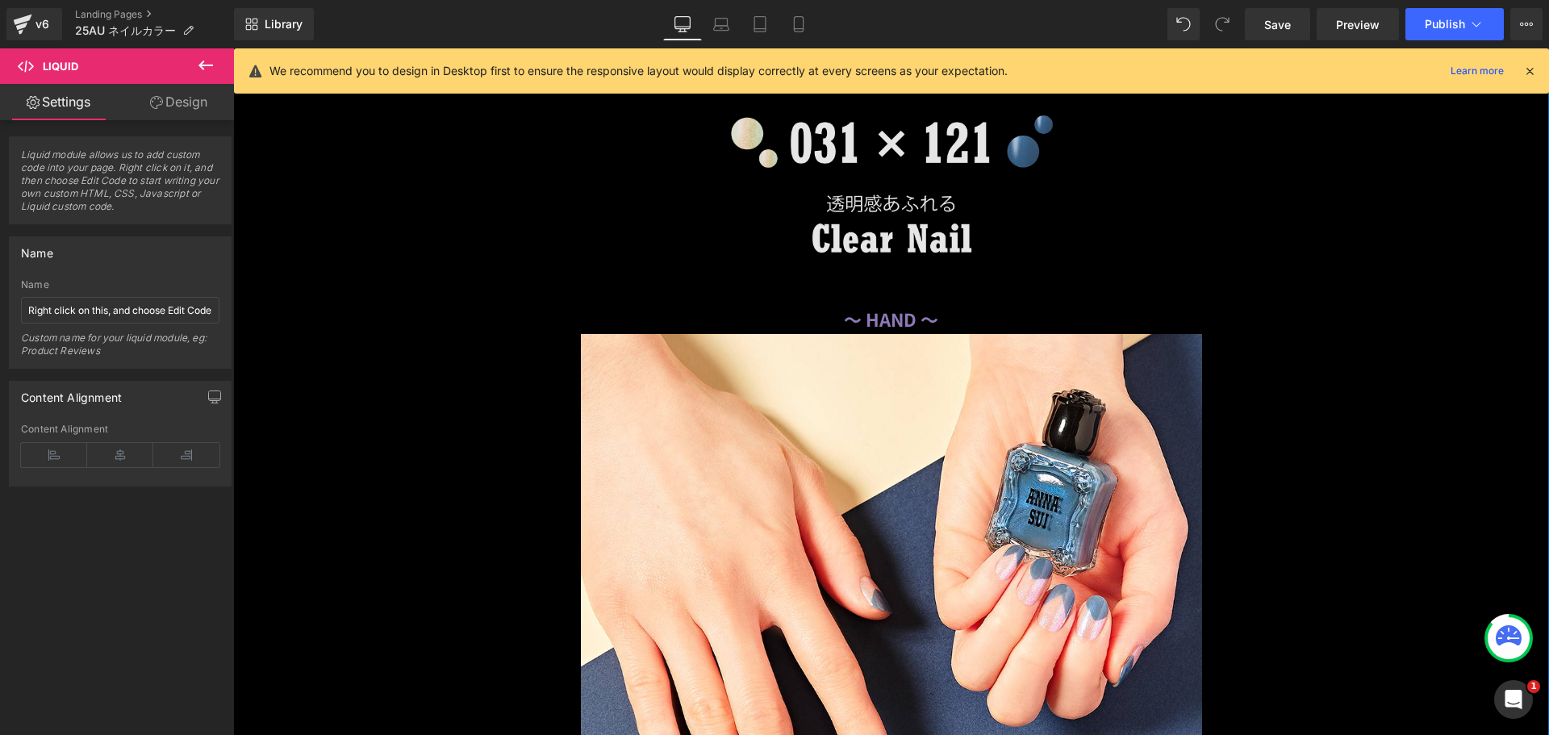
scroll to position [14544, 0]
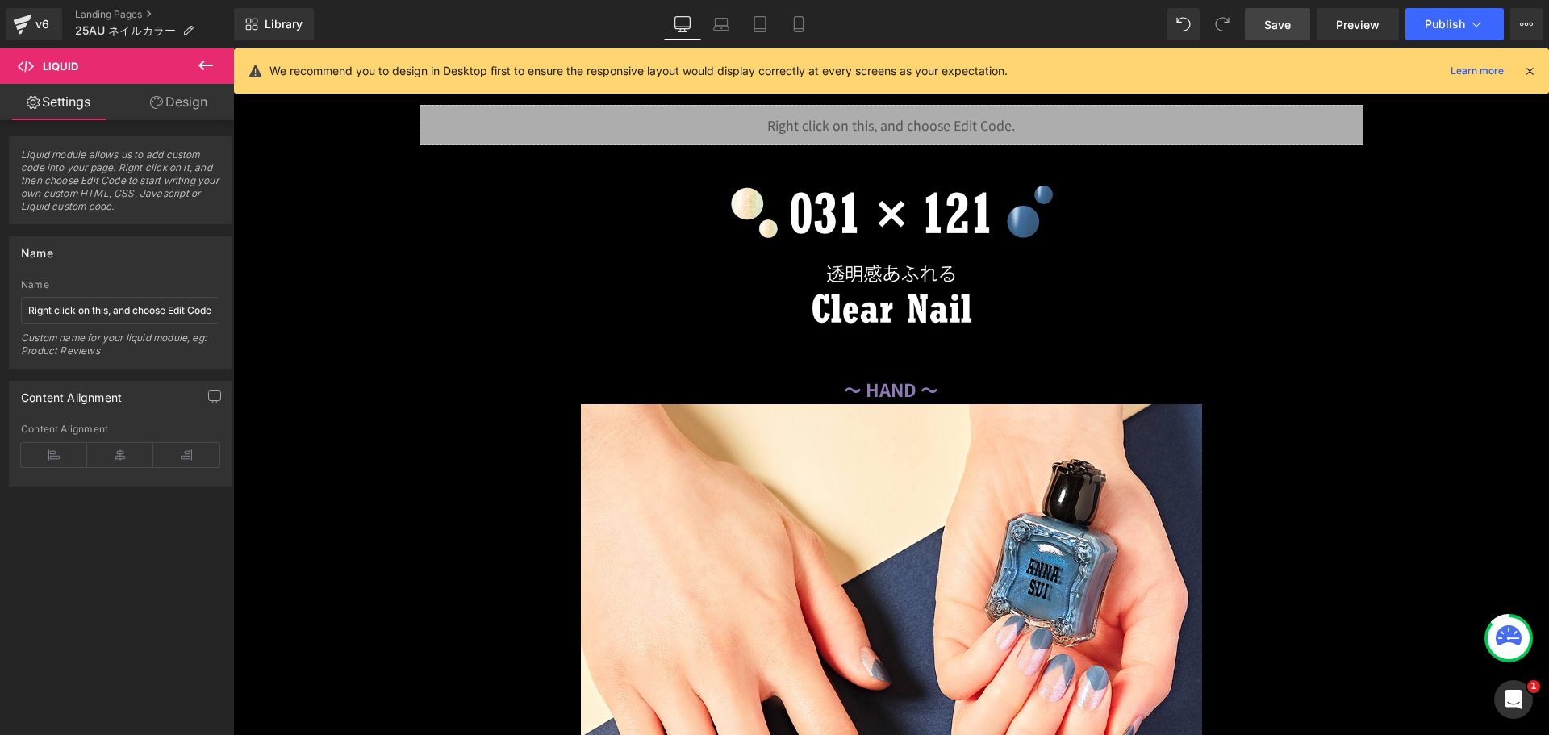
click at [1273, 21] on span "Save" at bounding box center [1277, 24] width 27 height 17
click at [1532, 69] on icon at bounding box center [1530, 71] width 15 height 15
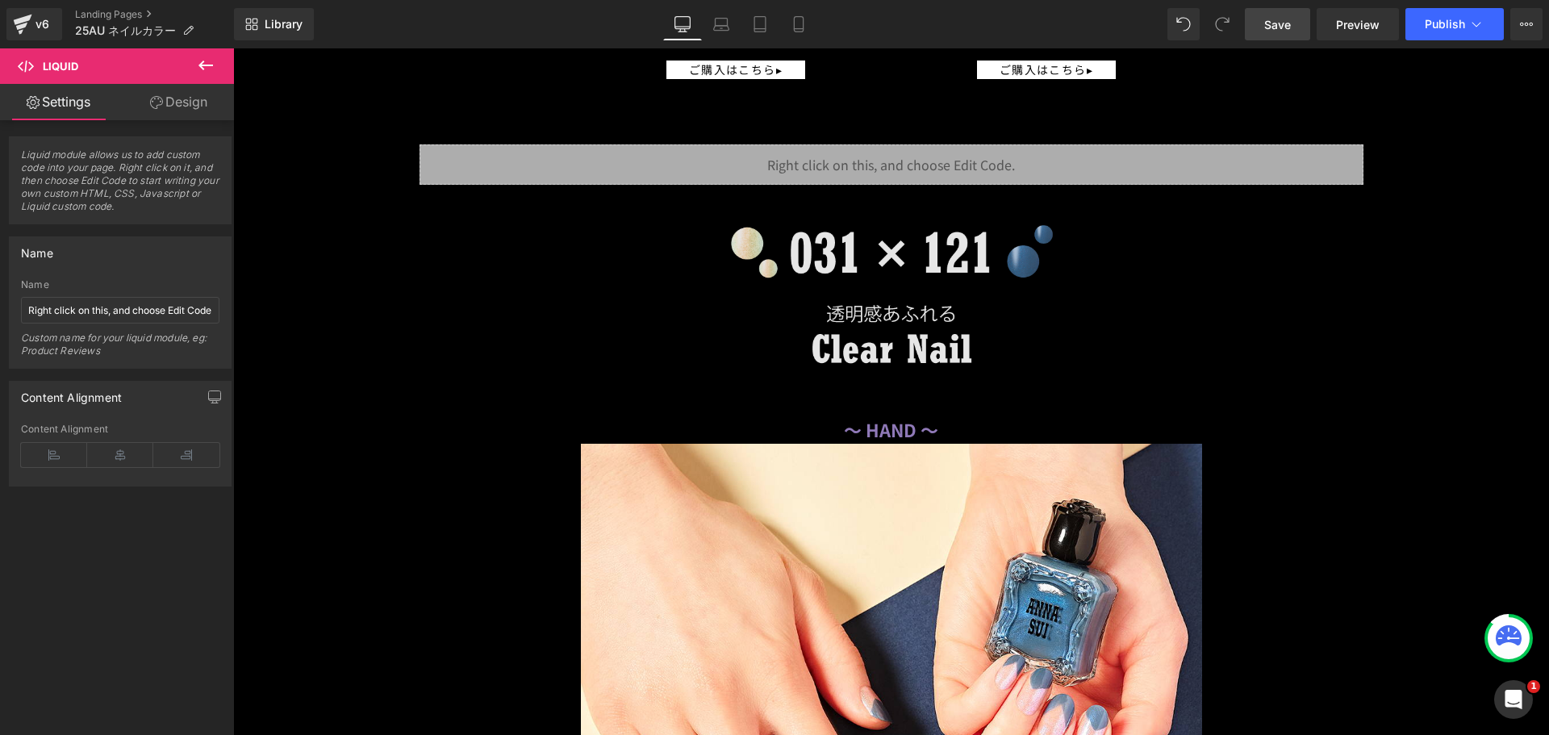
scroll to position [16723, 0]
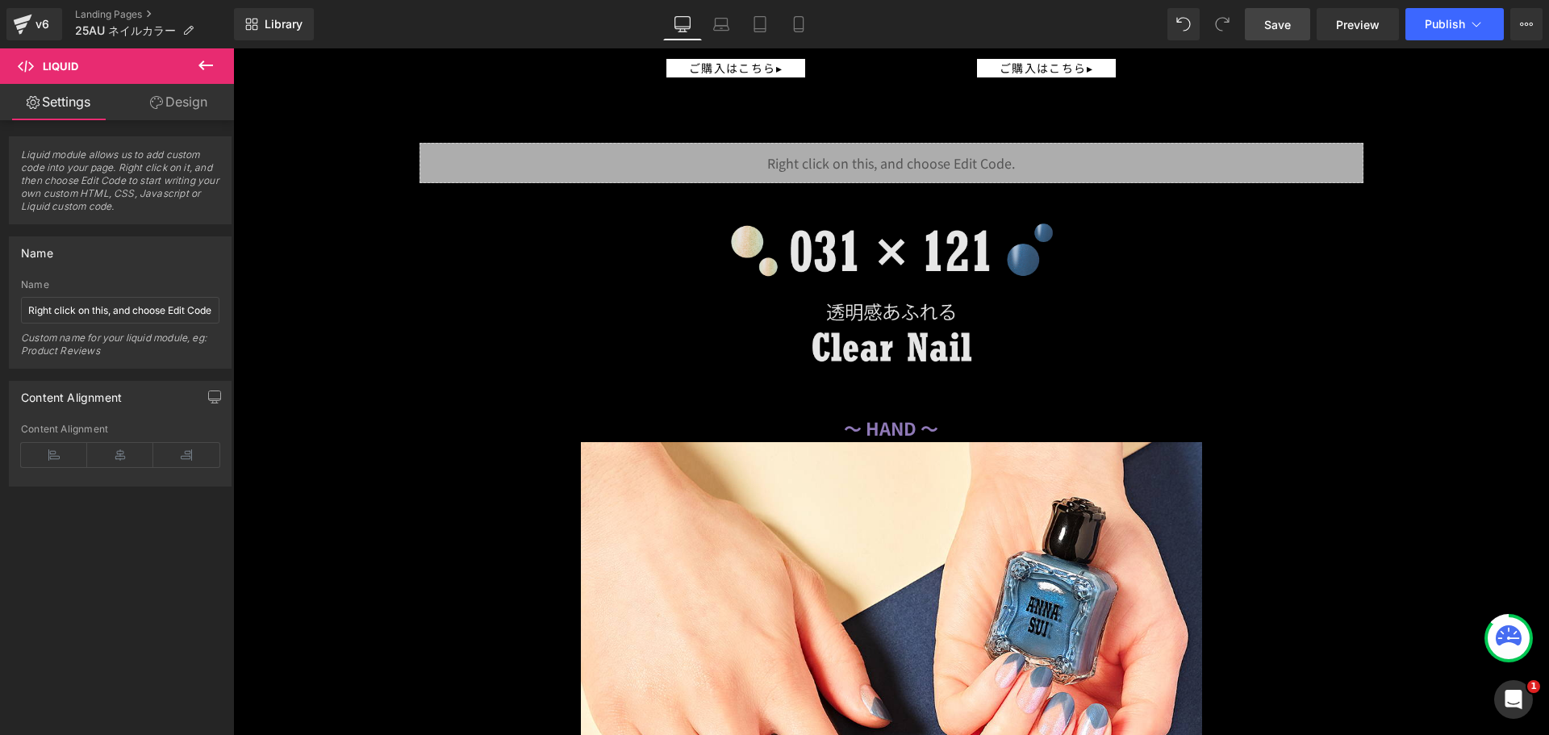
click at [847, 249] on img at bounding box center [891, 298] width 621 height 182
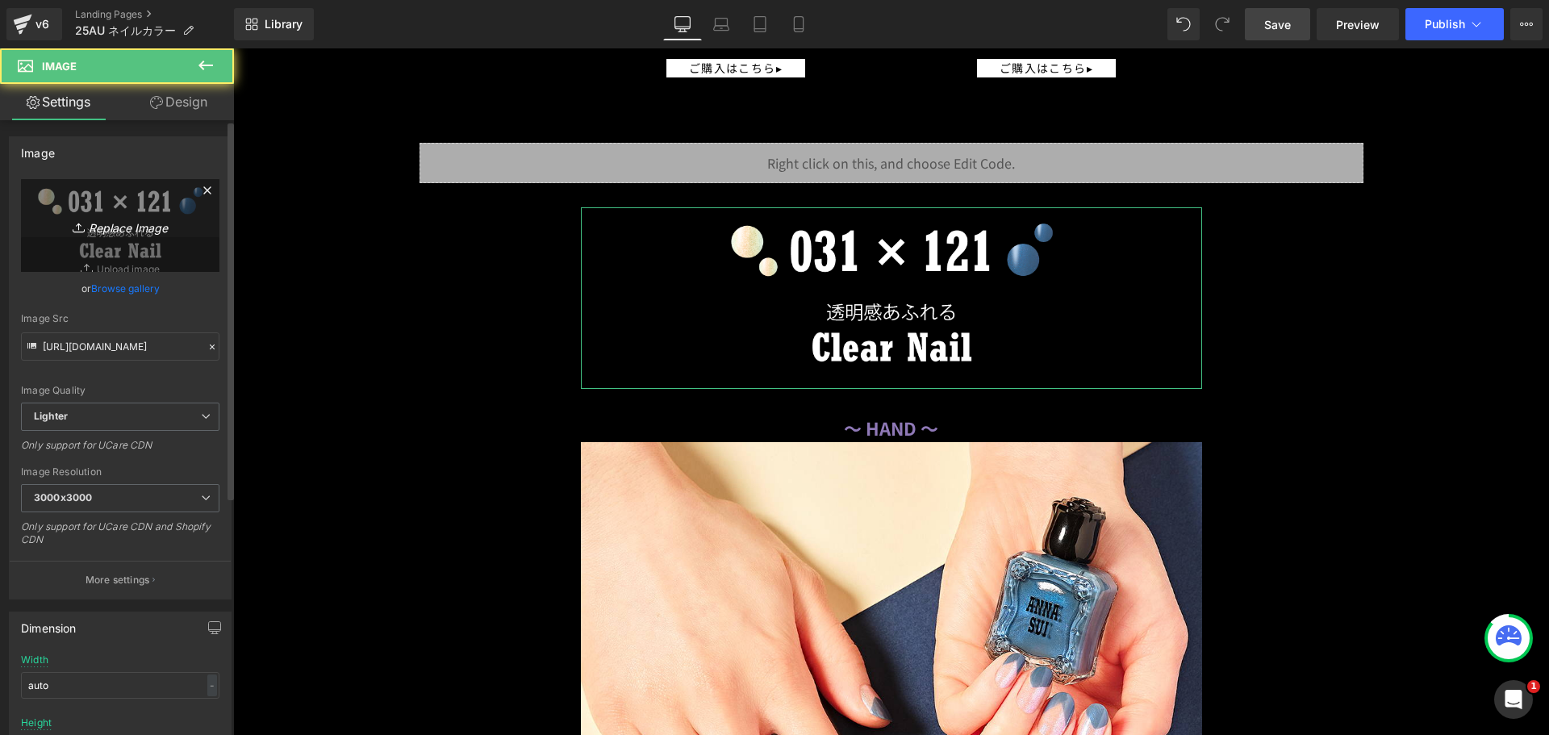
click at [146, 194] on link "Replace Image" at bounding box center [120, 225] width 199 height 93
type input "C:\fakepath\duo_color_219x606.png"
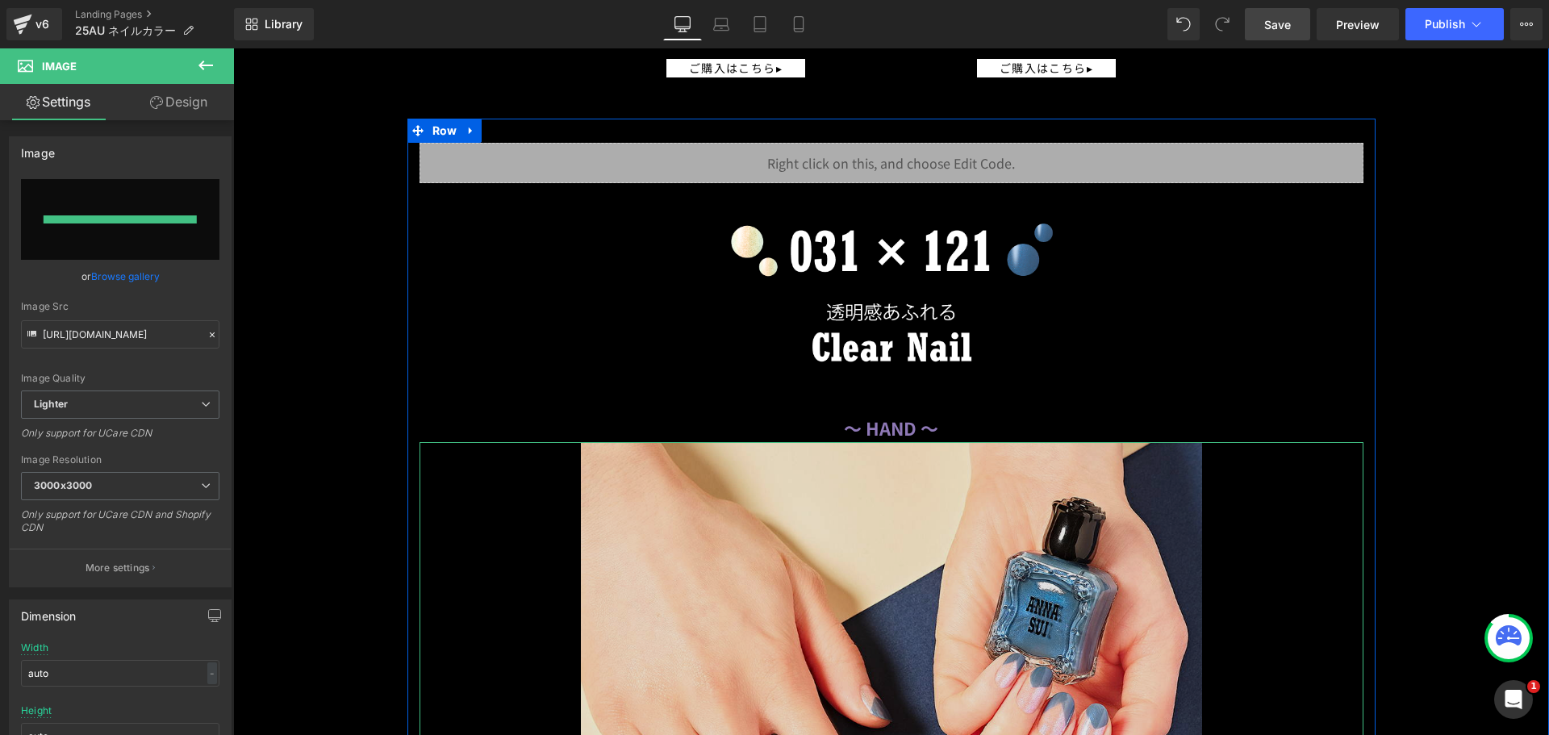
type input "[URL][DOMAIN_NAME]"
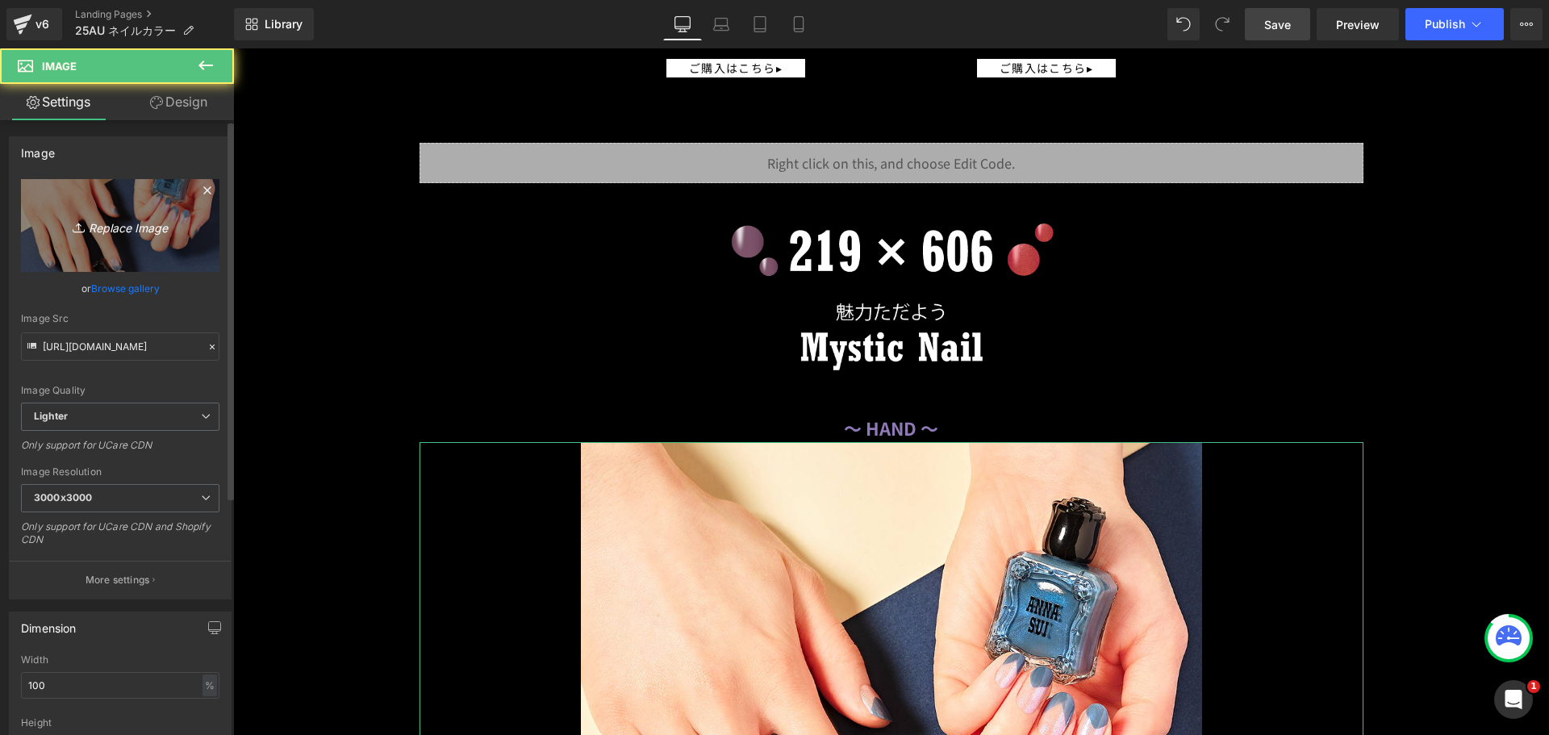
click at [154, 226] on icon "Replace Image" at bounding box center [120, 225] width 129 height 20
type input "C:\fakepath\41_366_219x606.png"
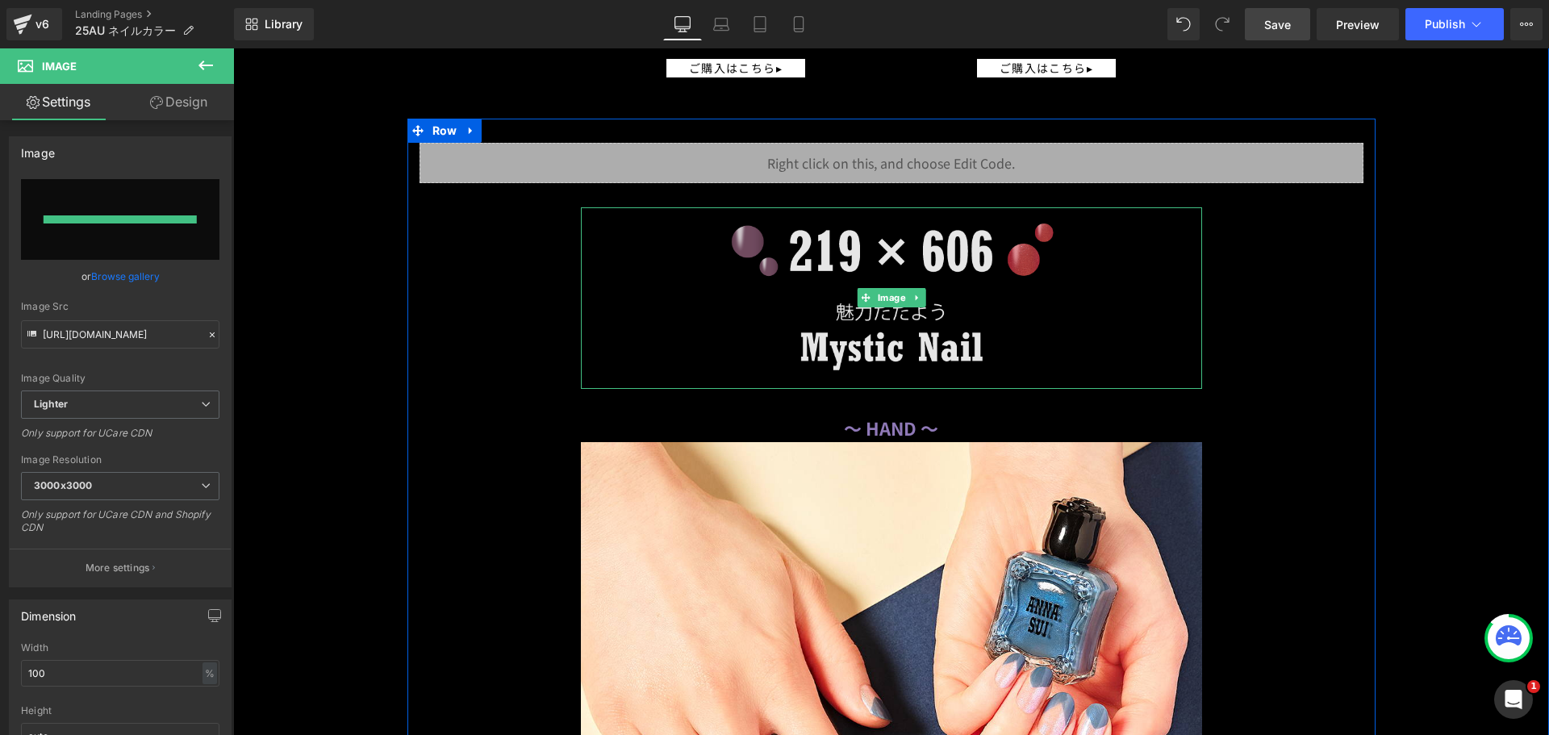
type input "[URL][DOMAIN_NAME]"
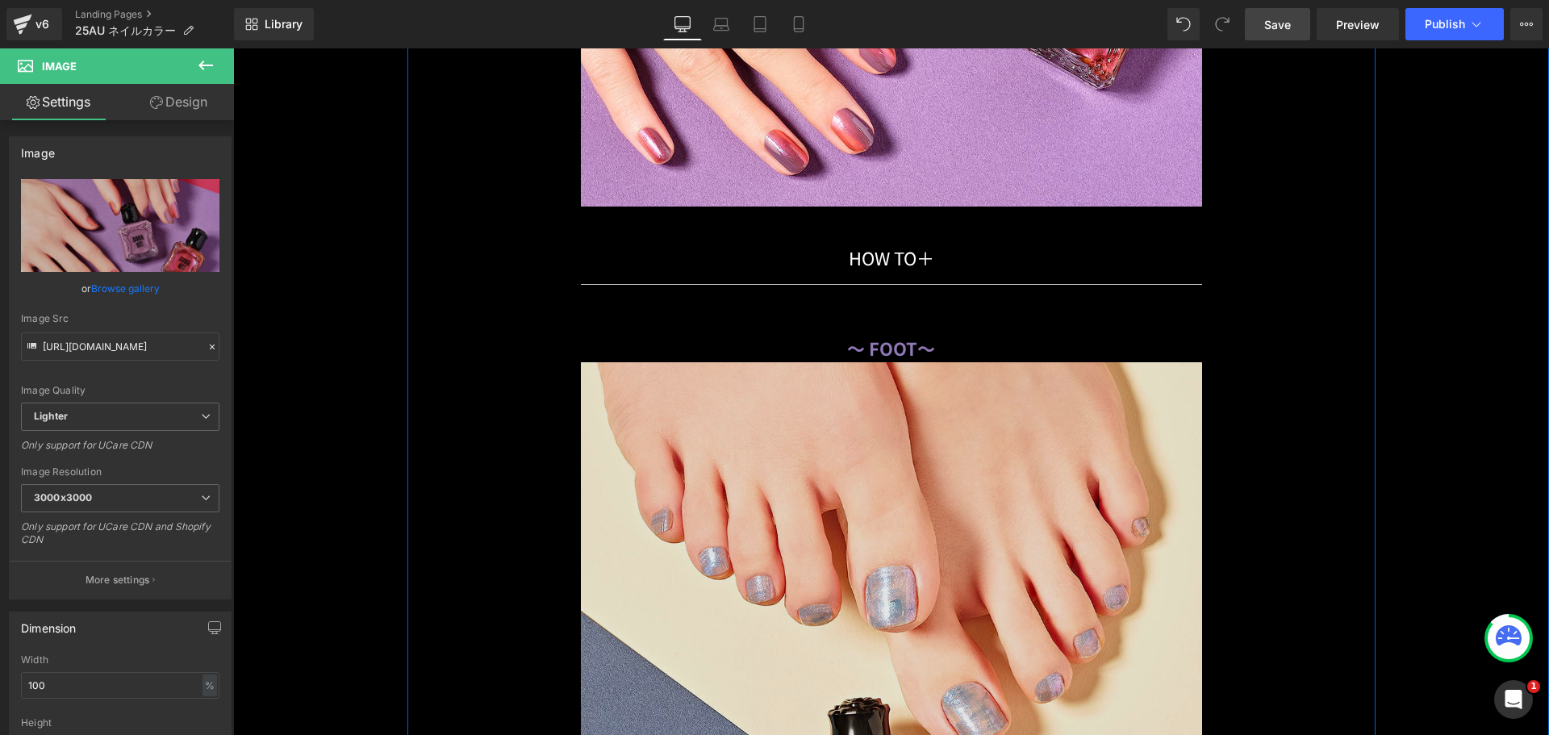
scroll to position [17692, 0]
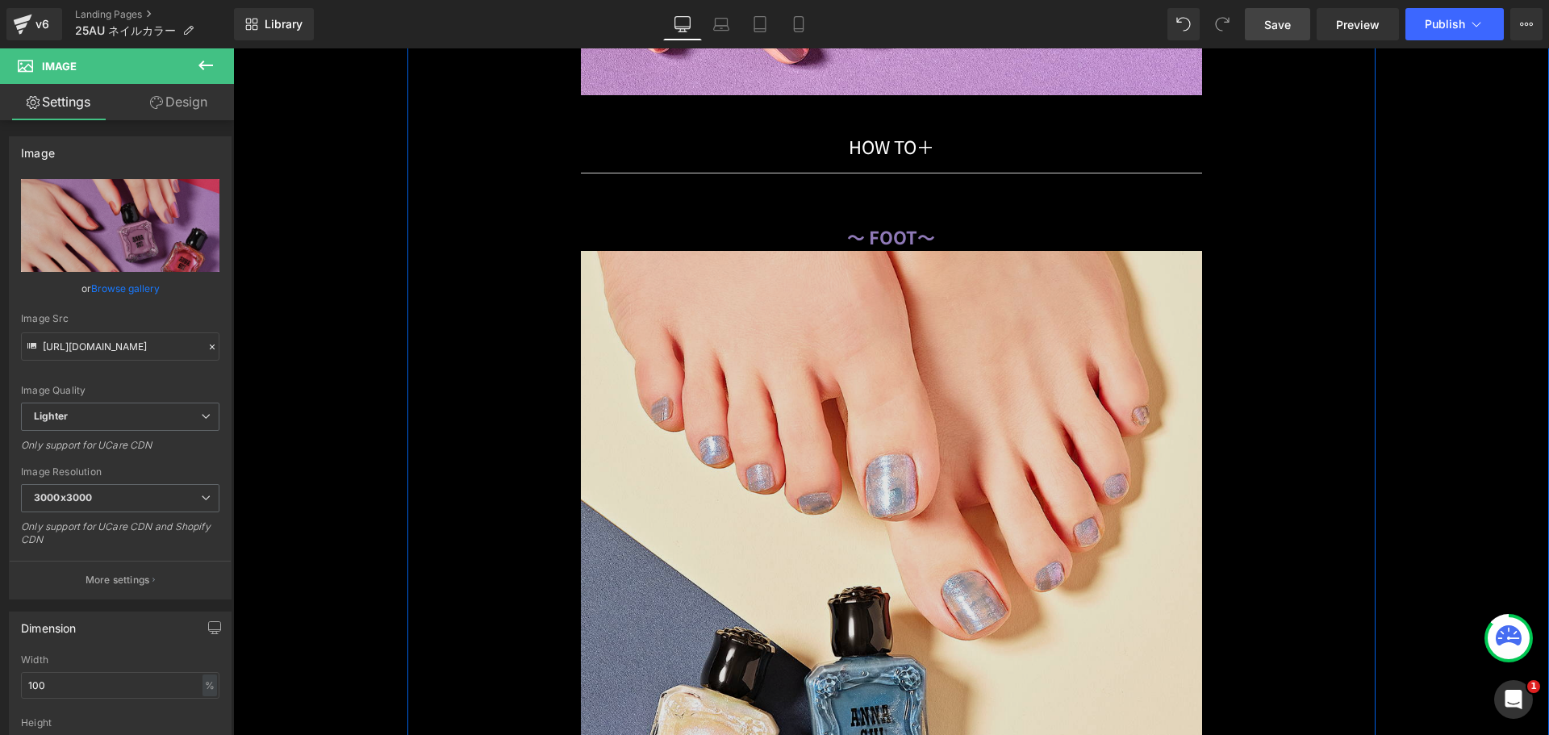
click at [755, 311] on img at bounding box center [892, 561] width 944 height 621
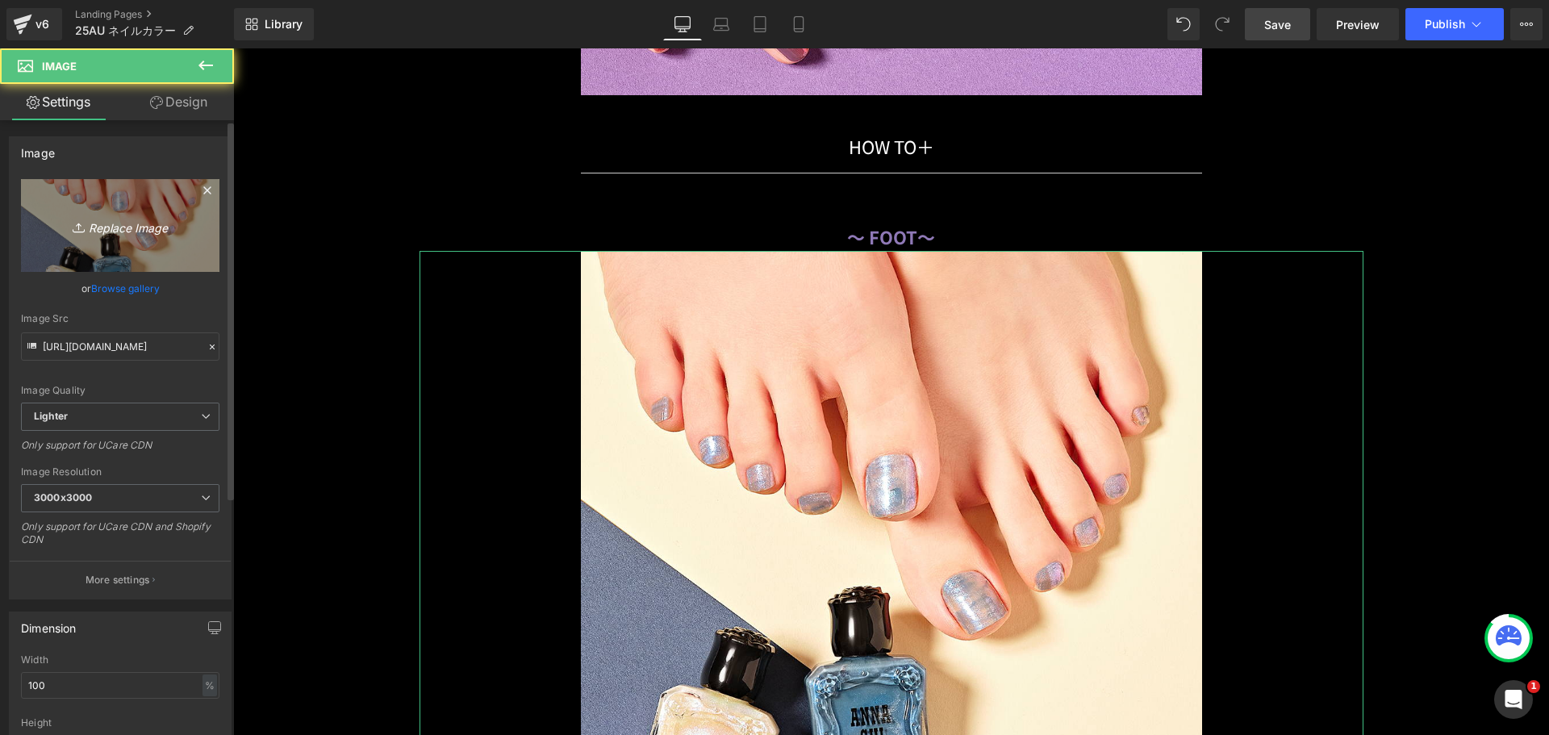
click at [104, 234] on icon "Replace Image" at bounding box center [120, 225] width 129 height 20
type input "C:\fakepath\41_398_219x606.png"
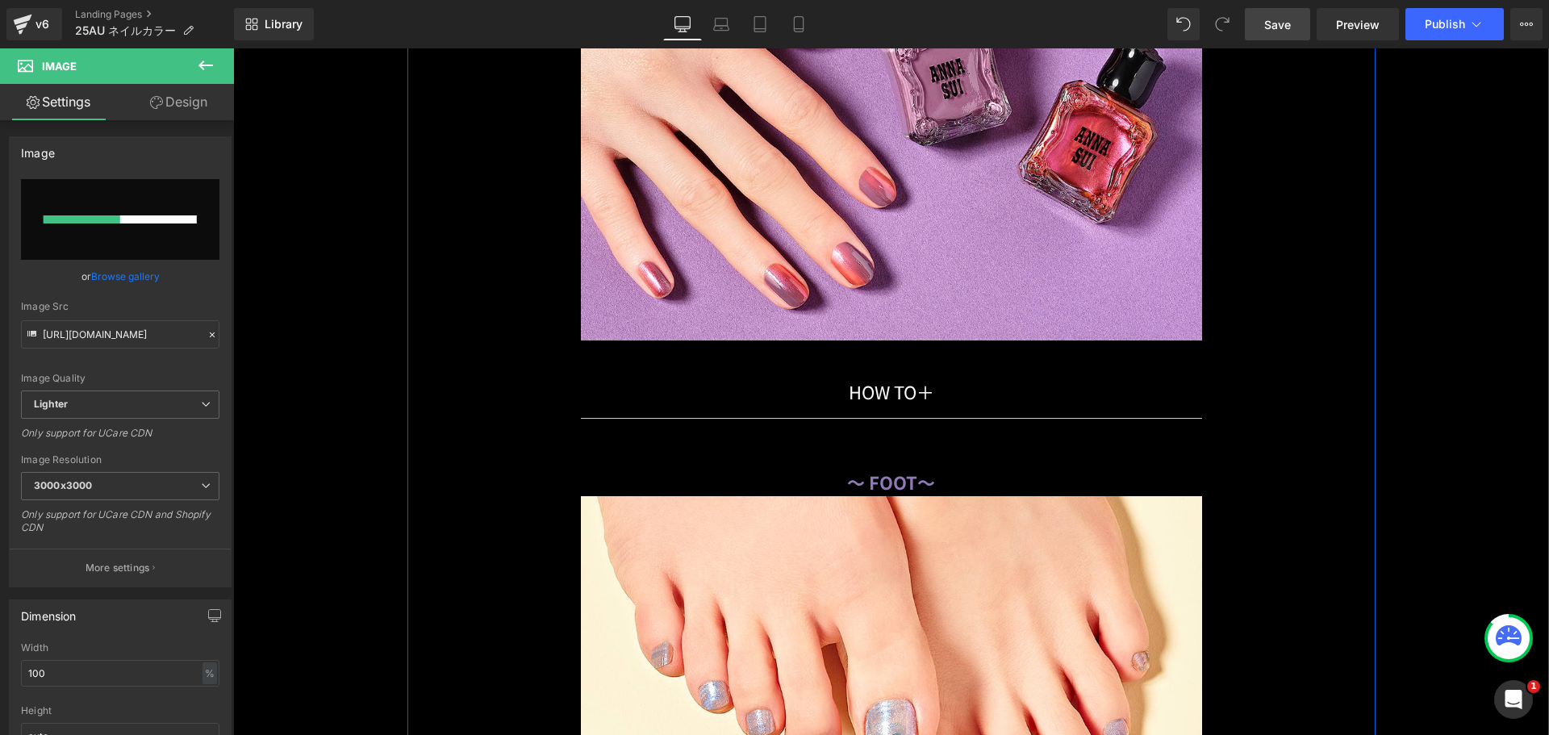
scroll to position [17369, 0]
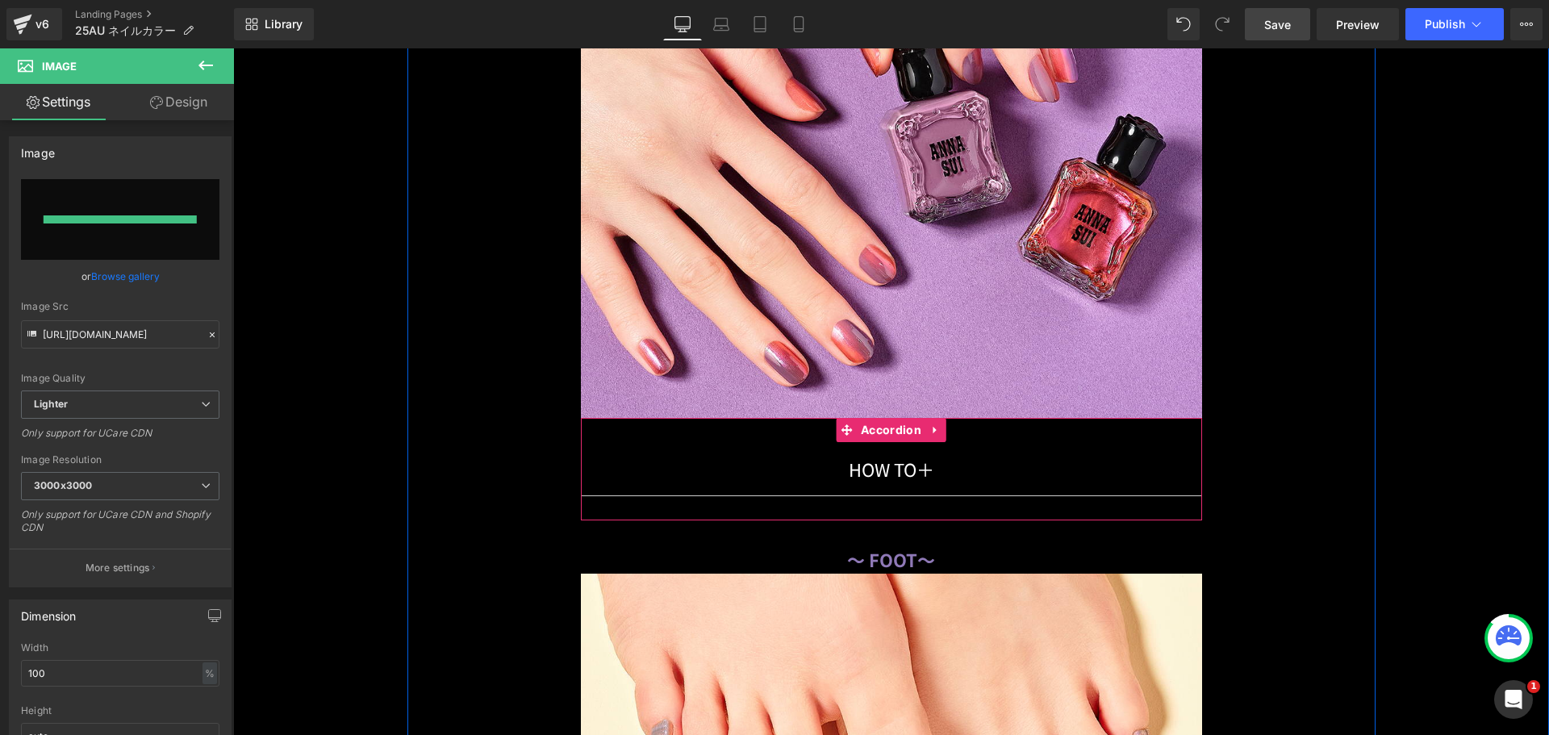
type input "[URL][DOMAIN_NAME]"
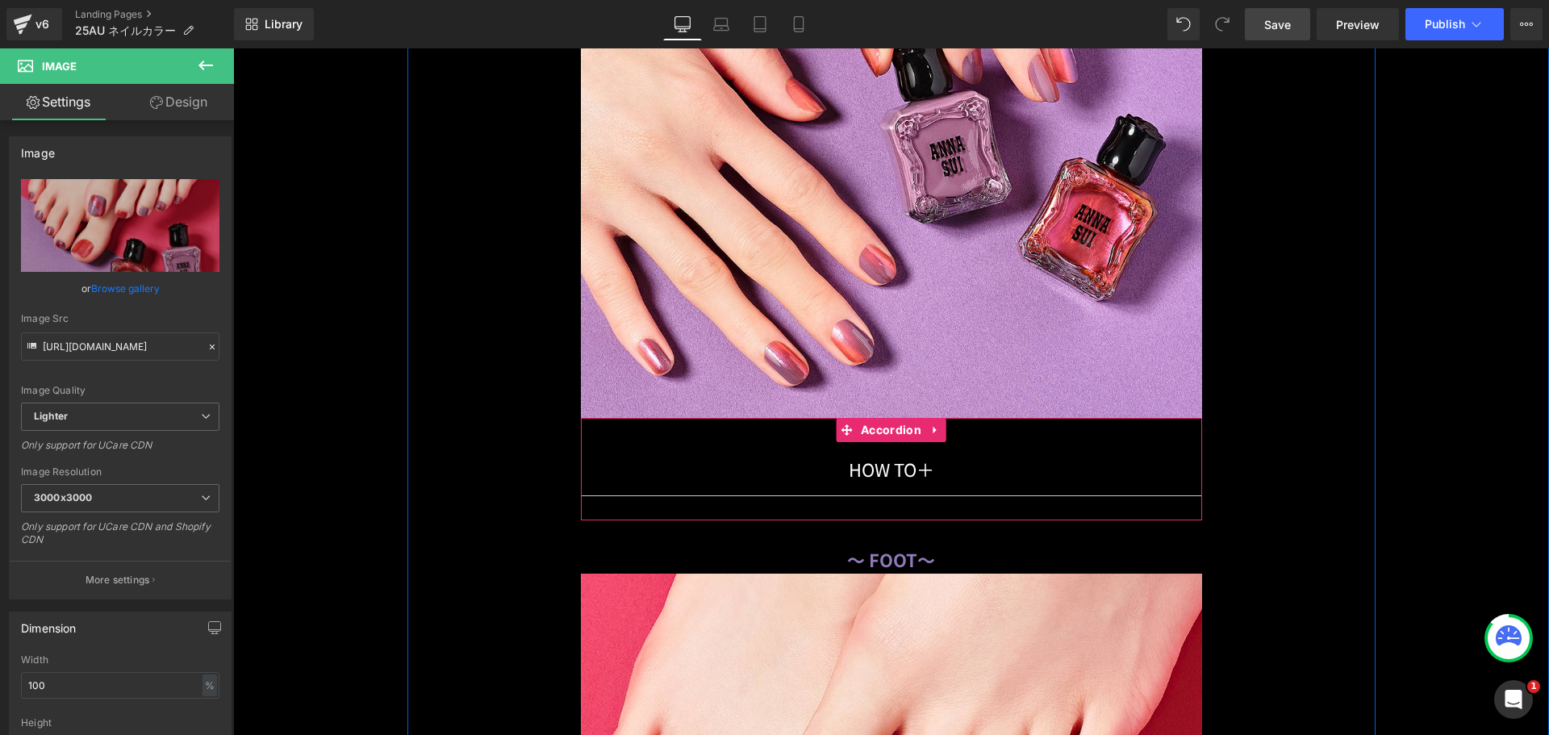
click at [791, 424] on div "HOW TO 　　　　　　　　 ＋ Text Block Image Accordion" at bounding box center [891, 469] width 621 height 102
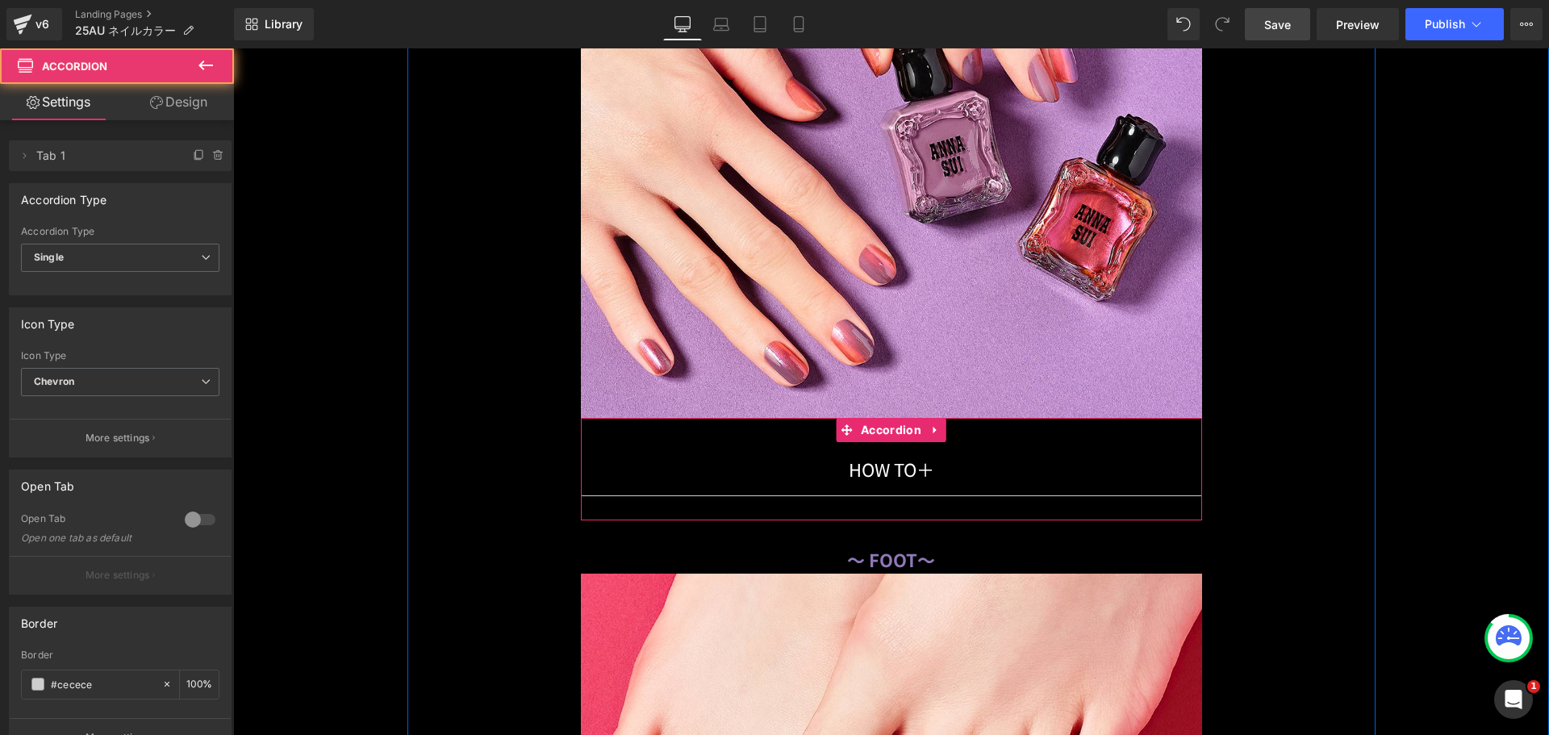
click at [791, 434] on div "HOW TO 　　　　　　　　 ＋ Text Block Image Accordion" at bounding box center [891, 469] width 621 height 102
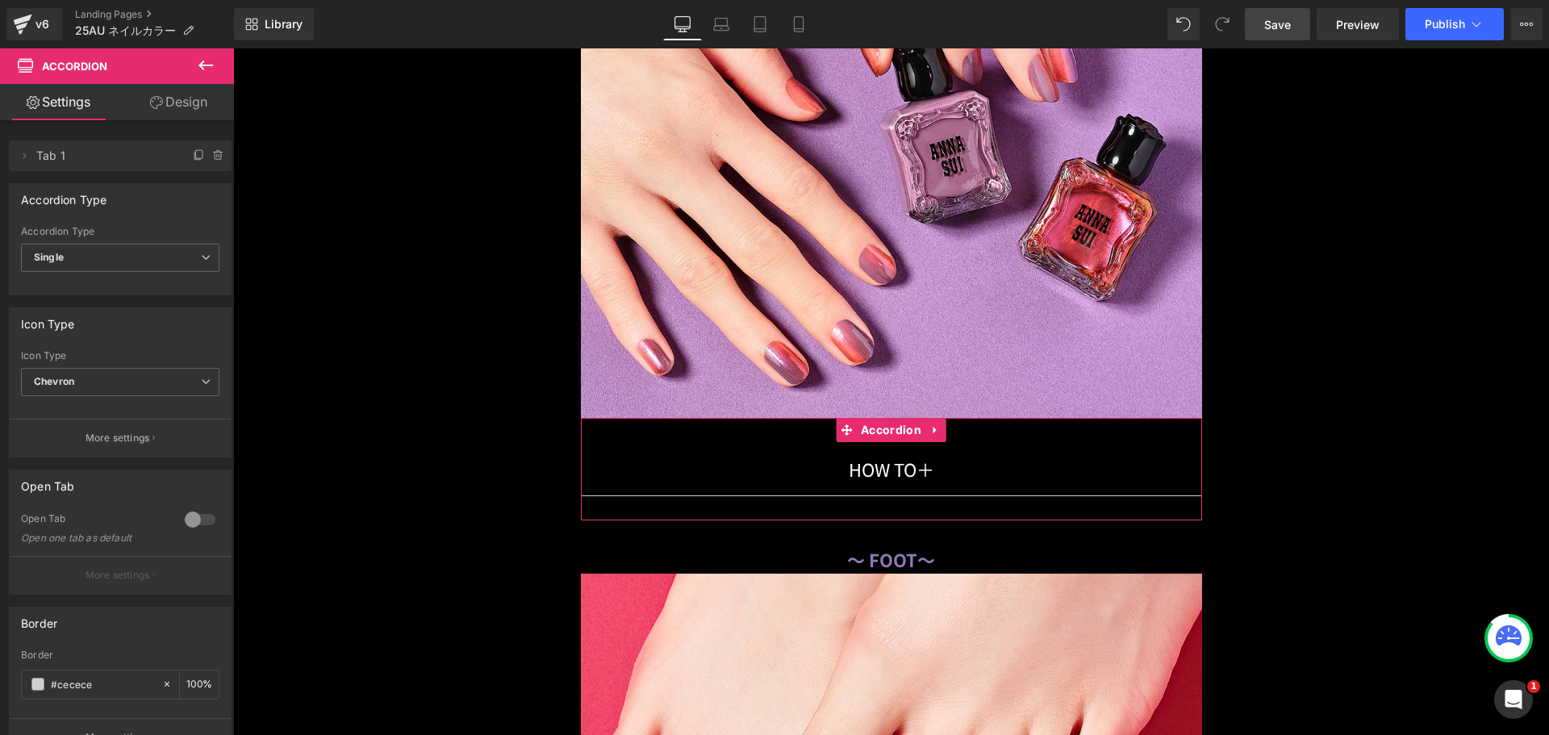
click at [201, 522] on div at bounding box center [200, 520] width 39 height 26
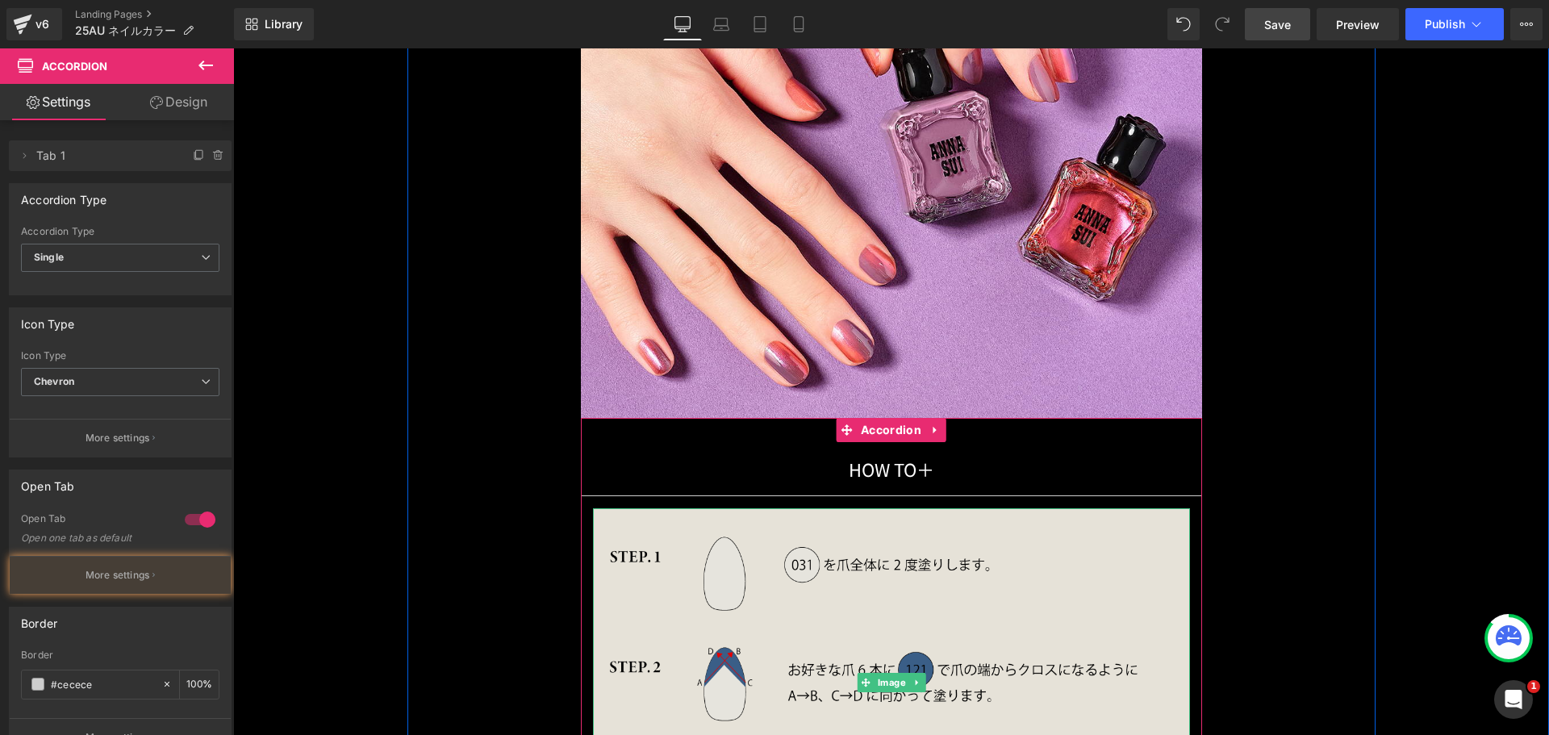
click at [733, 558] on img at bounding box center [891, 682] width 597 height 349
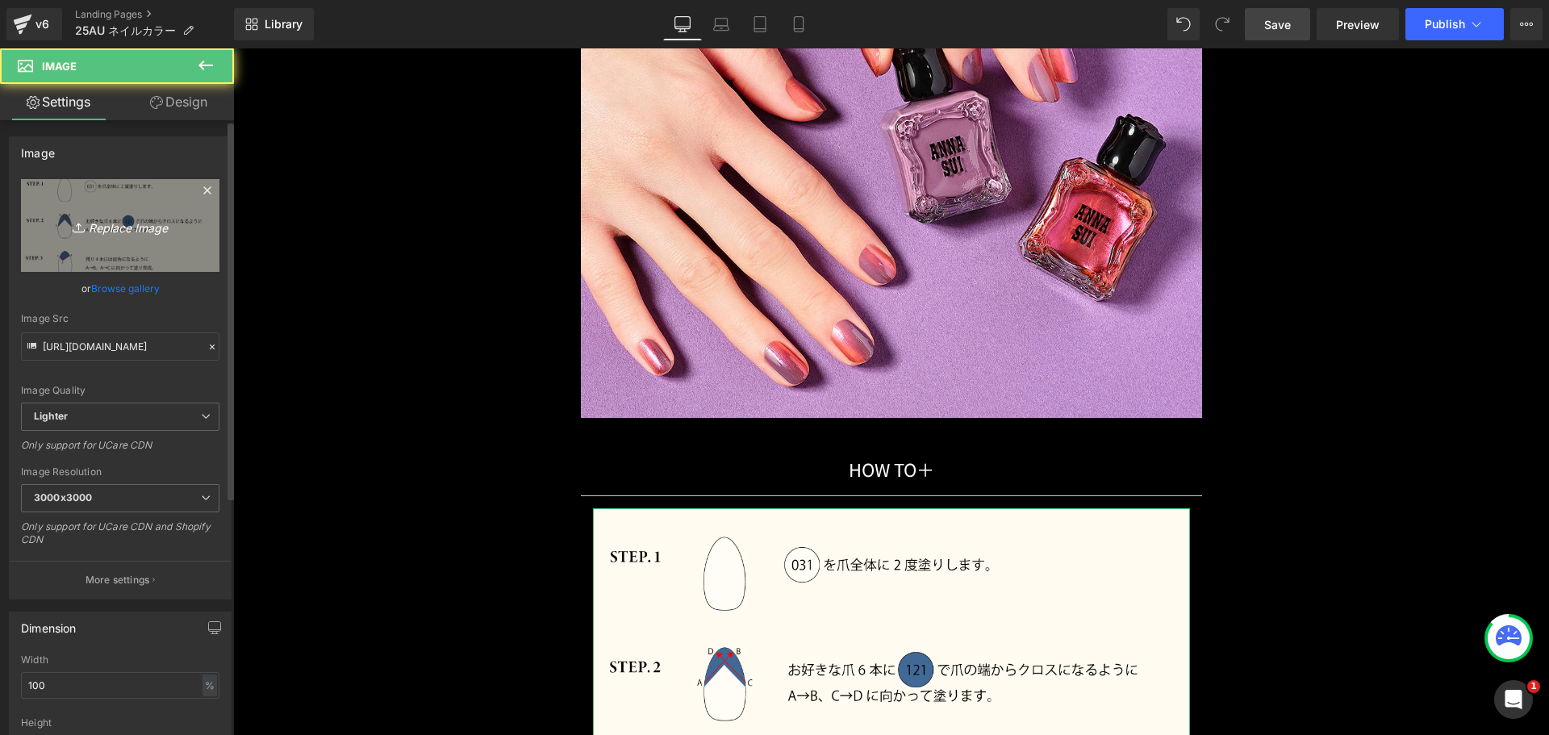
click at [115, 229] on icon "Replace Image" at bounding box center [120, 225] width 129 height 20
type input "C:\fakepath\duo_coordinate_howto05.png"
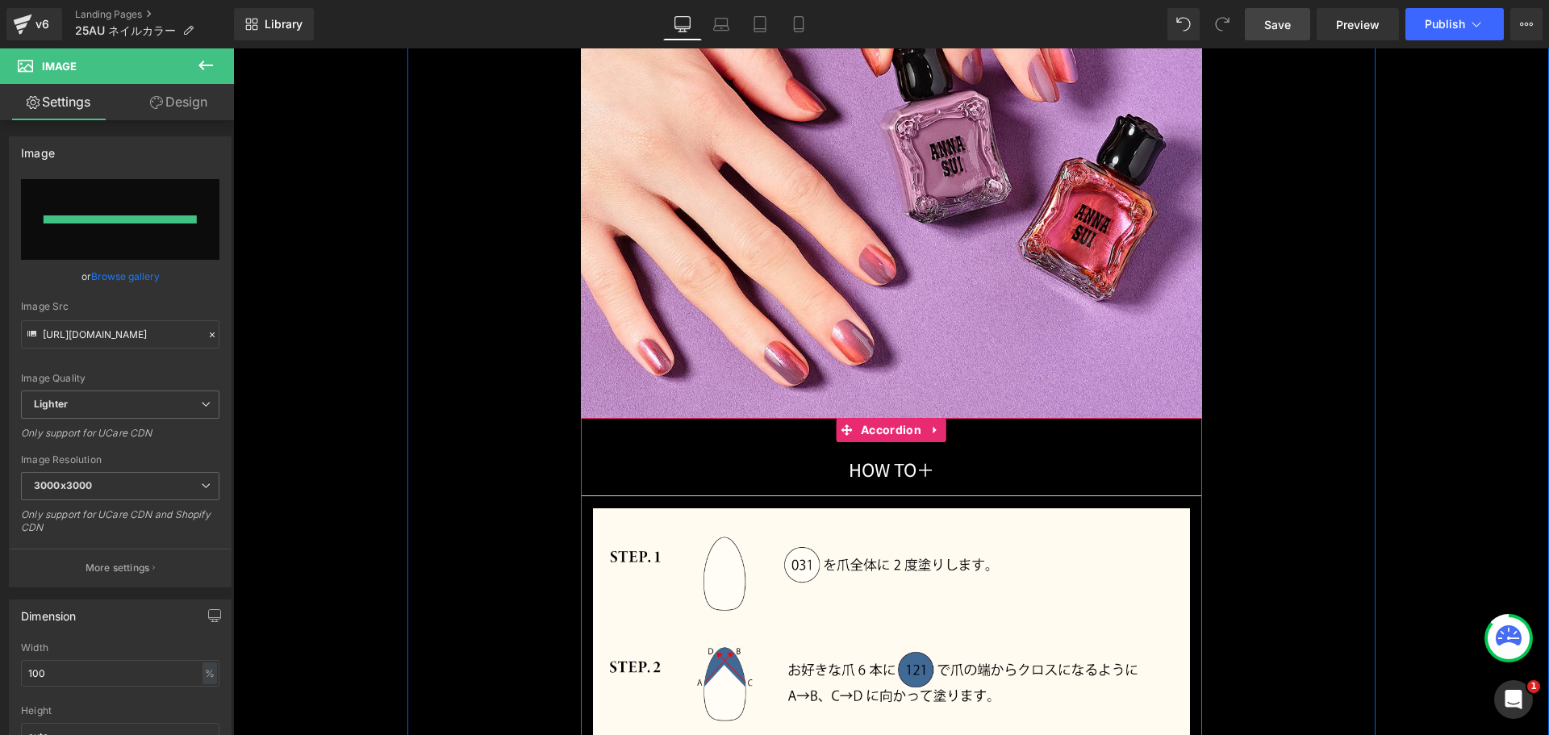
type input "[URL][DOMAIN_NAME]"
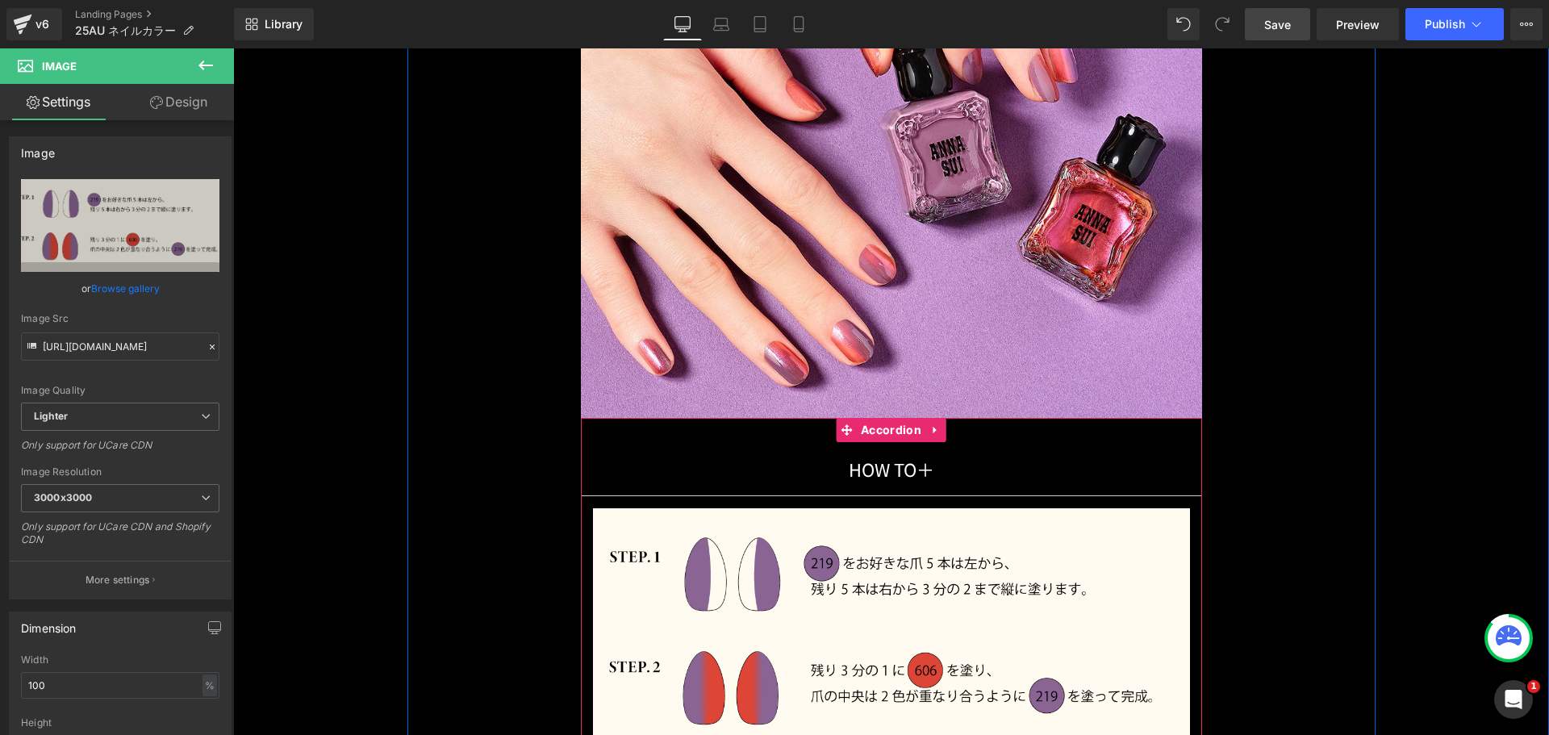
click at [643, 442] on div "HOW TO 　　　　　　　　 ＋ Text Block" at bounding box center [891, 469] width 621 height 54
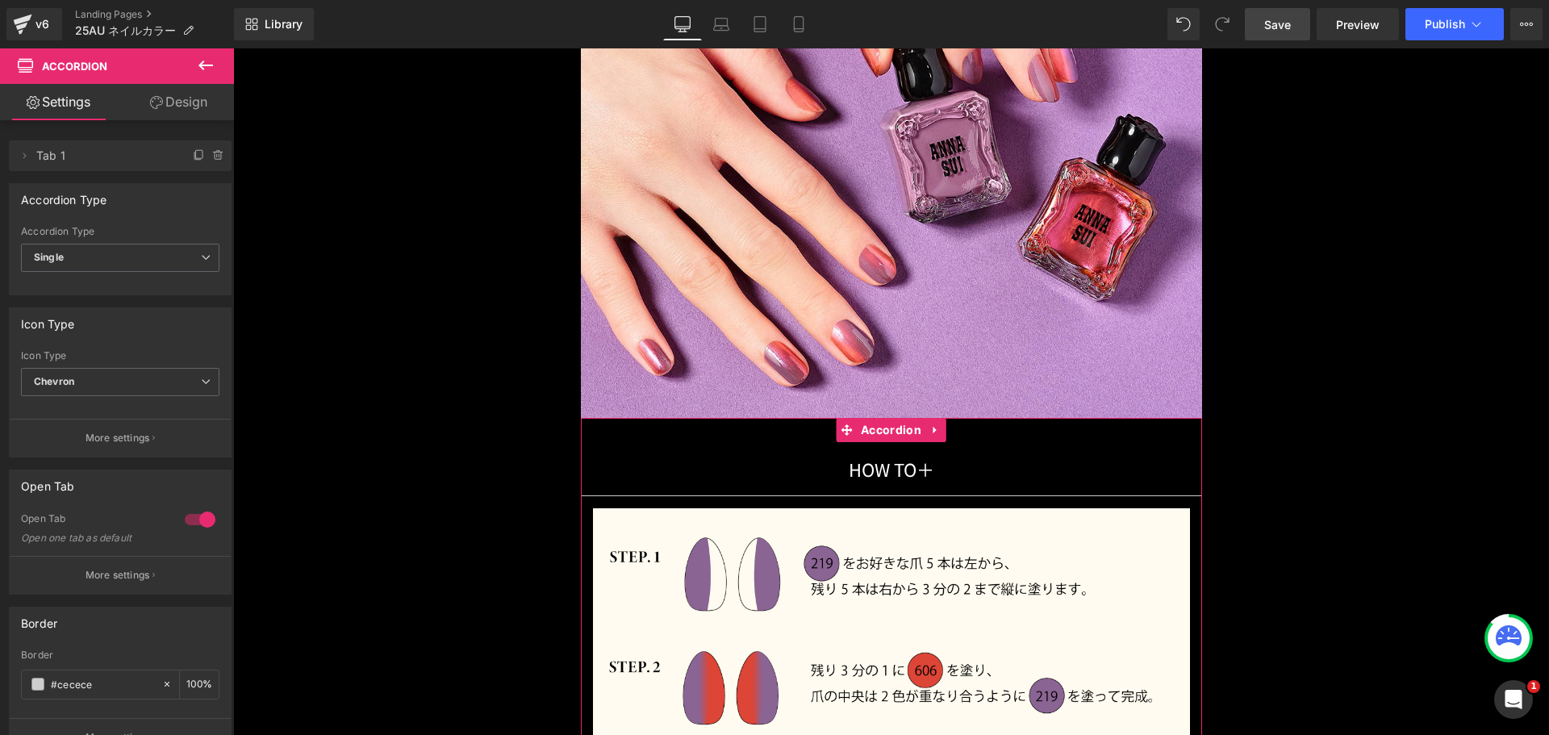
click at [187, 517] on div at bounding box center [200, 520] width 39 height 26
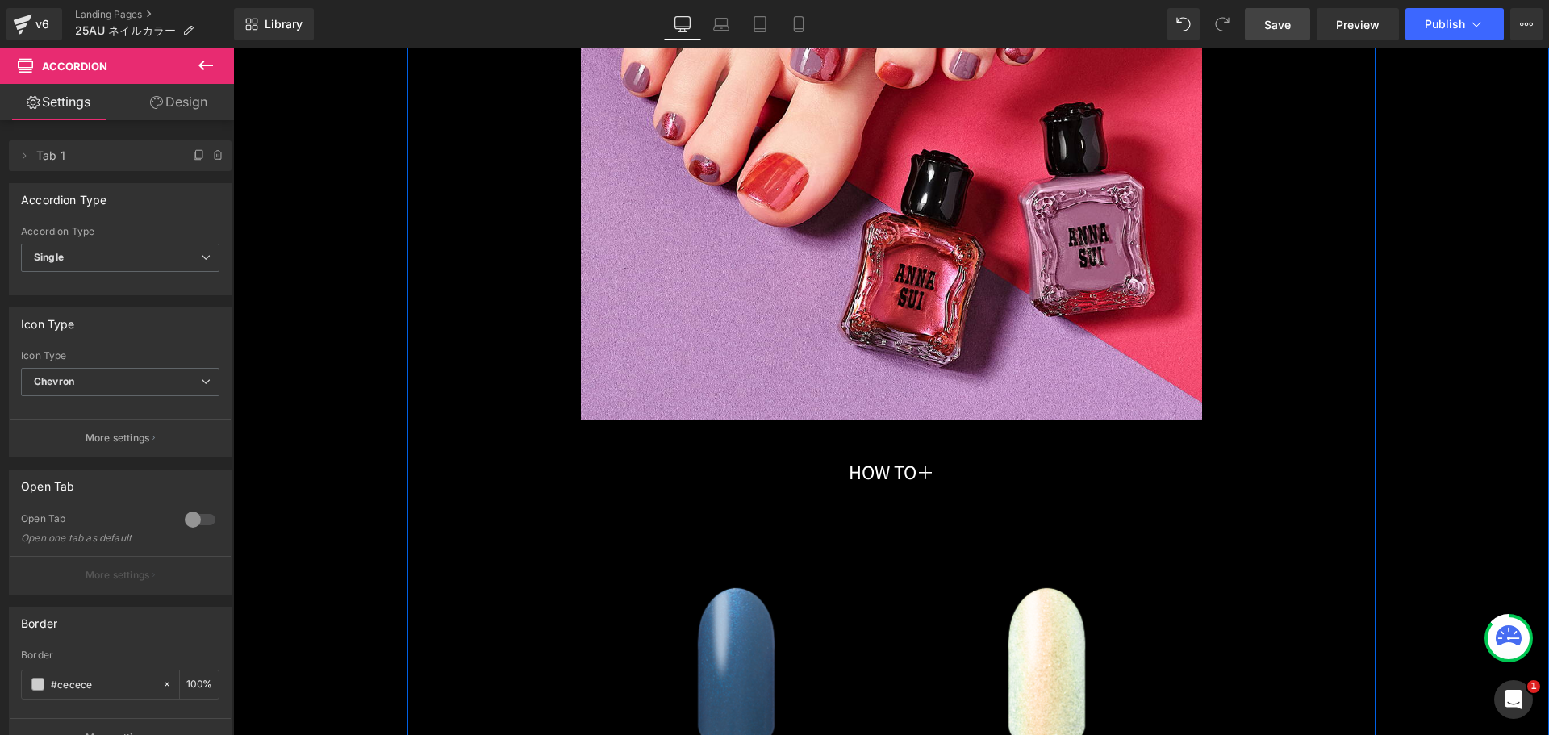
scroll to position [18257, 0]
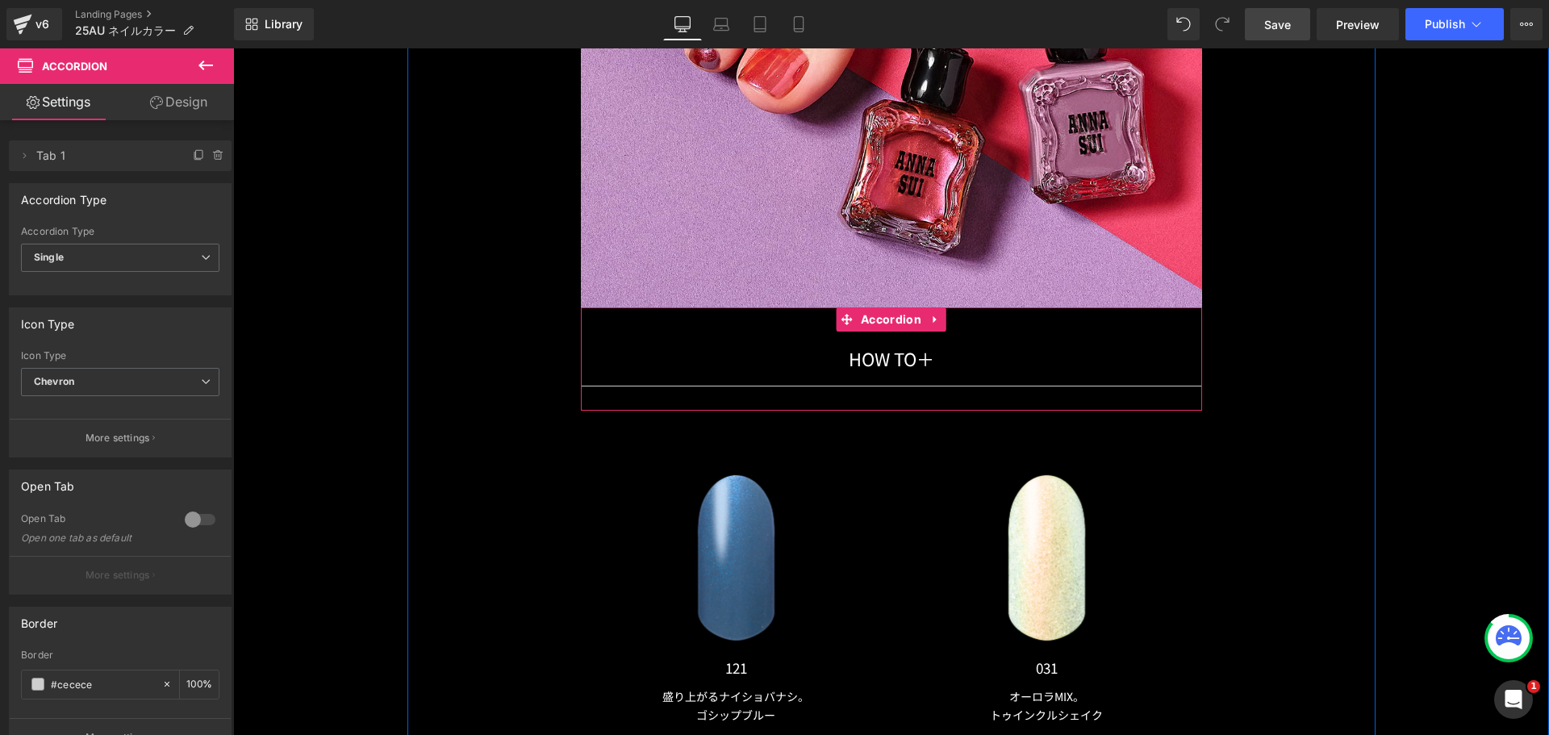
click at [693, 336] on div "HOW TO 　　　　　　　　 ＋ Text Block" at bounding box center [891, 359] width 621 height 54
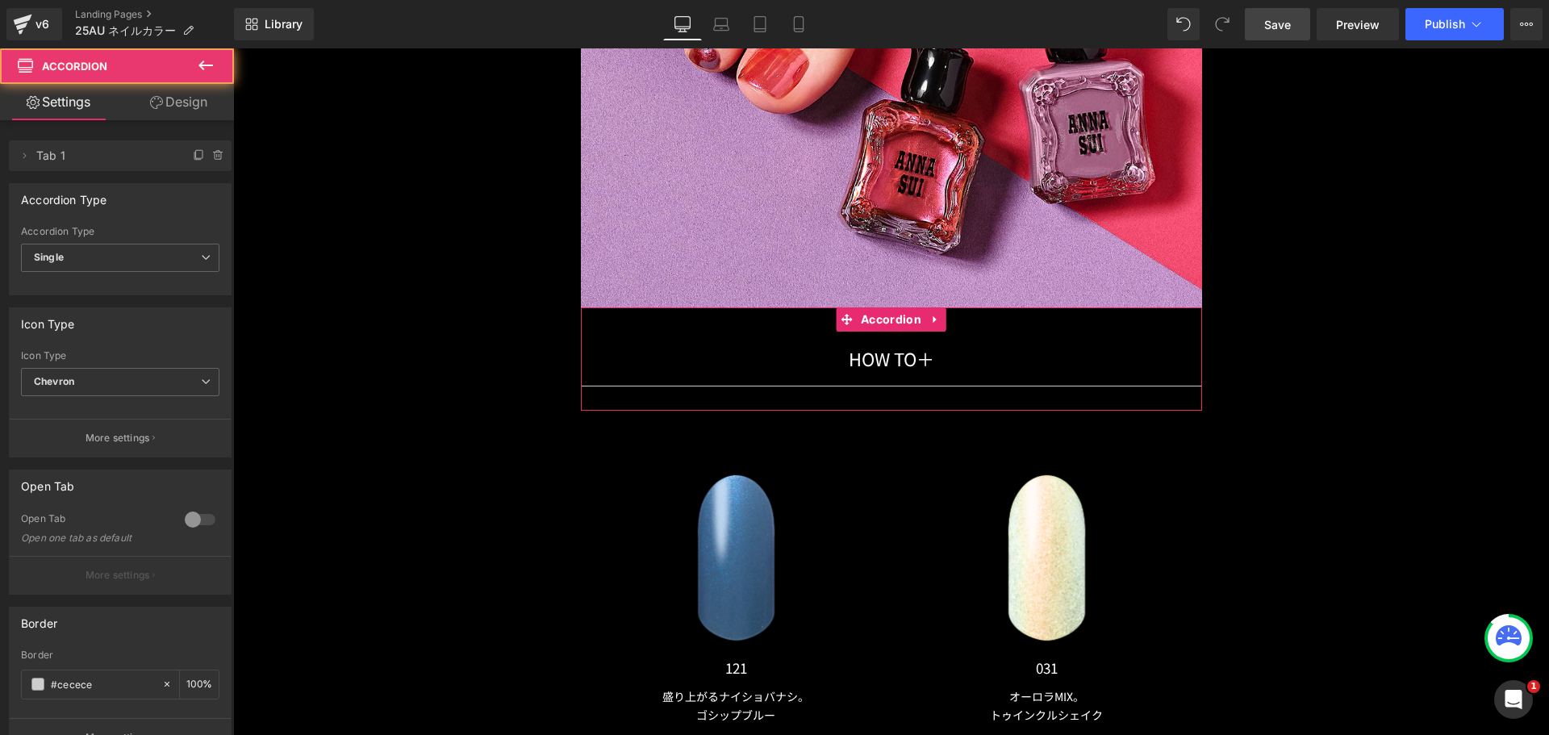
click at [188, 526] on div at bounding box center [200, 520] width 39 height 26
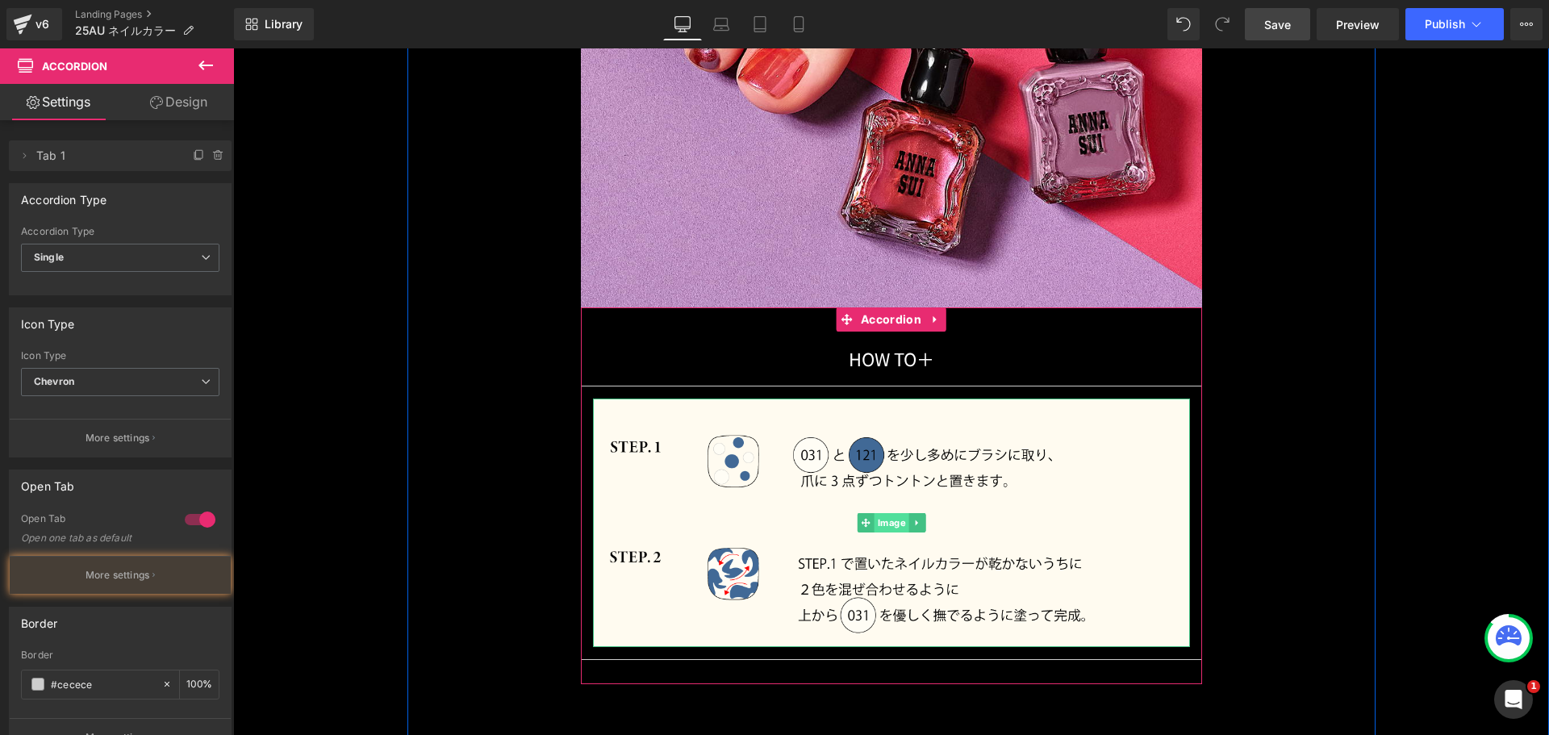
click at [897, 521] on span "Image" at bounding box center [891, 522] width 35 height 19
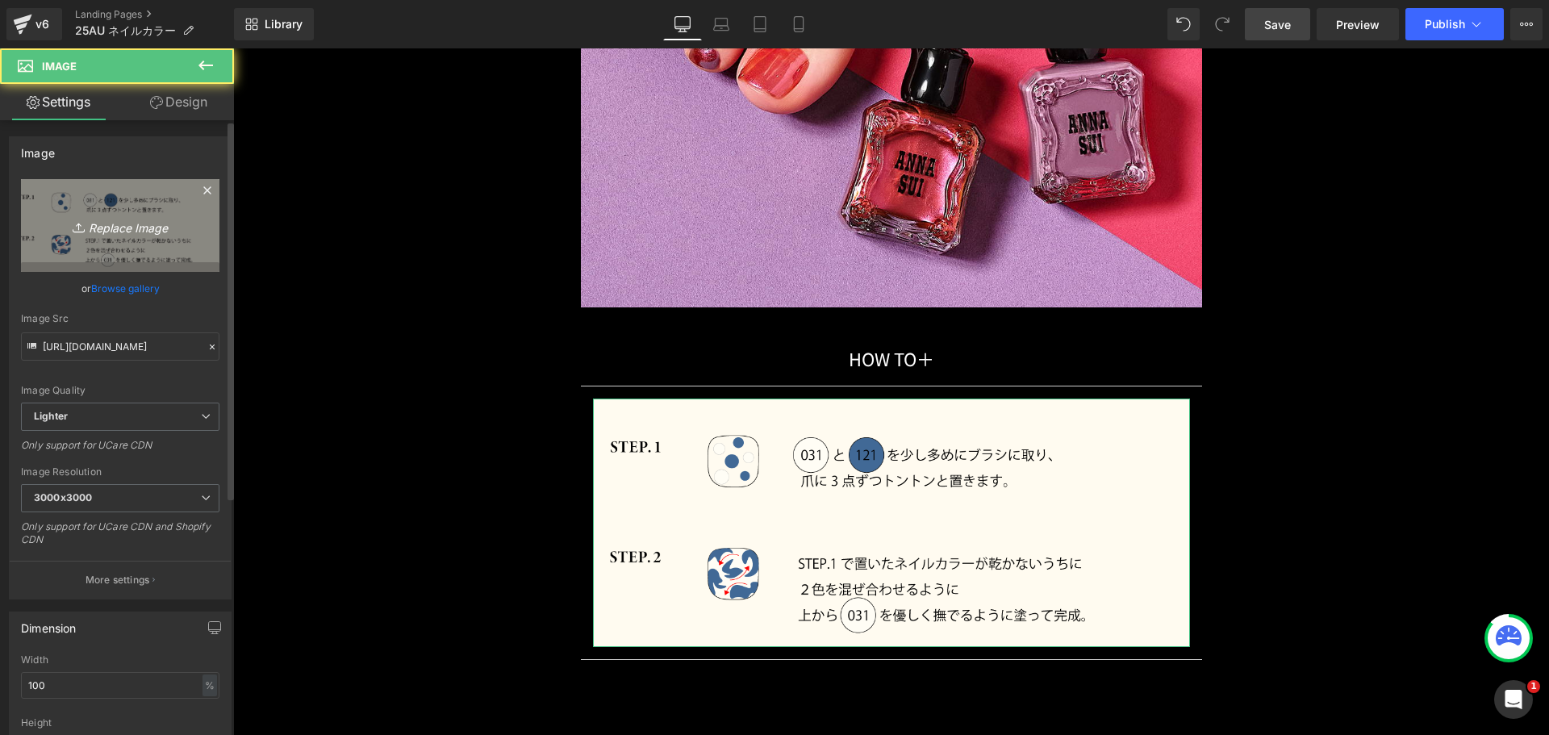
click at [162, 233] on icon "Replace Image" at bounding box center [120, 225] width 129 height 20
type input "C:\fakepath\duo_coordinate_howto06.png"
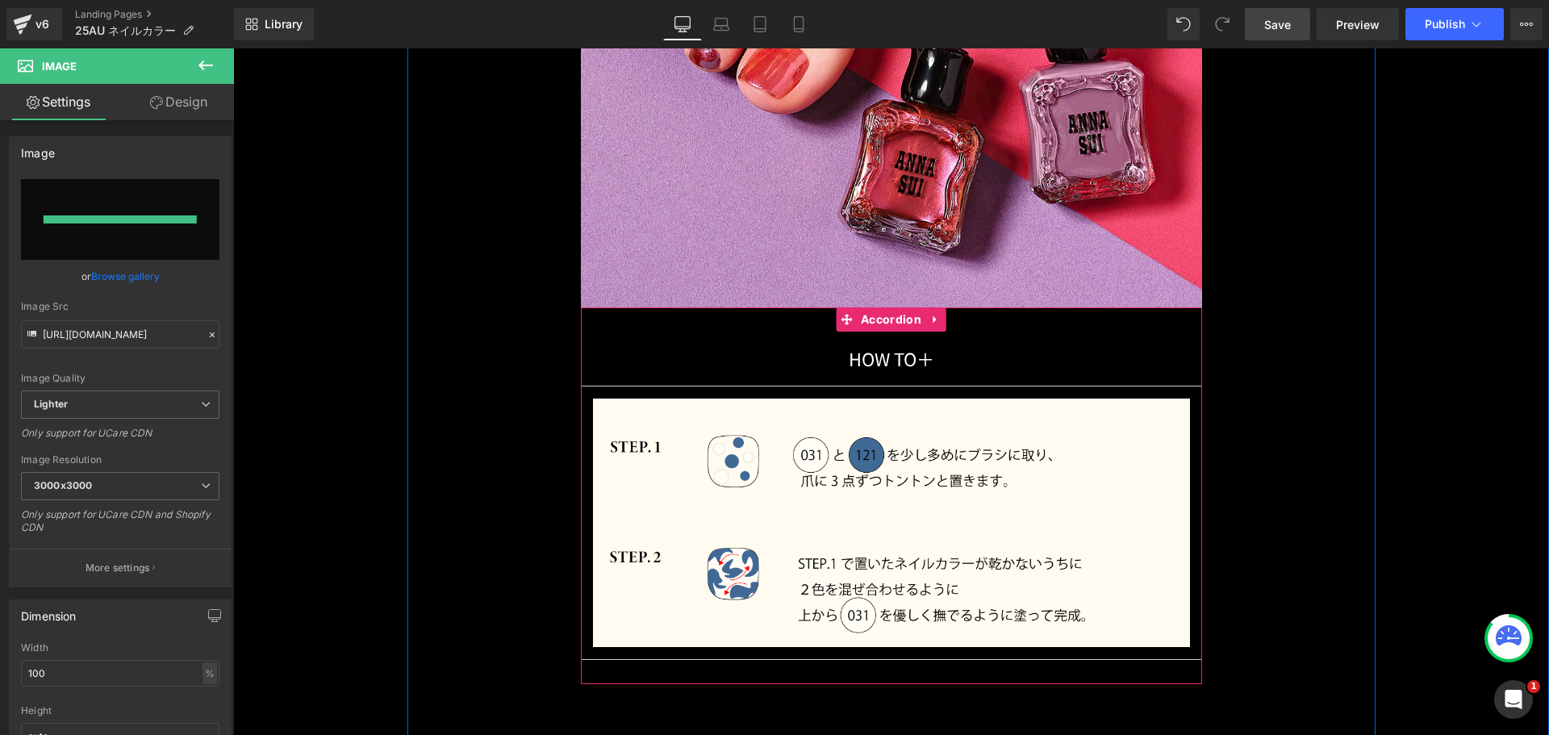
type input "[URL][DOMAIN_NAME]"
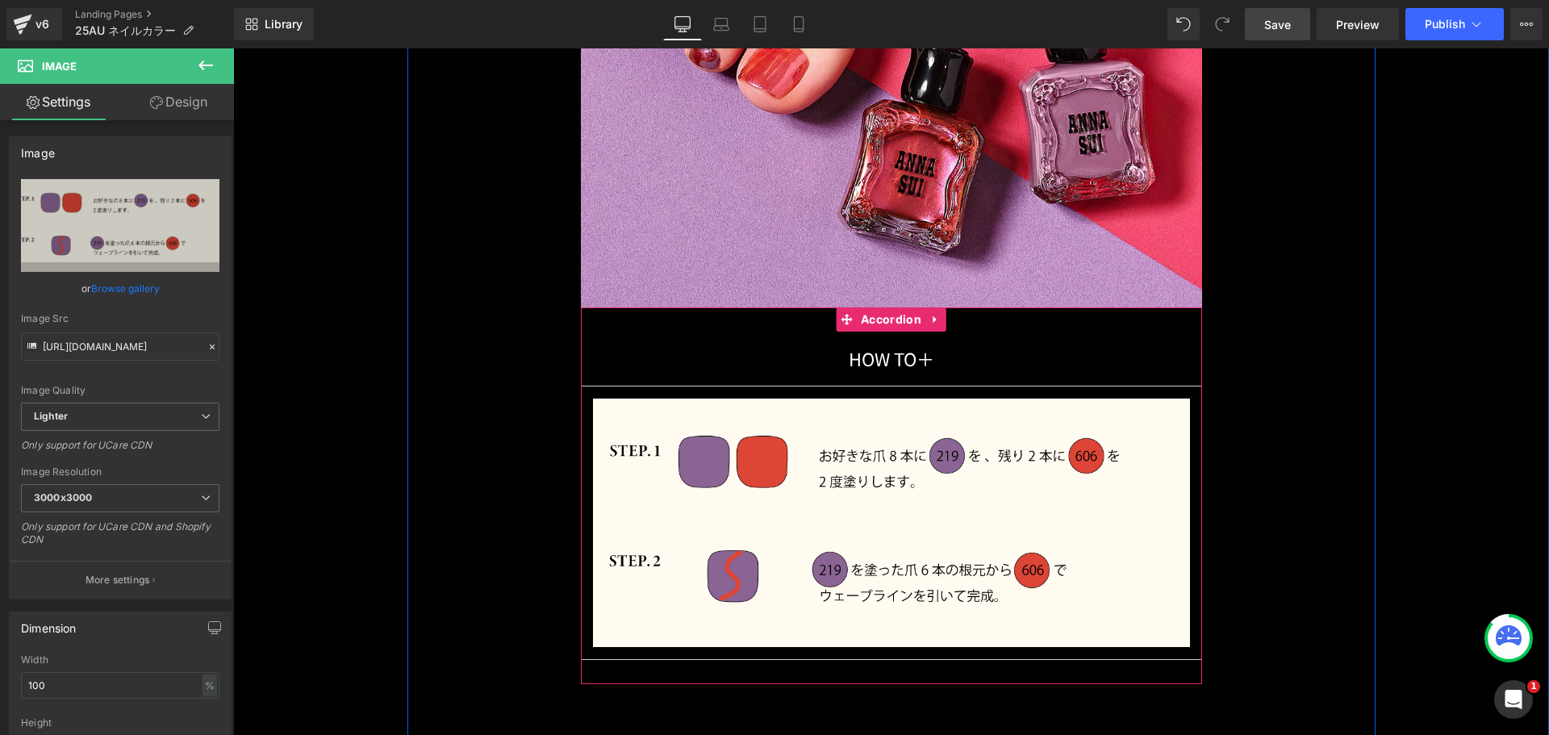
click at [652, 324] on div "HOW TO 　　　　　　　　 ＋ Text Block Image Accordion" at bounding box center [891, 495] width 621 height 377
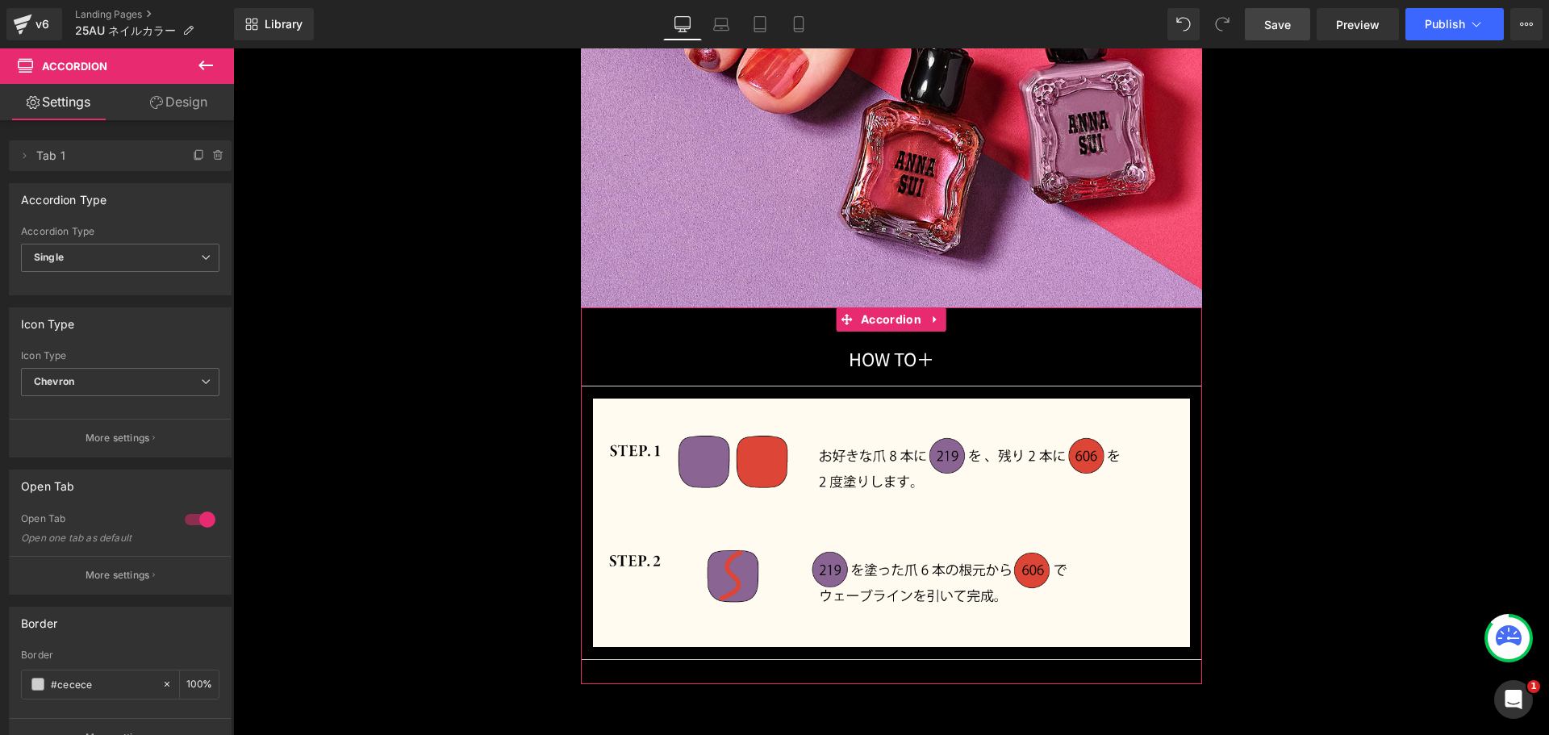
click at [181, 521] on div at bounding box center [200, 520] width 39 height 26
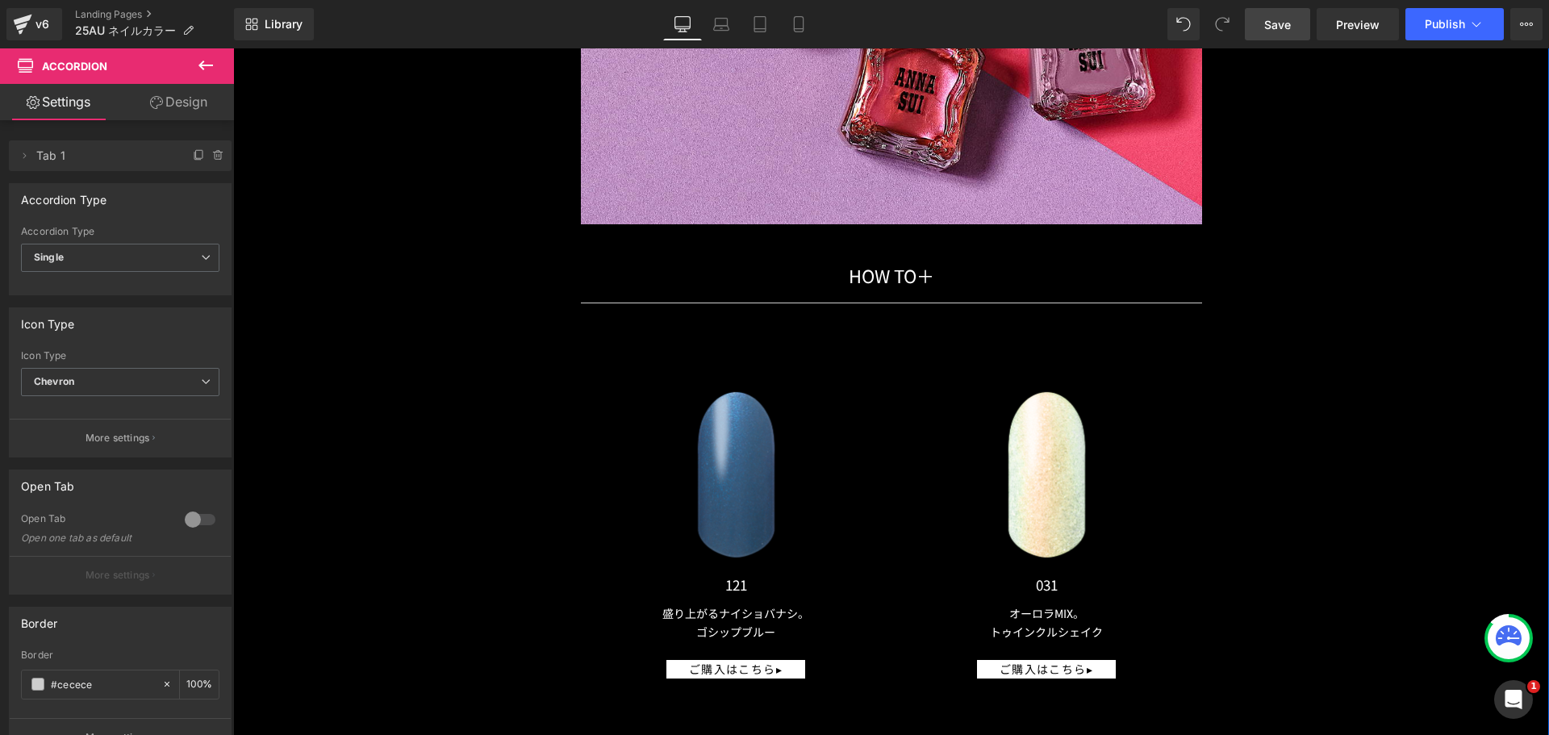
scroll to position [18418, 0]
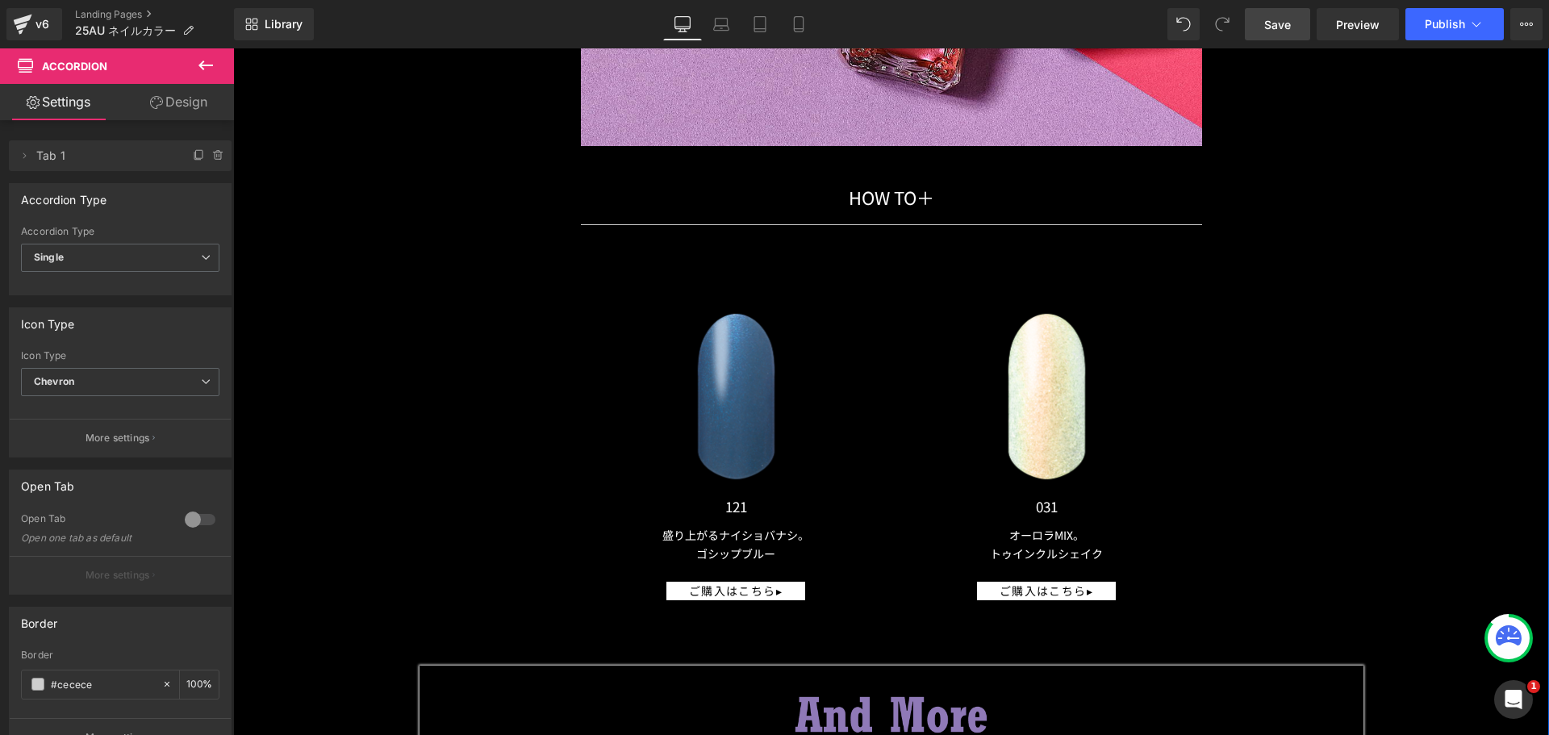
click at [721, 362] on img at bounding box center [736, 397] width 157 height 246
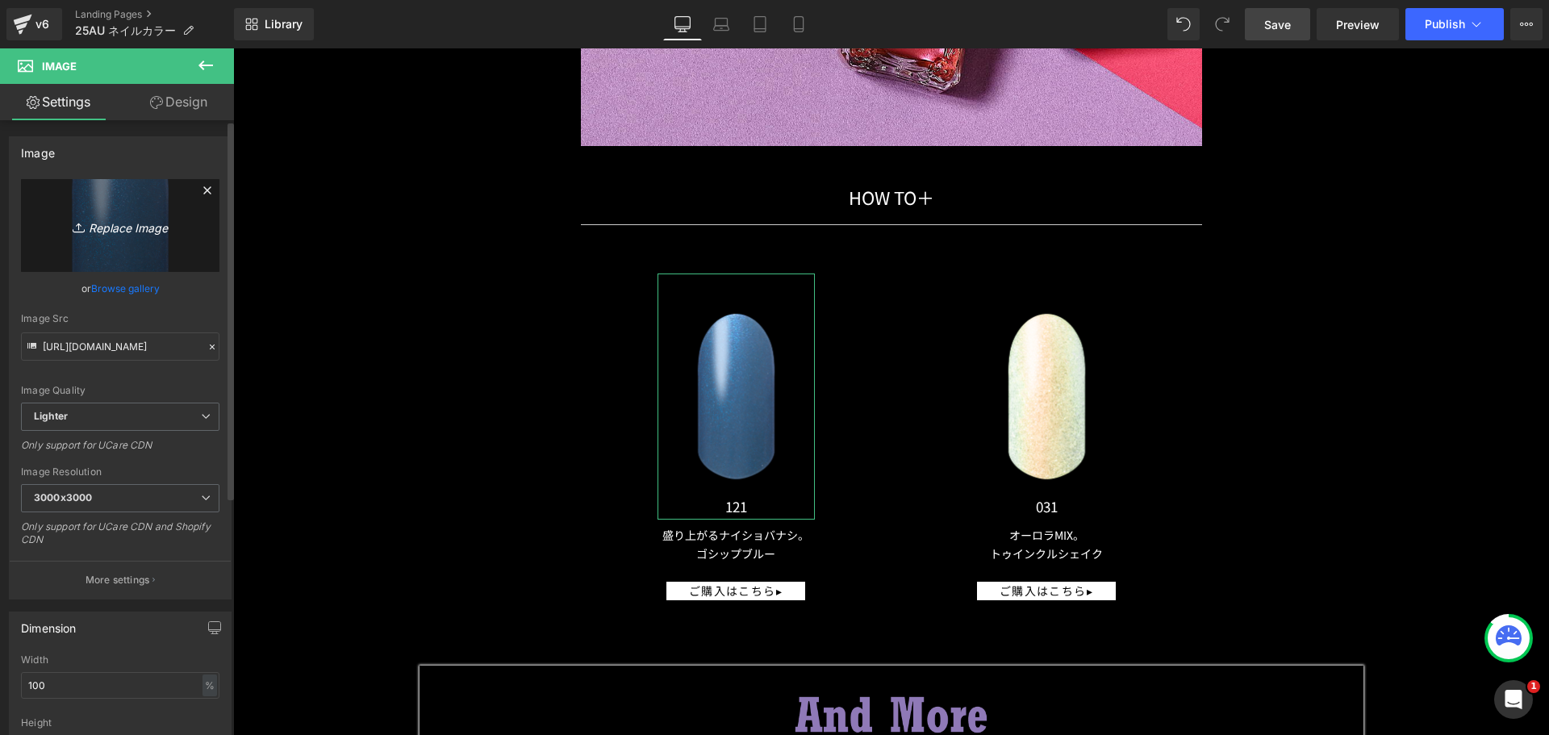
click at [136, 207] on link "Replace Image" at bounding box center [120, 225] width 199 height 93
type input "C:\fakepath\25AU_NAIL_COLOR_a_606.png"
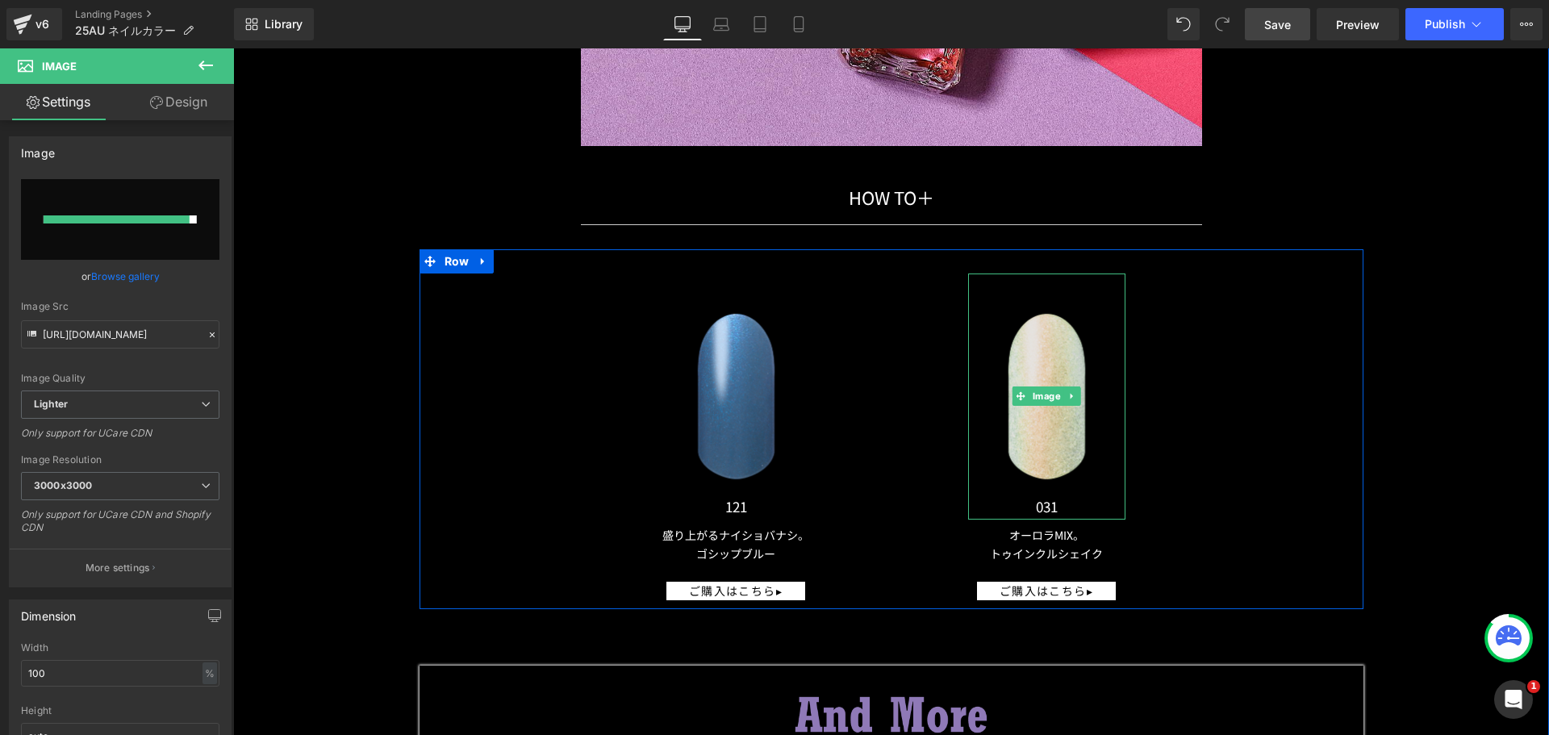
type input "[URL][DOMAIN_NAME]"
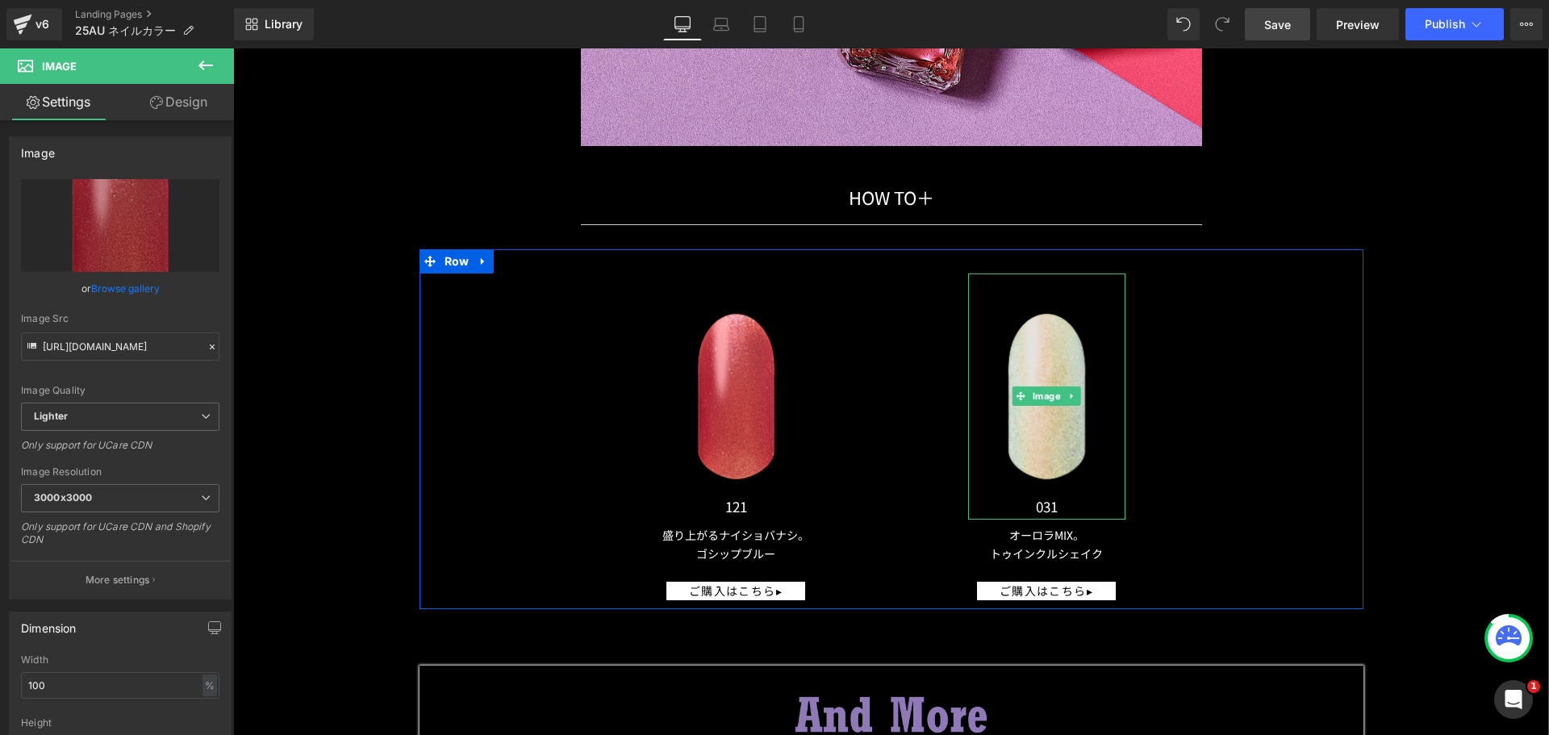
click at [1035, 352] on img at bounding box center [1046, 397] width 157 height 246
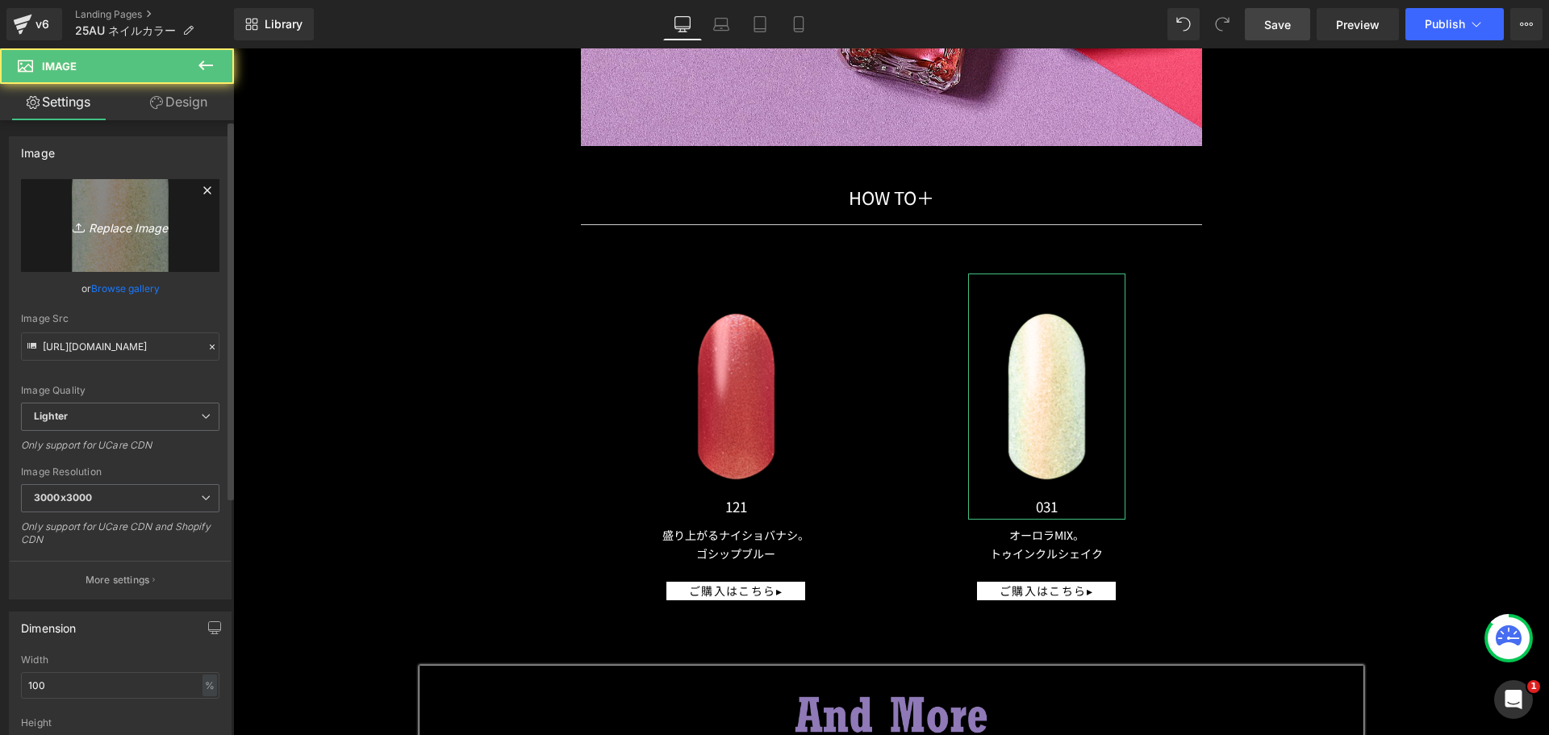
click at [129, 204] on link "Replace Image" at bounding box center [120, 225] width 199 height 93
type input "C:\fakepath\25AU_NAIL_COLOR_a_219.png"
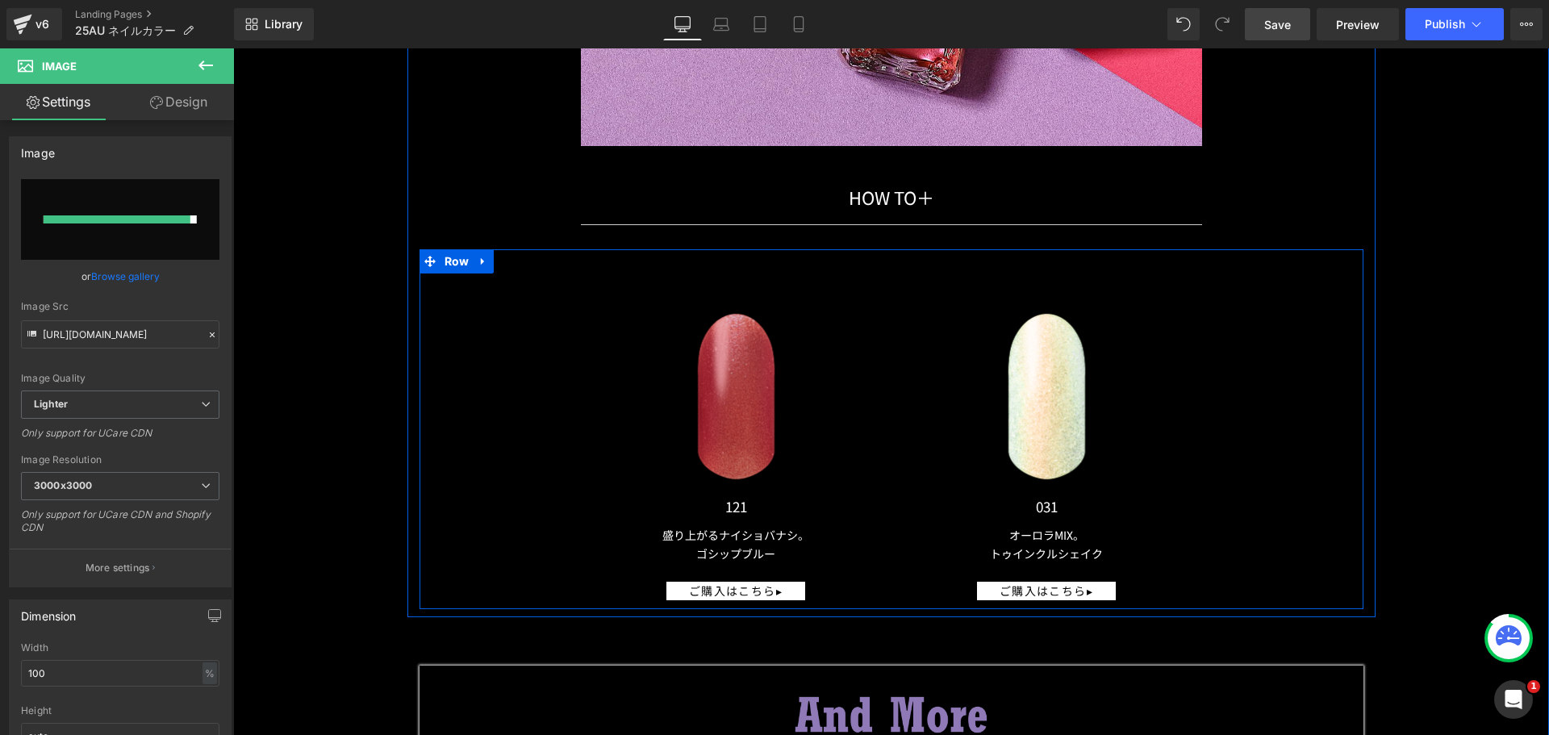
type input "[URL][DOMAIN_NAME]"
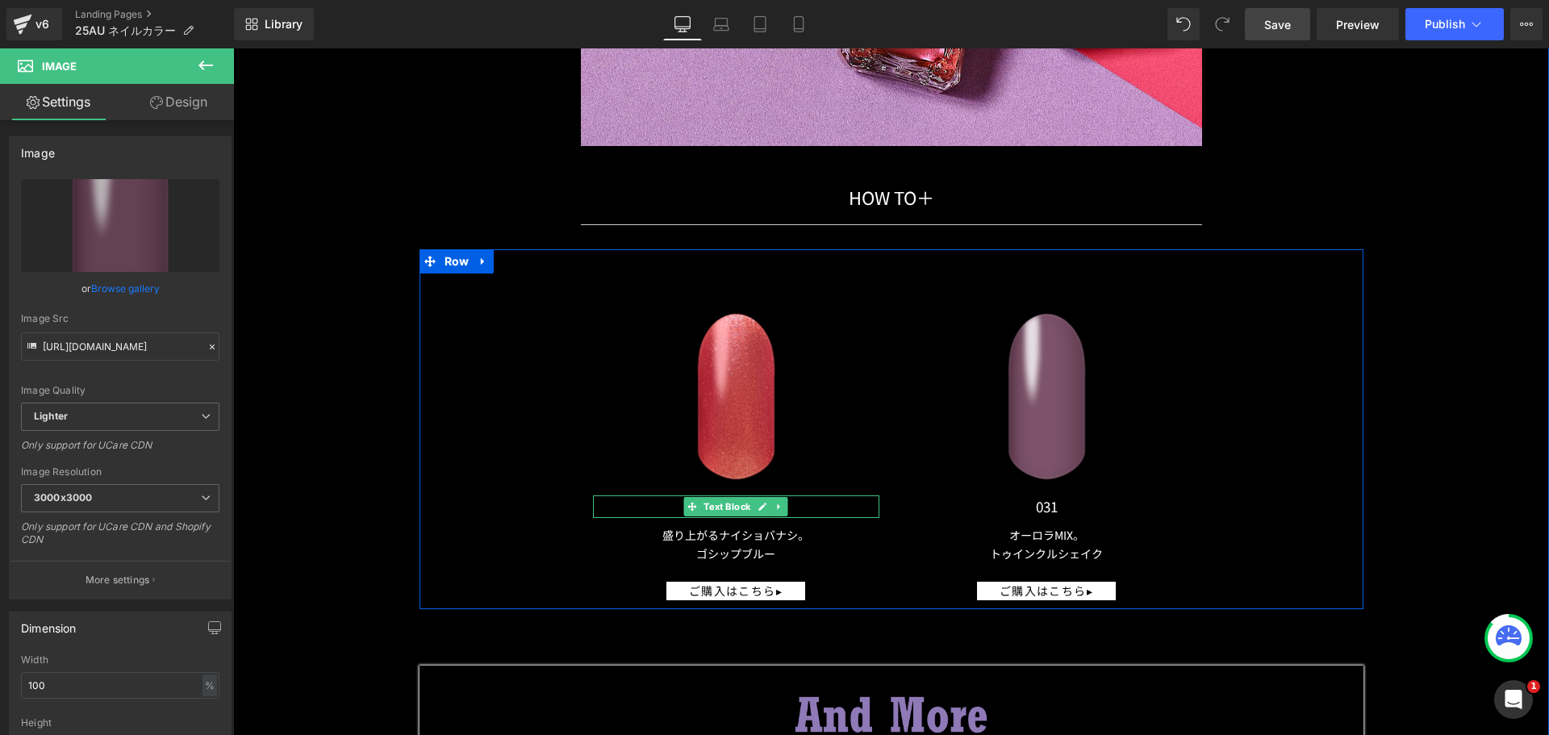
click at [728, 504] on span "Text Block" at bounding box center [726, 506] width 53 height 19
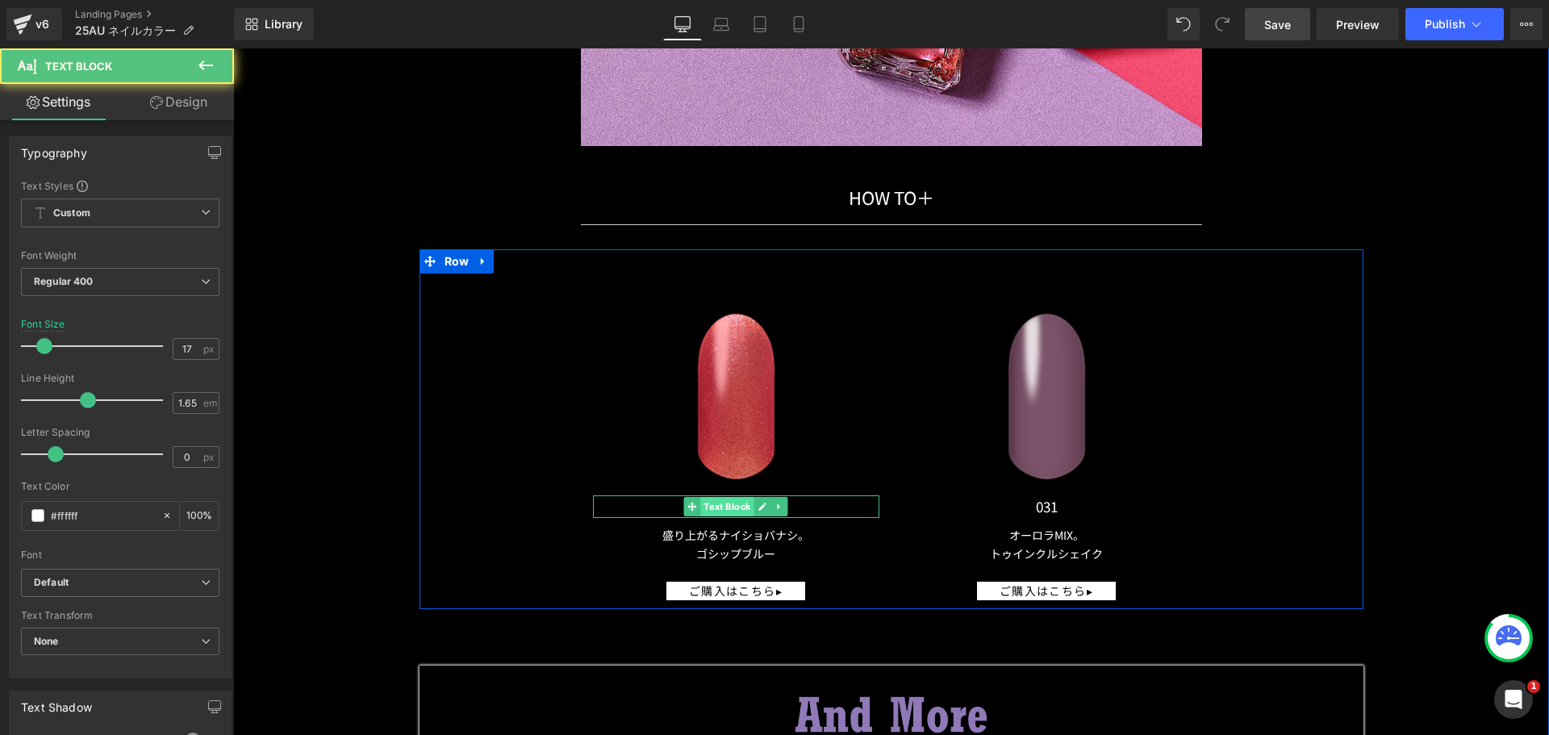
click at [743, 498] on span "Text Block" at bounding box center [726, 506] width 53 height 19
click at [759, 502] on icon at bounding box center [763, 507] width 9 height 10
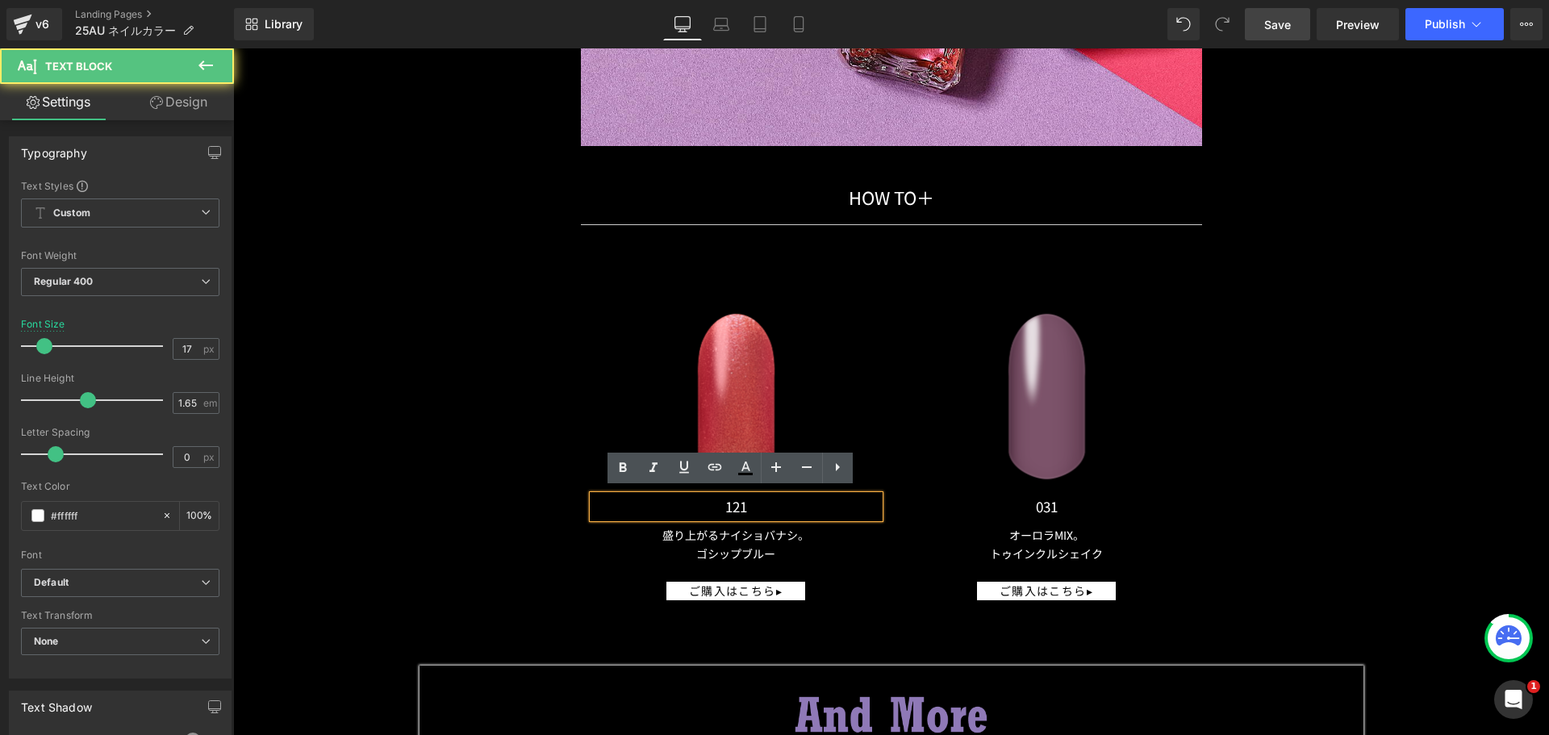
click at [776, 507] on p "121" at bounding box center [736, 506] width 286 height 23
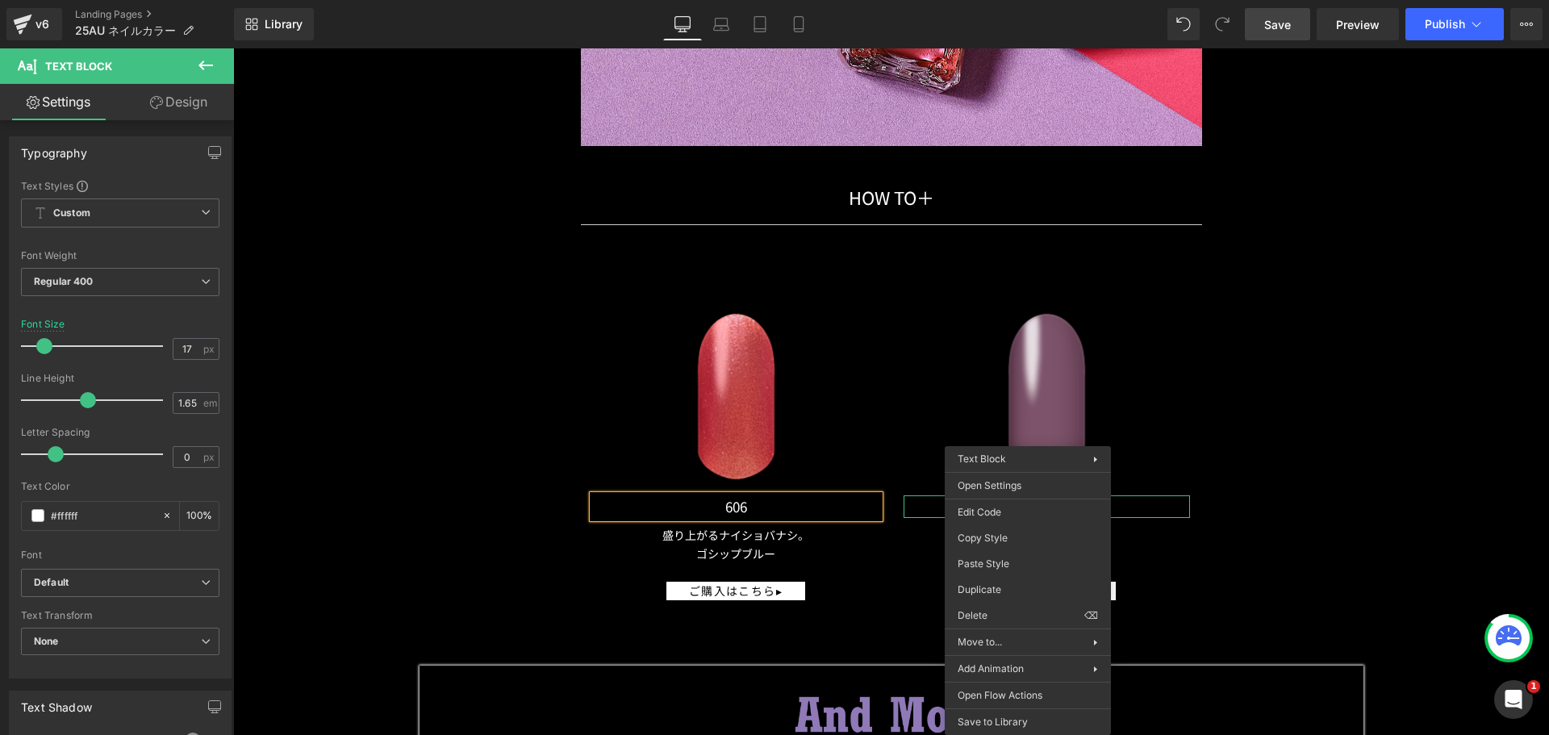
click at [1158, 500] on p "031" at bounding box center [1047, 506] width 286 height 23
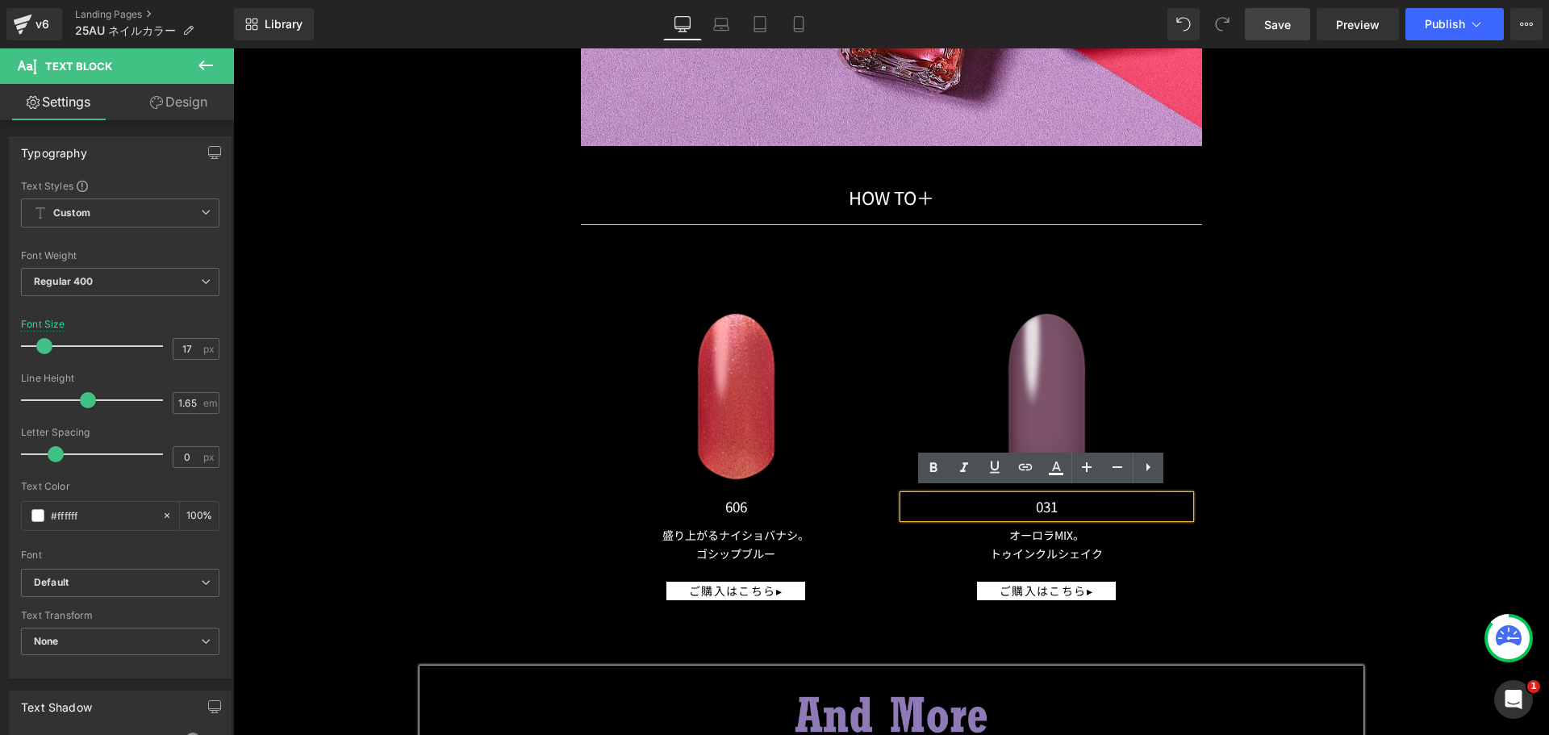
click at [1076, 495] on div "031" at bounding box center [1047, 506] width 286 height 23
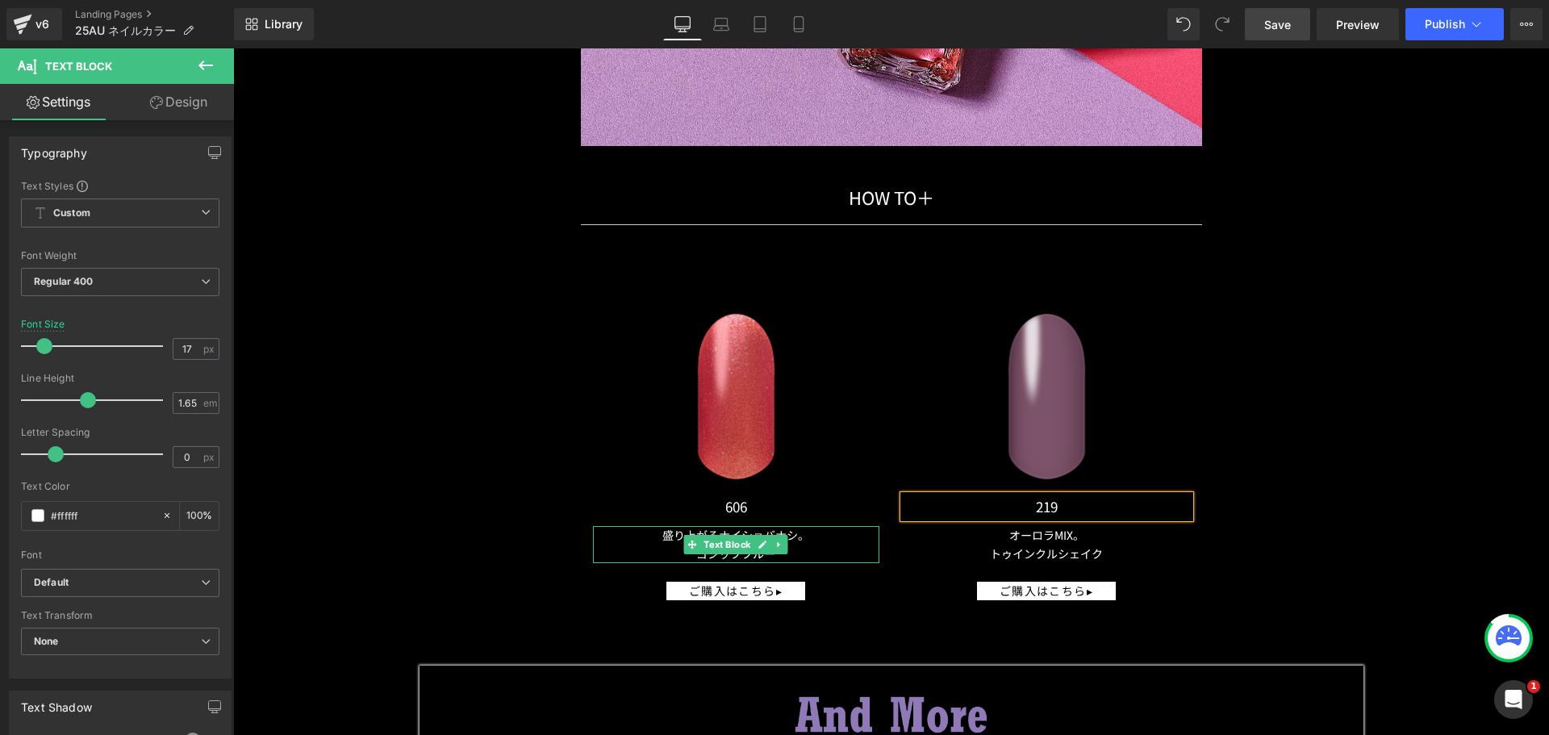
click at [744, 551] on p "ゴシップブルー" at bounding box center [736, 554] width 286 height 19
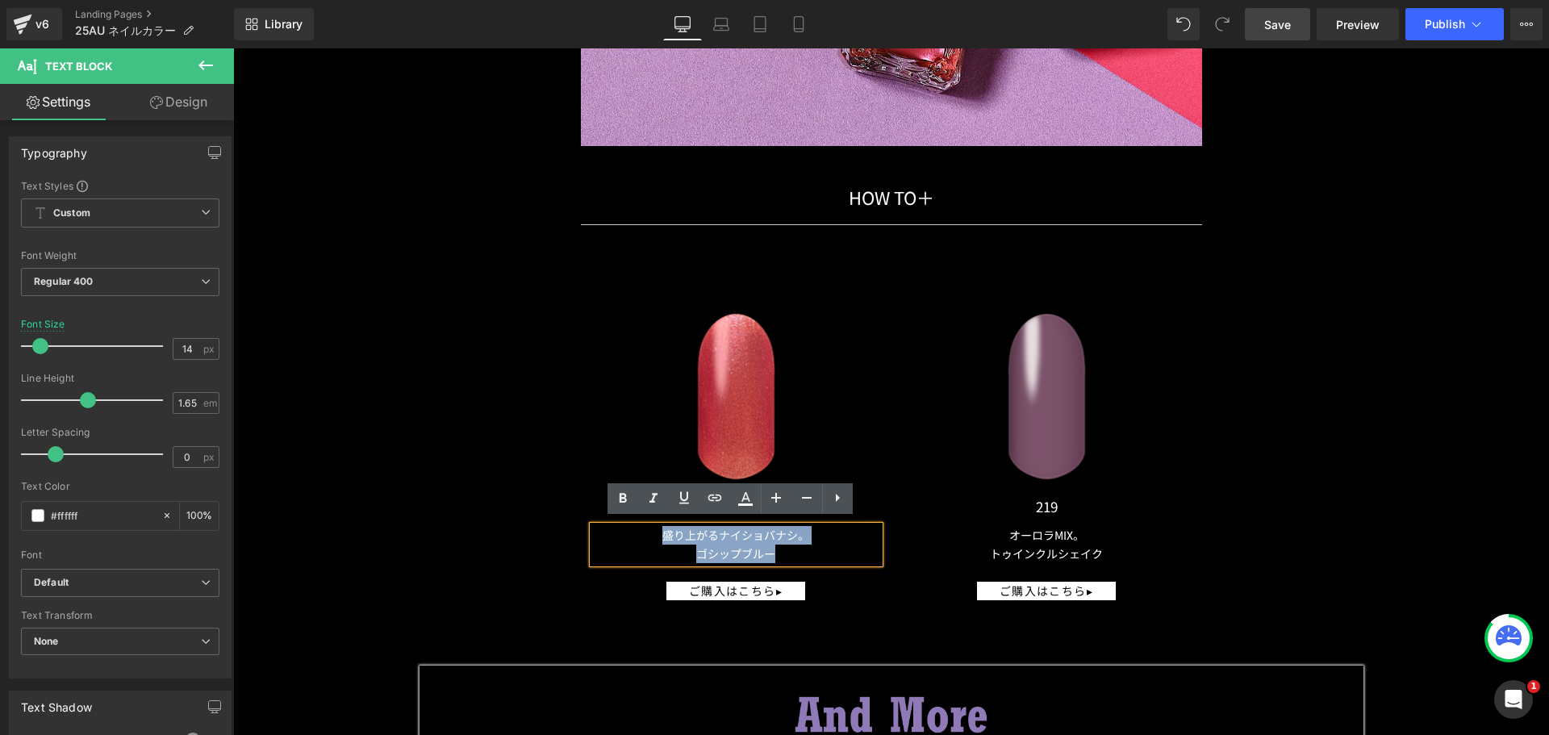
drag, startPoint x: 790, startPoint y: 546, endPoint x: 596, endPoint y: 520, distance: 195.3
click at [596, 526] on div "盛り上がるナイショバナシ。 ゴシップブルー" at bounding box center [736, 544] width 286 height 37
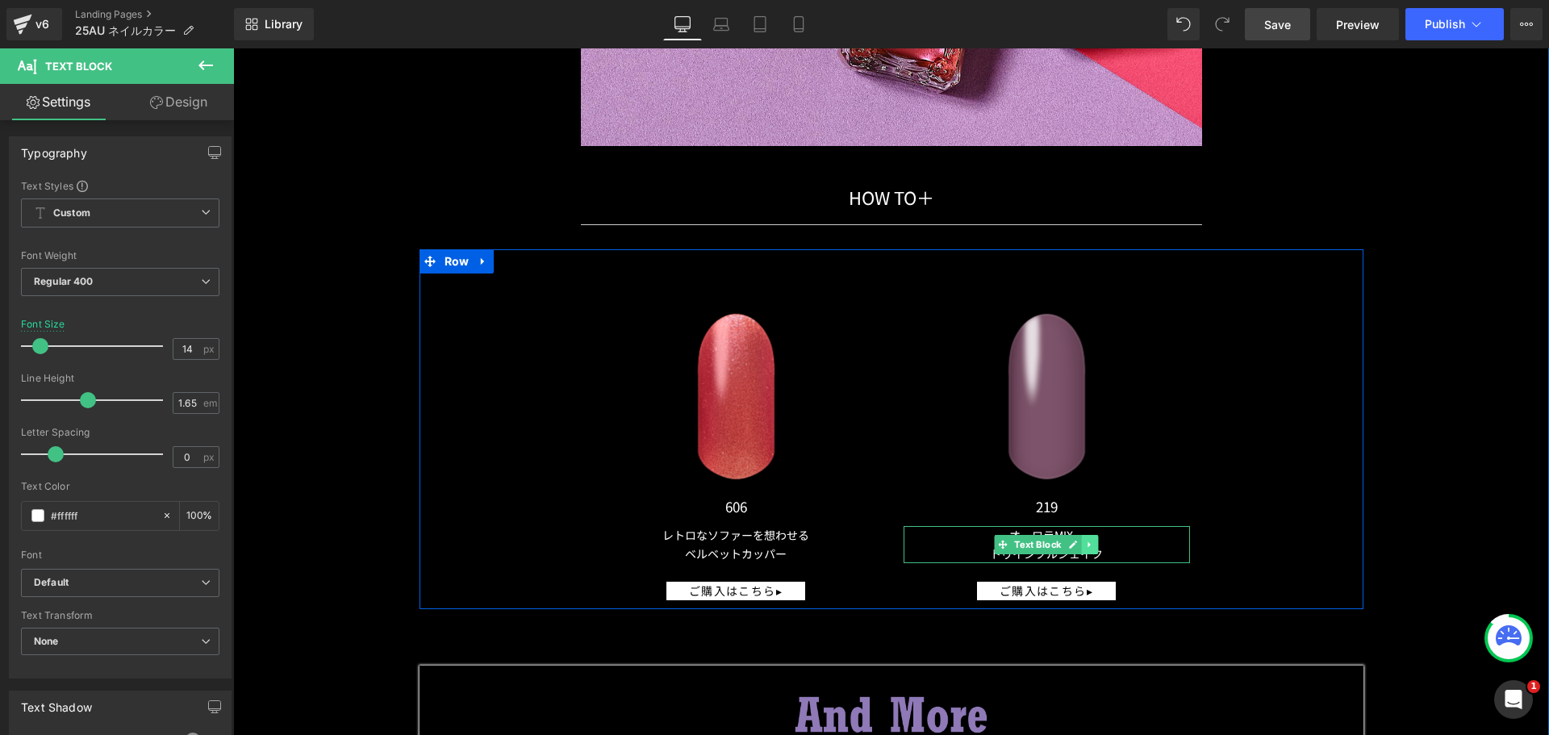
click at [1093, 537] on link at bounding box center [1090, 544] width 17 height 19
click at [1131, 545] on p "トゥインクルシェイク" at bounding box center [1047, 554] width 286 height 19
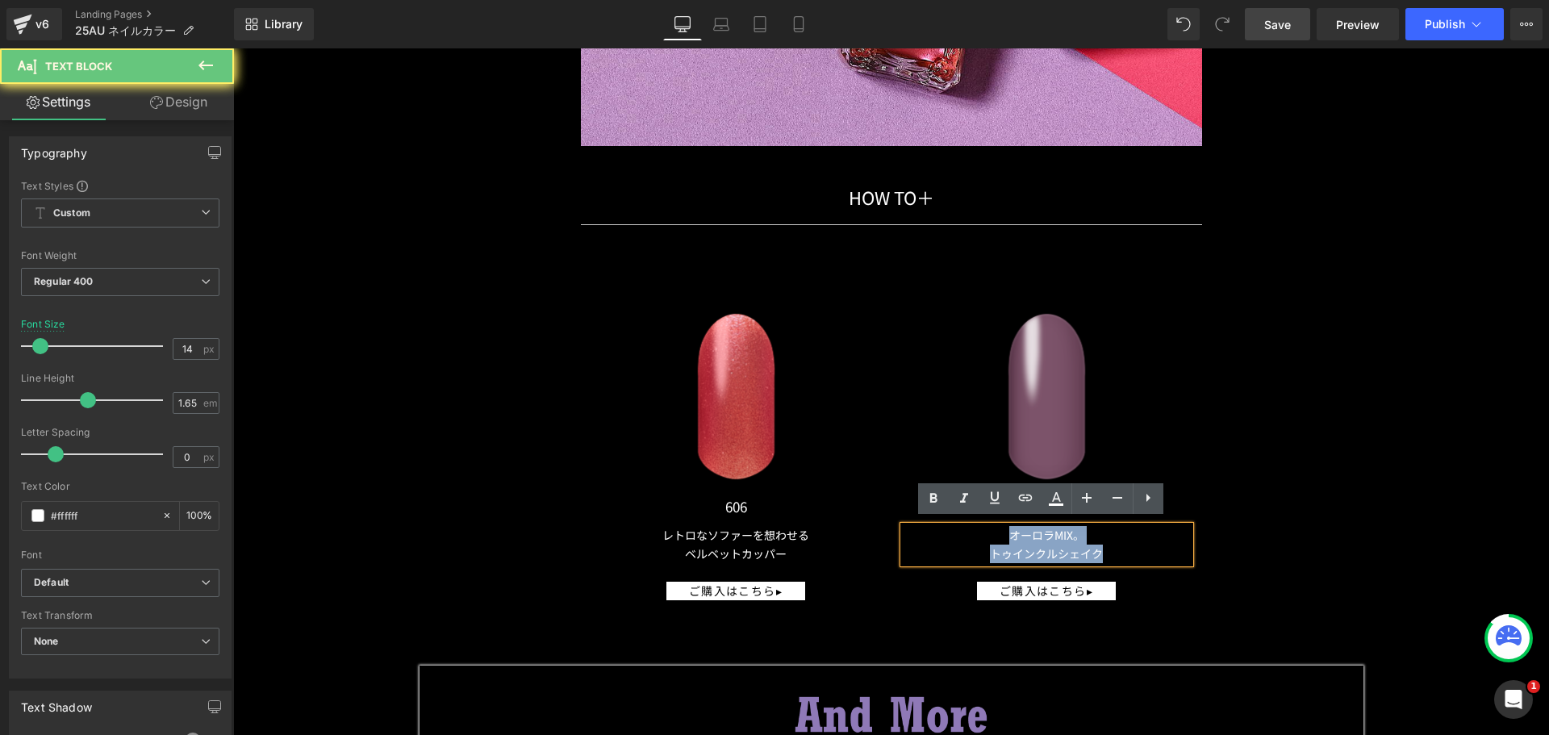
drag, startPoint x: 1127, startPoint y: 549, endPoint x: 958, endPoint y: 525, distance: 171.1
click at [958, 526] on div "オーロラMIX。 トゥインクルシェイク" at bounding box center [1047, 544] width 286 height 37
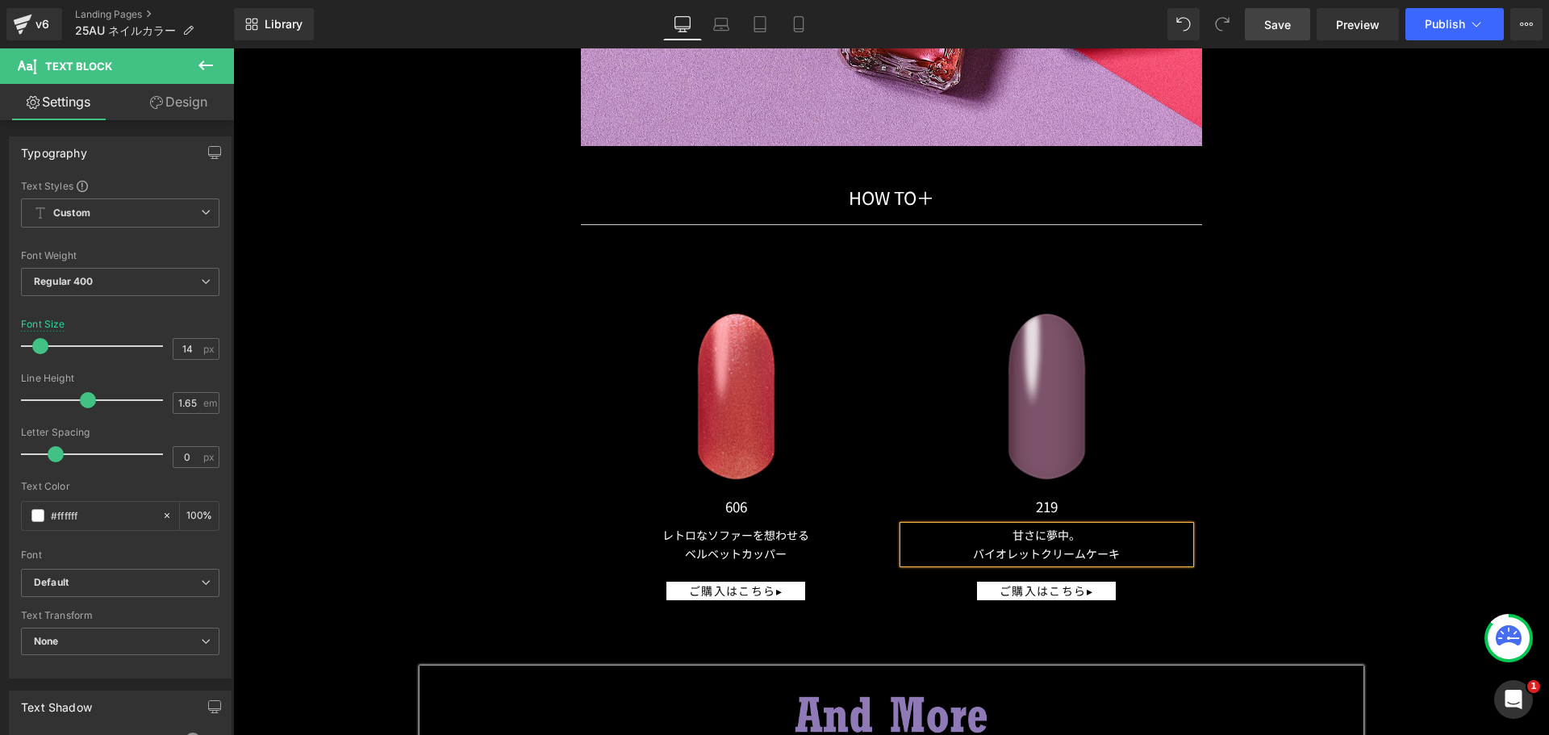
drag, startPoint x: 707, startPoint y: 580, endPoint x: 593, endPoint y: 483, distance: 149.9
click at [707, 586] on icon at bounding box center [708, 591] width 9 height 10
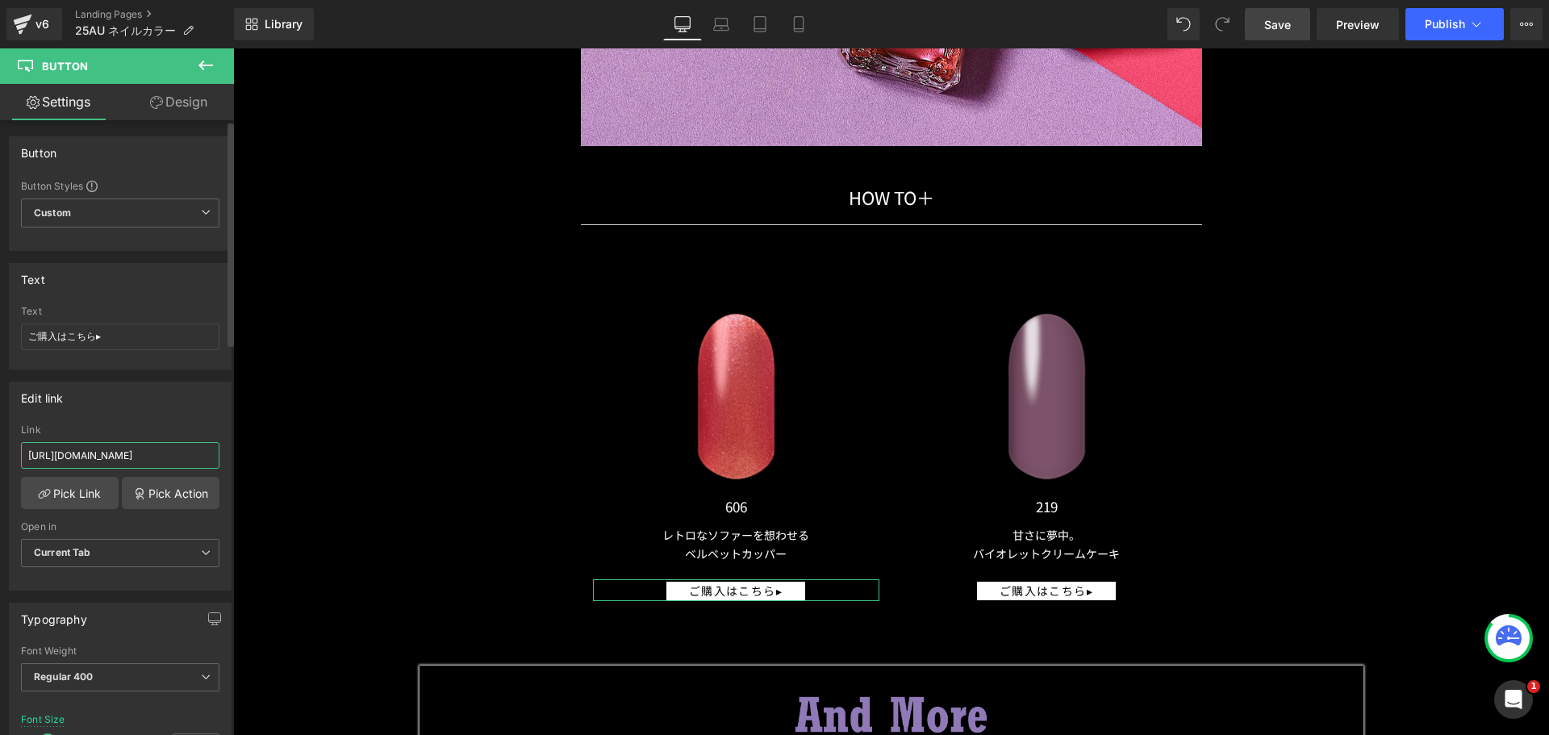
click at [157, 458] on input "[URL][DOMAIN_NAME]" at bounding box center [120, 455] width 199 height 27
type input "[URL][DOMAIN_NAME]"
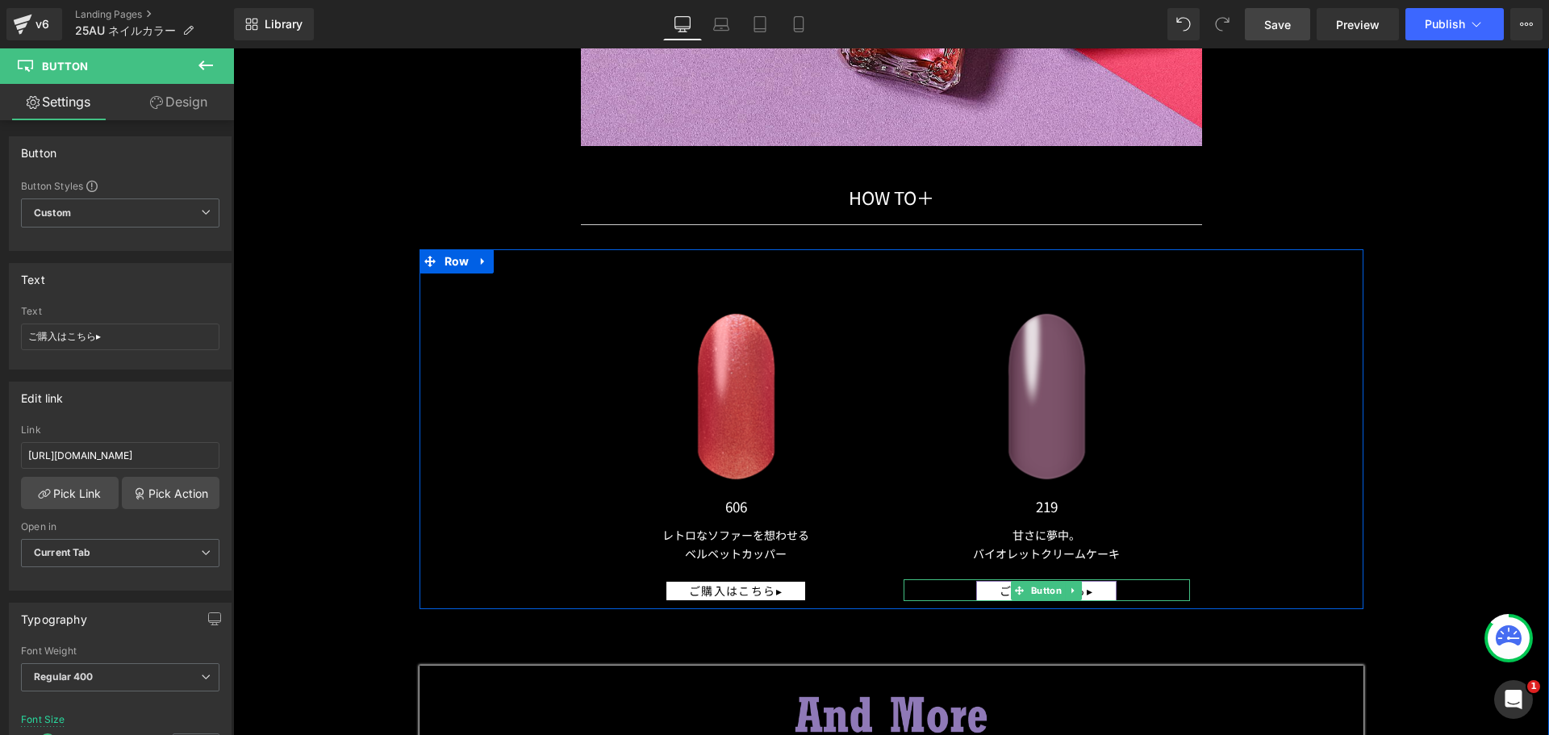
click at [1057, 591] on span "Button" at bounding box center [1046, 590] width 37 height 19
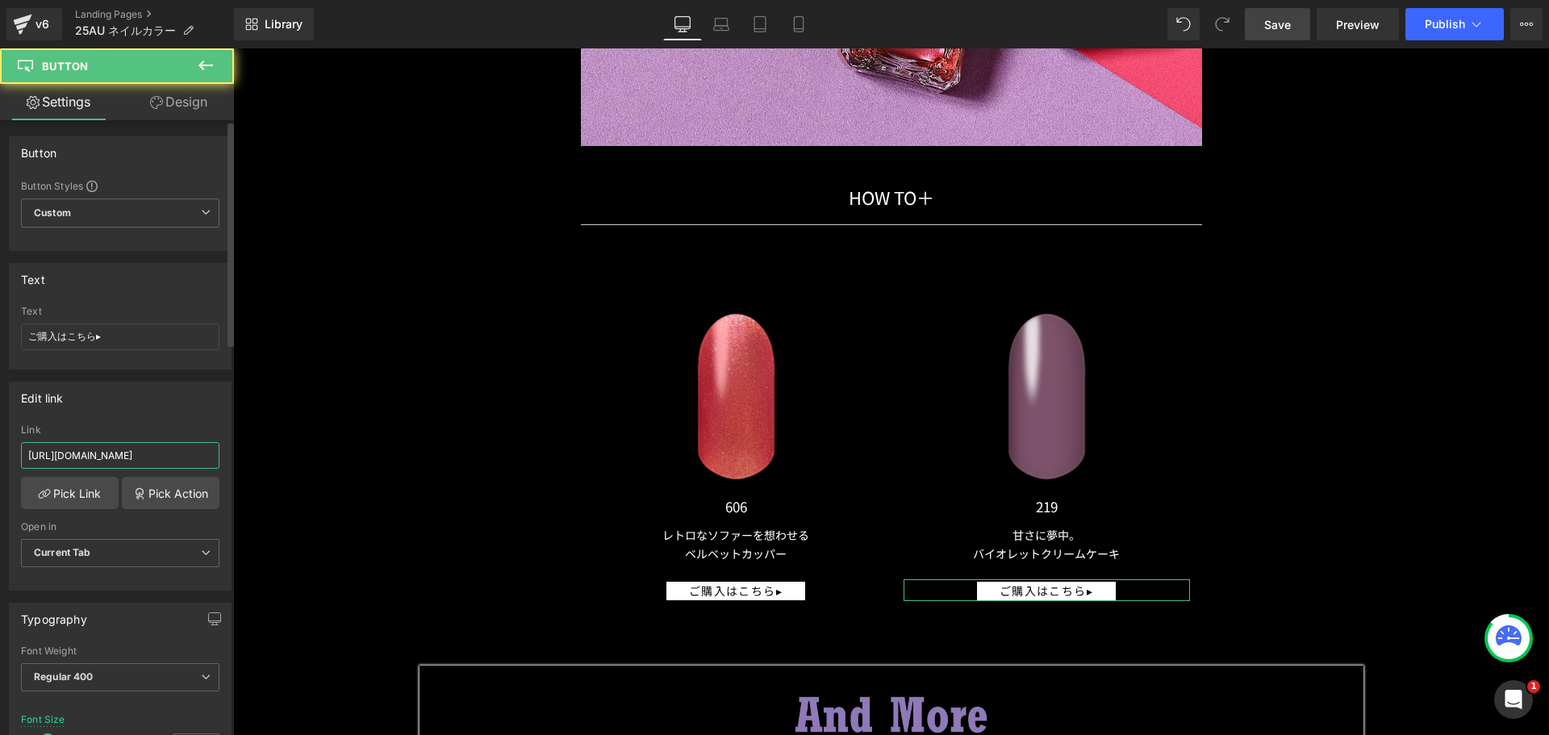
click at [199, 454] on input "[URL][DOMAIN_NAME]" at bounding box center [120, 455] width 199 height 27
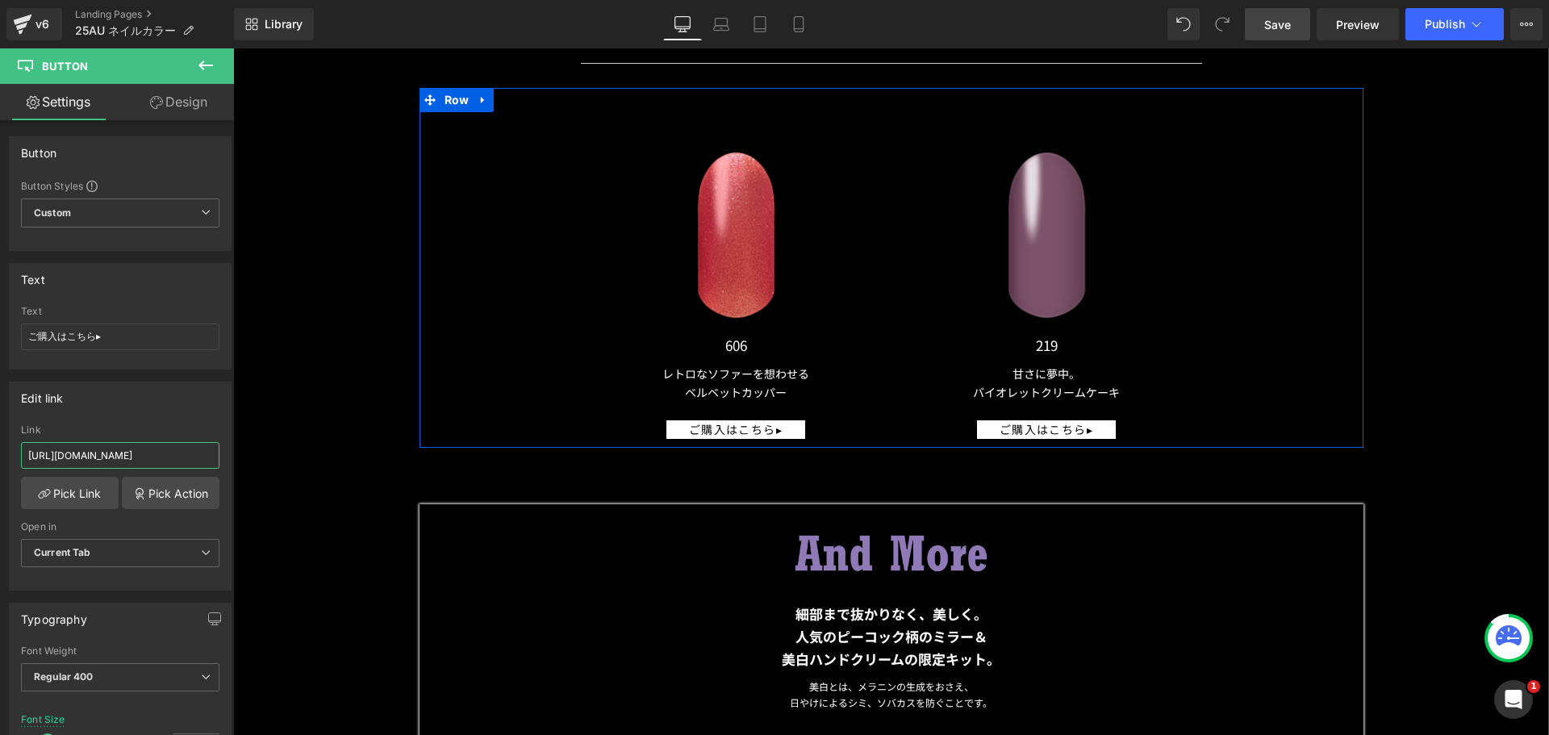
scroll to position [18418, 0]
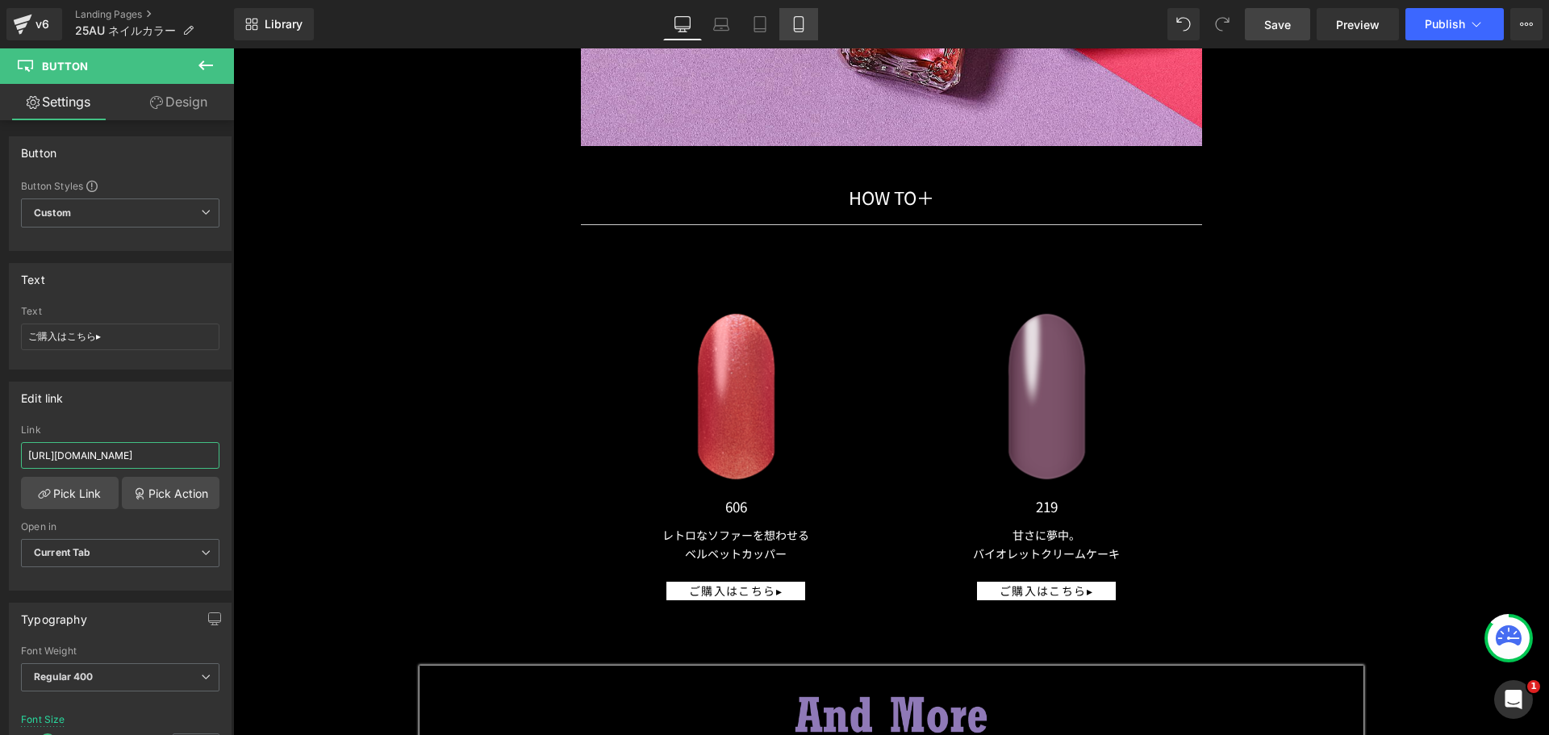
type input "[URL][DOMAIN_NAME]"
click at [793, 25] on icon at bounding box center [799, 24] width 16 height 16
type input "12"
type input "100"
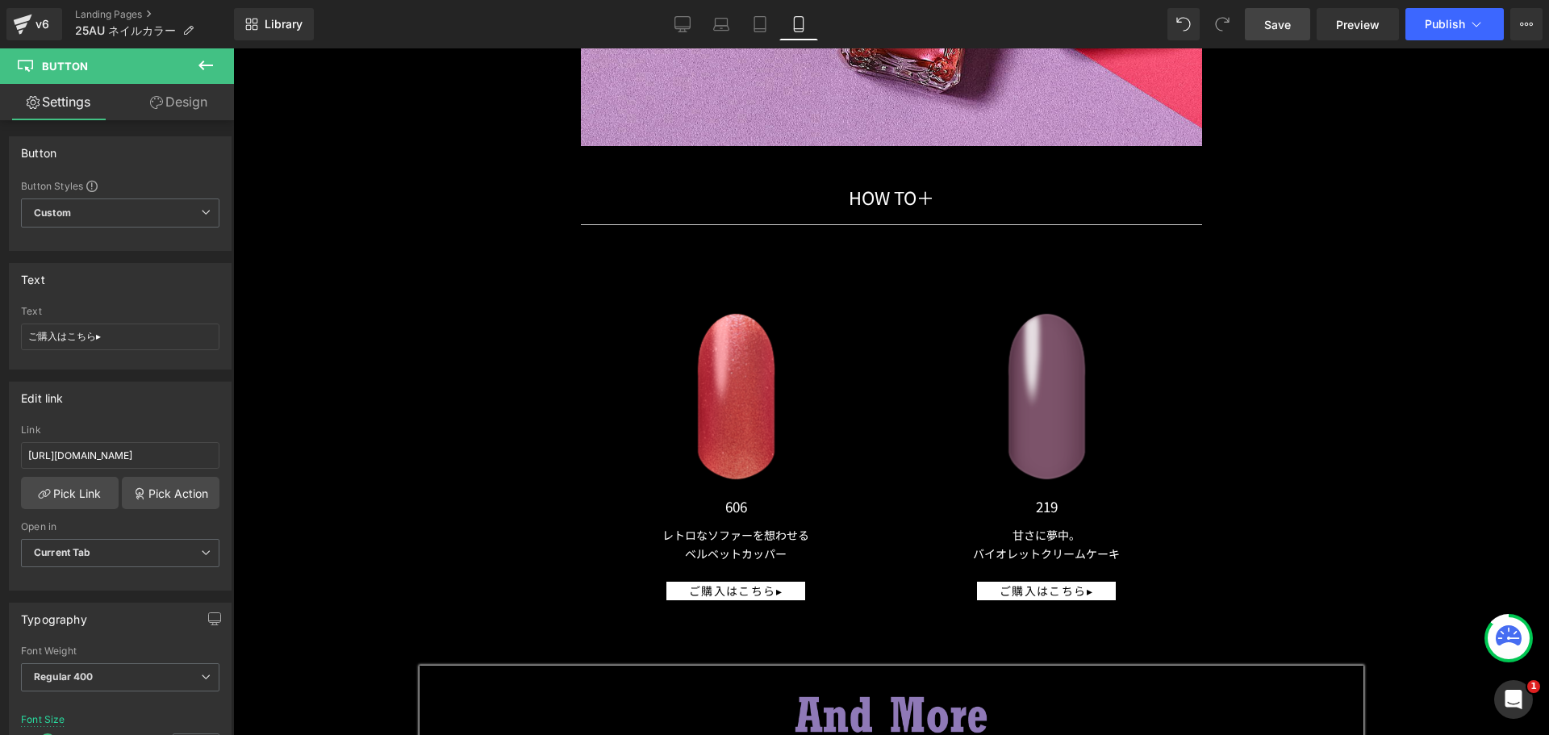
type input "100"
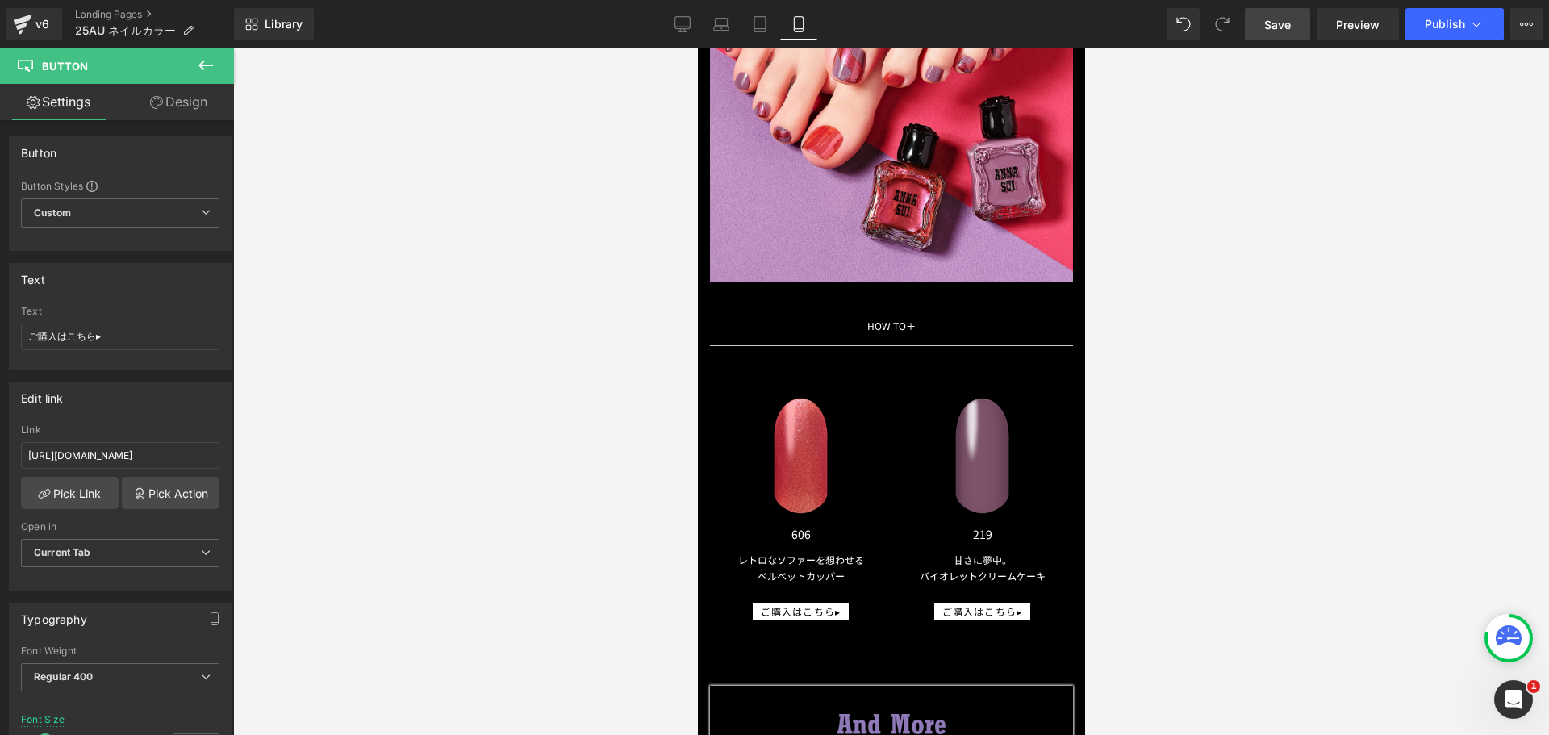
scroll to position [11405, 0]
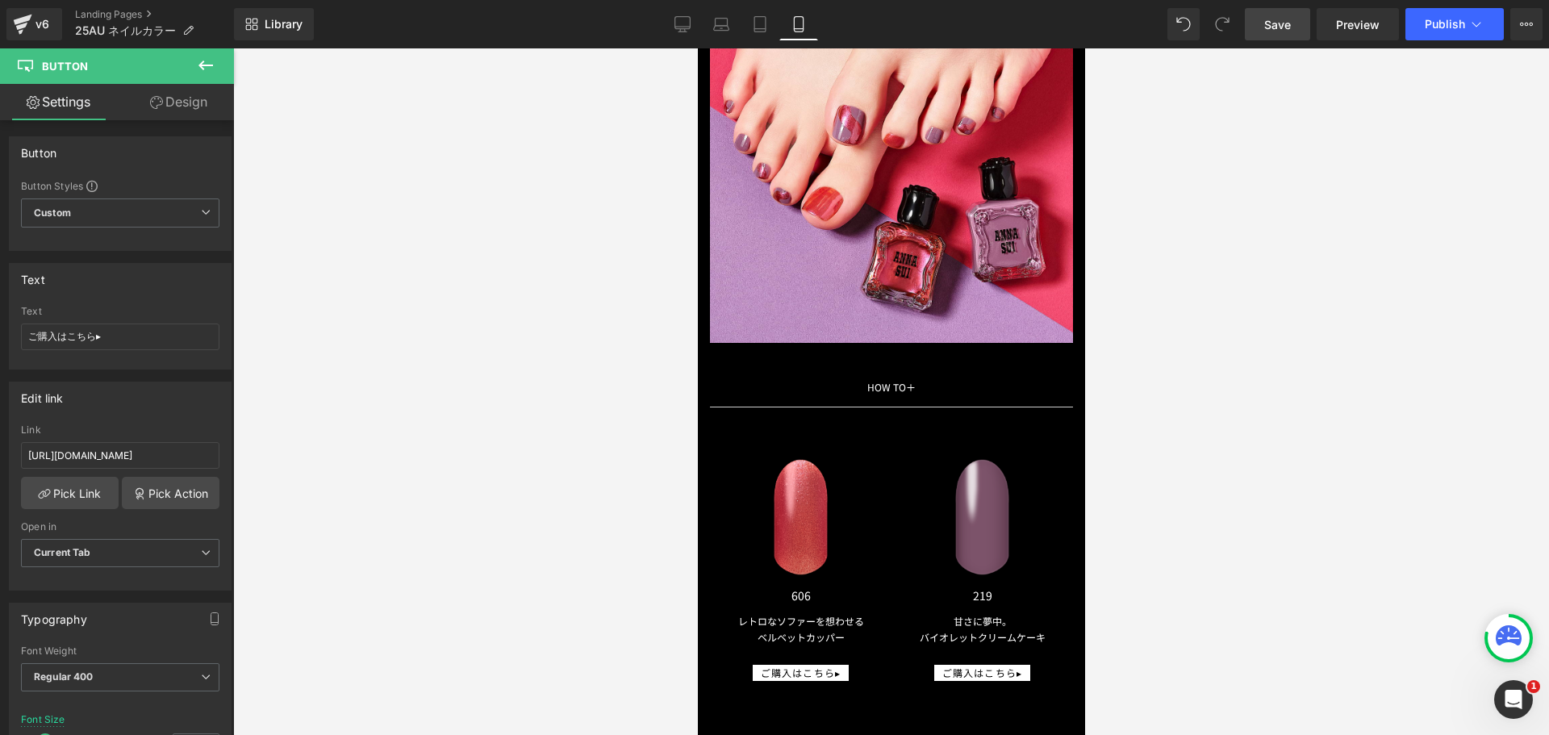
click at [686, 3] on div "Library Mobile Desktop Laptop Tablet Mobile Save Preview Publish Scheduled View…" at bounding box center [891, 24] width 1315 height 48
click at [686, 18] on icon at bounding box center [683, 24] width 16 height 16
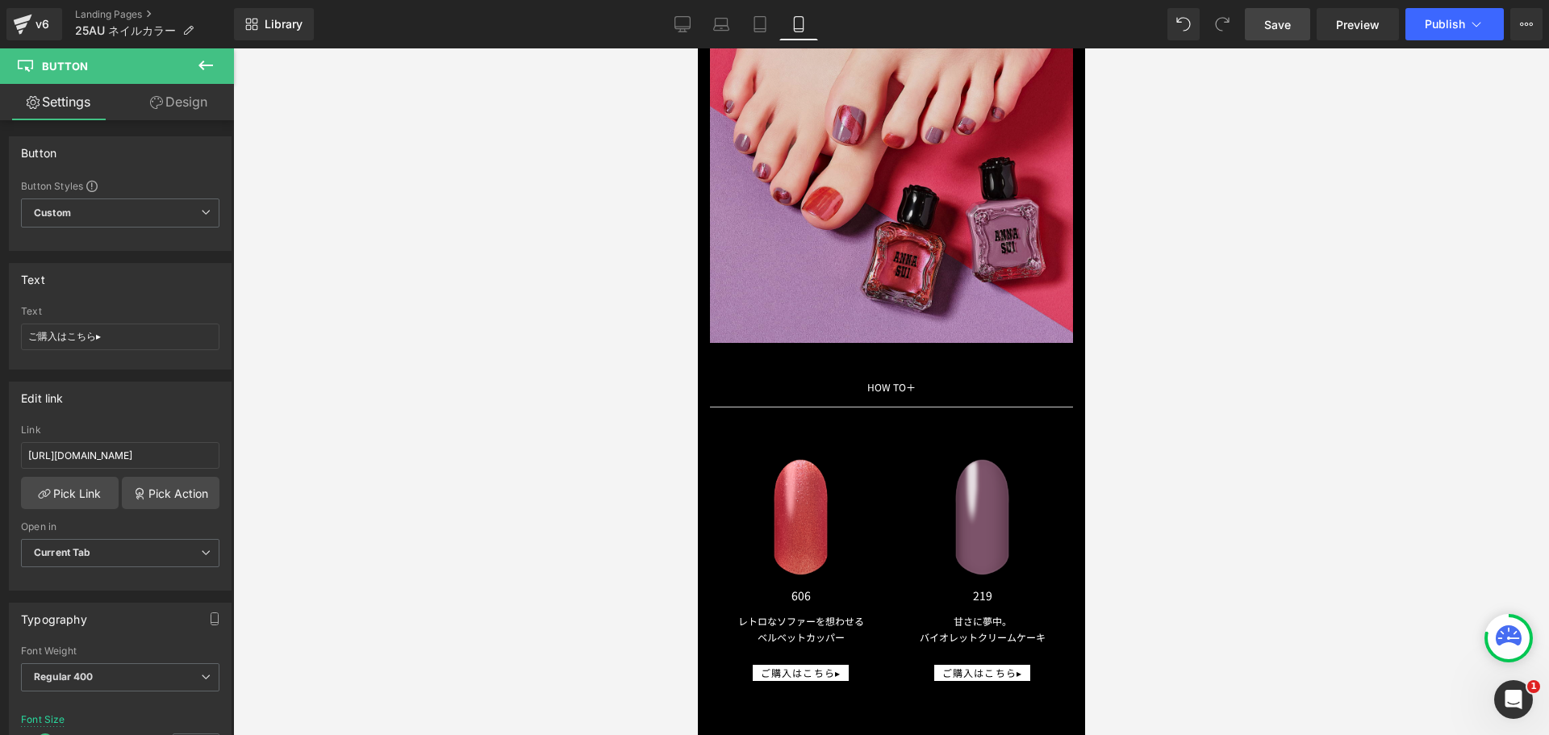
type input "14"
type input "100"
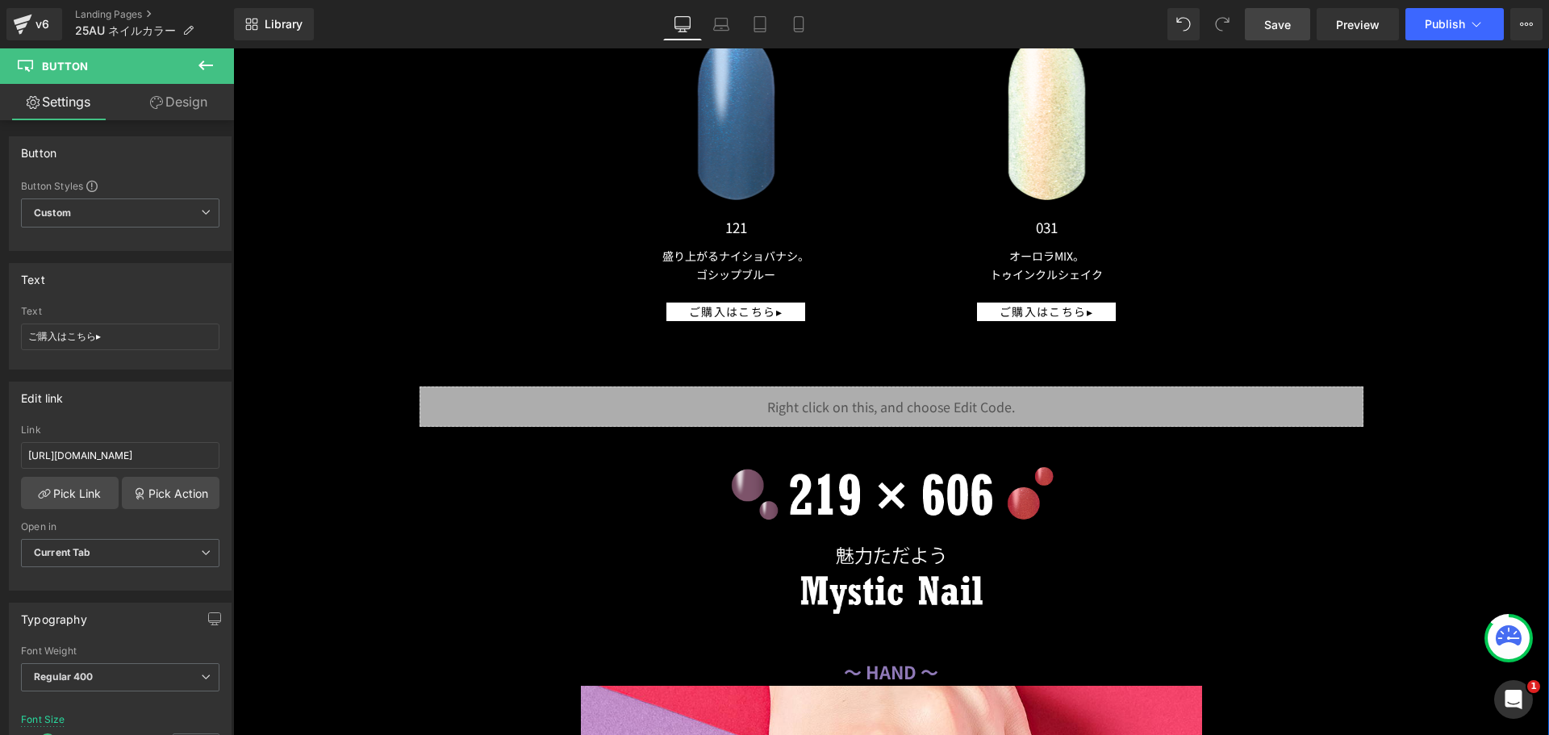
scroll to position [16421, 0]
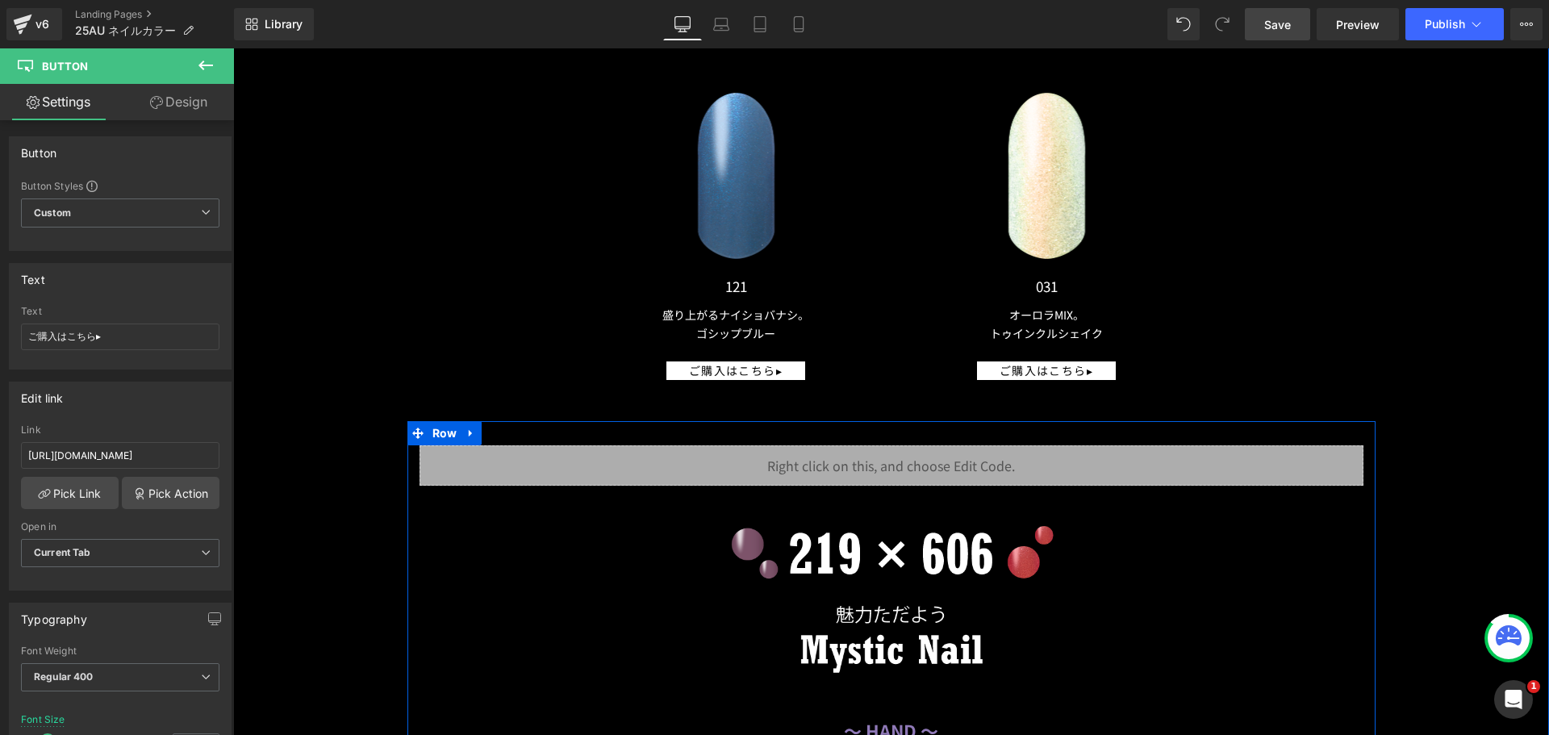
click at [911, 452] on div "Liquid" at bounding box center [892, 465] width 944 height 40
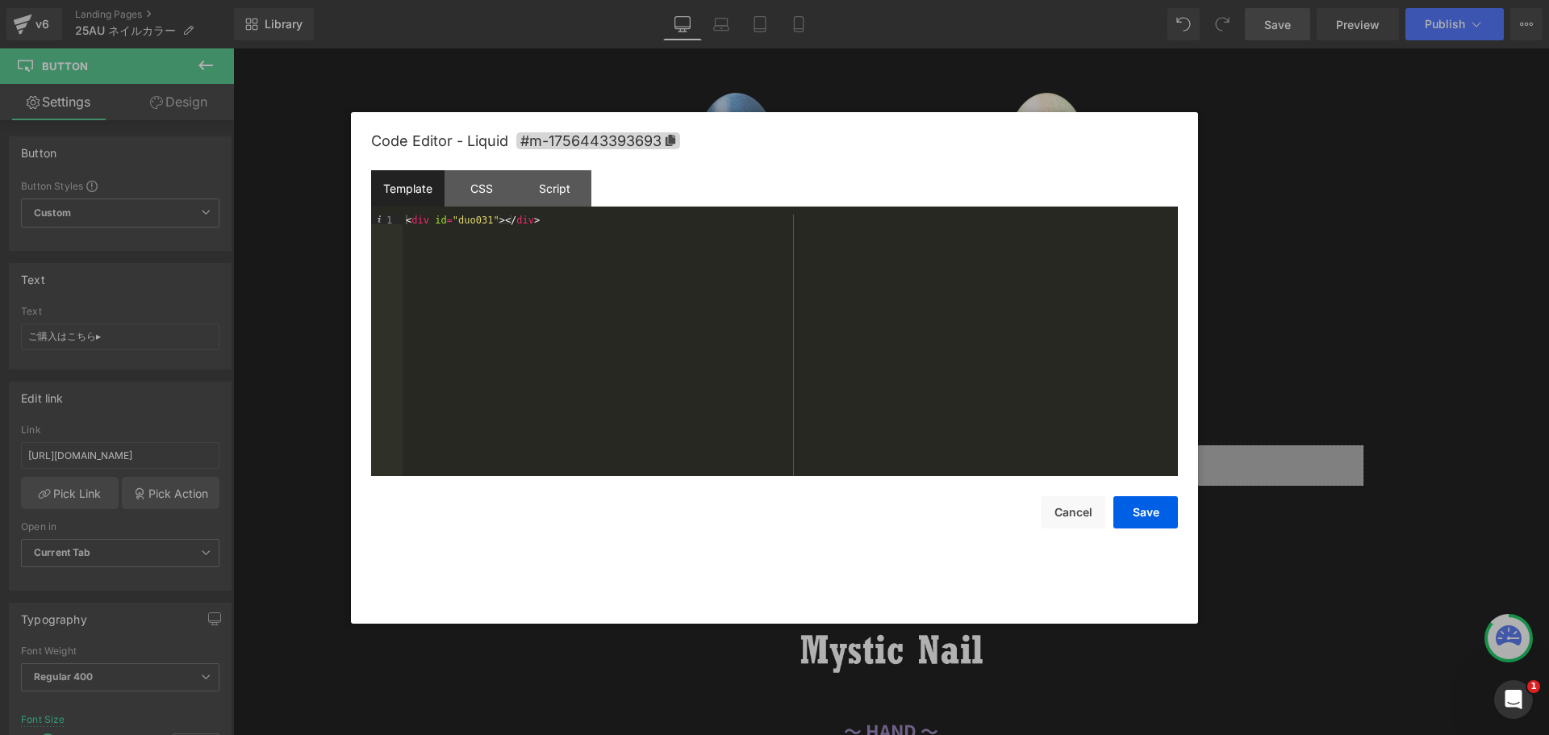
click at [475, 219] on div "< div id = "duo031" > </ div >" at bounding box center [790, 355] width 775 height 281
type textarea "０"
type textarea "お"
click at [1129, 514] on button "Save" at bounding box center [1146, 512] width 65 height 32
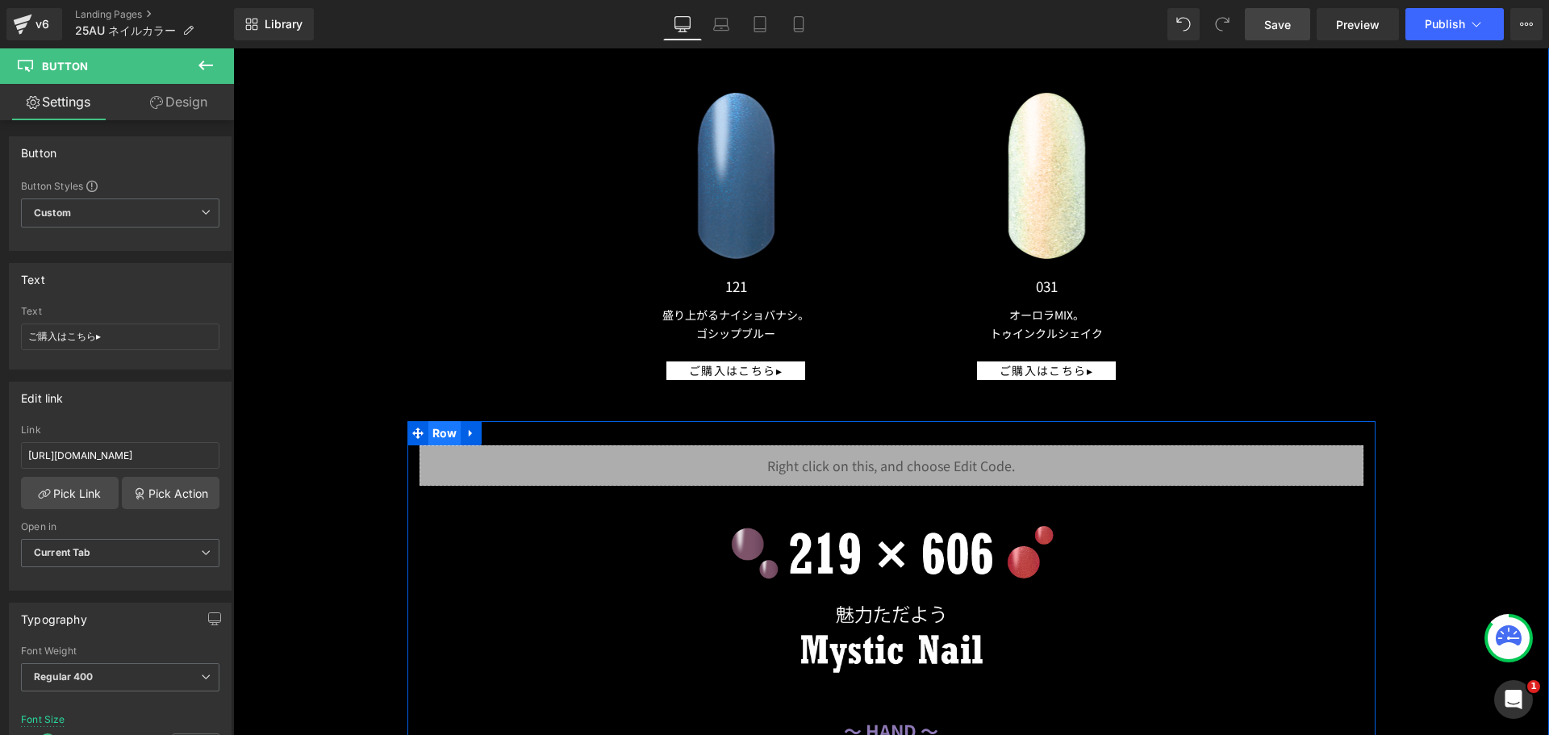
click at [428, 421] on span "Row" at bounding box center [444, 433] width 33 height 24
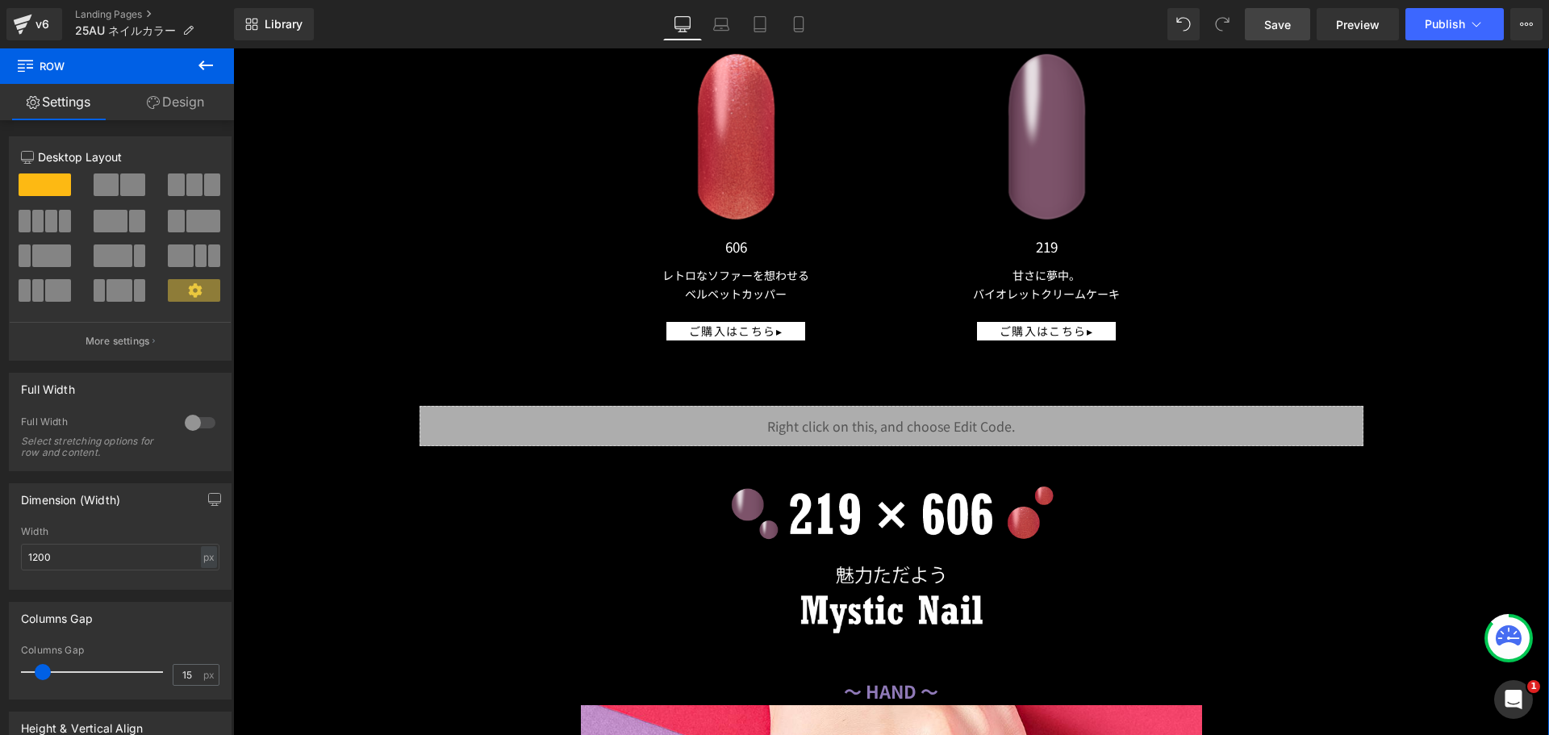
scroll to position [18619, 0]
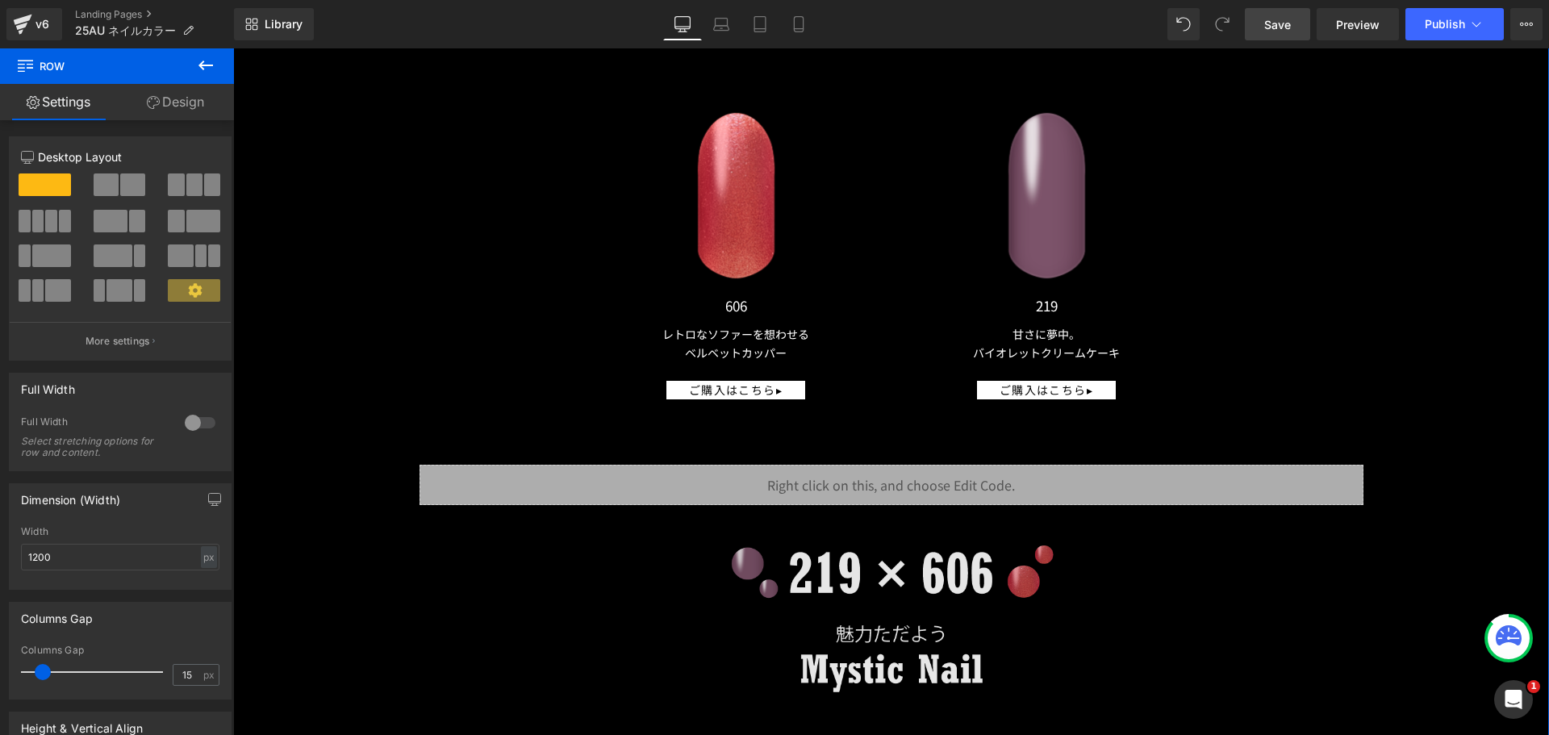
click at [779, 570] on img at bounding box center [891, 620] width 621 height 182
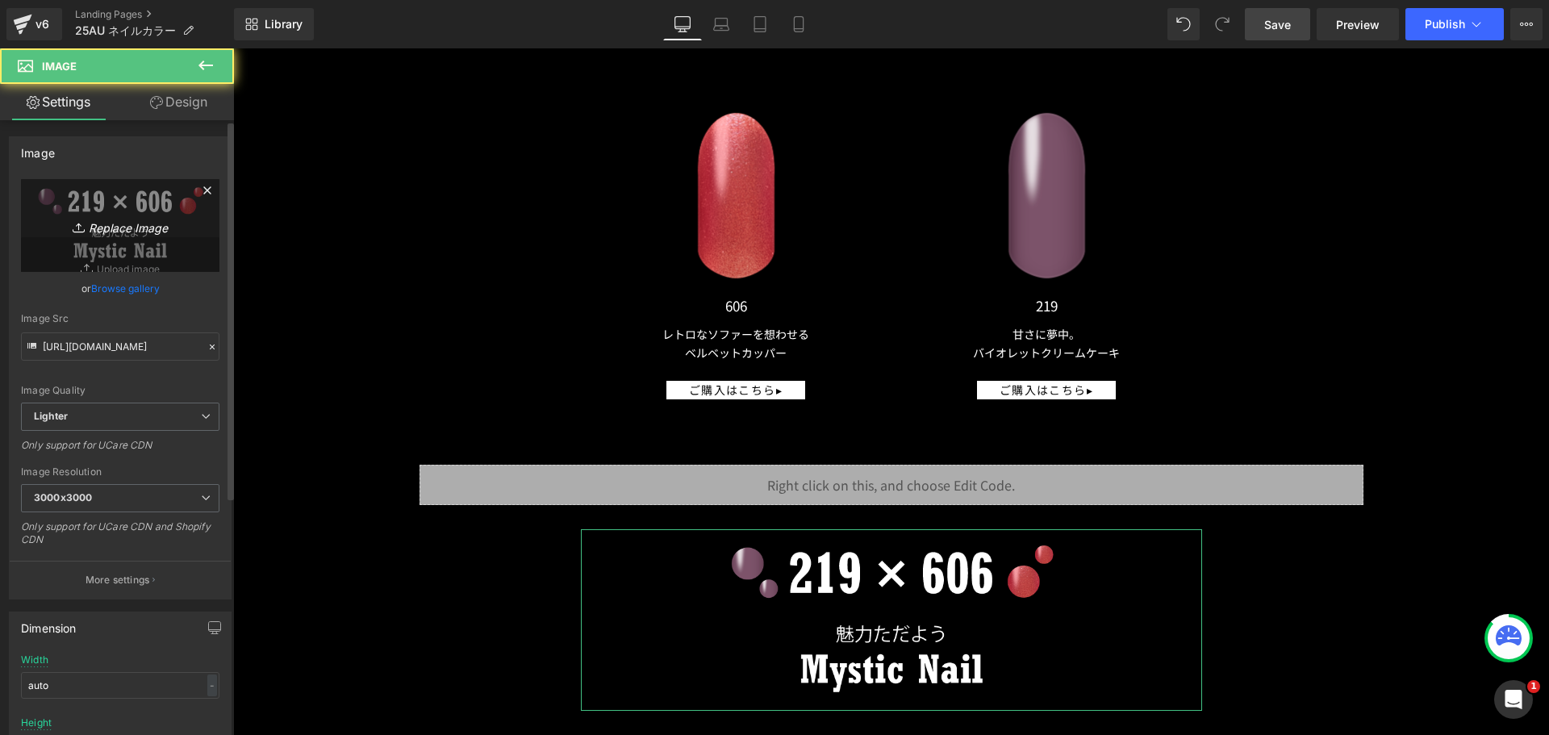
click at [95, 243] on link "Replace Image" at bounding box center [120, 225] width 199 height 93
type input "C:\fakepath\duo_color_332x706.png"
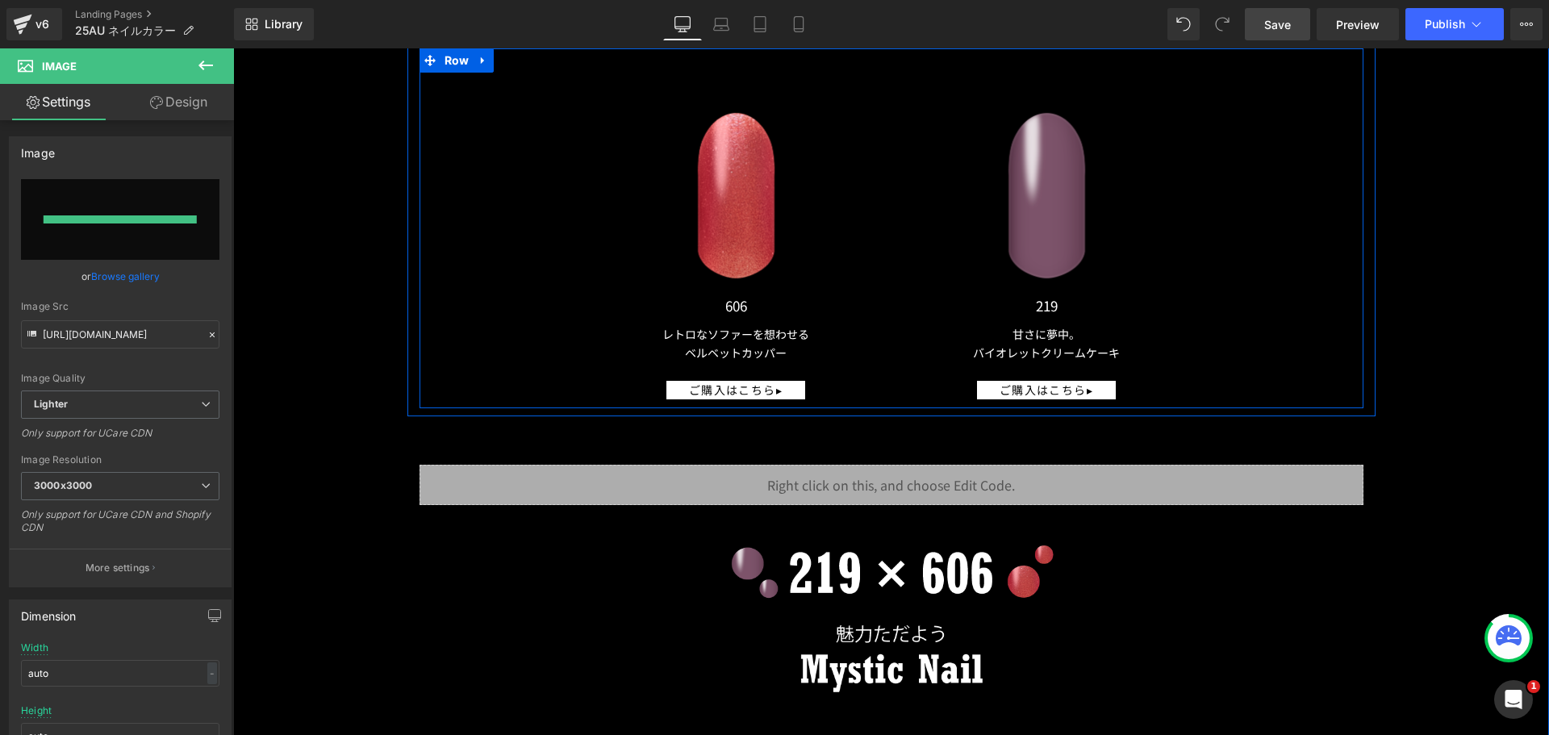
type input "[URL][DOMAIN_NAME]"
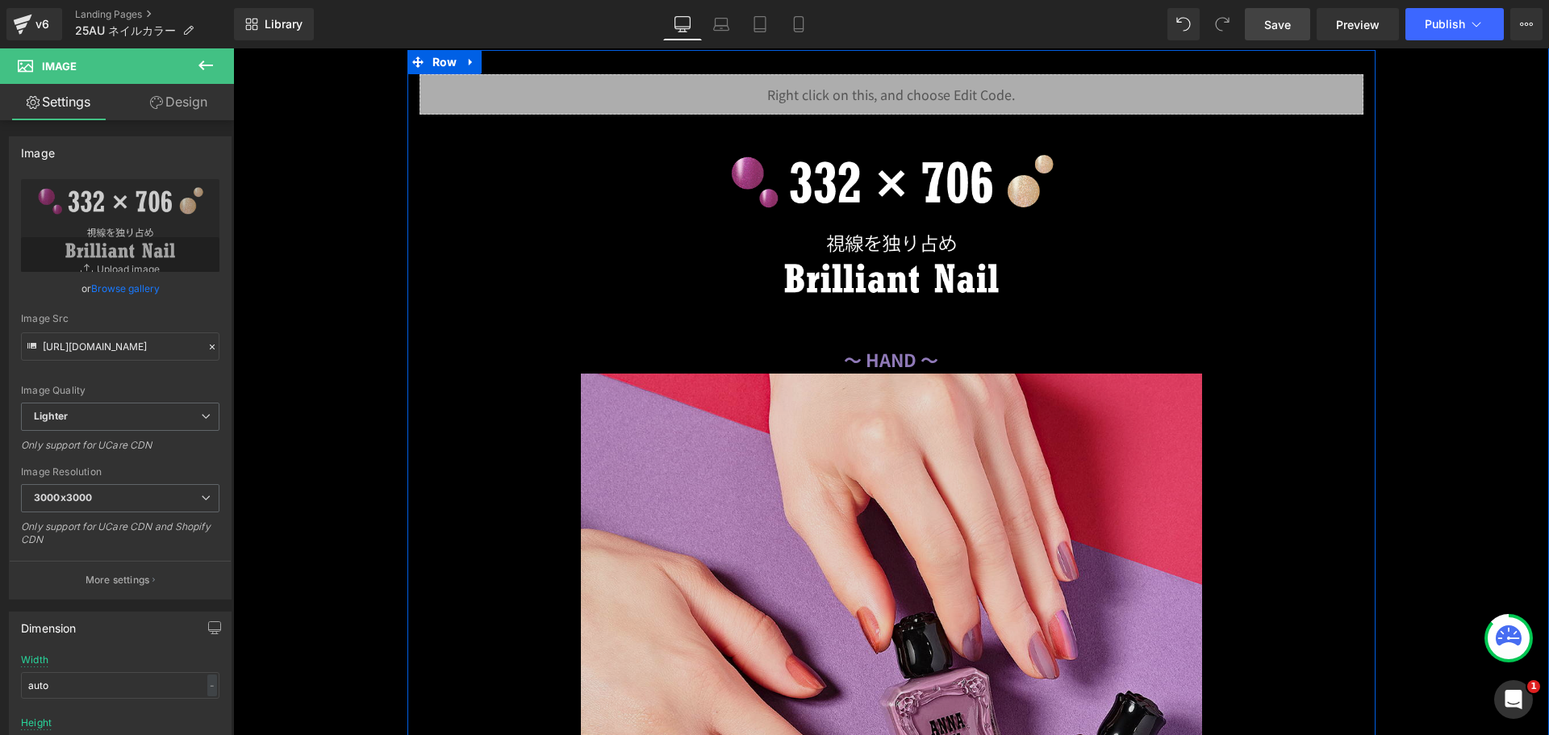
scroll to position [19184, 0]
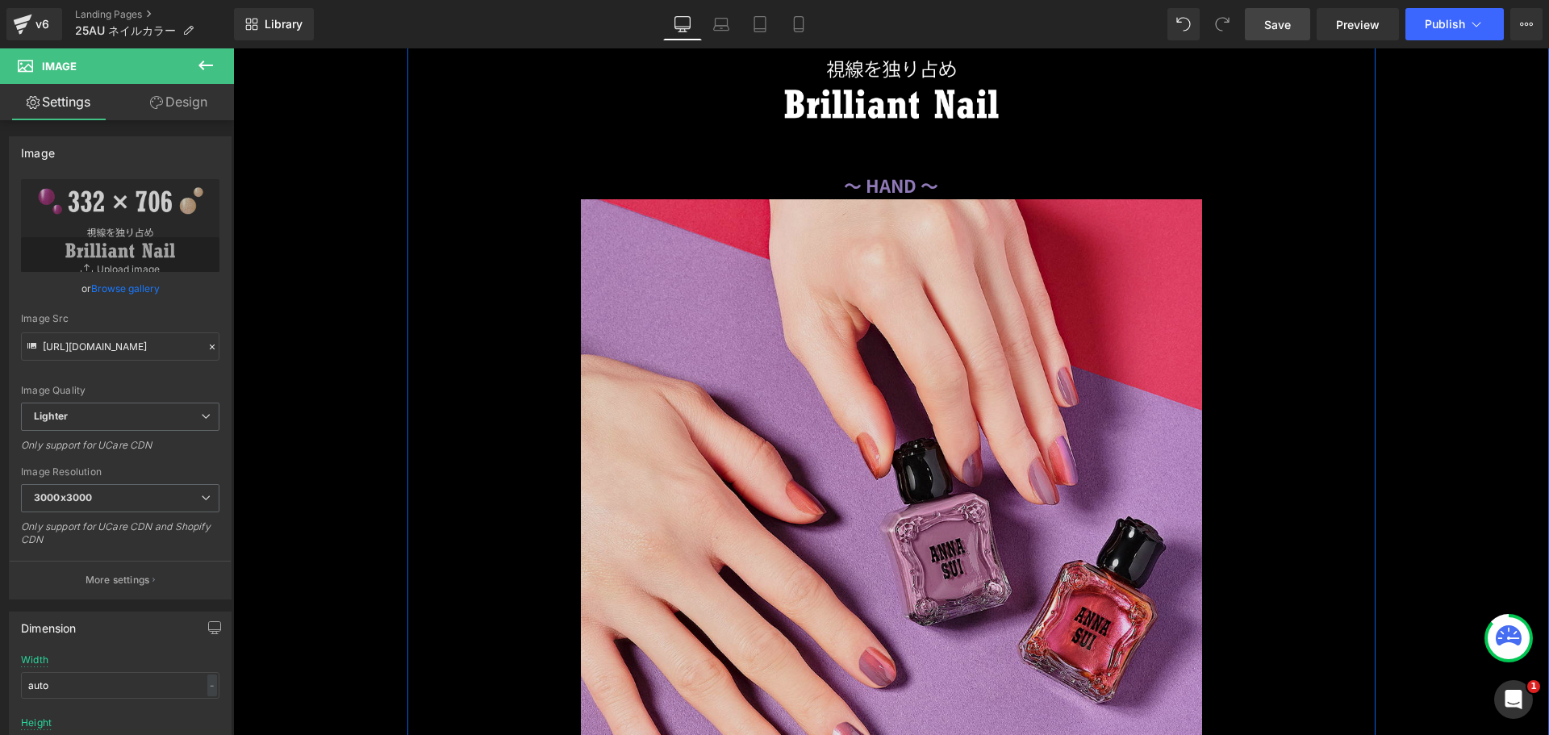
click at [891, 441] on img at bounding box center [892, 509] width 944 height 621
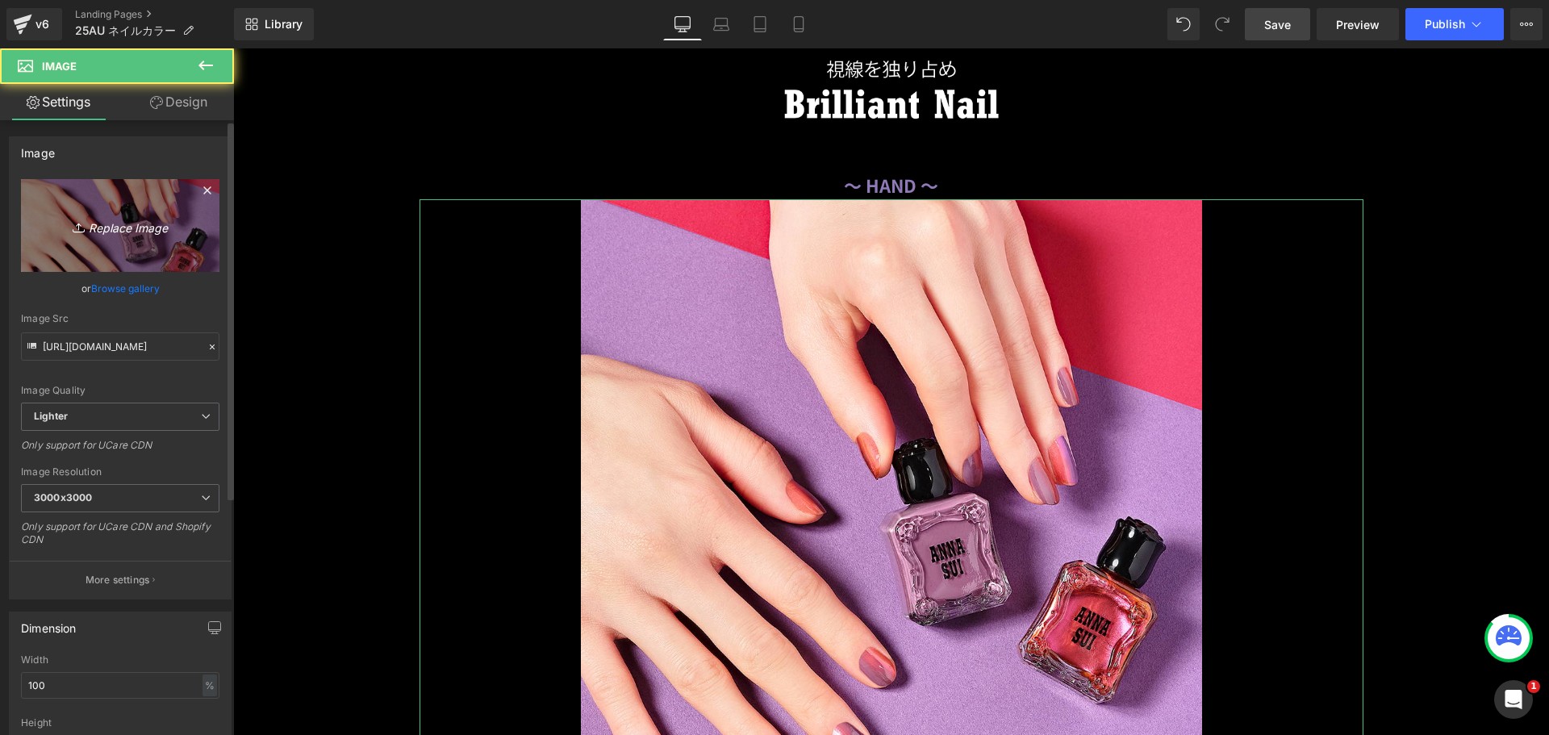
click at [103, 234] on icon "Replace Image" at bounding box center [120, 225] width 129 height 20
type input "C:\fakepath\41_354_332x706.png"
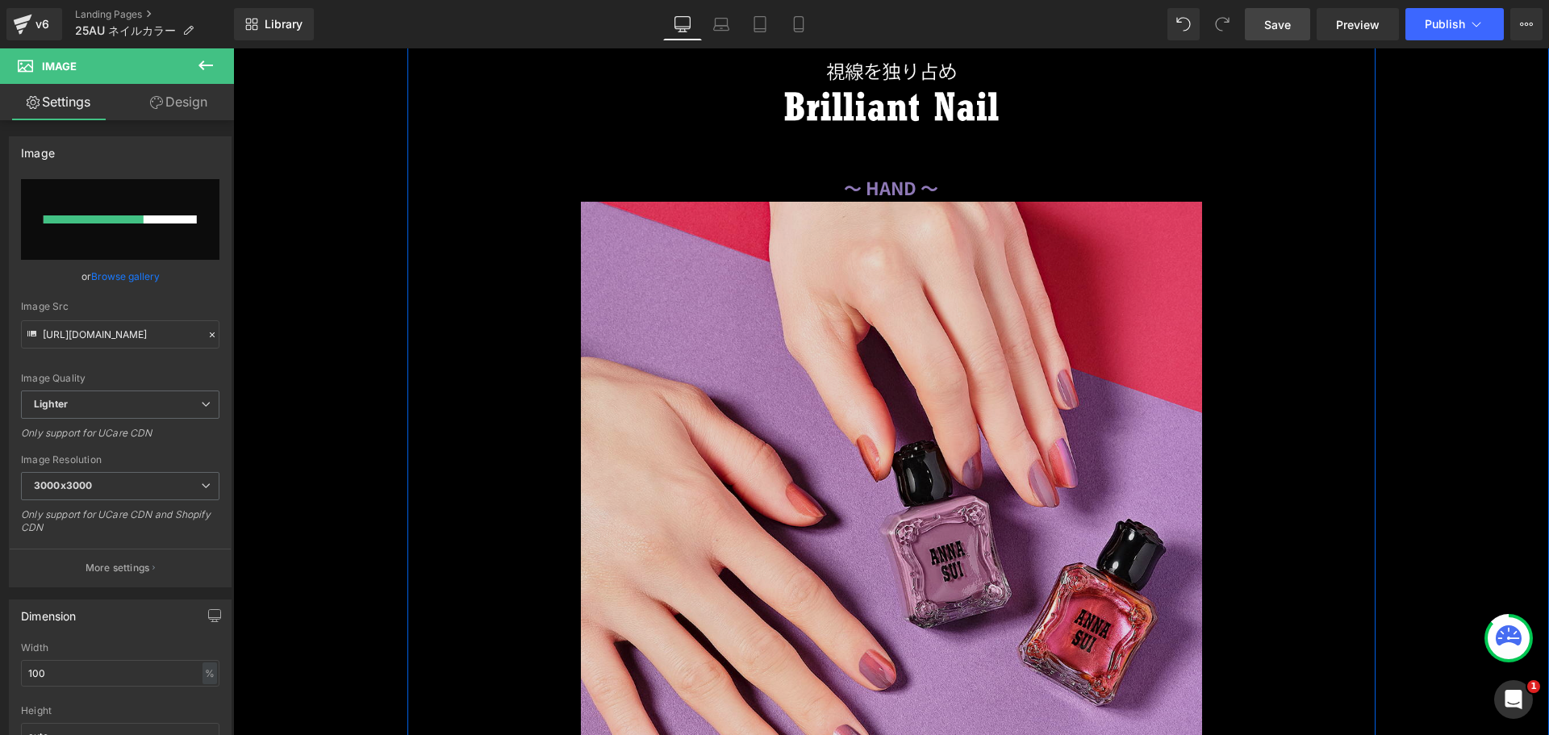
scroll to position [19103, 0]
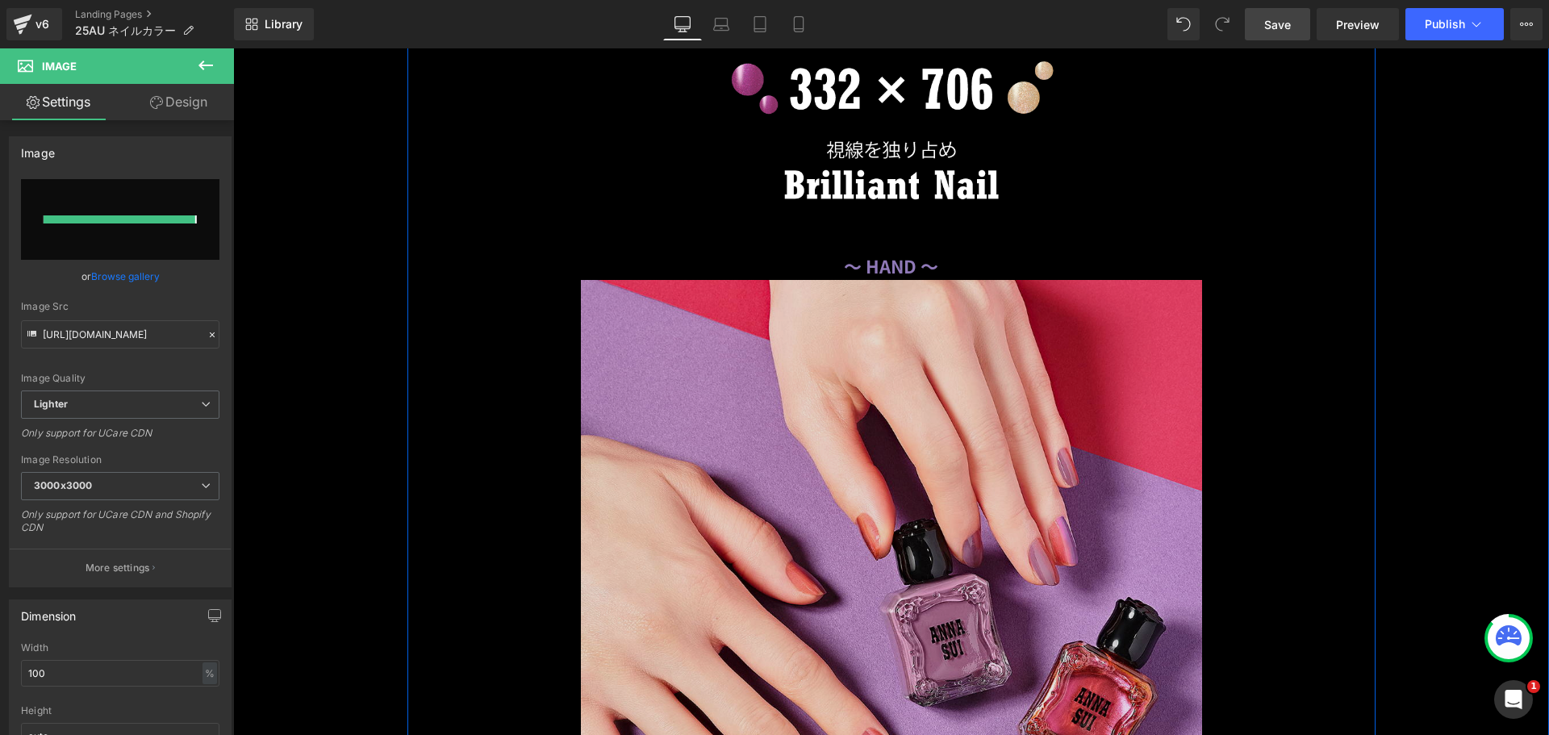
type input "[URL][DOMAIN_NAME]"
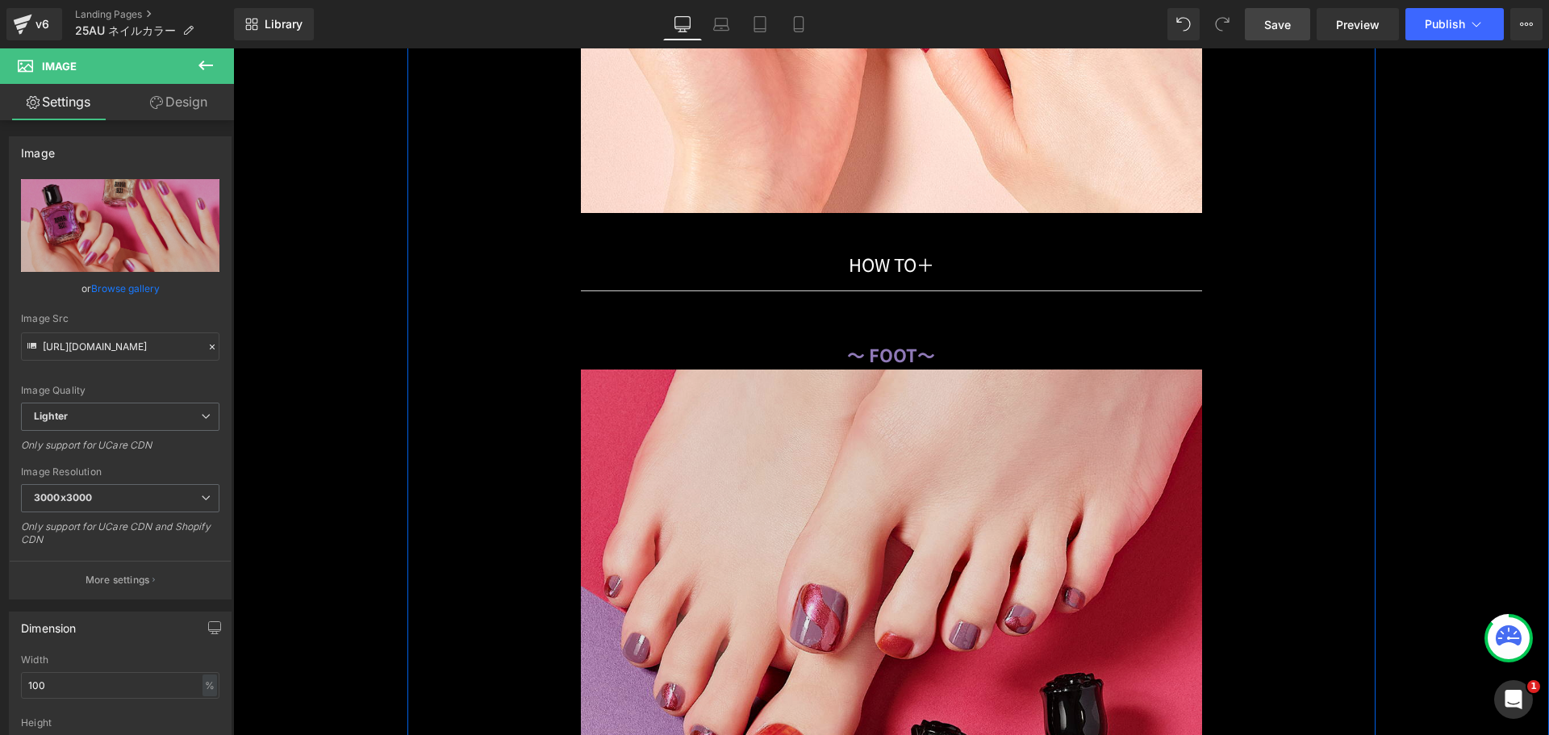
scroll to position [19910, 0]
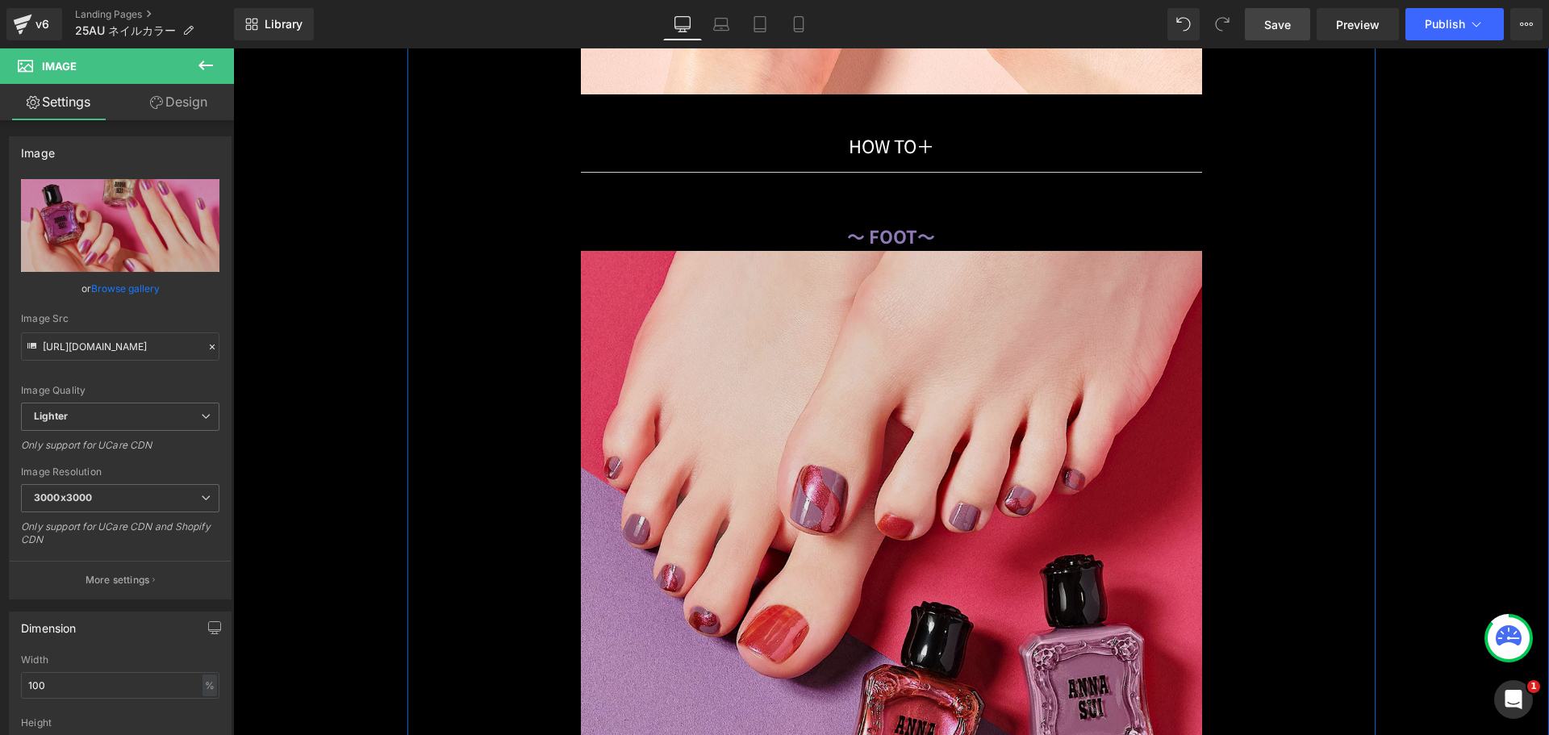
click at [831, 337] on img at bounding box center [892, 561] width 944 height 621
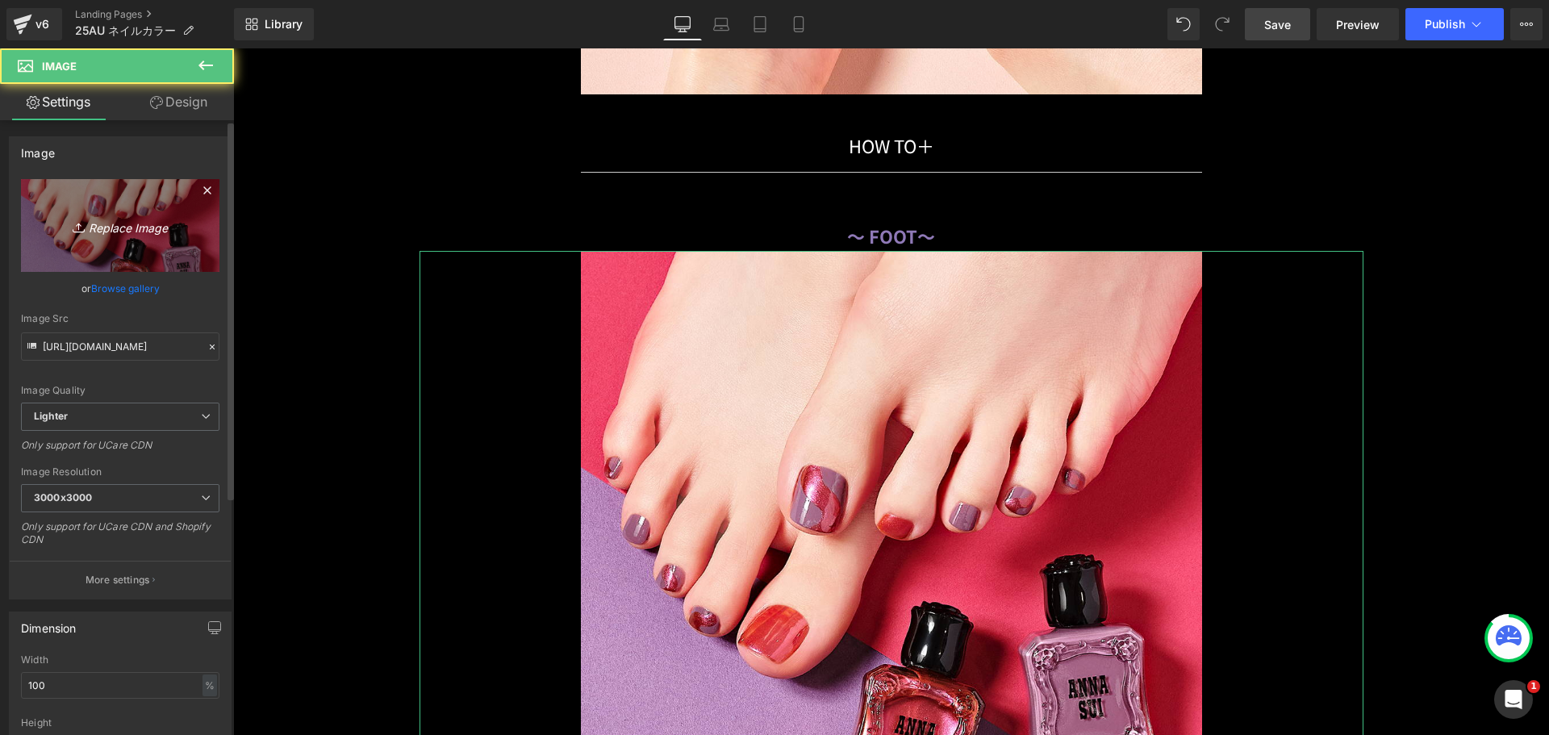
click at [157, 203] on link "Replace Image" at bounding box center [120, 225] width 199 height 93
type input "C:\fakepath\41_336_332x706.png"
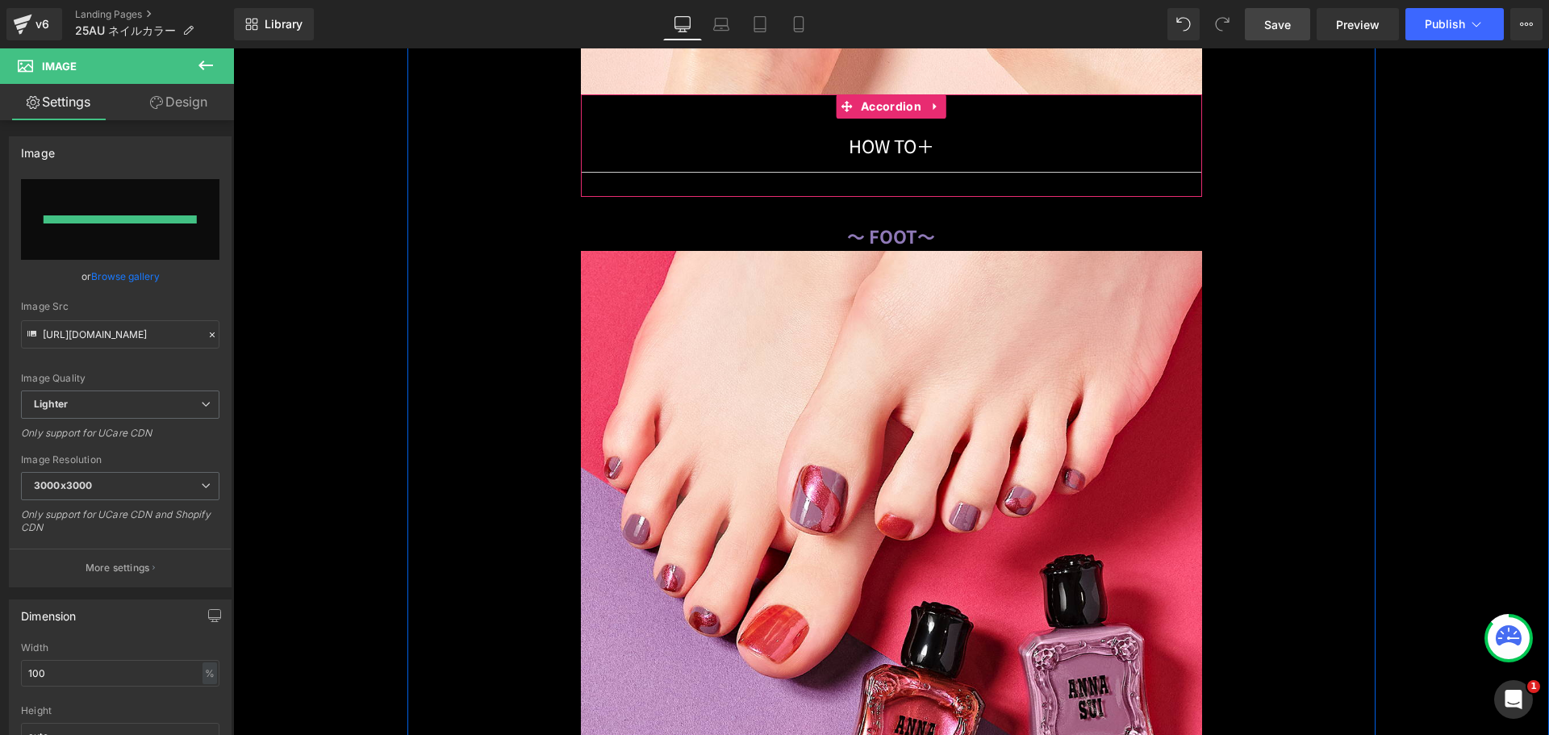
type input "[URL][DOMAIN_NAME]"
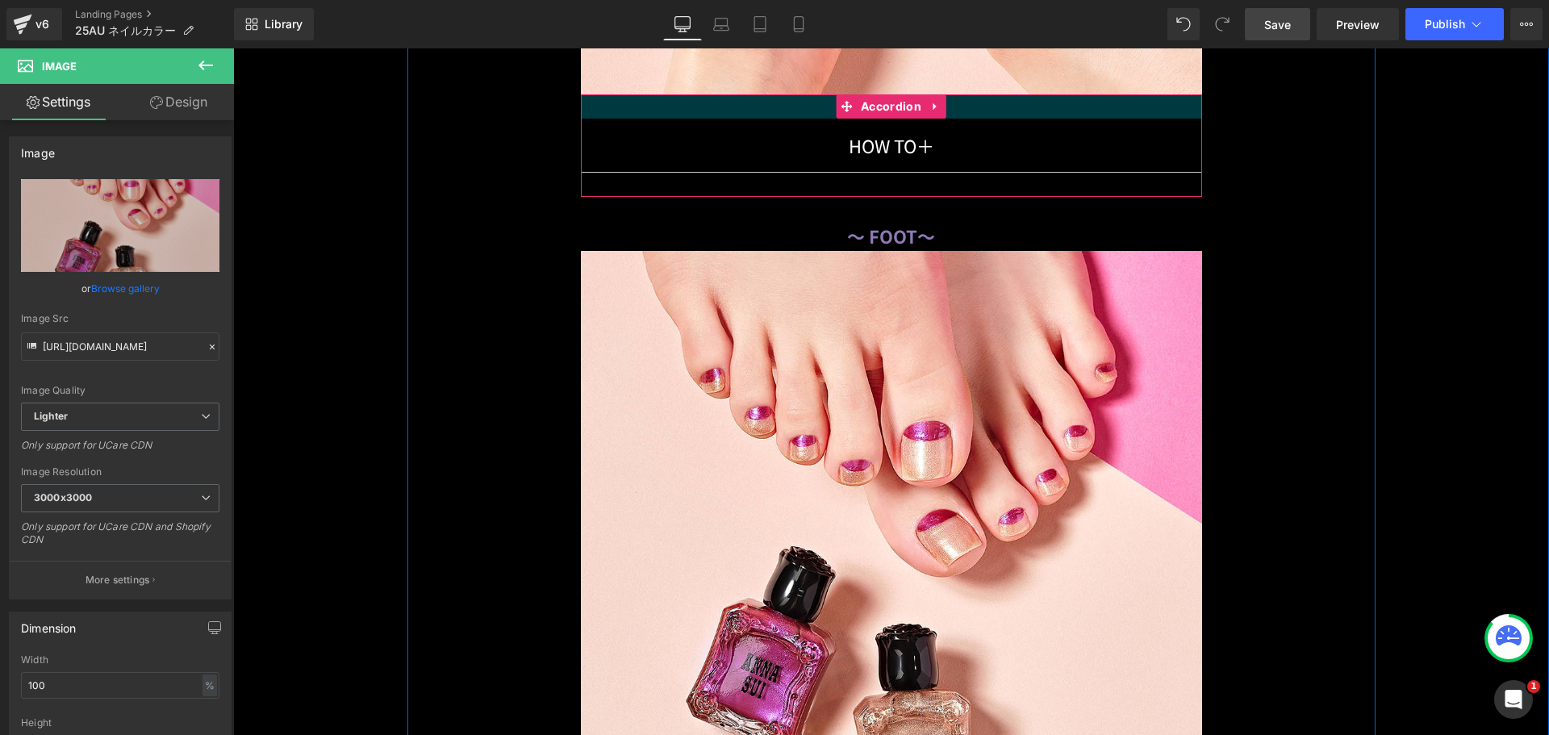
click at [704, 94] on div at bounding box center [891, 106] width 621 height 24
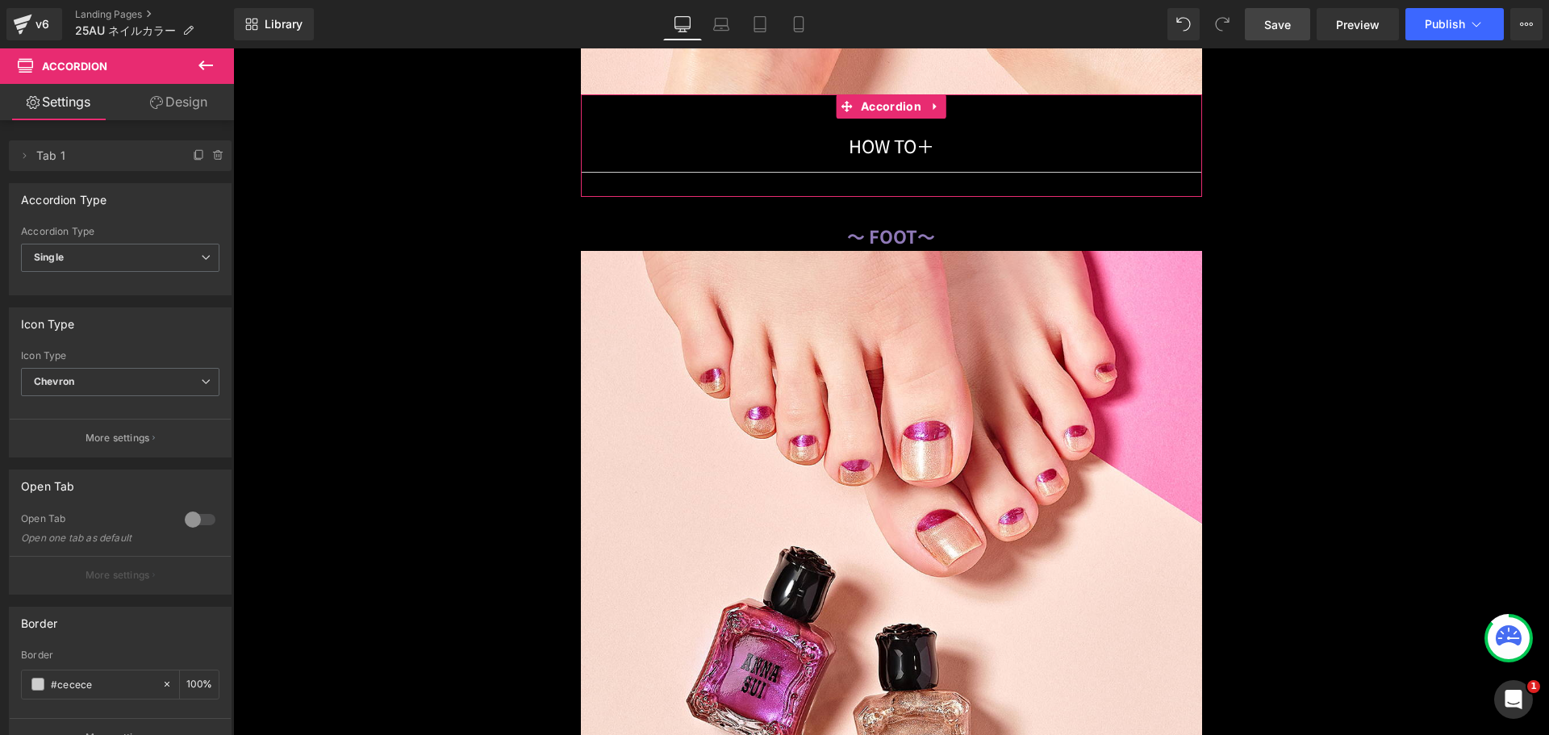
click at [193, 519] on div at bounding box center [200, 520] width 39 height 26
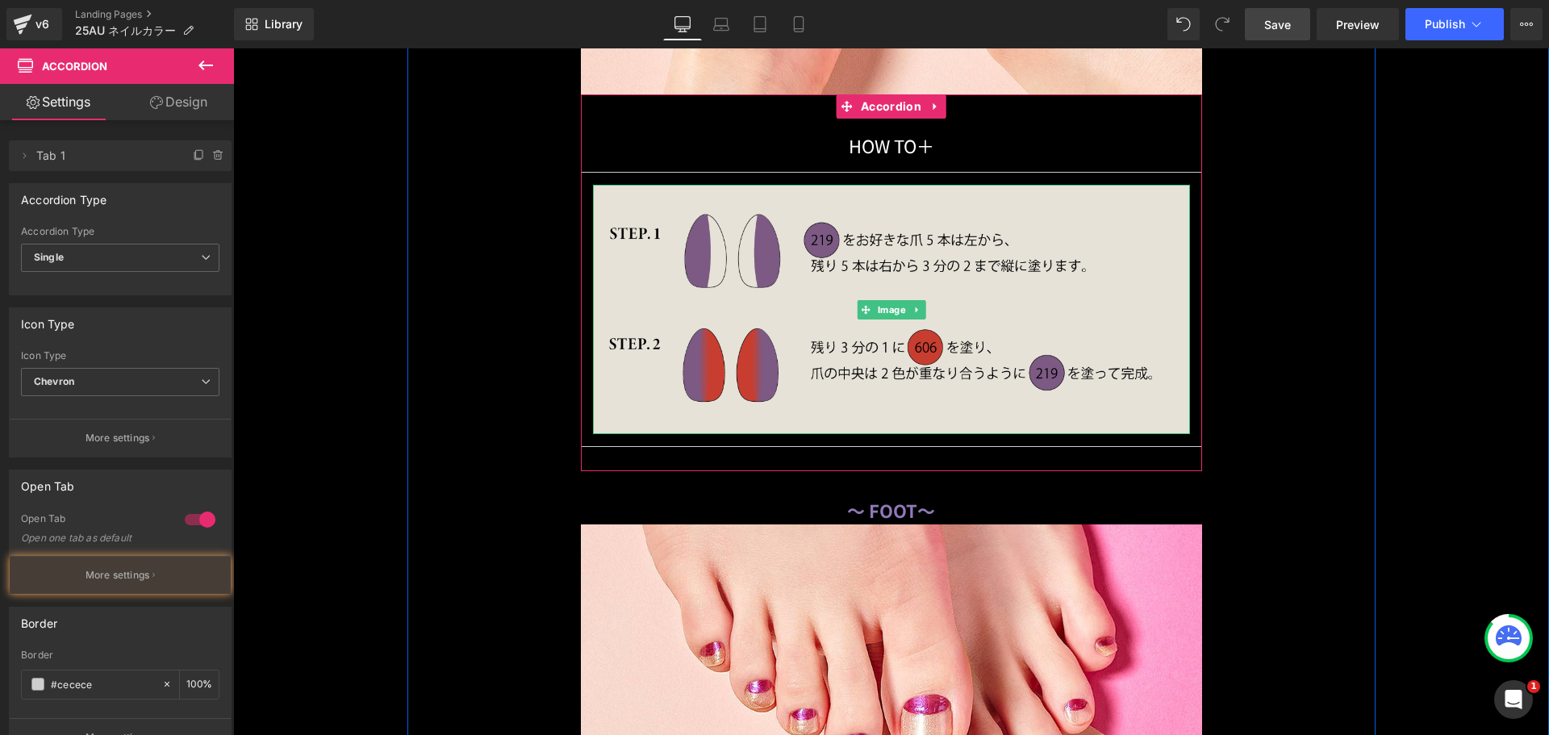
click at [813, 238] on img at bounding box center [891, 309] width 597 height 249
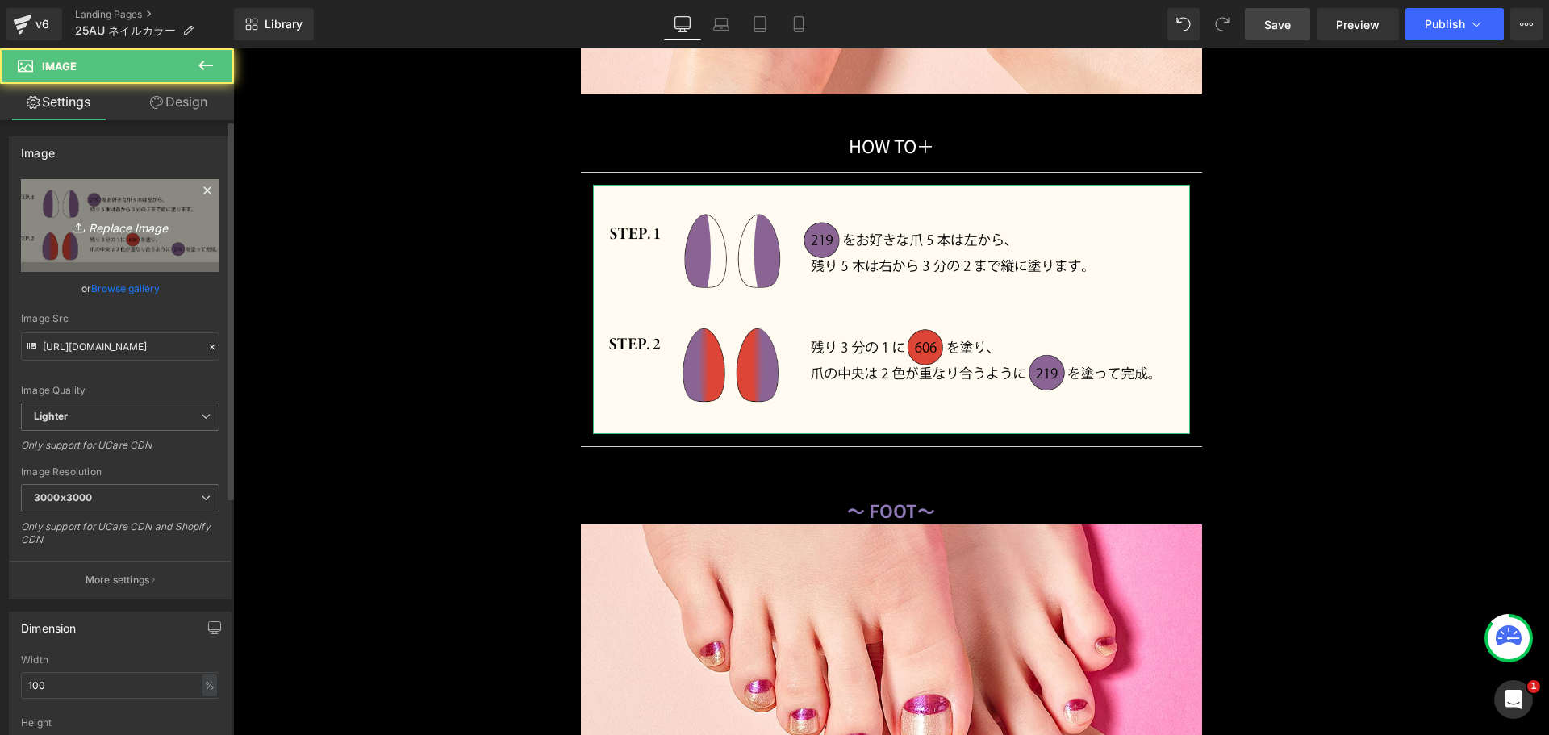
click at [190, 232] on link "Replace Image" at bounding box center [120, 225] width 199 height 93
type input "C:\fakepath\duo_coordinate_howto07.png"
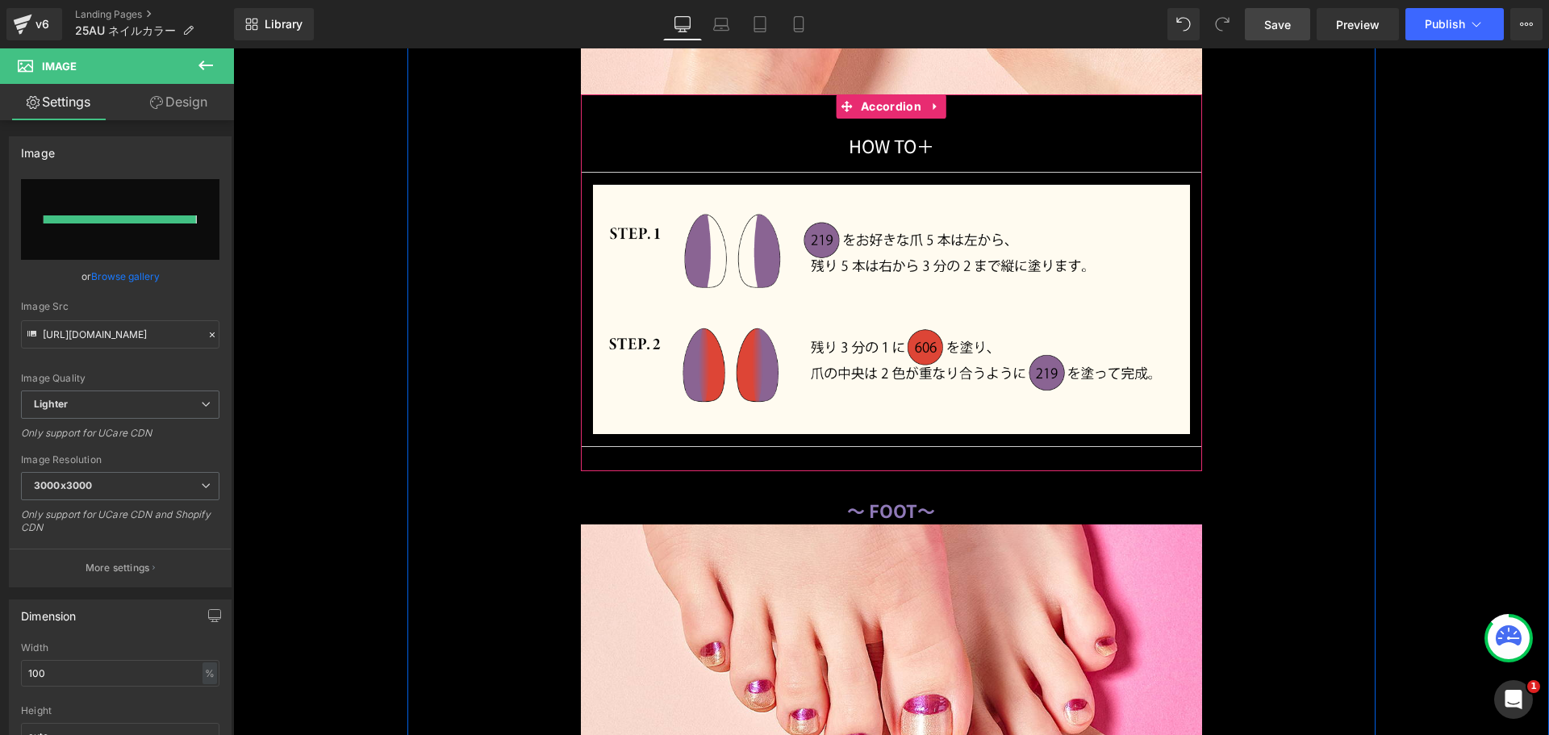
type input "[URL][DOMAIN_NAME]"
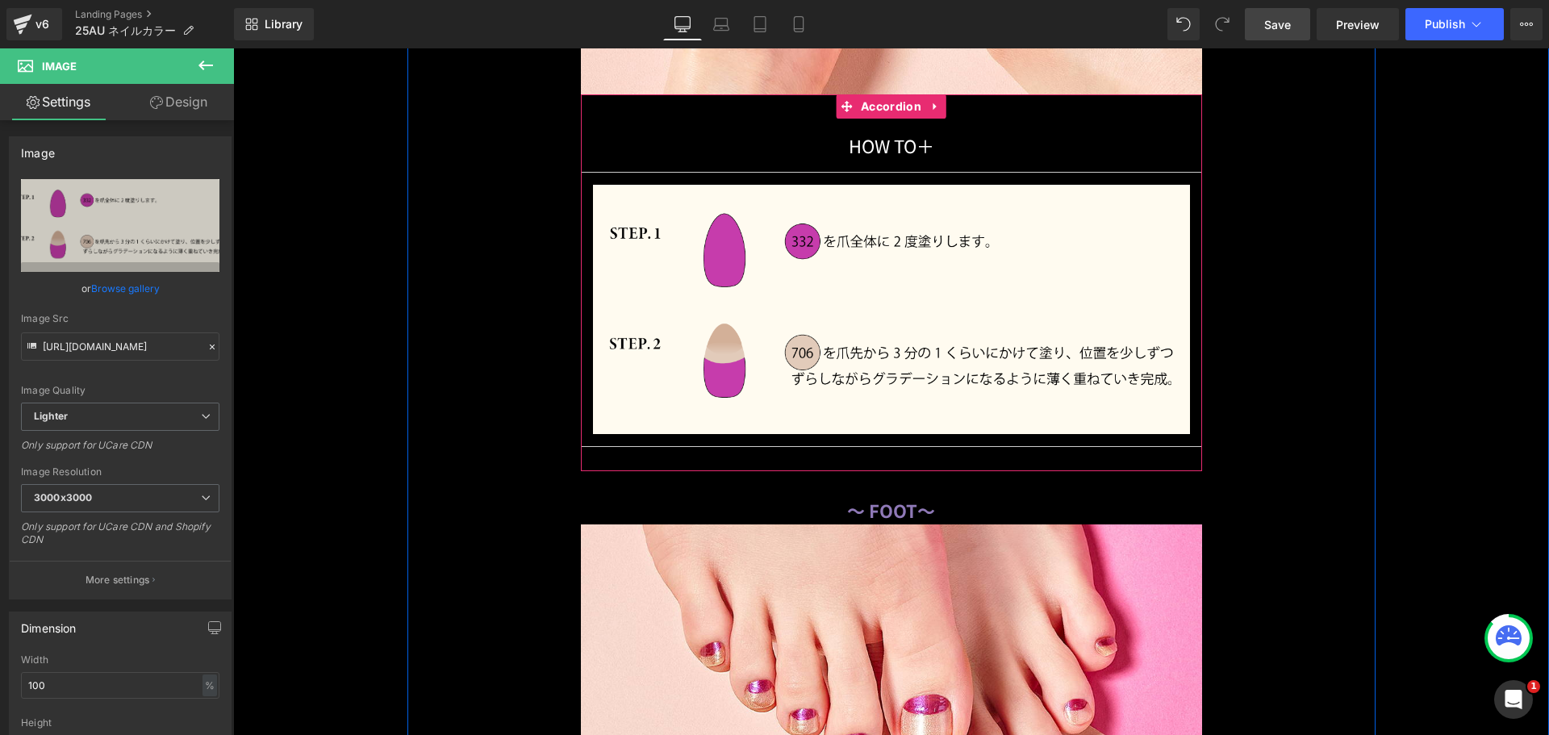
click at [617, 119] on div "HOW TO 　　　　　　　　 ＋ Text Block" at bounding box center [891, 146] width 621 height 54
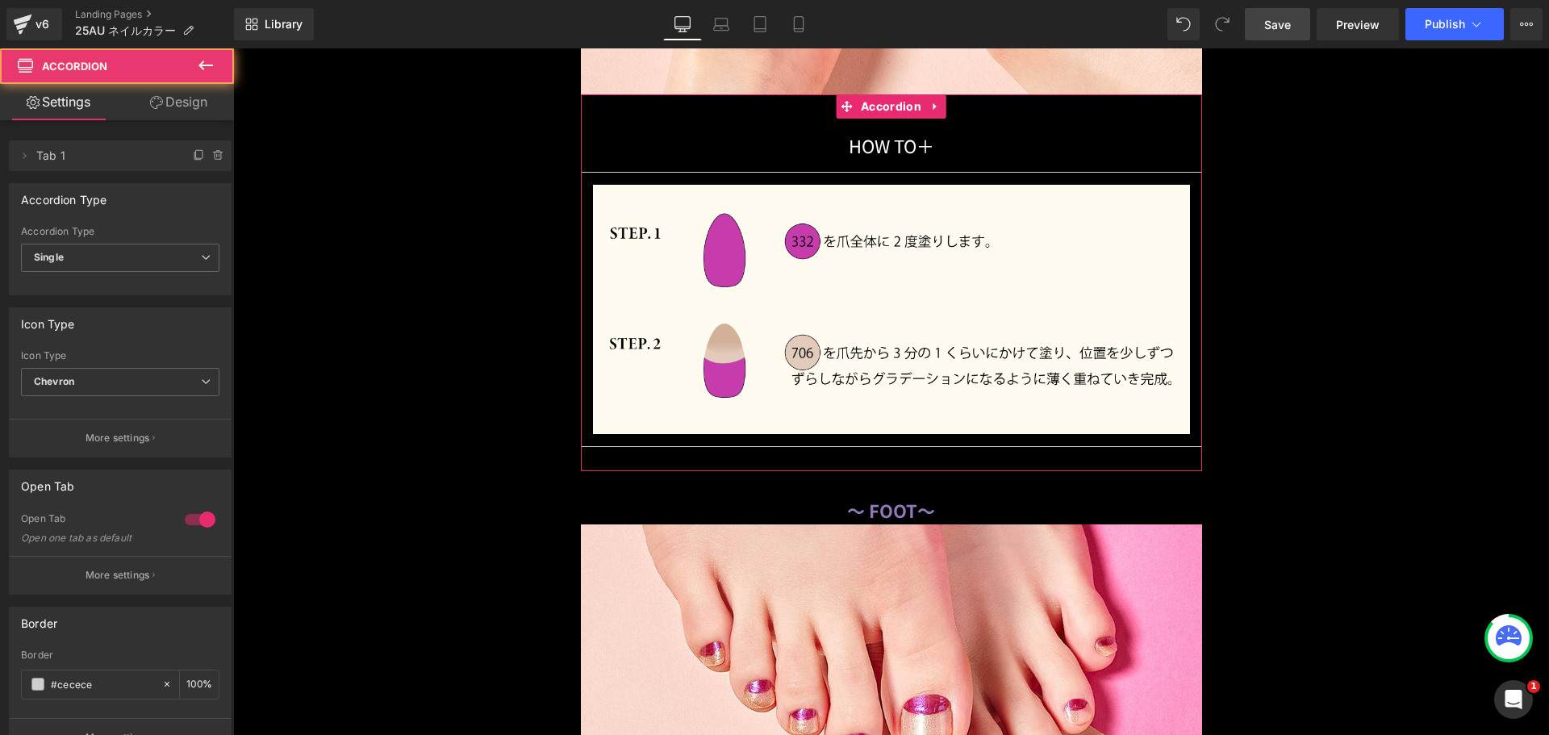
click at [181, 523] on div at bounding box center [200, 520] width 39 height 26
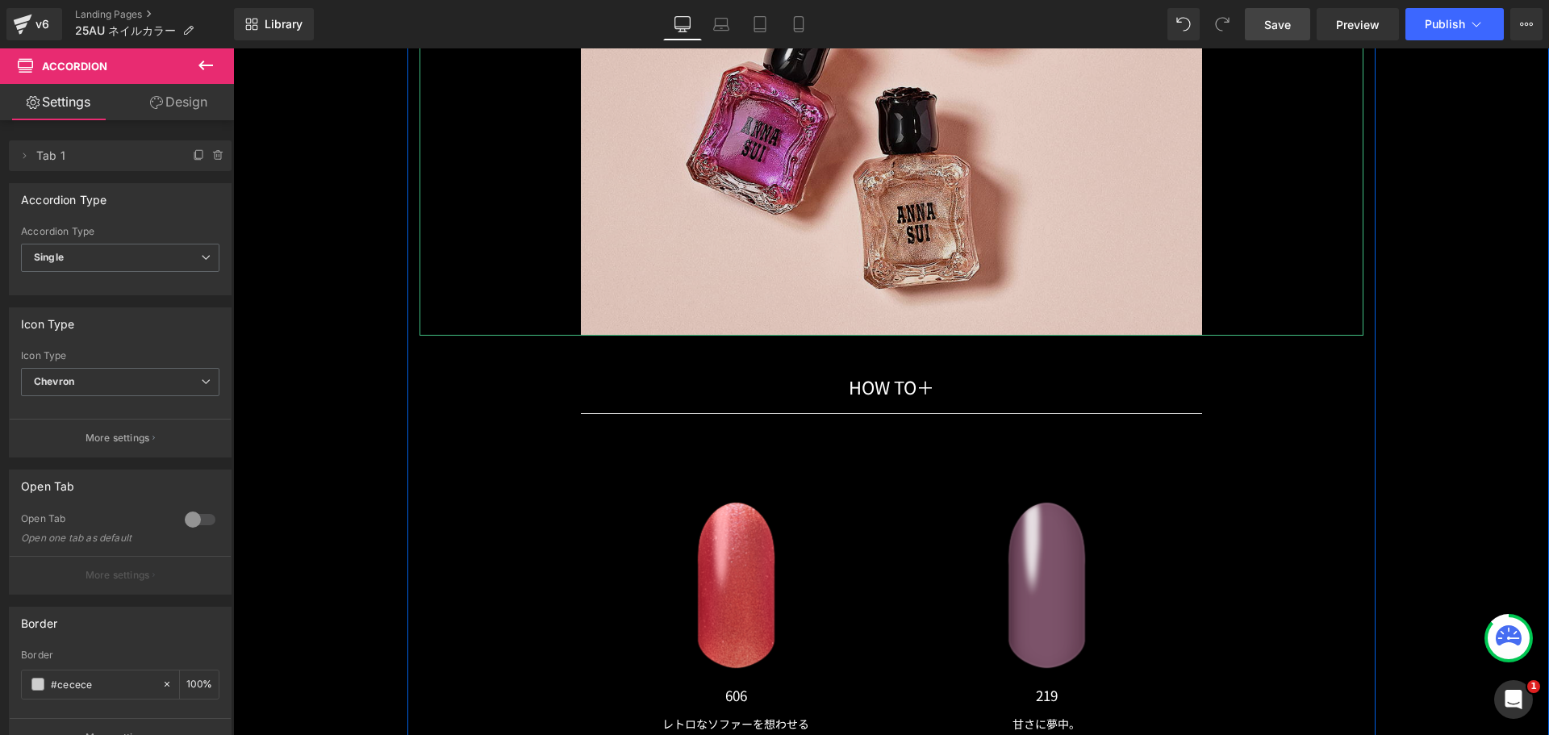
scroll to position [20556, 0]
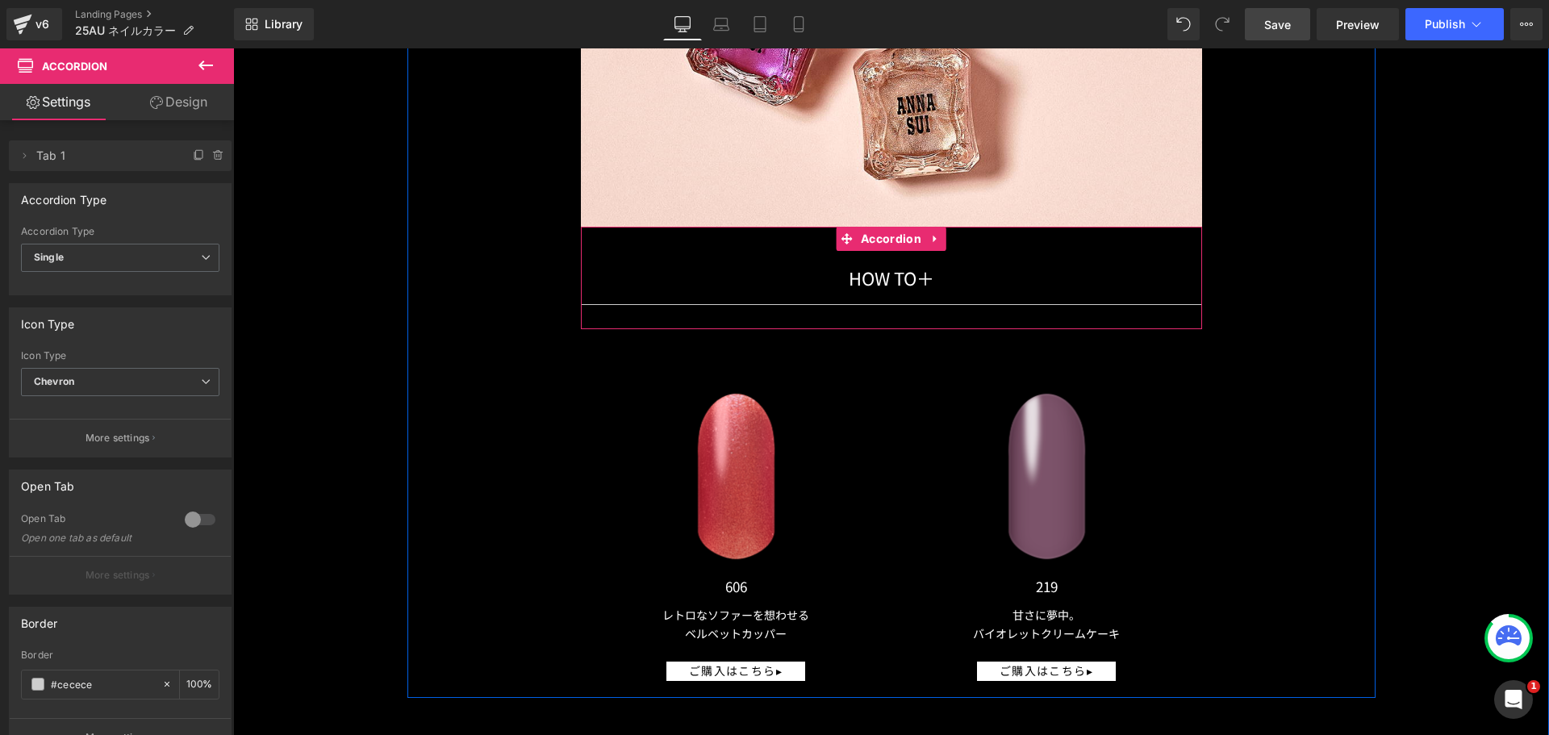
click at [719, 251] on div "HOW TO 　　　　　　　　 ＋ Text Block" at bounding box center [891, 278] width 621 height 54
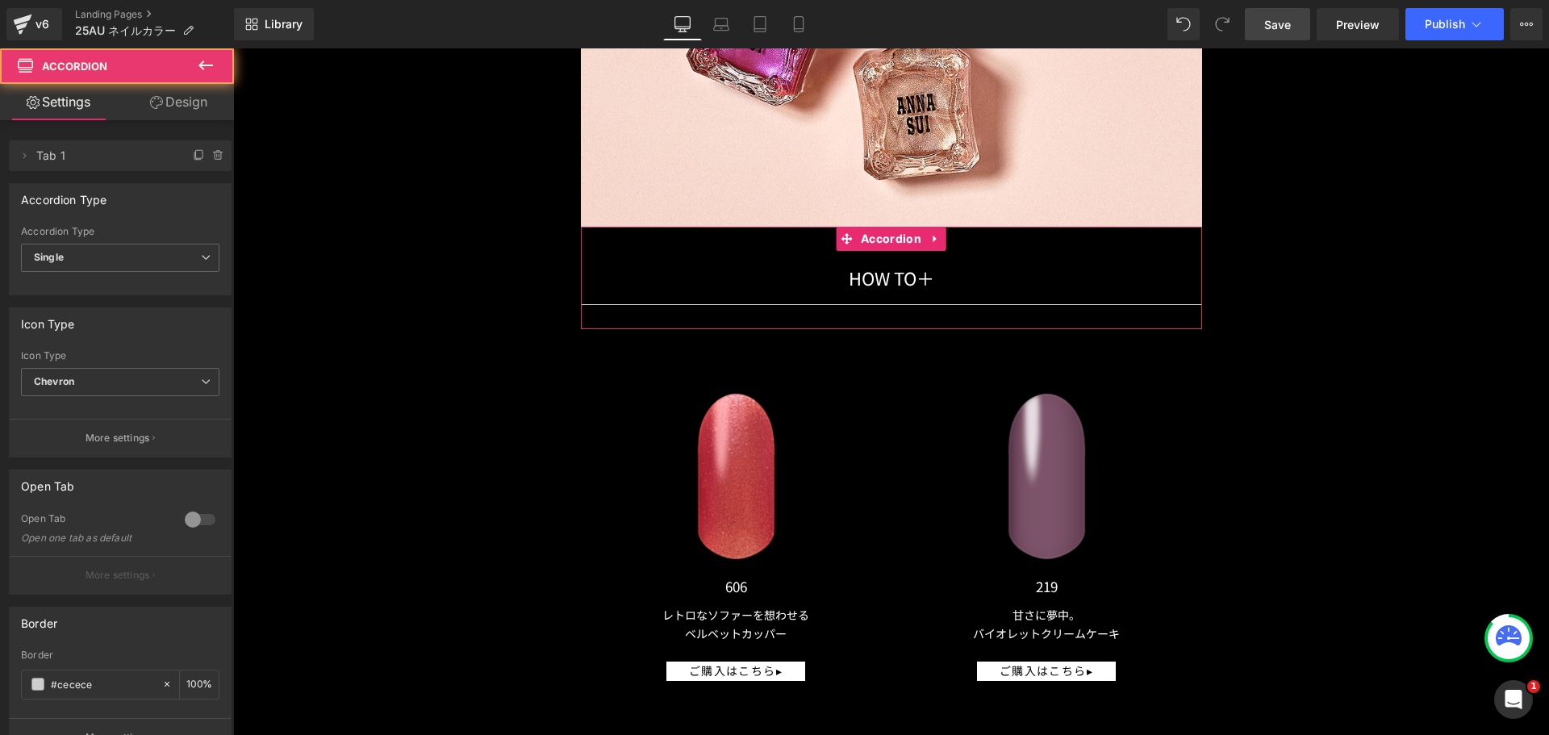
click at [195, 523] on div at bounding box center [200, 520] width 39 height 26
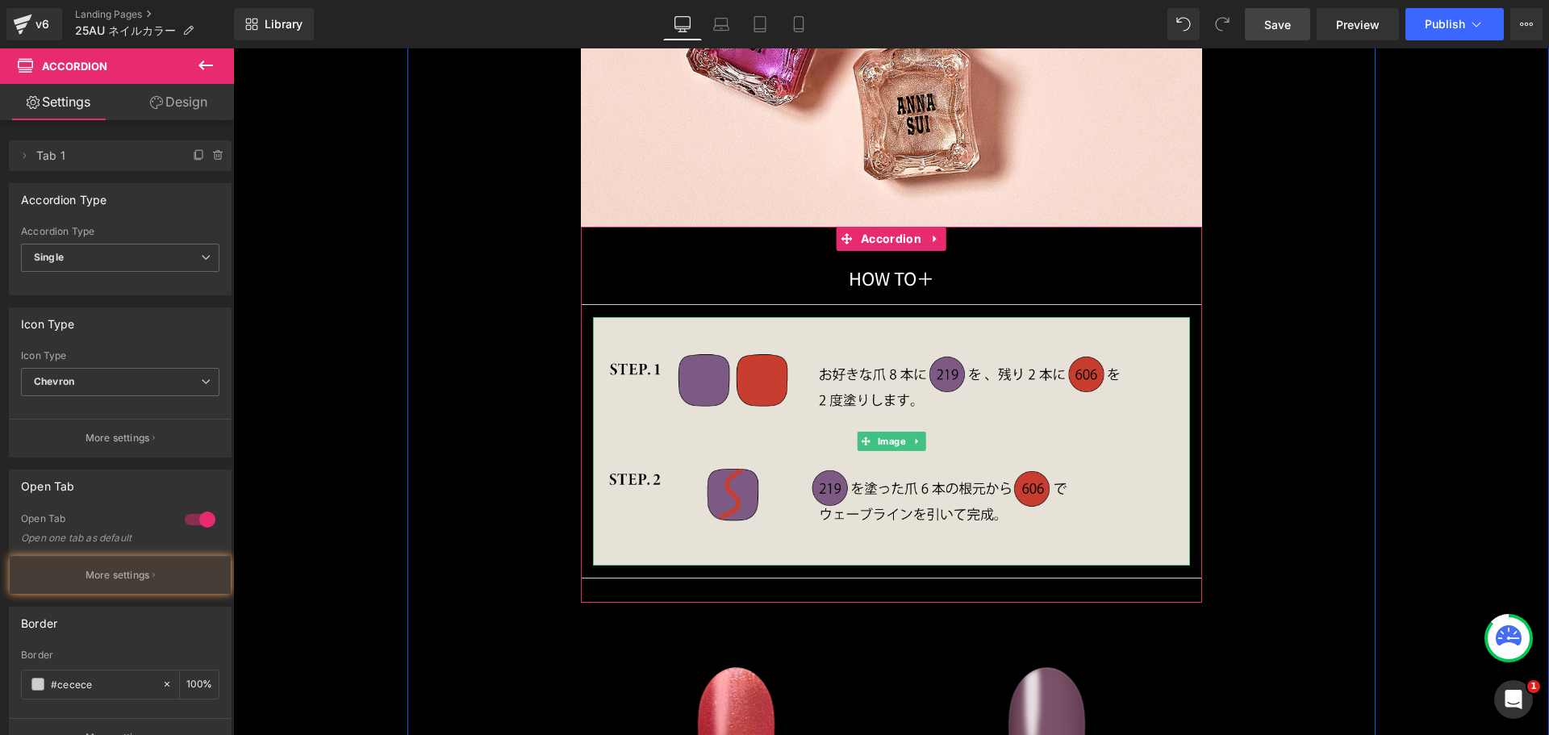
click at [728, 414] on img at bounding box center [891, 441] width 597 height 249
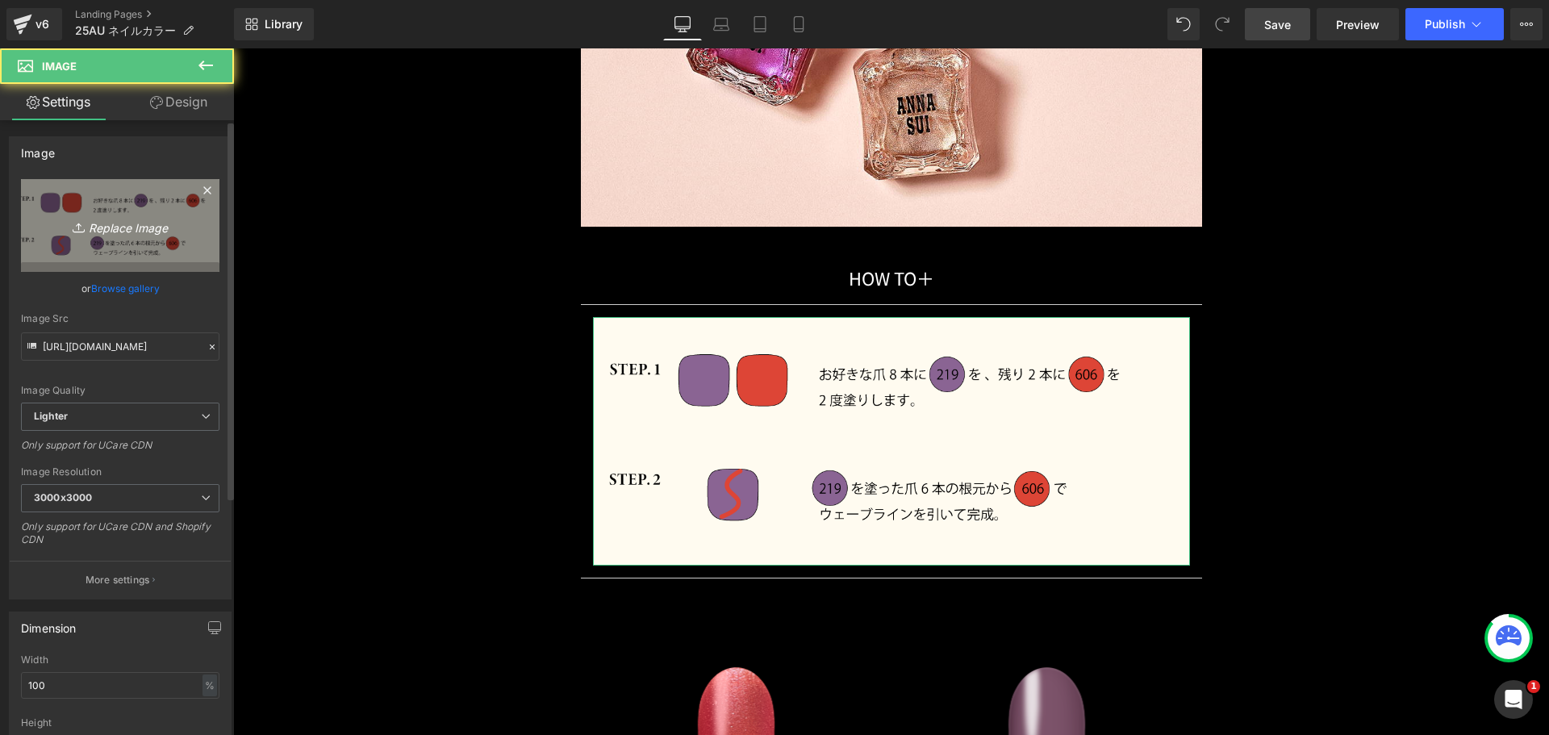
click at [153, 228] on icon "Replace Image" at bounding box center [120, 225] width 129 height 20
type input "C:\fakepath\duo_coordinate_howto08.png"
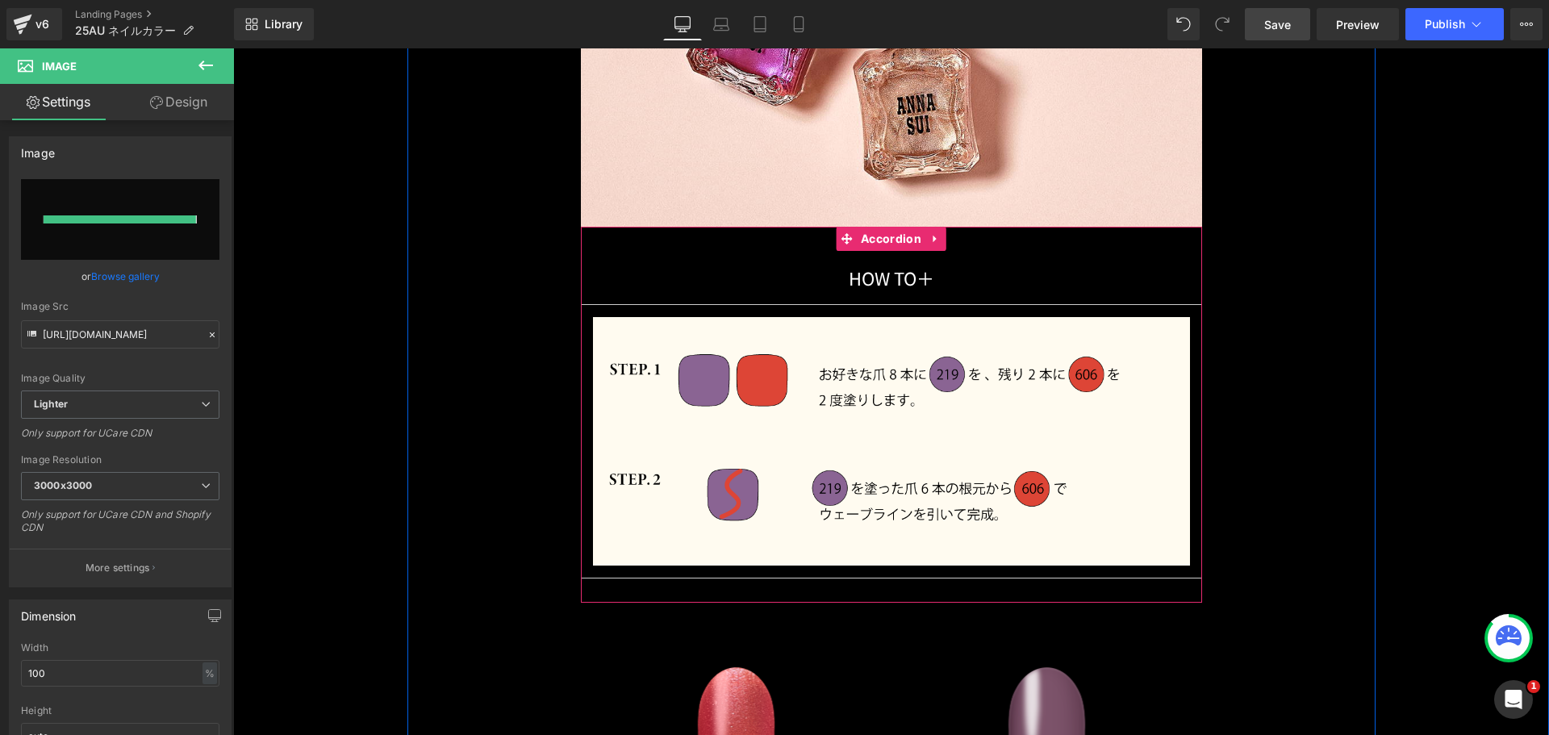
type input "[URL][DOMAIN_NAME]"
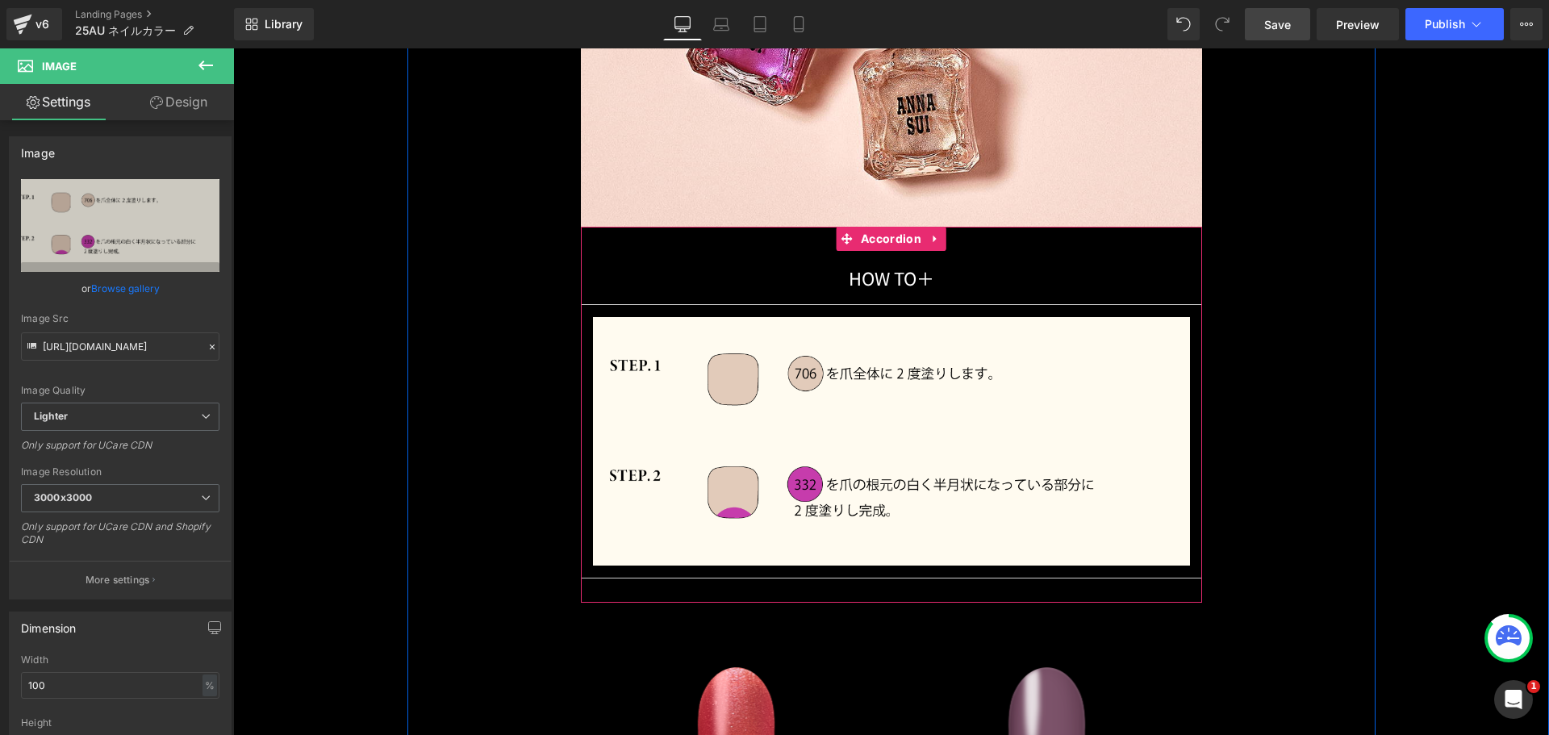
click at [654, 251] on div "HOW TO 　　　　　　　　 ＋ Text Block" at bounding box center [891, 278] width 621 height 54
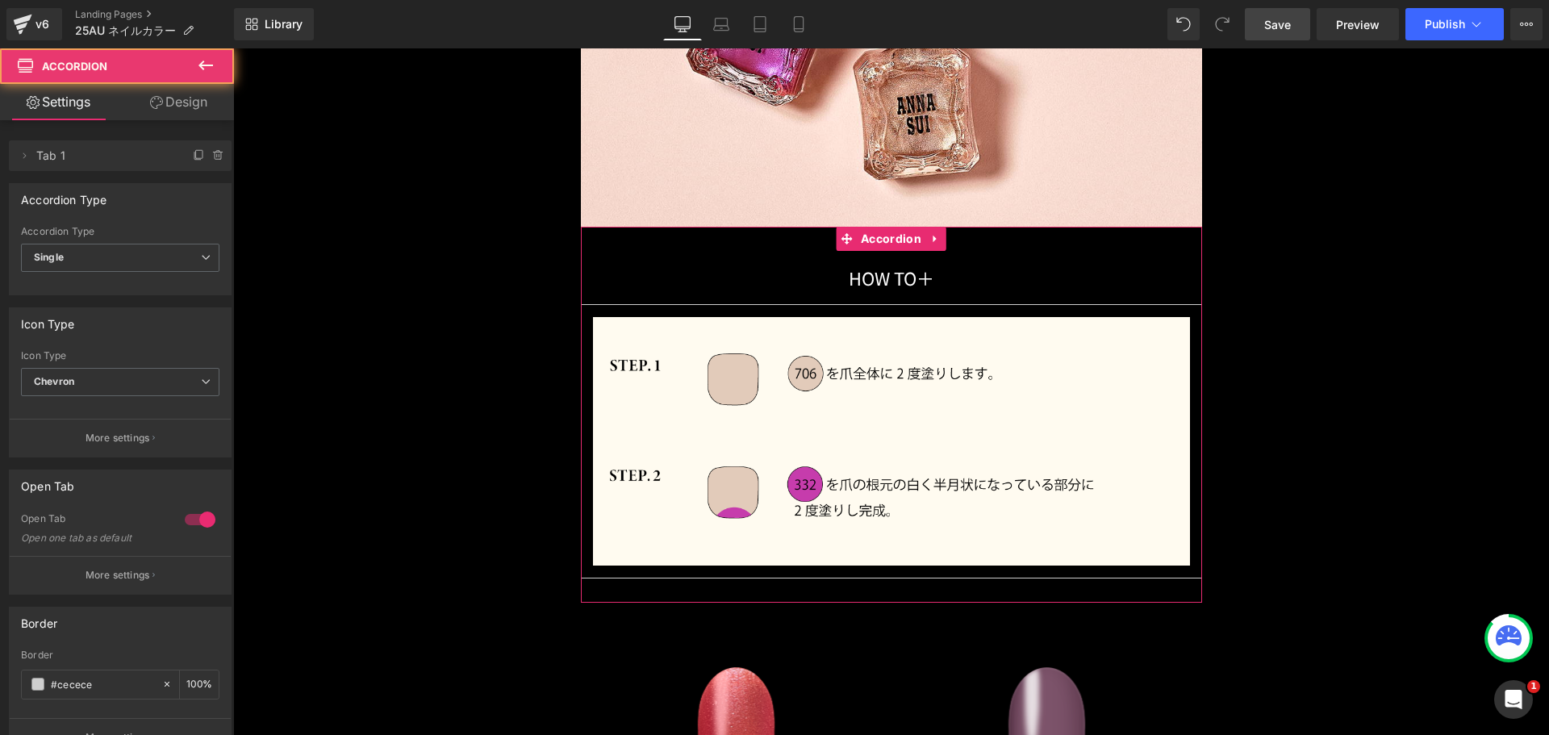
click at [188, 515] on div at bounding box center [200, 520] width 39 height 26
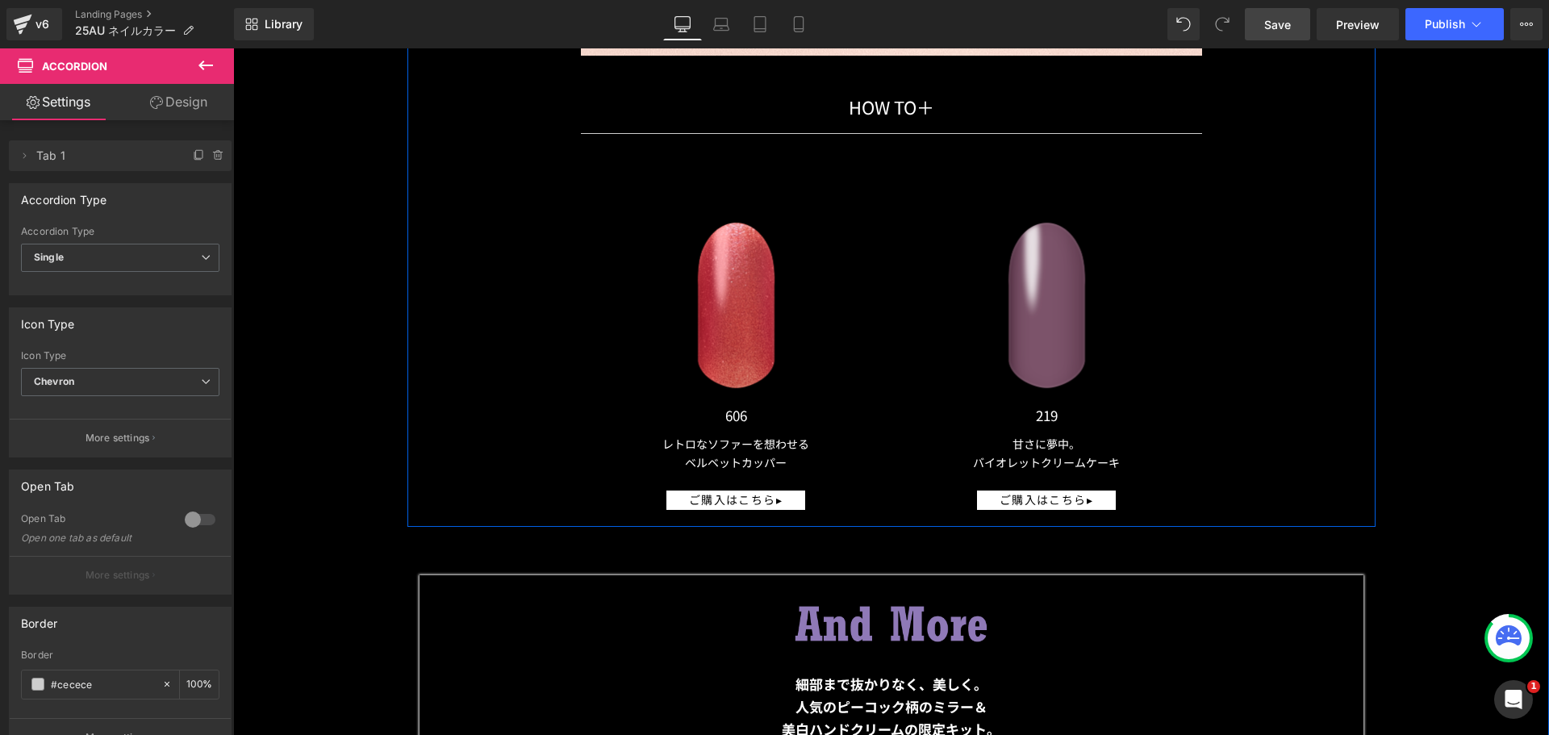
scroll to position [20878, 0]
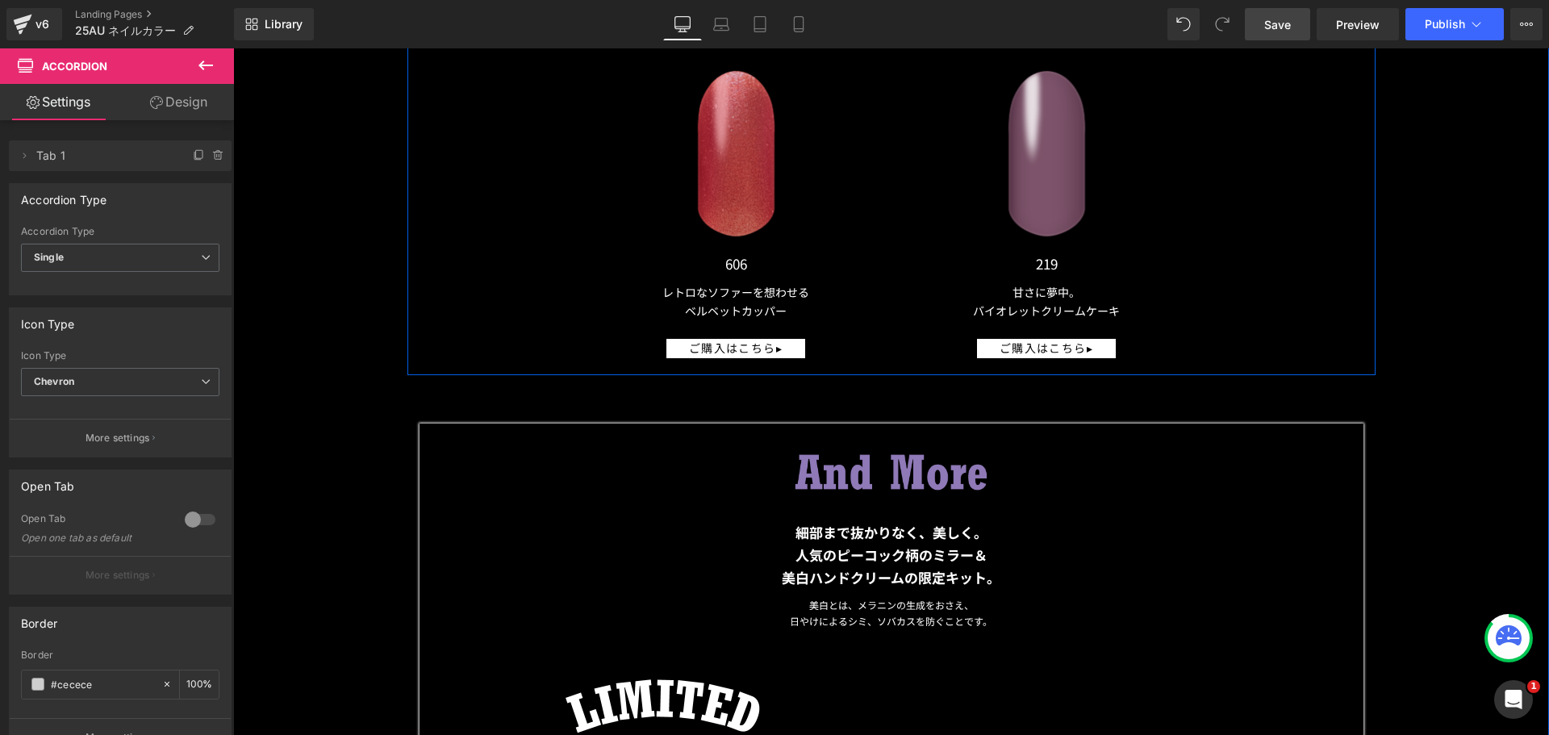
click at [715, 169] on img at bounding box center [736, 154] width 157 height 246
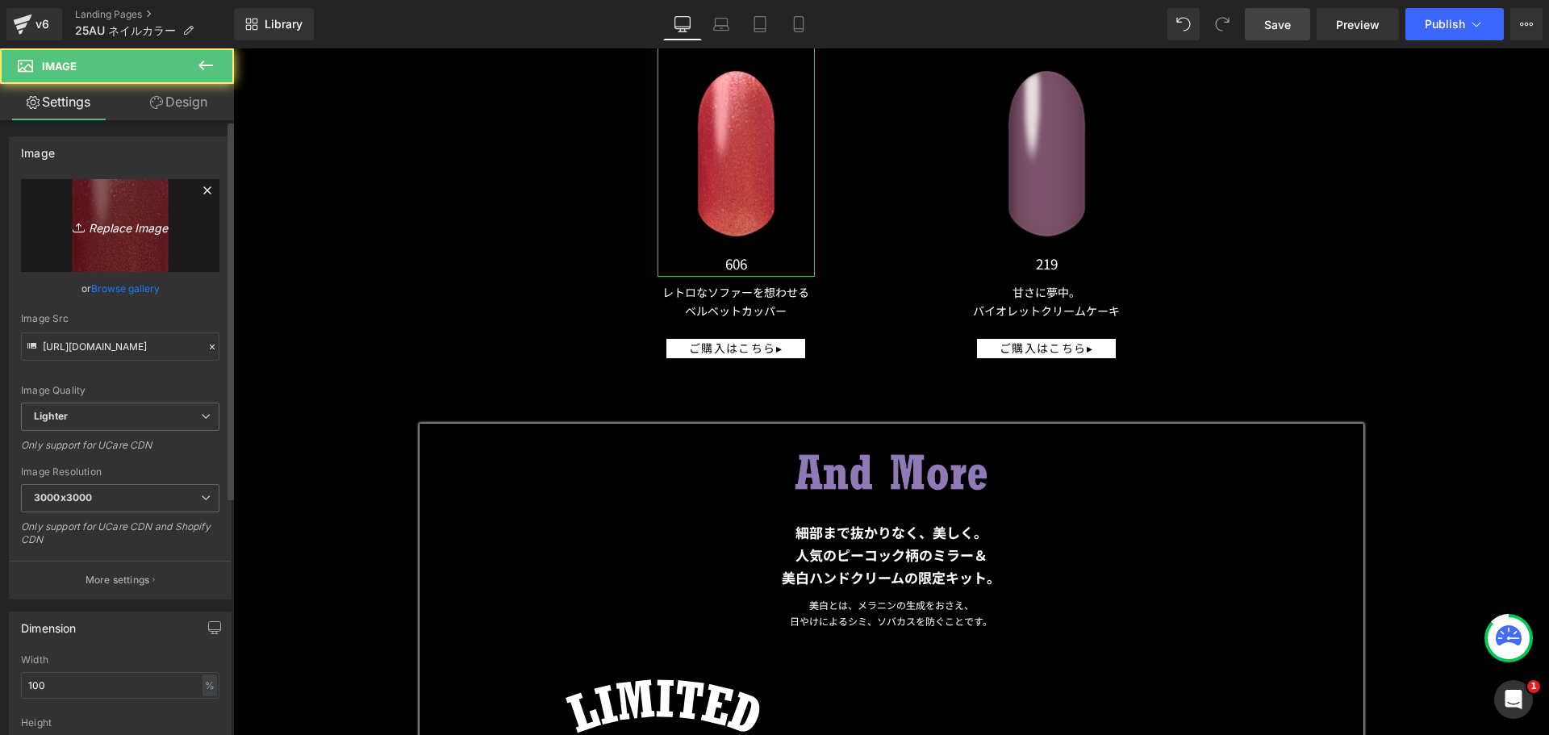
click at [169, 242] on link "Replace Image" at bounding box center [120, 225] width 199 height 93
type input "C:\fakepath\25AU_NAIL_COLOR_a_332.png"
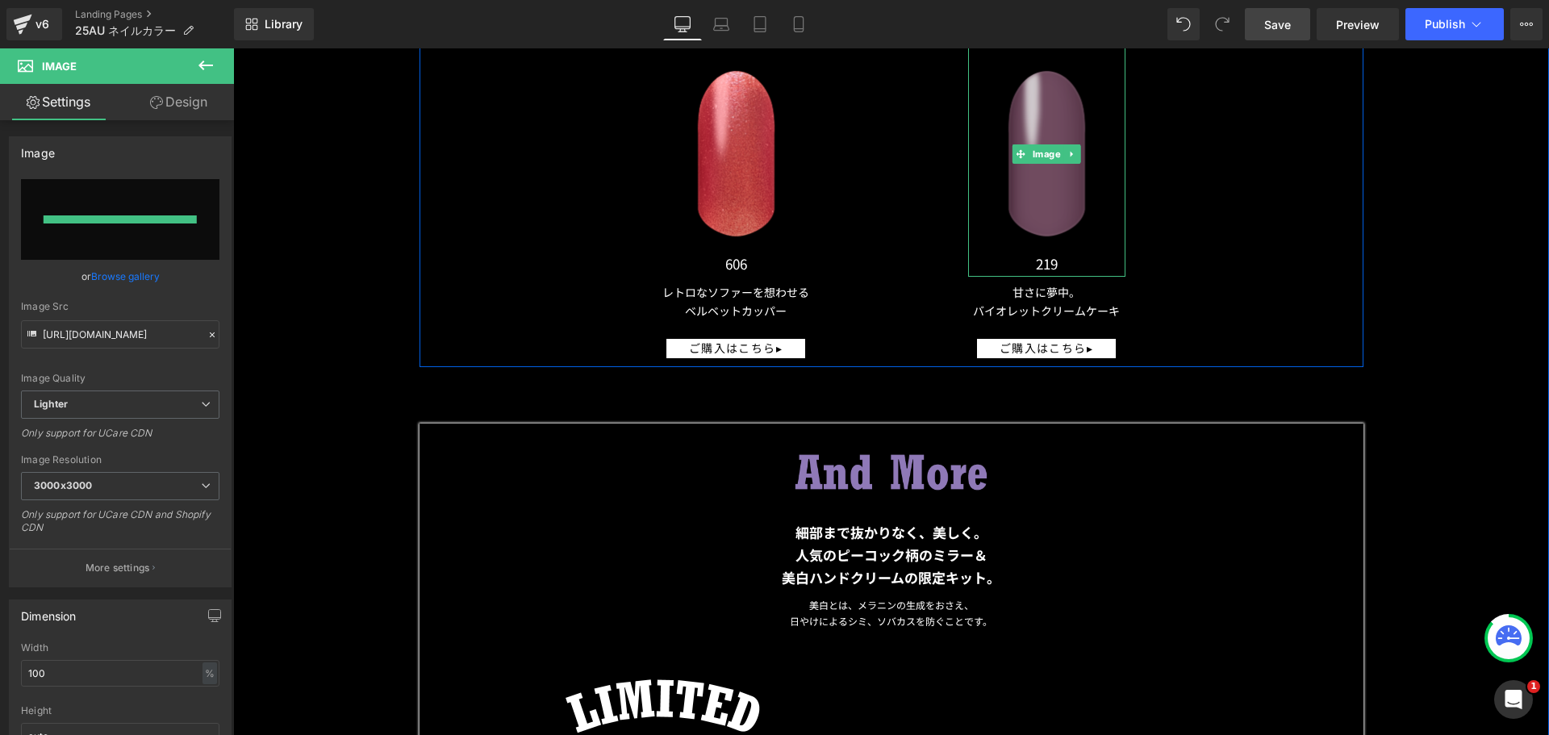
type input "[URL][DOMAIN_NAME]"
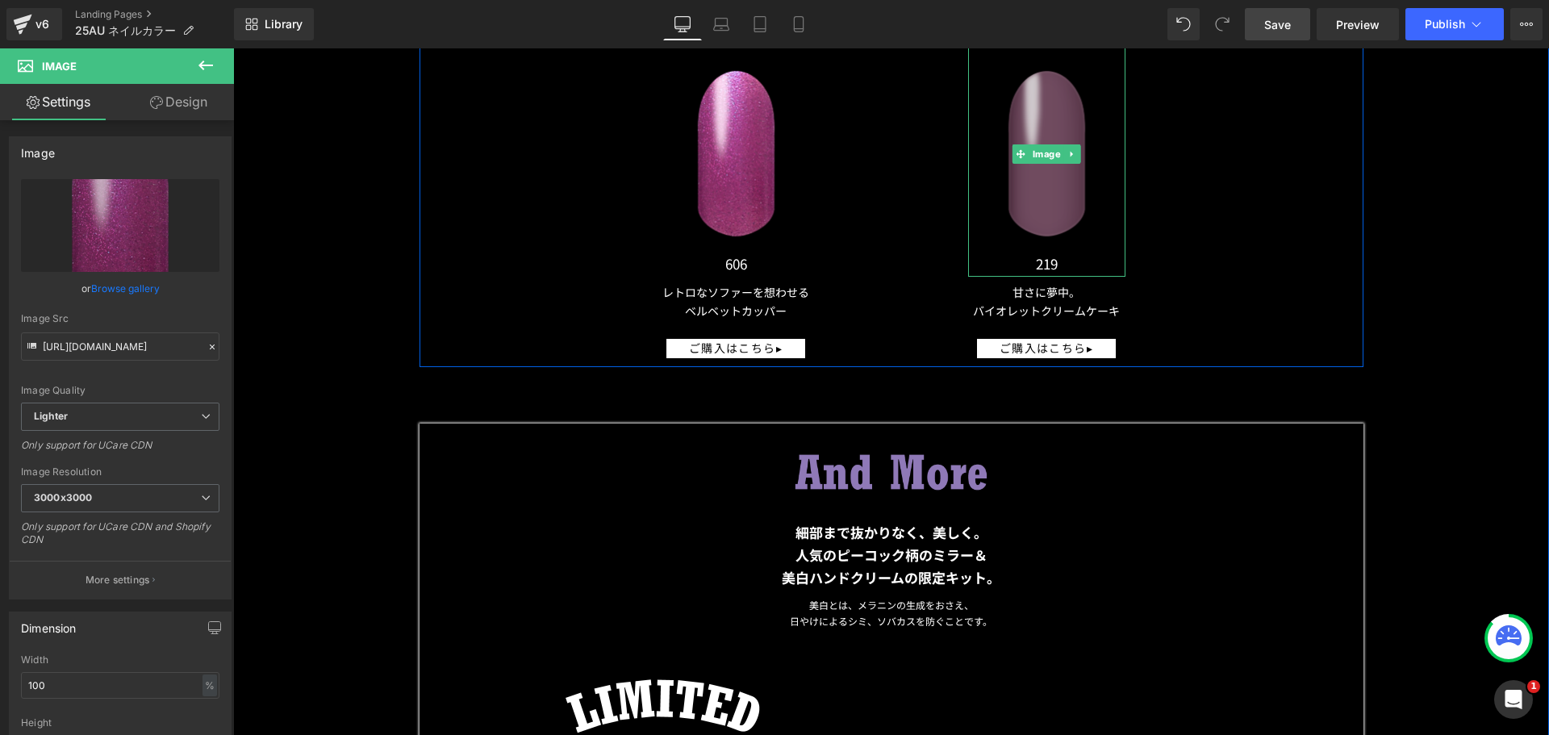
click at [1058, 198] on img at bounding box center [1046, 154] width 157 height 246
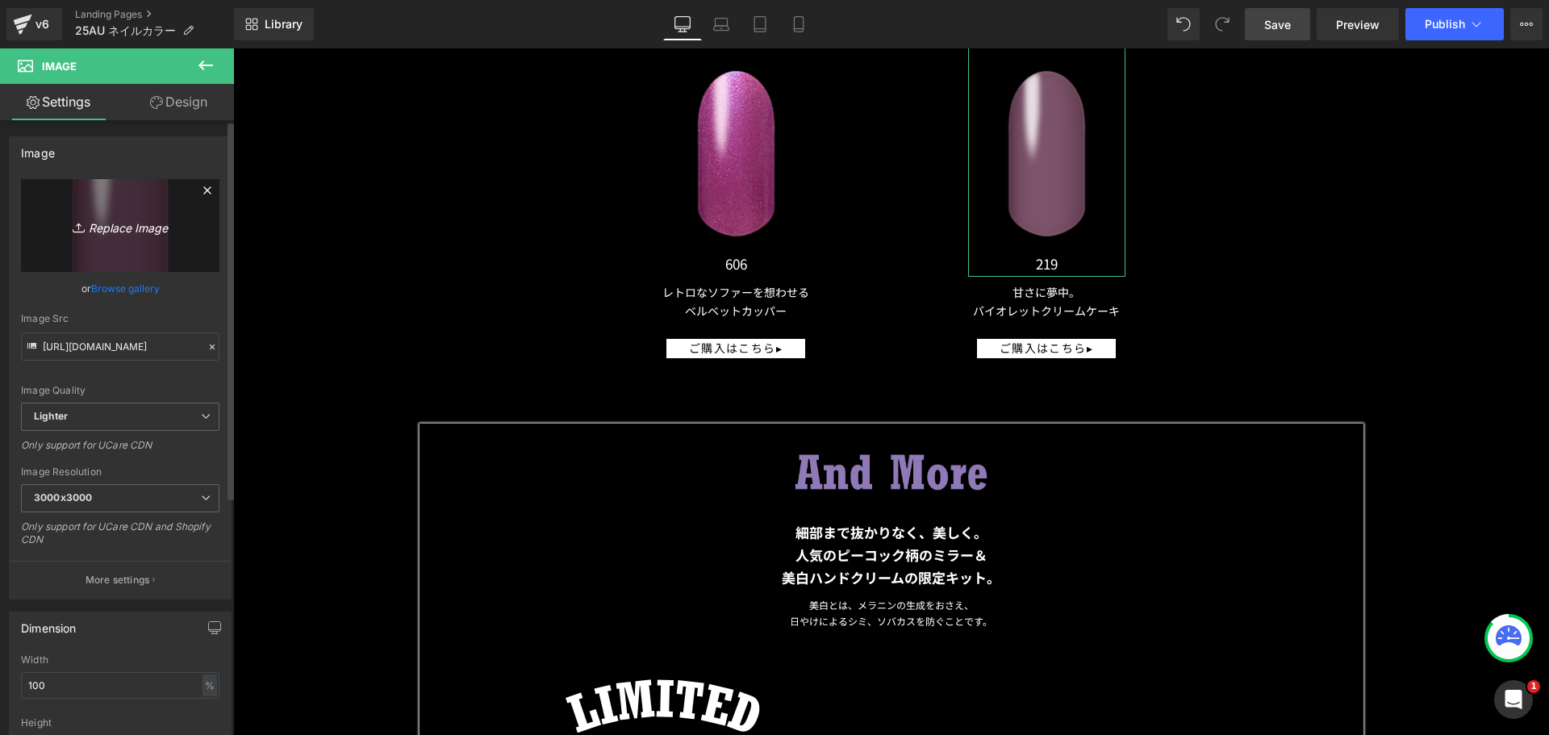
click at [163, 226] on icon "Replace Image" at bounding box center [120, 225] width 129 height 20
type input "C:\fakepath\25AU_NAIL_COLOR_a_706.png"
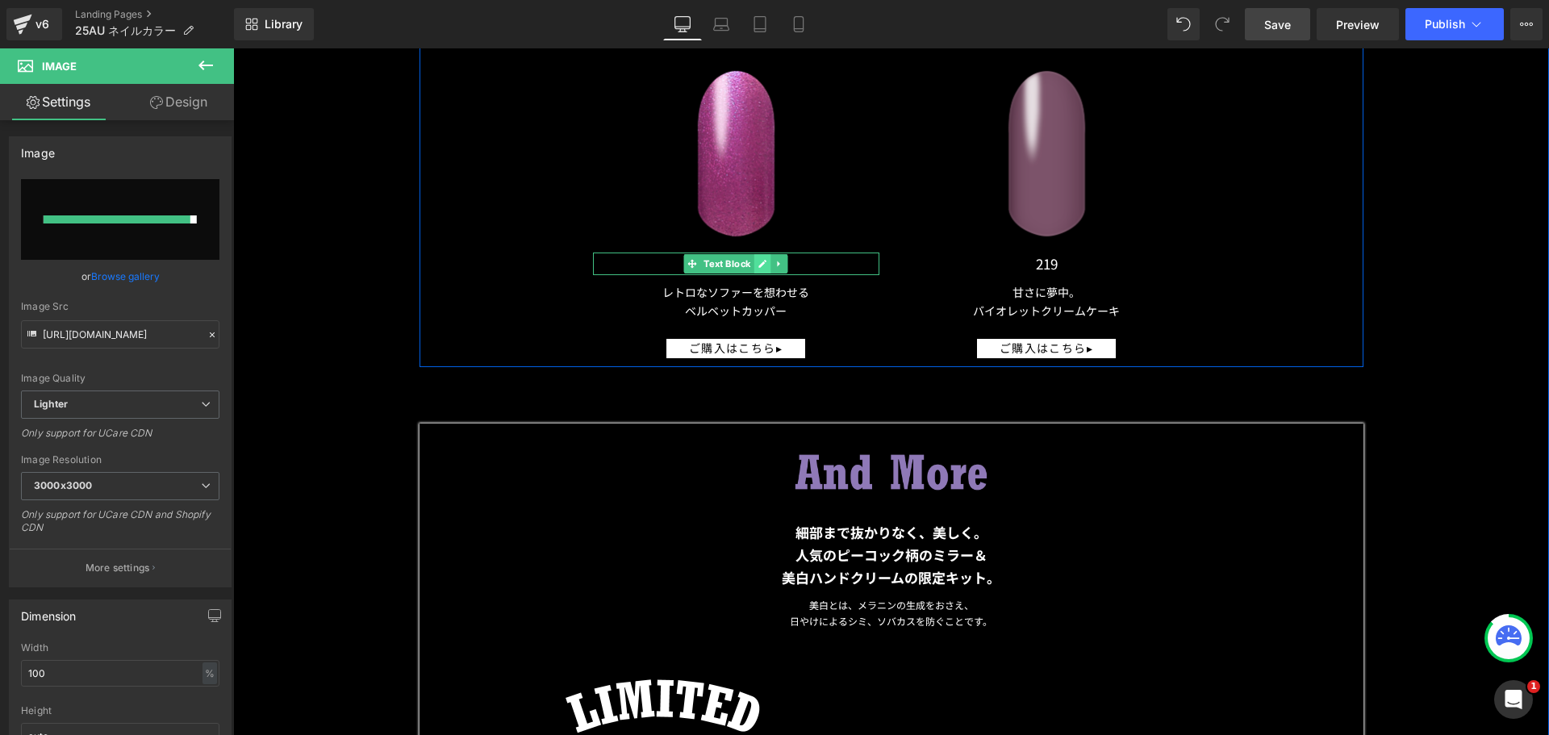
type input "[URL][DOMAIN_NAME]"
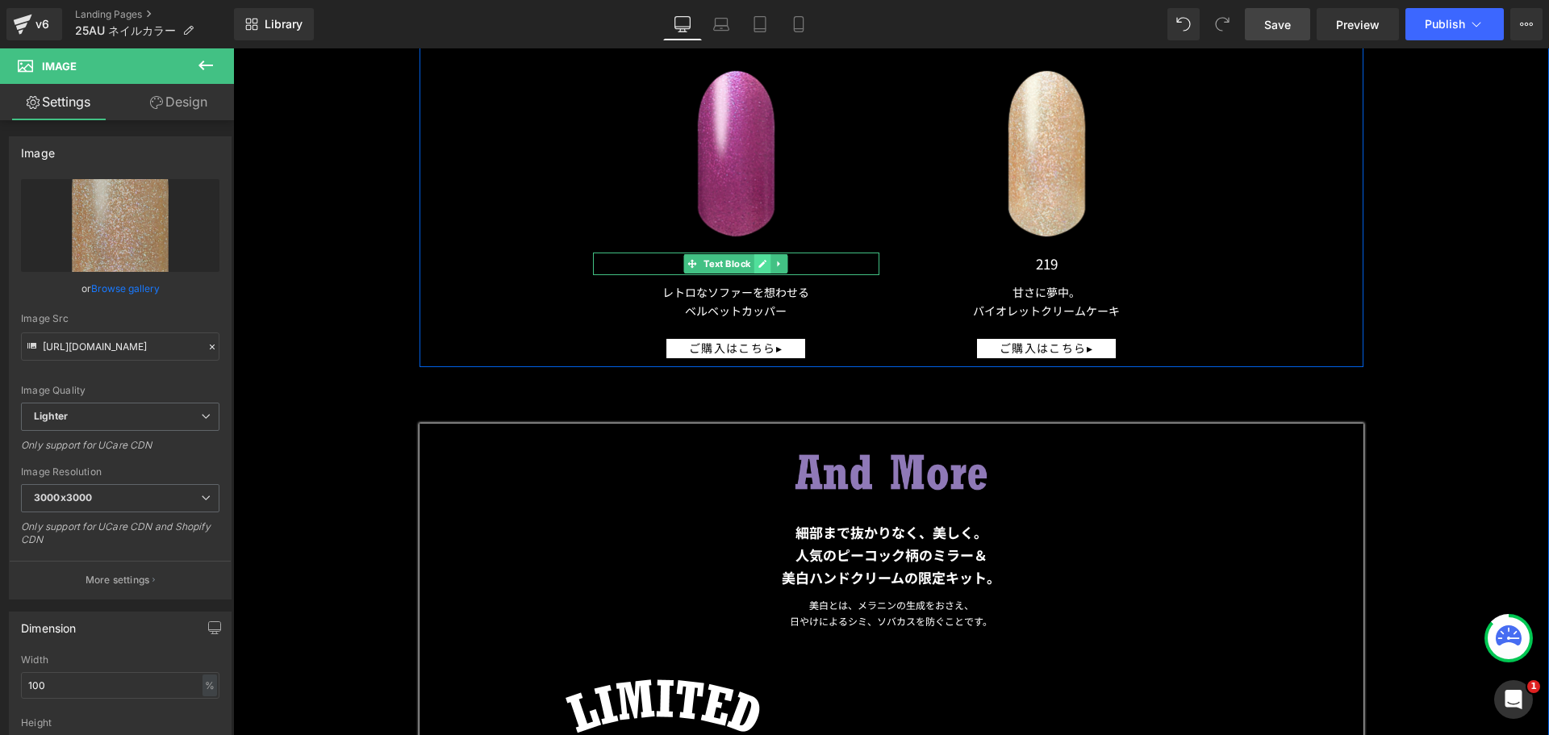
click at [755, 259] on link at bounding box center [763, 263] width 17 height 19
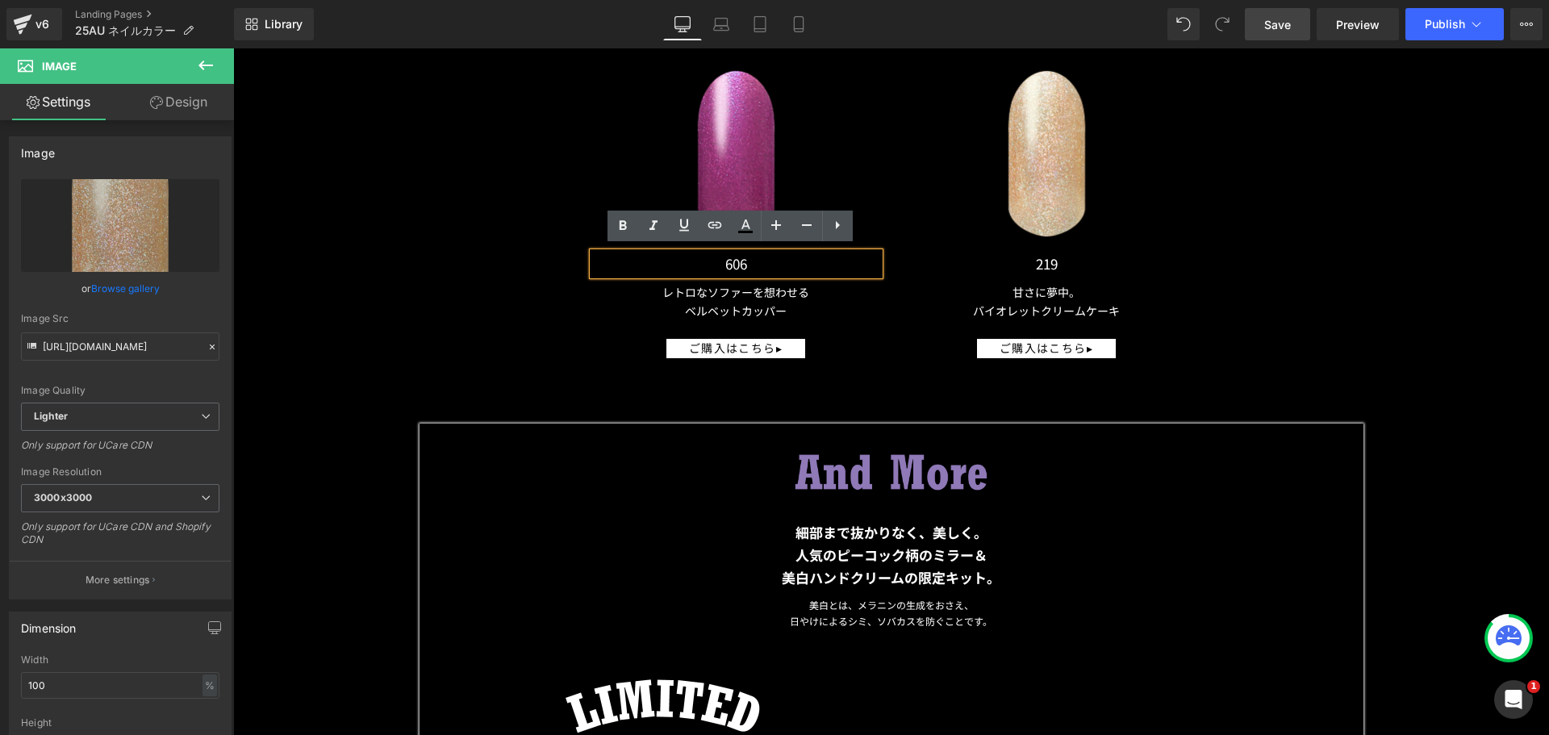
click at [734, 264] on p "606" at bounding box center [736, 264] width 286 height 23
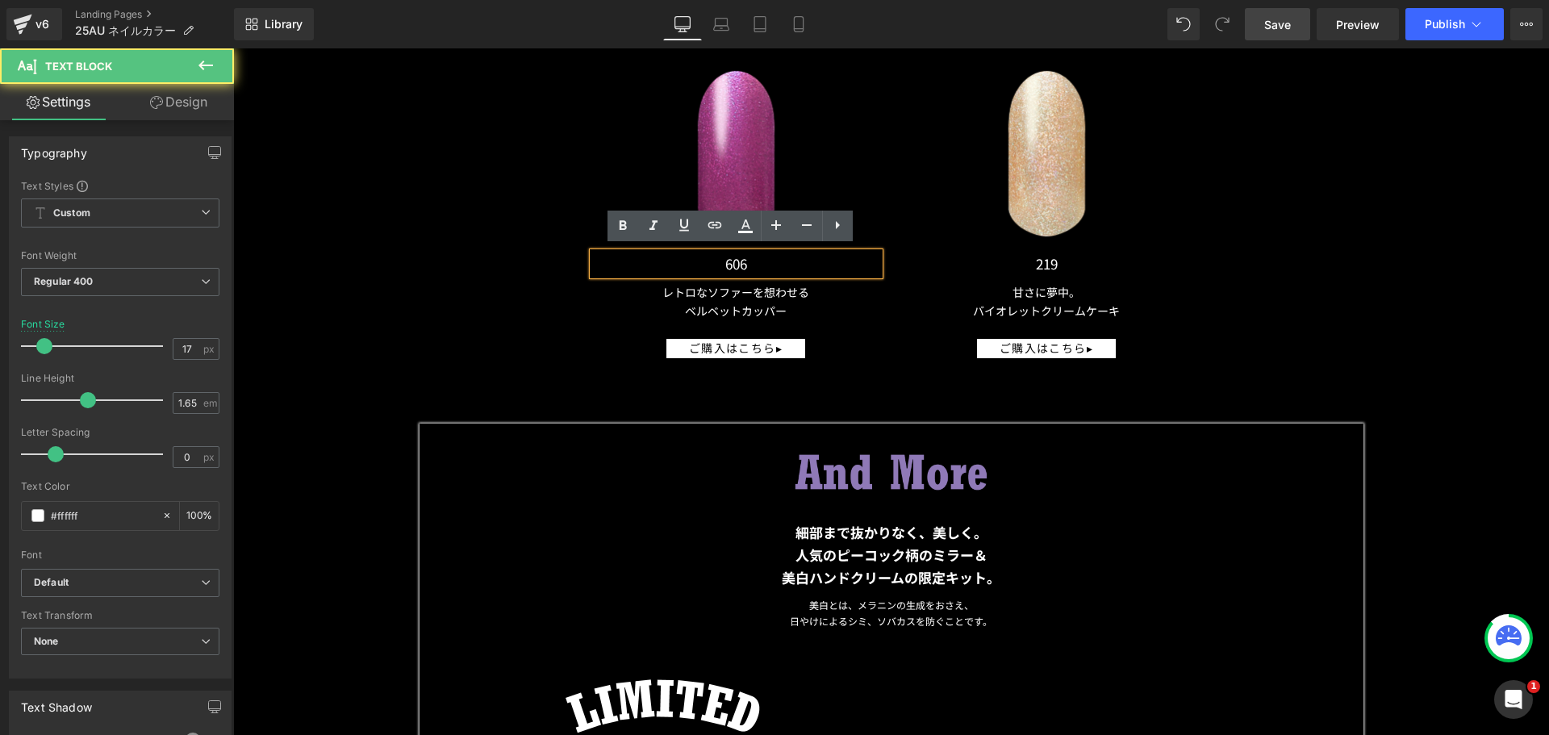
click at [743, 264] on p "606" at bounding box center [736, 264] width 286 height 23
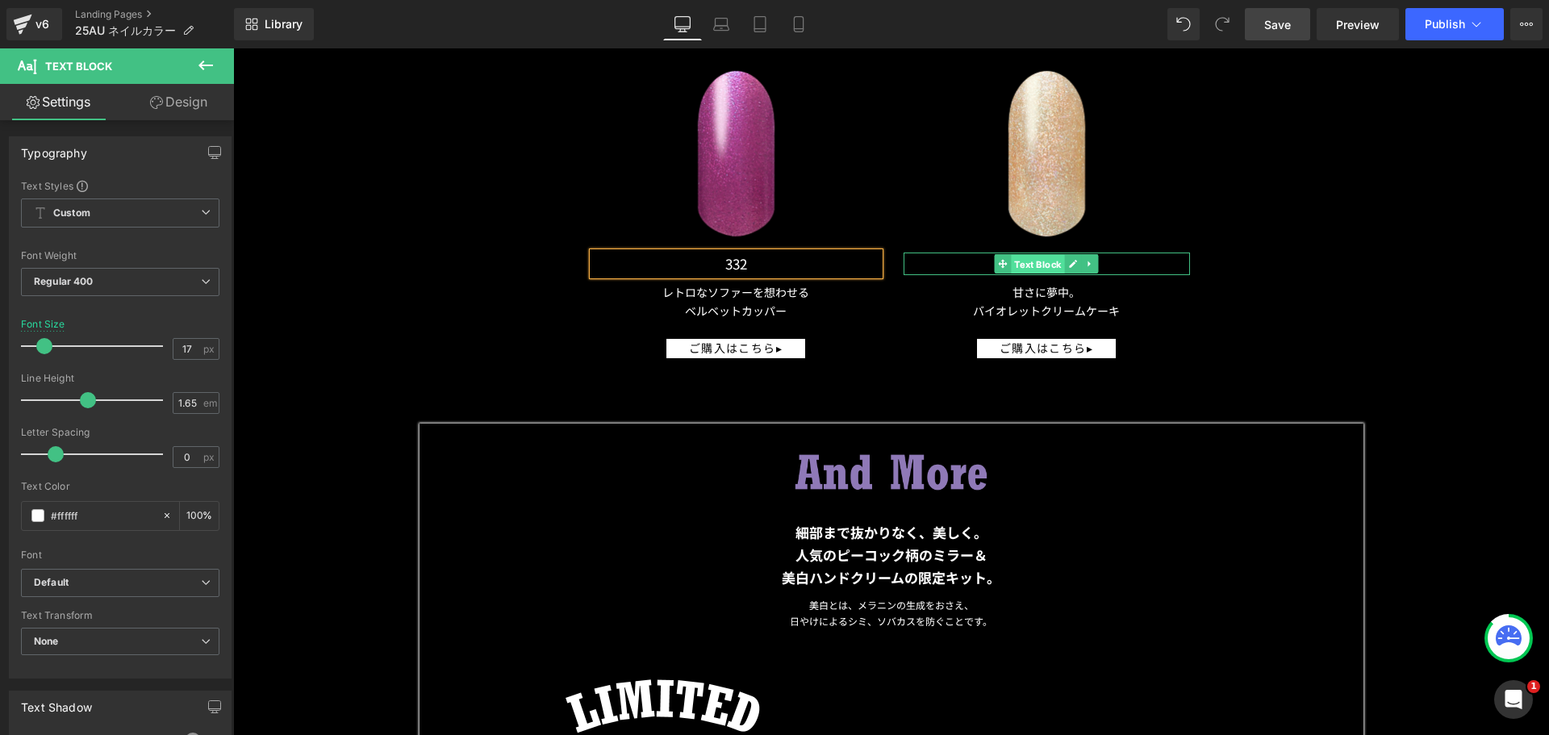
click at [1045, 255] on span "Text Block" at bounding box center [1037, 264] width 53 height 19
click at [1069, 259] on icon at bounding box center [1073, 264] width 9 height 10
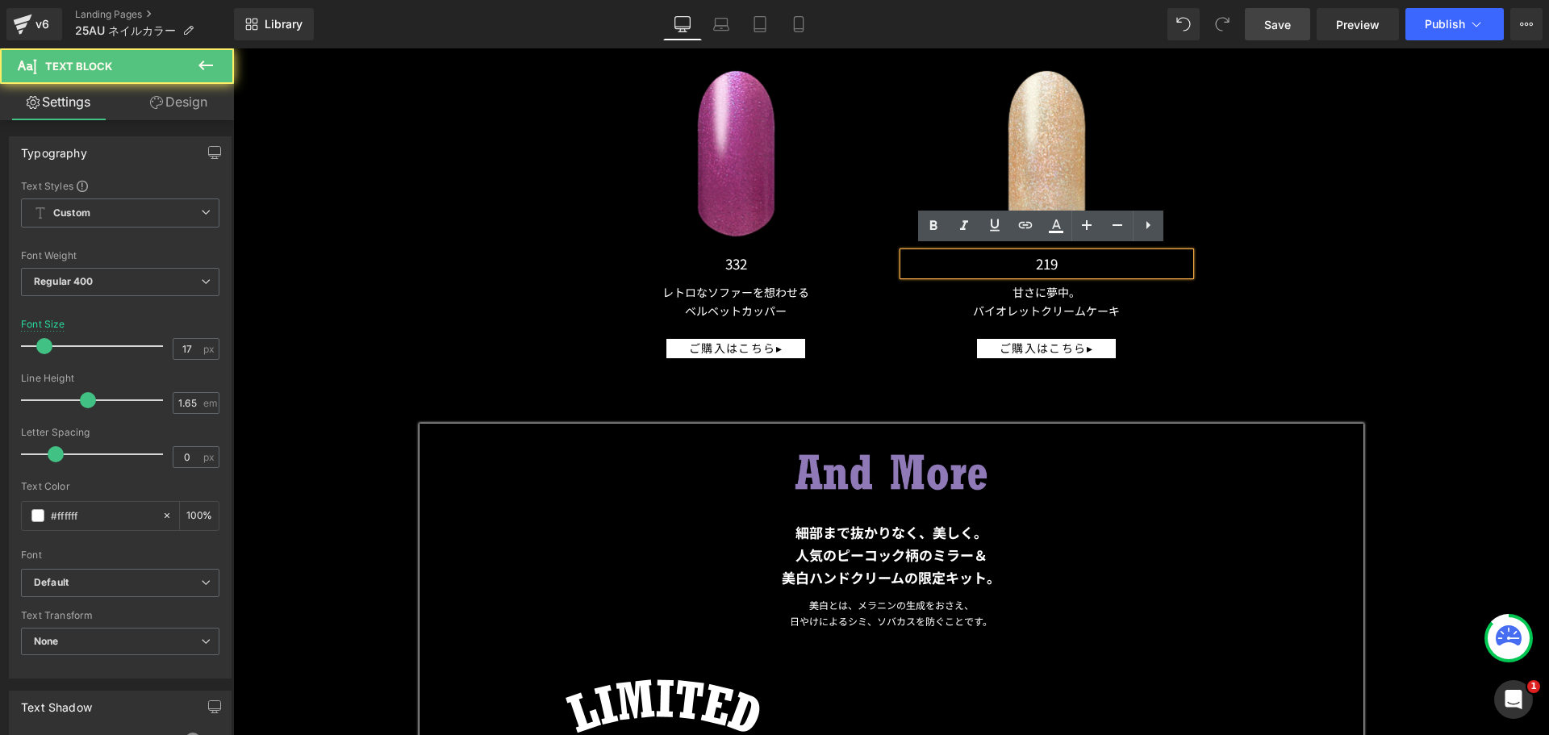
click at [1064, 261] on p "219" at bounding box center [1047, 264] width 286 height 23
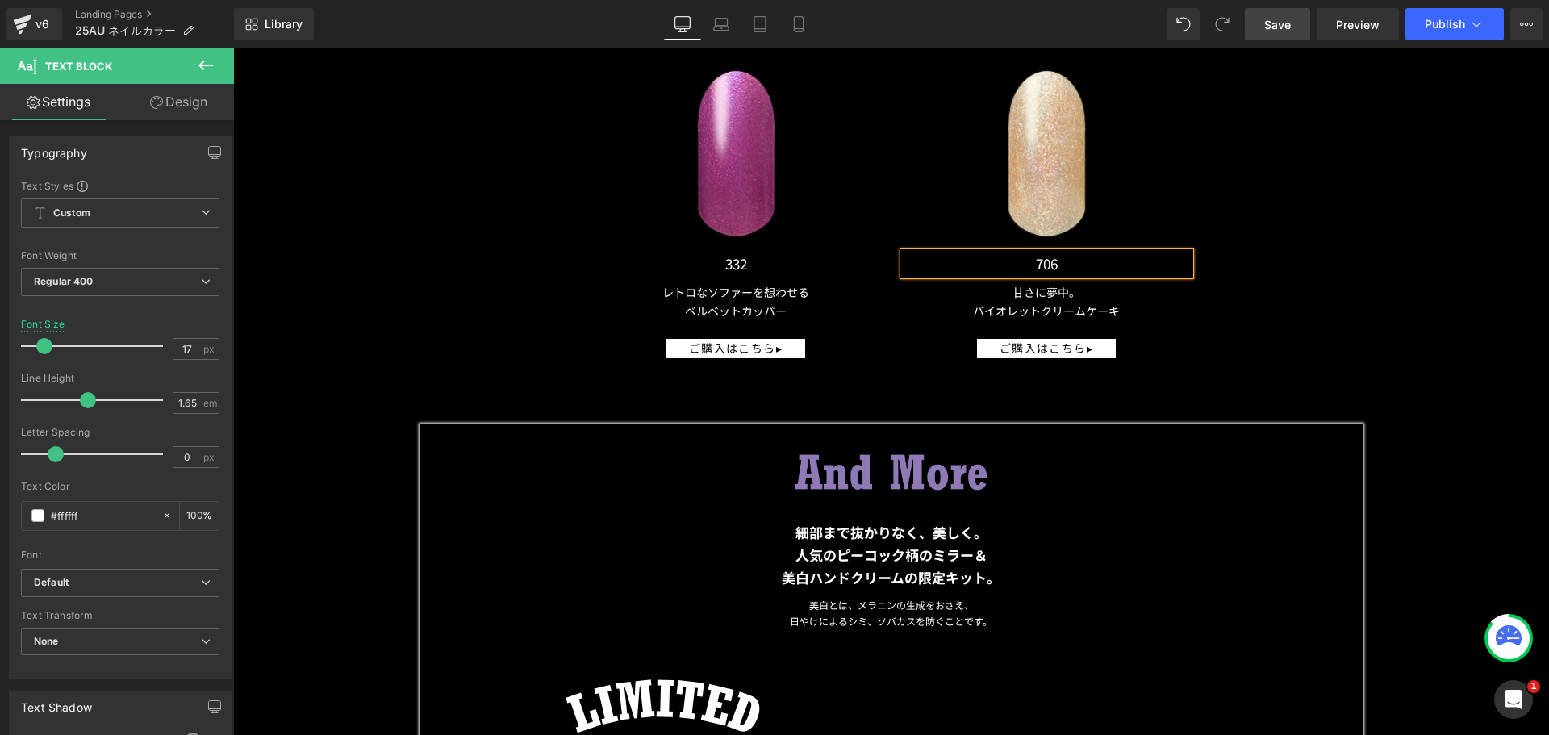
click at [761, 283] on p "レトロなソファーを想わせる" at bounding box center [736, 292] width 286 height 19
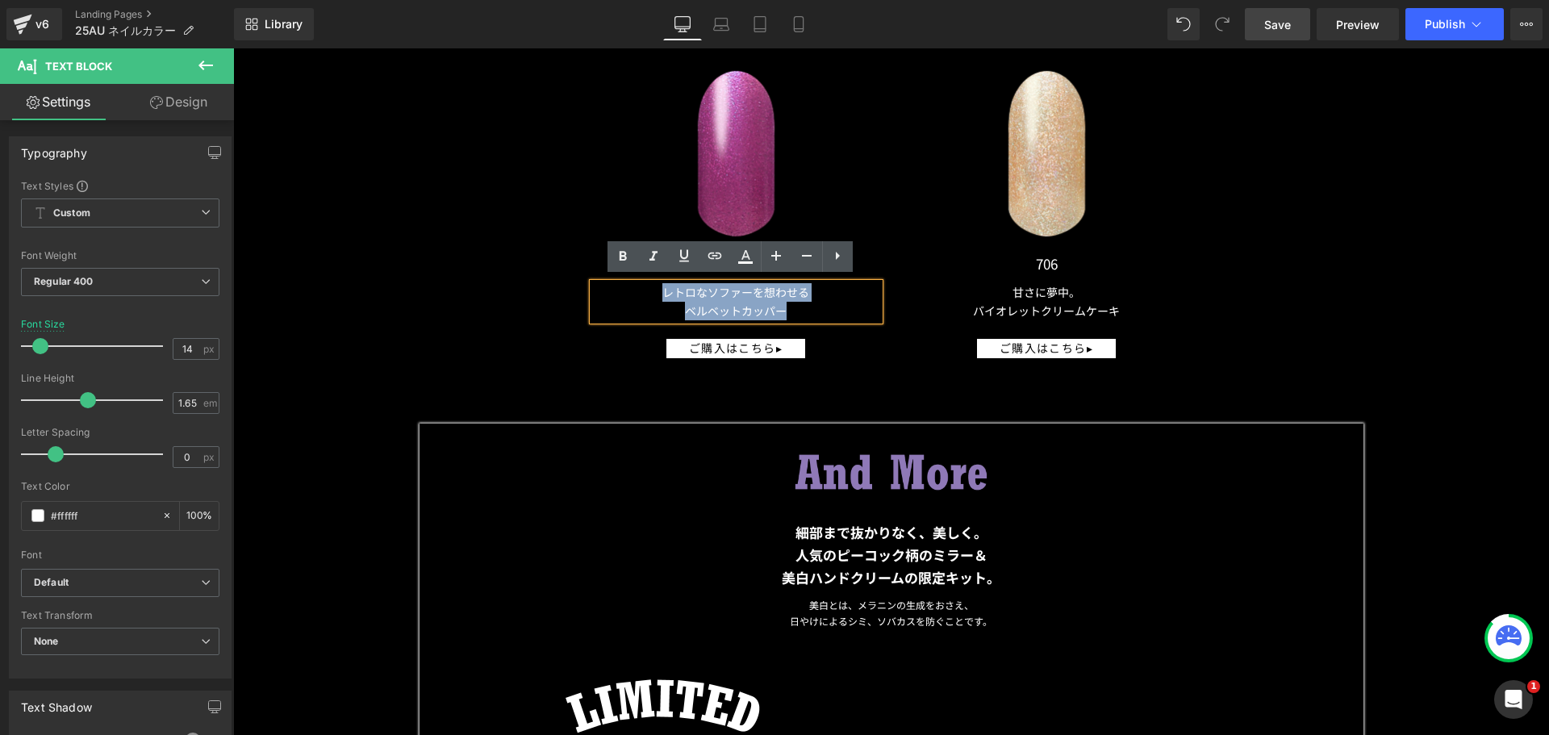
drag, startPoint x: 795, startPoint y: 309, endPoint x: 504, endPoint y: 274, distance: 293.5
click at [504, 274] on div "Image 332 Text Block レトロなソファーを想わせる ベルベットカッパー Text Block ご購入はこちら▸ Button Image 7…" at bounding box center [892, 186] width 944 height 361
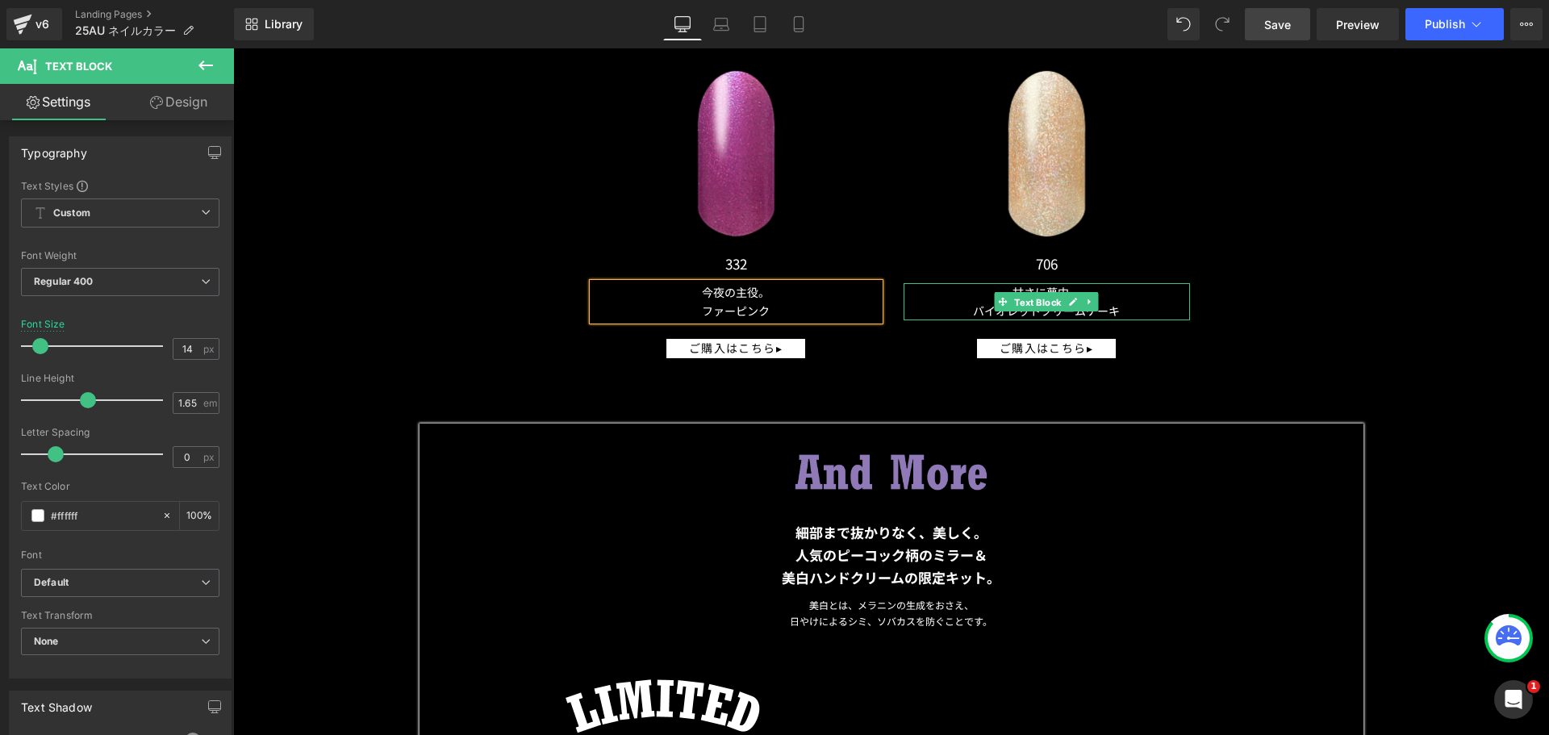
click at [1015, 305] on span "Text Block" at bounding box center [1037, 302] width 53 height 19
click at [1123, 304] on p "バイオレットクリームケーキ" at bounding box center [1047, 311] width 286 height 19
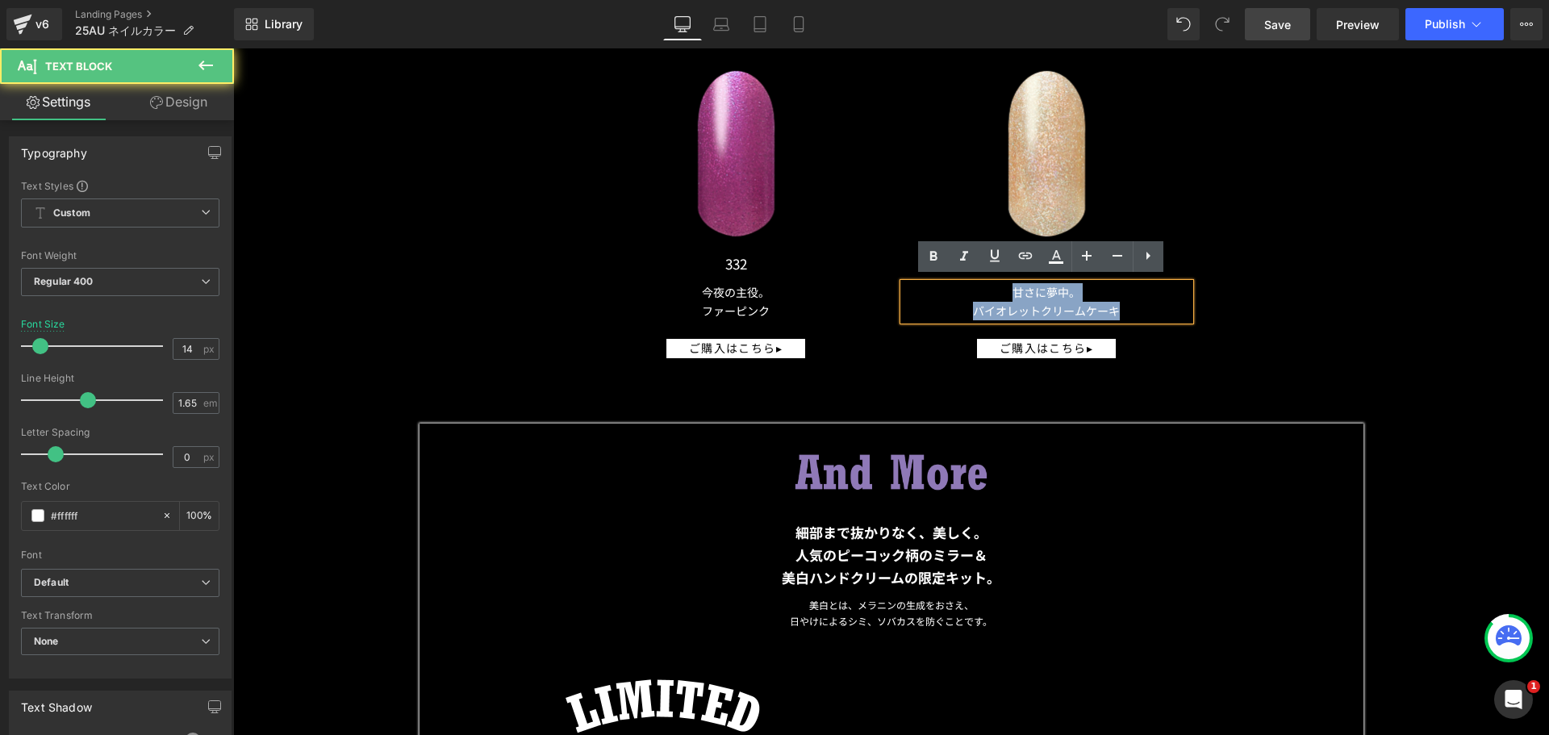
drag, startPoint x: 1123, startPoint y: 308, endPoint x: 880, endPoint y: 270, distance: 246.0
click at [880, 270] on div "Image 332 Text Block 今夜の主役。 ファーピンク Text Block ご購入はこちら▸ Button Image 706 Text Bl…" at bounding box center [892, 186] width 944 height 361
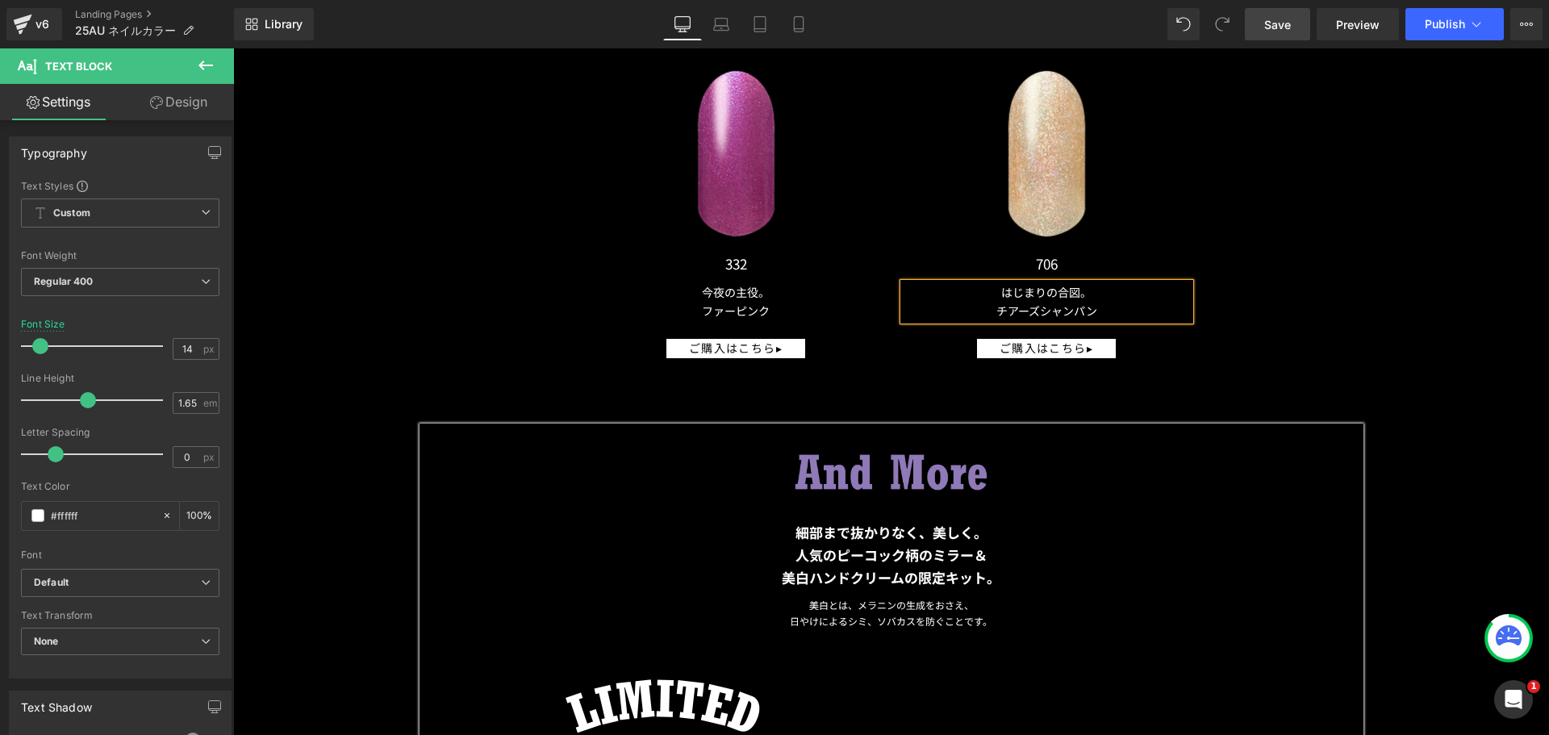
drag, startPoint x: 750, startPoint y: 353, endPoint x: 440, endPoint y: 357, distance: 310.7
click at [233, 48] on div at bounding box center [233, 48] width 0 height 0
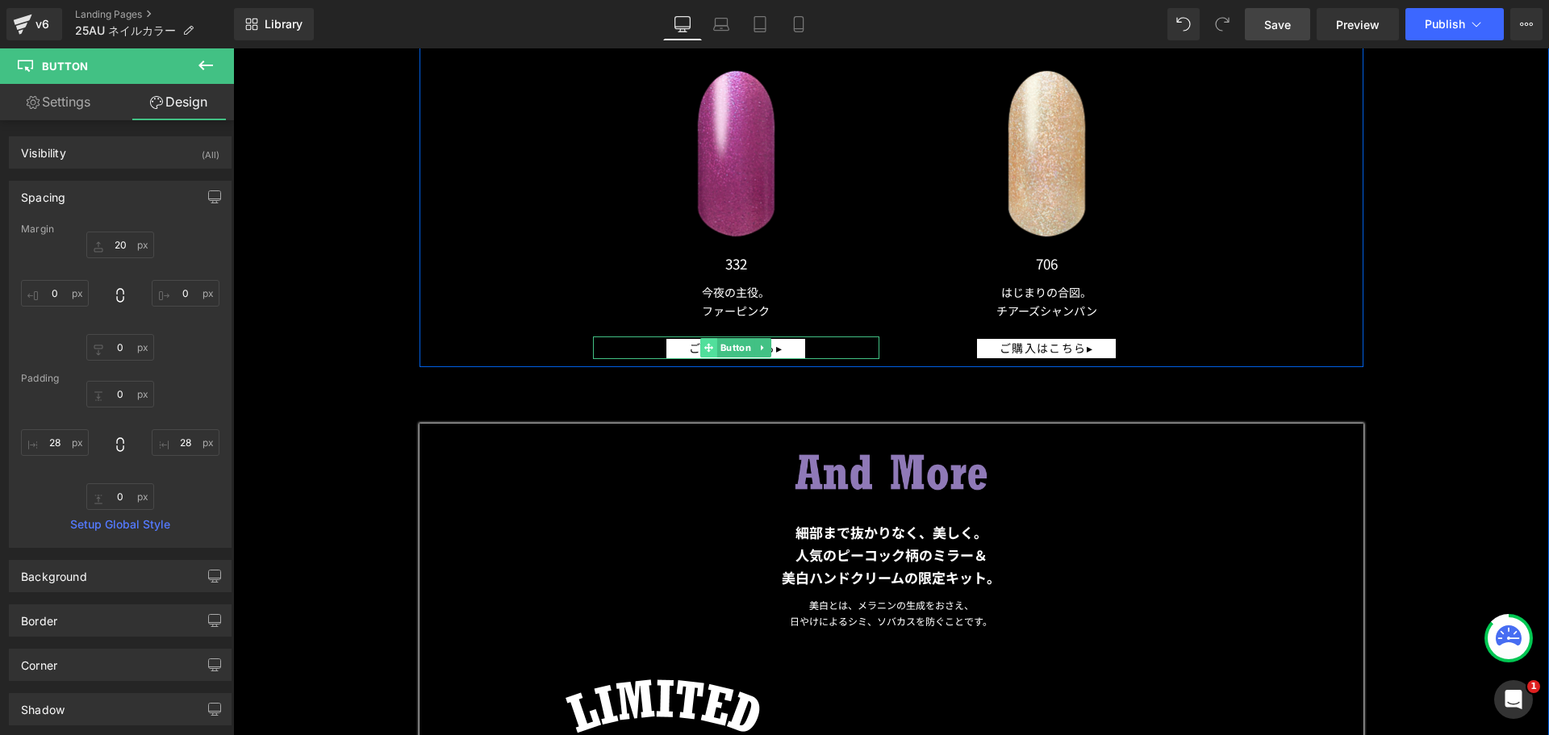
click at [700, 343] on span at bounding box center [708, 347] width 17 height 19
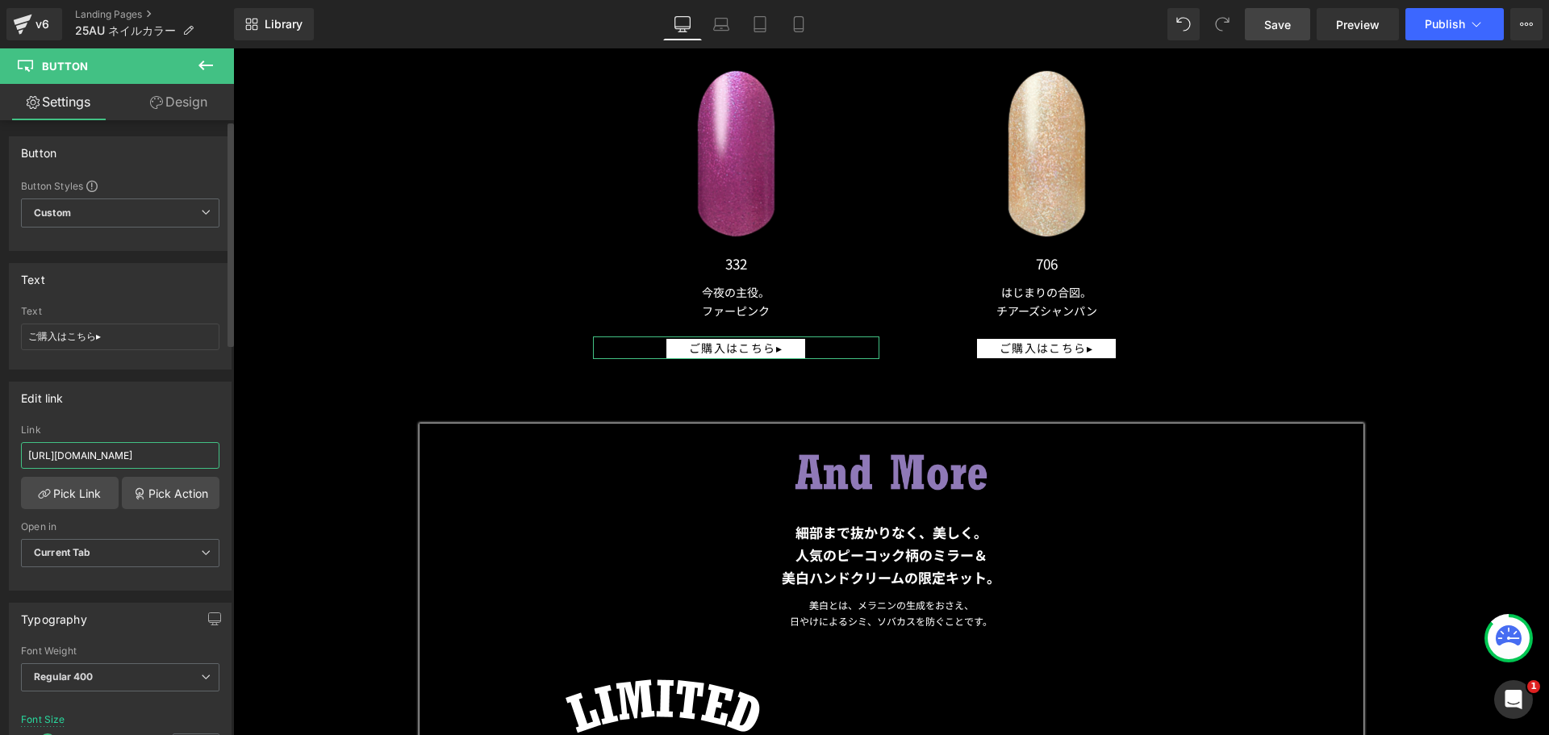
click at [162, 449] on input "[URL][DOMAIN_NAME]" at bounding box center [120, 455] width 199 height 27
type input "[URL][DOMAIN_NAME]"
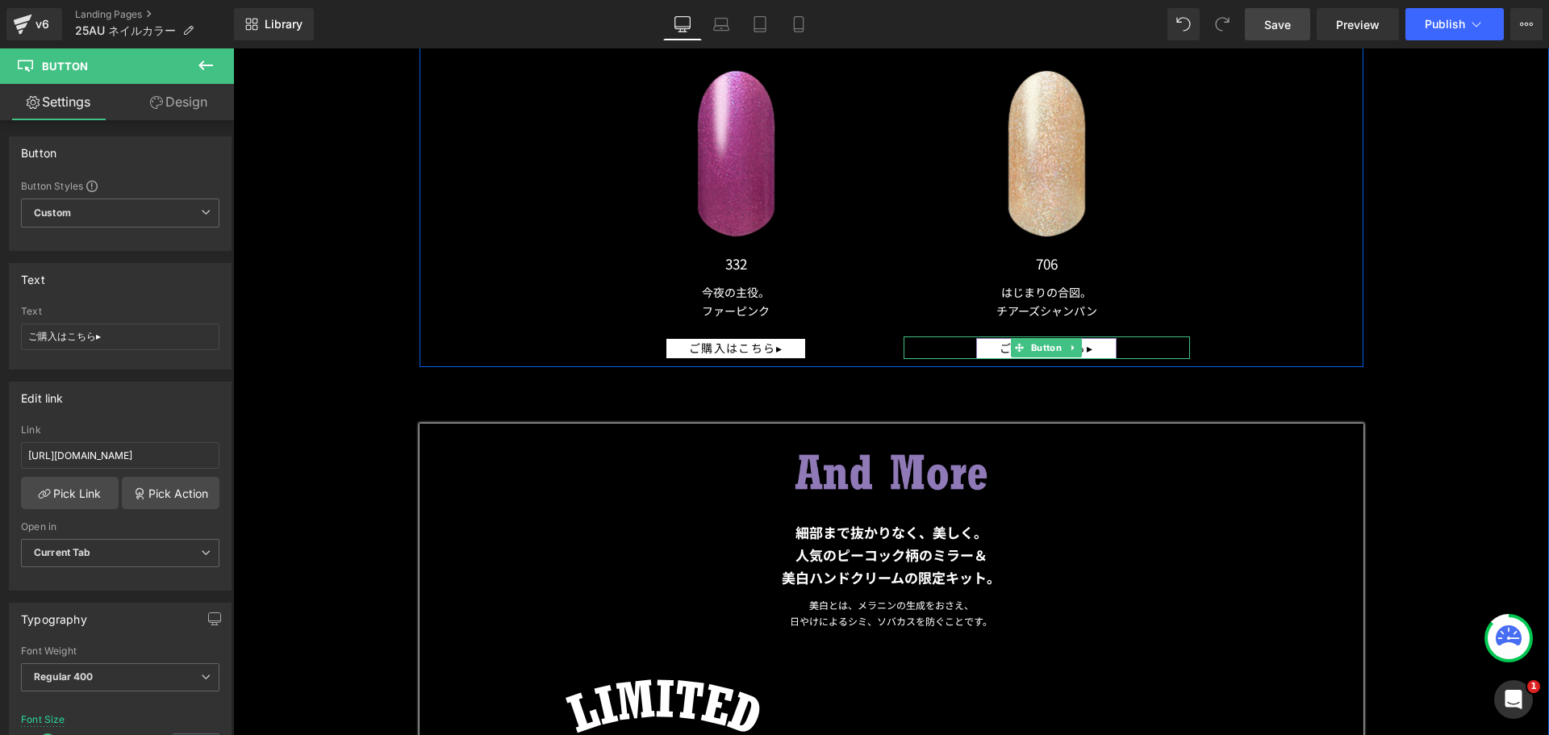
click at [977, 339] on link "ご購入はこちら▸" at bounding box center [1046, 348] width 140 height 20
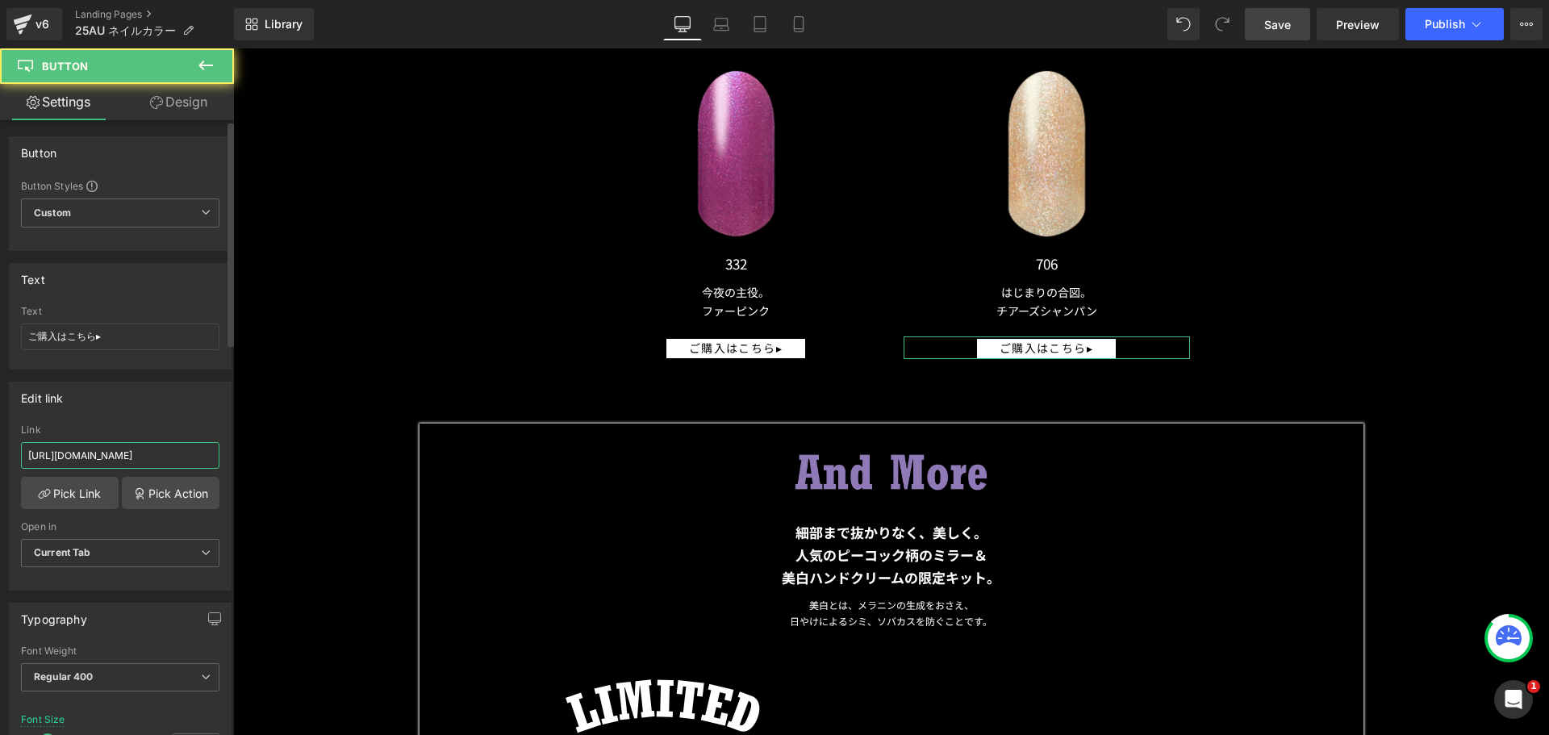
click at [171, 454] on input "[URL][DOMAIN_NAME]" at bounding box center [120, 455] width 199 height 27
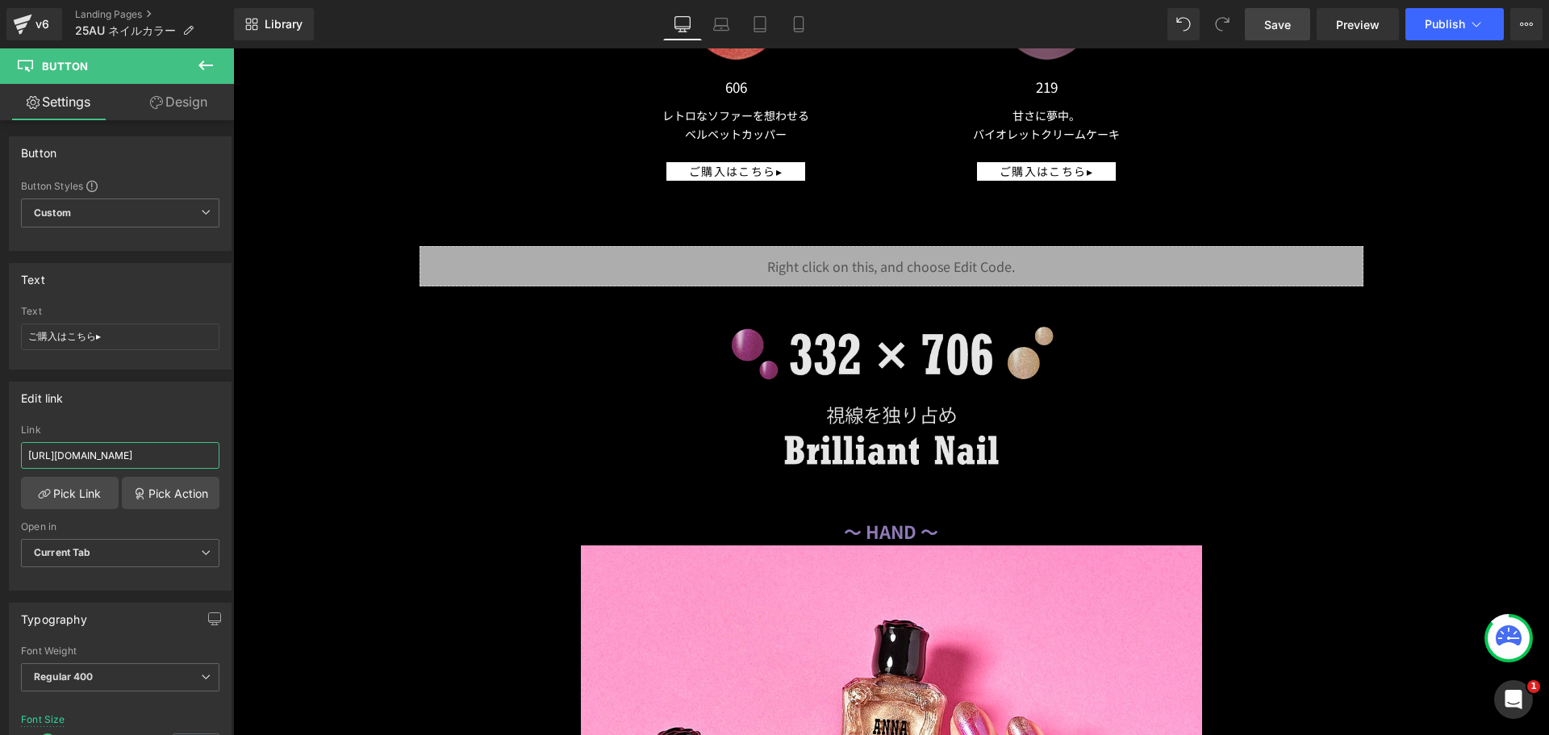
scroll to position [18780, 0]
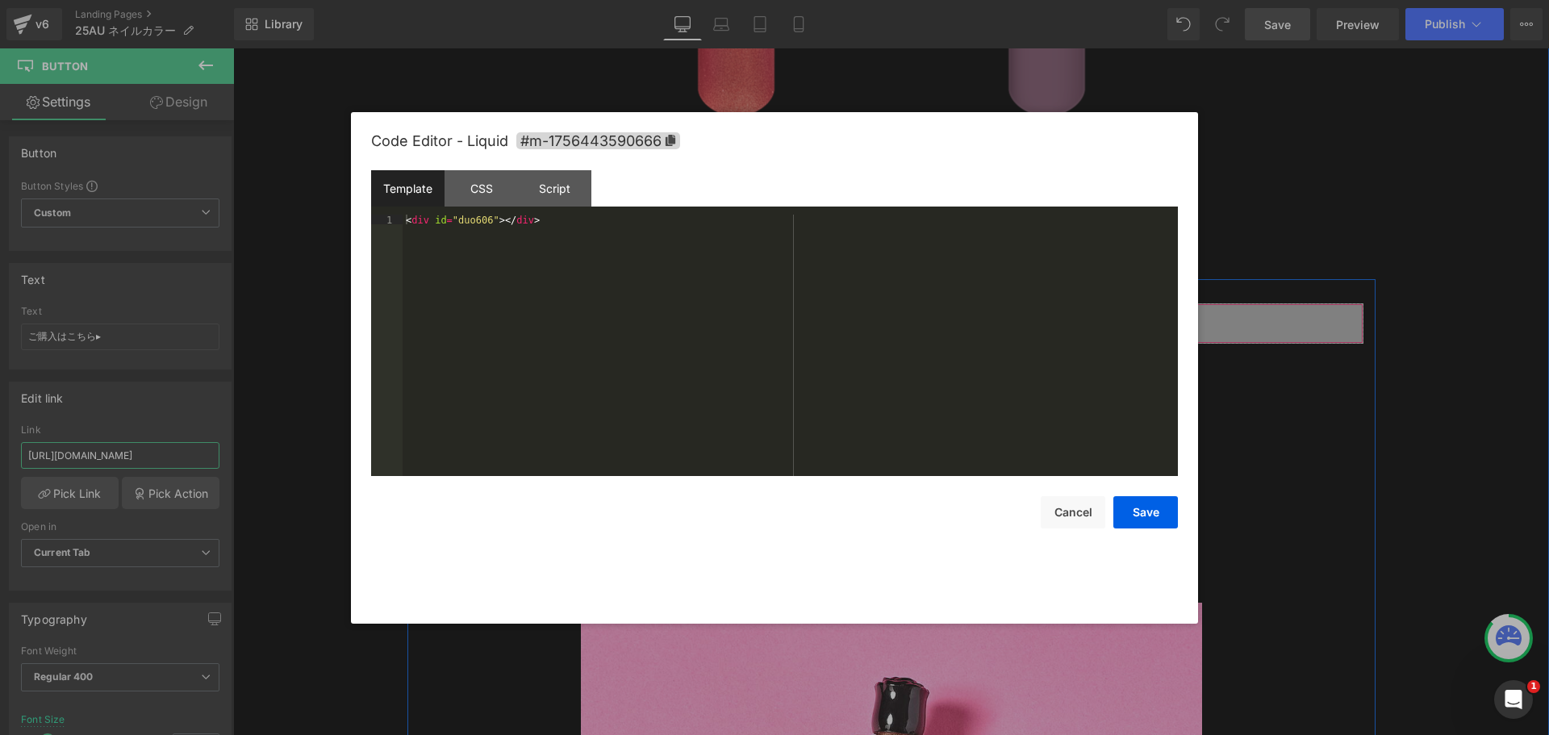
click at [899, 307] on div "Liquid" at bounding box center [892, 323] width 944 height 40
type input "[URL][DOMAIN_NAME]"
click at [478, 225] on div "< div id = "duo606" > </ div >" at bounding box center [790, 355] width 775 height 281
click at [474, 212] on div "Template CSS Script Data" at bounding box center [774, 192] width 807 height 44
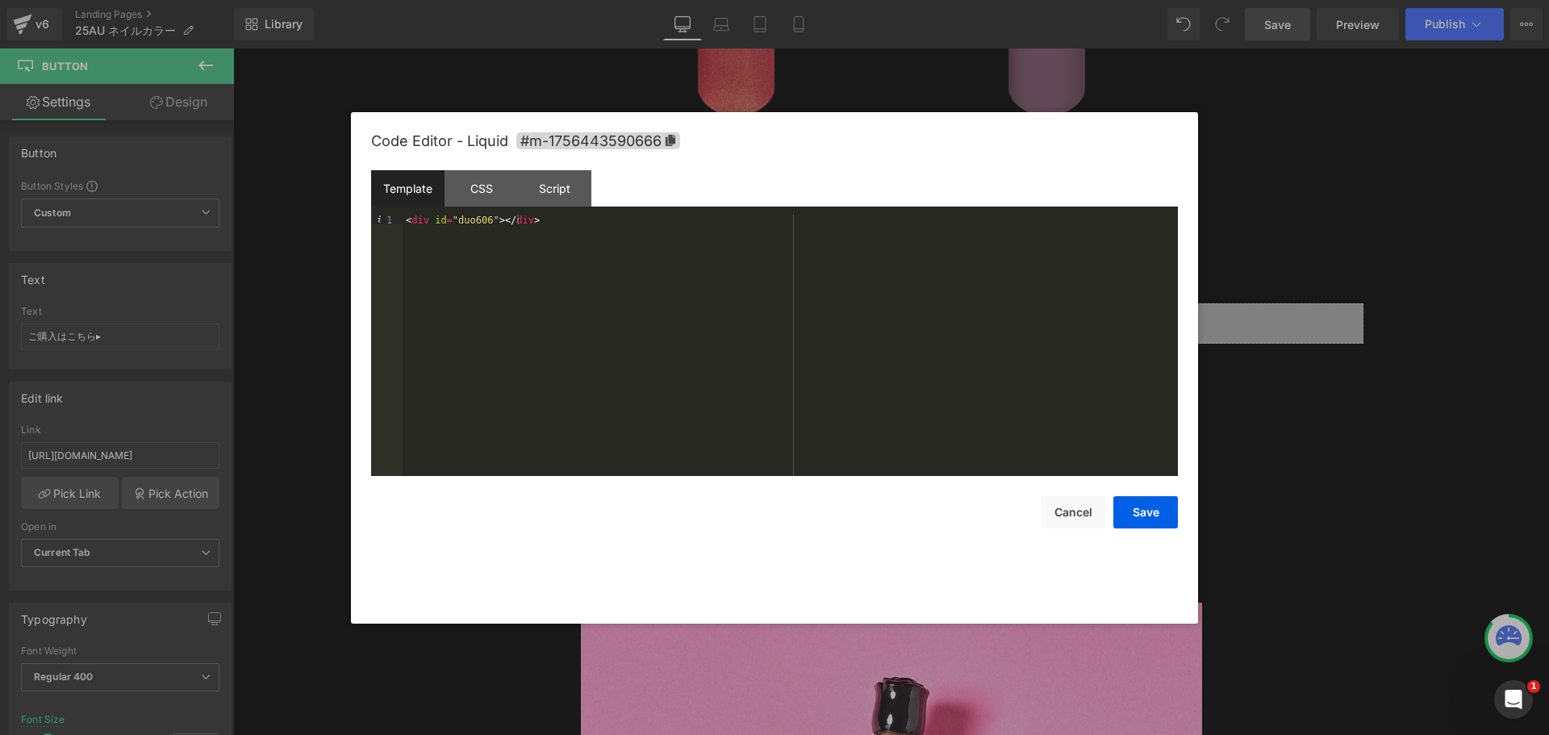
click at [478, 221] on div "< div id = "duo606" > </ div >" at bounding box center [790, 355] width 775 height 281
type textarea "332"
click at [1160, 522] on button "Save" at bounding box center [1146, 512] width 65 height 32
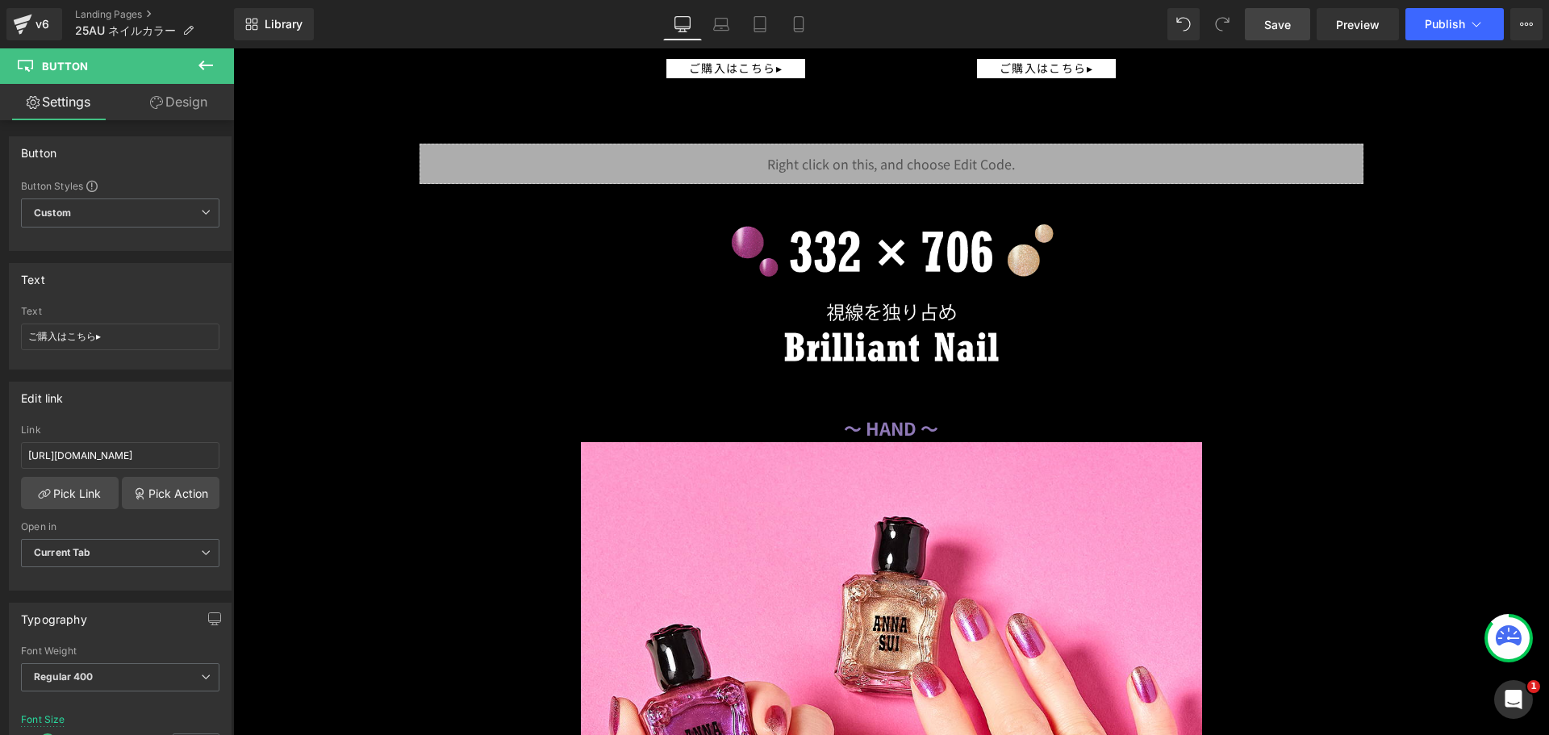
scroll to position [21159, 0]
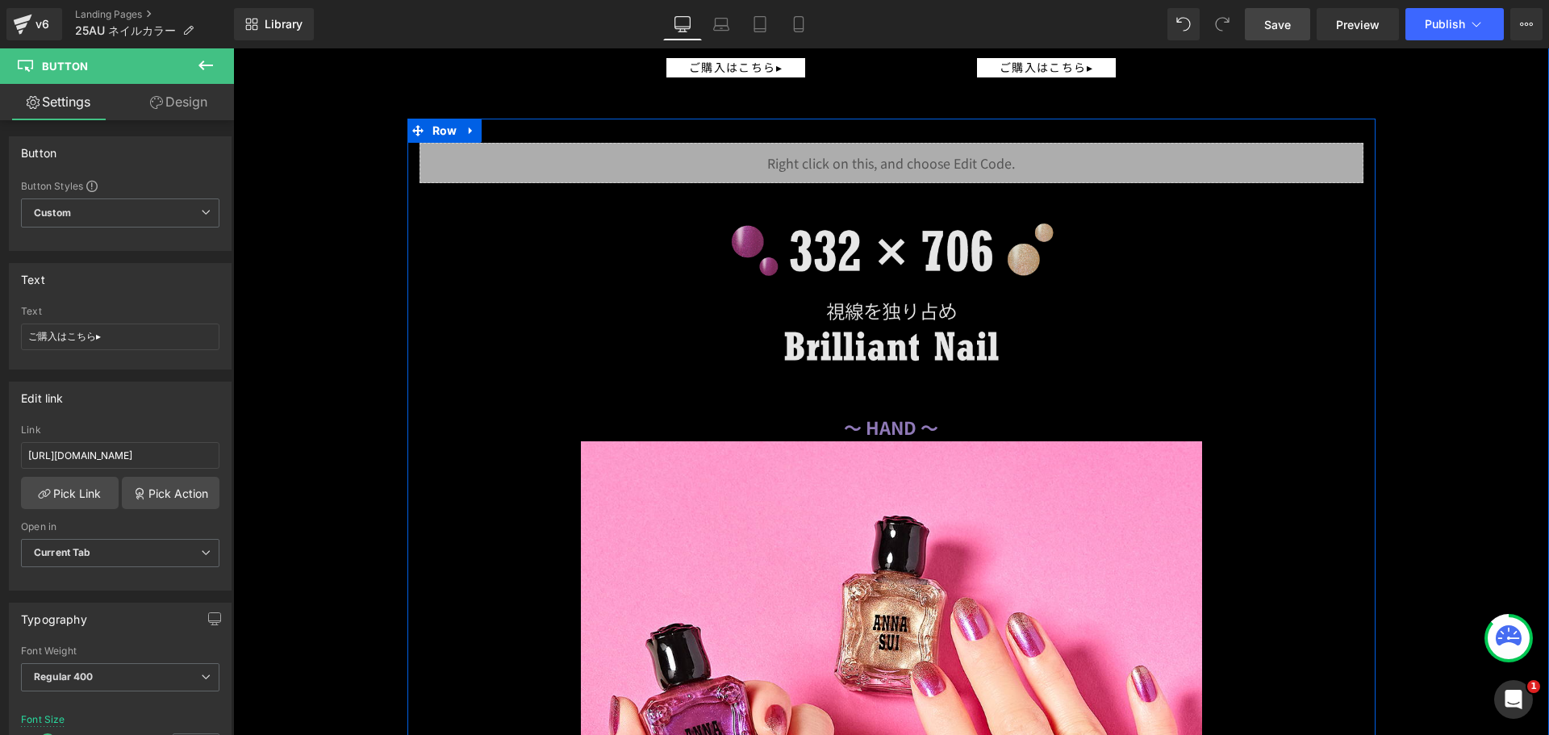
click at [806, 237] on img at bounding box center [891, 298] width 621 height 182
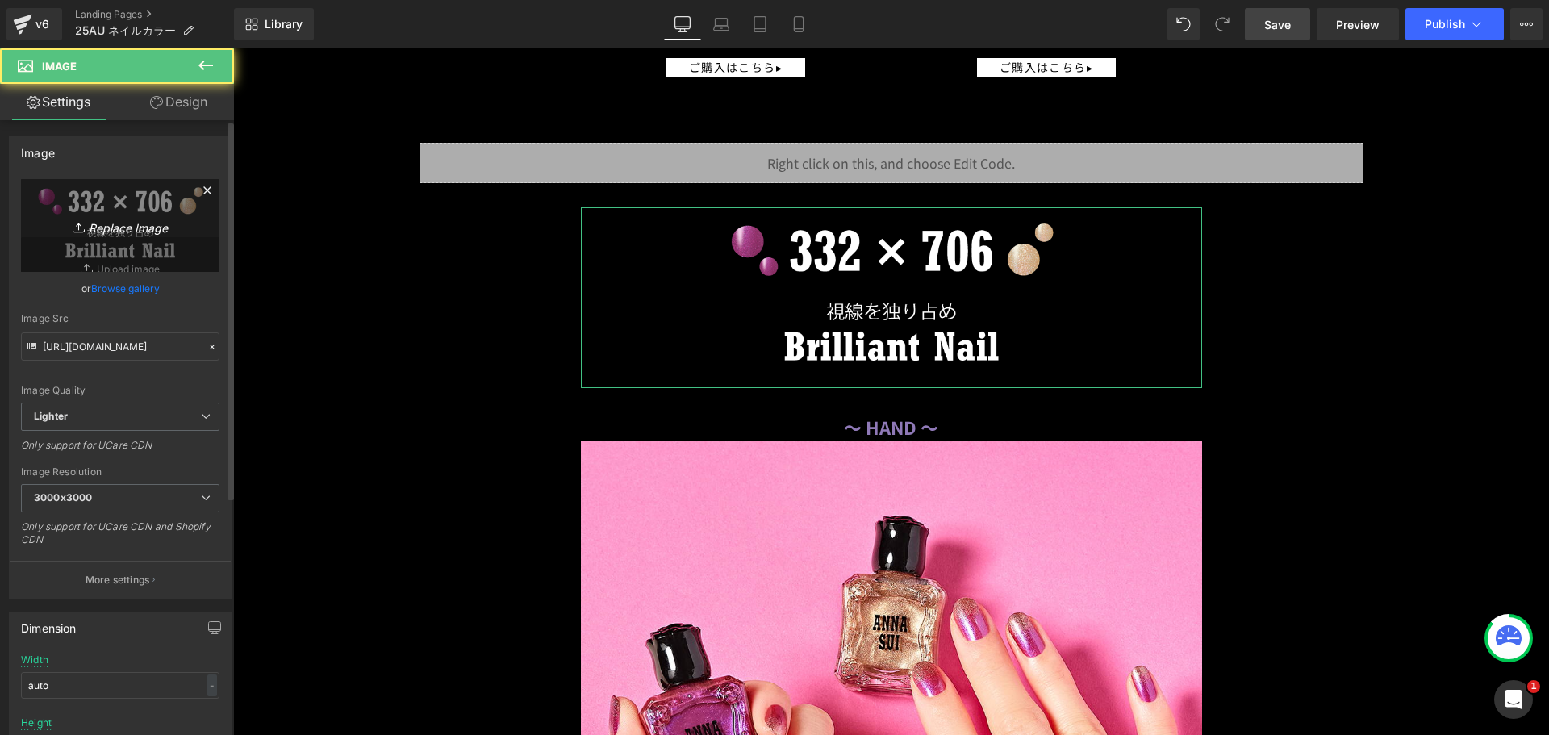
click at [142, 227] on icon "Replace Image" at bounding box center [120, 225] width 129 height 20
type input "C:\fakepath\duo_color_505x919.png"
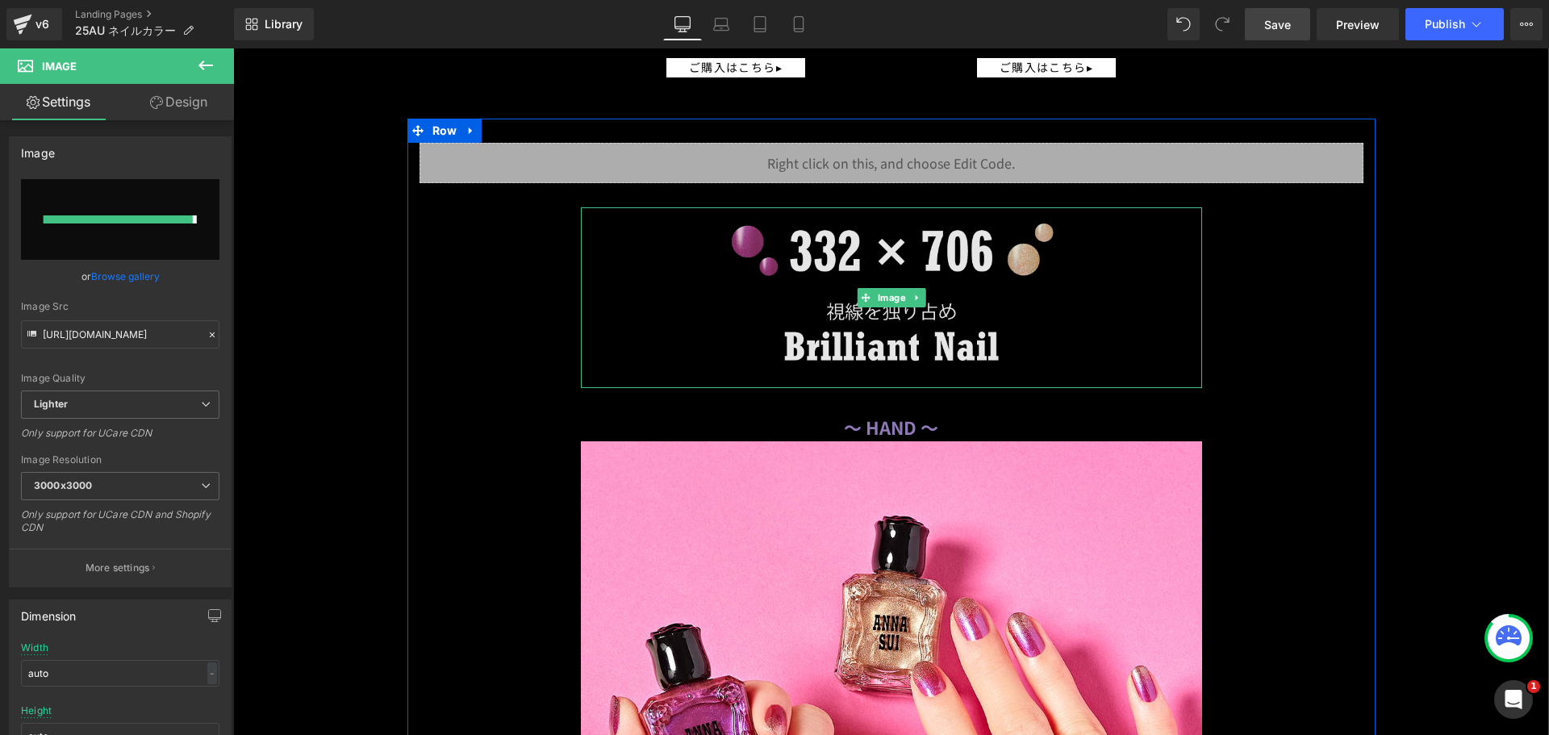
type input "[URL][DOMAIN_NAME]"
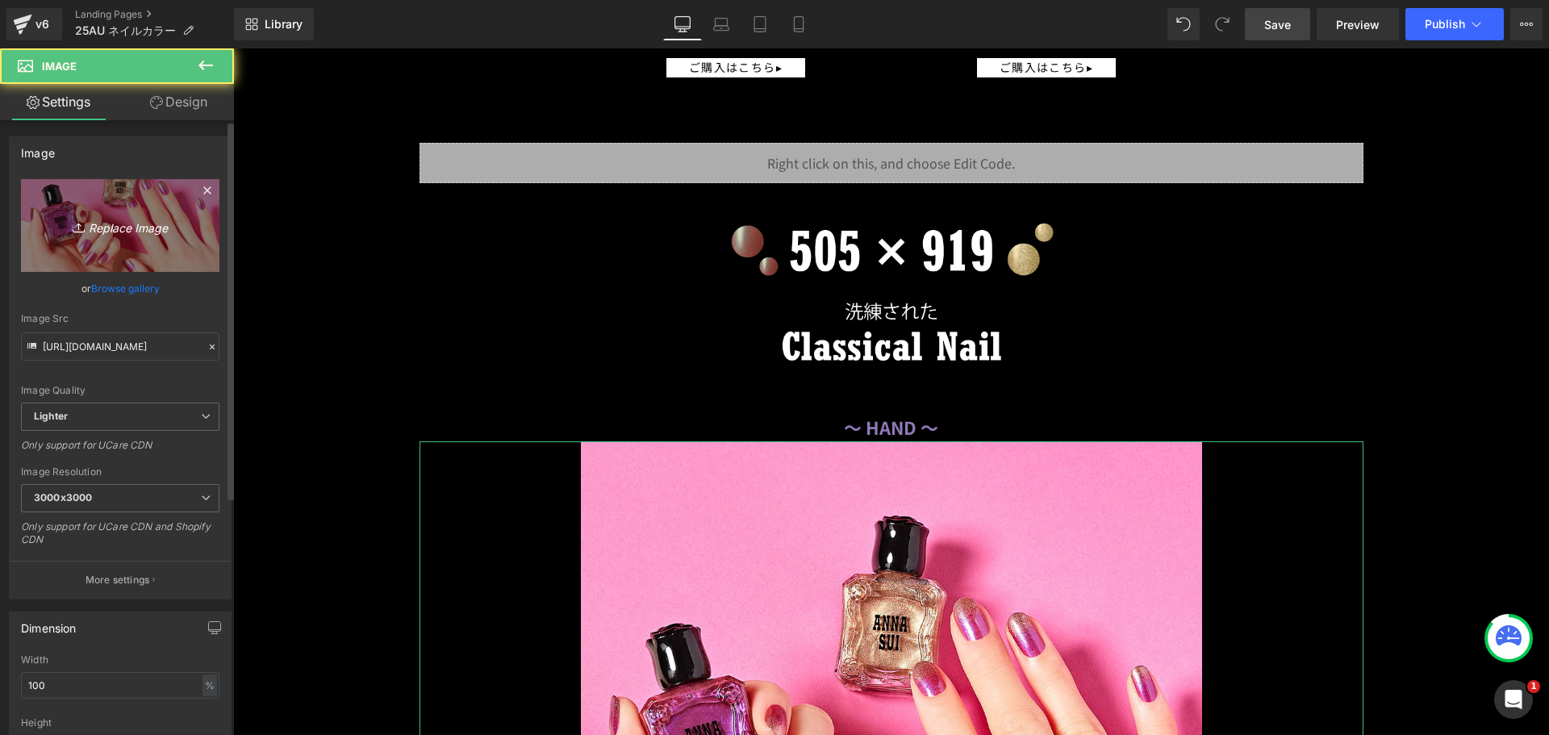
click at [157, 257] on link "Replace Image" at bounding box center [120, 225] width 199 height 93
type input "C:\fakepath\41_286_505x919.png"
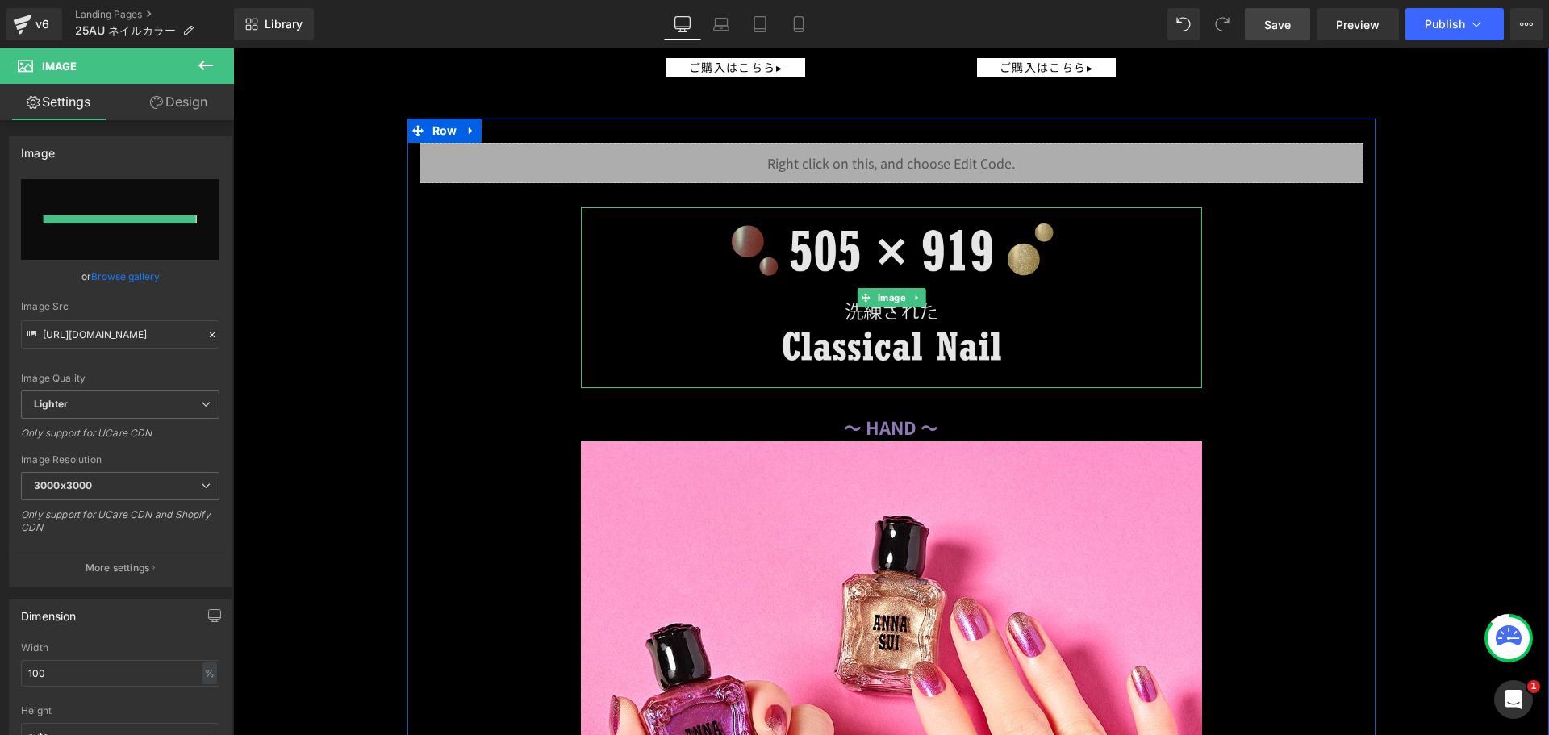
type input "[URL][DOMAIN_NAME]"
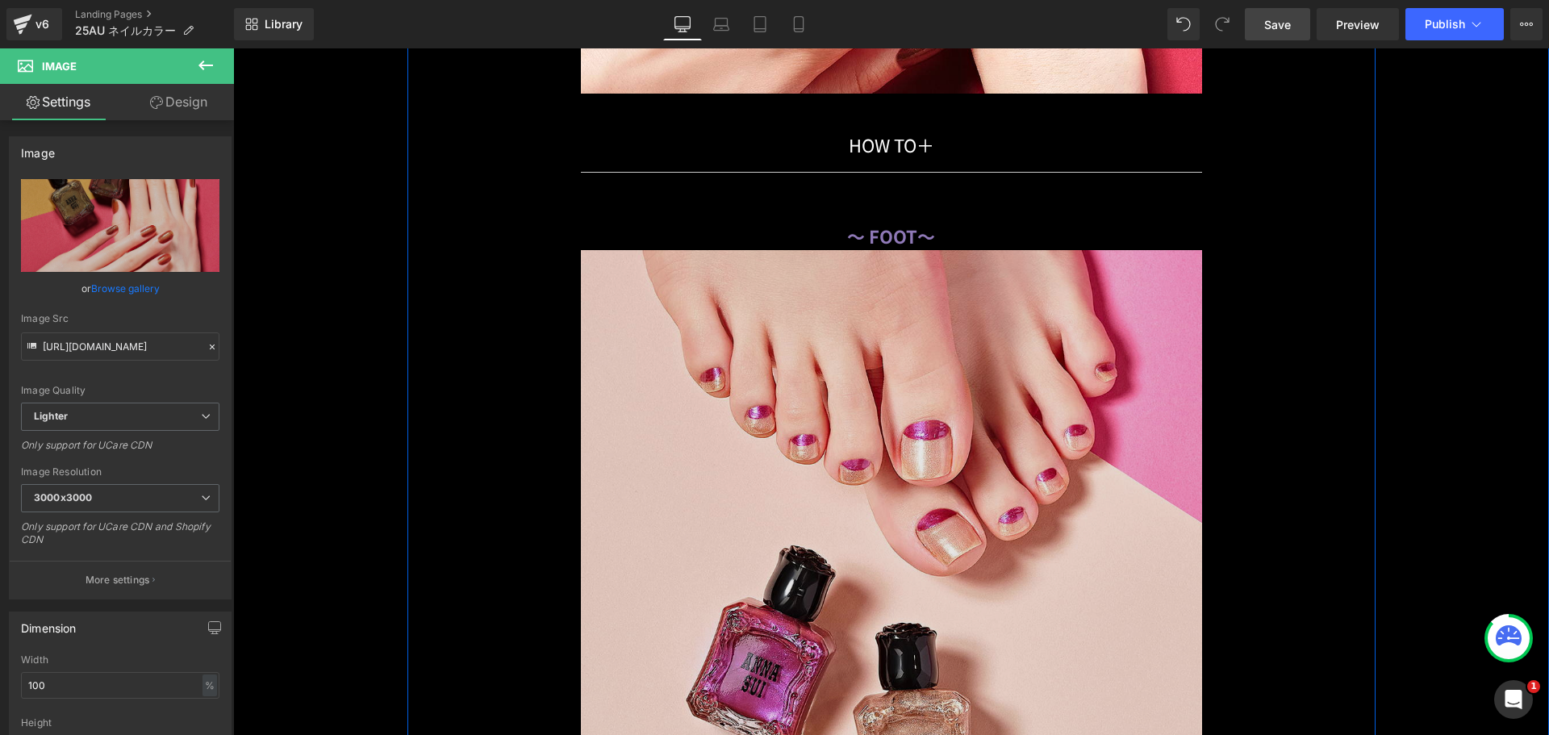
scroll to position [22450, 0]
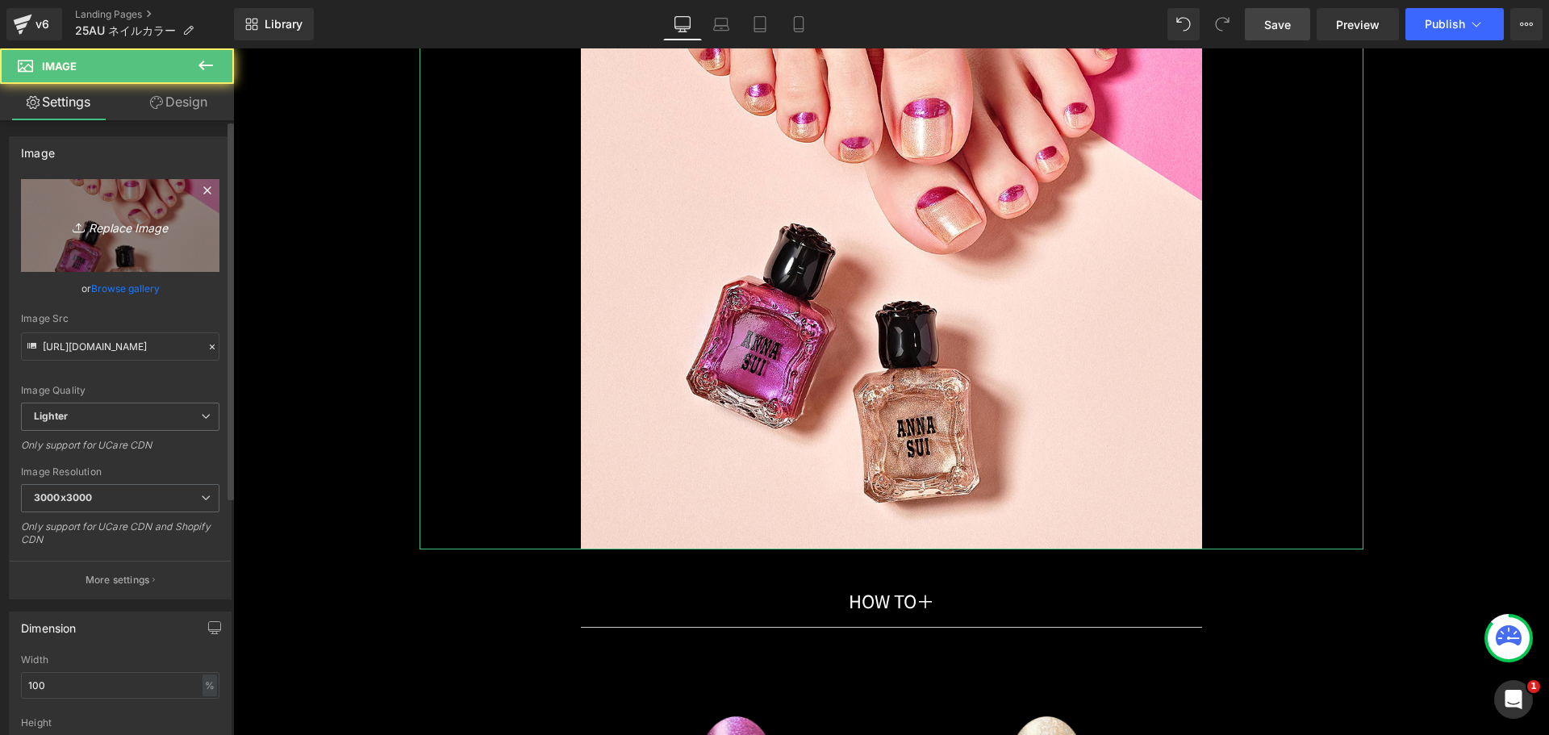
click at [152, 244] on link "Replace Image" at bounding box center [120, 225] width 199 height 93
type input "C:\fakepath\41_315_505x919.png"
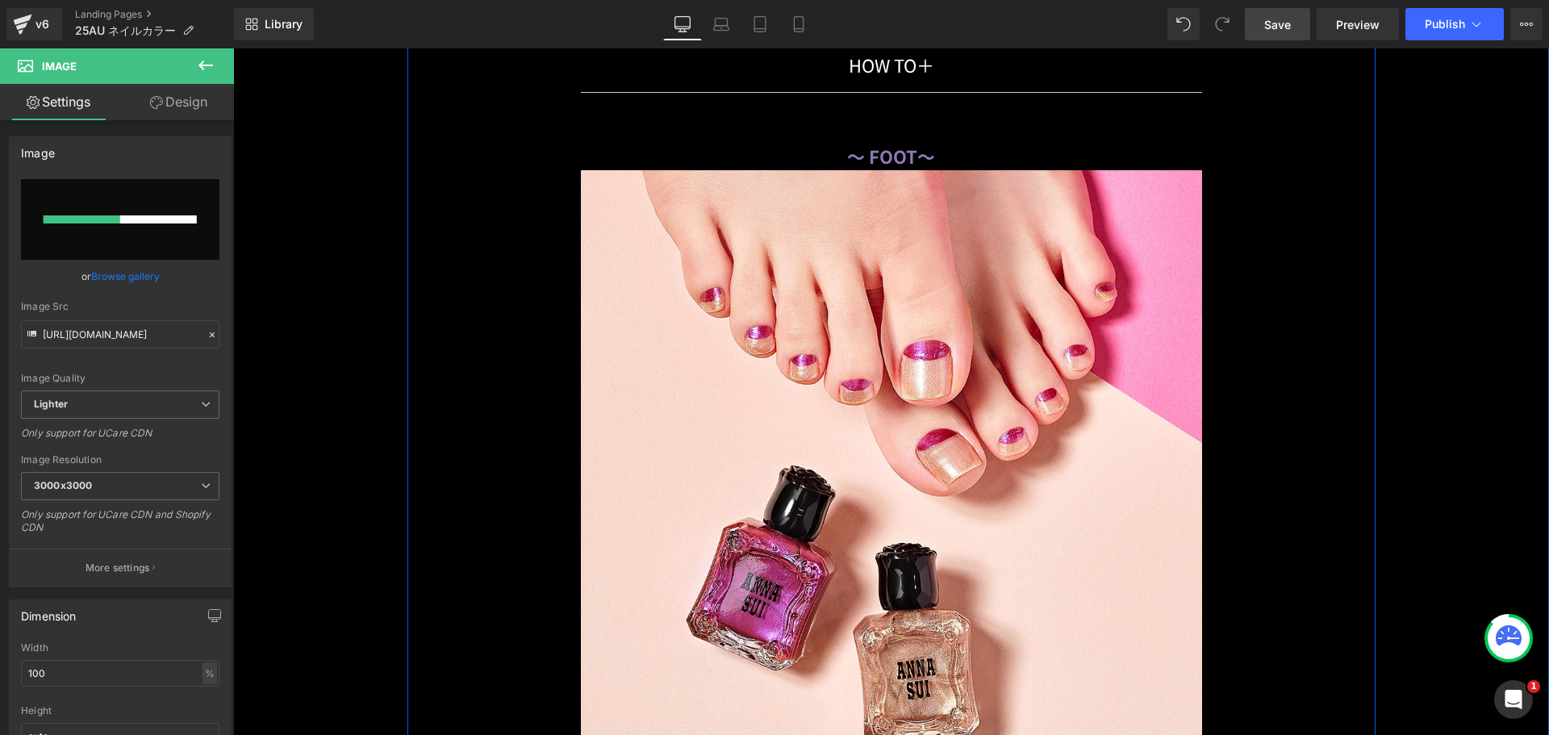
scroll to position [21966, 0]
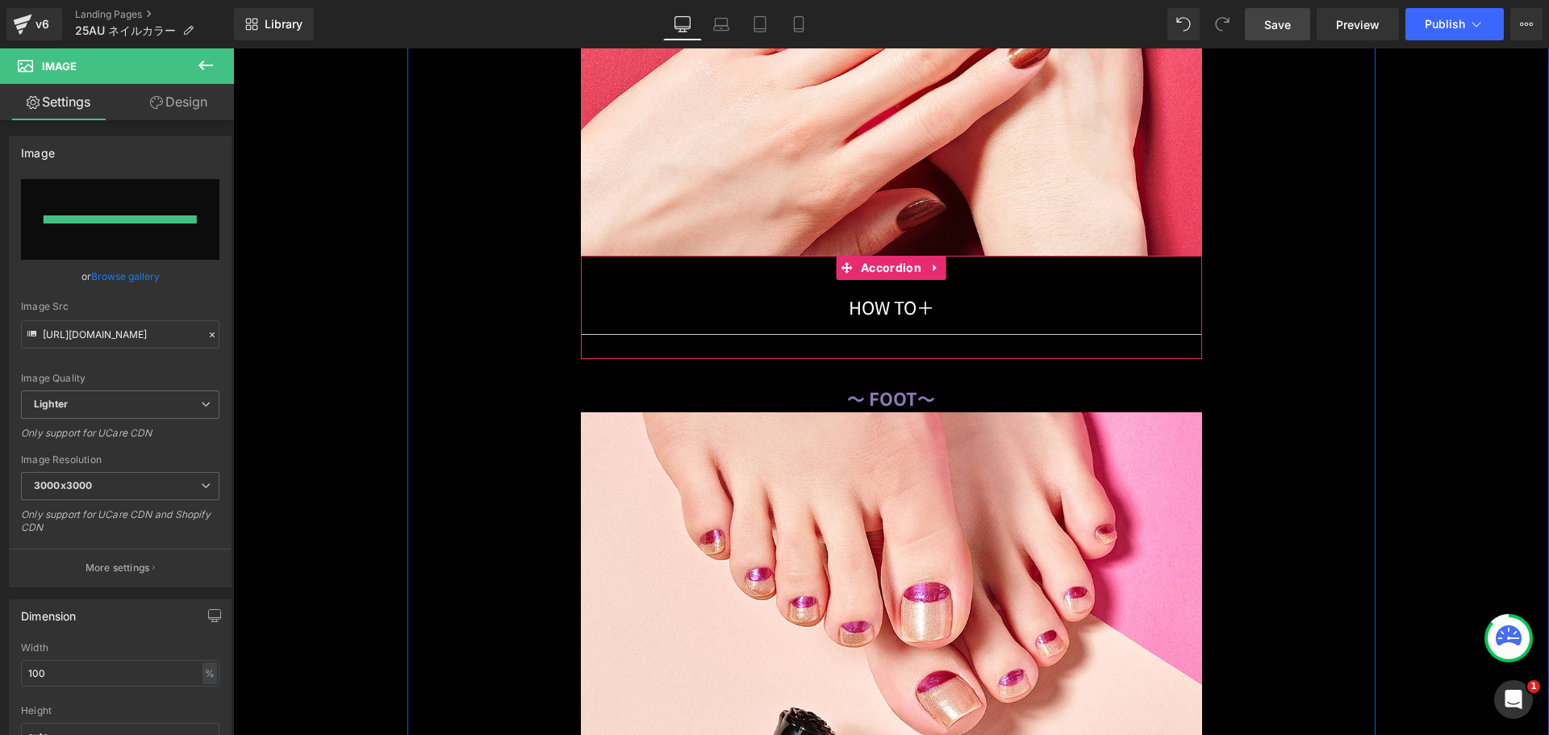
type input "[URL][DOMAIN_NAME]"
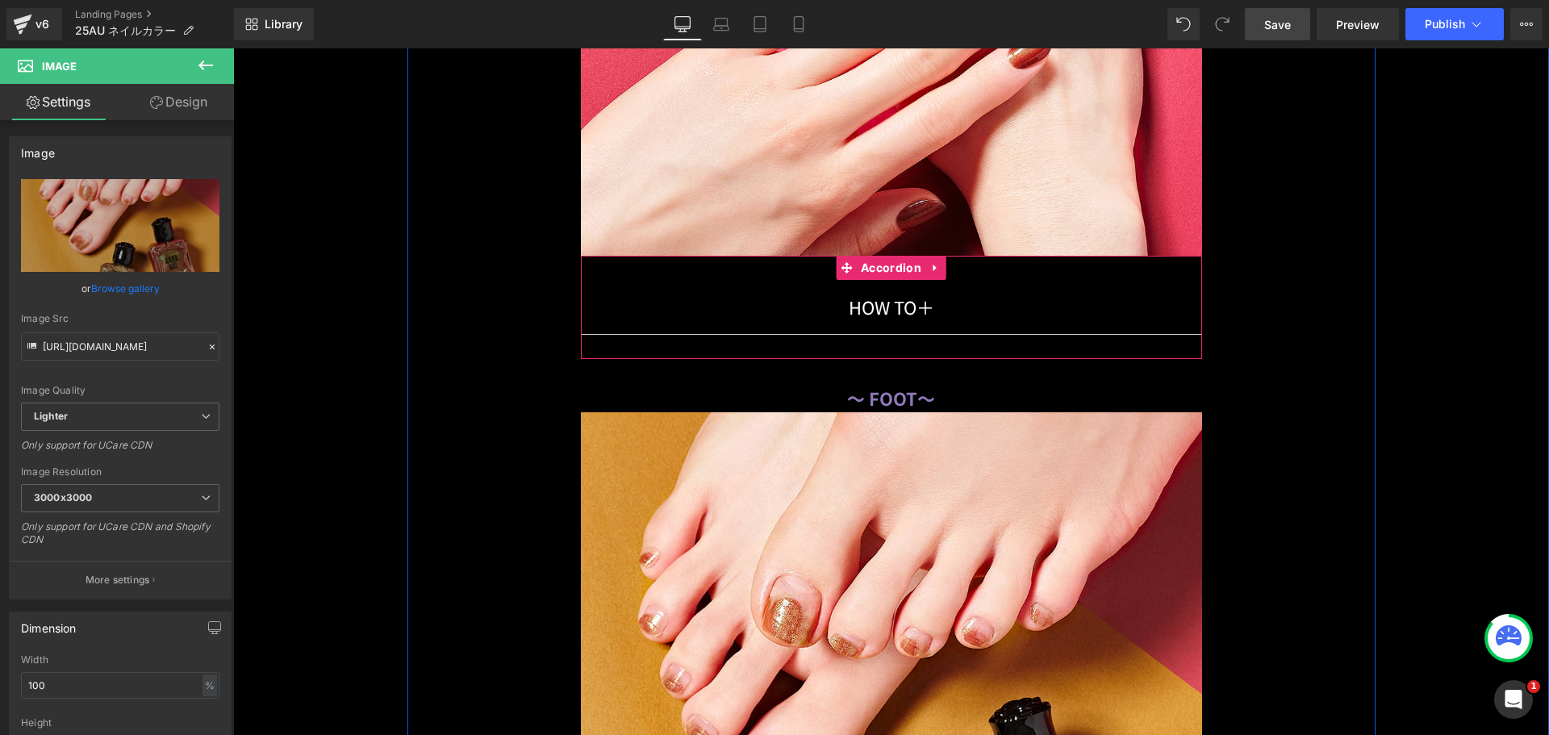
click at [684, 264] on div "HOW TO 　　　　　　　　 ＋ Text Block Image Accordion" at bounding box center [891, 307] width 621 height 102
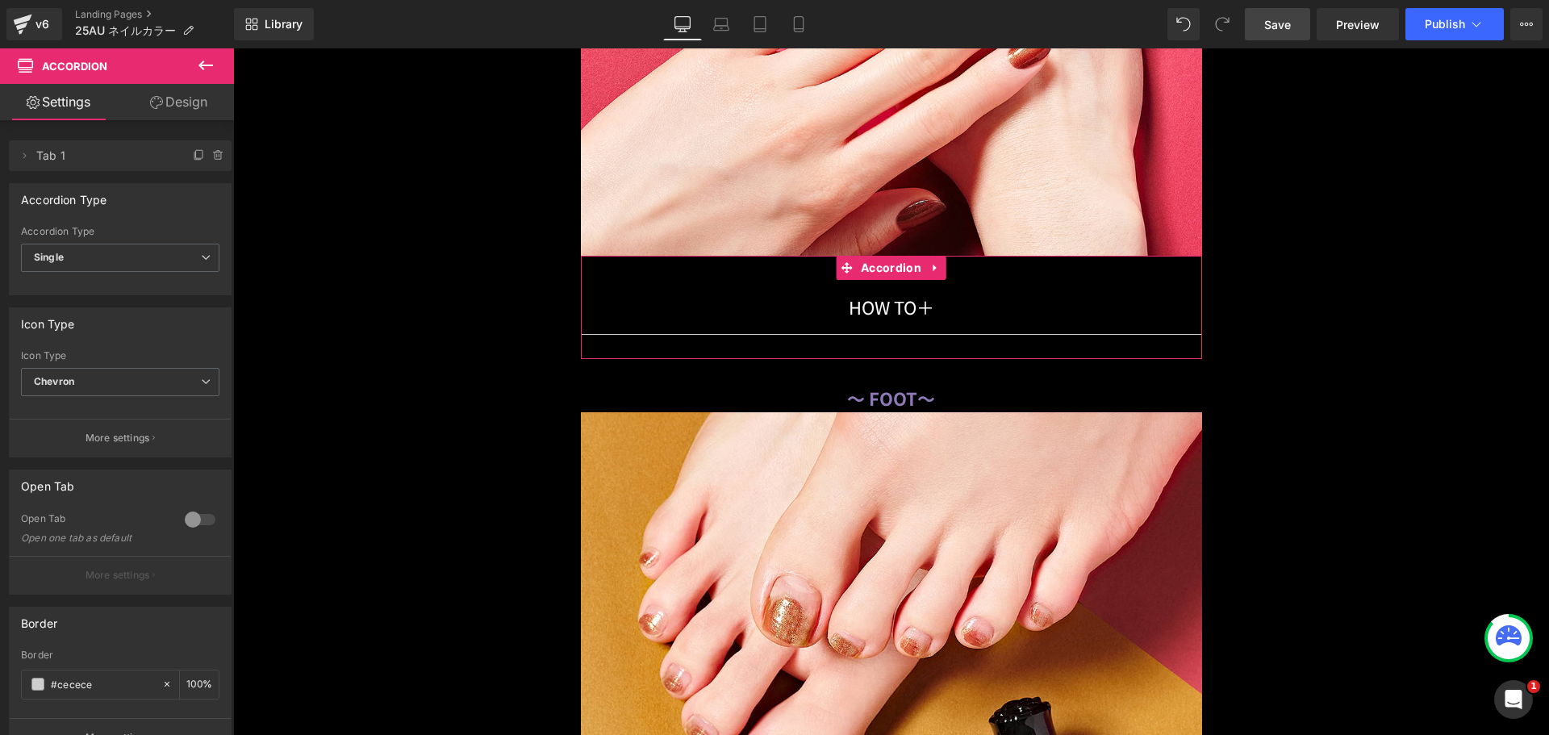
click at [200, 513] on div at bounding box center [200, 520] width 39 height 26
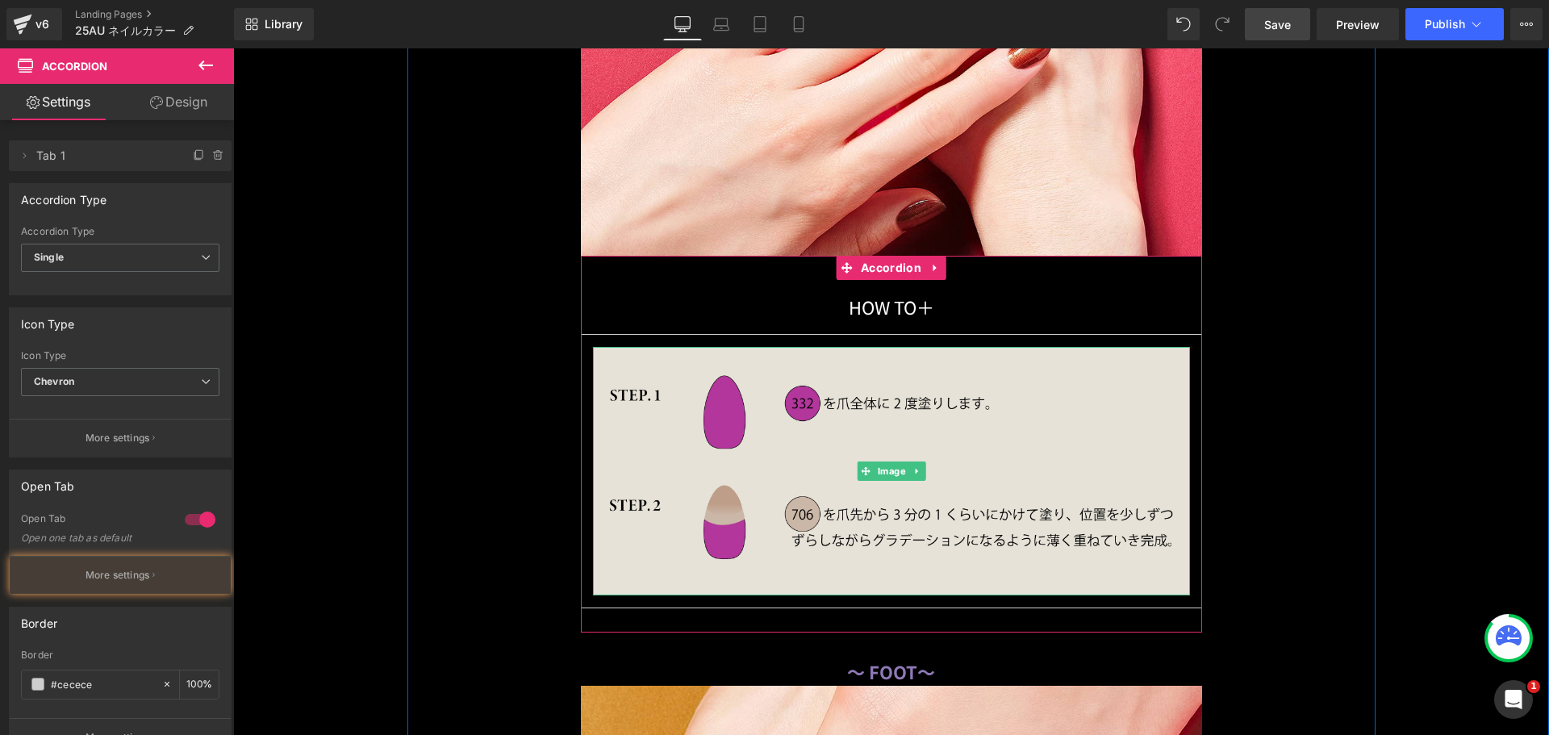
click at [830, 390] on img at bounding box center [891, 471] width 597 height 249
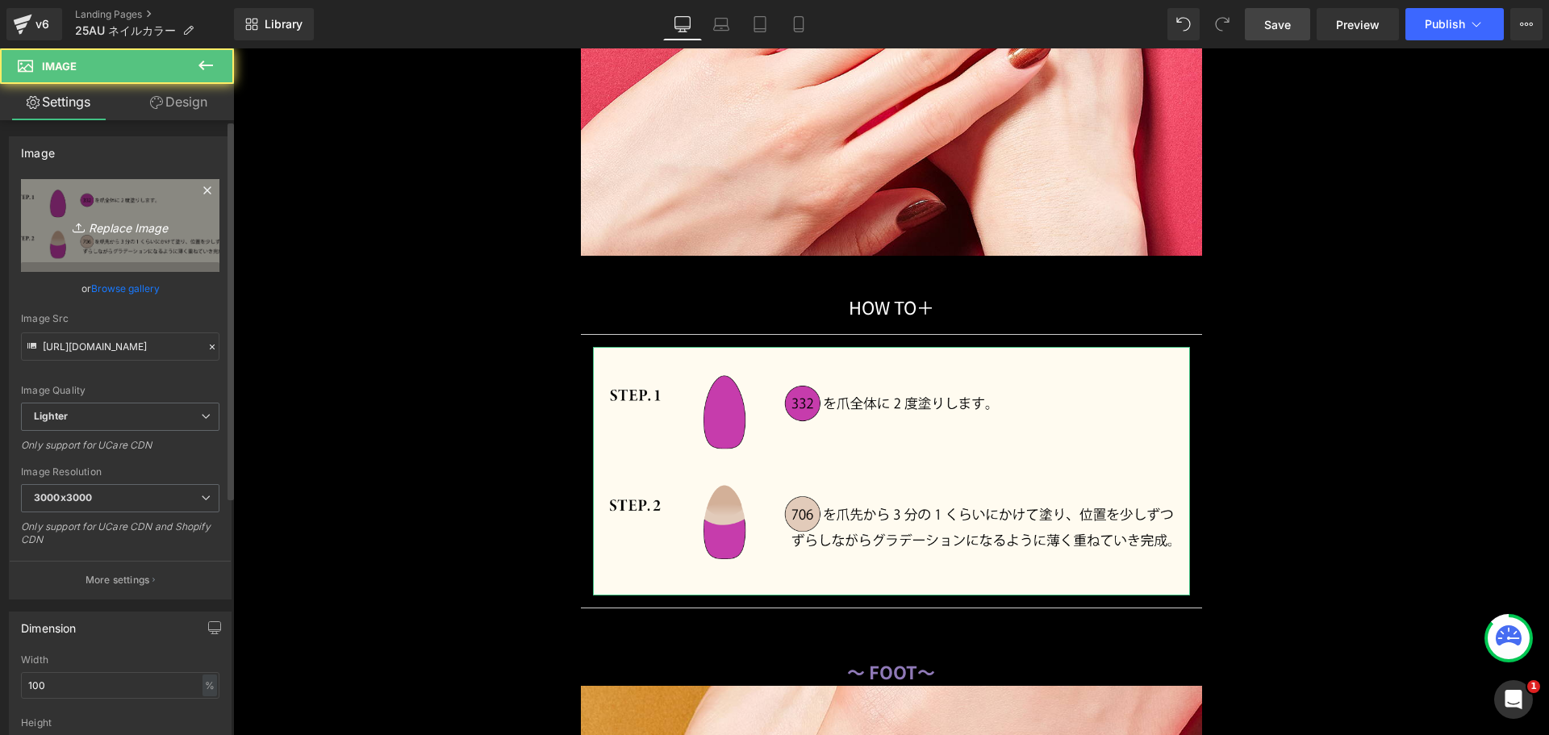
click at [105, 222] on icon "Replace Image" at bounding box center [120, 225] width 129 height 20
type input "C:\fakepath\duo_coordinate_howto09.png"
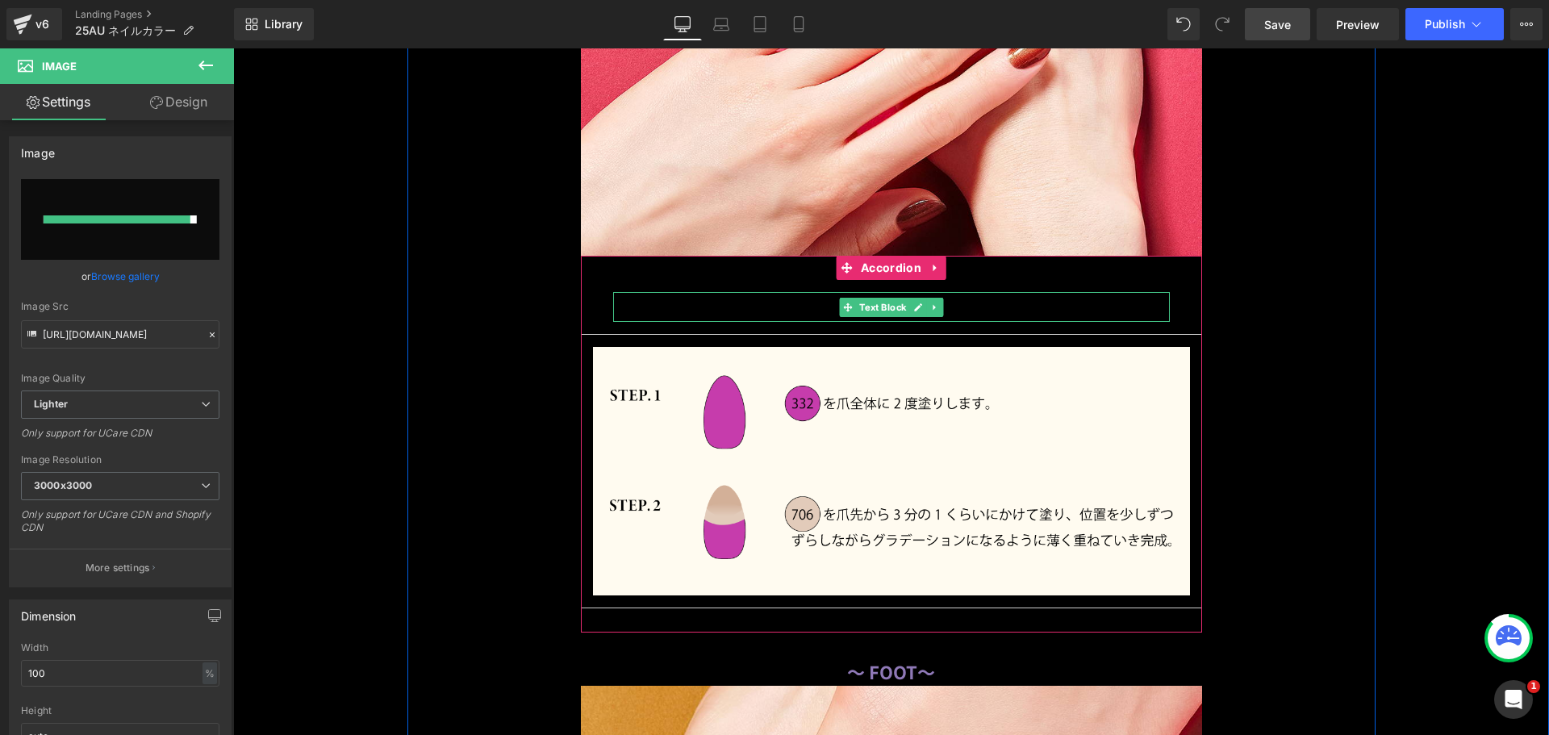
type input "[URL][DOMAIN_NAME]"
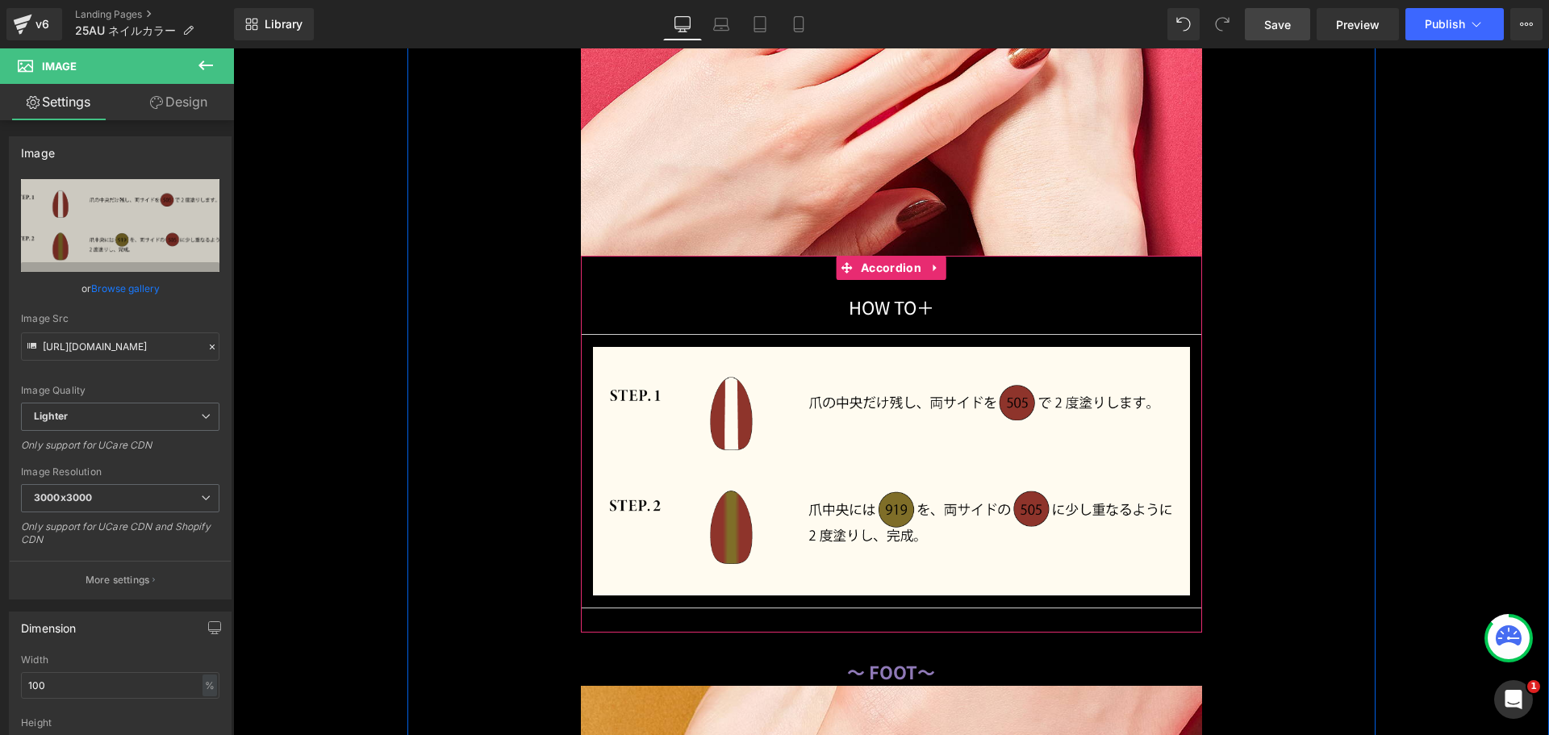
click at [592, 291] on div "HOW TO 　　　　　　　　 ＋ Text Block" at bounding box center [891, 307] width 621 height 54
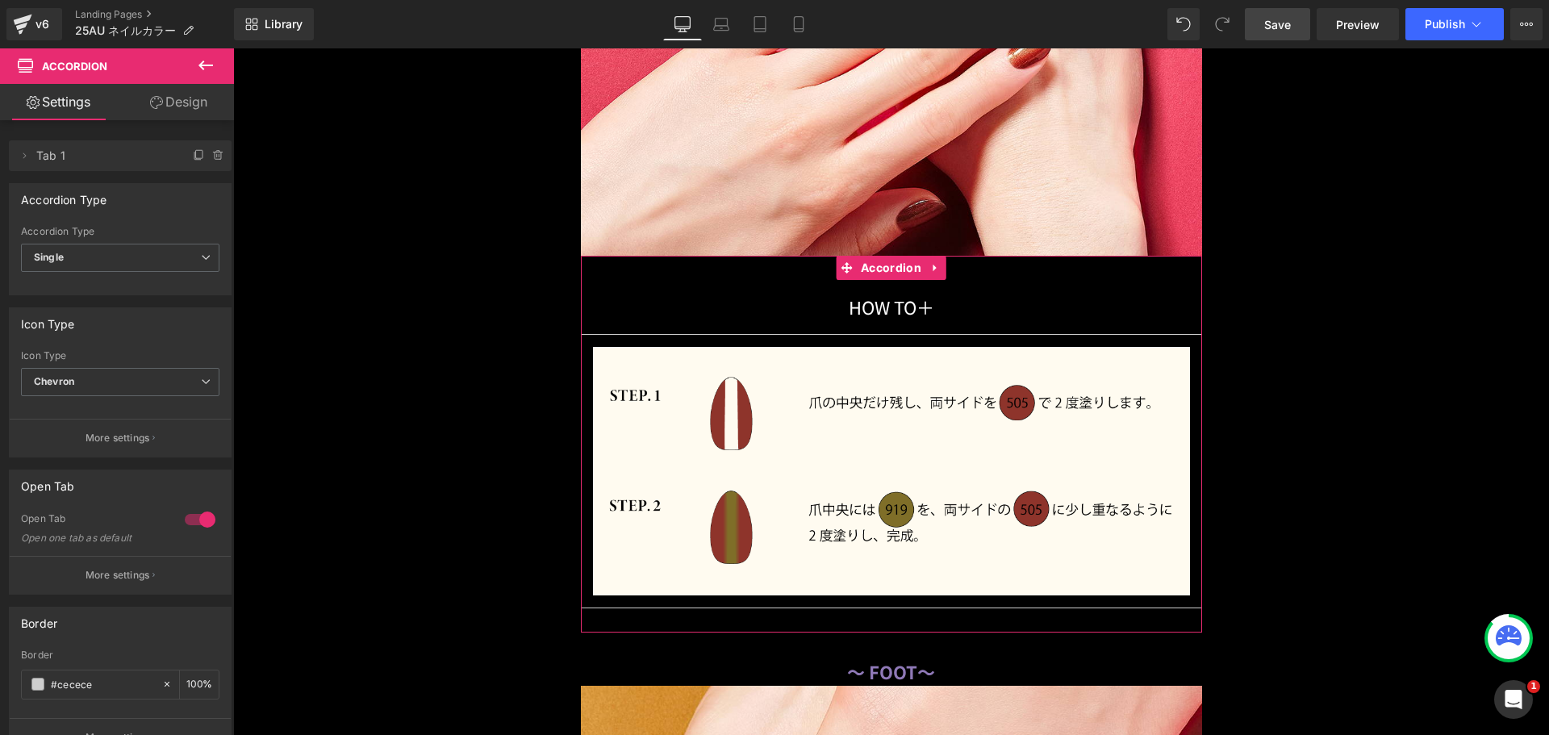
click at [193, 516] on div at bounding box center [200, 520] width 39 height 26
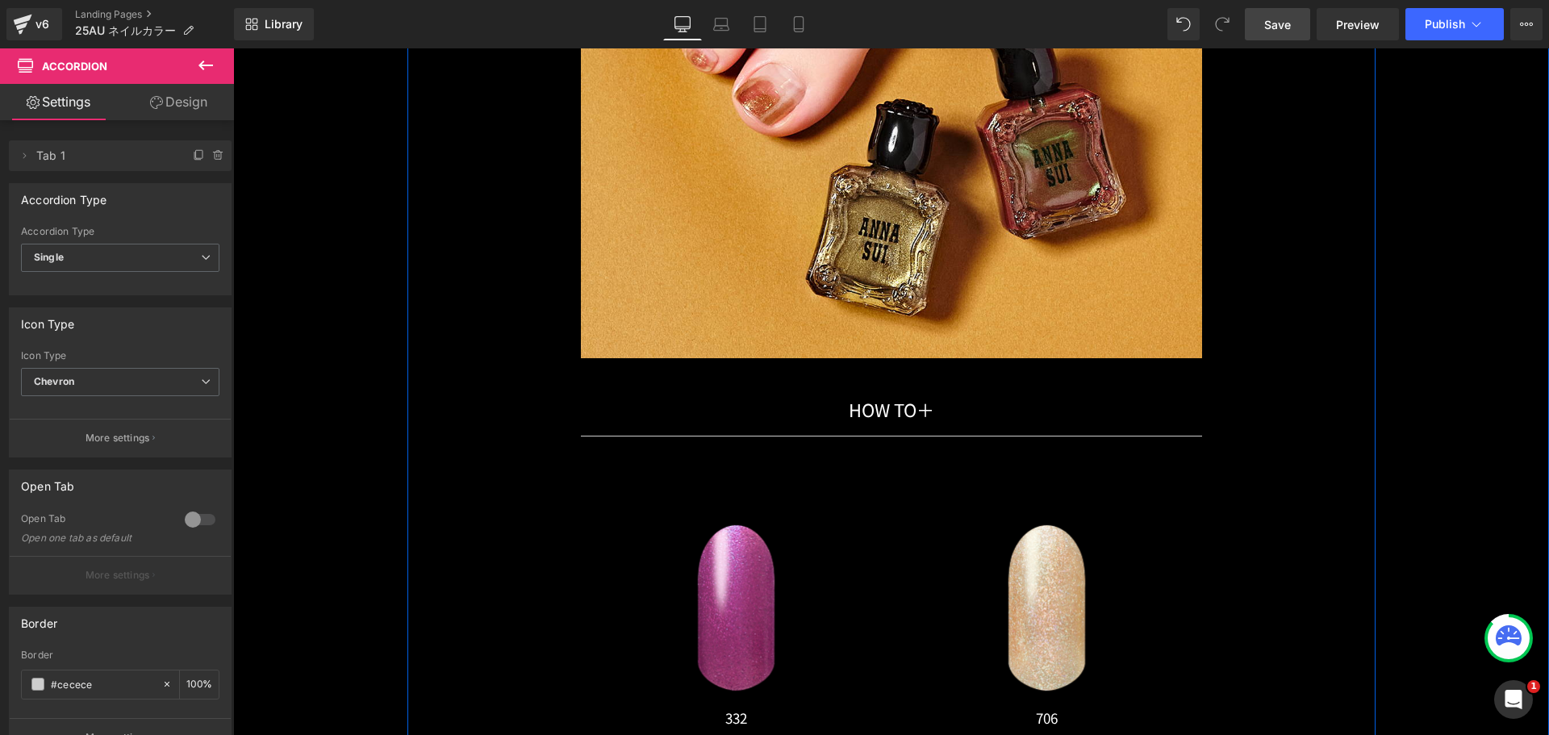
scroll to position [22773, 0]
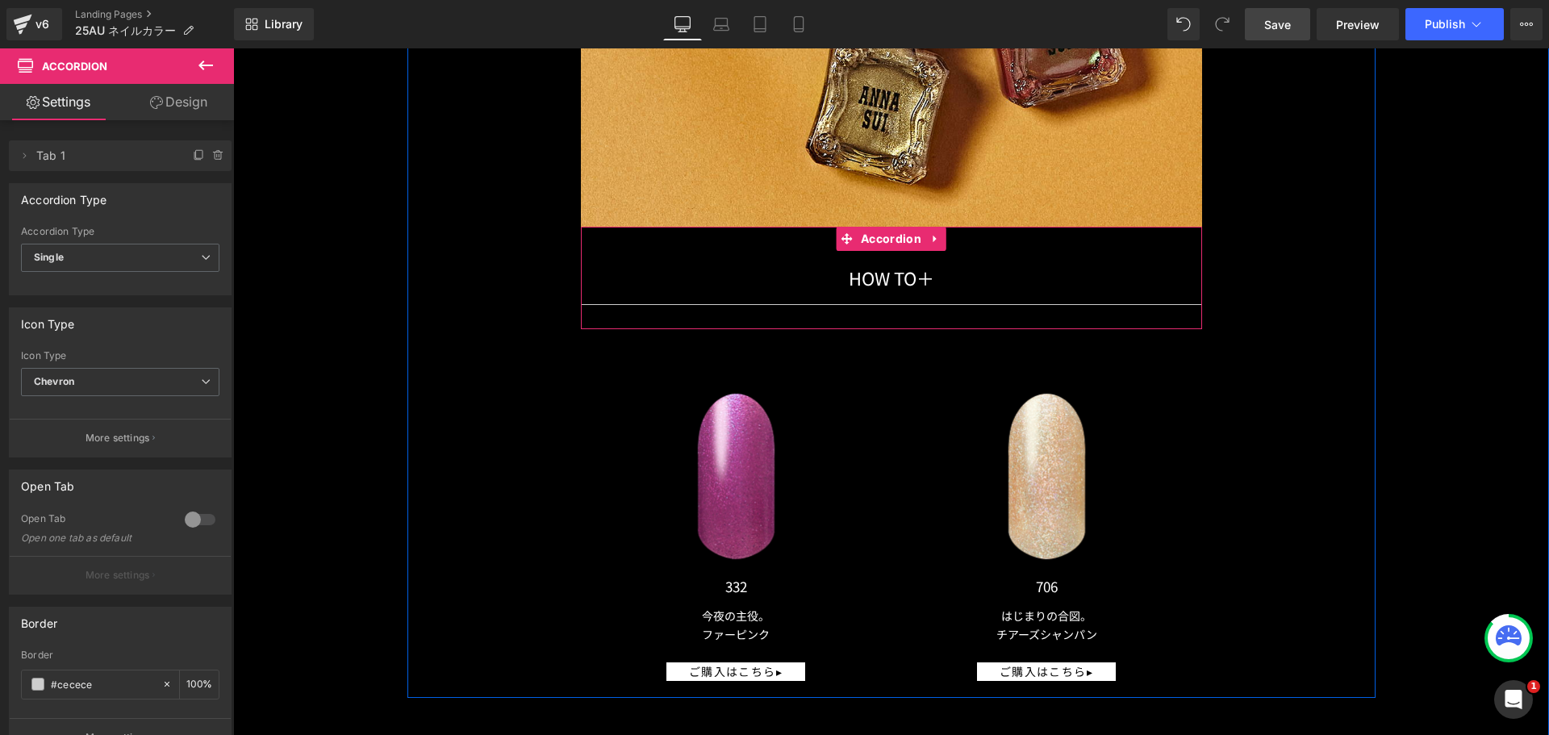
click at [735, 240] on div "HOW TO 　　　　　　　　 ＋ Text Block Image Accordion" at bounding box center [891, 278] width 621 height 102
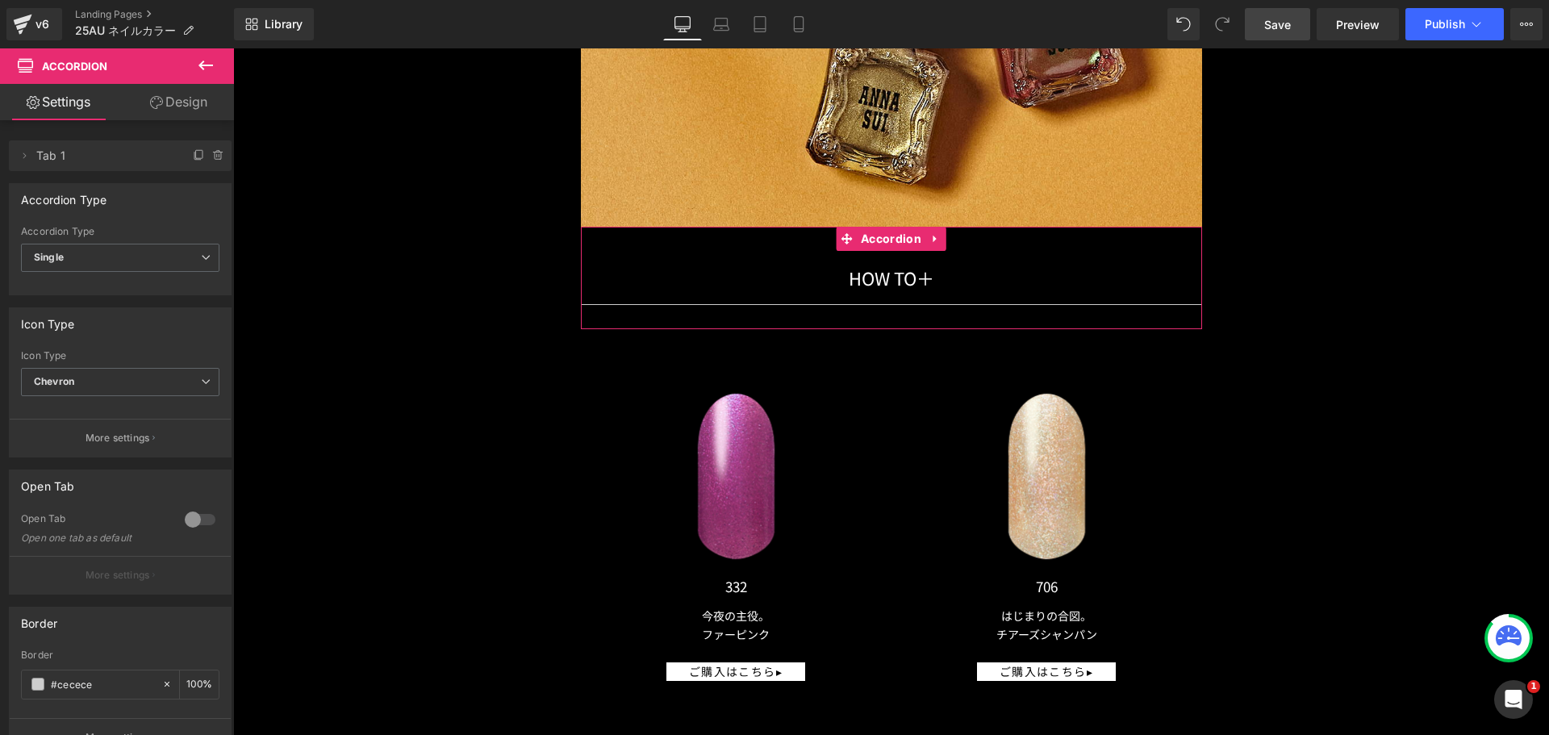
click at [204, 516] on div at bounding box center [200, 520] width 39 height 26
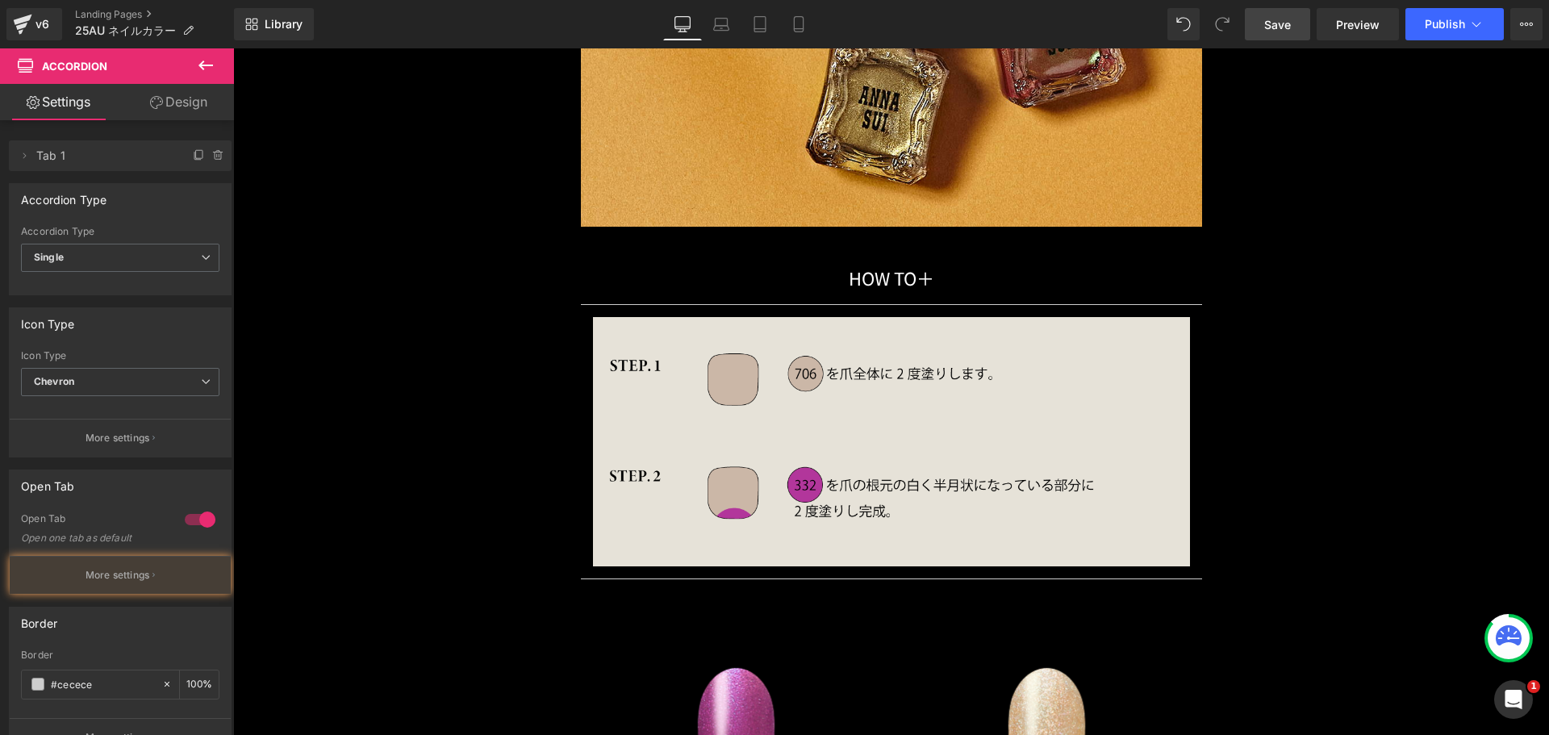
click at [603, 399] on img at bounding box center [891, 441] width 597 height 249
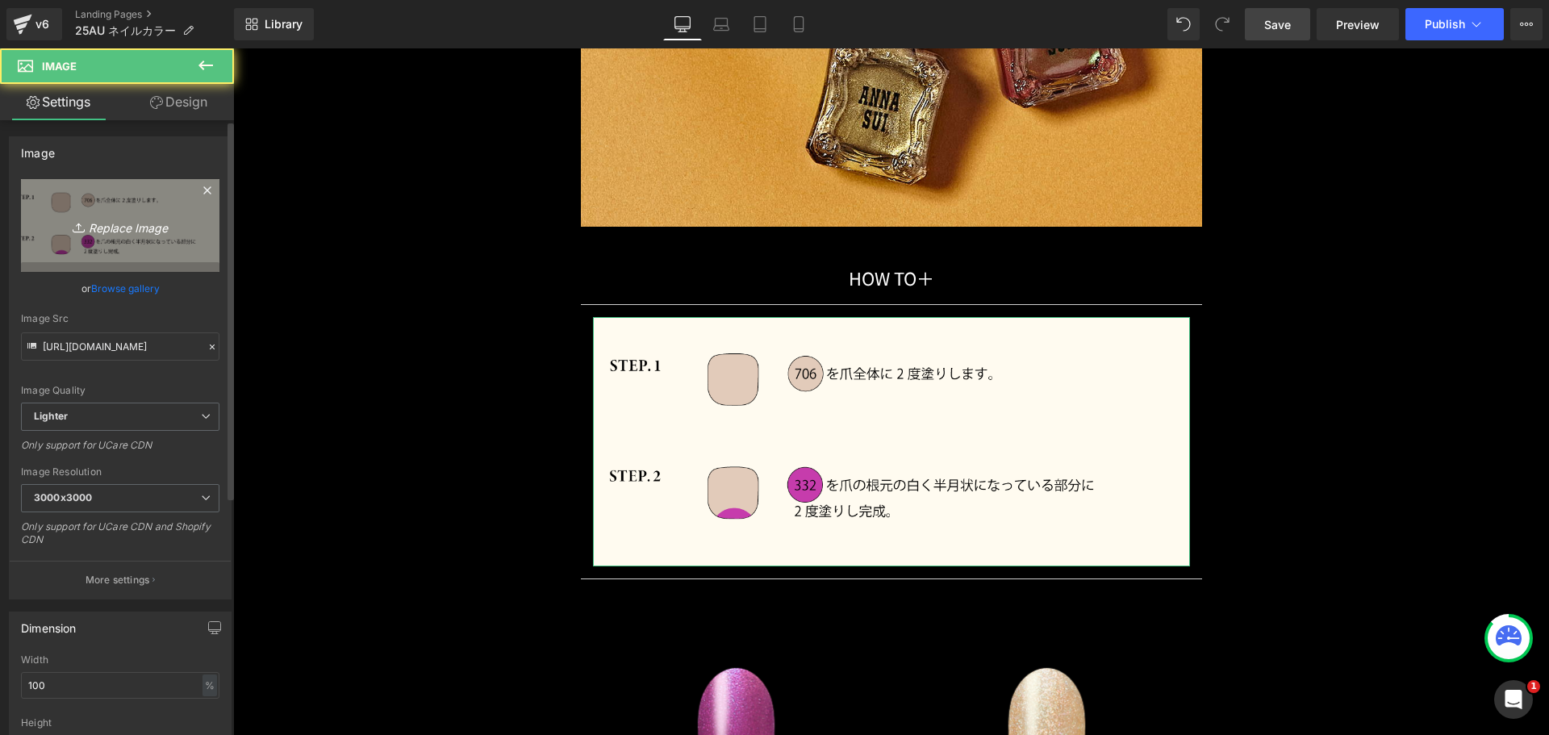
click at [199, 232] on link "Replace Image" at bounding box center [120, 225] width 199 height 93
type input "C:\fakepath\duo_coordinate_howto010.png"
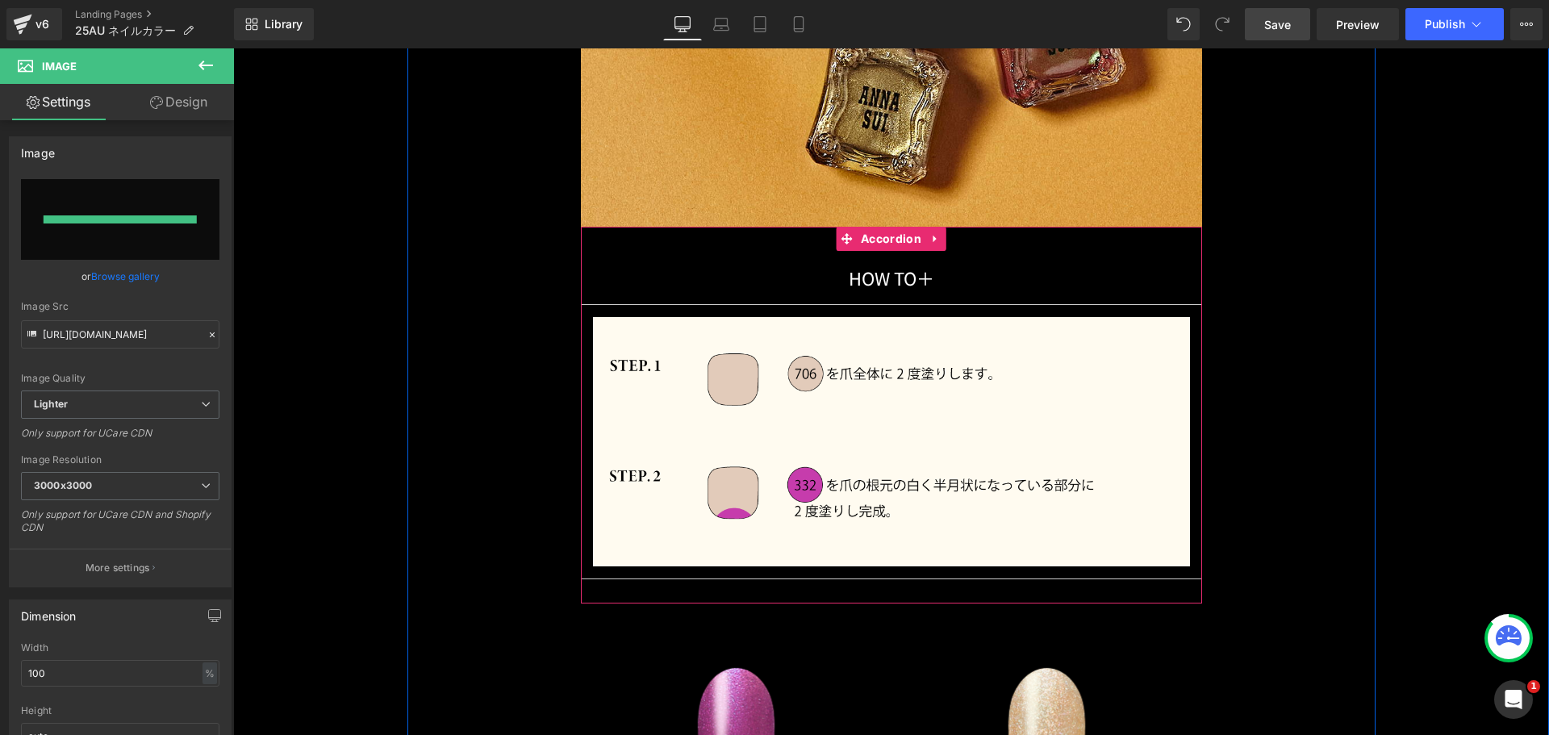
type input "[URL][DOMAIN_NAME]"
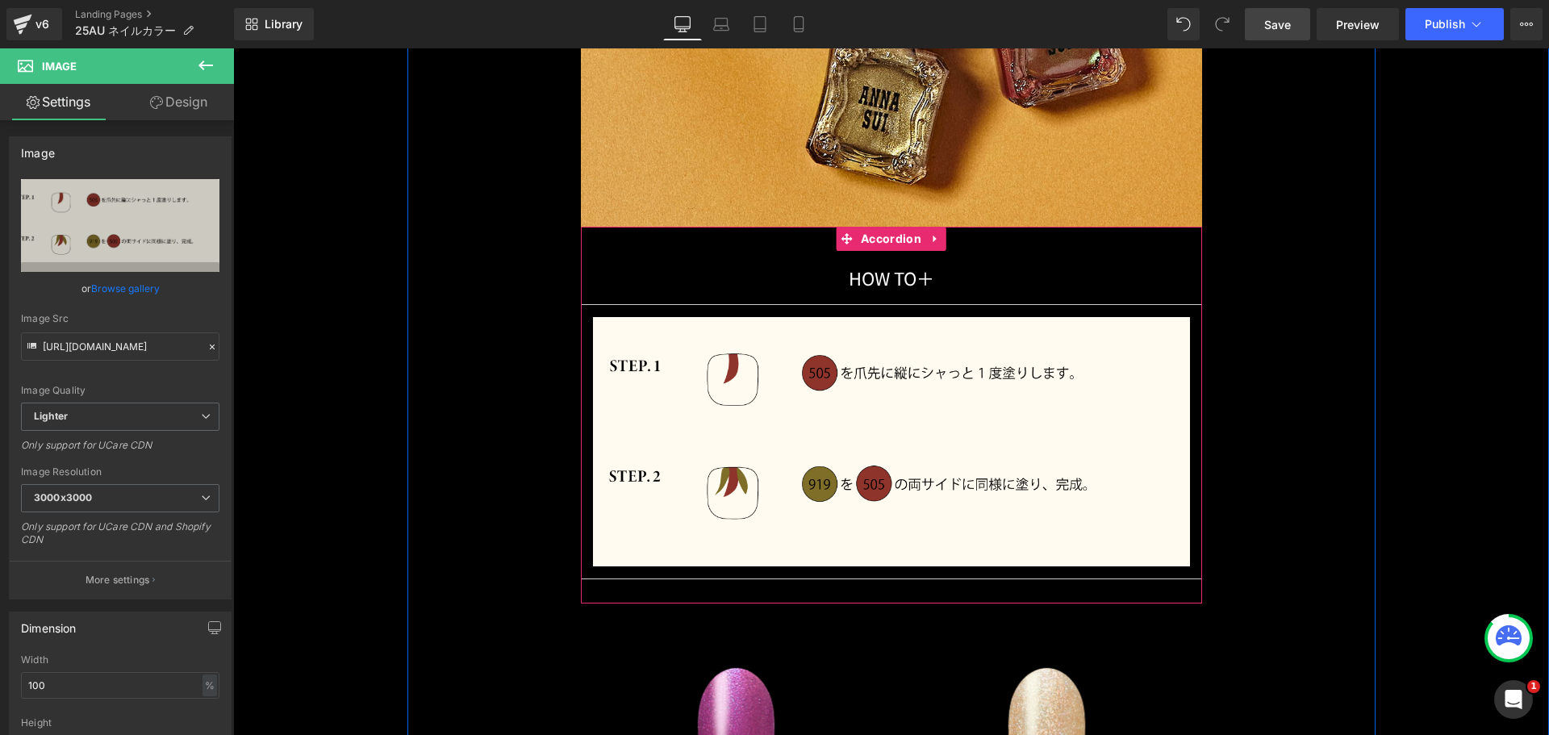
click at [617, 251] on div "HOW TO 　　　　　　　　 ＋ Text Block" at bounding box center [891, 278] width 621 height 54
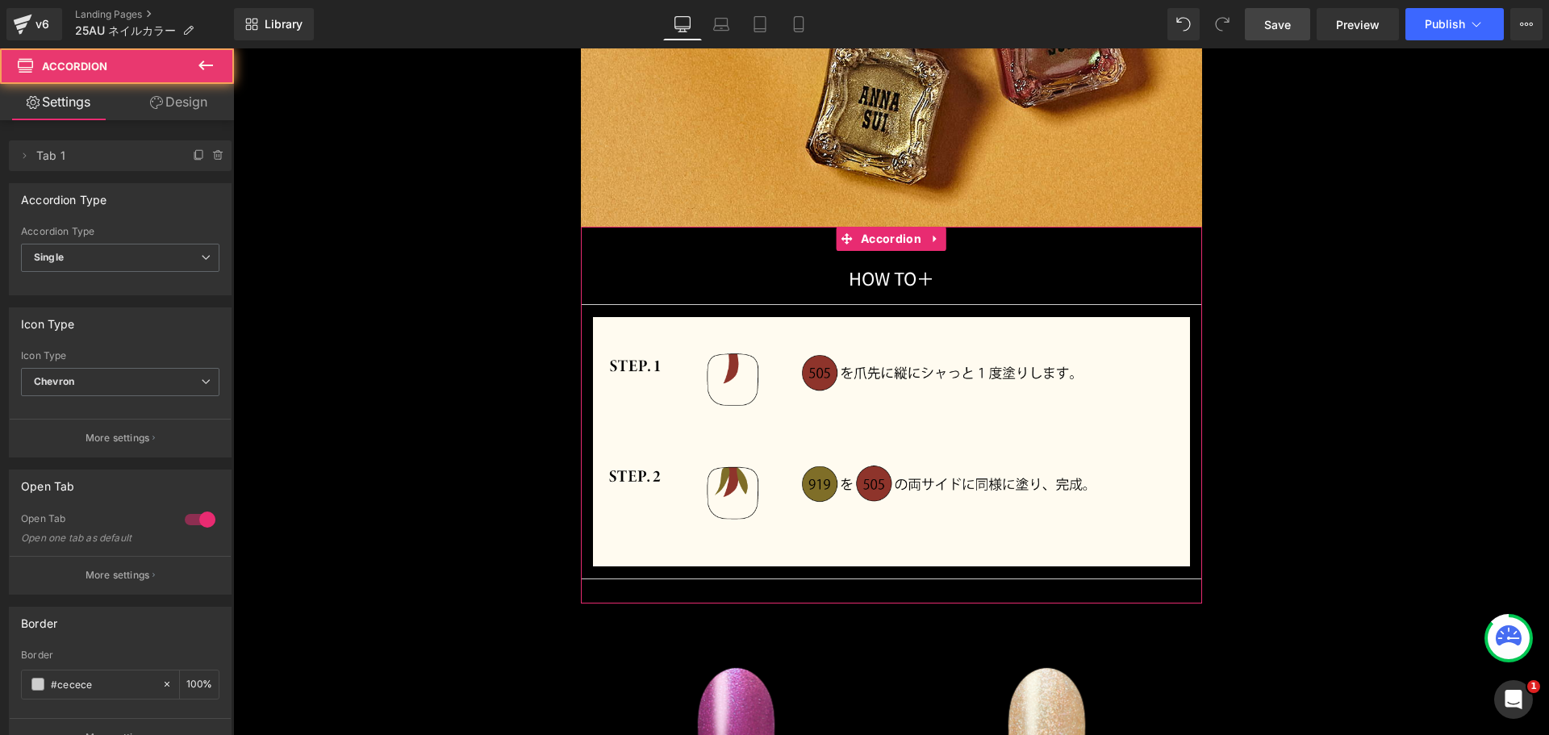
click at [184, 520] on div at bounding box center [200, 520] width 39 height 26
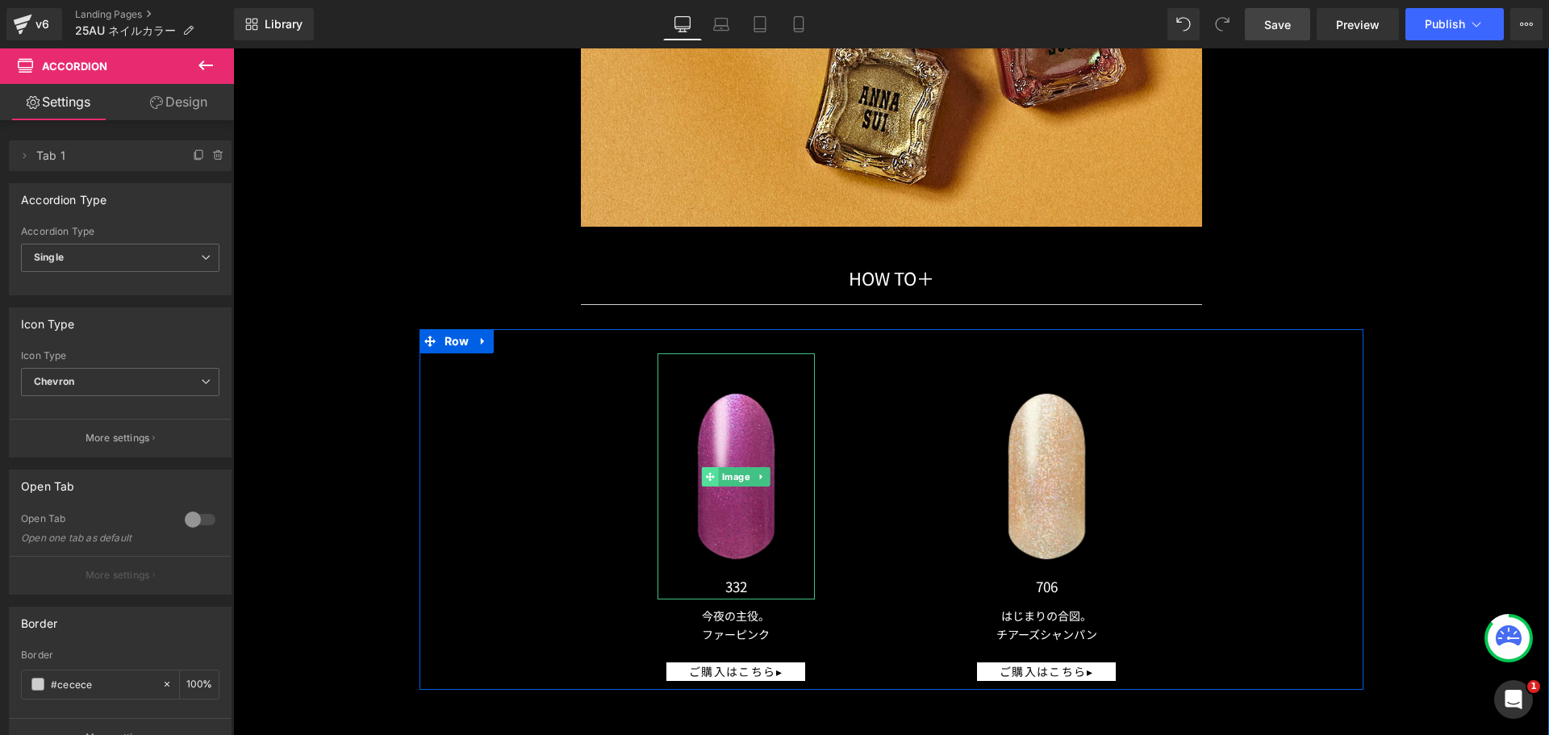
click at [702, 467] on span at bounding box center [710, 476] width 17 height 19
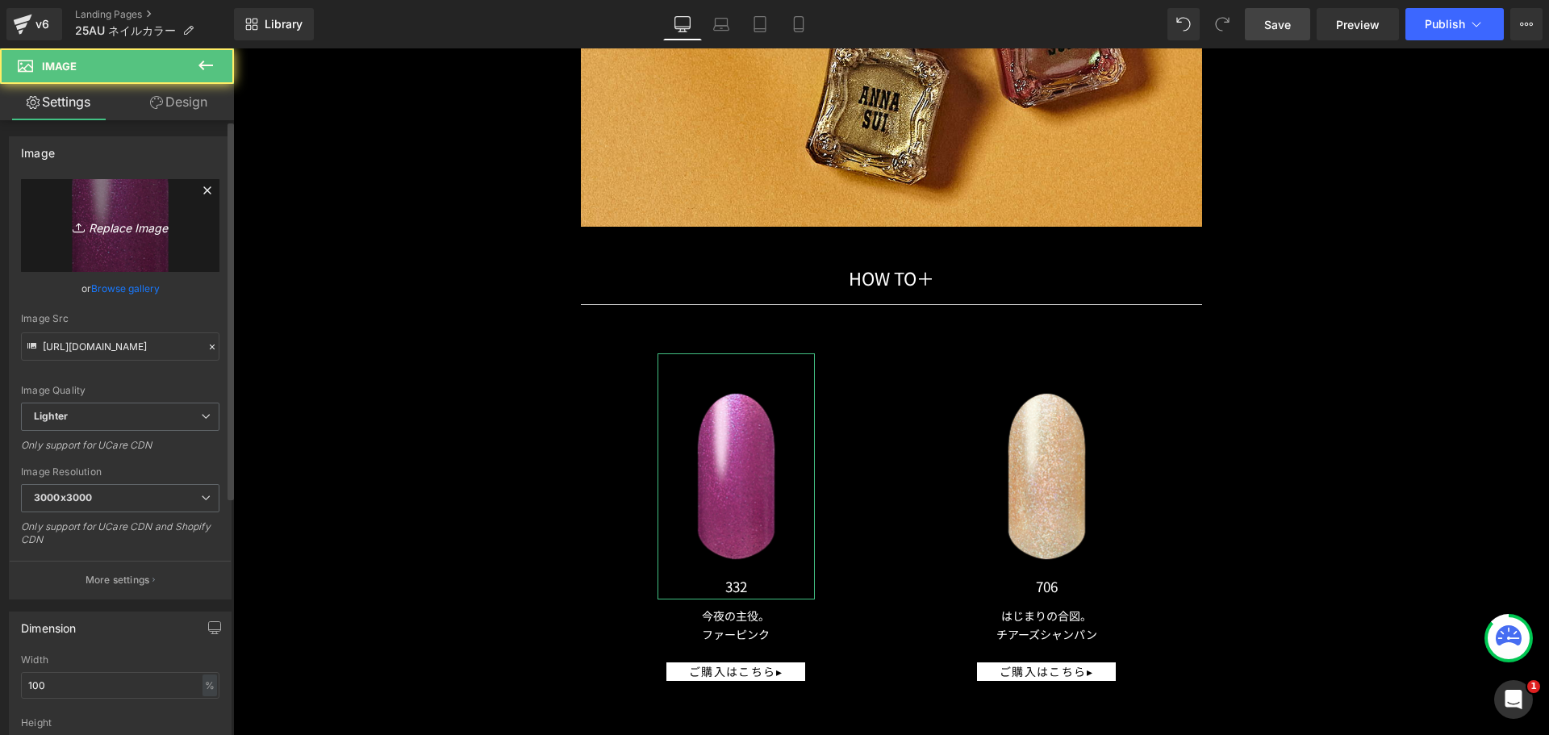
click at [158, 199] on link "Replace Image" at bounding box center [120, 225] width 199 height 93
type input "C:\fakepath\25AU_NAIL_COLOR_a_505.png"
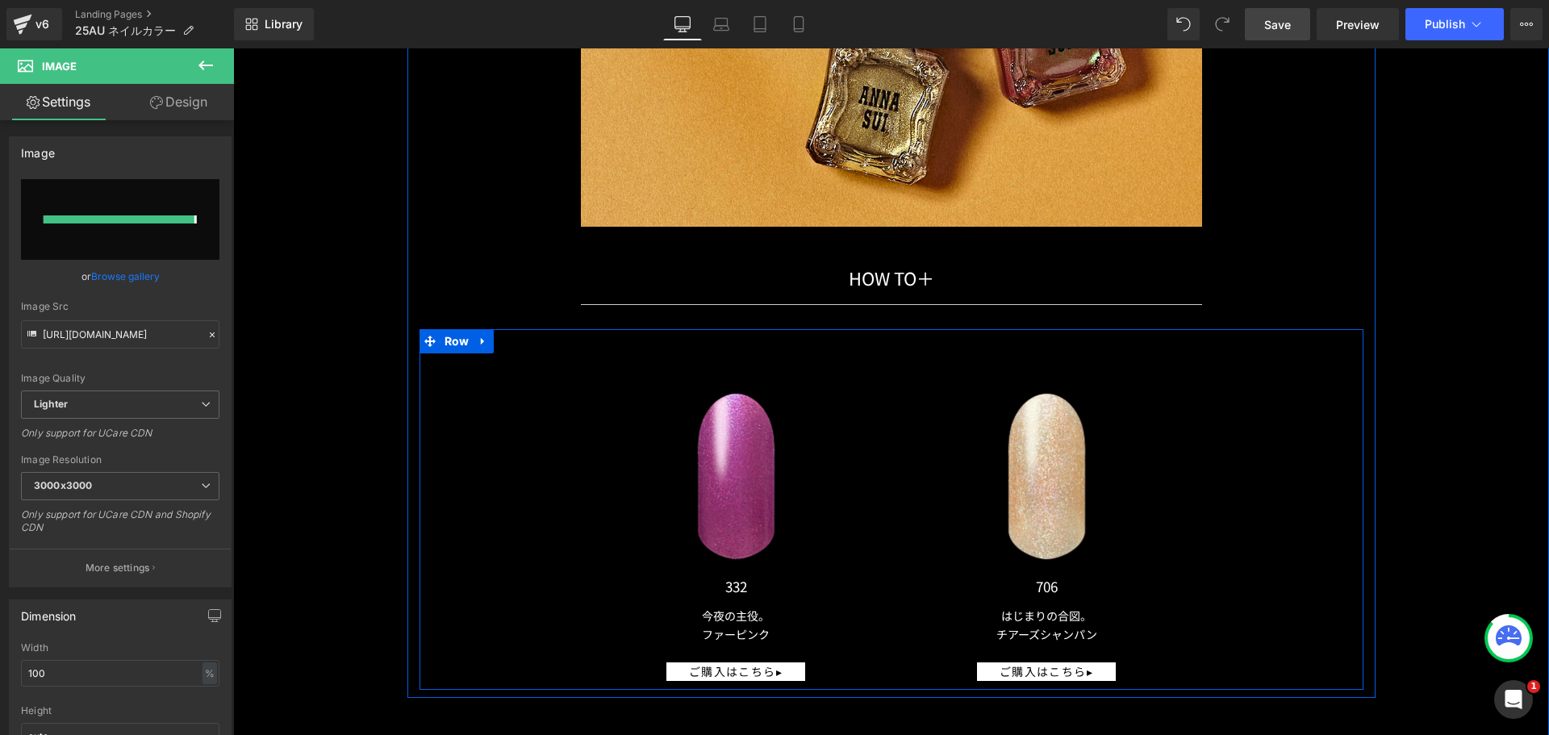
type input "[URL][DOMAIN_NAME]"
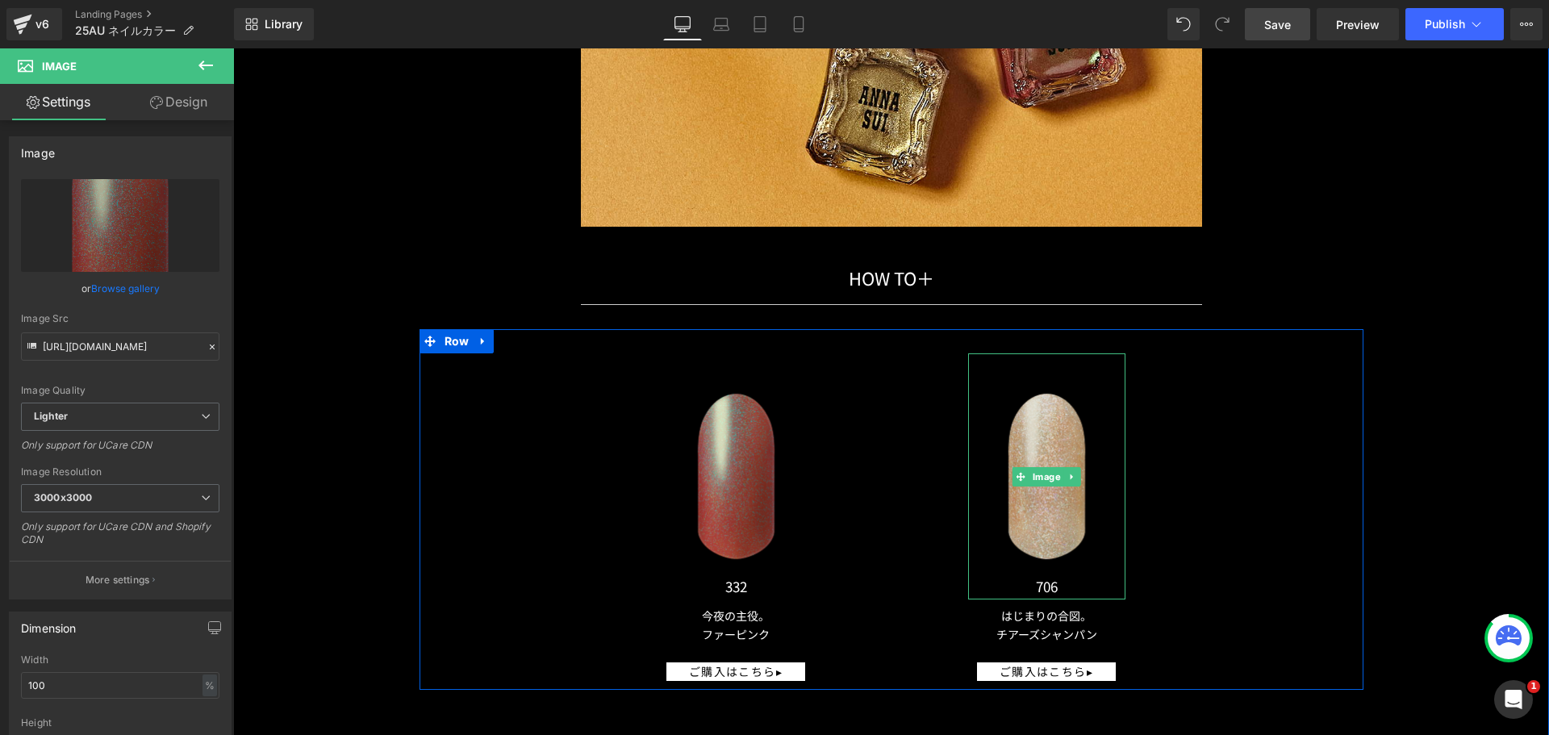
click at [1030, 450] on img at bounding box center [1046, 476] width 157 height 246
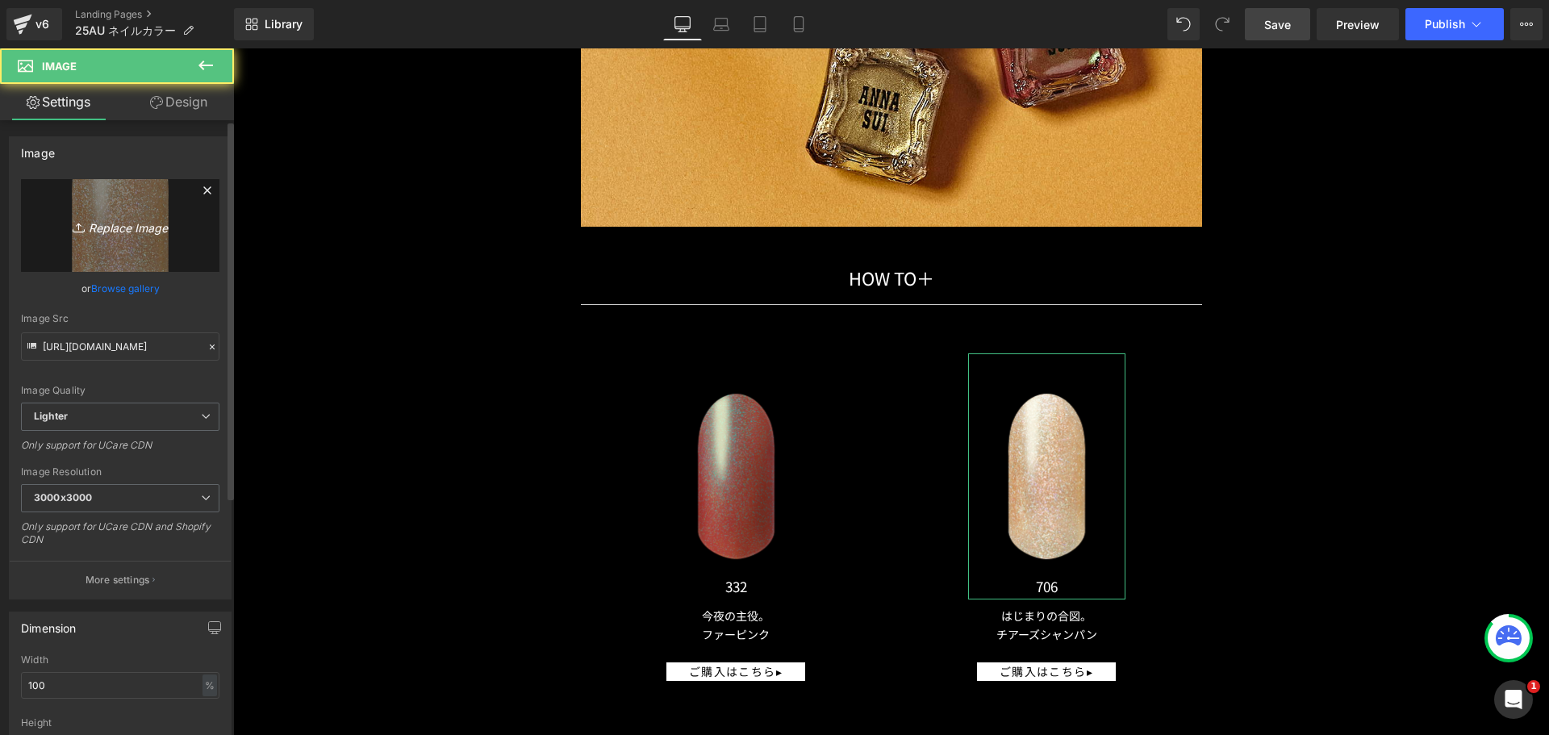
click at [144, 229] on icon "Replace Image" at bounding box center [120, 225] width 129 height 20
type input "C:\fakepath\25AU_NAIL_COLOR_a_919.png"
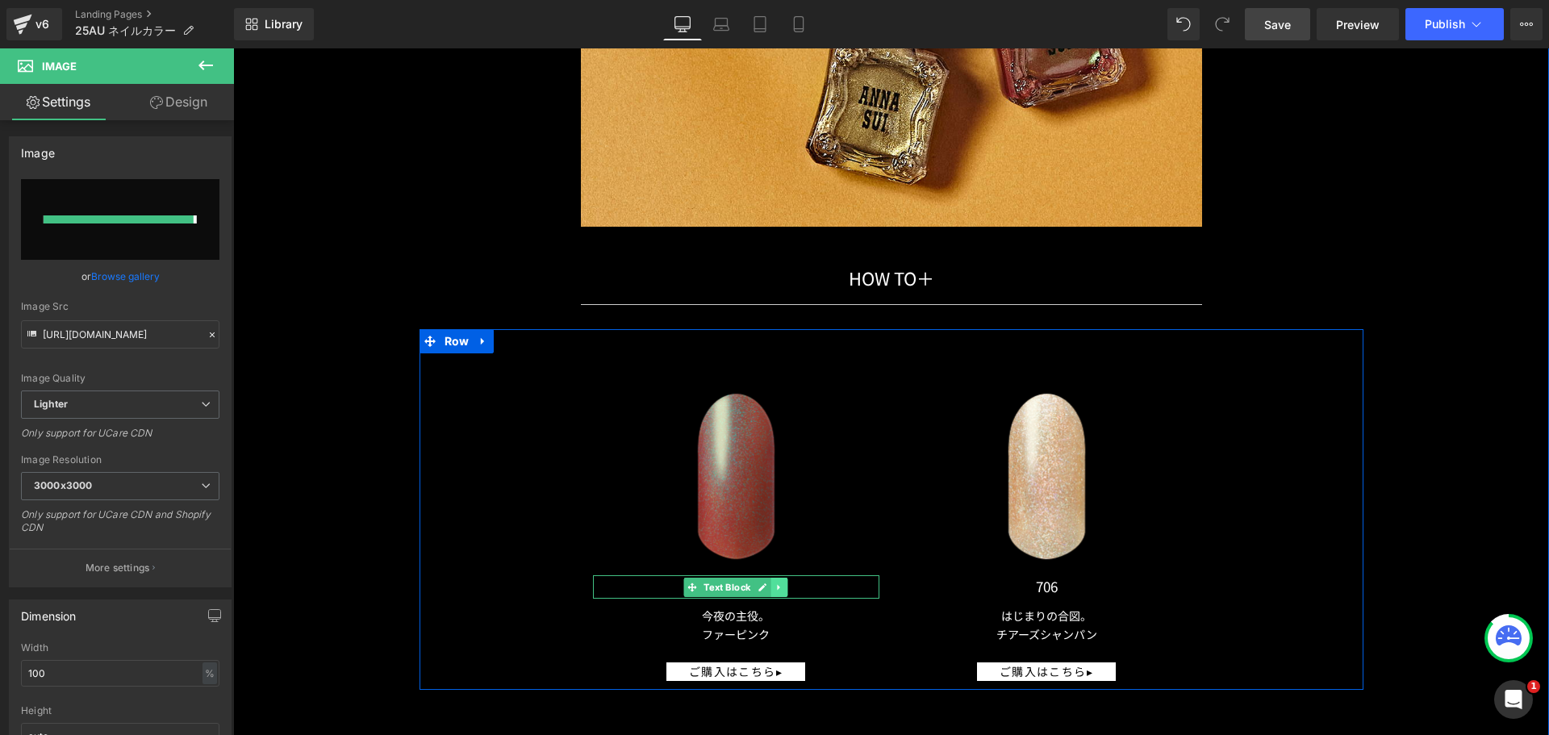
type input "[URL][DOMAIN_NAME]"
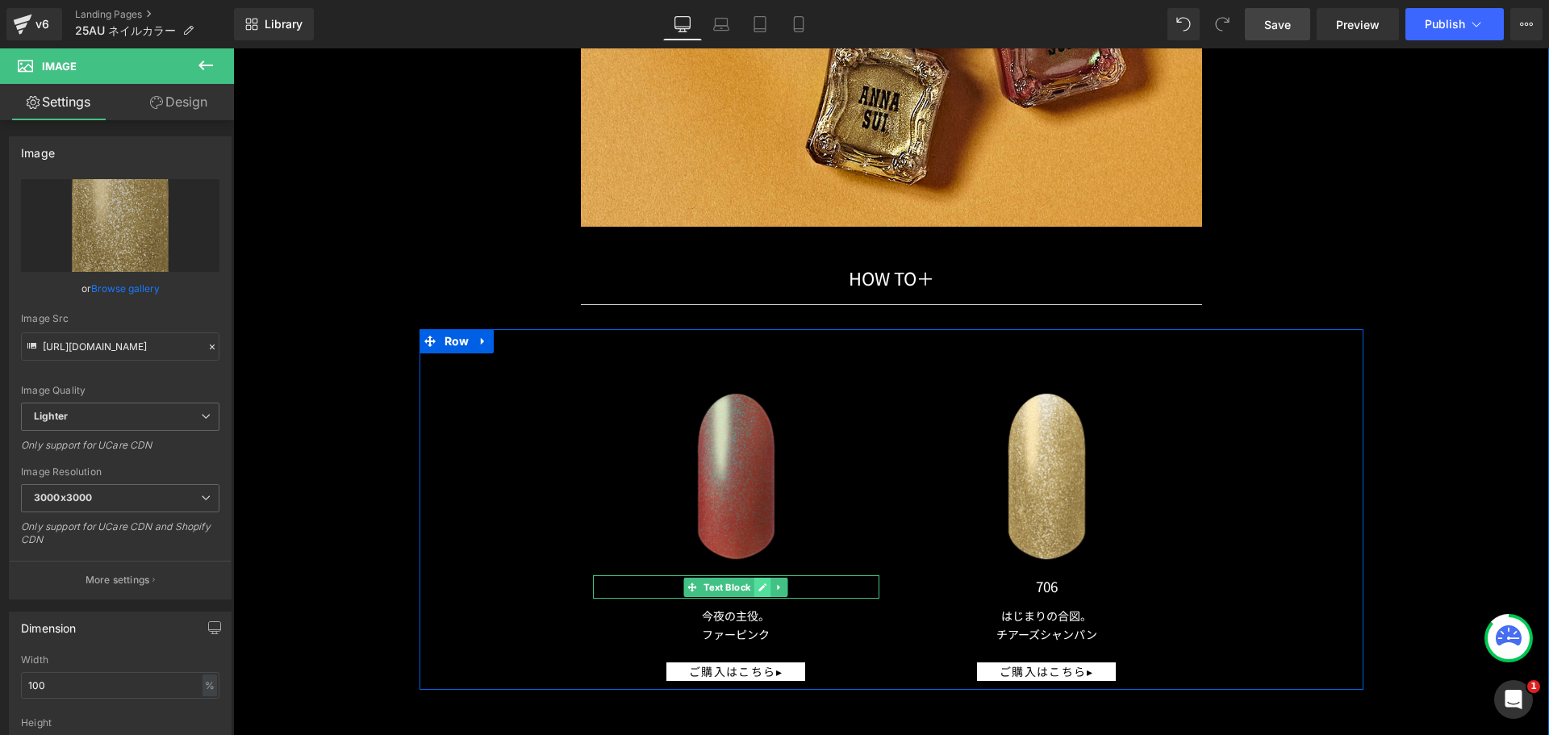
click at [759, 583] on icon at bounding box center [763, 588] width 9 height 10
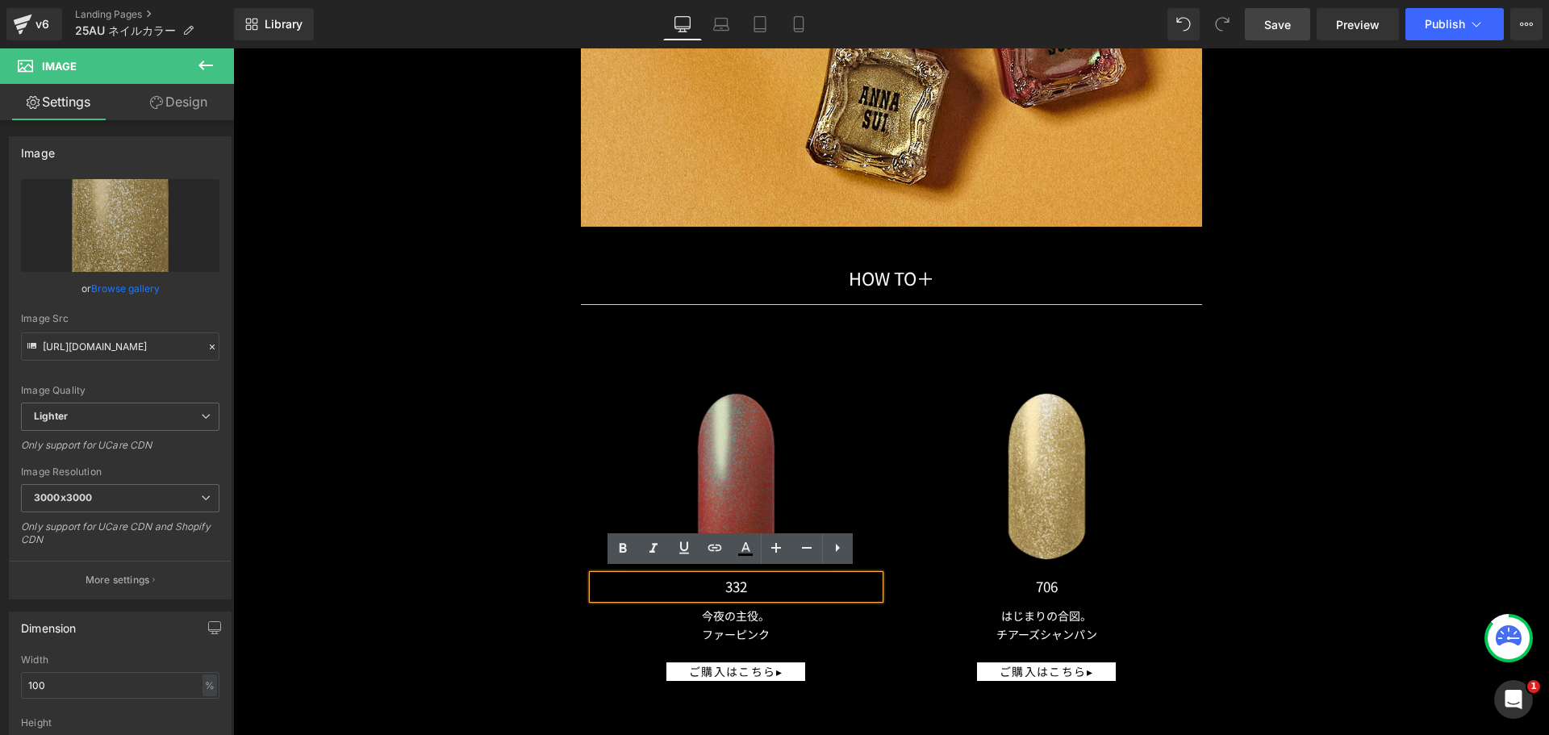
click at [743, 582] on p "332" at bounding box center [736, 586] width 286 height 23
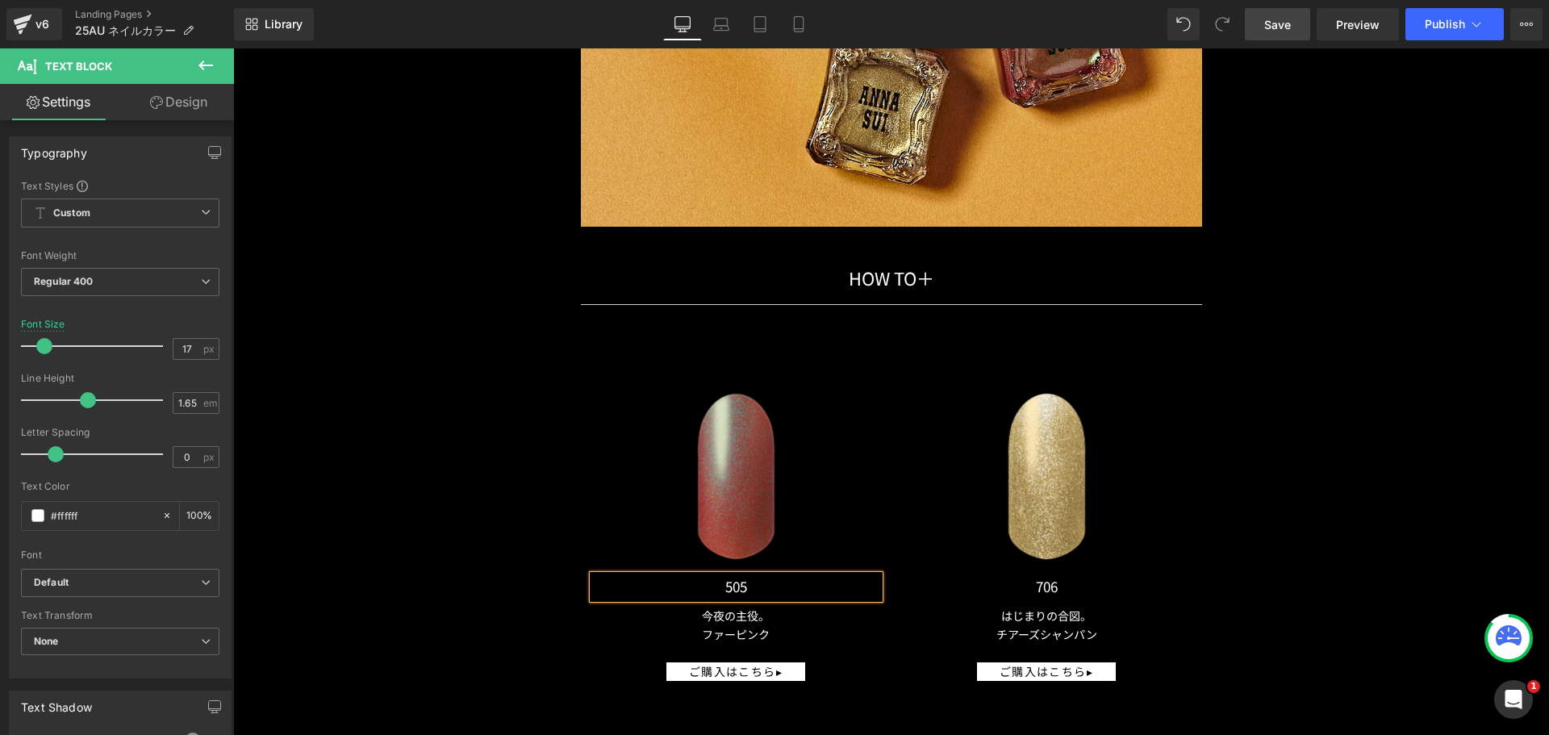
click at [233, 48] on div at bounding box center [233, 48] width 0 height 0
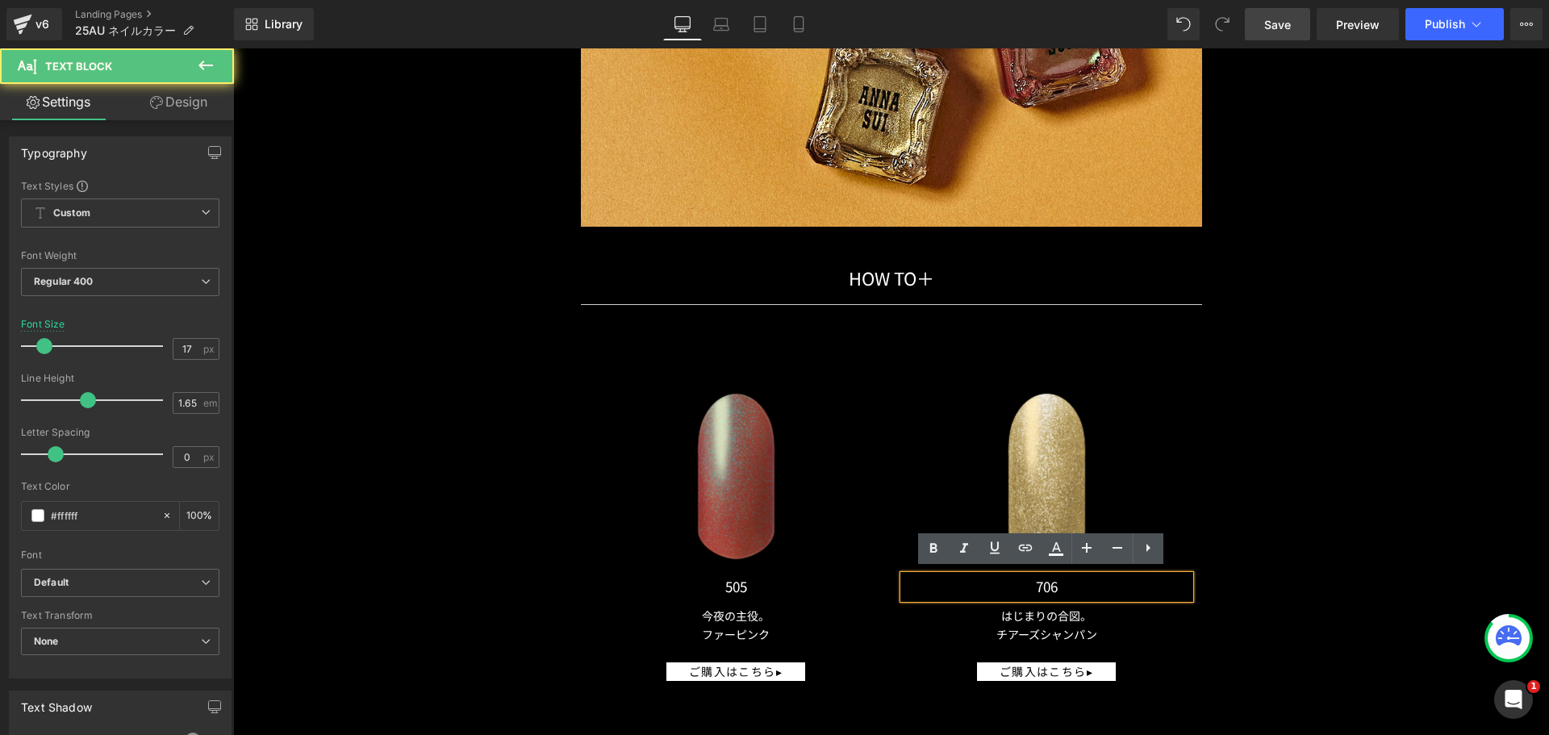
click at [1062, 591] on p "706" at bounding box center [1047, 586] width 286 height 23
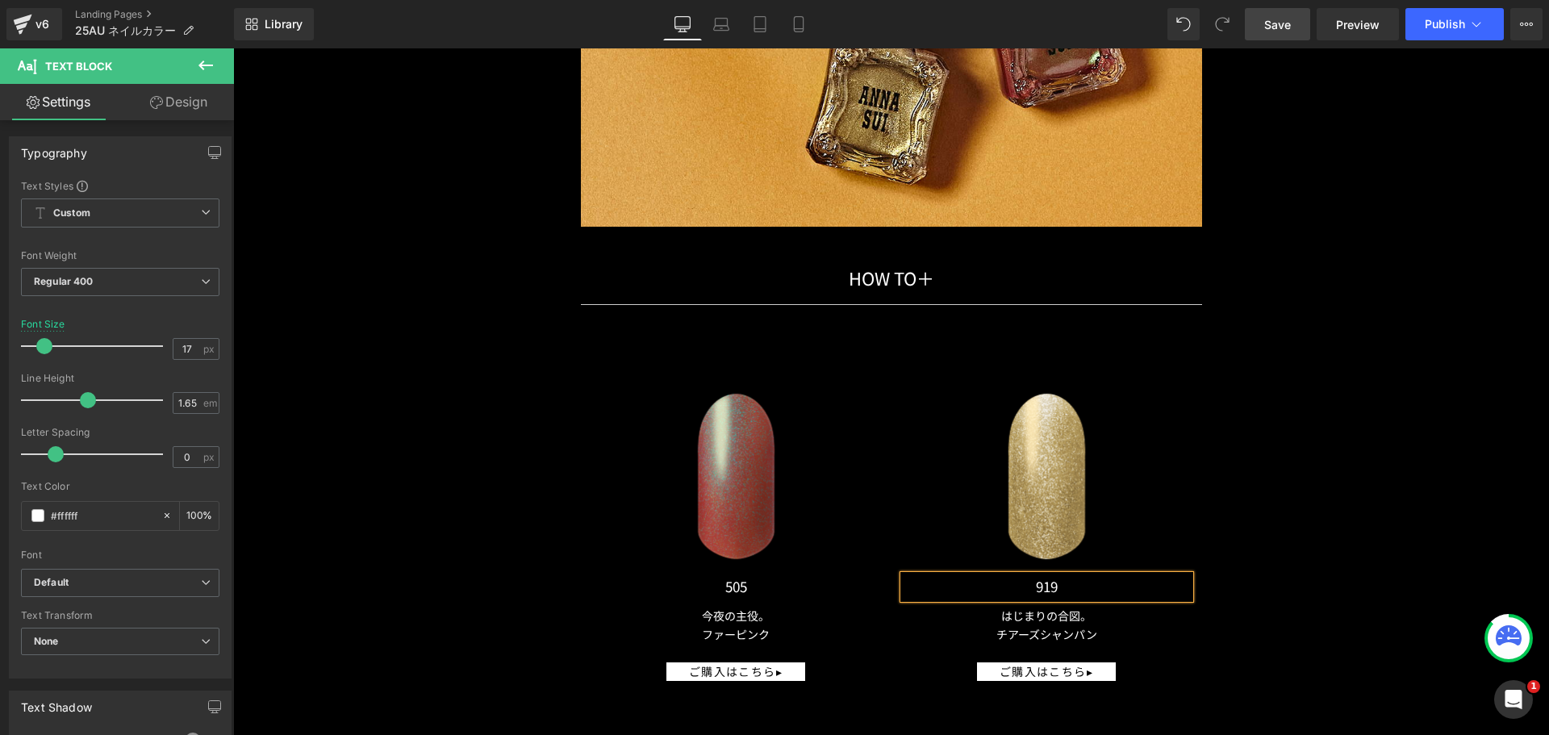
drag, startPoint x: 746, startPoint y: 620, endPoint x: 767, endPoint y: 622, distance: 21.9
click at [746, 620] on span "Text Block" at bounding box center [726, 625] width 53 height 19
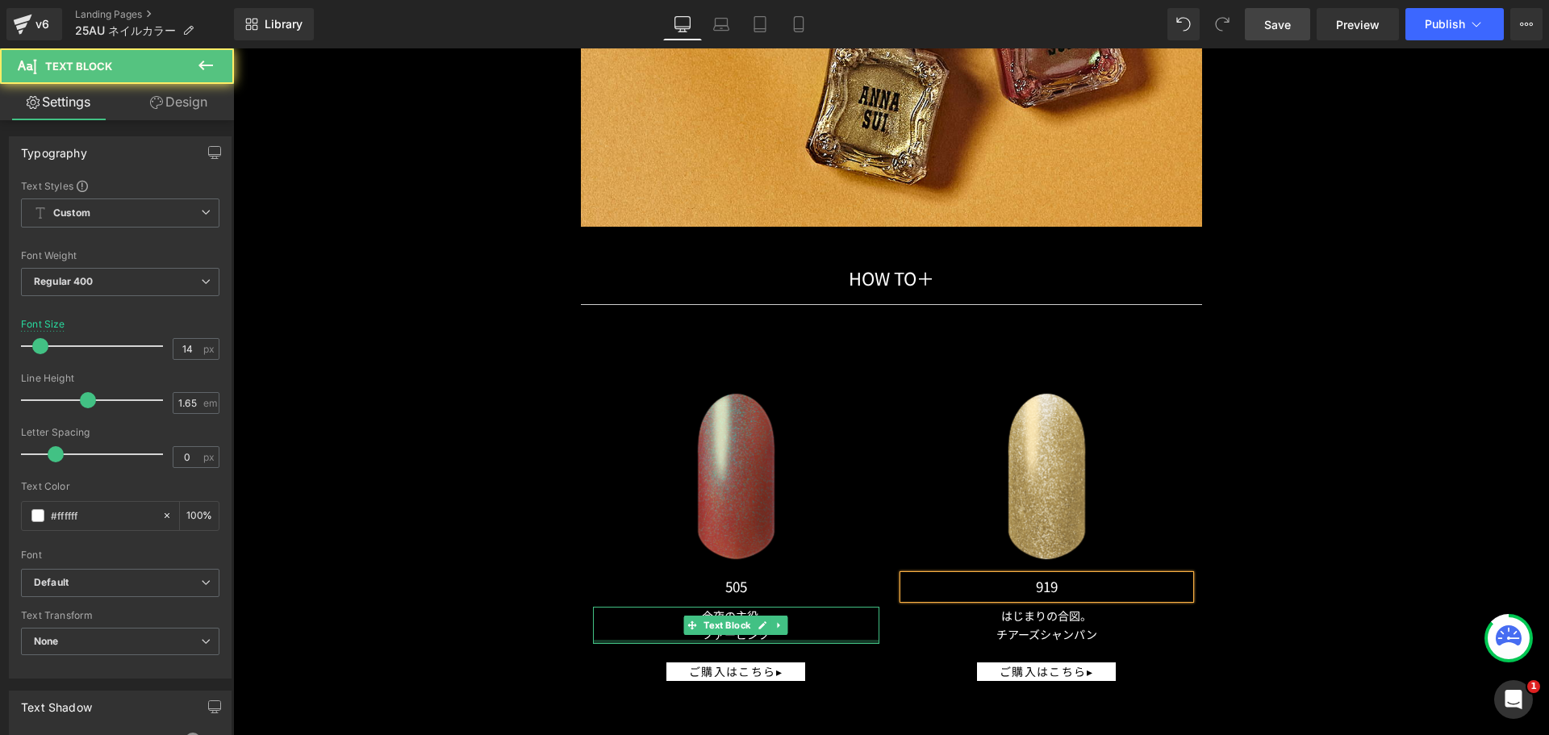
click at [796, 640] on div at bounding box center [736, 642] width 286 height 4
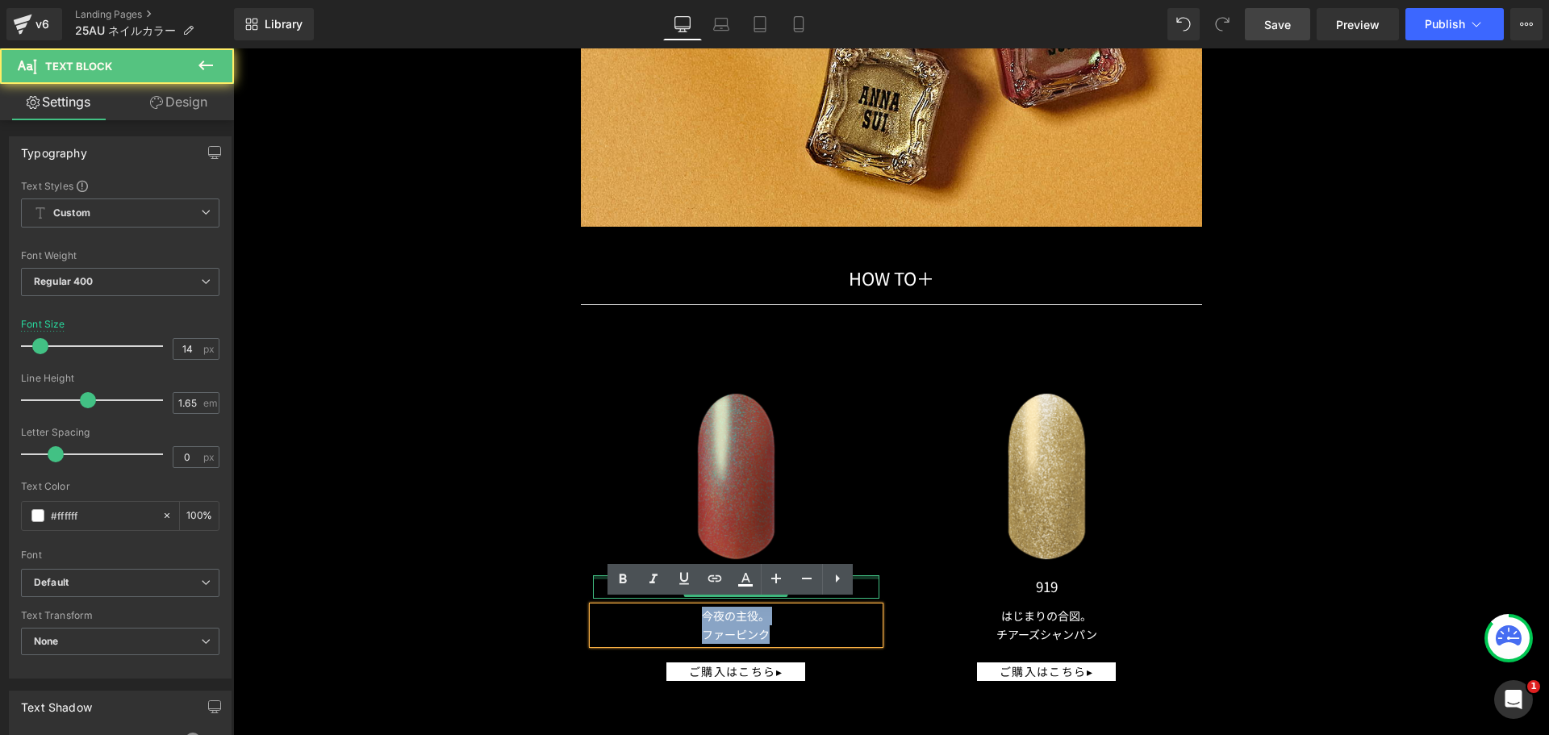
drag, startPoint x: 797, startPoint y: 637, endPoint x: 622, endPoint y: 570, distance: 187.5
click at [622, 570] on div "Image 505 Text Block 今夜の主役。 ファーピンク Text Block ご購入はこちら▸ Button" at bounding box center [736, 517] width 311 height 328
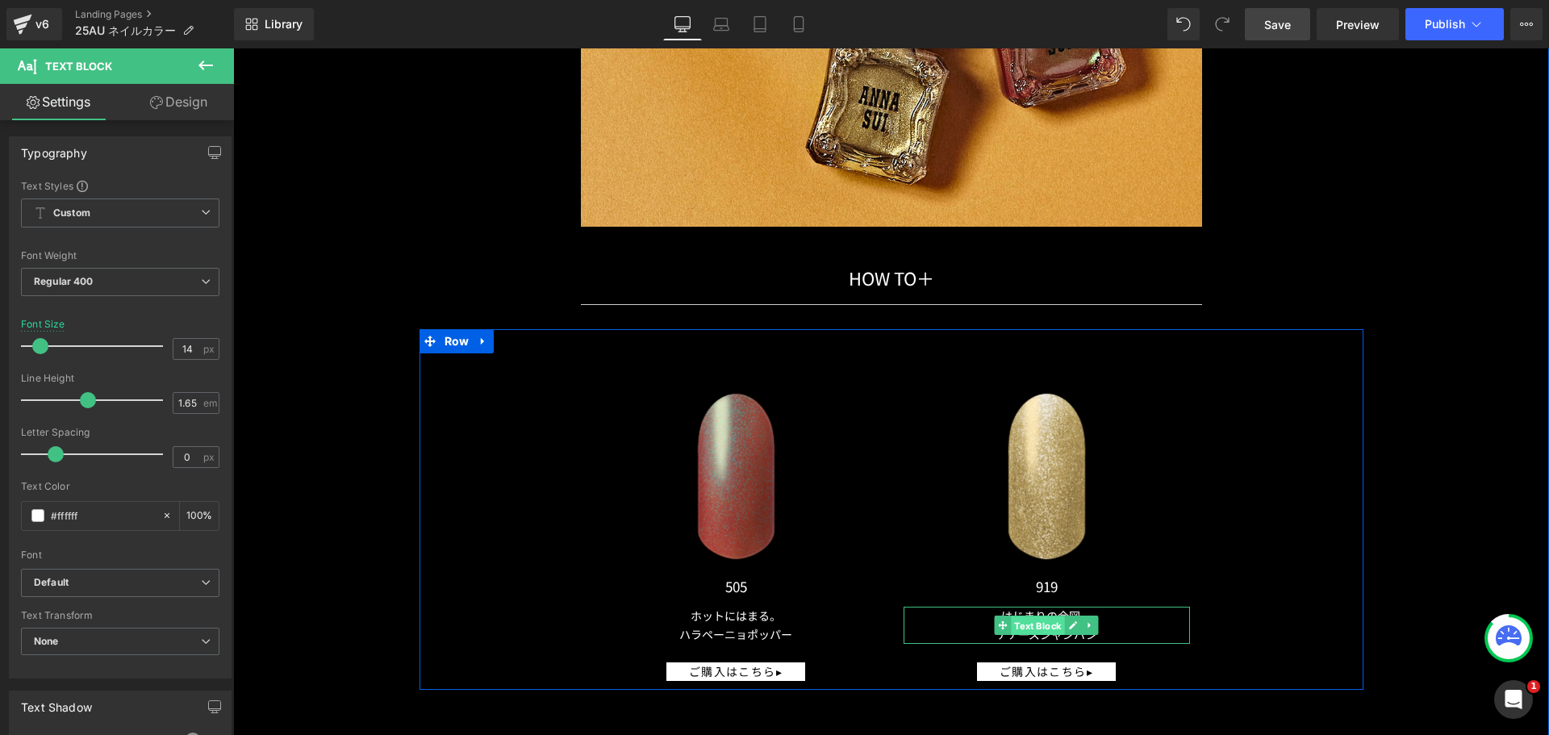
click at [1043, 616] on span "Text Block" at bounding box center [1037, 625] width 53 height 19
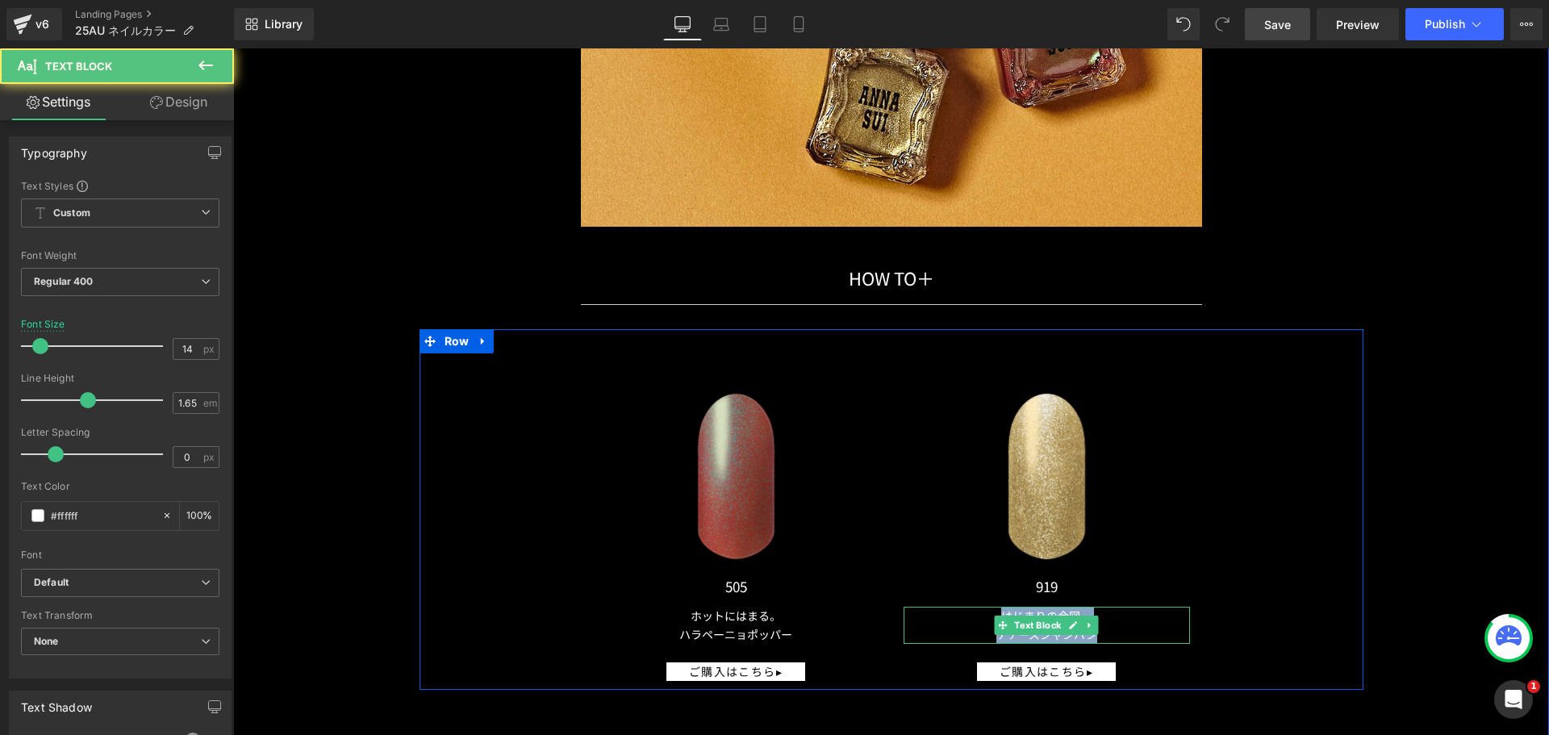
drag, startPoint x: 1110, startPoint y: 633, endPoint x: 924, endPoint y: 599, distance: 188.7
click at [924, 599] on div "Image 919 Text Block はじまりの合図。 チアーズシャンパン Text Block ご購入はこちら▸ Button" at bounding box center [1047, 517] width 311 height 328
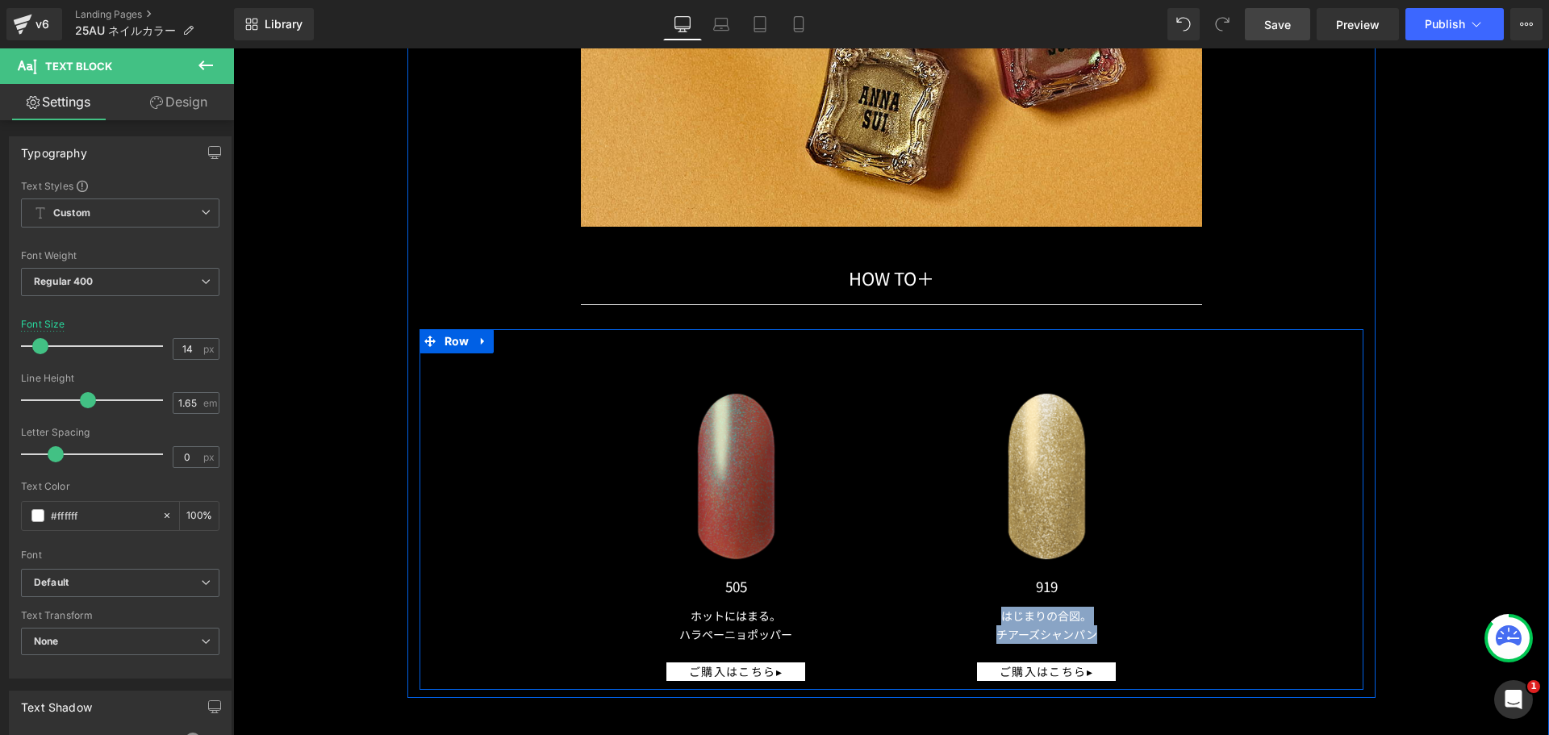
click at [1011, 623] on span "Text Block" at bounding box center [1037, 625] width 53 height 19
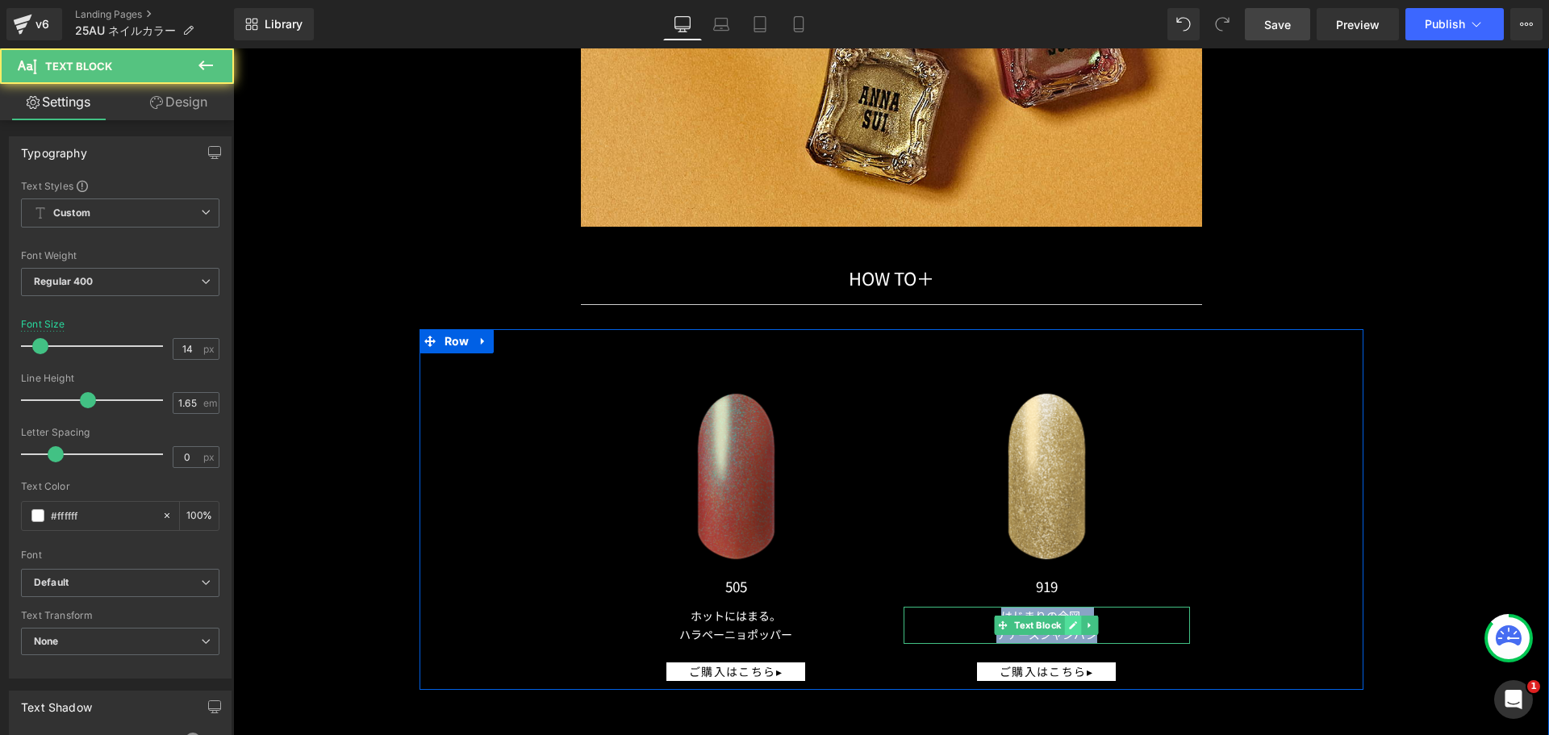
click at [1074, 625] on link at bounding box center [1073, 625] width 17 height 19
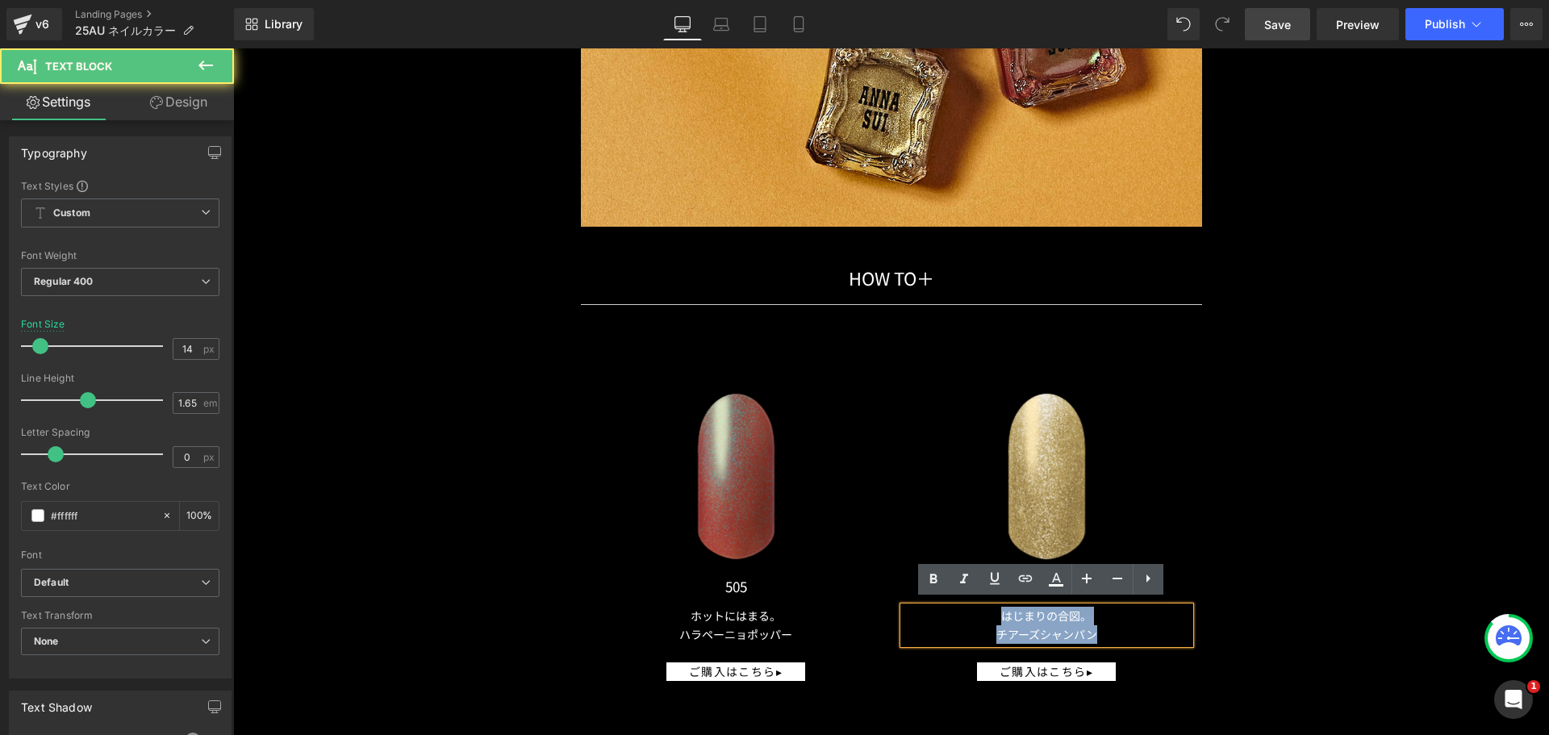
click at [1132, 625] on p "チアーズシャンパン" at bounding box center [1047, 634] width 286 height 19
drag, startPoint x: 1133, startPoint y: 622, endPoint x: 931, endPoint y: 596, distance: 203.5
click at [931, 596] on div "Image 919 Text Block はじまりの合図。 チアーズシャンパン Text Block ご購入はこちら▸ Button" at bounding box center [1047, 517] width 311 height 328
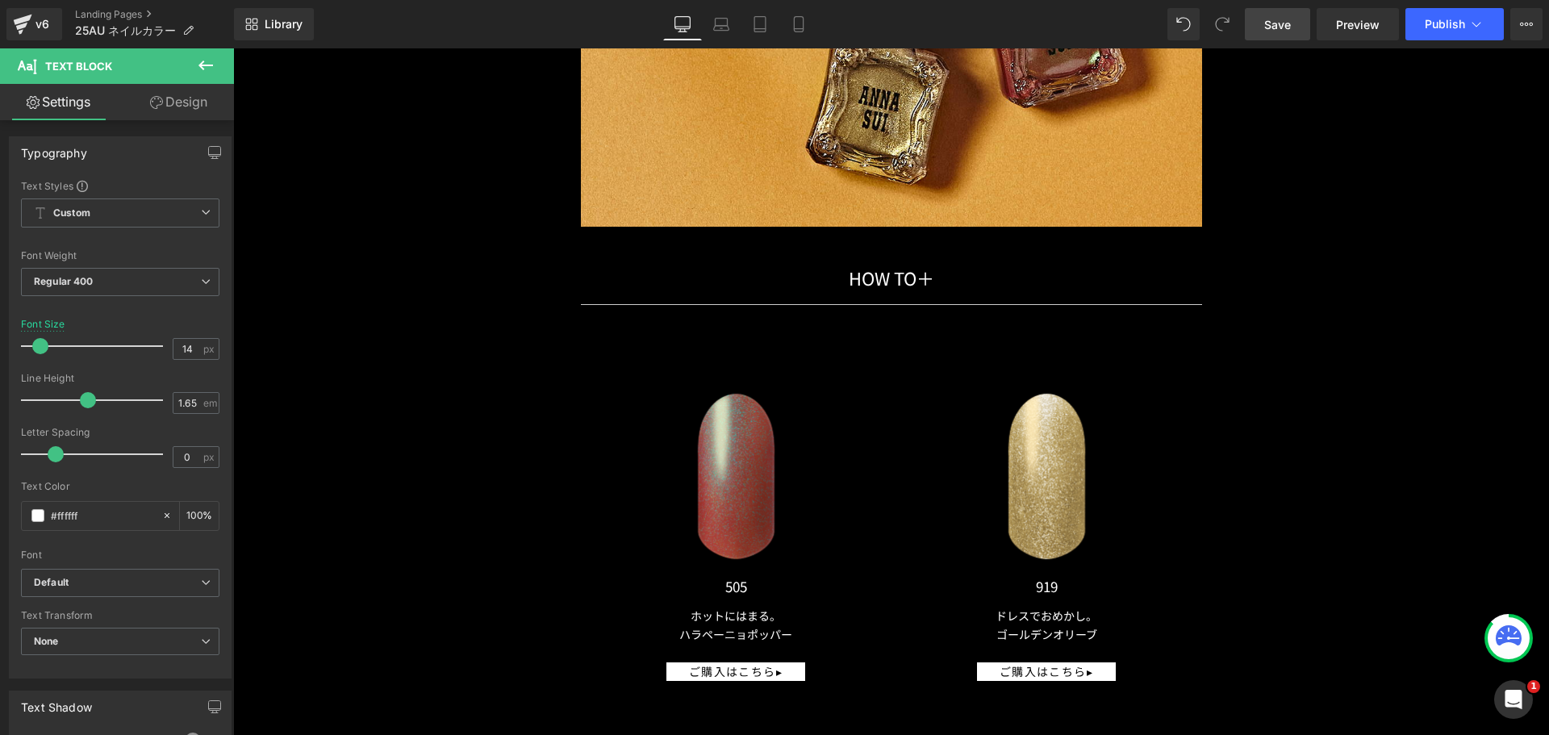
click at [747, 663] on div "Rendering Content" at bounding box center [774, 672] width 99 height 18
click at [746, 667] on div "Rendering Content" at bounding box center [774, 672] width 99 height 18
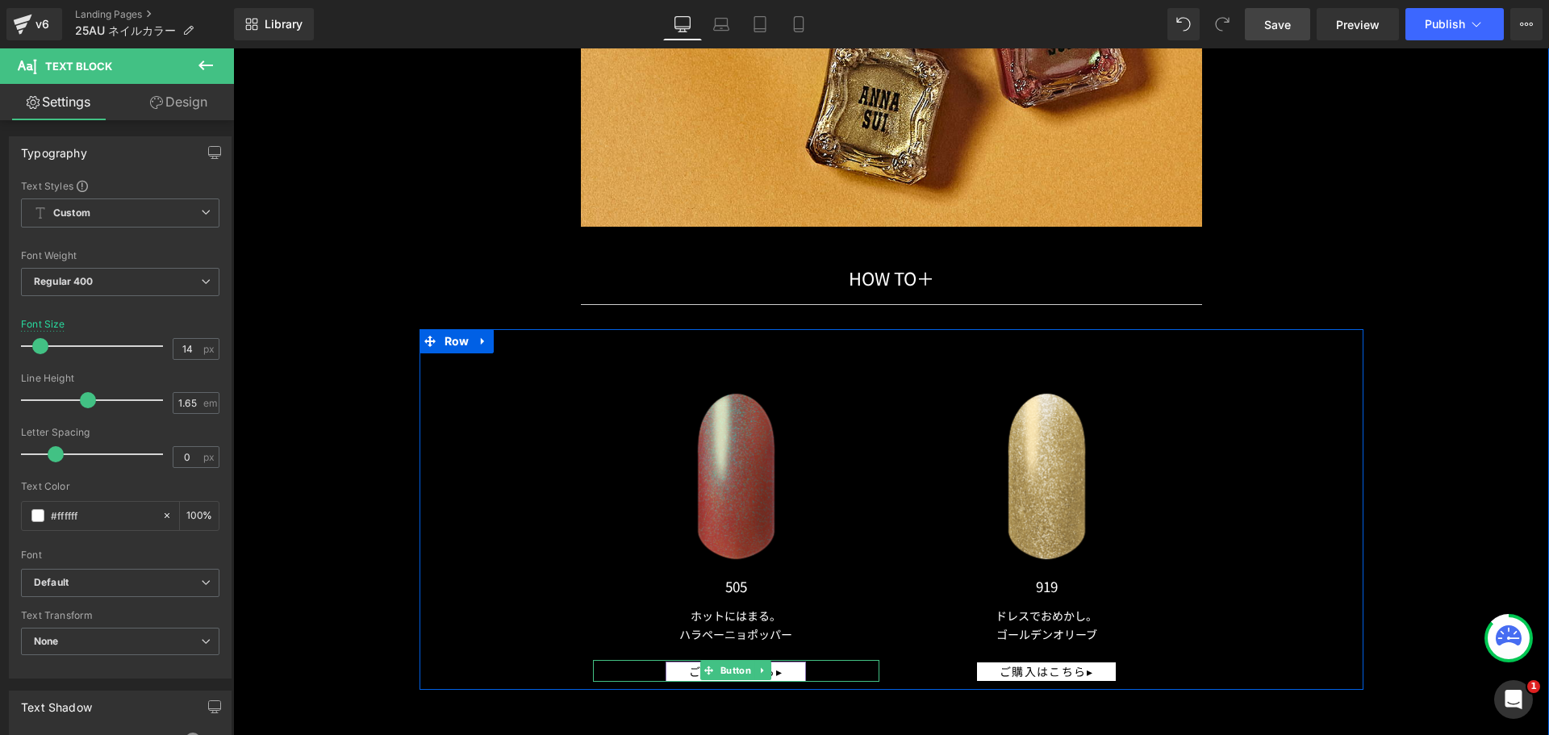
click at [666, 662] on link "ご購入はこちら▸" at bounding box center [736, 672] width 140 height 20
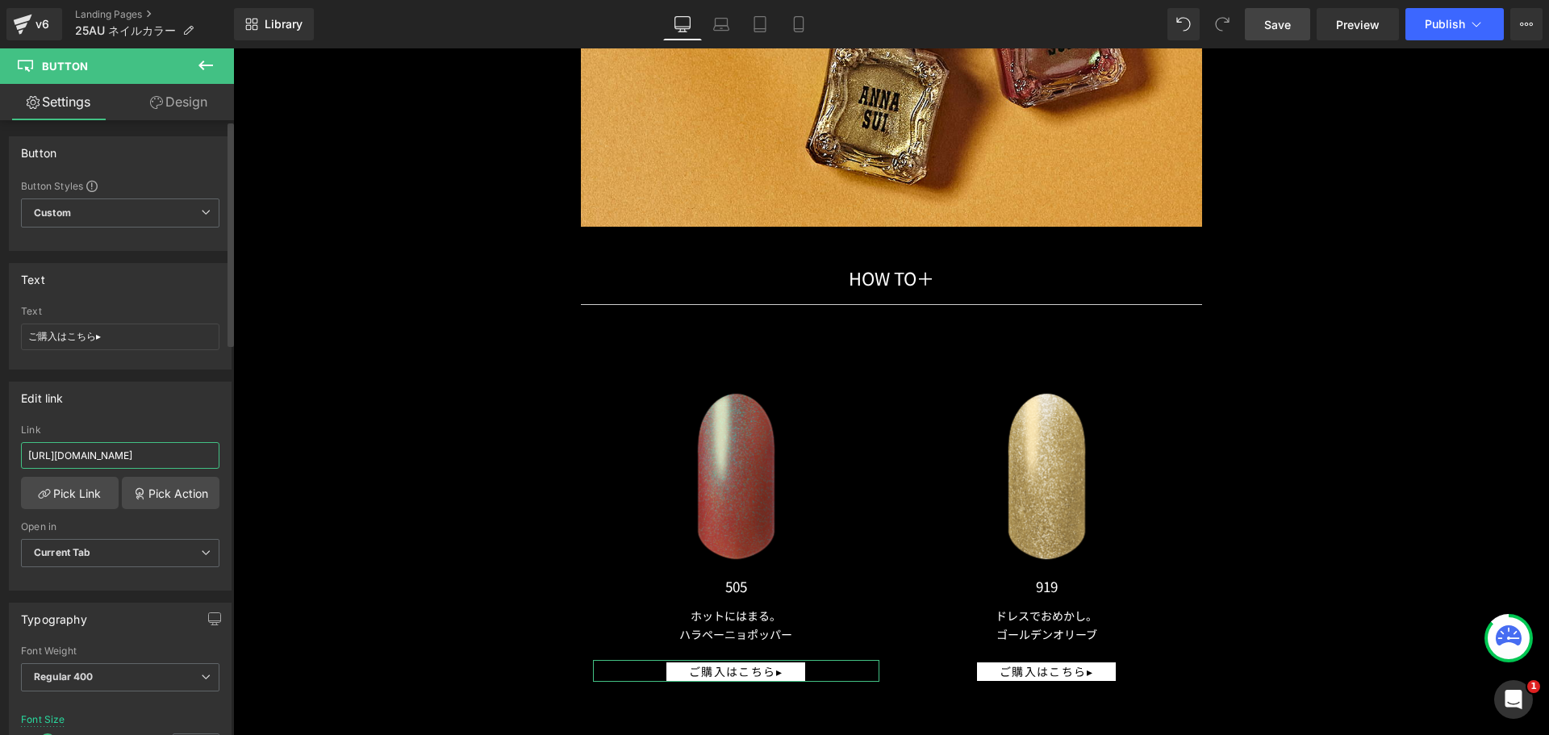
click at [136, 465] on input "[URL][DOMAIN_NAME]" at bounding box center [120, 455] width 199 height 27
type input "[URL][DOMAIN_NAME]"
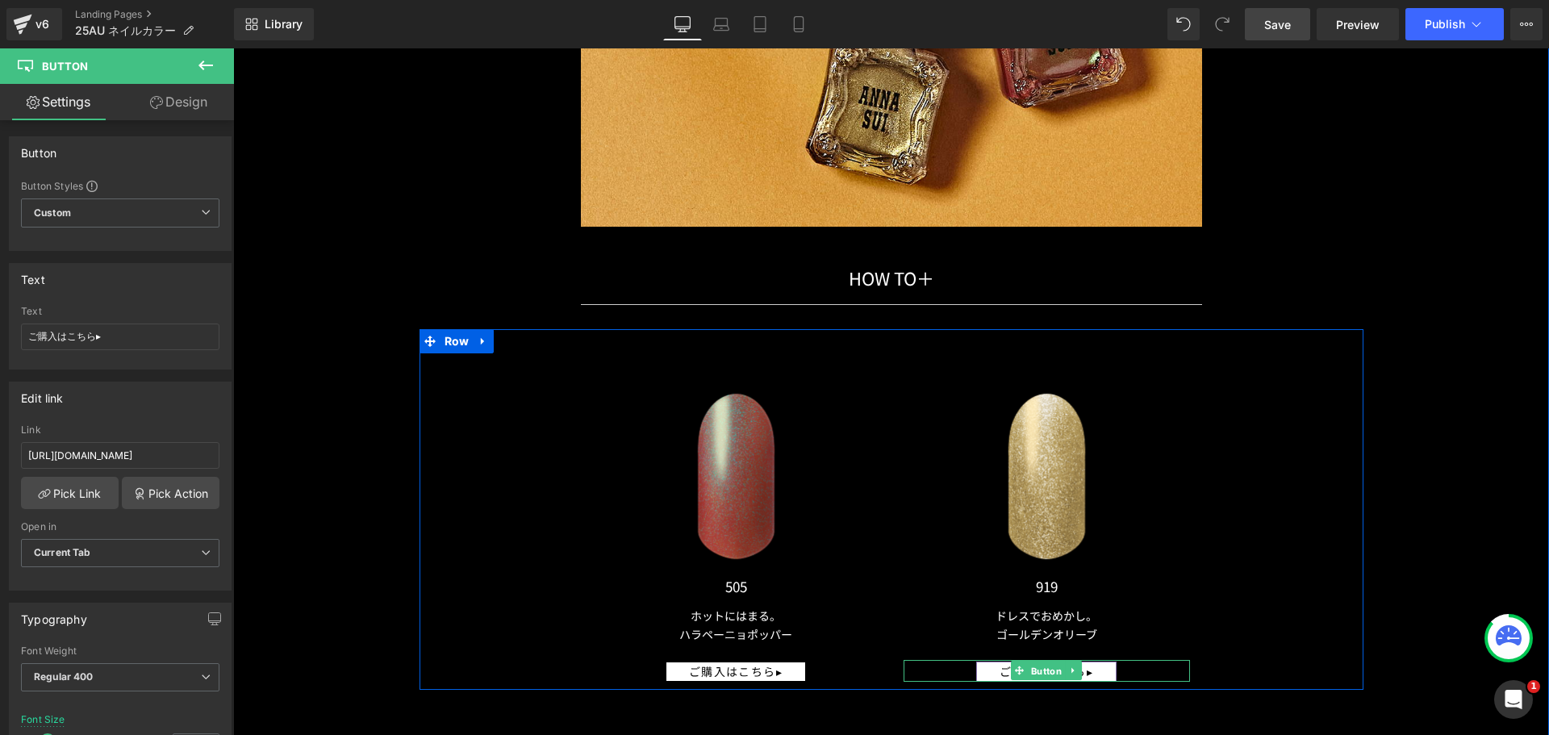
click at [1029, 662] on span "Button" at bounding box center [1046, 671] width 37 height 19
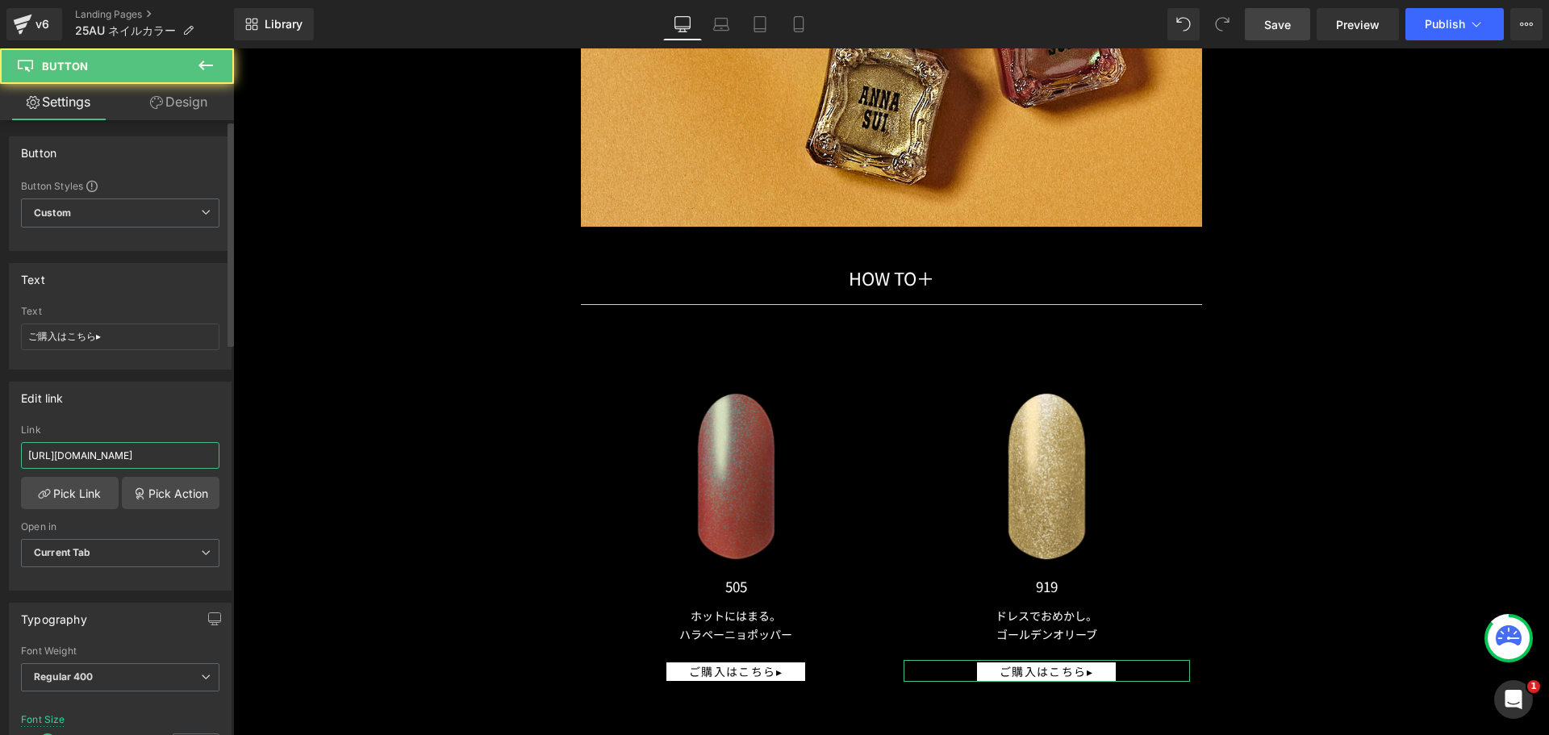
click at [88, 455] on input "[URL][DOMAIN_NAME]" at bounding box center [120, 455] width 199 height 27
type input "[URL][DOMAIN_NAME]"
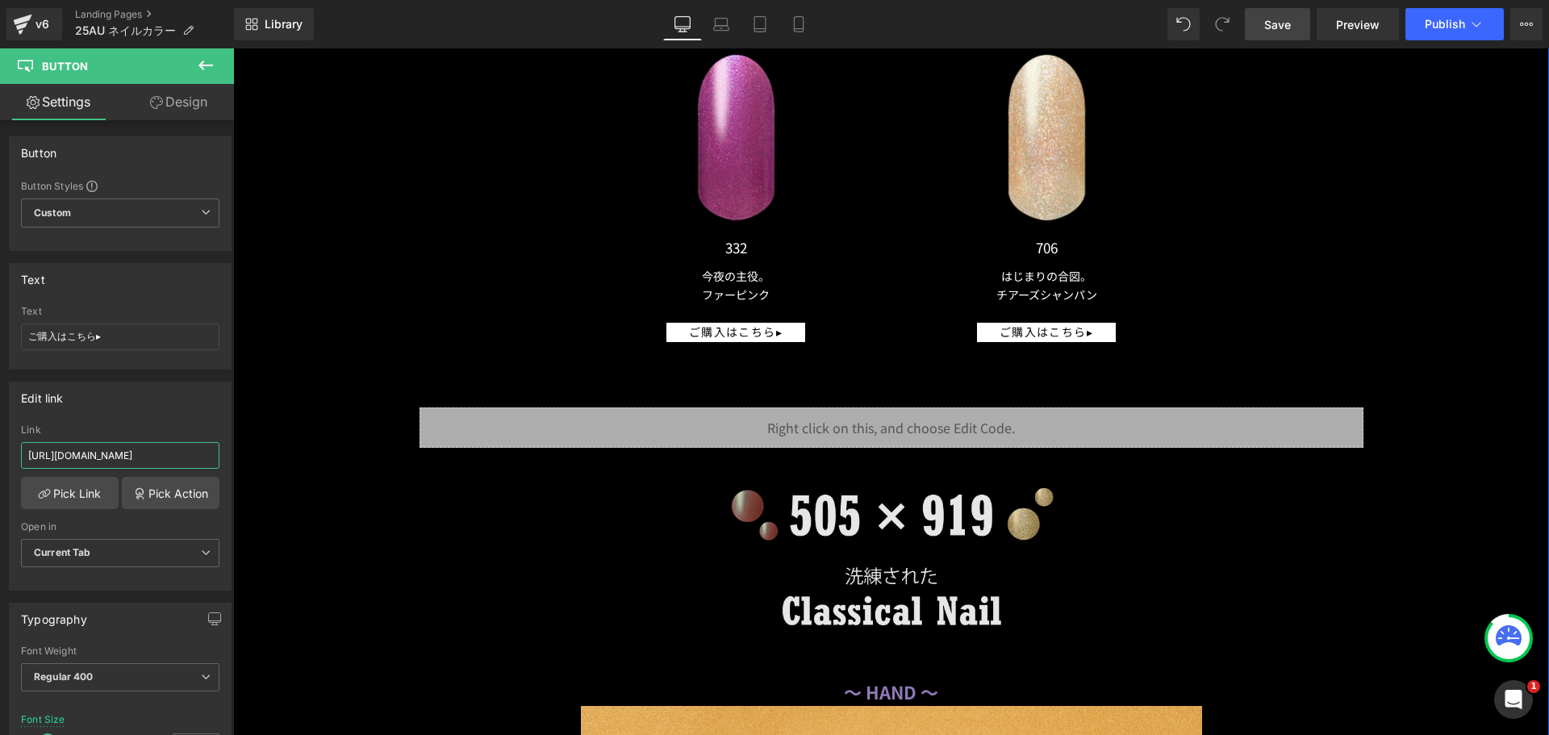
scroll to position [20917, 0]
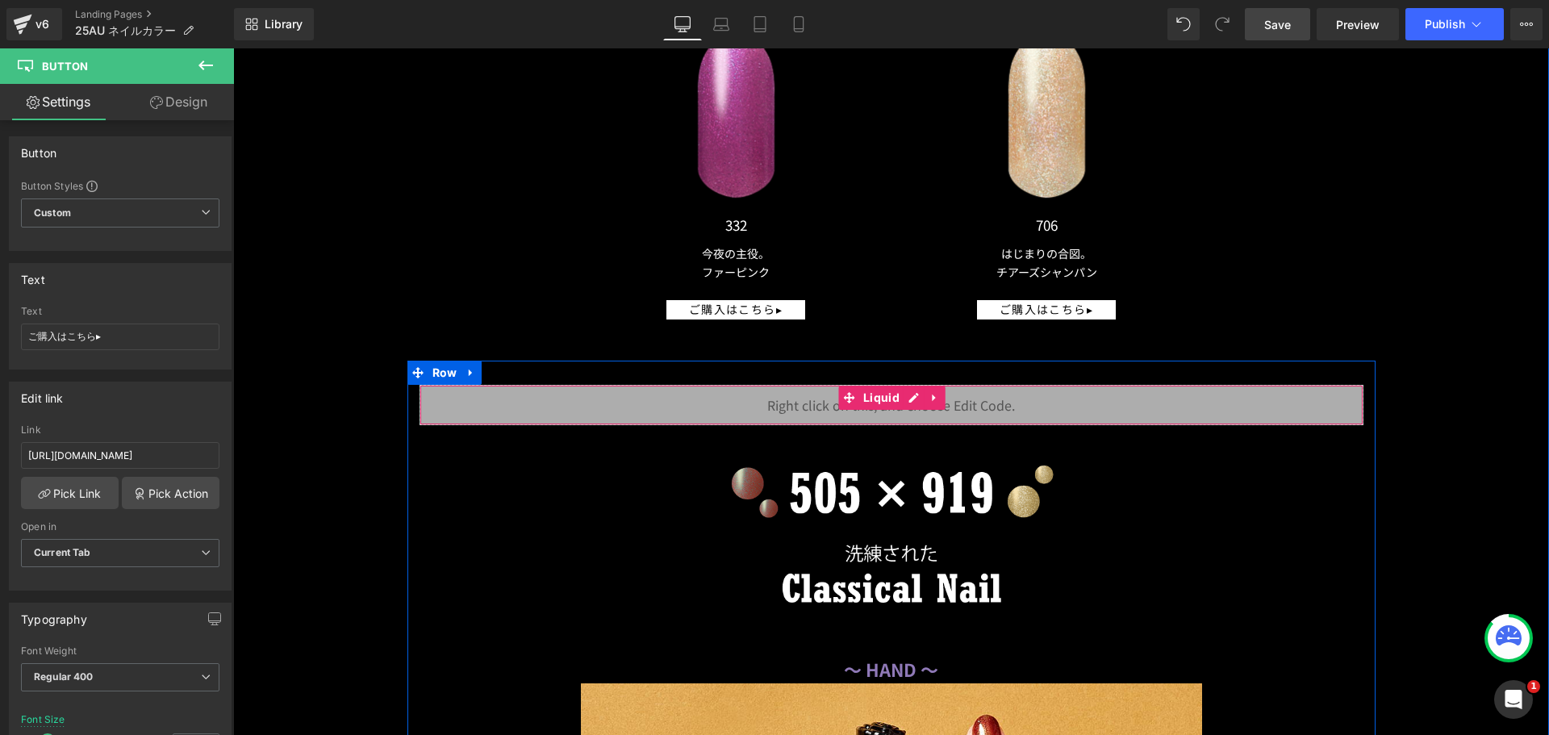
click at [671, 399] on div "Liquid" at bounding box center [892, 405] width 944 height 40
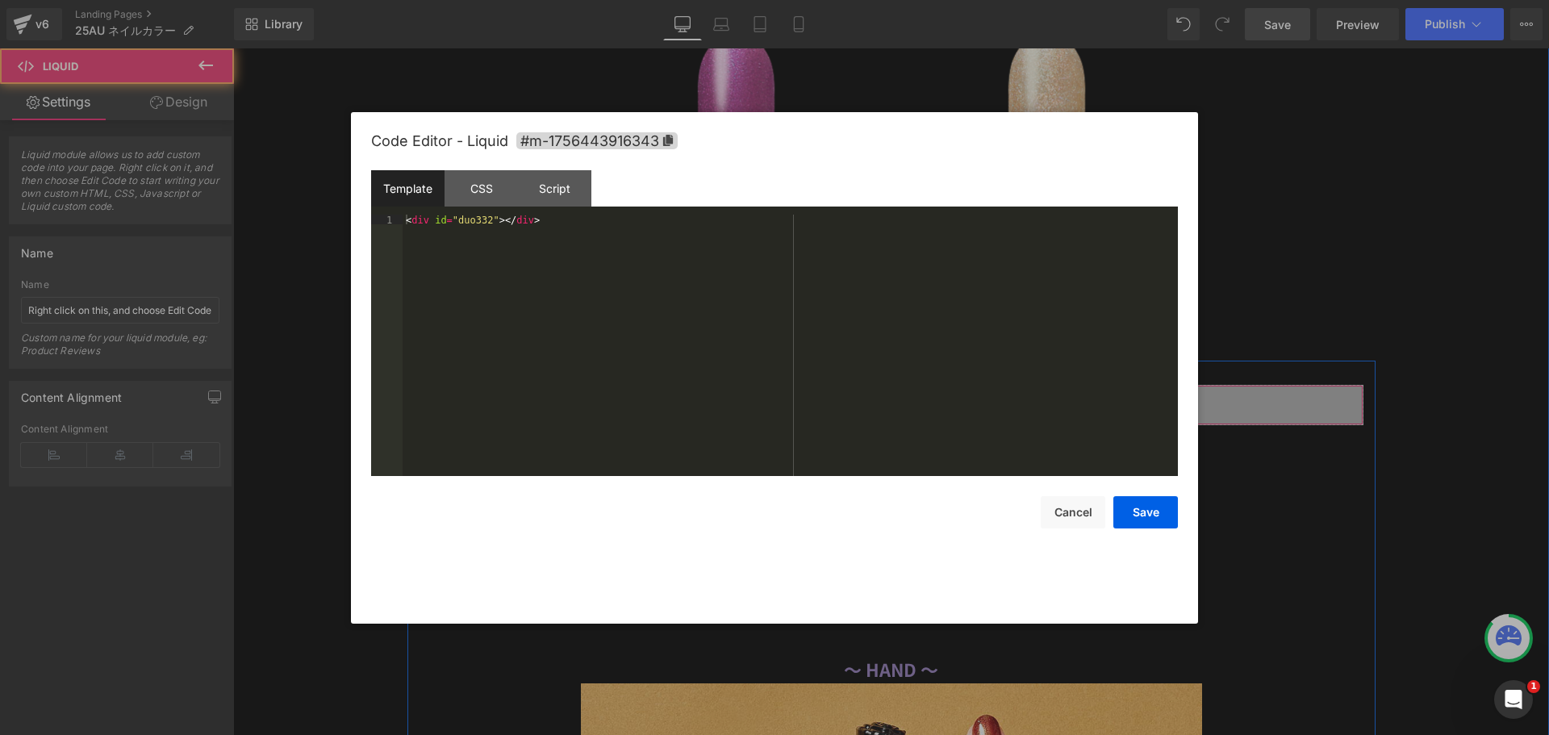
click at [912, 399] on div "Liquid" at bounding box center [892, 405] width 944 height 40
click at [479, 220] on div "< div id = "duo332" > </ div >" at bounding box center [790, 355] width 775 height 281
type textarea "505"
click at [1172, 520] on button "Save" at bounding box center [1146, 512] width 65 height 32
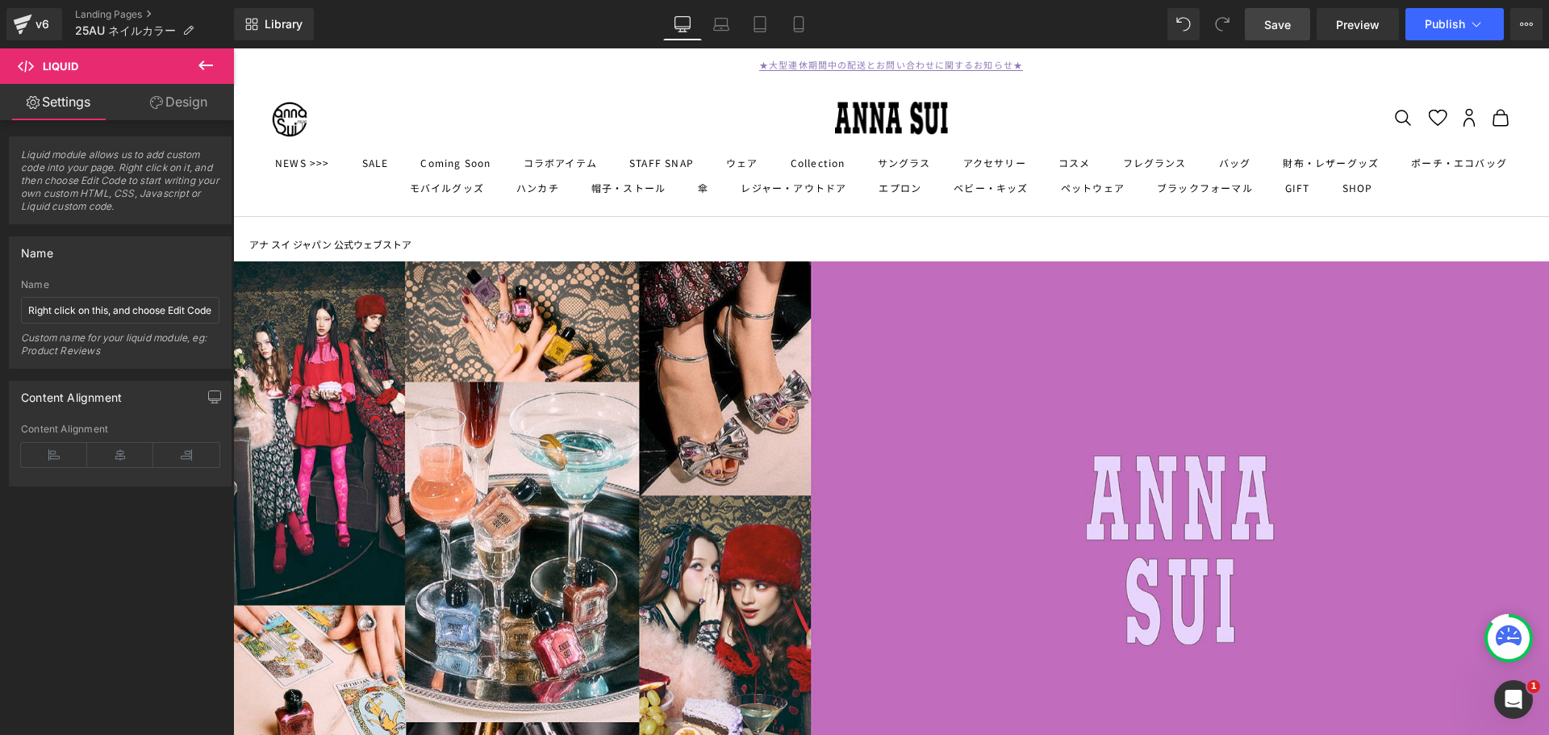
click at [1298, 36] on link "Save" at bounding box center [1277, 24] width 65 height 32
click at [214, 61] on icon at bounding box center [205, 65] width 19 height 19
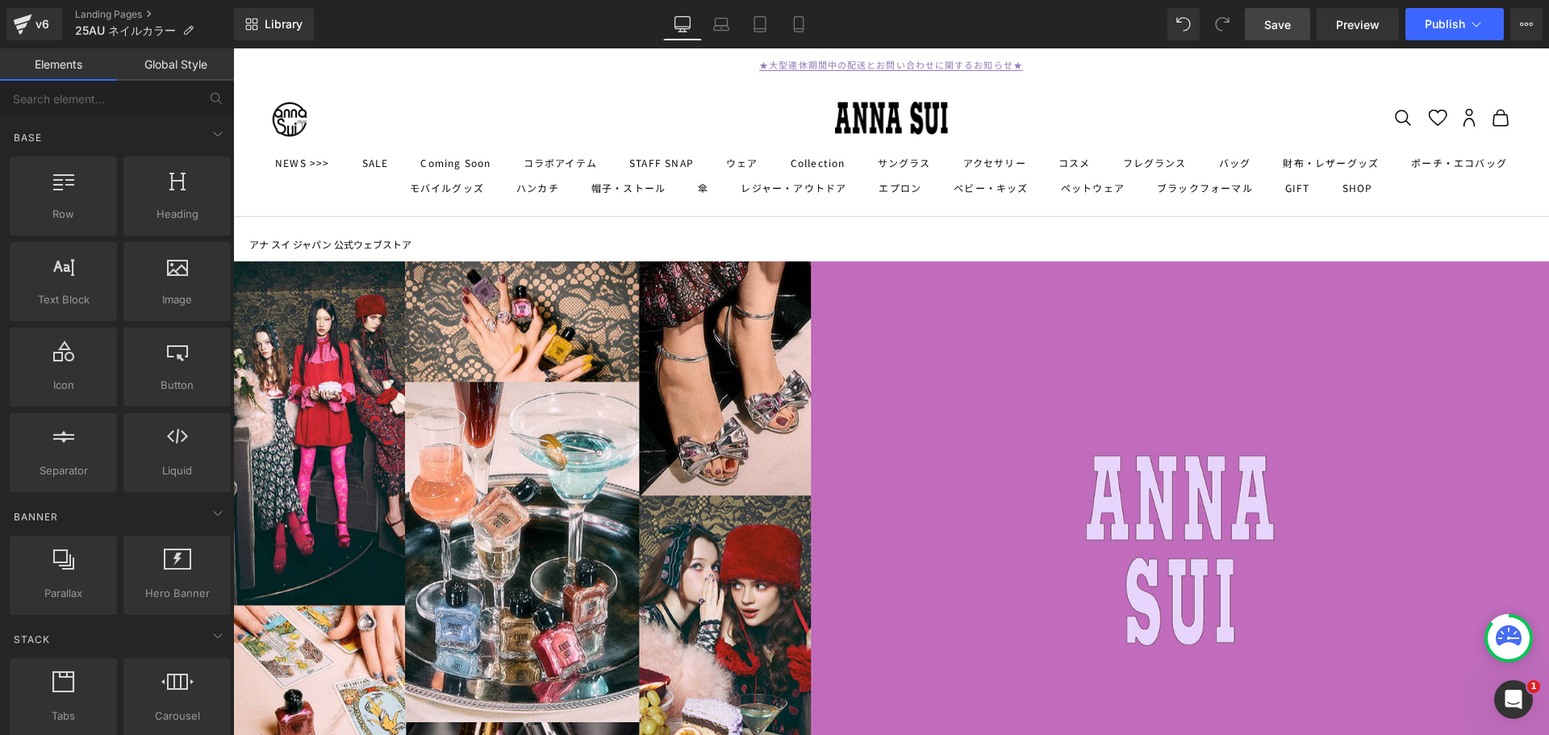
click at [1265, 30] on span "Save" at bounding box center [1277, 24] width 27 height 17
click at [108, 19] on link "Landing Pages" at bounding box center [154, 14] width 159 height 13
